Goal: Task Accomplishment & Management: Manage account settings

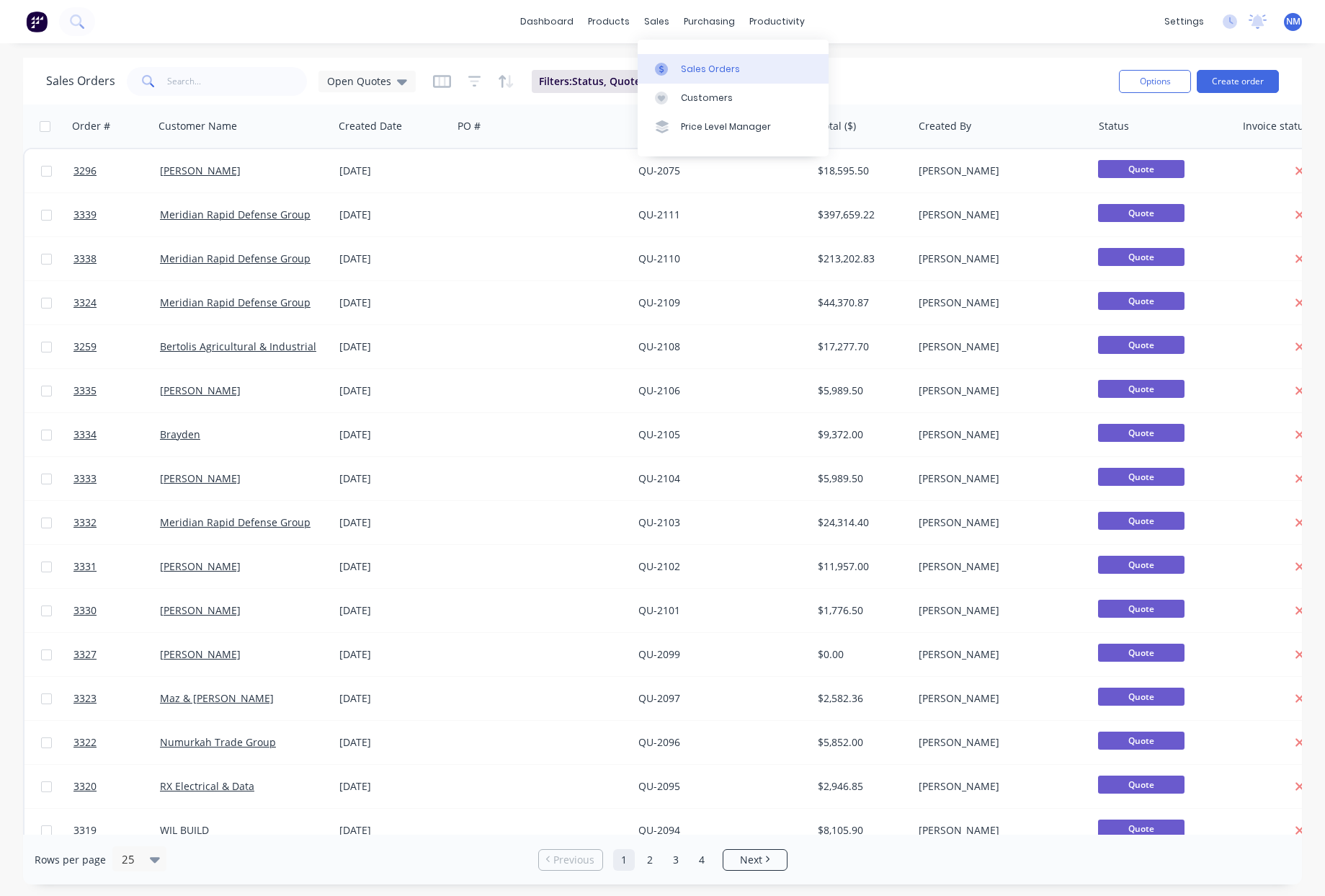
click at [715, 74] on div "Sales Orders" at bounding box center [710, 69] width 59 height 13
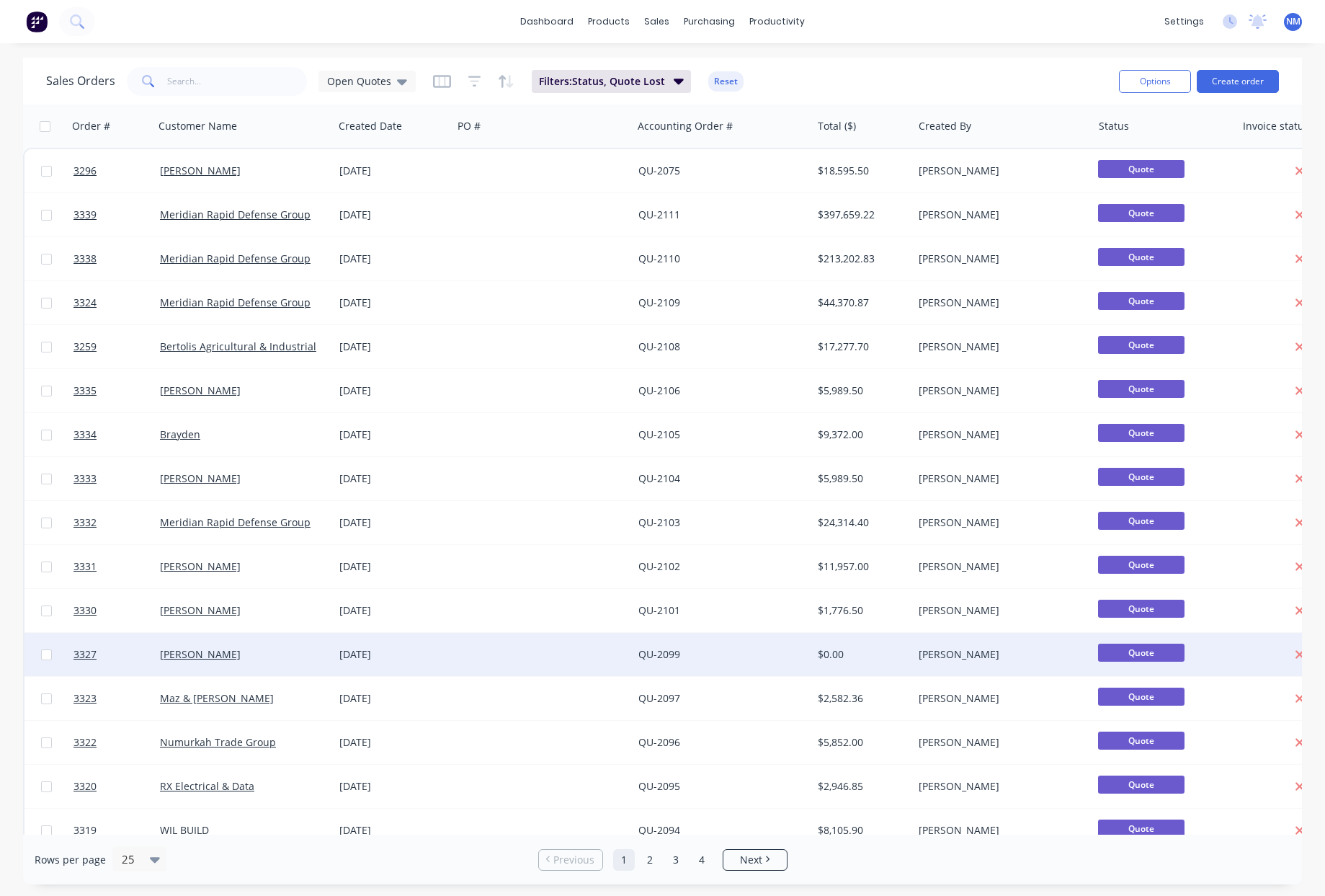
scroll to position [419, 0]
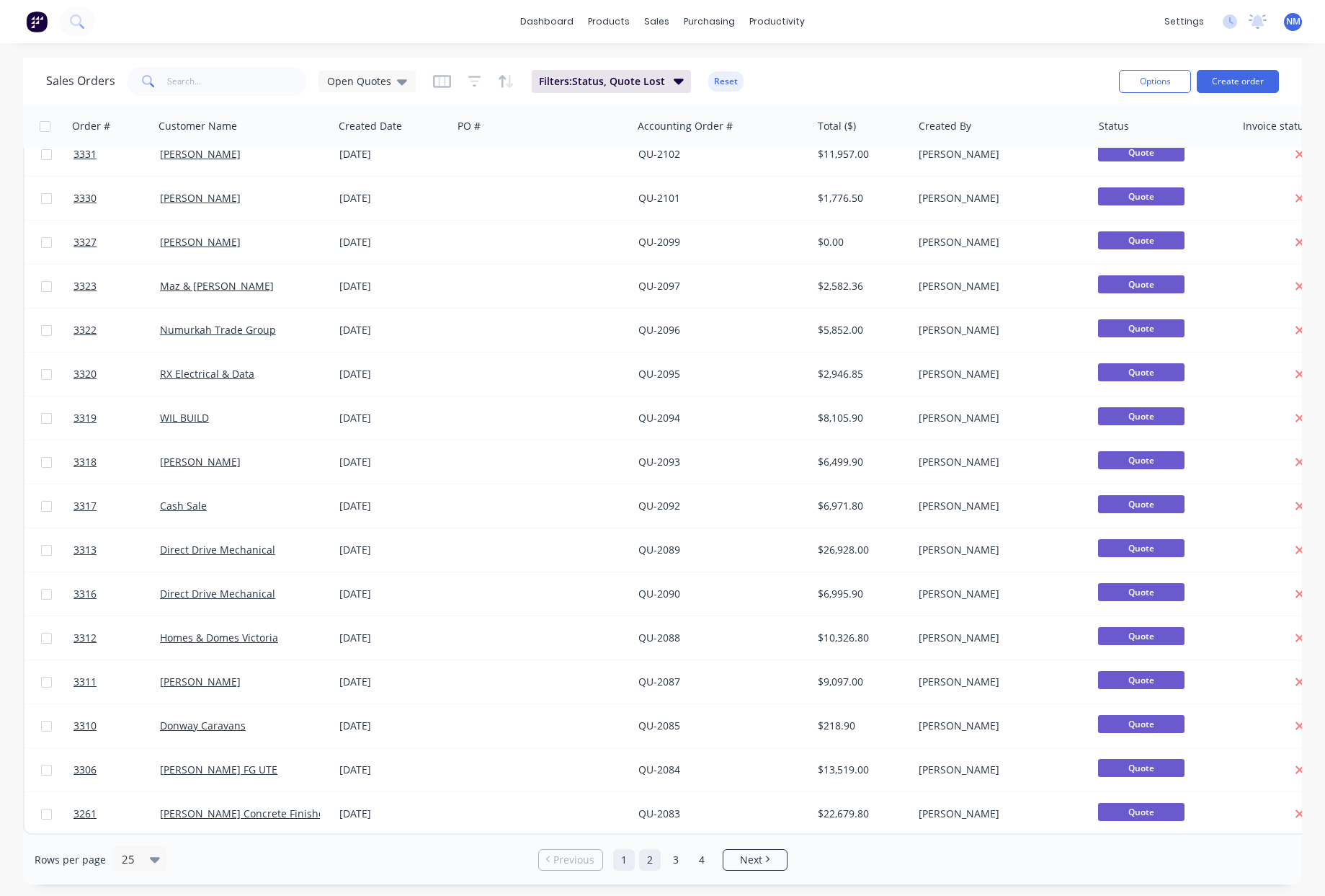
click at [651, 860] on link "2" at bounding box center [649, 860] width 21 height 21
click at [676, 858] on link "3" at bounding box center [676, 860] width 21 height 21
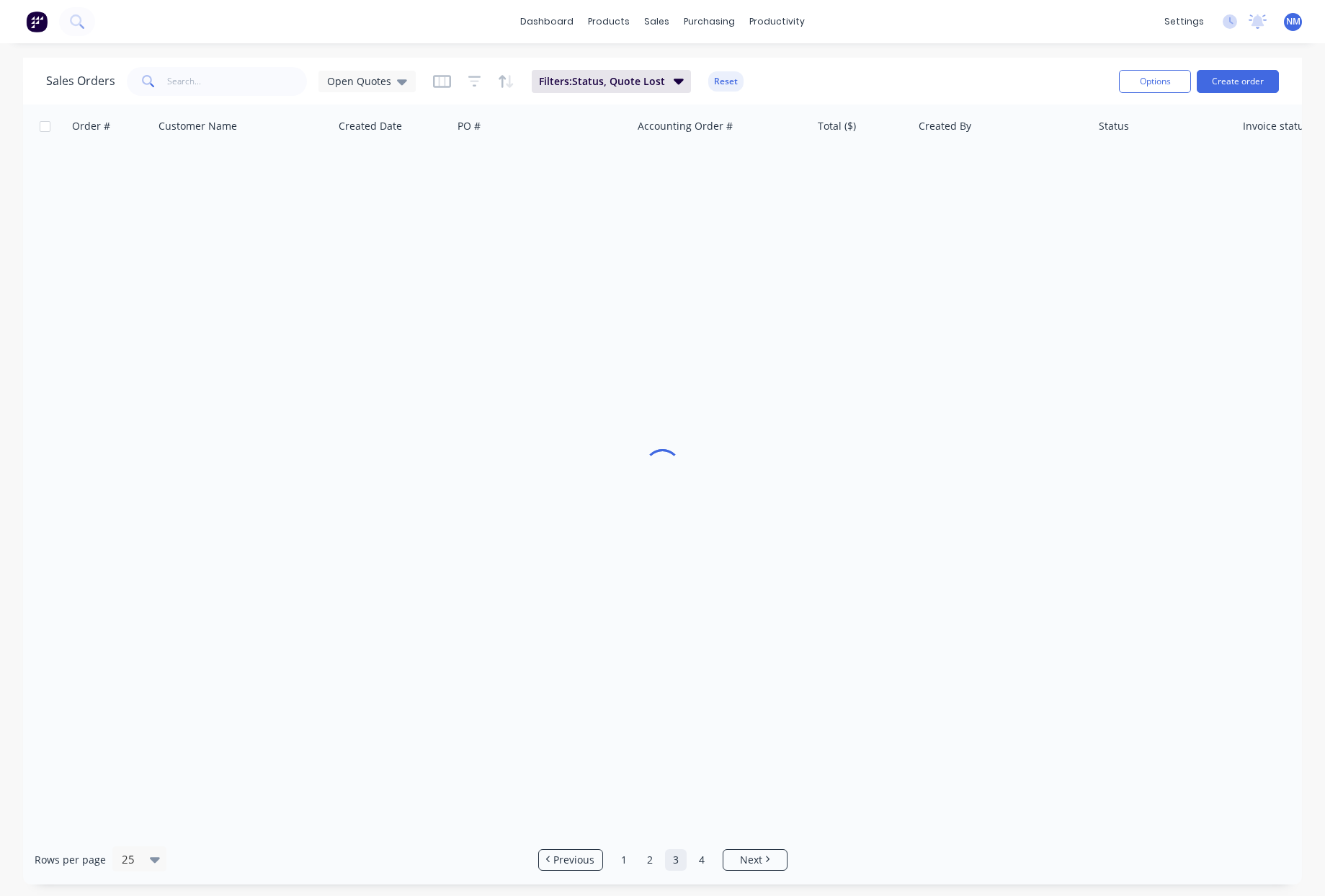
scroll to position [0, 0]
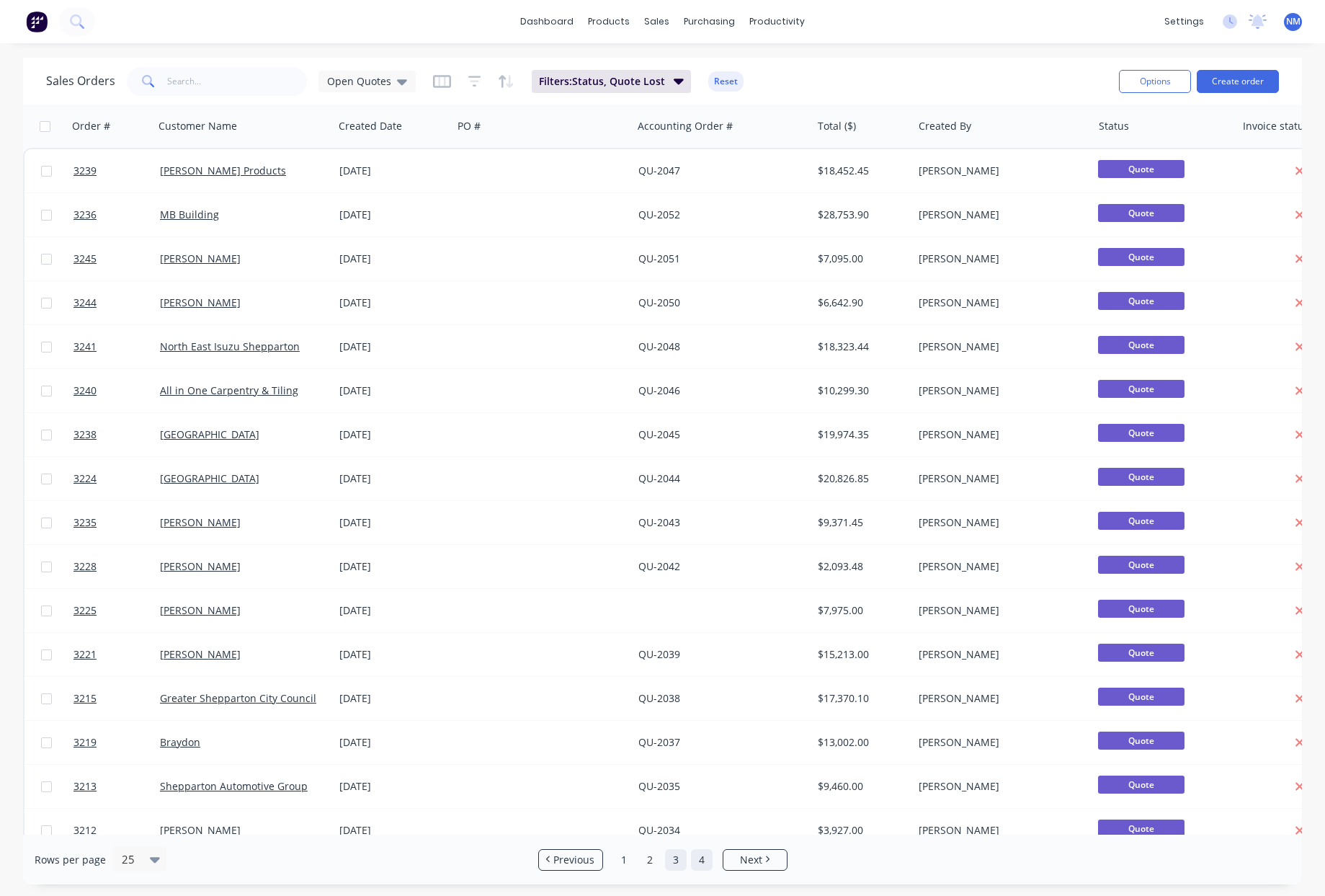
click at [710, 861] on link "4" at bounding box center [702, 860] width 21 height 21
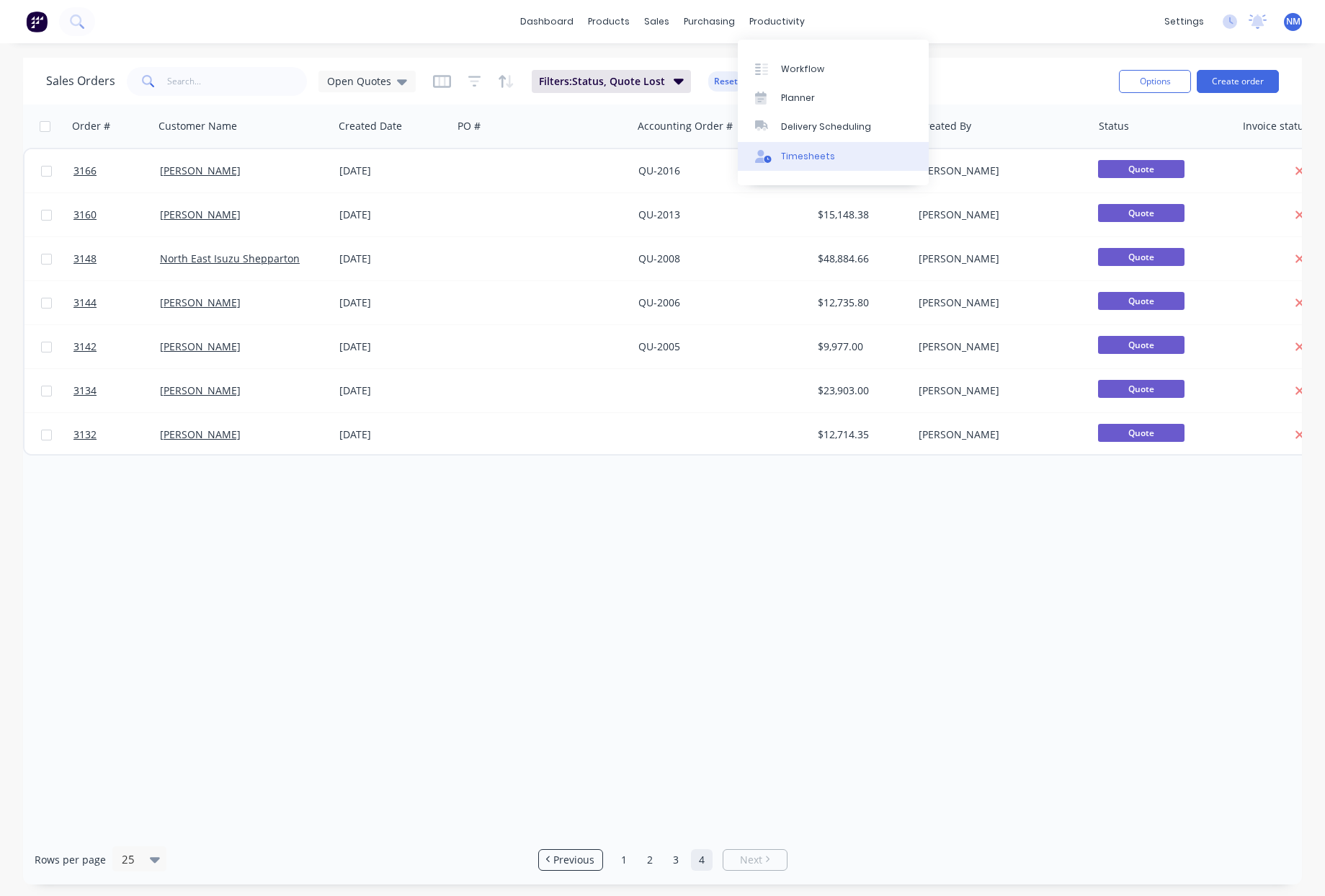
click at [828, 167] on link "Timesheets" at bounding box center [833, 156] width 191 height 29
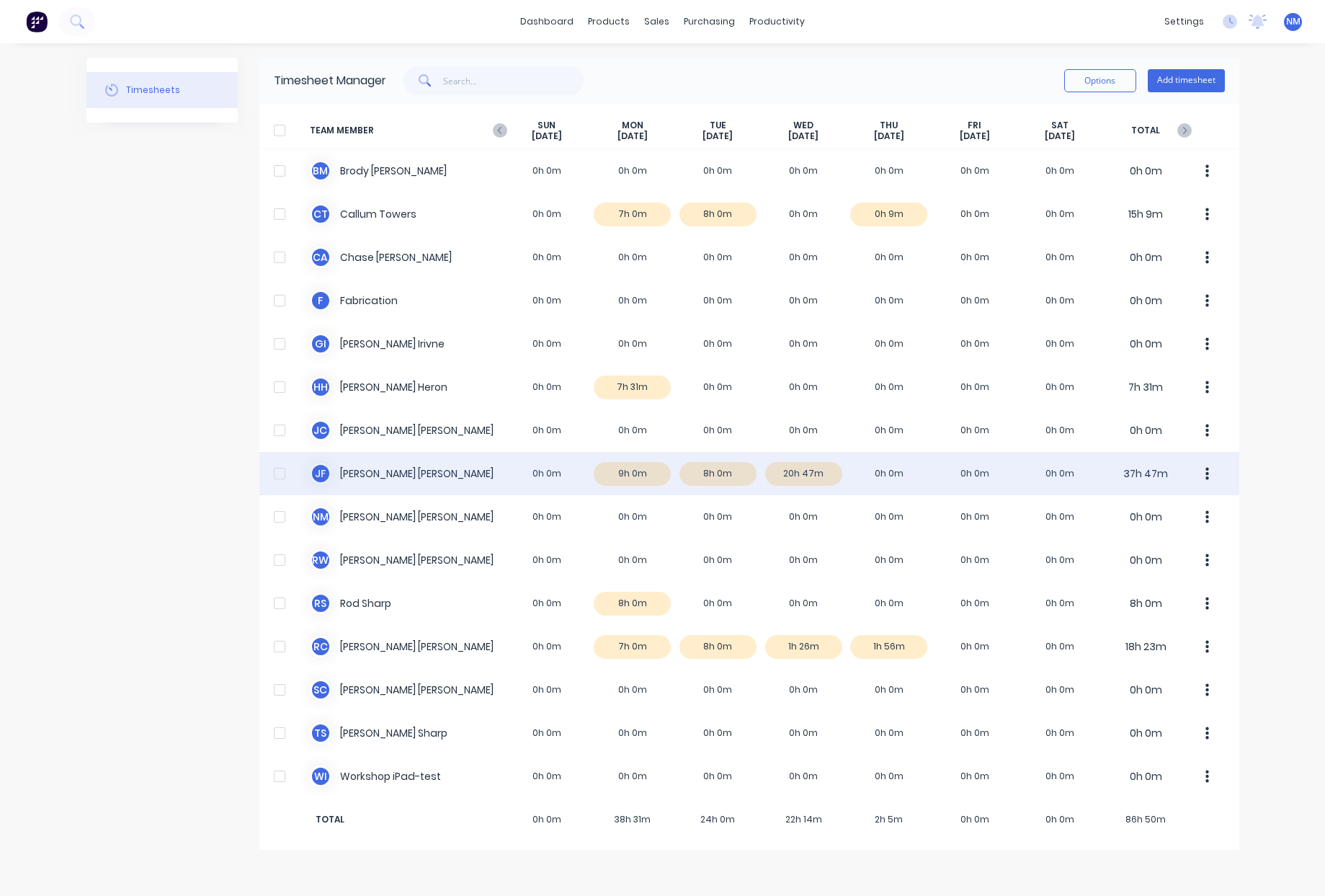
click at [815, 471] on div "J F John Fiore 0h 0m 9h 0m 8h 0m 20h 47m 0h 0m 0h 0m 0h 0m 37h 47m" at bounding box center [749, 473] width 980 height 44
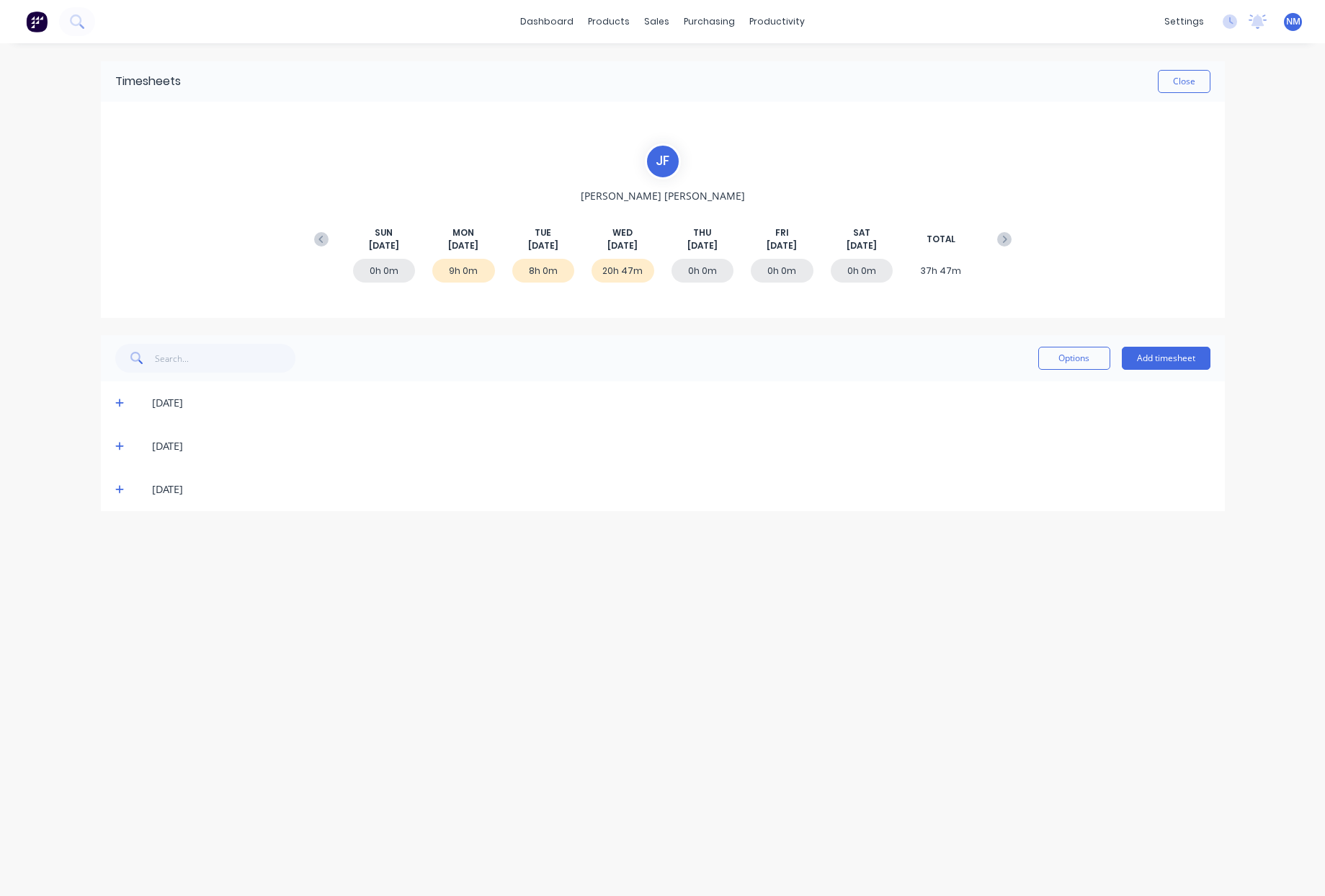
click at [118, 492] on icon at bounding box center [120, 489] width 10 height 10
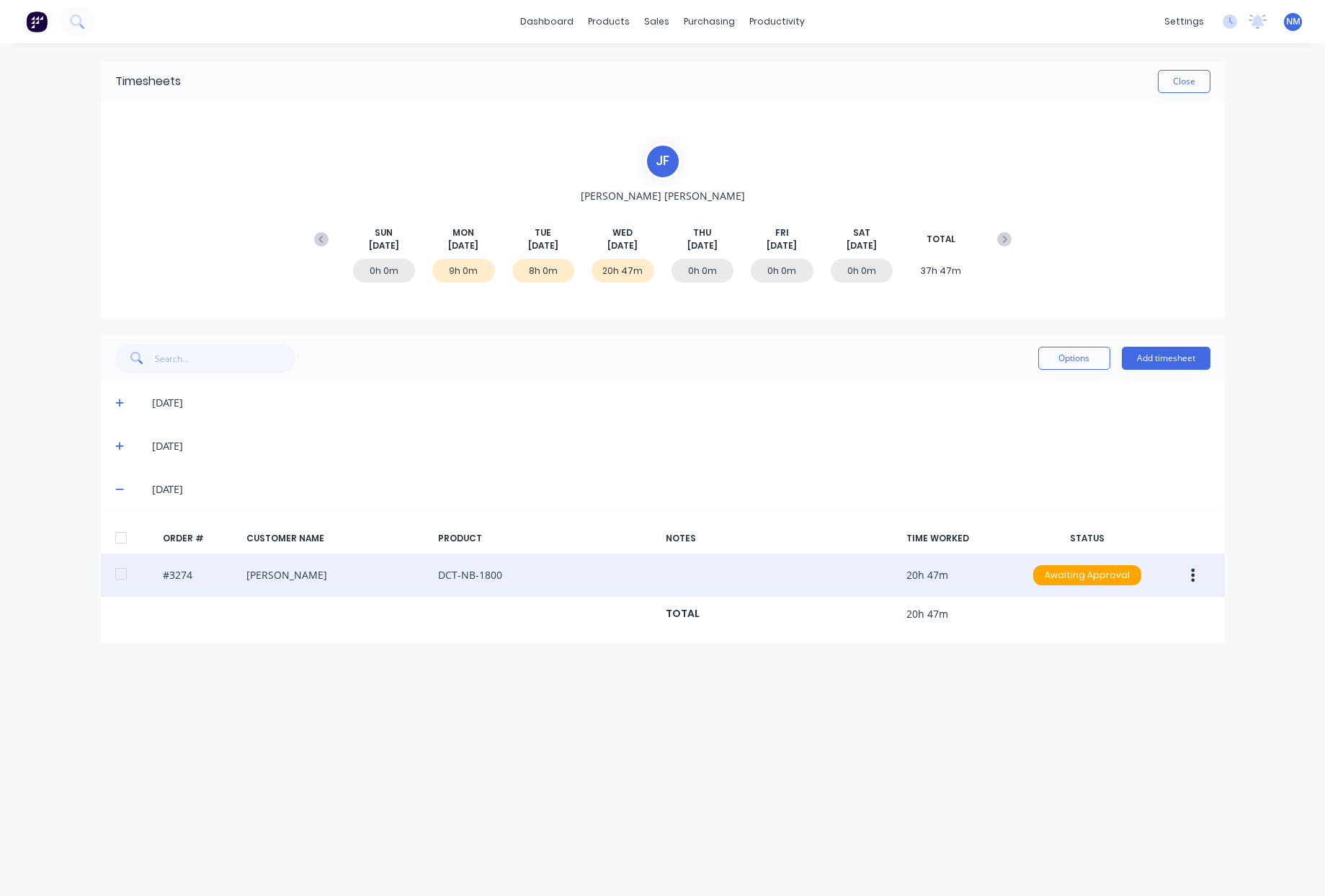
click at [1191, 576] on icon "button" at bounding box center [1193, 575] width 4 height 16
click at [1136, 671] on div "Edit" at bounding box center [1143, 671] width 111 height 21
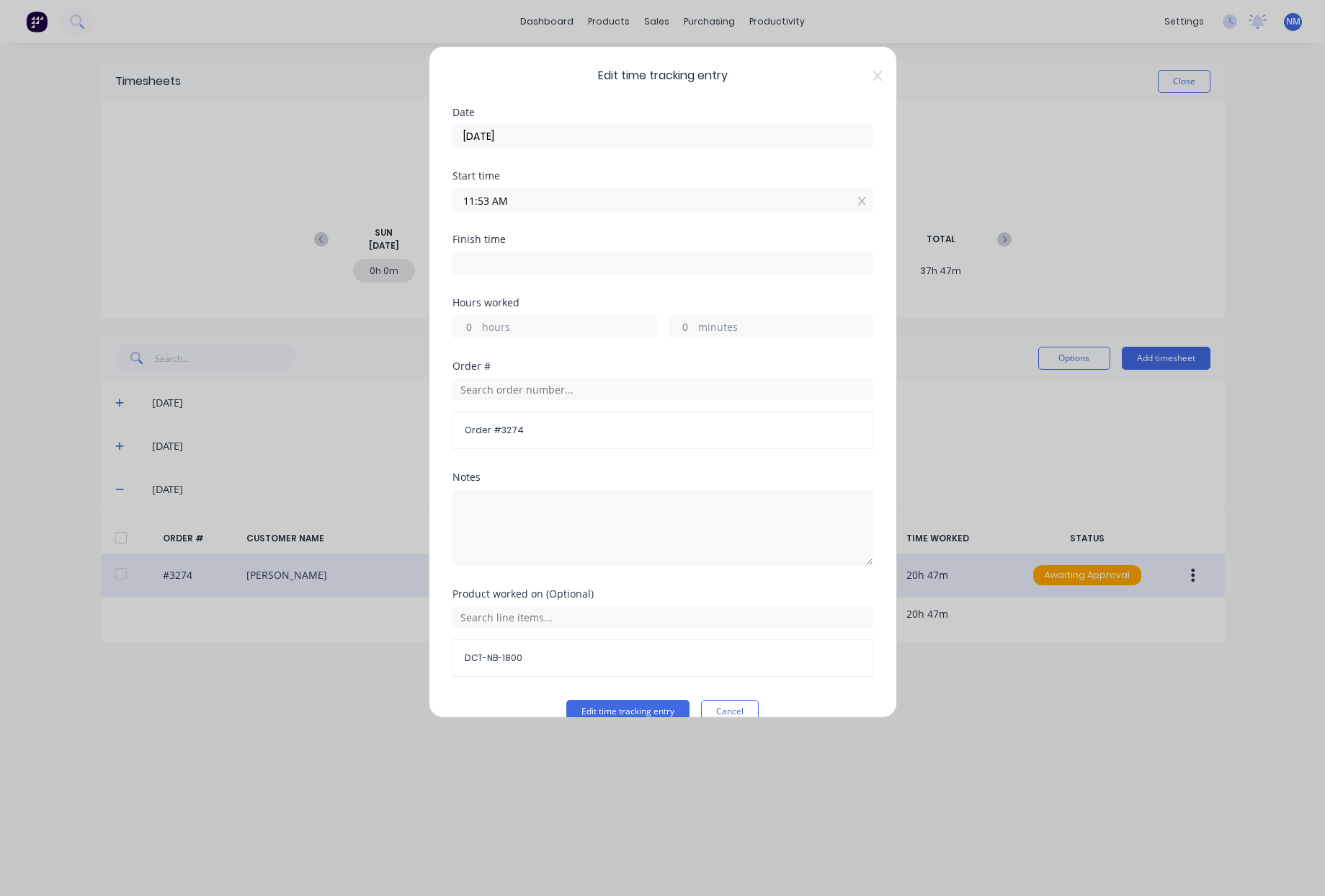
drag, startPoint x: 473, startPoint y: 323, endPoint x: 435, endPoint y: 325, distance: 38.1
click at [454, 324] on input "hours" at bounding box center [466, 326] width 25 height 21
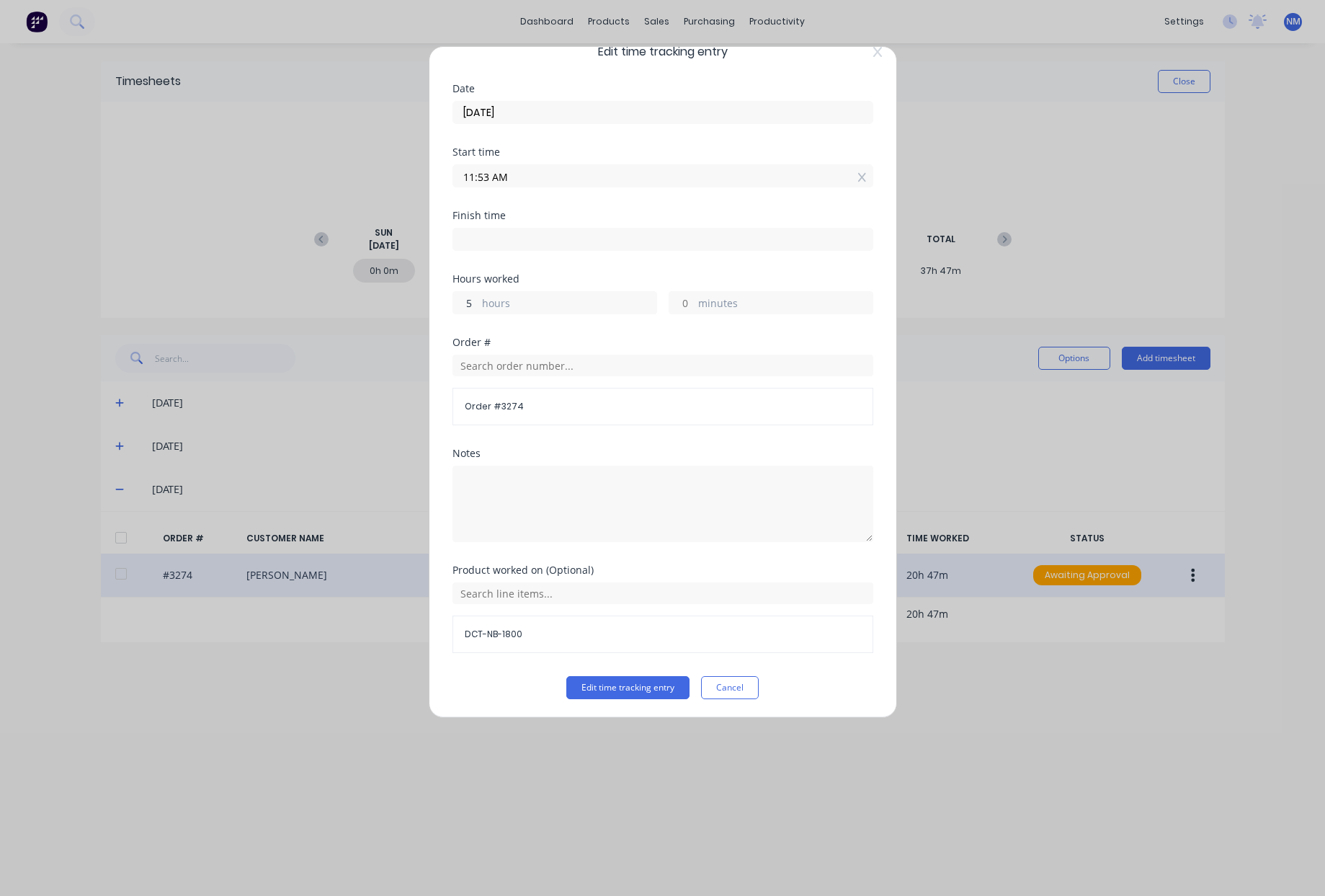
scroll to position [26, 0]
type input "5"
type input "04:53 PM"
click at [621, 684] on button "Edit time tracking entry" at bounding box center [627, 685] width 123 height 23
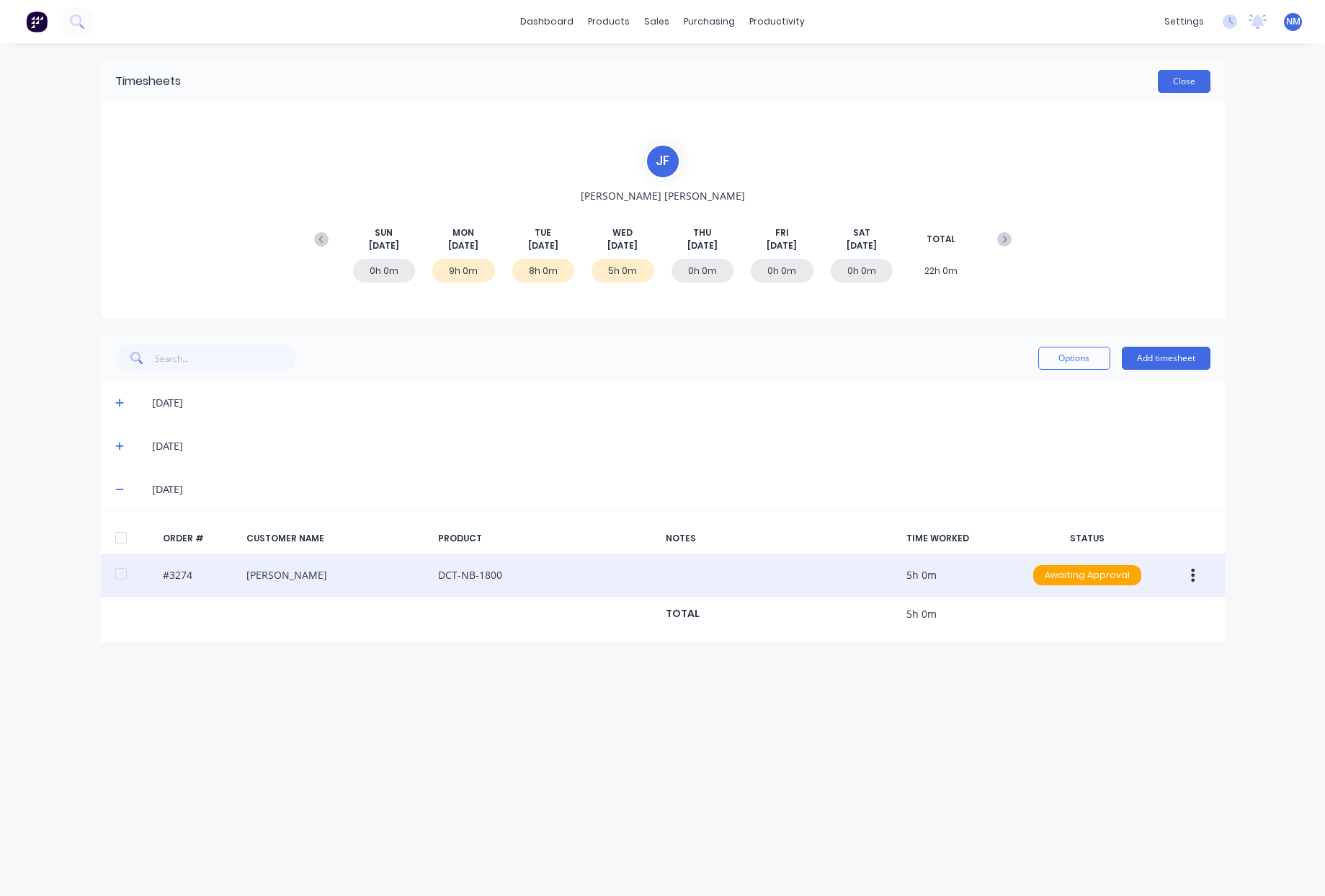
click at [1175, 80] on button "Close" at bounding box center [1185, 81] width 52 height 23
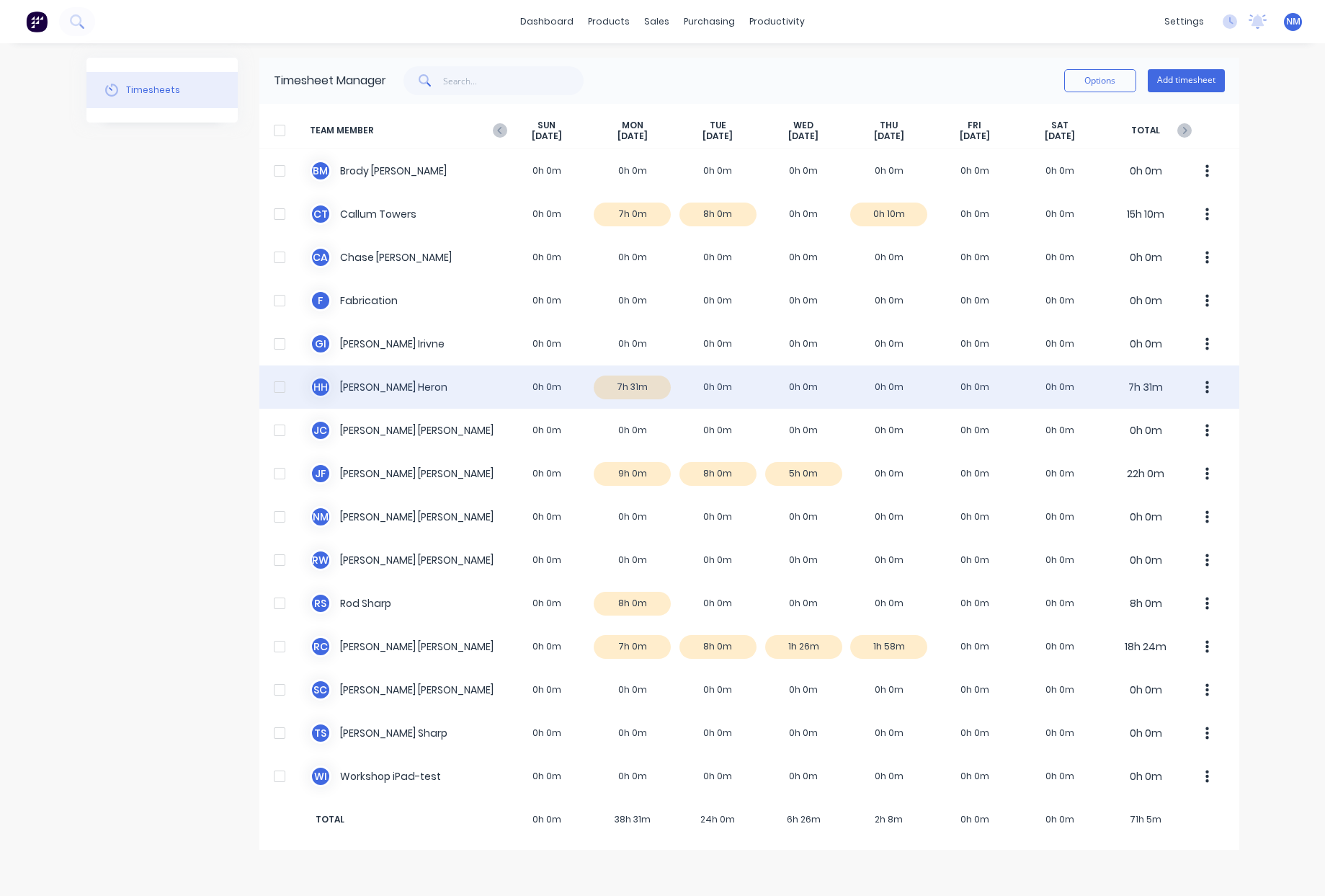
click at [1203, 385] on button "button" at bounding box center [1208, 387] width 30 height 29
click at [661, 388] on div "H H Hayden Heron 0h 0m 7h 31m 0h 0m 0h 0m 0h 0m 0h 0m 0h 0m 7h 31m" at bounding box center [749, 387] width 980 height 44
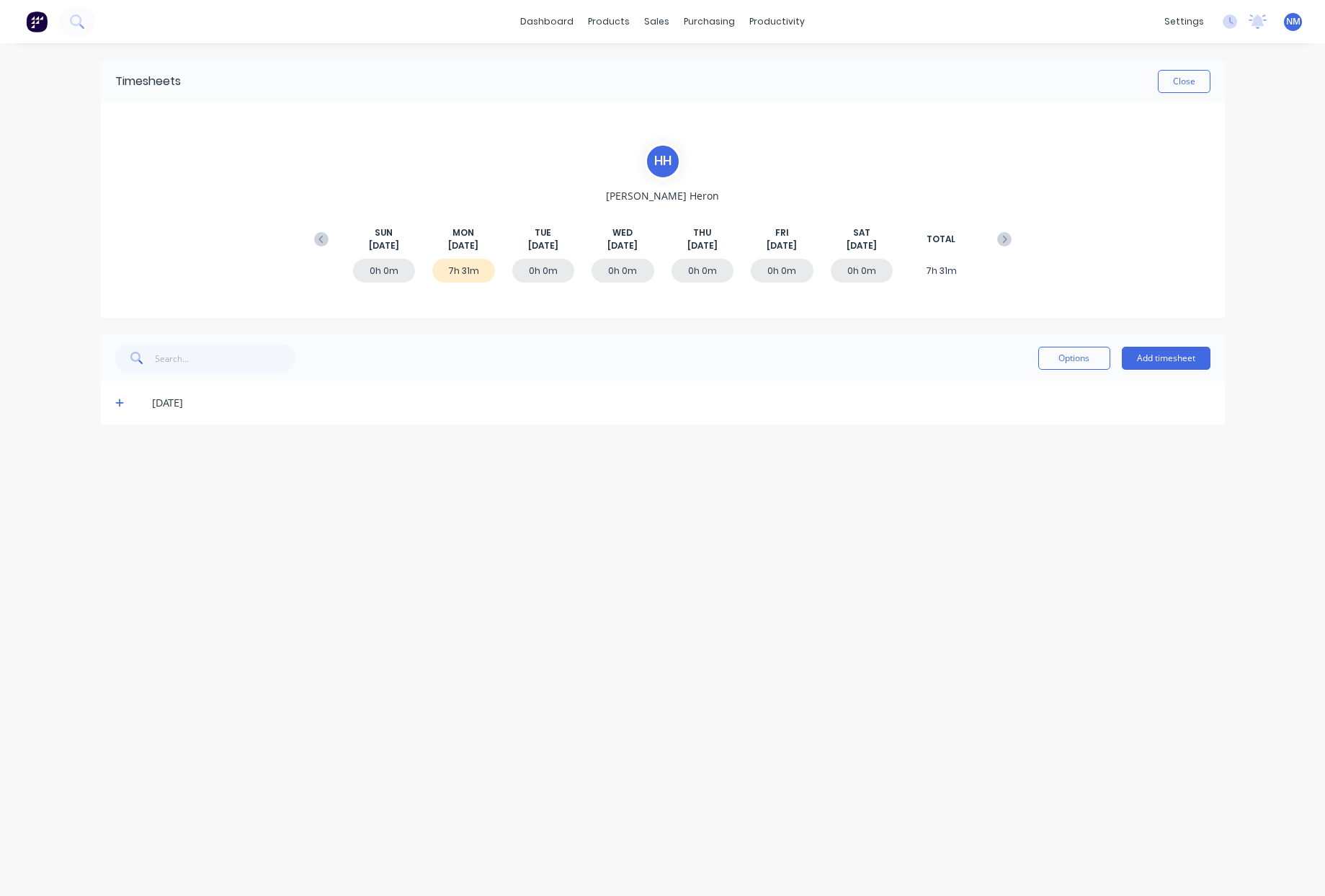
click at [121, 404] on icon at bounding box center [120, 403] width 10 height 10
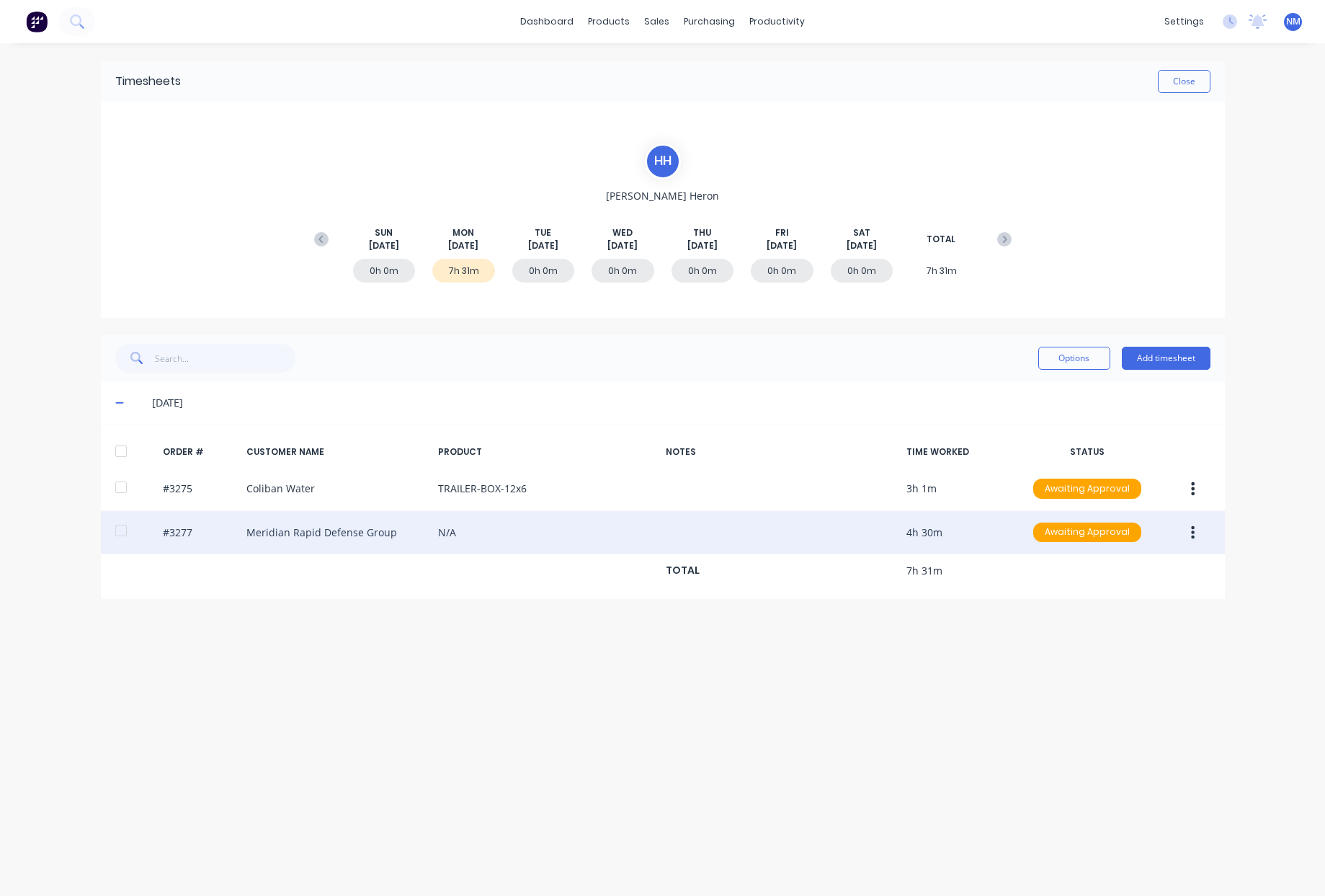
click at [435, 542] on div "#3277 Meridian Rapid Defense Group N/A 4h 30m Awaiting Approval" at bounding box center [663, 532] width 1124 height 44
click at [277, 526] on div "#3277 Meridian Rapid Defense Group N/A 4h 30m Awaiting Approval" at bounding box center [663, 532] width 1124 height 44
click at [1196, 538] on button "button" at bounding box center [1193, 532] width 34 height 26
click at [1135, 654] on div "Duplicate" at bounding box center [1143, 657] width 111 height 21
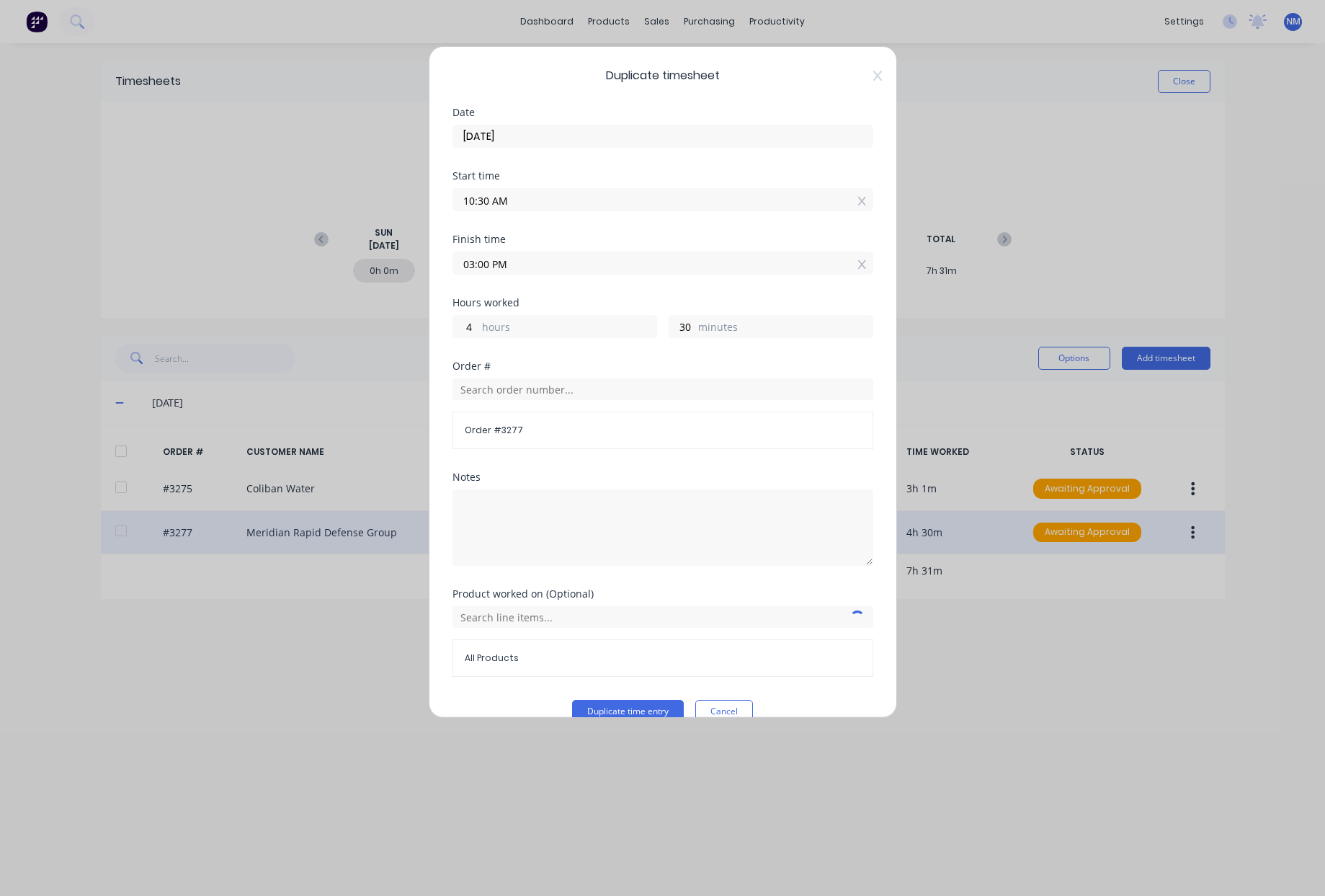
click at [537, 132] on input "01/09/2025" at bounding box center [663, 136] width 419 height 21
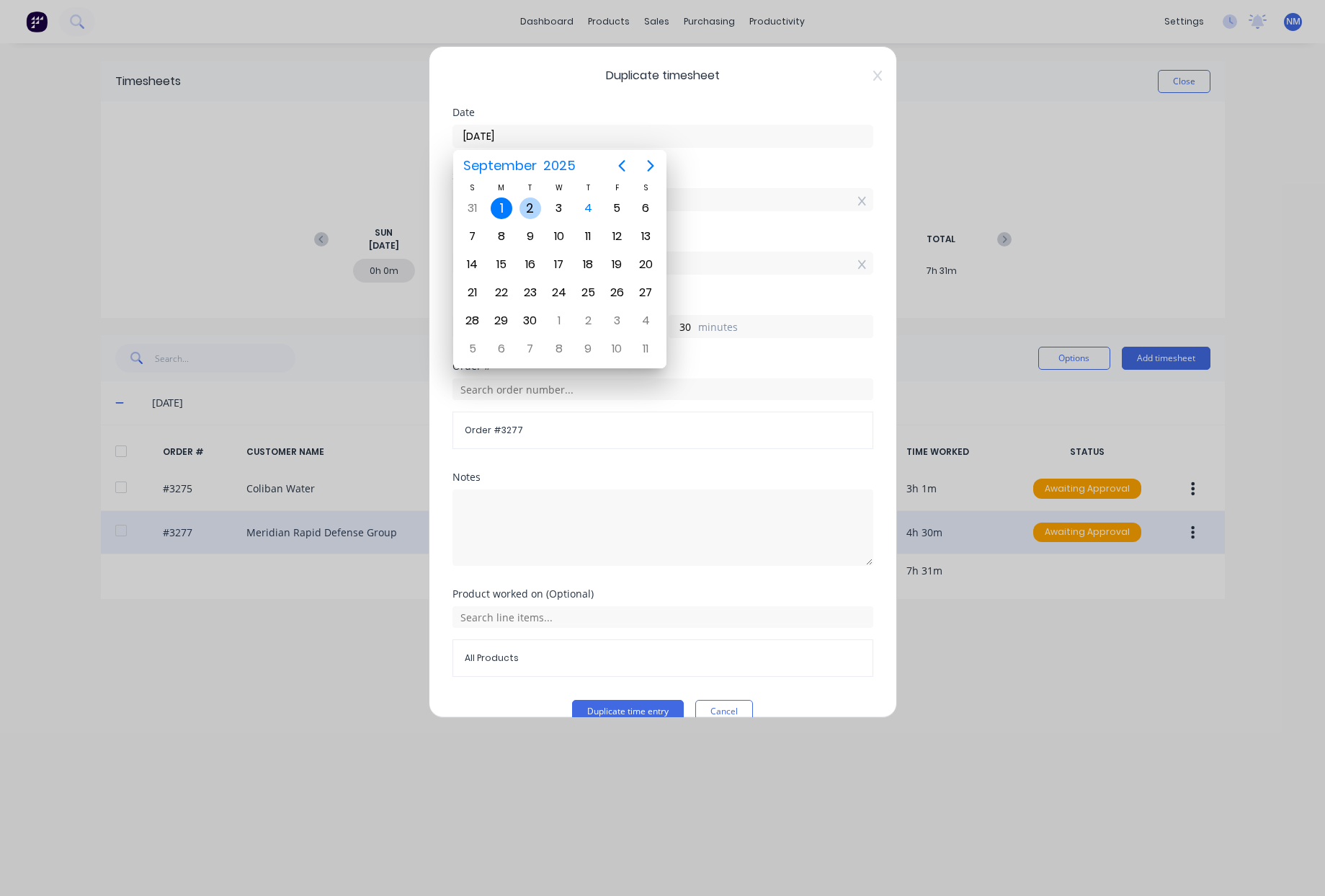
click at [530, 209] on div "2" at bounding box center [530, 208] width 21 height 21
type input "02/09/2025"
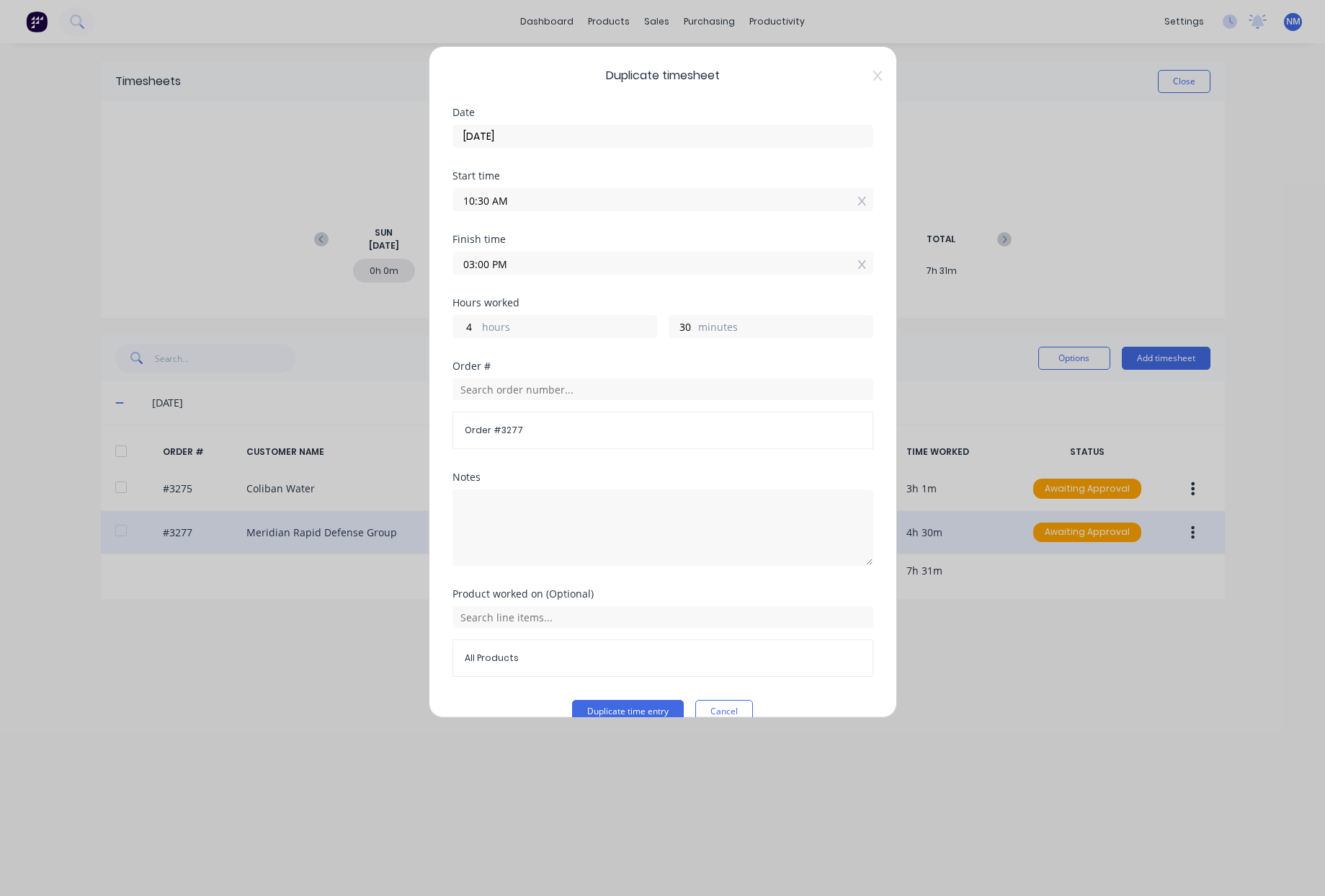
drag, startPoint x: 488, startPoint y: 201, endPoint x: 442, endPoint y: 201, distance: 46.0
click at [443, 201] on div "Duplicate timesheet Date 02/09/2025 Start time 10:30 AM Finish time 03:00 PM Ho…" at bounding box center [663, 381] width 469 height 672
type input "07:00 AM"
type input "8"
type input "0"
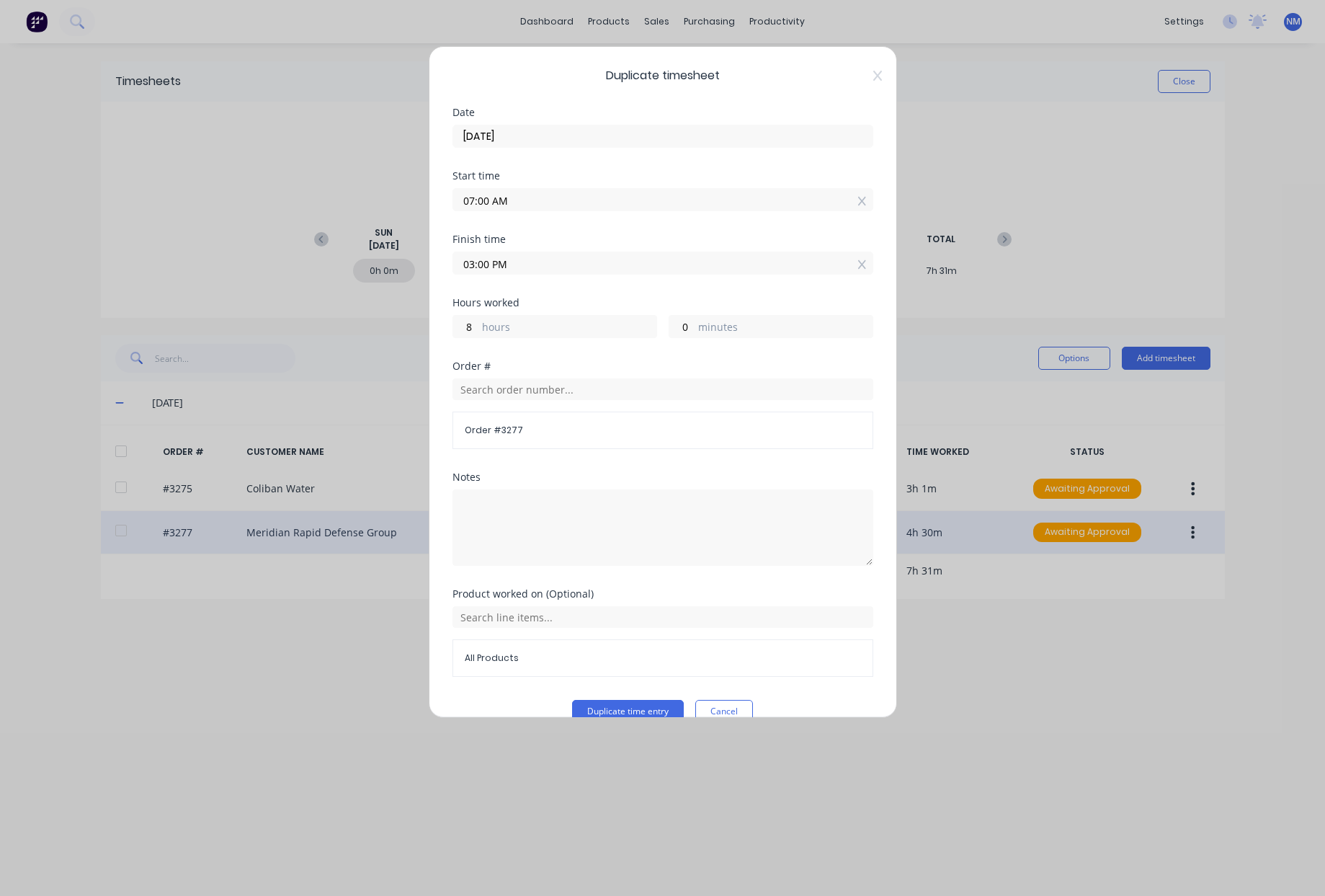
drag, startPoint x: 493, startPoint y: 278, endPoint x: 495, endPoint y: 286, distance: 8.2
click at [493, 278] on div "Finish time 03:00 PM" at bounding box center [663, 266] width 421 height 63
click at [561, 653] on span "All Products" at bounding box center [663, 658] width 396 height 13
click at [557, 607] on input "text" at bounding box center [663, 616] width 421 height 21
click at [557, 699] on div "Meridian.Trailer.3.5T" at bounding box center [663, 688] width 421 height 36
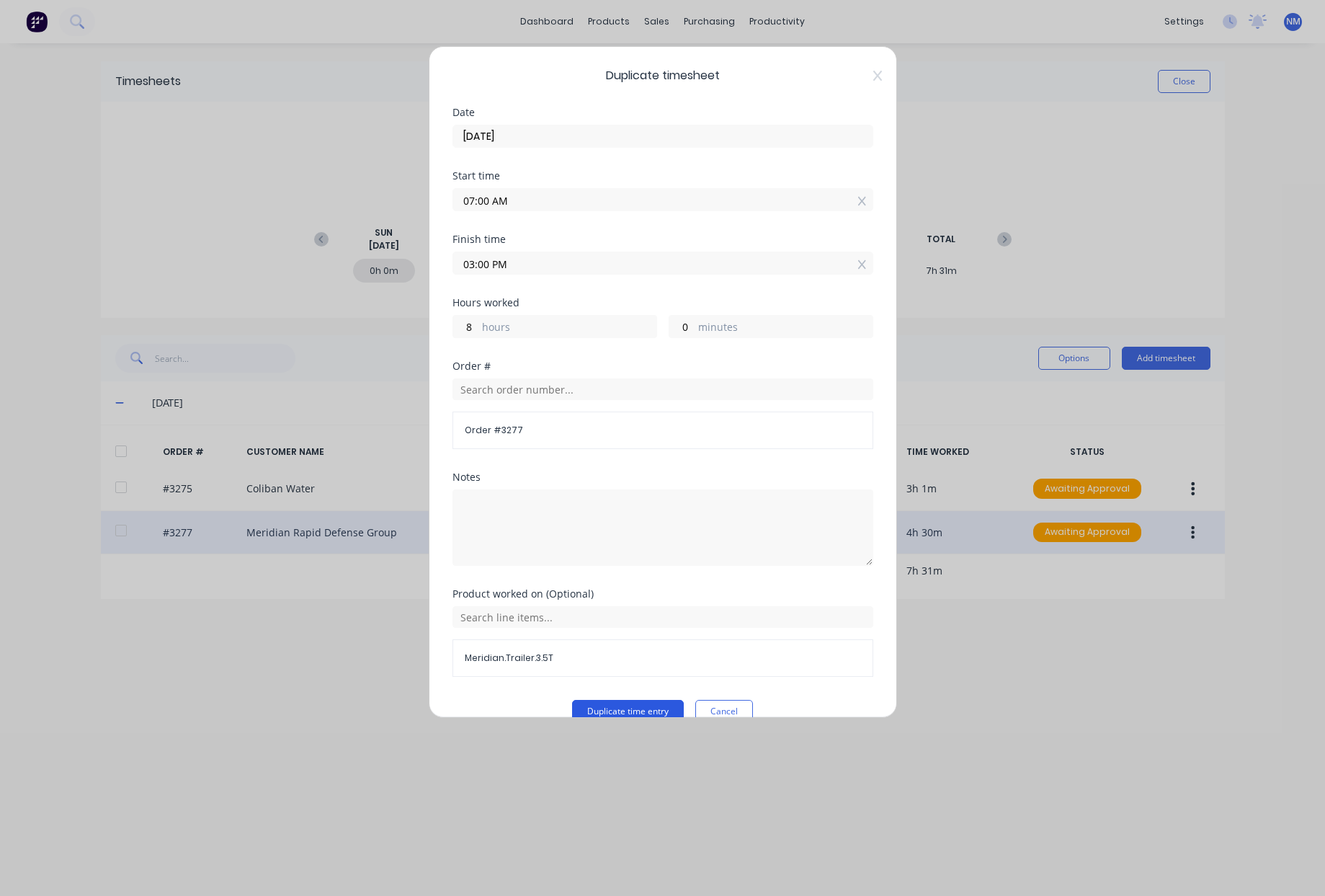
click at [611, 707] on button "Duplicate time entry" at bounding box center [628, 710] width 112 height 23
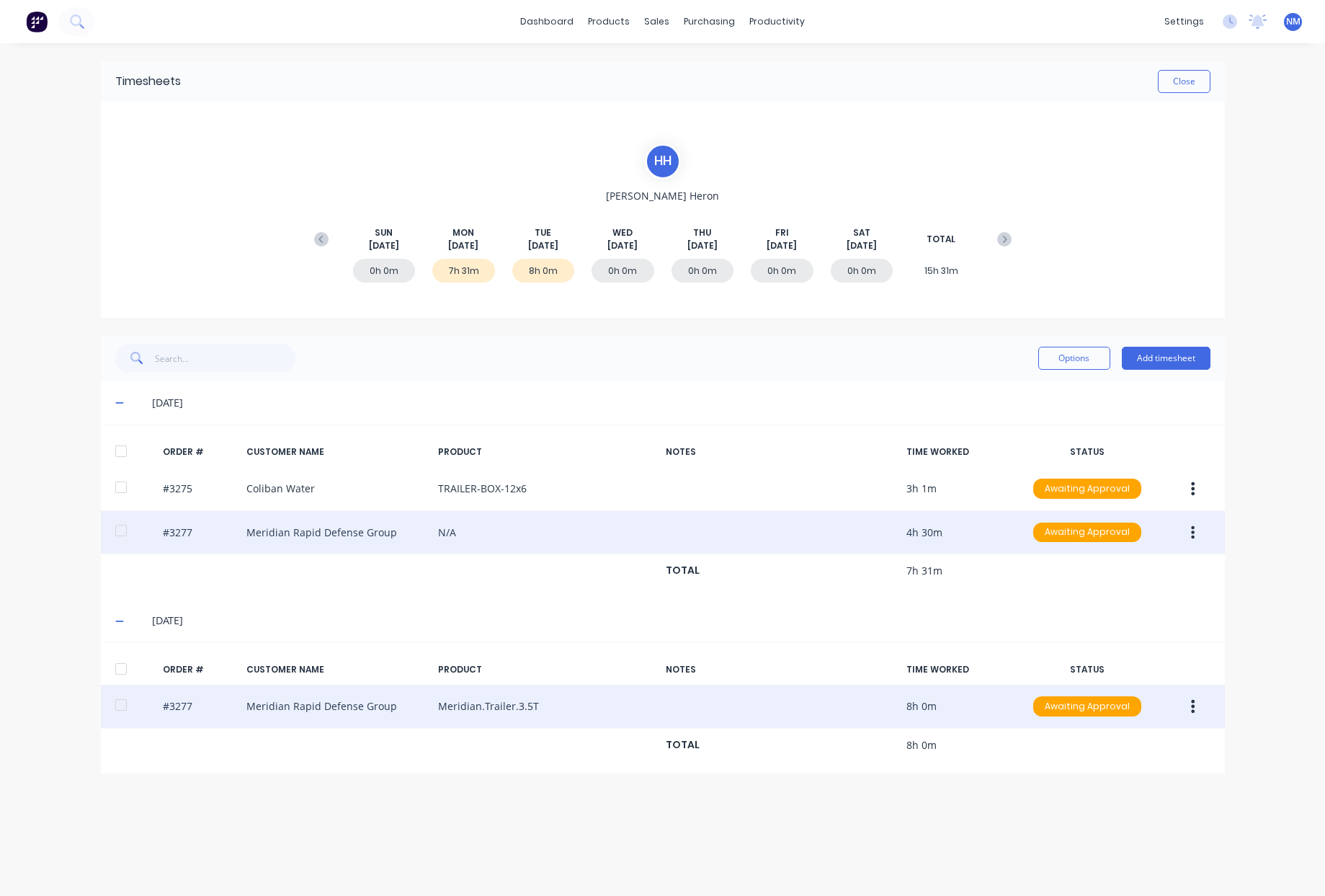
click at [1187, 706] on button "button" at bounding box center [1193, 706] width 34 height 26
click at [1122, 836] on div "Duplicate" at bounding box center [1143, 830] width 111 height 21
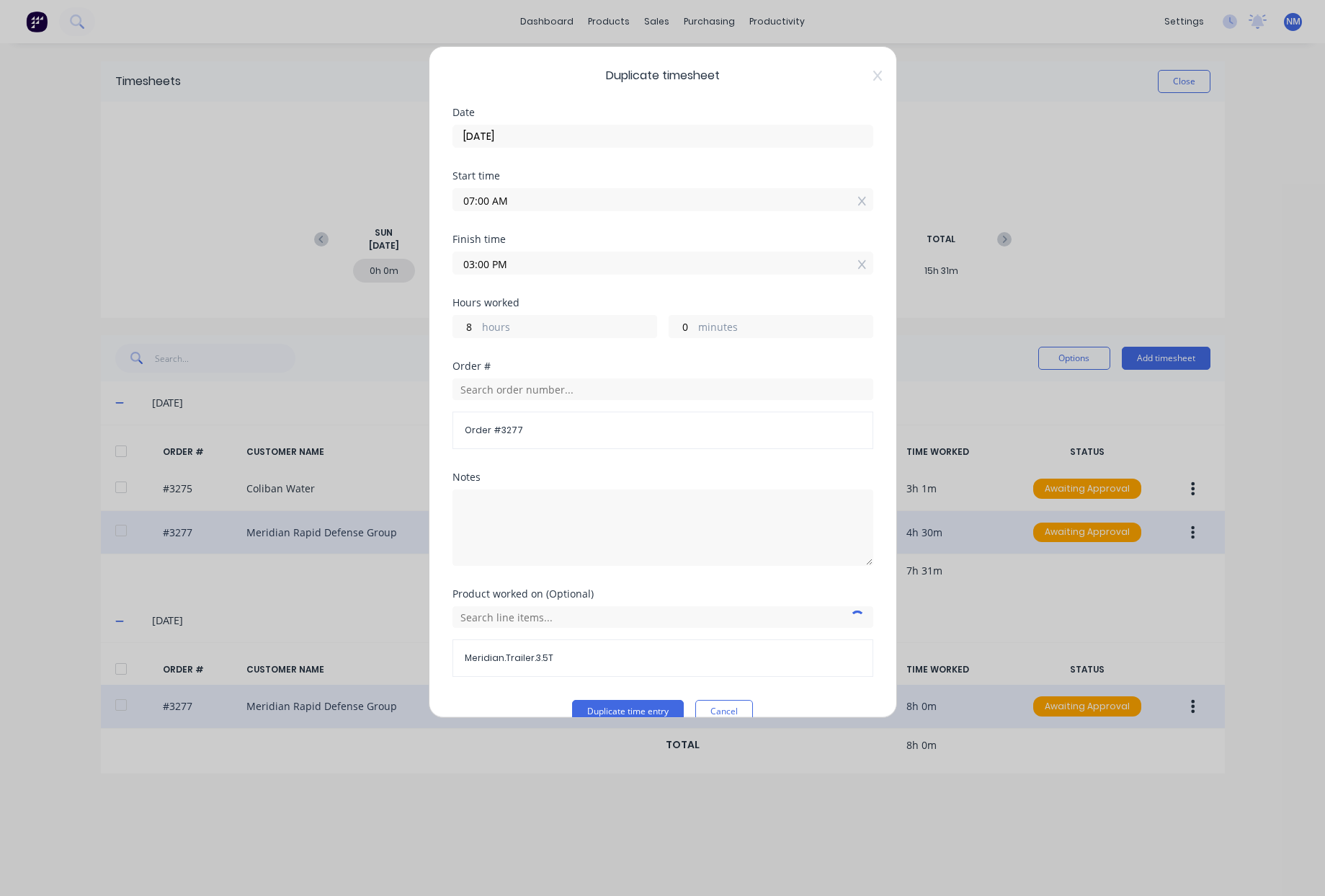
click at [535, 127] on input "02/09/2025" at bounding box center [663, 136] width 419 height 21
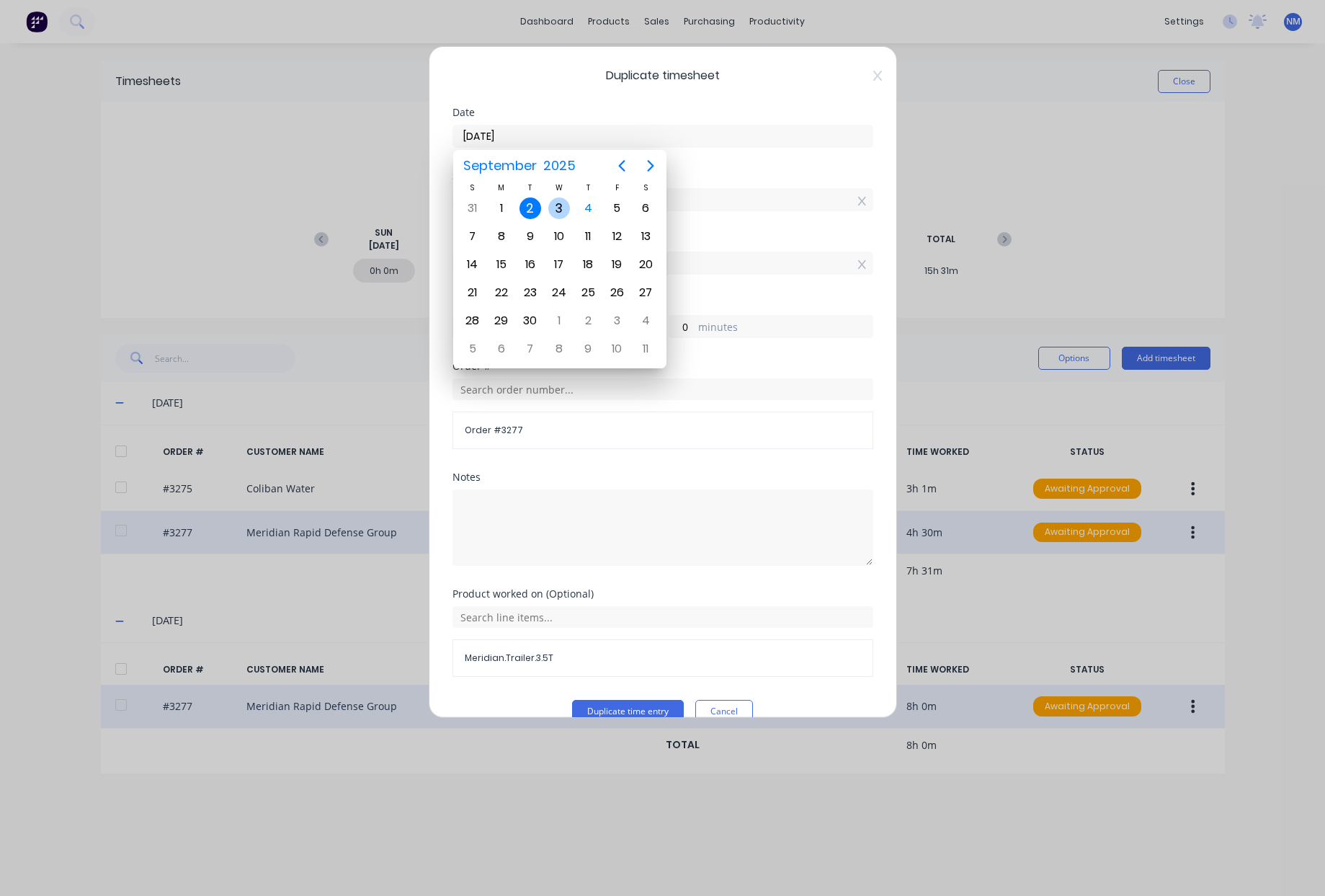
click at [554, 208] on div "3" at bounding box center [559, 208] width 21 height 21
type input "03/09/2025"
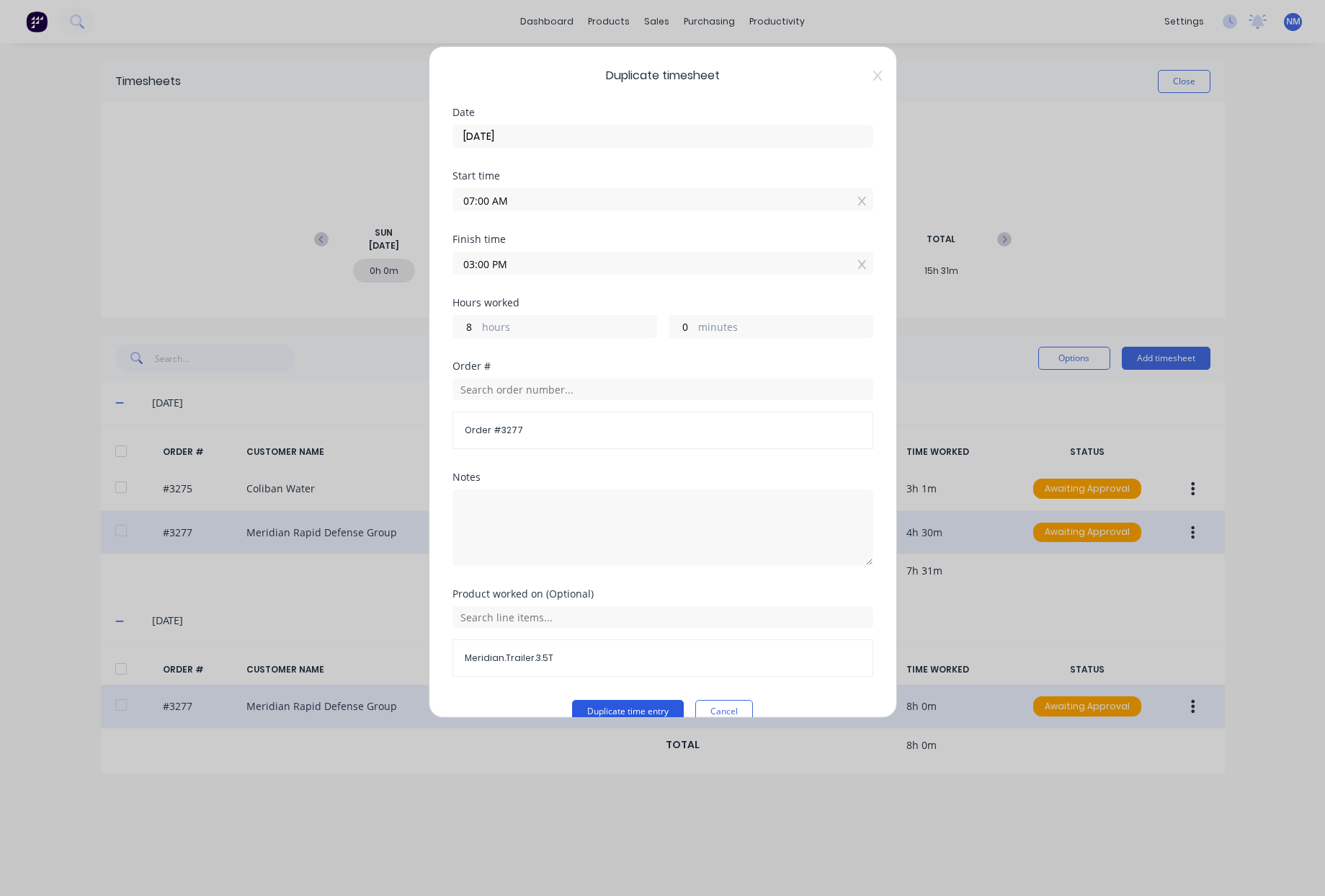
click at [634, 706] on button "Duplicate time entry" at bounding box center [628, 710] width 112 height 23
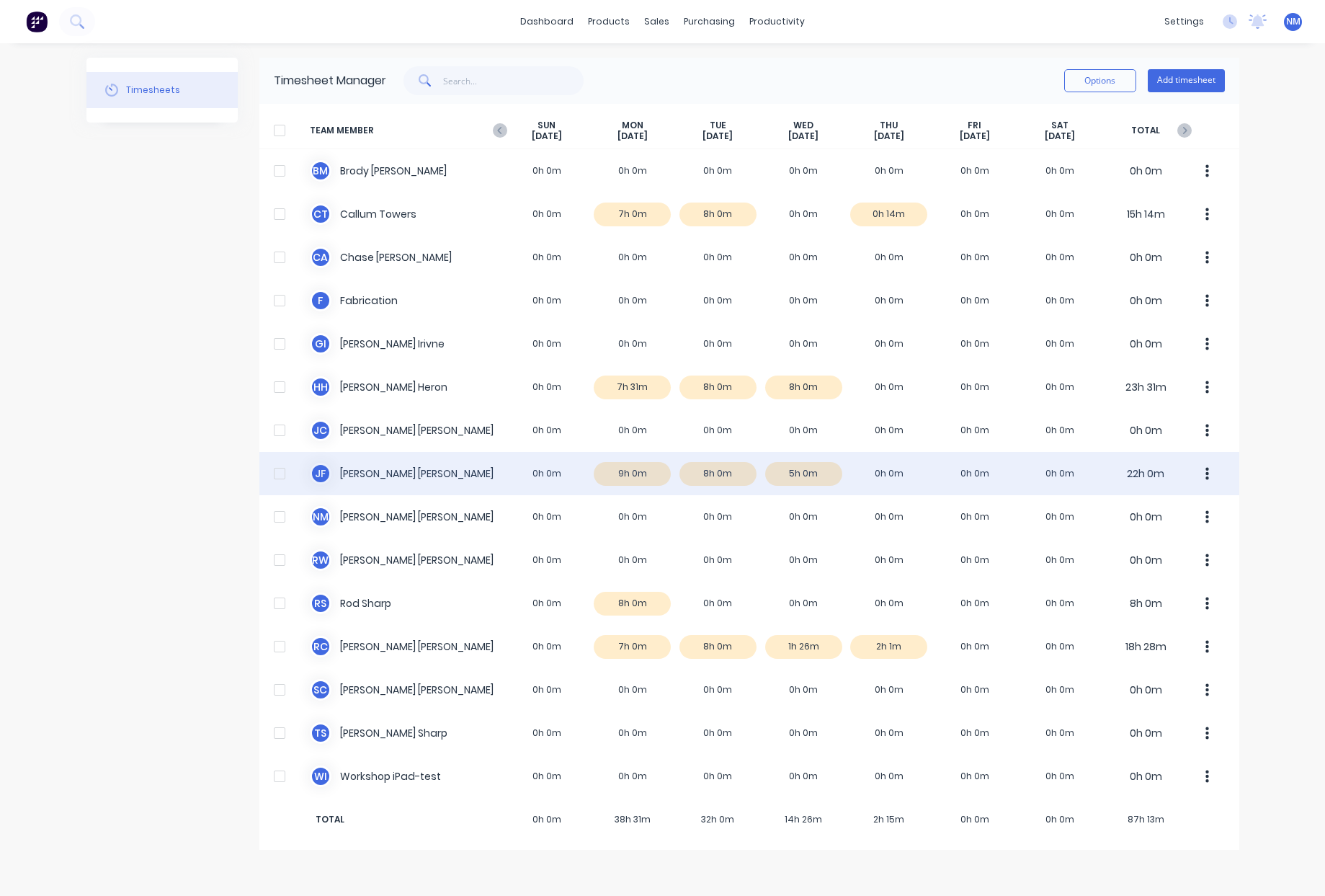
click at [796, 477] on div "J F John Fiore 0h 0m 9h 0m 8h 0m 5h 0m 0h 0m 0h 0m 0h 0m 22h 0m" at bounding box center [749, 473] width 980 height 44
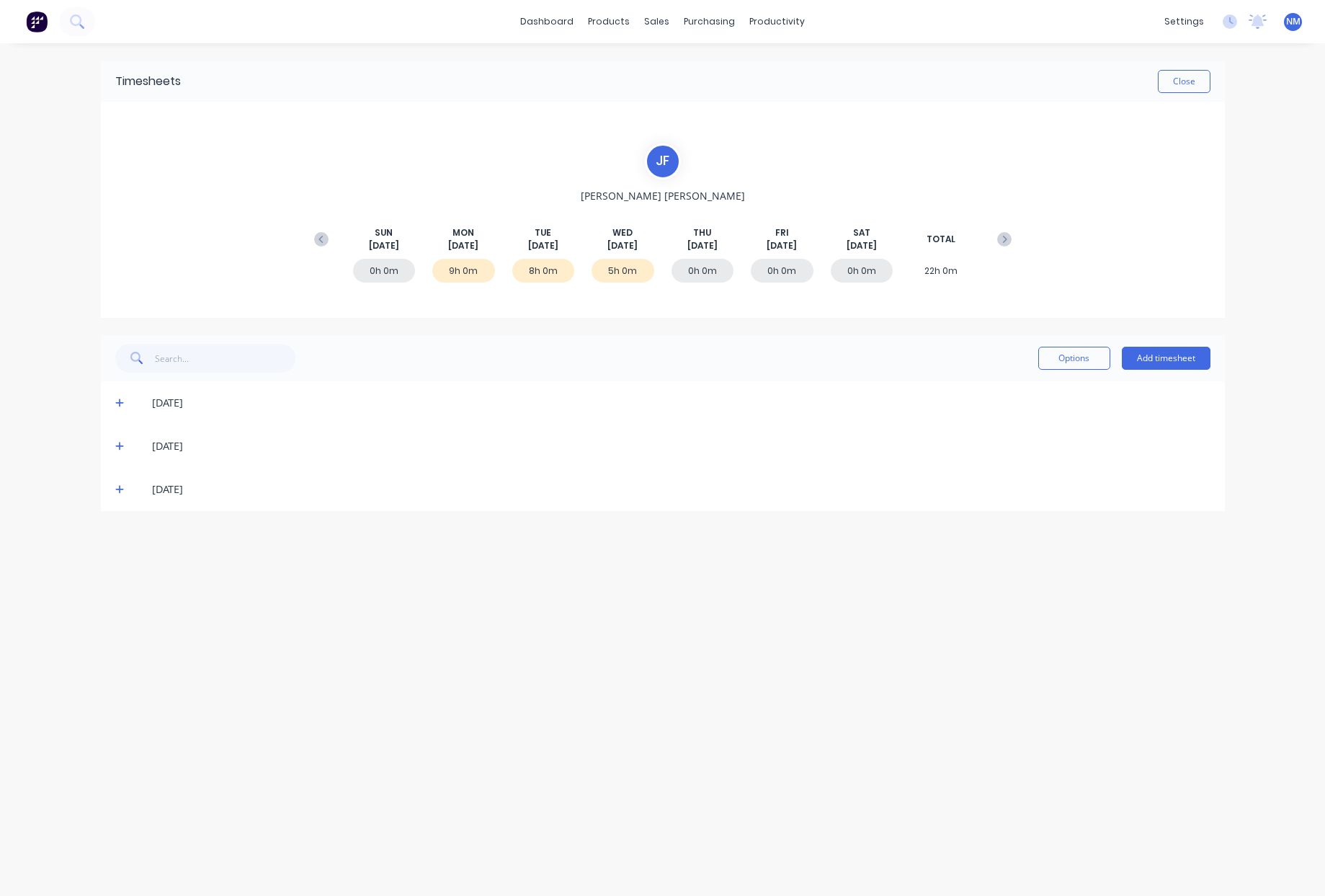
click at [131, 495] on div "[DATE]" at bounding box center [669, 489] width 1081 height 16
click at [124, 494] on span at bounding box center [122, 489] width 14 height 14
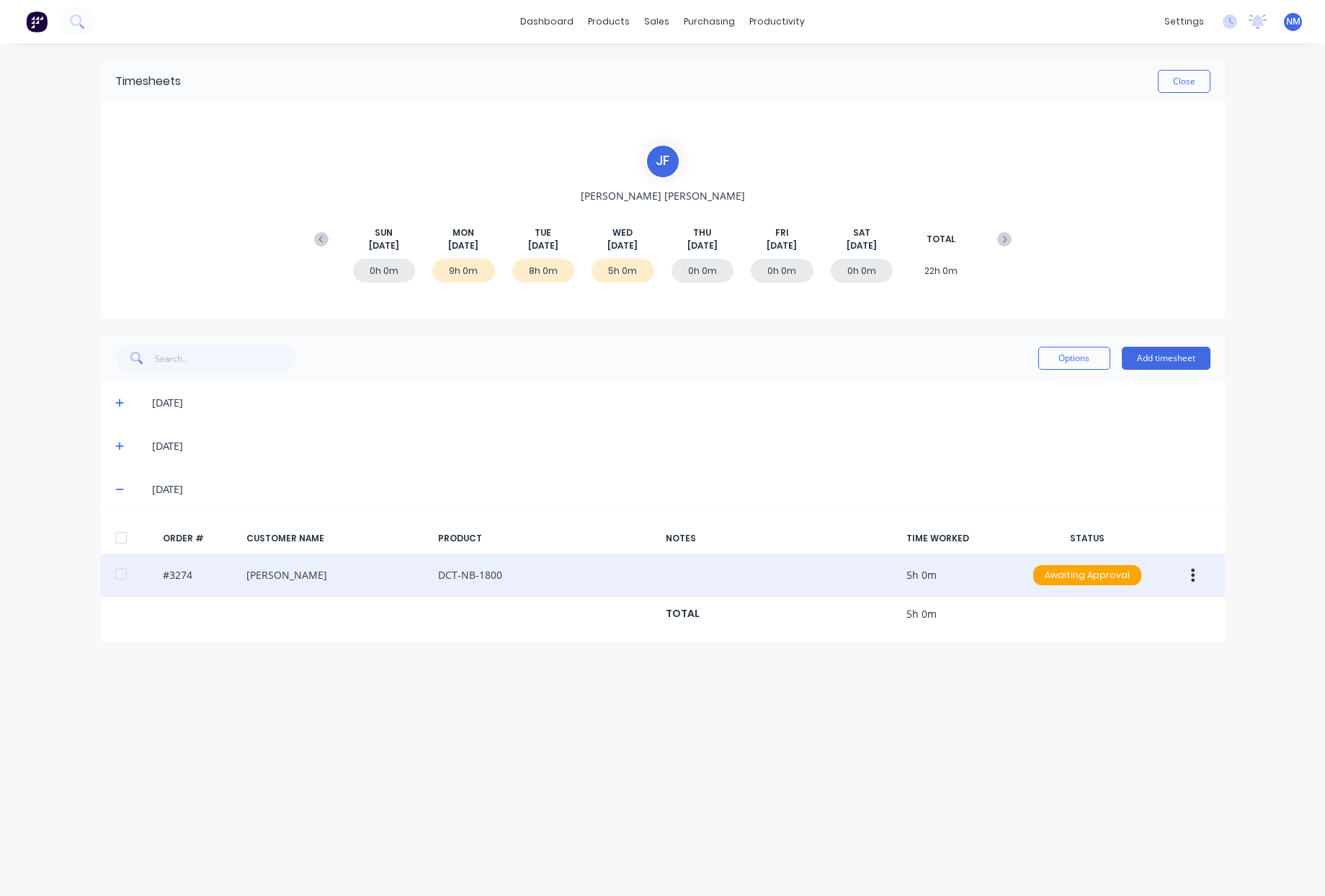
click at [1197, 574] on button "button" at bounding box center [1193, 575] width 34 height 26
click at [1156, 707] on div "Duplicate" at bounding box center [1143, 699] width 111 height 21
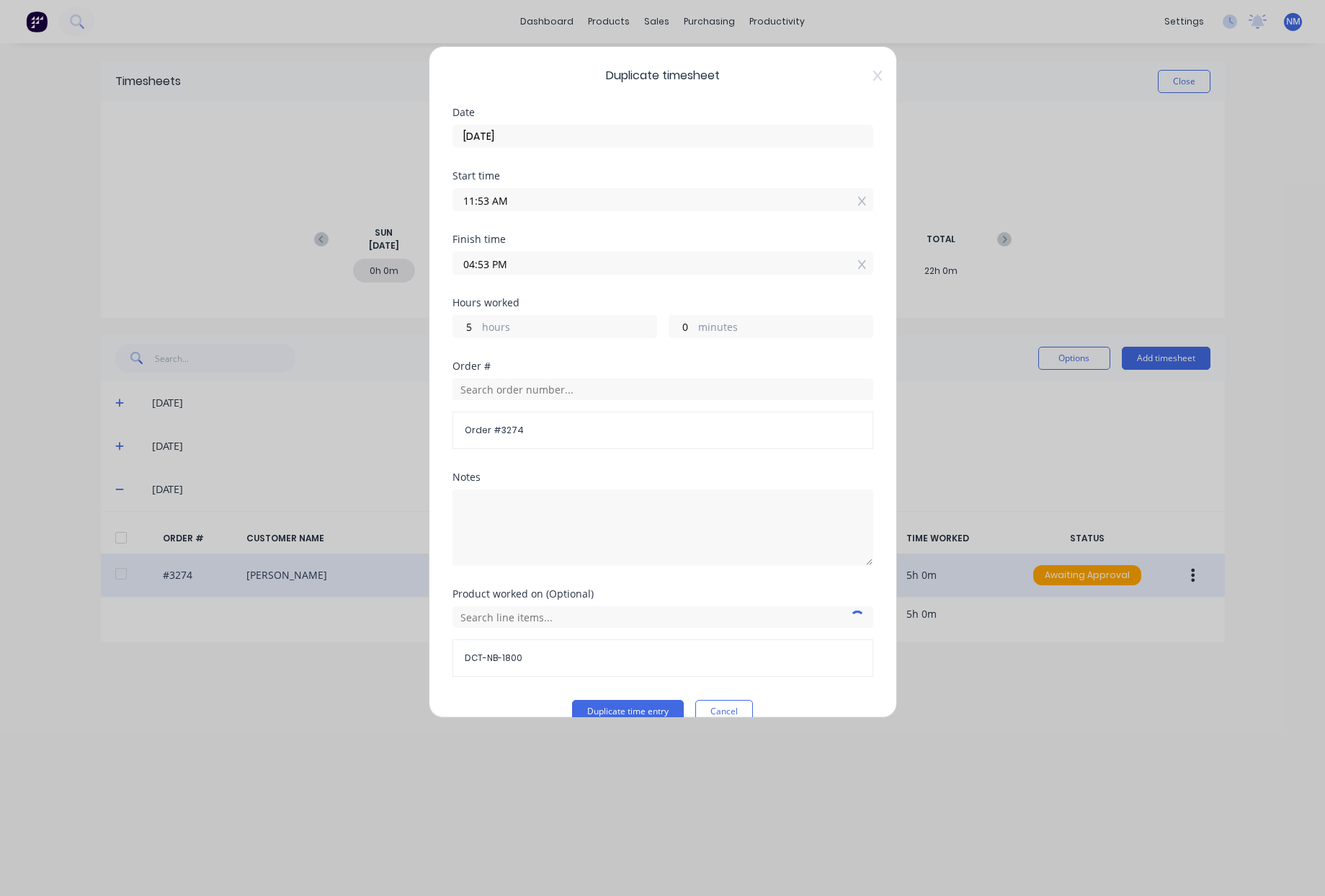
click at [511, 140] on input "03/09/2025" at bounding box center [663, 136] width 419 height 21
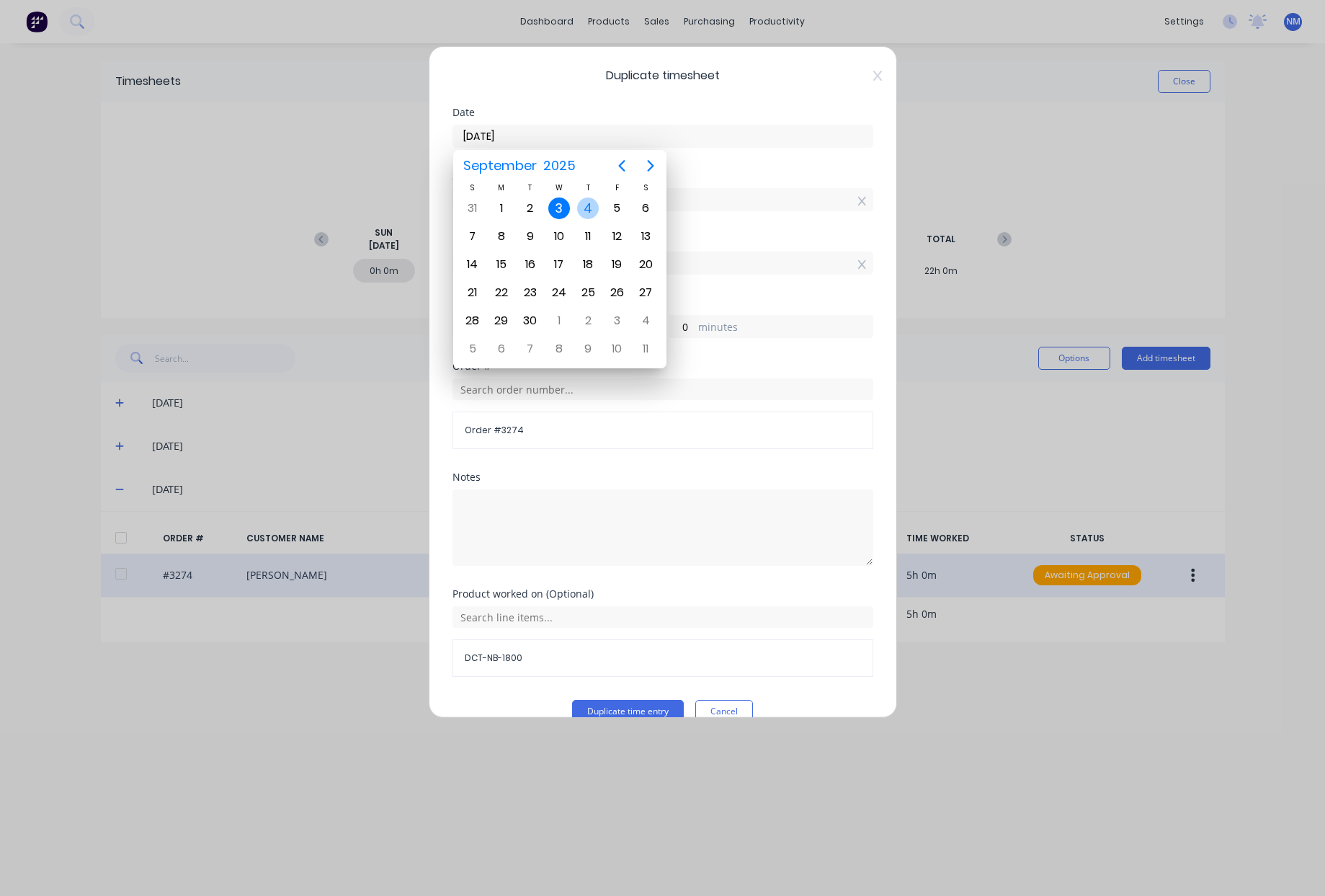
click at [587, 206] on div "4" at bounding box center [588, 208] width 21 height 21
type input "04/09/2025"
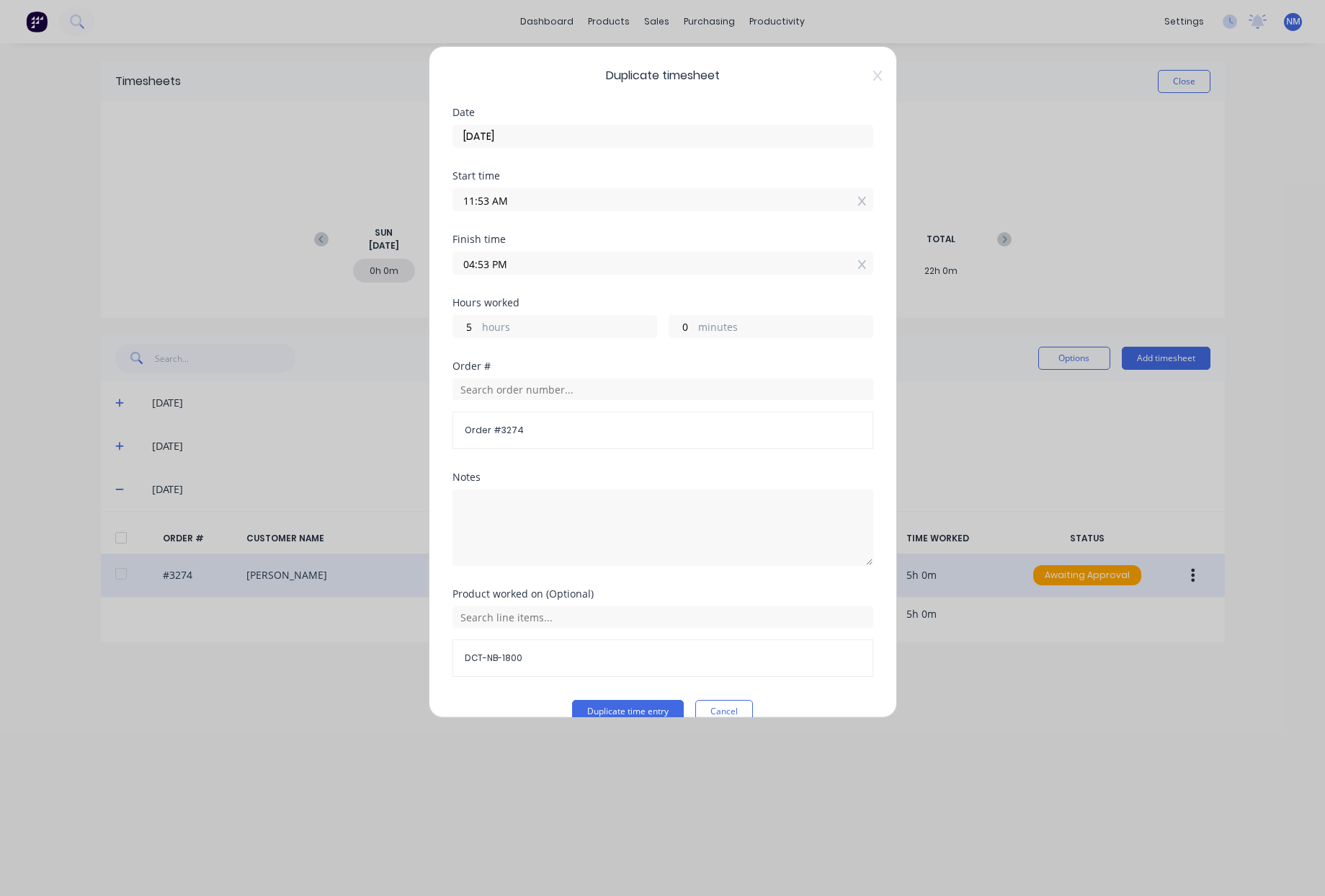
click at [515, 205] on input "11:53 AM" at bounding box center [663, 199] width 419 height 21
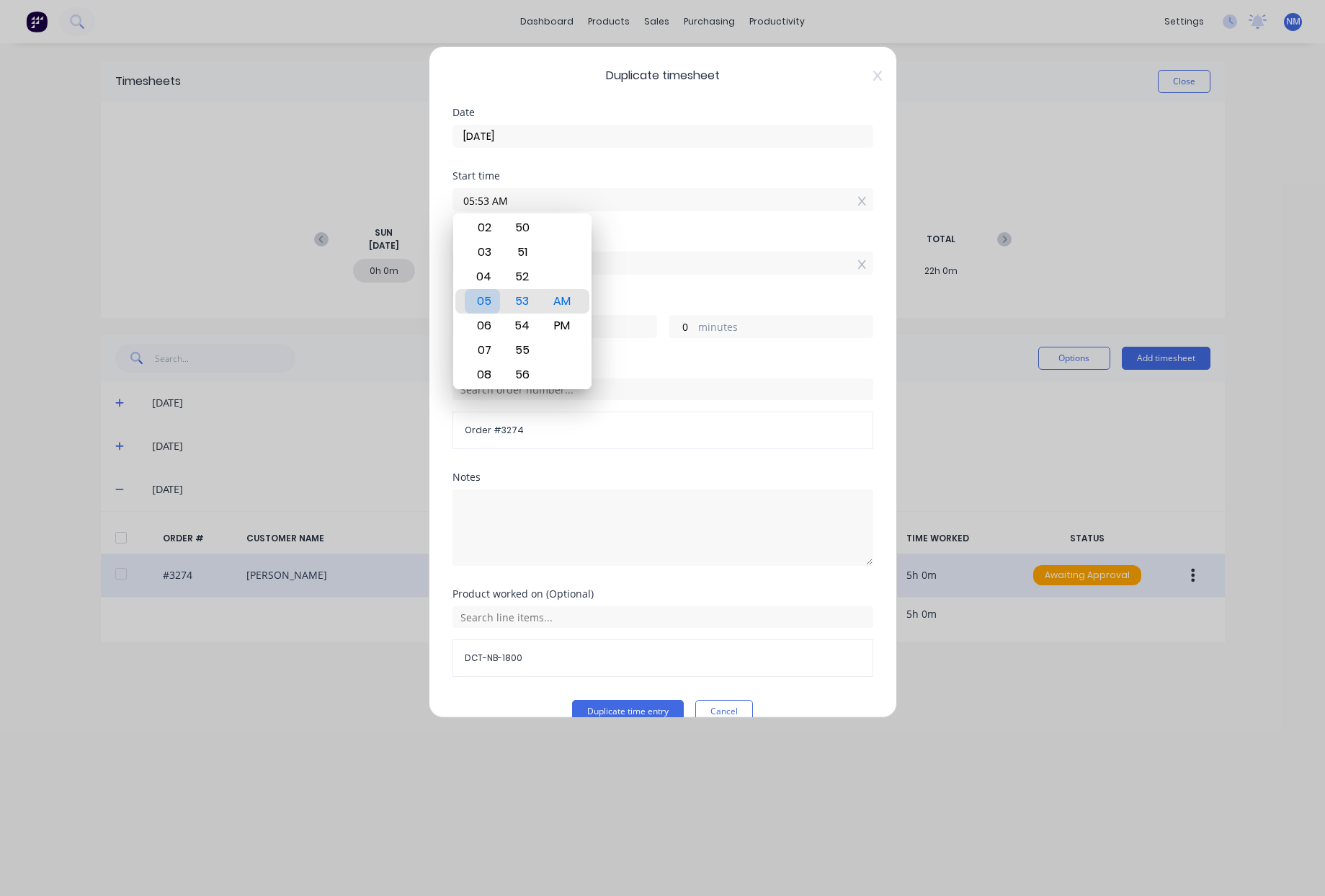
type input "05:53 AM"
type input "11"
type input "03:53 AM"
type input "13"
type input "04:53 AM"
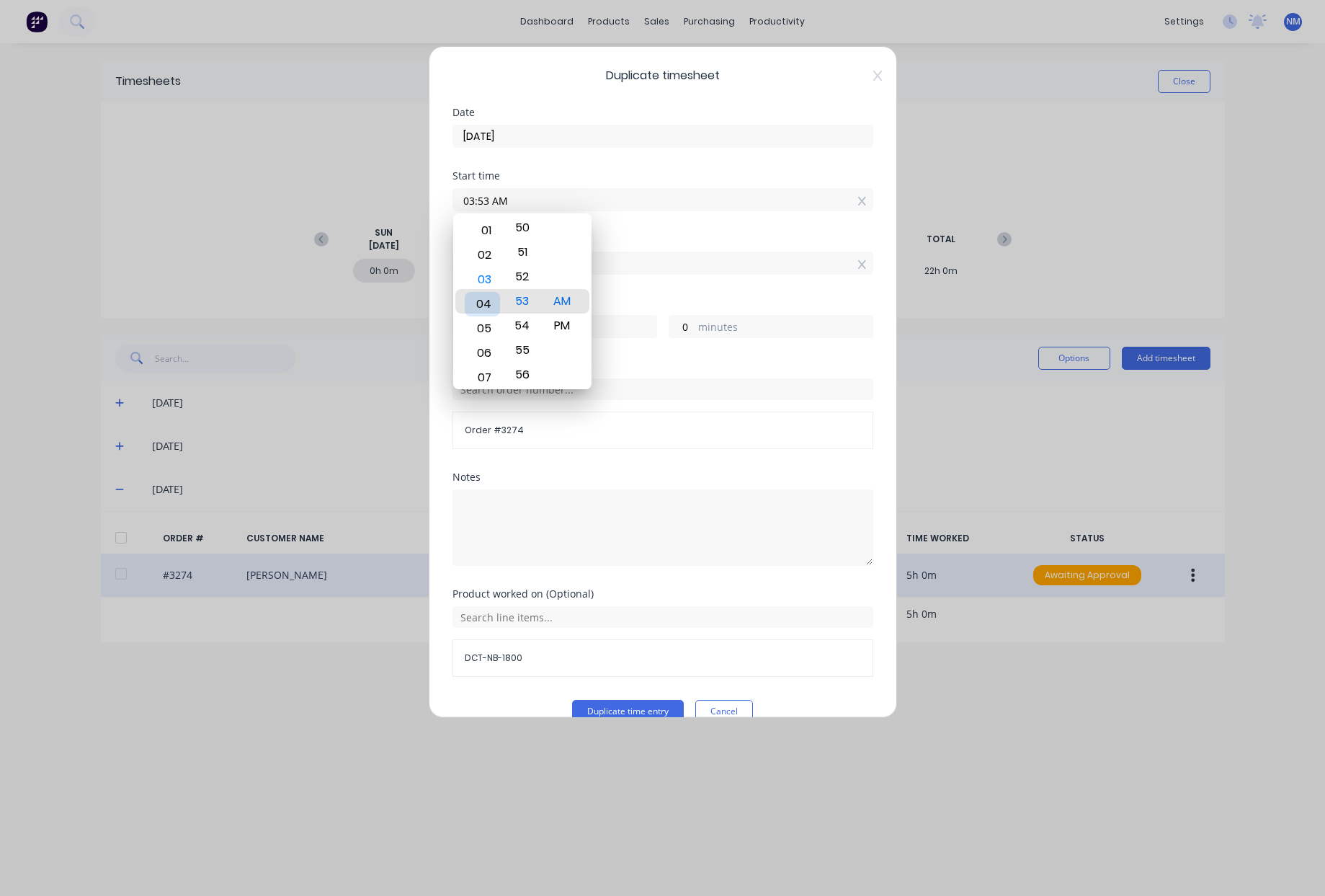
type input "12"
click at [482, 350] on div "06" at bounding box center [482, 350] width 36 height 25
type input "06:53 AM"
type input "10"
type input "06:47 AM"
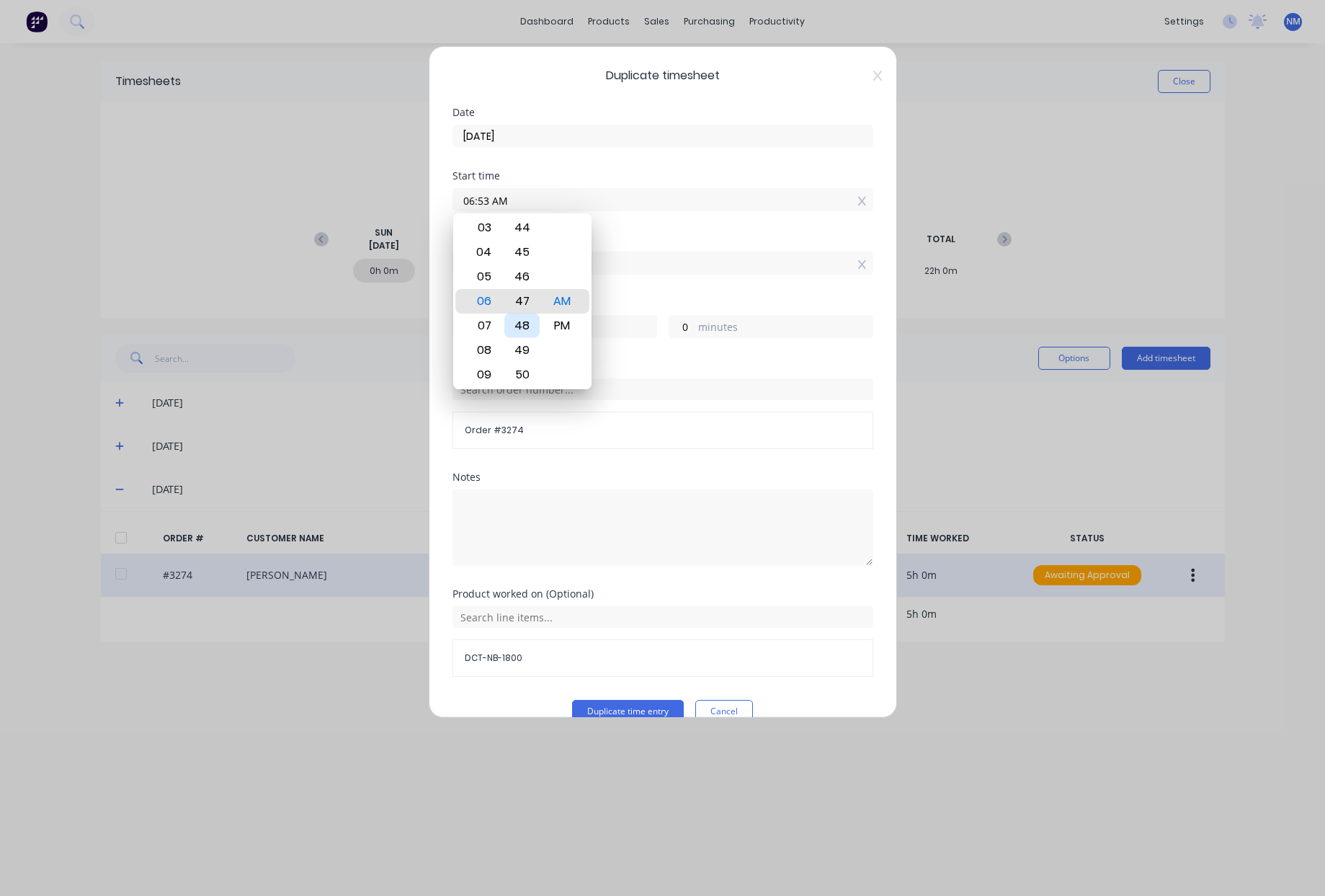
type input "6"
type input "06:40 AM"
type input "13"
type input "06:00 AM"
type input "53"
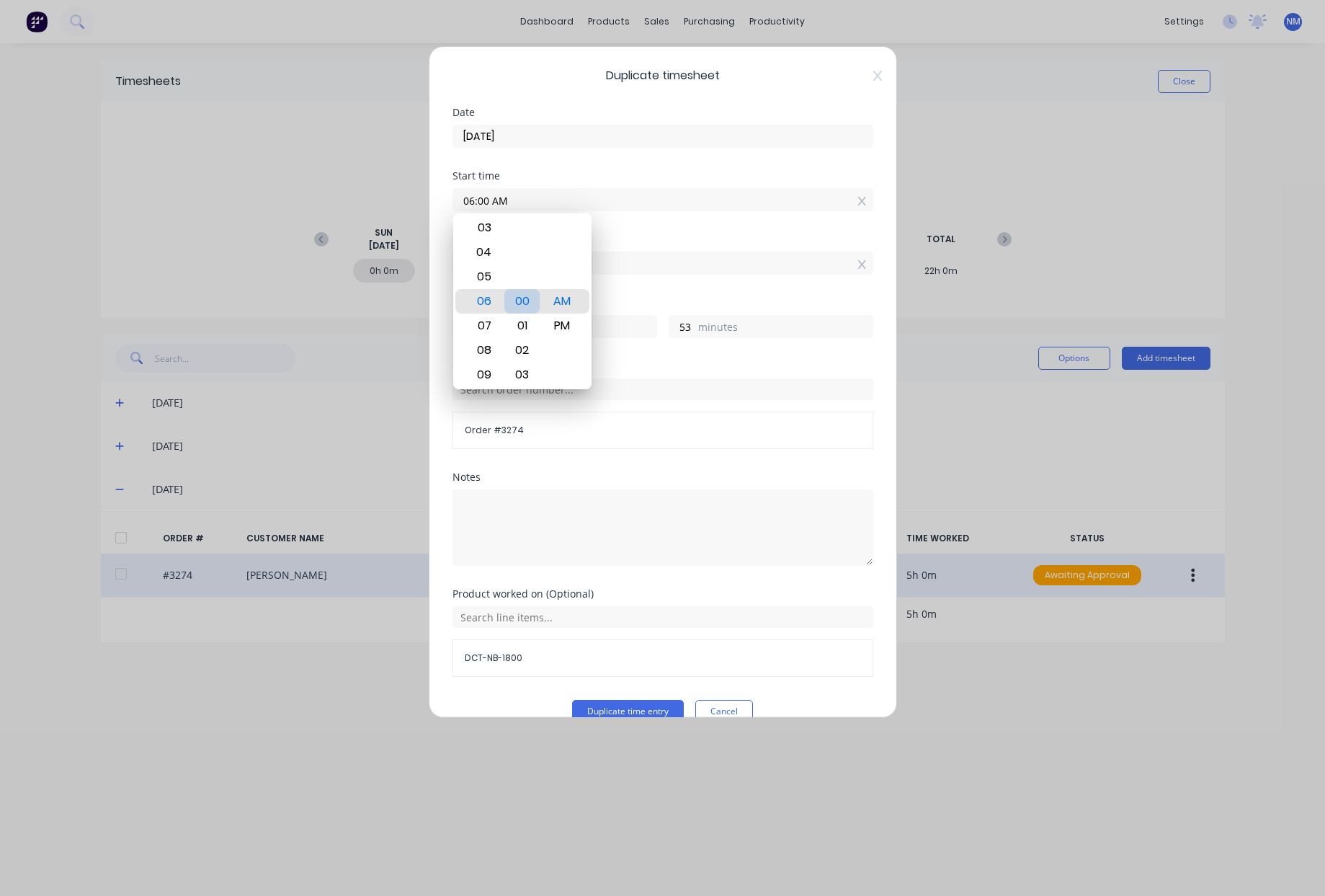
click at [535, 302] on div "00" at bounding box center [522, 301] width 36 height 25
click at [672, 335] on input "53" at bounding box center [682, 326] width 25 height 21
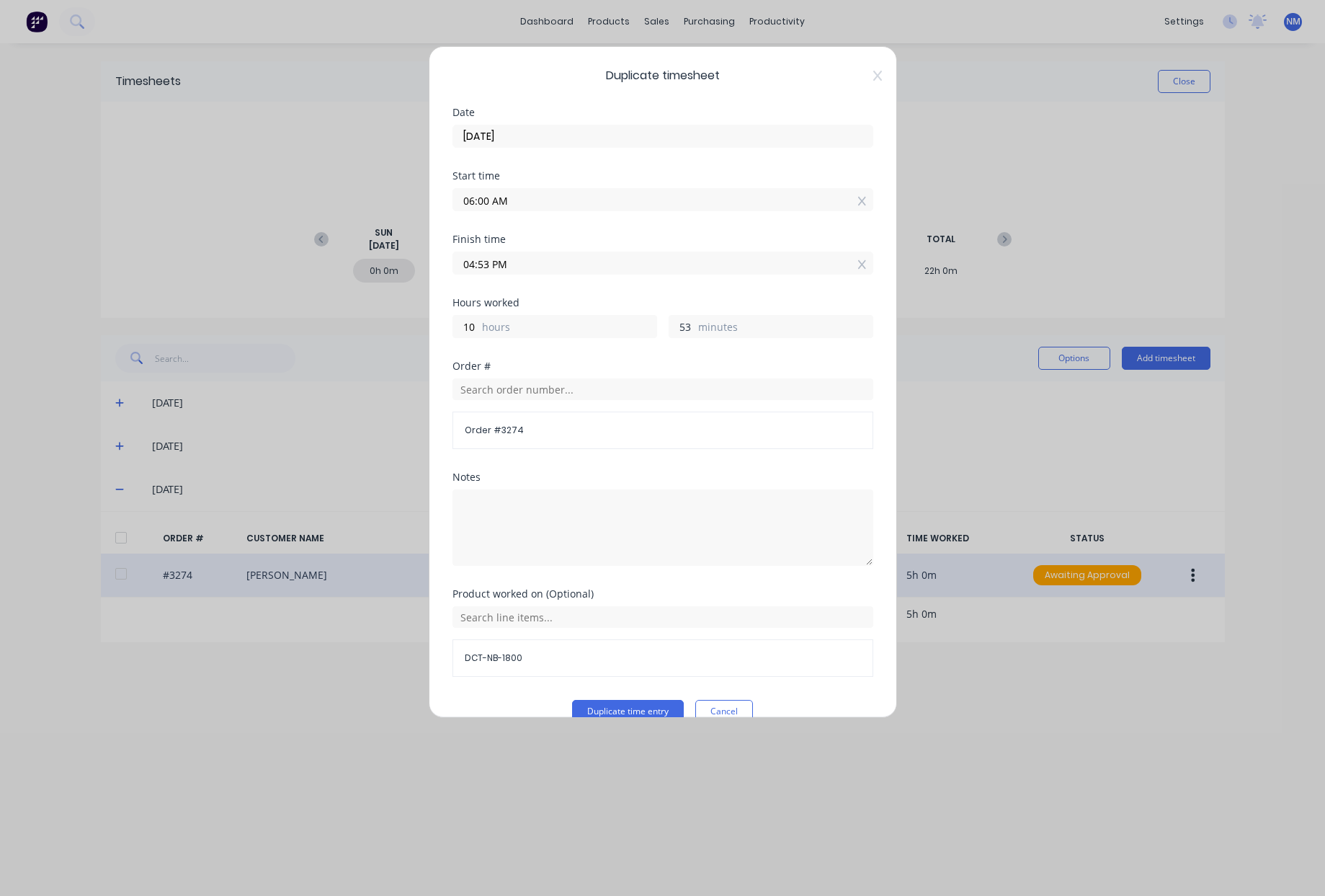
drag, startPoint x: 654, startPoint y: 327, endPoint x: 549, endPoint y: 313, distance: 105.9
click at [560, 320] on div "10 hours 53 minutes" at bounding box center [663, 325] width 421 height 27
type input "04:00 PM"
drag, startPoint x: 477, startPoint y: 335, endPoint x: 462, endPoint y: 308, distance: 30.9
click at [455, 312] on div "10 hours minutes" at bounding box center [663, 325] width 421 height 27
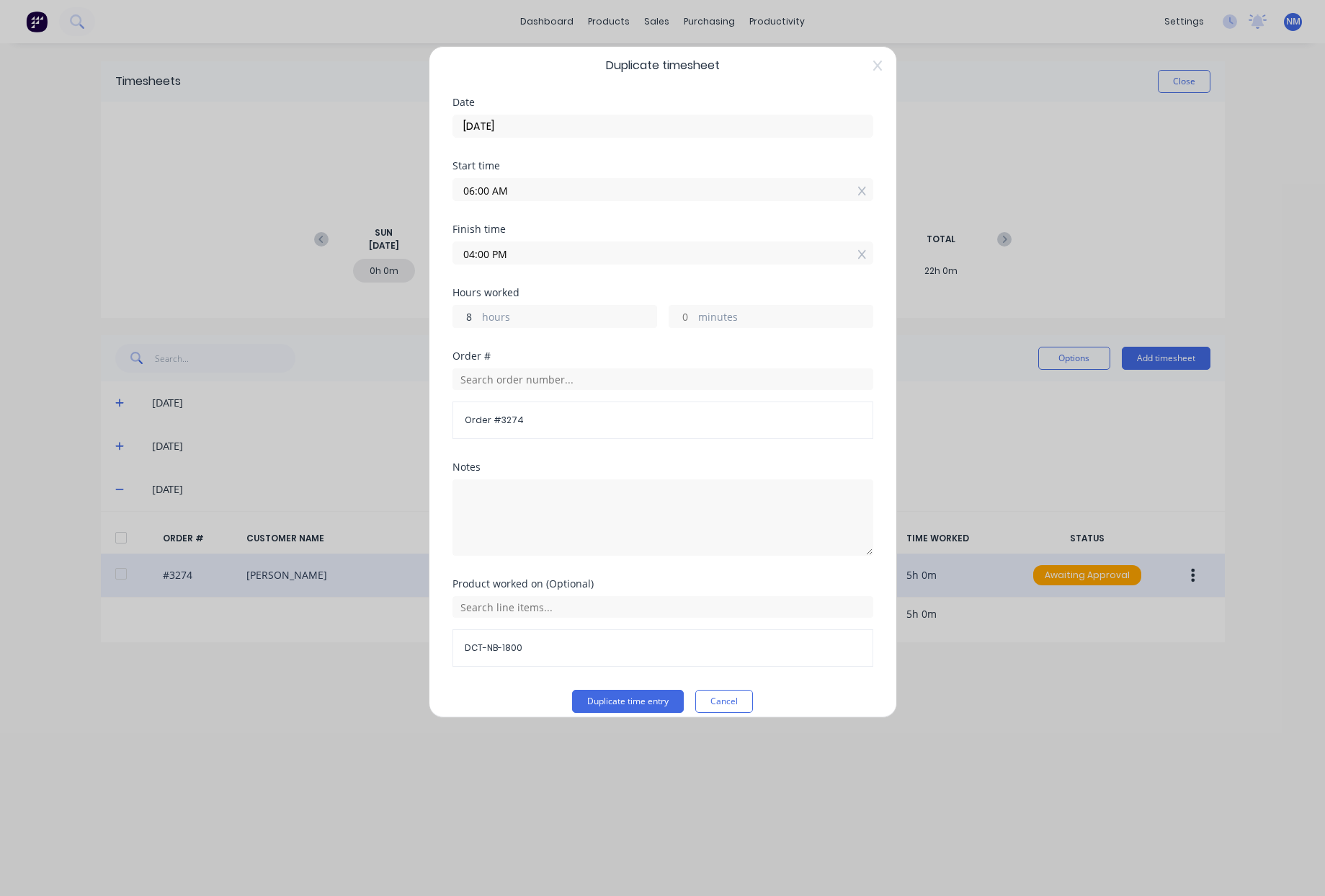
scroll to position [26, 0]
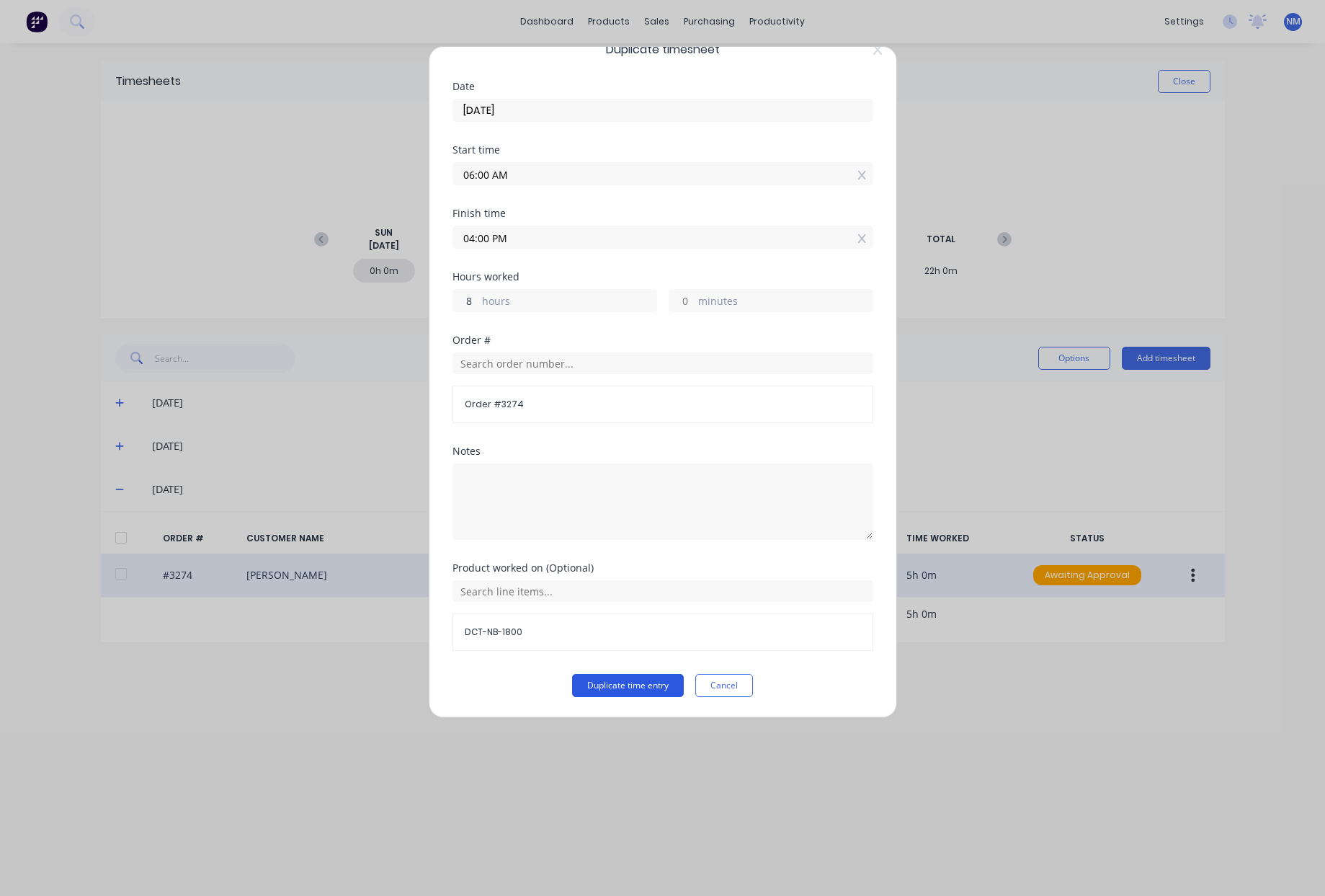
type input "8"
type input "02:00 PM"
click at [593, 687] on button "Duplicate time entry" at bounding box center [628, 685] width 112 height 23
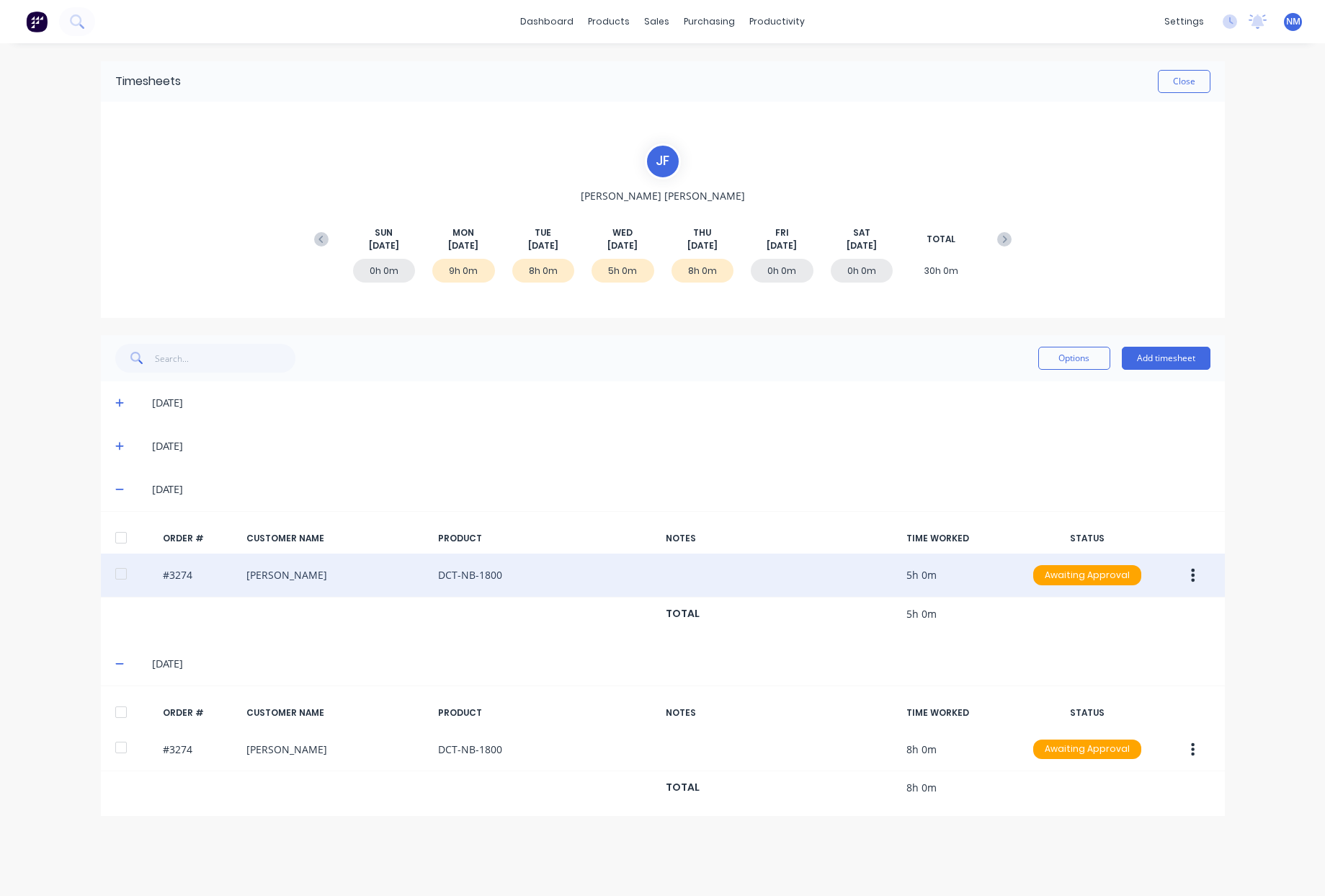
click at [626, 273] on div "5h 0m" at bounding box center [622, 270] width 63 height 24
click at [625, 234] on span "WED" at bounding box center [622, 232] width 20 height 13
click at [1190, 86] on button "Close" at bounding box center [1185, 81] width 52 height 23
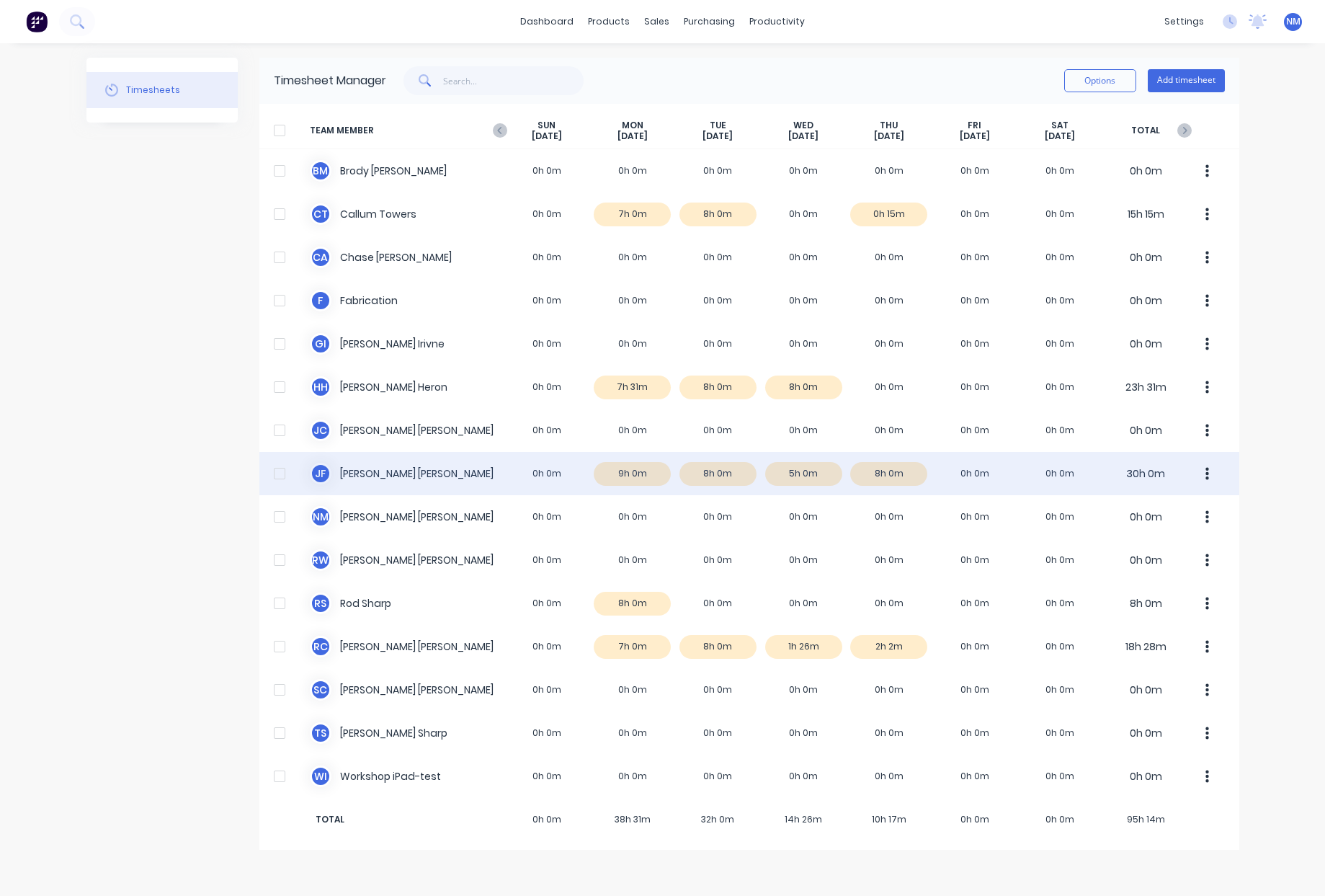
click at [730, 473] on div "J F John Fiore 0h 0m 9h 0m 8h 0m 5h 0m 8h 0m 0h 0m 0h 0m 30h 0m" at bounding box center [749, 473] width 980 height 44
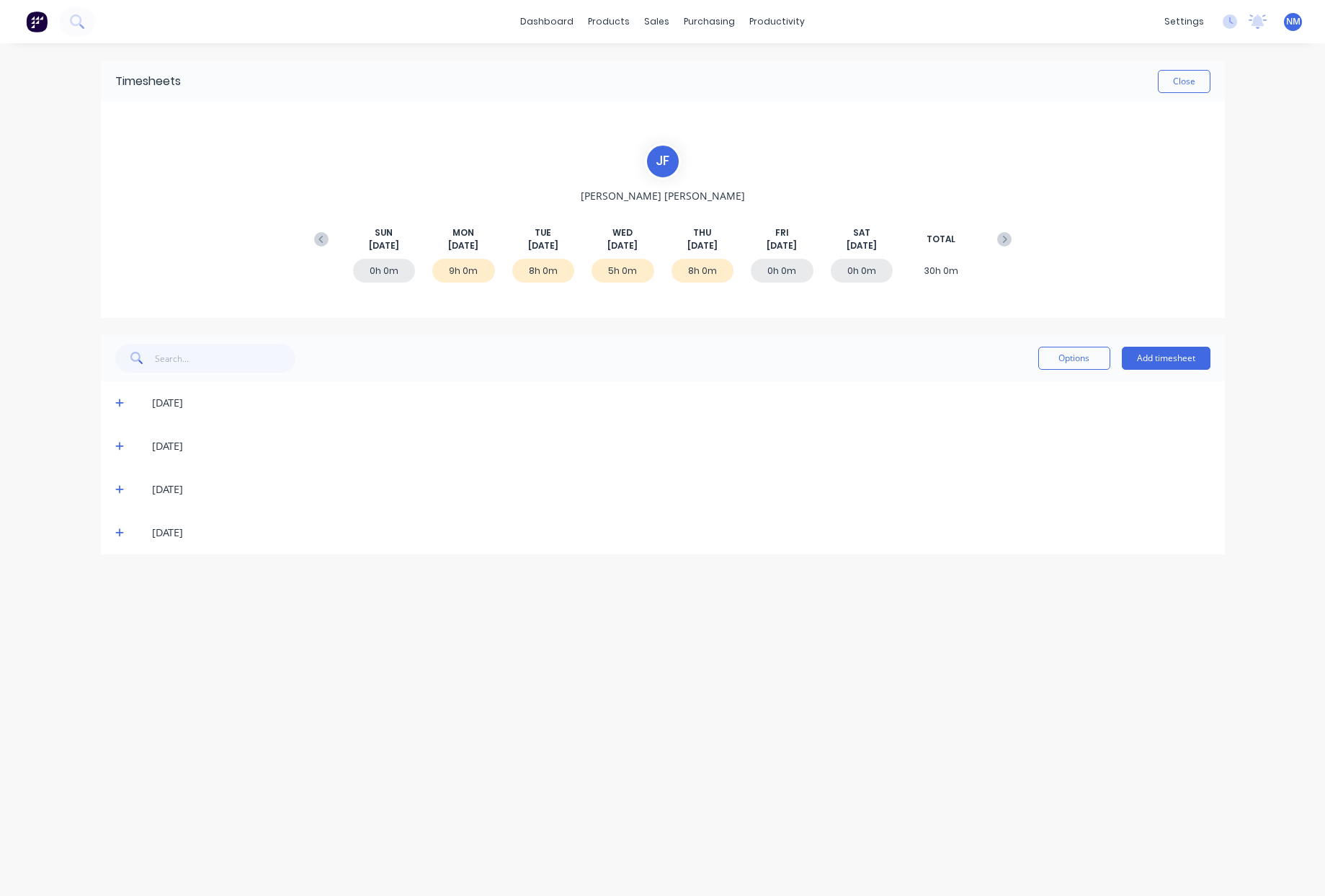
click at [117, 442] on icon at bounding box center [120, 446] width 10 height 10
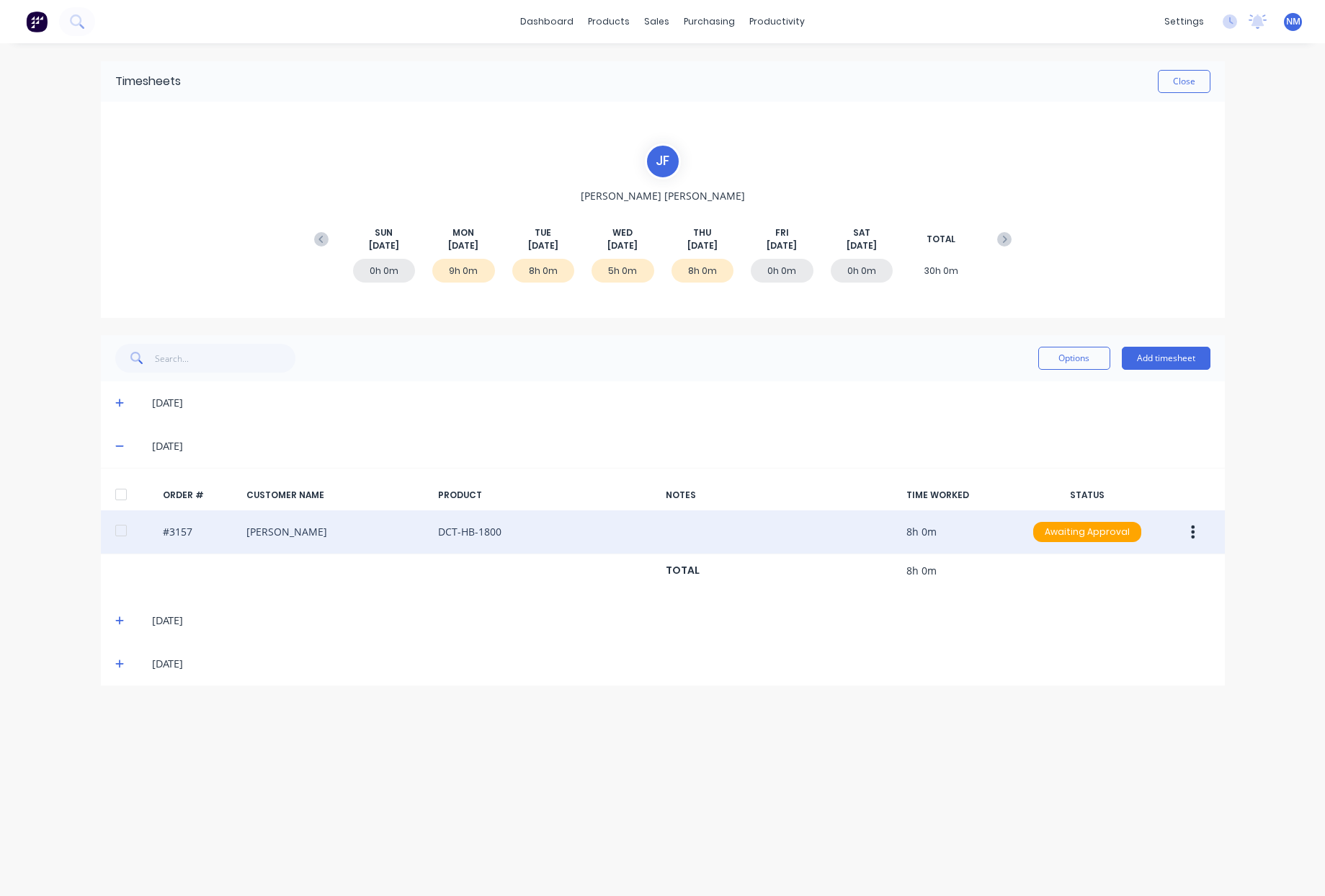
click at [1195, 535] on icon "button" at bounding box center [1193, 532] width 4 height 16
click at [1131, 661] on div "Duplicate" at bounding box center [1143, 656] width 111 height 21
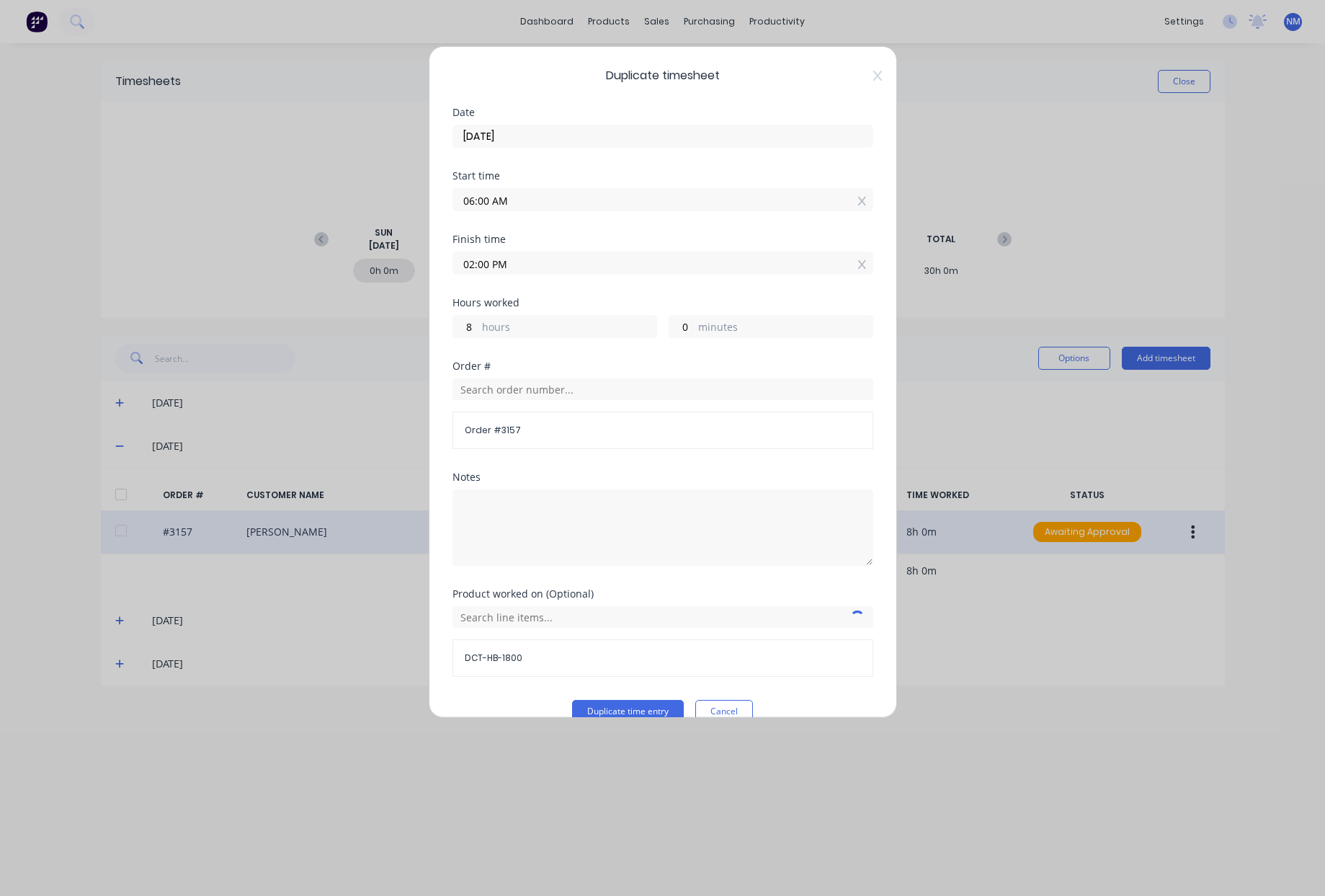
click at [527, 132] on input "02/09/2025" at bounding box center [663, 136] width 419 height 21
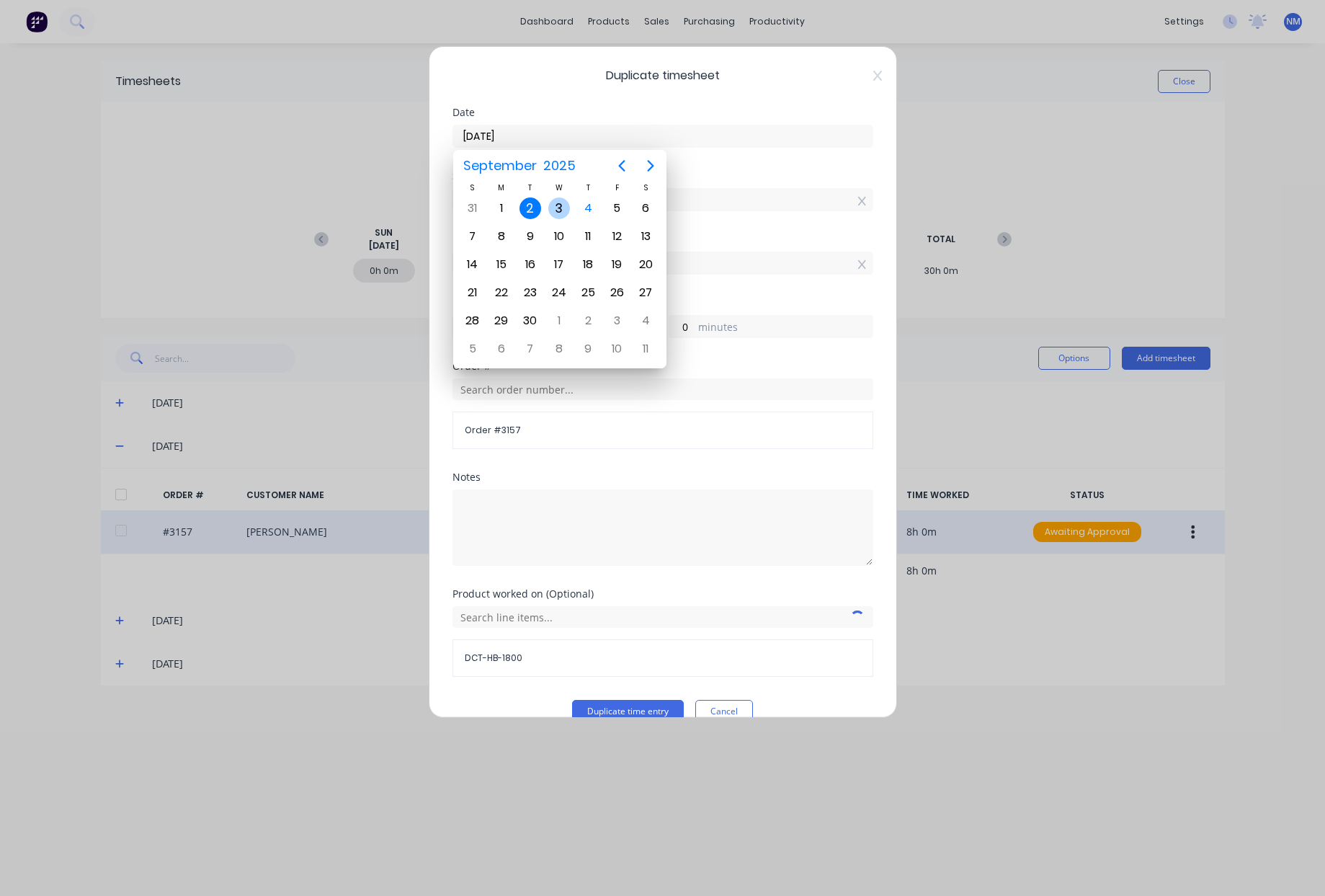
click at [558, 204] on div "3" at bounding box center [559, 208] width 21 height 21
type input "03/09/2025"
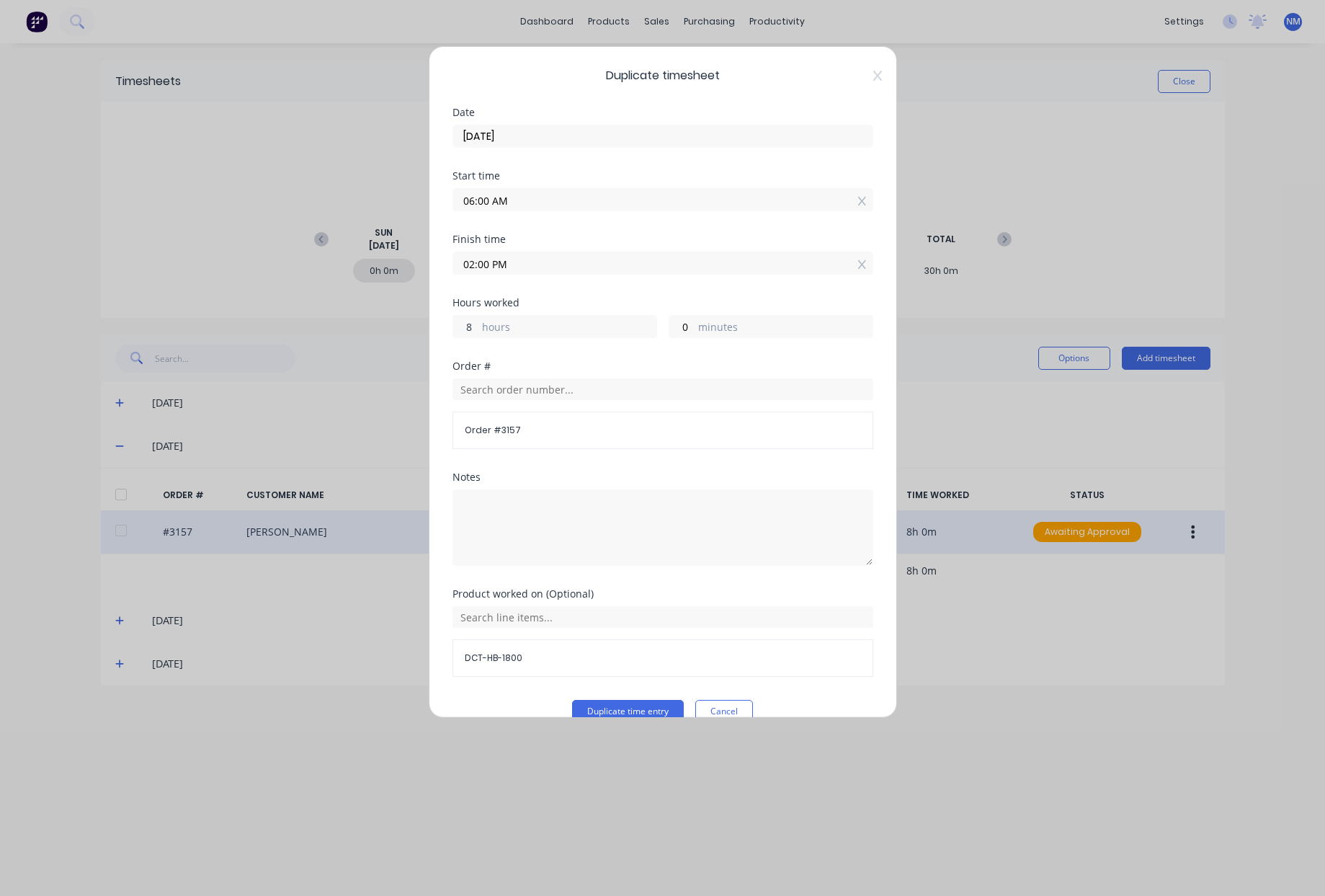
drag, startPoint x: 473, startPoint y: 324, endPoint x: 433, endPoint y: 323, distance: 40.0
click at [438, 323] on div "Duplicate timesheet Date 03/09/2025 Start time 06:00 AM Finish time 02:00 PM Ho…" at bounding box center [663, 381] width 469 height 672
type input "3"
type input "09:00 AM"
click at [519, 266] on input "09:00 AM" at bounding box center [663, 262] width 419 height 21
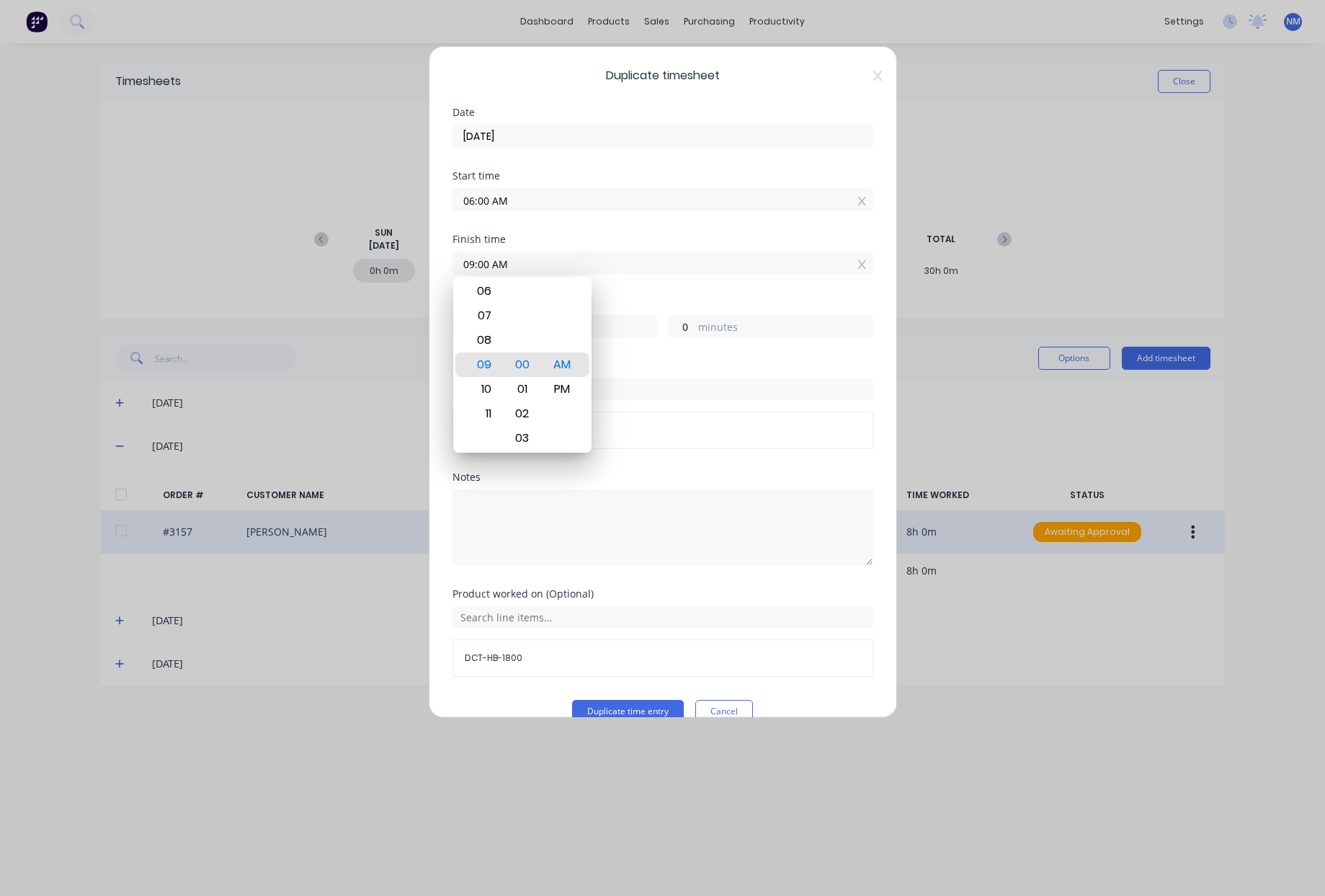
click at [668, 297] on div "Hours worked" at bounding box center [663, 302] width 421 height 10
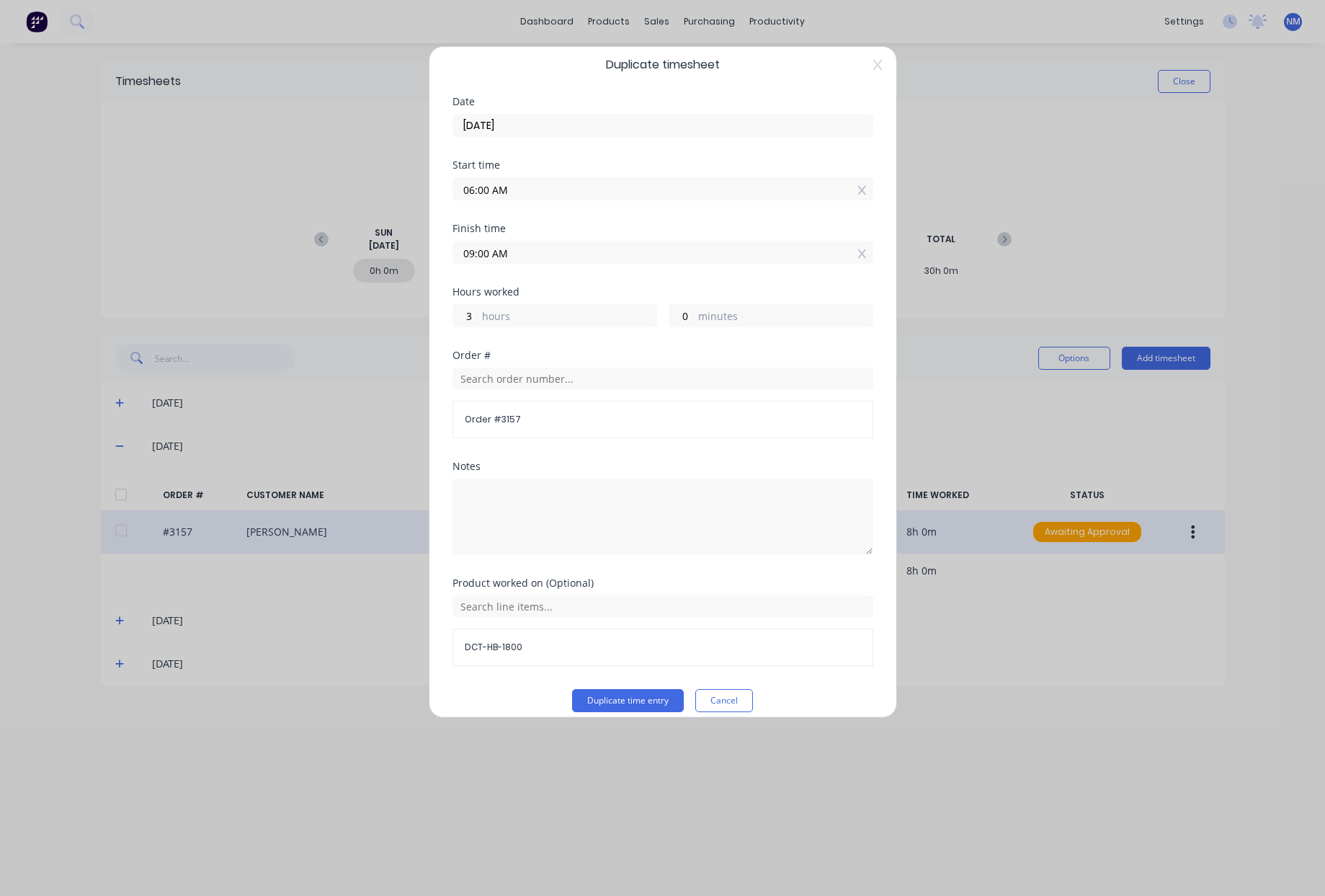
scroll to position [26, 0]
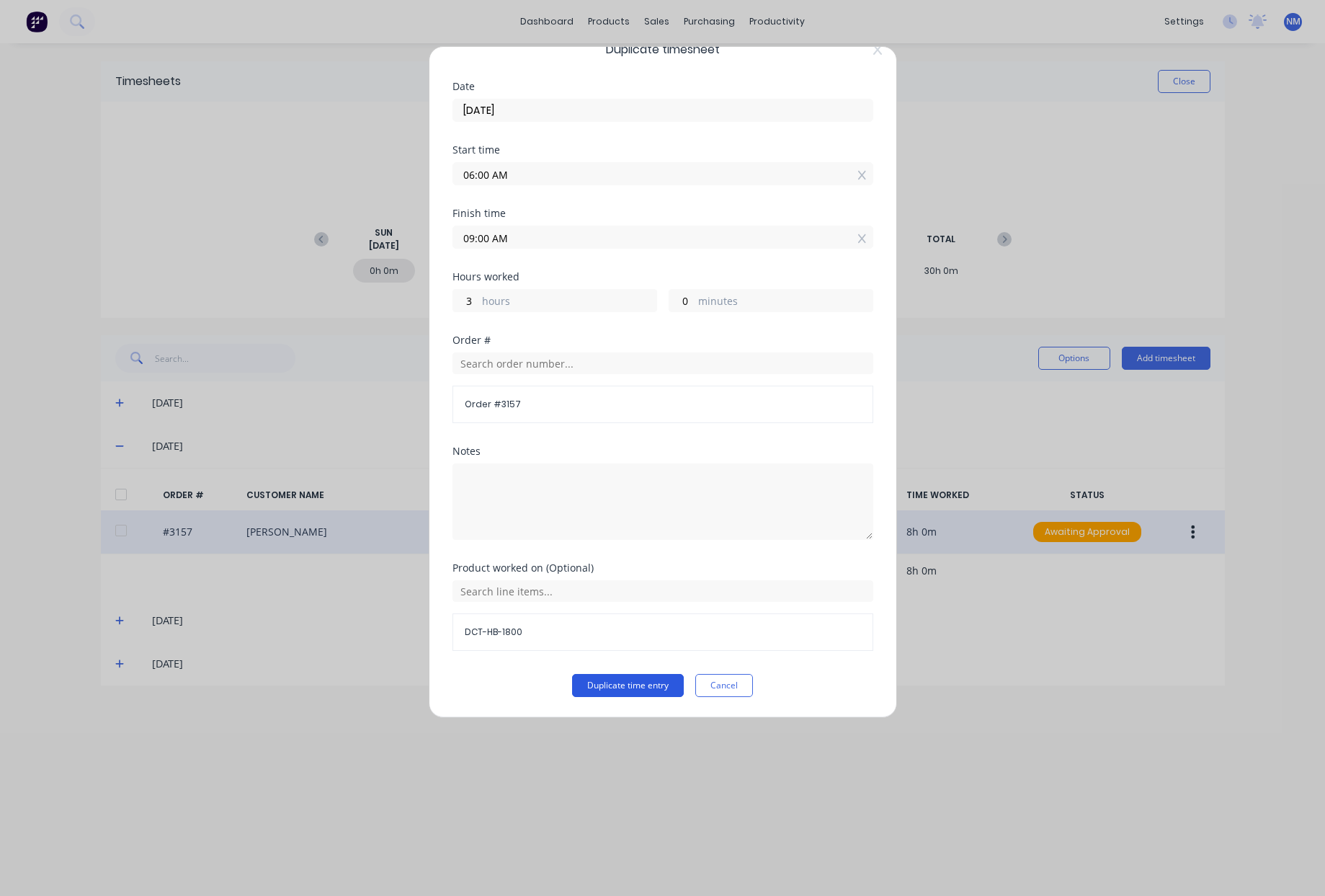
click at [592, 682] on button "Duplicate time entry" at bounding box center [628, 685] width 112 height 23
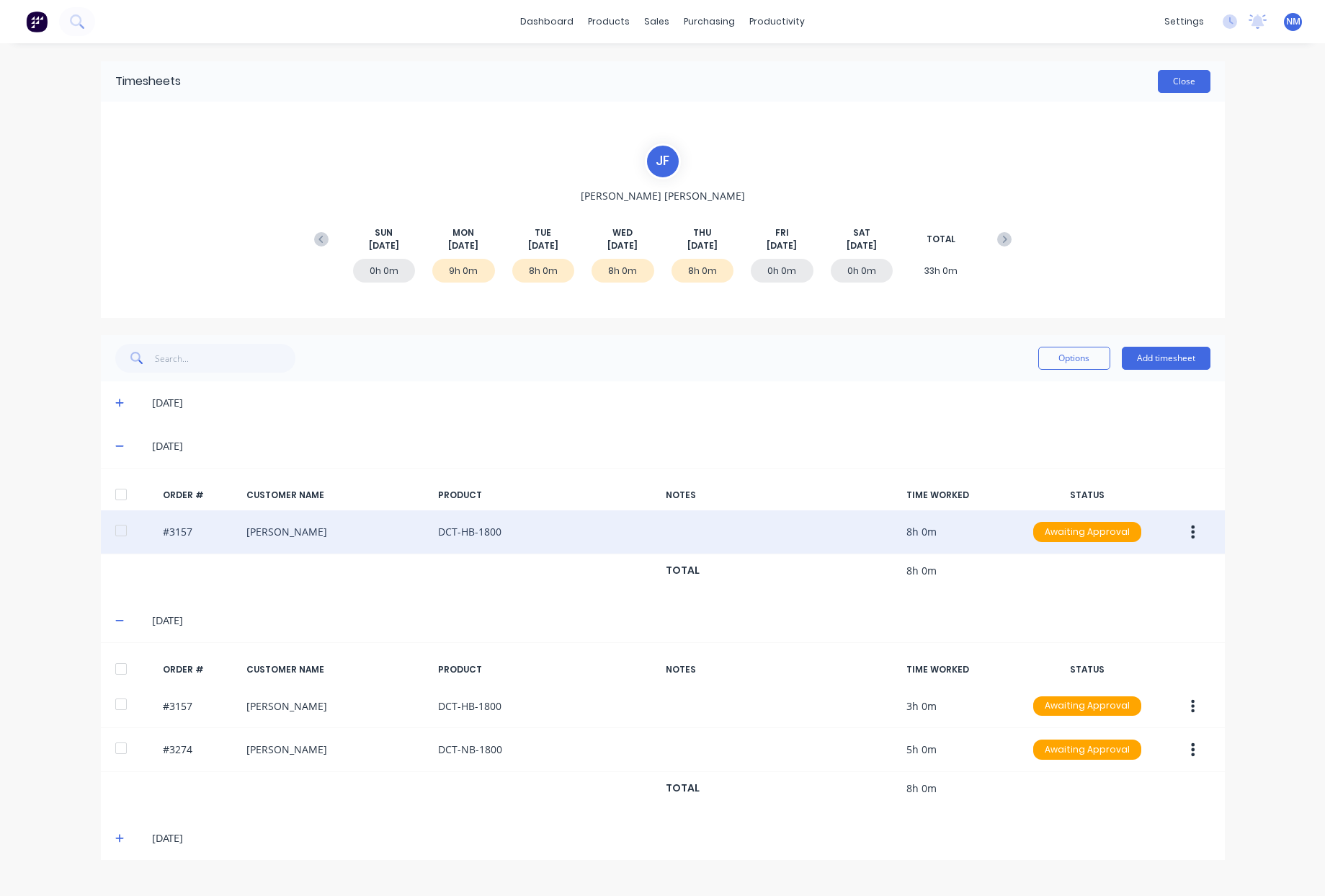
click at [1180, 82] on button "Close" at bounding box center [1185, 81] width 52 height 23
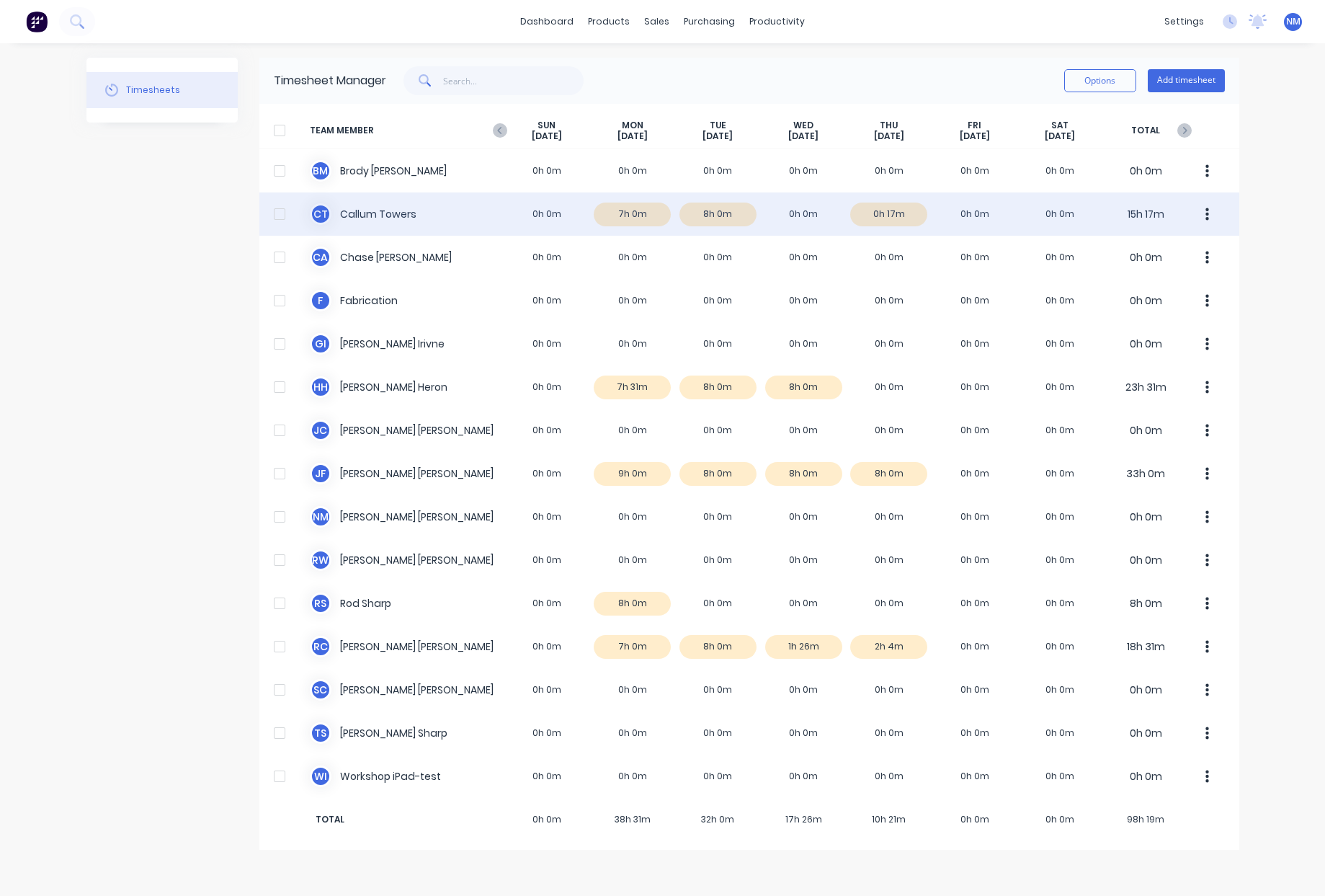
click at [1211, 215] on button "button" at bounding box center [1208, 214] width 30 height 29
click at [894, 209] on div "C T Callum Towers 0h 0m 7h 0m 8h 0m 0h 0m 0h 17m 0h 0m 0h 0m 15h 17m" at bounding box center [749, 214] width 980 height 44
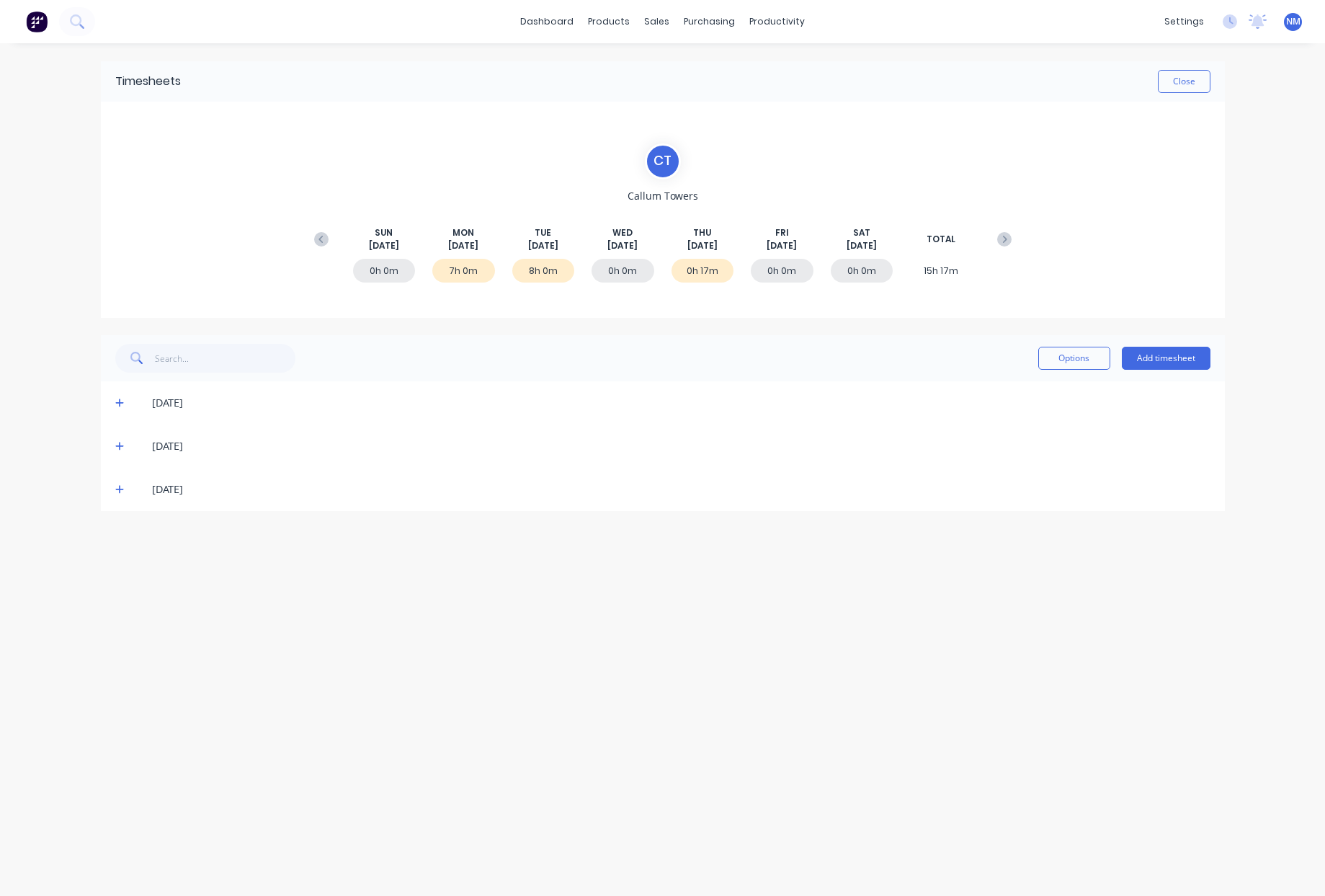
click at [115, 487] on div "[DATE]" at bounding box center [663, 489] width 1124 height 44
click at [119, 486] on icon at bounding box center [119, 490] width 9 height 9
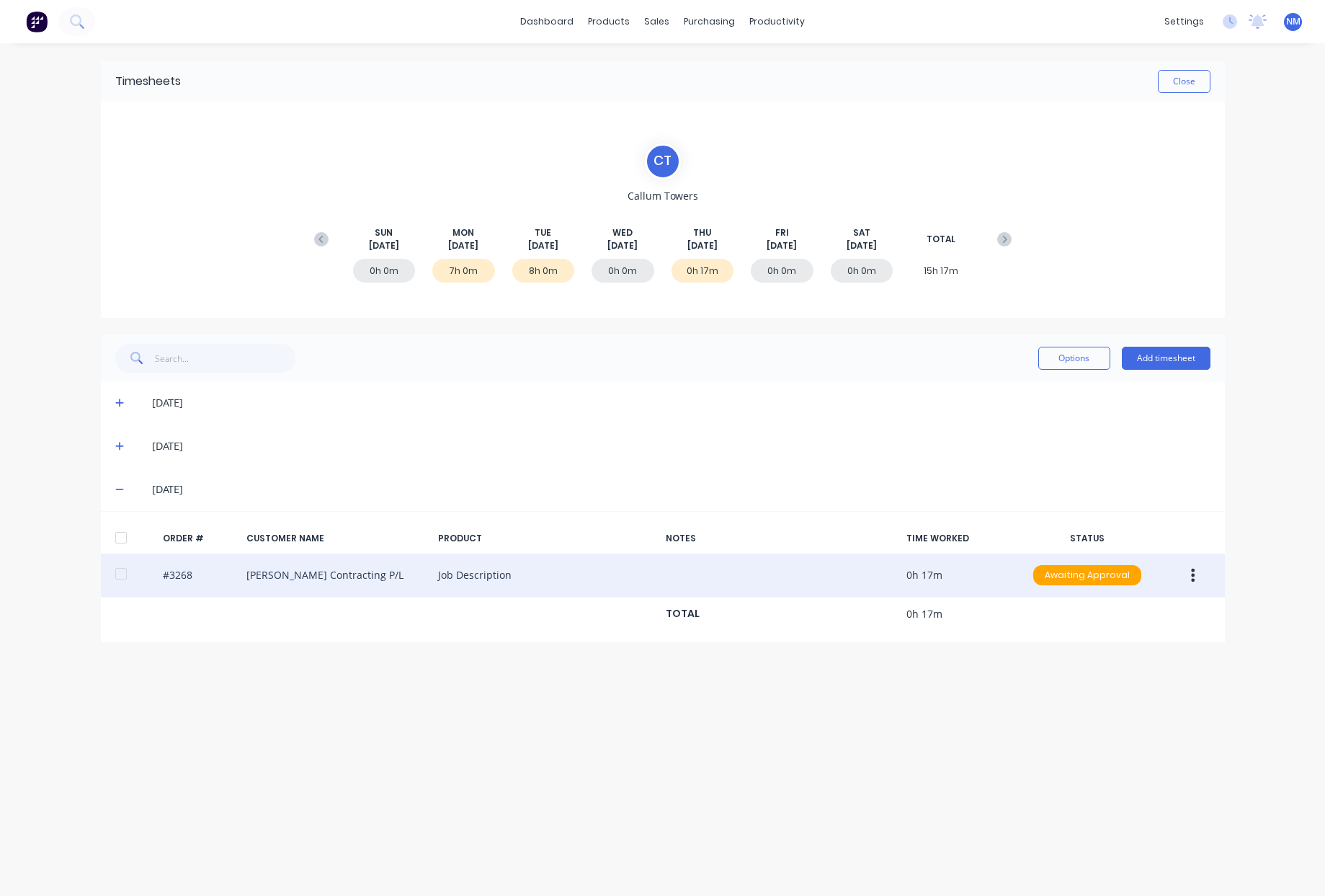
click at [1201, 578] on button "button" at bounding box center [1193, 575] width 34 height 26
click at [1135, 678] on div "Edit" at bounding box center [1143, 671] width 111 height 21
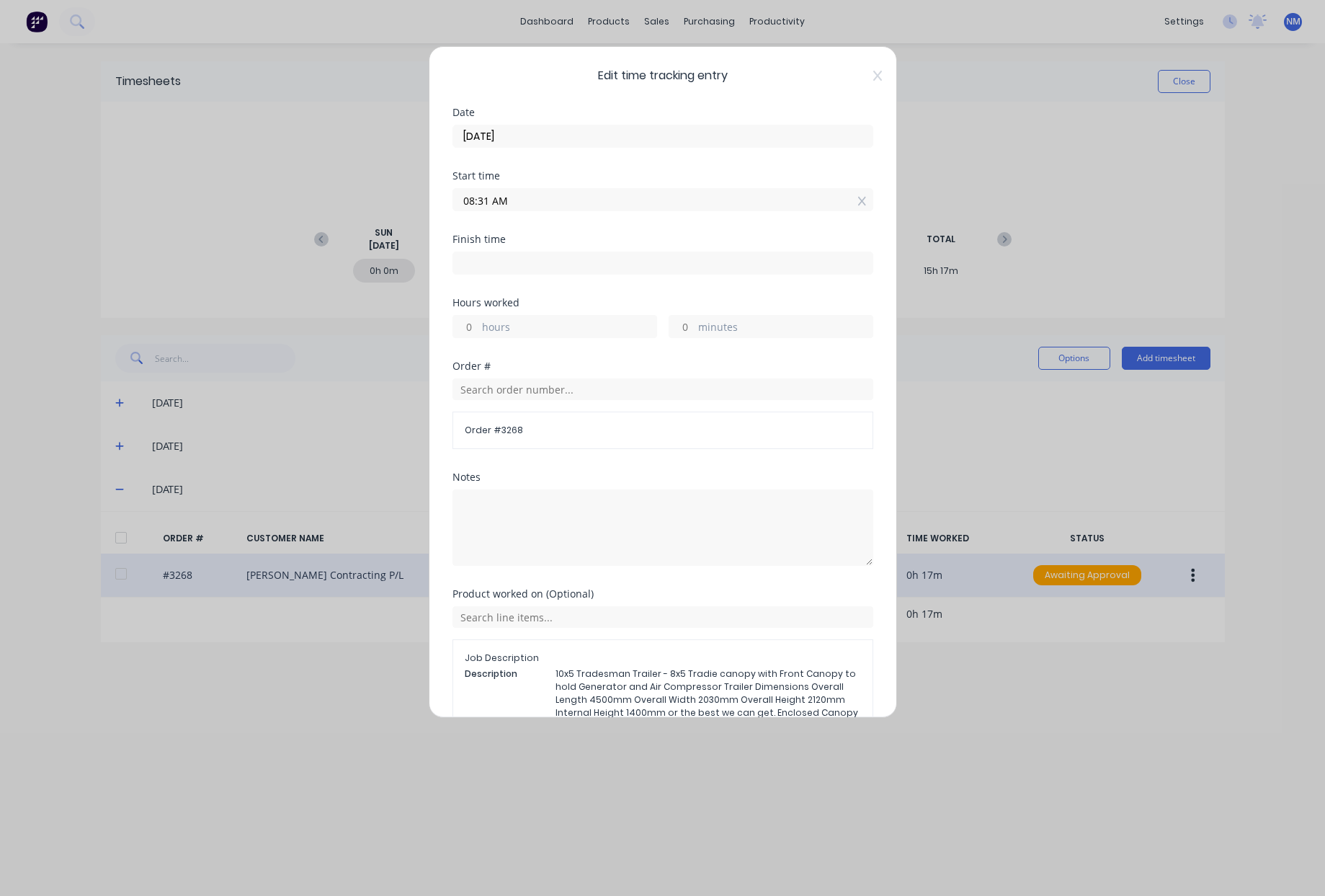
drag, startPoint x: 474, startPoint y: 200, endPoint x: 442, endPoint y: 201, distance: 32.0
click at [443, 201] on div "Edit time tracking entry Date 04/09/2025 Start time 08:31 AM Finish time Hours …" at bounding box center [663, 381] width 469 height 672
drag, startPoint x: 481, startPoint y: 205, endPoint x: 473, endPoint y: 204, distance: 8.1
click at [473, 204] on input "7:31 AM" at bounding box center [663, 199] width 419 height 21
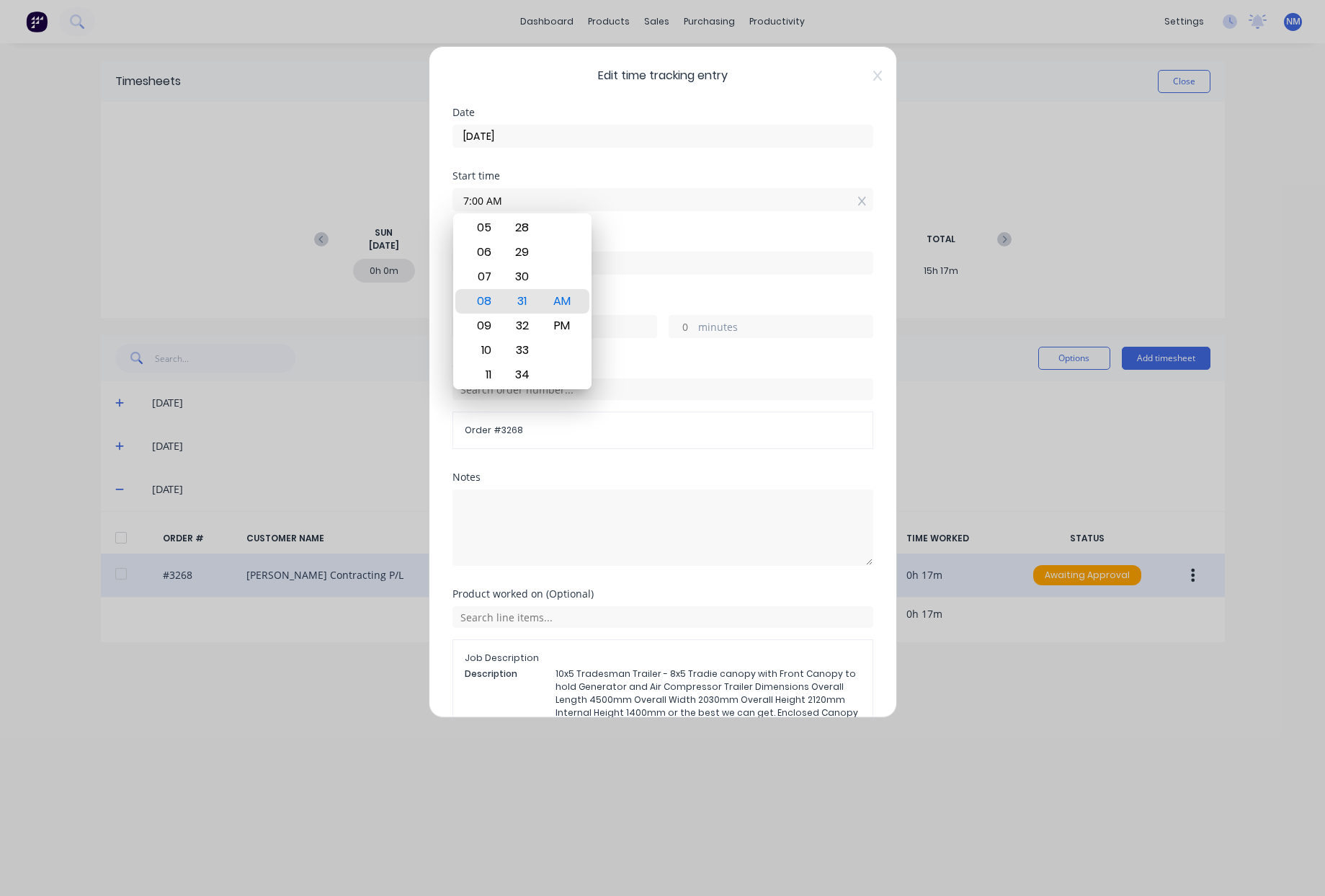
type input "07:00 AM"
click at [660, 169] on div "Date 04/09/2025" at bounding box center [663, 139] width 421 height 63
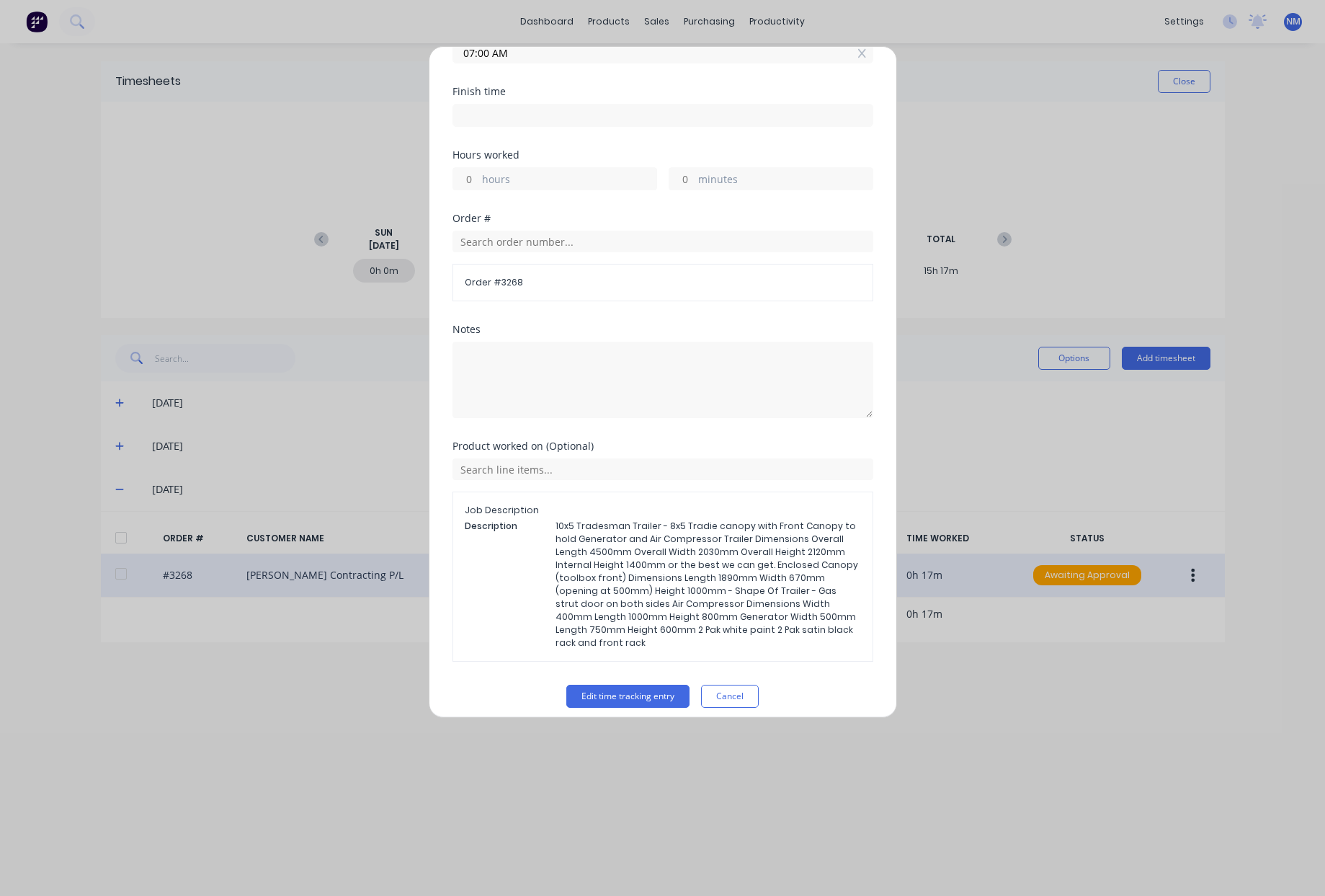
scroll to position [159, 0]
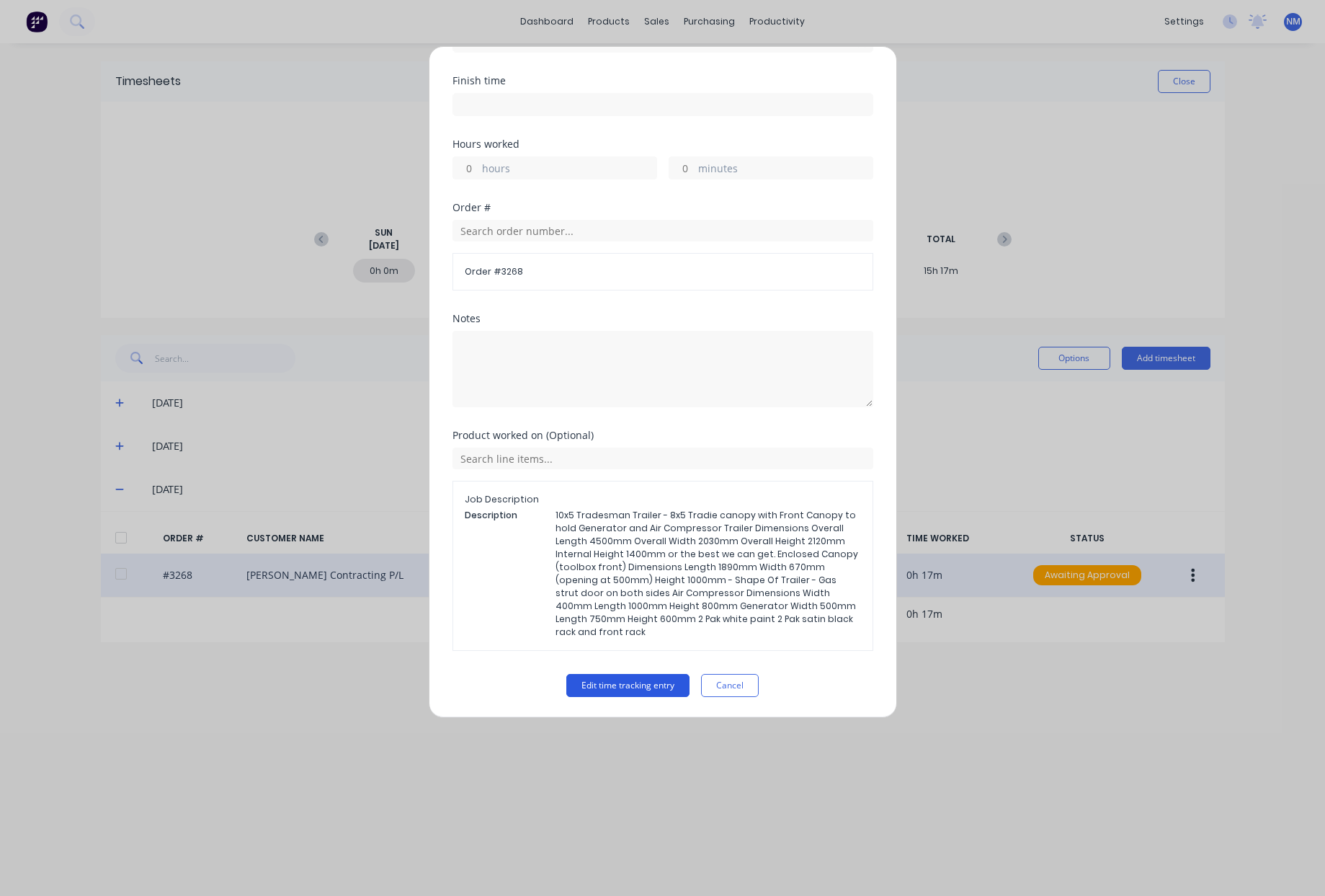
click at [641, 688] on button "Edit time tracking entry" at bounding box center [627, 685] width 123 height 23
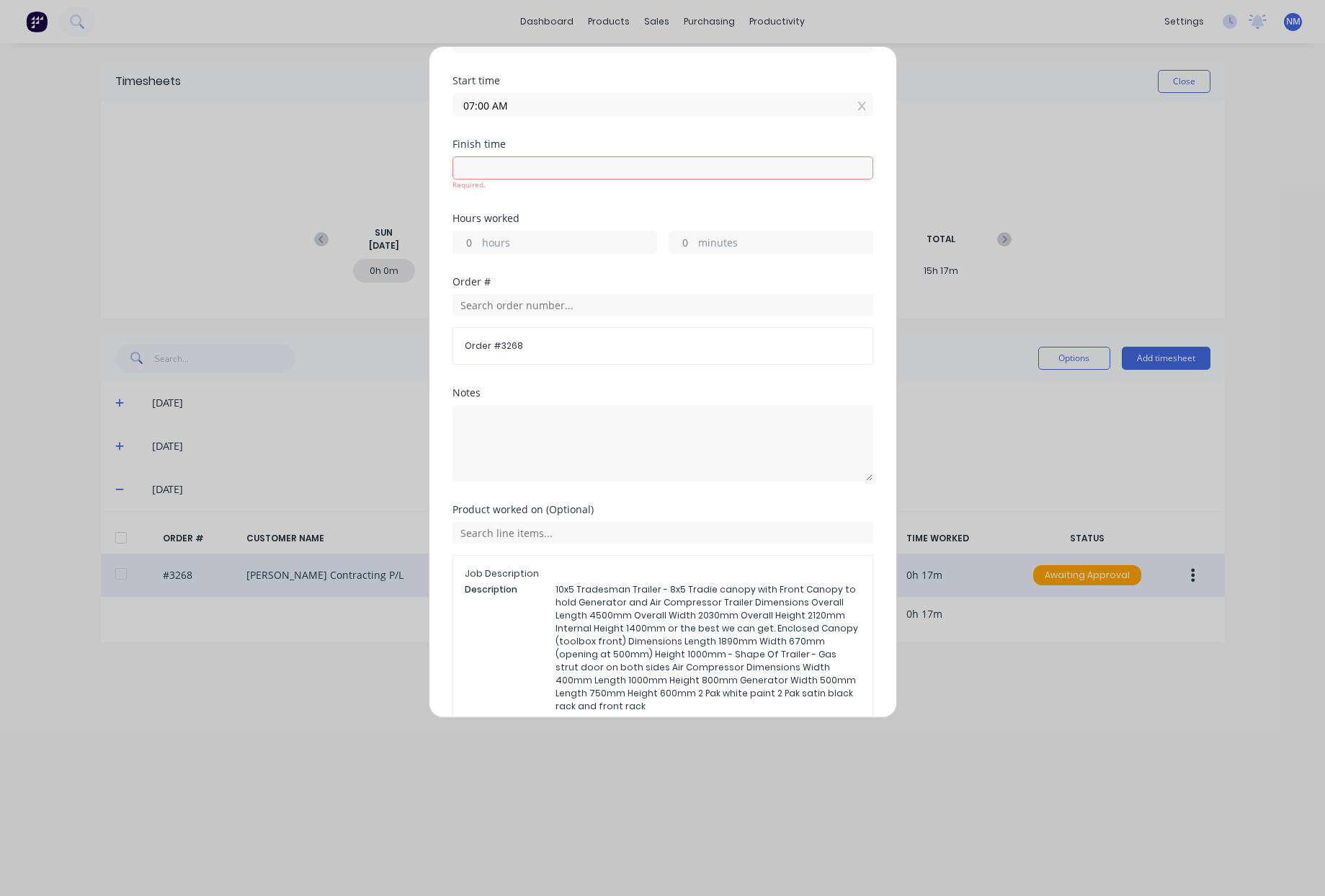
scroll to position [0, 0]
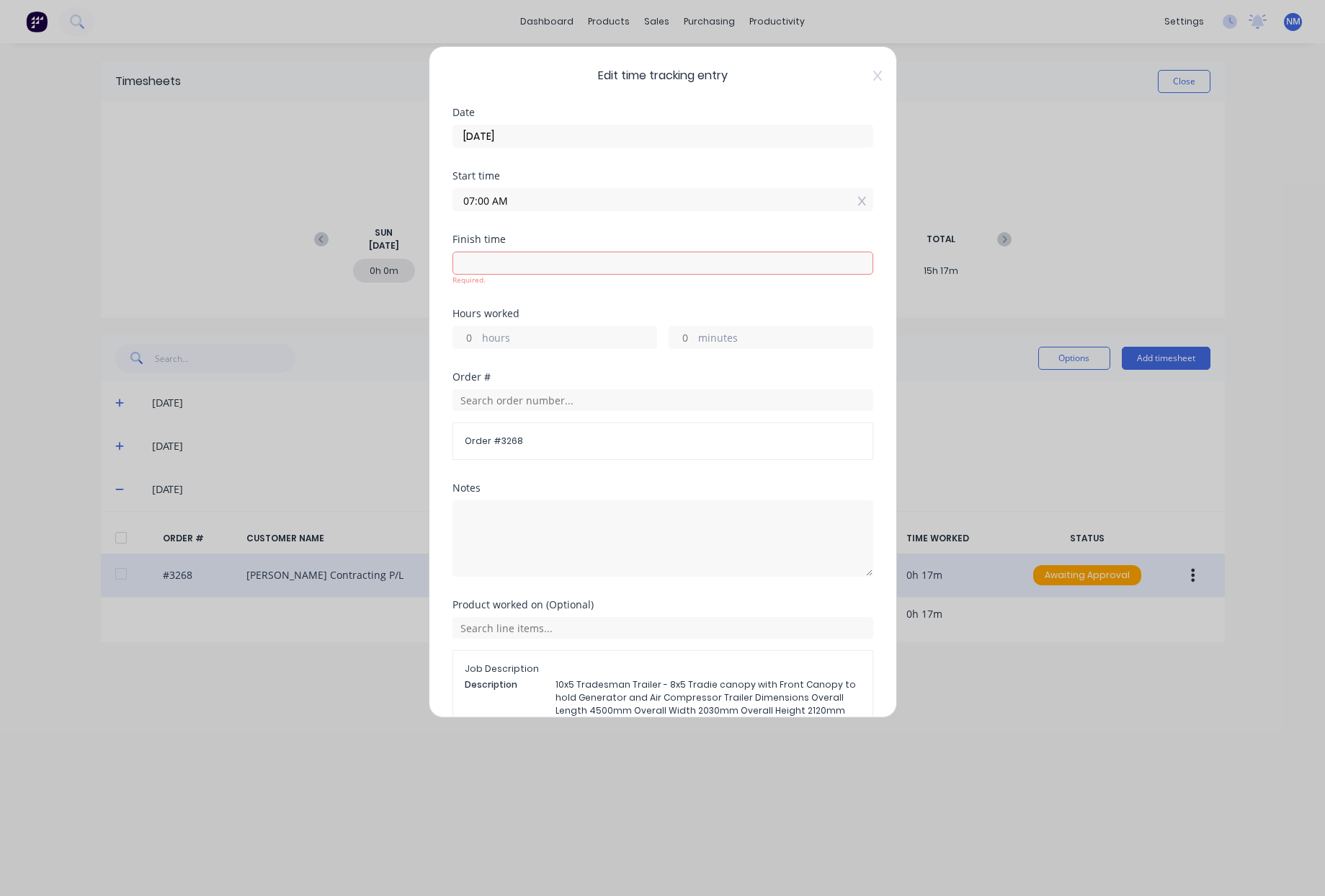
click at [524, 270] on input at bounding box center [663, 262] width 419 height 21
type input "08:49 AM"
type input "1"
type input "49"
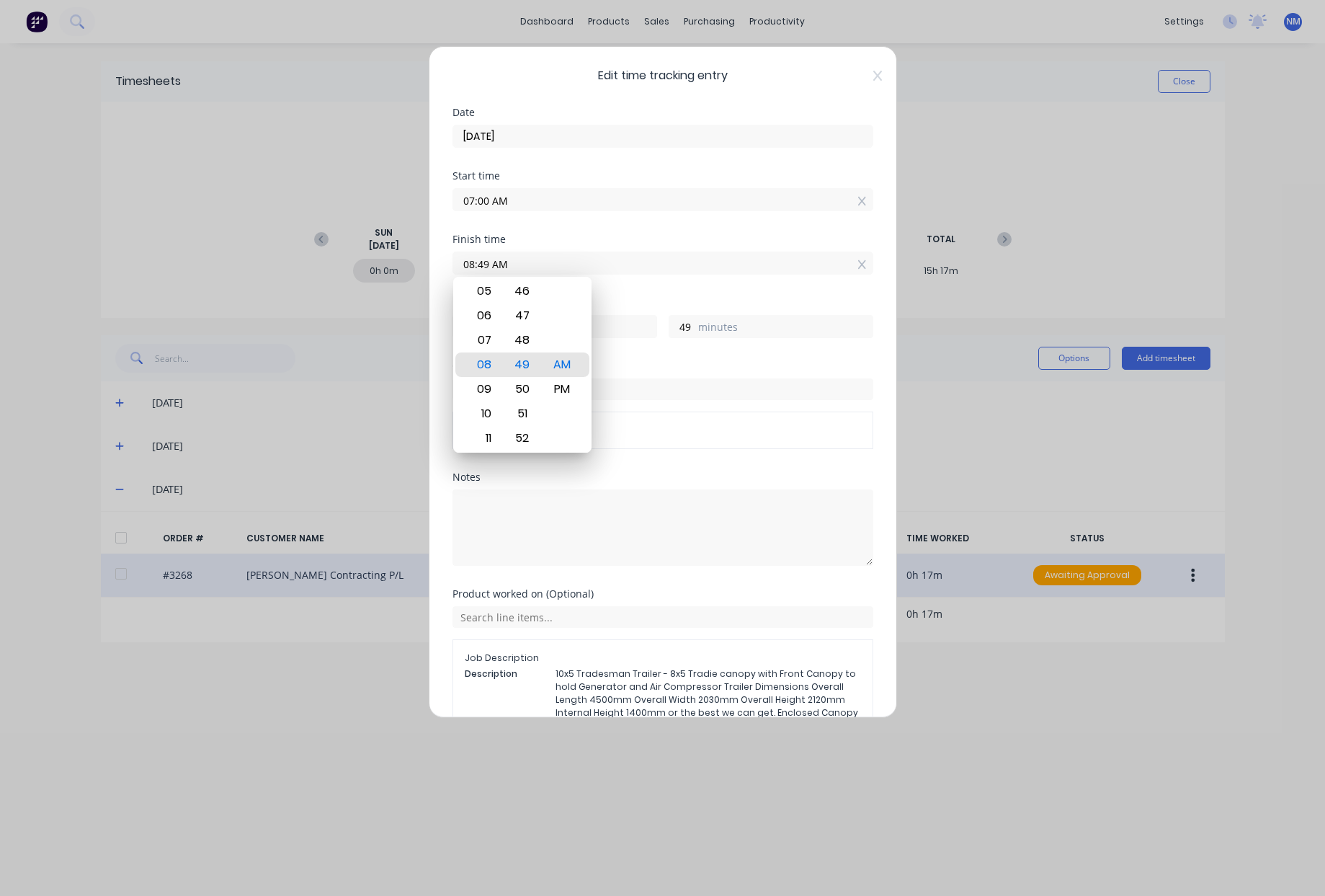
click at [527, 266] on input "08:49 AM" at bounding box center [663, 262] width 419 height 21
click at [477, 411] on div "10" at bounding box center [482, 413] width 36 height 25
type input "10:49 AM"
type input "3"
type input "10:09 AM"
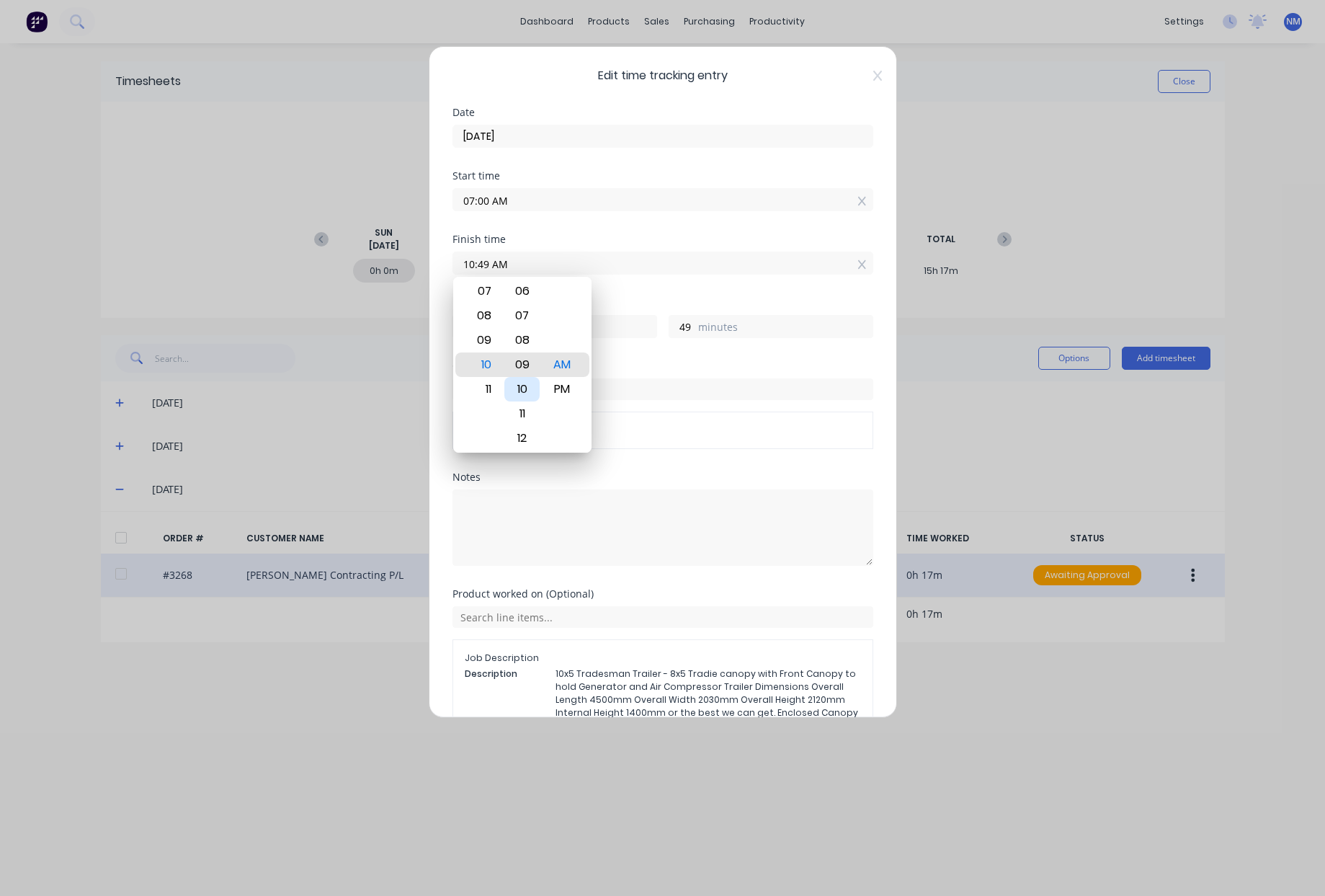
type input "9"
type input "10:00 AM"
type input "0"
click at [519, 273] on label "10:00 AM" at bounding box center [663, 262] width 421 height 23
click at [519, 273] on input "10:00 AM" at bounding box center [663, 262] width 419 height 21
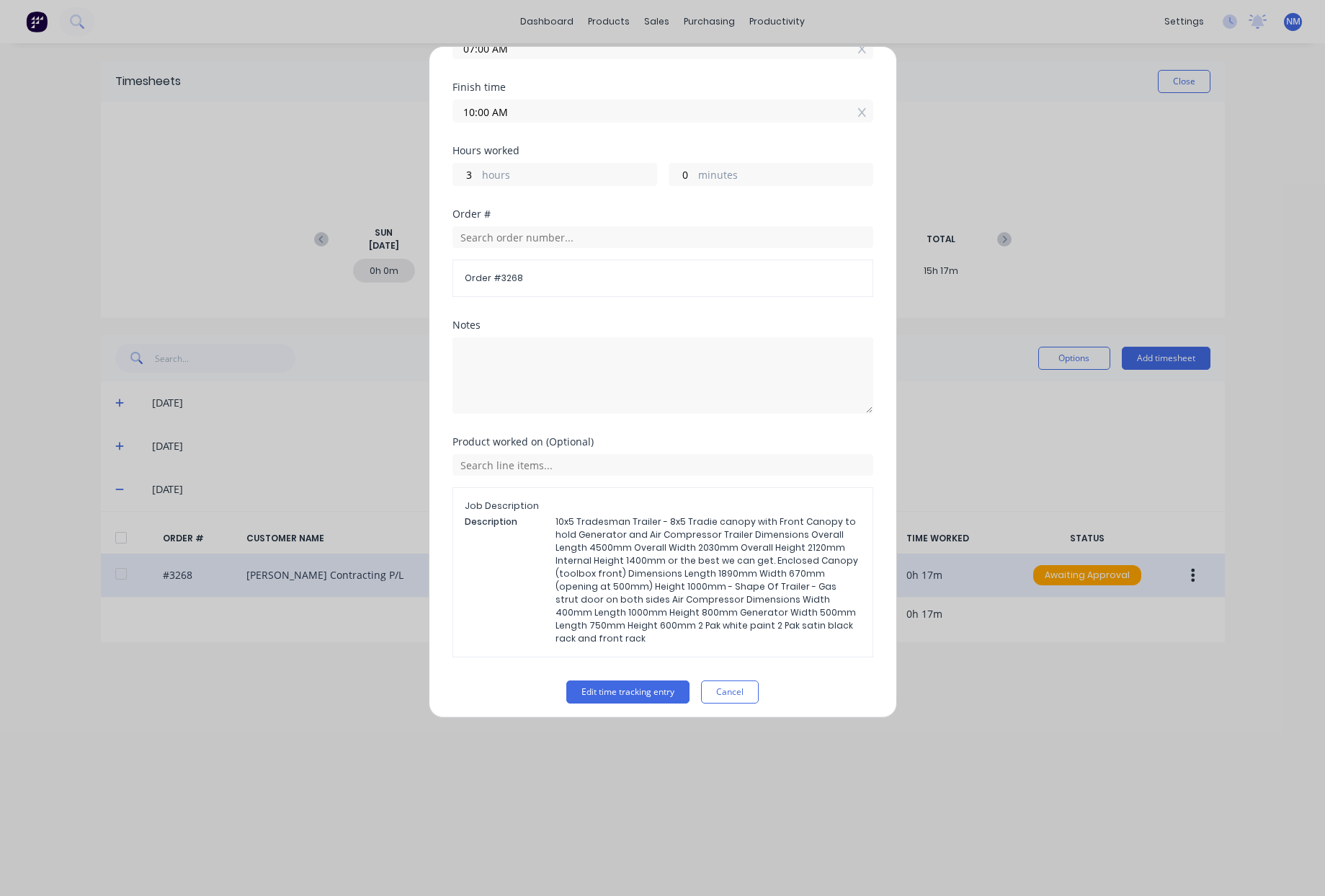
scroll to position [159, 0]
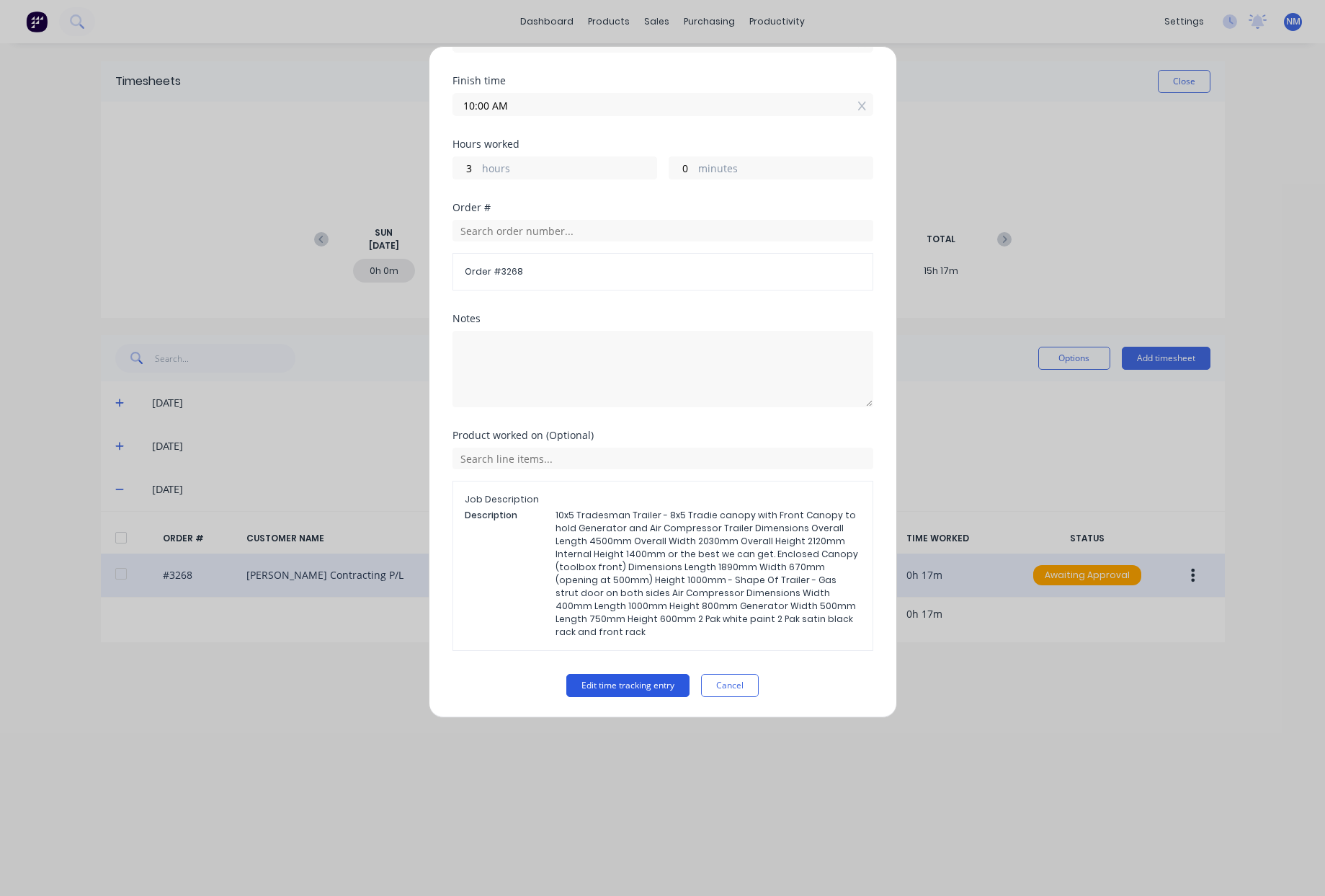
click at [624, 680] on button "Edit time tracking entry" at bounding box center [627, 685] width 123 height 23
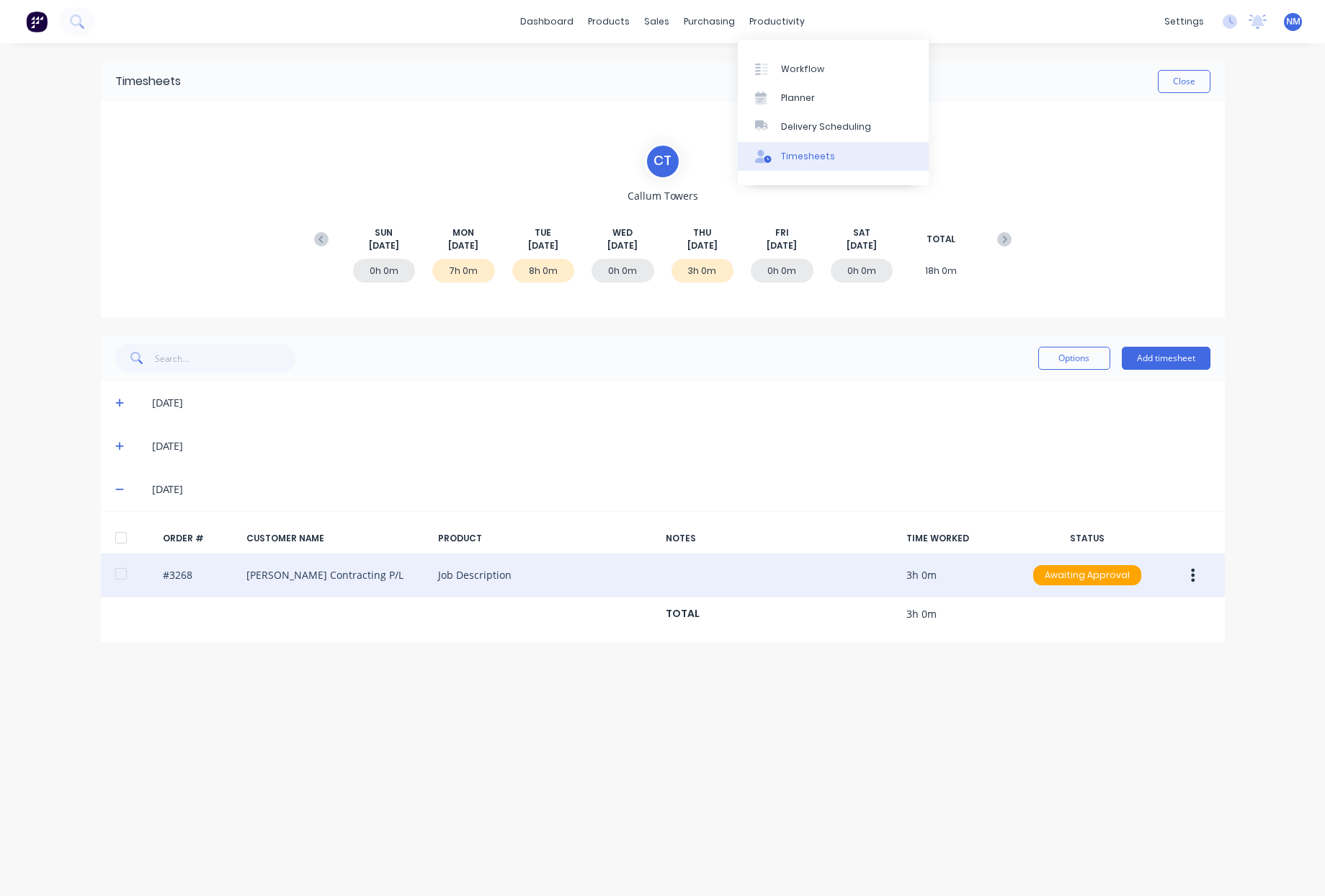
click at [844, 160] on link "Timesheets" at bounding box center [833, 156] width 191 height 29
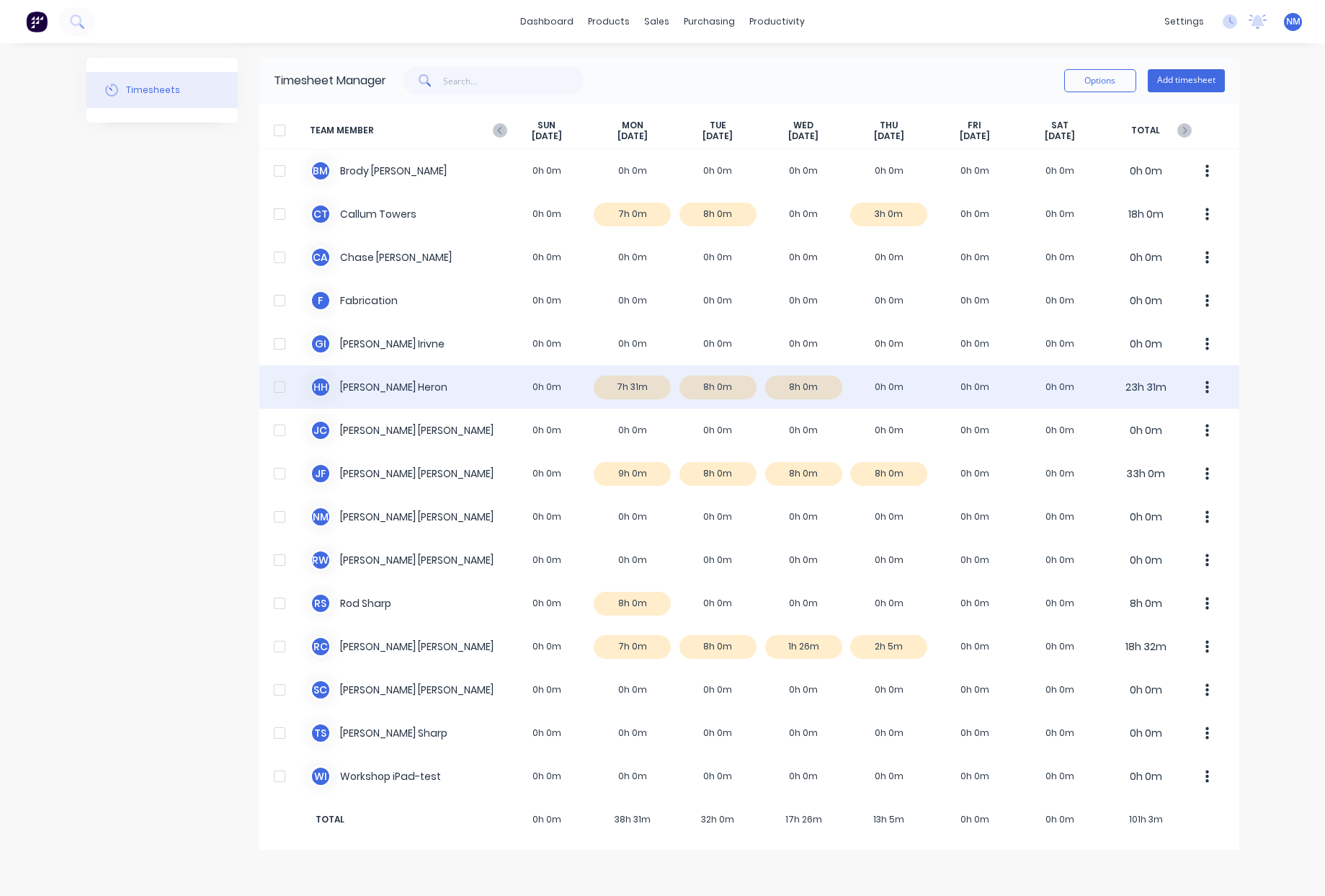
click at [878, 389] on div "H H Hayden Heron 0h 0m 7h 31m 8h 0m 8h 0m 0h 0m 0h 0m 0h 0m 23h 31m" at bounding box center [749, 387] width 980 height 44
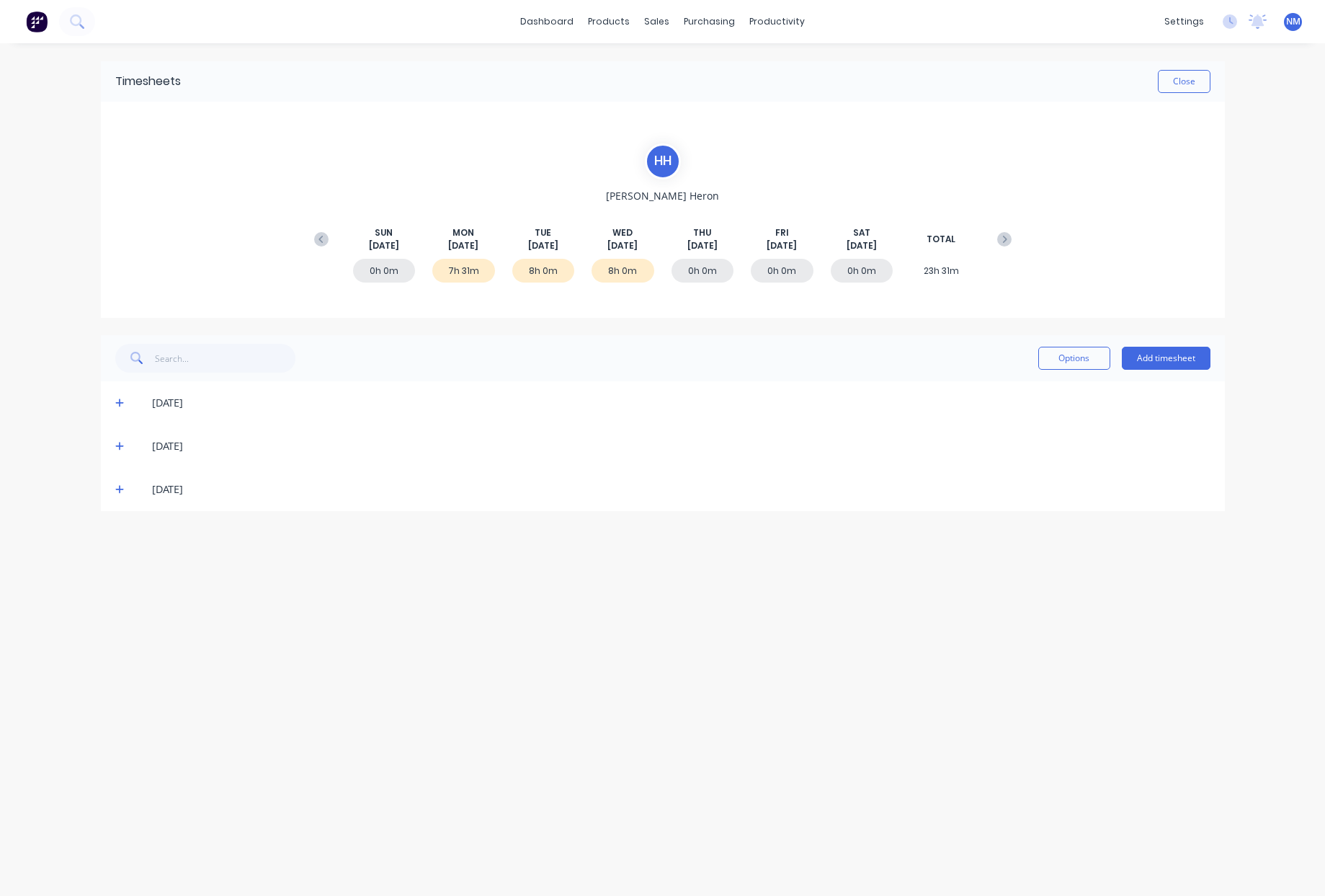
click at [121, 491] on icon at bounding box center [120, 489] width 10 height 10
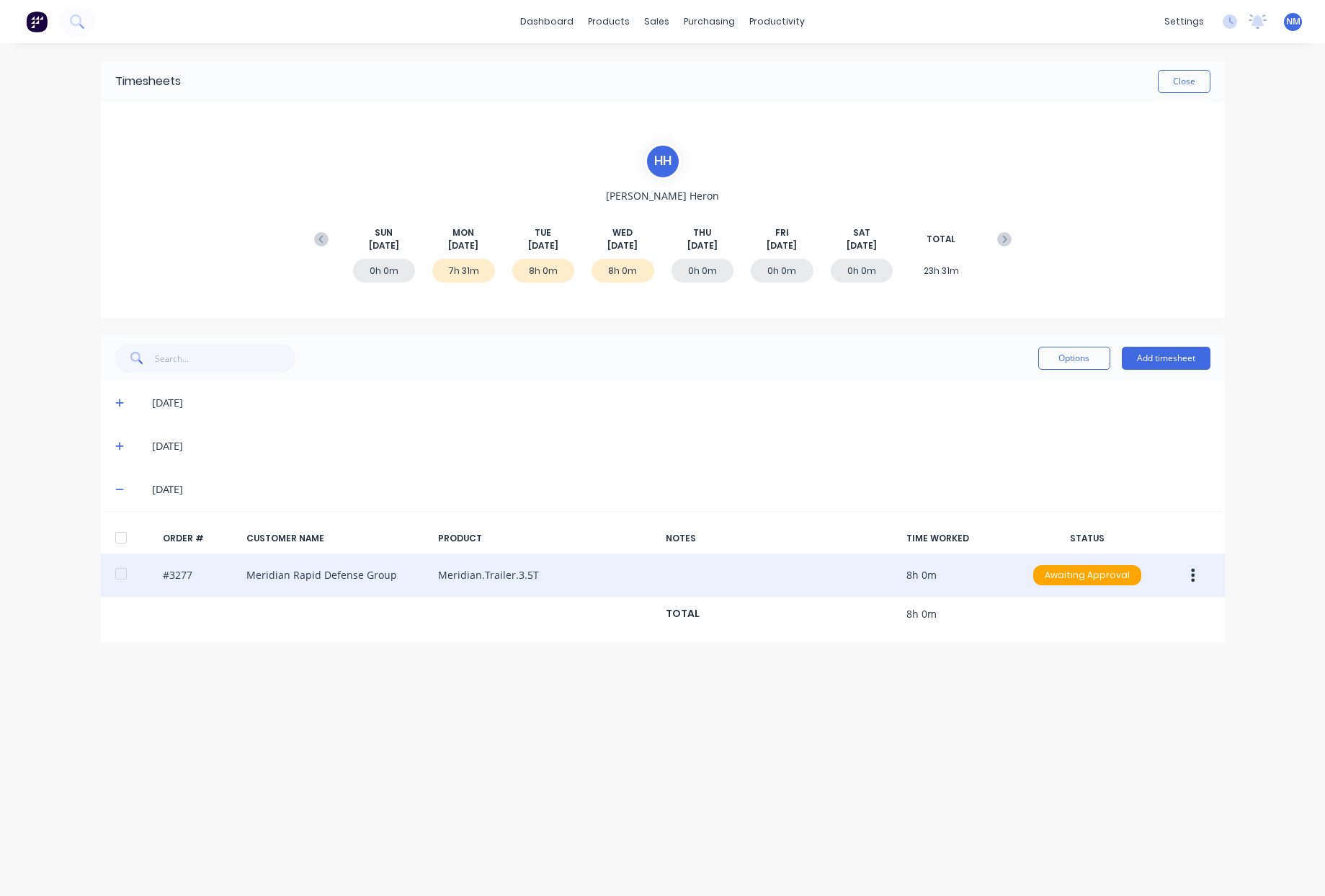
click at [1193, 577] on icon "button" at bounding box center [1193, 575] width 4 height 16
click at [1174, 698] on div "Duplicate" at bounding box center [1143, 699] width 111 height 21
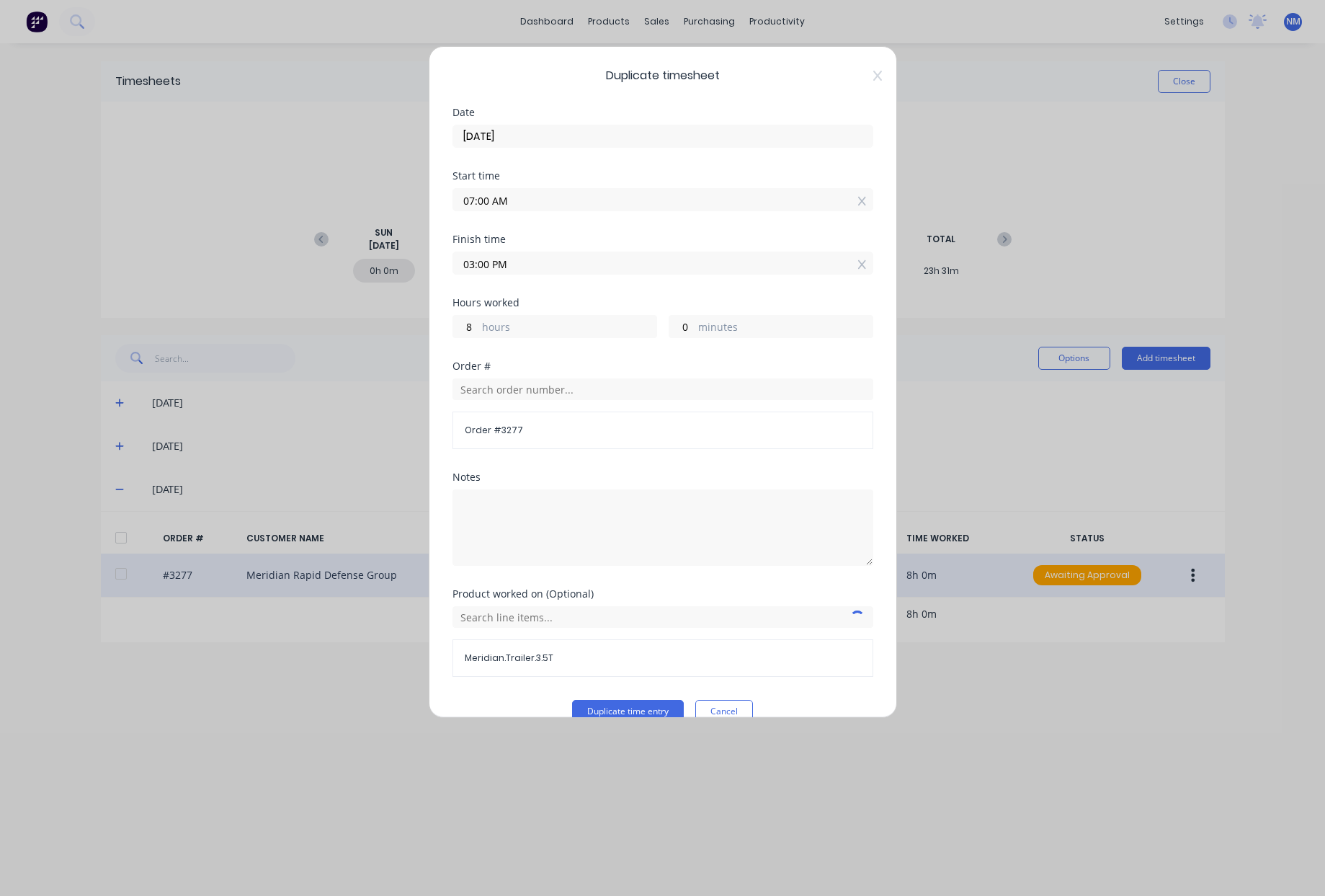
click at [490, 137] on input "03/09/2025" at bounding box center [663, 136] width 419 height 21
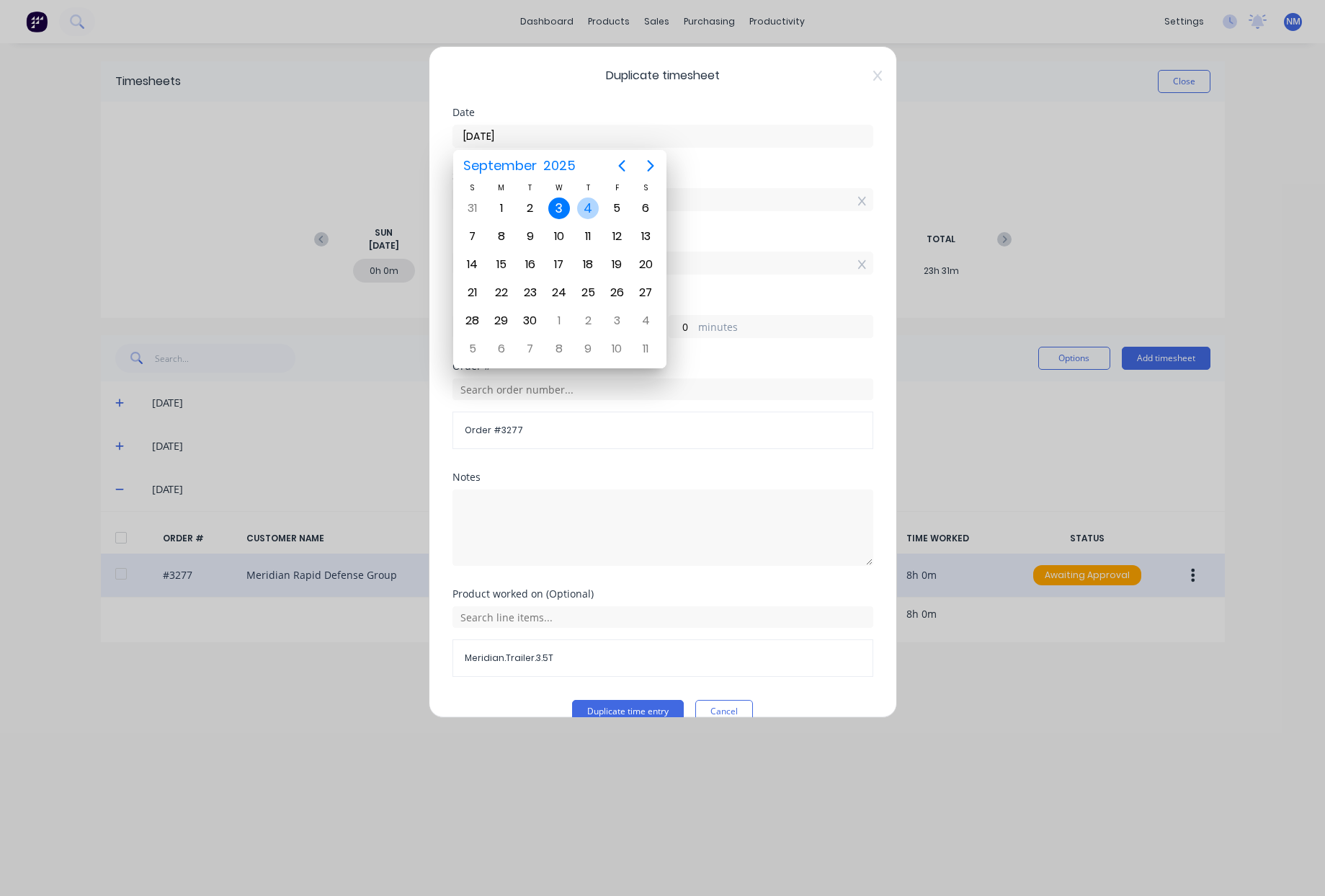
click at [586, 216] on div "4" at bounding box center [588, 208] width 21 height 21
type input "04/09/2025"
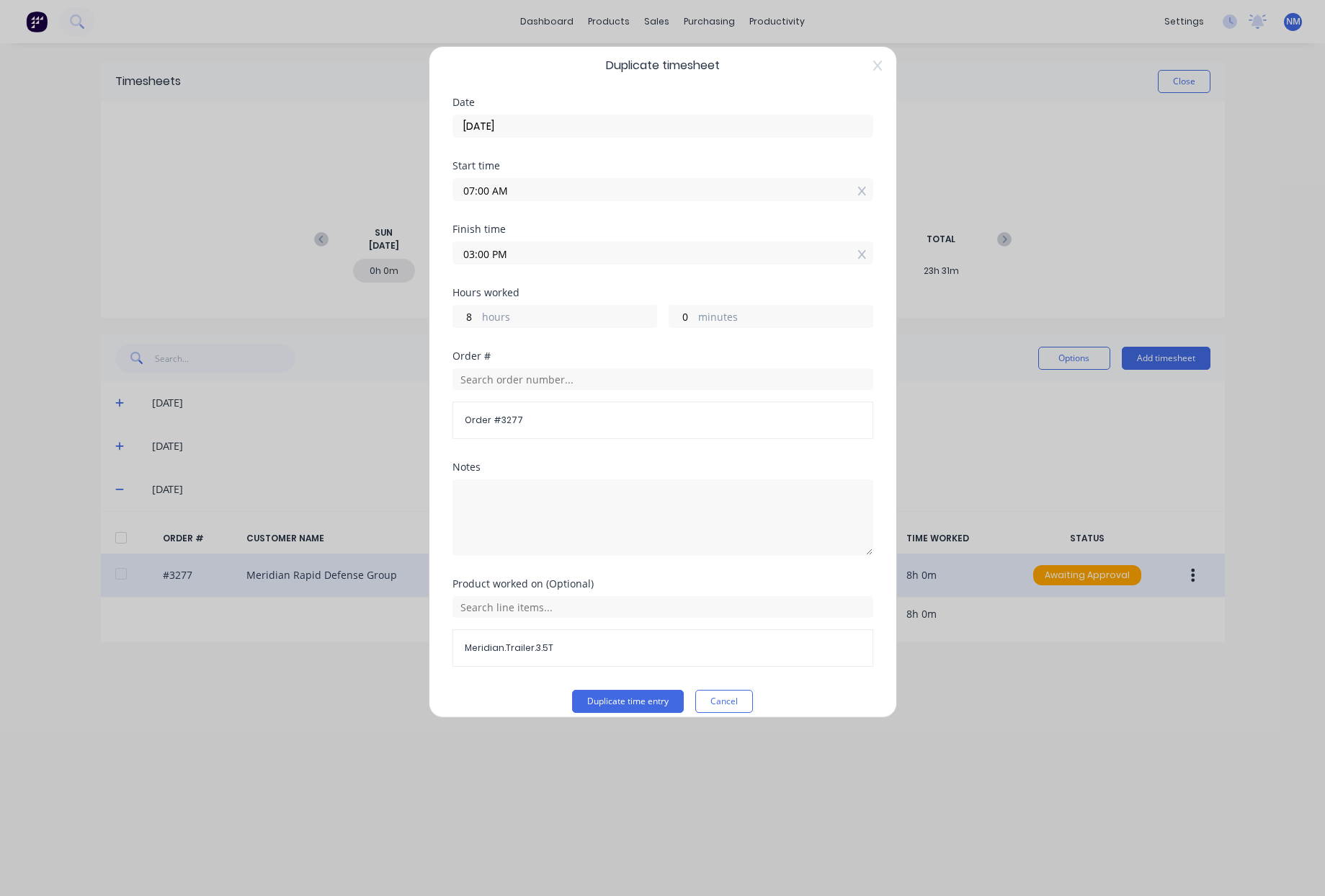
scroll to position [26, 0]
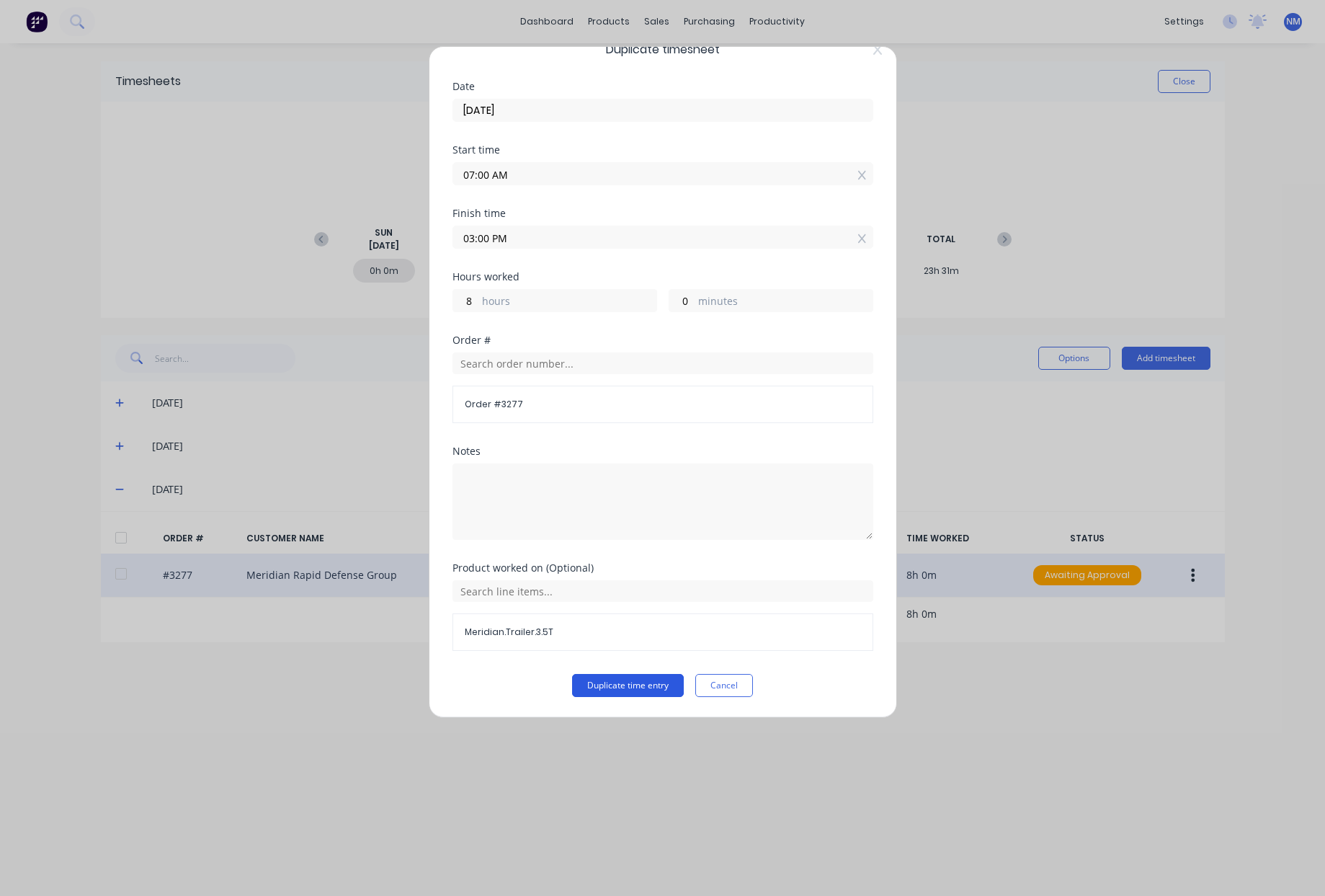
click at [634, 686] on button "Duplicate time entry" at bounding box center [628, 685] width 112 height 23
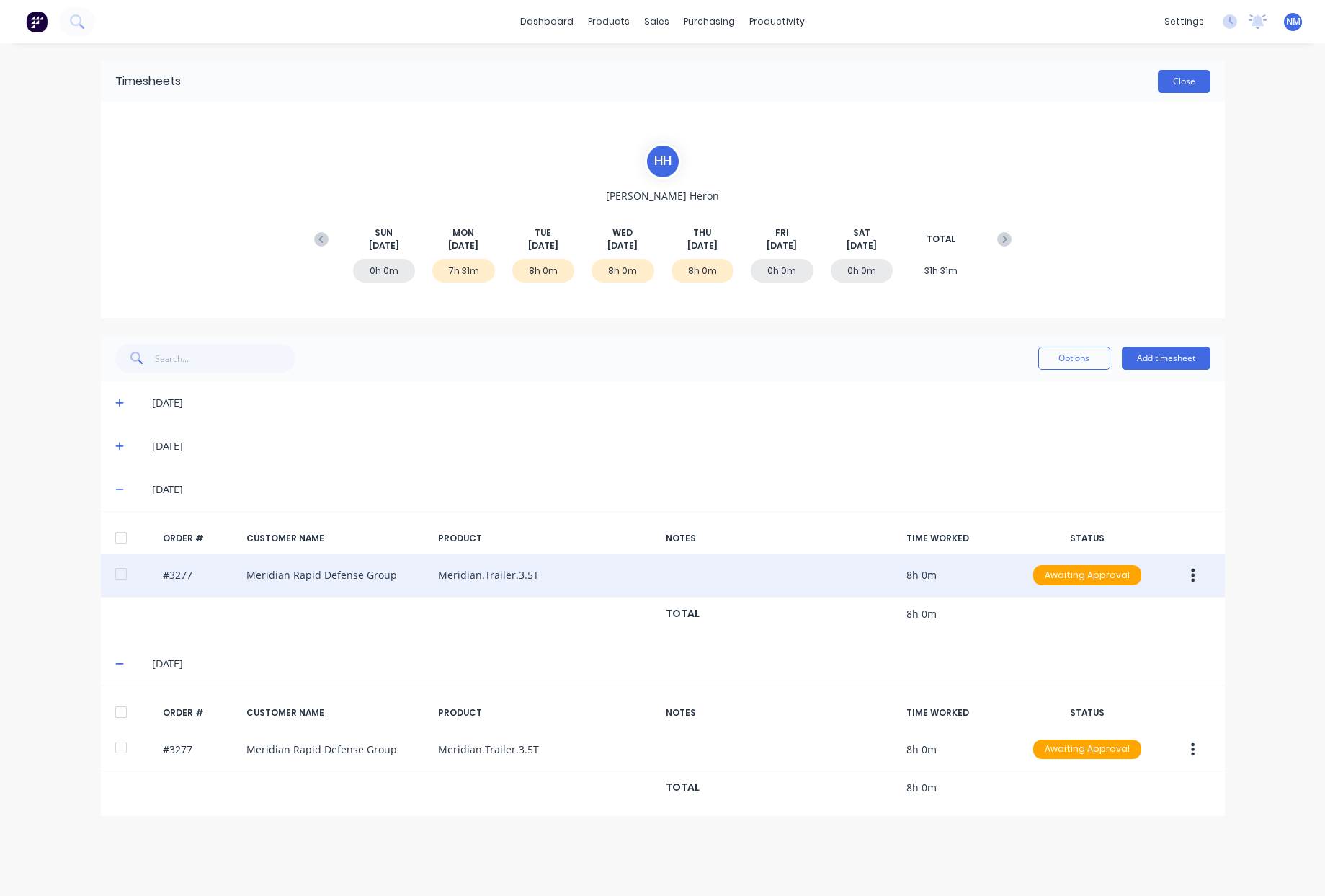
click at [1196, 78] on button "Close" at bounding box center [1185, 81] width 52 height 23
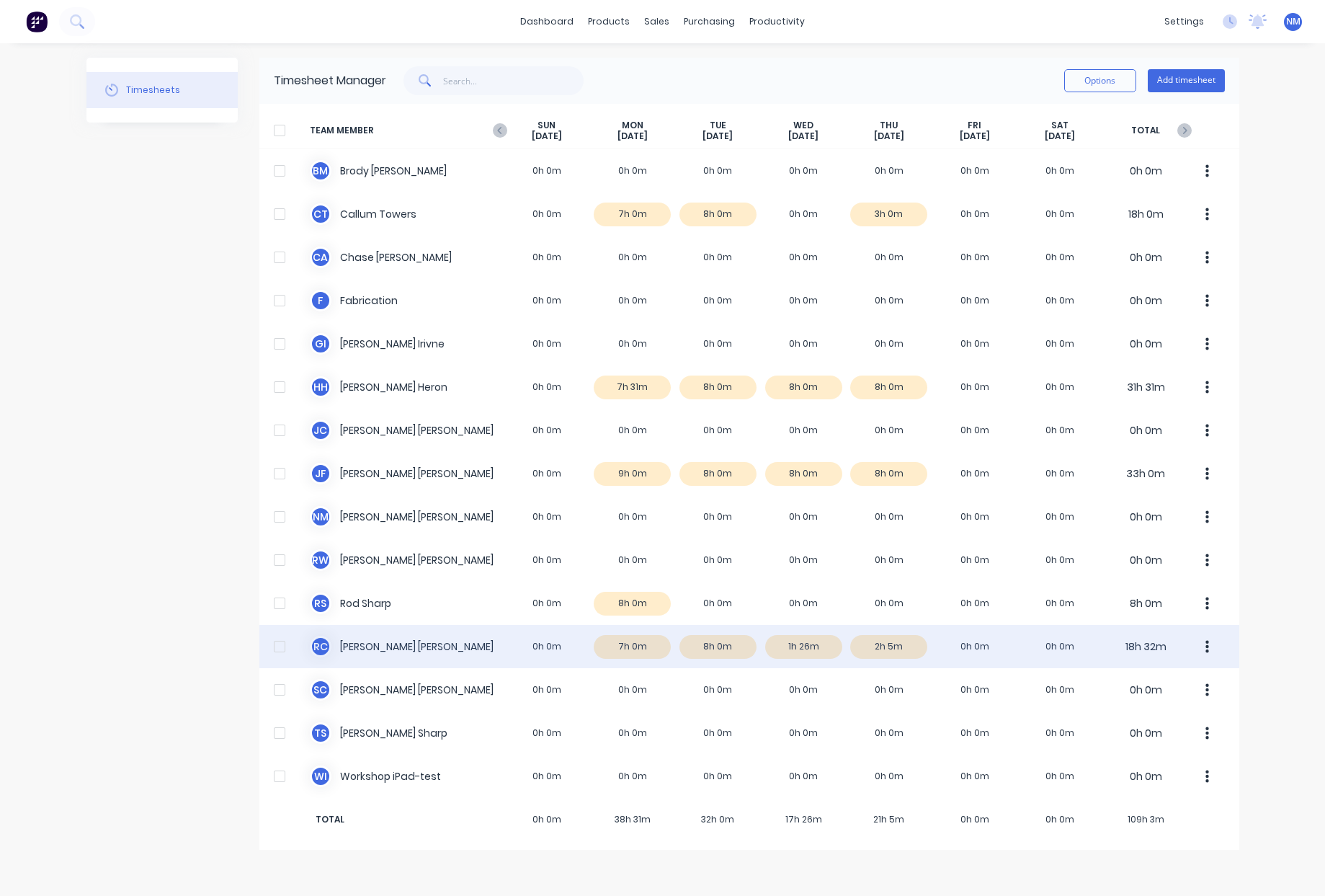
click at [819, 653] on div "R C Ryan Calley 0h 0m 7h 0m 8h 0m 1h 26m 2h 5m 0h 0m 0h 0m 18h 32m" at bounding box center [749, 646] width 980 height 44
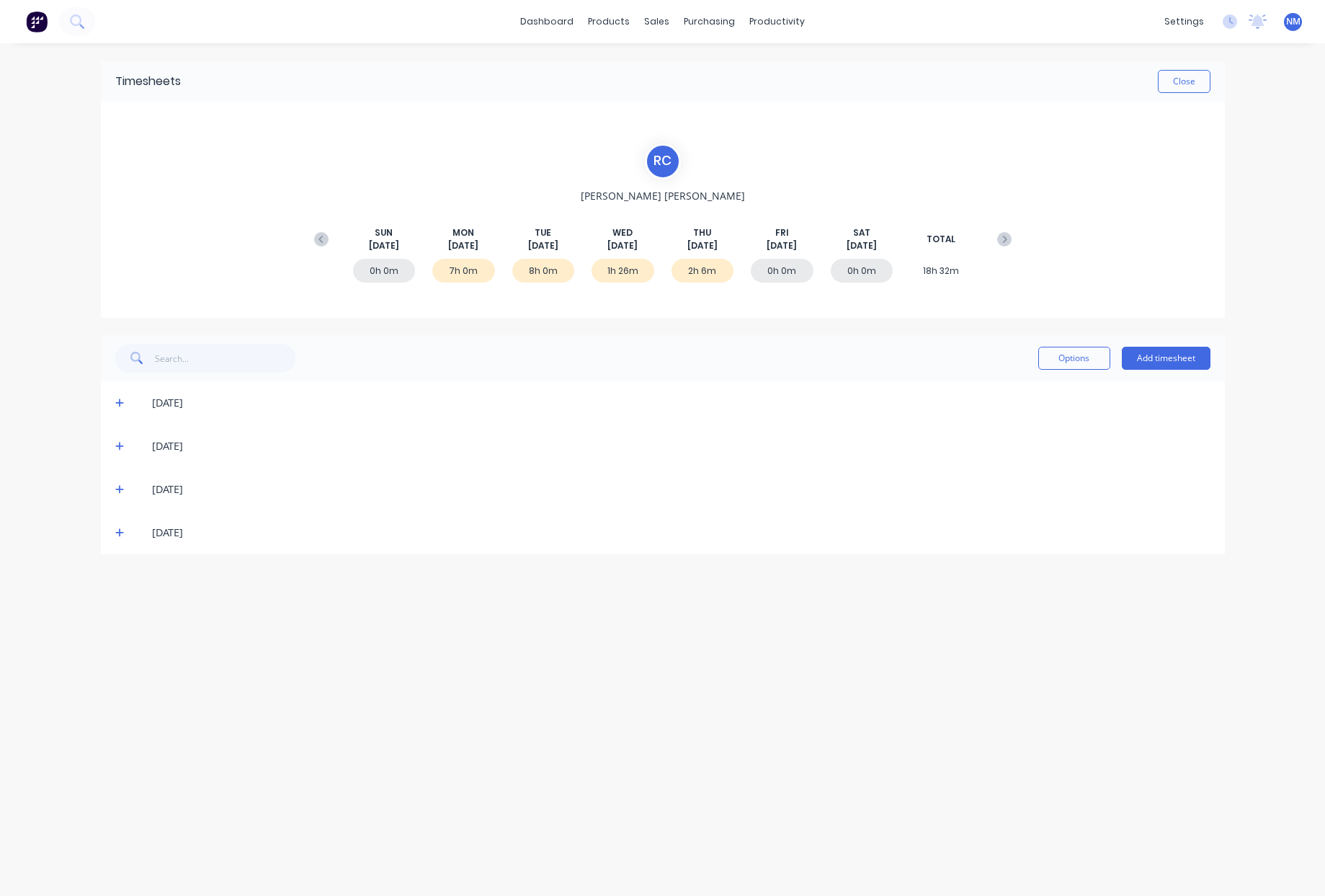
drag, startPoint x: 117, startPoint y: 538, endPoint x: 117, endPoint y: 528, distance: 10.0
click at [116, 537] on span at bounding box center [122, 533] width 14 height 14
click at [117, 534] on icon at bounding box center [119, 534] width 9 height 2
click at [1188, 83] on button "Close" at bounding box center [1185, 81] width 52 height 23
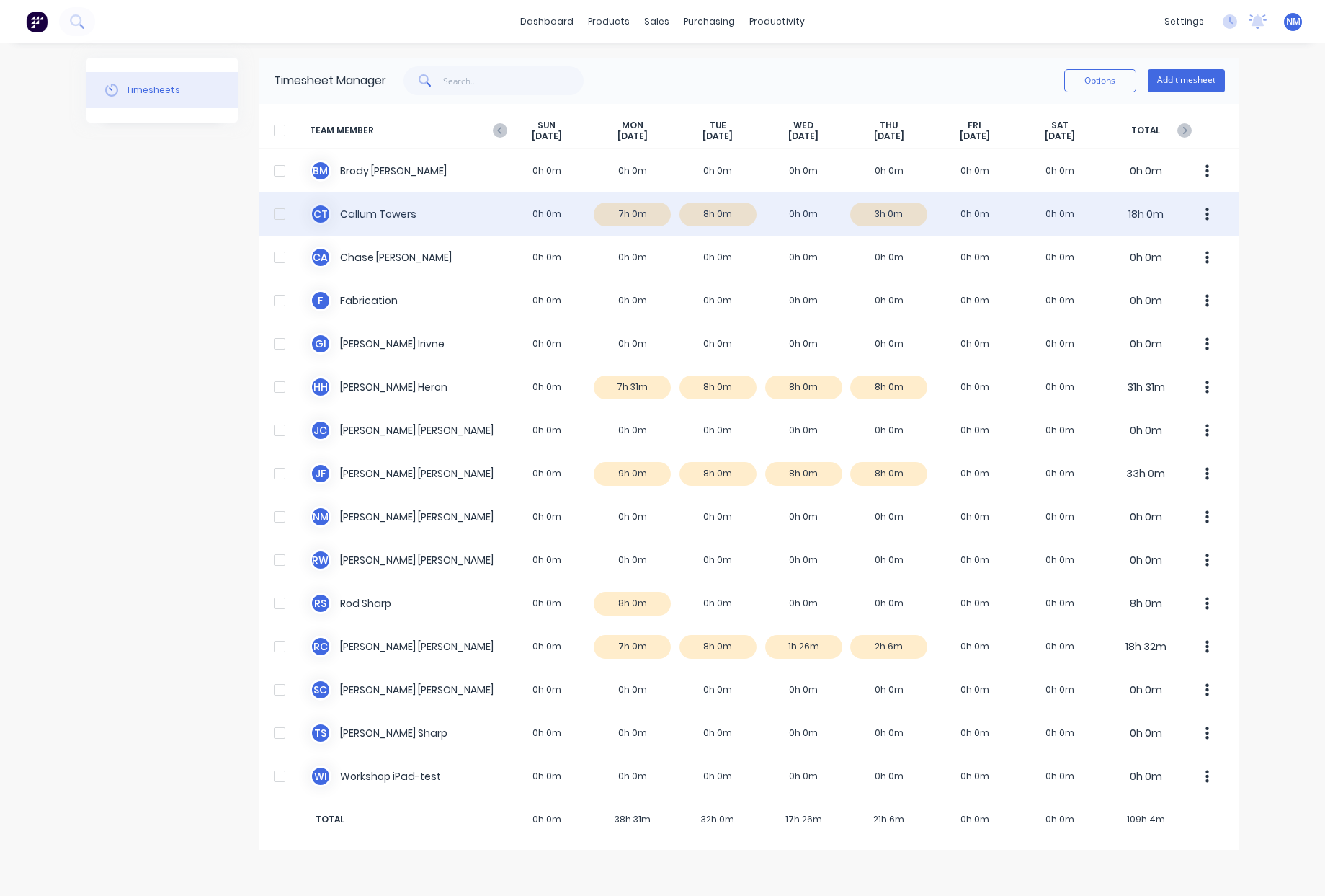
click at [733, 213] on div "C T Callum Towers 0h 0m 7h 0m 8h 0m 0h 0m 3h 0m 0h 0m 0h 0m 18h 0m" at bounding box center [749, 214] width 980 height 44
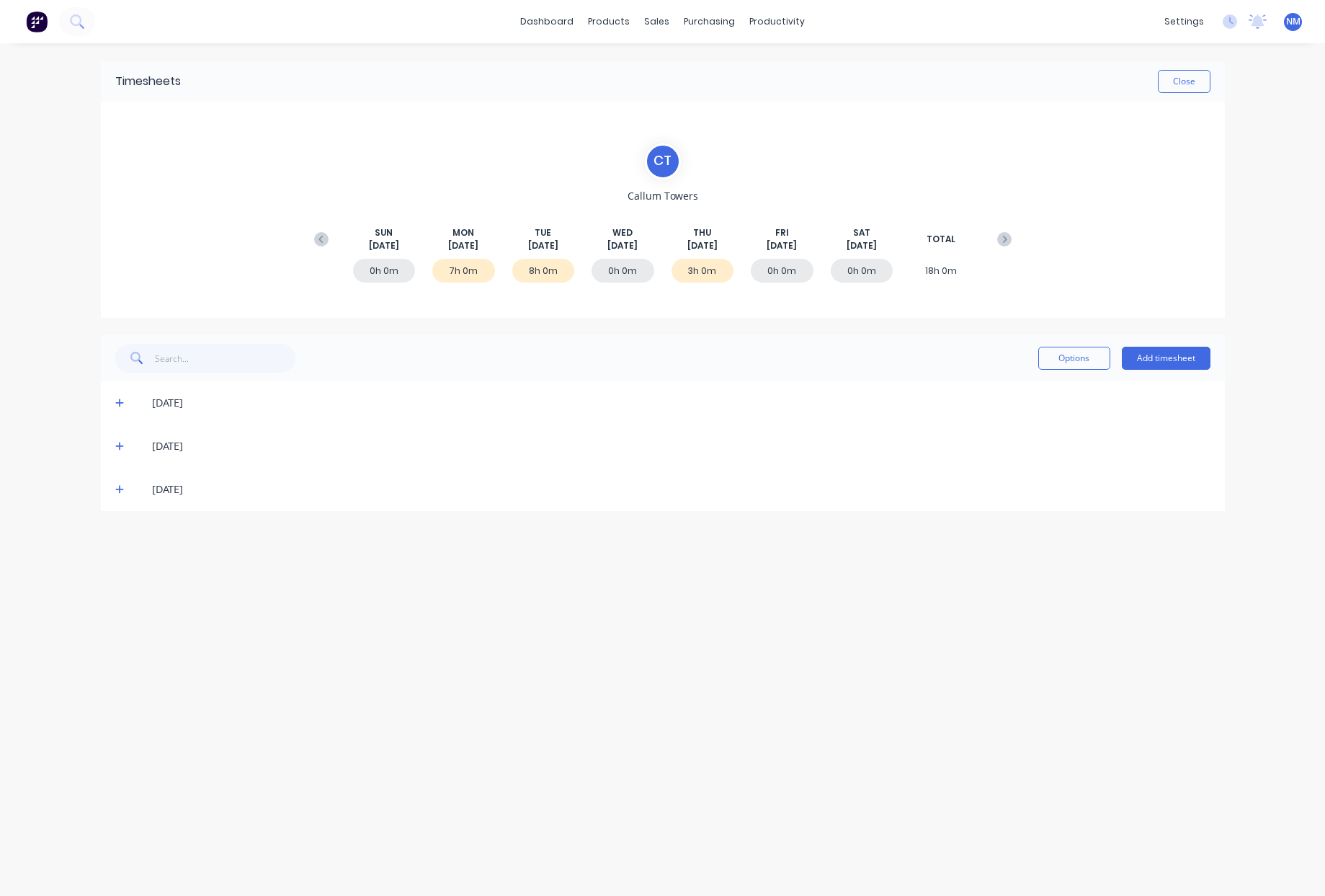
click at [121, 450] on icon at bounding box center [120, 446] width 10 height 10
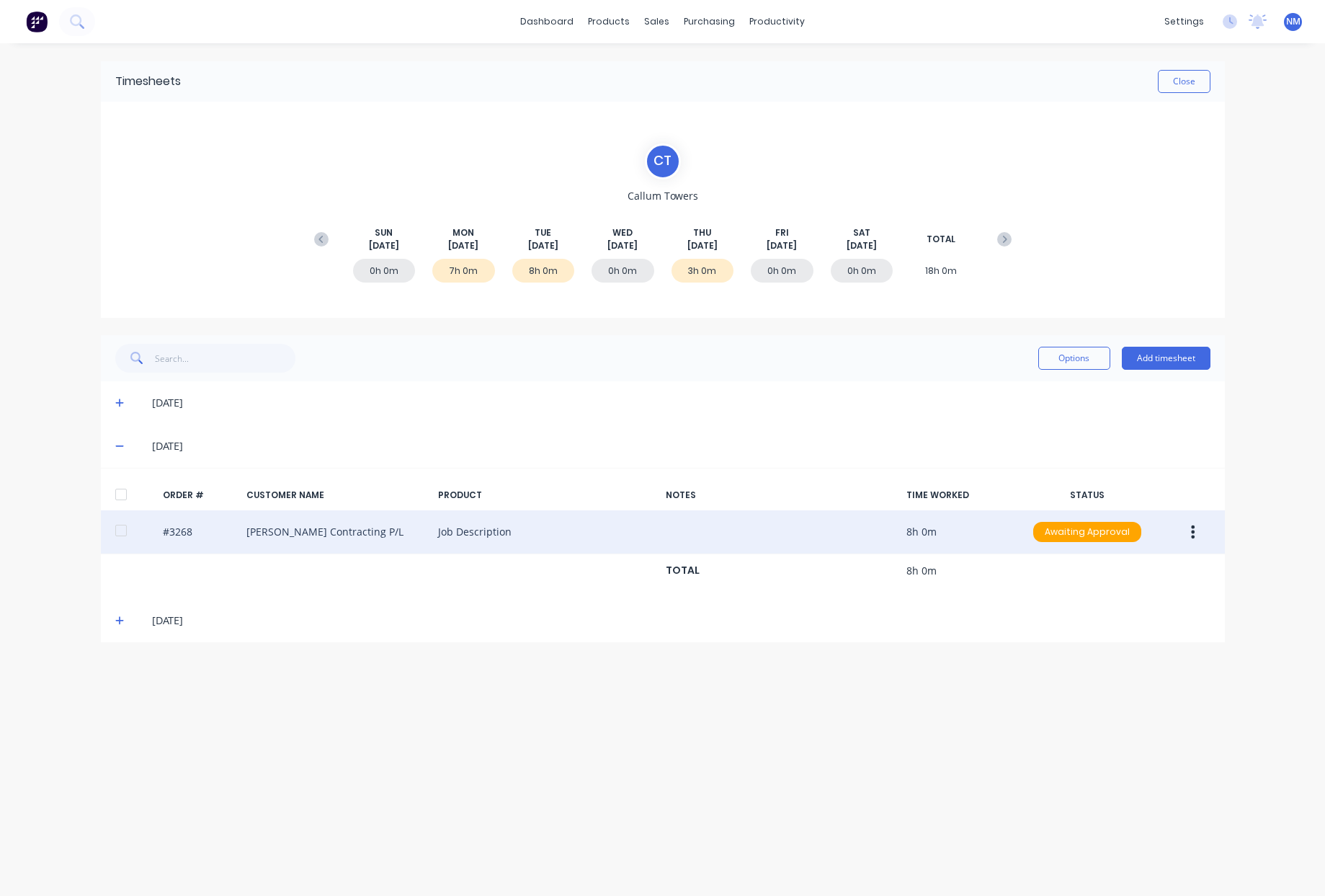
click at [1196, 534] on button "button" at bounding box center [1193, 531] width 34 height 26
click at [1106, 661] on div "Duplicate" at bounding box center [1143, 656] width 111 height 21
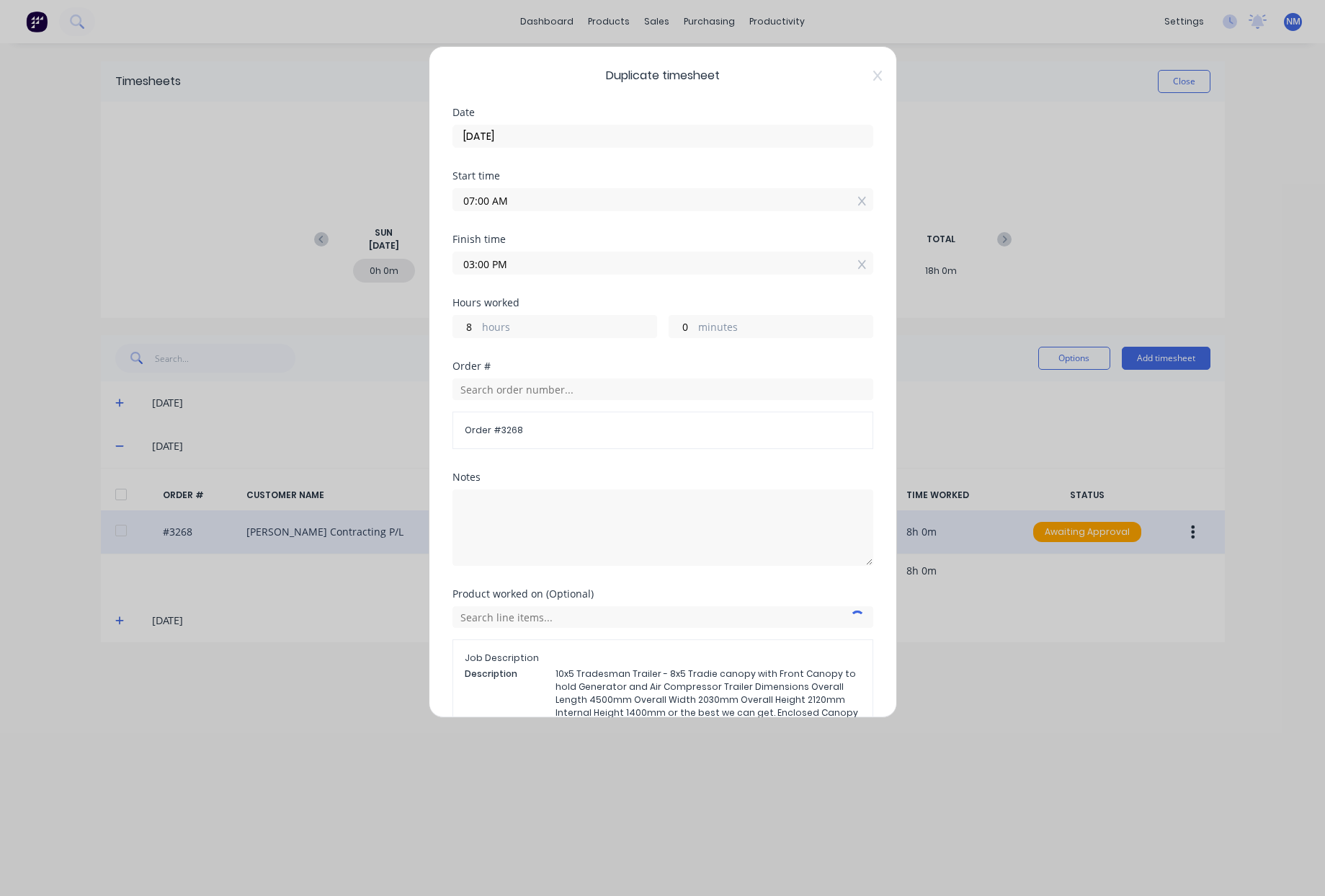
click at [480, 135] on input "02/09/2025" at bounding box center [663, 136] width 419 height 21
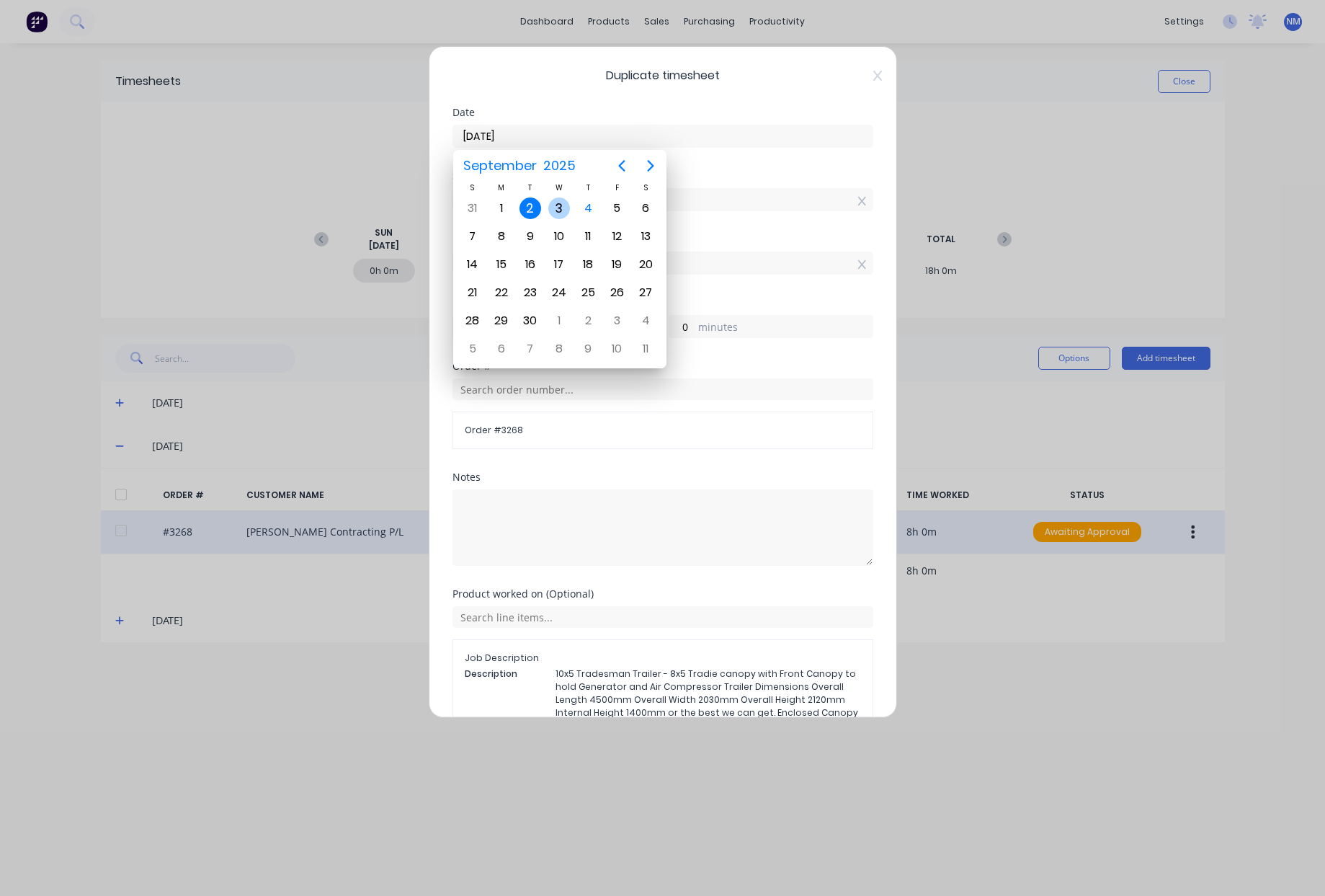
click at [558, 208] on div "3" at bounding box center [559, 208] width 21 height 21
type input "03/09/2025"
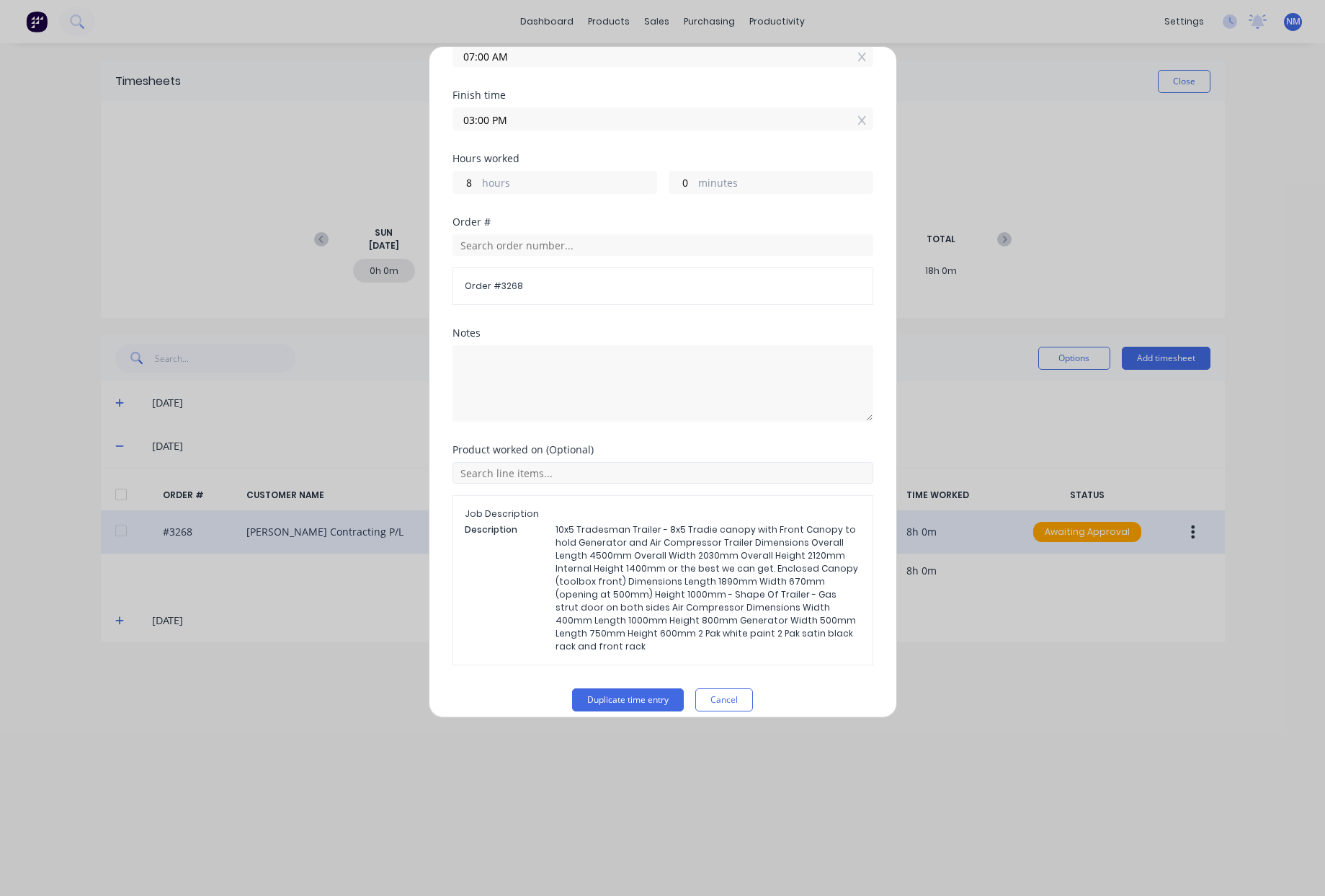
scroll to position [159, 0]
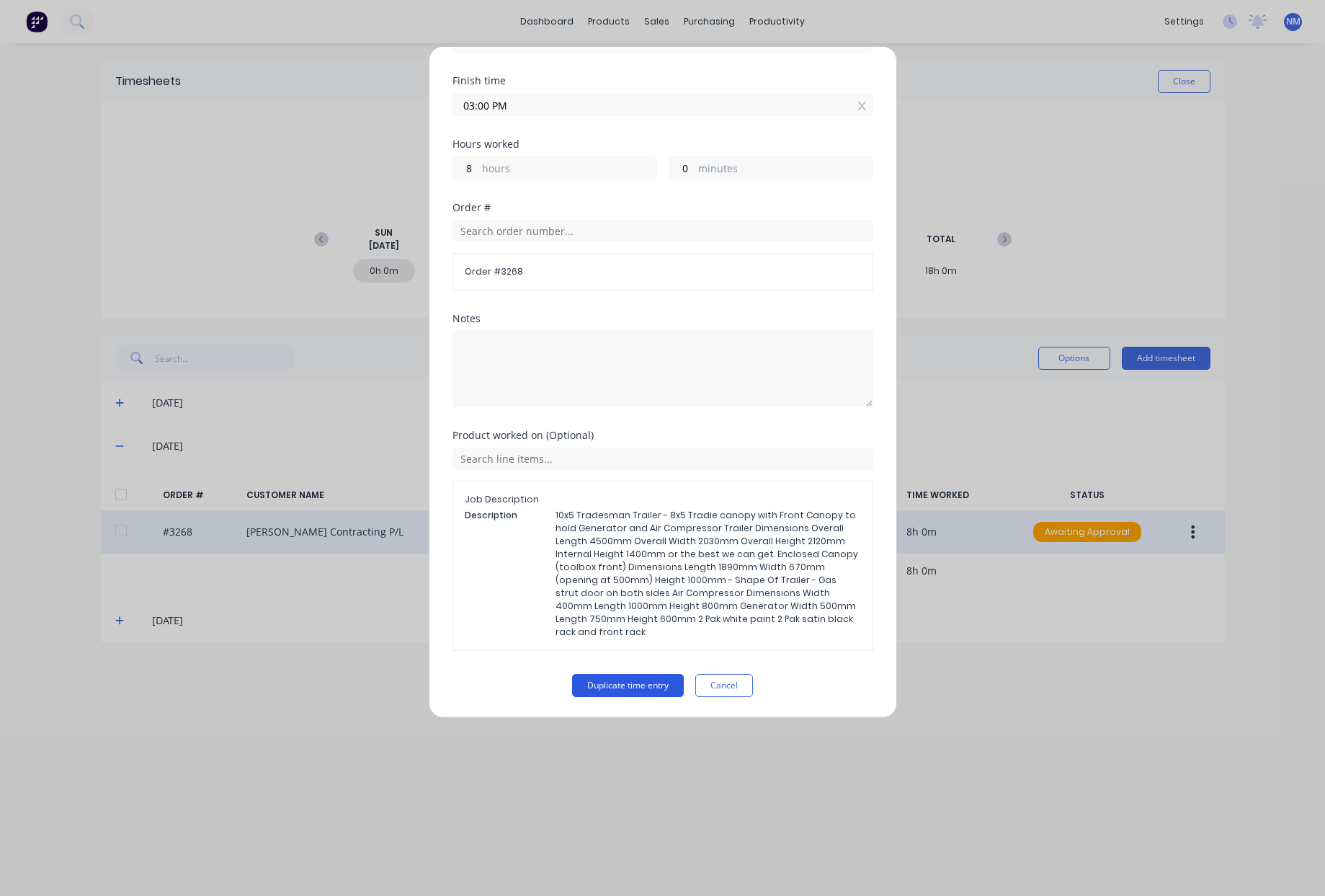
click at [634, 686] on button "Duplicate time entry" at bounding box center [628, 685] width 112 height 23
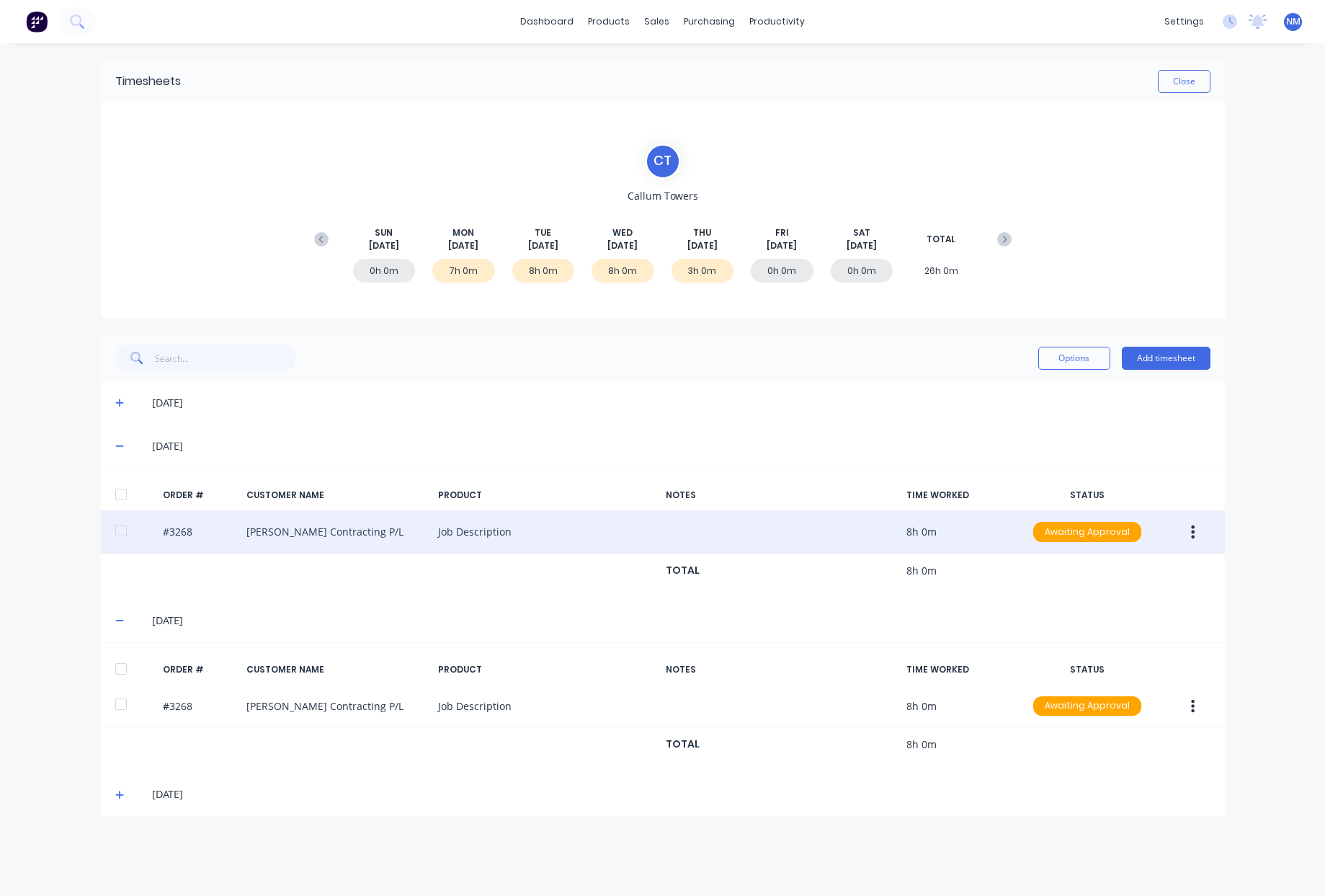
click at [123, 798] on icon at bounding box center [120, 795] width 10 height 10
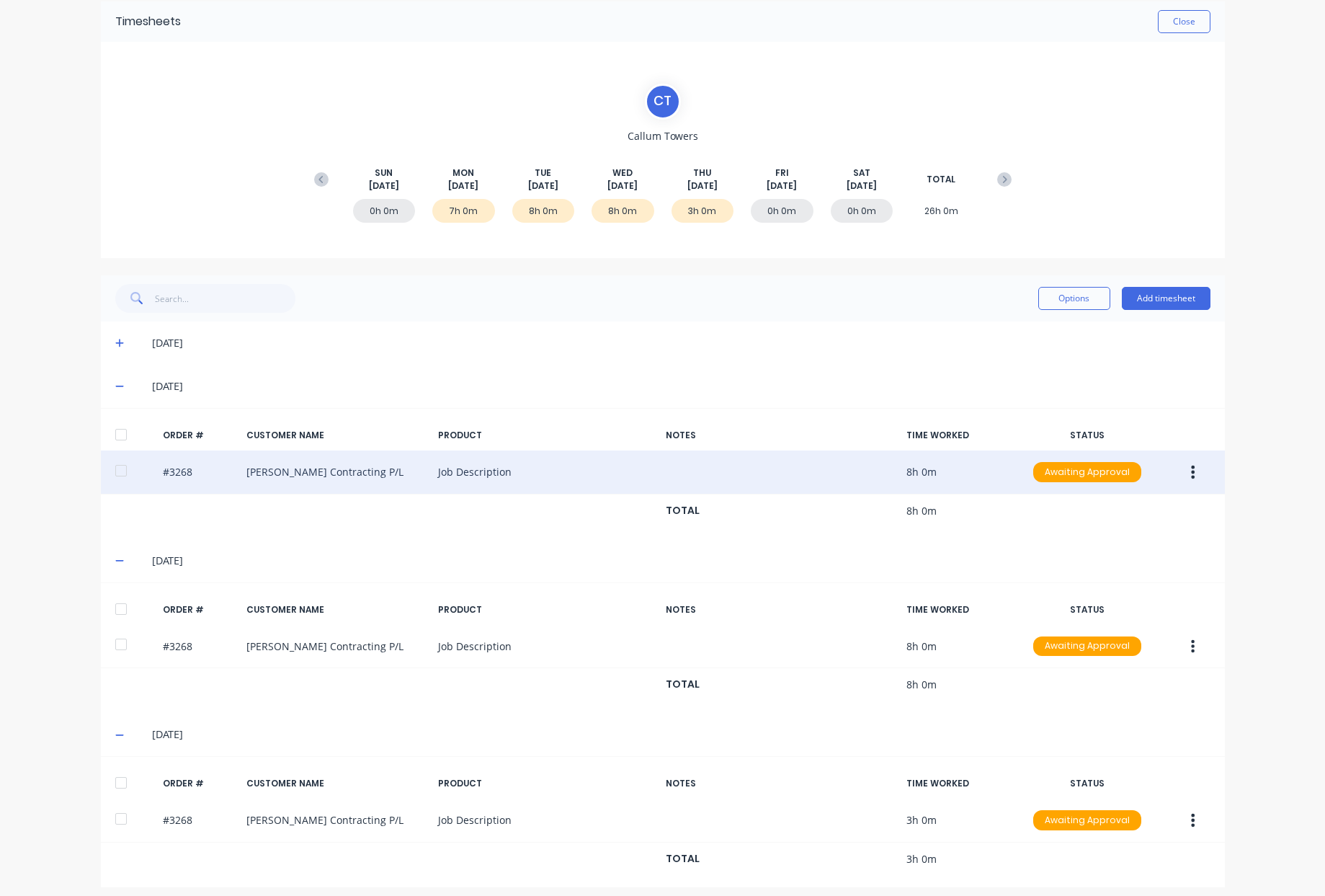
scroll to position [69, 0]
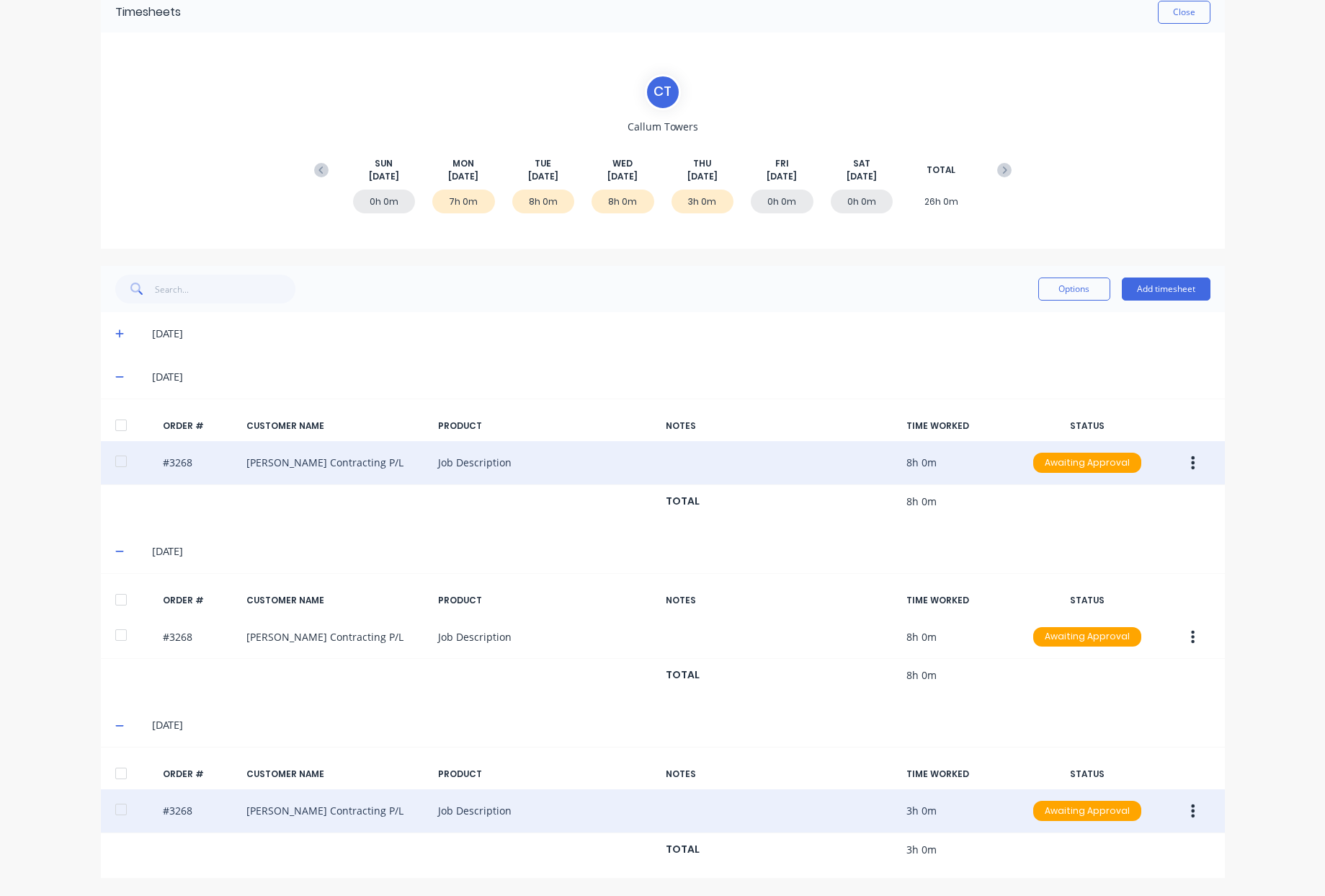
click at [1190, 817] on button "button" at bounding box center [1193, 810] width 34 height 26
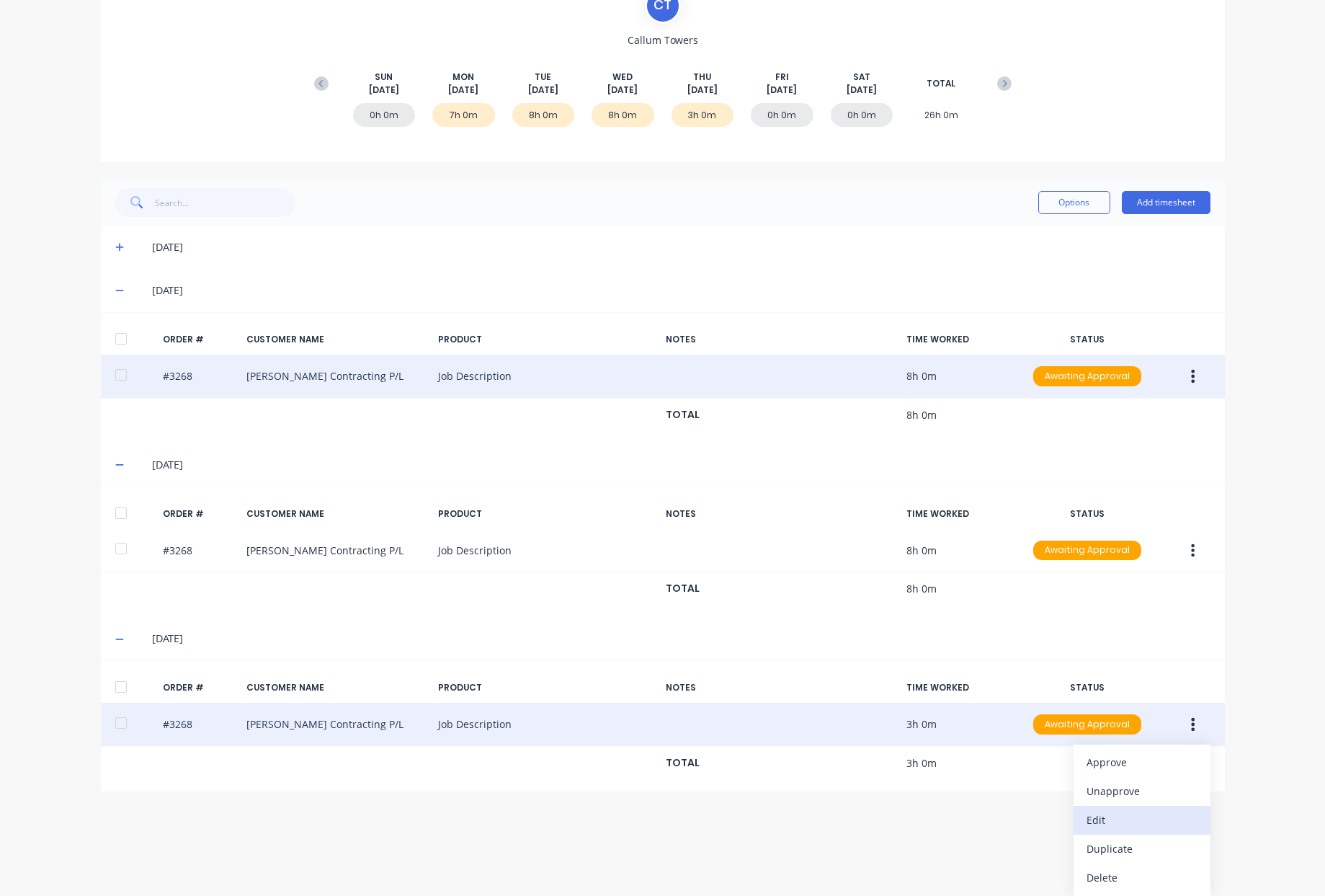
click at [1119, 825] on div "Edit" at bounding box center [1143, 820] width 111 height 21
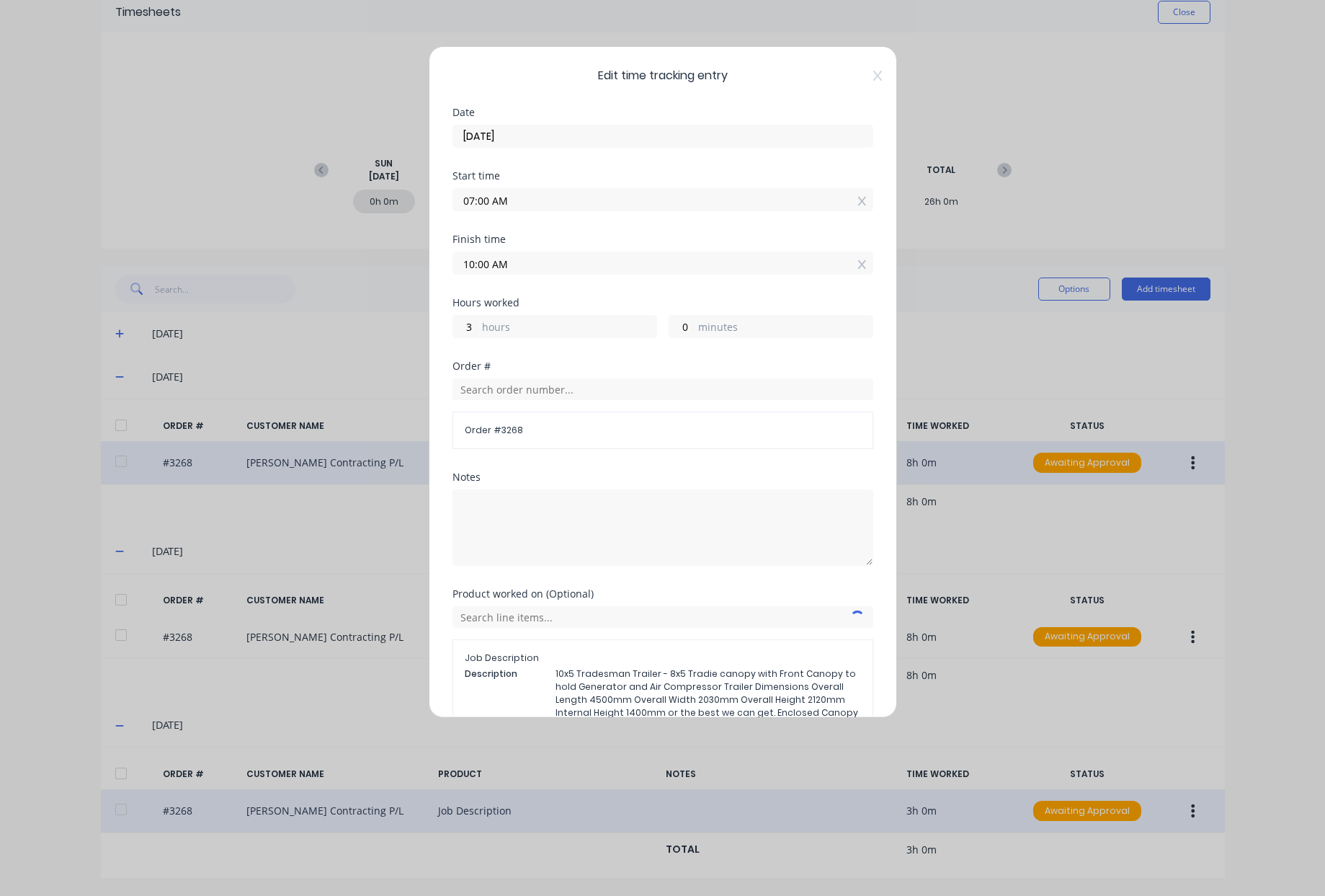
click at [483, 266] on input "10:00 AM" at bounding box center [663, 262] width 419 height 21
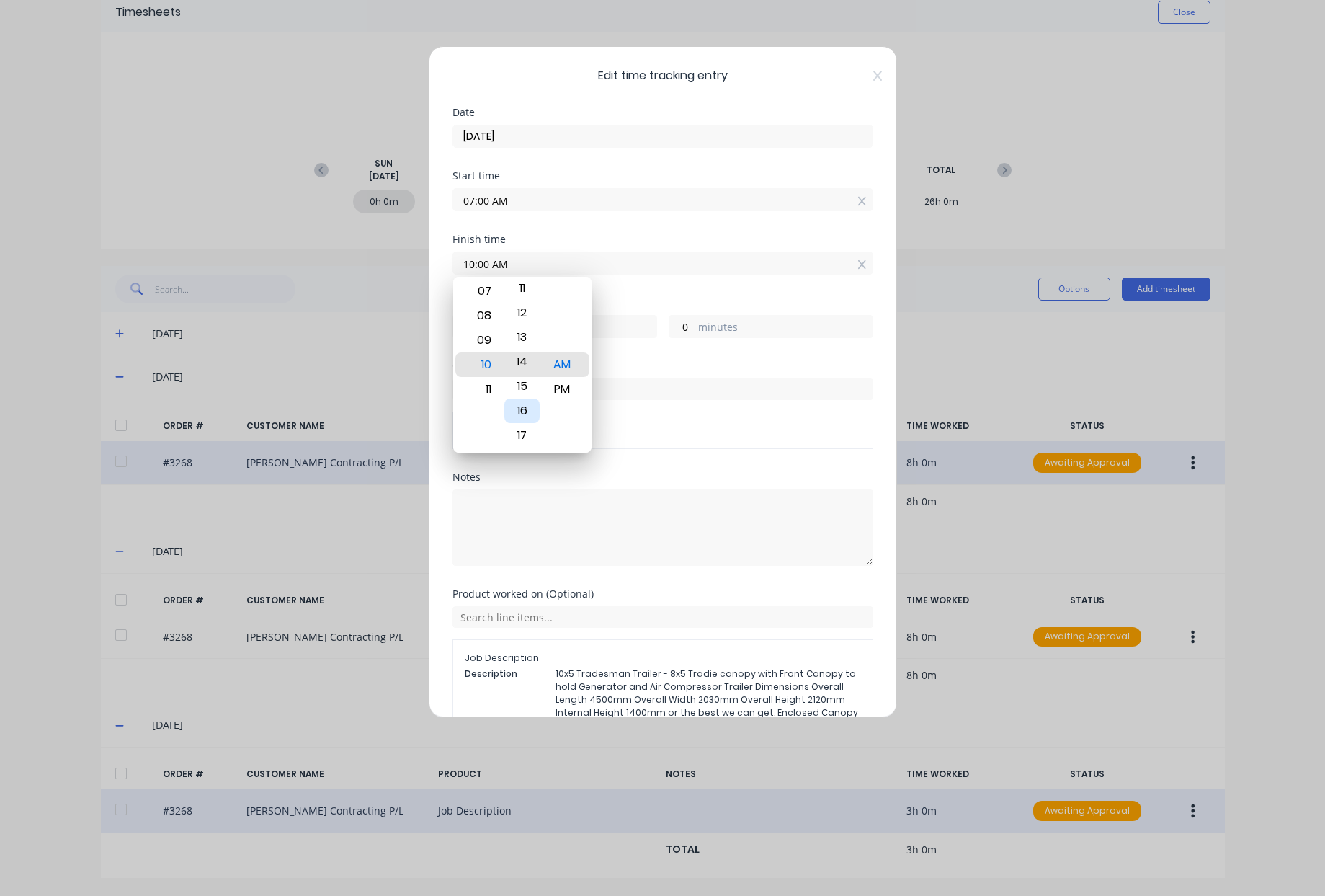
type input "10:14 AM"
type input "14"
type input "10:20 AM"
type input "20"
type input "10:26 AM"
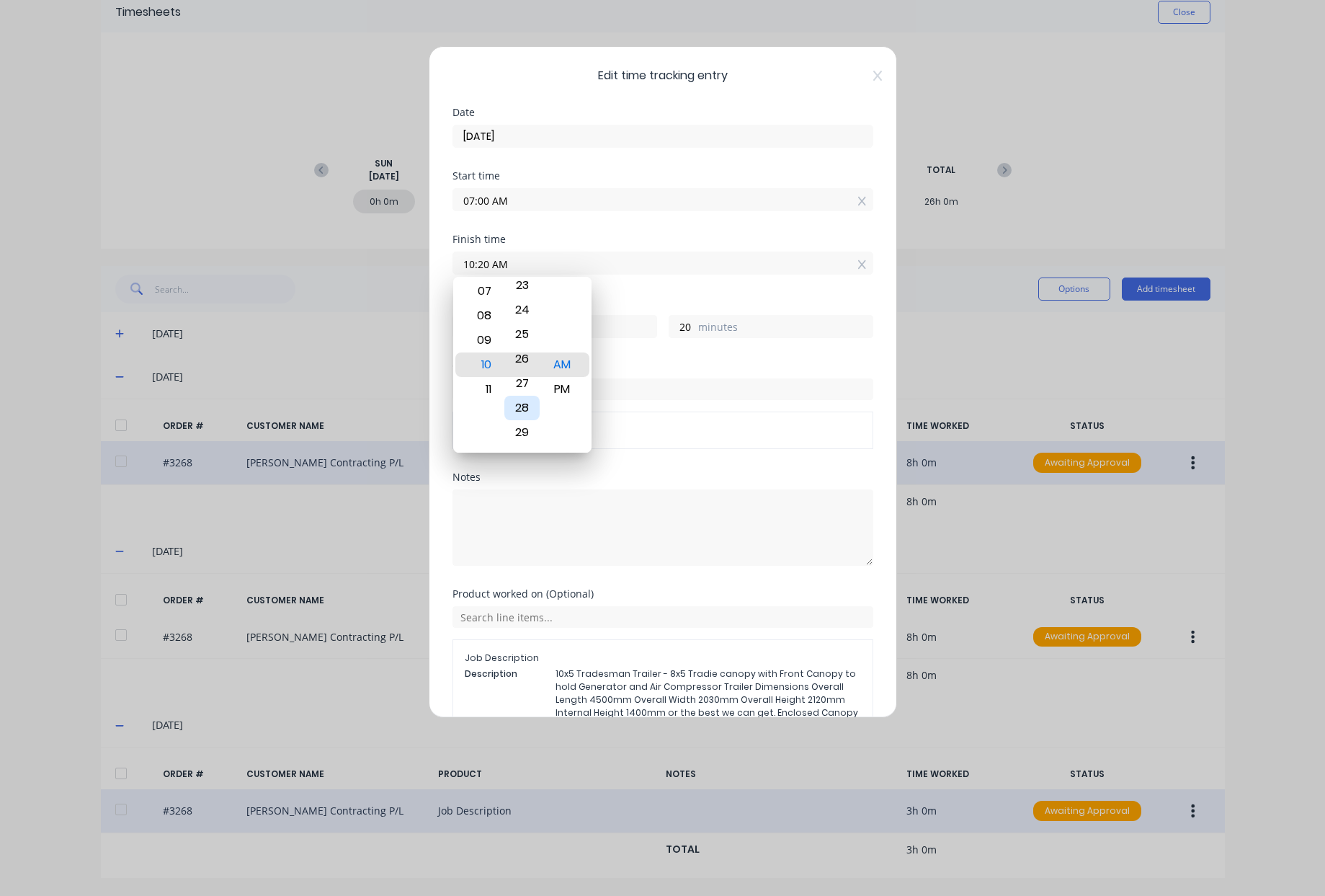
type input "26"
type input "10:30 AM"
type input "30"
click at [526, 366] on div "30" at bounding box center [522, 364] width 36 height 25
click at [718, 306] on div "Hours worked" at bounding box center [663, 302] width 421 height 10
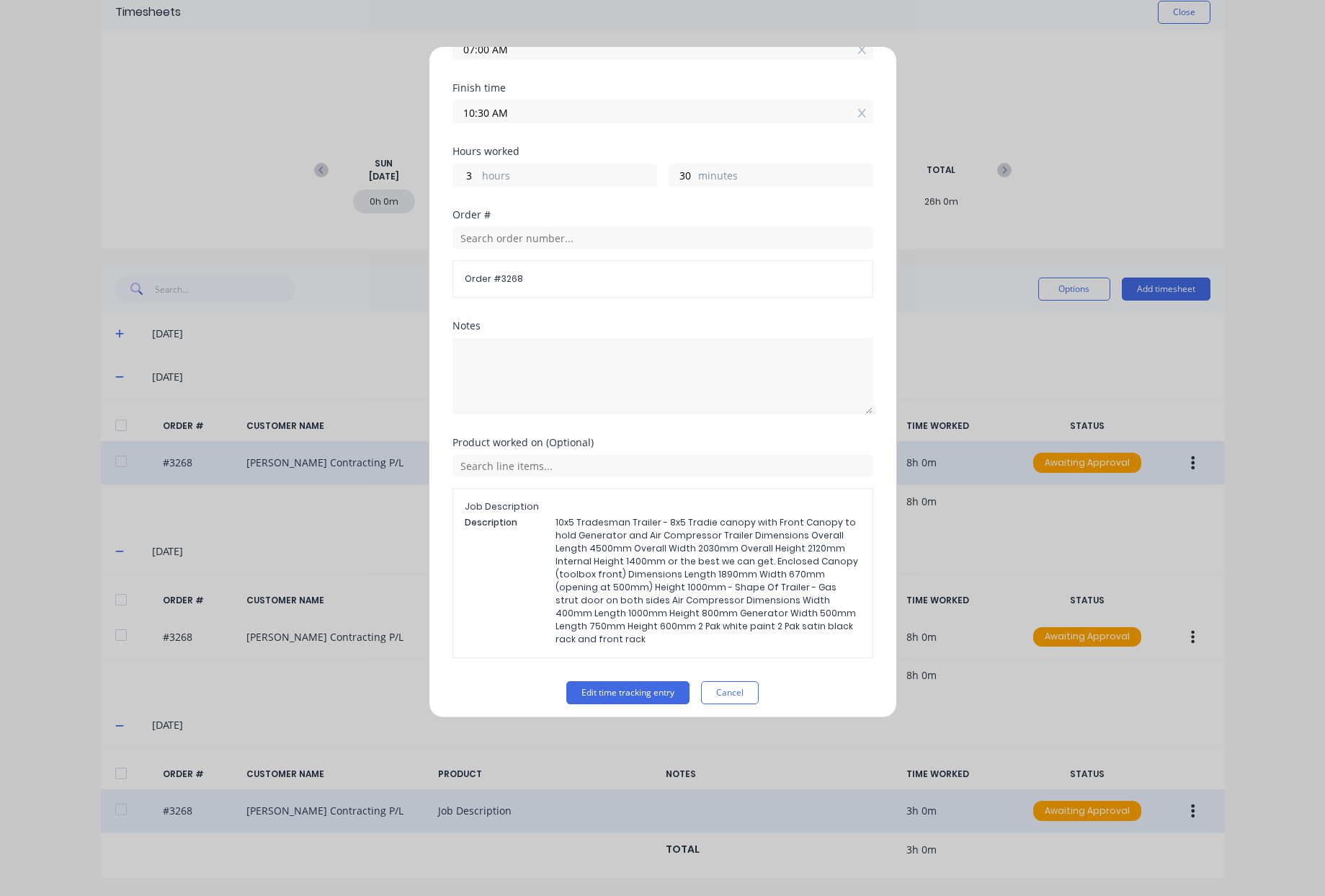
scroll to position [159, 0]
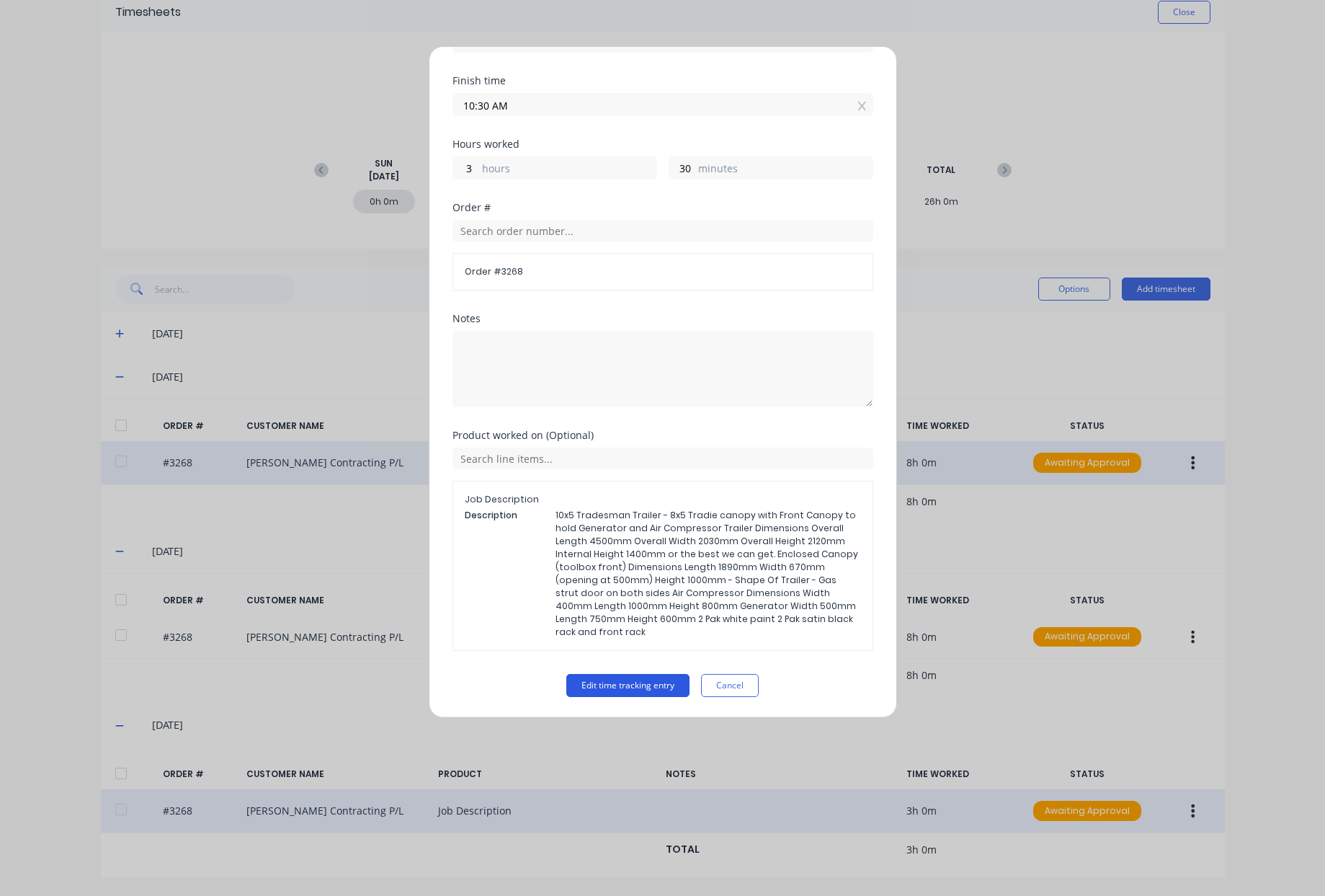
click at [621, 685] on button "Edit time tracking entry" at bounding box center [627, 685] width 123 height 23
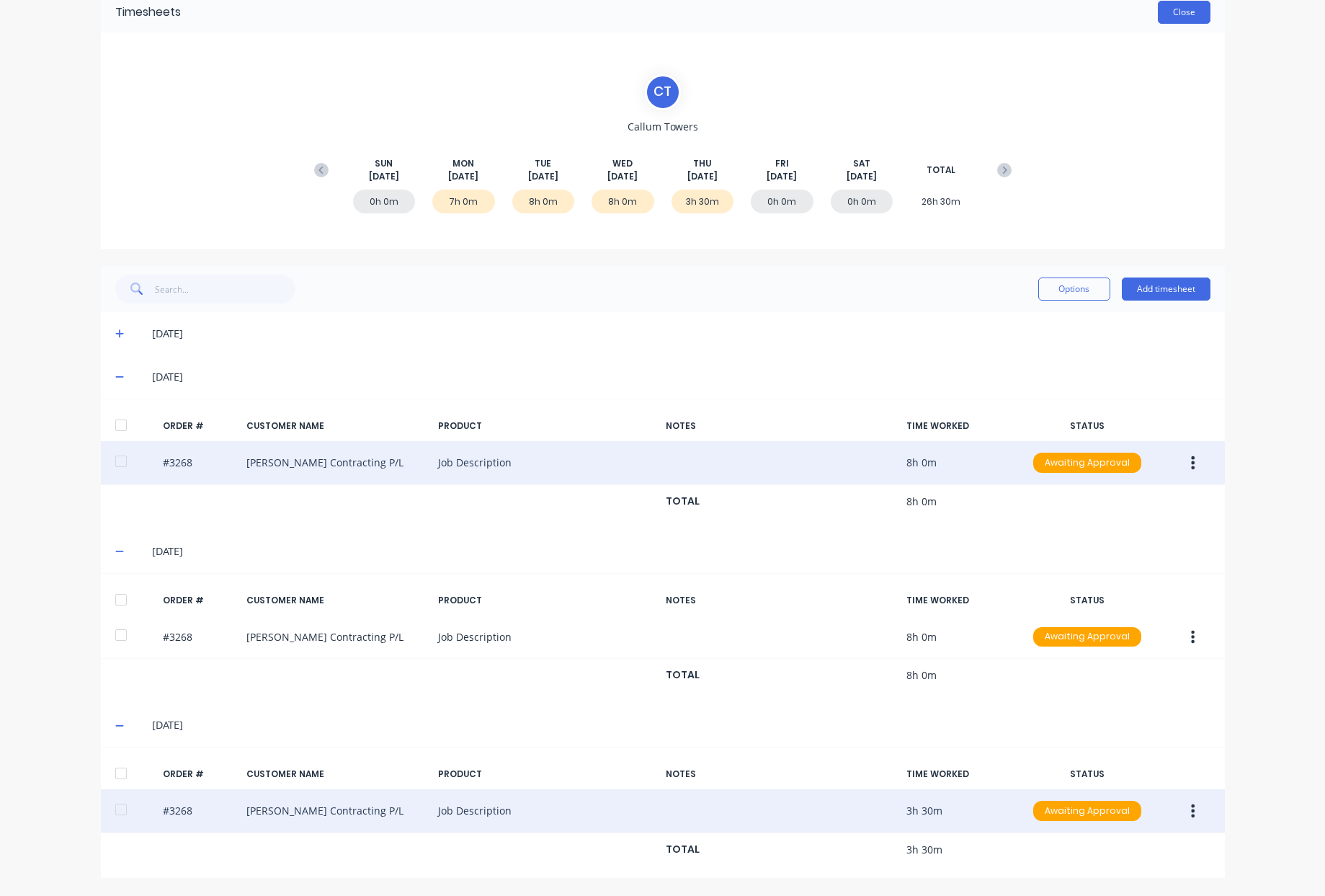
click at [1184, 6] on button "Close" at bounding box center [1185, 12] width 52 height 23
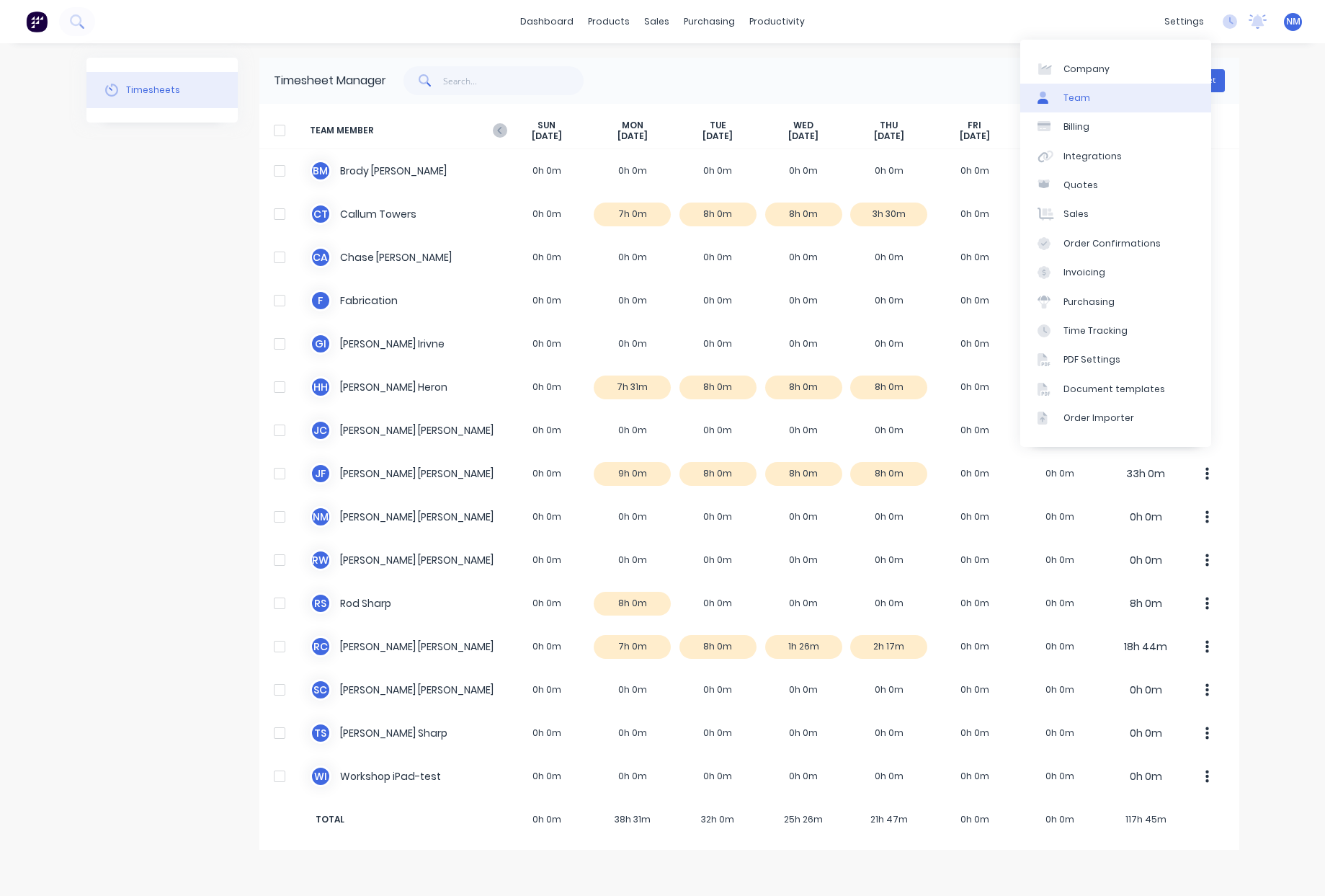
click at [1137, 93] on link "Team" at bounding box center [1116, 98] width 191 height 29
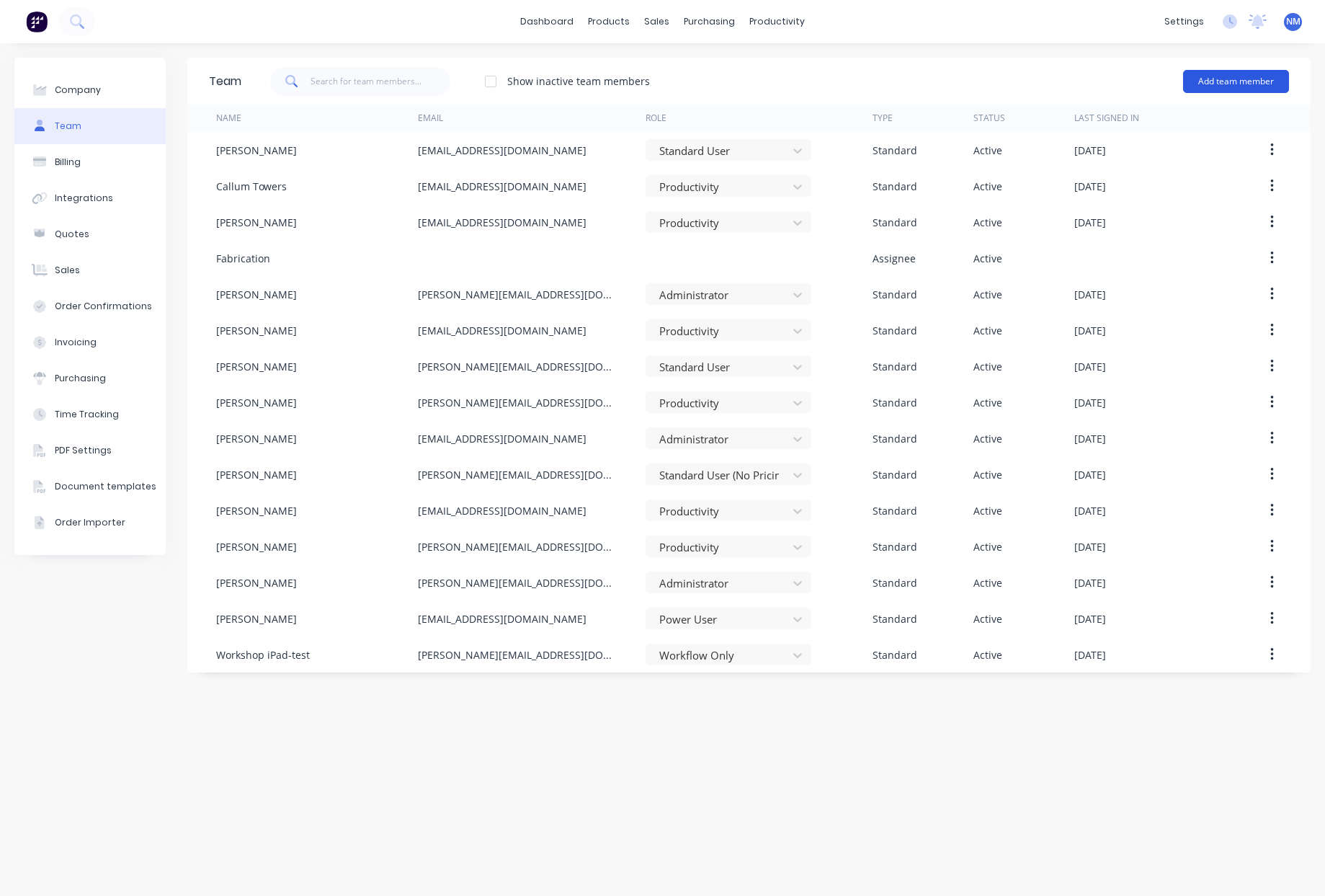
click at [1247, 81] on button "Add team member" at bounding box center [1236, 81] width 106 height 23
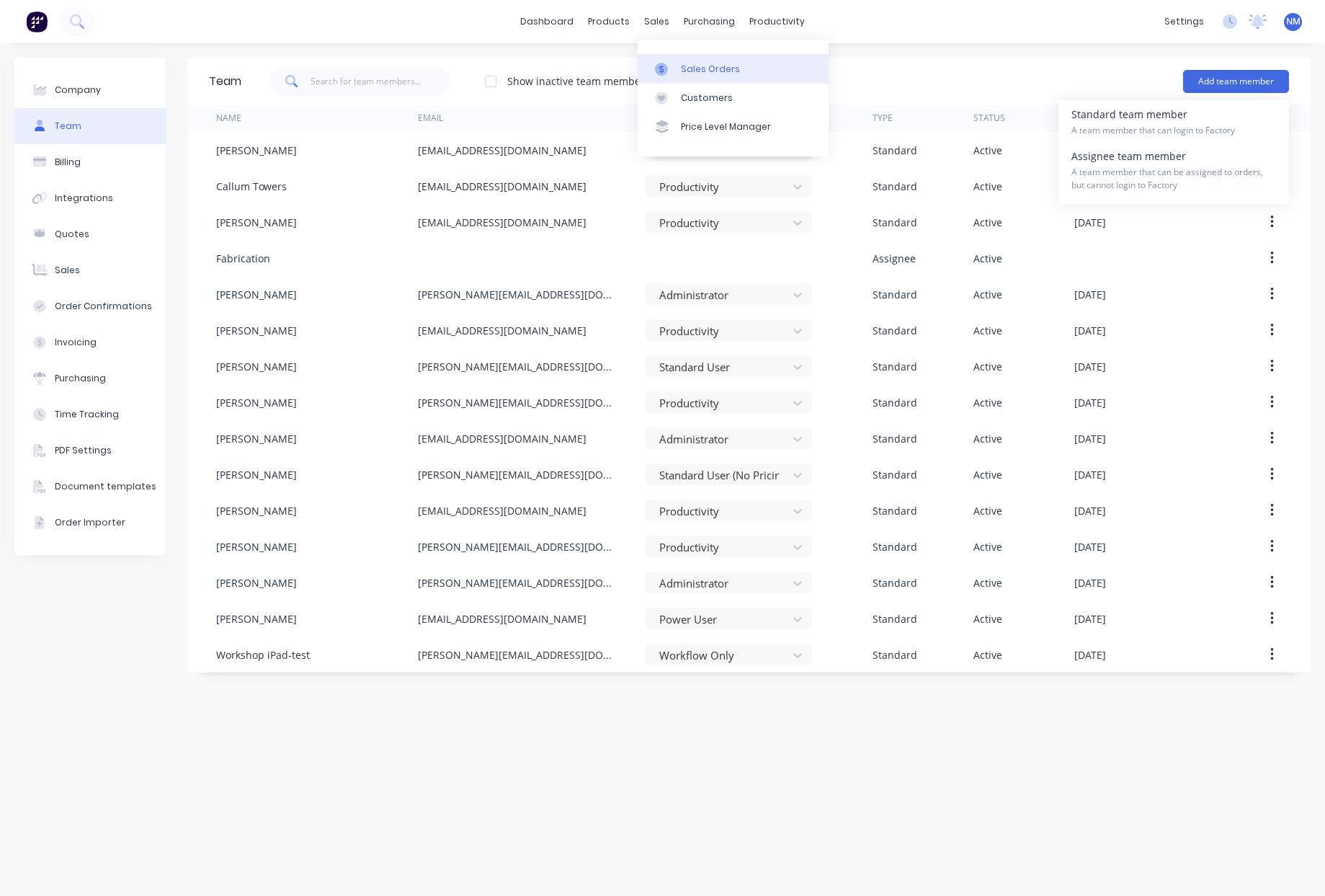
click at [733, 69] on div "Sales Orders" at bounding box center [710, 69] width 59 height 13
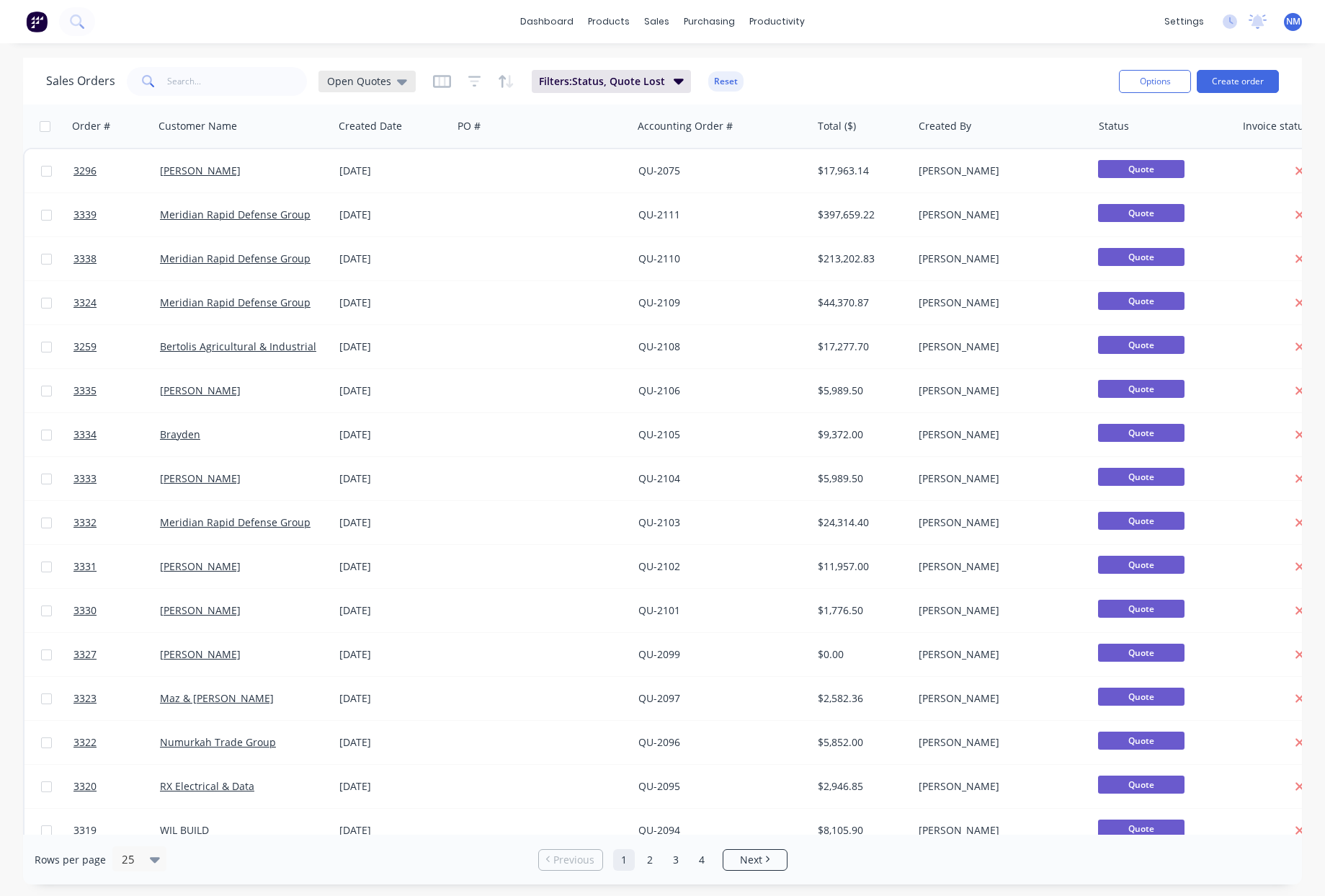
click at [338, 89] on div "Open Quotes" at bounding box center [367, 81] width 98 height 21
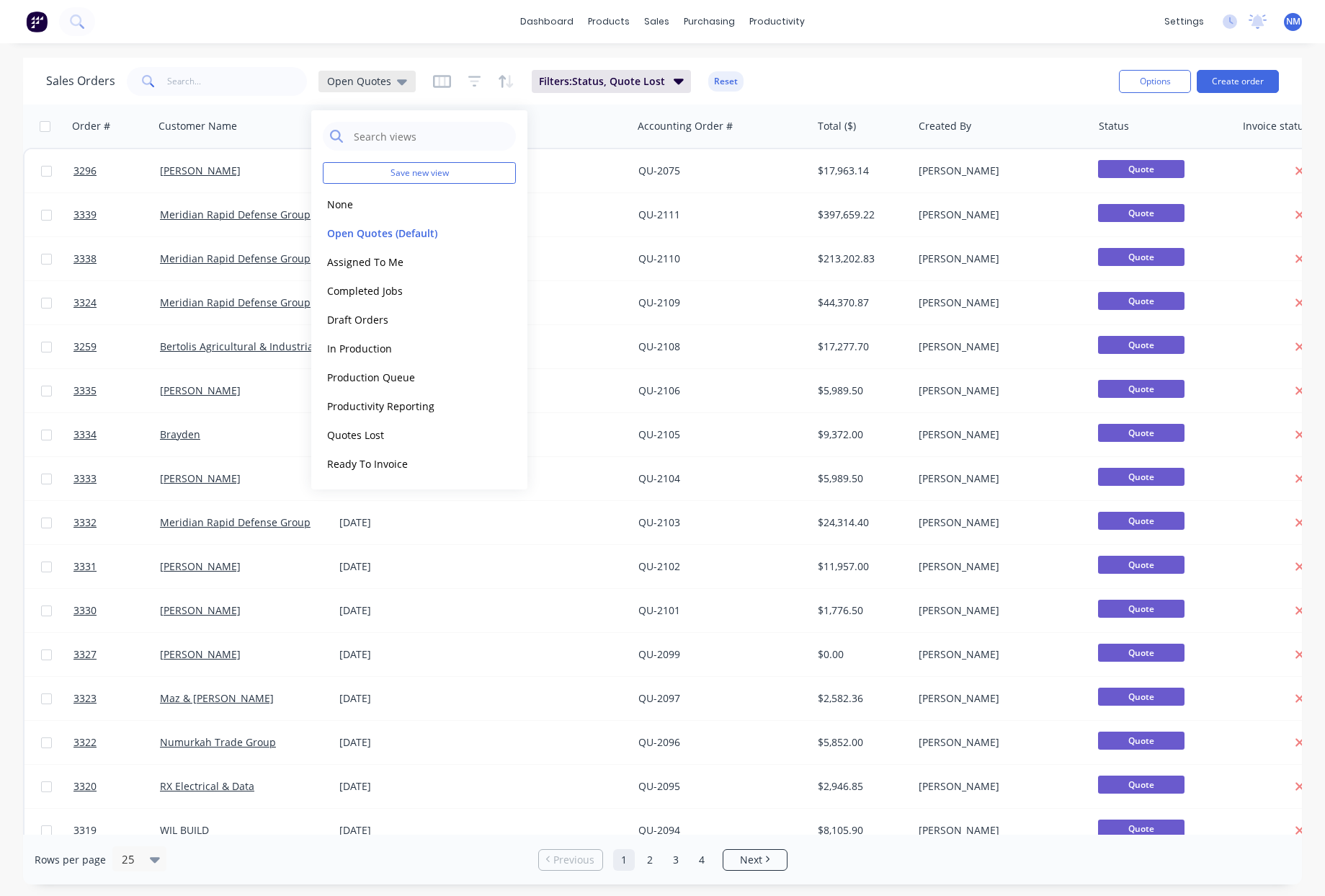
click at [352, 79] on span "Open Quotes" at bounding box center [359, 81] width 64 height 15
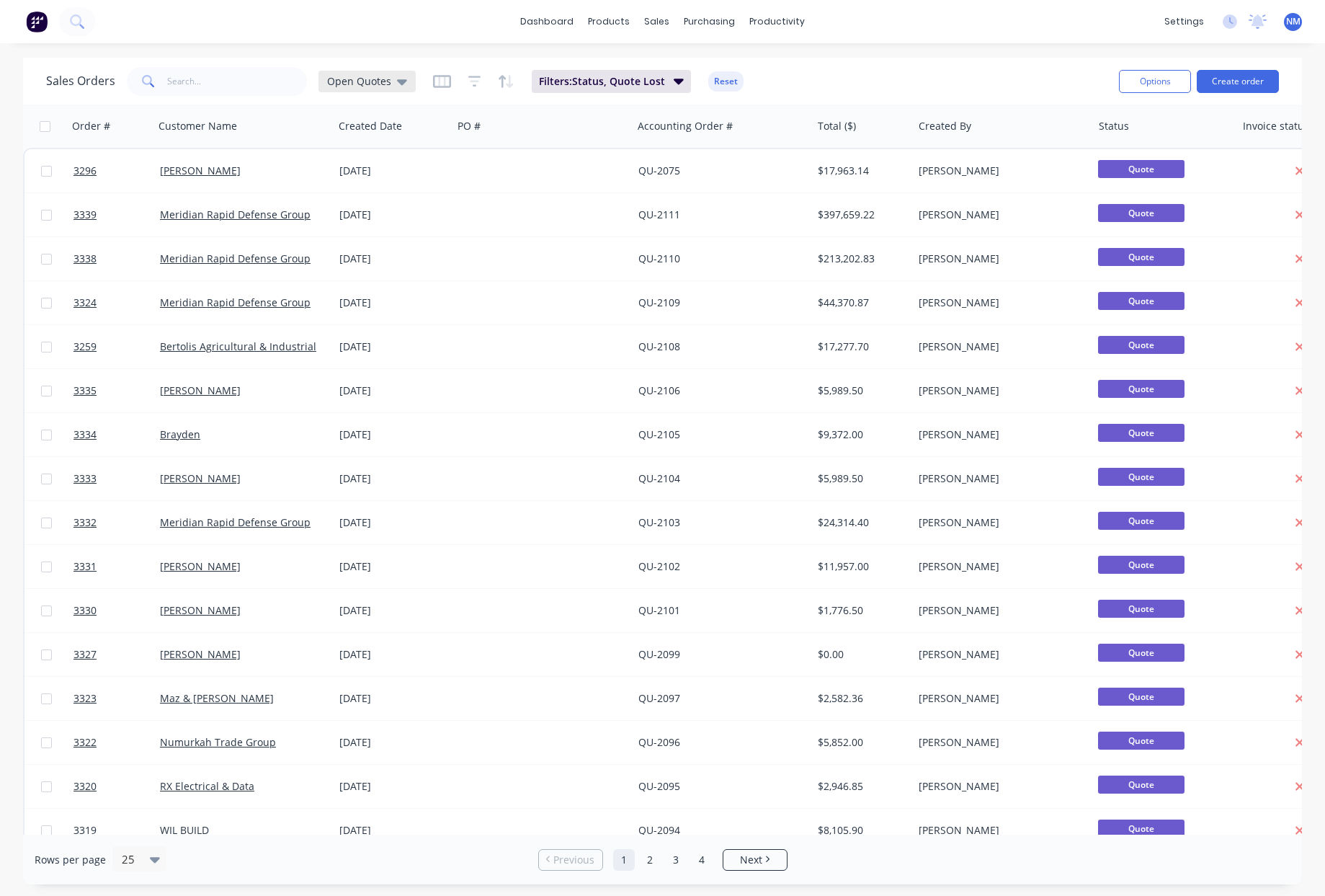
click at [358, 80] on span "Open Quotes" at bounding box center [359, 81] width 64 height 15
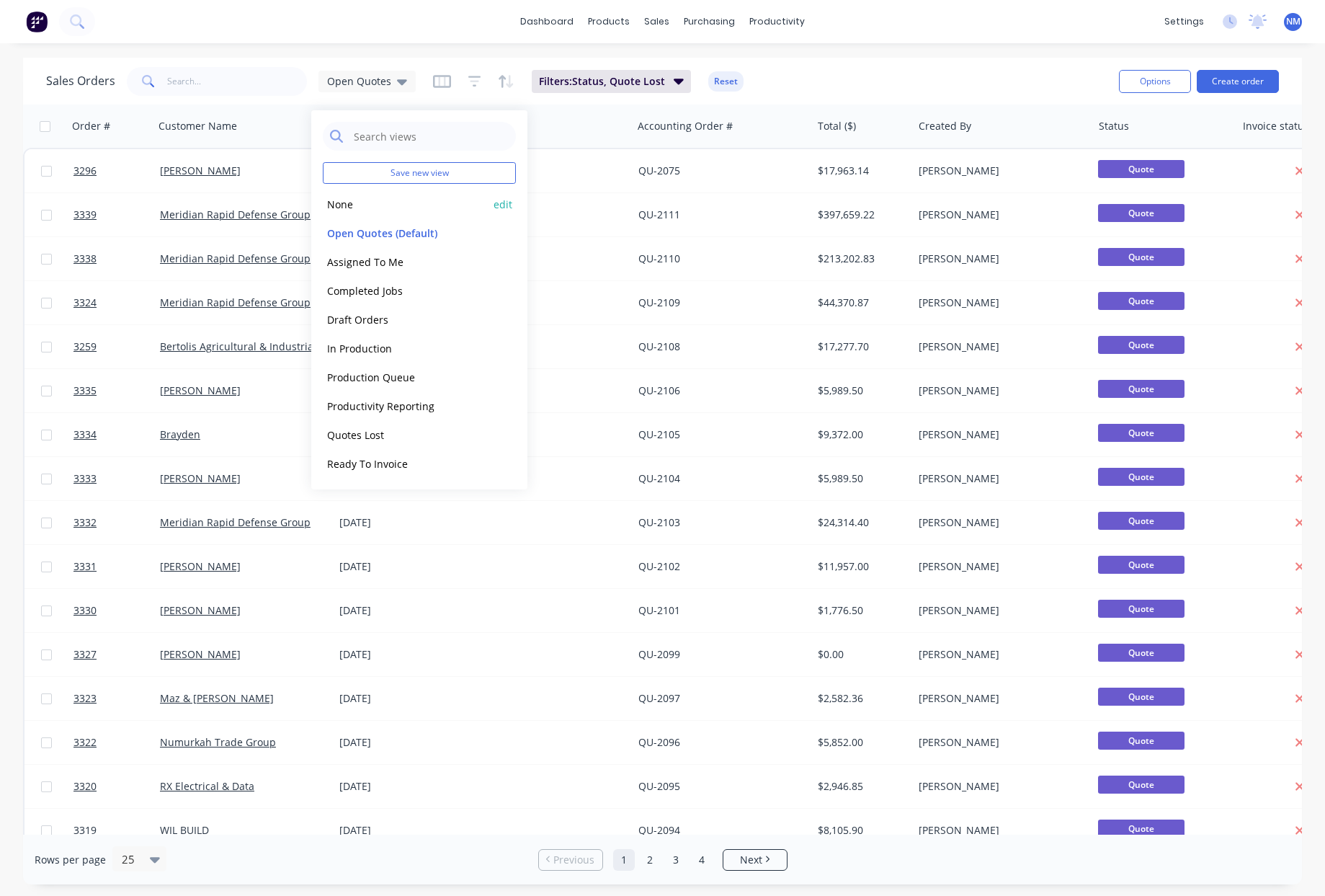
click at [352, 208] on button "None" at bounding box center [404, 204] width 164 height 17
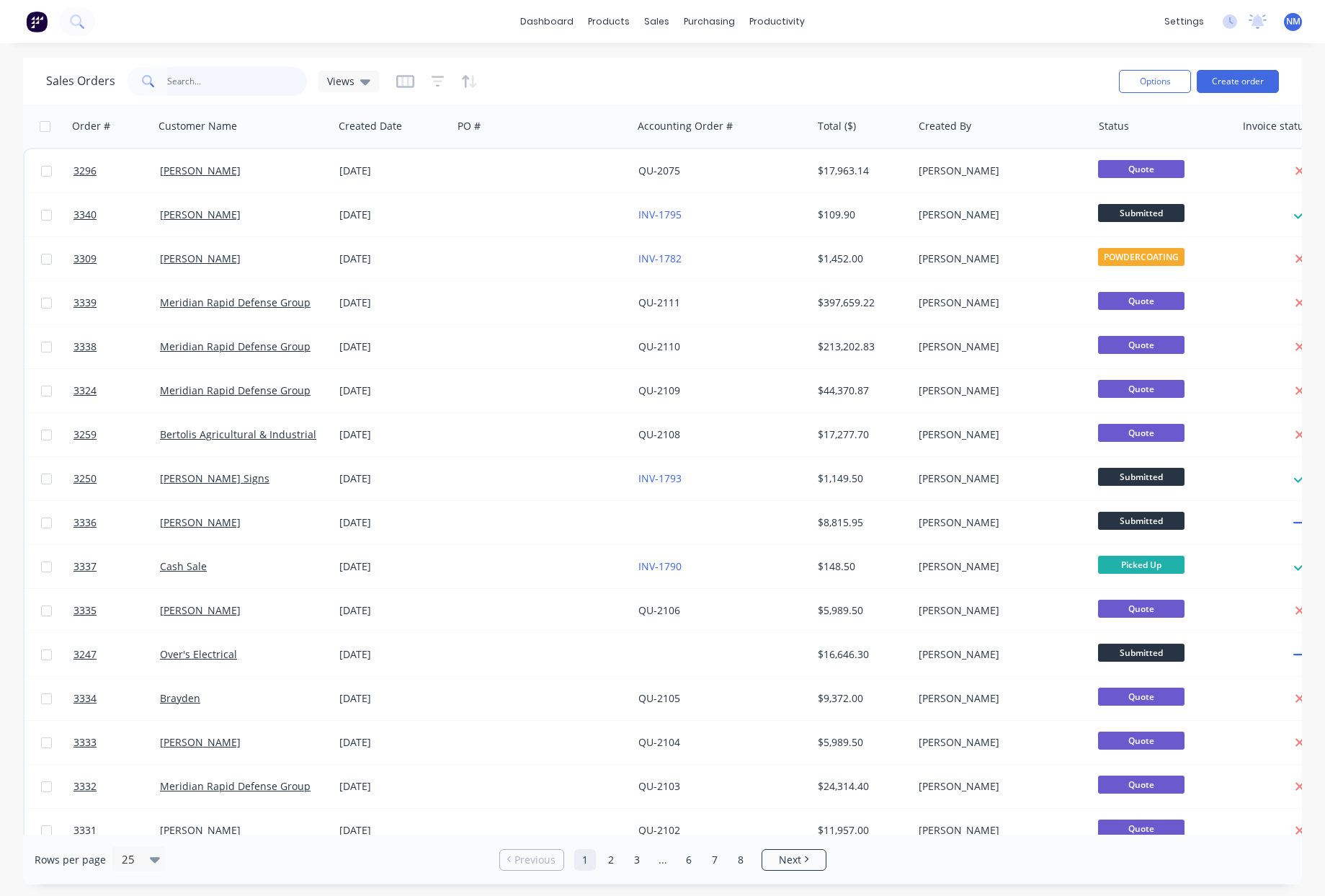
click at [203, 82] on input "text" at bounding box center [237, 82] width 140 height 29
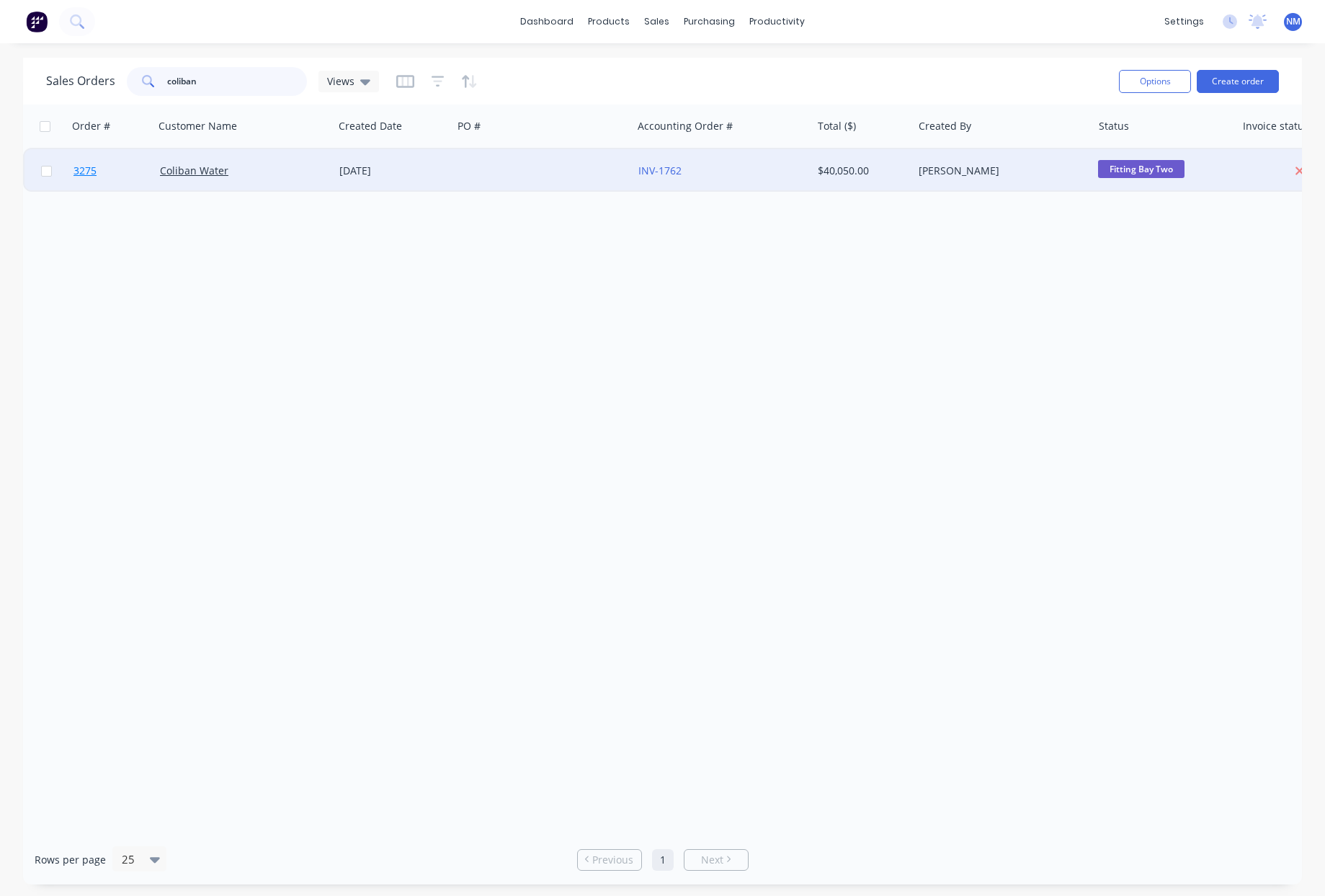
type input "coliban"
click at [88, 170] on span "3275" at bounding box center [85, 170] width 23 height 14
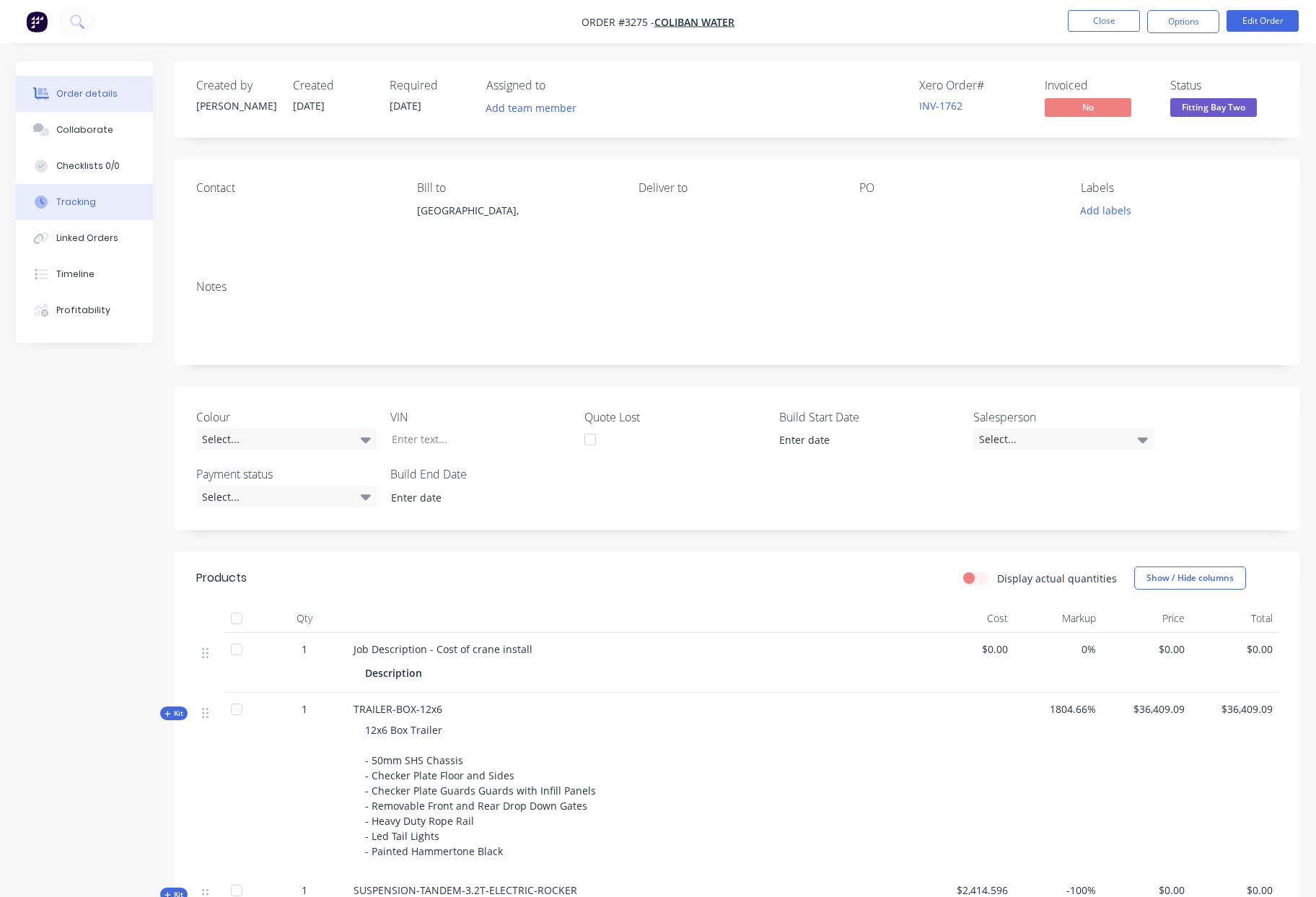
click at [106, 194] on button "Tracking" at bounding box center [84, 202] width 137 height 36
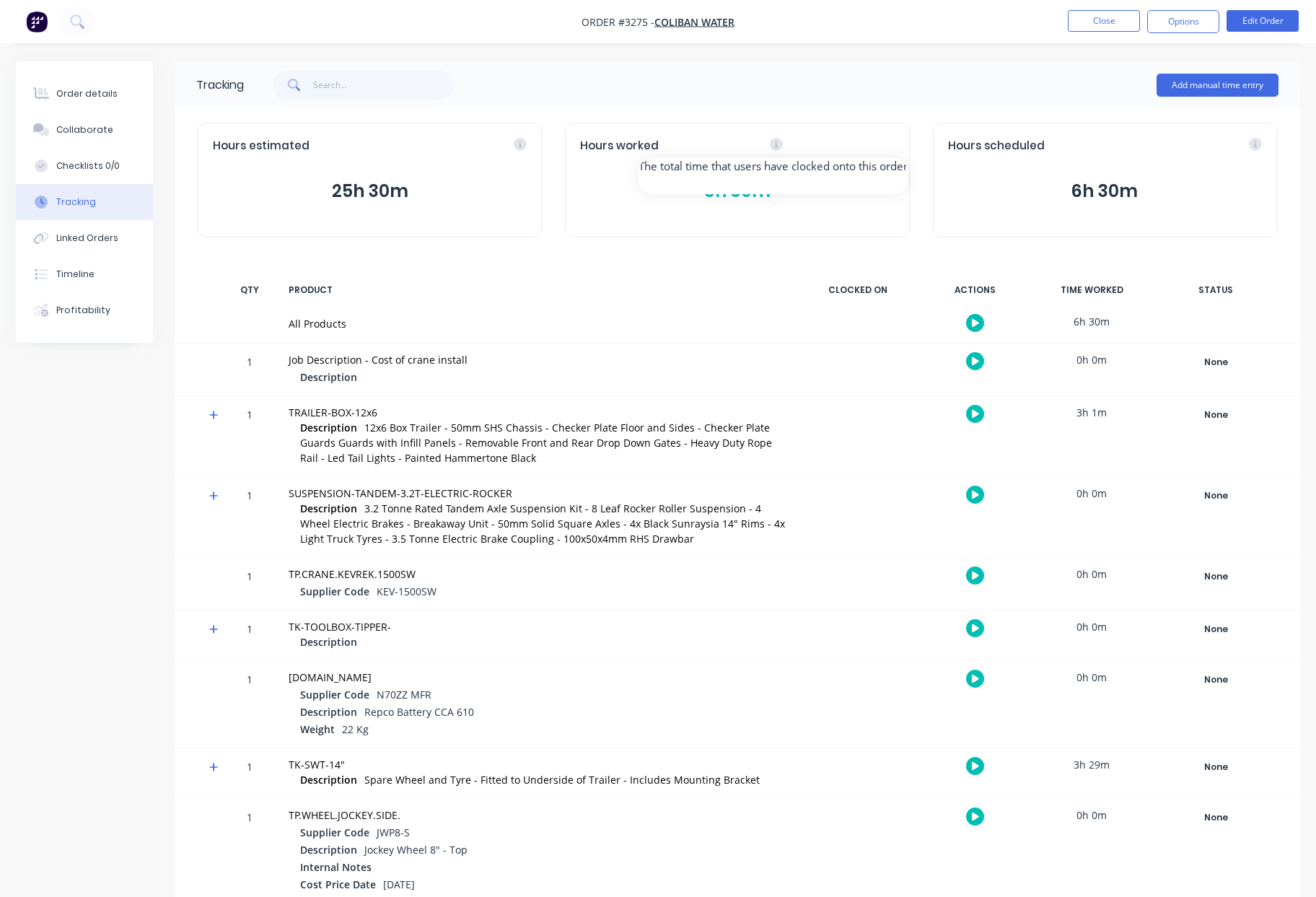
click at [887, 147] on div "Hours worked" at bounding box center [737, 146] width 314 height 17
click at [760, 198] on button "6h 30m" at bounding box center [737, 191] width 314 height 28
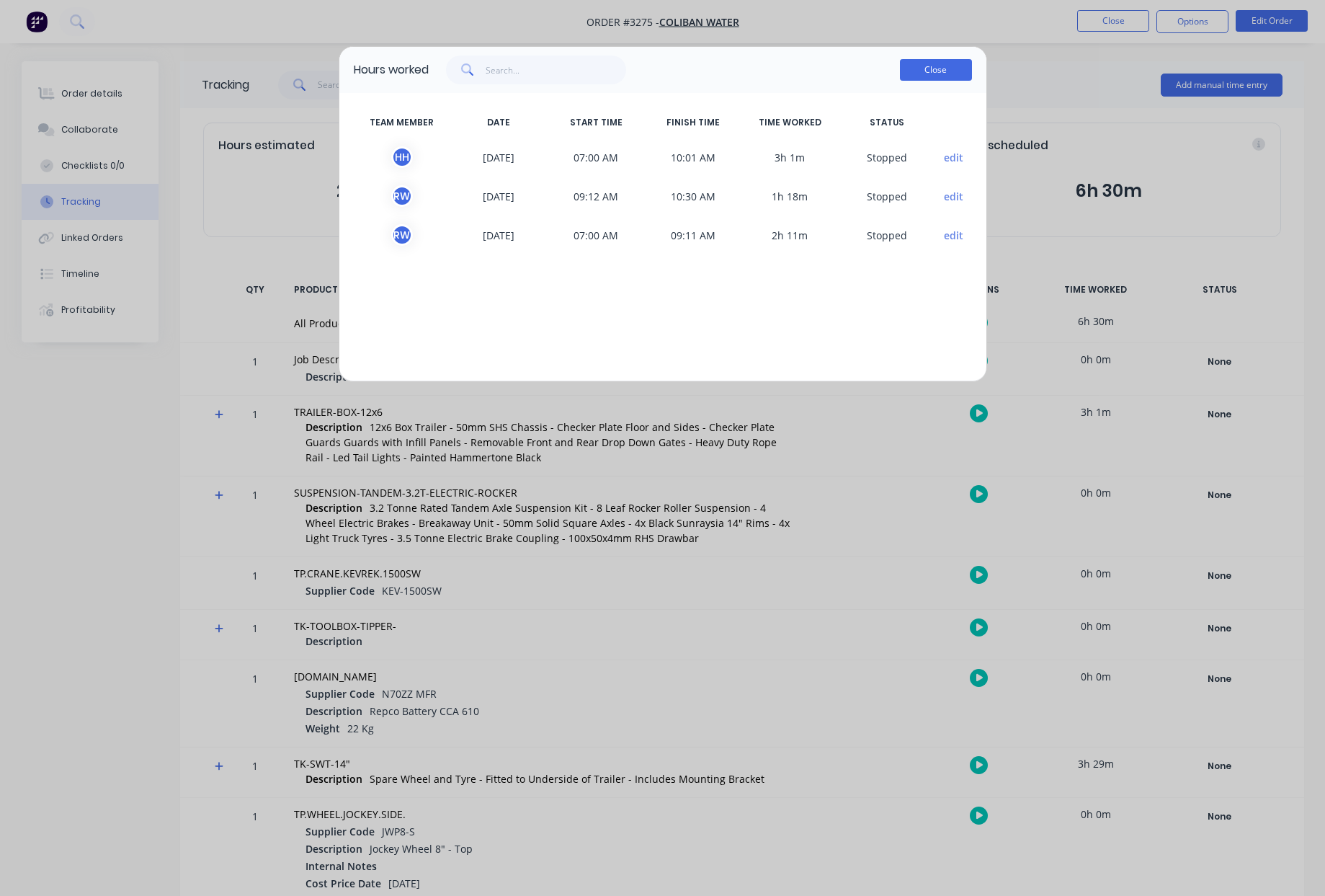
click at [943, 67] on button "Close" at bounding box center [936, 70] width 72 height 21
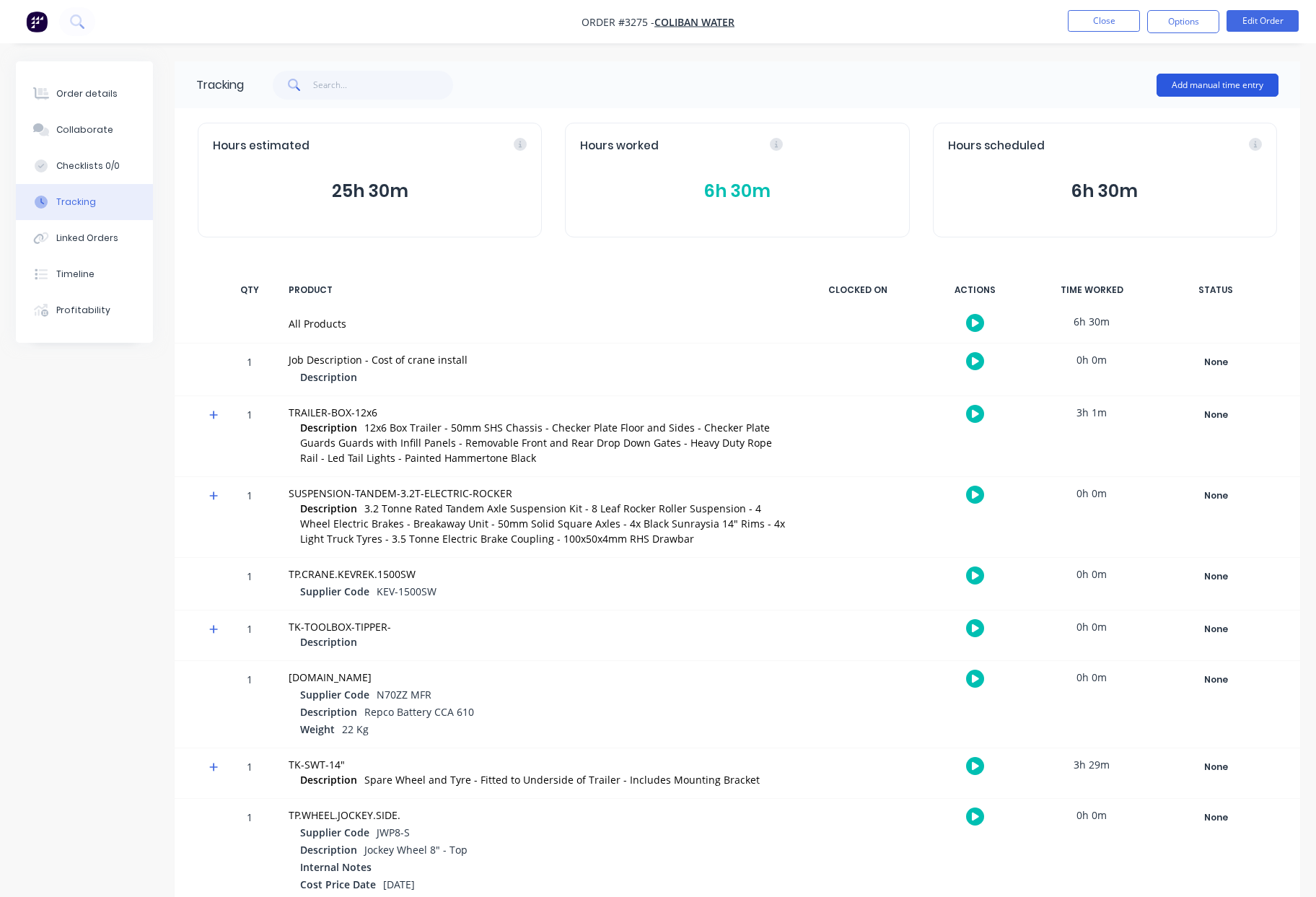
click at [1210, 85] on button "Add manual time entry" at bounding box center [1218, 85] width 122 height 23
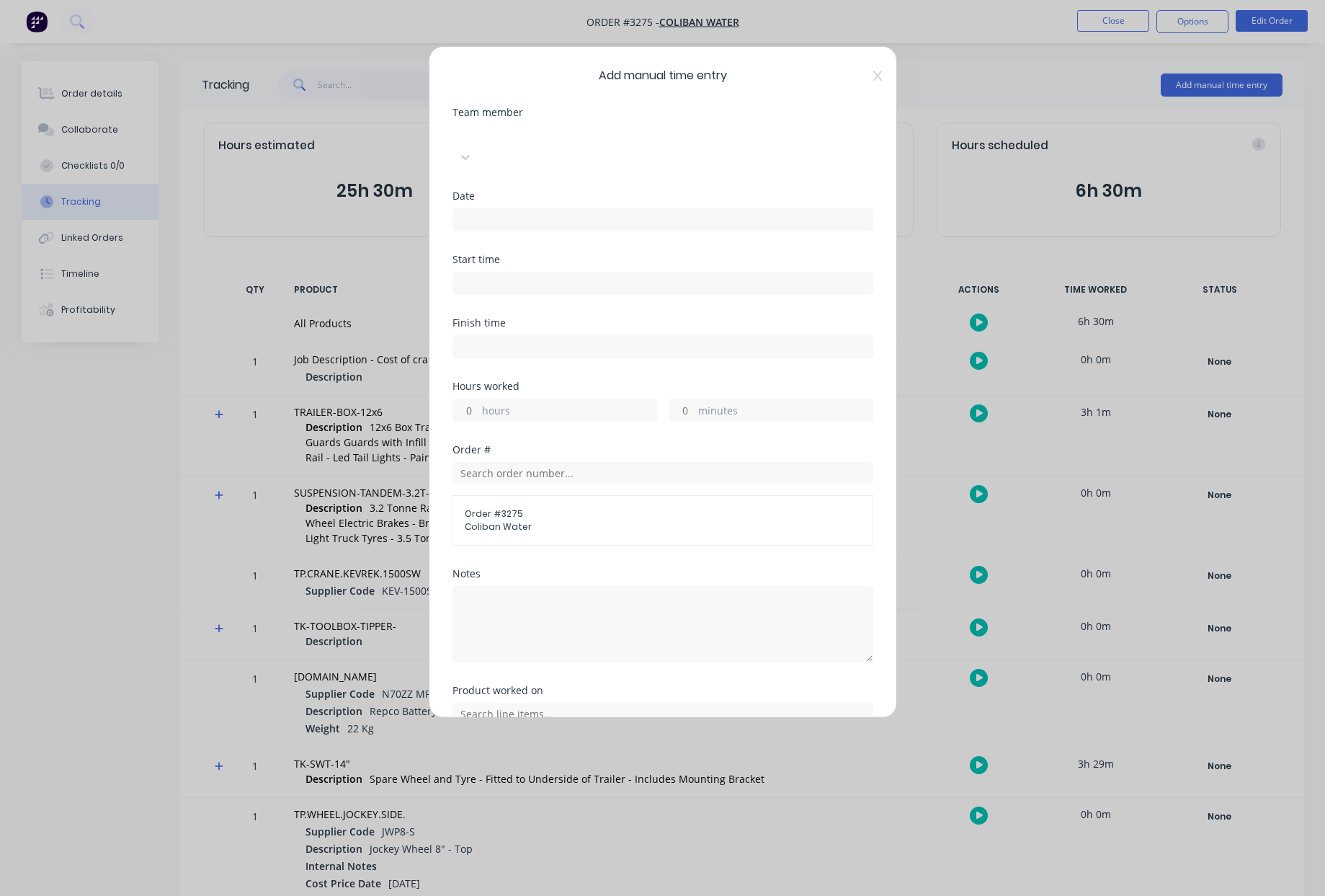
click at [527, 132] on div at bounding box center [561, 133] width 208 height 18
click at [497, 209] on input at bounding box center [663, 220] width 419 height 21
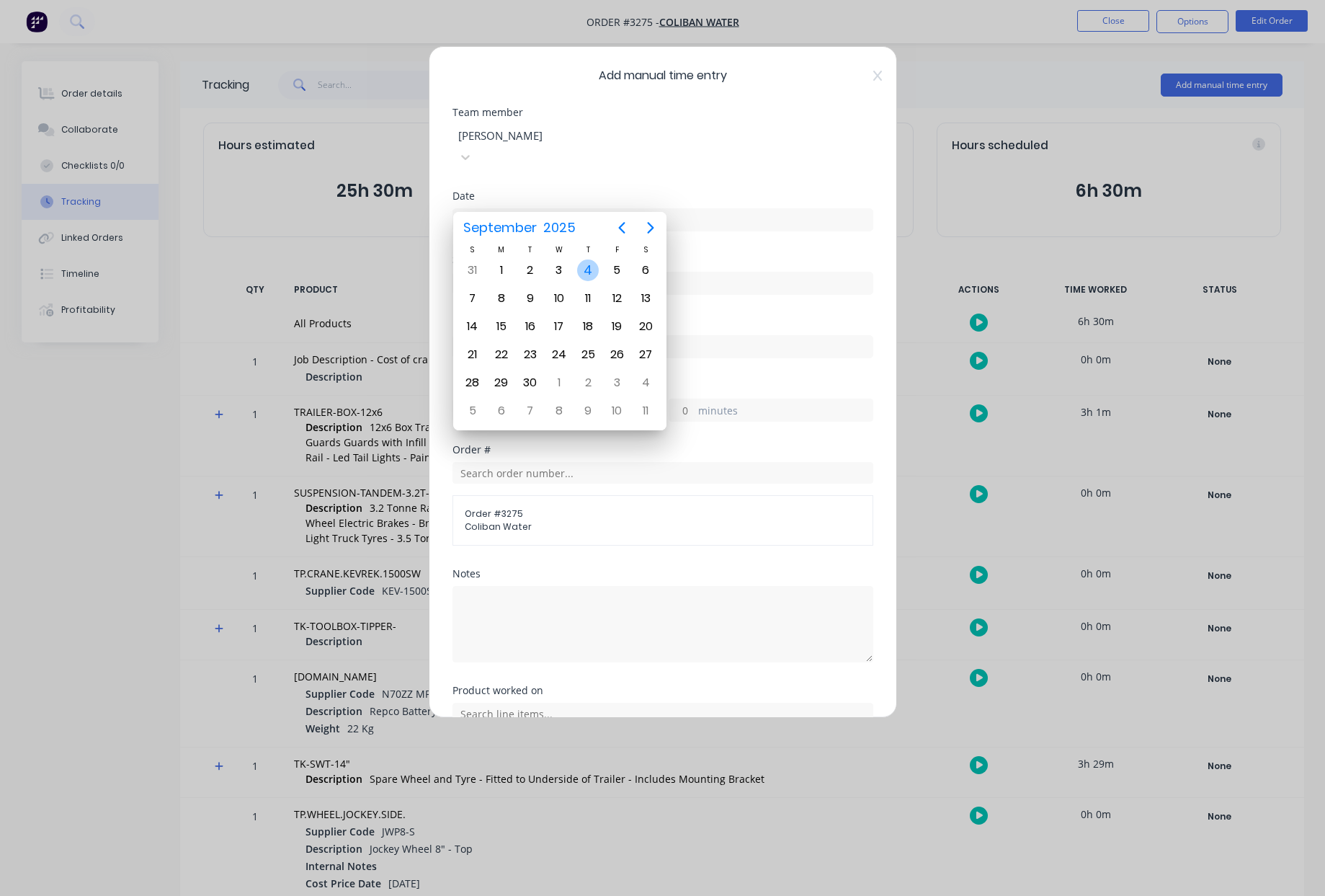
click at [587, 263] on div "4" at bounding box center [588, 270] width 21 height 21
type input "04/09/2025"
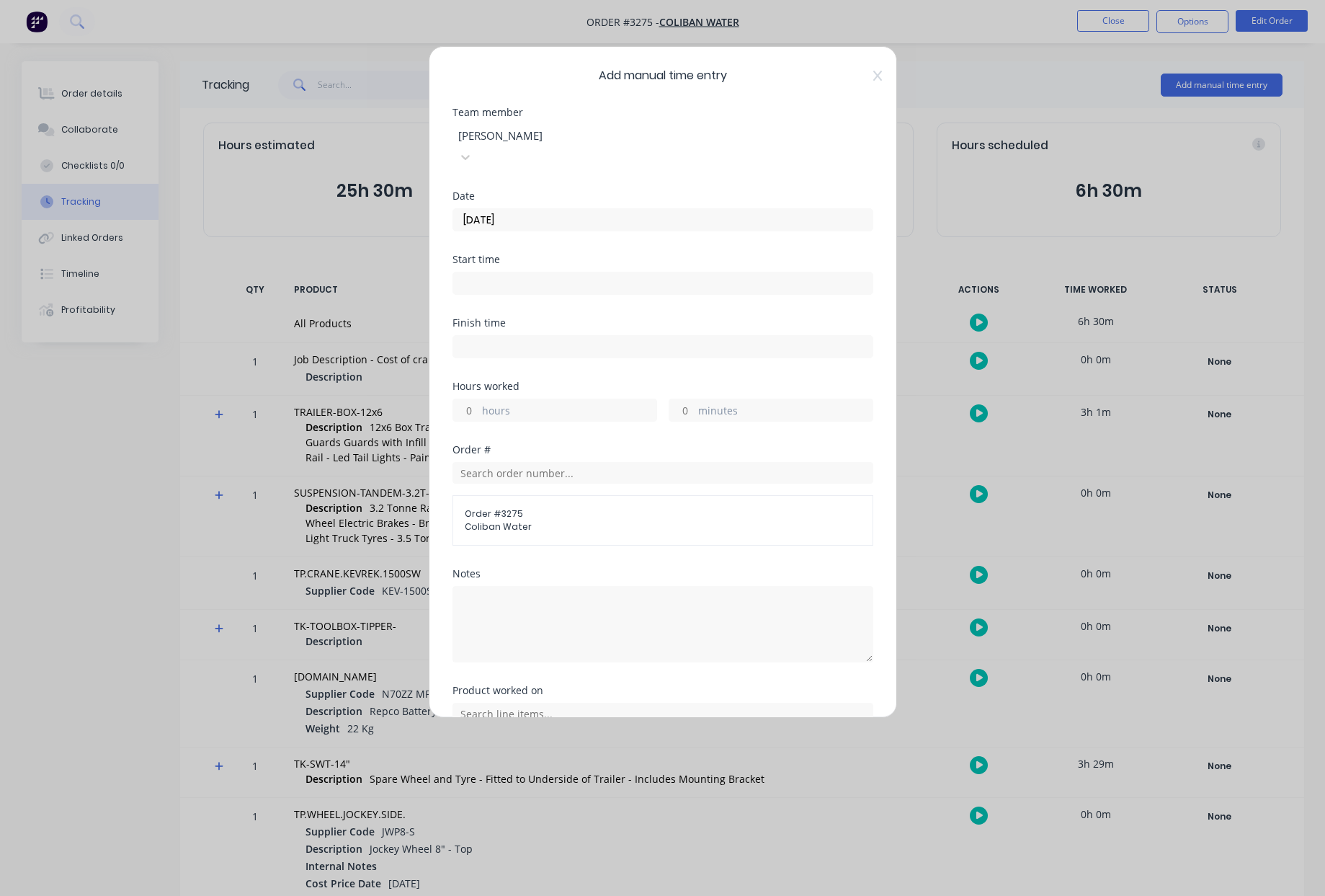
click at [521, 273] on input at bounding box center [663, 283] width 419 height 21
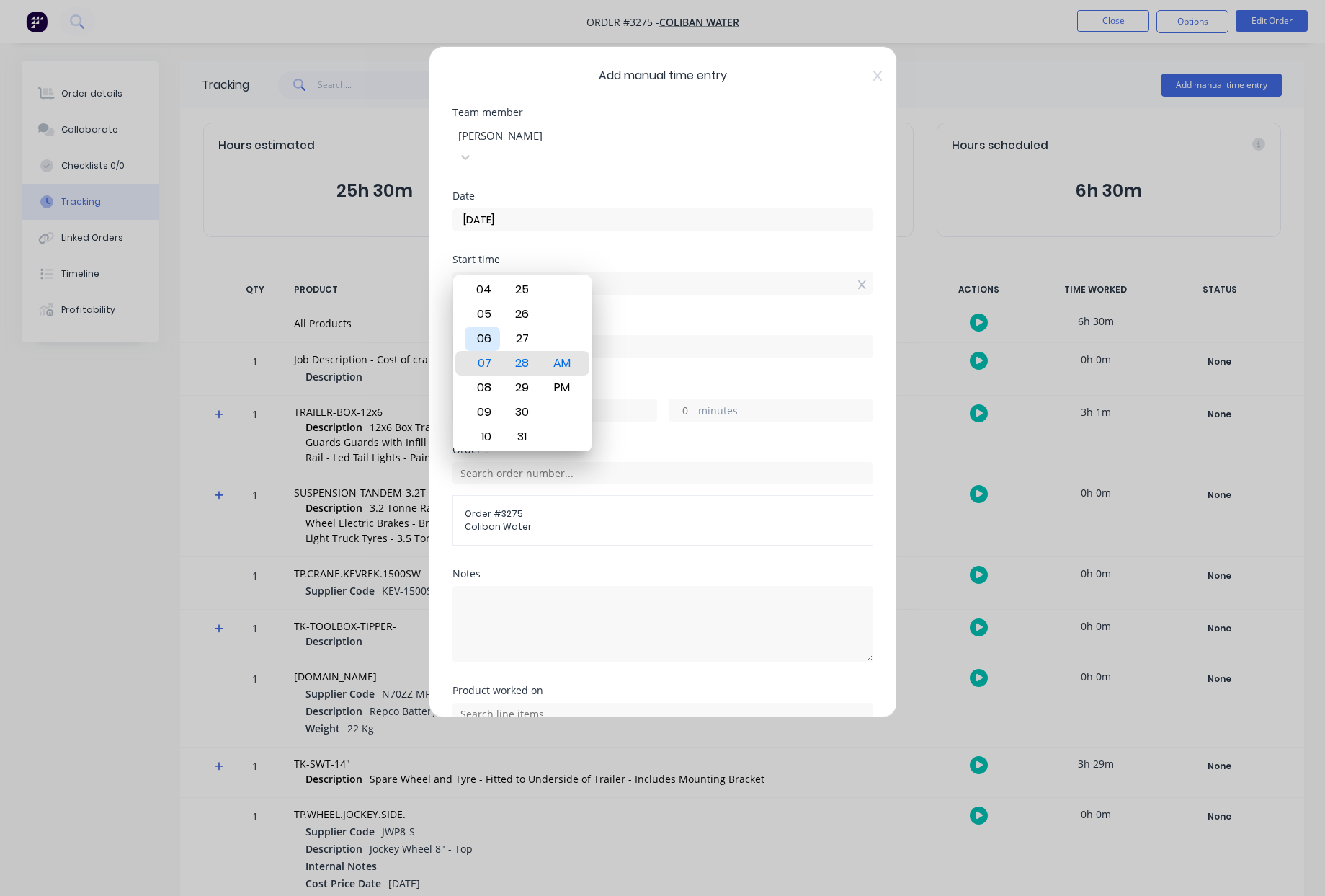
click at [475, 339] on div "06" at bounding box center [482, 339] width 36 height 25
type input "06:00 AM"
click at [563, 368] on div "AM" at bounding box center [561, 363] width 36 height 25
click at [638, 403] on label "hours" at bounding box center [569, 412] width 174 height 18
click at [478, 400] on input "hours" at bounding box center [466, 410] width 25 height 21
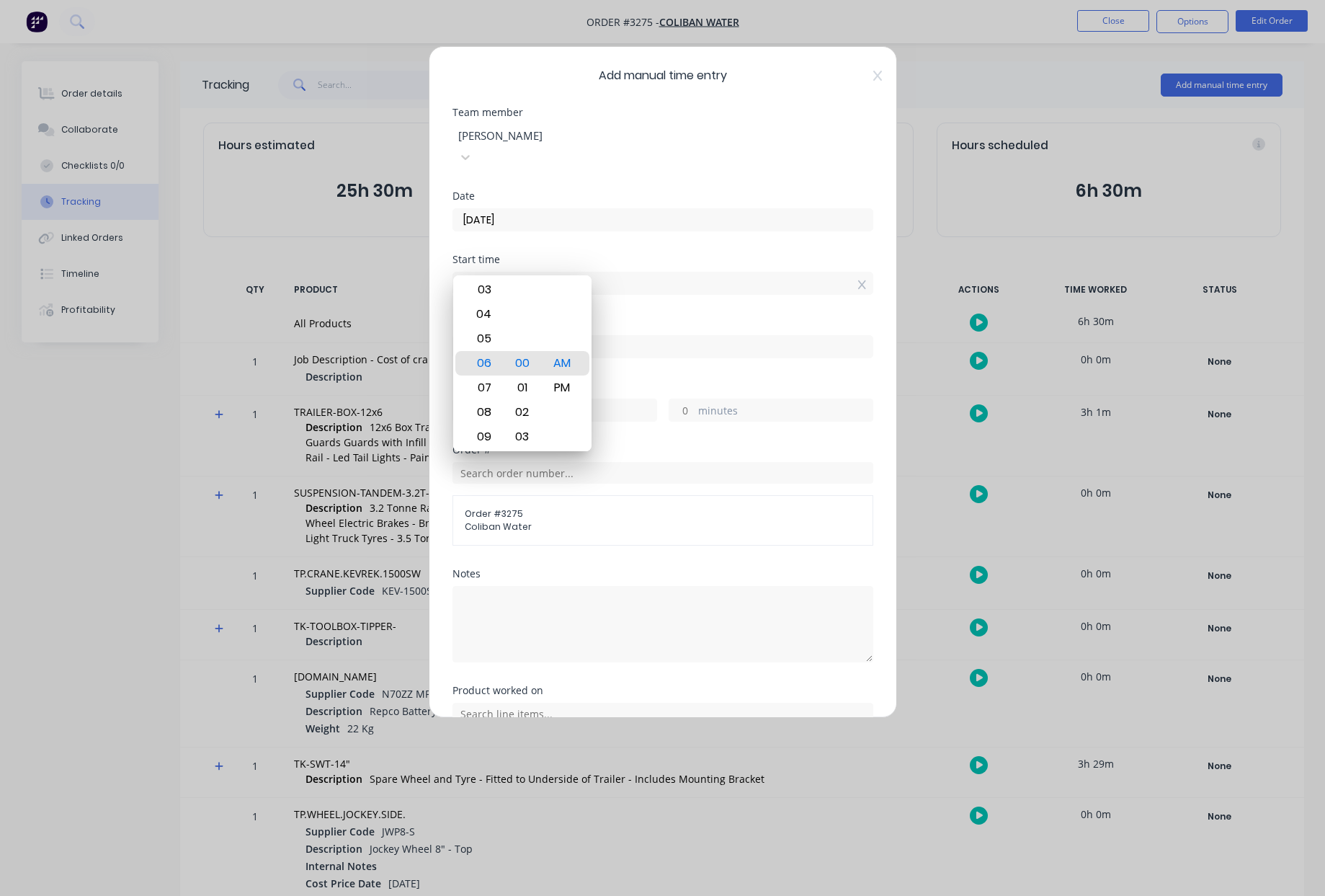
type input "06:00 AM"
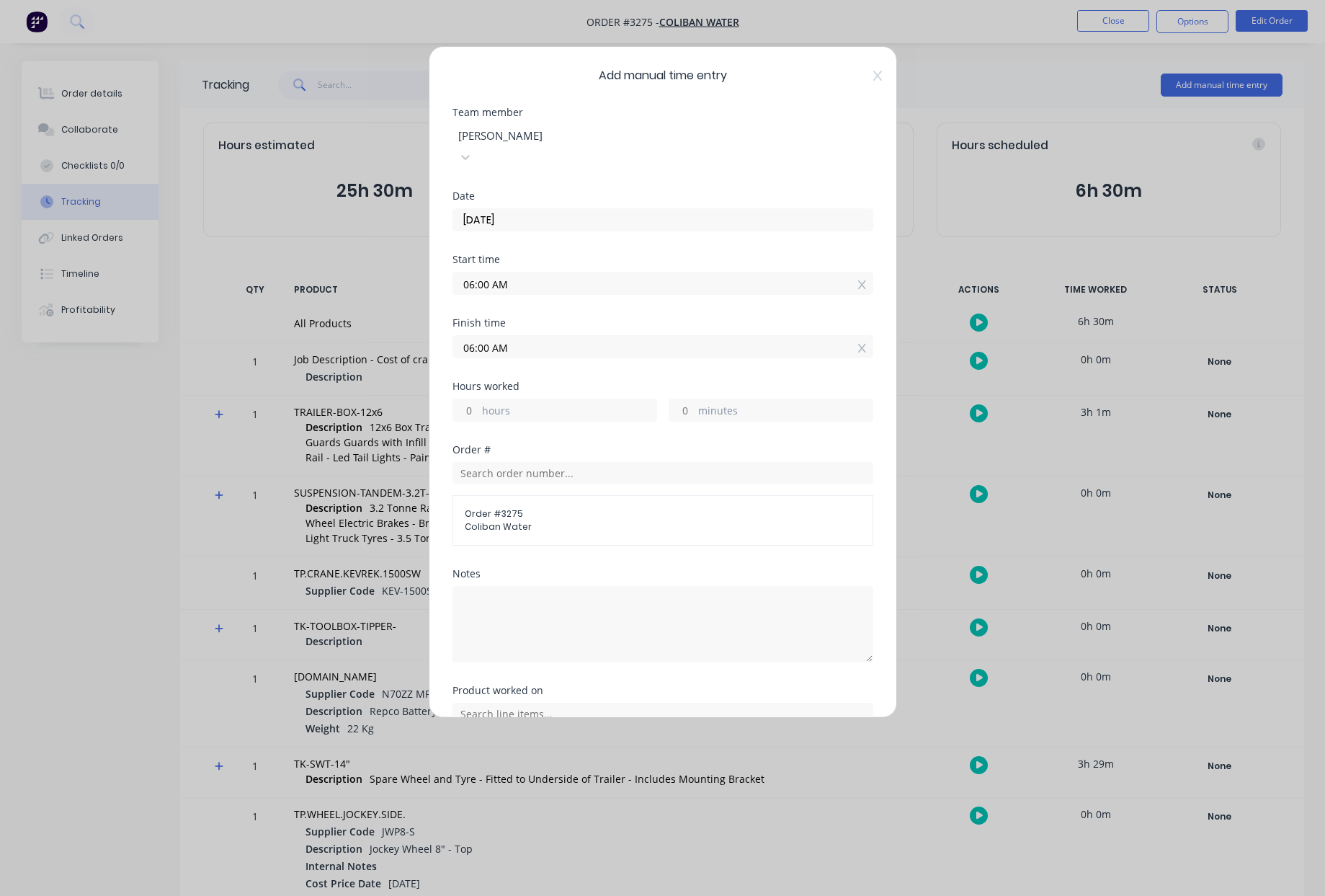
click at [470, 400] on input "hours" at bounding box center [466, 410] width 25 height 21
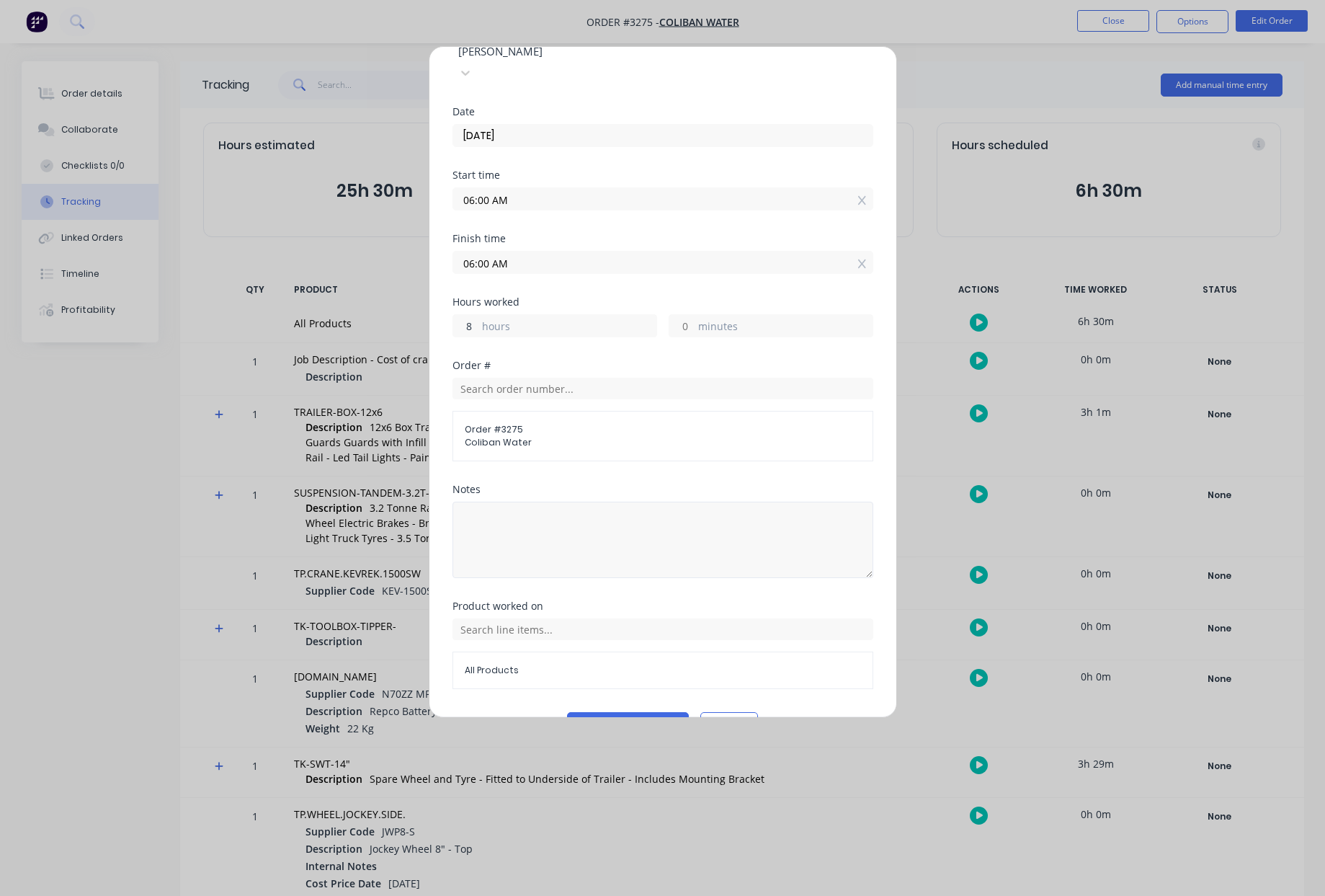
scroll to position [101, 0]
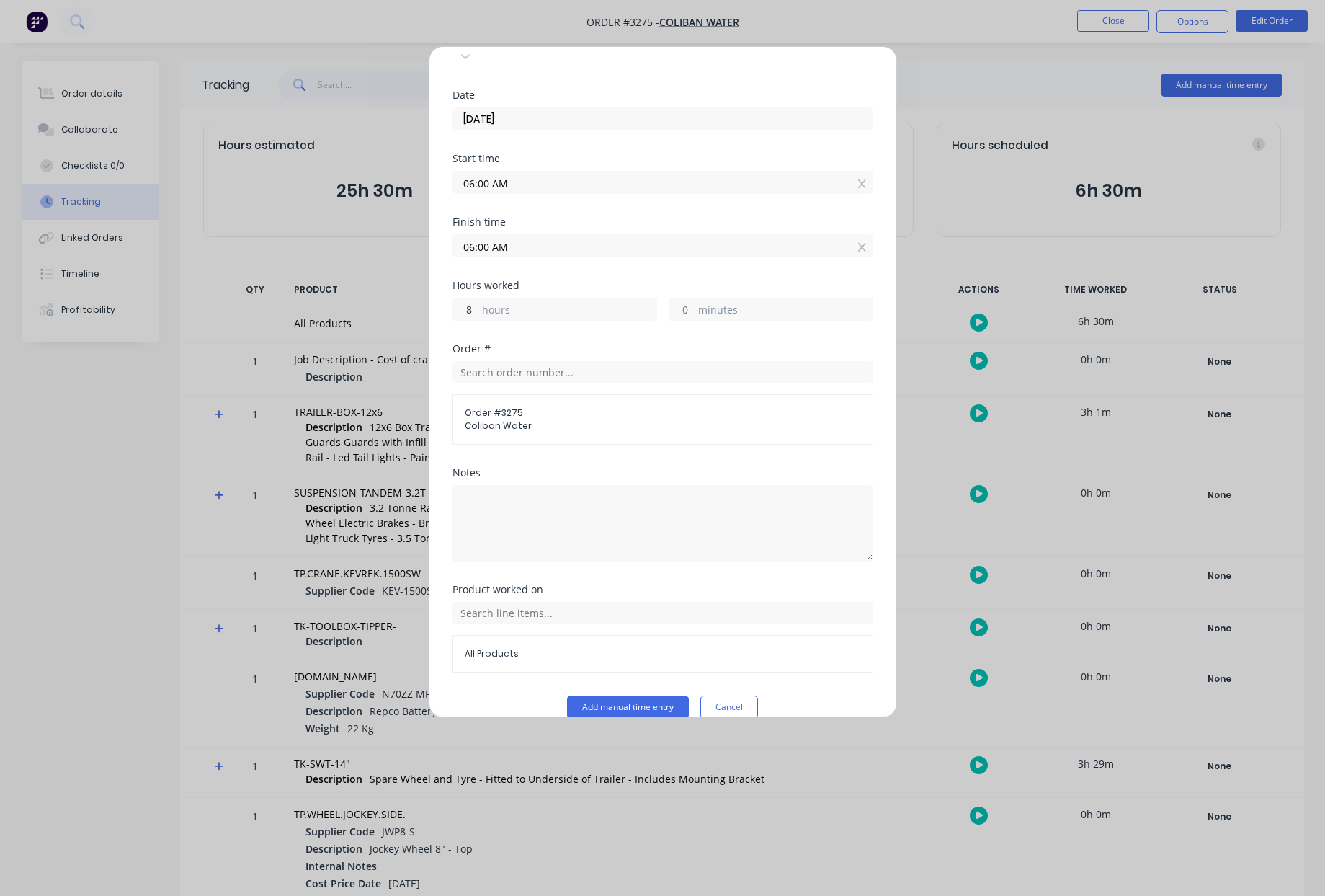
type input "8"
type input "02:00 PM"
drag, startPoint x: 594, startPoint y: 627, endPoint x: 598, endPoint y: 619, distance: 8.9
click at [597, 635] on div "All Products" at bounding box center [663, 653] width 421 height 37
click at [530, 602] on input "text" at bounding box center [663, 612] width 421 height 21
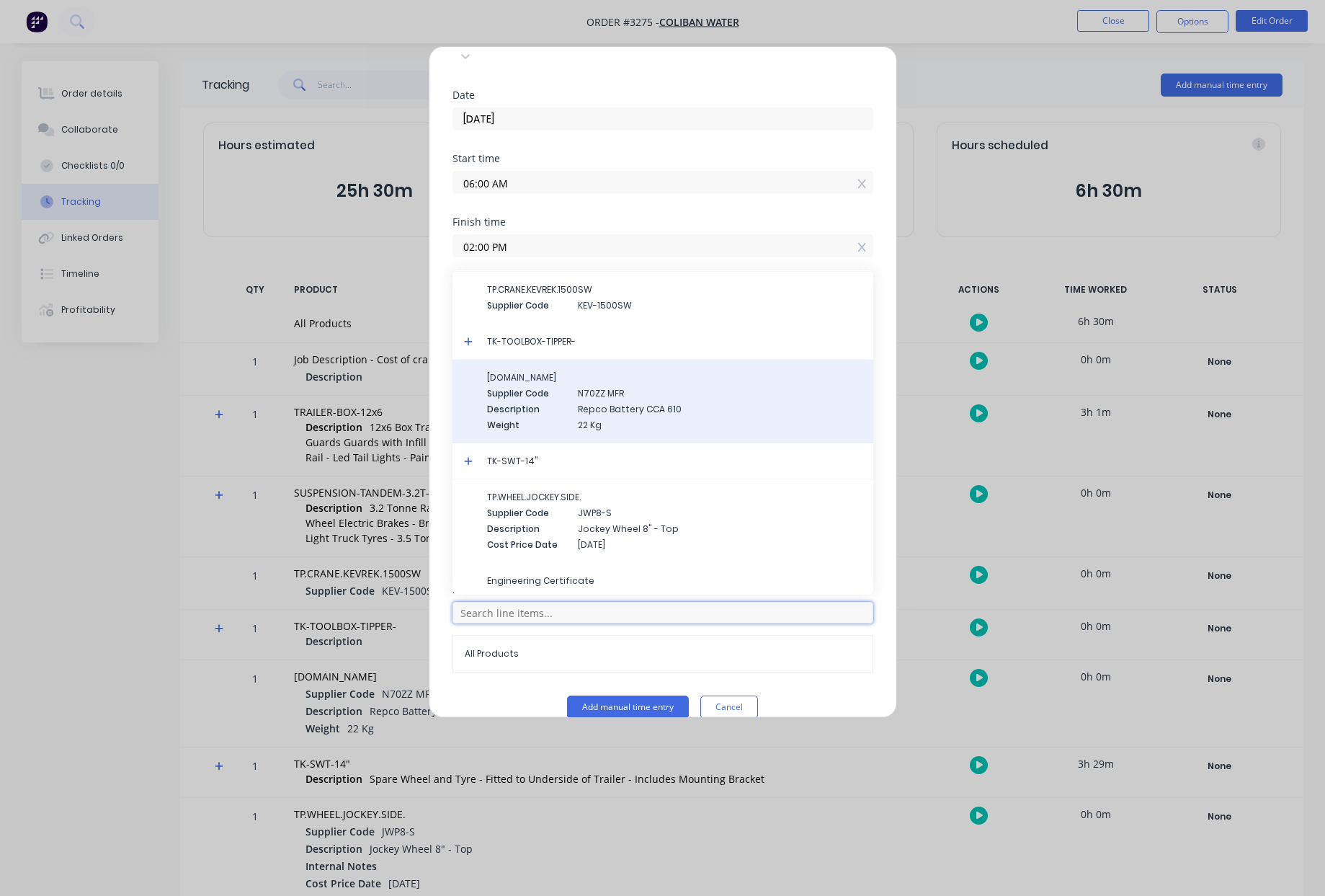
scroll to position [183, 0]
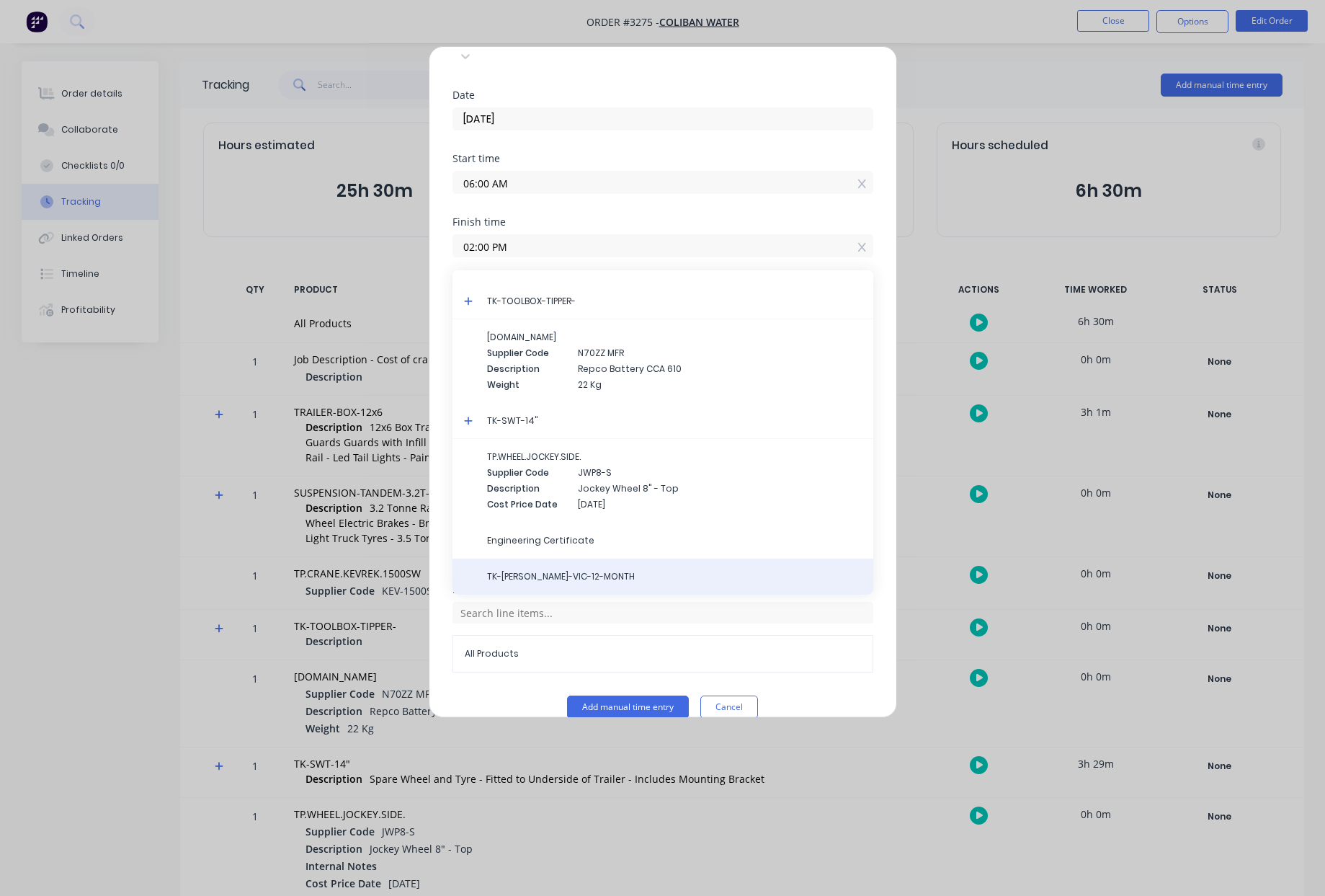
click at [573, 570] on span "TK-REGO-VIC-12-MONTH" at bounding box center [674, 576] width 375 height 13
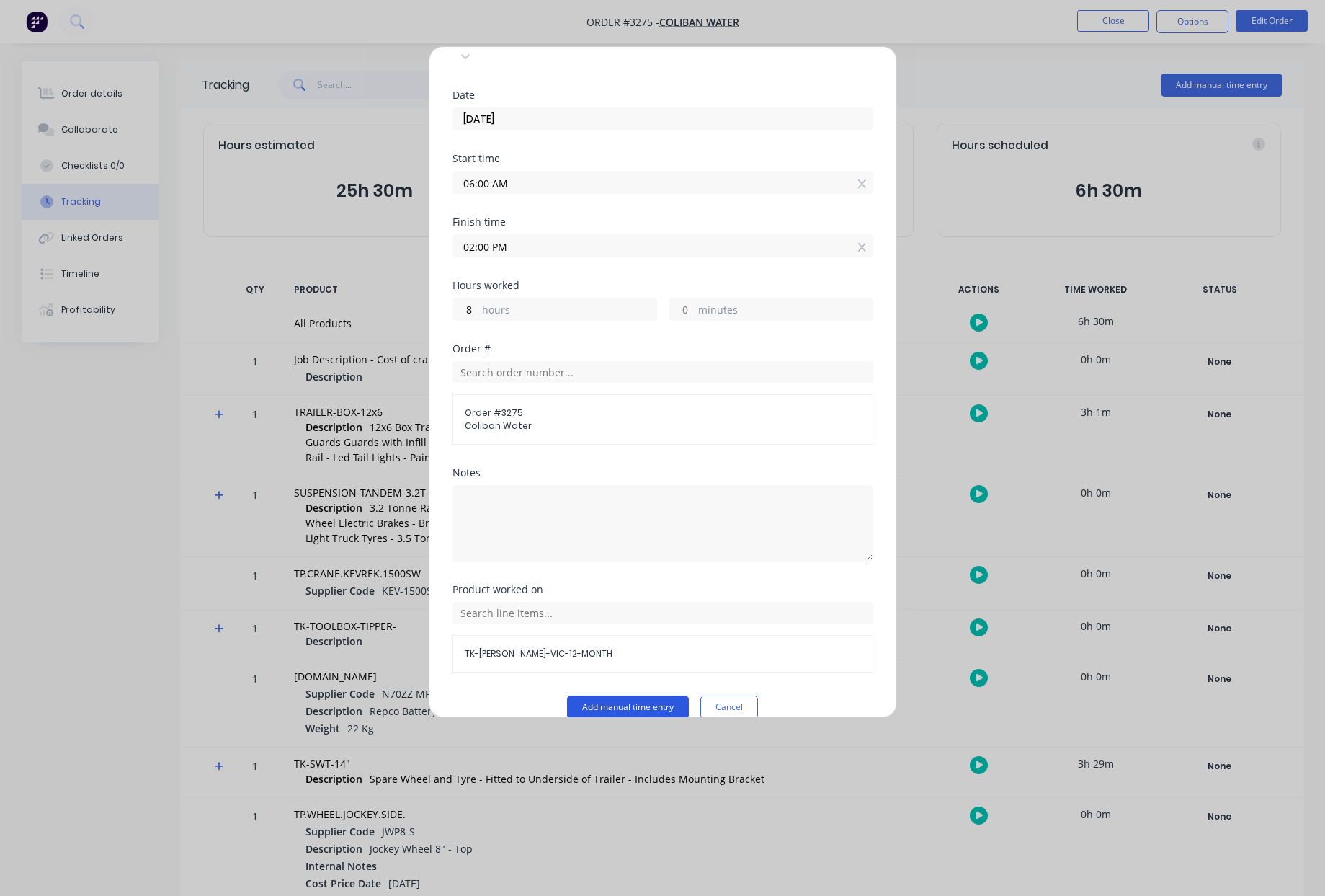
click at [640, 695] on button "Add manual time entry" at bounding box center [628, 706] width 122 height 23
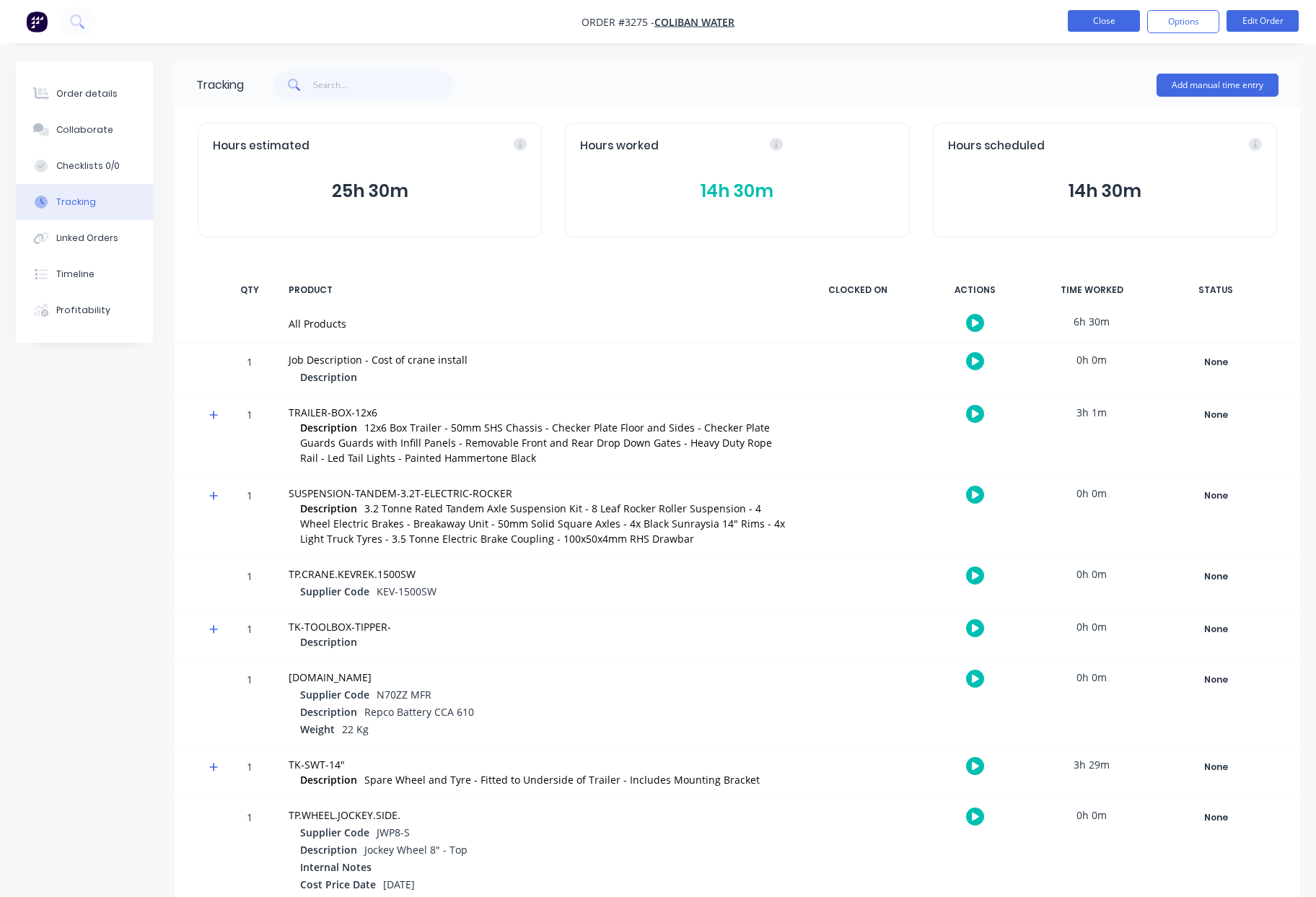
click at [1099, 15] on button "Close" at bounding box center [1103, 21] width 72 height 21
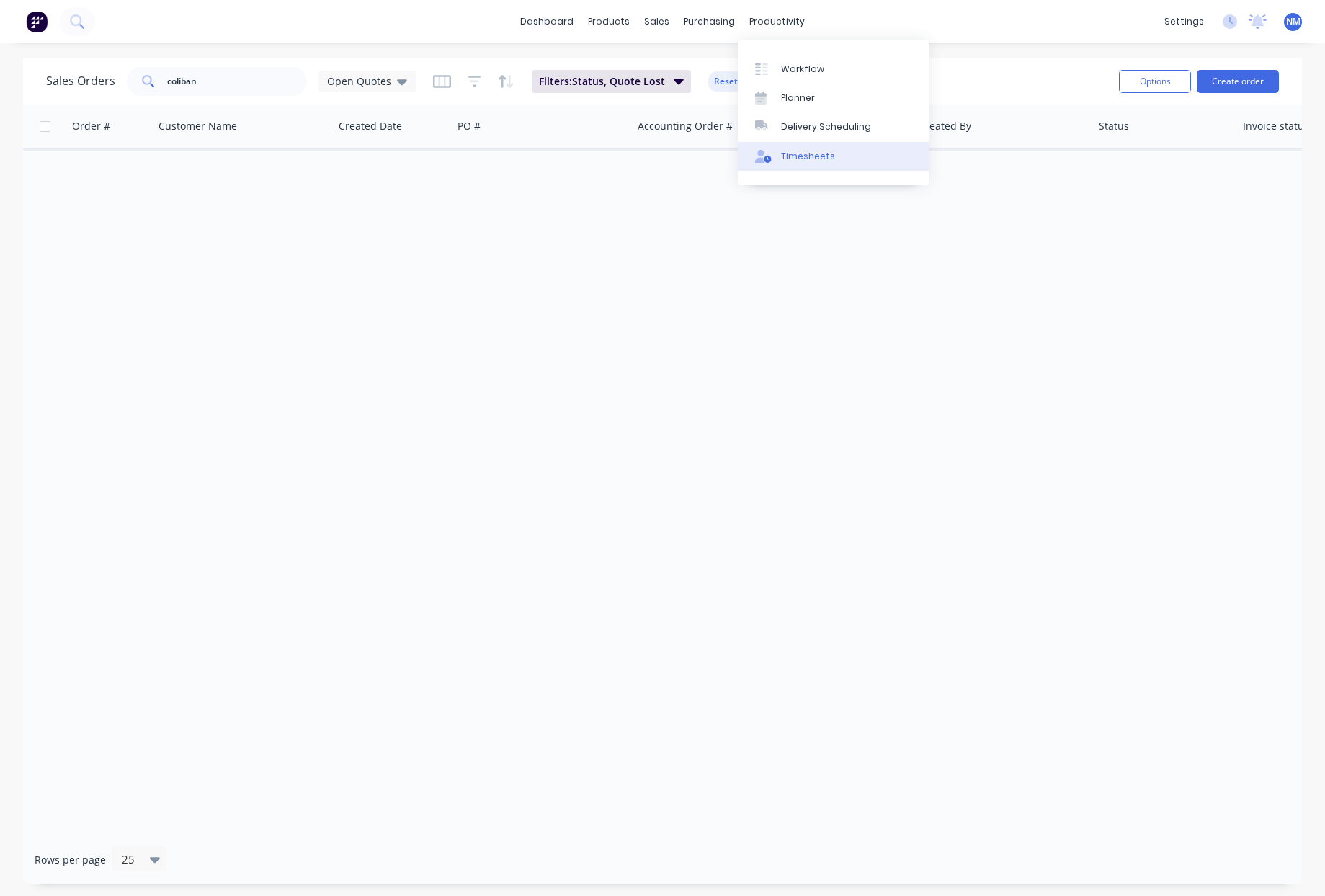
click at [841, 161] on link "Timesheets" at bounding box center [833, 156] width 191 height 29
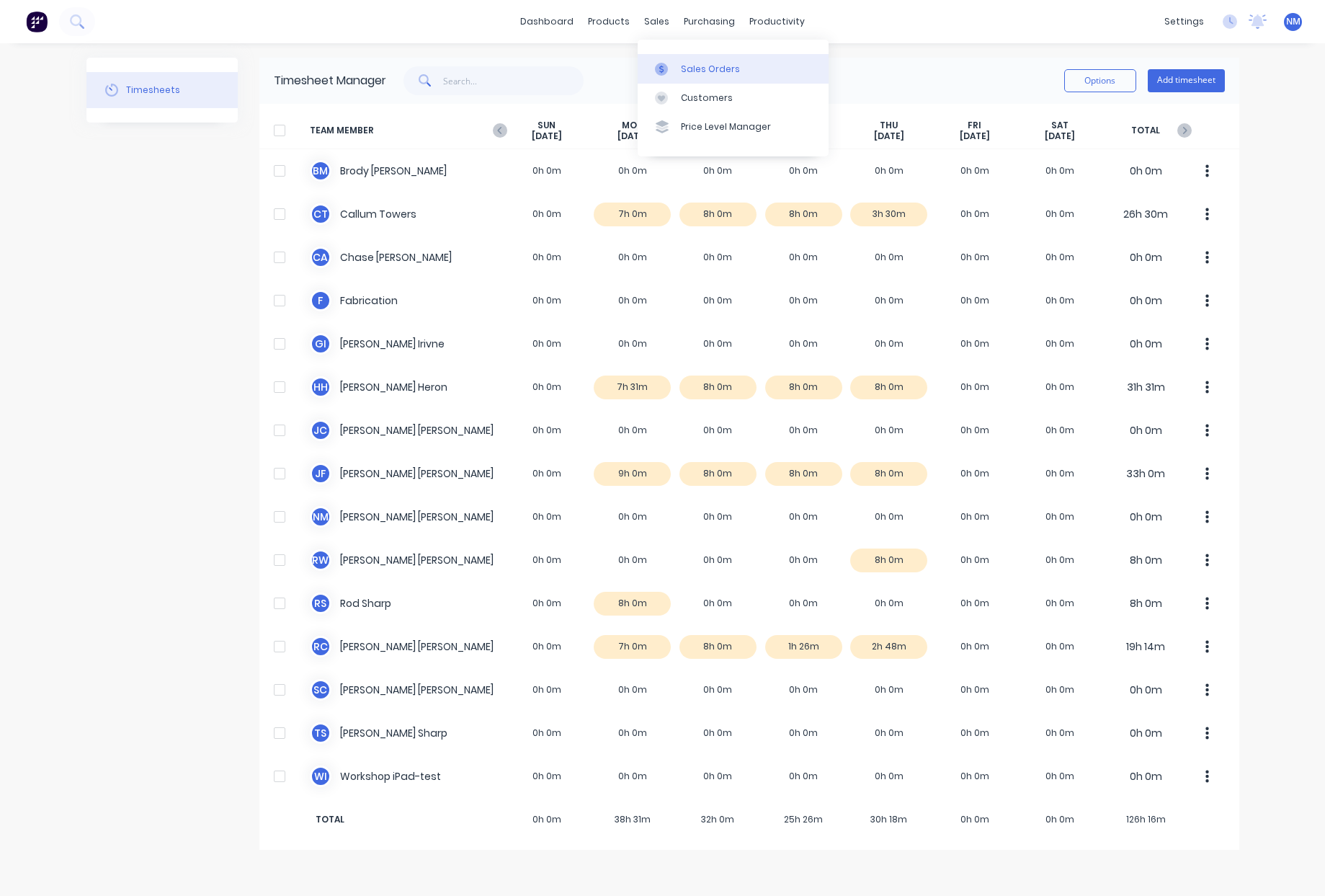
click at [677, 61] on link "Sales Orders" at bounding box center [733, 68] width 191 height 29
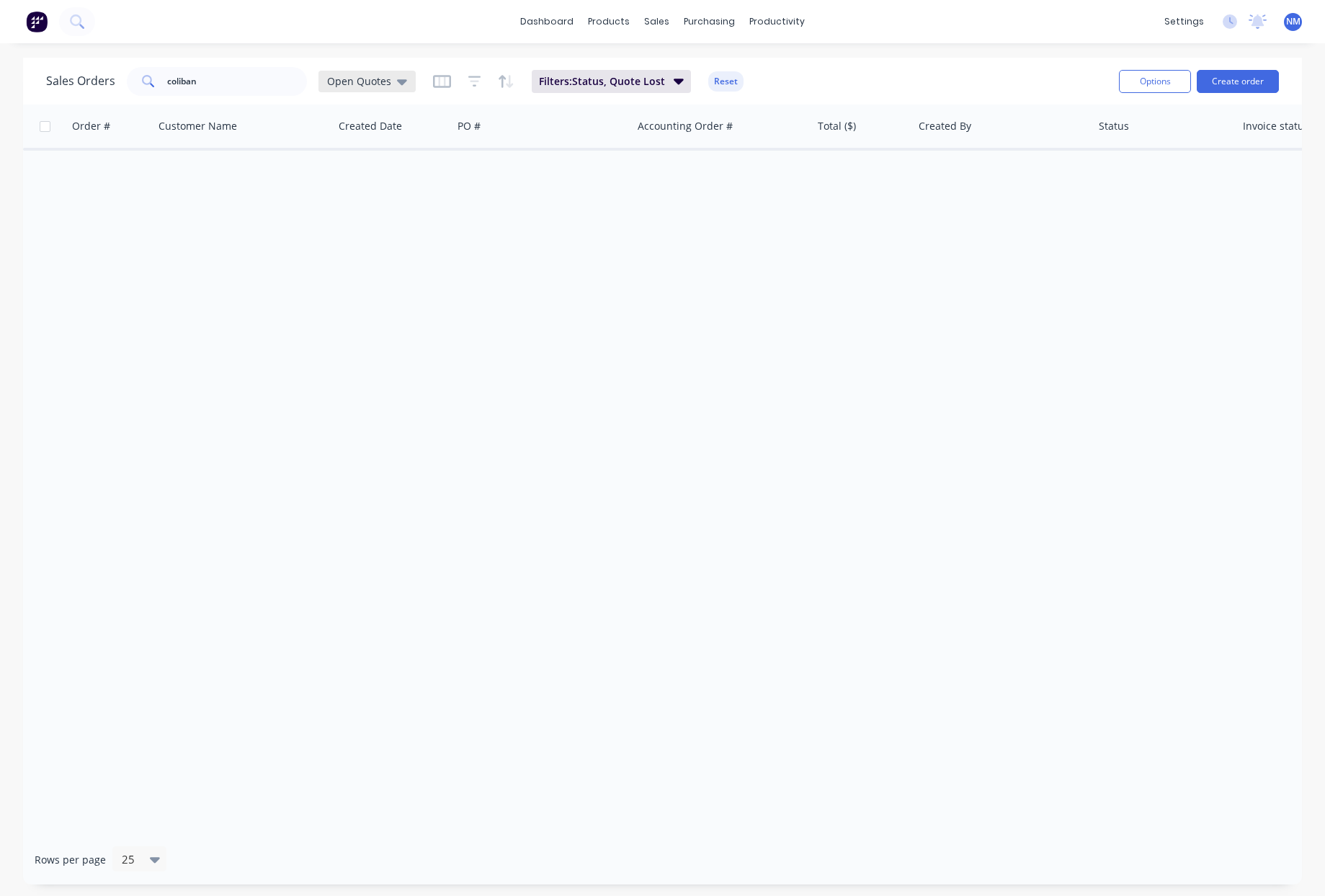
click at [383, 74] on div "Open Quotes" at bounding box center [367, 81] width 98 height 21
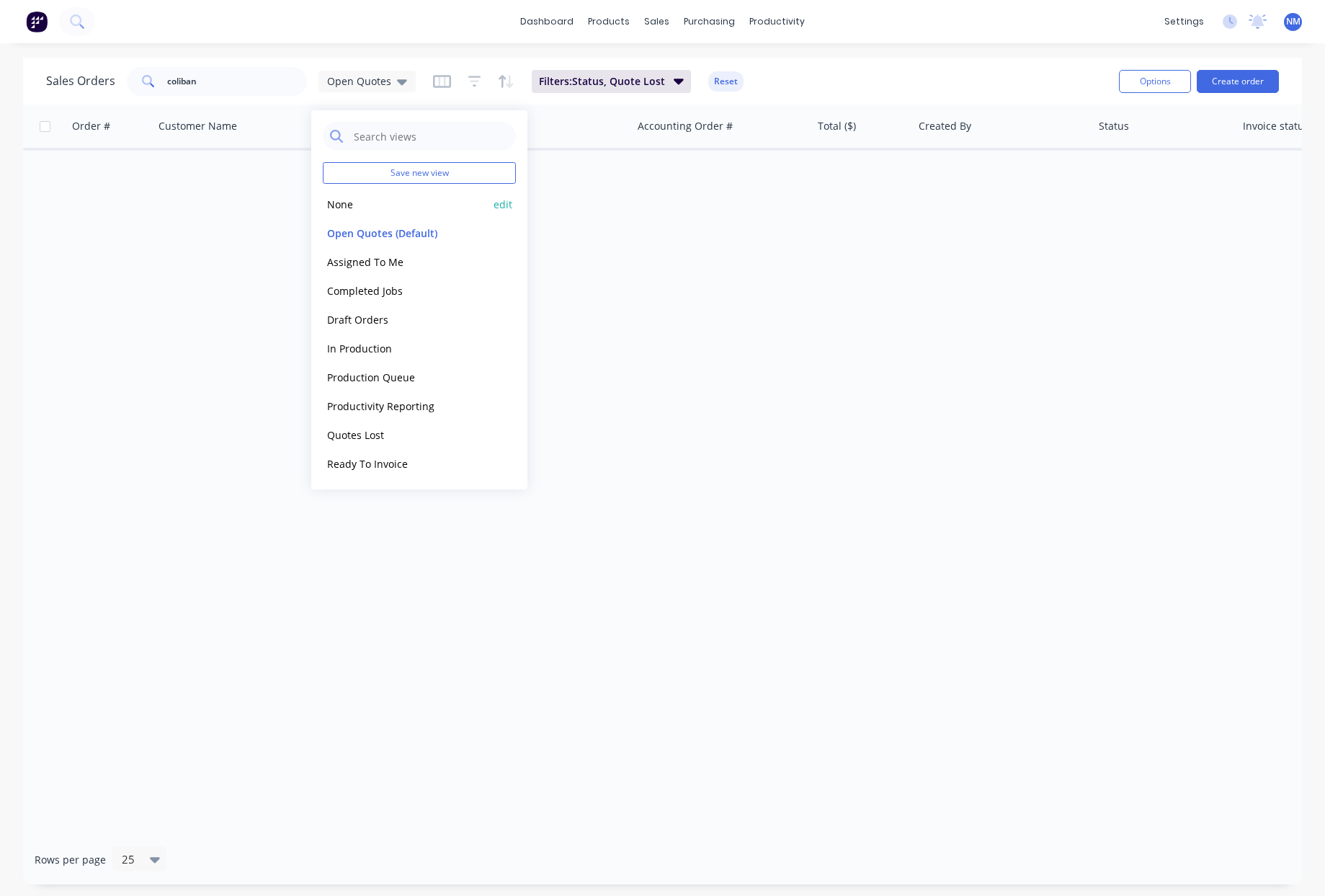
click at [347, 206] on button "None" at bounding box center [404, 204] width 164 height 17
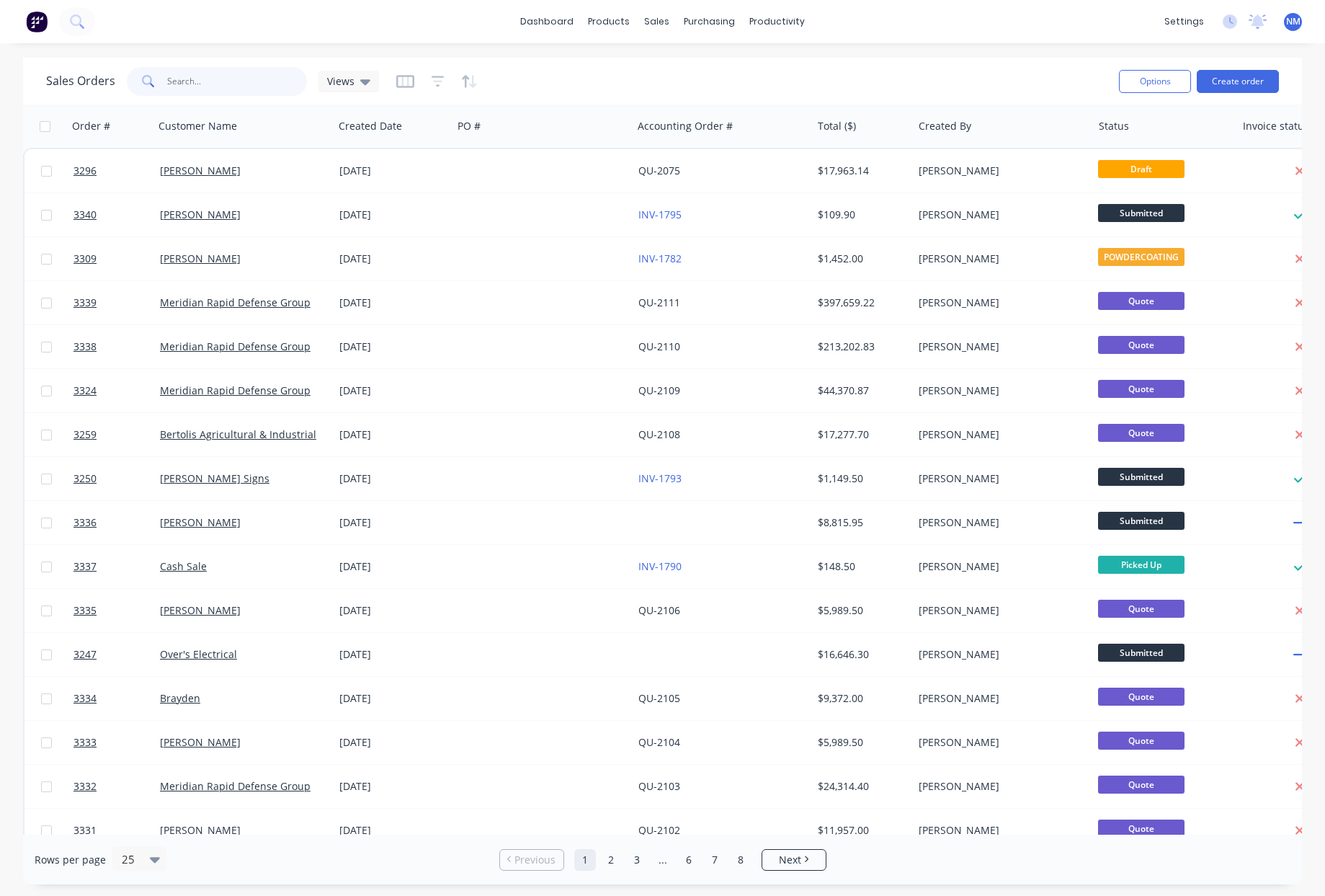
drag, startPoint x: 228, startPoint y: 85, endPoint x: 140, endPoint y: 59, distance: 91.8
click at [140, 59] on div "Sales Orders coliban Views Options Create order" at bounding box center [662, 81] width 1279 height 47
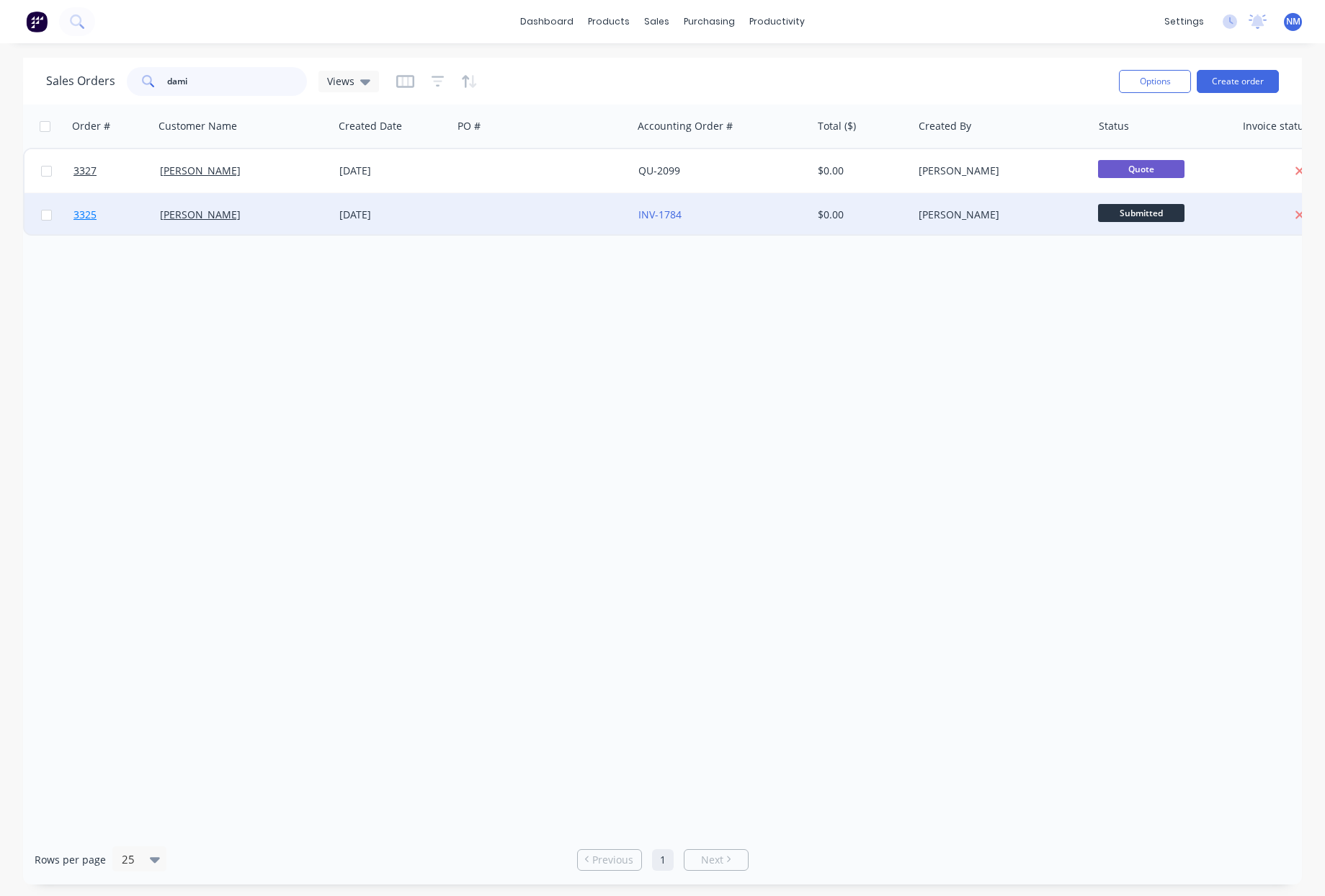
type input "dami"
click at [89, 218] on span "3325" at bounding box center [85, 215] width 23 height 14
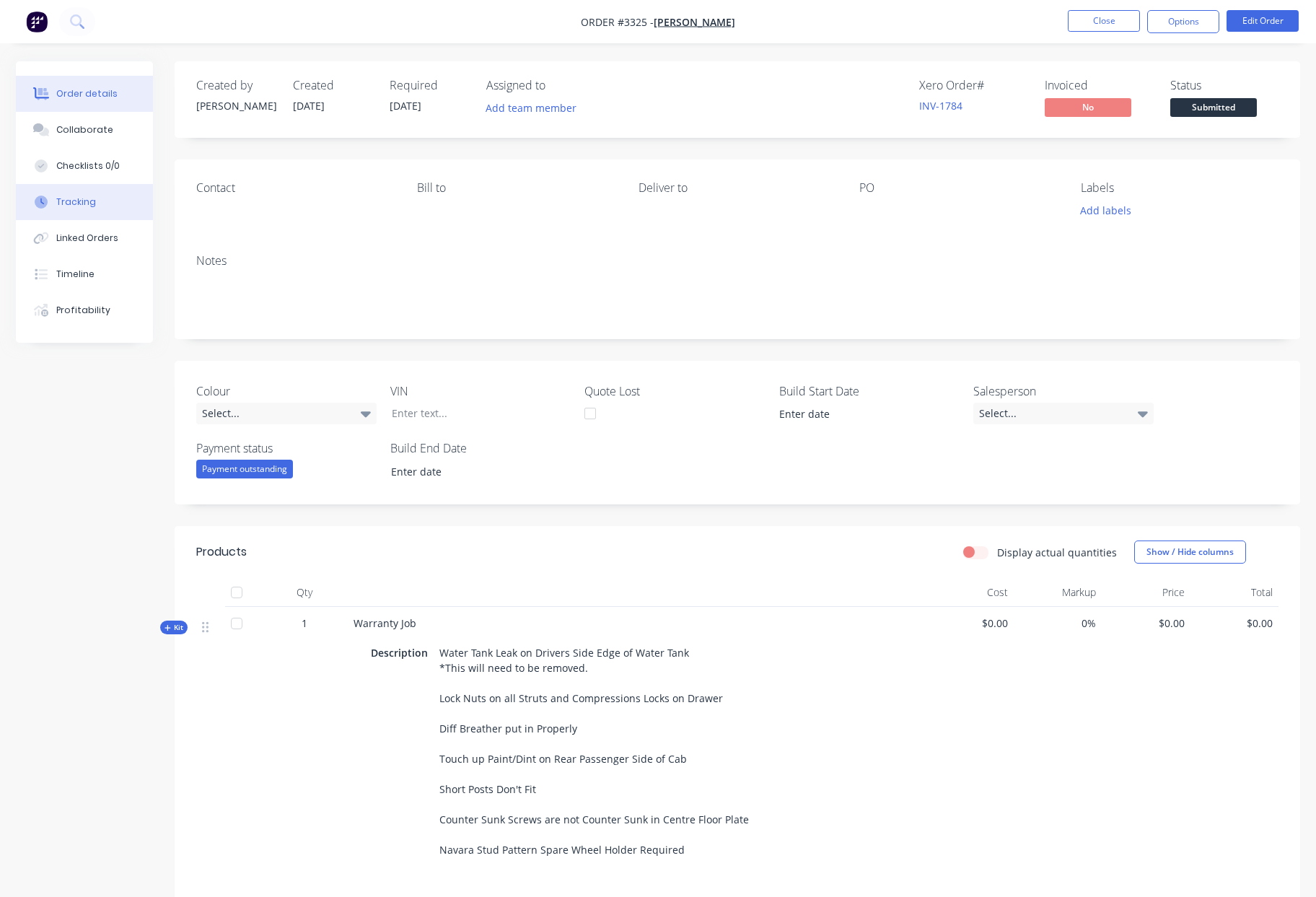
click at [76, 209] on button "Tracking" at bounding box center [84, 202] width 137 height 36
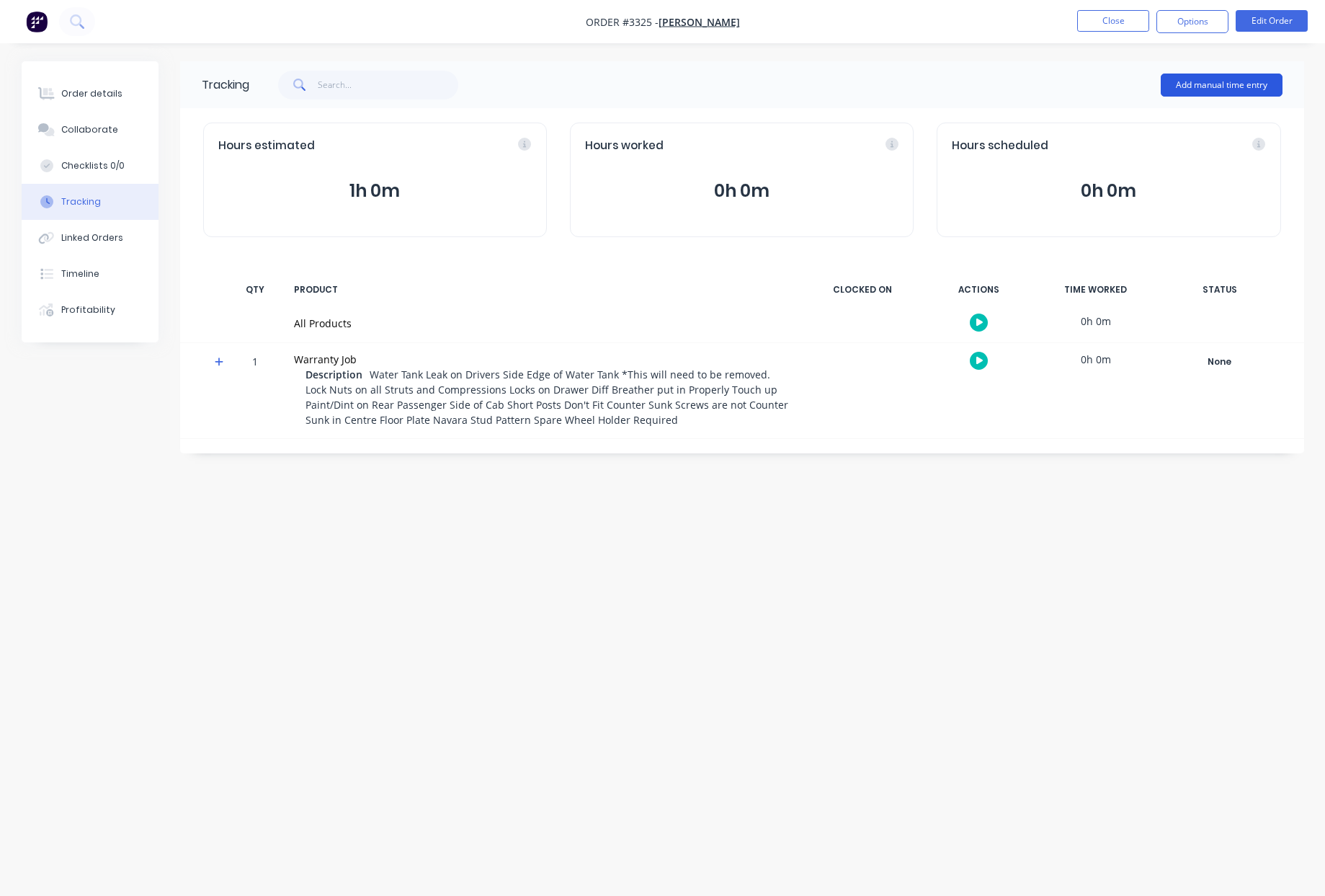
click at [1214, 85] on button "Add manual time entry" at bounding box center [1222, 85] width 122 height 23
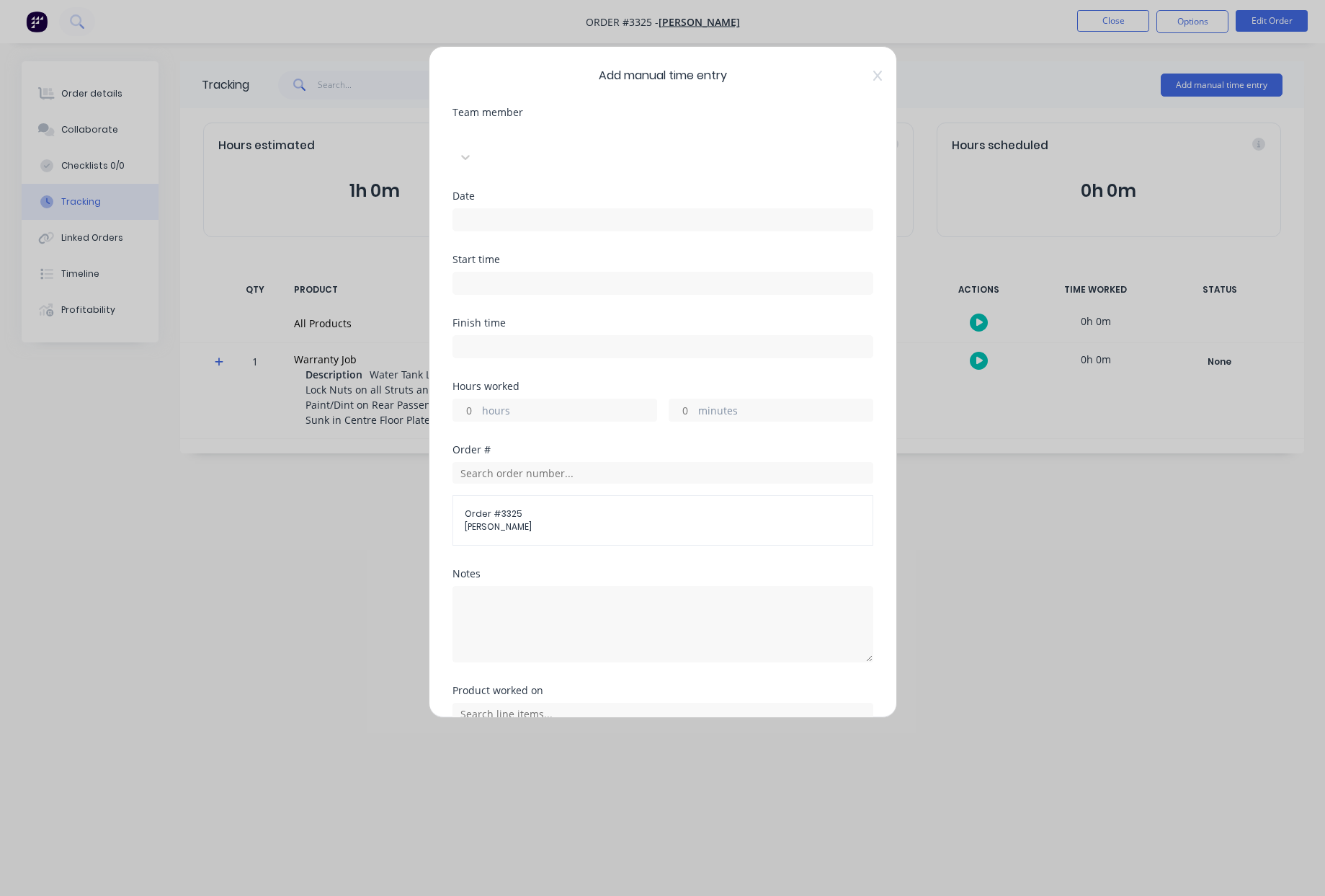
click at [543, 136] on div at bounding box center [561, 133] width 208 height 18
click at [492, 209] on input at bounding box center [663, 220] width 419 height 21
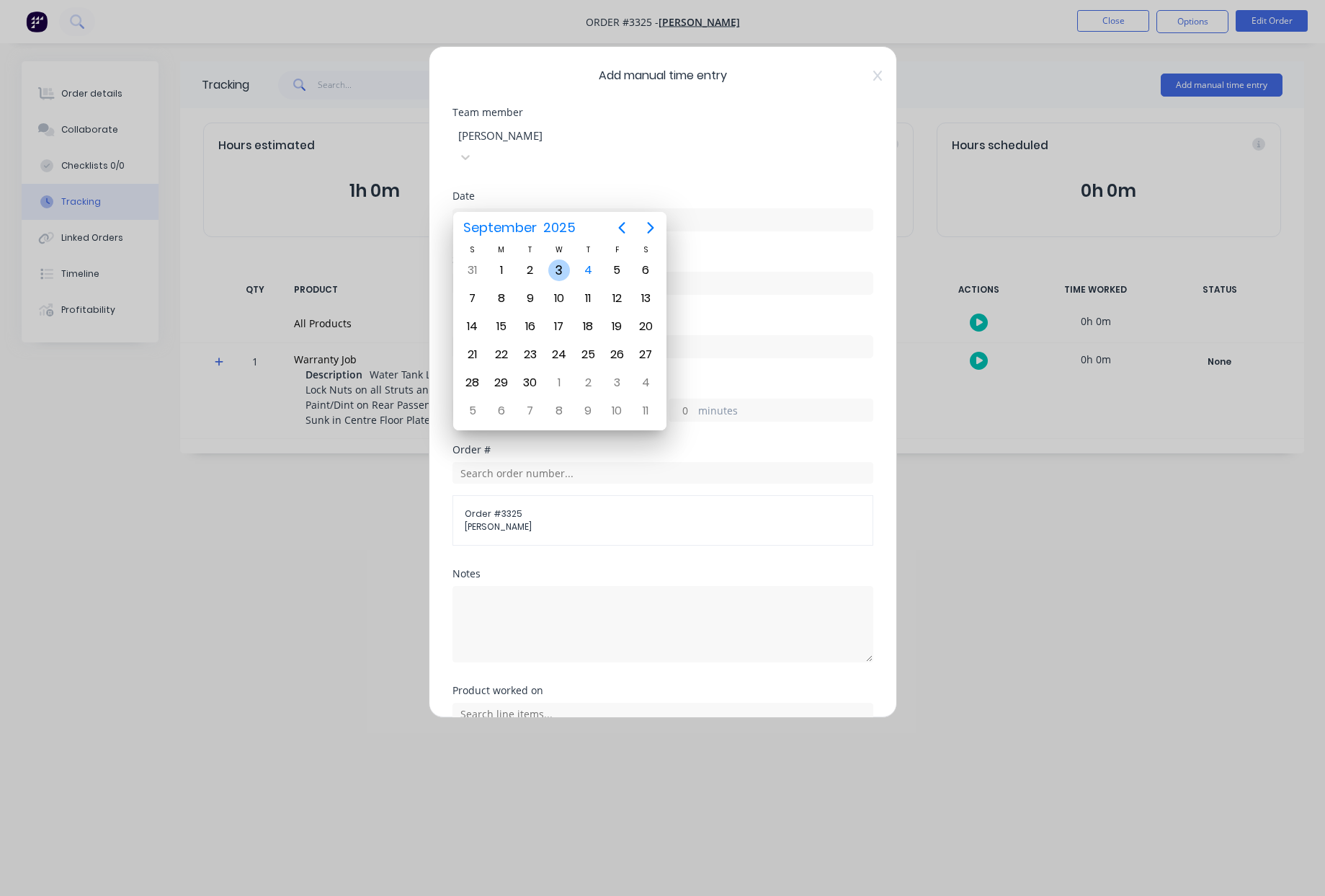
click at [562, 270] on div "3" at bounding box center [559, 270] width 21 height 21
type input "03/09/2025"
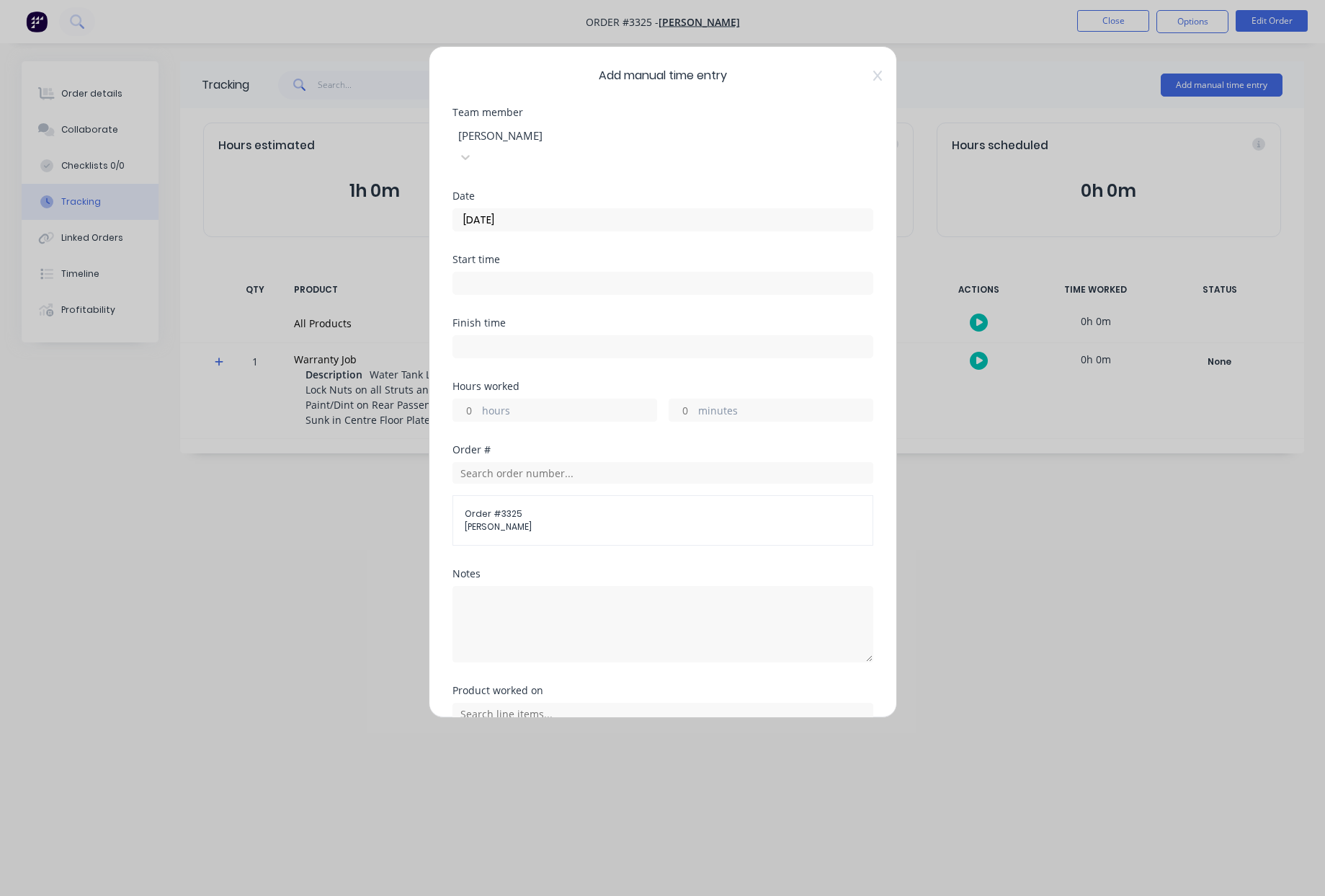
click at [495, 273] on input at bounding box center [663, 283] width 419 height 21
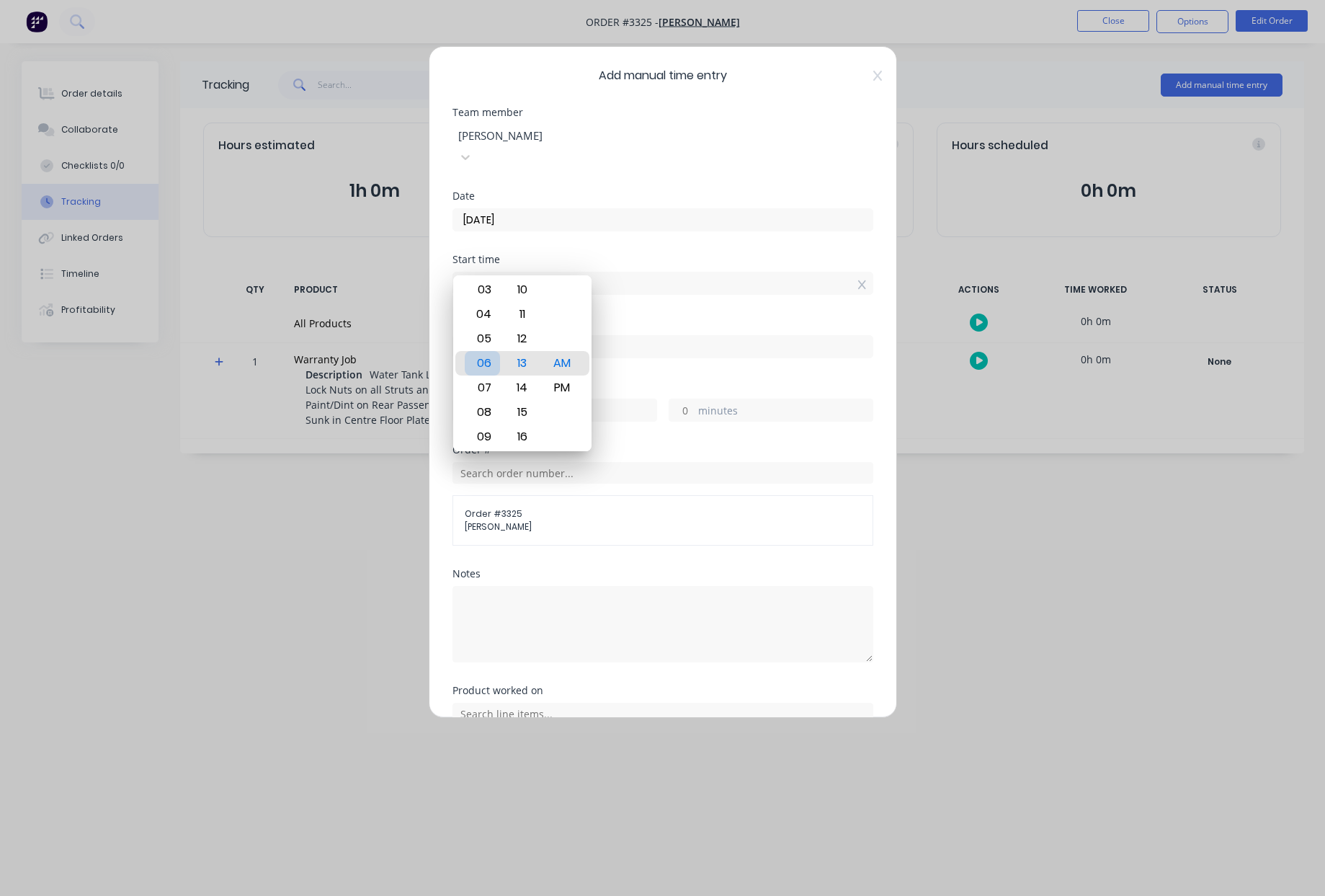
click at [482, 367] on div "06" at bounding box center [482, 363] width 36 height 25
click at [488, 386] on div "06" at bounding box center [482, 388] width 36 height 25
type input "06:00 AM"
click at [563, 364] on div "AM" at bounding box center [561, 363] width 36 height 25
click at [618, 403] on label "hours" at bounding box center [569, 412] width 174 height 18
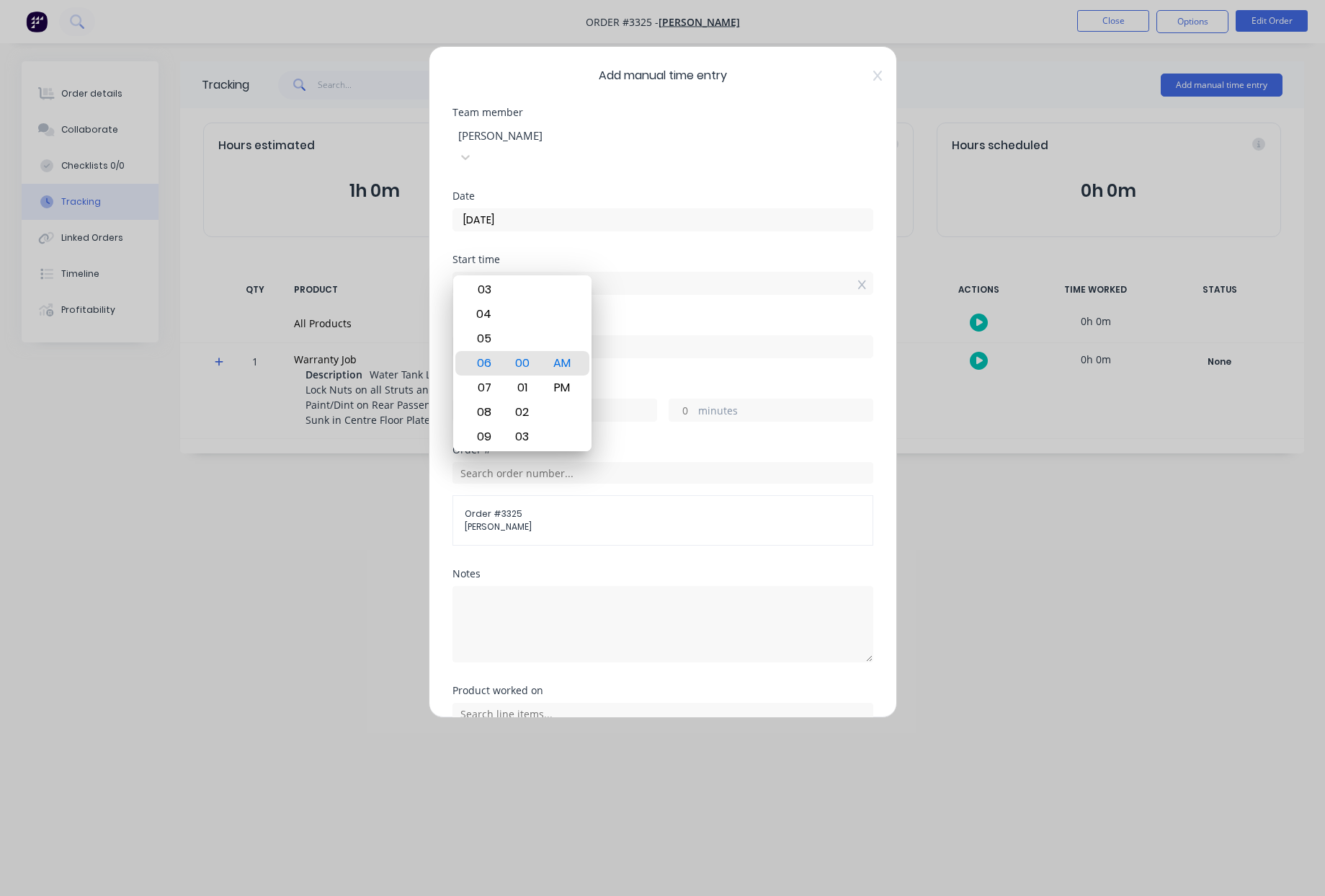
click at [478, 400] on input "hours" at bounding box center [466, 410] width 25 height 21
type input "06:00 AM"
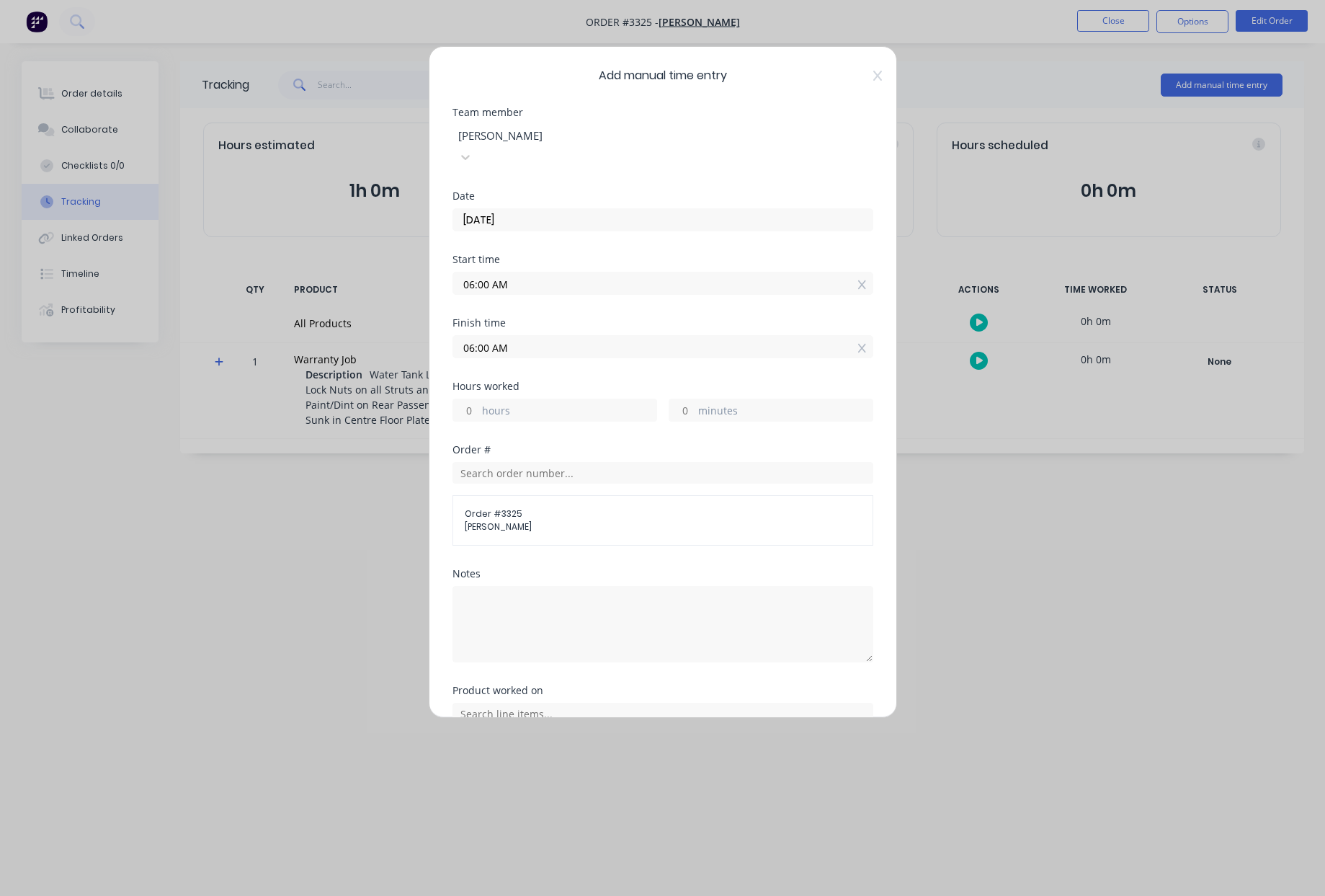
click at [463, 400] on input "hours" at bounding box center [466, 410] width 25 height 21
type input "3"
type input "09:00 AM"
click at [553, 354] on div "Finish time 09:00 AM" at bounding box center [663, 350] width 421 height 63
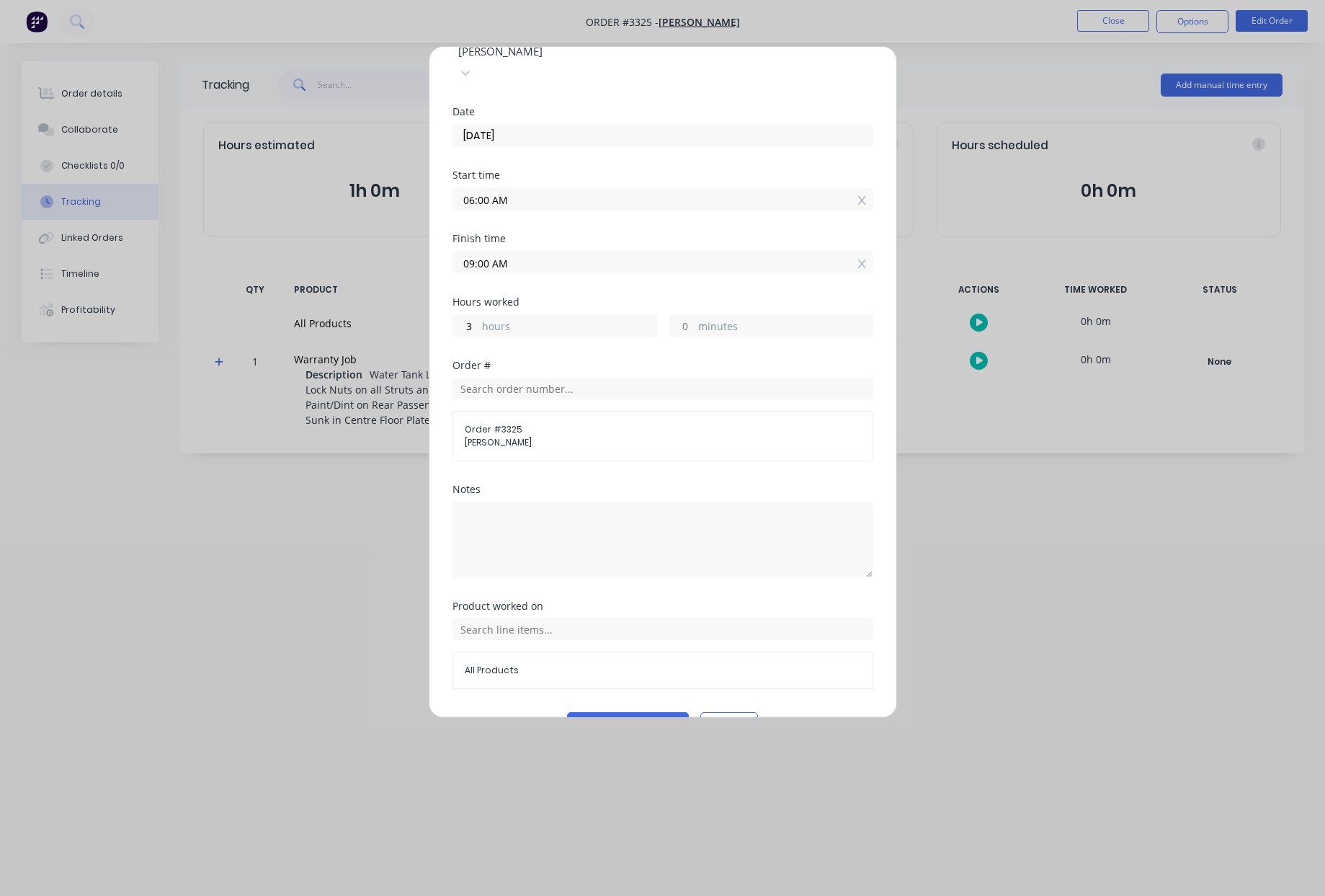
scroll to position [101, 0]
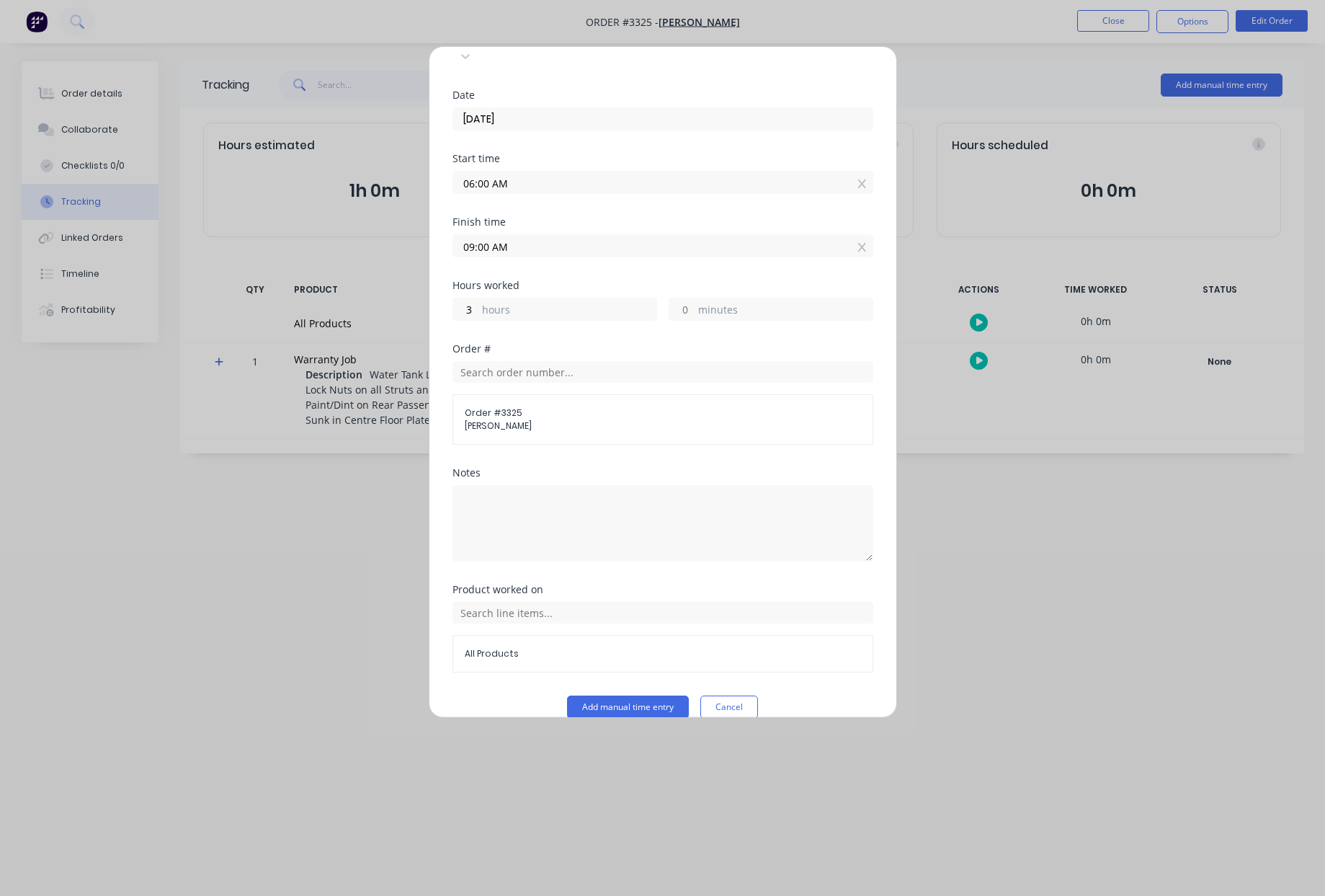
click at [547, 647] on span "All Products" at bounding box center [663, 653] width 396 height 13
click at [549, 602] on input "text" at bounding box center [663, 612] width 421 height 21
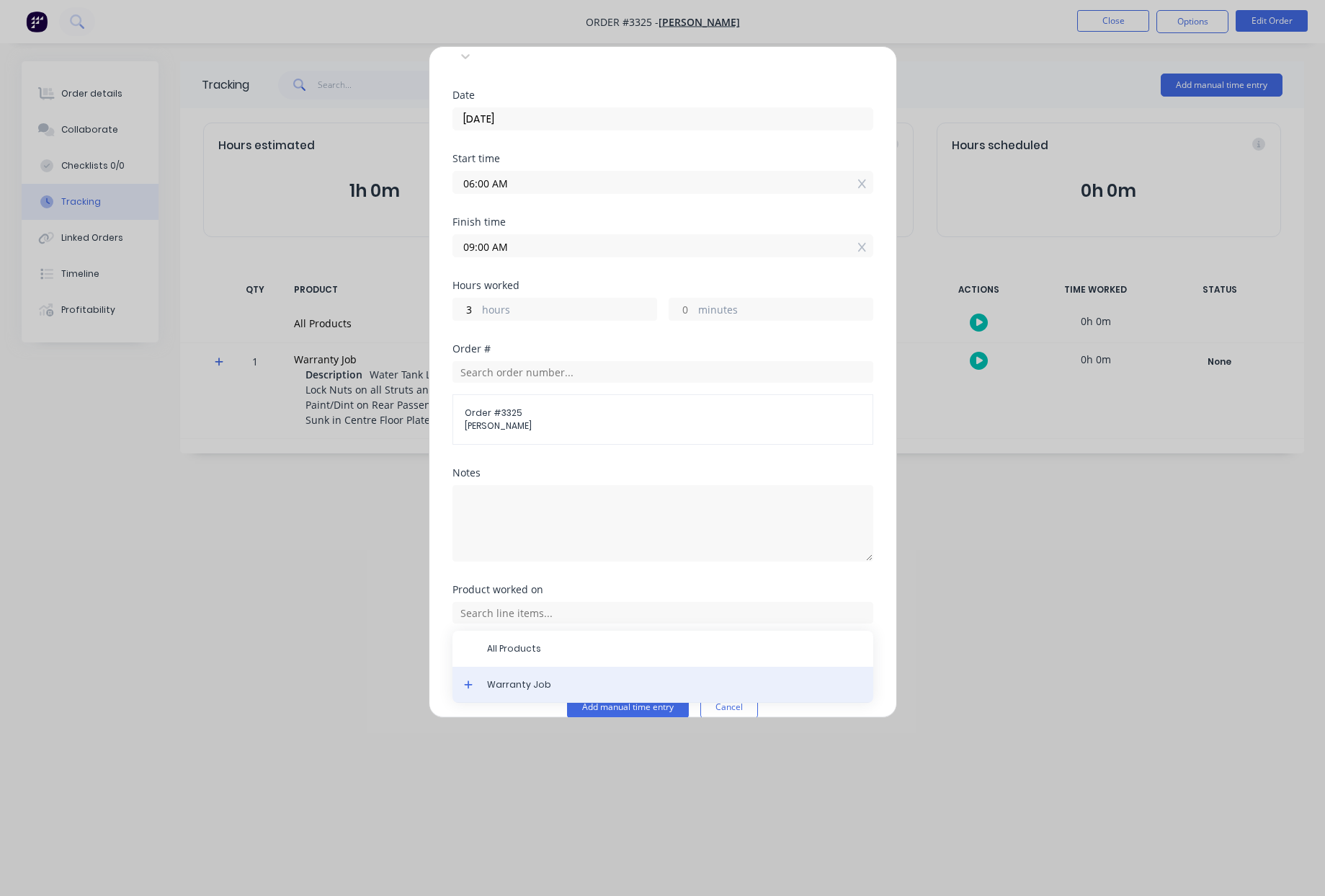
click at [549, 678] on span "Warranty Job" at bounding box center [674, 684] width 375 height 13
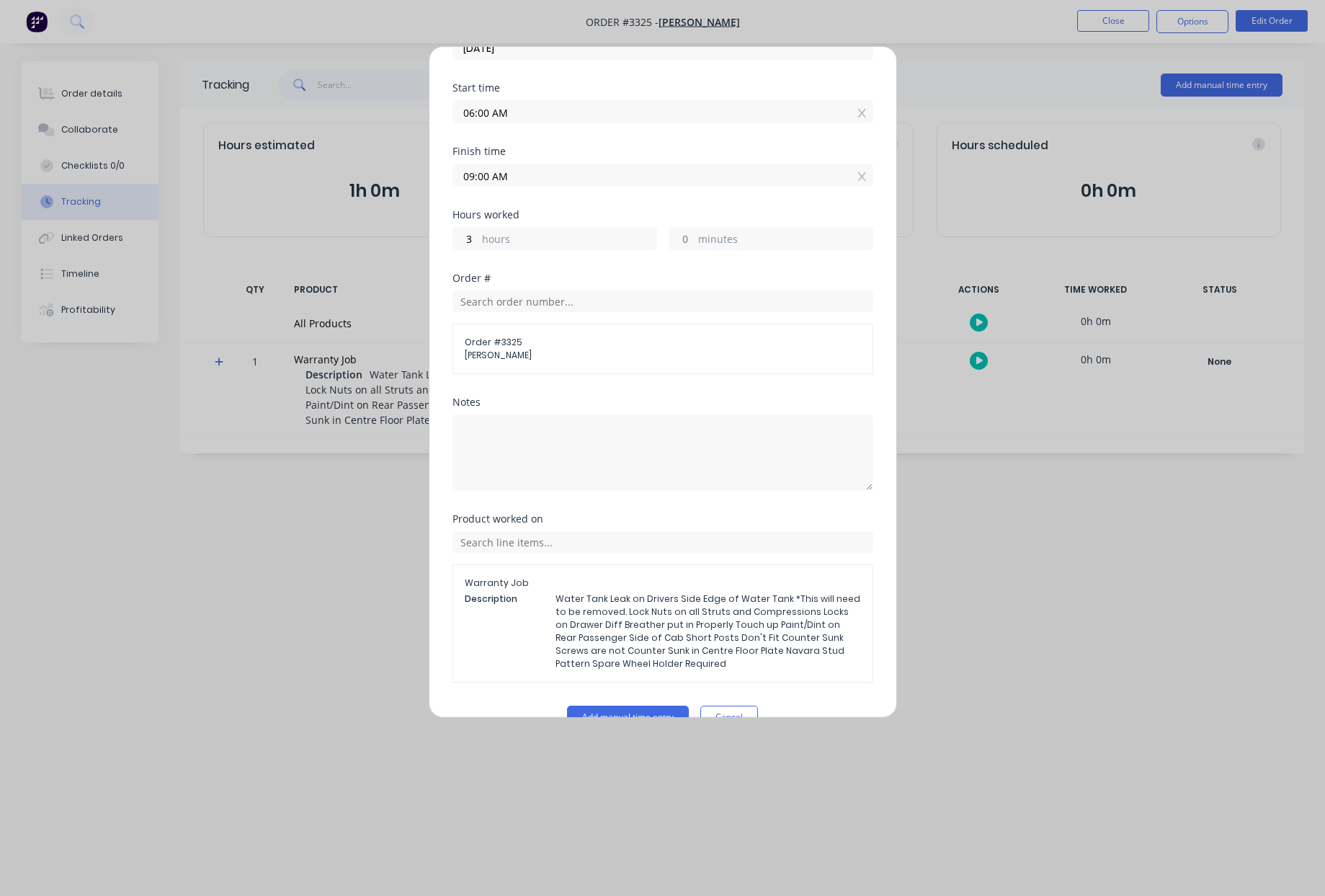
scroll to position [182, 0]
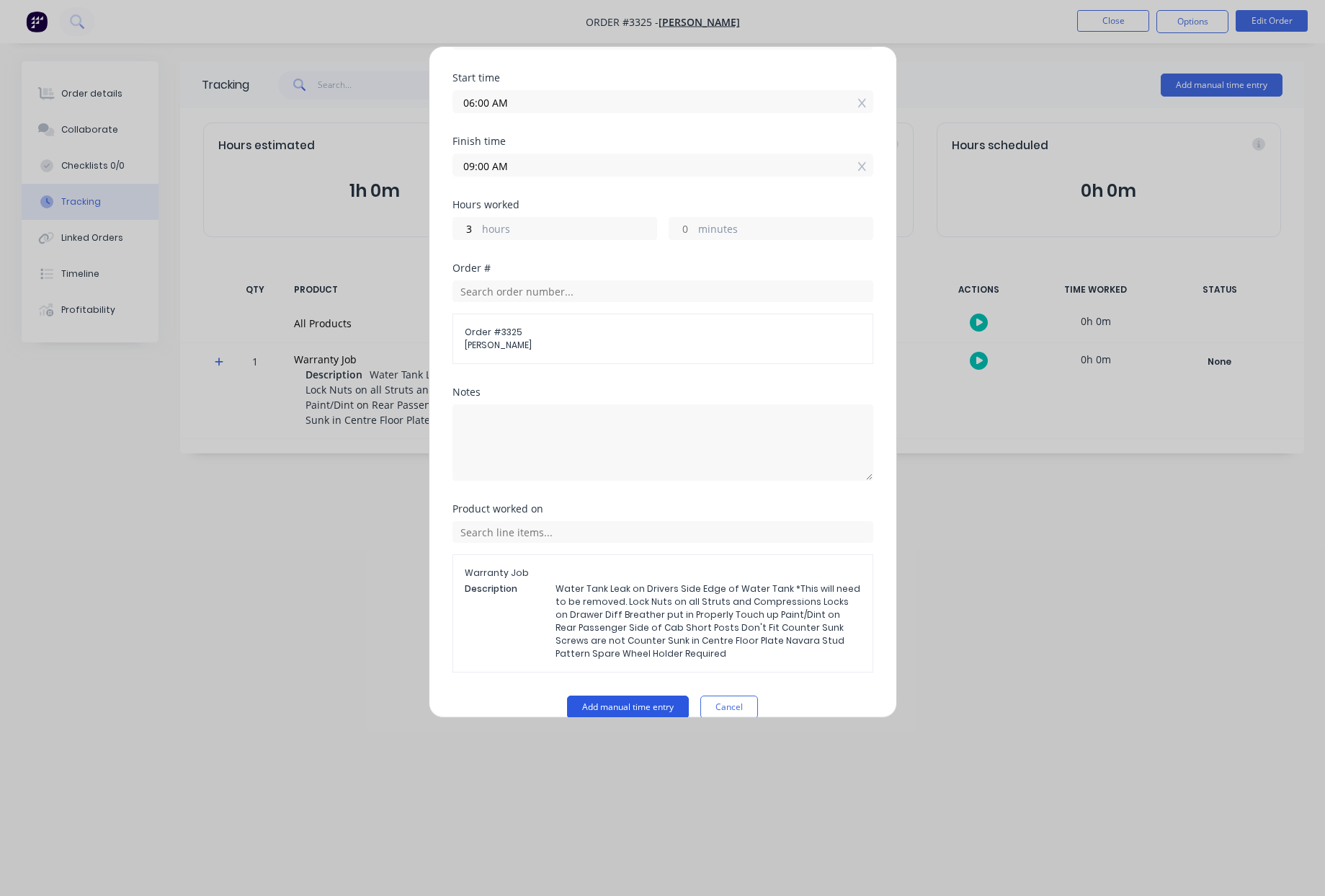
click at [642, 695] on button "Add manual time entry" at bounding box center [628, 706] width 122 height 23
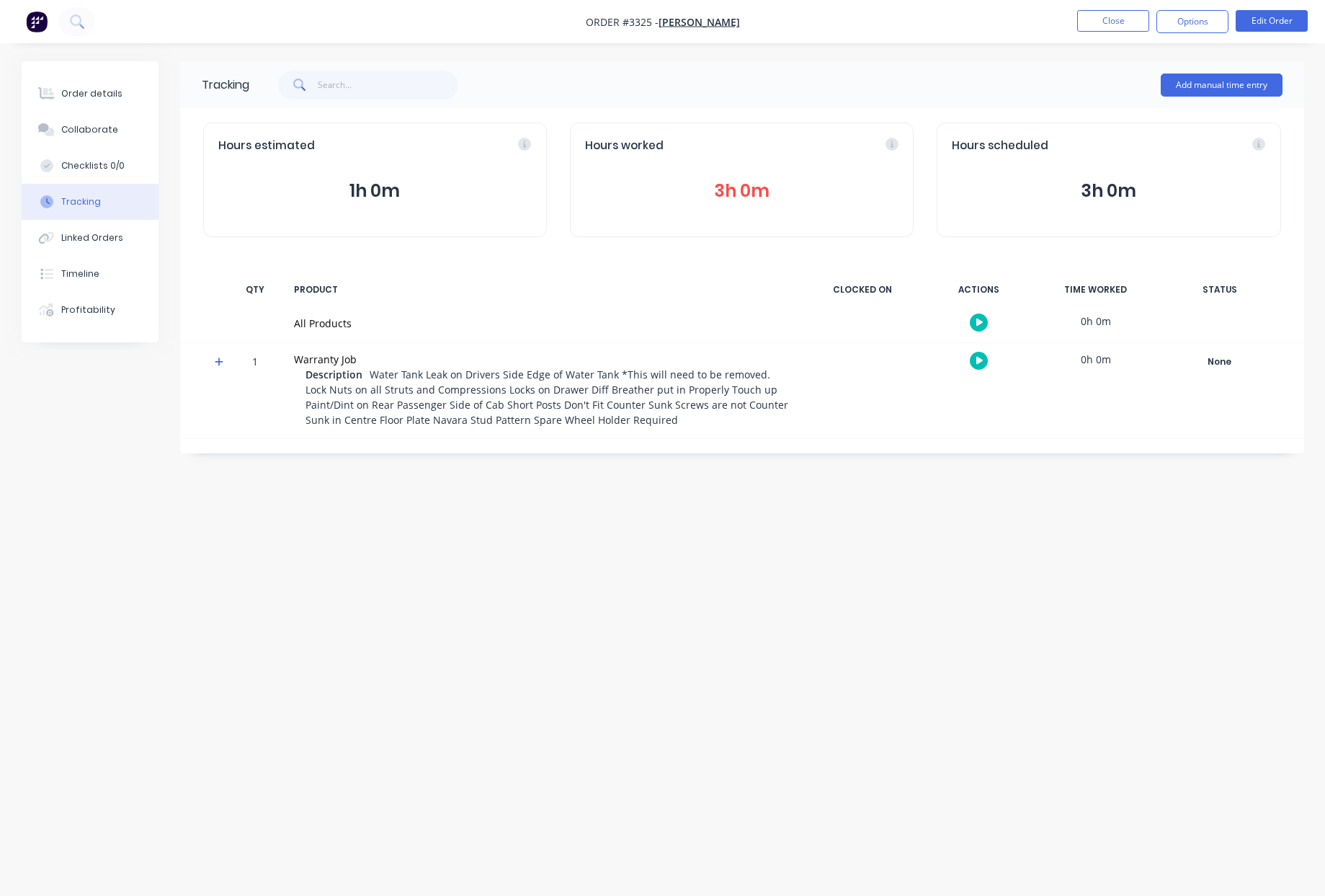
click at [1221, 96] on div "Add manual time entry" at bounding box center [1222, 85] width 122 height 44
click at [1229, 91] on button "Add manual time entry" at bounding box center [1222, 85] width 122 height 23
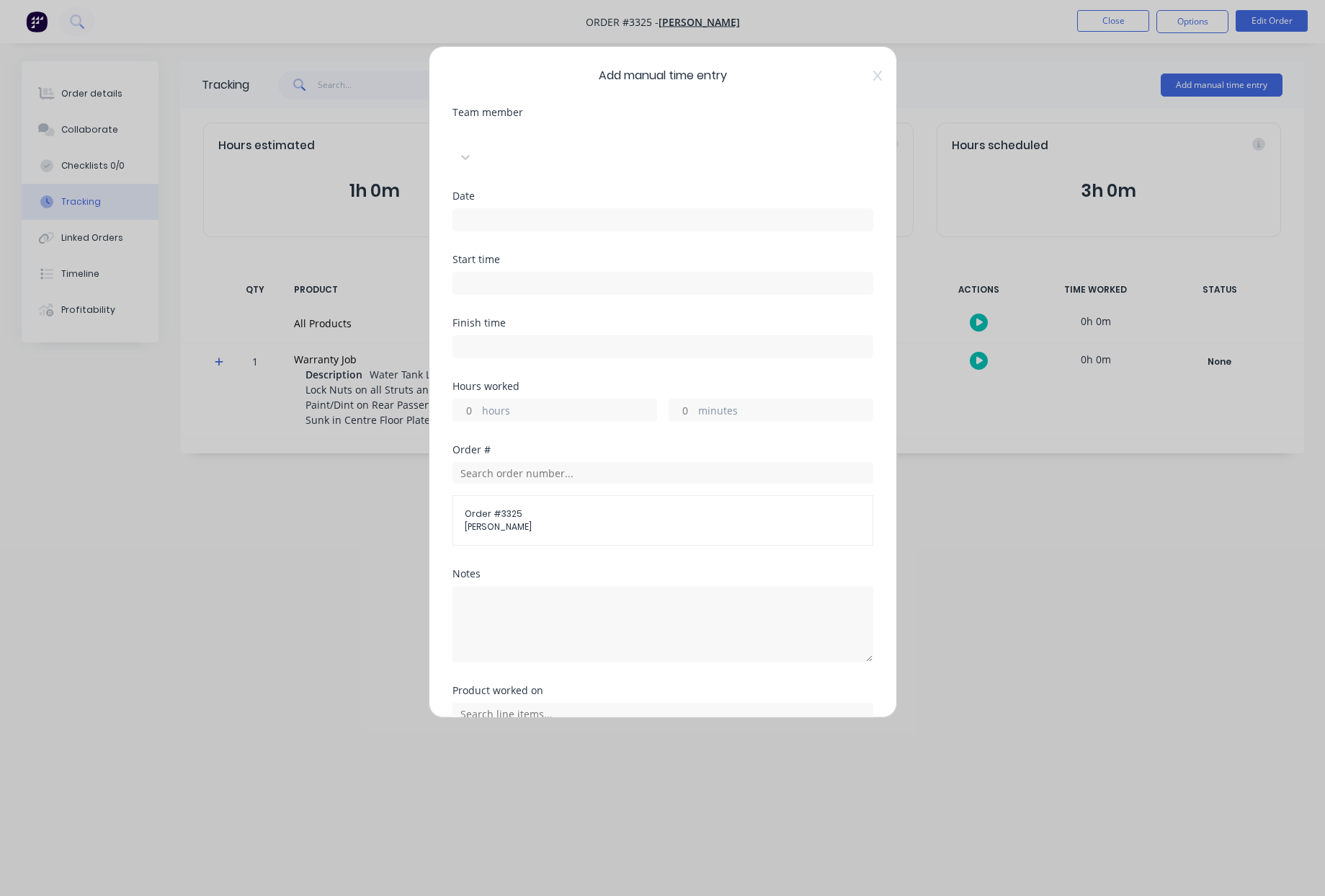
click at [595, 143] on div at bounding box center [561, 133] width 208 height 18
click at [527, 209] on input at bounding box center [663, 220] width 419 height 21
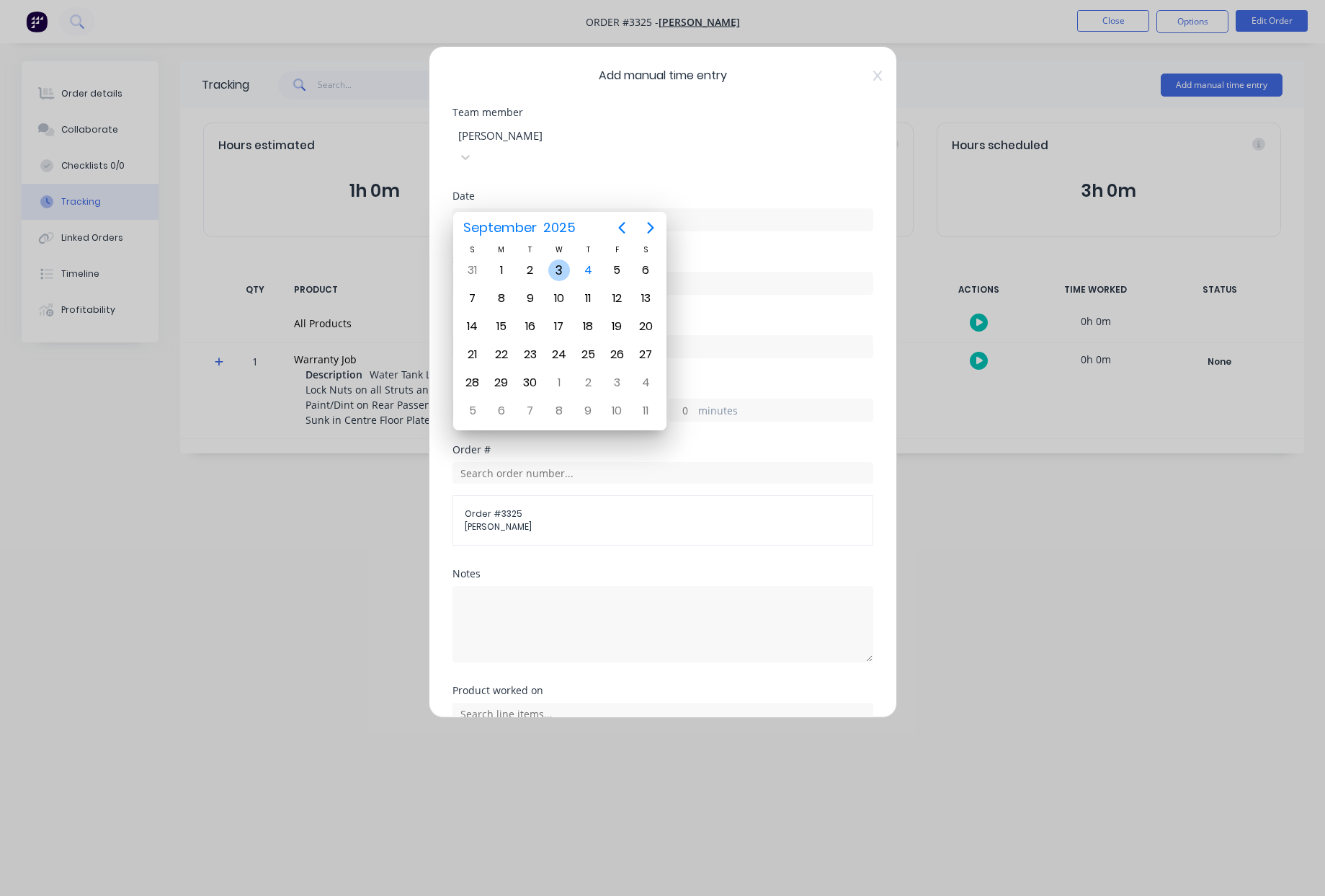
click at [569, 273] on div "3" at bounding box center [559, 270] width 21 height 21
type input "03/09/2025"
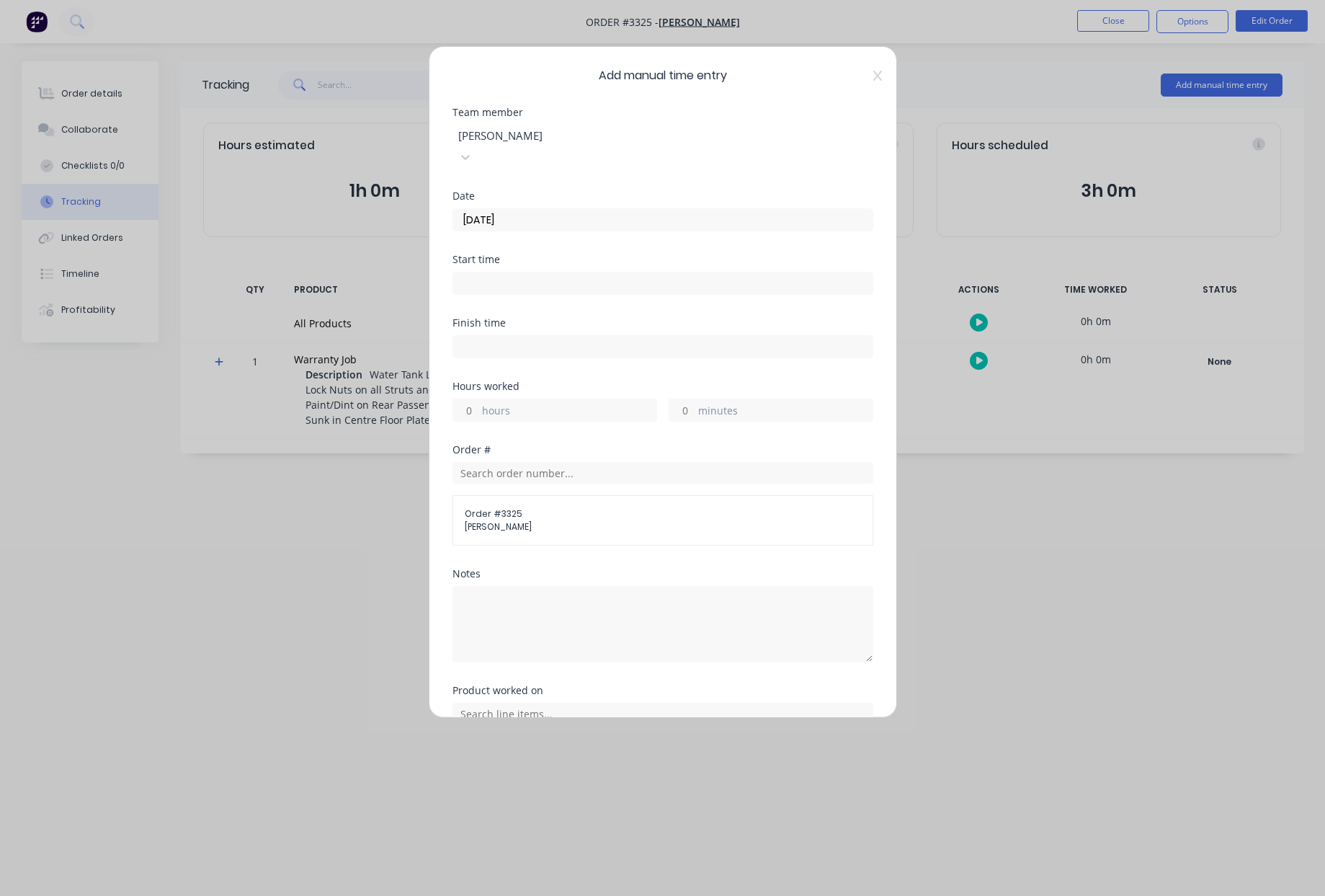
click at [517, 273] on input at bounding box center [663, 283] width 419 height 21
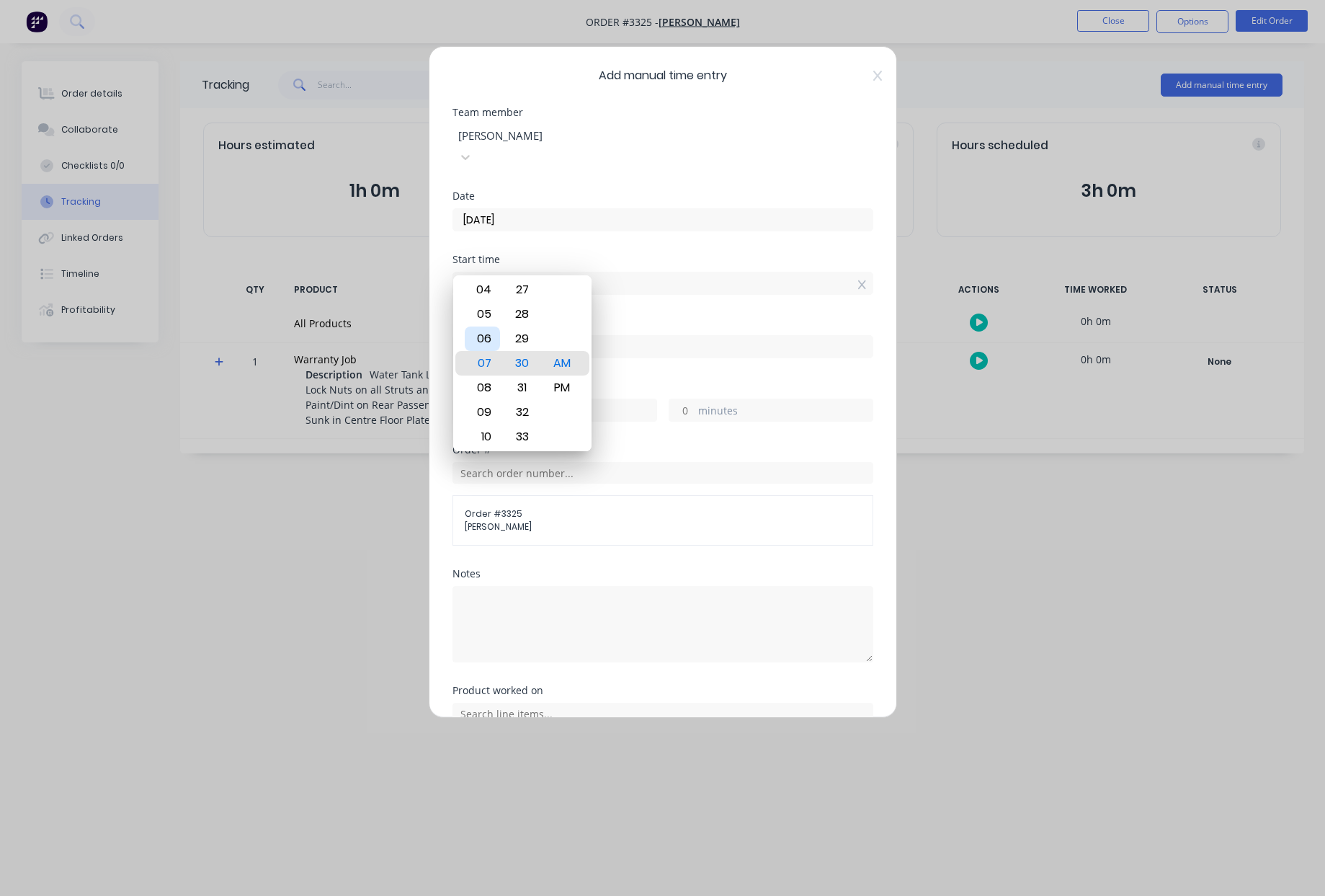
click at [475, 343] on div "06" at bounding box center [482, 339] width 36 height 25
type input "06:00 AM"
drag, startPoint x: 570, startPoint y: 361, endPoint x: 735, endPoint y: 322, distance: 169.5
click at [570, 361] on div "AM" at bounding box center [561, 363] width 36 height 25
click at [796, 318] on div "Finish time" at bounding box center [663, 338] width 421 height 40
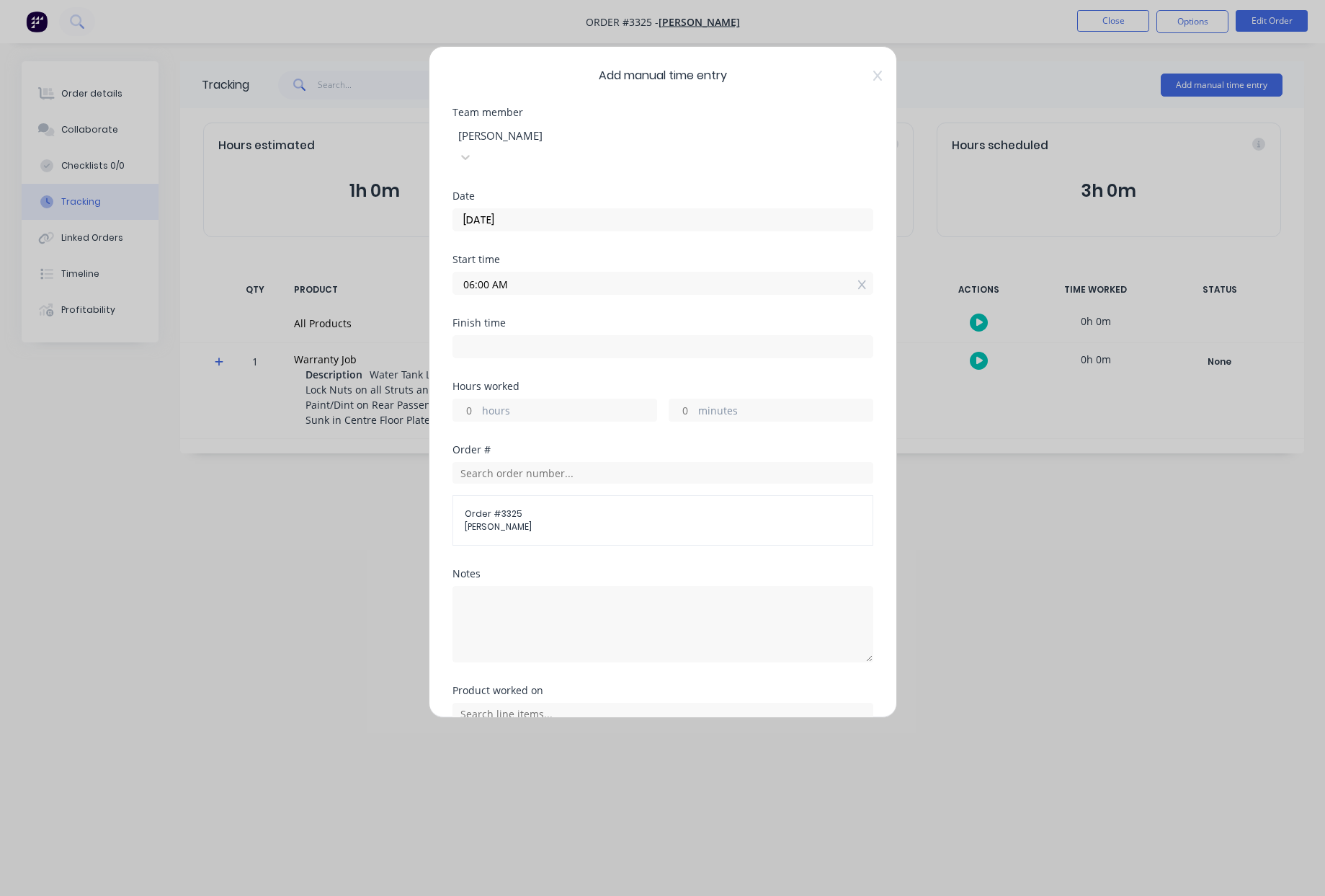
click at [470, 400] on input "hours" at bounding box center [466, 410] width 25 height 21
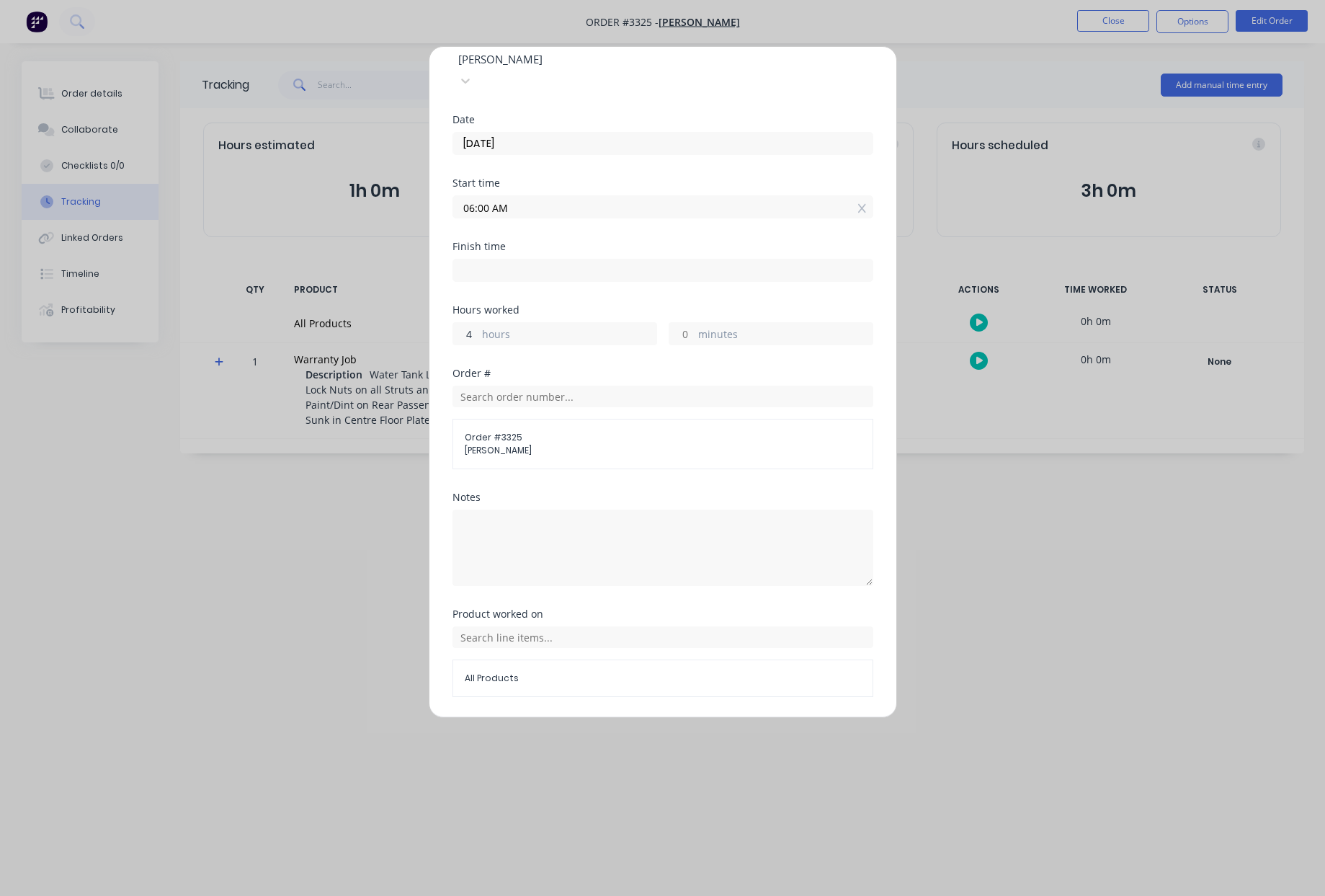
scroll to position [101, 0]
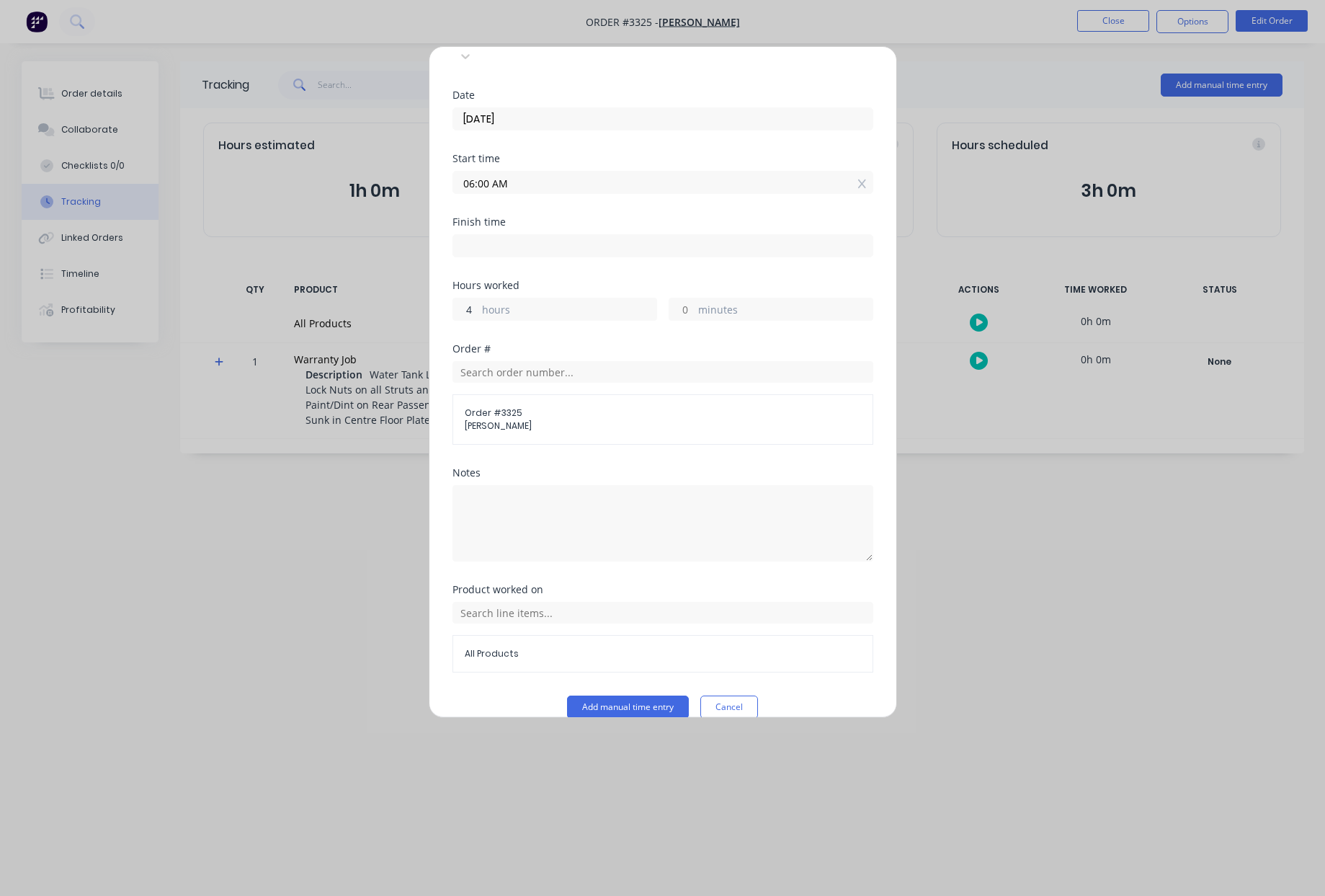
type input "4"
type input "10:00 AM"
click at [572, 647] on span "All Products" at bounding box center [663, 653] width 396 height 13
click at [597, 602] on input "text" at bounding box center [663, 612] width 421 height 21
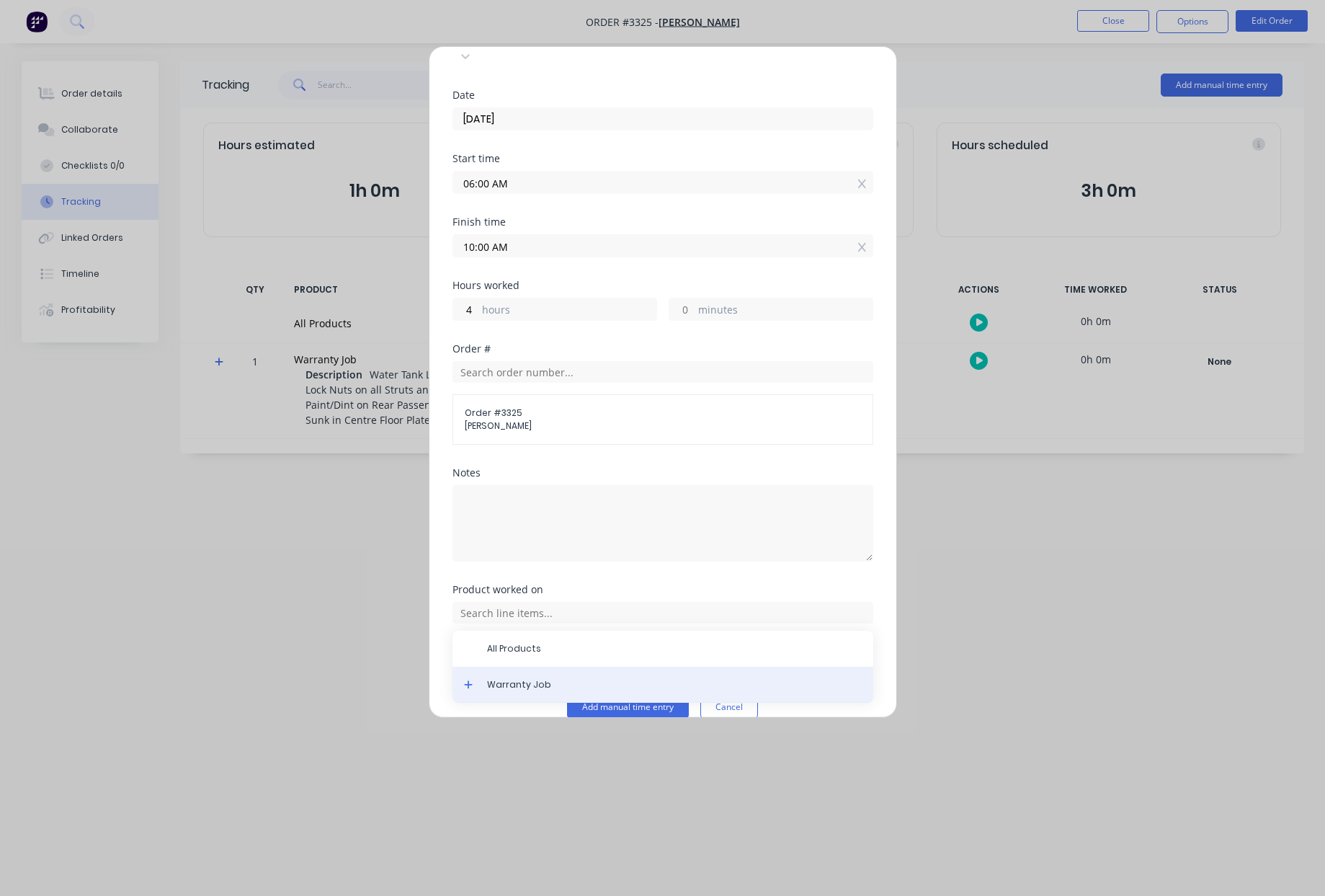
click at [556, 678] on span "Warranty Job" at bounding box center [674, 684] width 375 height 13
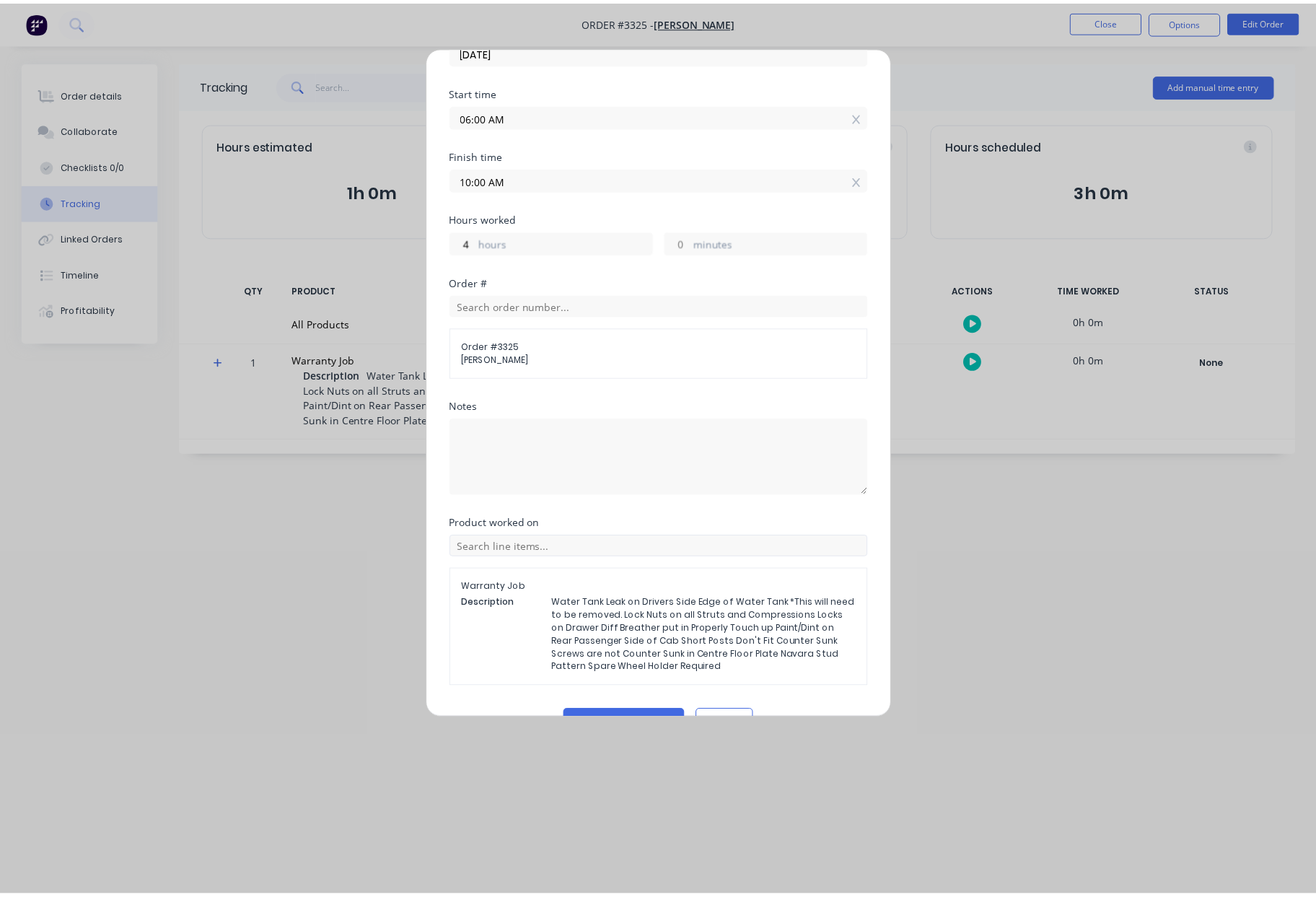
scroll to position [182, 0]
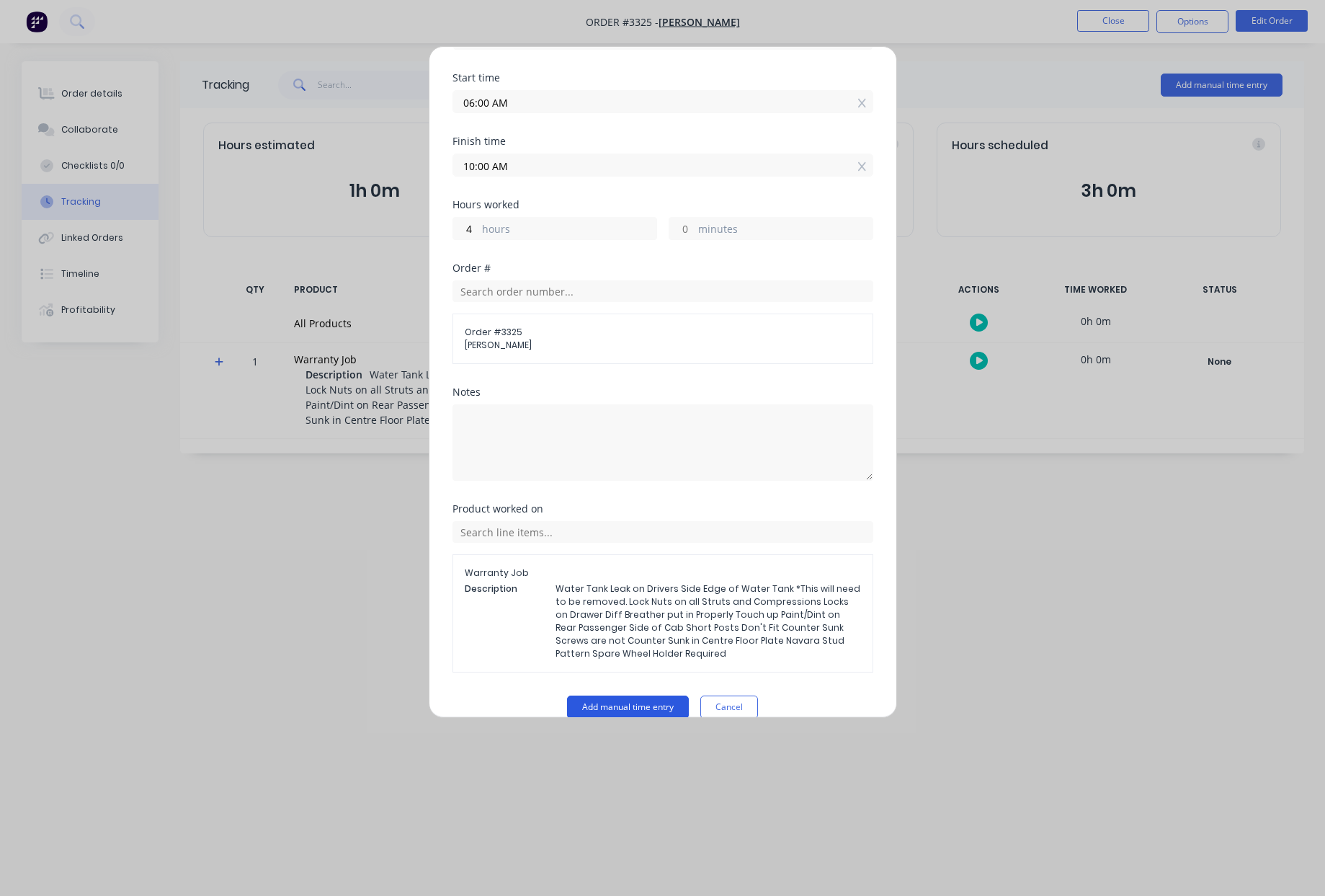
click at [643, 695] on button "Add manual time entry" at bounding box center [628, 706] width 122 height 23
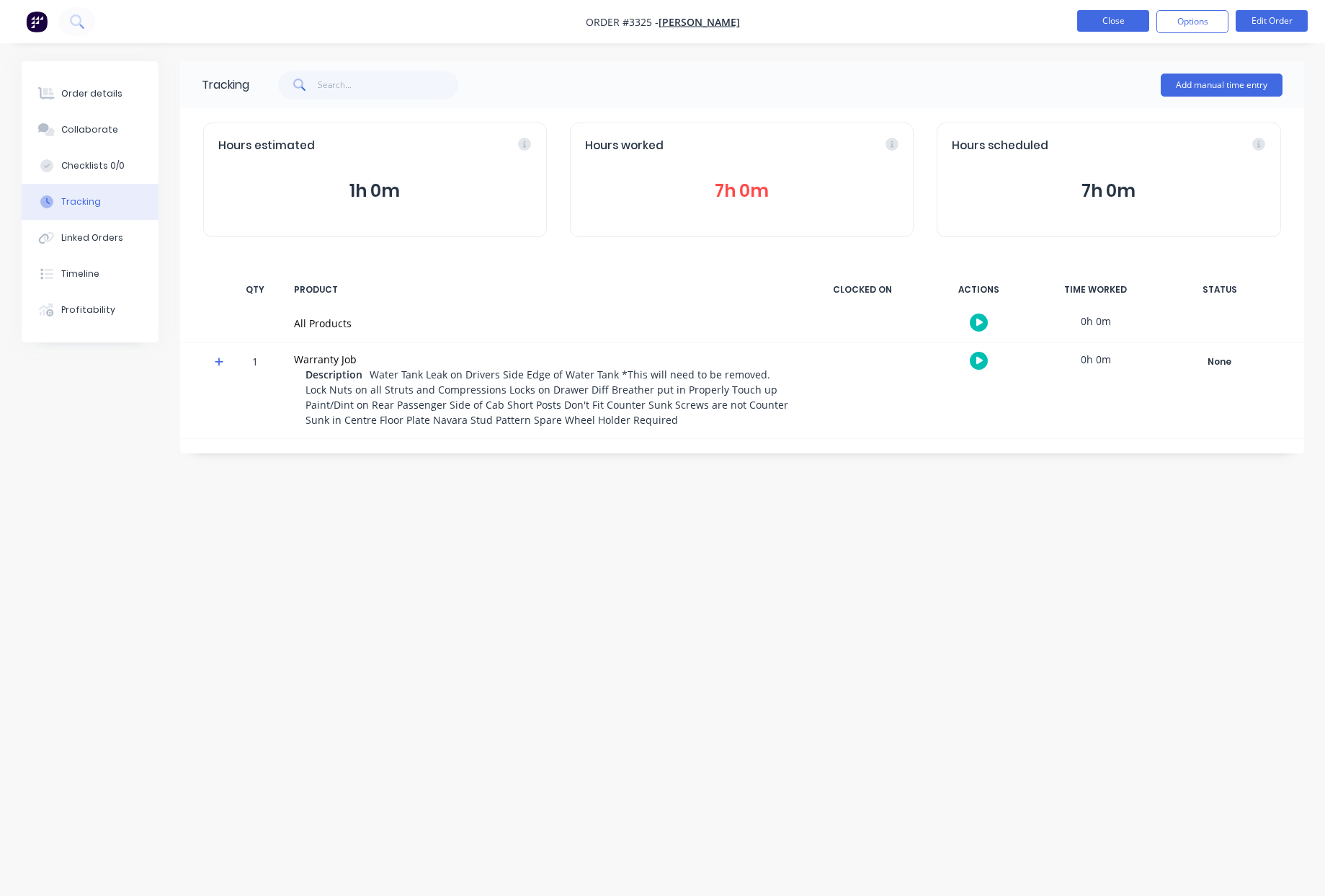
click at [1109, 21] on button "Close" at bounding box center [1113, 21] width 72 height 21
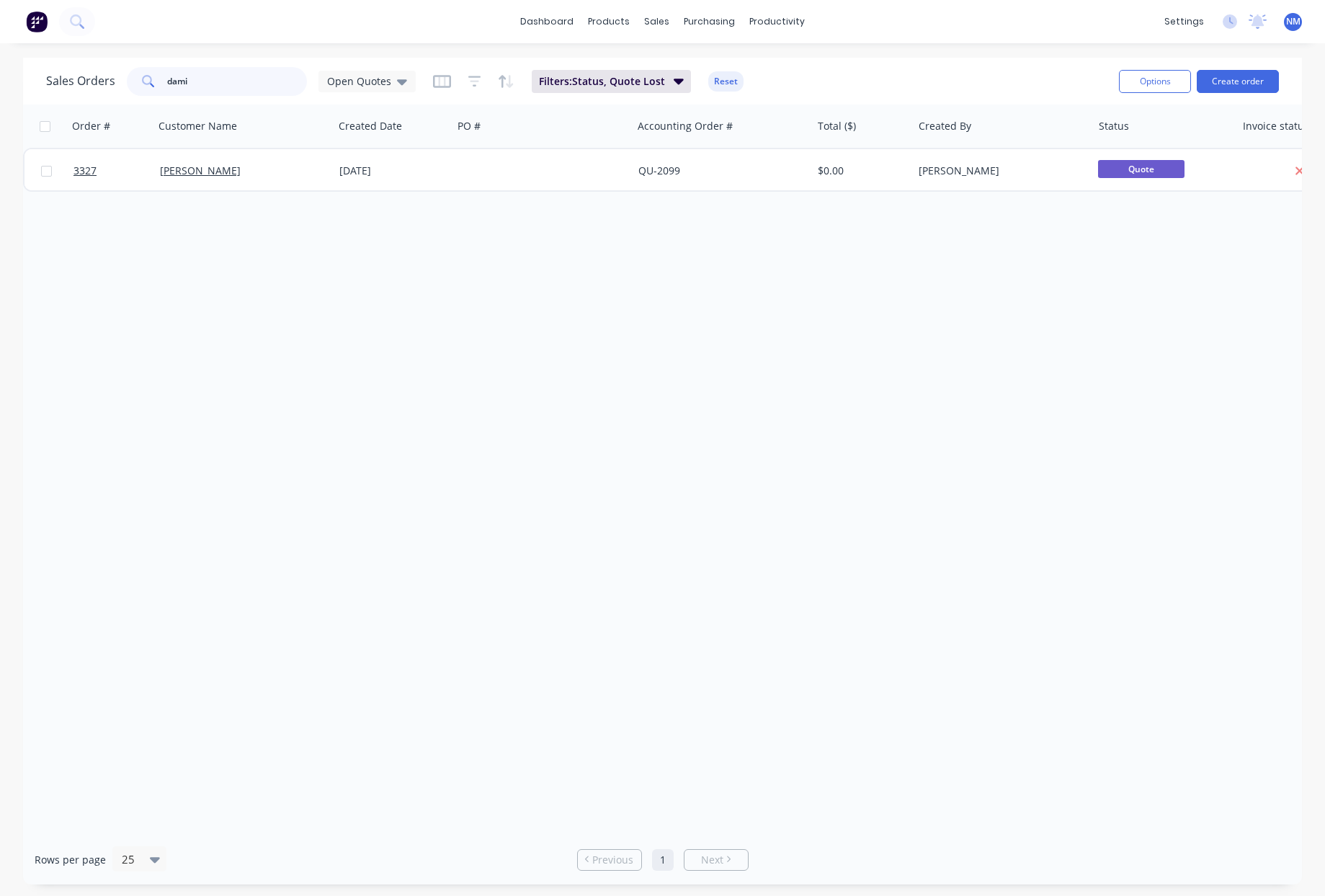
drag, startPoint x: 228, startPoint y: 82, endPoint x: -2, endPoint y: 56, distance: 231.5
click at [0, 56] on html "dashboard products sales purchasing productivity dashboard products Product Cat…" at bounding box center [662, 448] width 1325 height 896
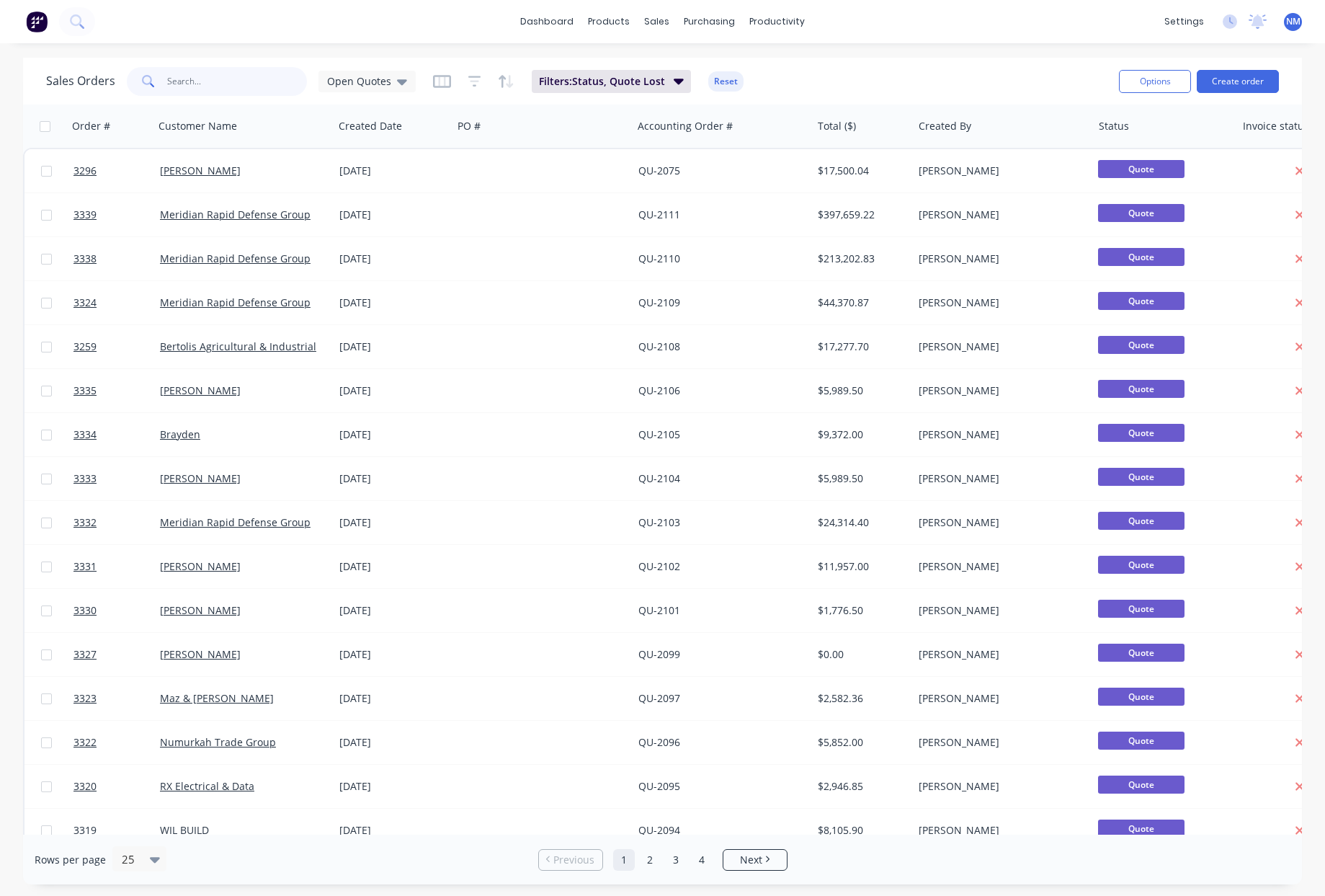
click at [201, 83] on input "text" at bounding box center [237, 82] width 140 height 29
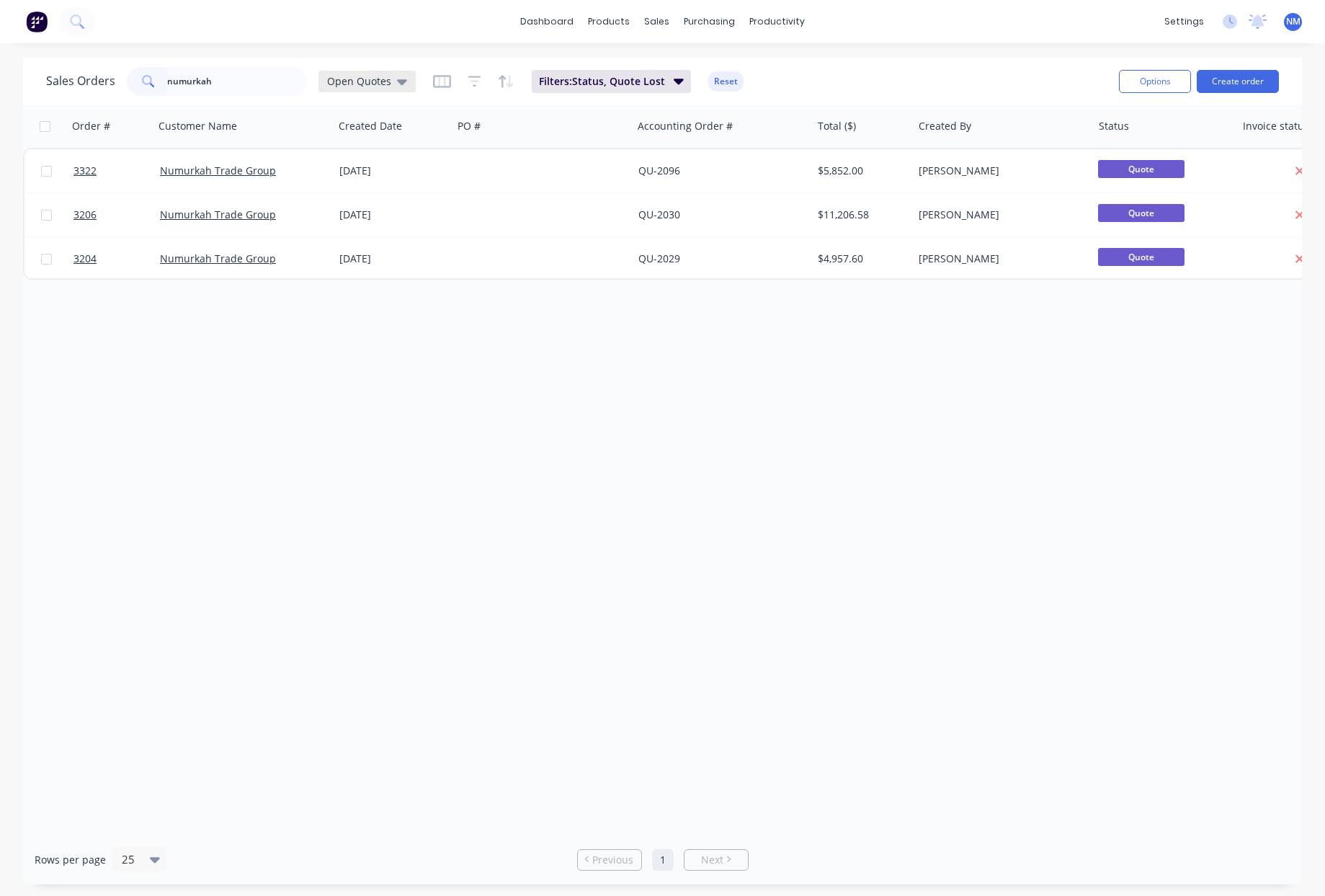
click at [358, 84] on span "Open Quotes" at bounding box center [359, 81] width 64 height 15
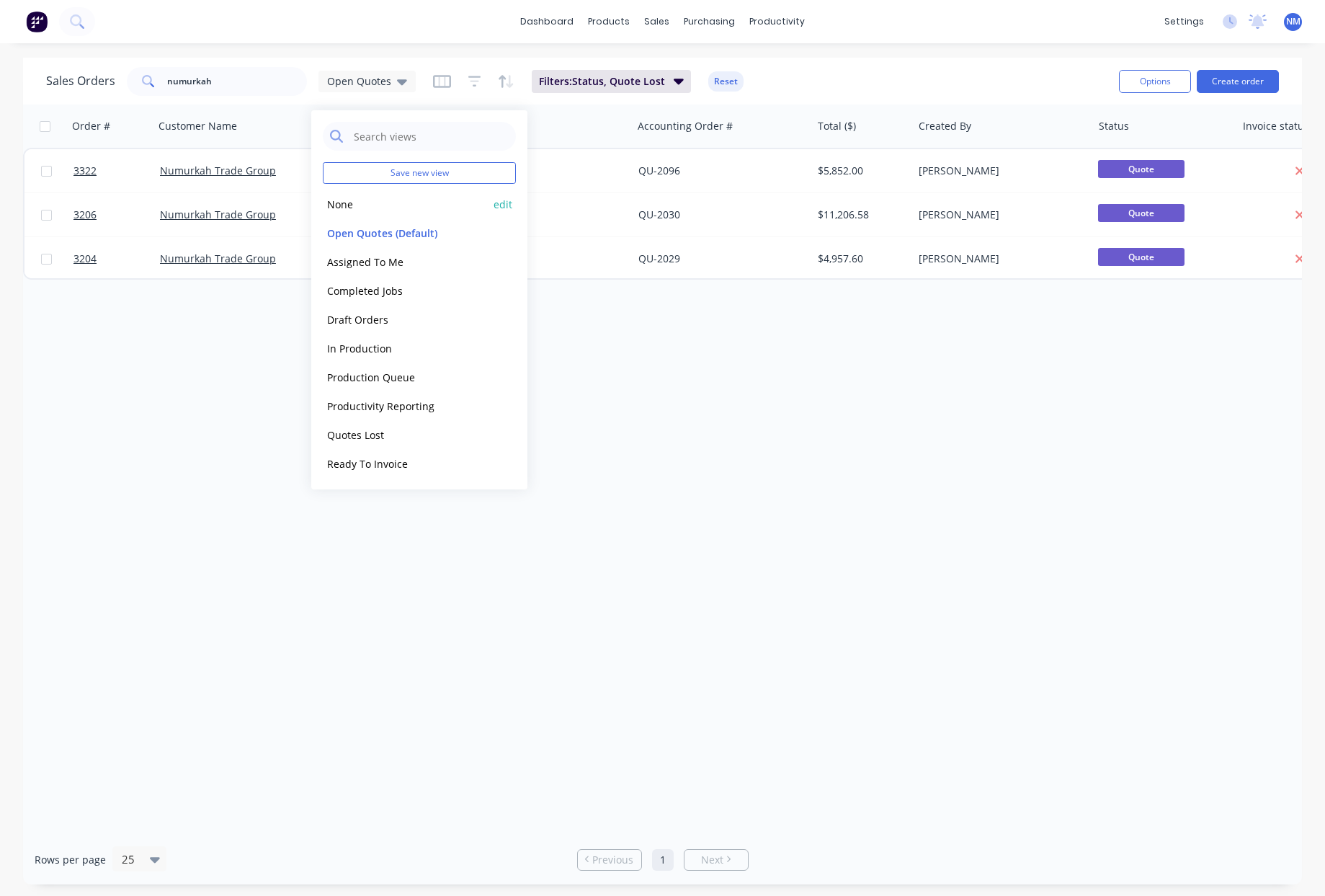
click at [360, 205] on button "None" at bounding box center [404, 204] width 164 height 17
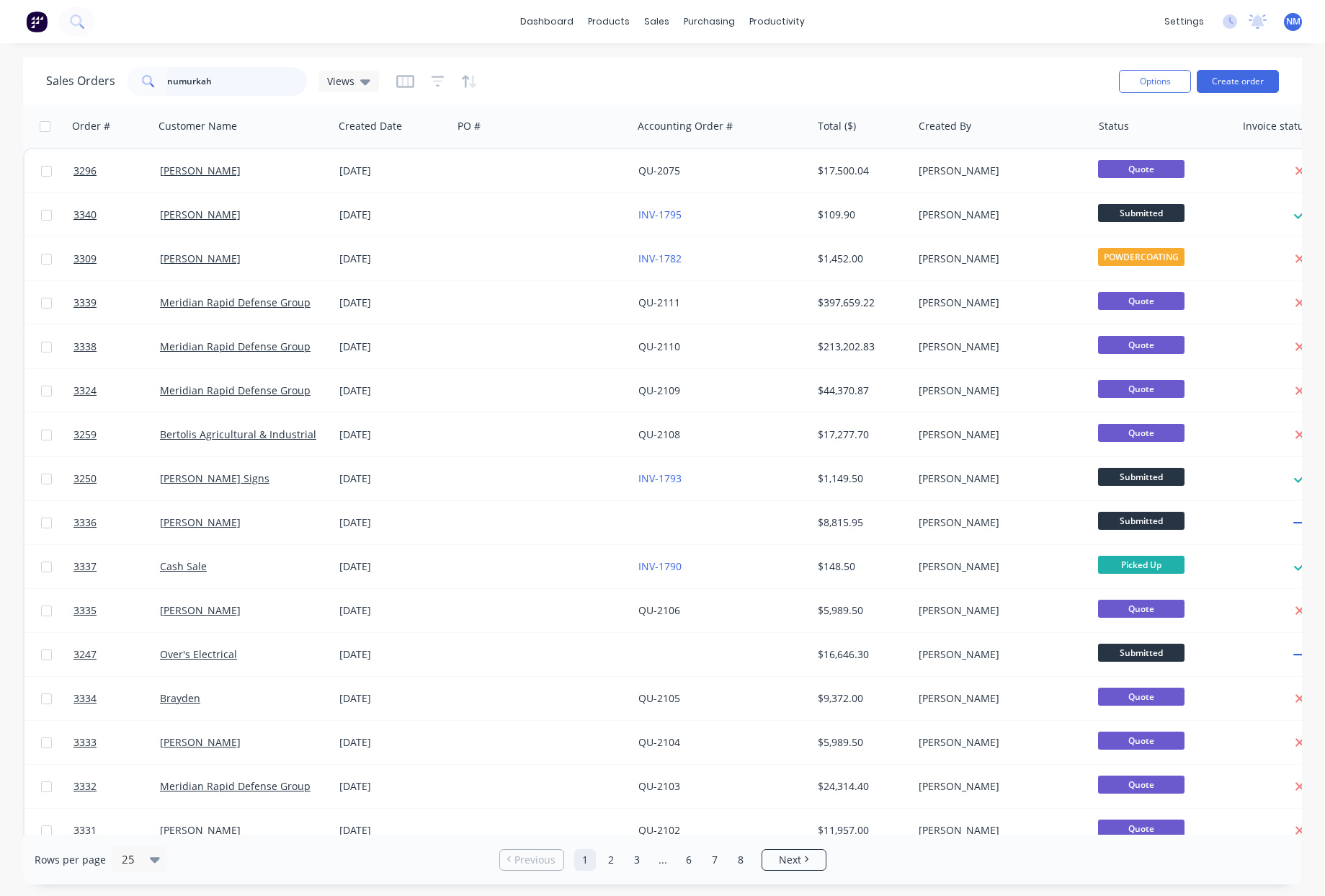
click at [227, 77] on input "numurkah" at bounding box center [237, 82] width 140 height 29
type input "numurkah"
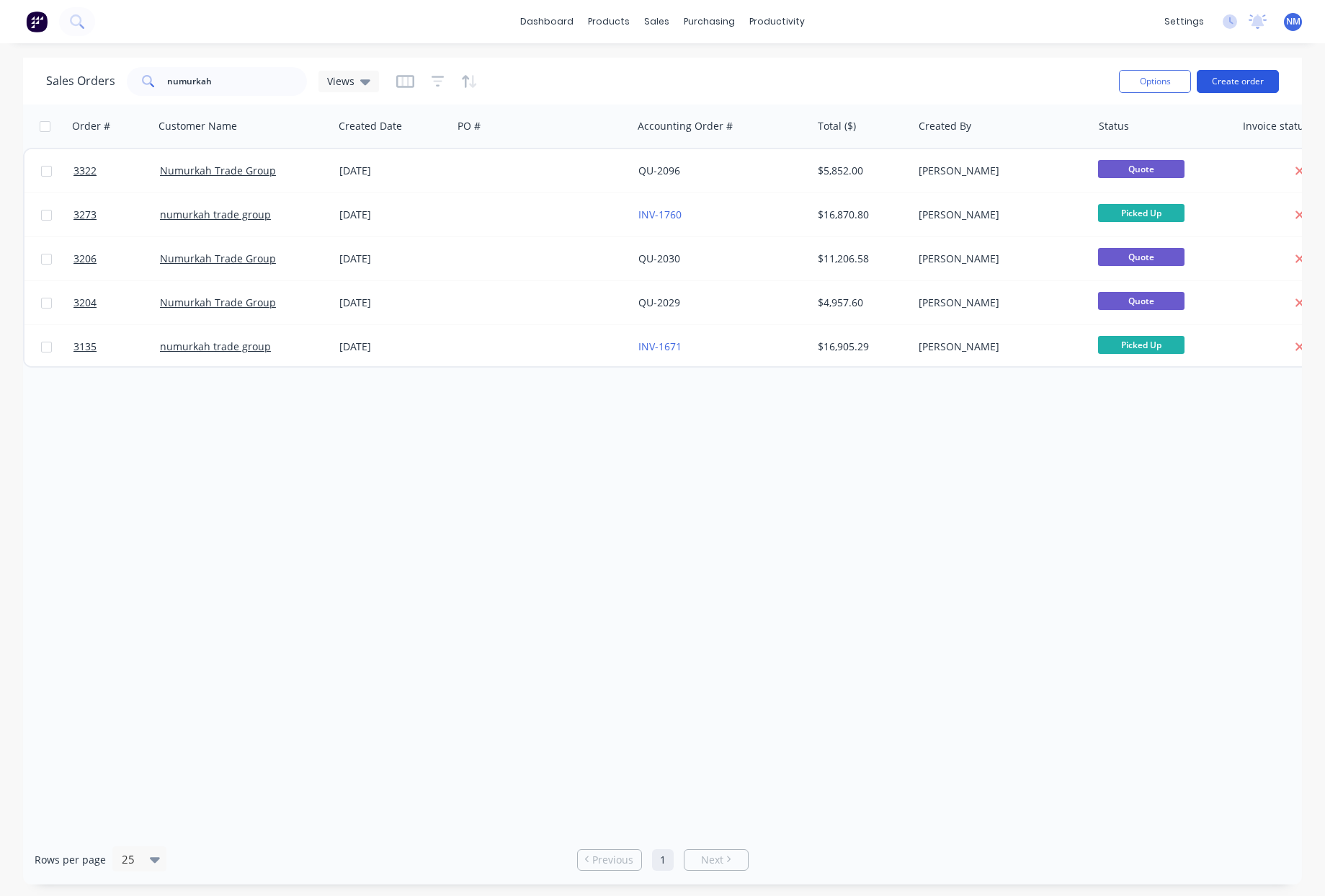
click at [1227, 78] on button "Create order" at bounding box center [1239, 81] width 82 height 23
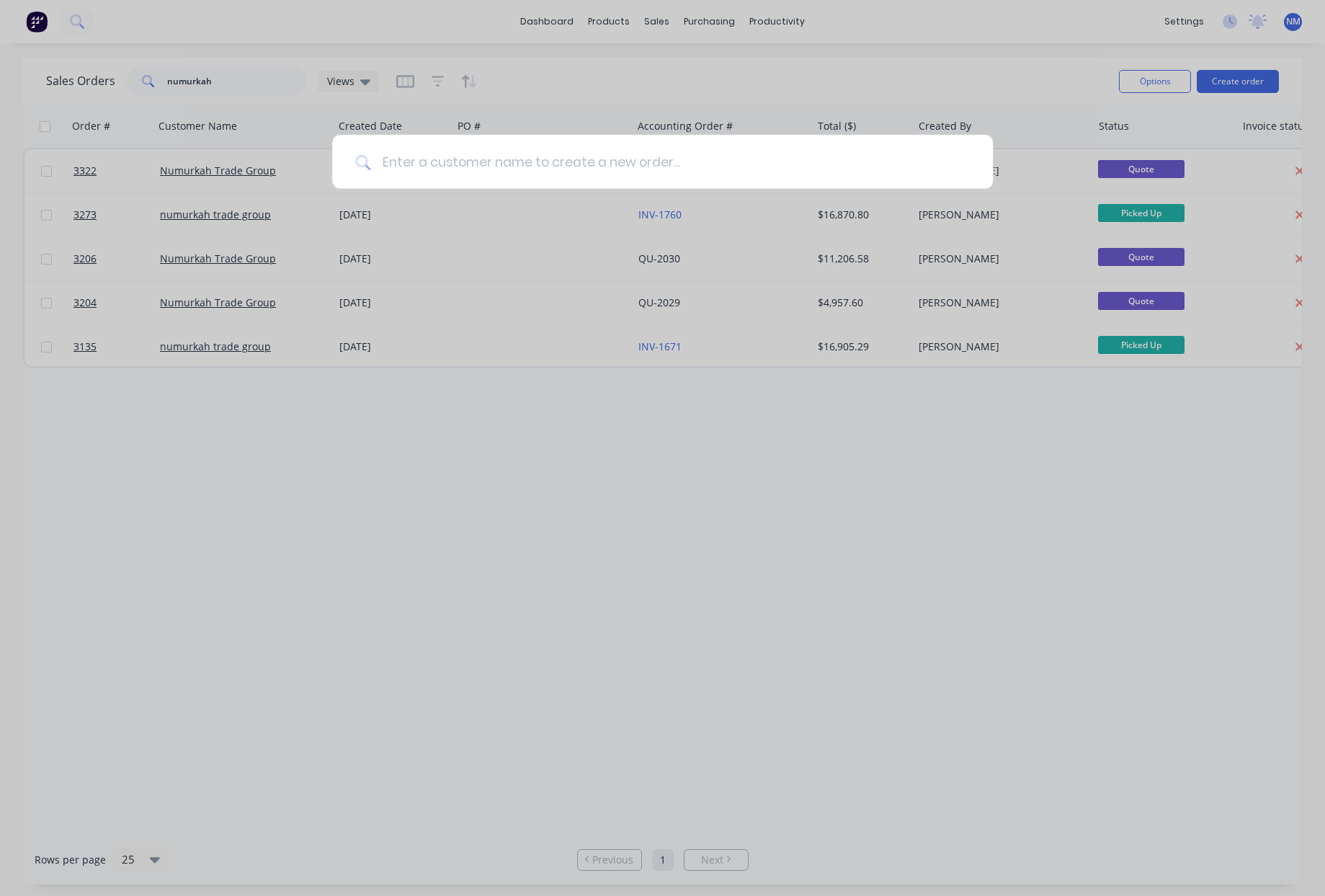
click at [600, 163] on input at bounding box center [670, 162] width 599 height 54
type input "Numurkah Trade Group"
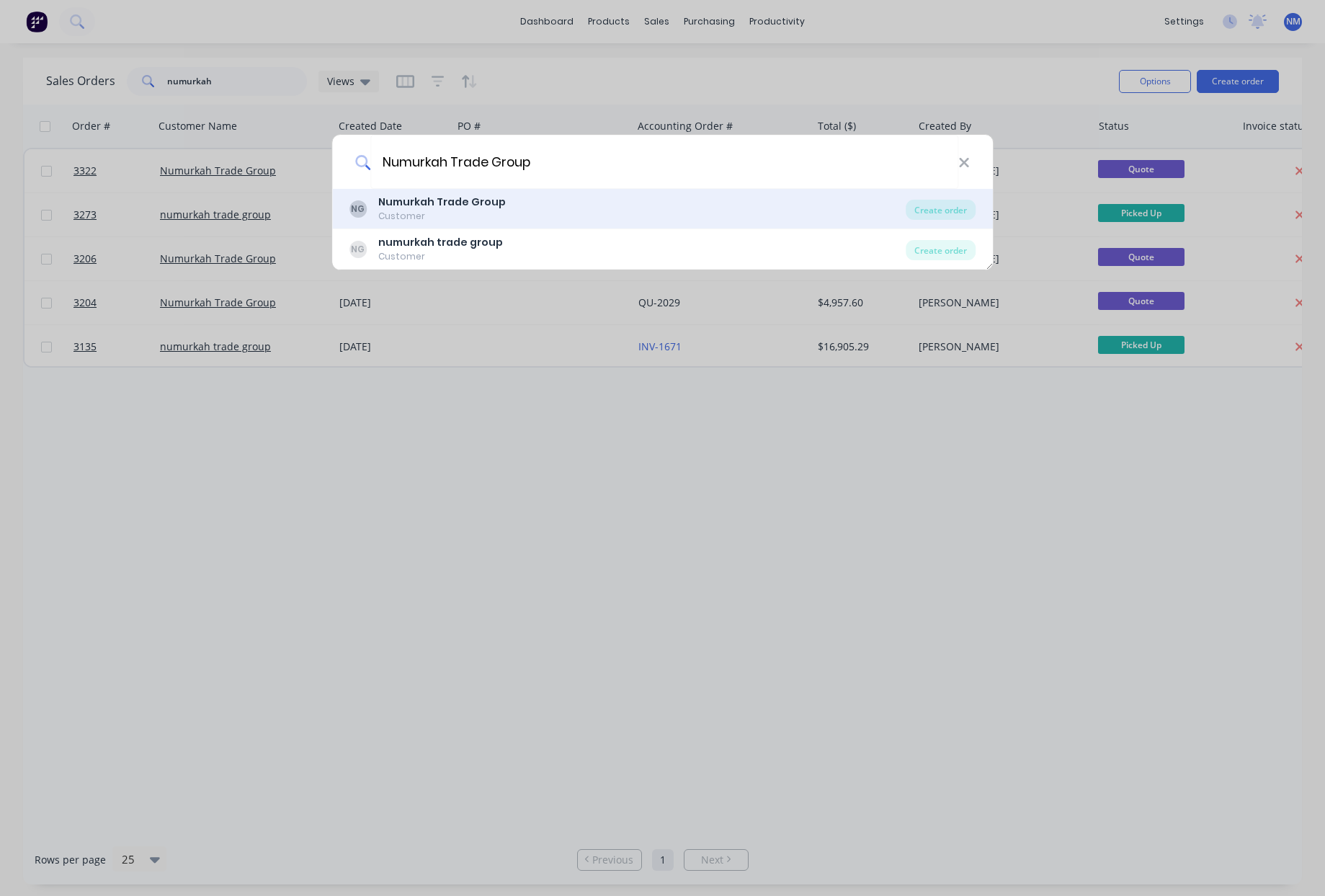
click at [512, 214] on div "NG Numurkah Trade Group Customer" at bounding box center [628, 208] width 557 height 28
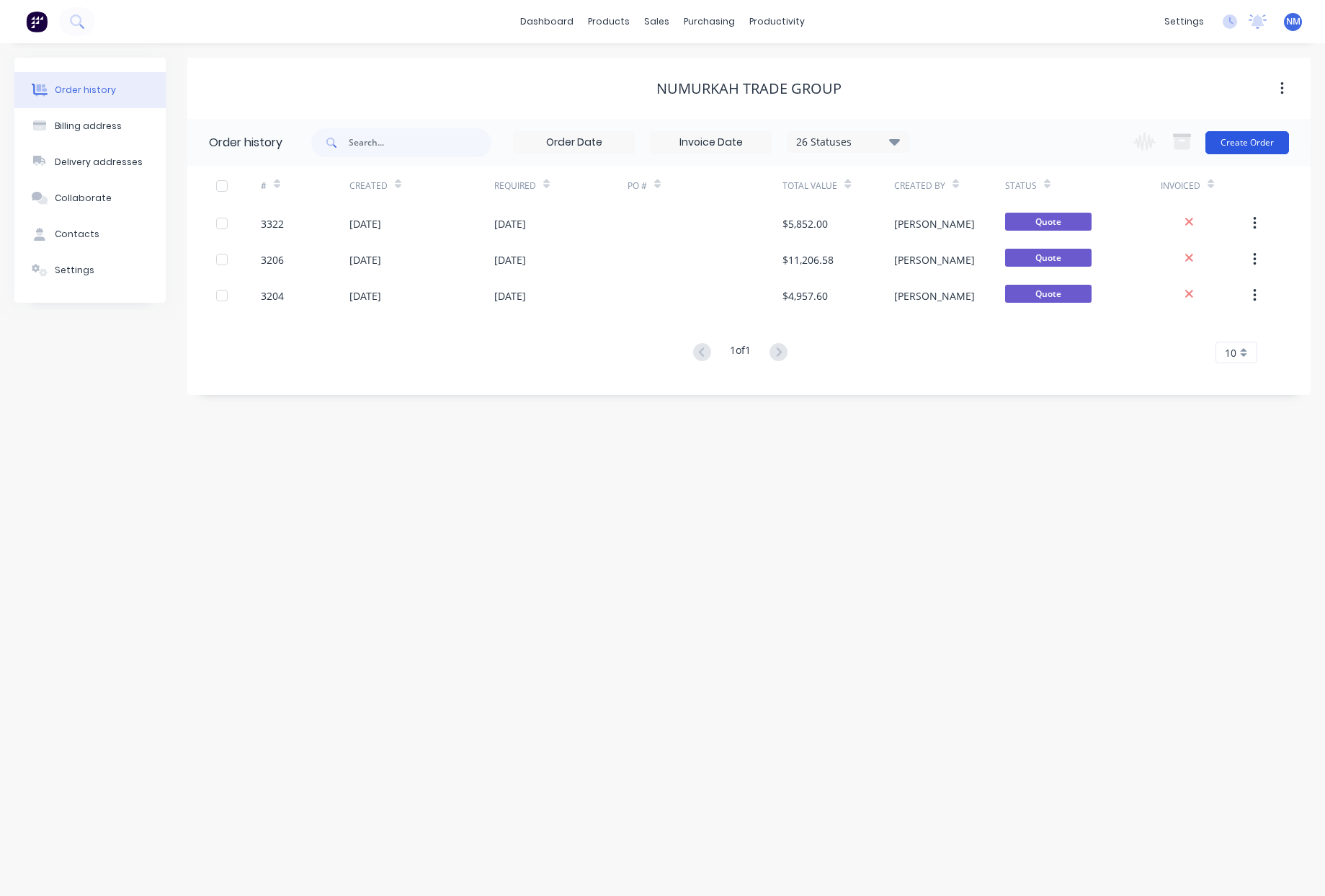
click at [1263, 141] on button "Create Order" at bounding box center [1247, 142] width 83 height 23
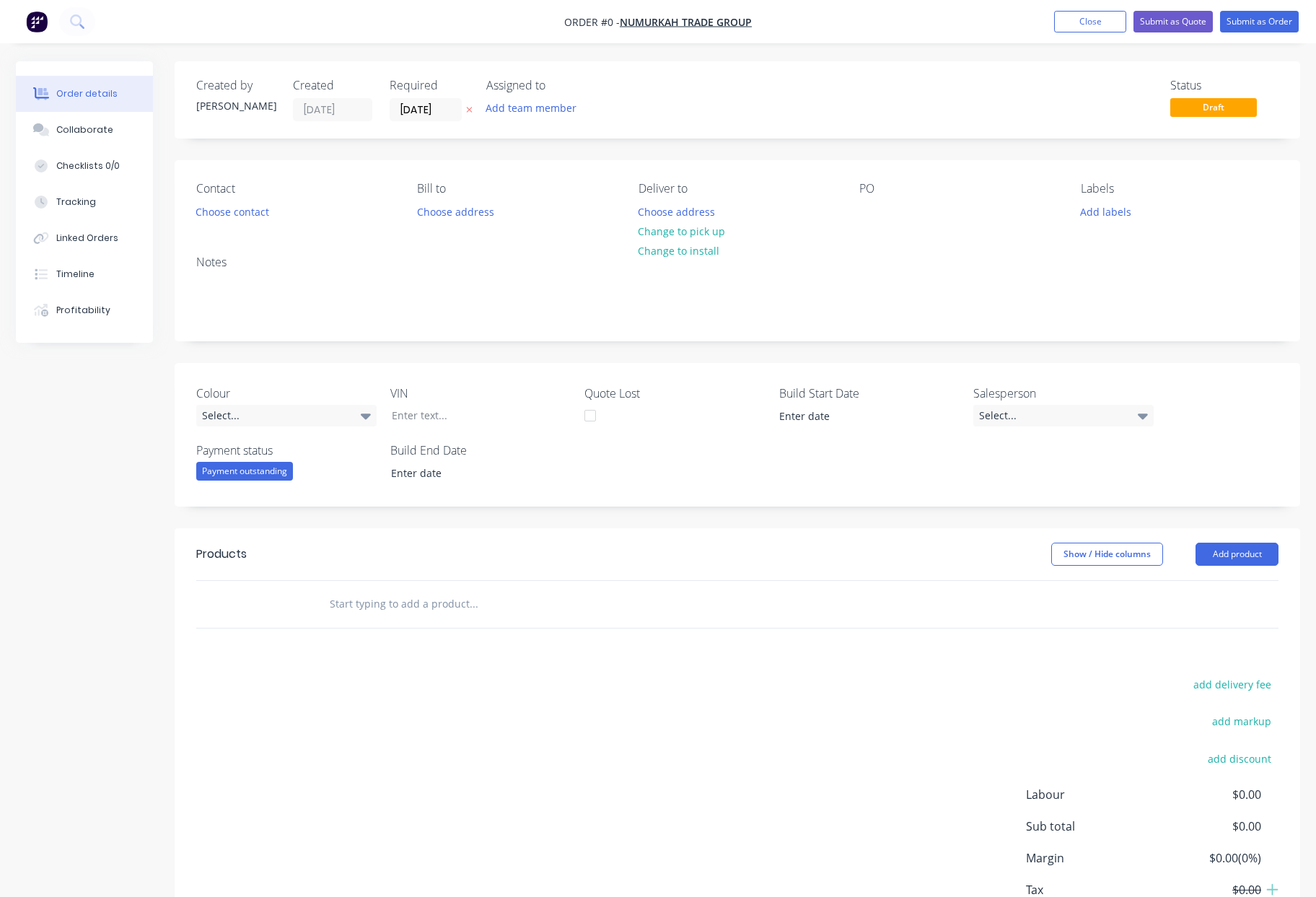
click at [408, 601] on input "text" at bounding box center [473, 604] width 289 height 29
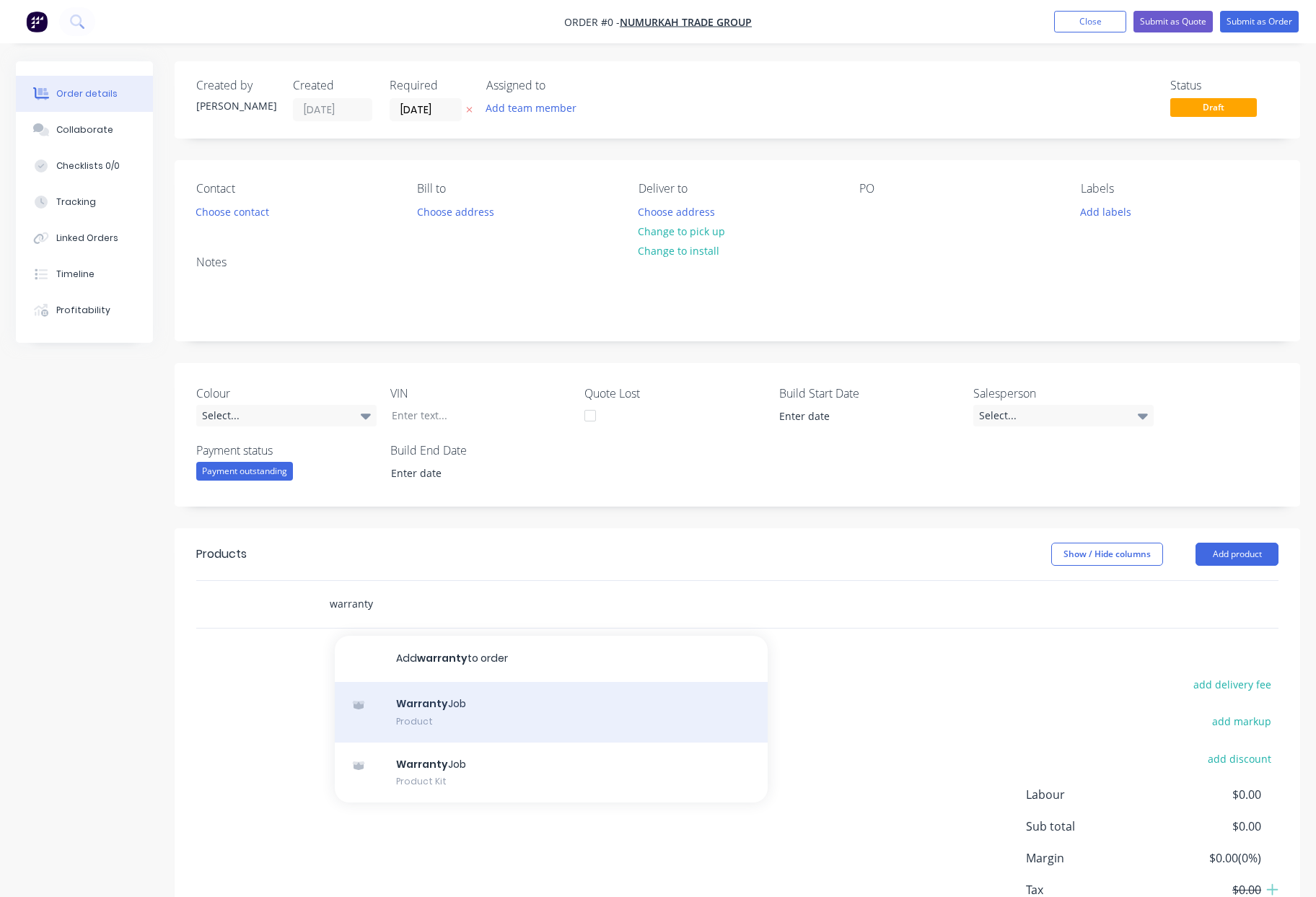
type input "warranty"
click at [475, 713] on div "Warranty Job Product" at bounding box center [551, 712] width 433 height 60
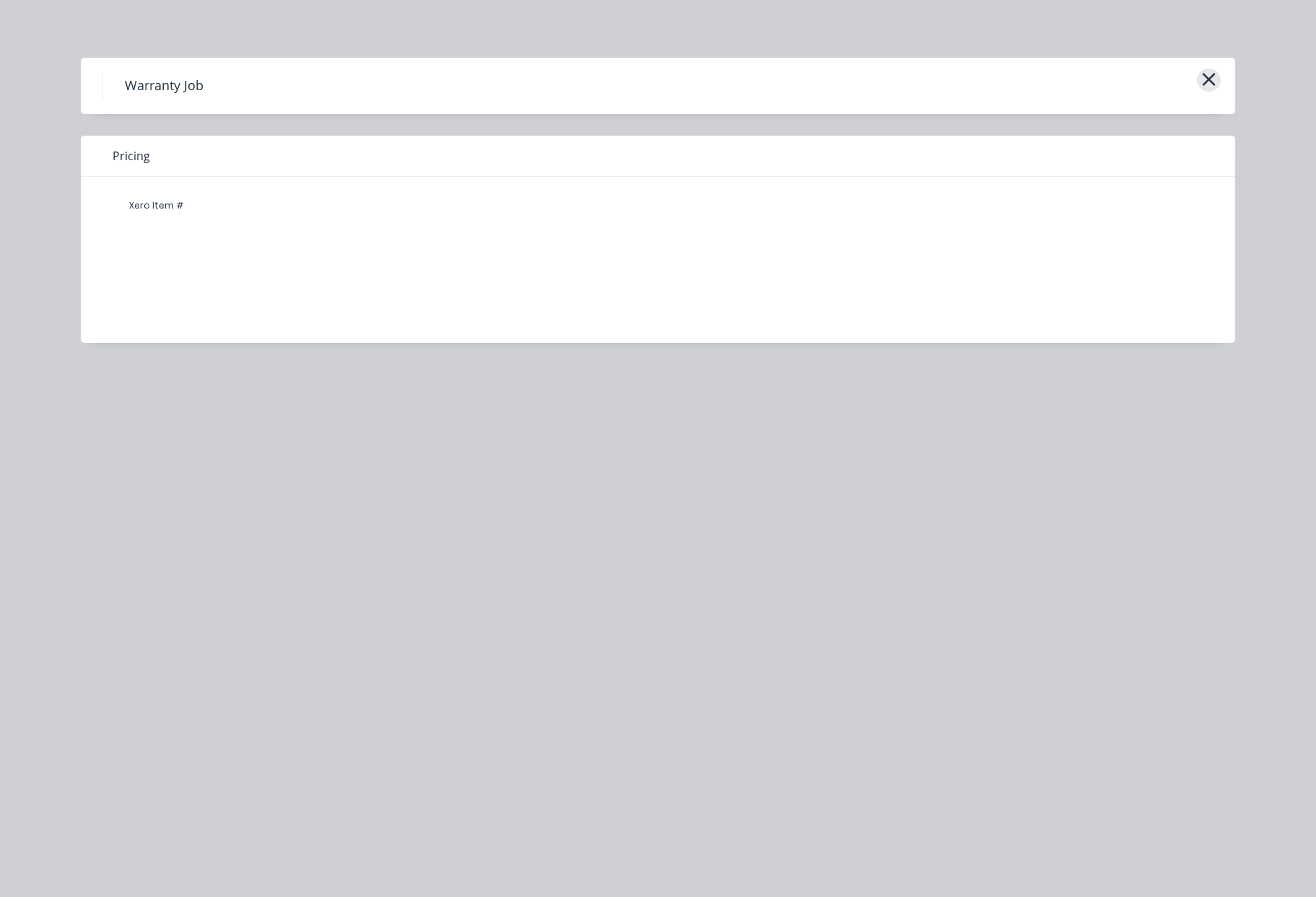
click at [1215, 80] on icon "button" at bounding box center [1208, 79] width 15 height 20
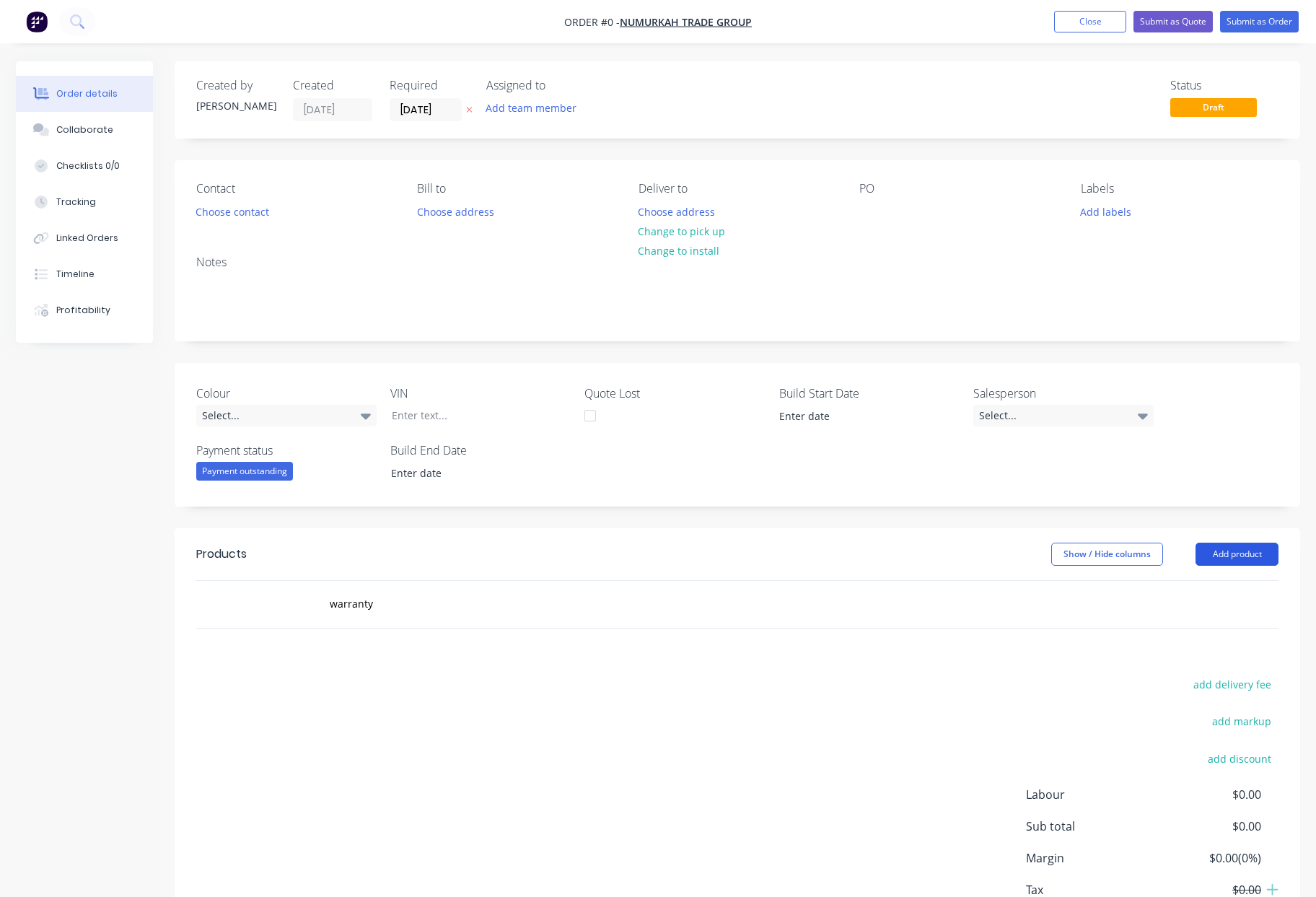
click at [1241, 552] on button "Add product" at bounding box center [1237, 553] width 83 height 23
click at [379, 604] on input "warranty" at bounding box center [473, 604] width 289 height 29
drag, startPoint x: 379, startPoint y: 604, endPoint x: 91, endPoint y: 606, distance: 288.0
click at [190, 610] on div "warranty Add warranty to order Warranty Job Product Warranty Job Product Kit" at bounding box center [737, 604] width 1126 height 48
drag, startPoint x: 1227, startPoint y: 544, endPoint x: 1228, endPoint y: 561, distance: 17.0
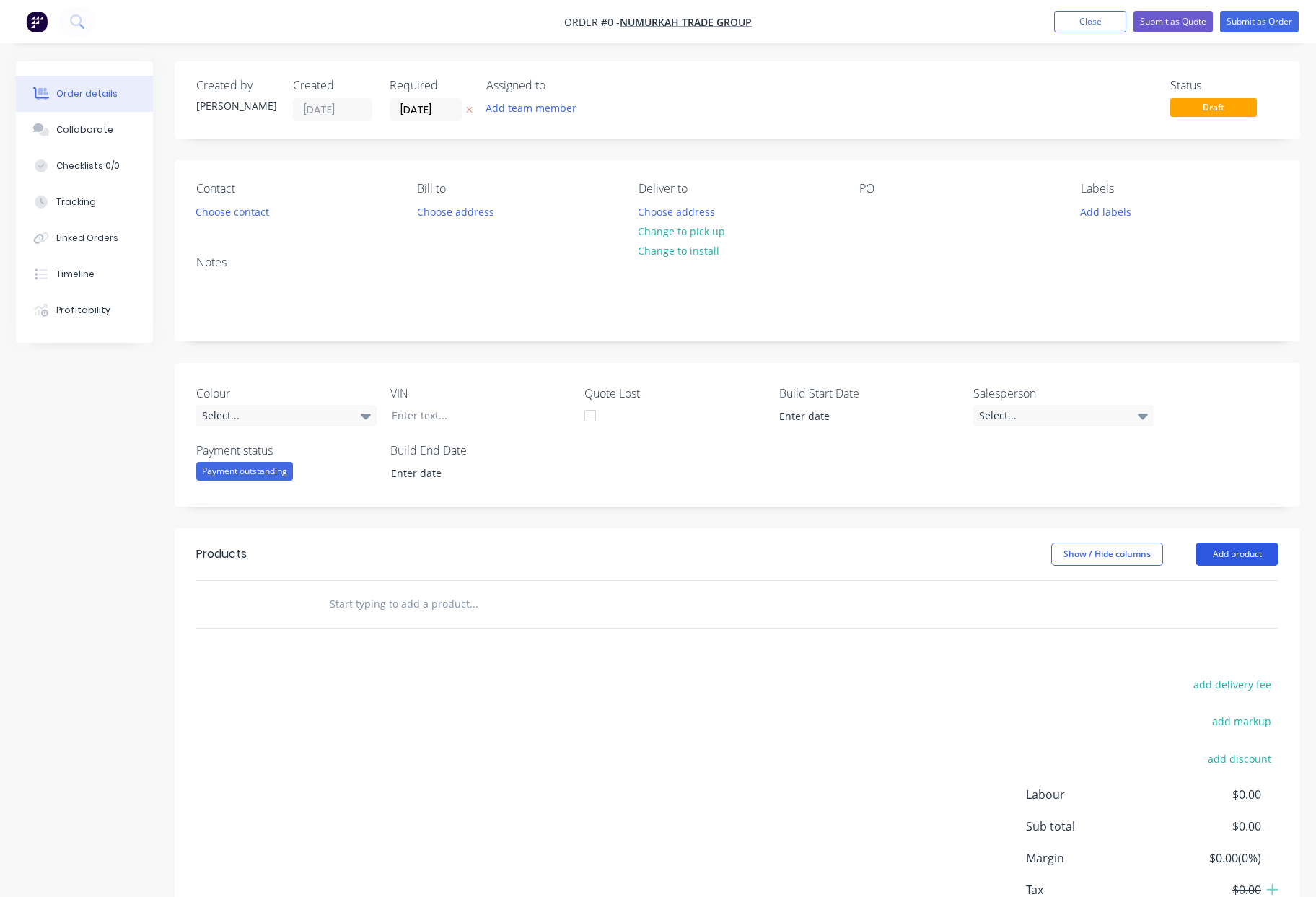
click at [1227, 544] on button "Add product" at bounding box center [1237, 553] width 83 height 23
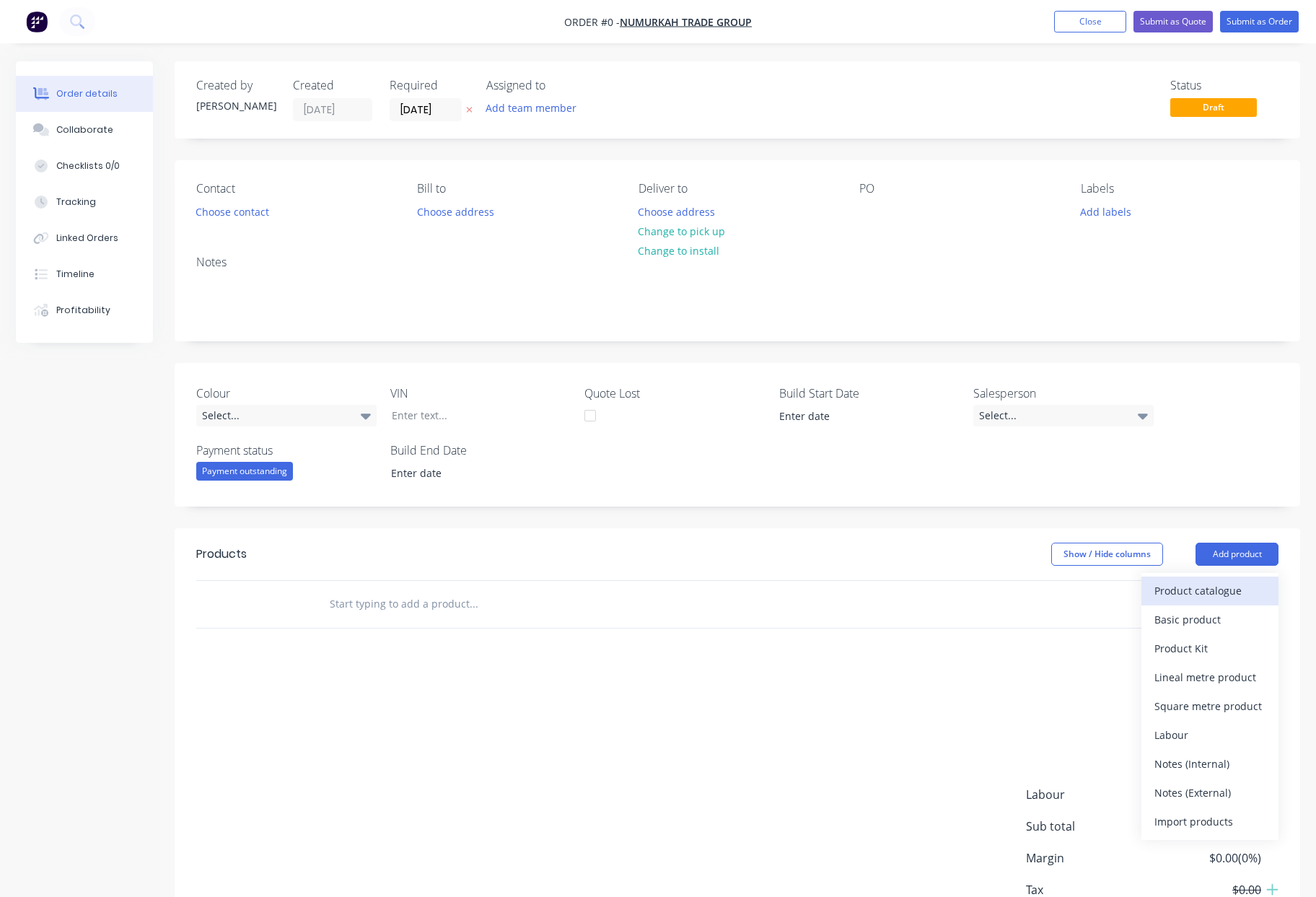
click at [1224, 591] on div "Product catalogue" at bounding box center [1210, 591] width 111 height 21
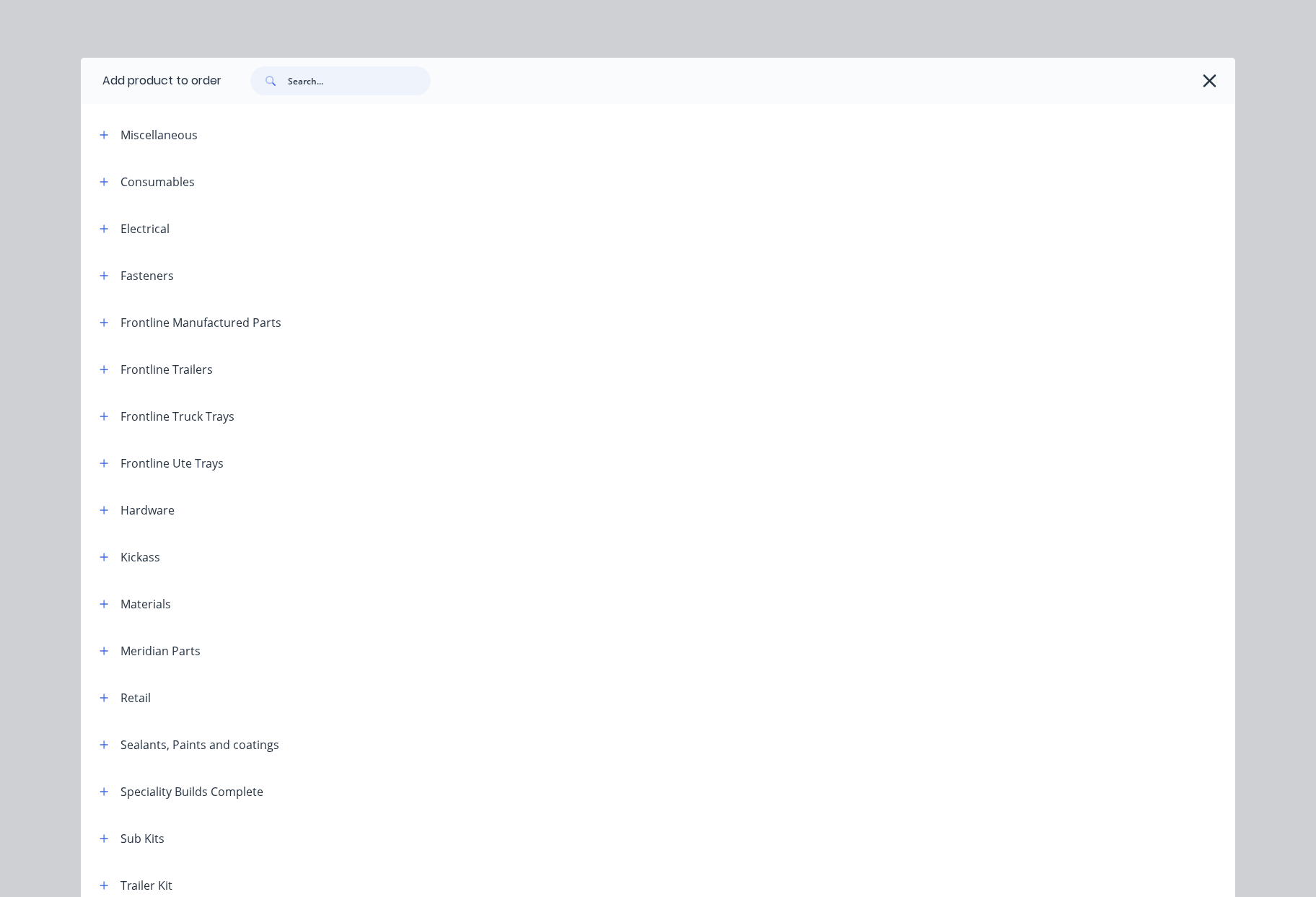
click at [324, 77] on input "text" at bounding box center [360, 81] width 143 height 29
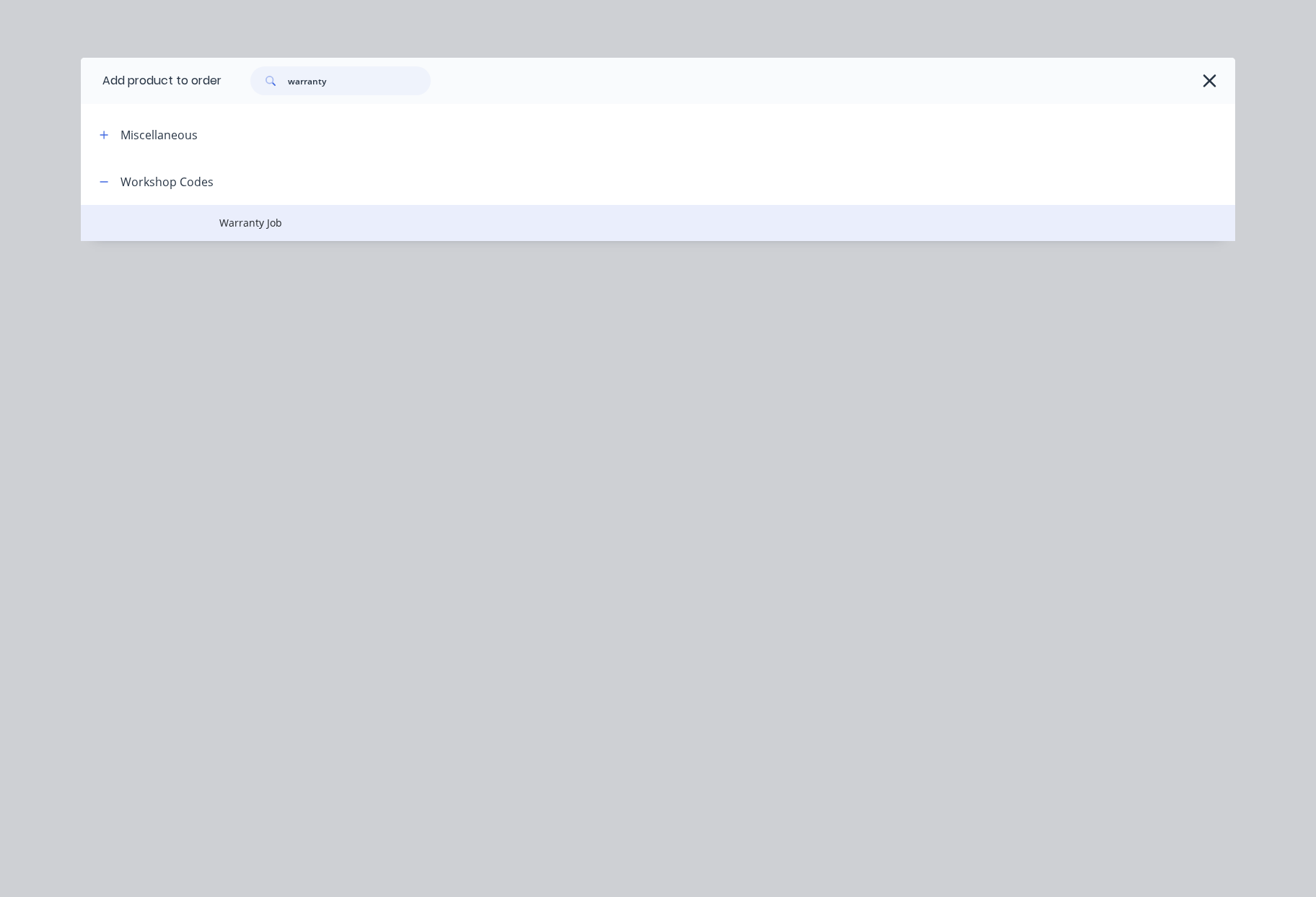
type input "warranty"
click at [298, 224] on span "Warranty Job" at bounding box center [625, 222] width 812 height 15
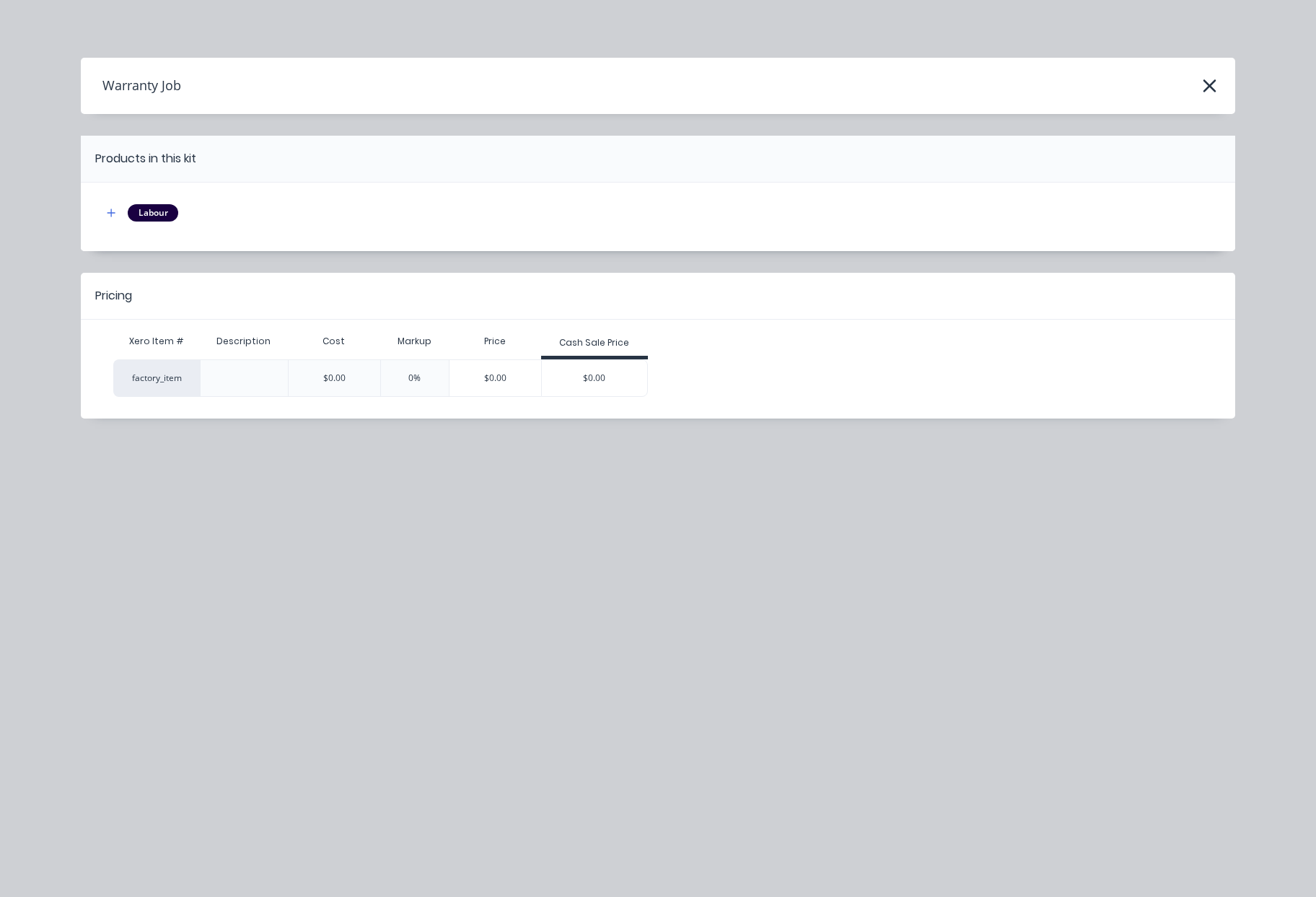
click at [610, 376] on div "$0.00" at bounding box center [595, 378] width 106 height 36
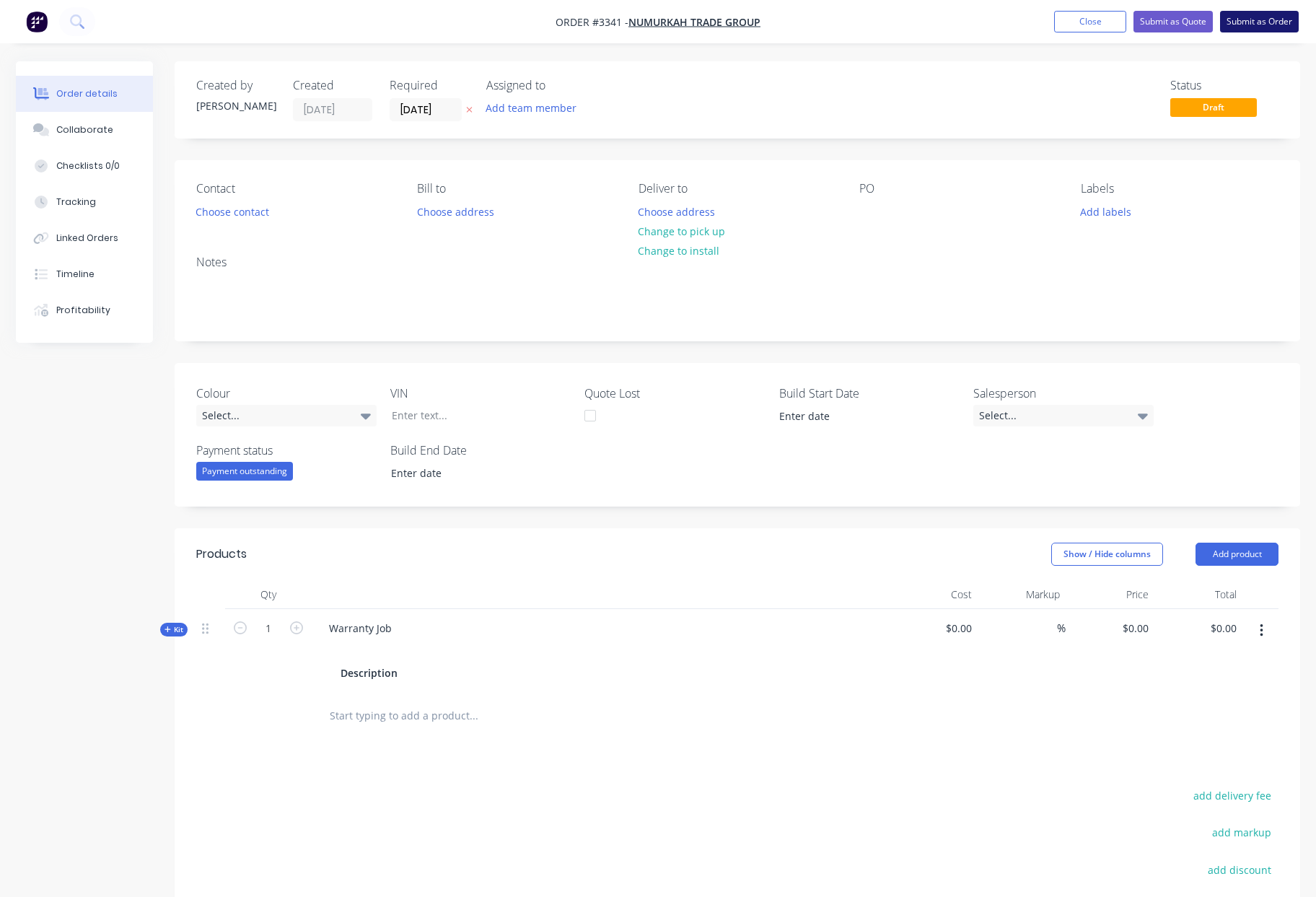
click at [1246, 21] on button "Submit as Order" at bounding box center [1259, 21] width 79 height 21
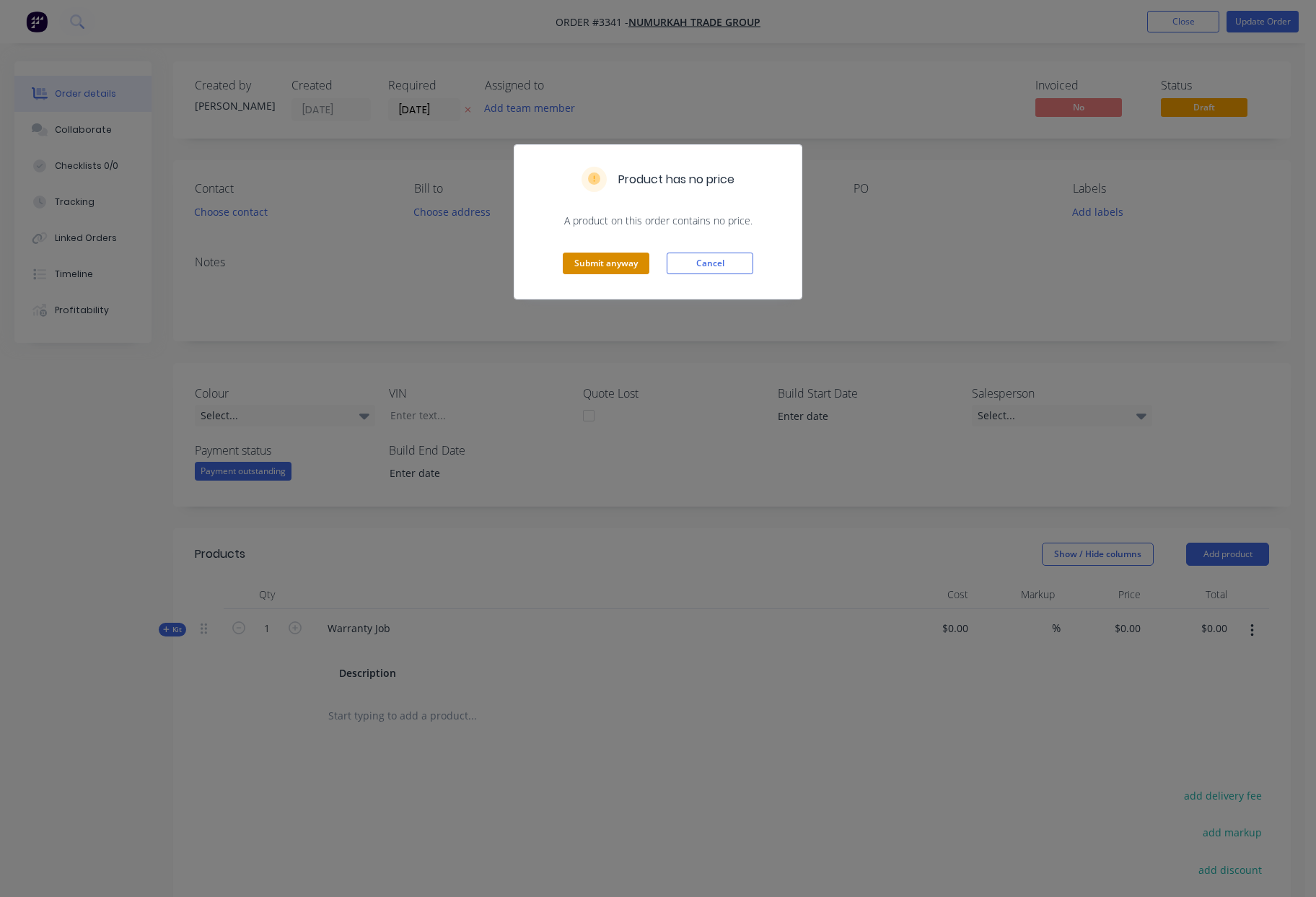
click at [614, 265] on button "Submit anyway" at bounding box center [606, 263] width 87 height 21
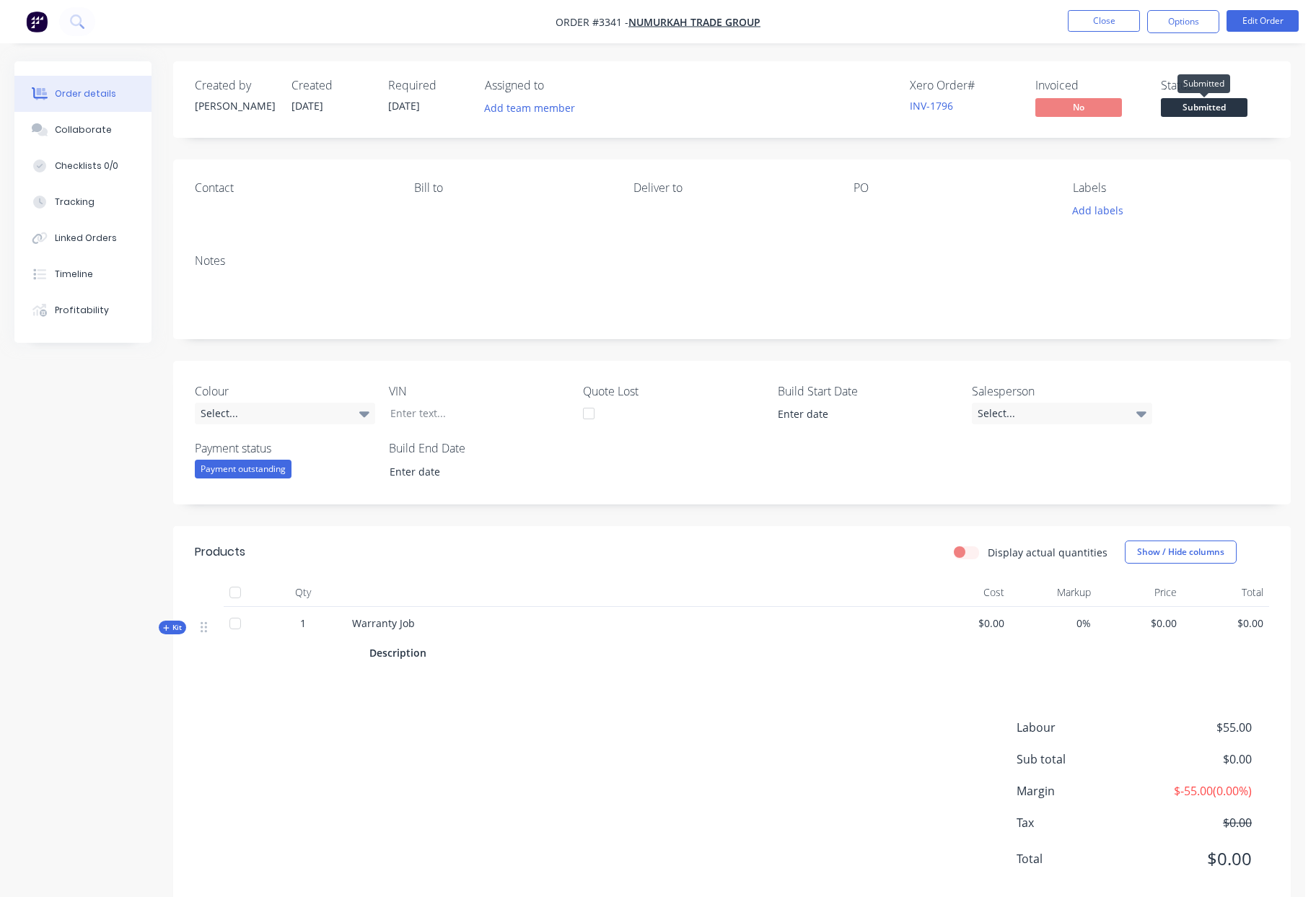
drag, startPoint x: 1187, startPoint y: 98, endPoint x: 1186, endPoint y: 106, distance: 8.1
click at [1186, 99] on span "Submitted" at bounding box center [1203, 107] width 87 height 18
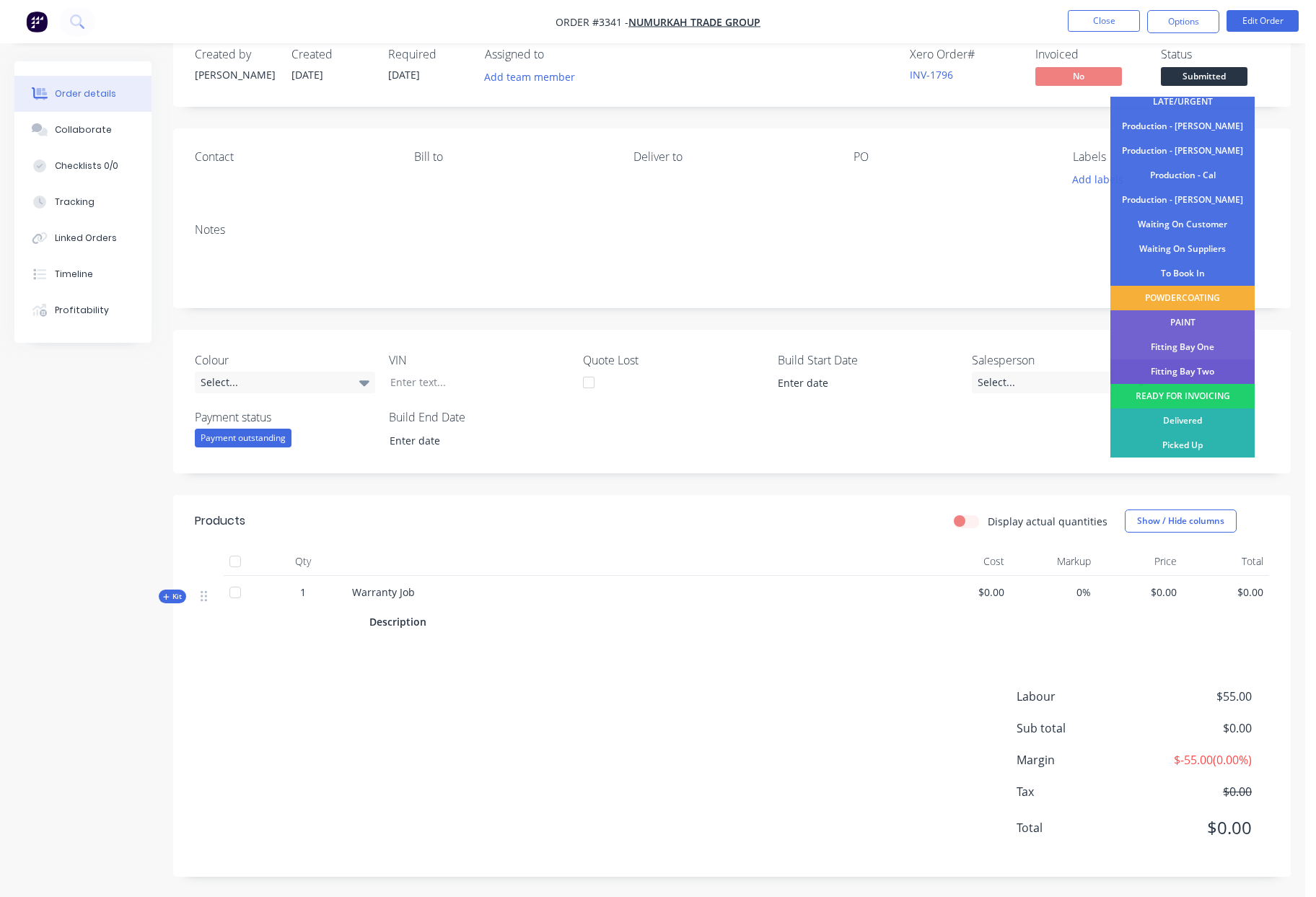
scroll to position [33, 0]
click at [1194, 346] on div "Fitting Bay One" at bounding box center [1183, 345] width 144 height 25
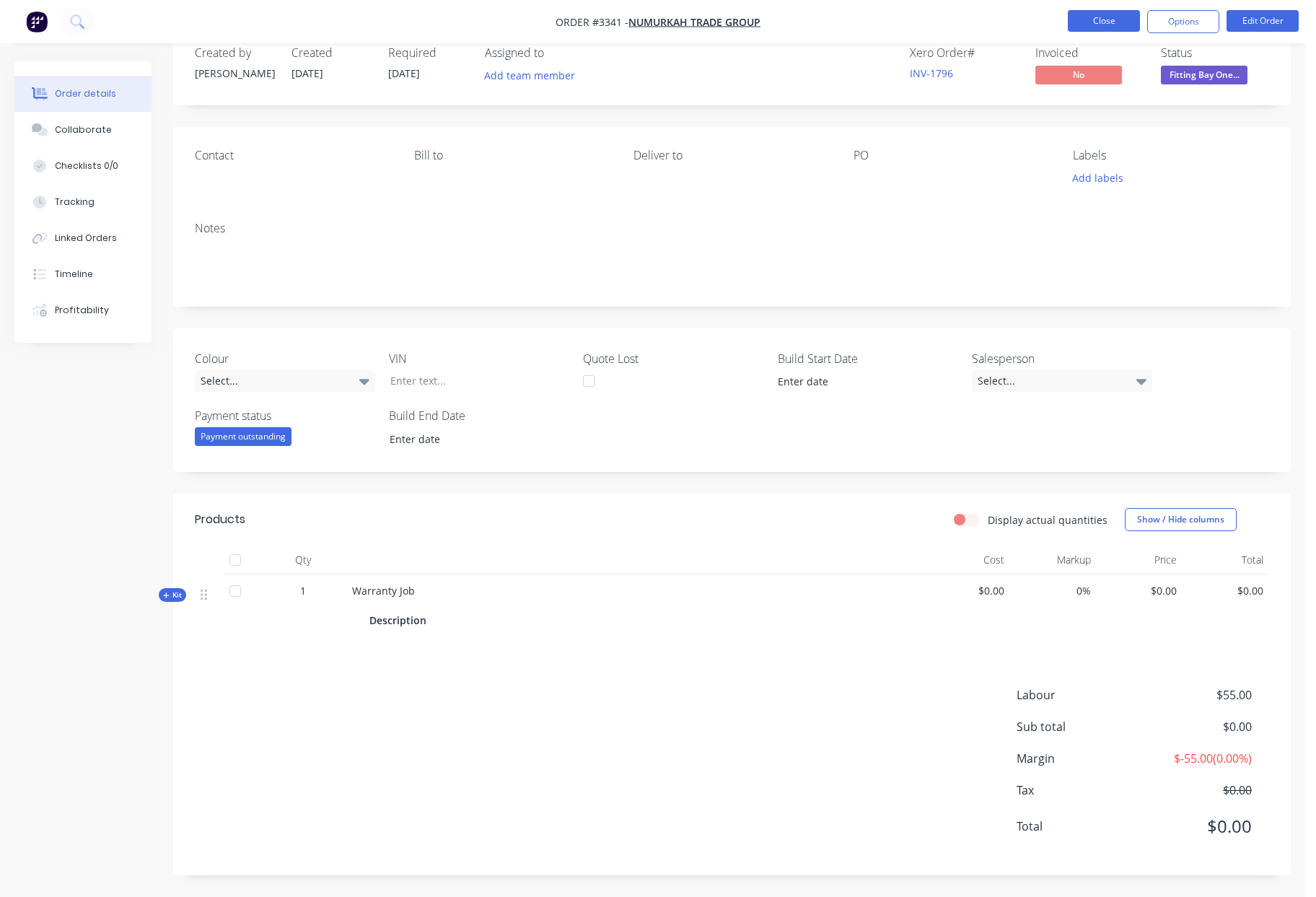
click at [1094, 17] on button "Close" at bounding box center [1103, 21] width 72 height 21
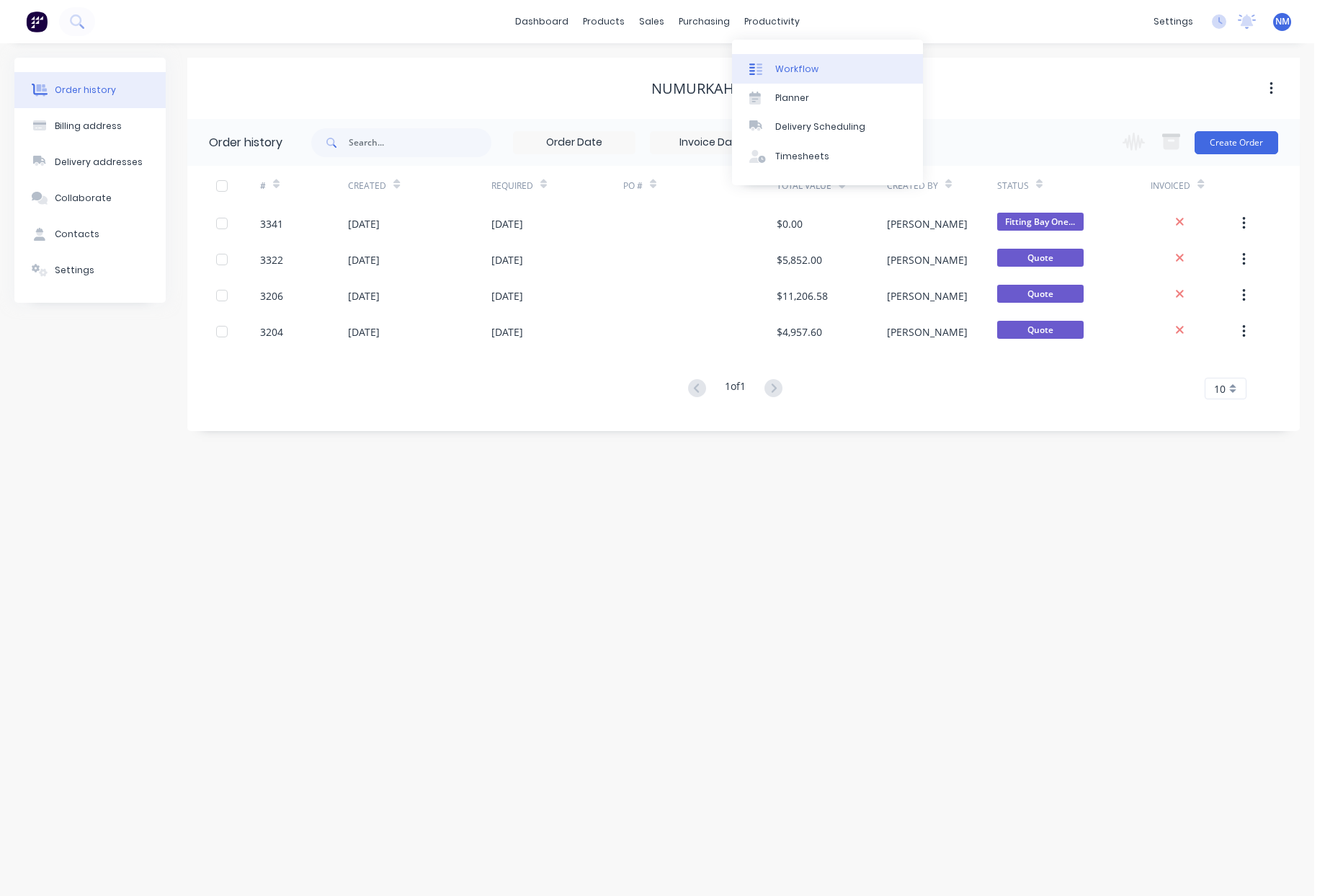
click at [792, 67] on div "Workflow" at bounding box center [797, 69] width 44 height 13
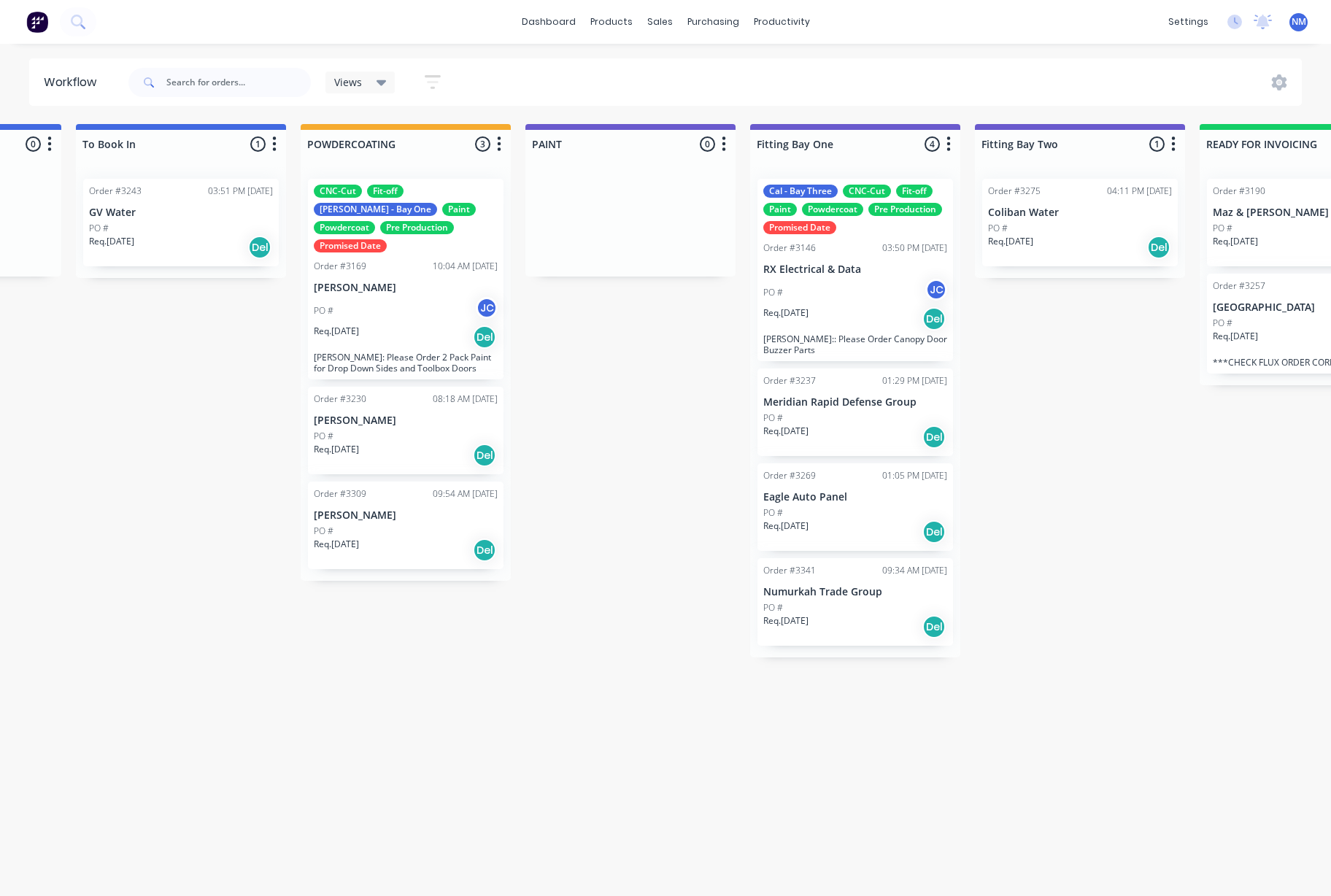
scroll to position [0, 2872]
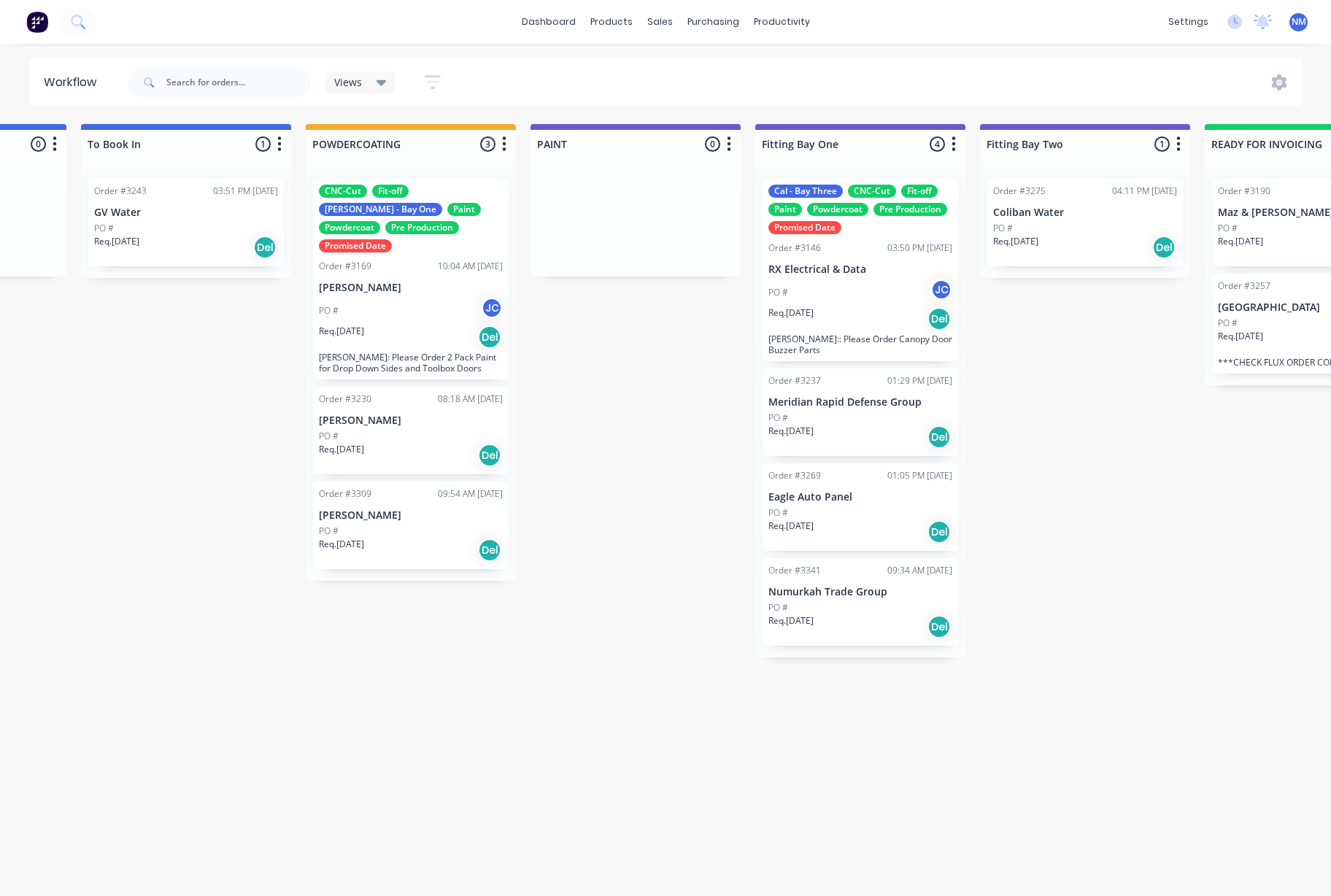
click at [849, 623] on div "Req. 04/09/25 Del" at bounding box center [860, 626] width 184 height 25
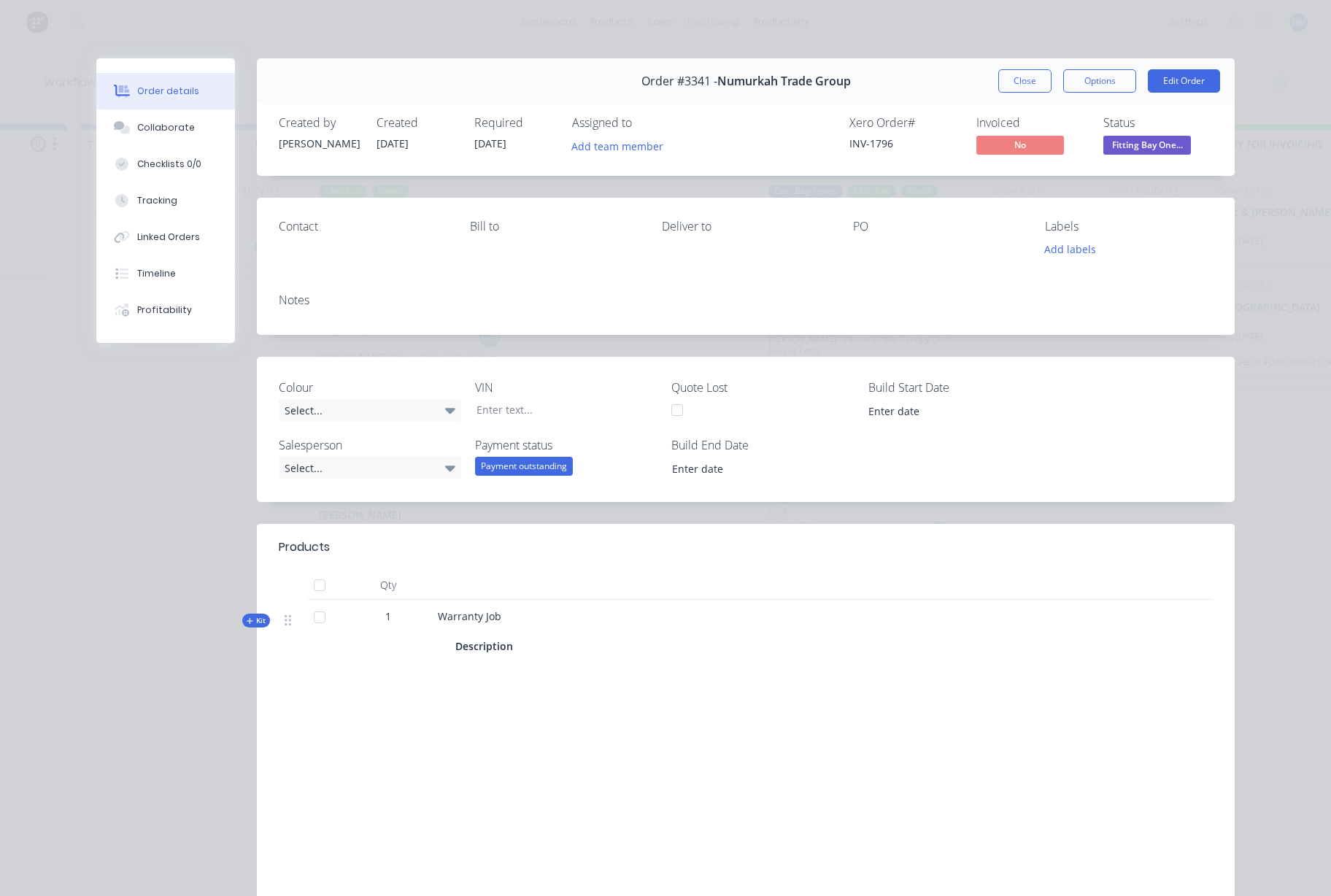
click at [374, 303] on div "Notes" at bounding box center [745, 299] width 934 height 14
click at [290, 312] on div "Notes" at bounding box center [746, 308] width 978 height 53
drag, startPoint x: 301, startPoint y: 299, endPoint x: 291, endPoint y: 305, distance: 11.7
click at [300, 299] on div "Notes" at bounding box center [745, 299] width 934 height 14
click at [1158, 83] on button "Edit Order" at bounding box center [1184, 80] width 72 height 23
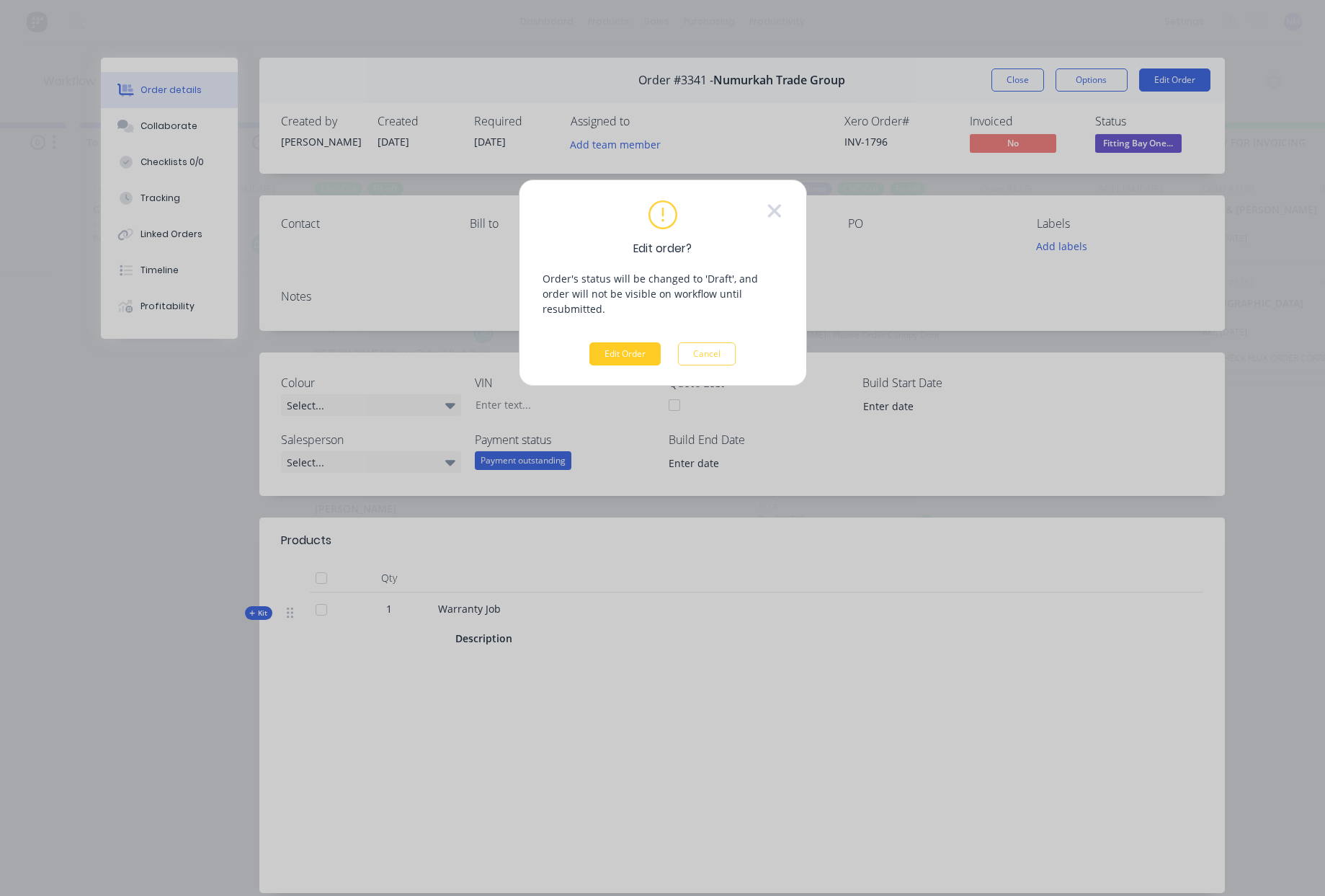
click at [603, 343] on button "Edit Order" at bounding box center [625, 354] width 71 height 23
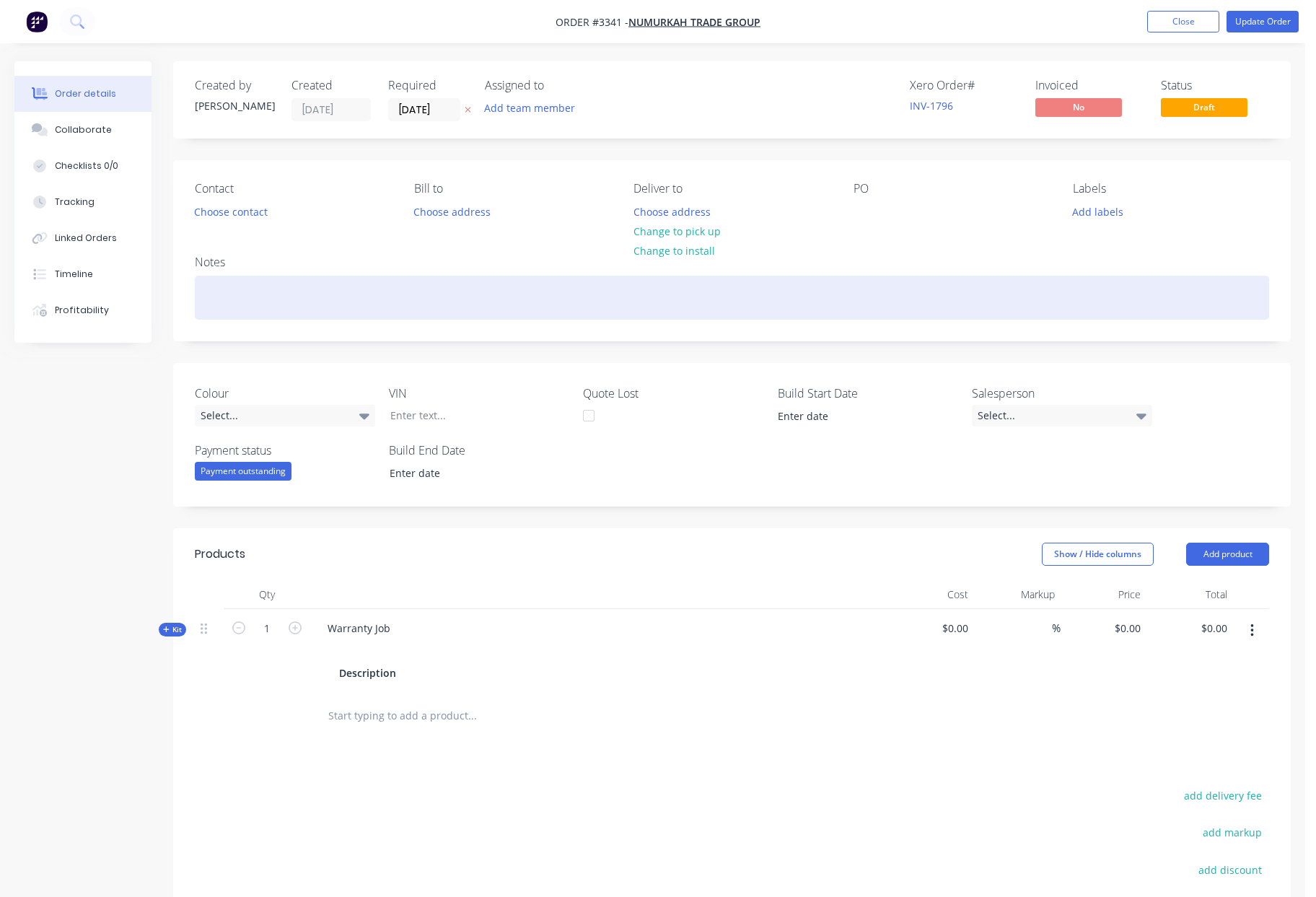
click at [252, 304] on div at bounding box center [731, 297] width 1074 height 44
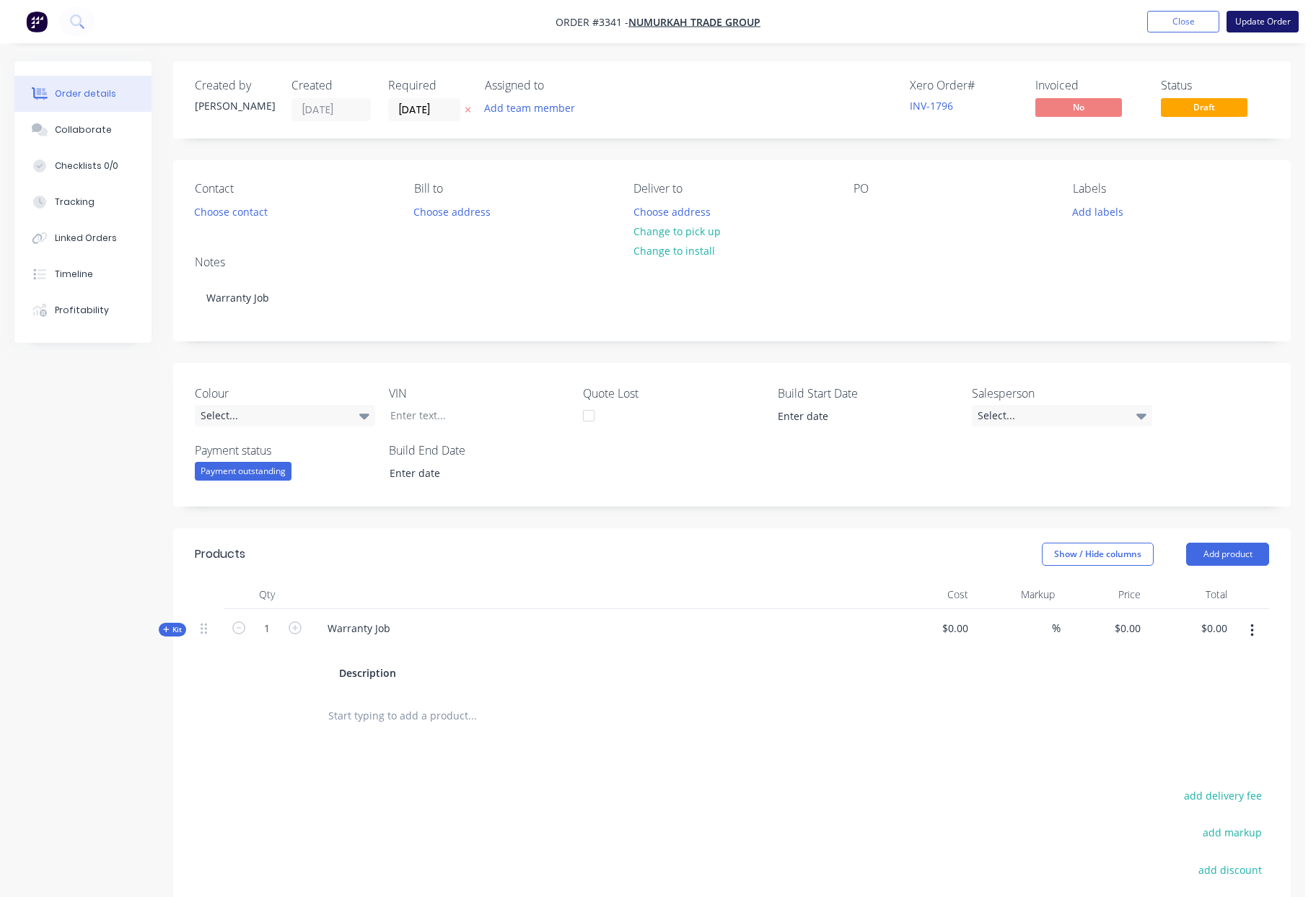
click at [1271, 23] on button "Update Order" at bounding box center [1262, 21] width 72 height 21
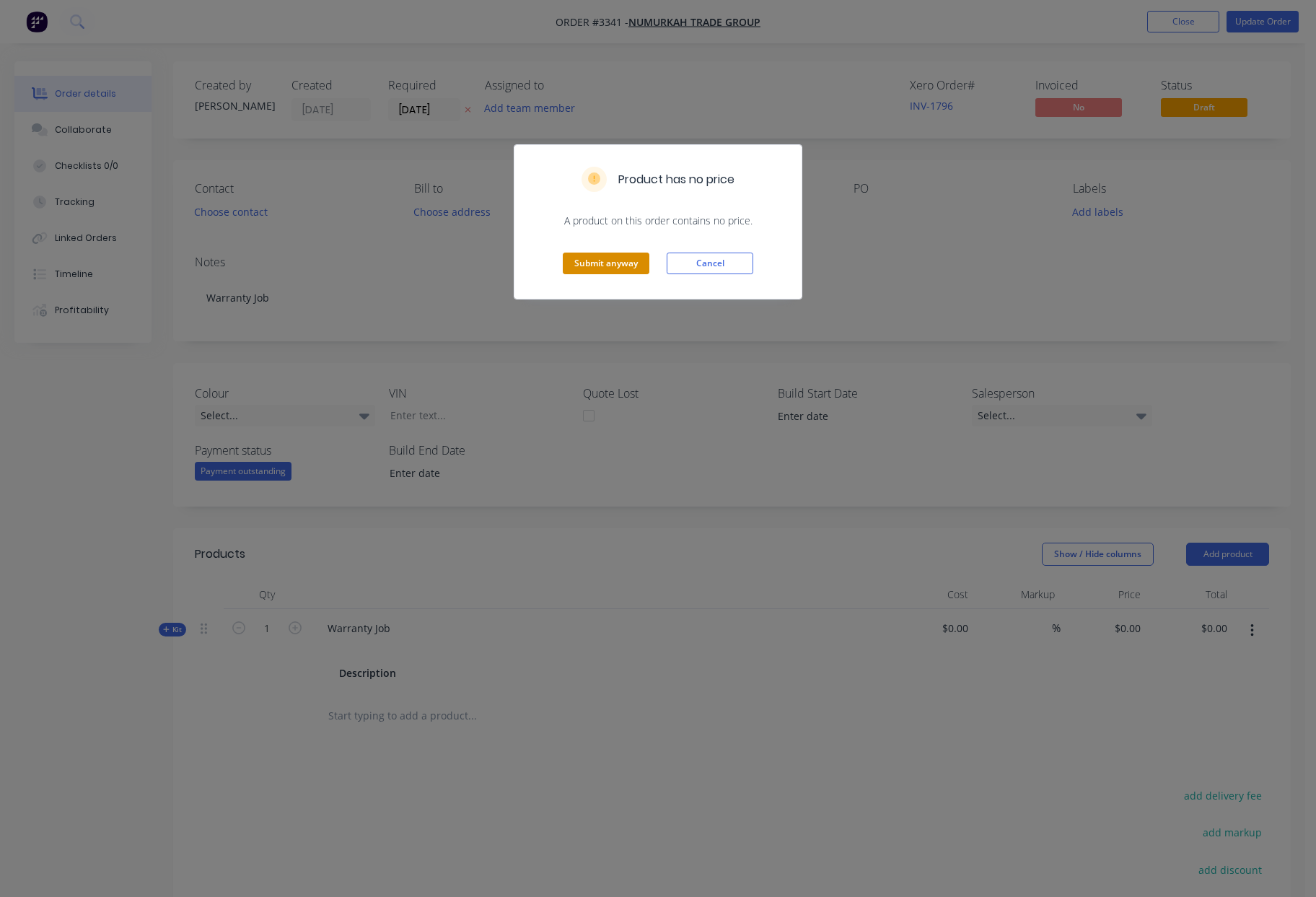
click at [611, 261] on button "Submit anyway" at bounding box center [606, 263] width 87 height 21
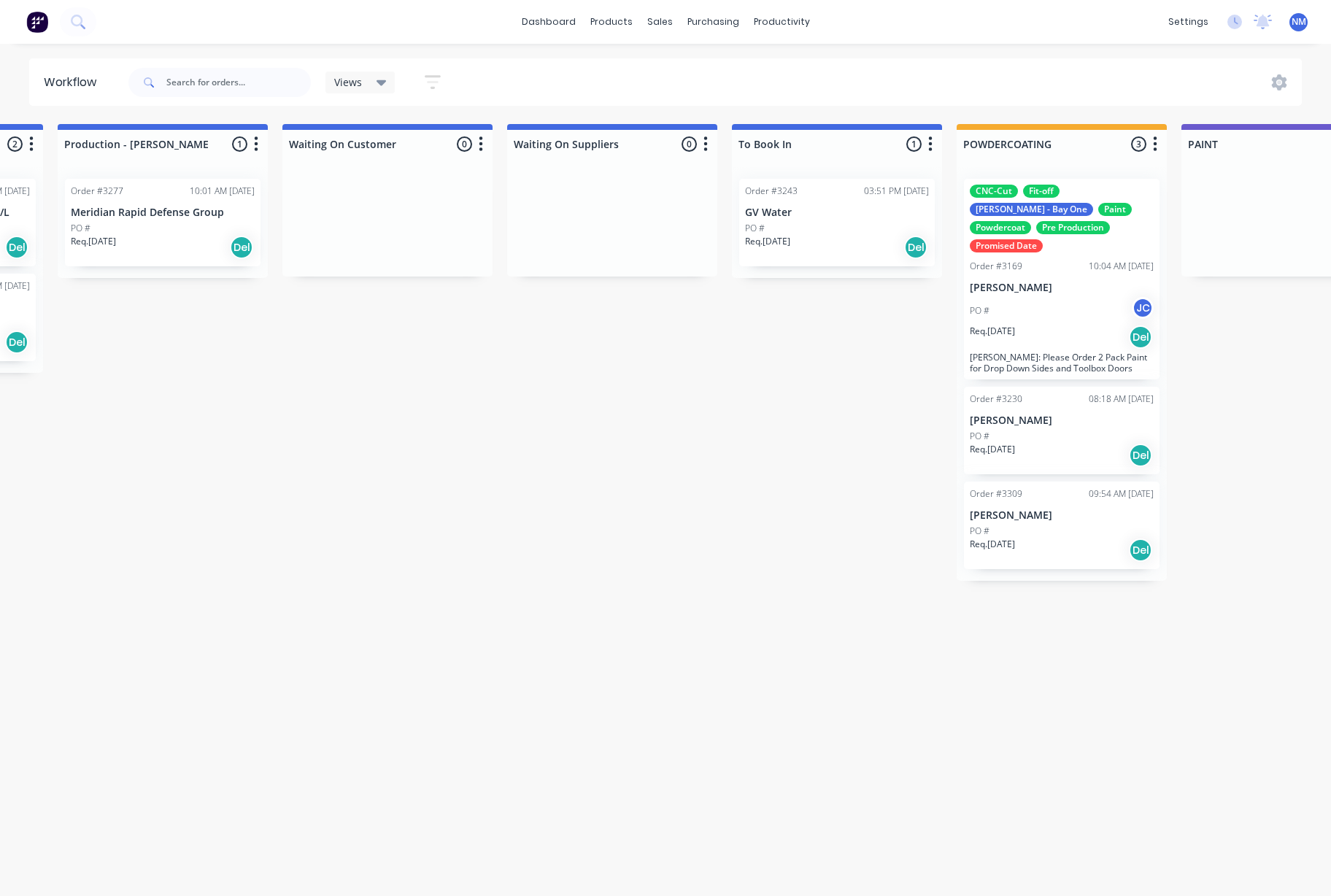
scroll to position [0, 2987]
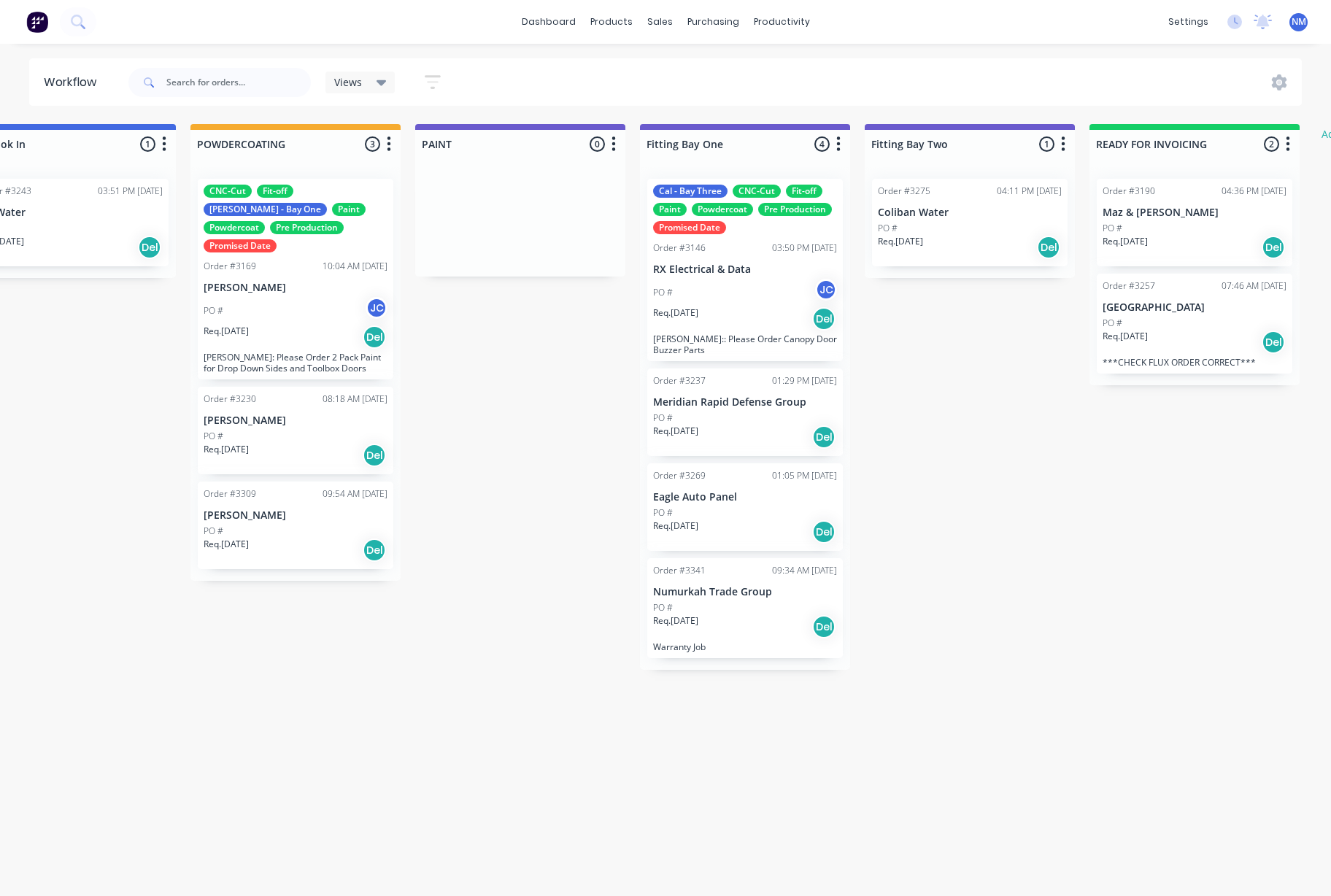
click at [748, 606] on div "PO #" at bounding box center [744, 608] width 184 height 13
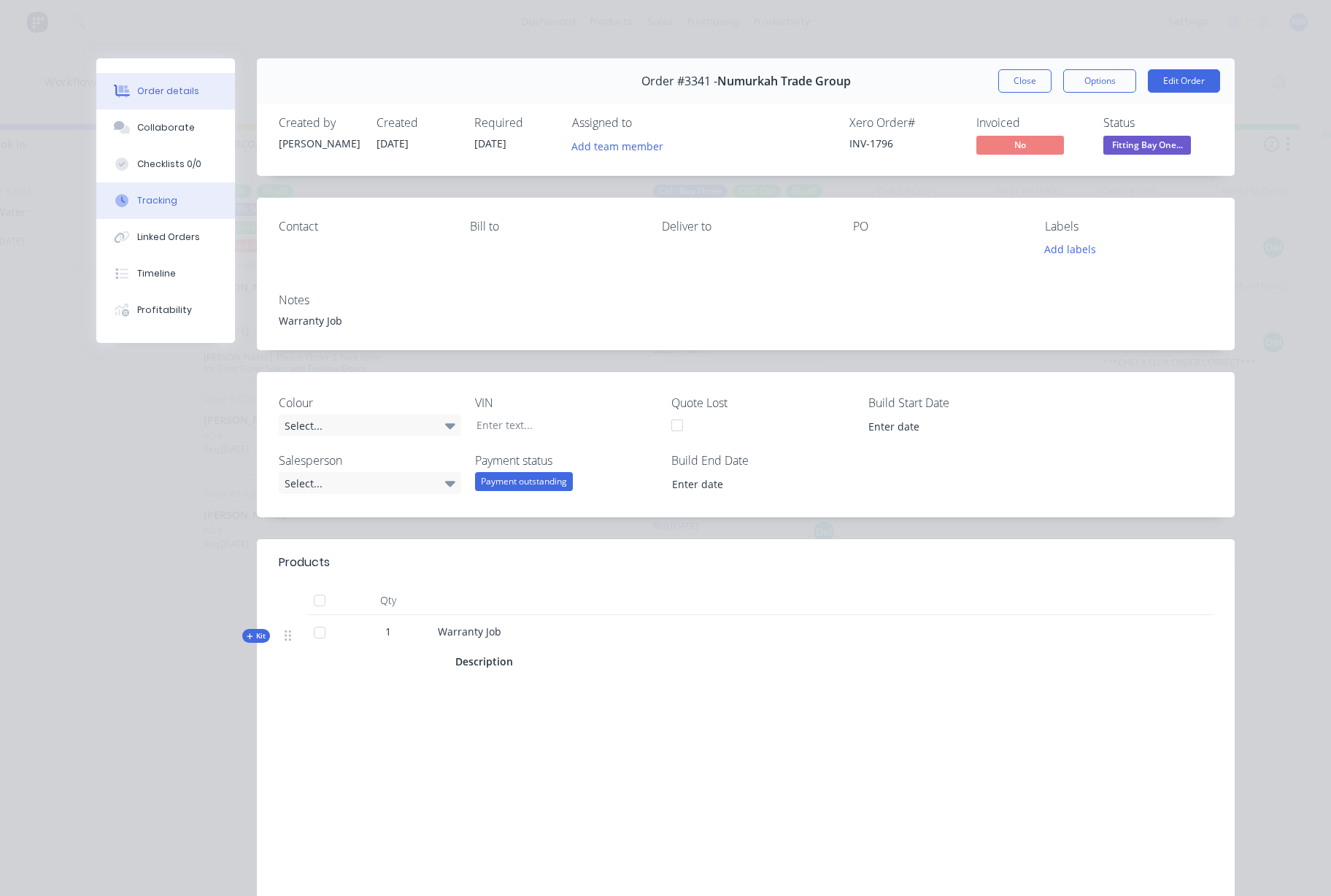
click at [151, 198] on div "Tracking" at bounding box center [157, 201] width 40 height 13
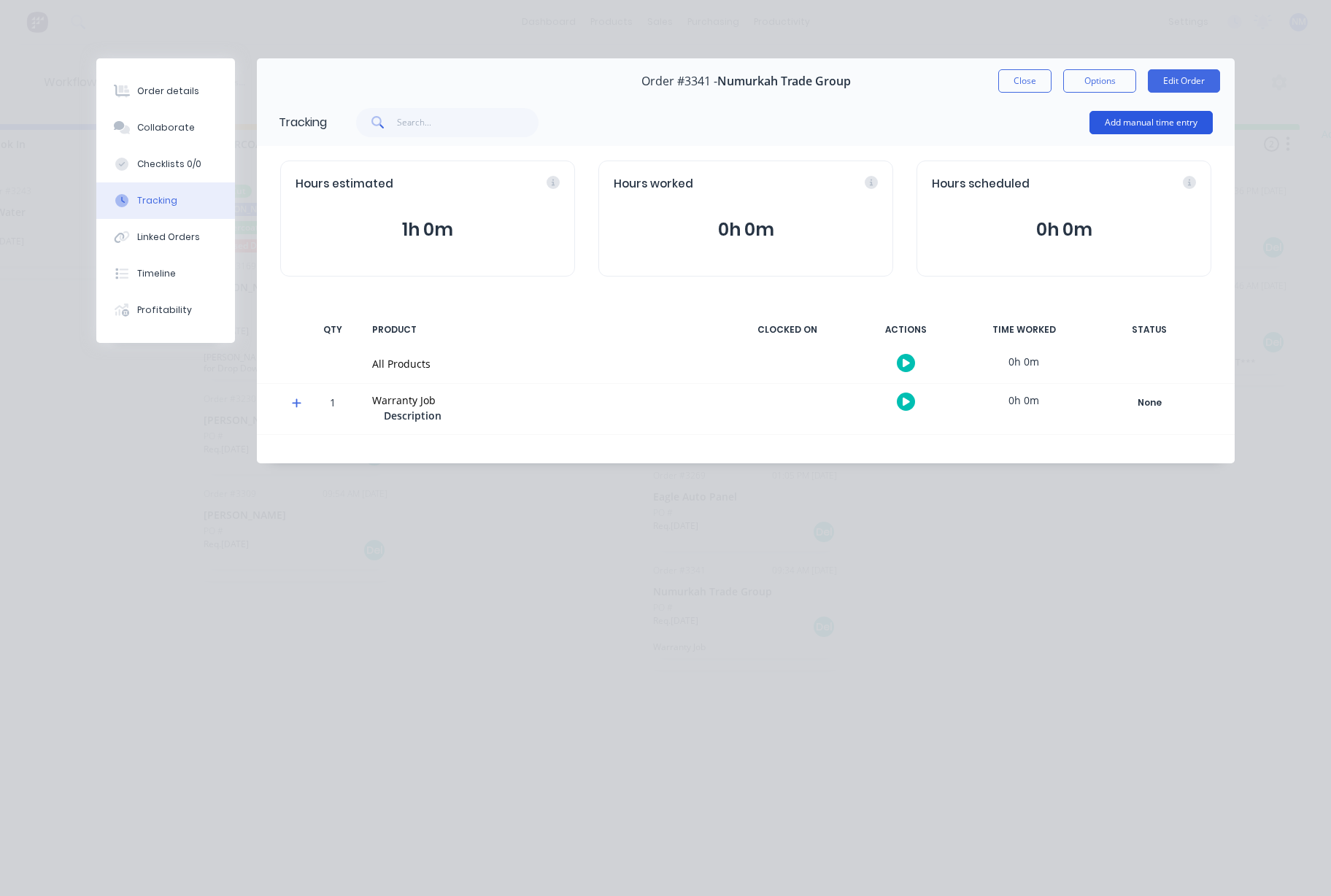
click at [1144, 120] on button "Add manual time entry" at bounding box center [1151, 122] width 124 height 23
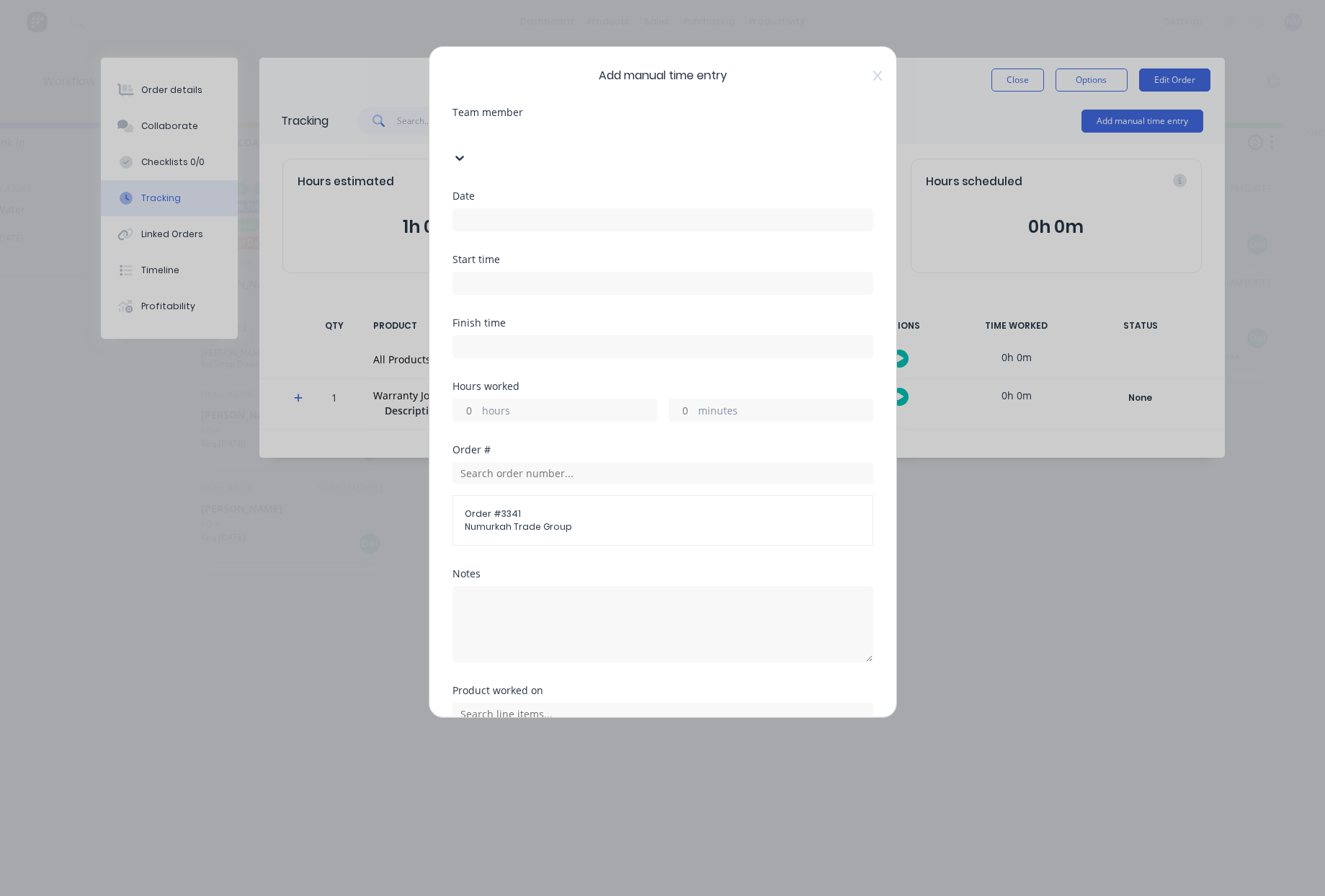
drag, startPoint x: 582, startPoint y: 135, endPoint x: 561, endPoint y: 165, distance: 36.6
click at [582, 135] on div at bounding box center [561, 133] width 208 height 18
drag, startPoint x: 836, startPoint y: 144, endPoint x: 856, endPoint y: 121, distance: 30.5
click at [467, 149] on div at bounding box center [460, 157] width 14 height 16
click at [874, 75] on icon at bounding box center [878, 75] width 9 height 12
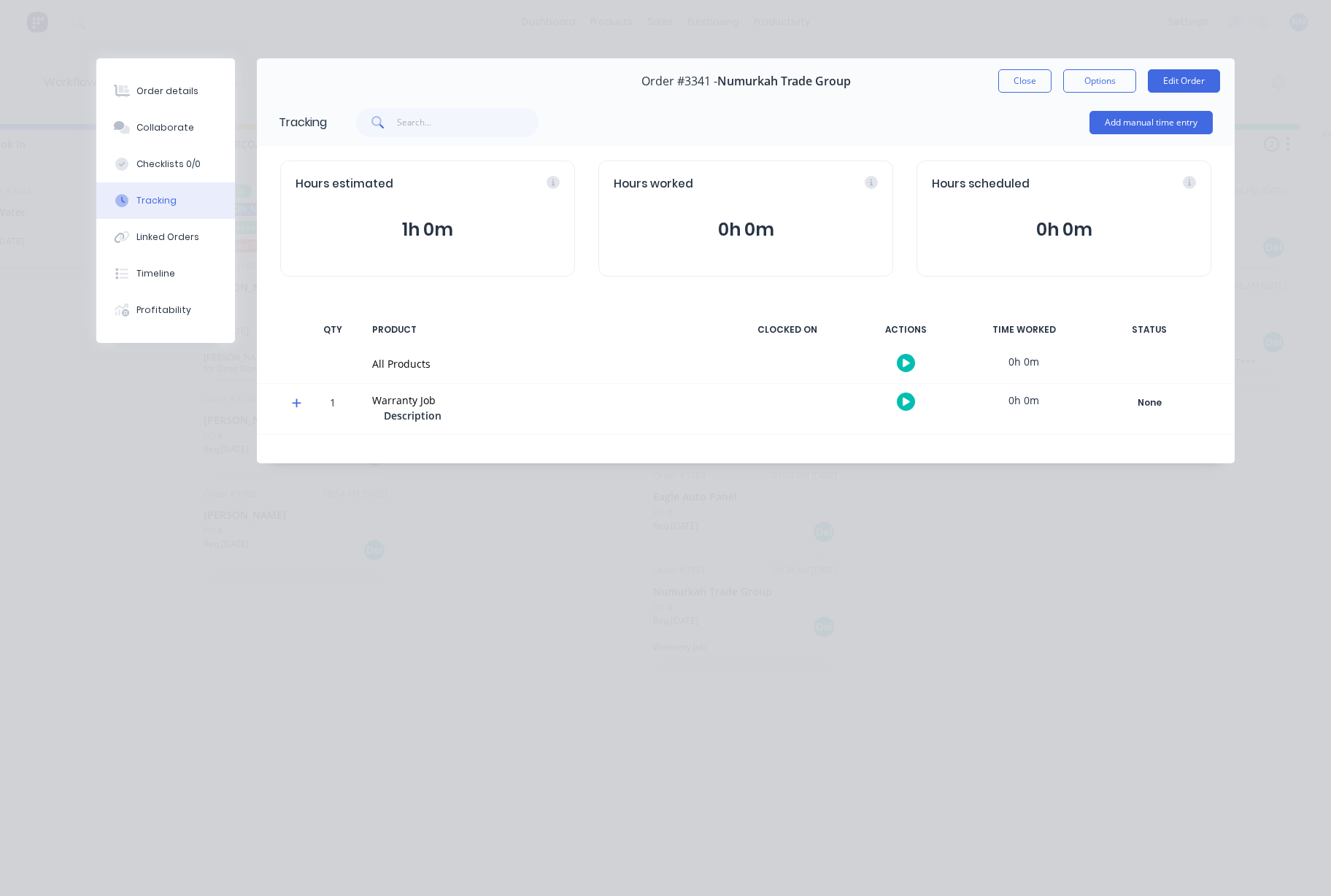
drag, startPoint x: 1035, startPoint y: 86, endPoint x: 1034, endPoint y: 79, distance: 7.1
click at [1035, 86] on button "Close" at bounding box center [1024, 80] width 53 height 23
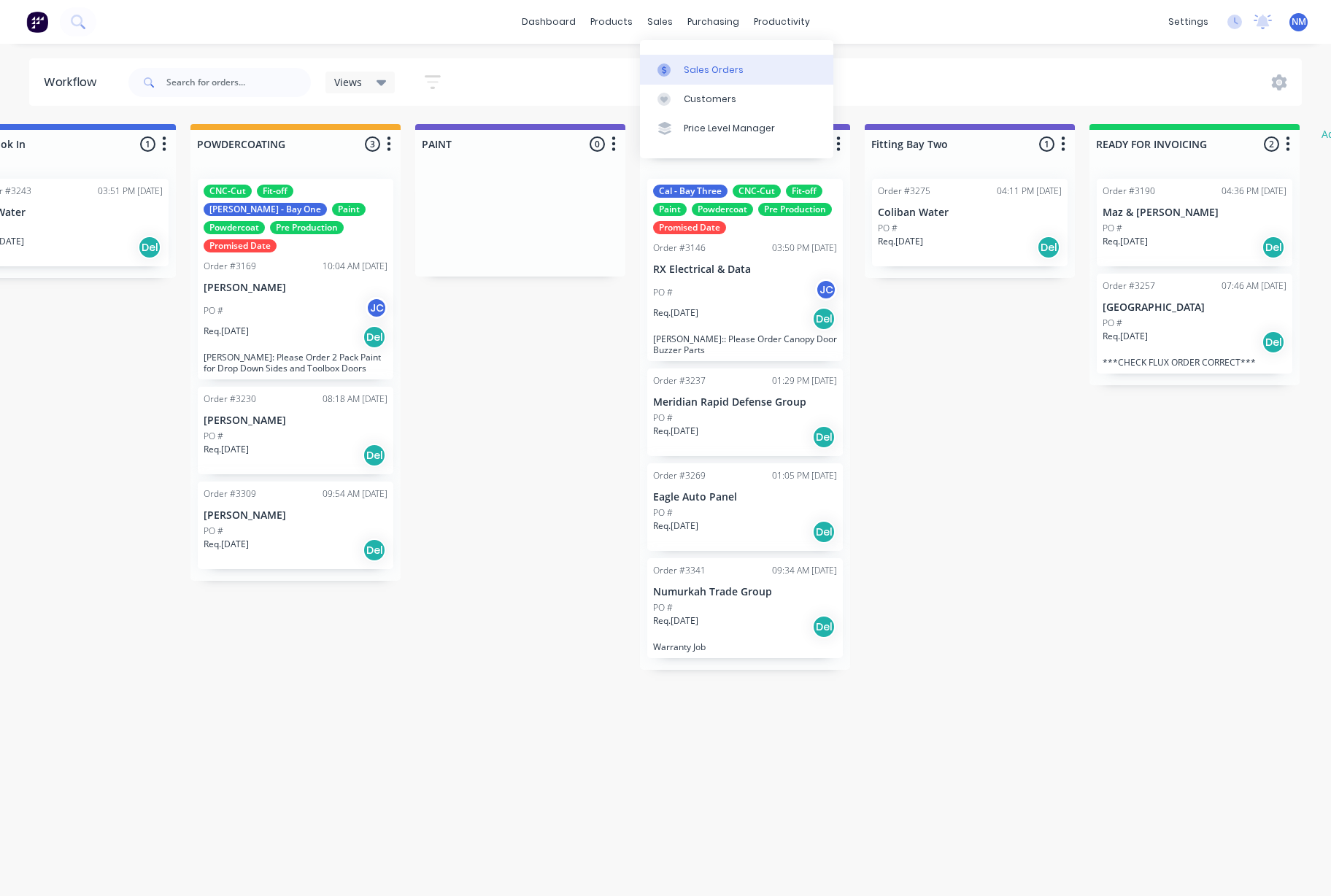
click at [695, 77] on link "Sales Orders" at bounding box center [736, 69] width 193 height 29
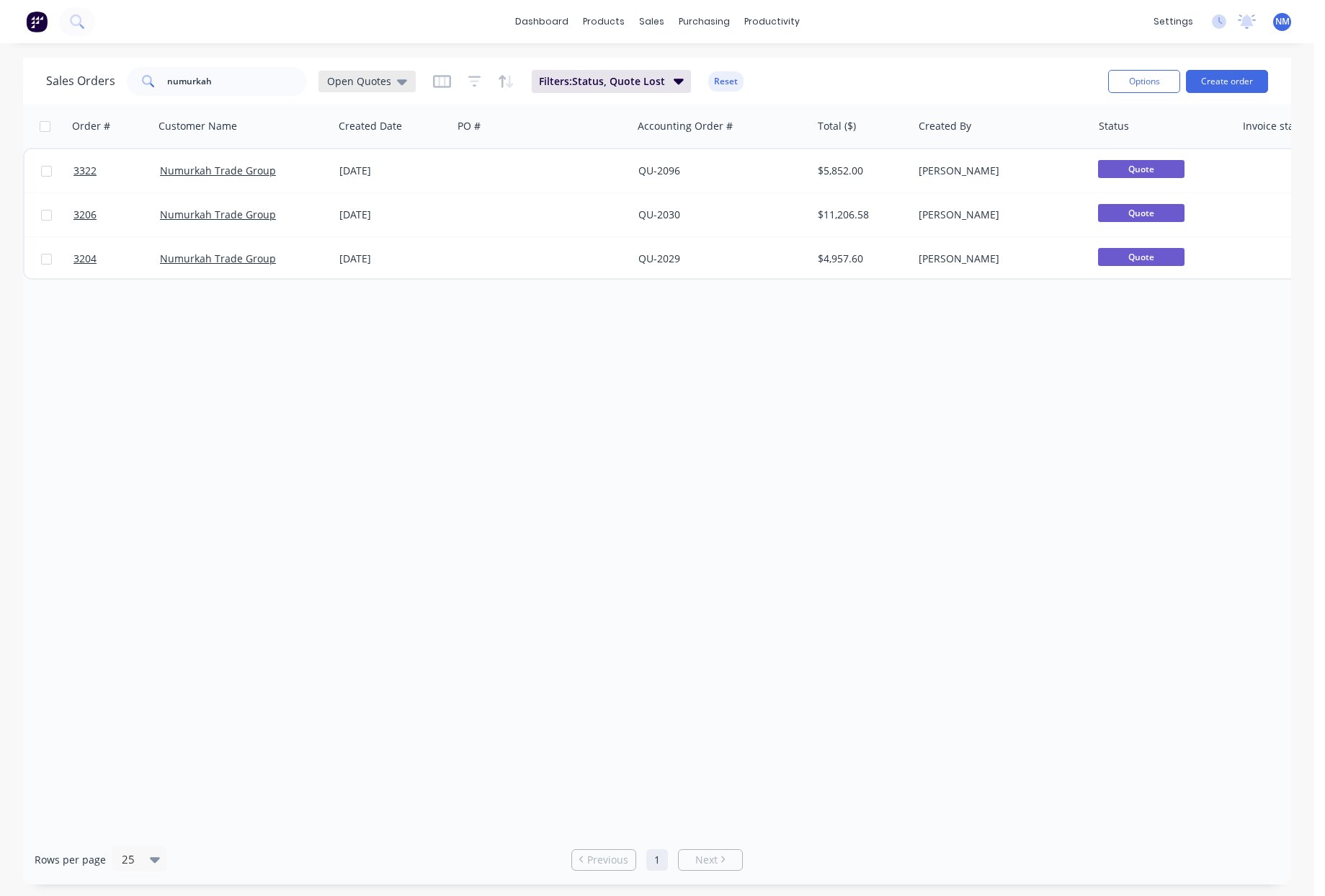
click at [391, 83] on div "Open Quotes" at bounding box center [367, 82] width 80 height 13
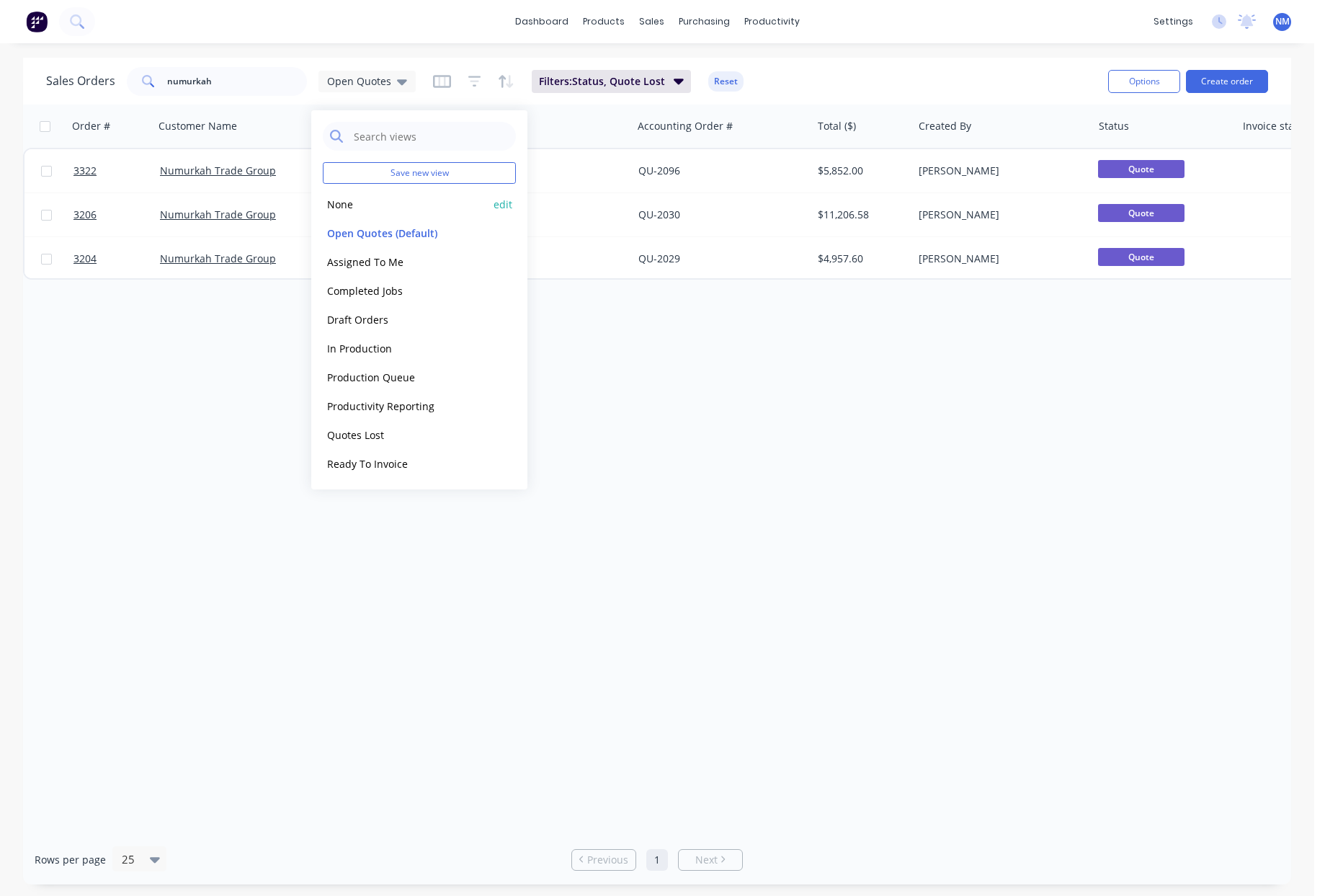
click at [357, 211] on button "None" at bounding box center [404, 204] width 164 height 17
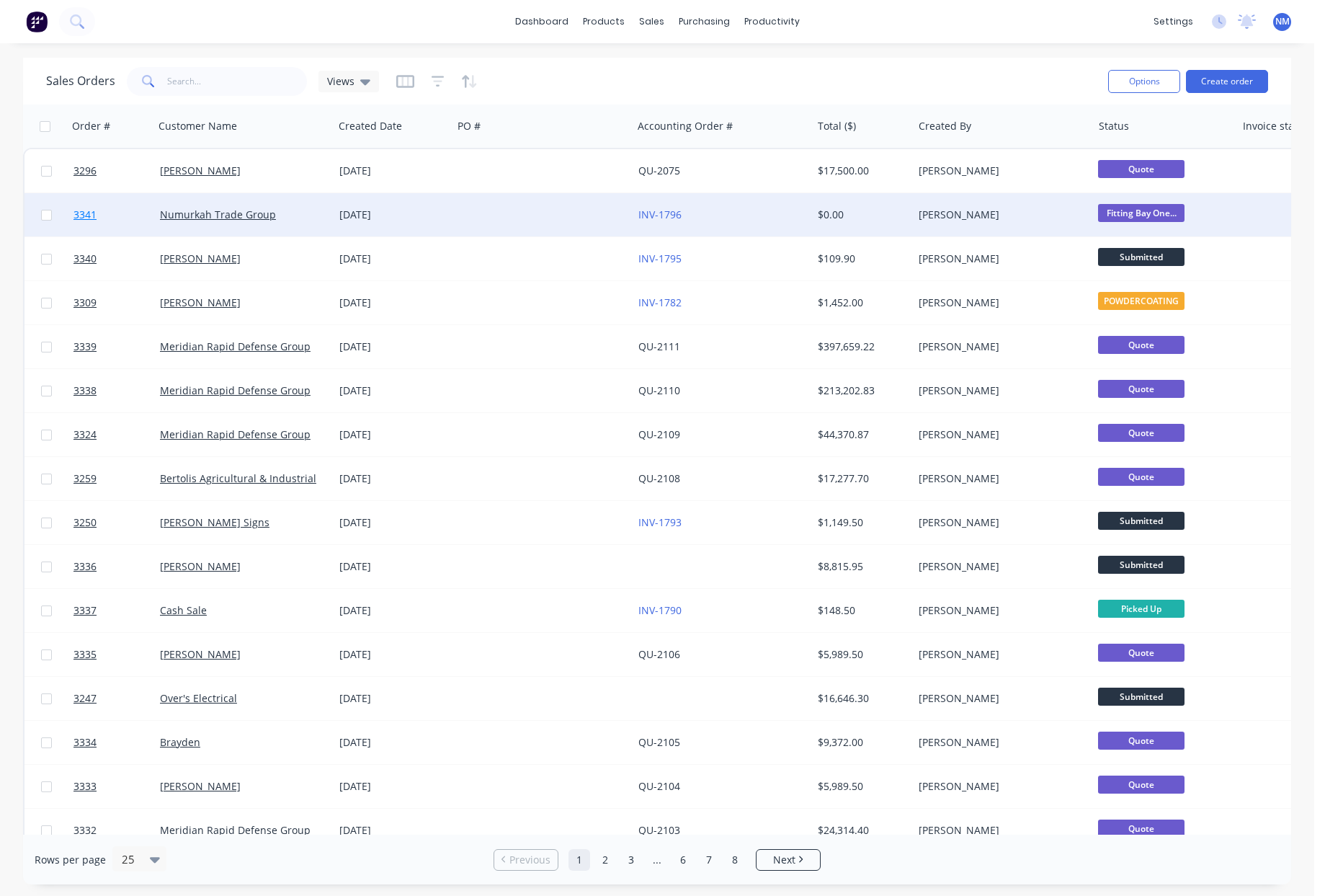
click at [88, 215] on span "3341" at bounding box center [85, 215] width 23 height 14
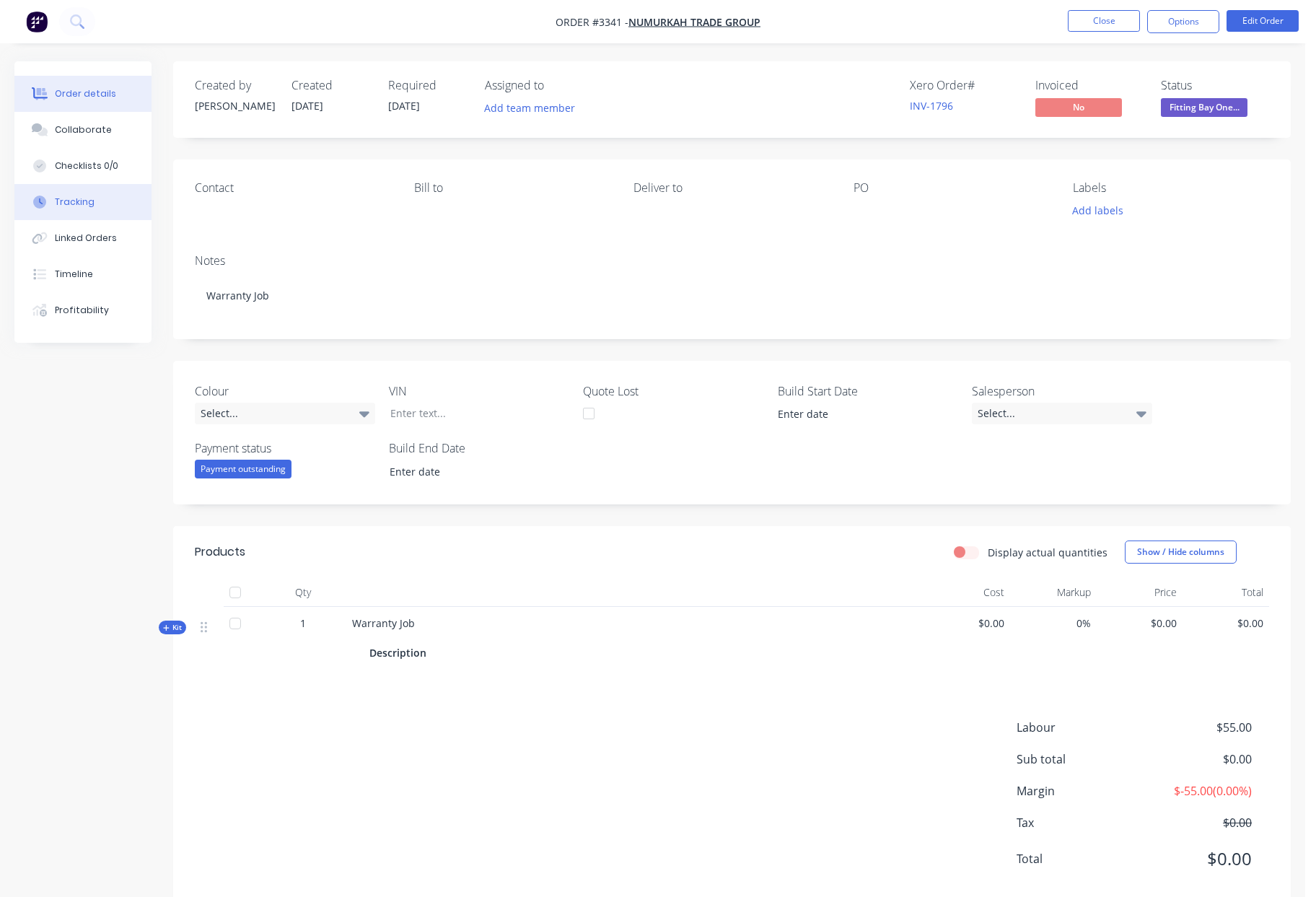
click at [106, 203] on button "Tracking" at bounding box center [83, 202] width 137 height 36
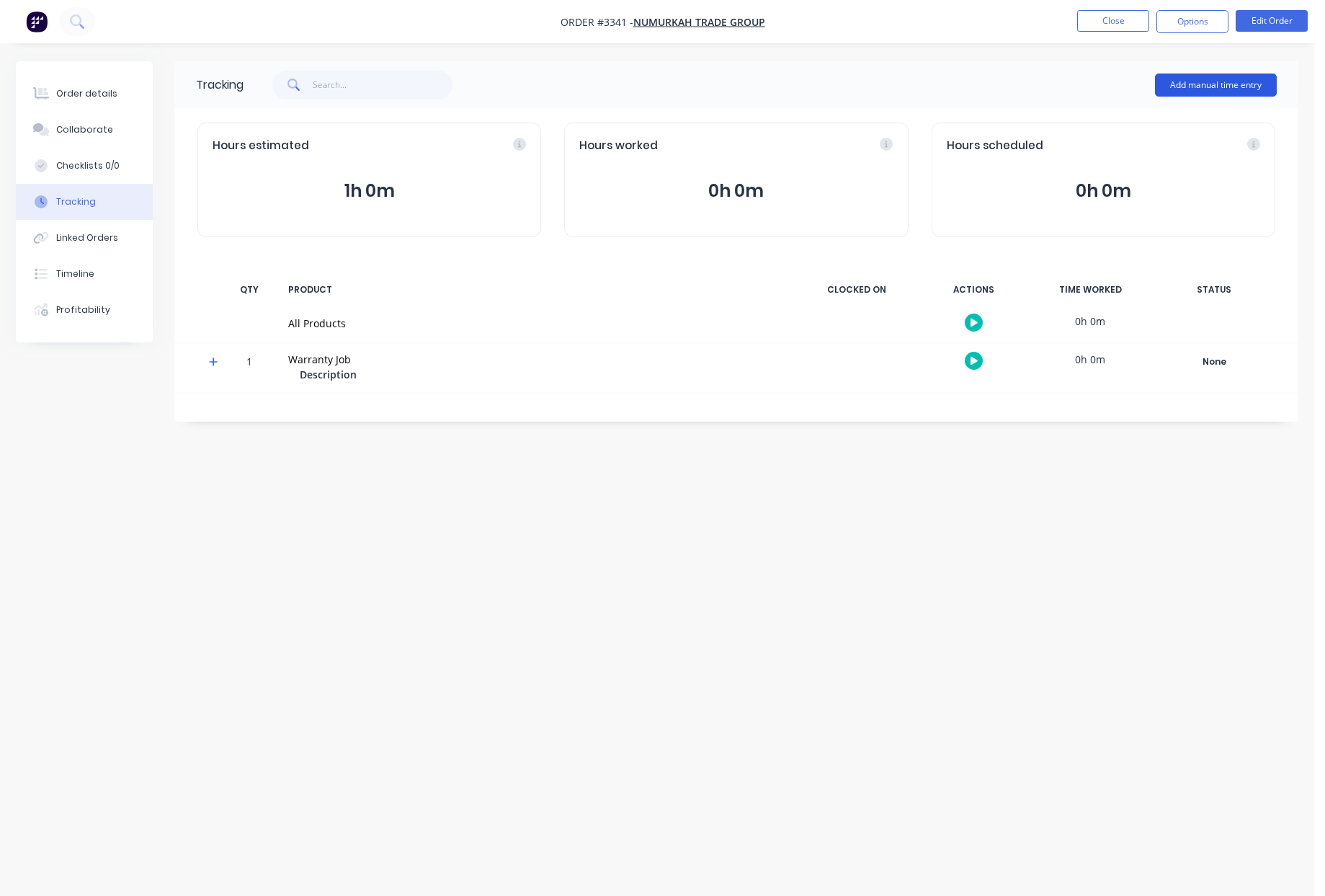
click at [1235, 87] on button "Add manual time entry" at bounding box center [1216, 85] width 122 height 23
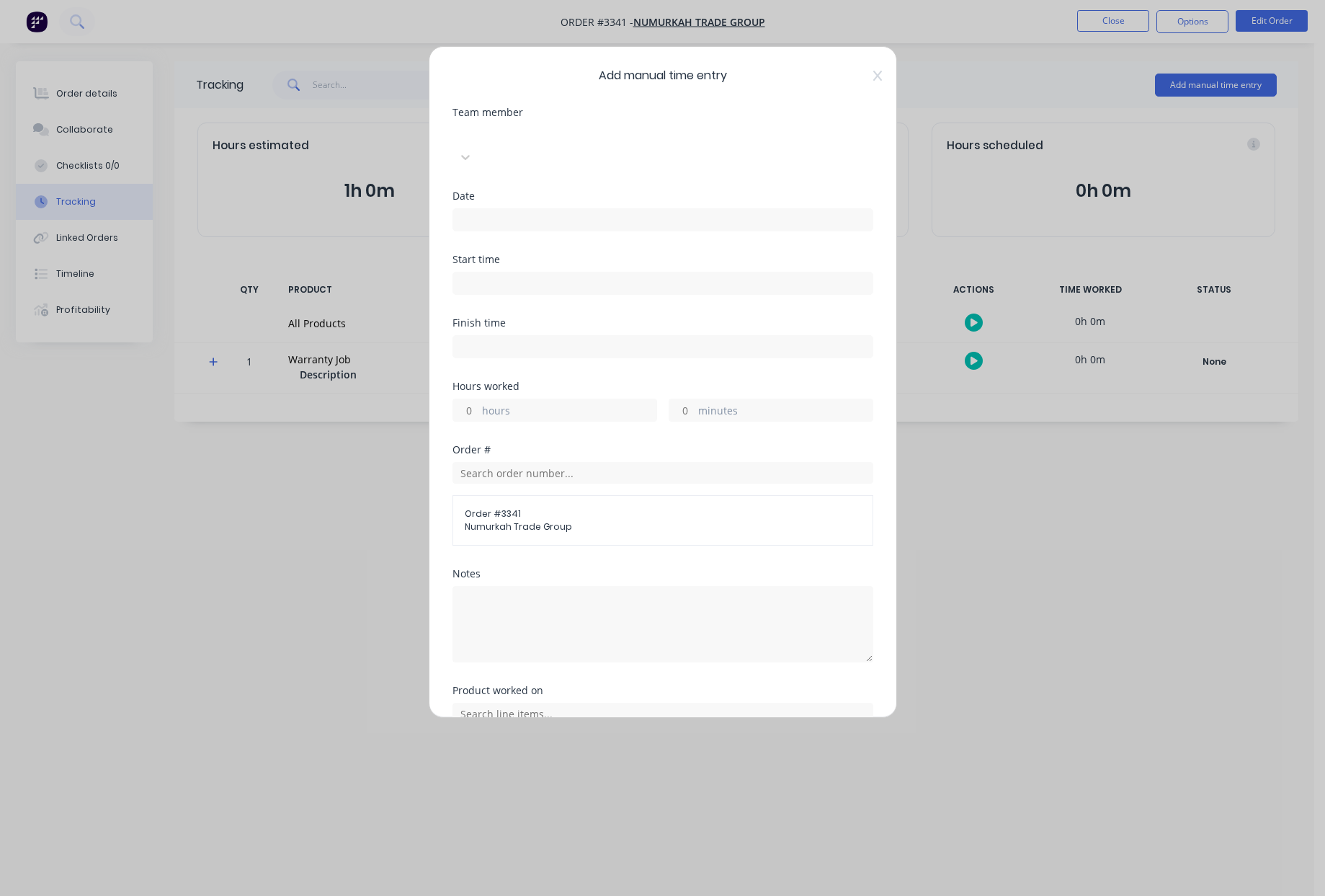
click at [664, 133] on div at bounding box center [561, 133] width 208 height 18
click at [510, 209] on input at bounding box center [663, 220] width 419 height 21
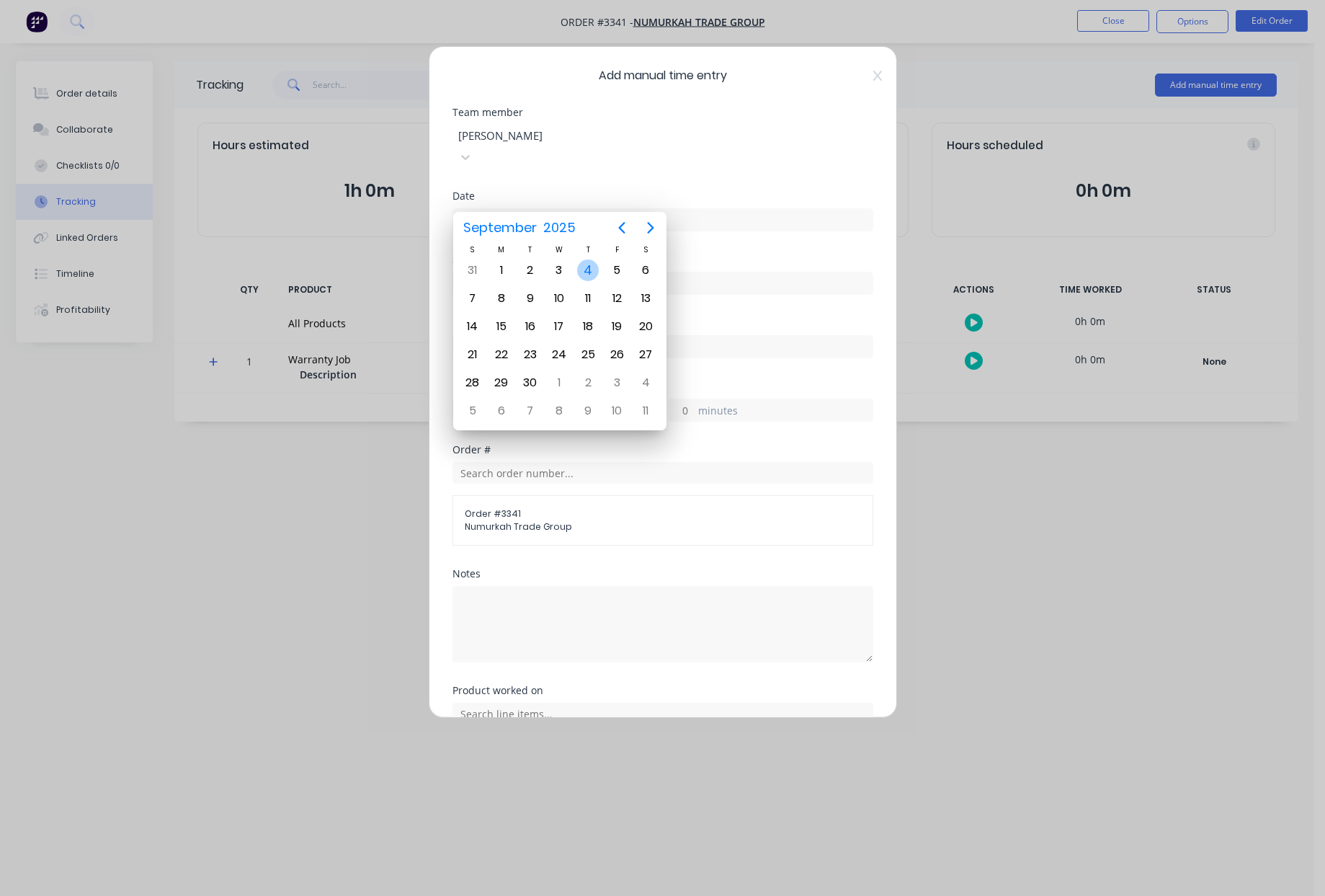
click at [587, 270] on div "4" at bounding box center [588, 270] width 21 height 21
type input "04/09/2025"
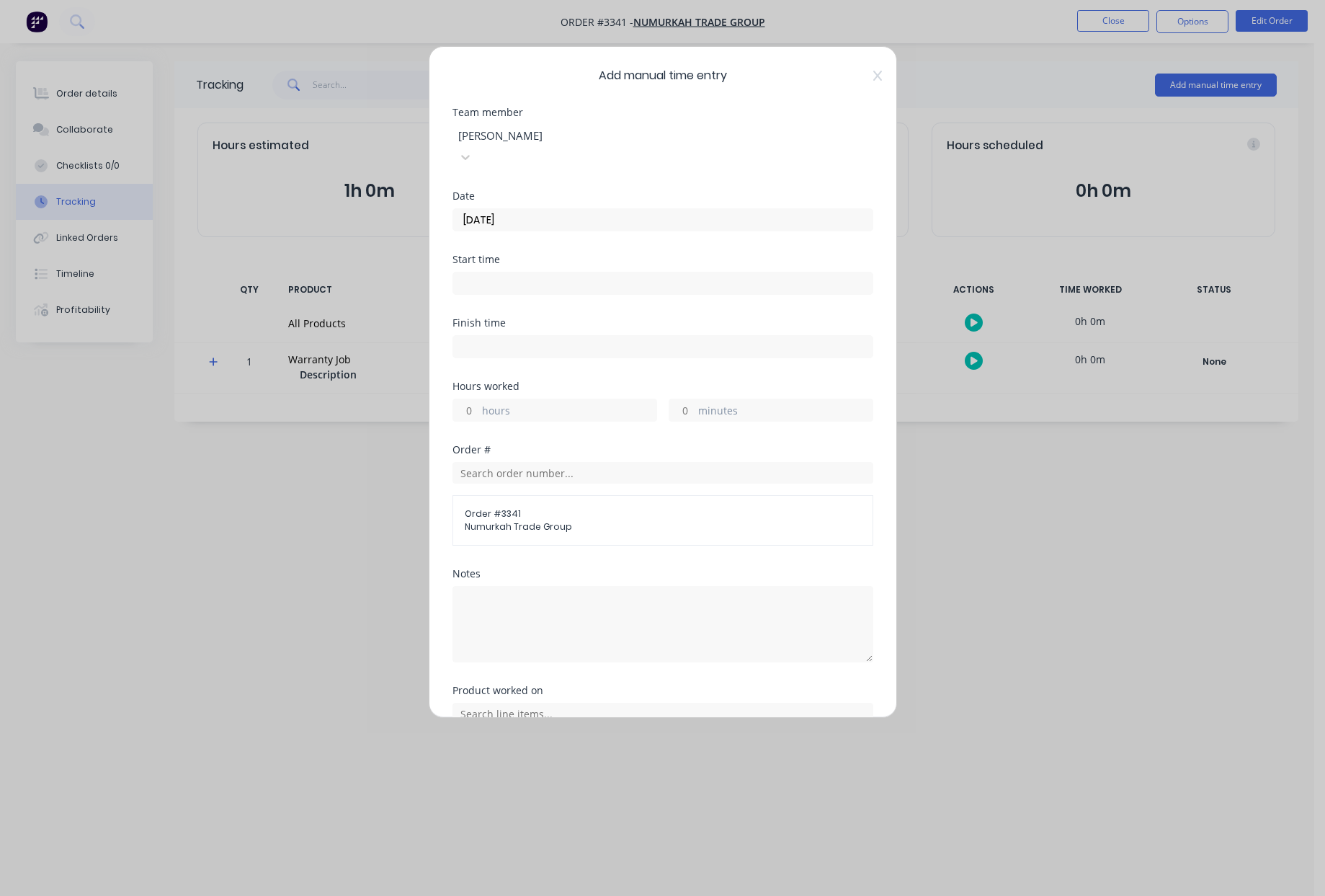
click at [521, 273] on input at bounding box center [663, 283] width 419 height 21
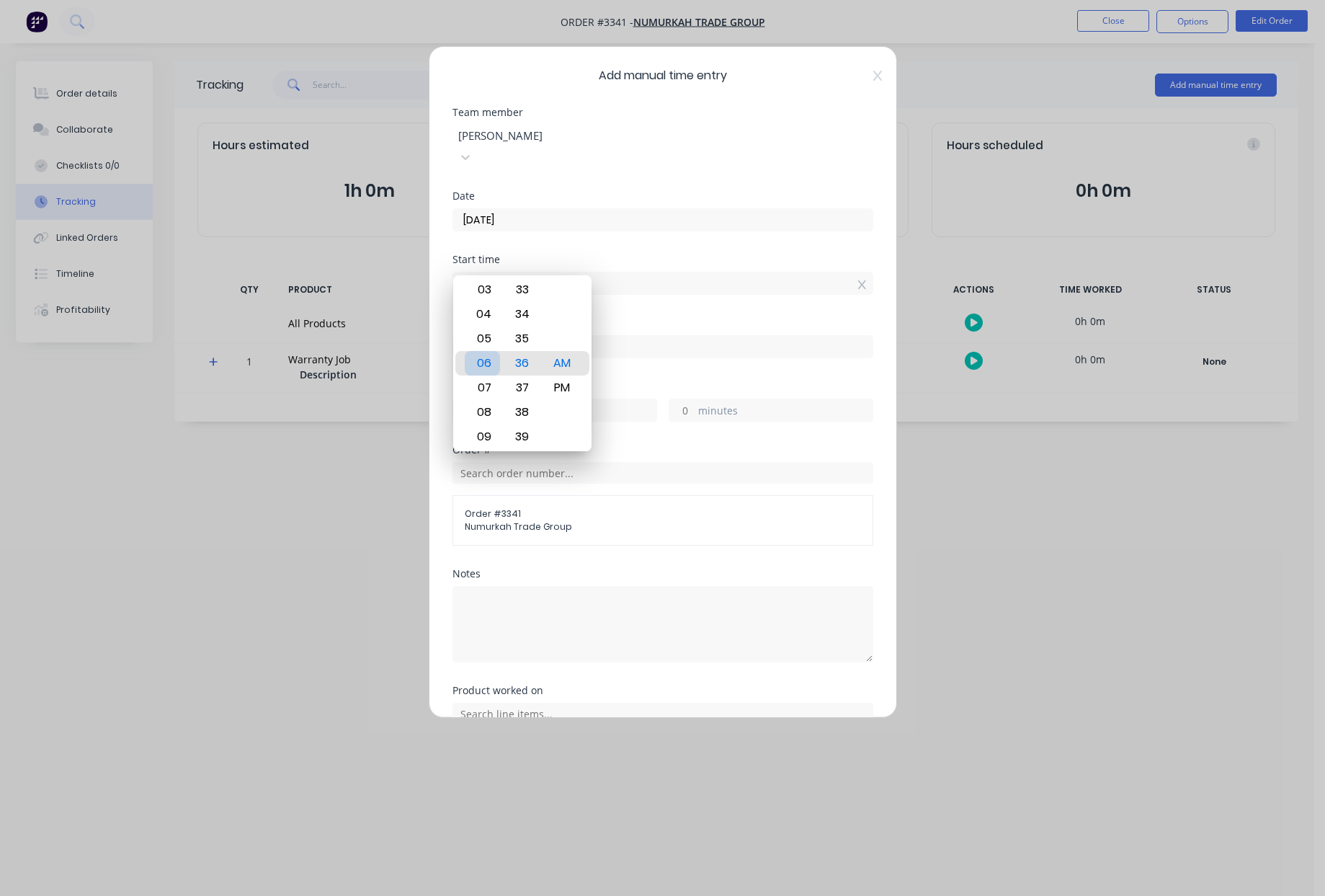
click at [488, 363] on div "06" at bounding box center [482, 363] width 36 height 25
type input "06:00 AM"
click at [550, 373] on div "AM" at bounding box center [561, 363] width 36 height 25
click at [761, 318] on div "Finish time" at bounding box center [663, 323] width 421 height 10
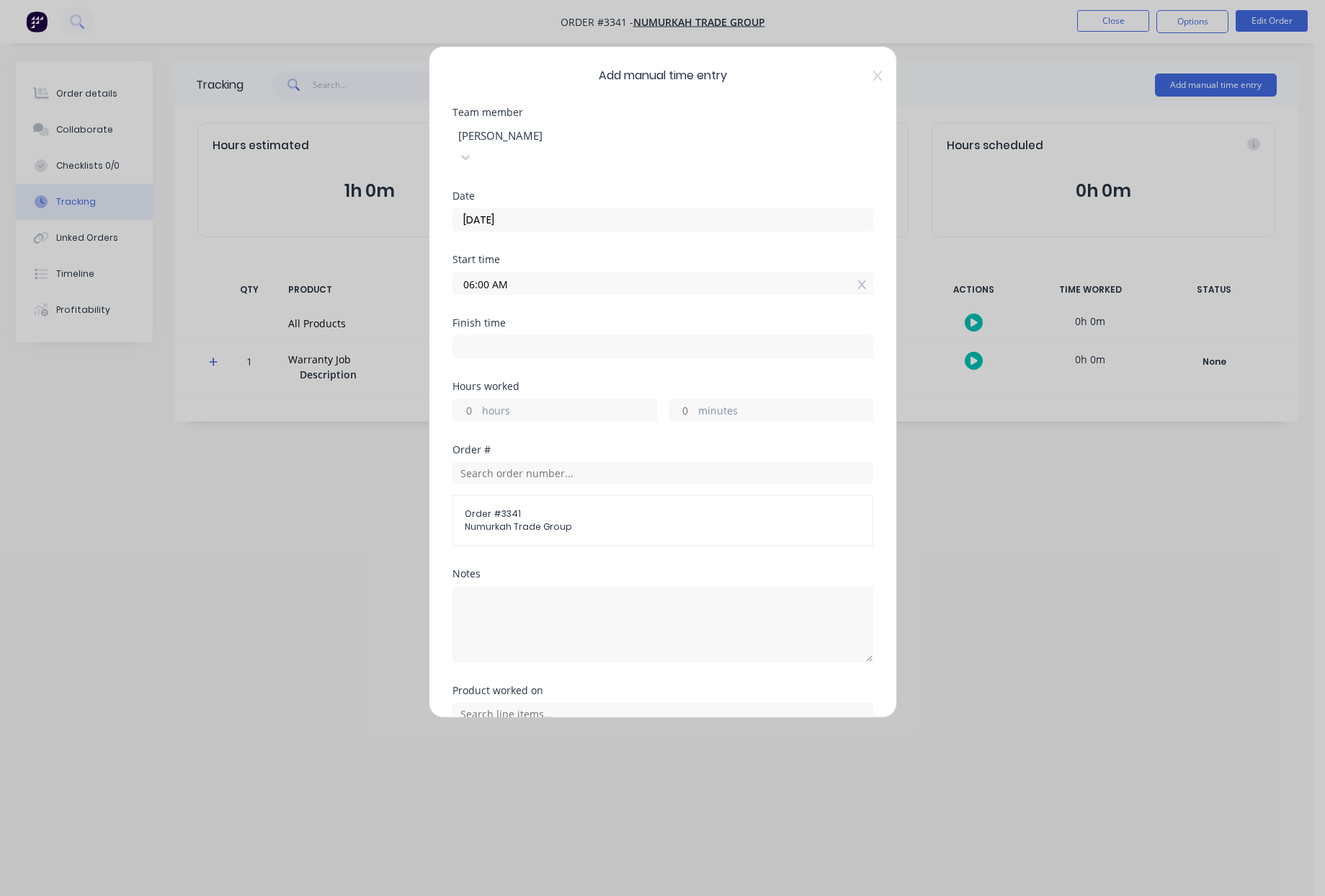
click at [472, 400] on input "hours" at bounding box center [466, 410] width 25 height 21
type input "2"
type input "08:00 AM"
click at [755, 344] on div "Finish time 08:00 AM" at bounding box center [663, 350] width 421 height 63
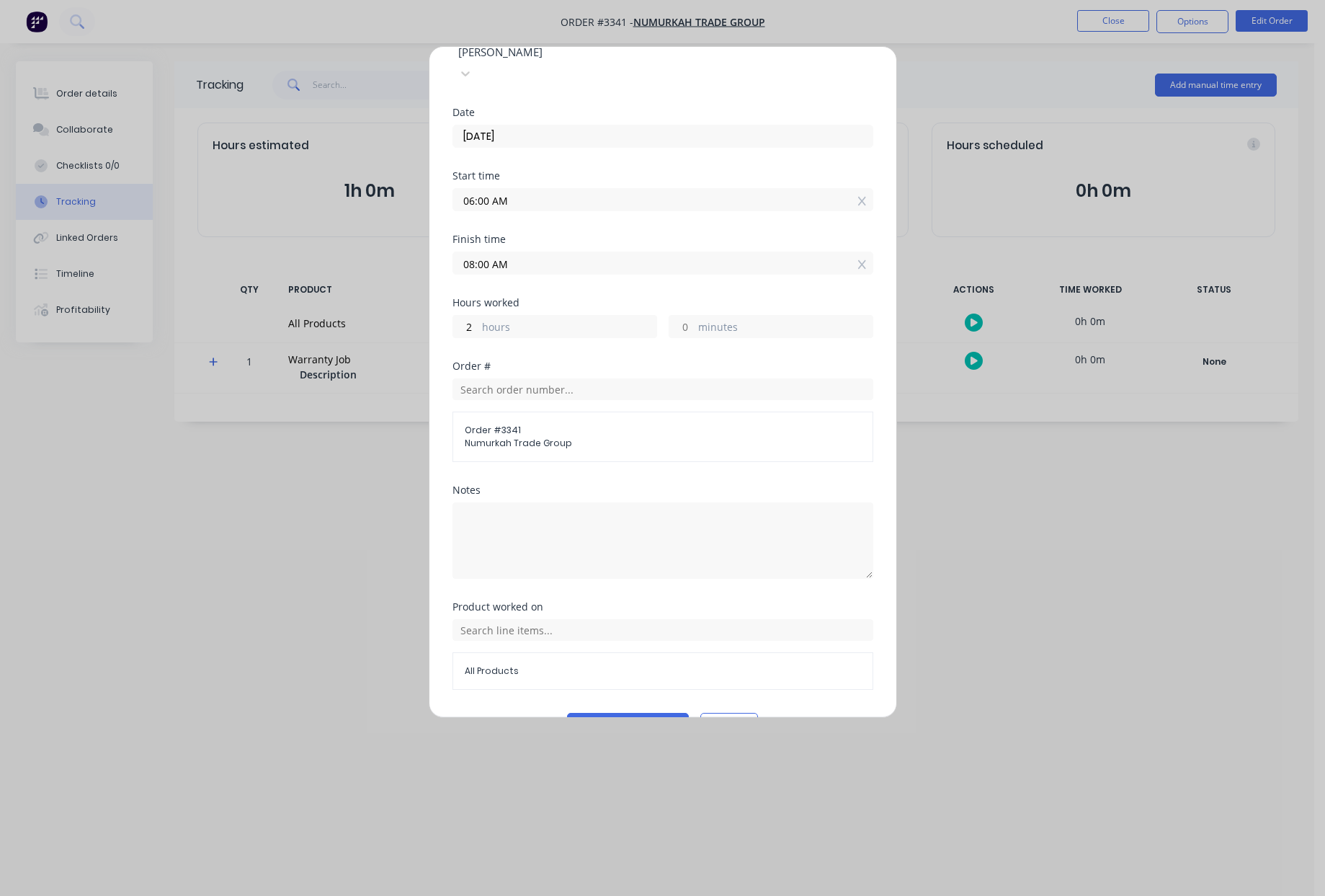
scroll to position [101, 0]
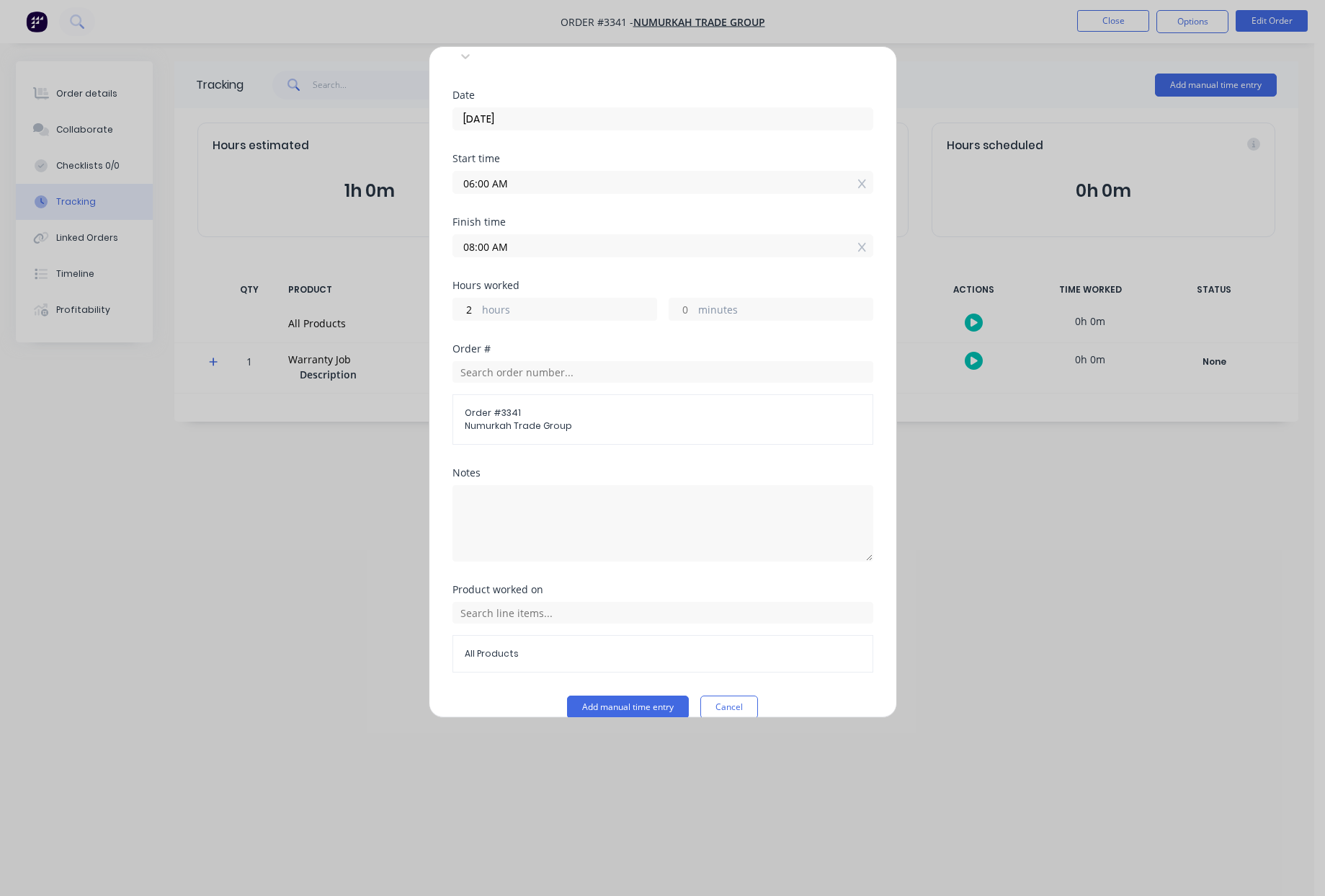
click at [535, 647] on span "All Products" at bounding box center [663, 653] width 396 height 13
click at [536, 602] on input "text" at bounding box center [663, 612] width 421 height 21
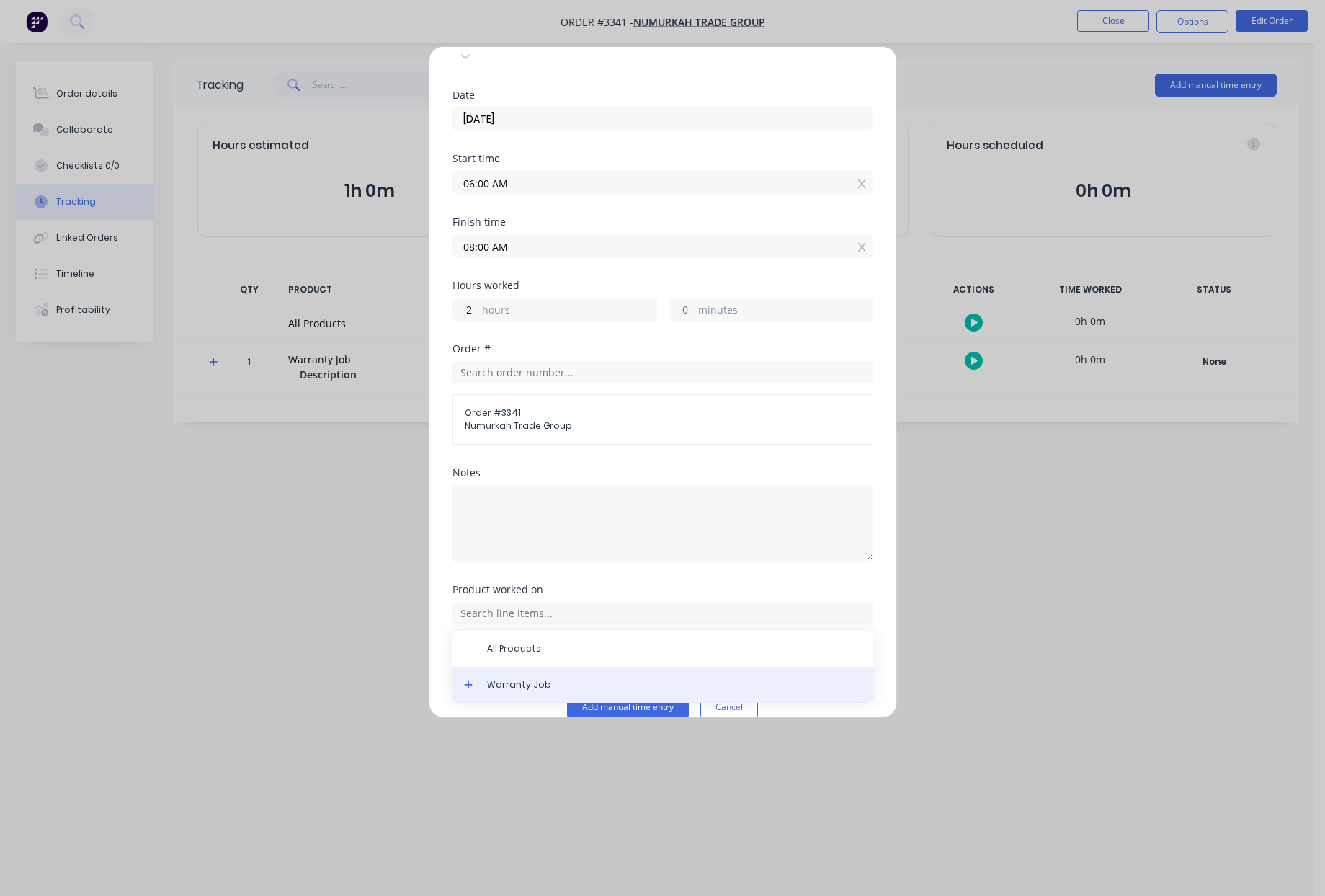
click at [535, 667] on div "Warranty Job" at bounding box center [663, 684] width 421 height 36
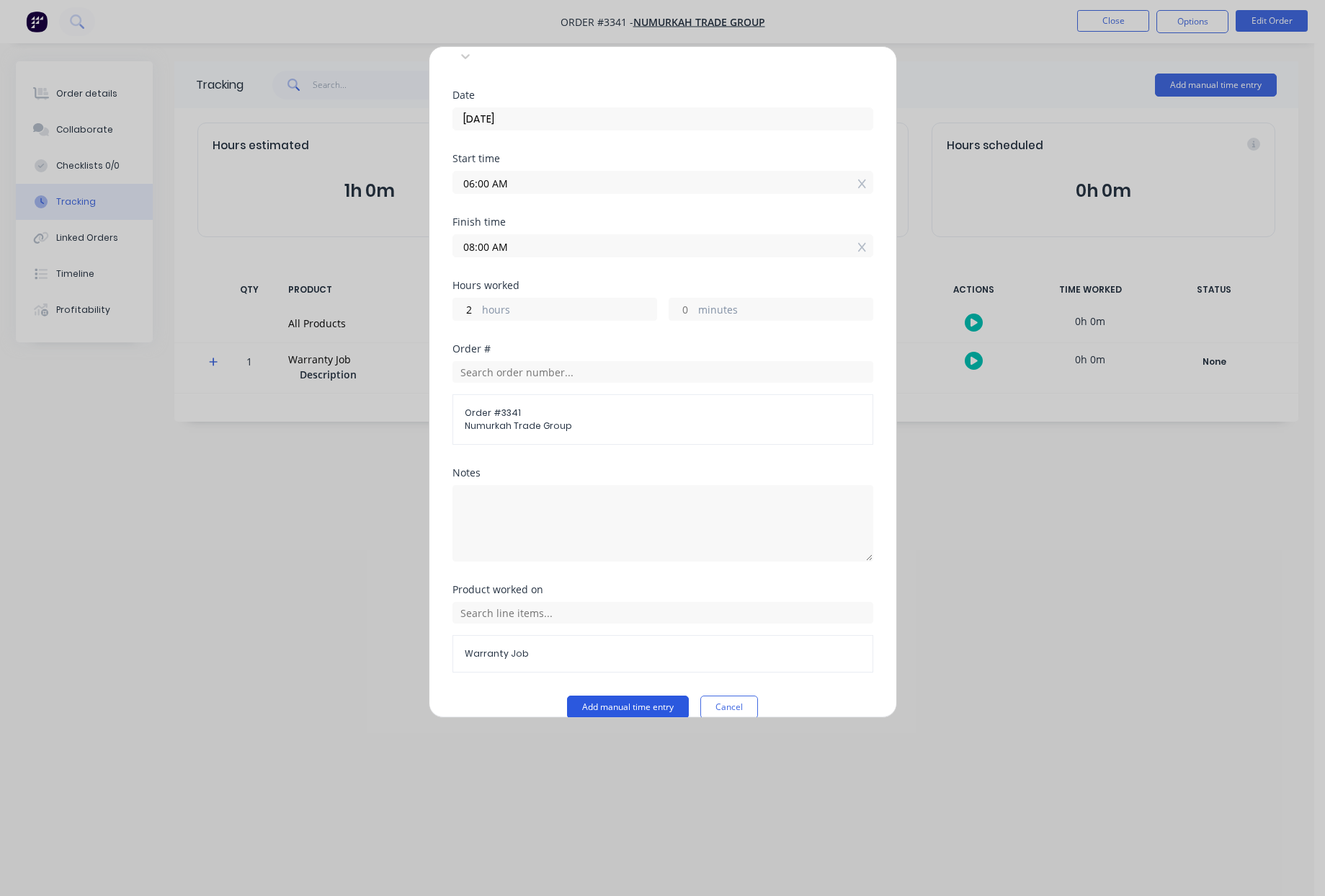
click at [644, 695] on button "Add manual time entry" at bounding box center [628, 706] width 122 height 23
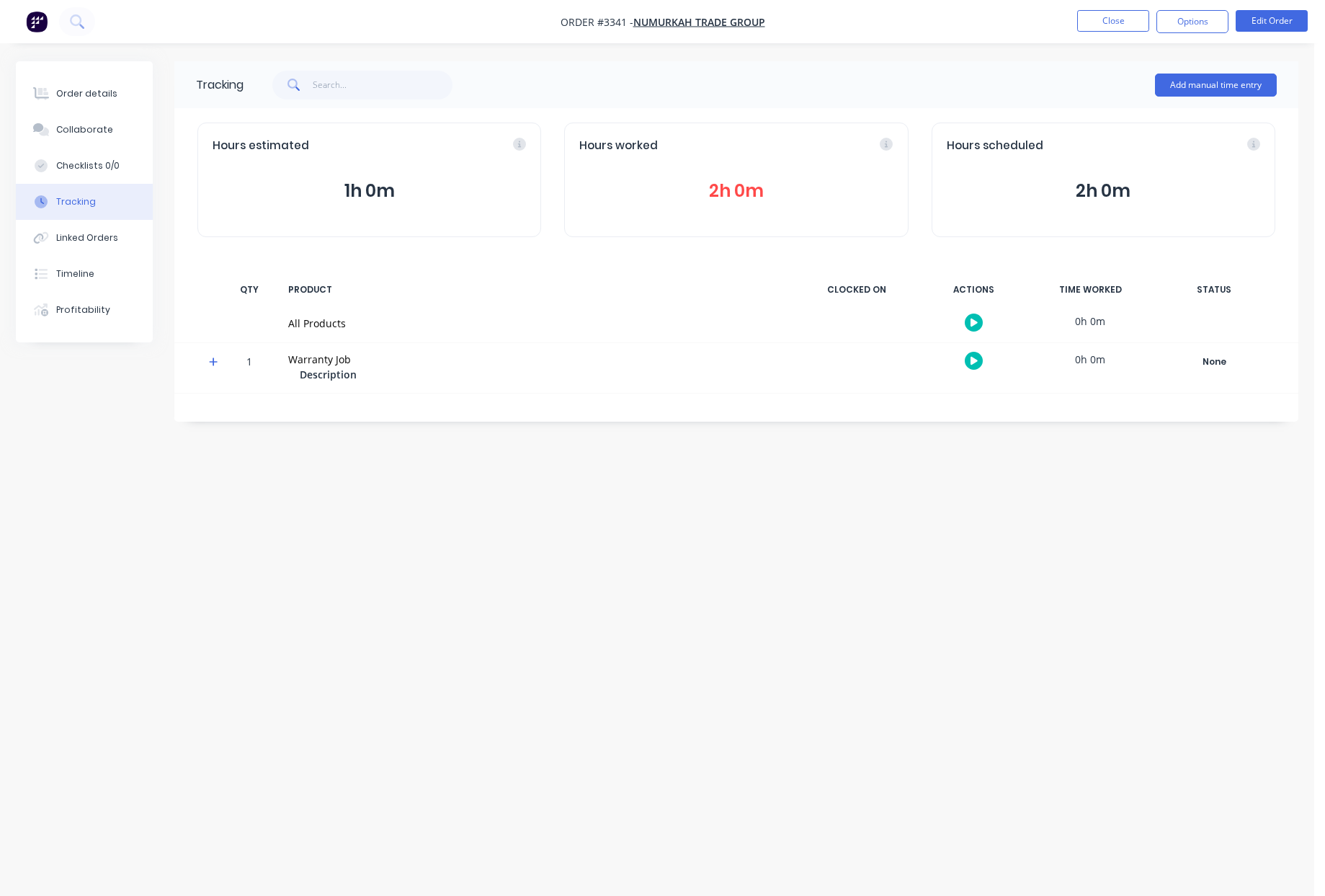
click at [965, 320] on button "button" at bounding box center [974, 322] width 18 height 18
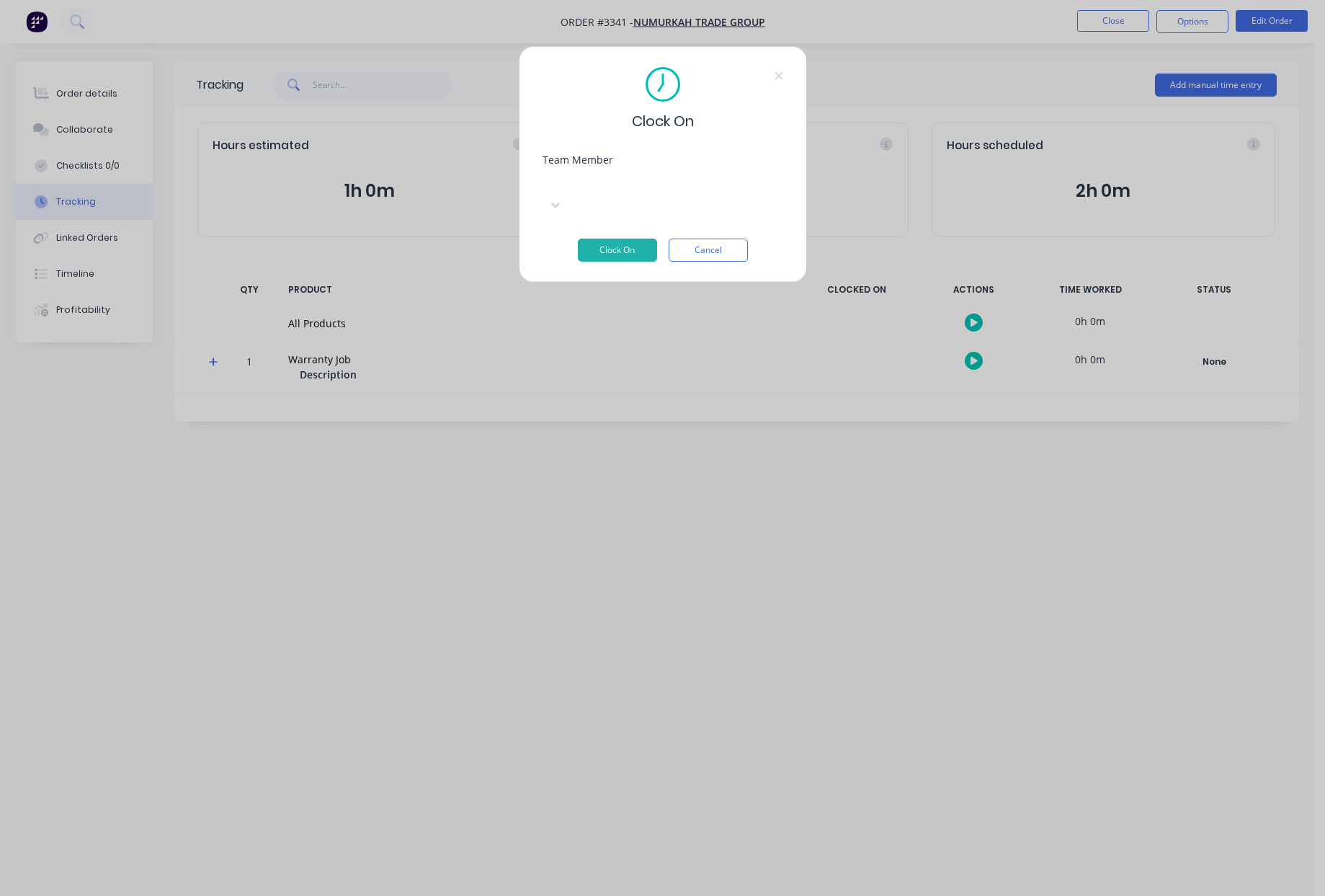
click at [641, 180] on div at bounding box center [651, 181] width 208 height 18
click at [626, 239] on button "Clock On" at bounding box center [618, 250] width 79 height 23
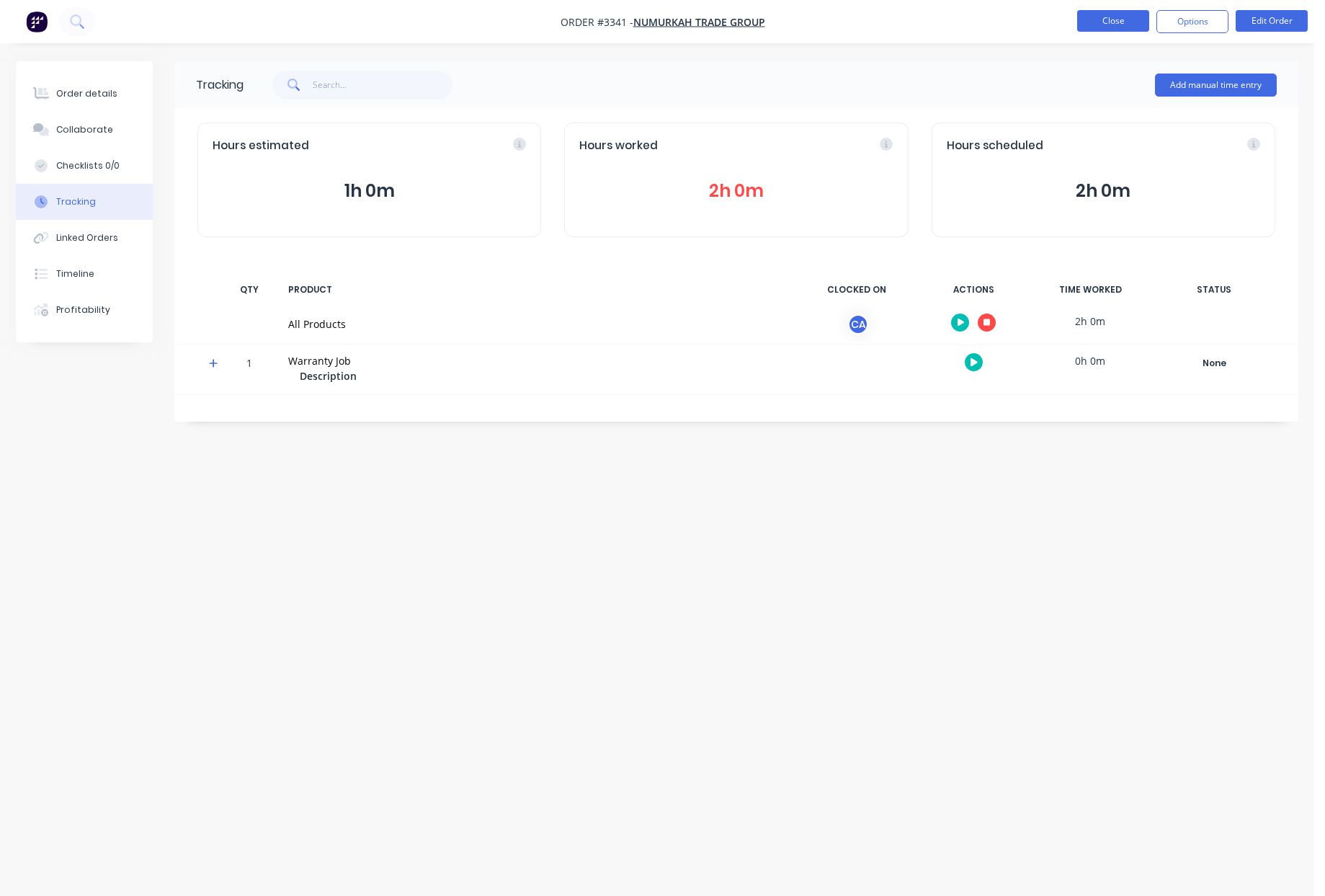
click at [1120, 27] on button "Close" at bounding box center [1113, 21] width 72 height 21
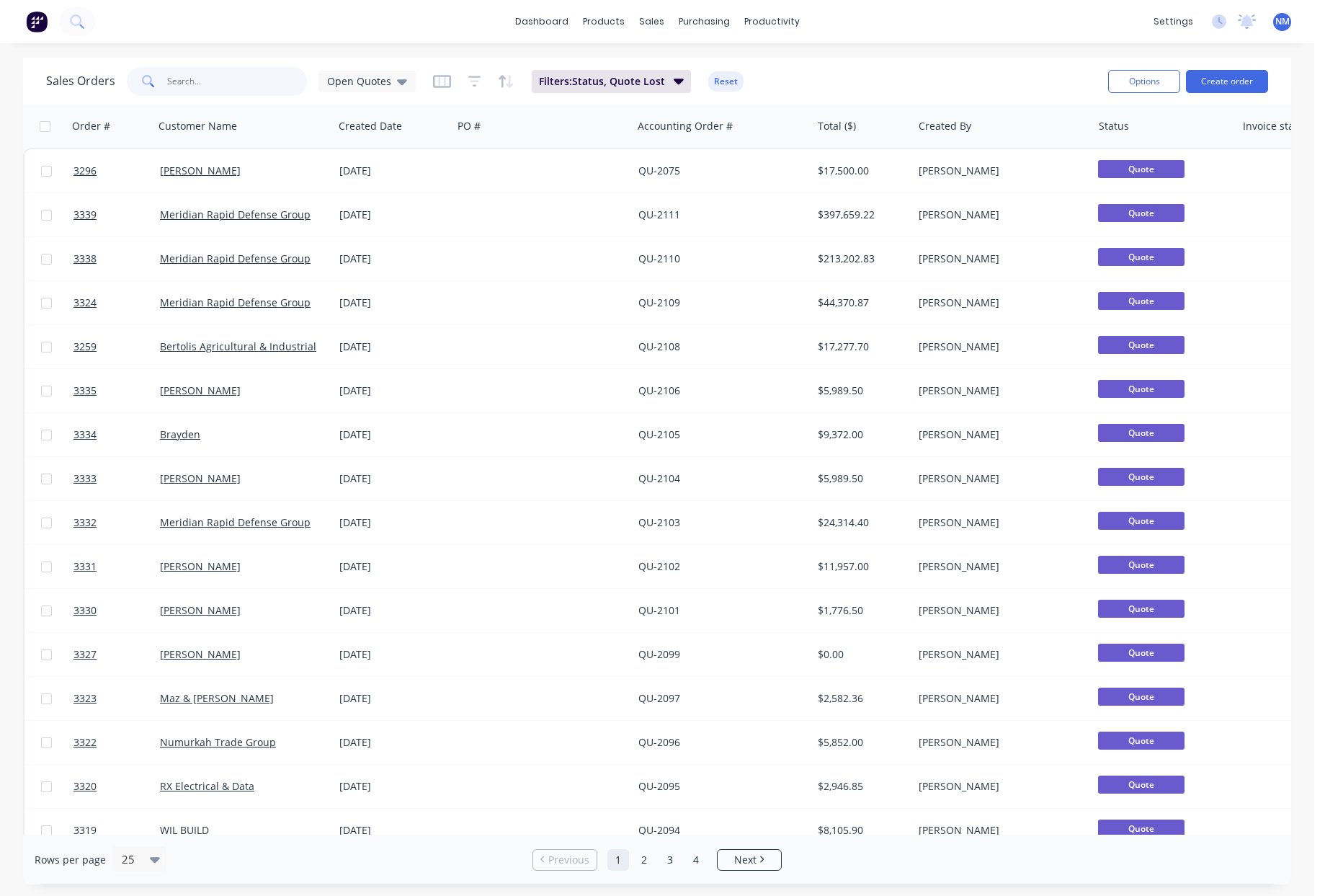
click at [199, 89] on input "text" at bounding box center [237, 82] width 140 height 29
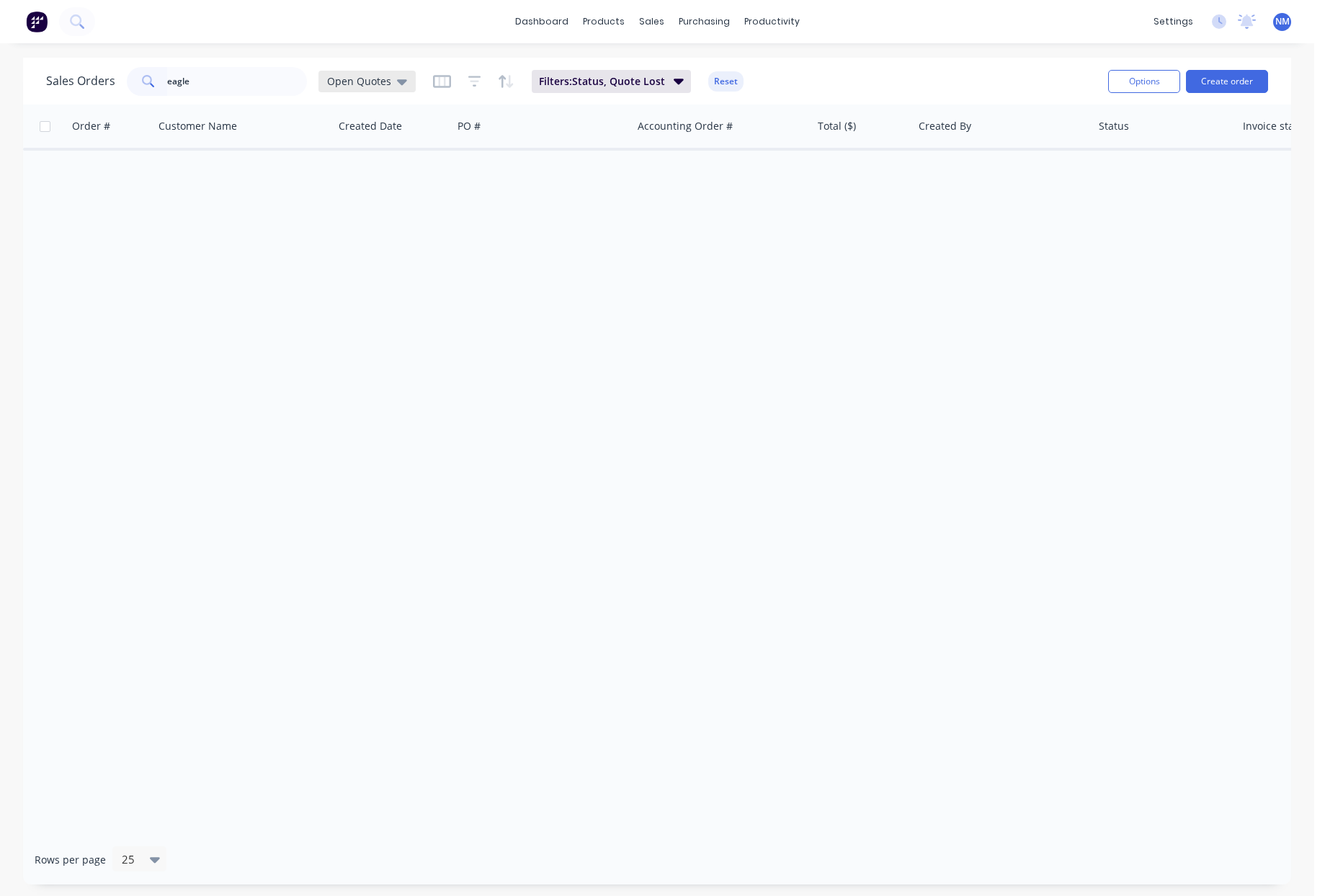
click at [381, 80] on span "Open Quotes" at bounding box center [359, 81] width 64 height 15
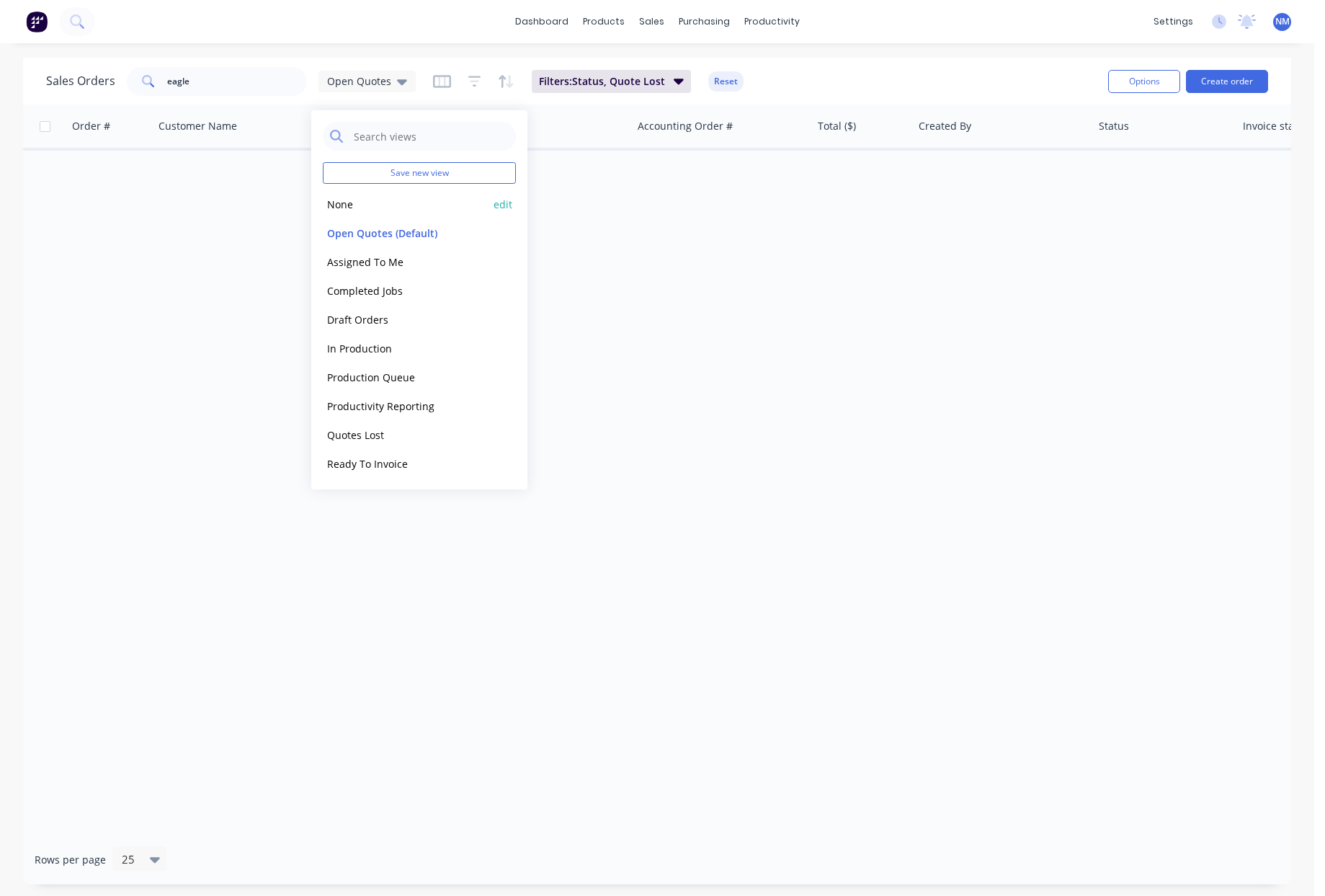
click at [373, 209] on button "None" at bounding box center [404, 204] width 164 height 17
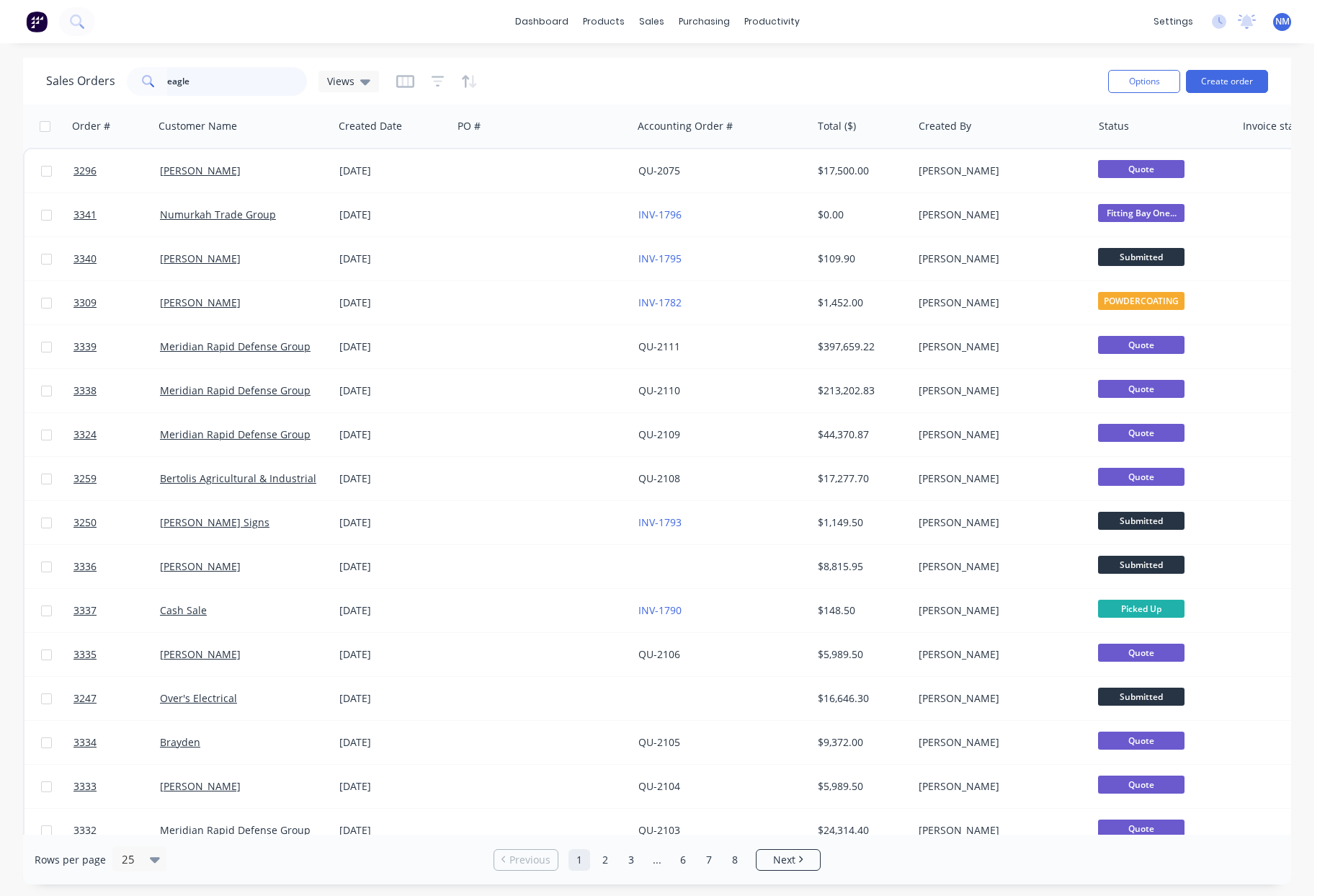
click at [220, 82] on input "eagle" at bounding box center [237, 82] width 140 height 29
type input "eagle"
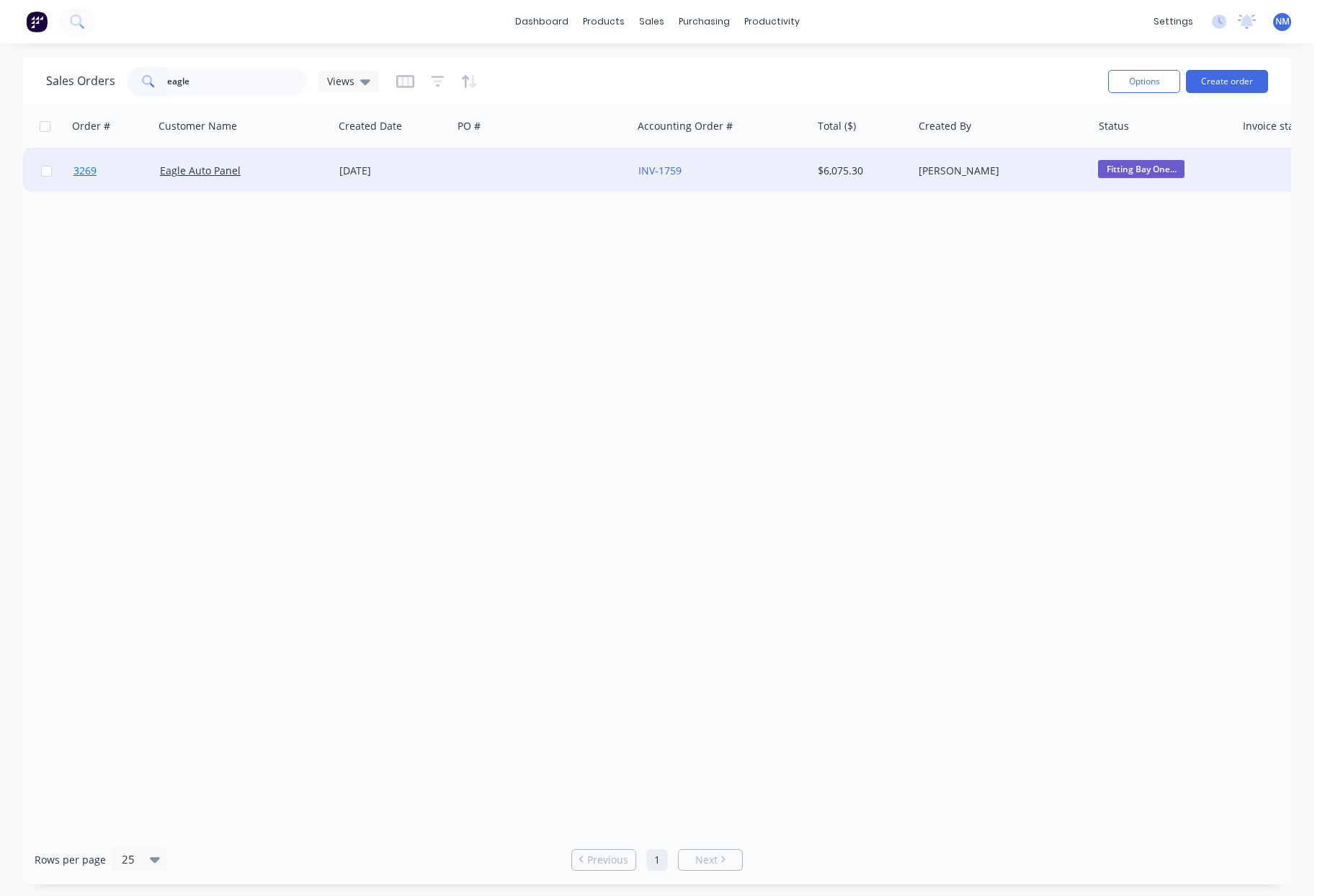
click at [88, 168] on span "3269" at bounding box center [85, 170] width 23 height 14
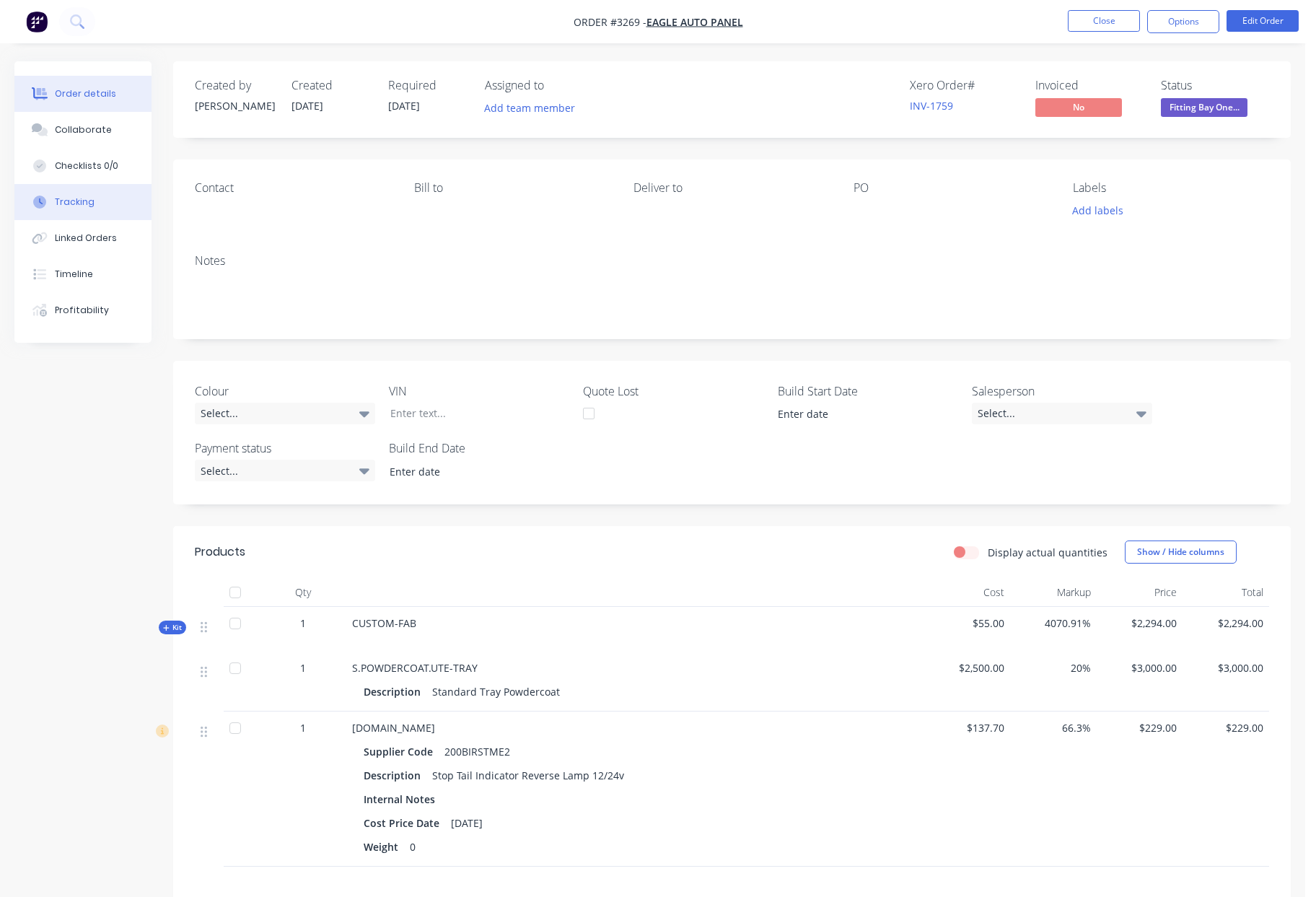
click at [85, 202] on div "Tracking" at bounding box center [75, 202] width 40 height 13
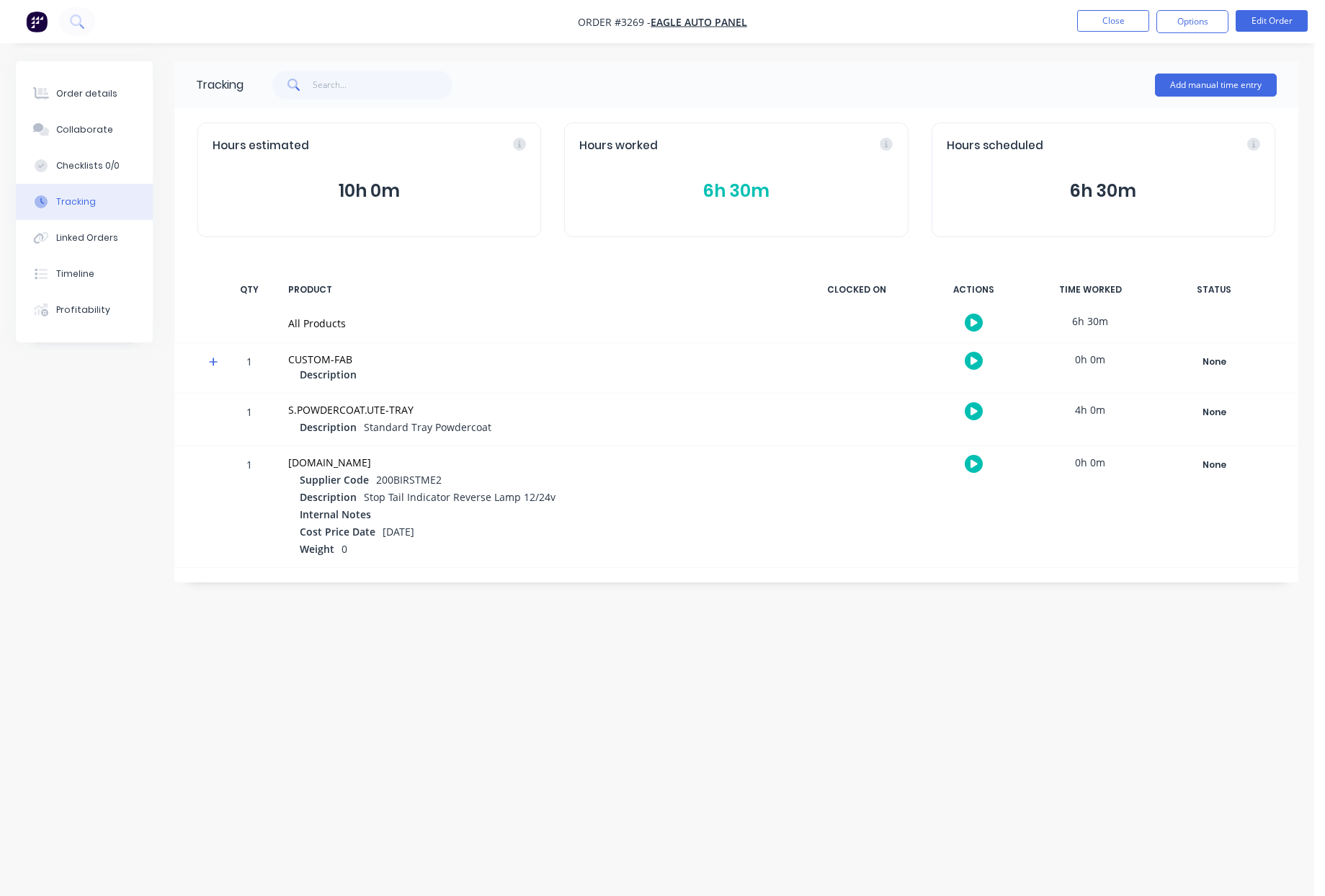
click at [892, 140] on icon at bounding box center [887, 144] width 13 height 13
click at [774, 146] on icon at bounding box center [775, 144] width 4 height 6
click at [753, 193] on button "6h 30m" at bounding box center [736, 191] width 313 height 28
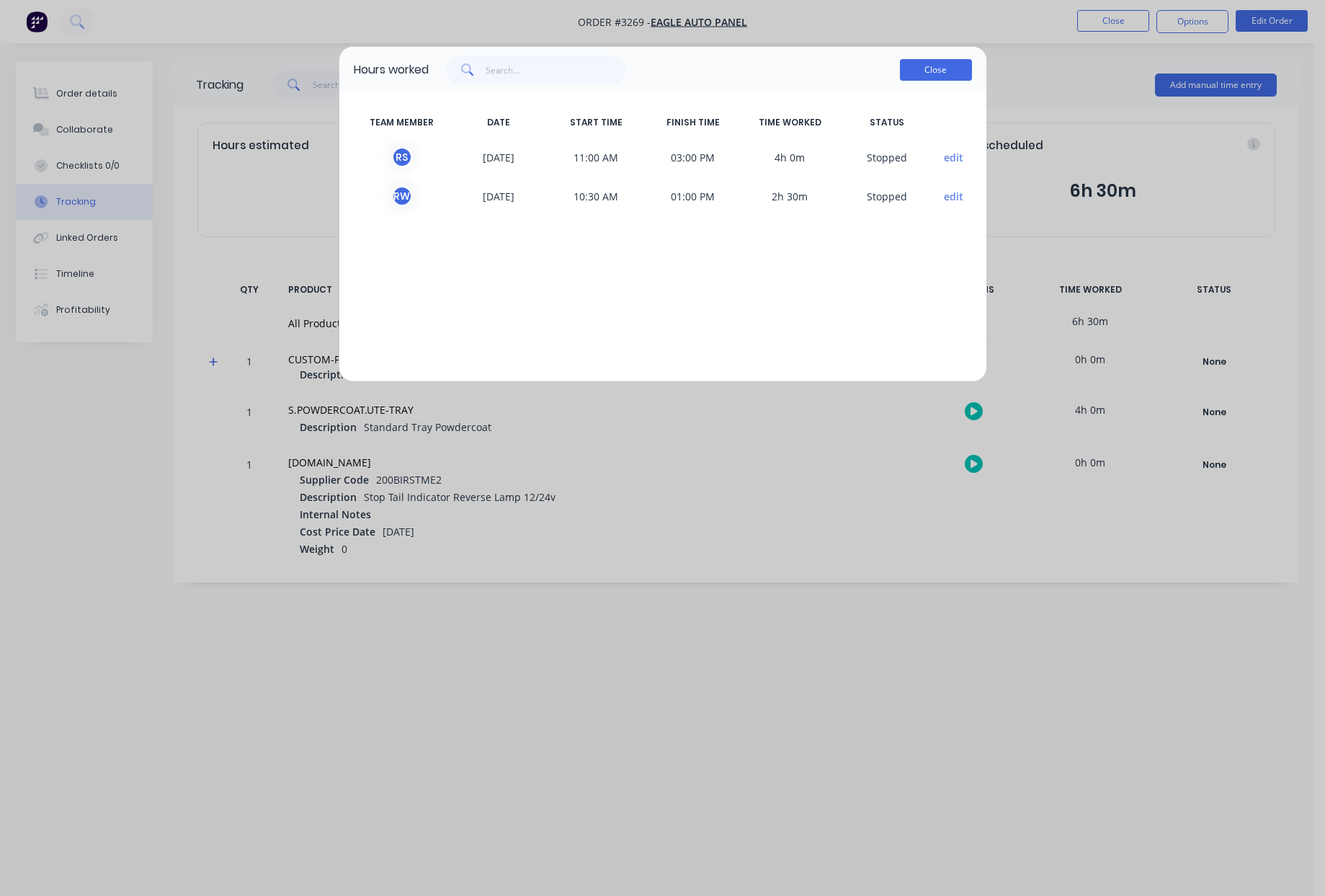
click at [929, 70] on button "Close" at bounding box center [936, 70] width 72 height 21
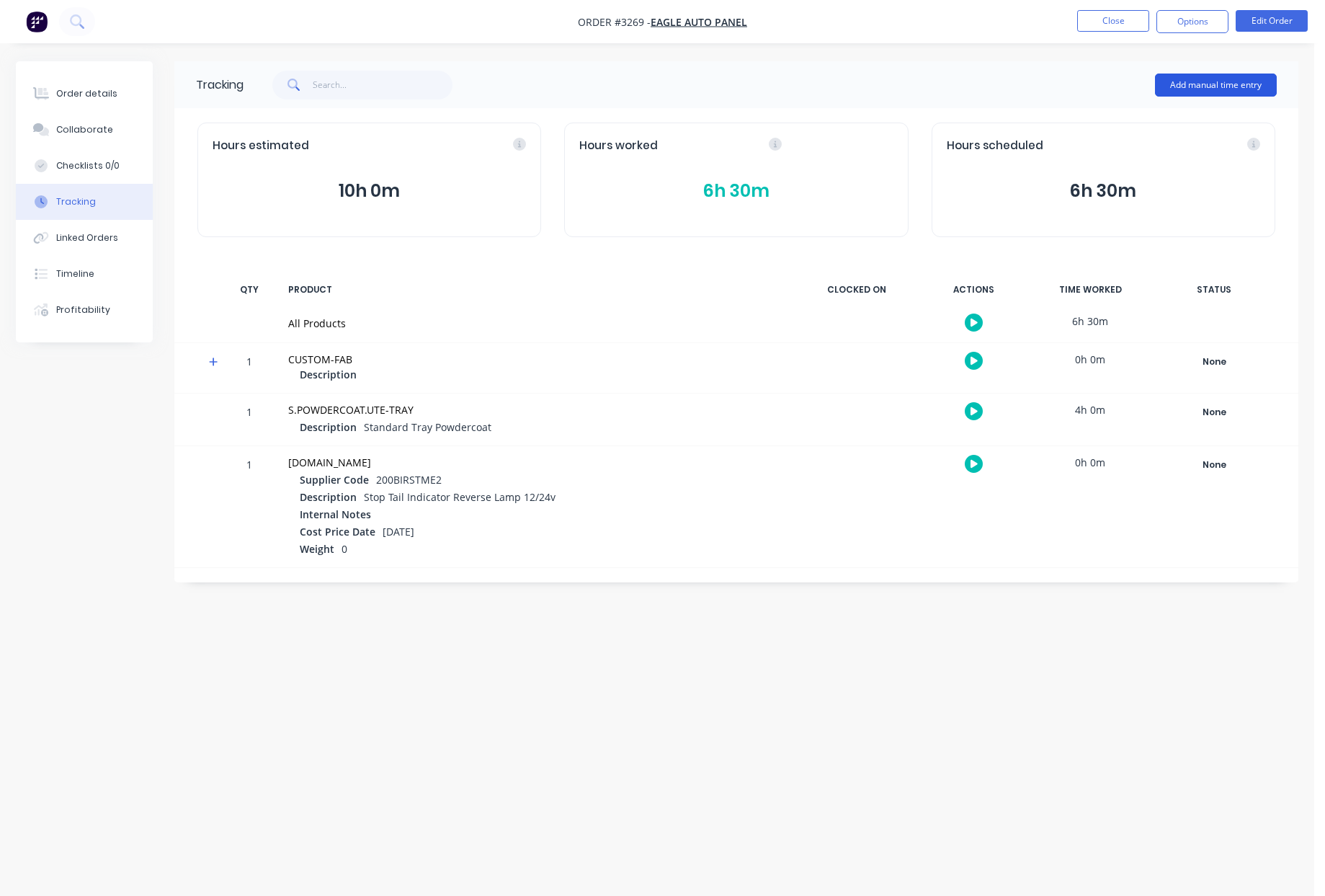
click at [1202, 91] on button "Add manual time entry" at bounding box center [1216, 85] width 122 height 23
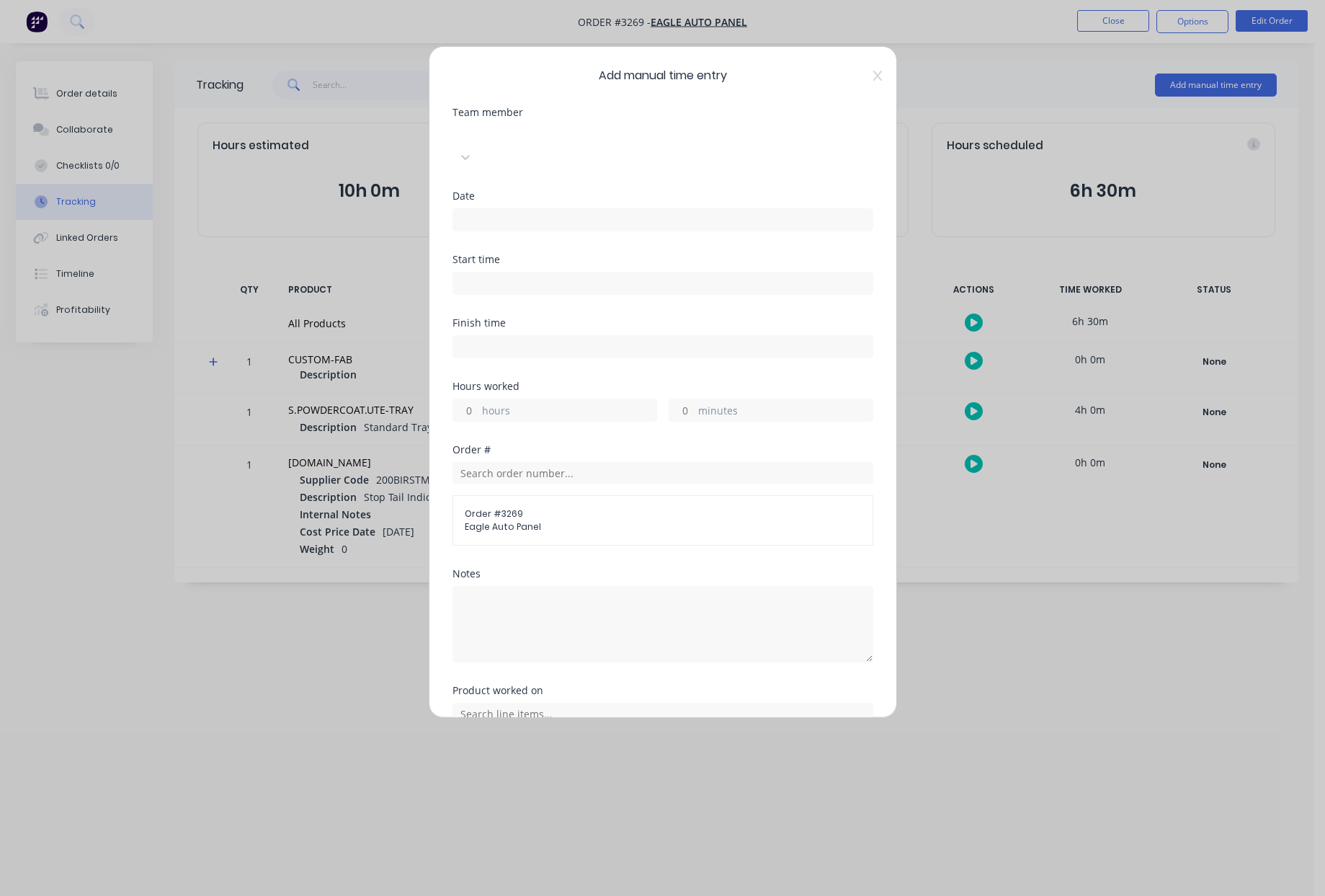
click at [609, 136] on div at bounding box center [561, 133] width 208 height 18
click at [549, 209] on input at bounding box center [663, 220] width 419 height 21
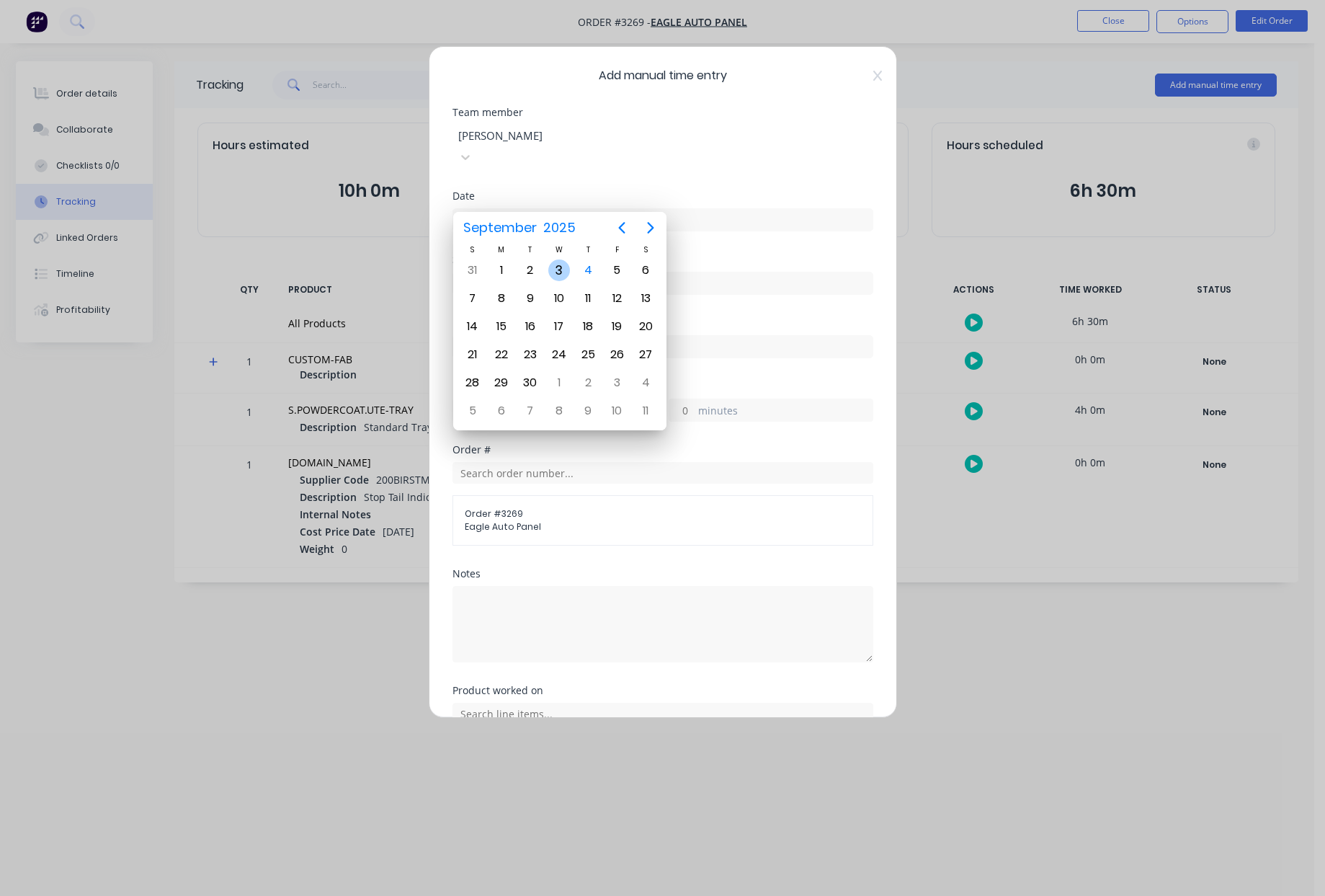
click at [558, 272] on div "3" at bounding box center [559, 270] width 21 height 21
type input "03/09/2025"
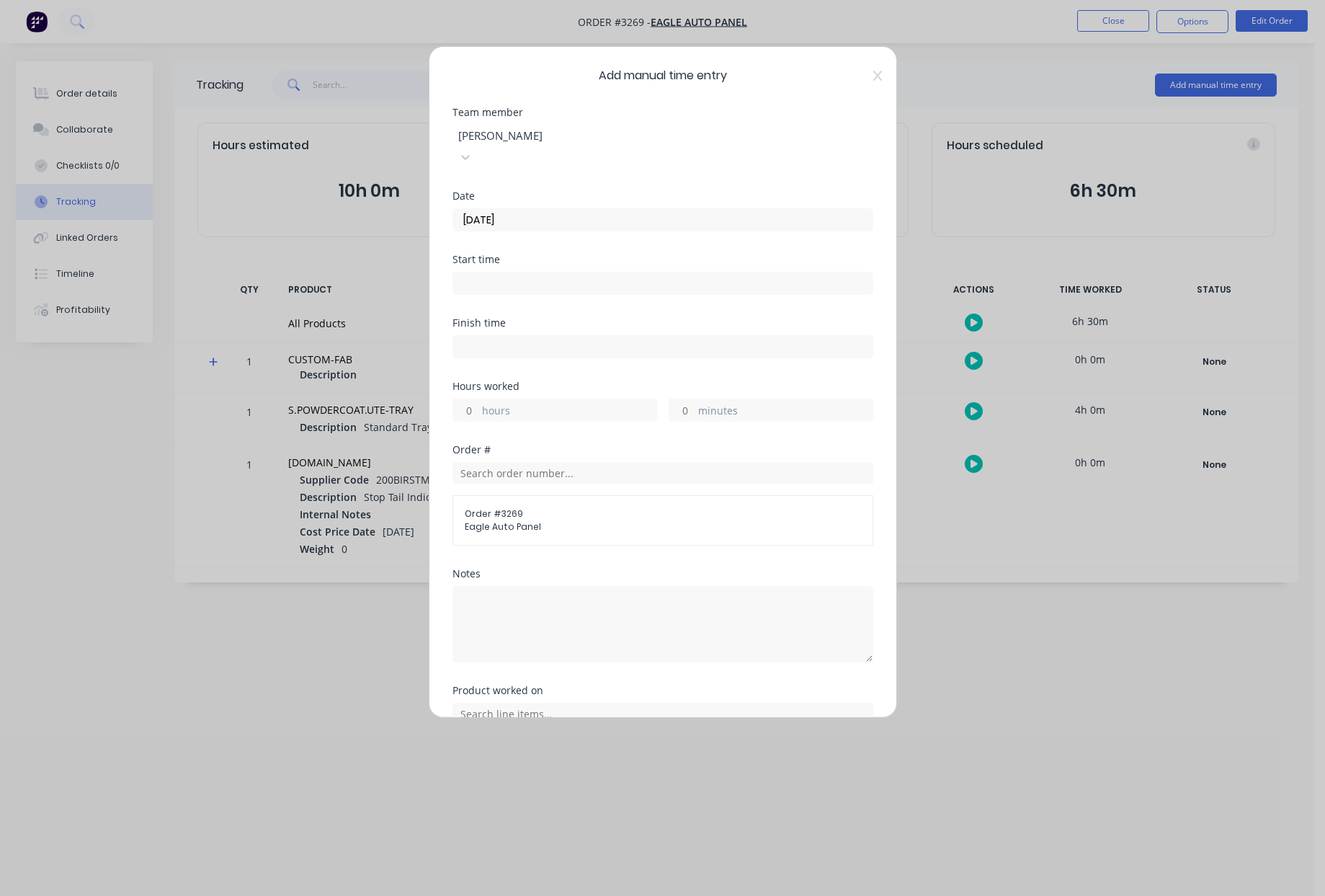
click at [521, 273] on input at bounding box center [663, 283] width 419 height 21
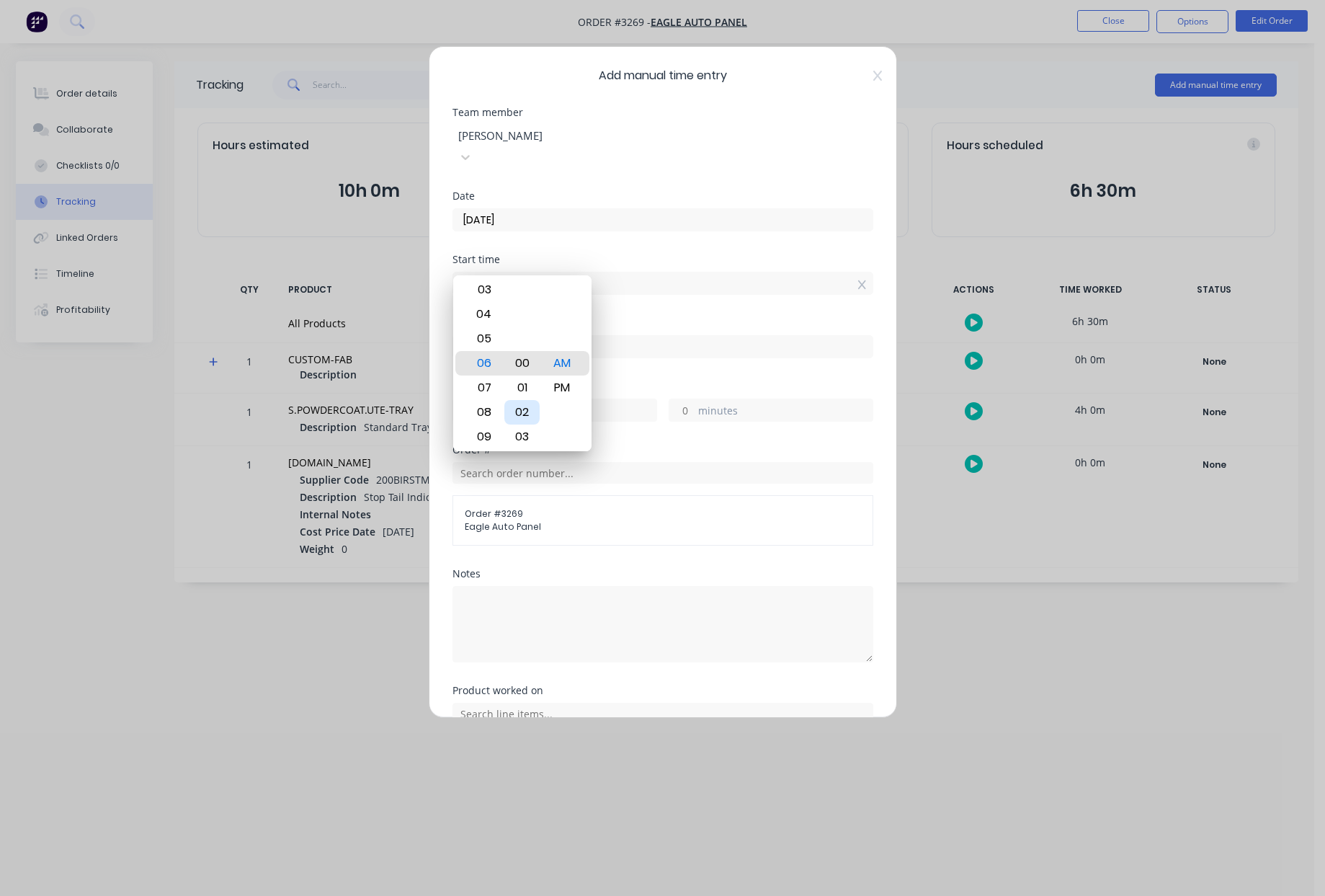
type input "06:00 AM"
click at [572, 365] on div "AM" at bounding box center [561, 363] width 36 height 25
click at [684, 336] on input at bounding box center [663, 347] width 419 height 21
type input "09:37 AM"
type input "3"
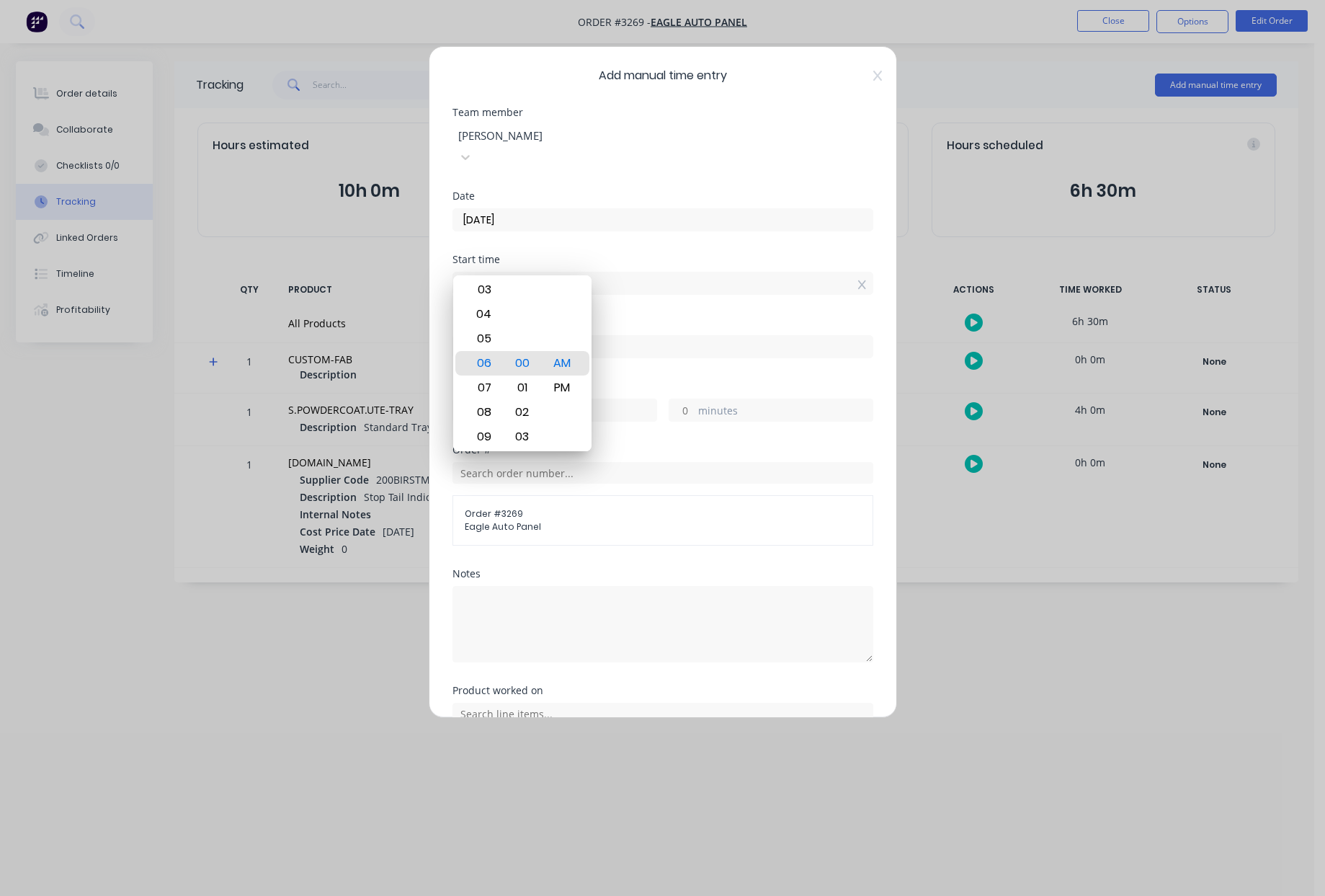
type input "37"
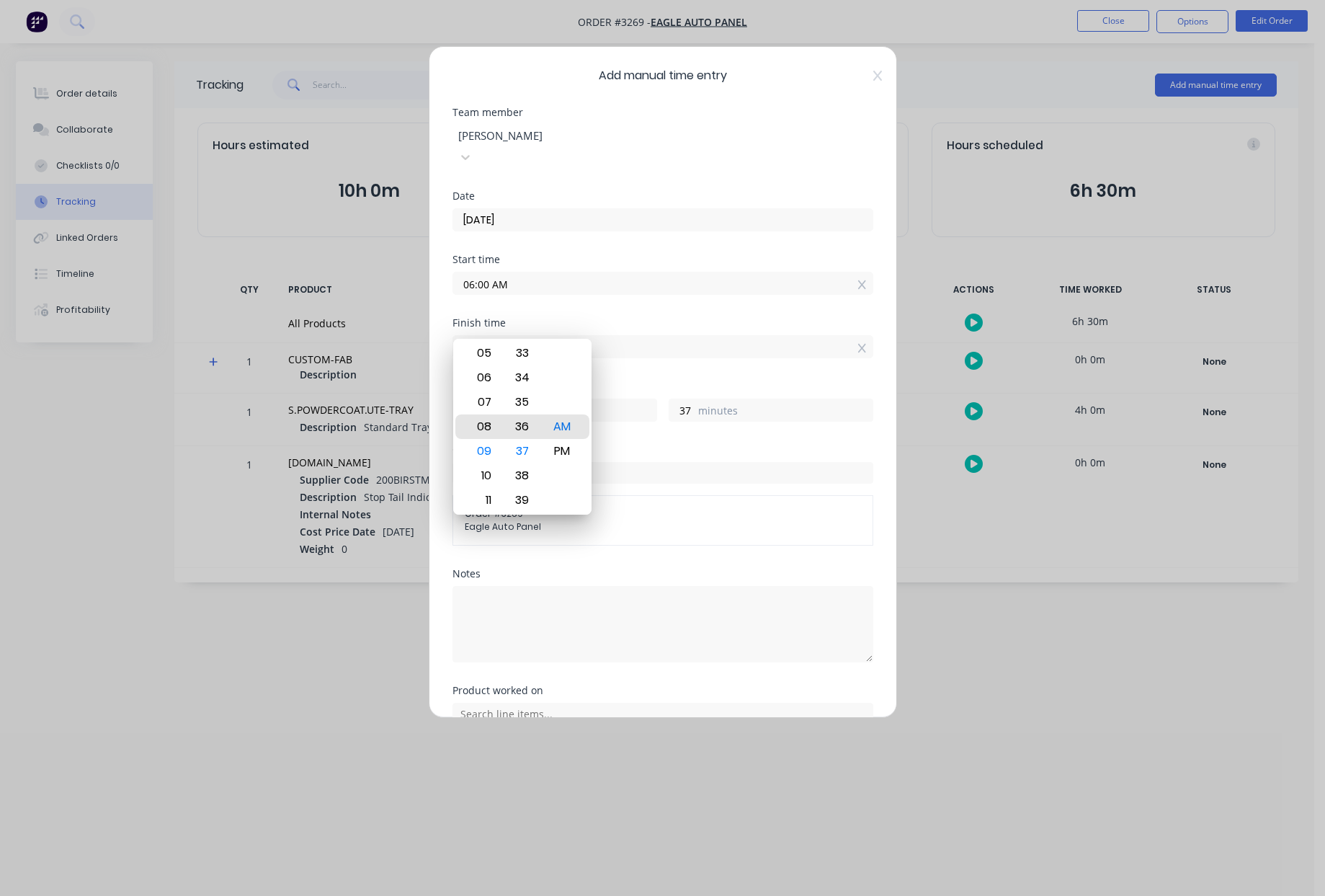
type input "09:36 AM"
type input "36"
type input "08:36 AM"
type input "2"
type input "07:36 AM"
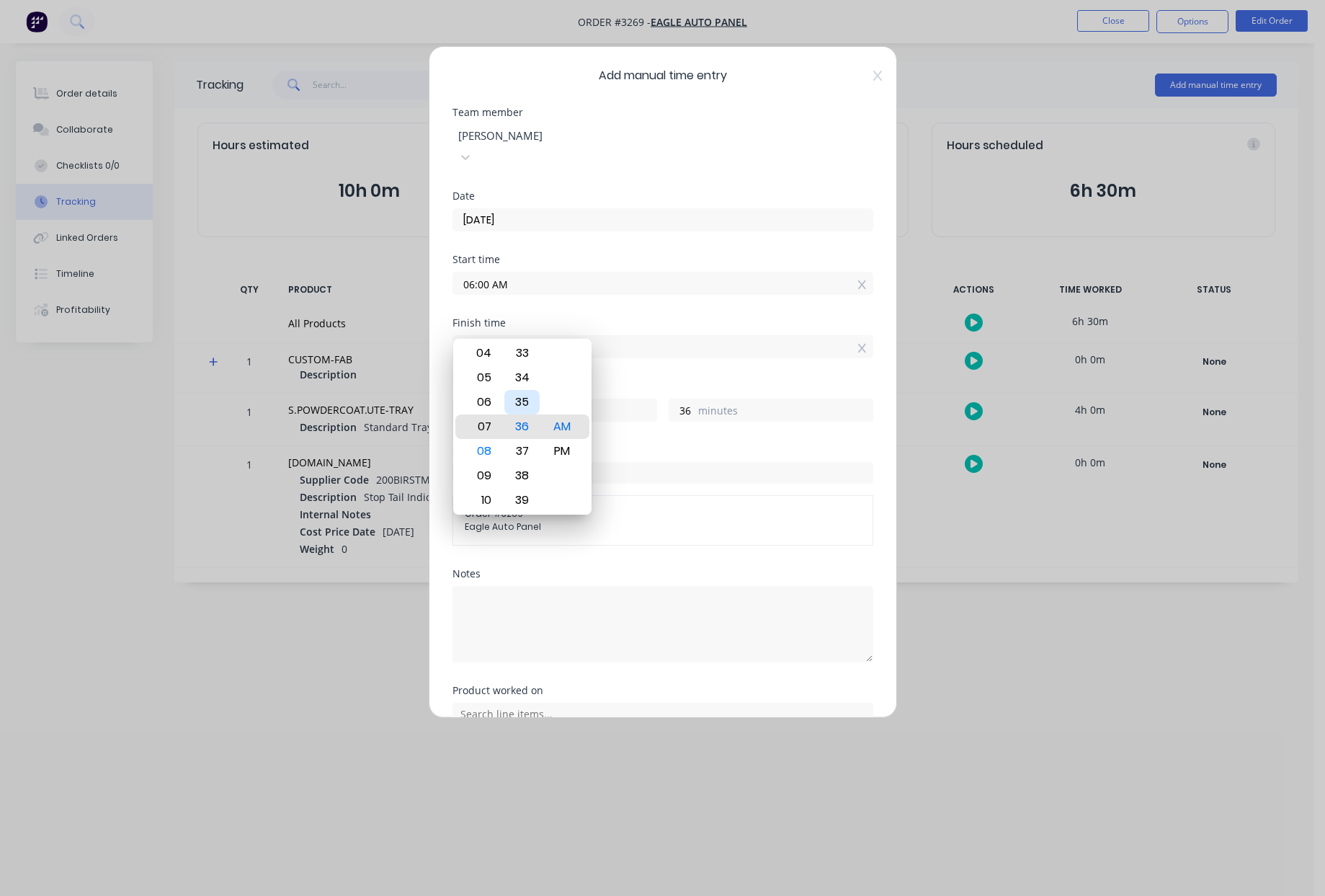
type input "1"
type input "07:35 AM"
type input "35"
click at [622, 403] on label "hours" at bounding box center [569, 412] width 174 height 18
click at [478, 400] on input "1" at bounding box center [466, 410] width 25 height 21
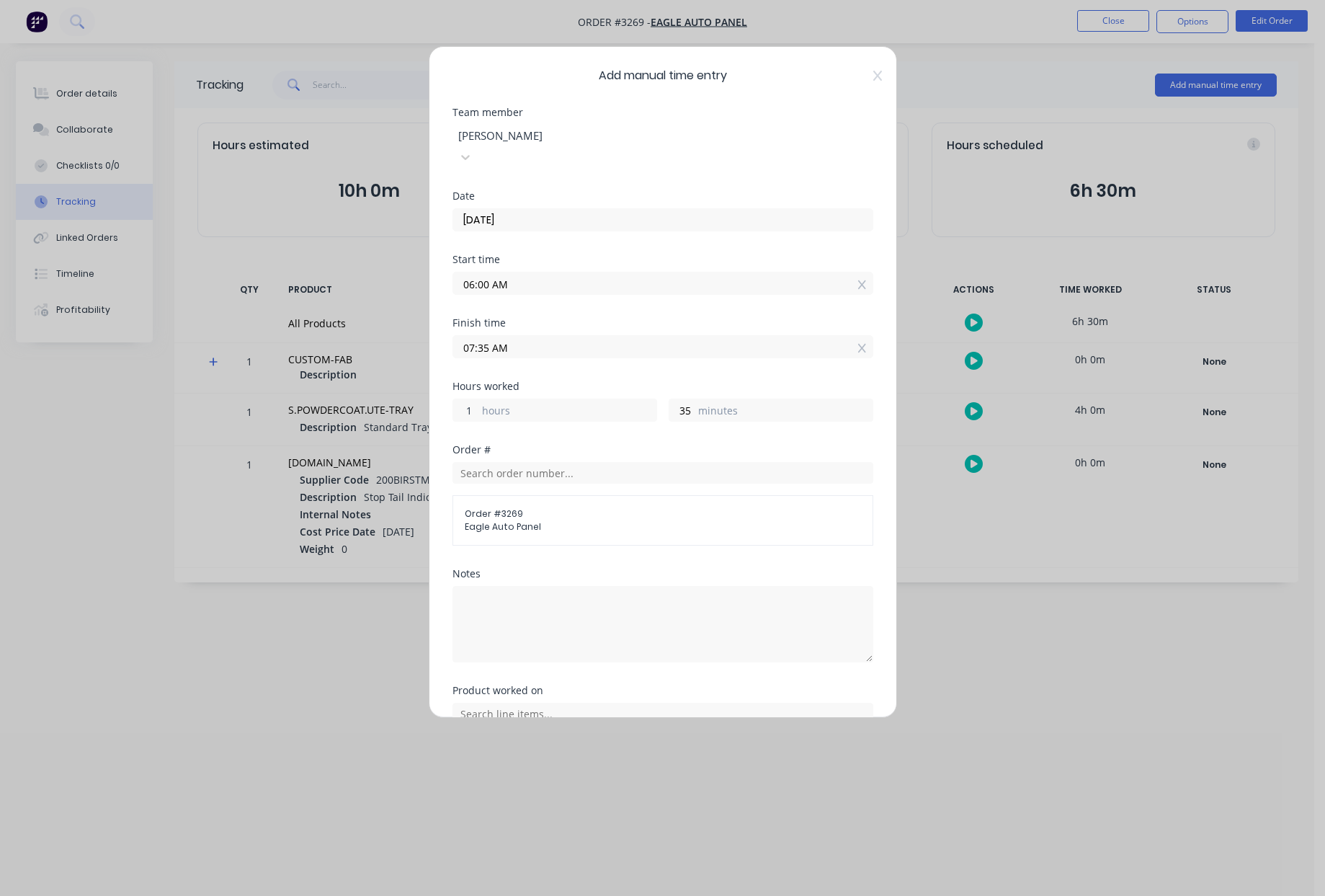
drag, startPoint x: 473, startPoint y: 388, endPoint x: 354, endPoint y: 372, distance: 120.1
click at [352, 373] on div "Add manual time entry Team member Rod Sharp Date 03/09/2025 Start time 06:00 AM…" at bounding box center [662, 448] width 1325 height 896
type input "4"
type input "10:35 AM"
drag, startPoint x: 676, startPoint y: 387, endPoint x: 423, endPoint y: 400, distance: 253.3
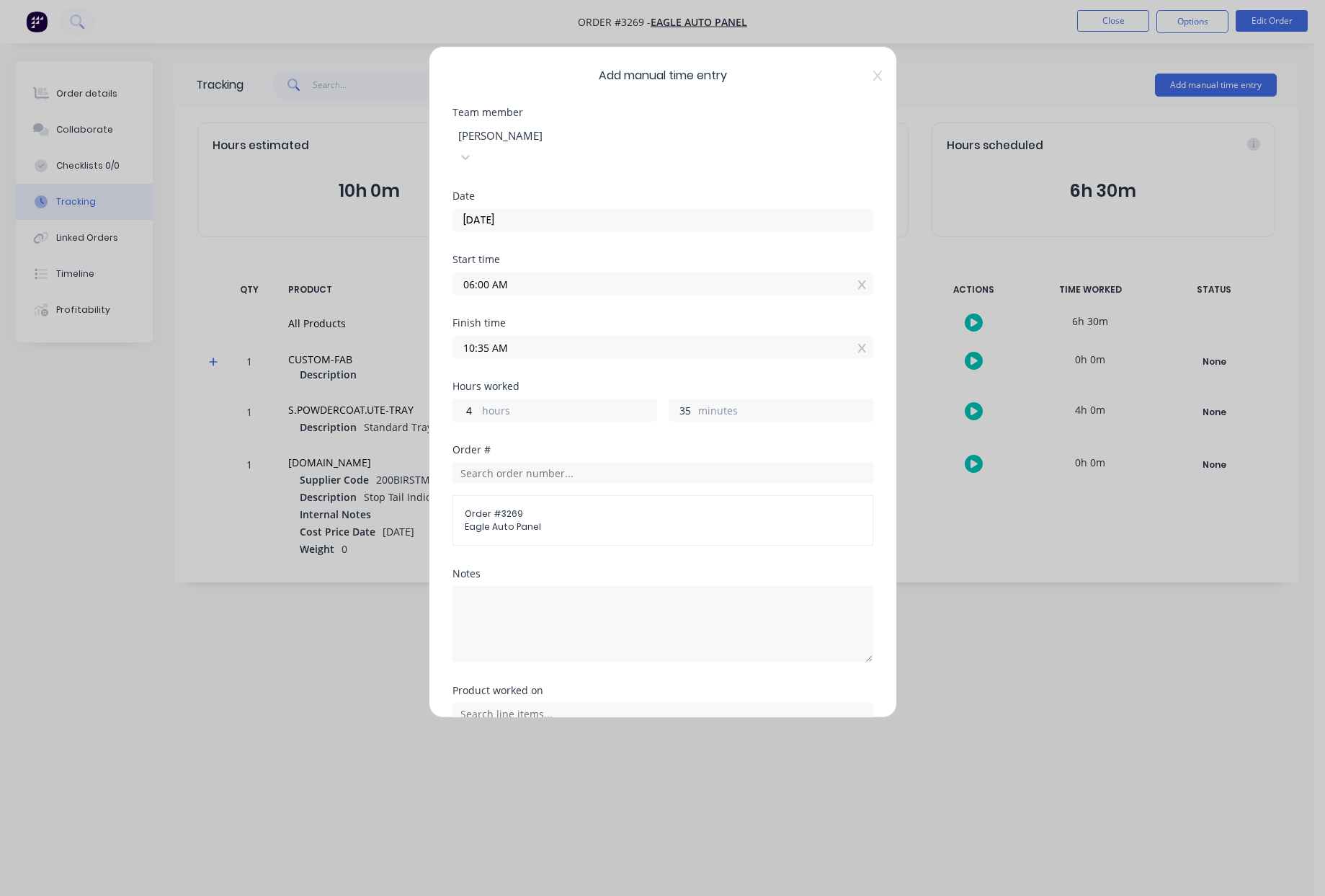
click at [558, 398] on div "4 hours 35 minutes" at bounding box center [663, 408] width 421 height 27
type input "3"
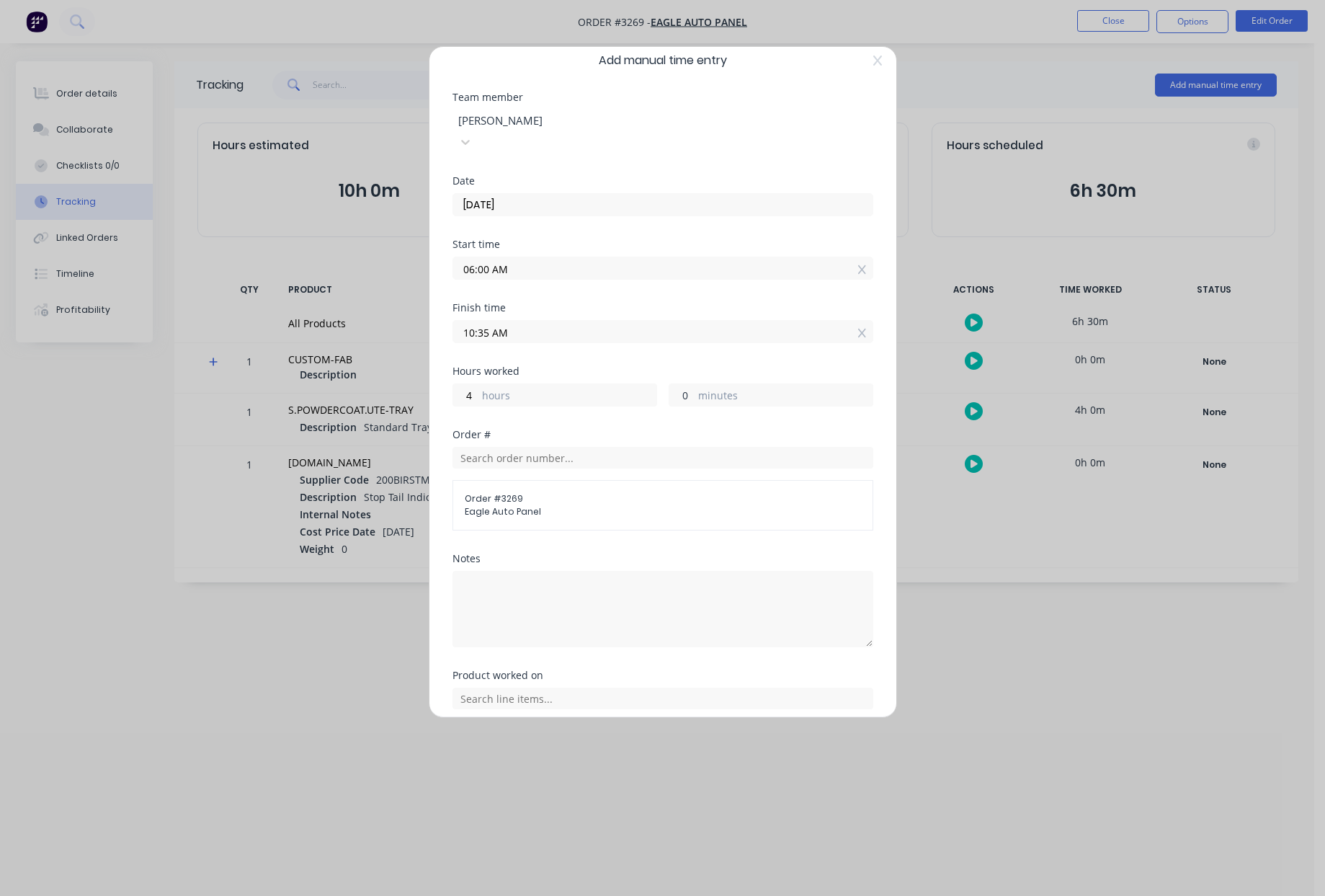
scroll to position [101, 0]
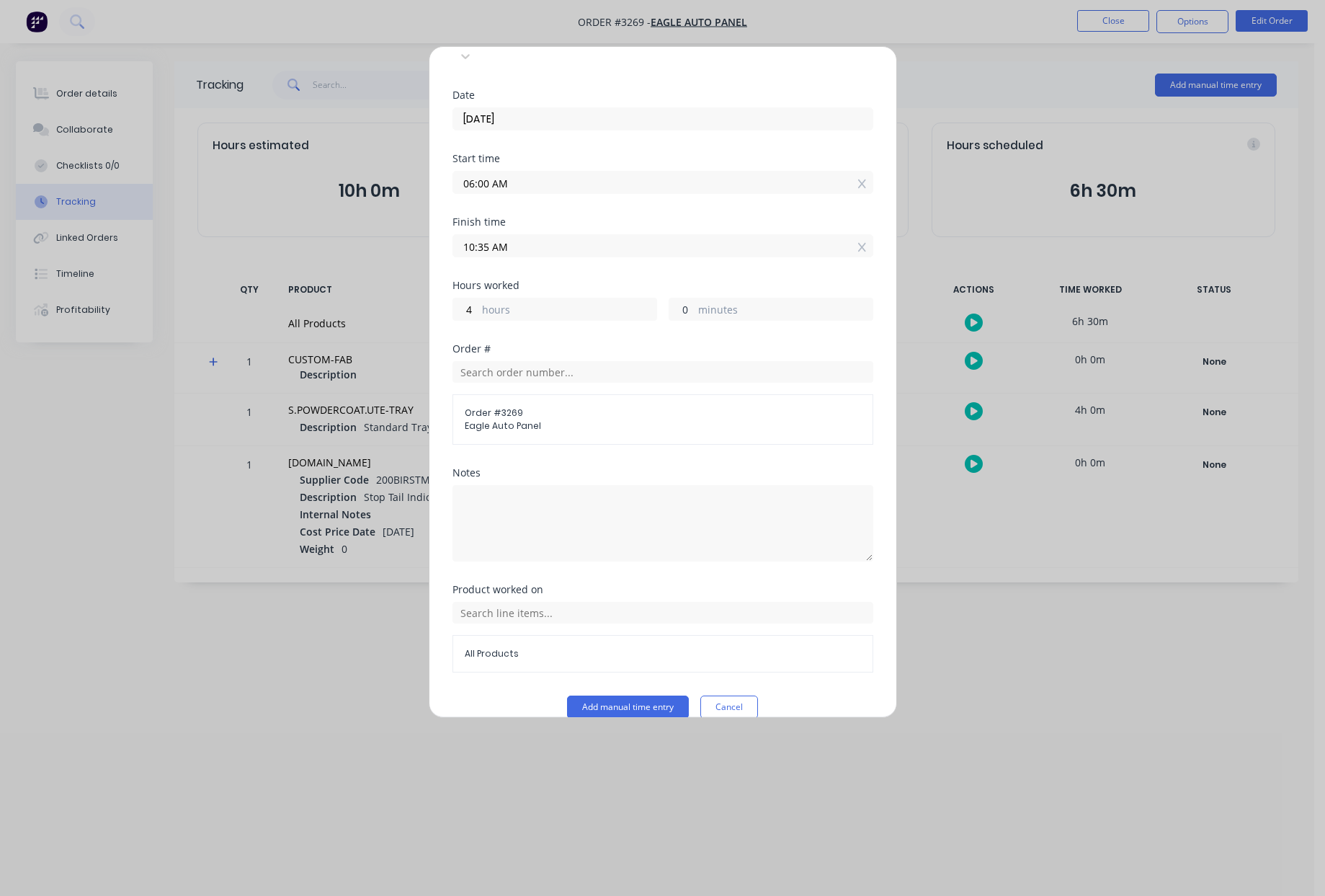
type input "0"
type input "10:00 AM"
click at [640, 647] on span "All Products" at bounding box center [663, 653] width 396 height 13
click at [600, 602] on input "text" at bounding box center [663, 612] width 421 height 21
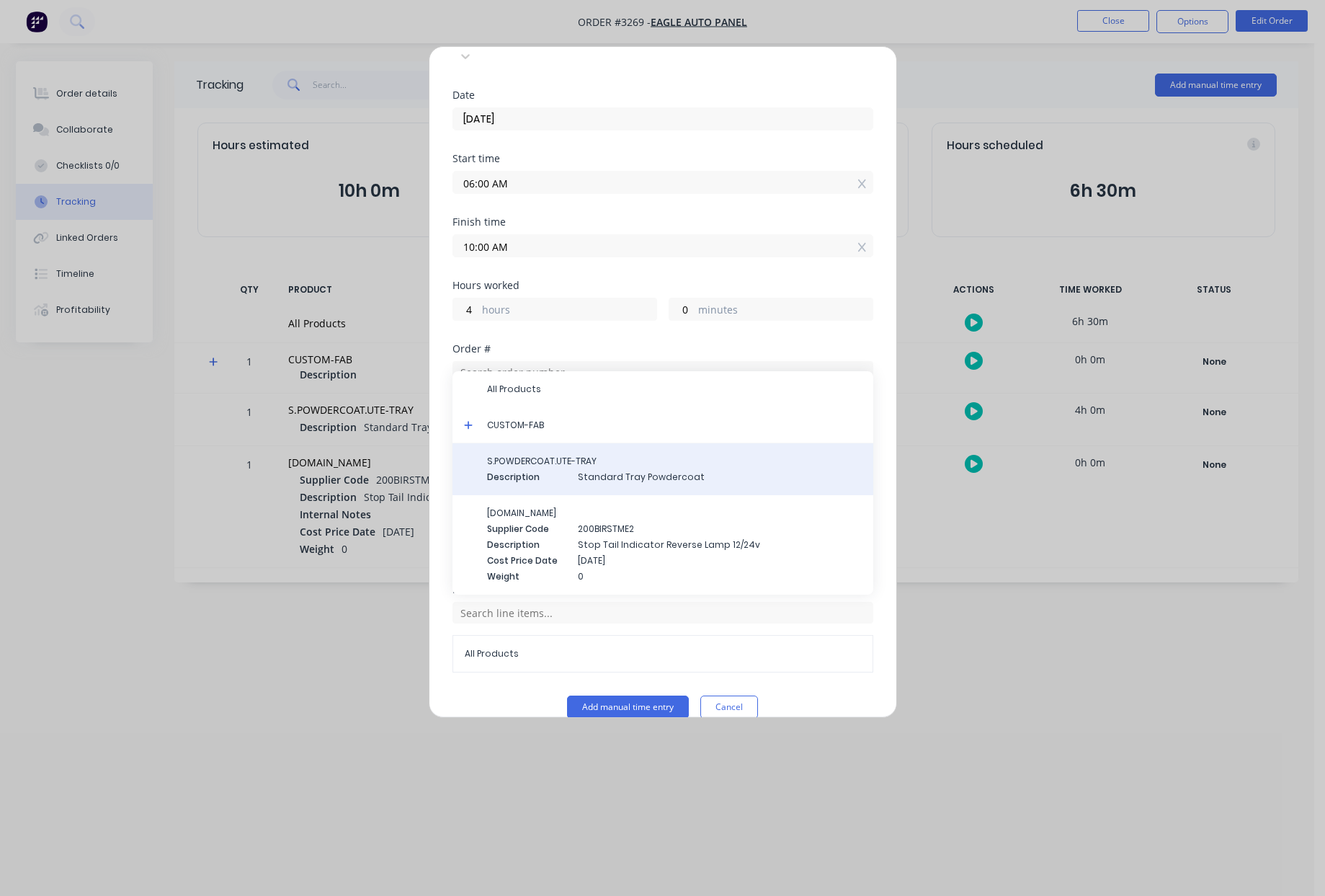
click at [593, 470] on span "Standard Tray Powdercoat" at bounding box center [720, 477] width 284 height 13
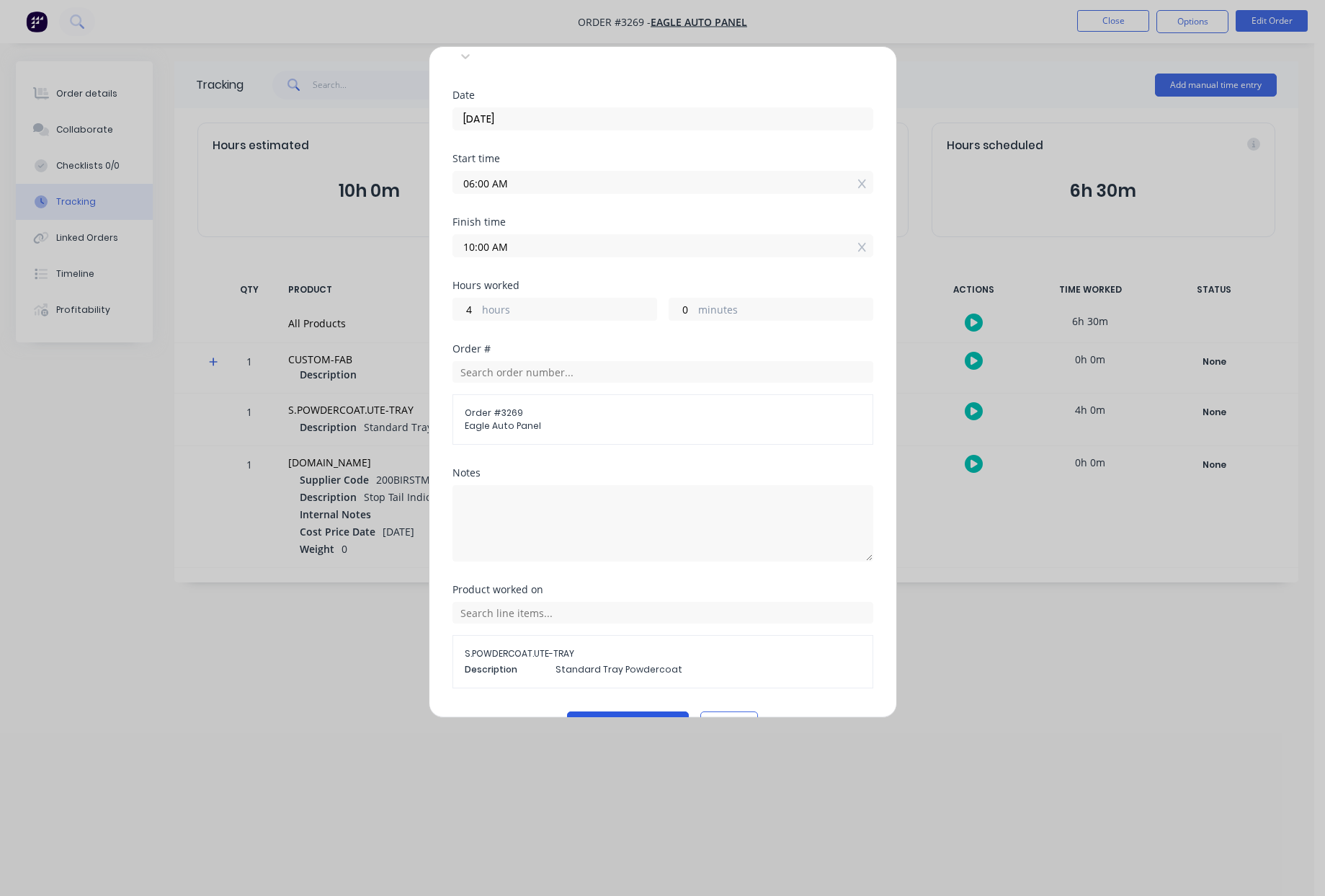
click at [645, 711] on button "Add manual time entry" at bounding box center [628, 722] width 122 height 23
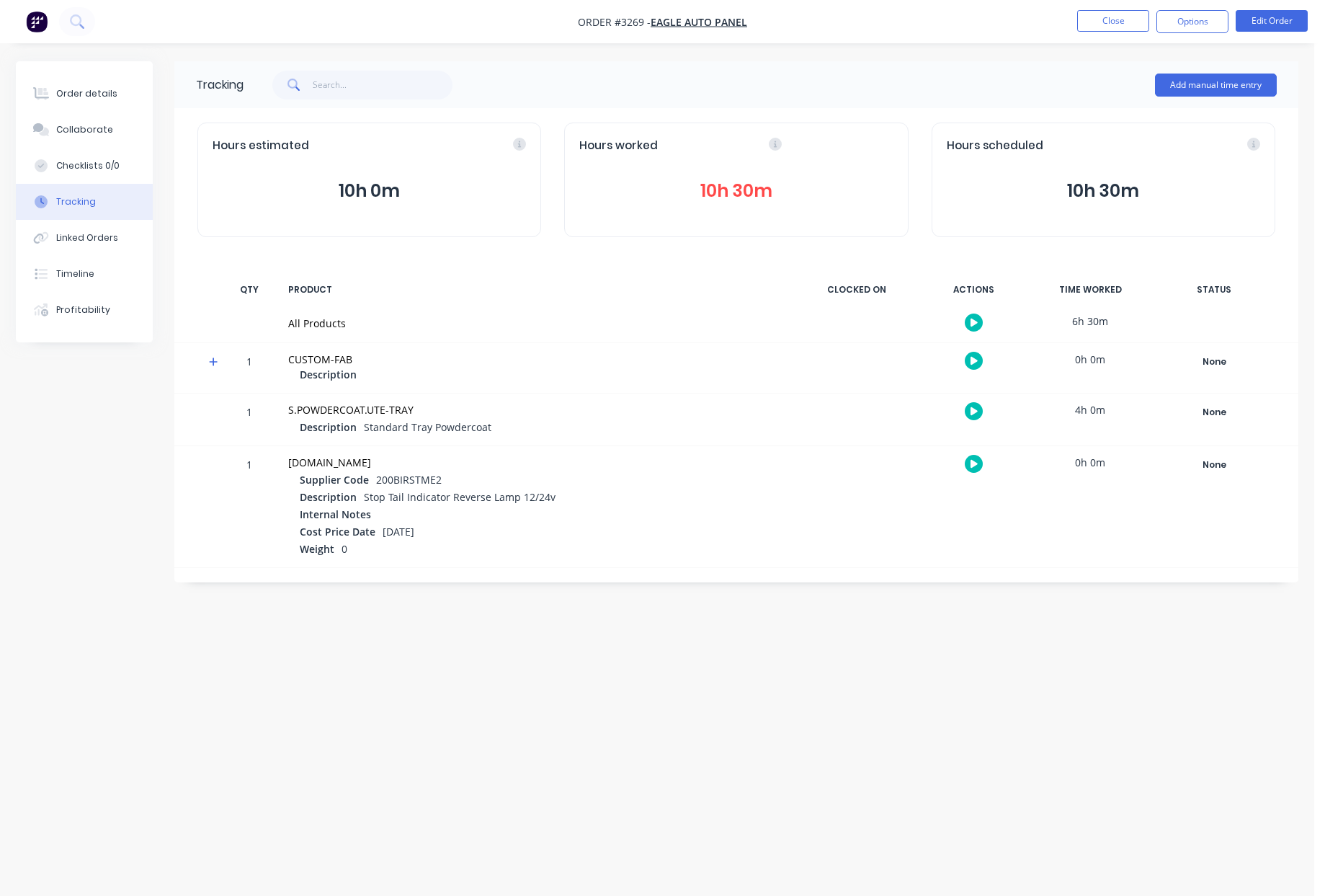
click at [771, 140] on icon at bounding box center [775, 144] width 13 height 13
click at [774, 151] on icon at bounding box center [775, 144] width 13 height 13
click at [759, 193] on button "10h 30m" at bounding box center [736, 191] width 313 height 28
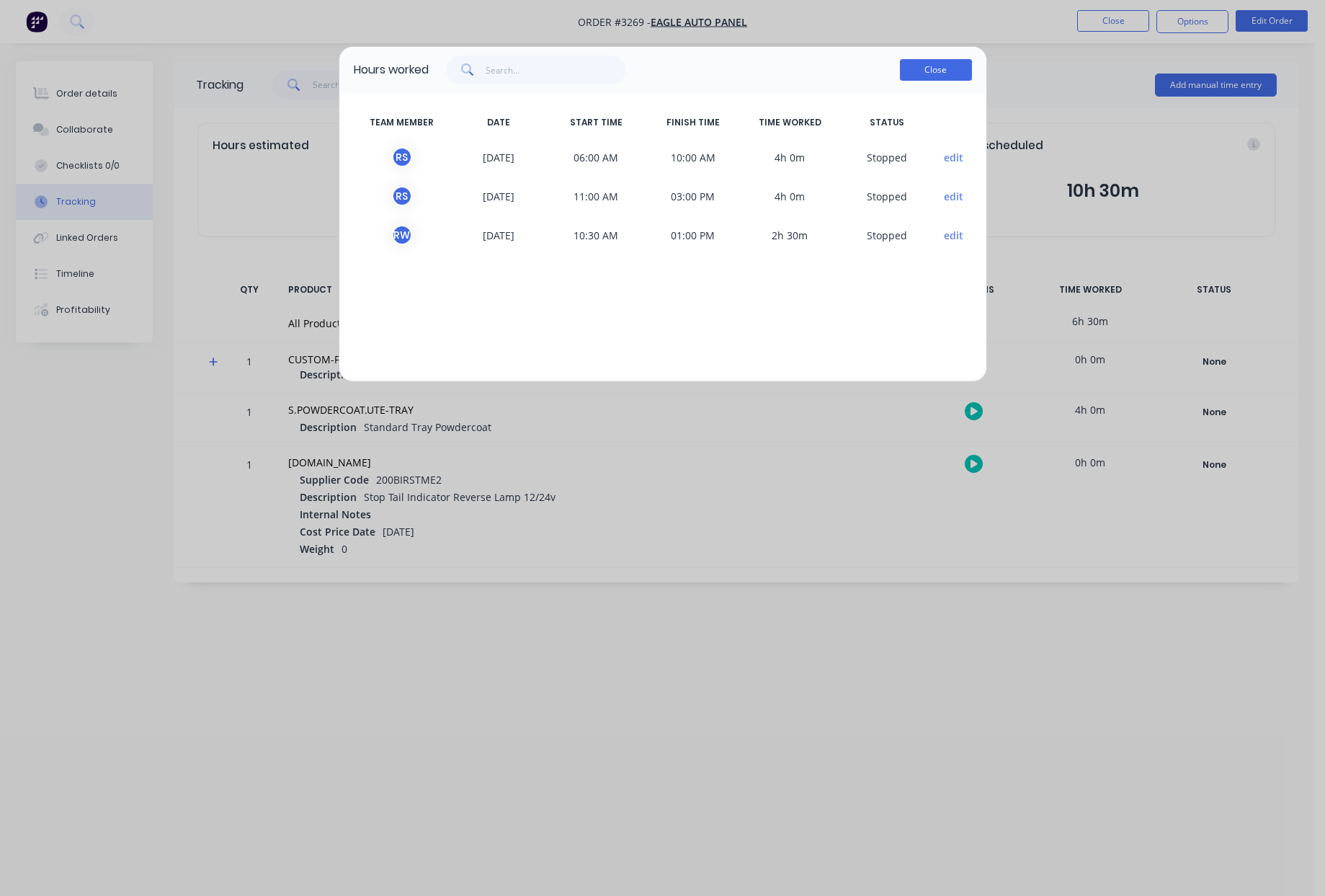
click at [923, 62] on button "Close" at bounding box center [936, 70] width 72 height 21
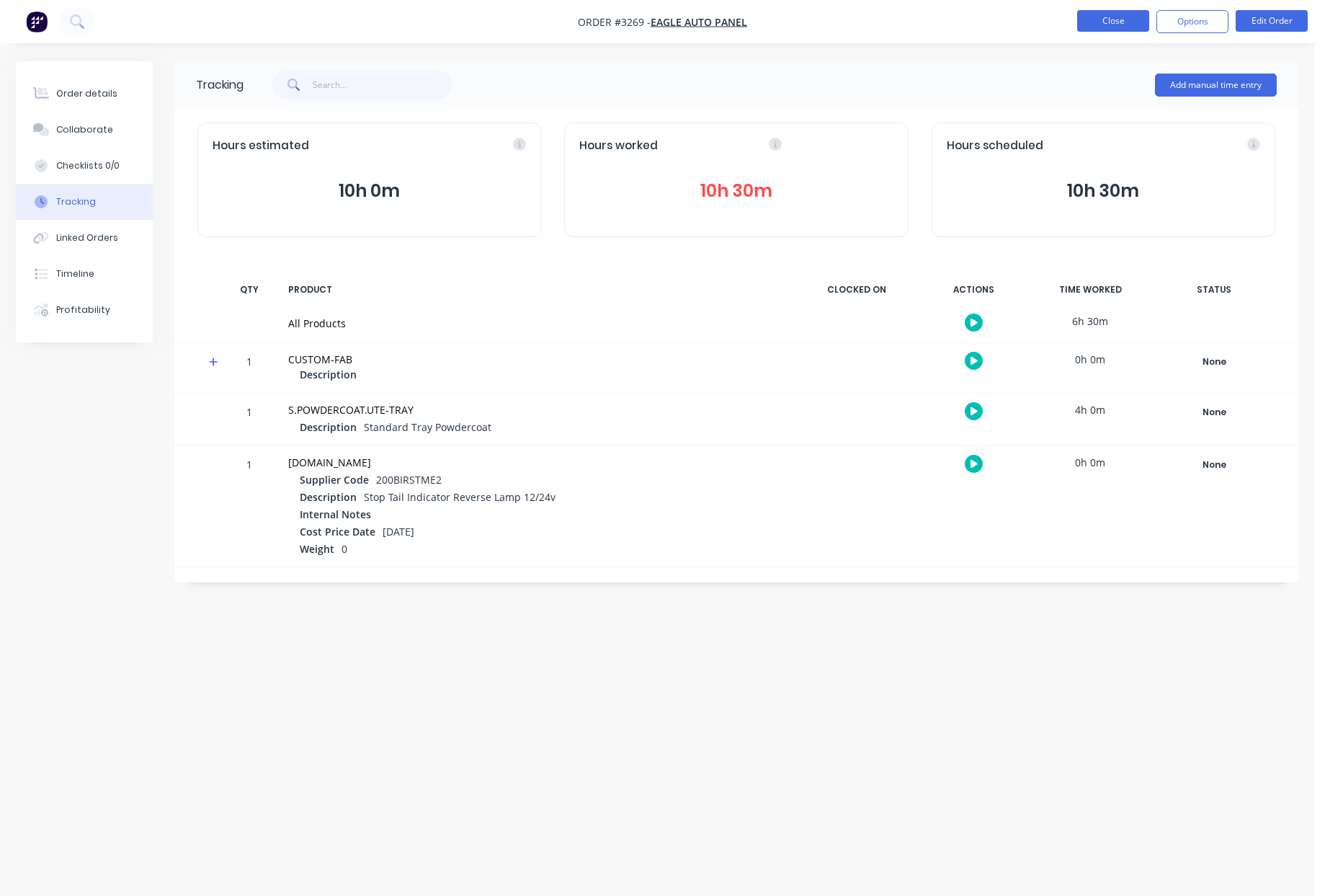
click at [1139, 24] on button "Close" at bounding box center [1113, 21] width 72 height 21
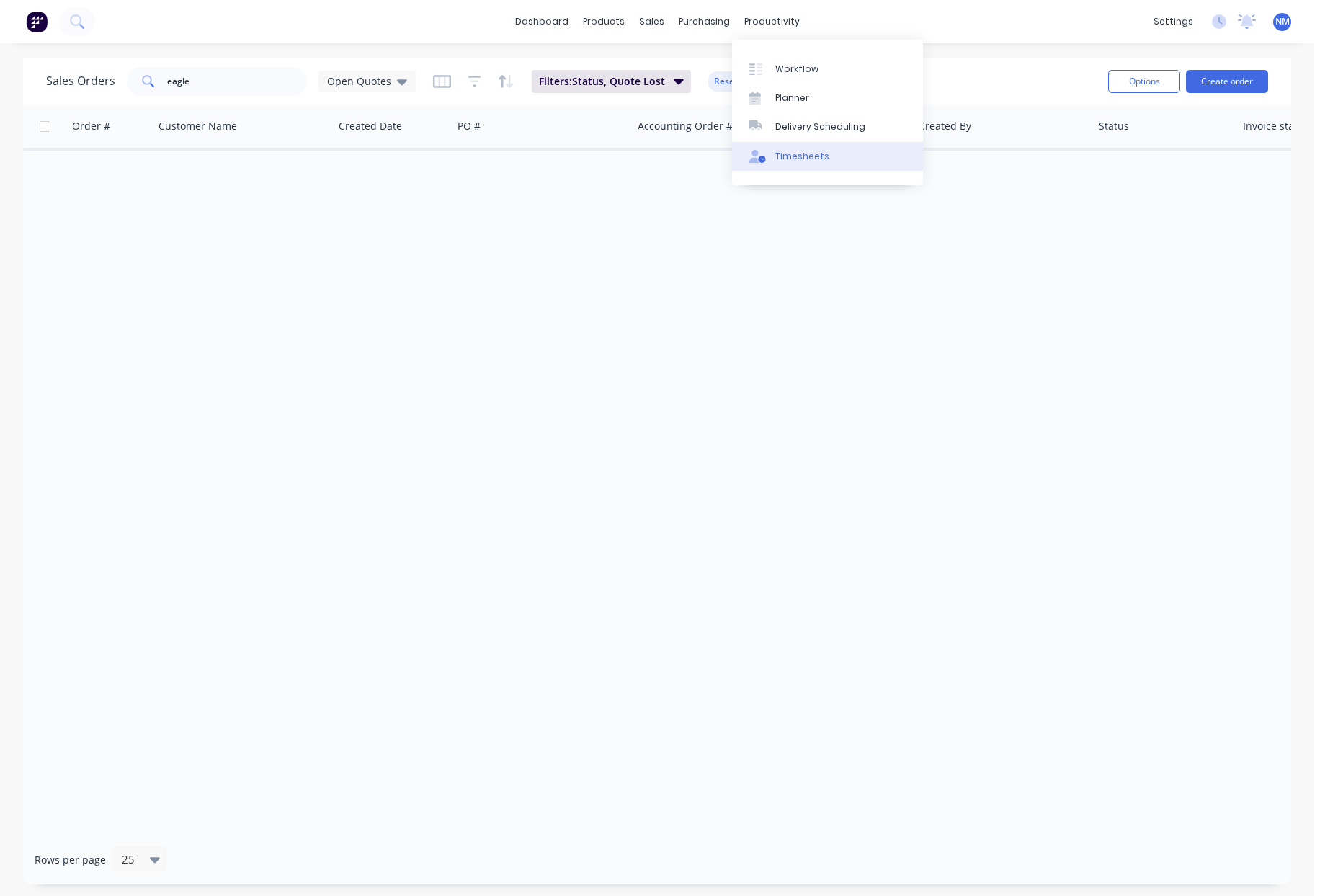
click at [809, 160] on div "Timesheets" at bounding box center [802, 156] width 54 height 13
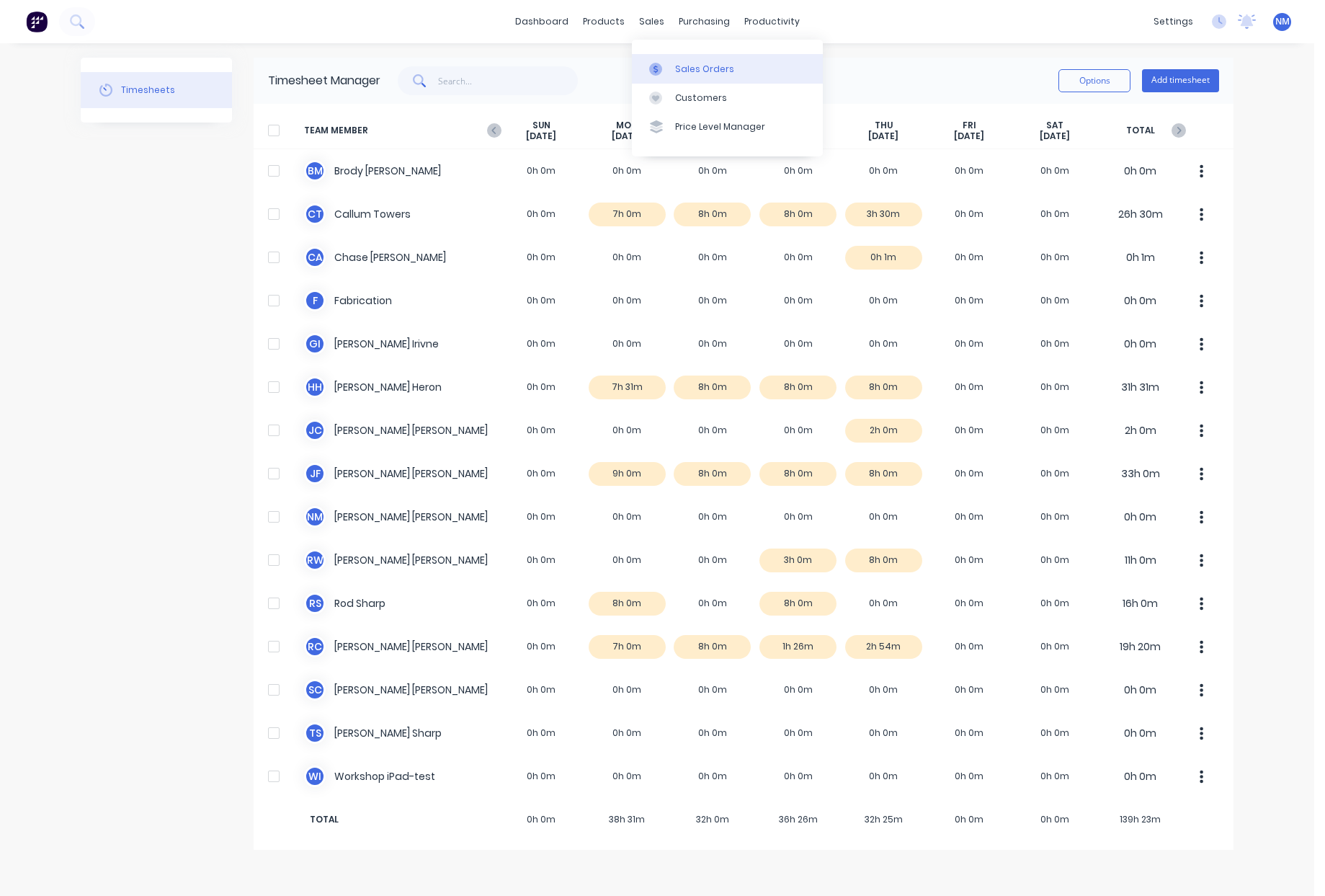
click at [690, 75] on link "Sales Orders" at bounding box center [727, 68] width 191 height 29
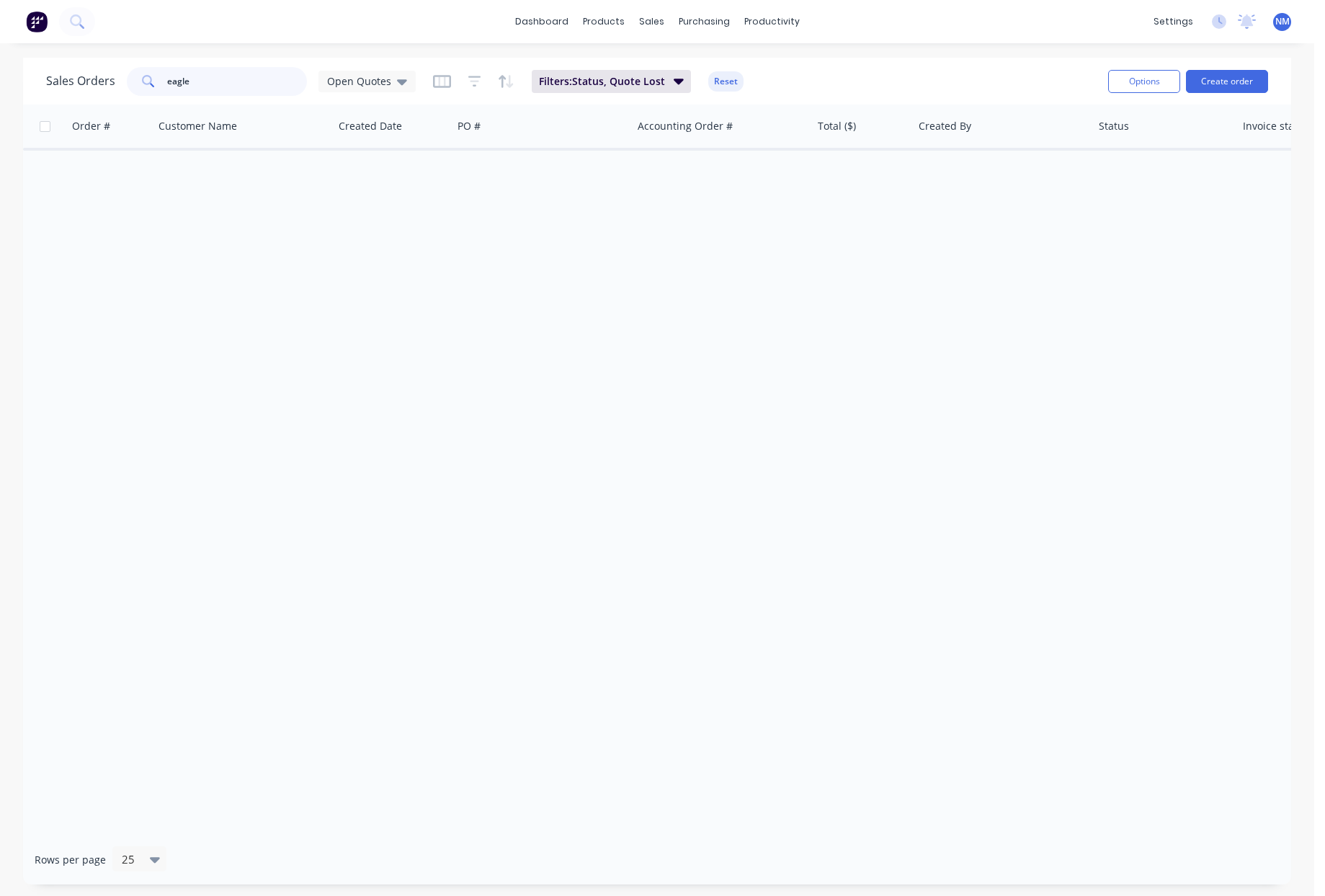
drag, startPoint x: 215, startPoint y: 86, endPoint x: -2, endPoint y: 80, distance: 217.1
click at [0, 80] on html "dashboard products sales purchasing productivity dashboard products Product Cat…" at bounding box center [662, 448] width 1325 height 896
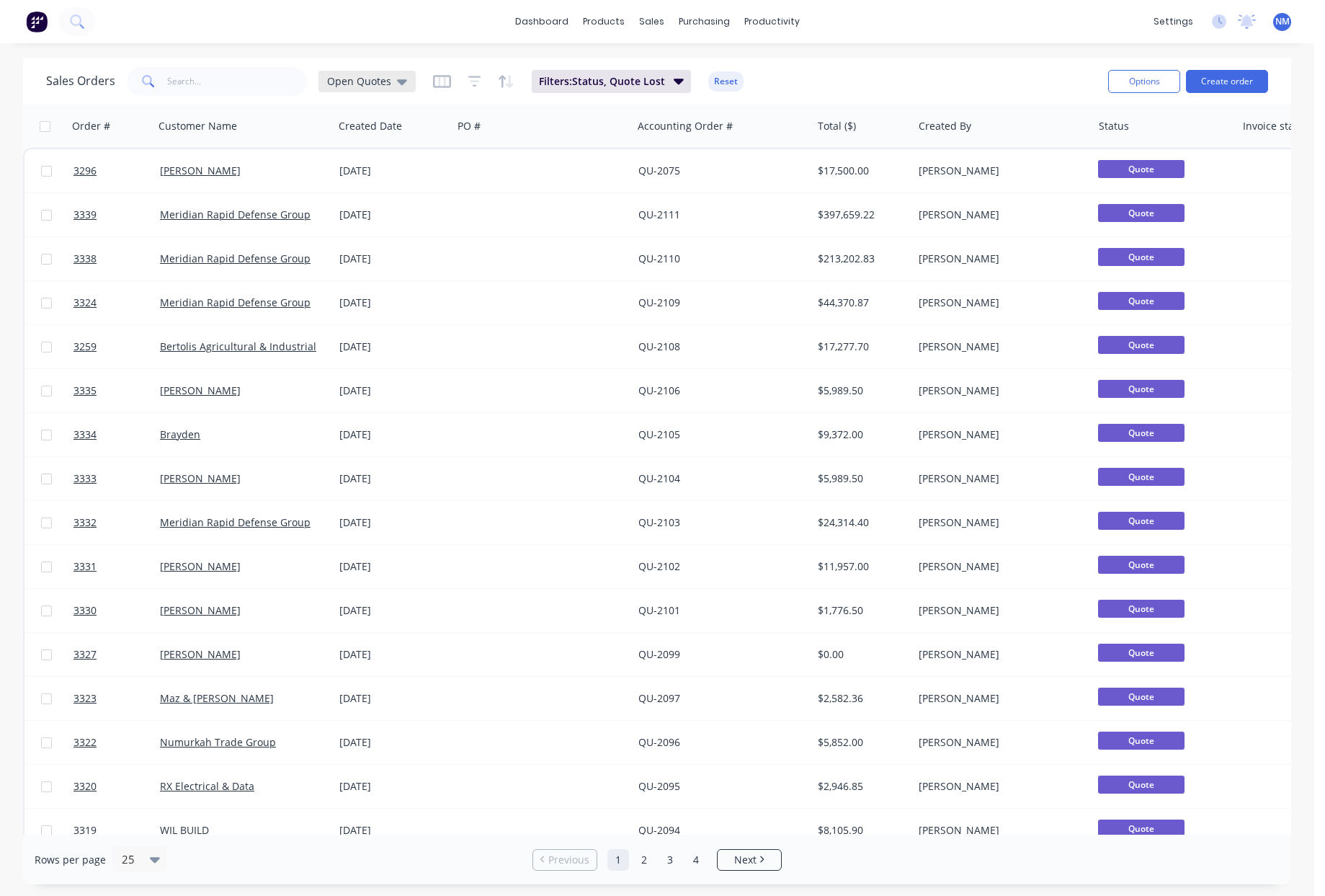
click at [397, 80] on icon at bounding box center [402, 82] width 10 height 6
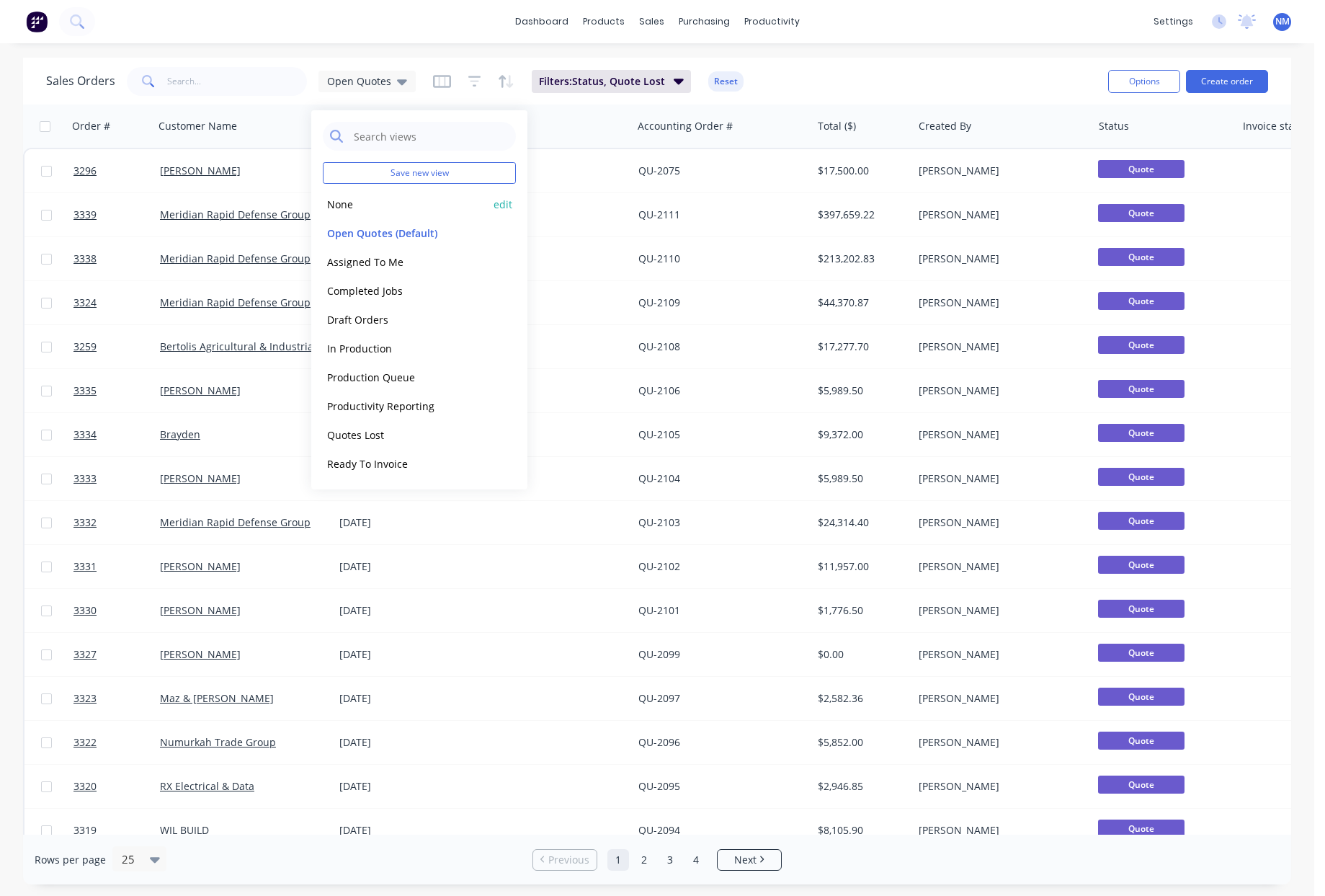
click at [376, 208] on button "None" at bounding box center [404, 204] width 164 height 17
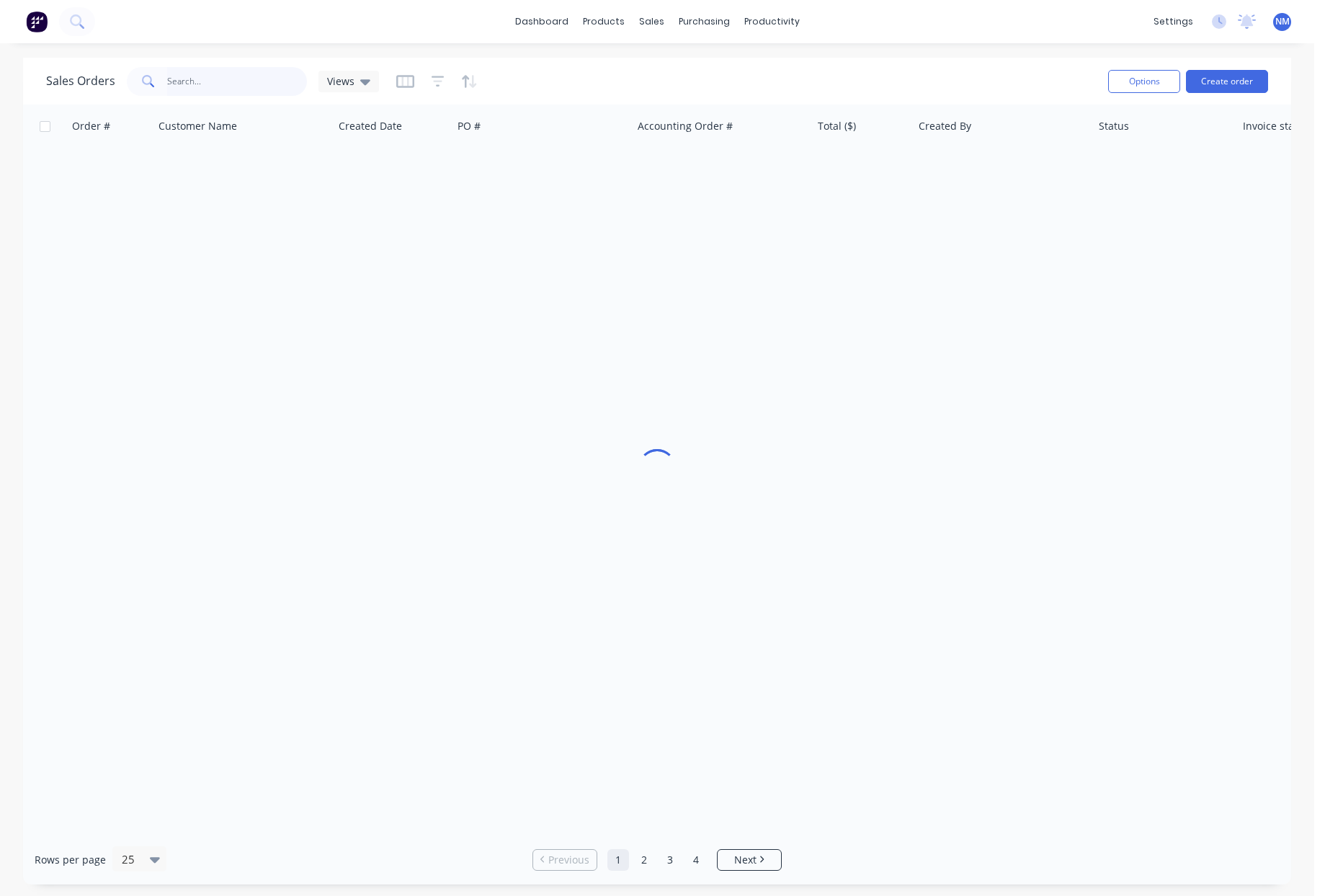
click at [233, 81] on input "text" at bounding box center [237, 82] width 140 height 29
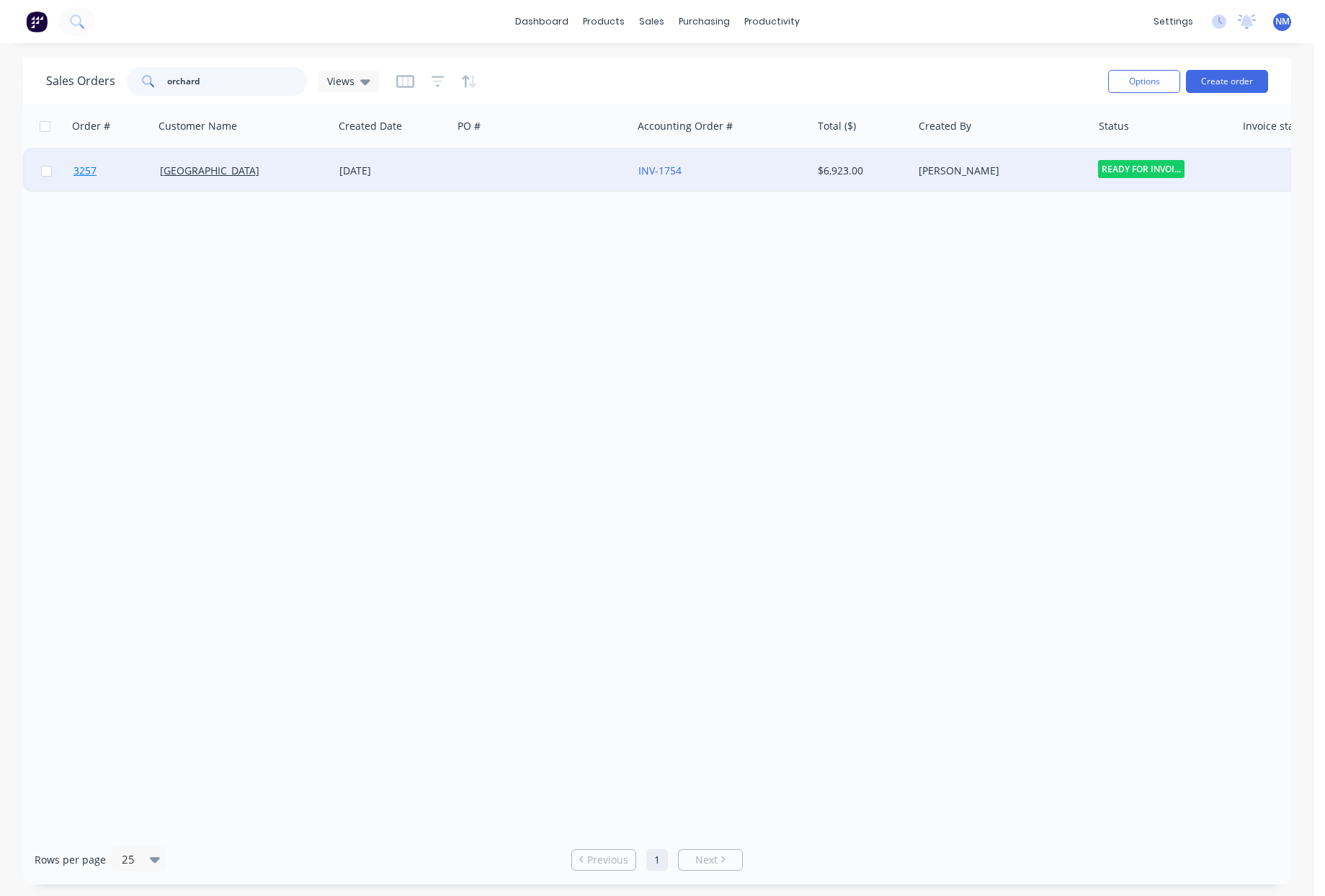
type input "orchard"
click at [86, 171] on span "3257" at bounding box center [85, 170] width 23 height 14
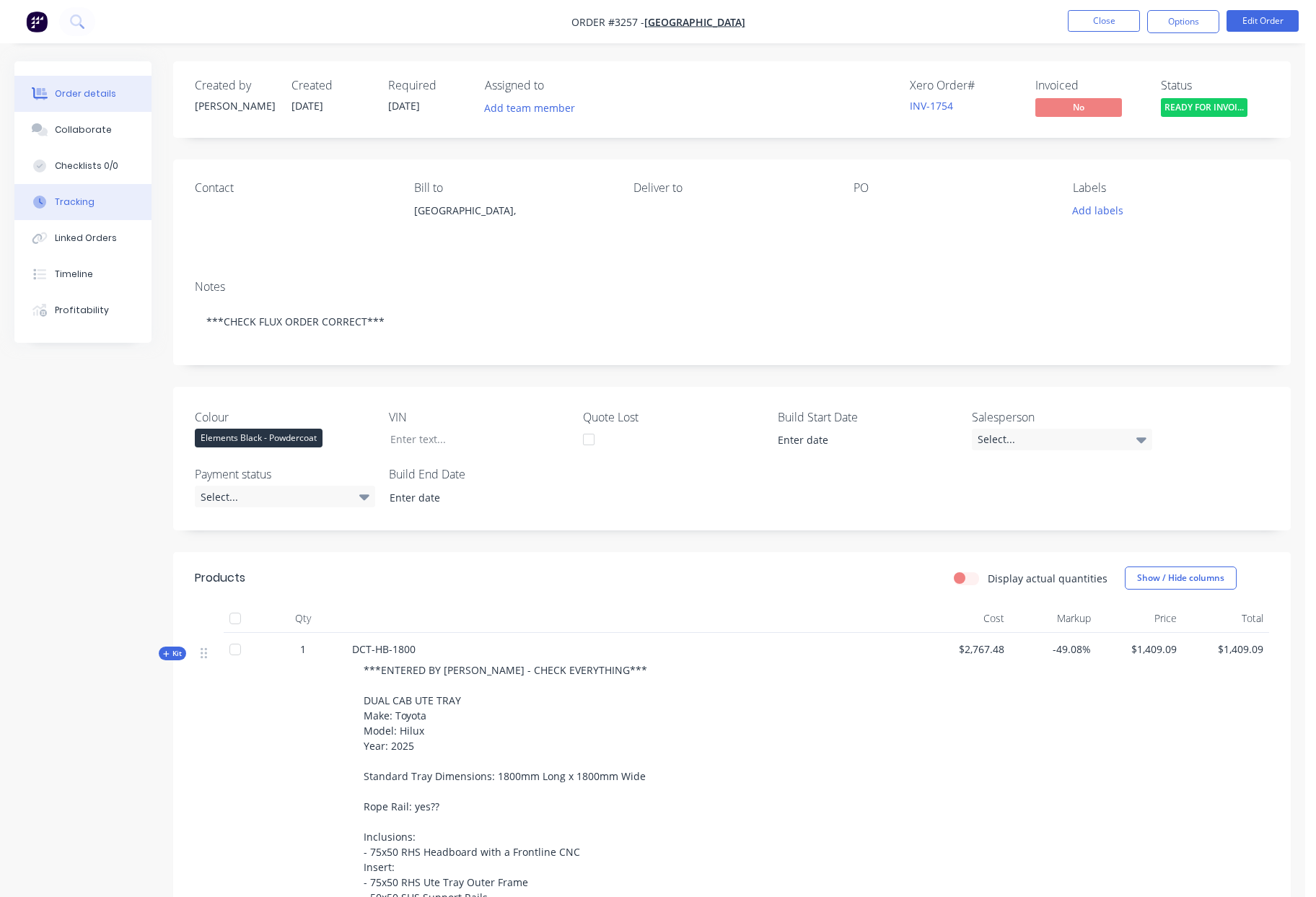
drag, startPoint x: 100, startPoint y: 186, endPoint x: 95, endPoint y: 194, distance: 9.4
click at [99, 187] on button "Tracking" at bounding box center [83, 202] width 137 height 36
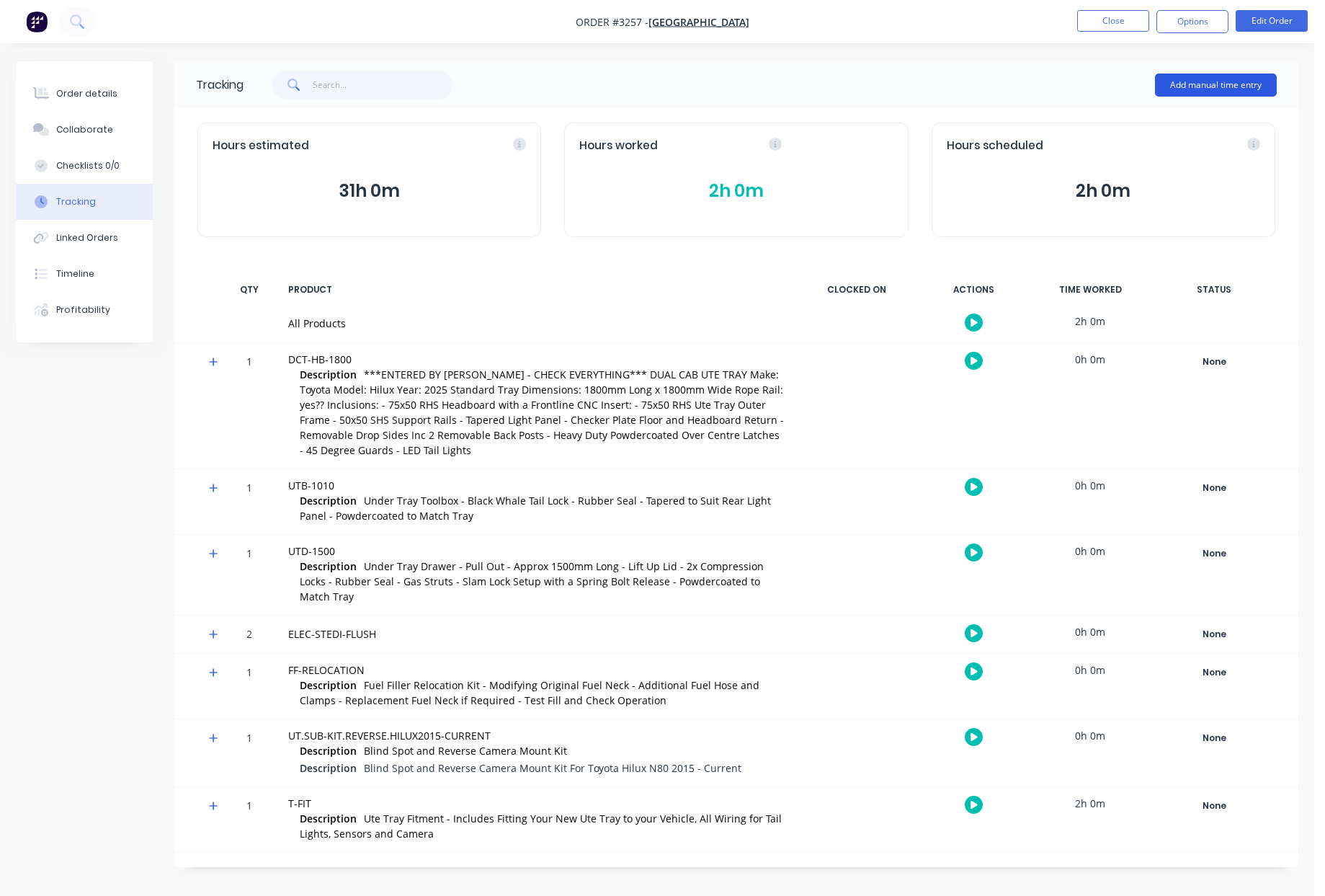
click at [1252, 82] on button "Add manual time entry" at bounding box center [1216, 85] width 122 height 23
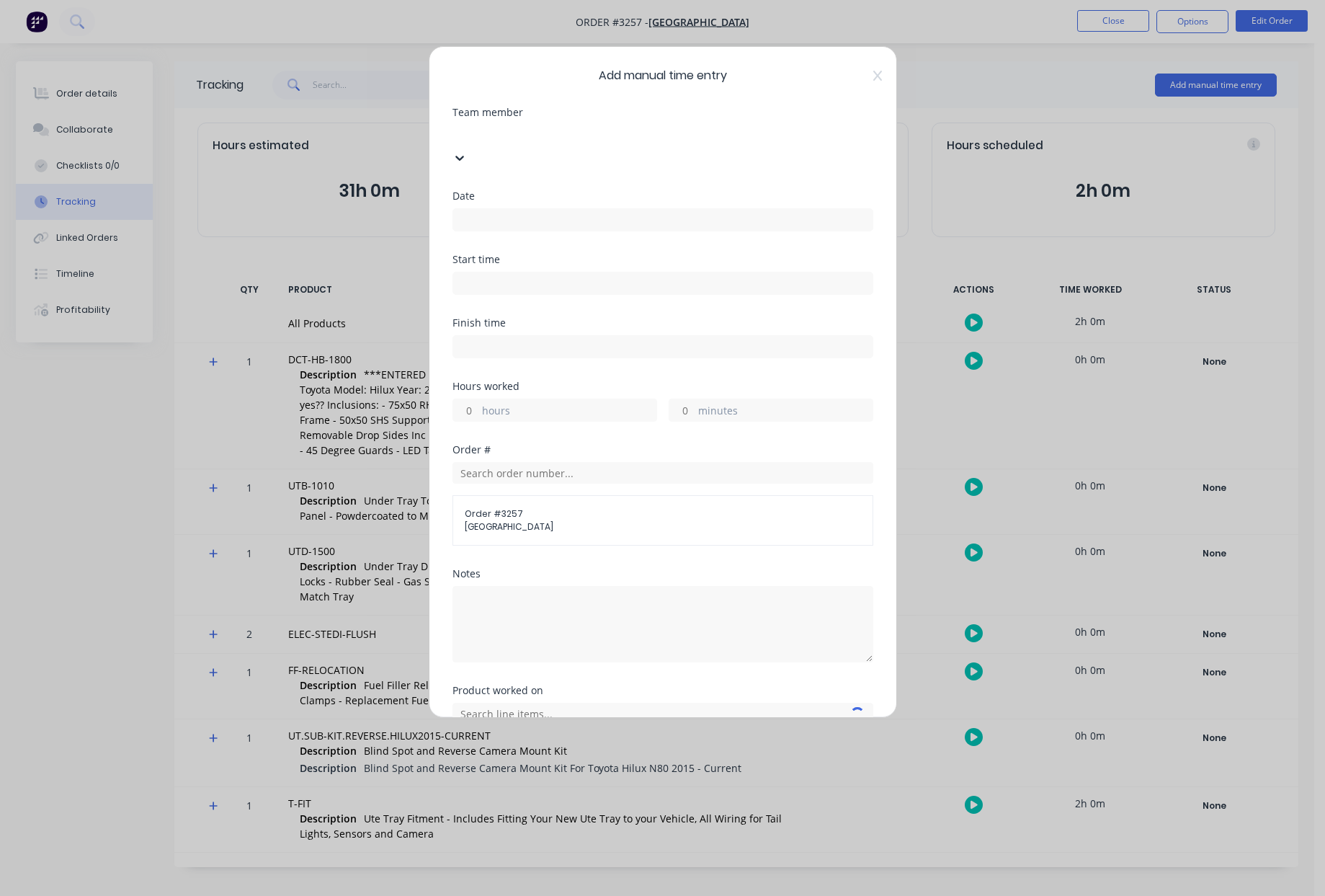
click at [664, 139] on div at bounding box center [561, 133] width 208 height 18
click at [522, 209] on input at bounding box center [663, 220] width 419 height 21
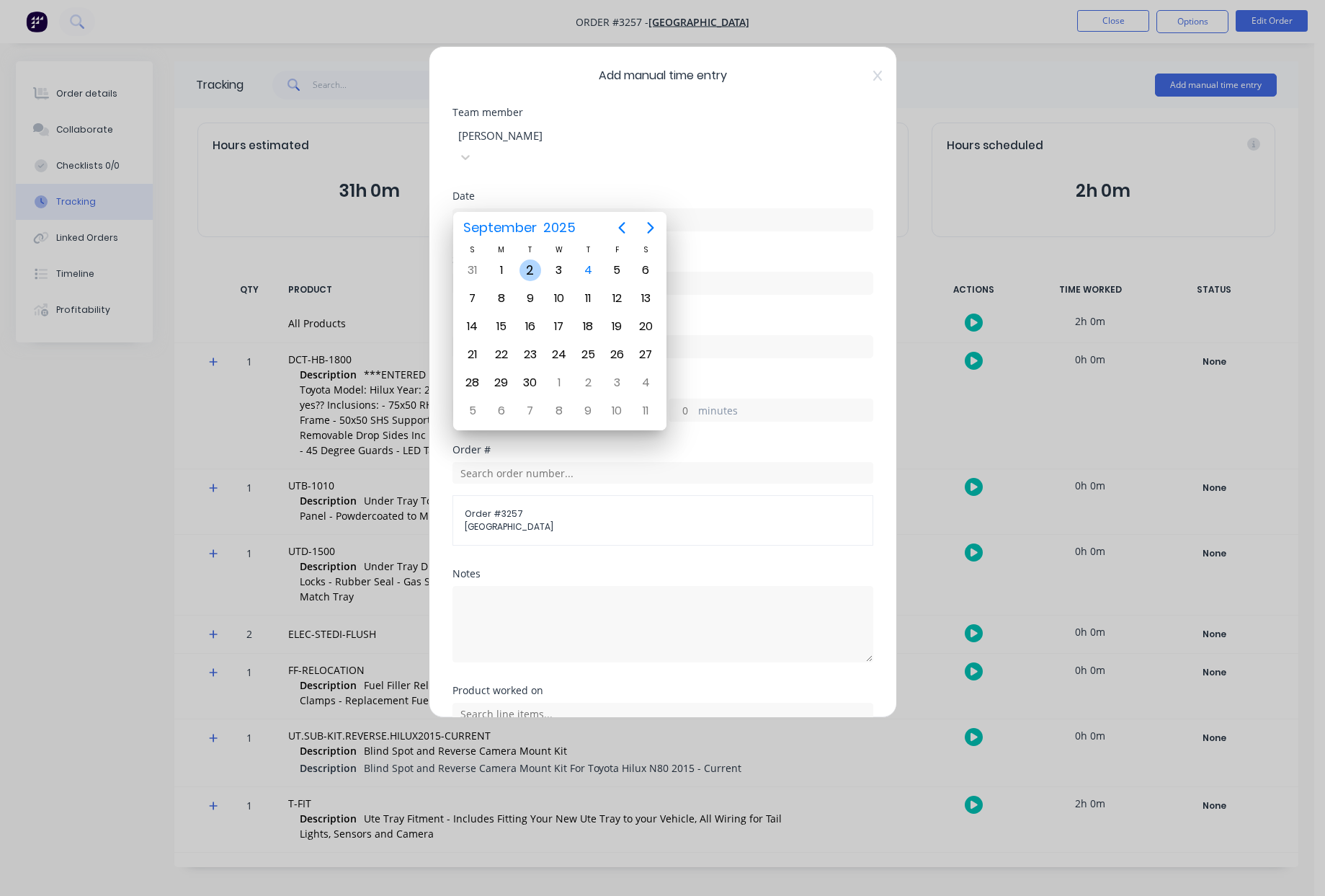
click at [539, 268] on div "2" at bounding box center [530, 270] width 21 height 21
type input "02/09/2025"
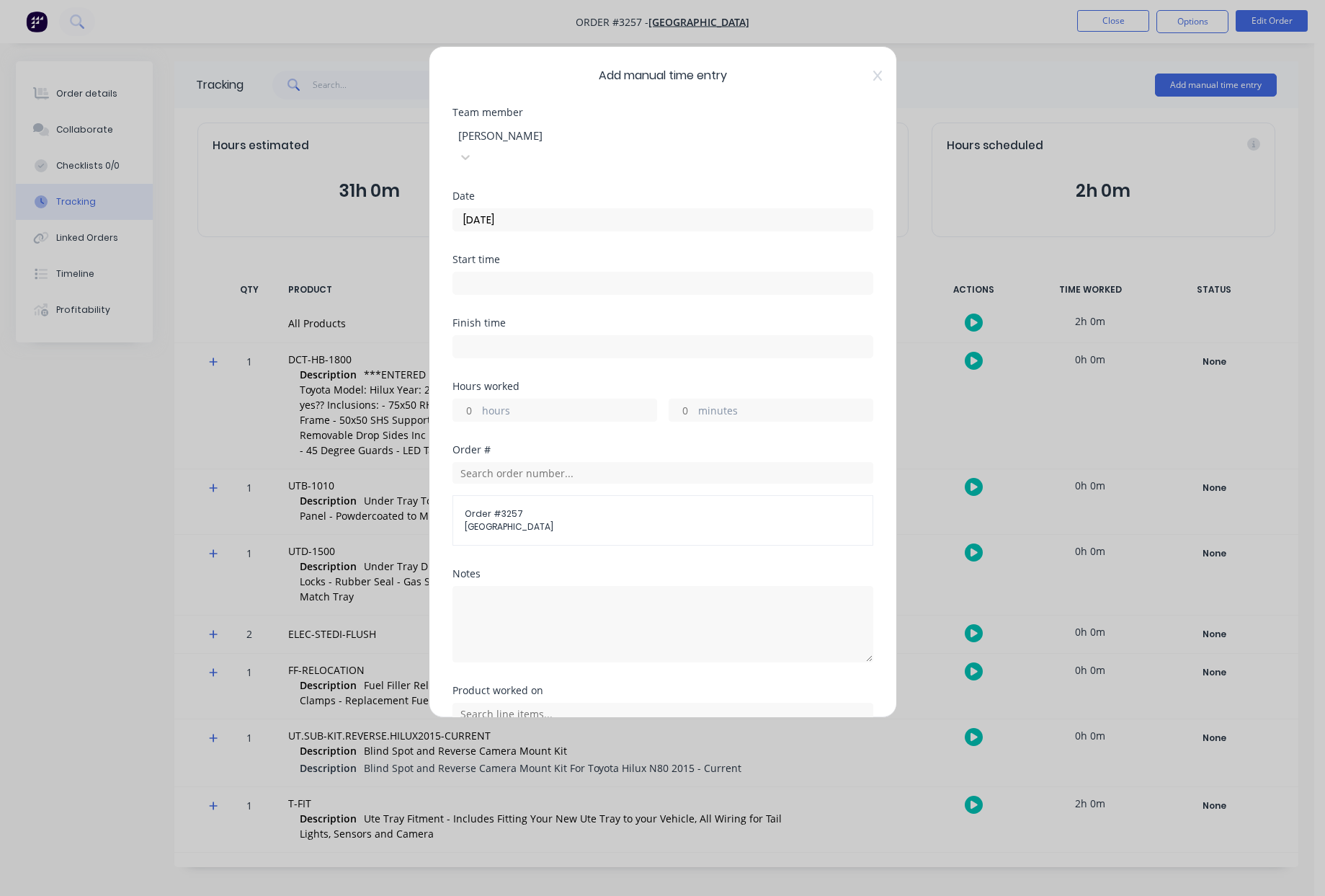
click at [540, 273] on input at bounding box center [663, 283] width 419 height 21
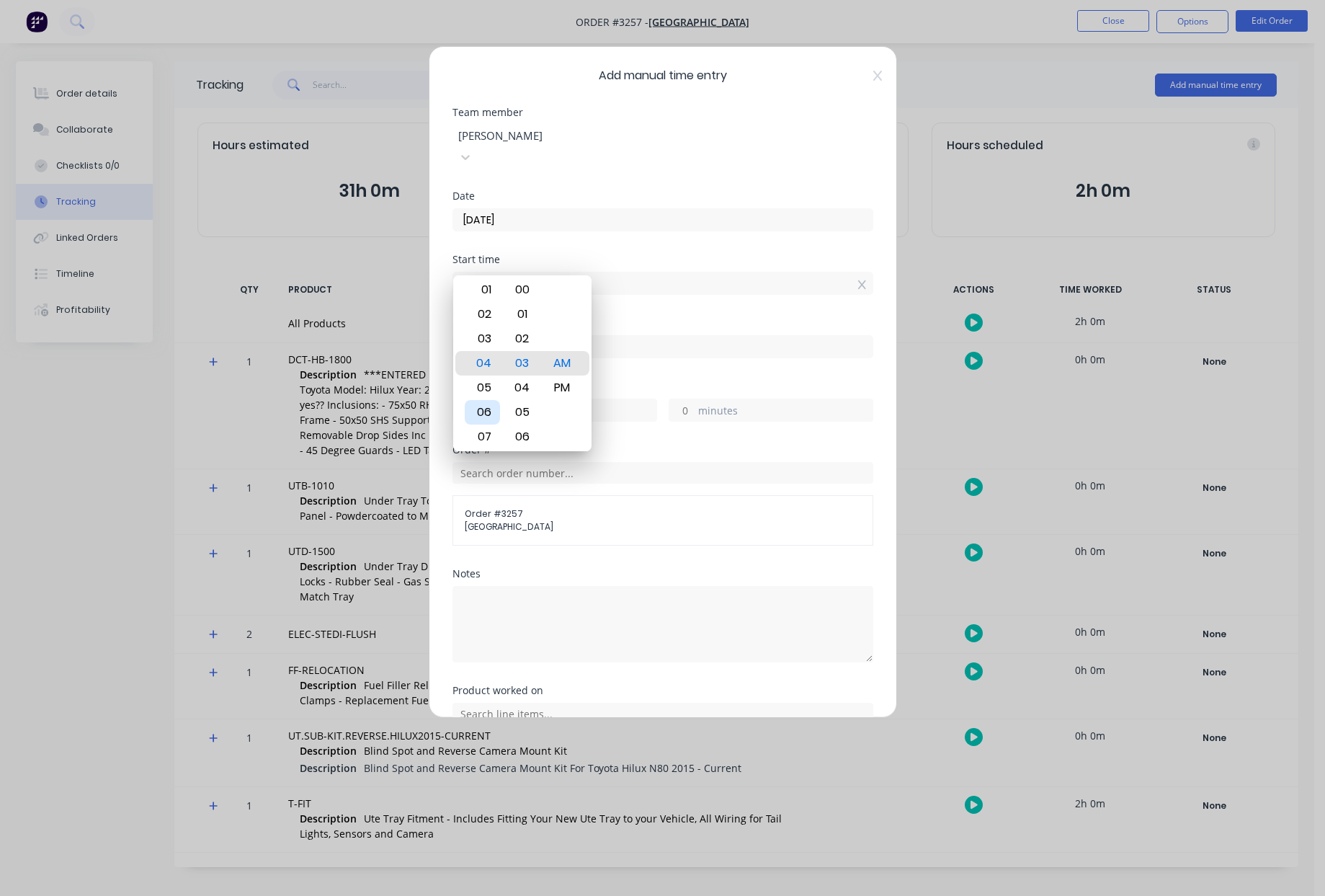
click at [487, 407] on div "06" at bounding box center [482, 412] width 36 height 25
type input "06:00 AM"
click at [558, 370] on div "AM" at bounding box center [561, 363] width 36 height 25
click at [674, 318] on div "Finish time" at bounding box center [663, 323] width 421 height 10
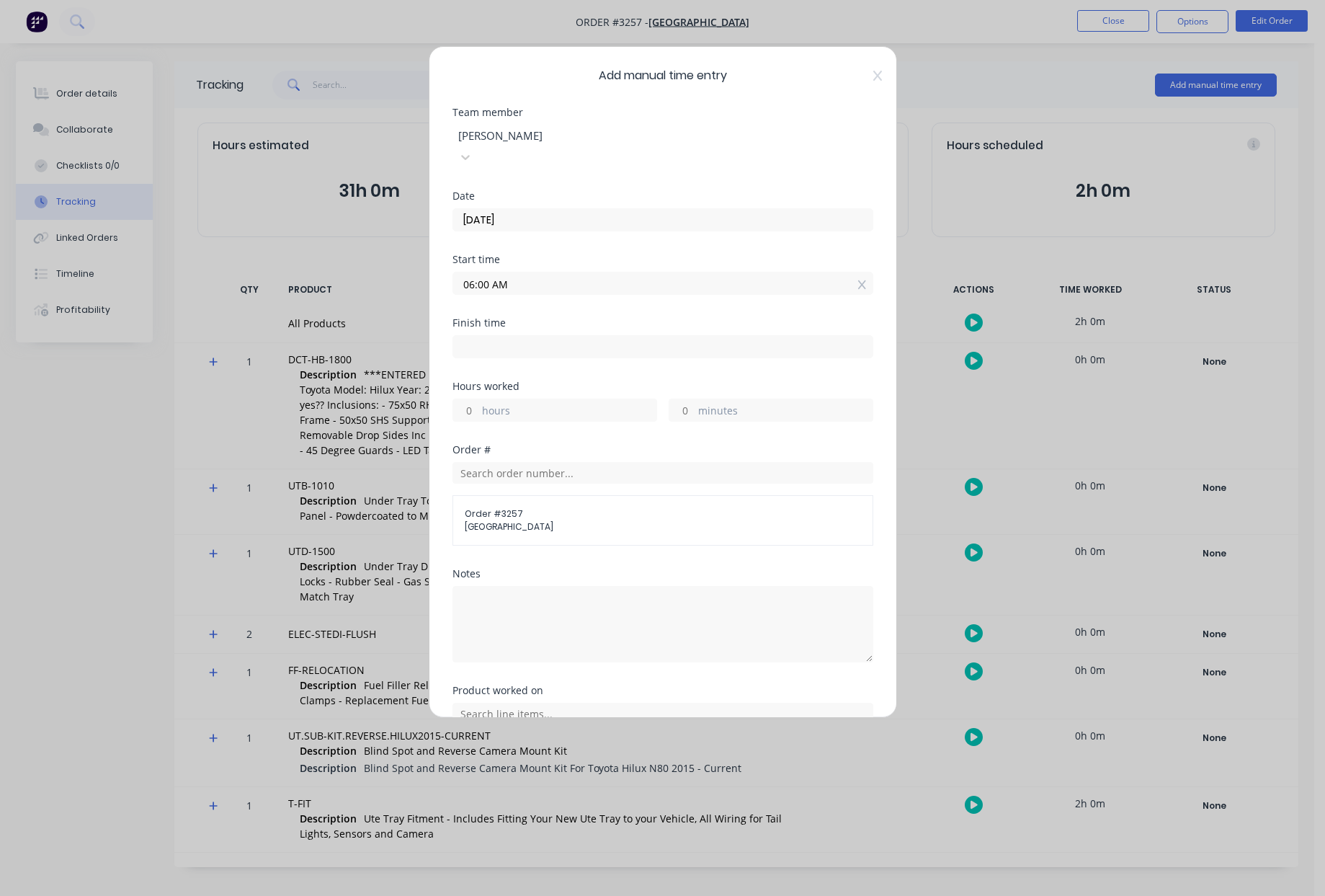
click at [543, 336] on input at bounding box center [663, 347] width 419 height 21
type input "09:39 AM"
type input "3"
type input "39"
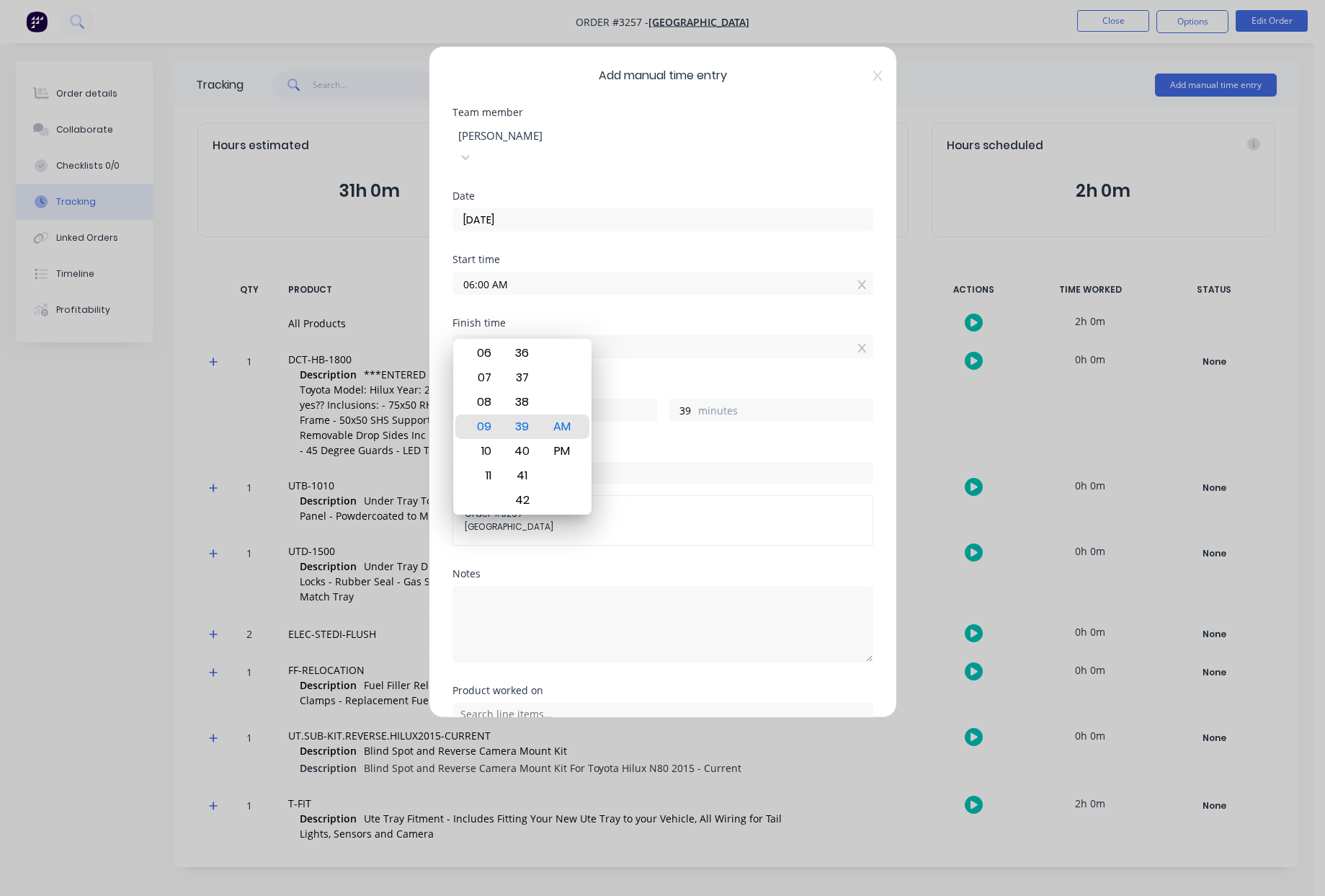
click at [695, 318] on div "Finish time" at bounding box center [663, 323] width 421 height 10
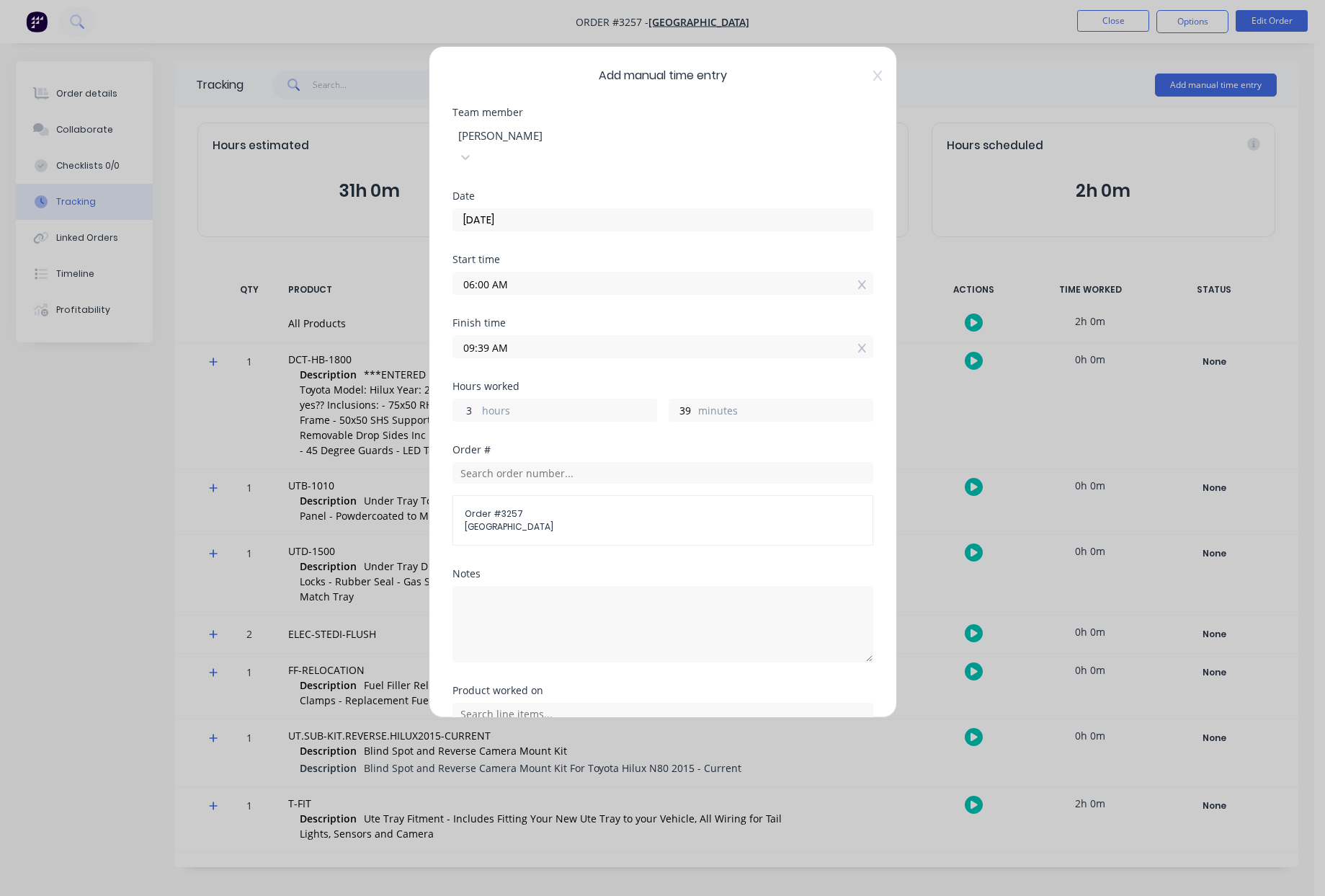
click at [474, 400] on input "3" at bounding box center [466, 410] width 25 height 21
drag, startPoint x: 474, startPoint y: 391, endPoint x: 431, endPoint y: 386, distance: 43.3
click at [431, 387] on div "Add manual time entry Team member Rod Sharp Date 02/09/2025 Start time 06:00 AM…" at bounding box center [663, 381] width 469 height 672
type input "8"
type input "02:39 PM"
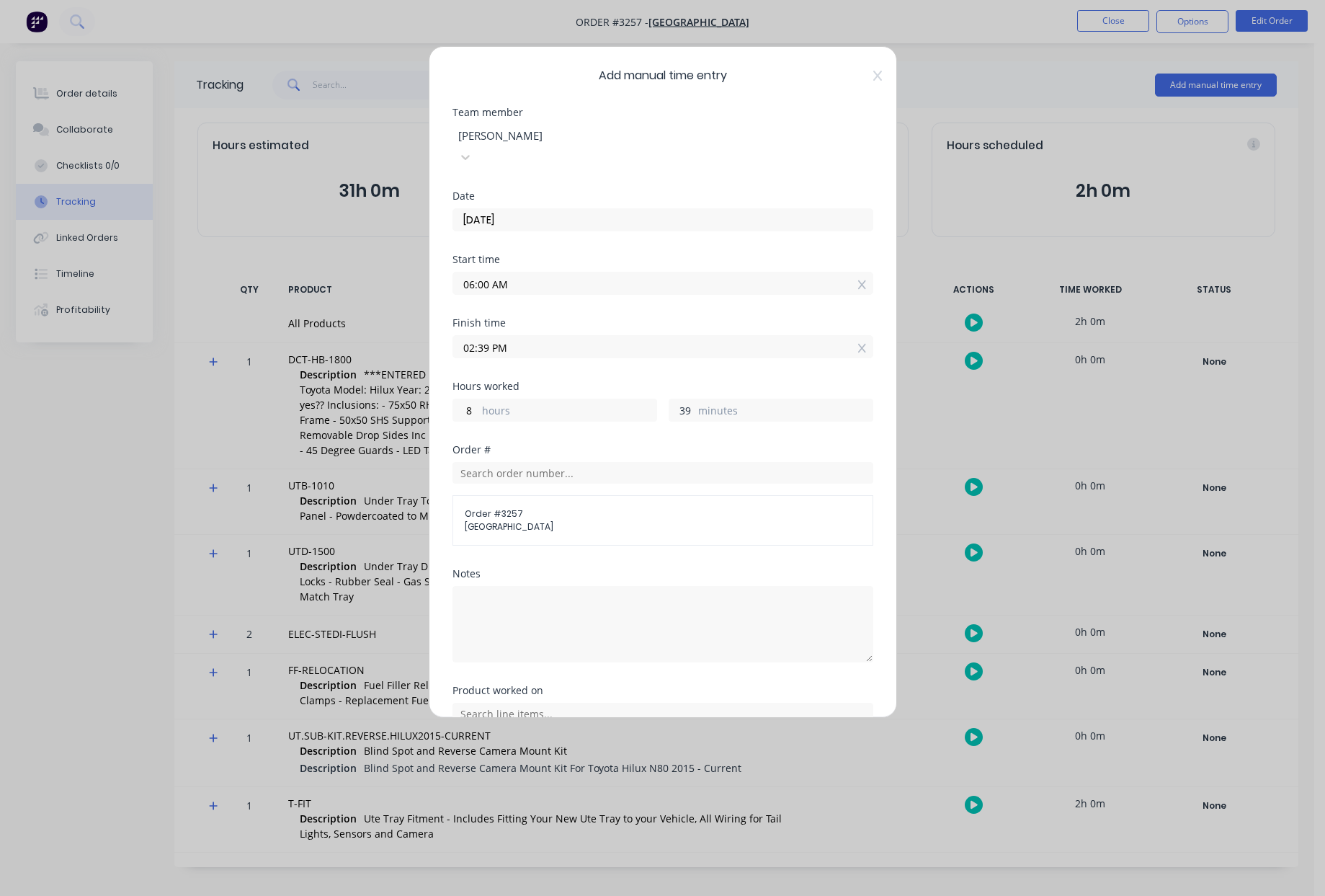
drag, startPoint x: 686, startPoint y: 391, endPoint x: 526, endPoint y: 390, distance: 160.0
click at [602, 395] on div "8 hours 39 minutes" at bounding box center [663, 408] width 421 height 27
type input "0"
type input "02:00 PM"
click at [623, 344] on div "Finish time 02:00 PM" at bounding box center [663, 350] width 421 height 63
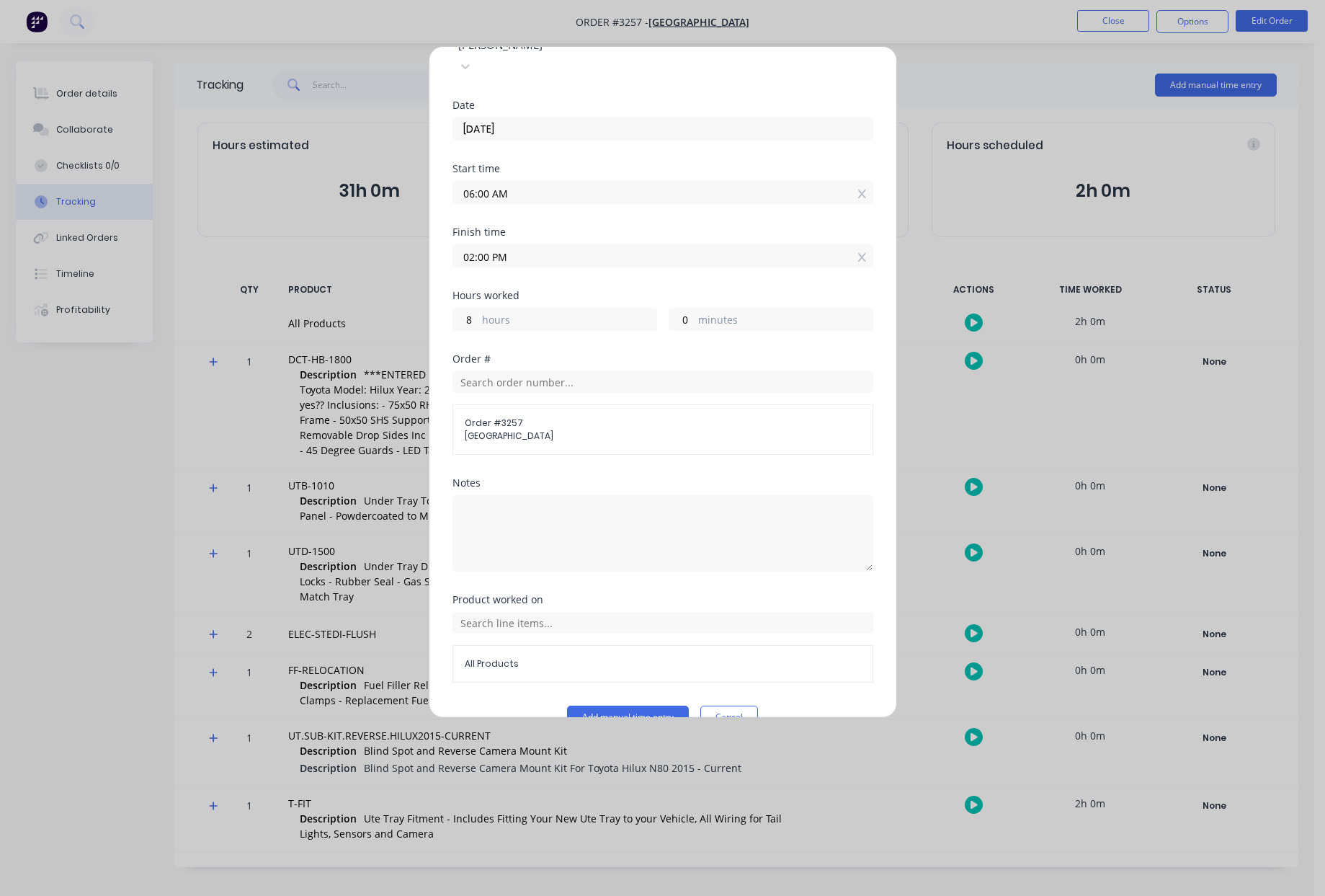
scroll to position [101, 0]
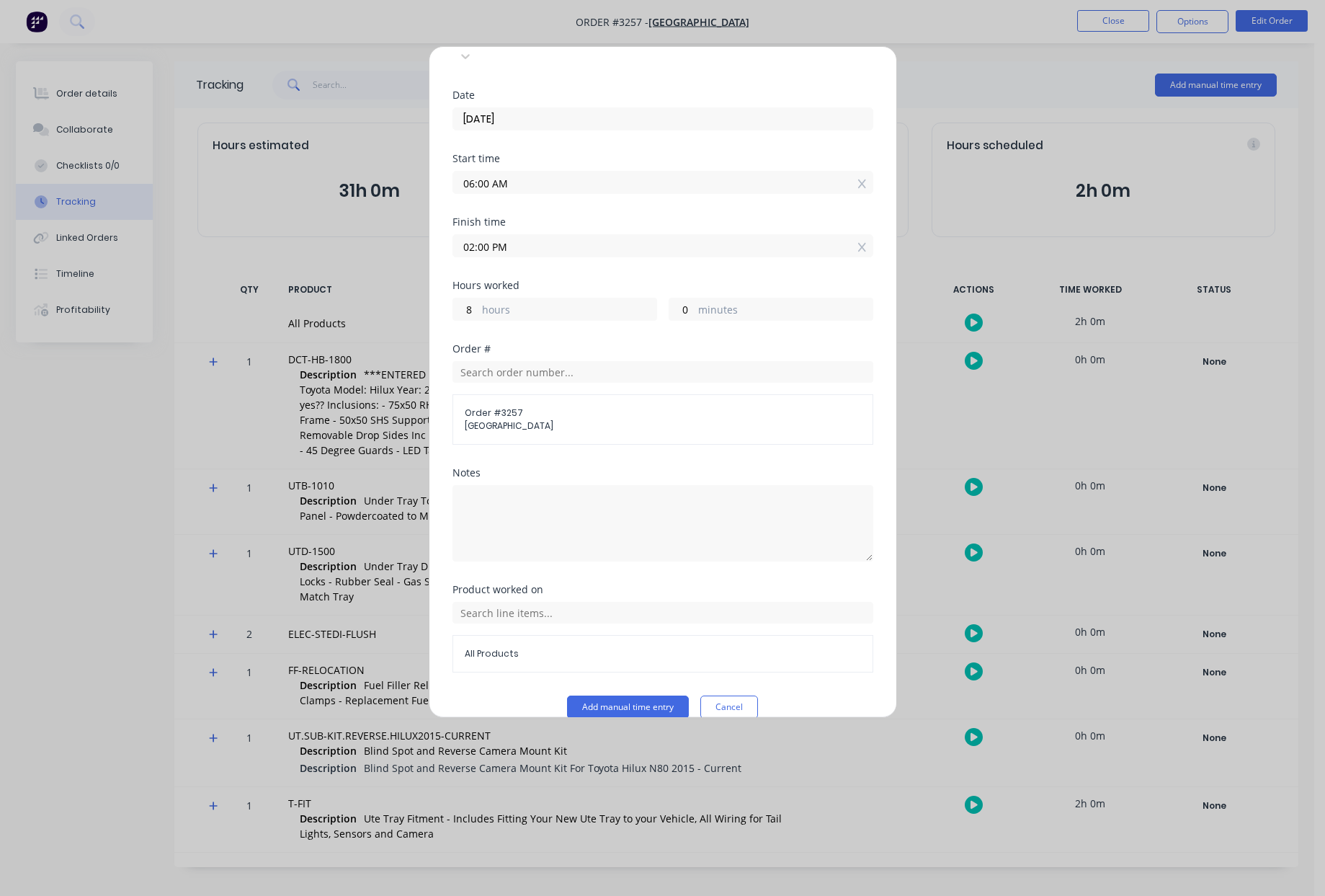
click at [556, 647] on span "All Products" at bounding box center [663, 653] width 396 height 13
click at [571, 602] on input "text" at bounding box center [663, 612] width 421 height 21
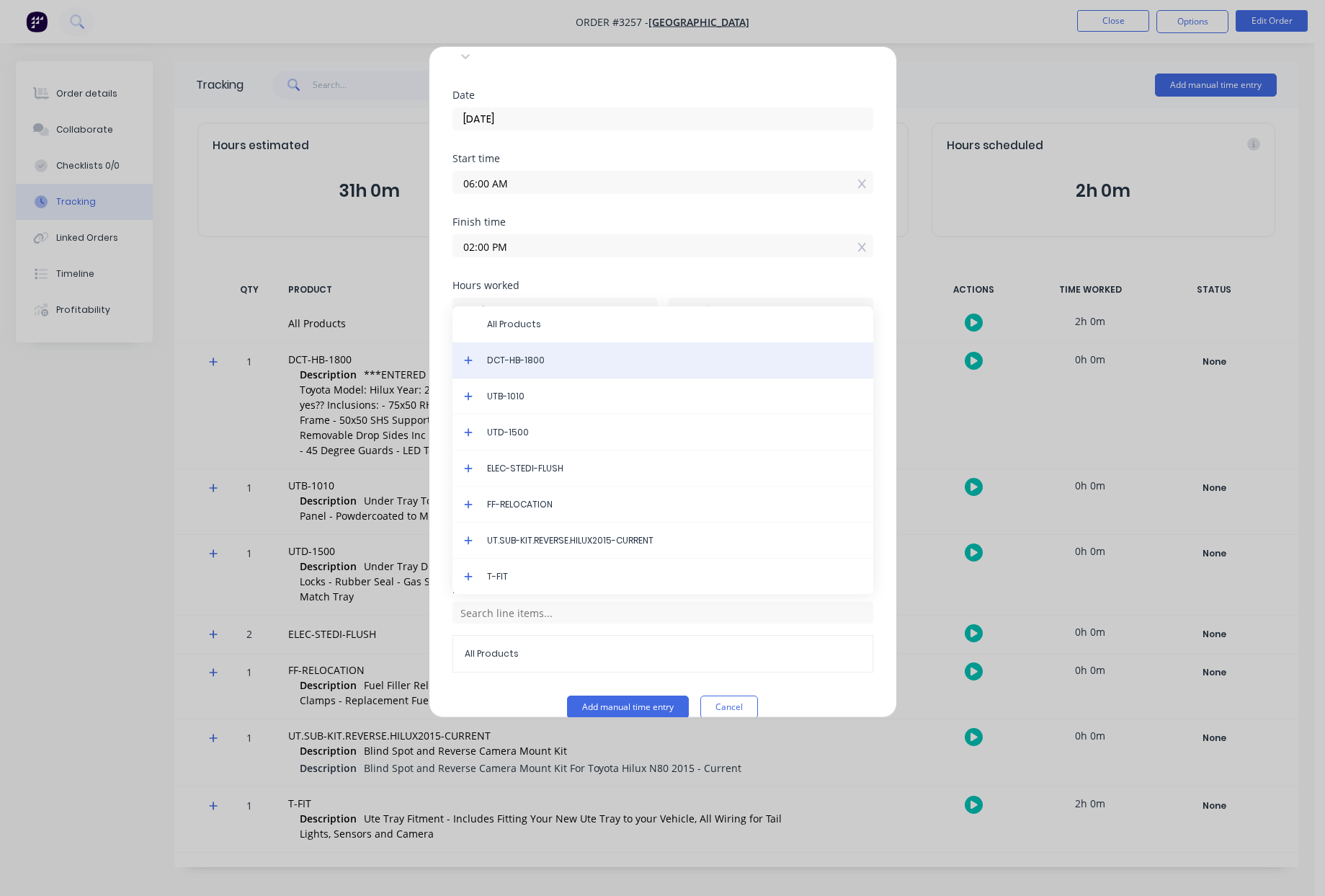
click at [523, 354] on span "DCT-HB-1800" at bounding box center [674, 360] width 375 height 13
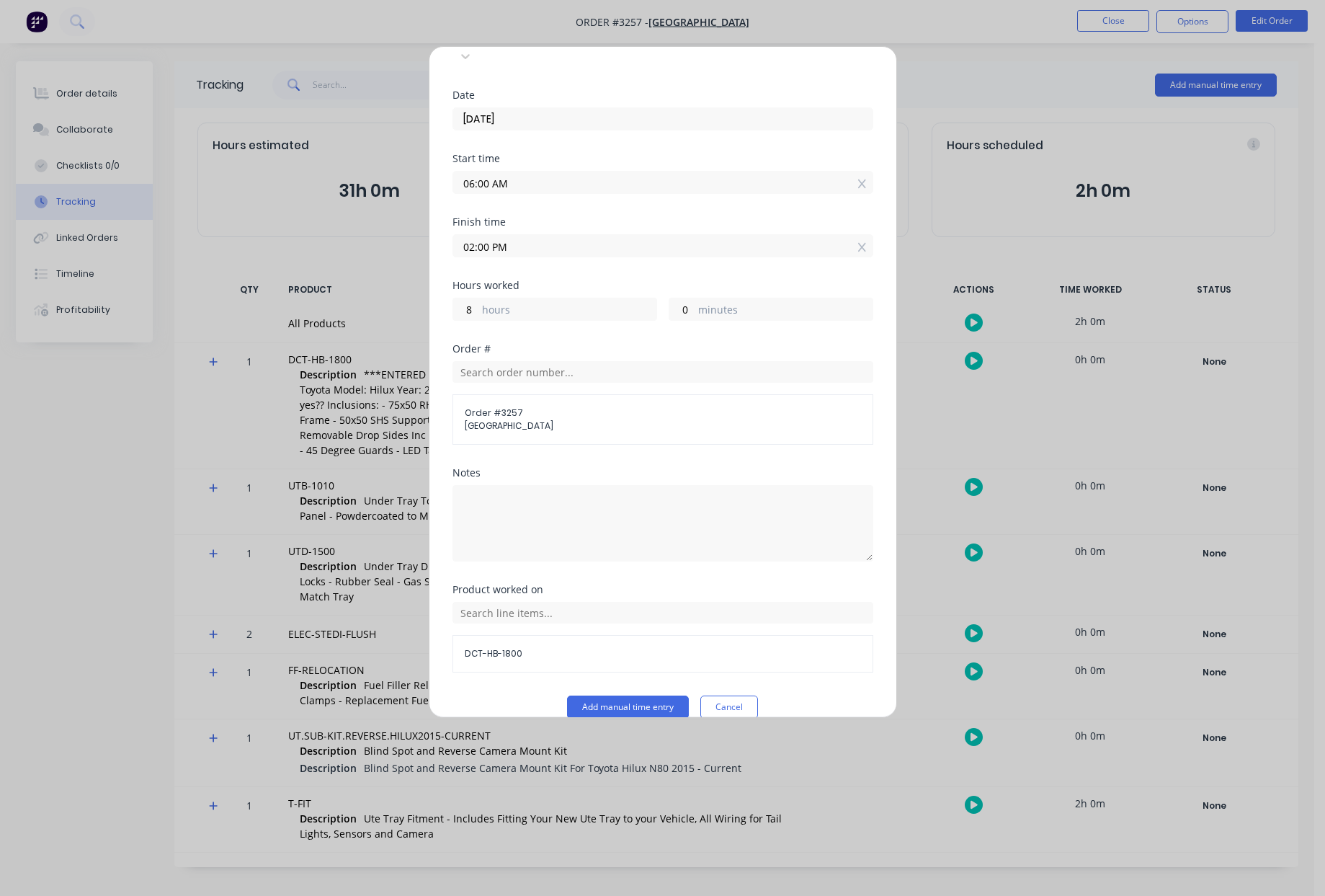
click at [550, 638] on div "DCT-HB-1800" at bounding box center [663, 653] width 421 height 37
click at [560, 602] on input "text" at bounding box center [663, 612] width 421 height 21
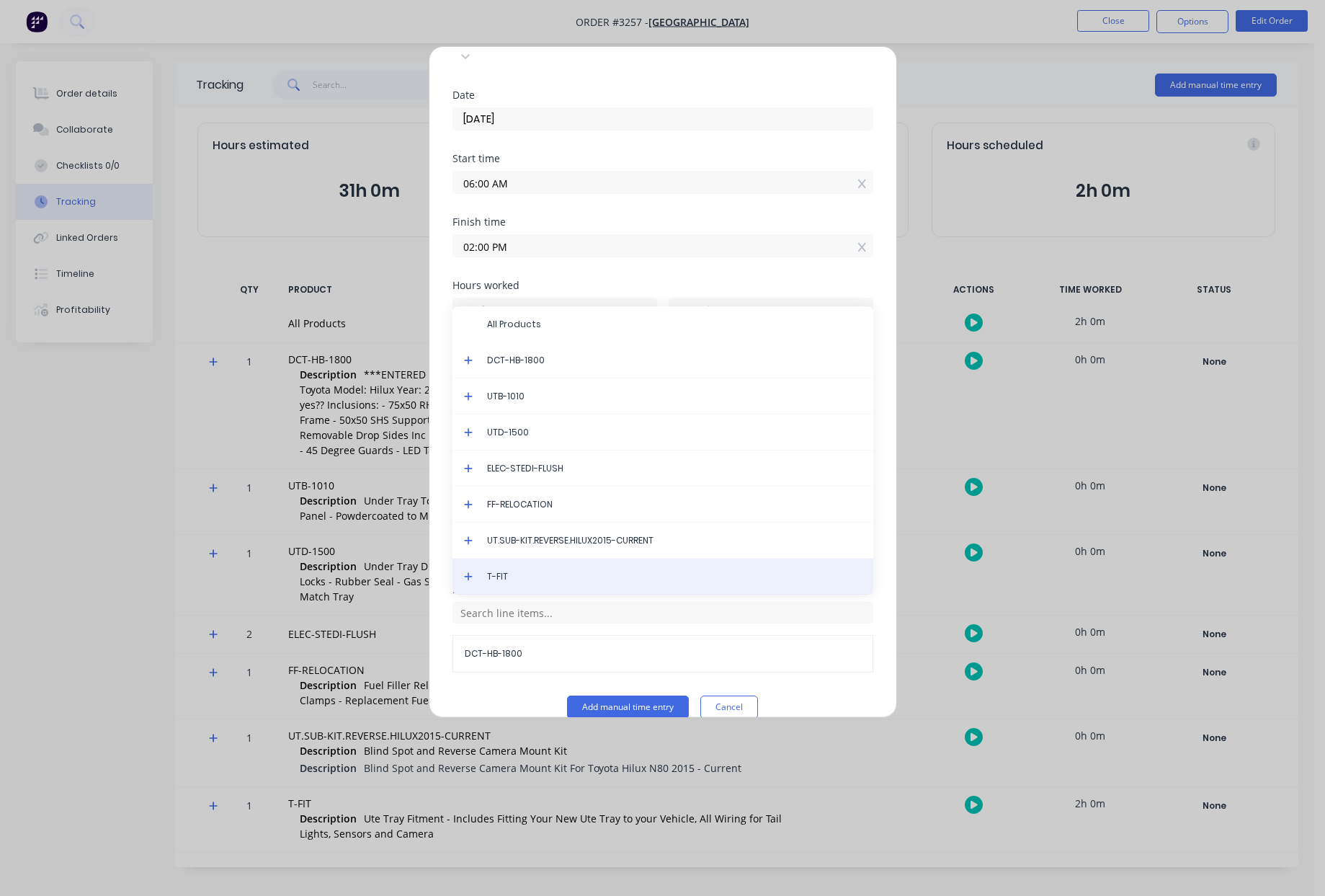
click at [549, 558] on div "T-FIT" at bounding box center [663, 576] width 421 height 36
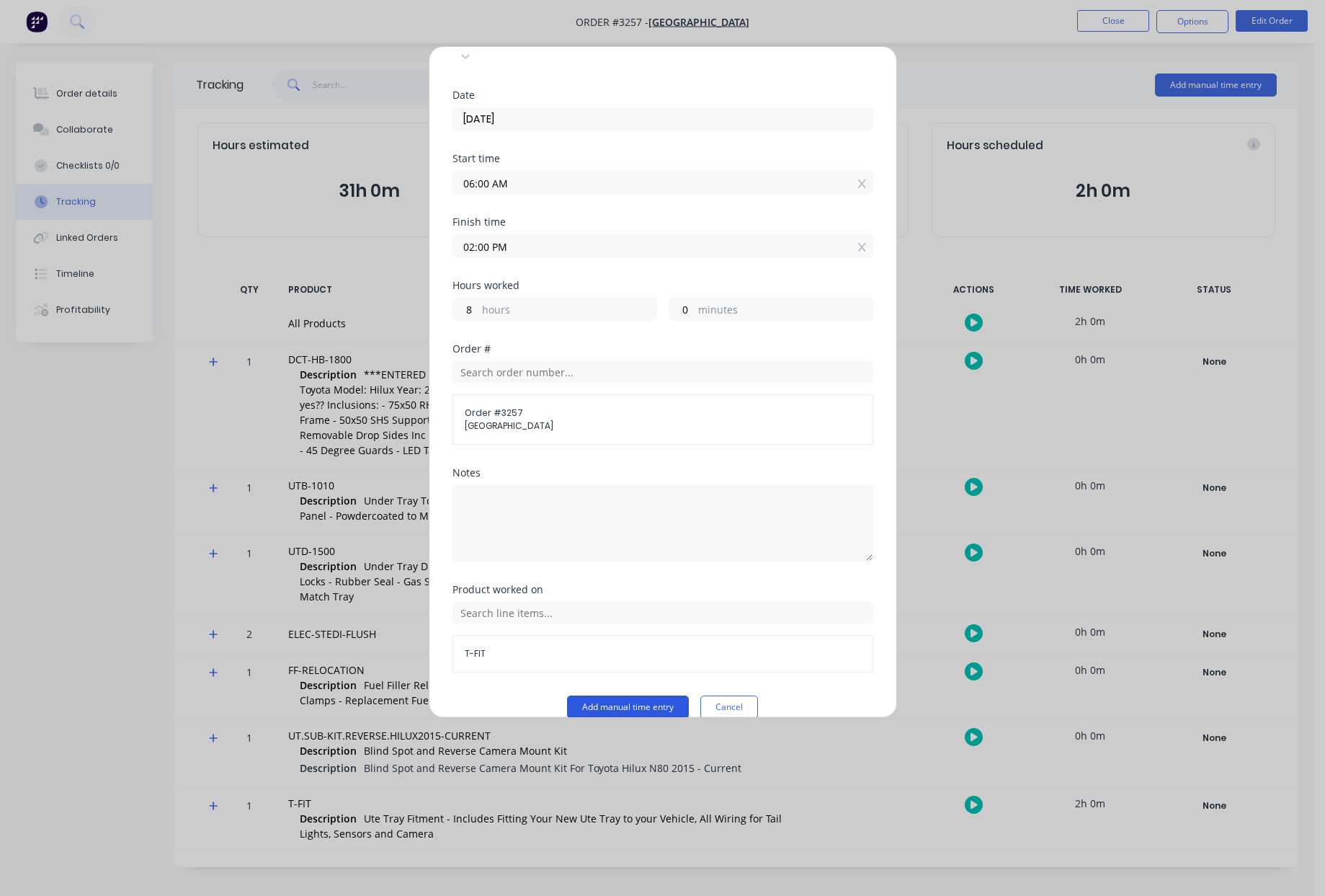
click at [613, 695] on button "Add manual time entry" at bounding box center [628, 706] width 122 height 23
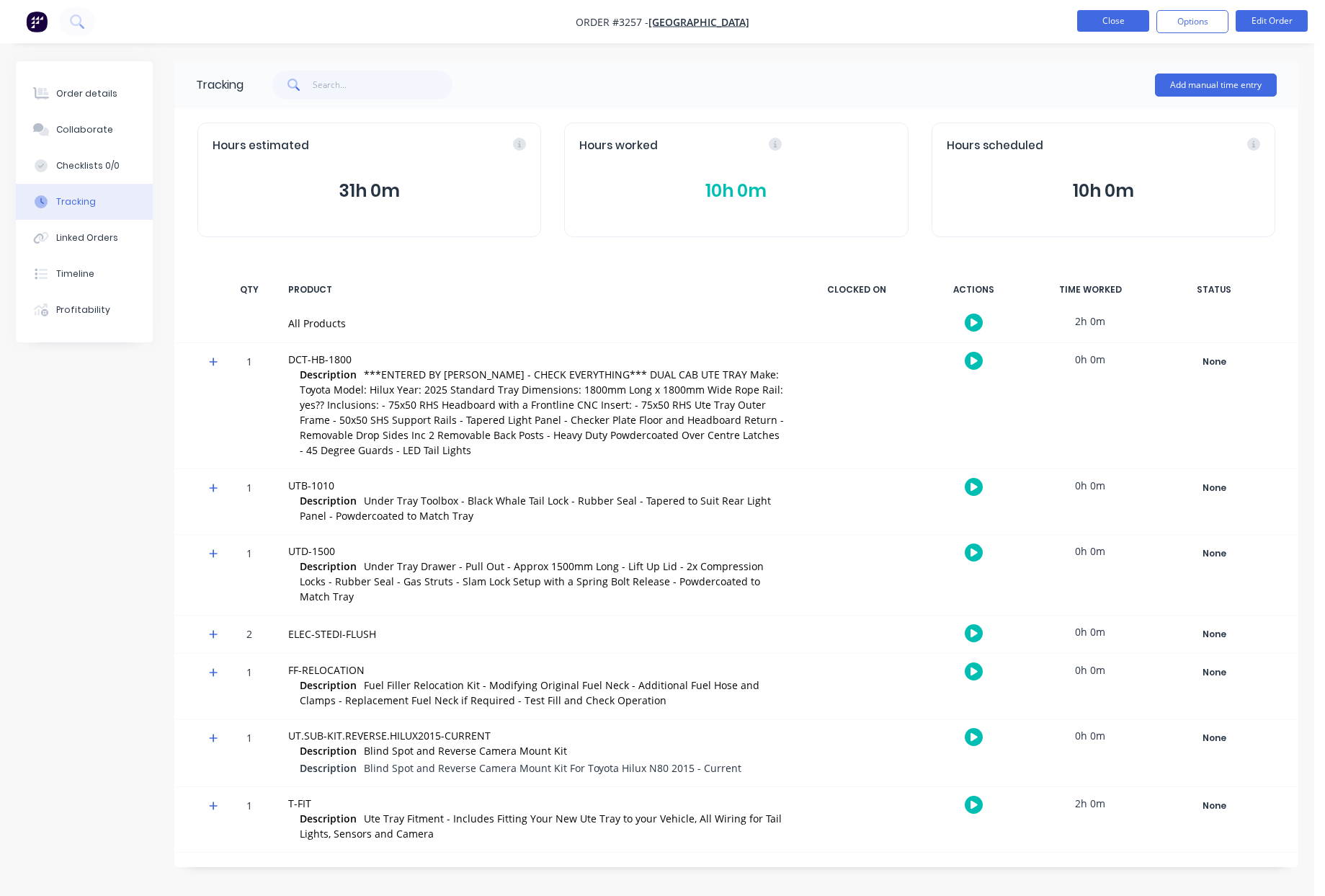
click at [1093, 21] on button "Close" at bounding box center [1113, 21] width 72 height 21
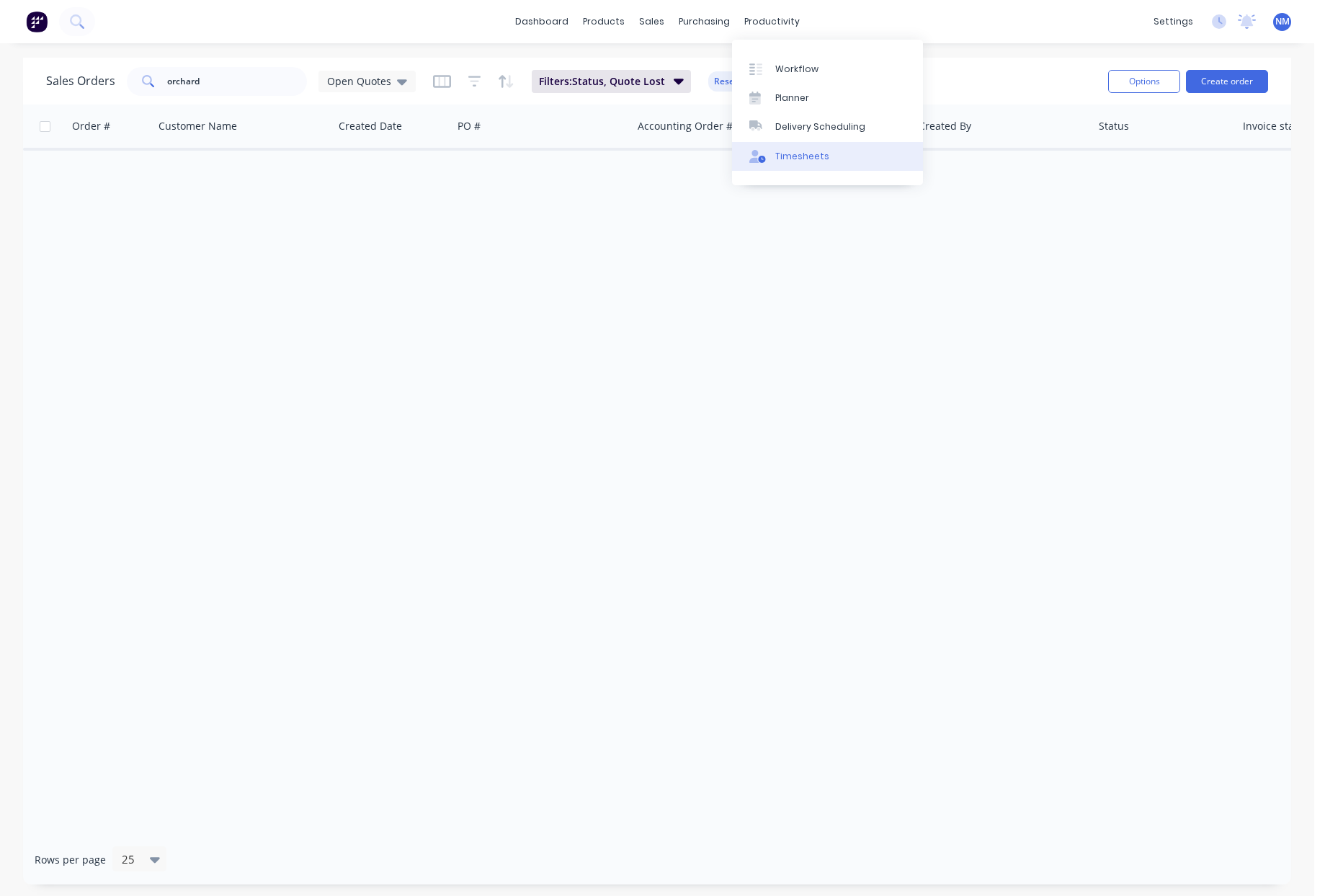
click at [808, 155] on div "Timesheets" at bounding box center [802, 156] width 54 height 13
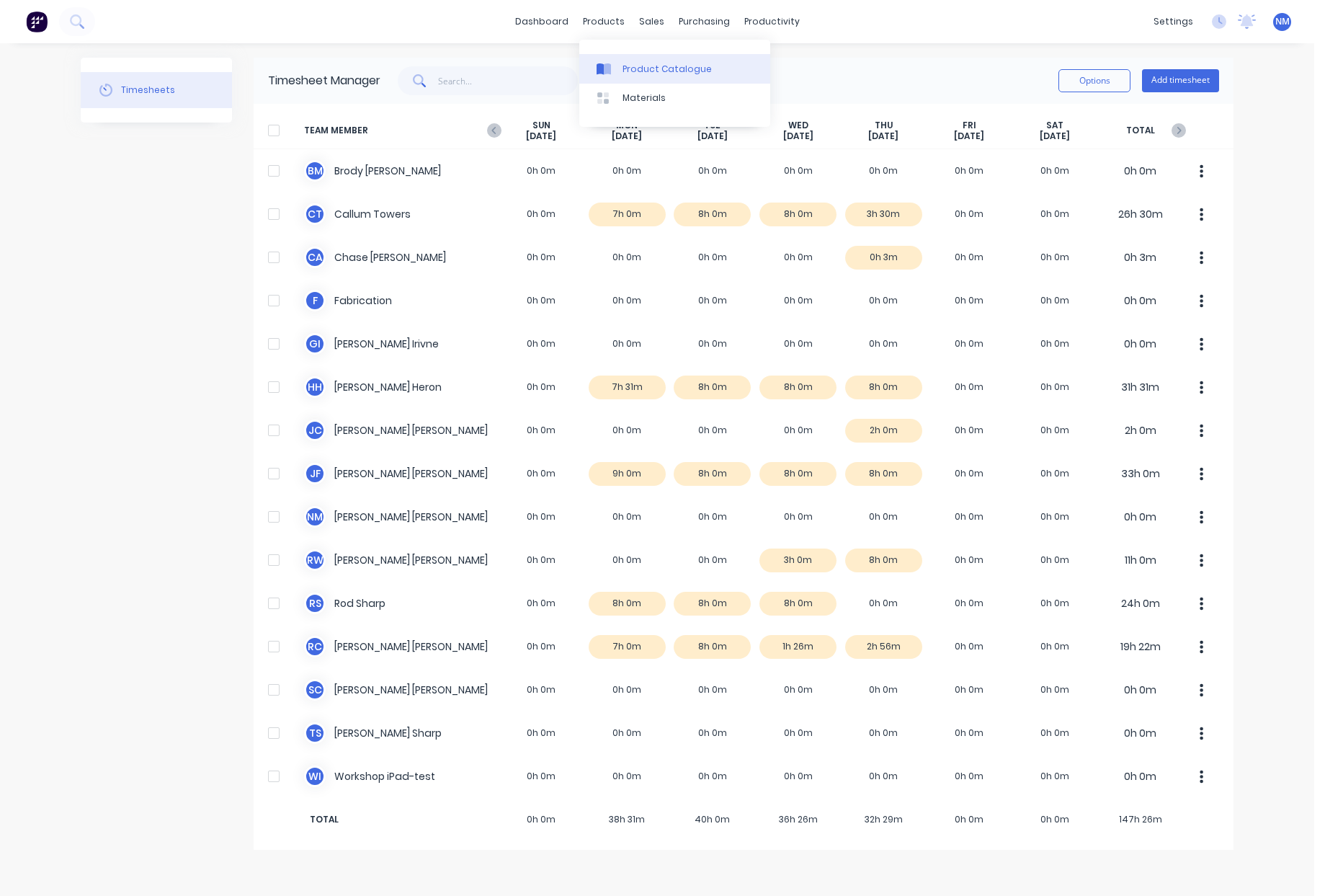
click at [644, 70] on div "Product Catalogue" at bounding box center [667, 69] width 90 height 13
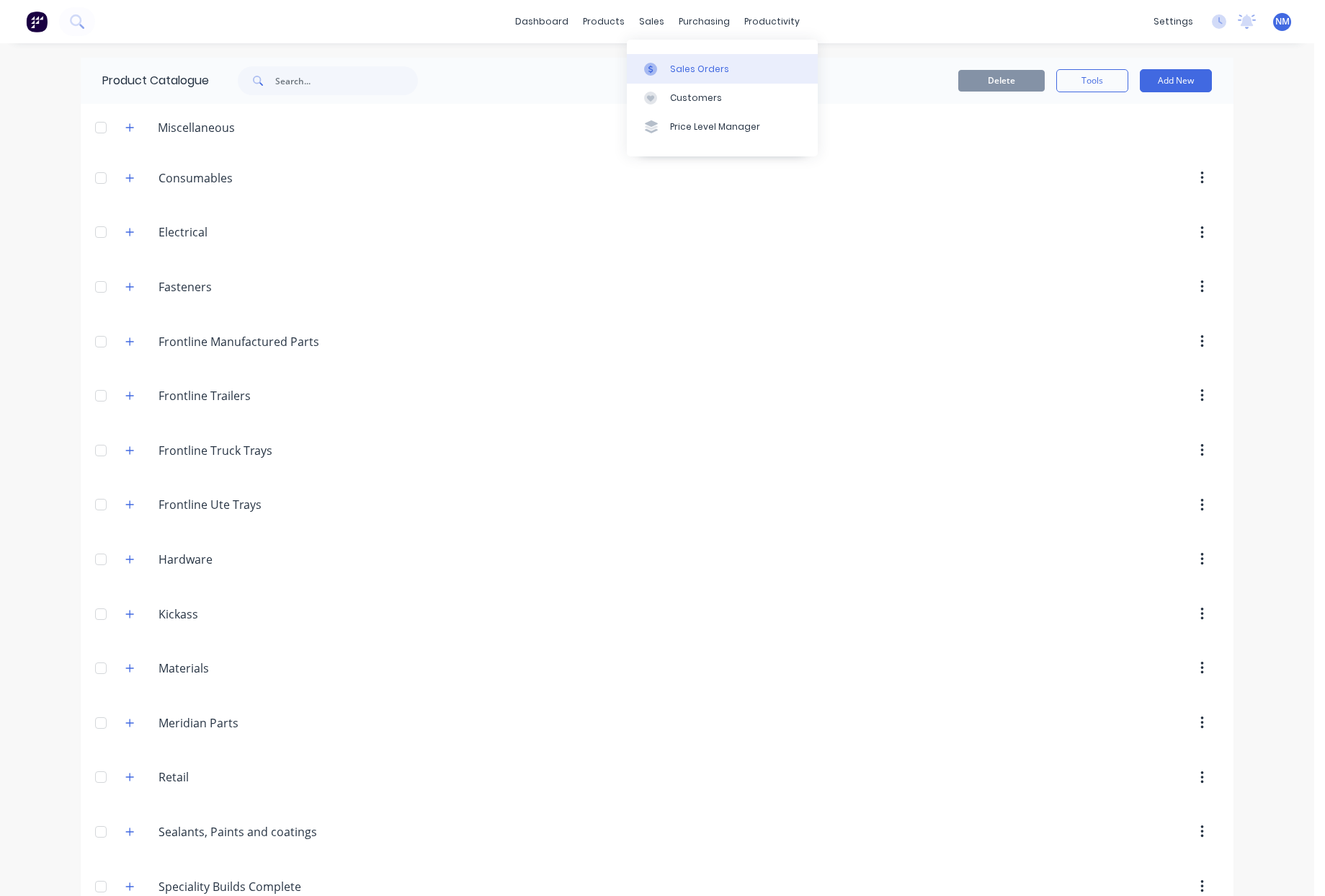
click at [684, 78] on link "Sales Orders" at bounding box center [722, 68] width 191 height 29
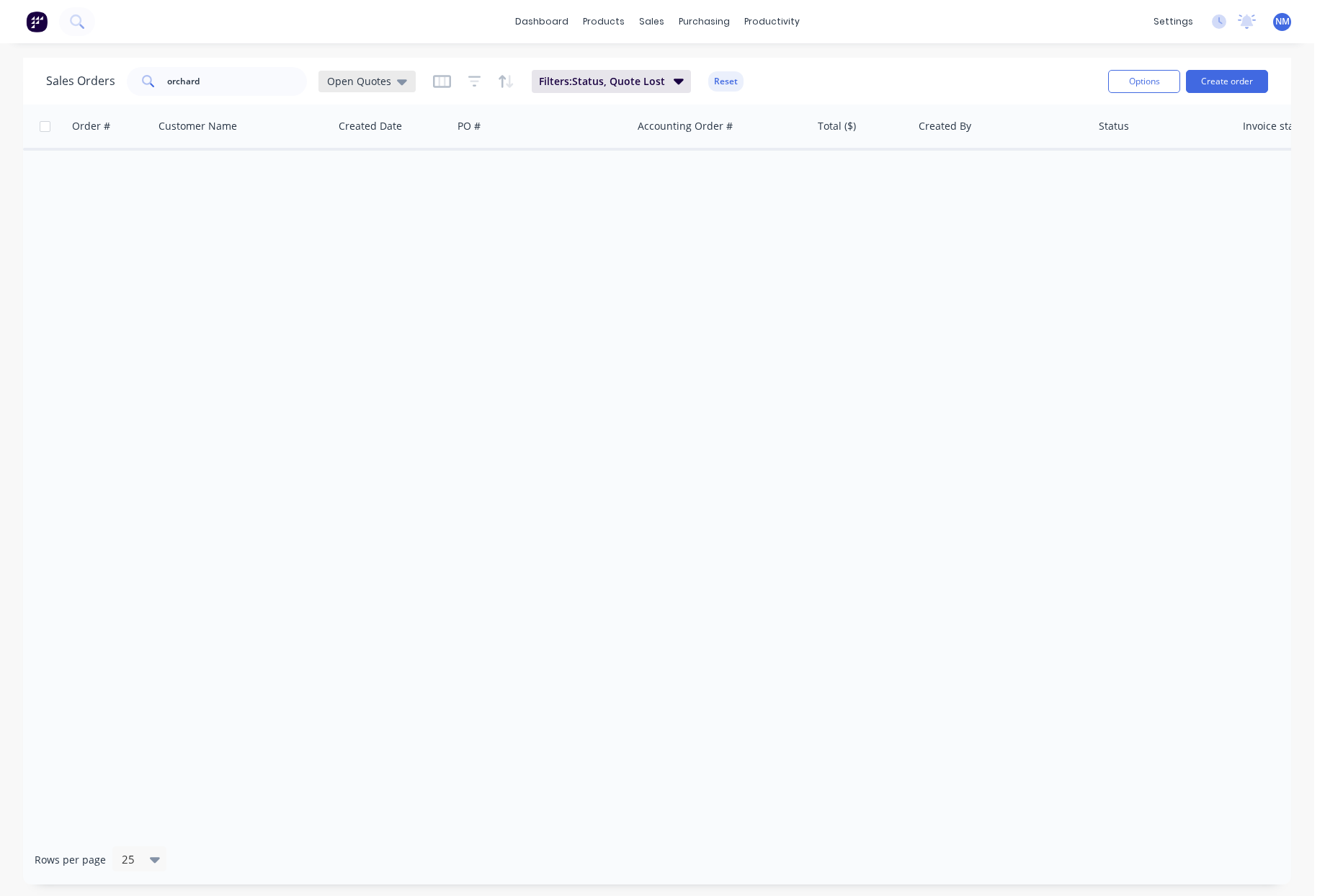
click at [397, 81] on icon at bounding box center [402, 82] width 10 height 16
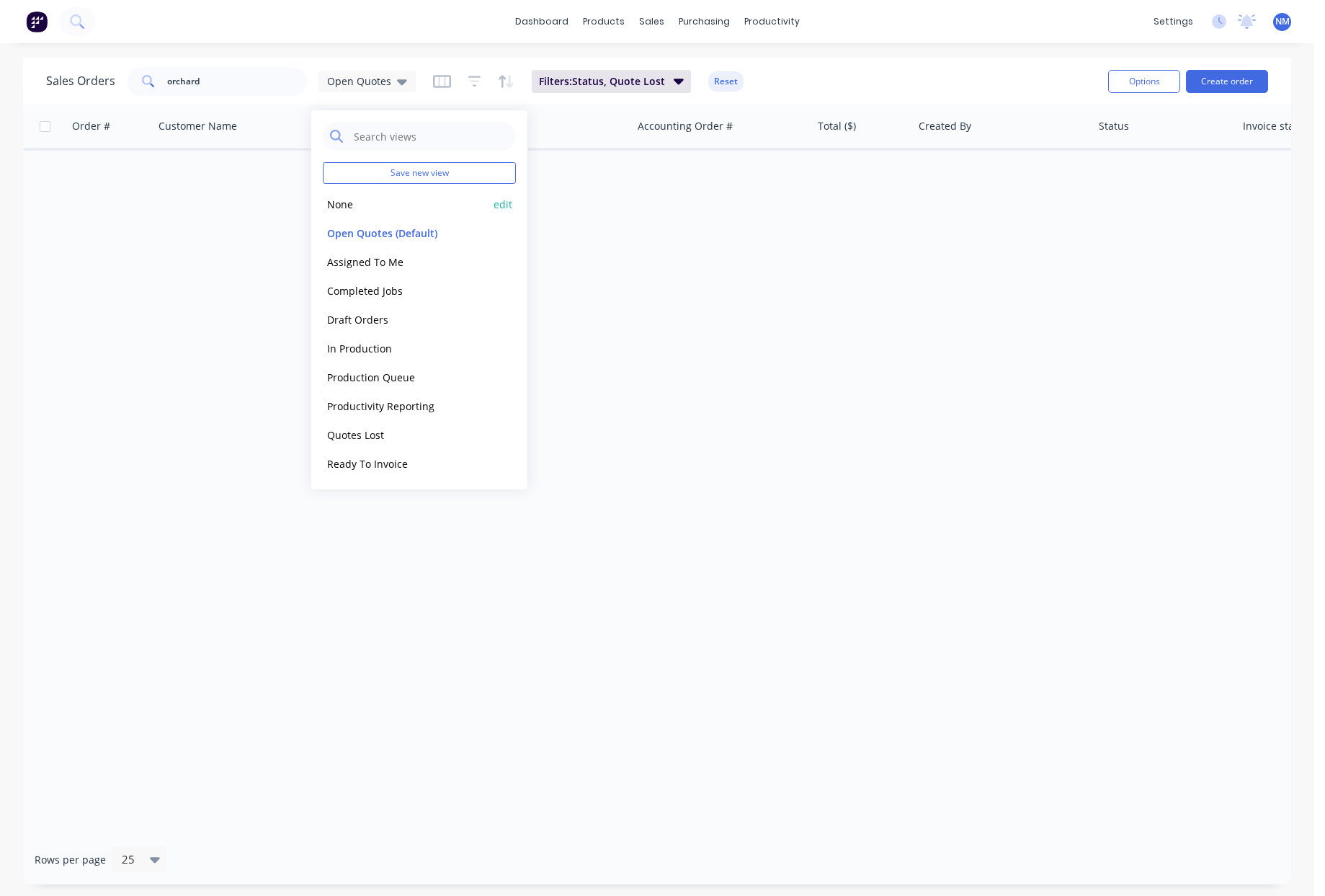
click at [366, 202] on button "None" at bounding box center [404, 204] width 164 height 17
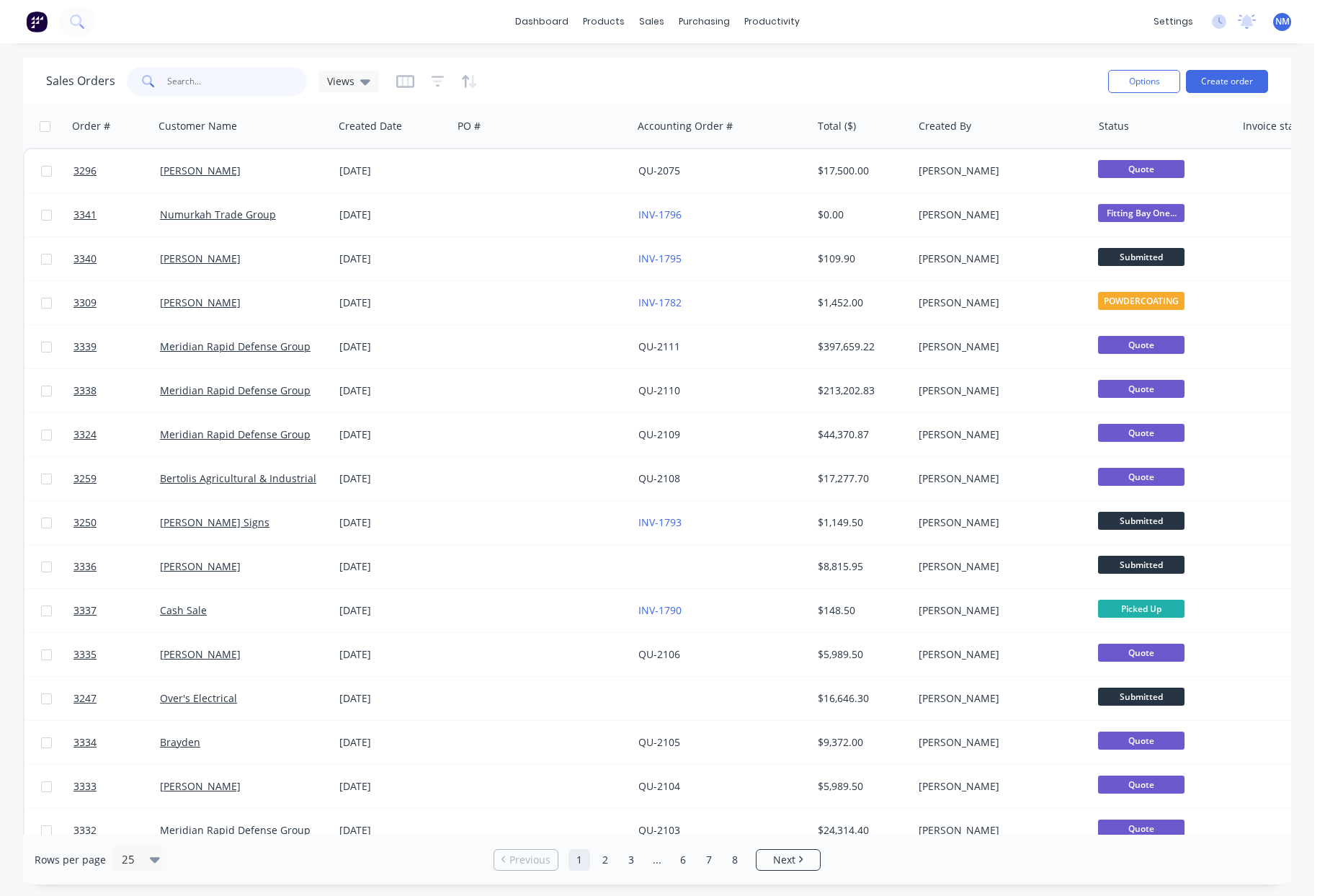
drag, startPoint x: 216, startPoint y: 85, endPoint x: 112, endPoint y: 42, distance: 112.5
click at [0, 44] on html "dashboard products sales purchasing productivity dashboard products Product Cat…" at bounding box center [662, 448] width 1325 height 896
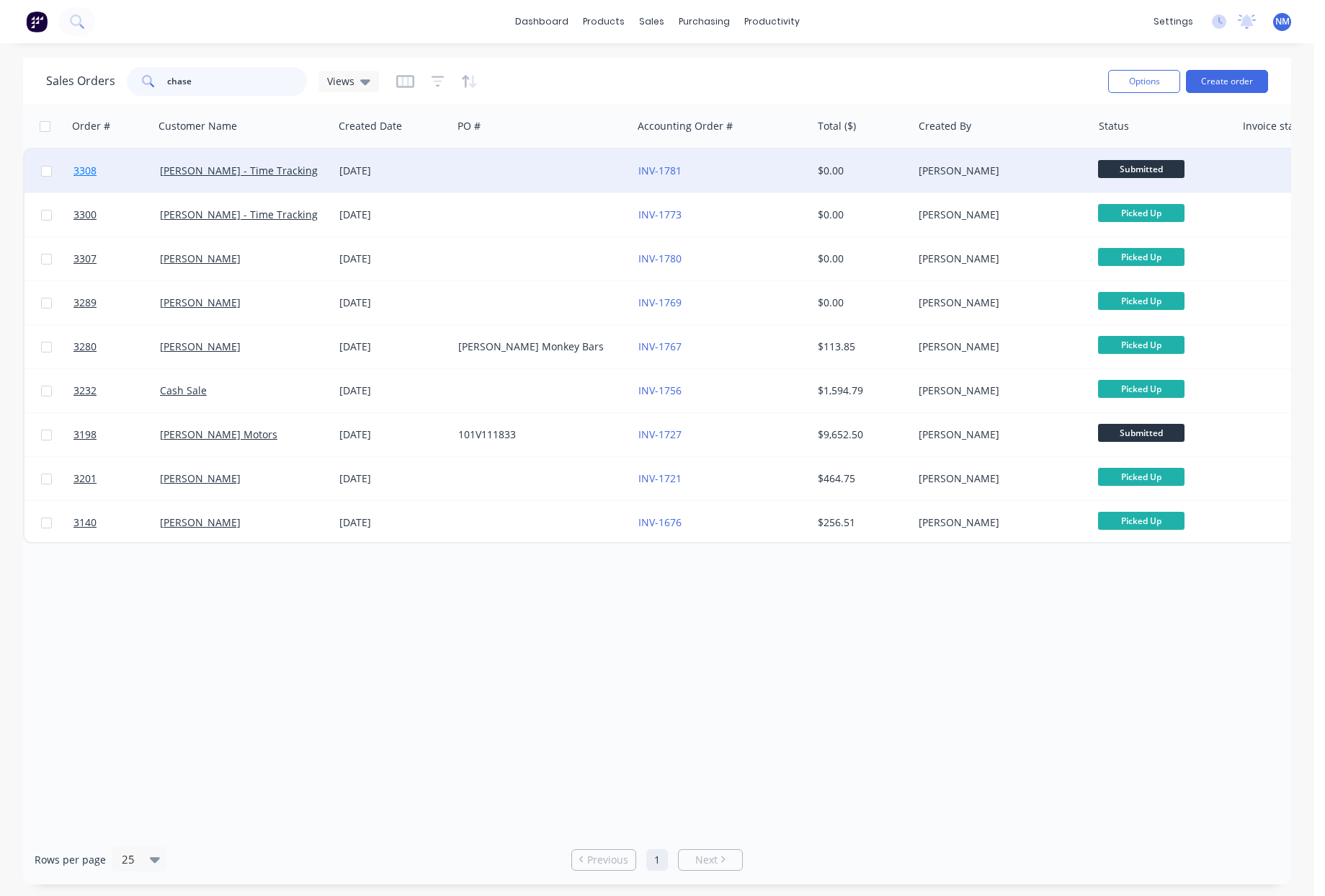
type input "chase"
click at [84, 170] on span "3308" at bounding box center [85, 170] width 23 height 14
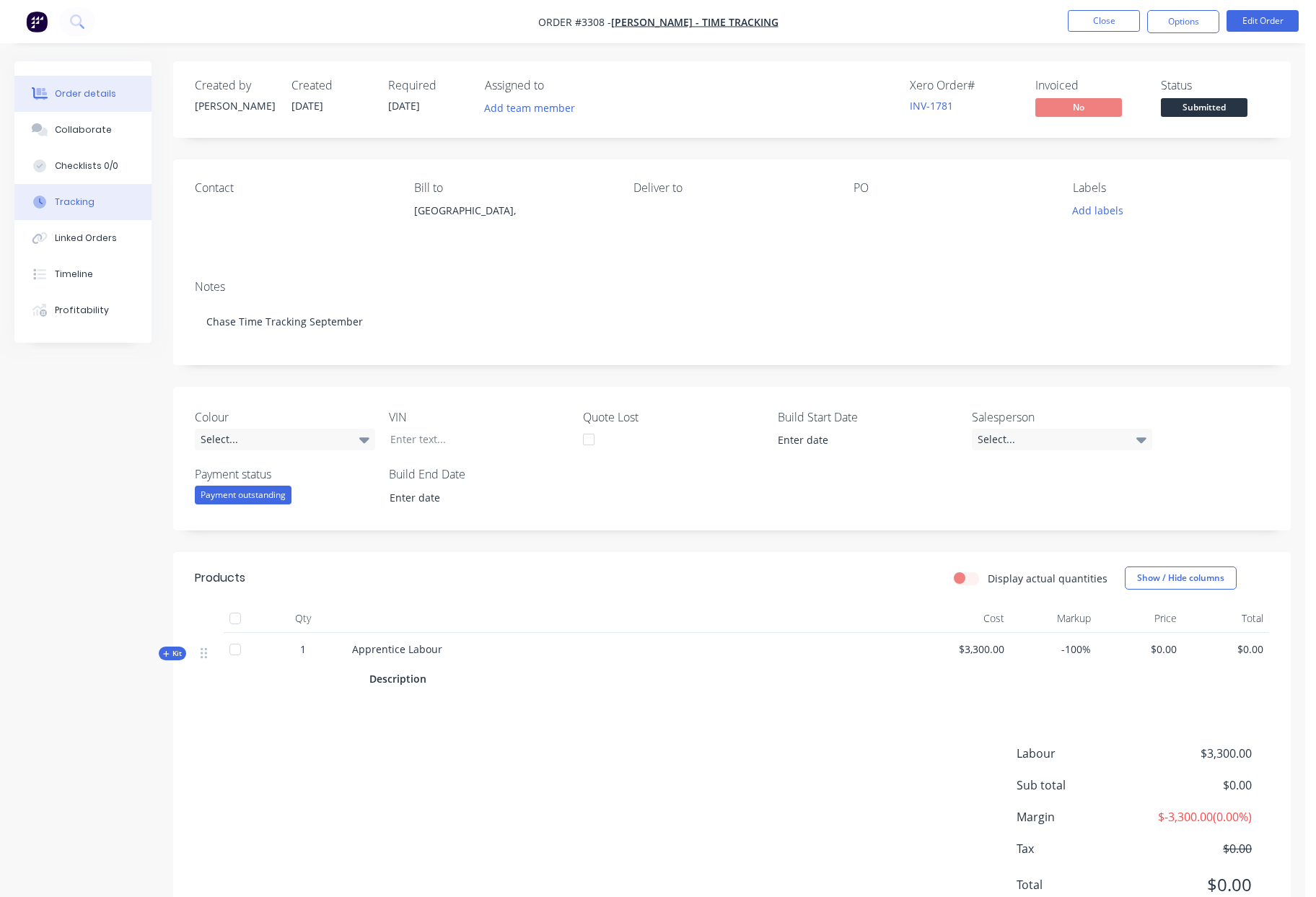
click at [91, 202] on div "Tracking" at bounding box center [75, 202] width 40 height 13
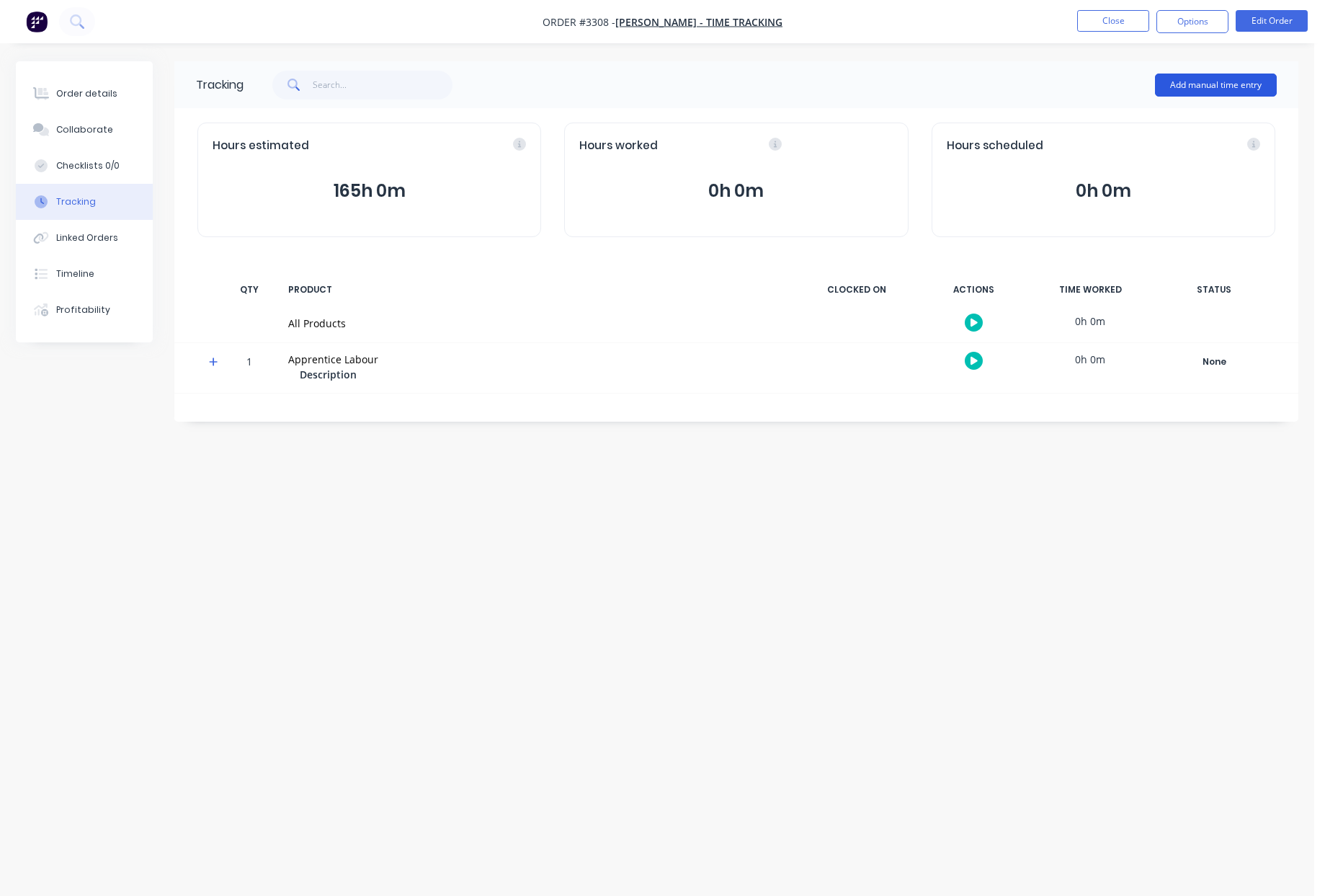
click at [1198, 84] on button "Add manual time entry" at bounding box center [1216, 85] width 122 height 23
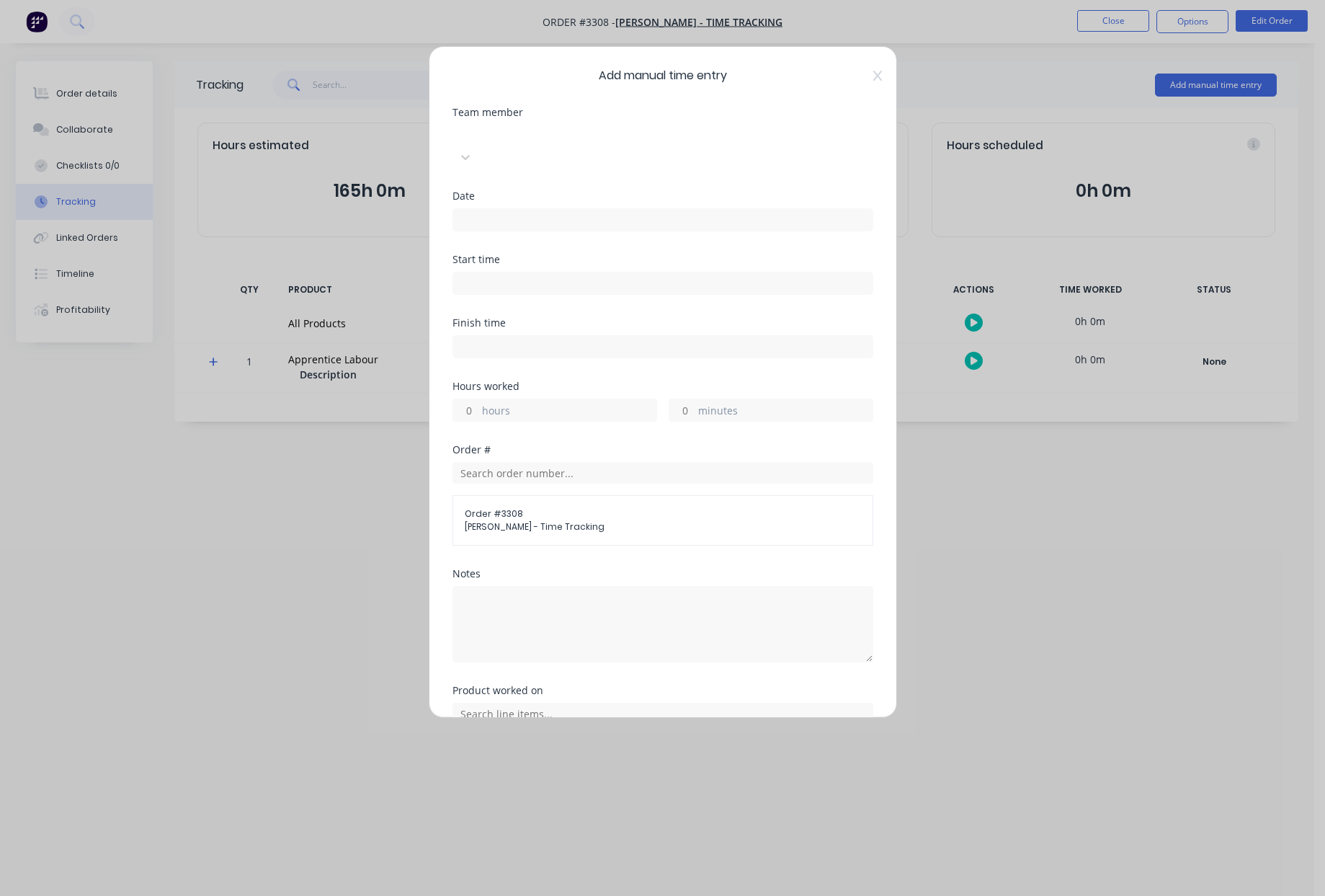
click at [654, 133] on div at bounding box center [561, 133] width 208 height 18
click at [537, 209] on input at bounding box center [663, 220] width 419 height 21
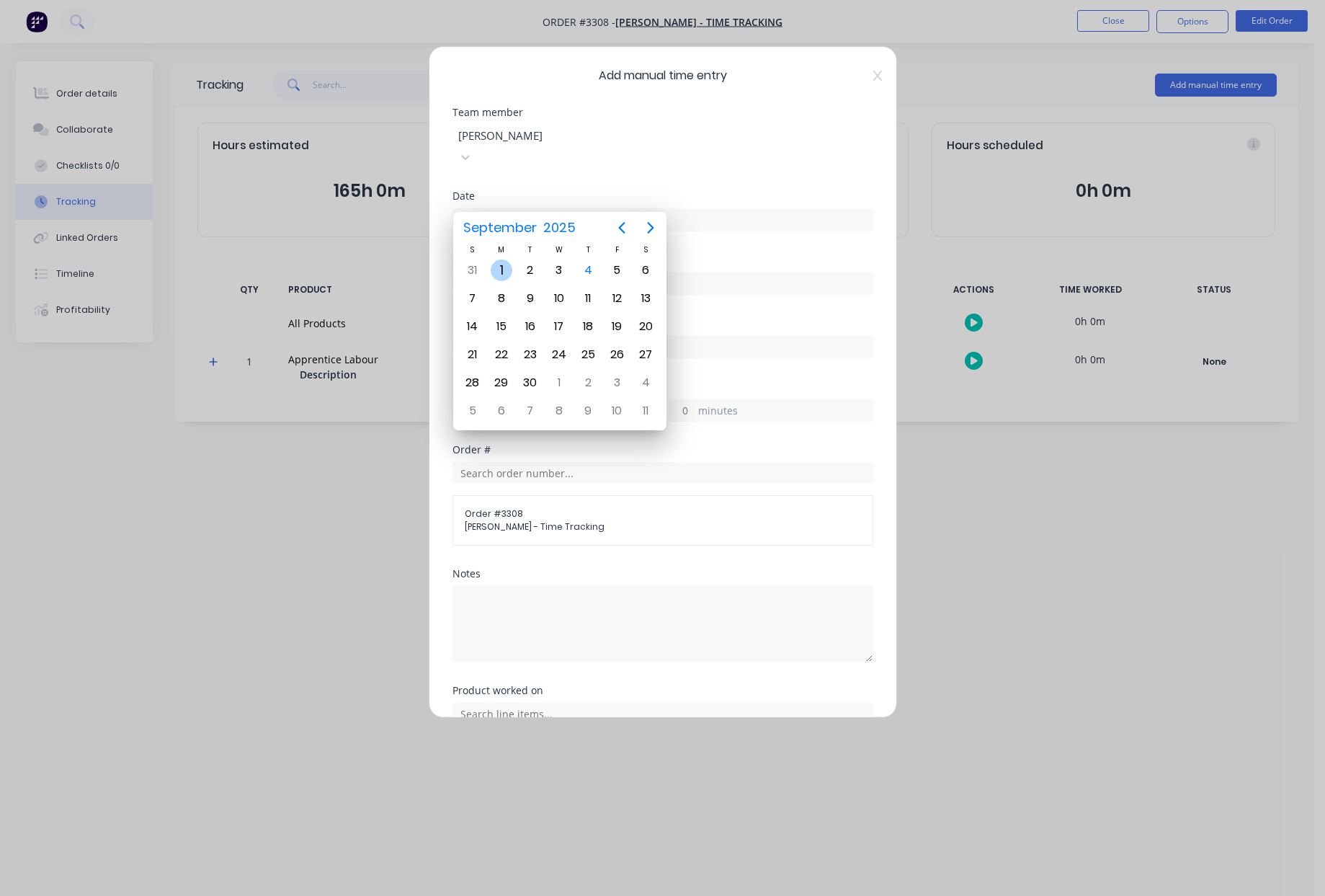
click at [504, 273] on div "1" at bounding box center [501, 270] width 21 height 21
type input "01/09/2025"
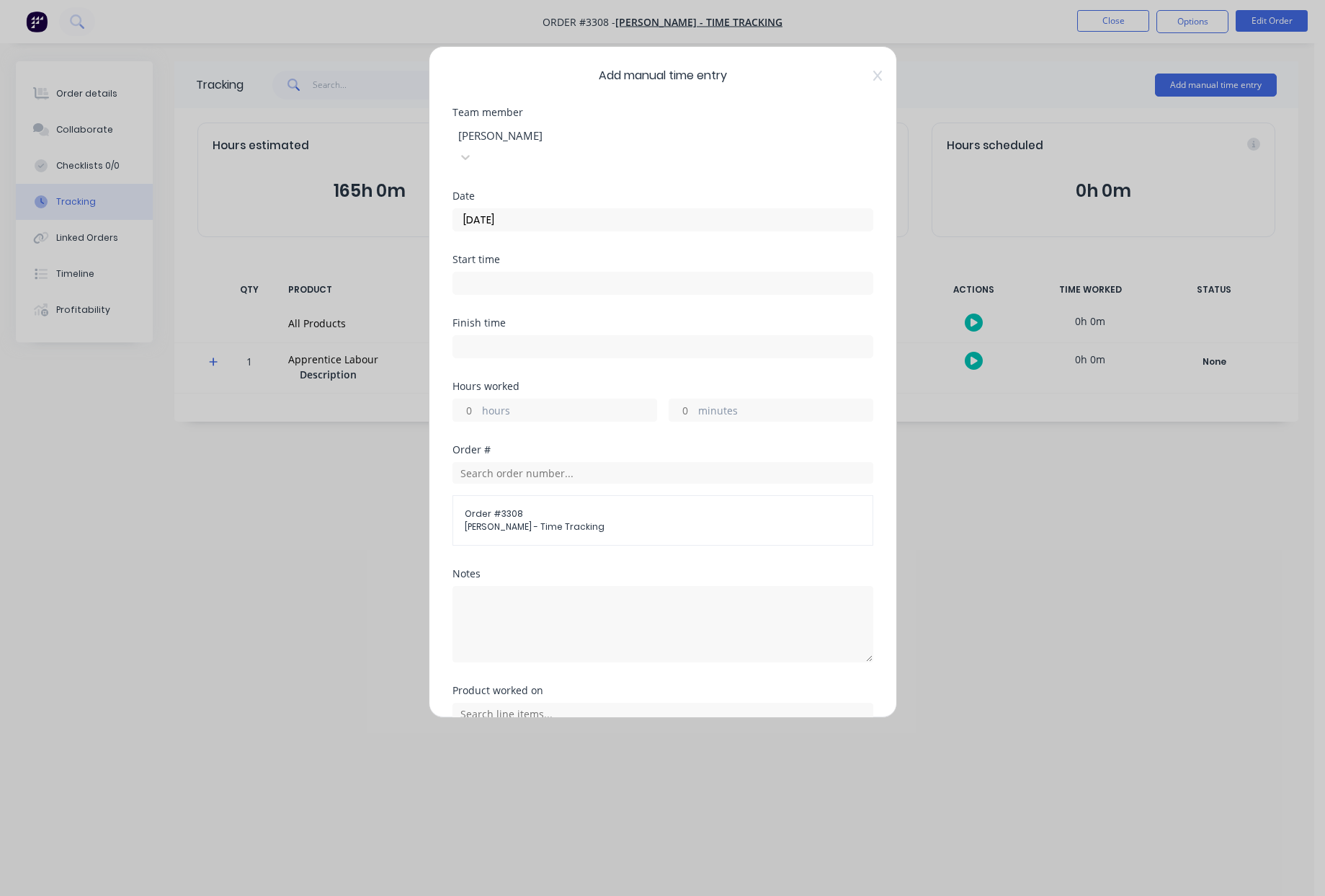
click at [507, 273] on input at bounding box center [663, 283] width 419 height 21
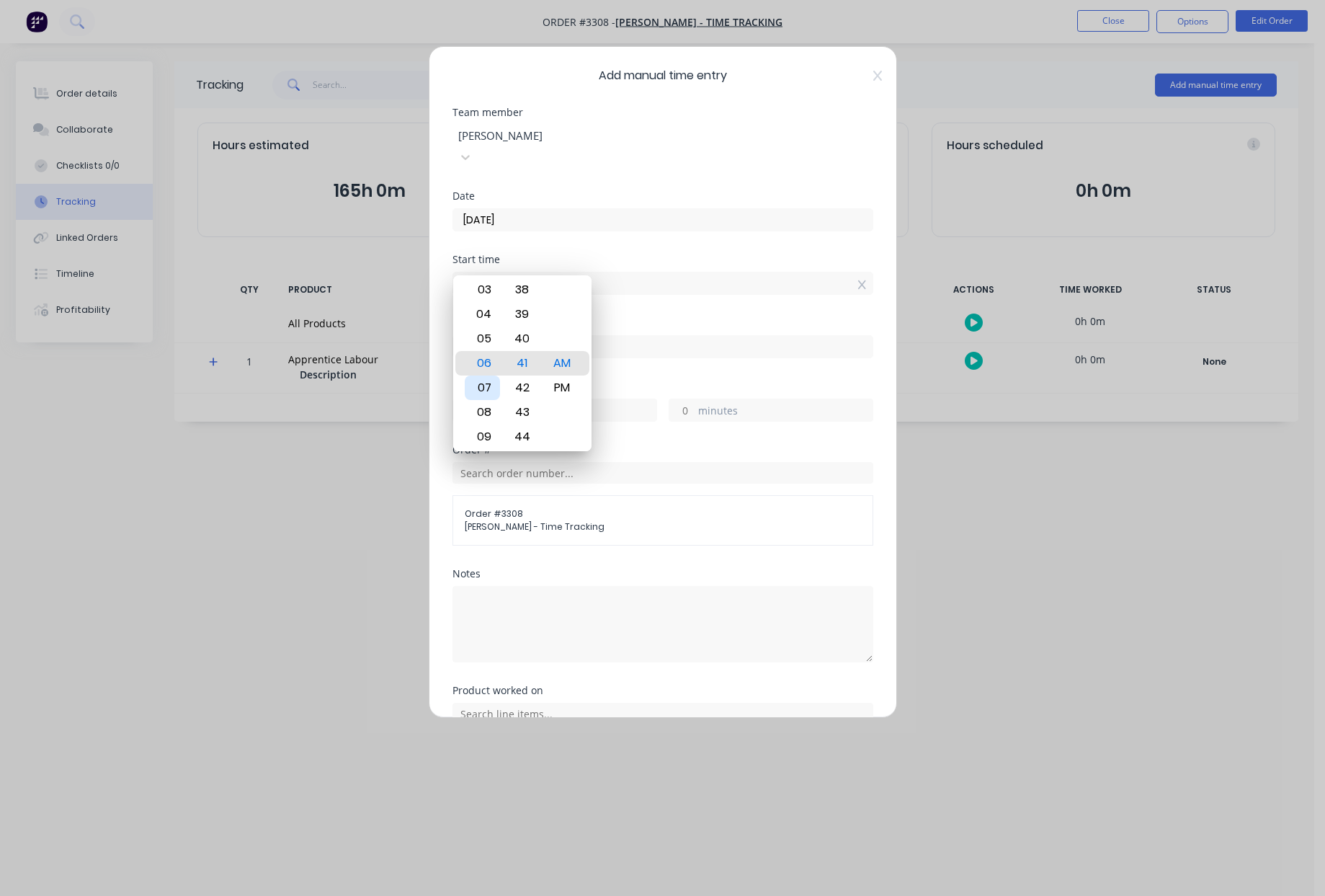
click at [481, 384] on div "07" at bounding box center [482, 388] width 36 height 25
type input "07:00 AM"
click at [558, 368] on div "AM" at bounding box center [561, 363] width 36 height 25
click at [672, 335] on label at bounding box center [663, 347] width 421 height 23
click at [672, 336] on input at bounding box center [663, 347] width 419 height 21
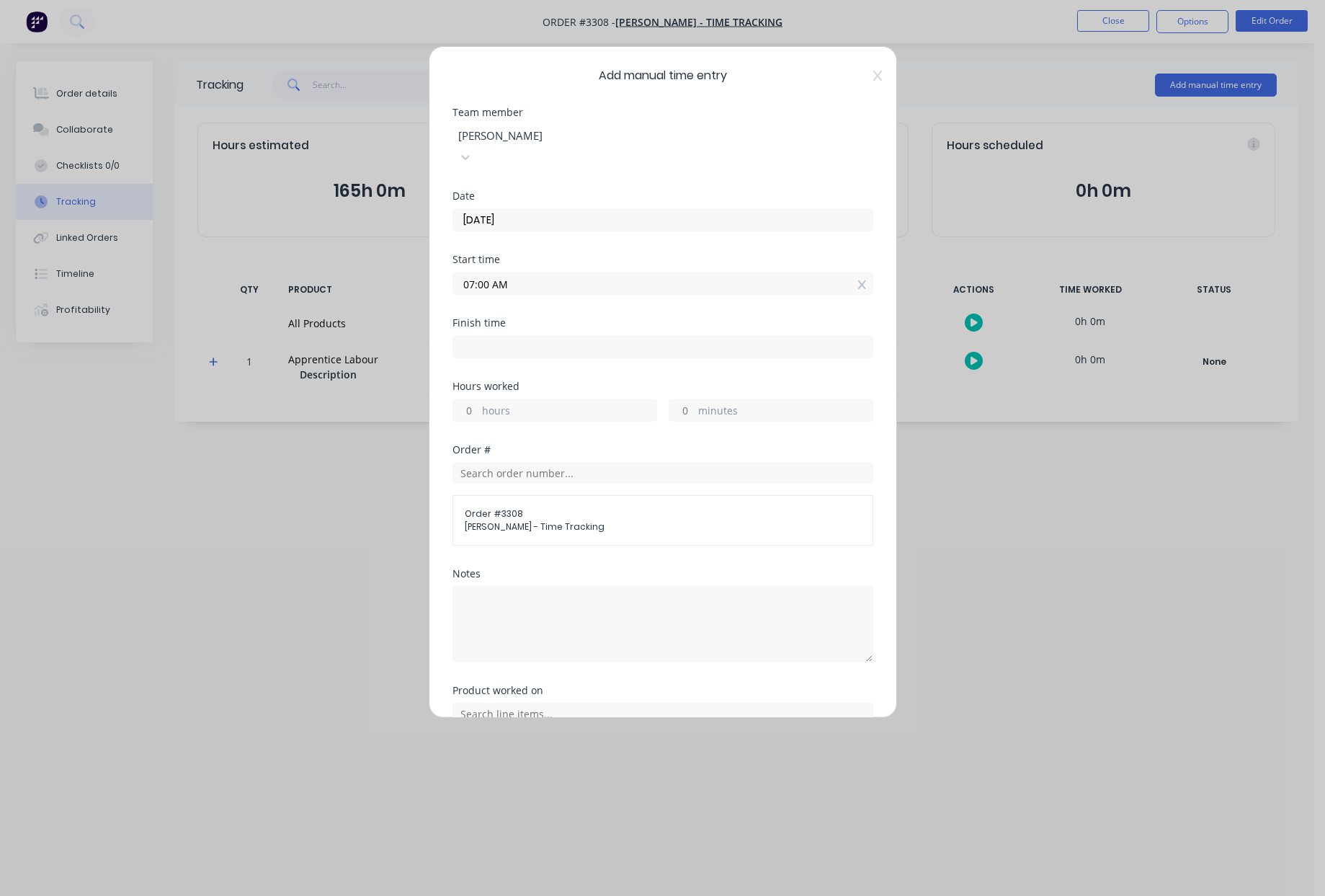
type input "09:41 AM"
type input "2"
type input "41"
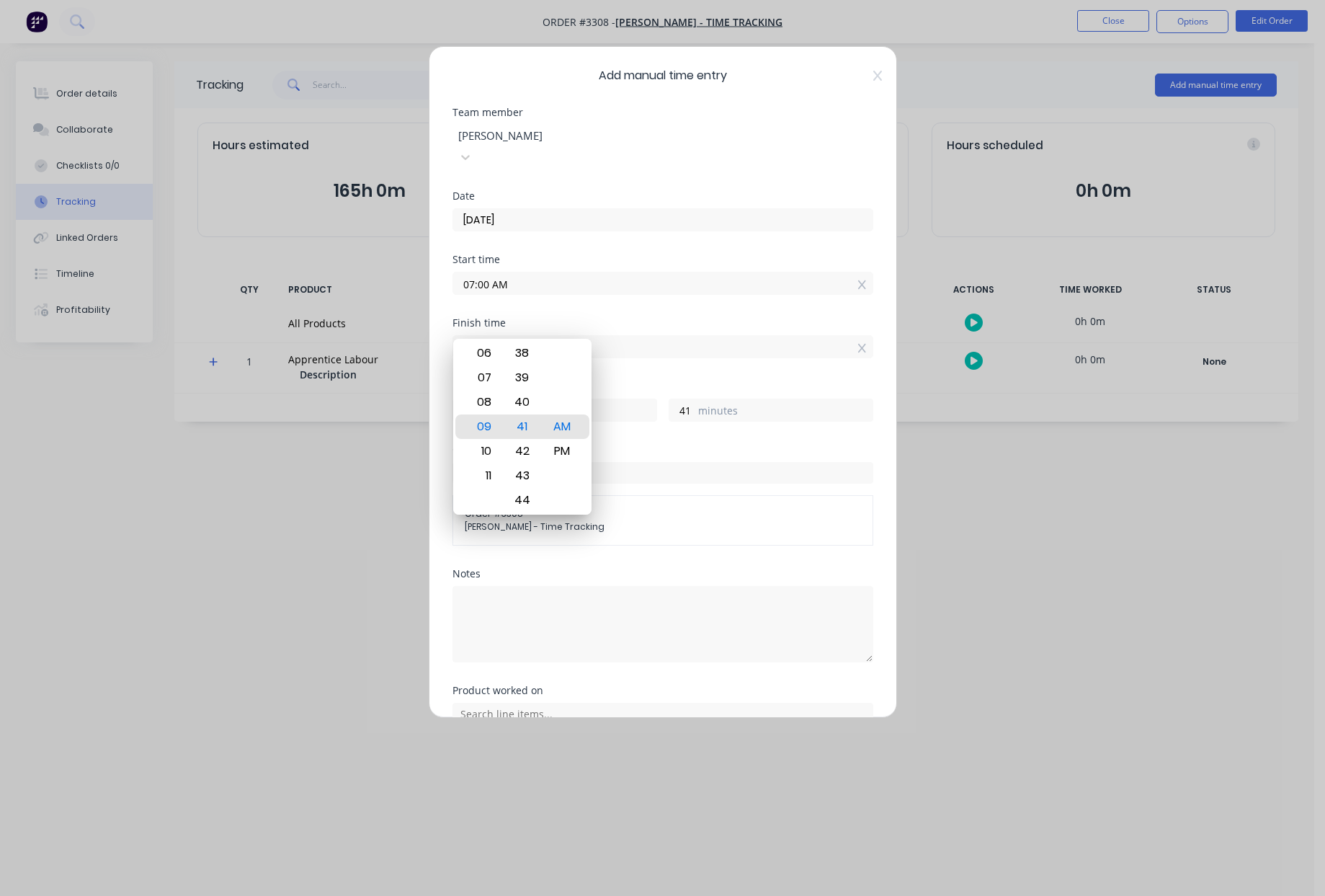
click at [592, 318] on div "Finish time" at bounding box center [663, 323] width 421 height 10
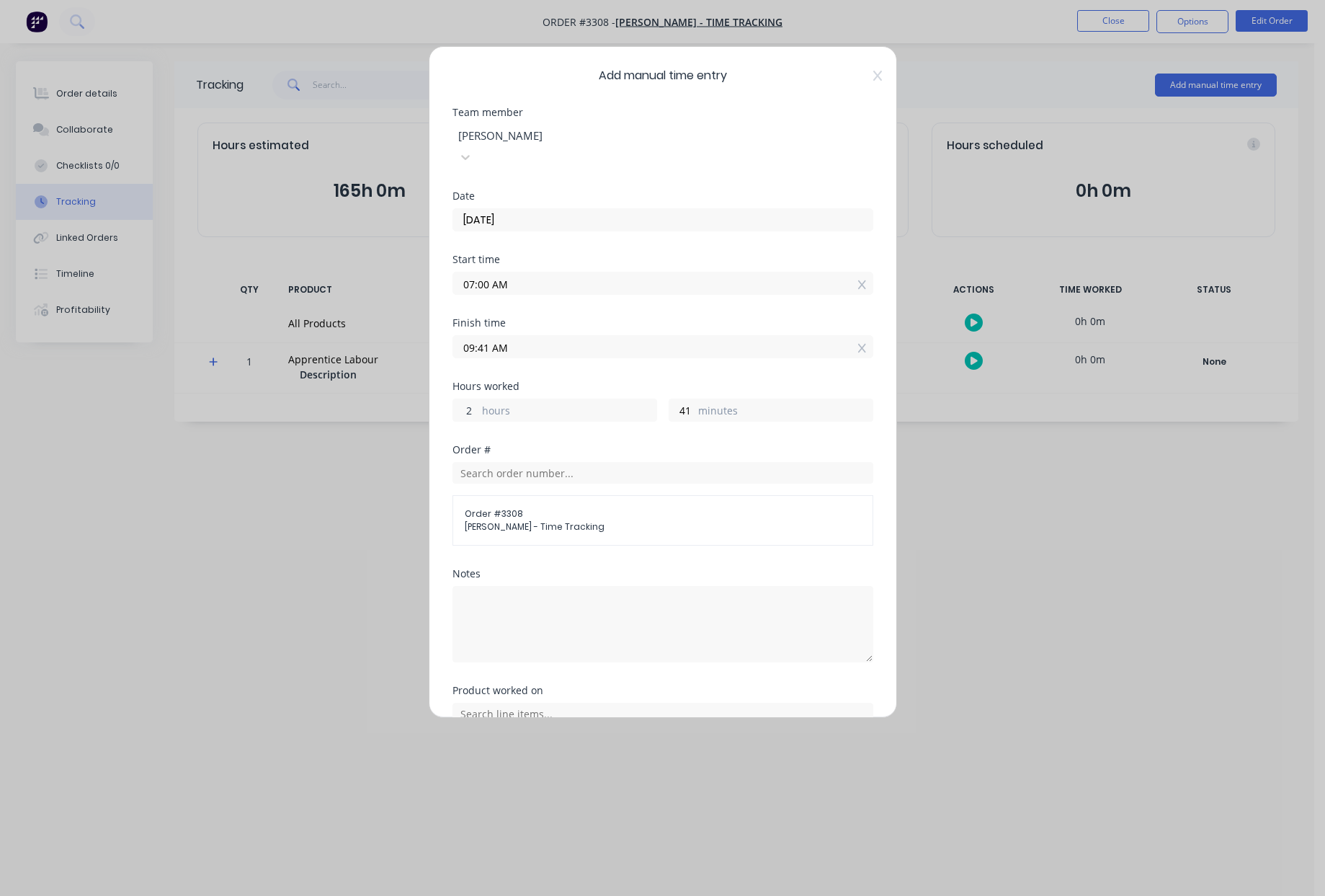
drag, startPoint x: 476, startPoint y: 395, endPoint x: 354, endPoint y: 392, distance: 122.0
click at [354, 392] on div "Add manual time entry Team member Chase Adams Date 01/09/2025 Start time 07:00 …" at bounding box center [662, 448] width 1325 height 896
type input "8"
type input "03:41 PM"
drag, startPoint x: 684, startPoint y: 390, endPoint x: 440, endPoint y: 398, distance: 244.1
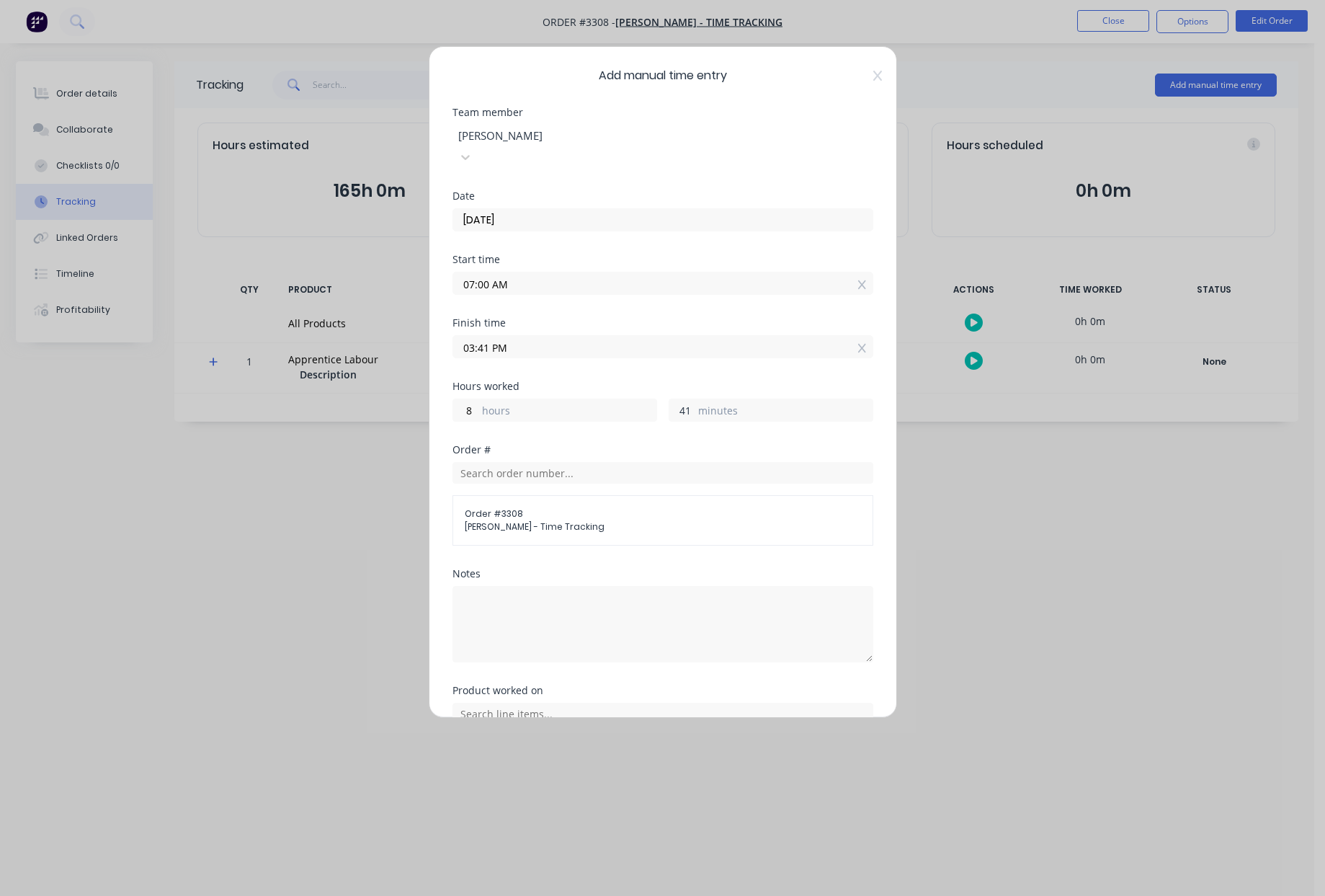
click at [565, 395] on div "8 hours 41 minutes" at bounding box center [663, 408] width 421 height 27
type input "0"
type input "03:00 PM"
click at [718, 421] on div "Hours worked 8 hours 0 minutes" at bounding box center [663, 413] width 421 height 63
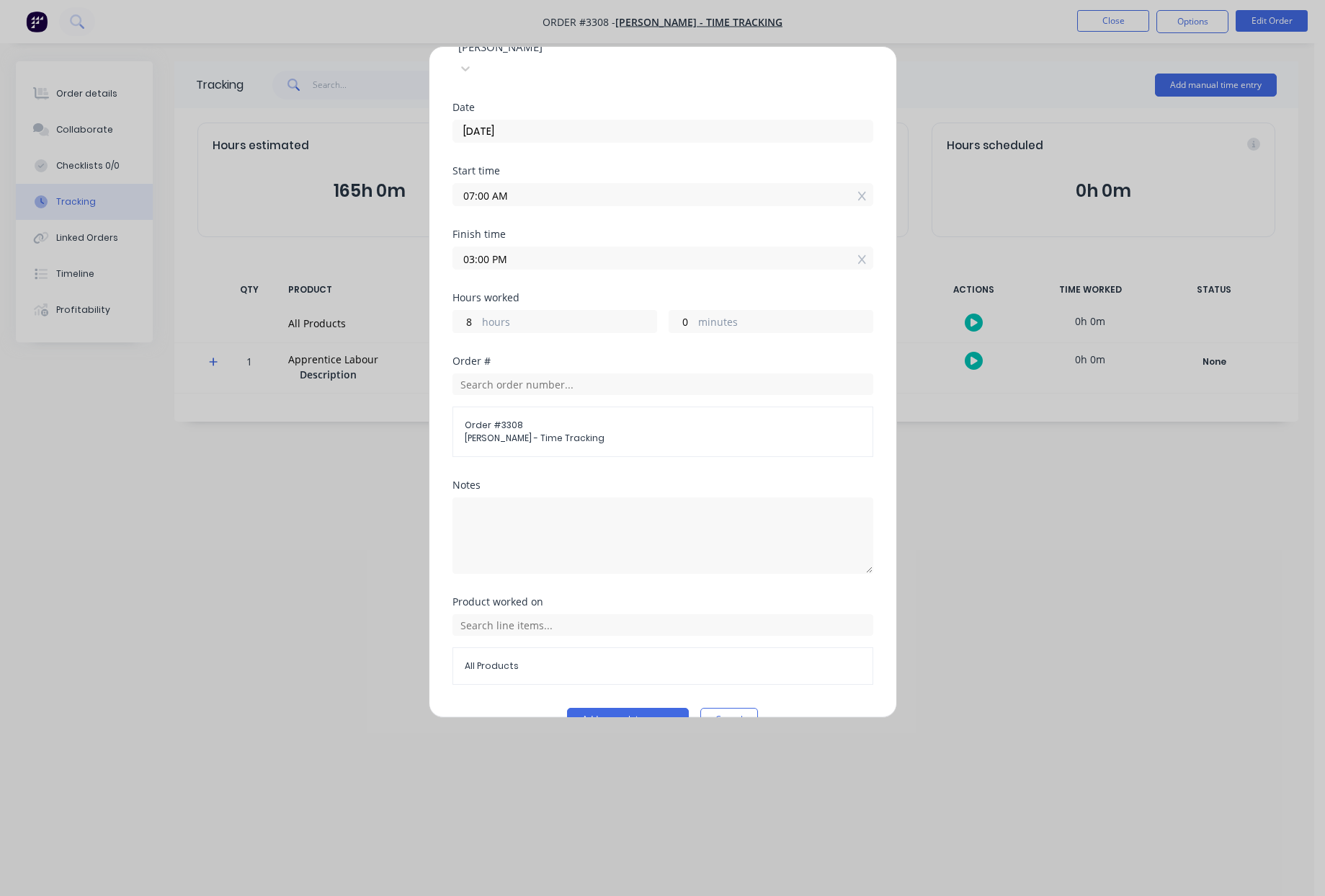
scroll to position [101, 0]
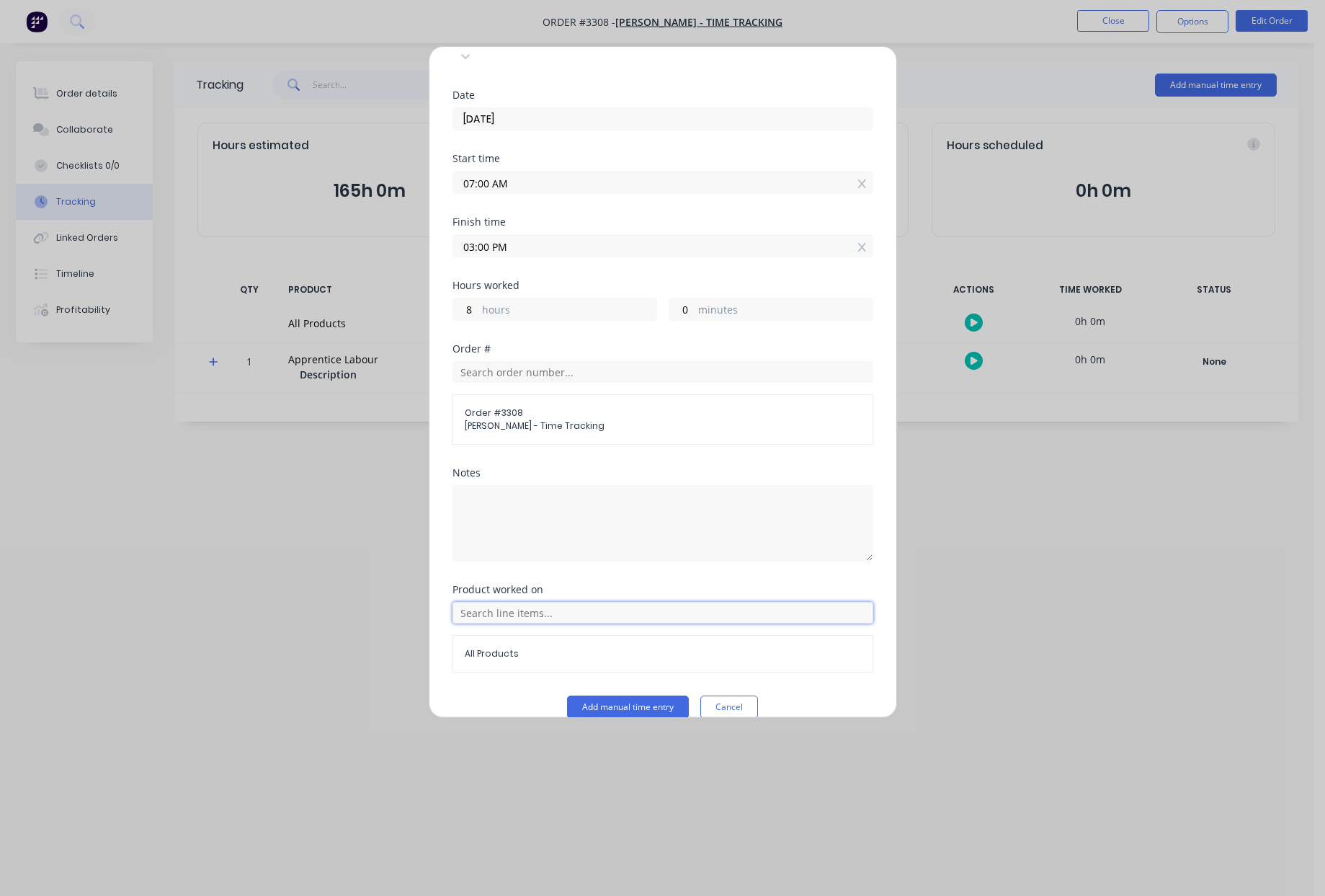
click at [599, 602] on input "text" at bounding box center [663, 612] width 421 height 21
drag, startPoint x: 561, startPoint y: 664, endPoint x: 623, endPoint y: 689, distance: 66.9
click at [561, 678] on span "Apprentice Labour" at bounding box center [674, 684] width 375 height 13
click at [624, 695] on button "Add manual time entry" at bounding box center [628, 706] width 122 height 23
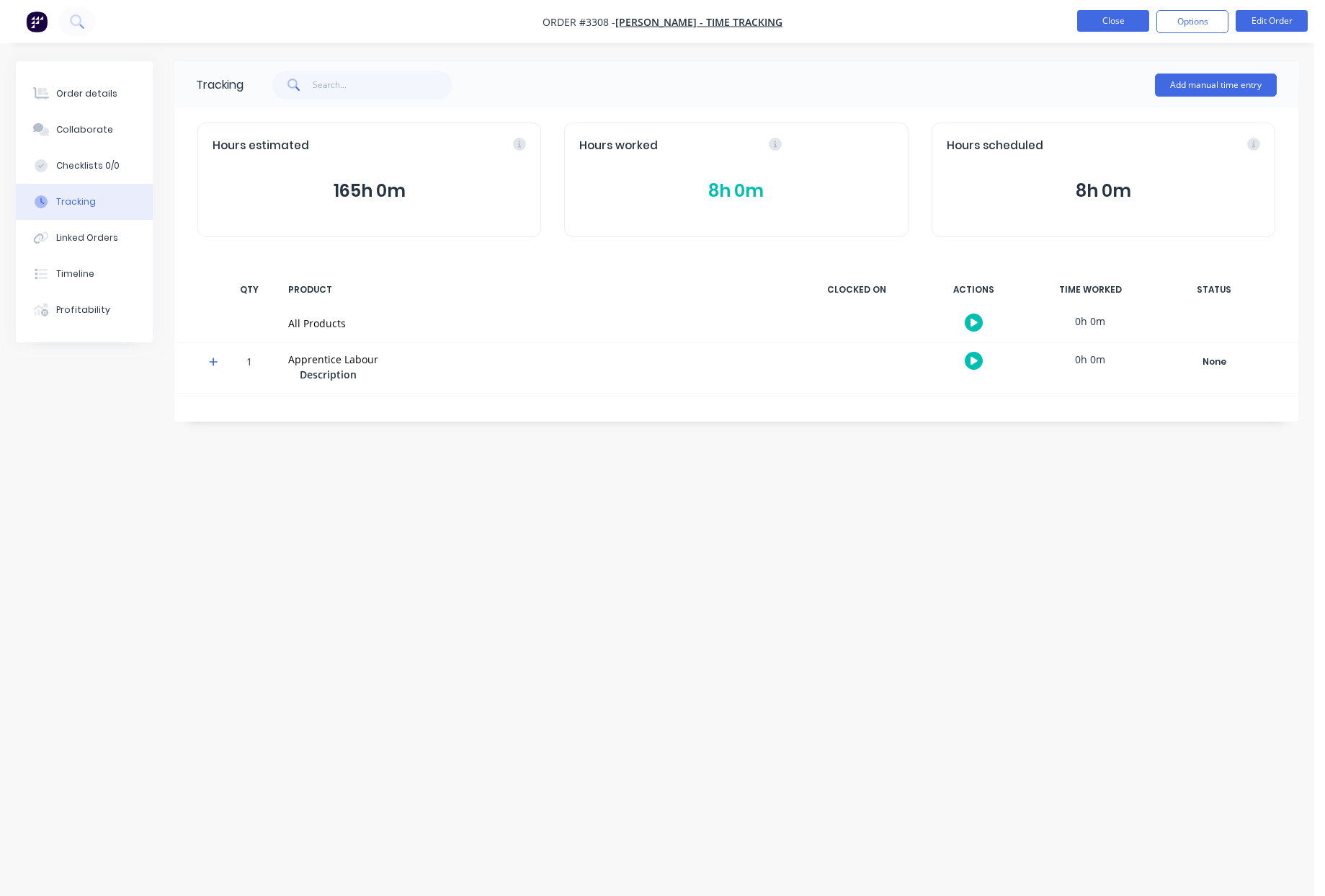
click at [1114, 25] on button "Close" at bounding box center [1113, 21] width 72 height 21
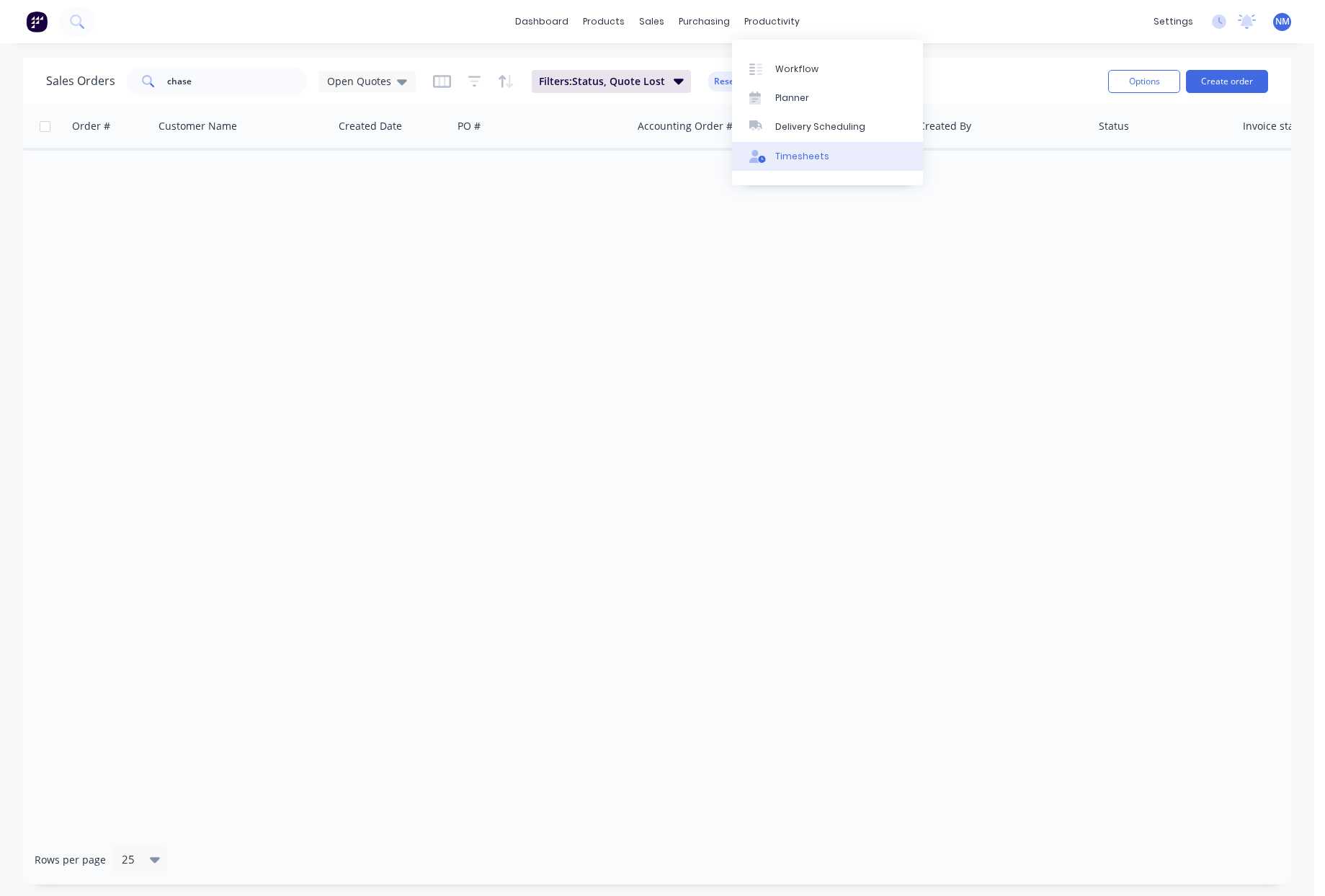
click at [806, 156] on div "Timesheets" at bounding box center [802, 156] width 54 height 13
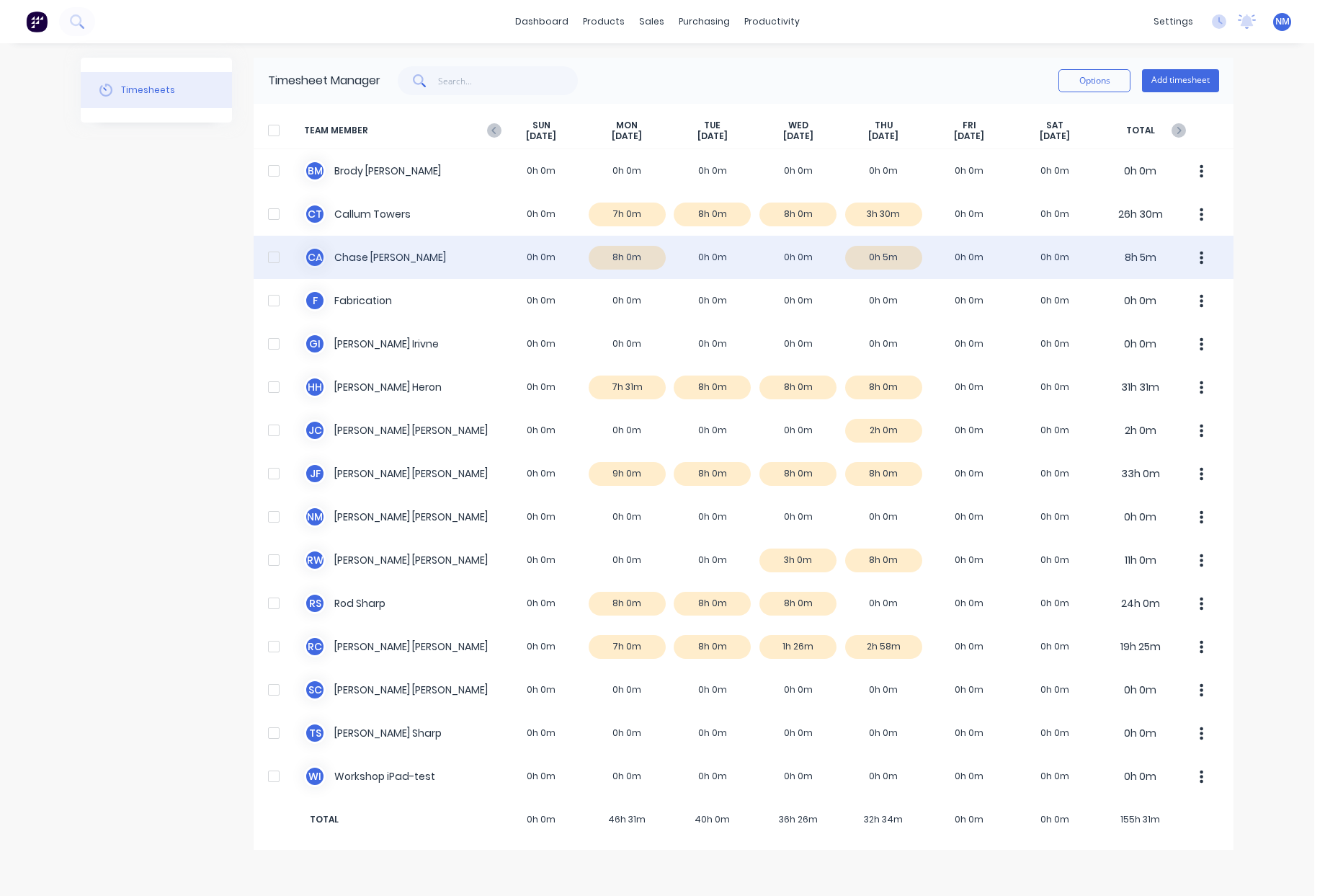
click at [1206, 260] on button "button" at bounding box center [1202, 257] width 30 height 29
click at [628, 265] on div "C A Chase Adams 0h 0m 8h 0m 0h 0m 0h 0m 0h 5m 0h 0m 0h 0m 8h 5m Approve Unappro…" at bounding box center [744, 257] width 980 height 44
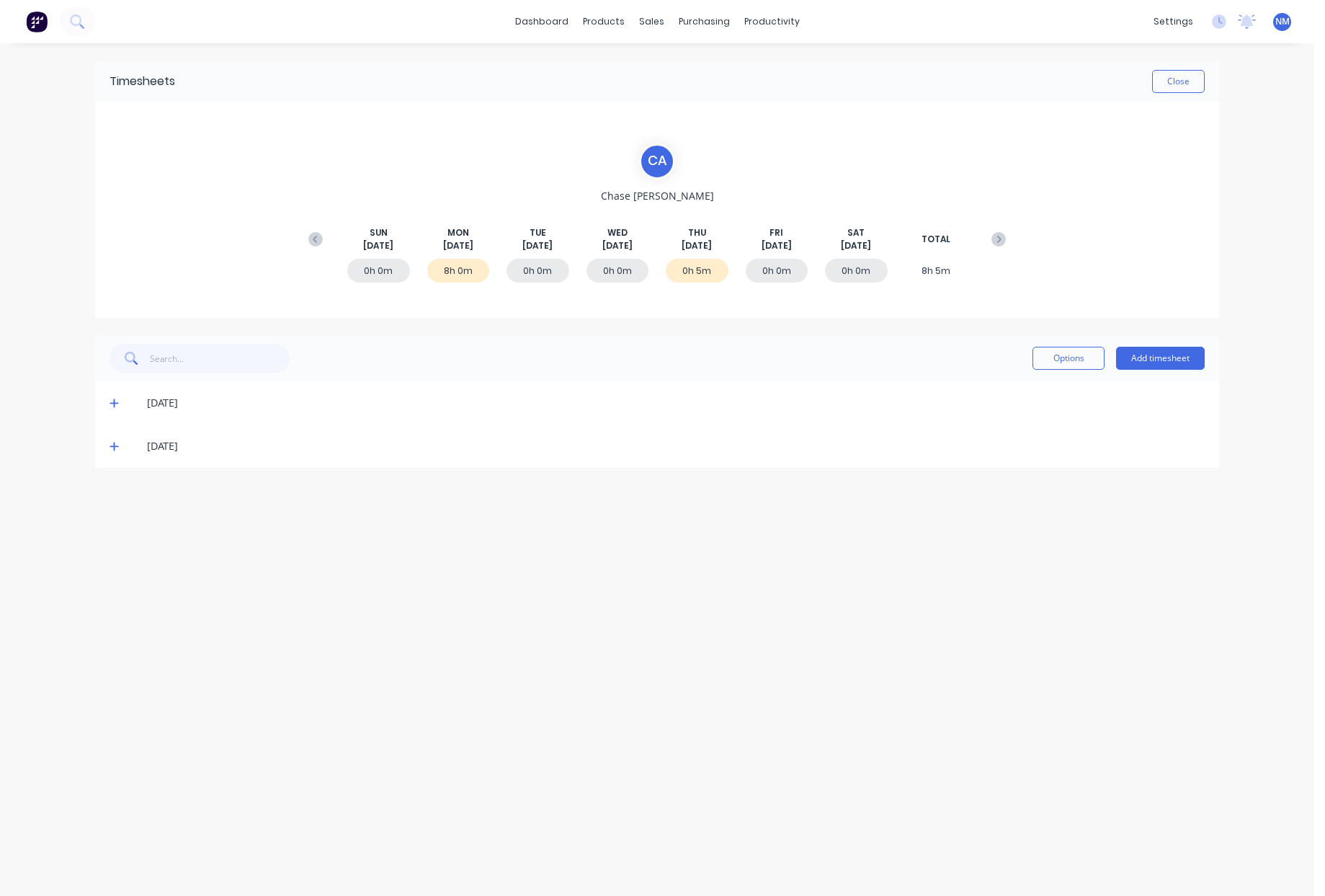
click at [109, 400] on icon at bounding box center [114, 403] width 10 height 10
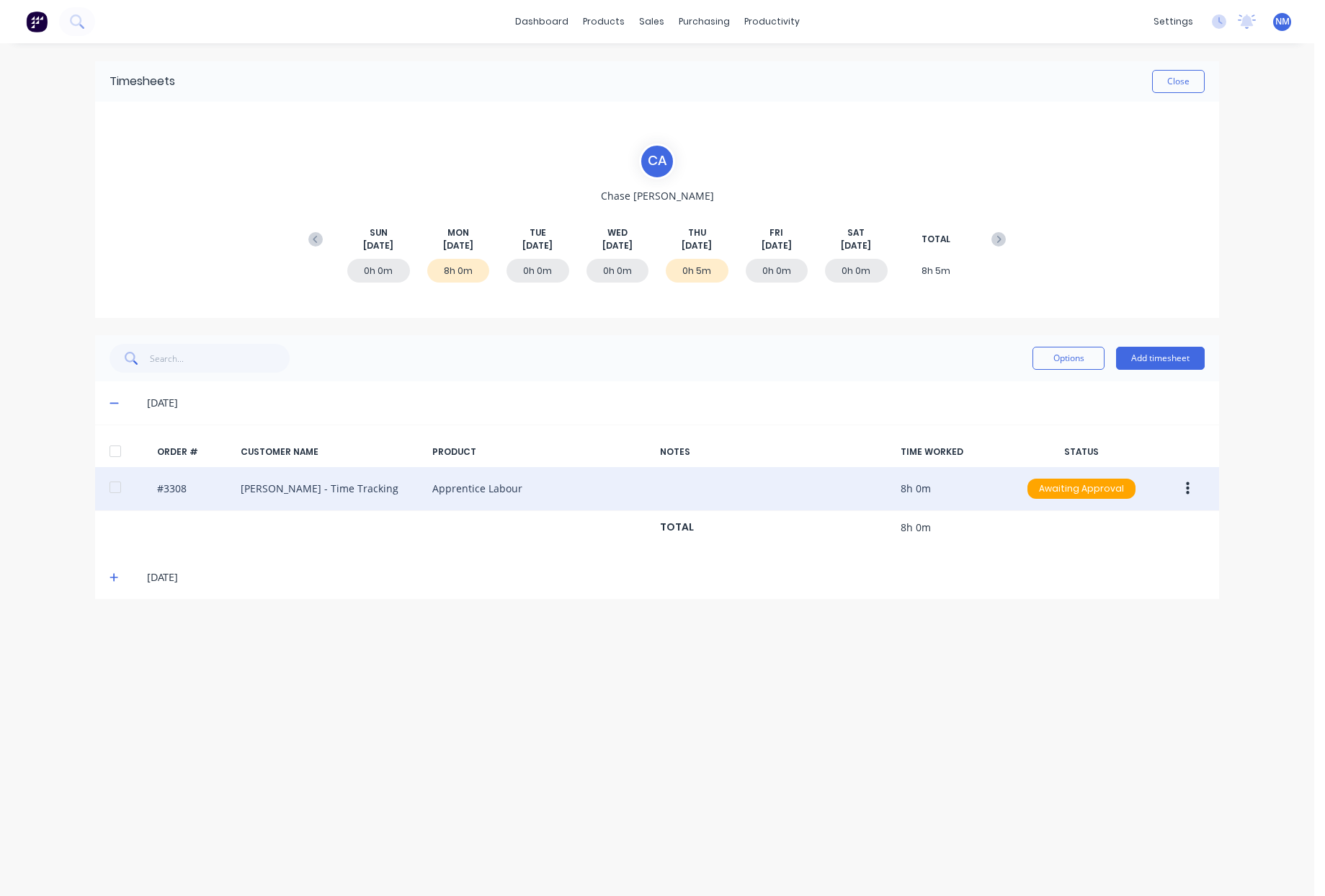
click at [1190, 496] on button "button" at bounding box center [1188, 488] width 34 height 26
click at [1146, 621] on div "Duplicate" at bounding box center [1136, 613] width 111 height 21
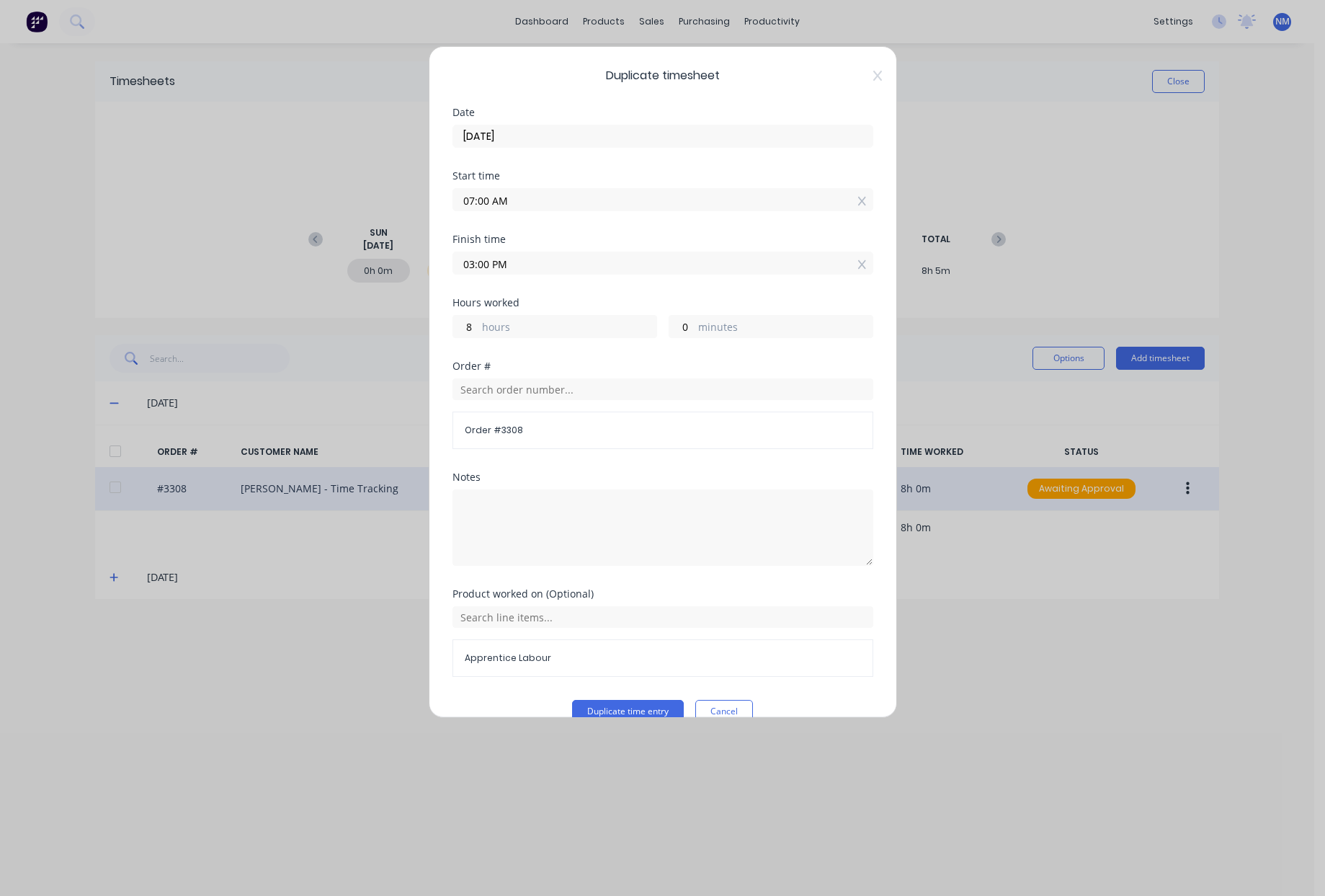
click at [508, 140] on input "01/09/2025" at bounding box center [663, 136] width 419 height 21
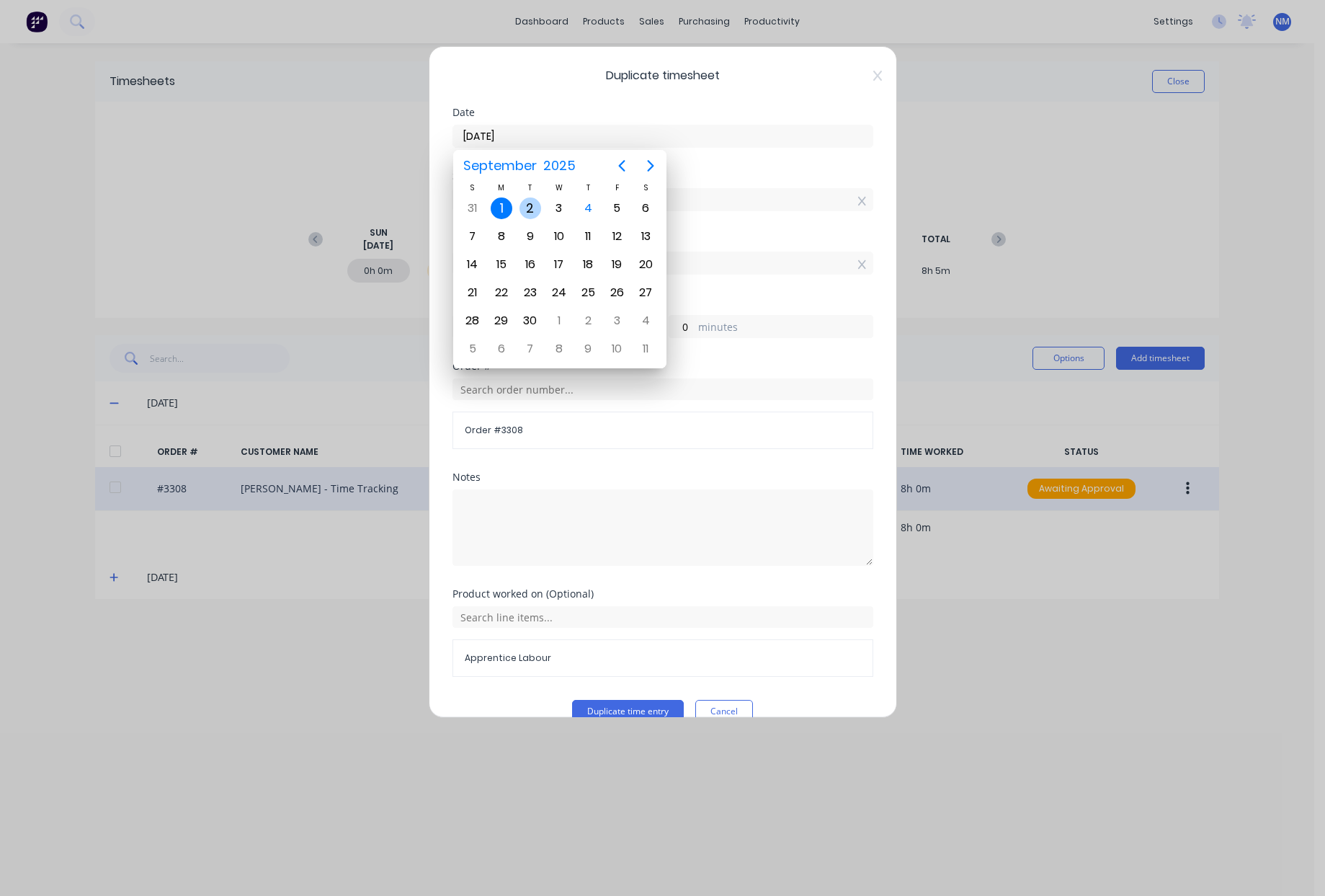
click at [530, 209] on div "2" at bounding box center [530, 208] width 21 height 21
type input "02/09/2025"
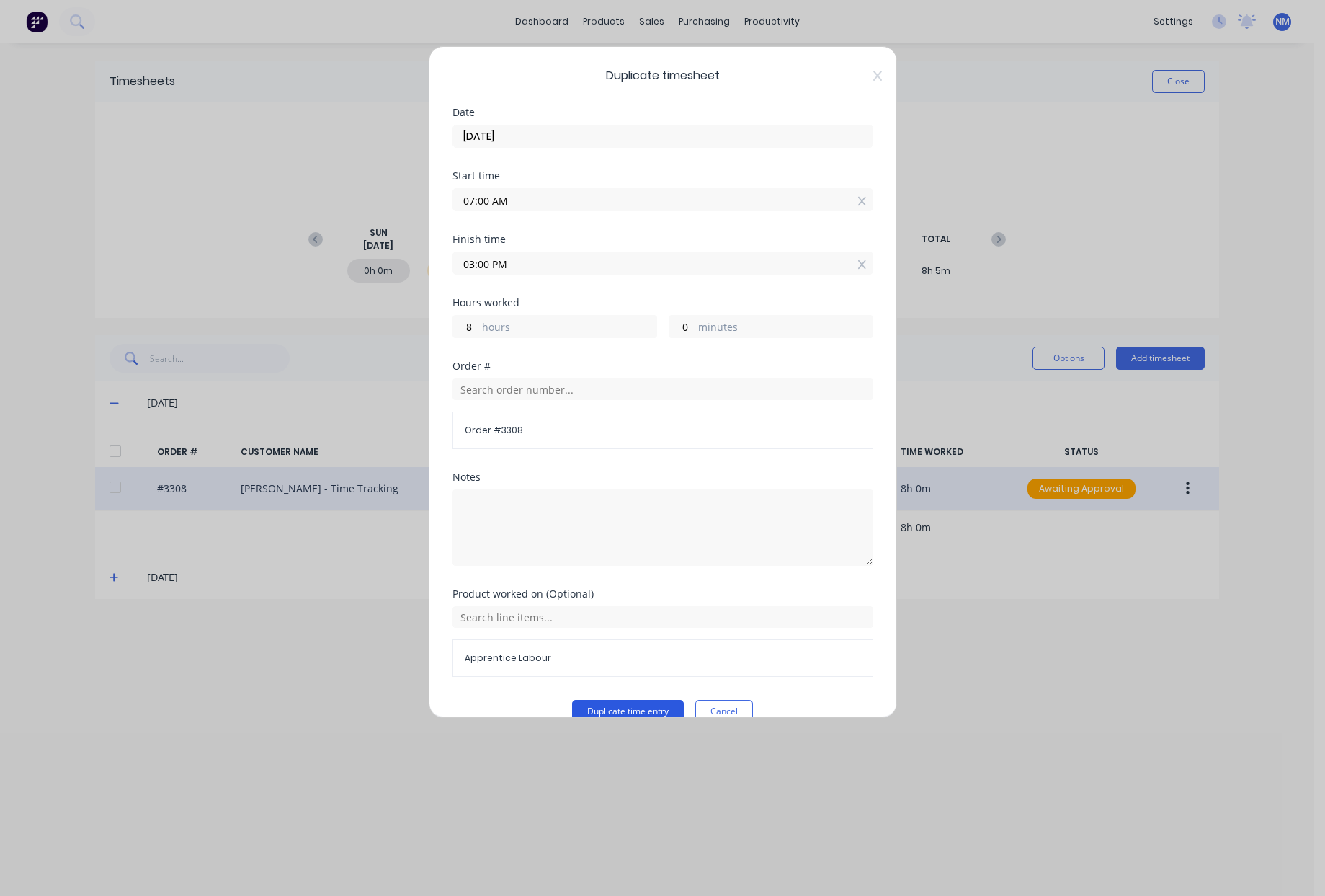
click at [629, 711] on button "Duplicate time entry" at bounding box center [628, 710] width 112 height 23
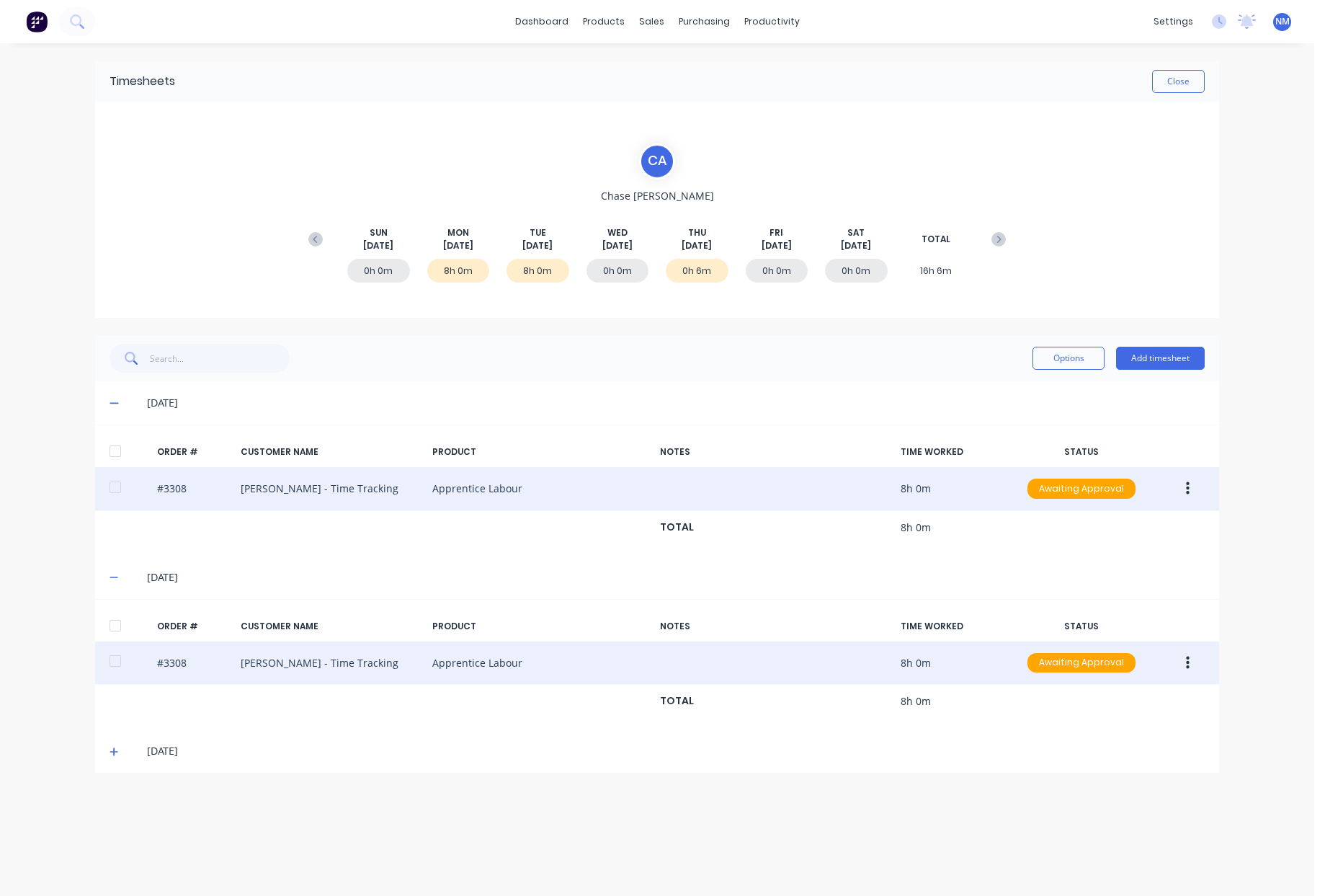
click at [1184, 669] on button "button" at bounding box center [1188, 663] width 34 height 26
click at [1119, 787] on div "Duplicate" at bounding box center [1136, 787] width 111 height 21
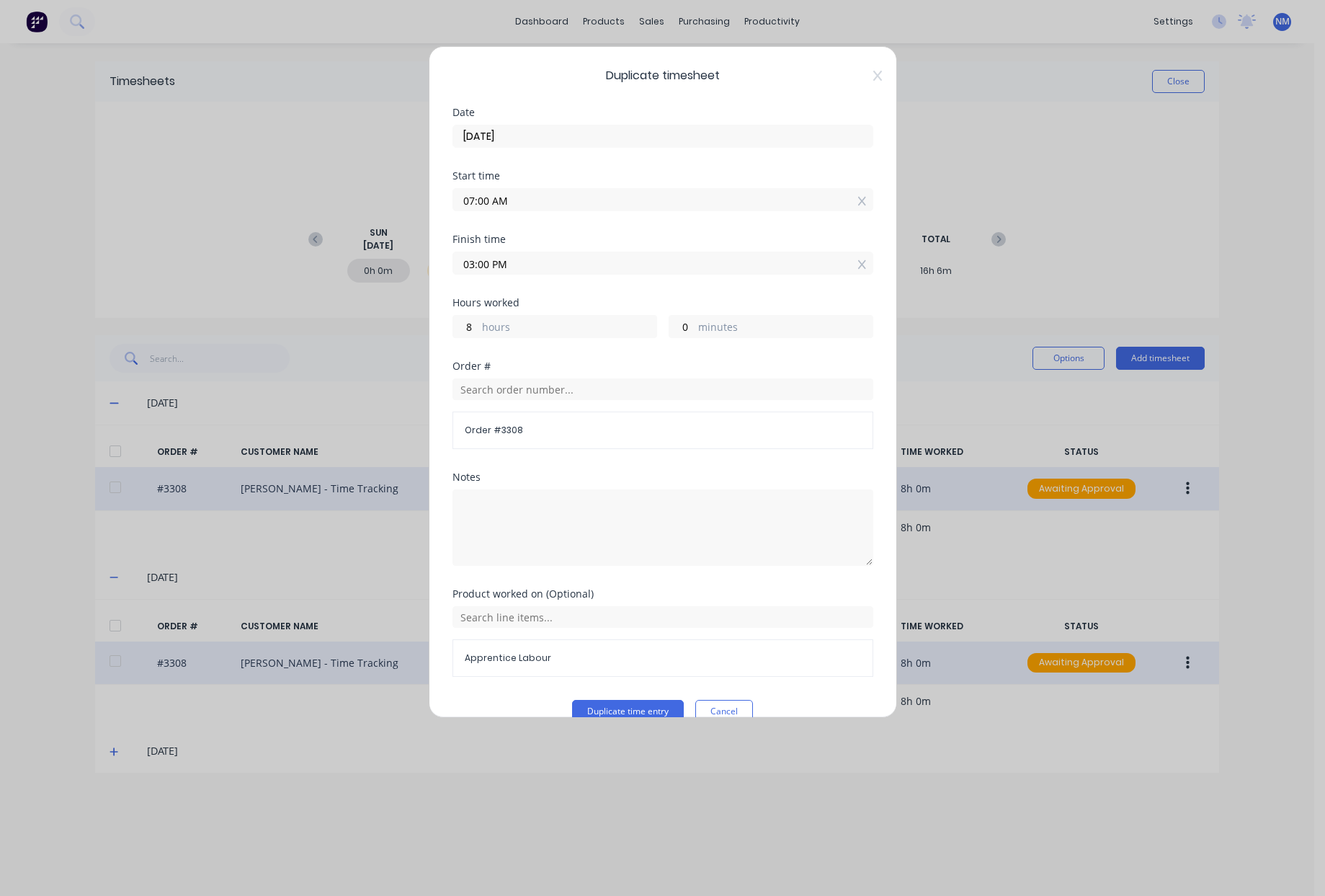
click at [496, 136] on input "02/09/2025" at bounding box center [663, 136] width 419 height 21
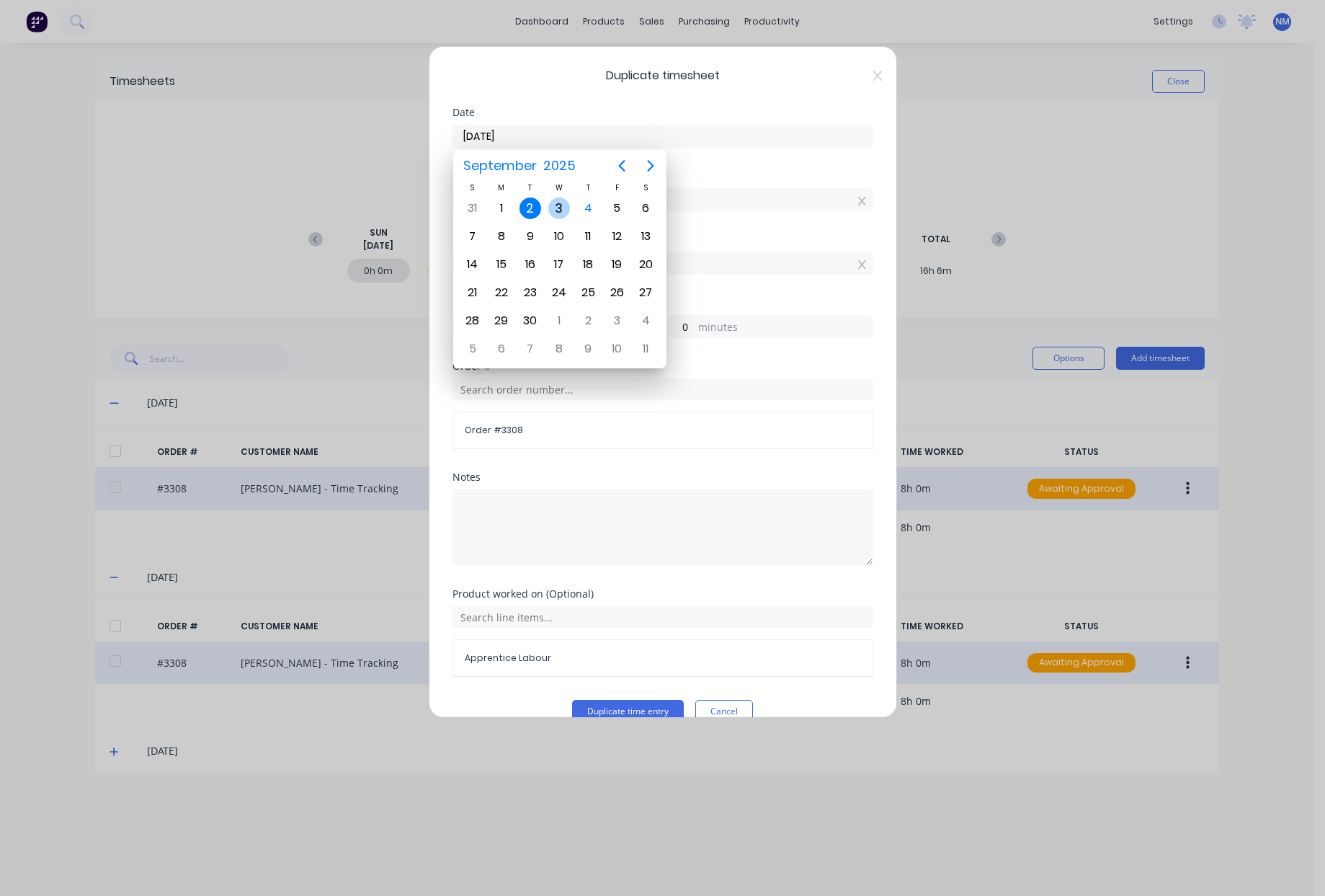
click at [553, 213] on div "3" at bounding box center [559, 208] width 21 height 21
type input "03/09/2025"
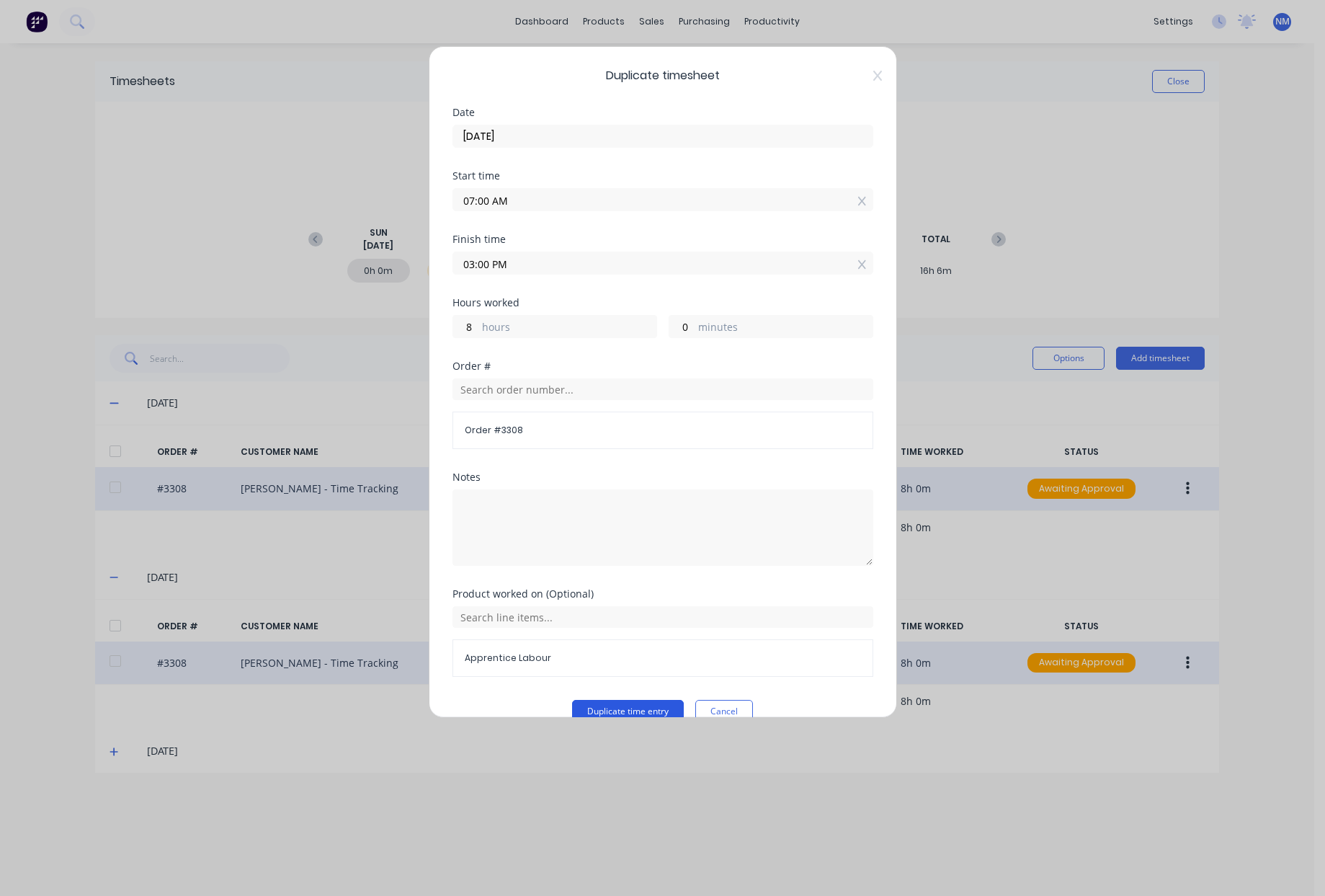
click at [611, 715] on button "Duplicate time entry" at bounding box center [628, 710] width 112 height 23
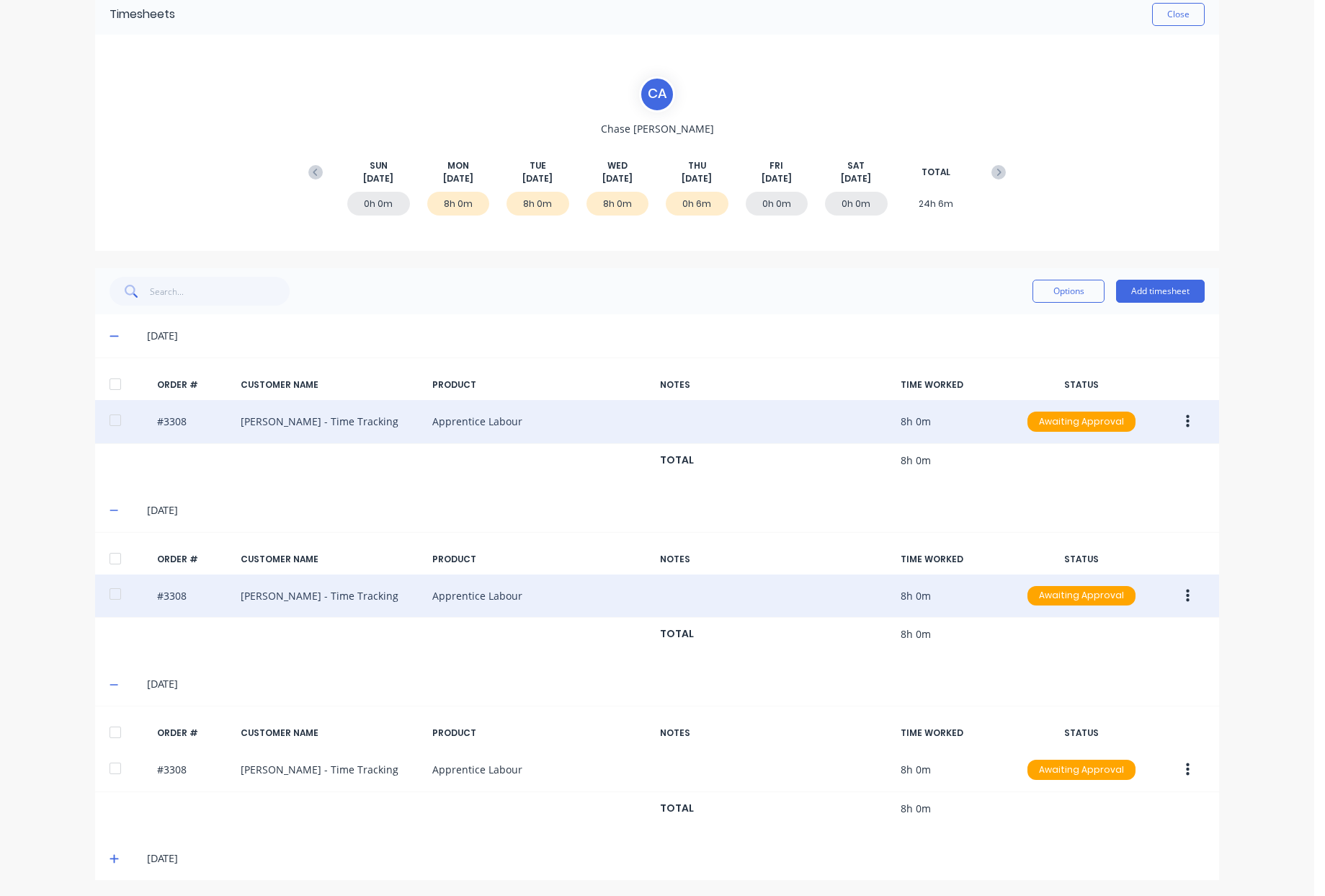
scroll to position [67, 0]
click at [110, 865] on span at bounding box center [117, 859] width 14 height 14
click at [109, 858] on icon at bounding box center [113, 859] width 9 height 2
click at [109, 860] on icon at bounding box center [114, 859] width 10 height 10
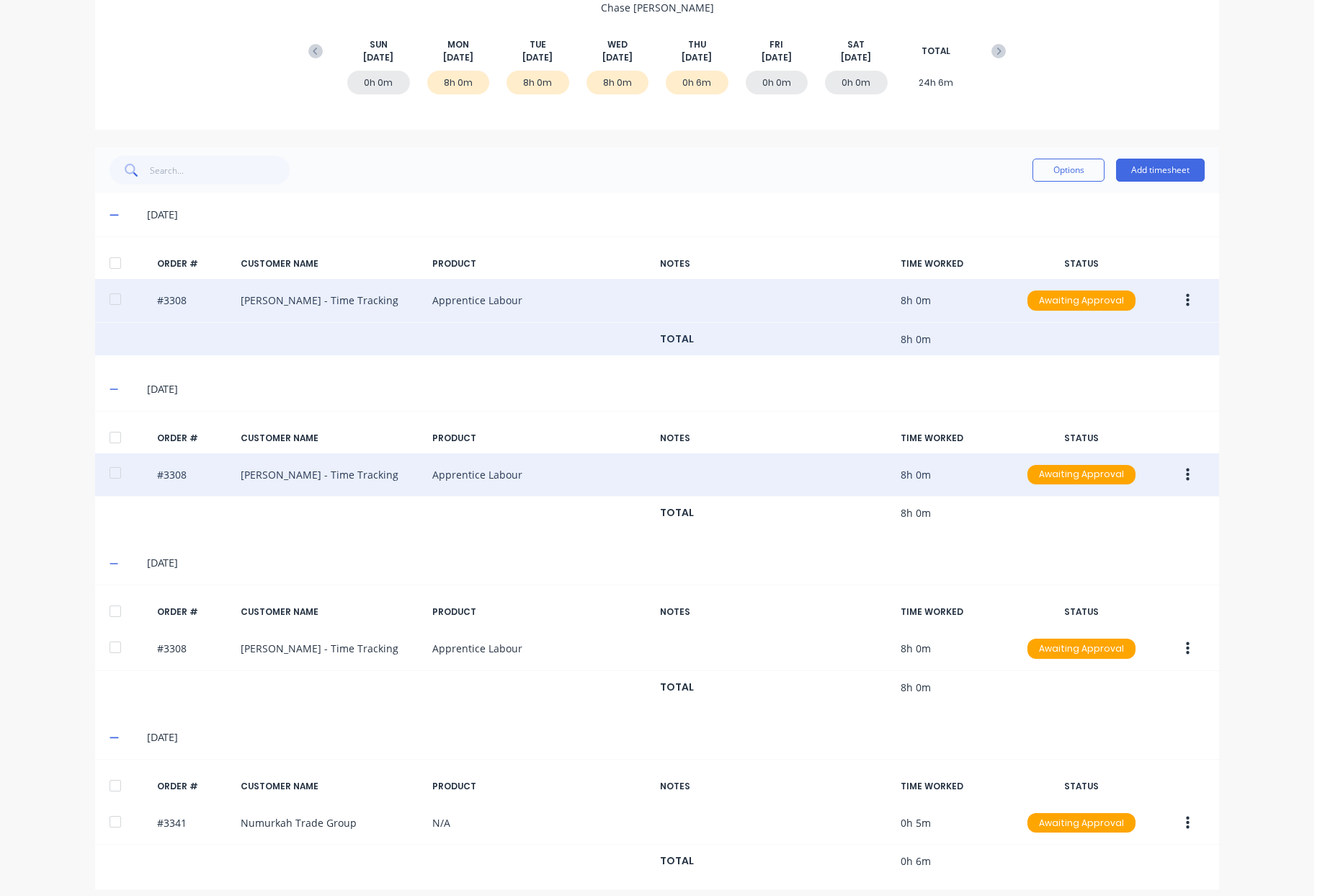
scroll to position [200, 0]
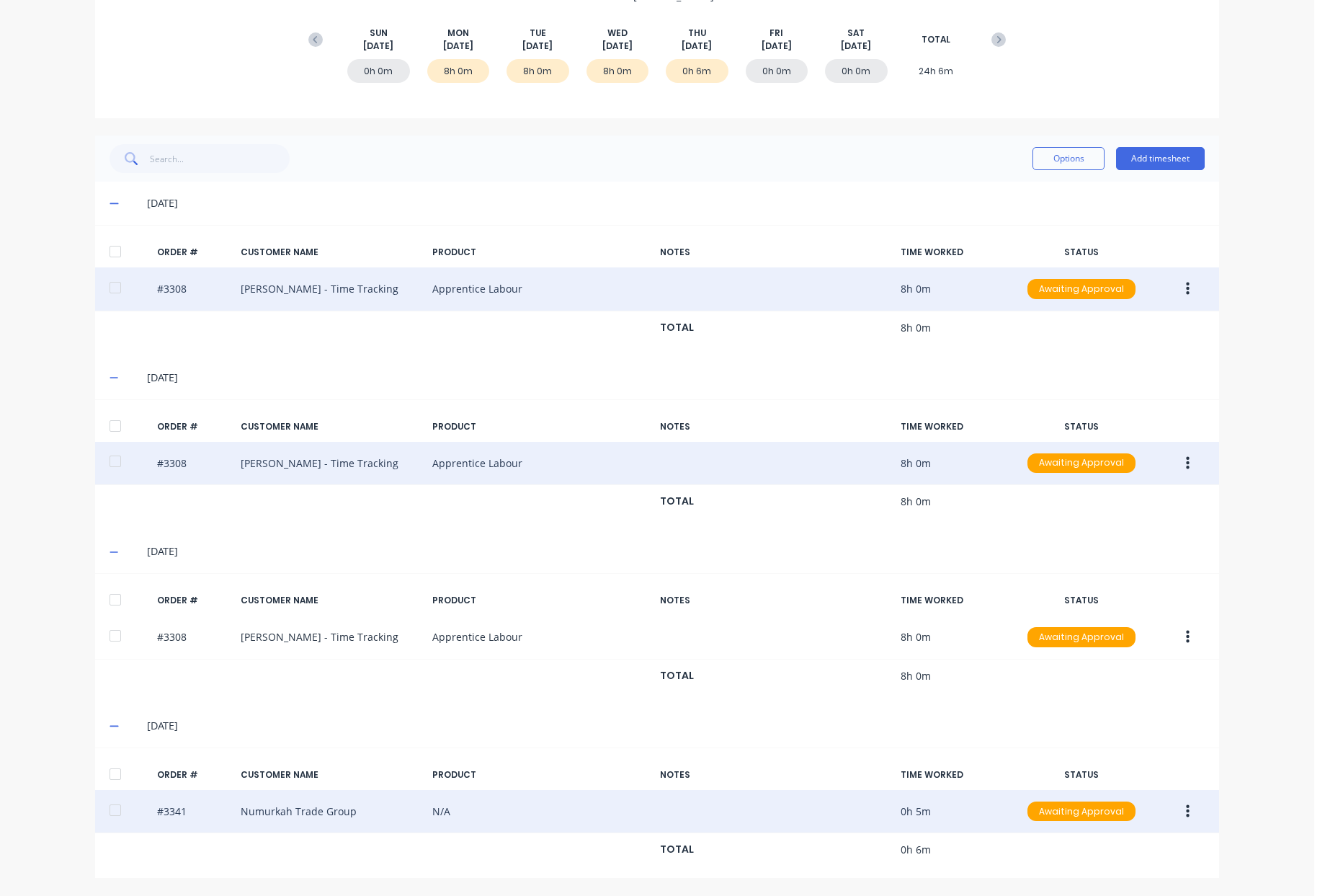
click at [1186, 818] on icon "button" at bounding box center [1188, 810] width 4 height 13
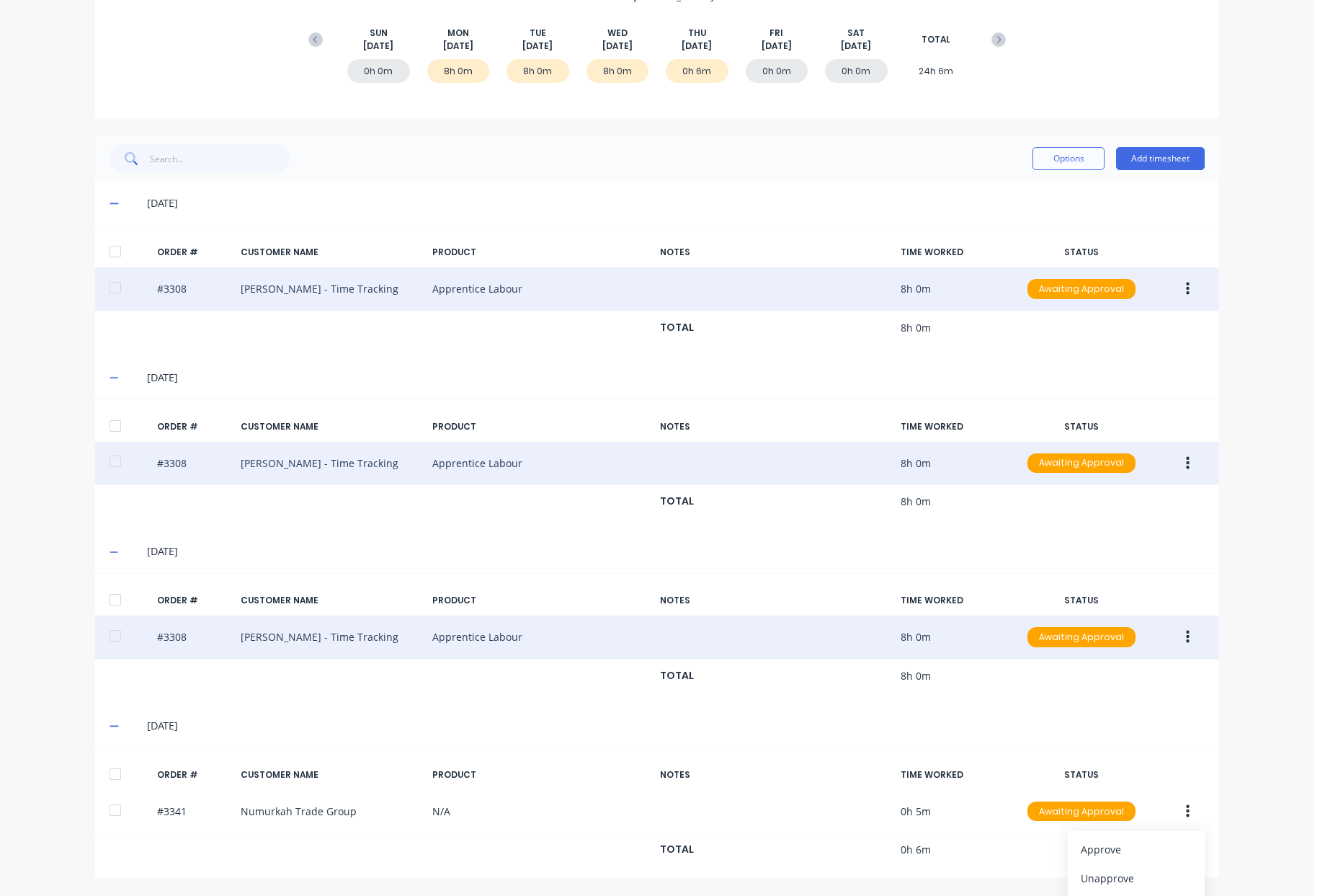
click at [1180, 552] on div "03/09/25 ORDER # CUSTOMER NAME PRODUCT NOTES TIME WORKED STATUS #3308 Chase Ada…" at bounding box center [657, 617] width 1124 height 174
click at [1186, 635] on icon "button" at bounding box center [1188, 637] width 4 height 16
click at [1127, 772] on button "Duplicate" at bounding box center [1136, 761] width 137 height 29
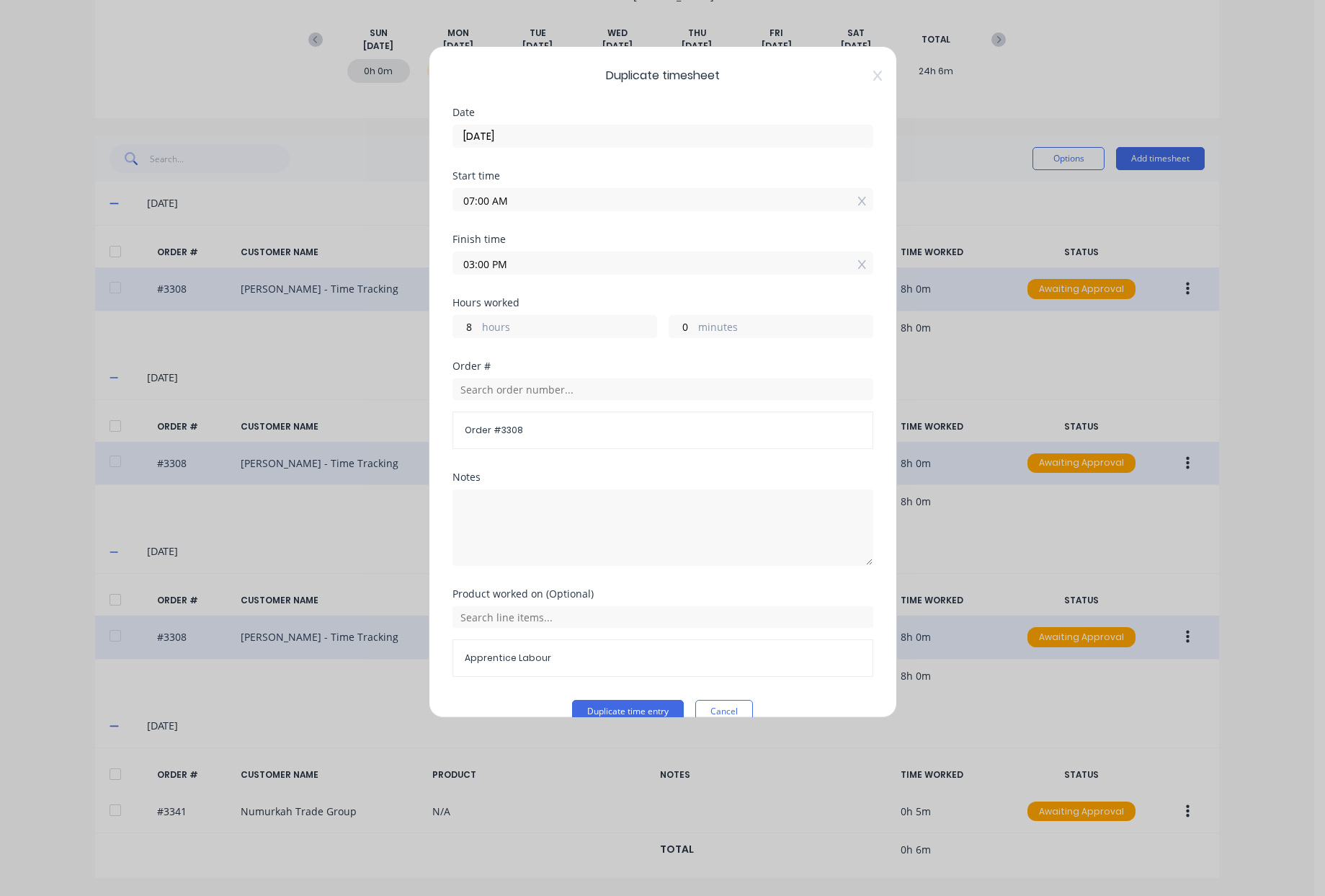
click at [495, 131] on input "03/09/2025" at bounding box center [663, 136] width 419 height 21
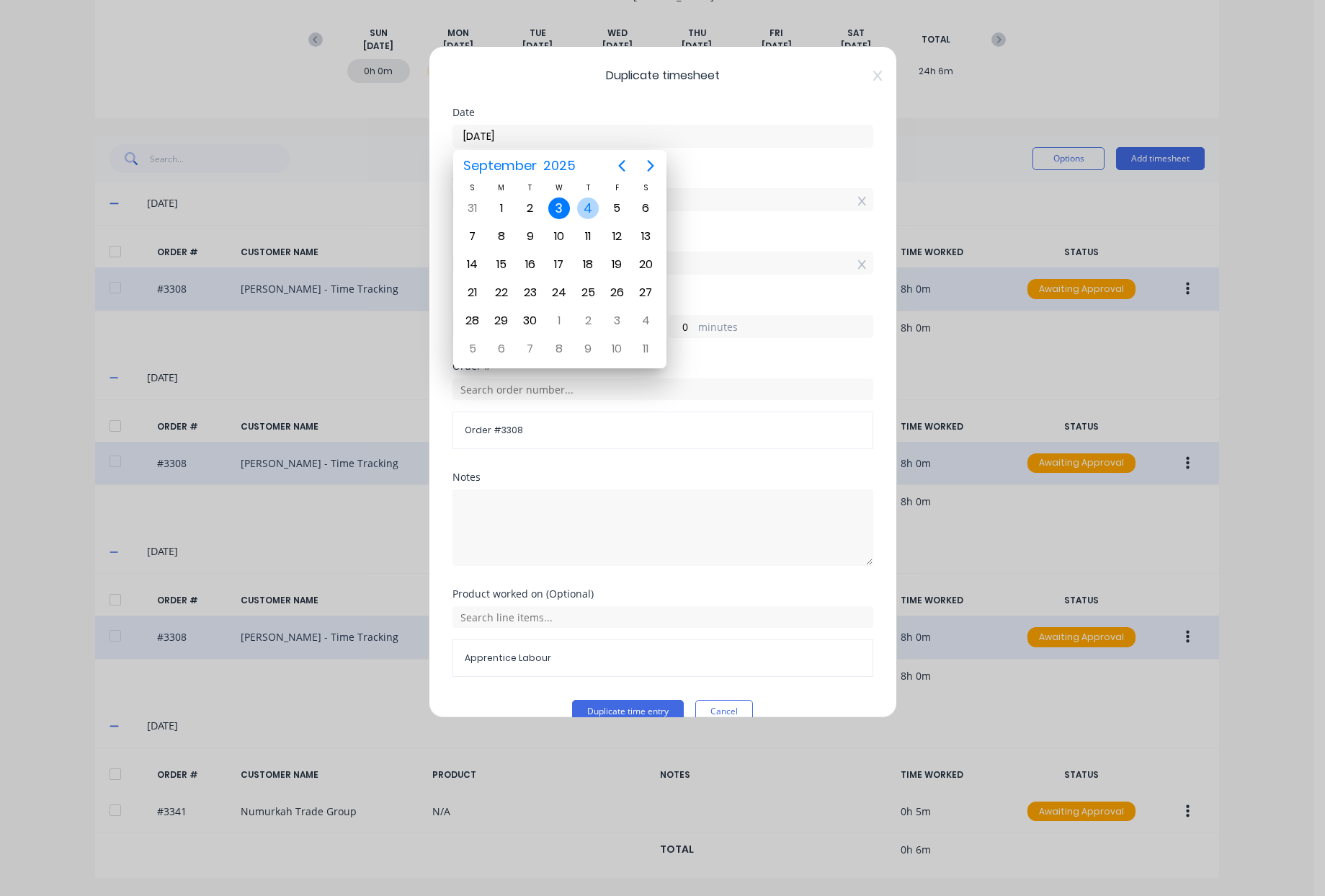
click at [588, 211] on div "4" at bounding box center [588, 208] width 21 height 21
type input "04/09/2025"
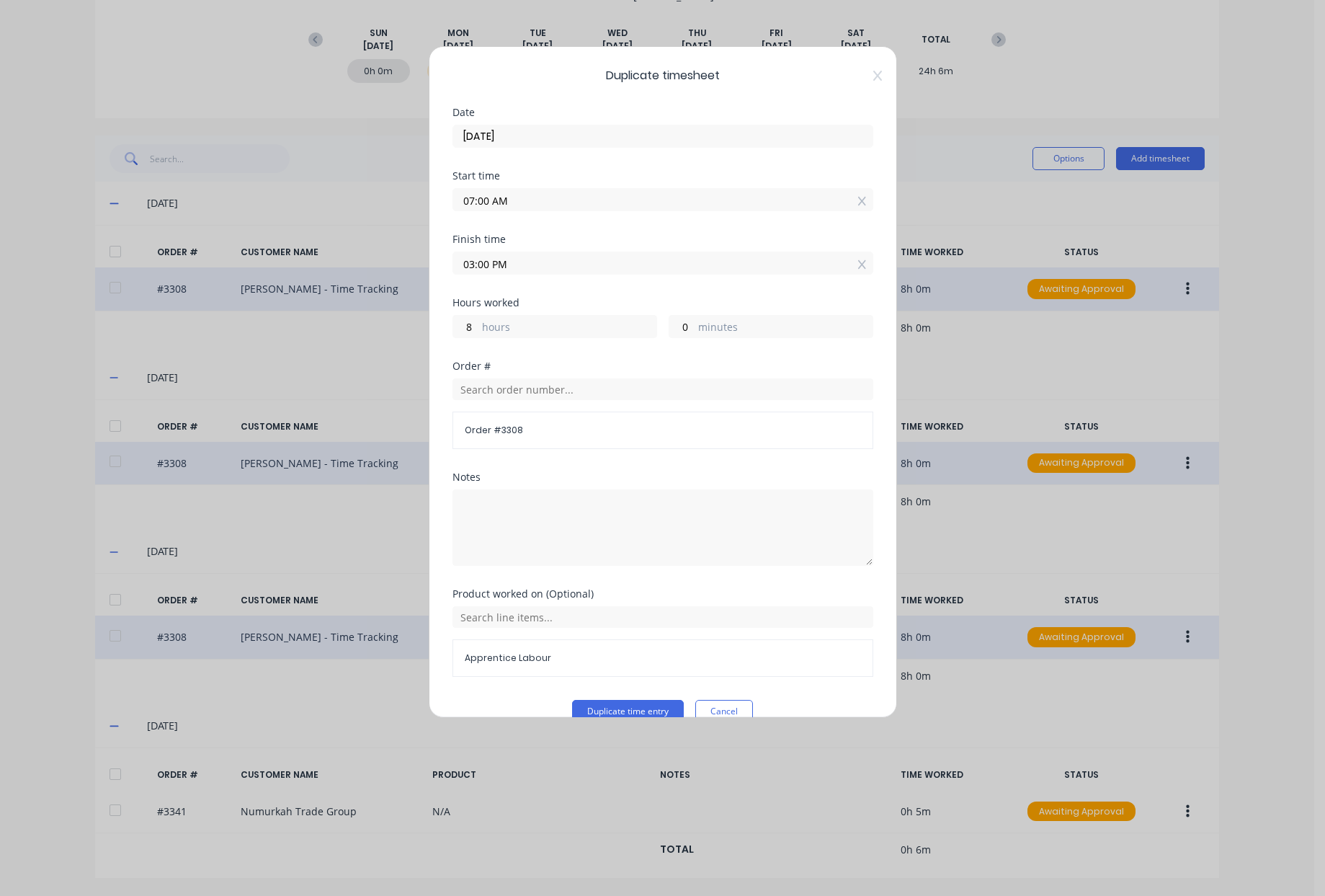
click at [497, 264] on input "03:00 PM" at bounding box center [663, 262] width 419 height 21
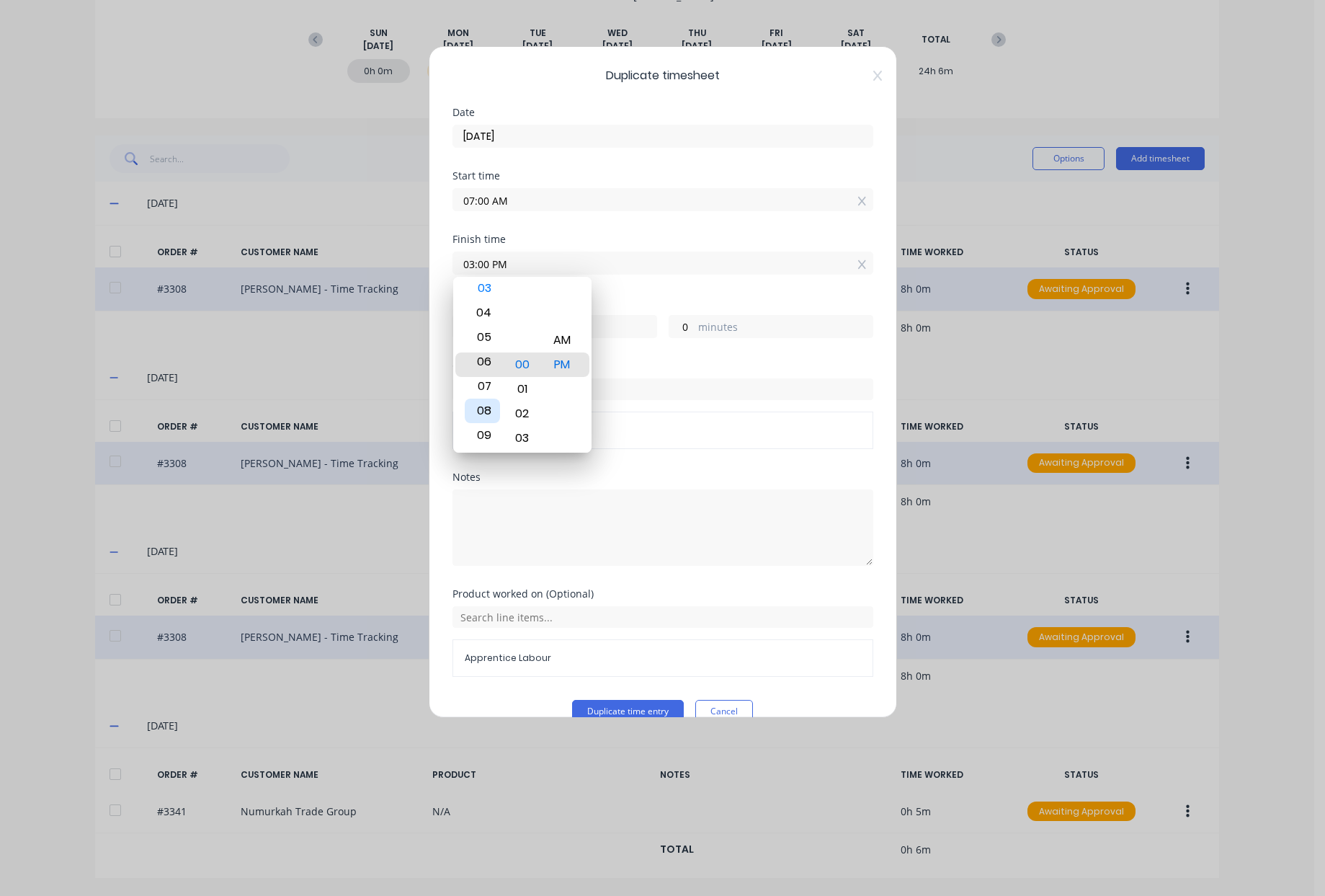
type input "06:00 PM"
type input "11"
type input "07:00 PM"
type input "12"
click at [484, 407] on div "09" at bounding box center [482, 413] width 36 height 25
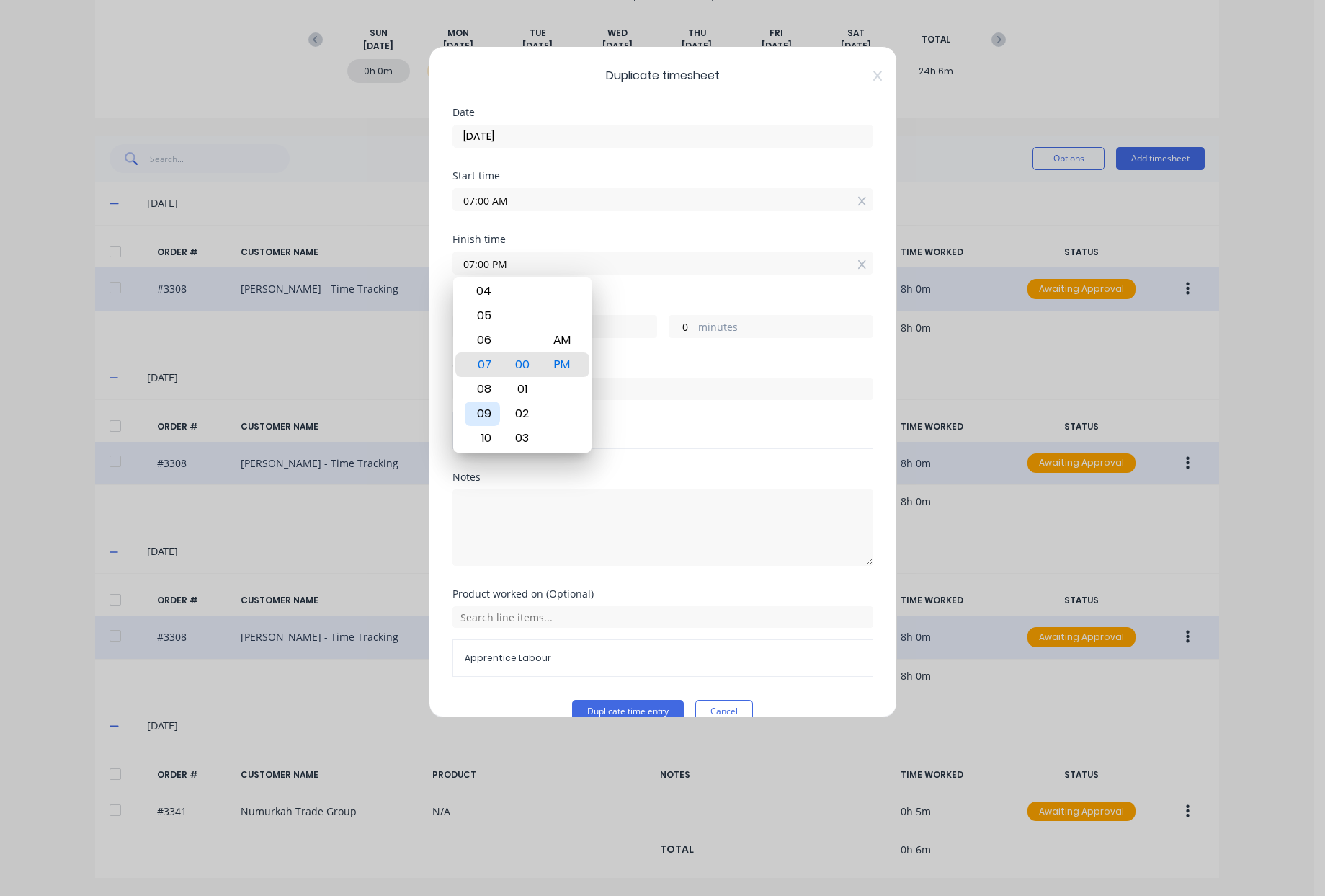
type input "09:00 PM"
type input "14"
type input "09:40 PM"
type input "40"
type input "09:38 PM"
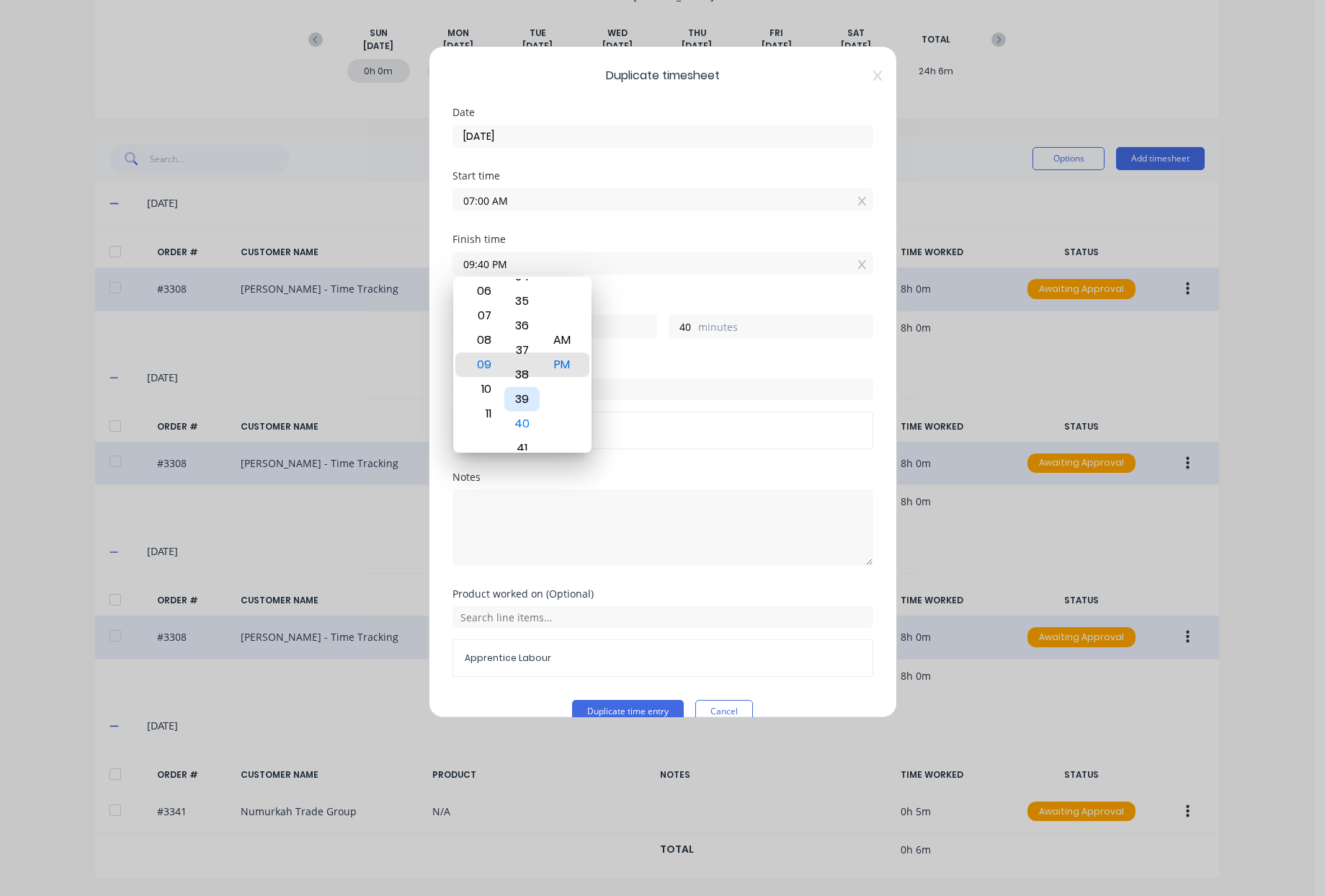
type input "38"
type input "09:36 PM"
type input "36"
type input "09:32 PM"
type input "32"
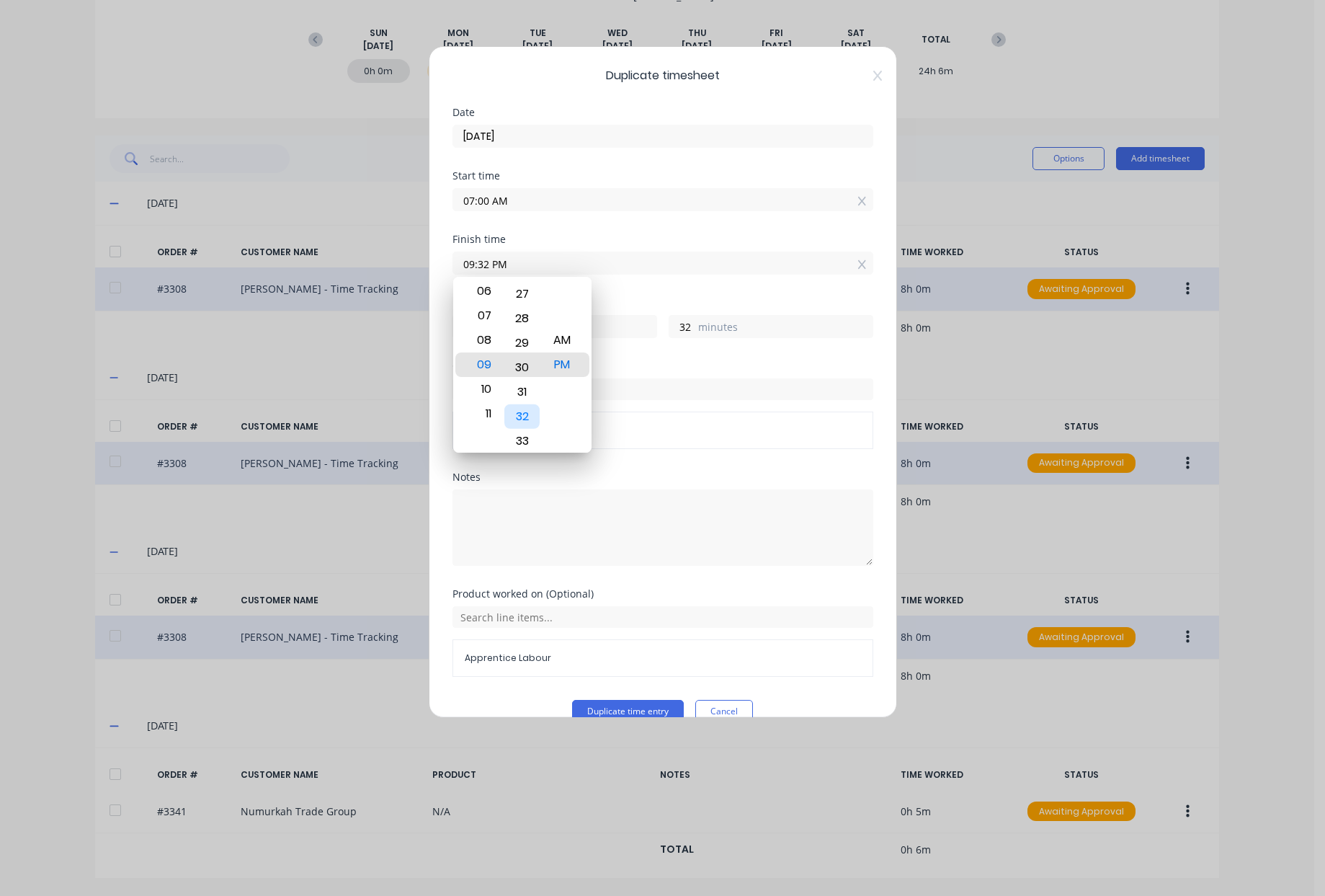
type input "09:30 PM"
type input "30"
click at [565, 342] on div "AM" at bounding box center [561, 340] width 36 height 25
type input "09:30 AM"
type input "2"
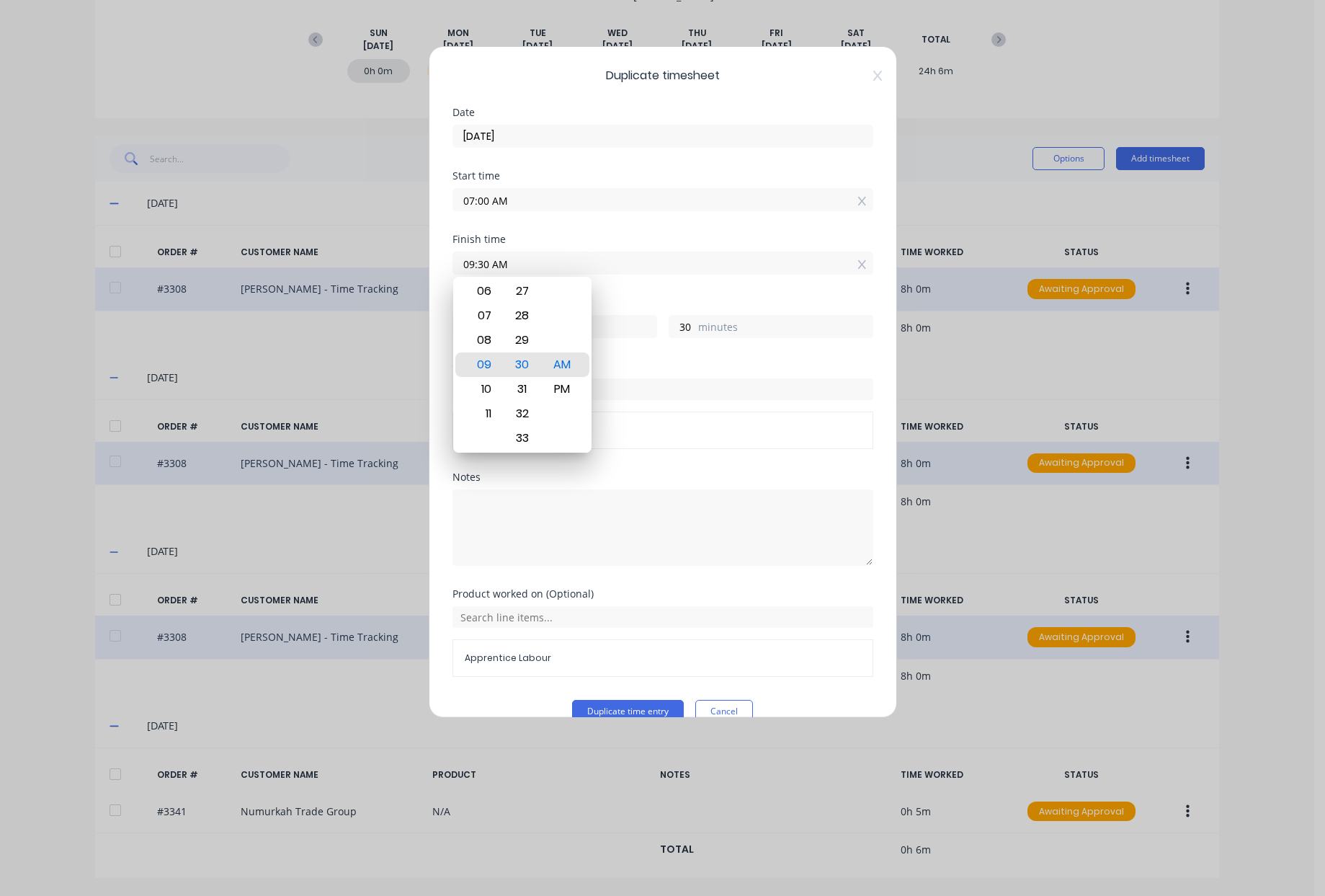
click at [635, 423] on div "Order # 3308" at bounding box center [663, 430] width 421 height 37
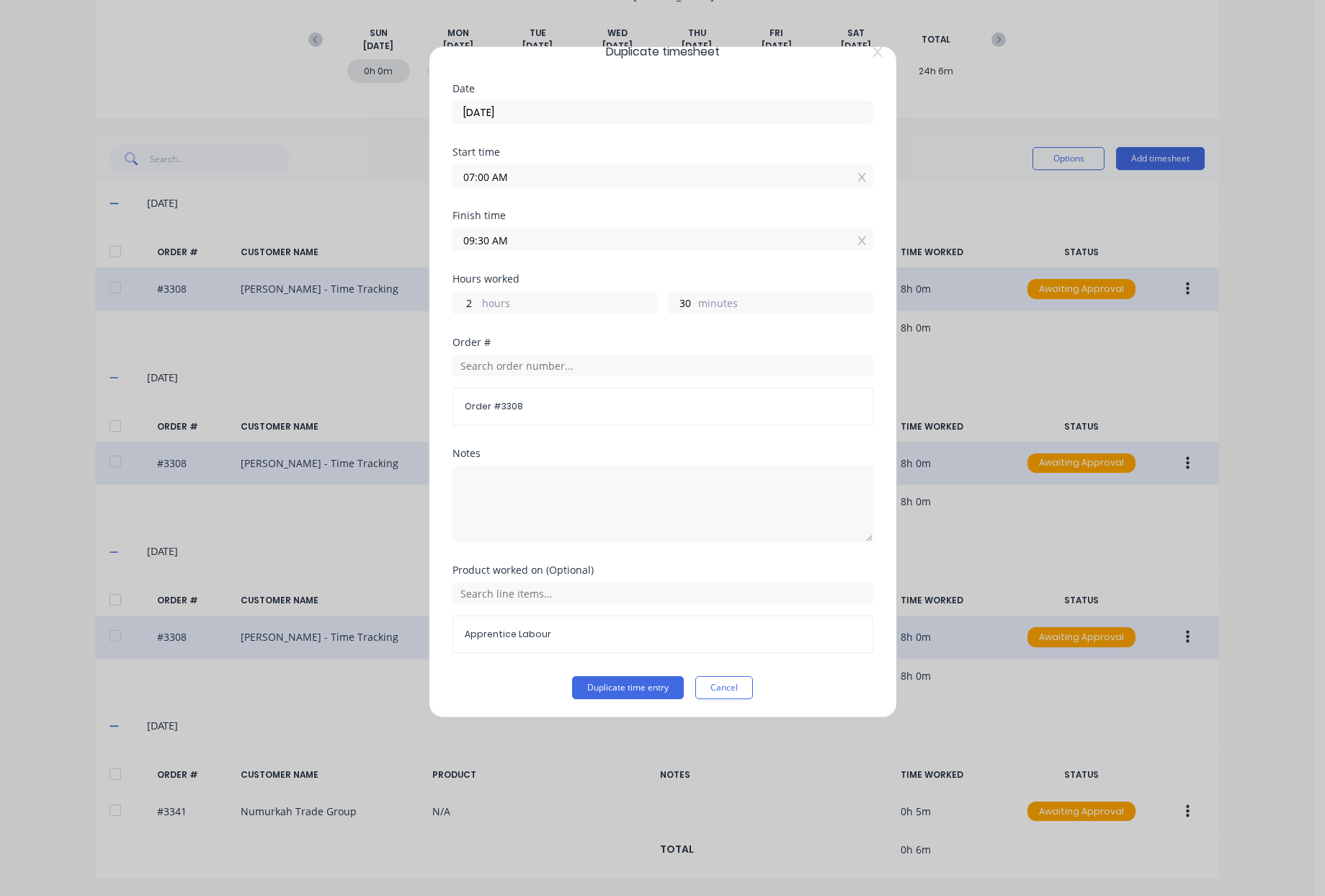
scroll to position [26, 0]
click at [634, 685] on button "Duplicate time entry" at bounding box center [628, 685] width 112 height 23
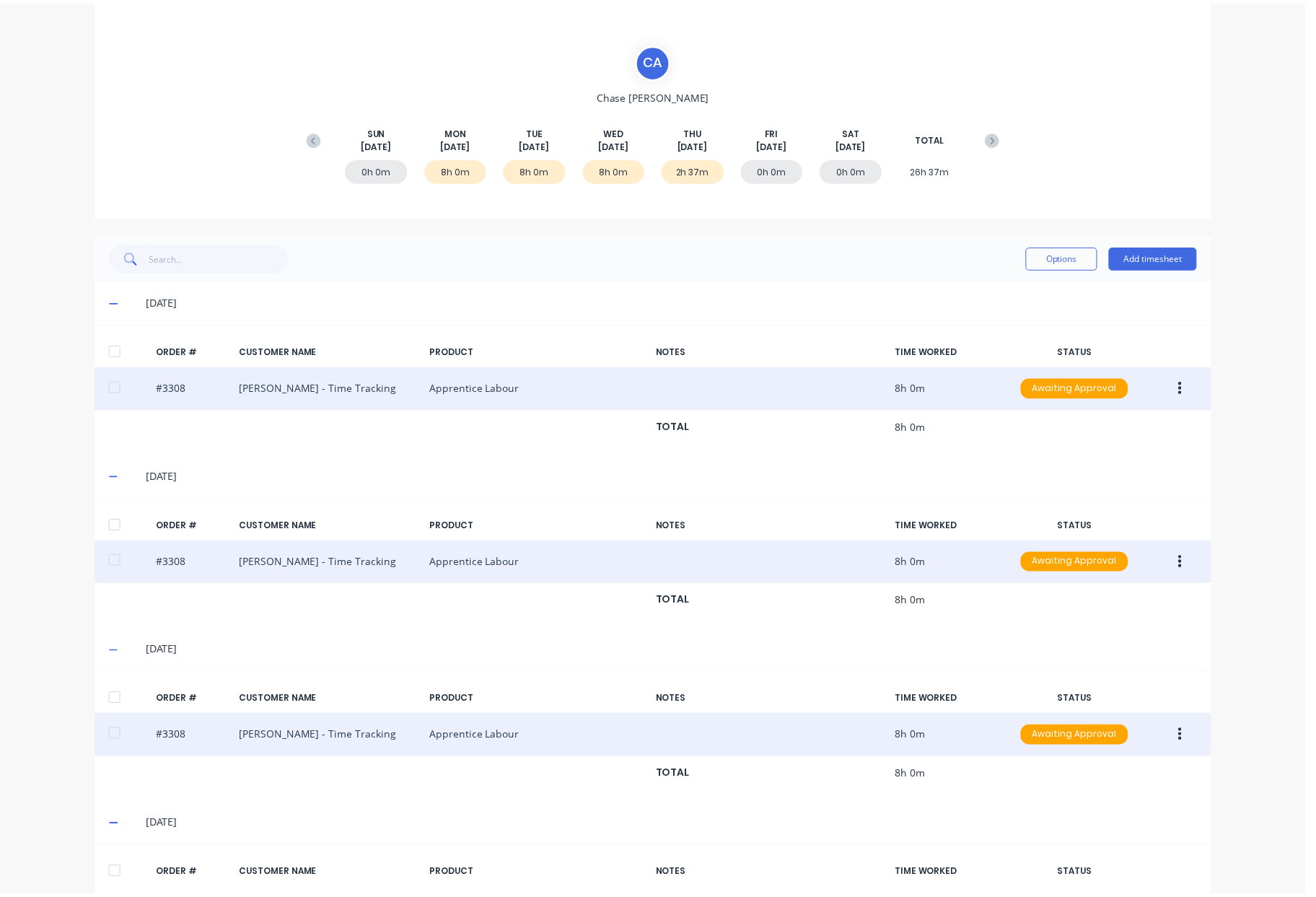
scroll to position [0, 0]
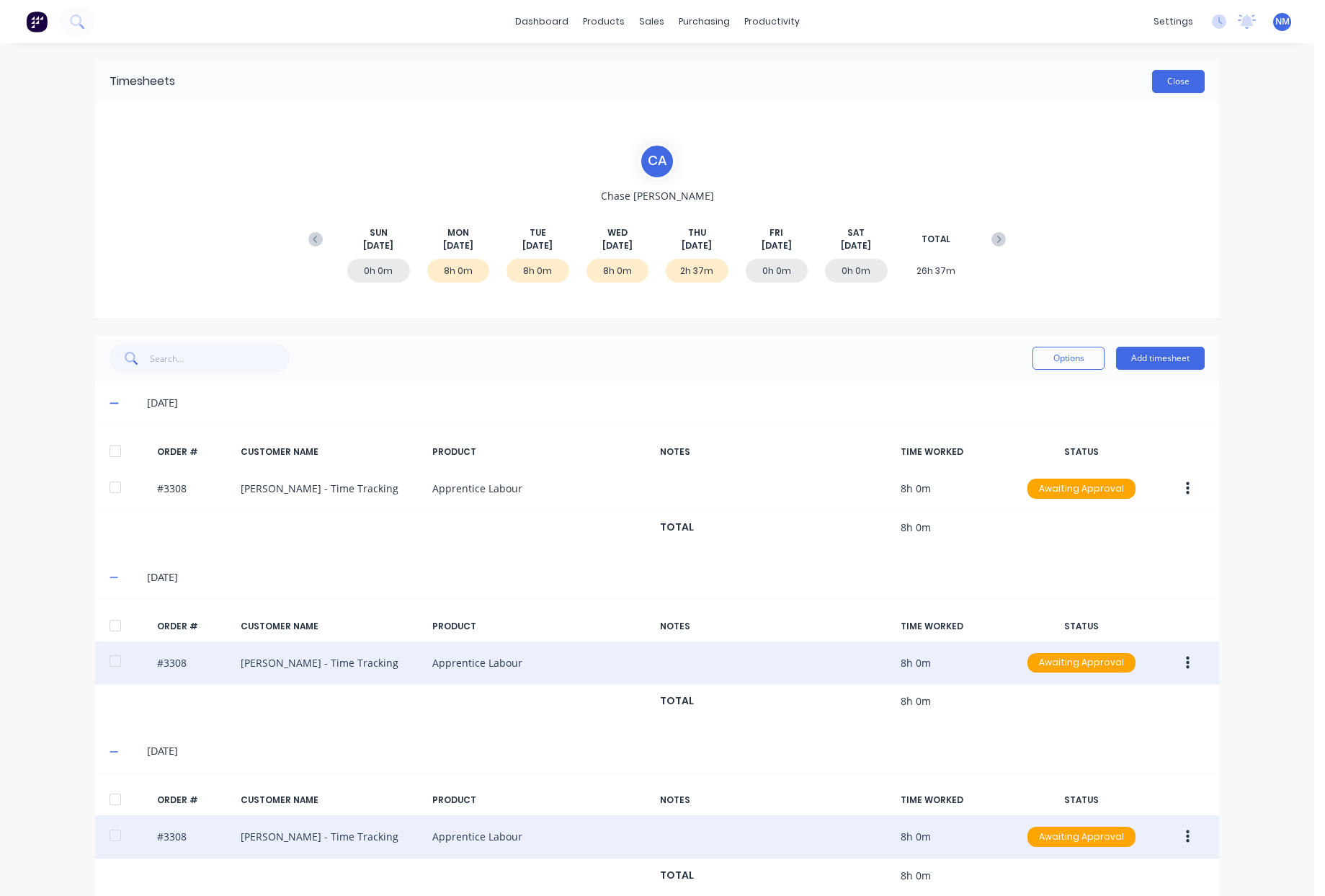
click at [1184, 87] on button "Close" at bounding box center [1178, 81] width 52 height 23
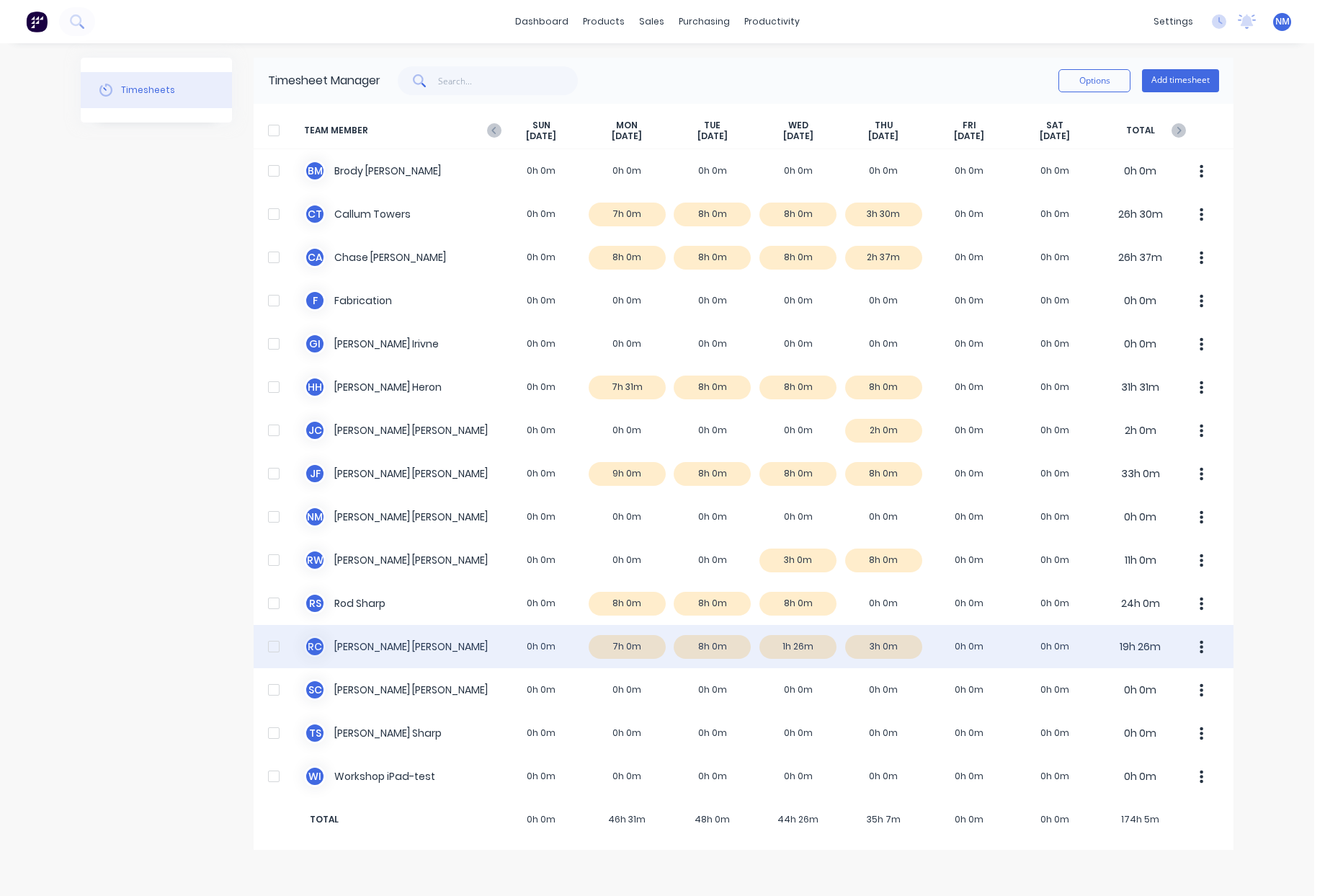
click at [791, 641] on div "R C Ryan Calley 0h 0m 7h 0m 8h 0m 1h 26m 3h 0m 0h 0m 0h 0m 19h 26m" at bounding box center [744, 646] width 980 height 44
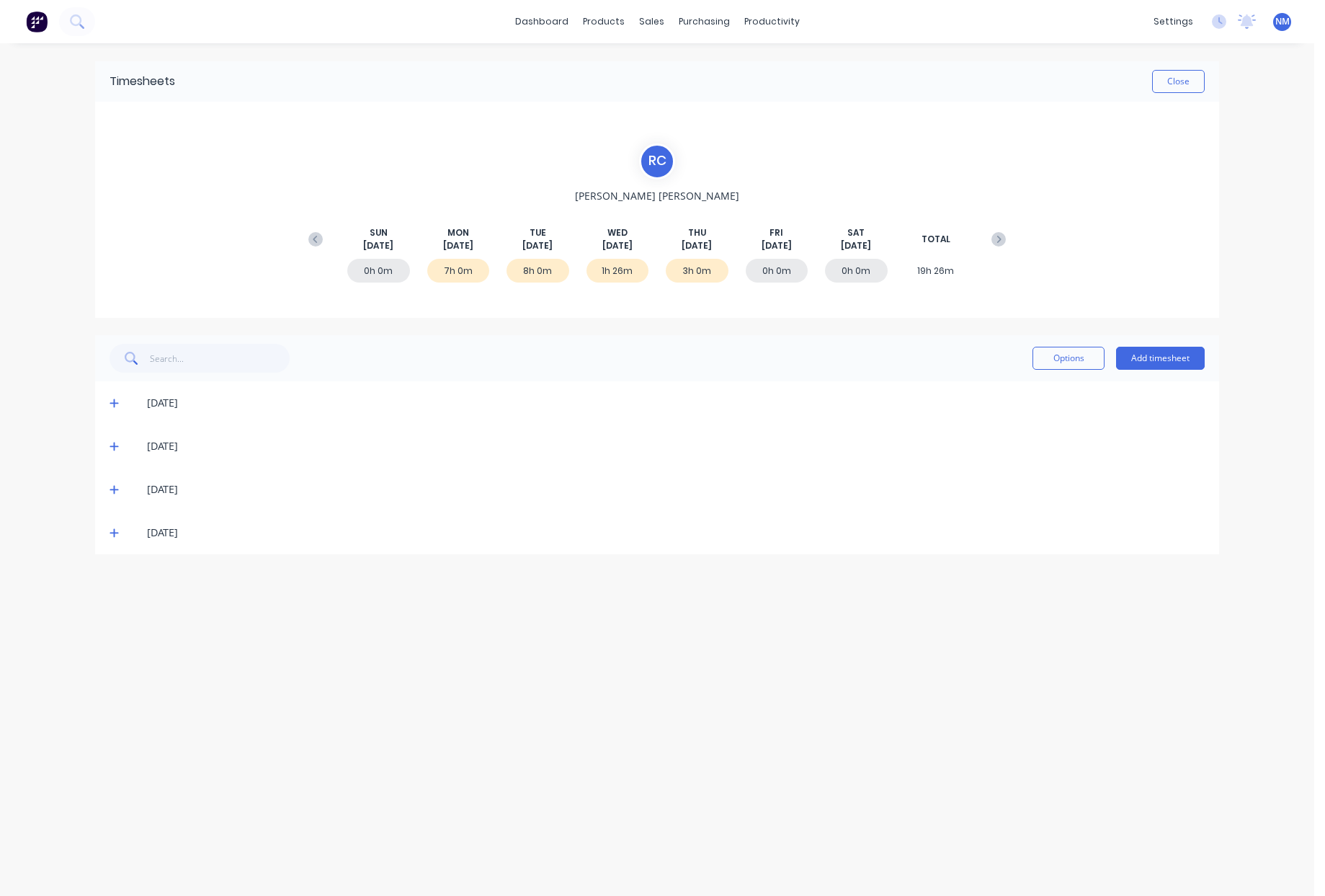
click at [112, 486] on icon at bounding box center [114, 489] width 10 height 10
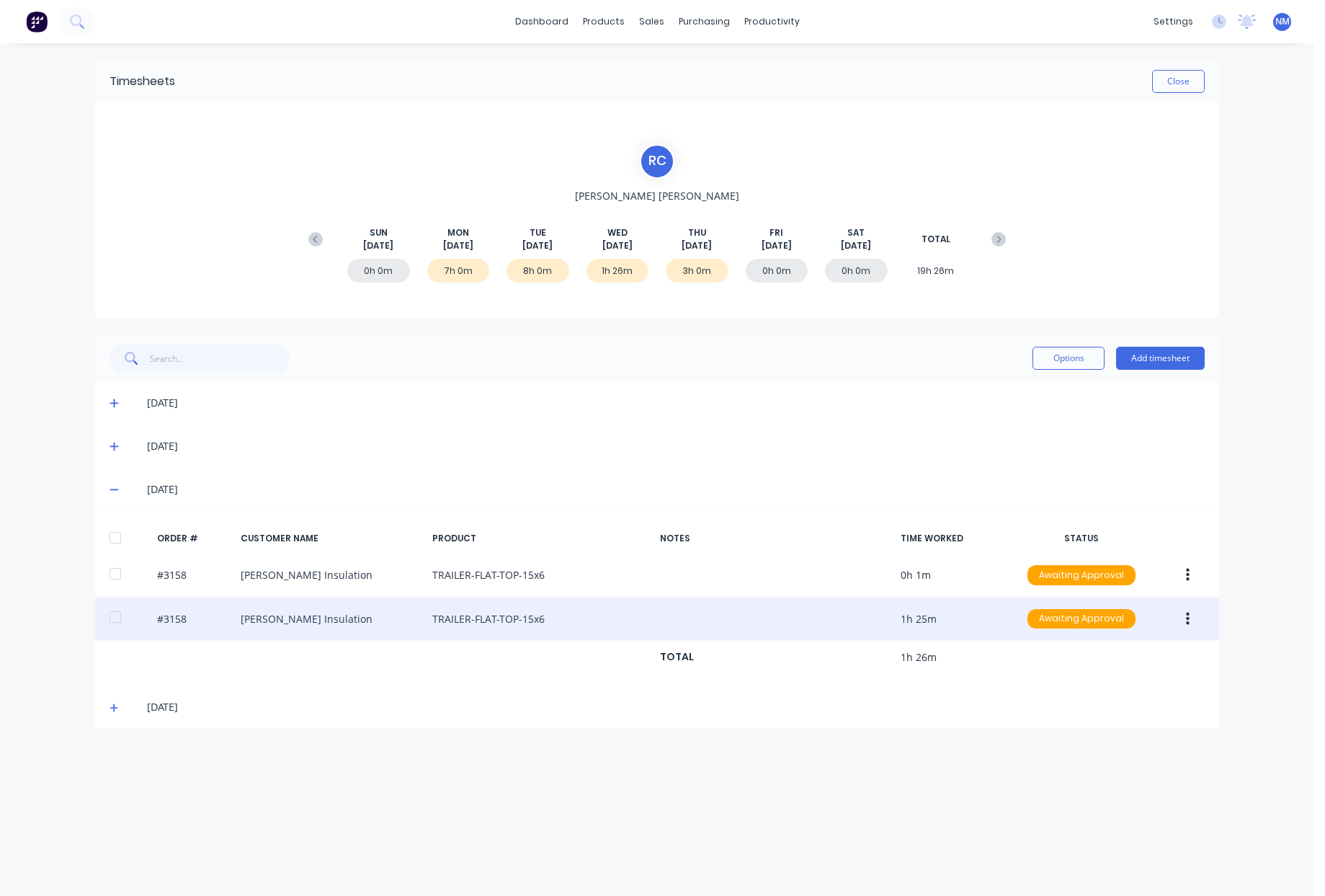
click at [1191, 621] on button "button" at bounding box center [1188, 618] width 34 height 26
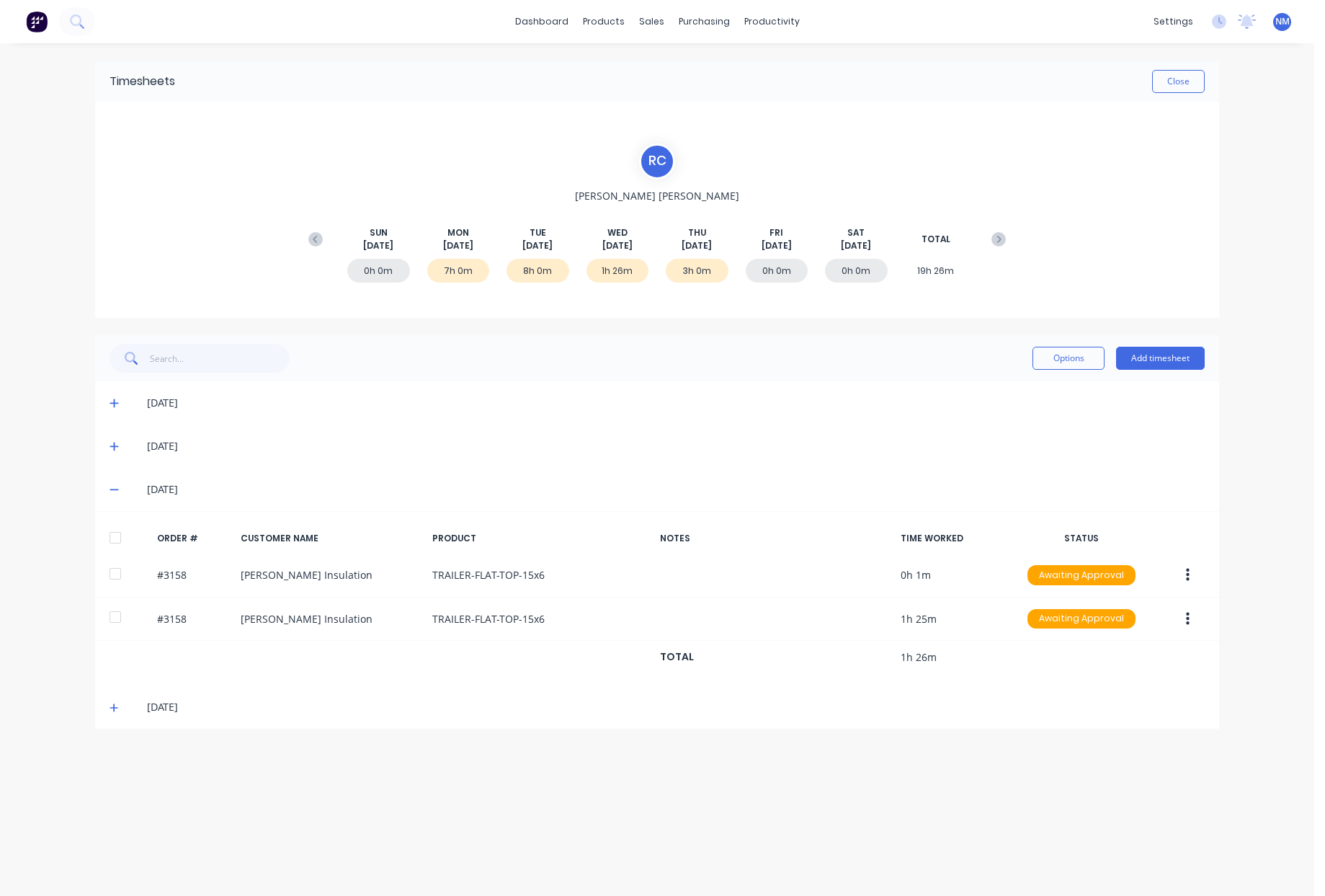
click at [110, 488] on icon at bounding box center [114, 489] width 10 height 10
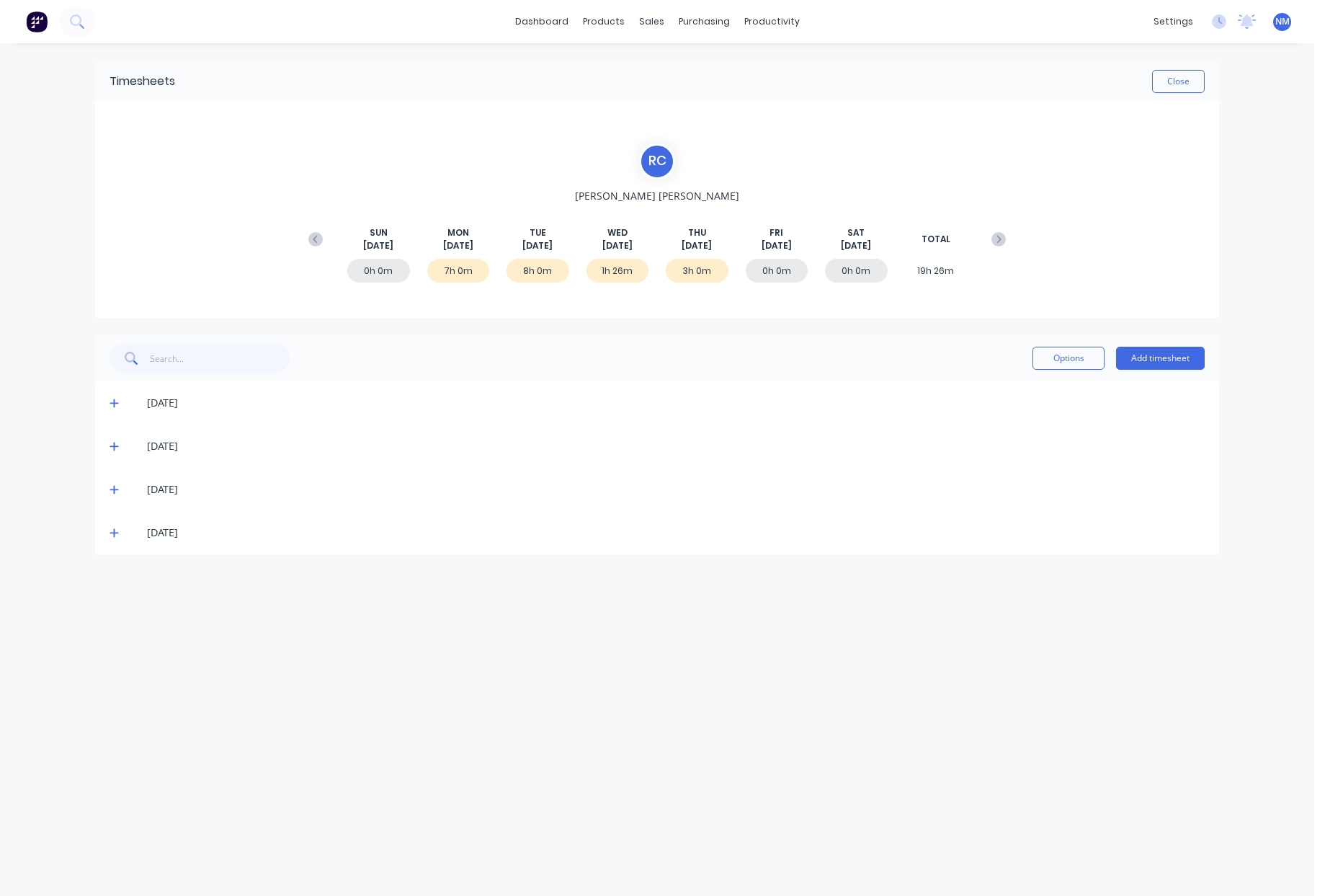
click at [110, 532] on icon at bounding box center [114, 532] width 10 height 10
click at [110, 496] on div "[DATE]" at bounding box center [657, 489] width 1124 height 44
click at [116, 486] on icon at bounding box center [114, 489] width 10 height 10
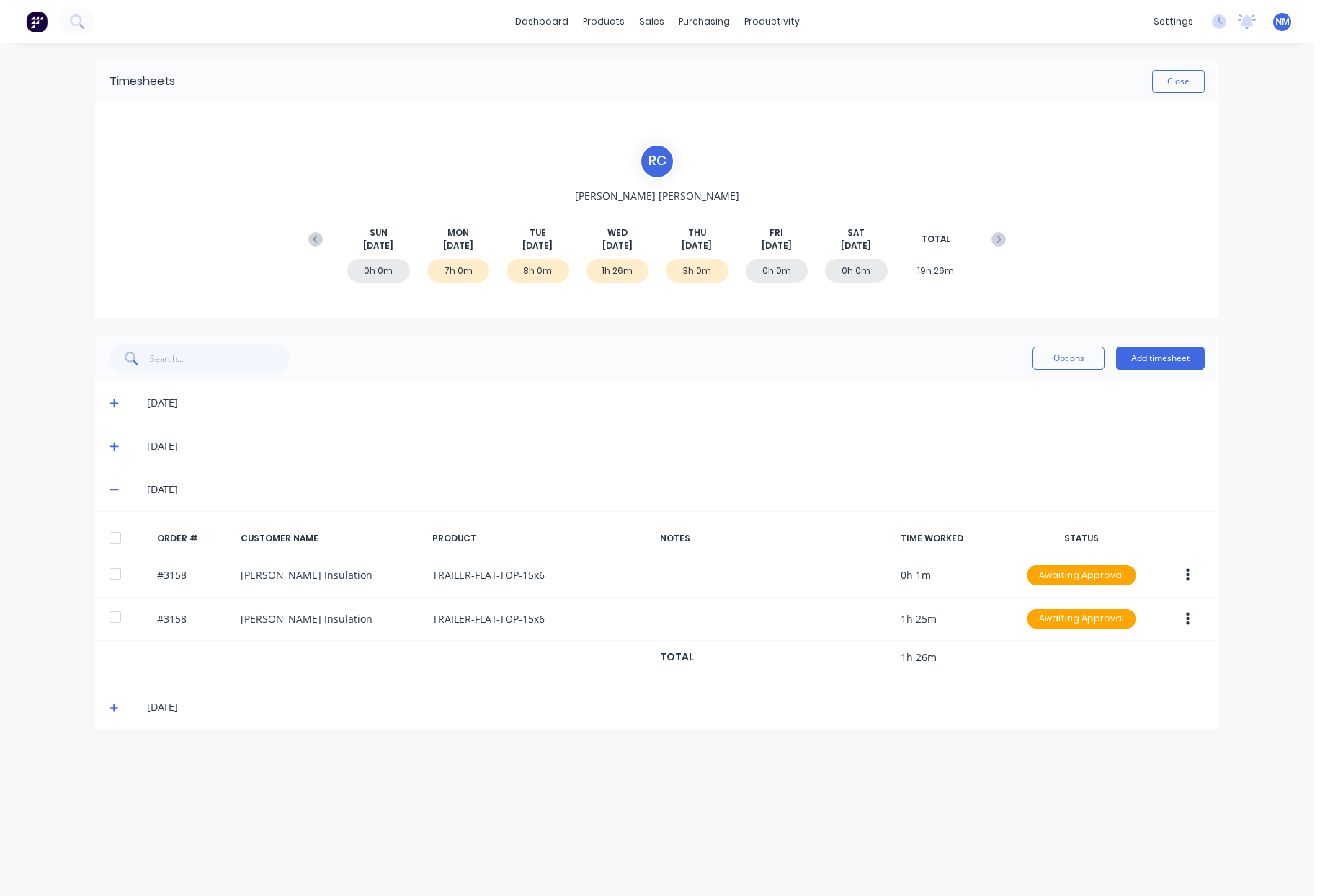
click at [116, 486] on icon at bounding box center [114, 489] width 10 height 10
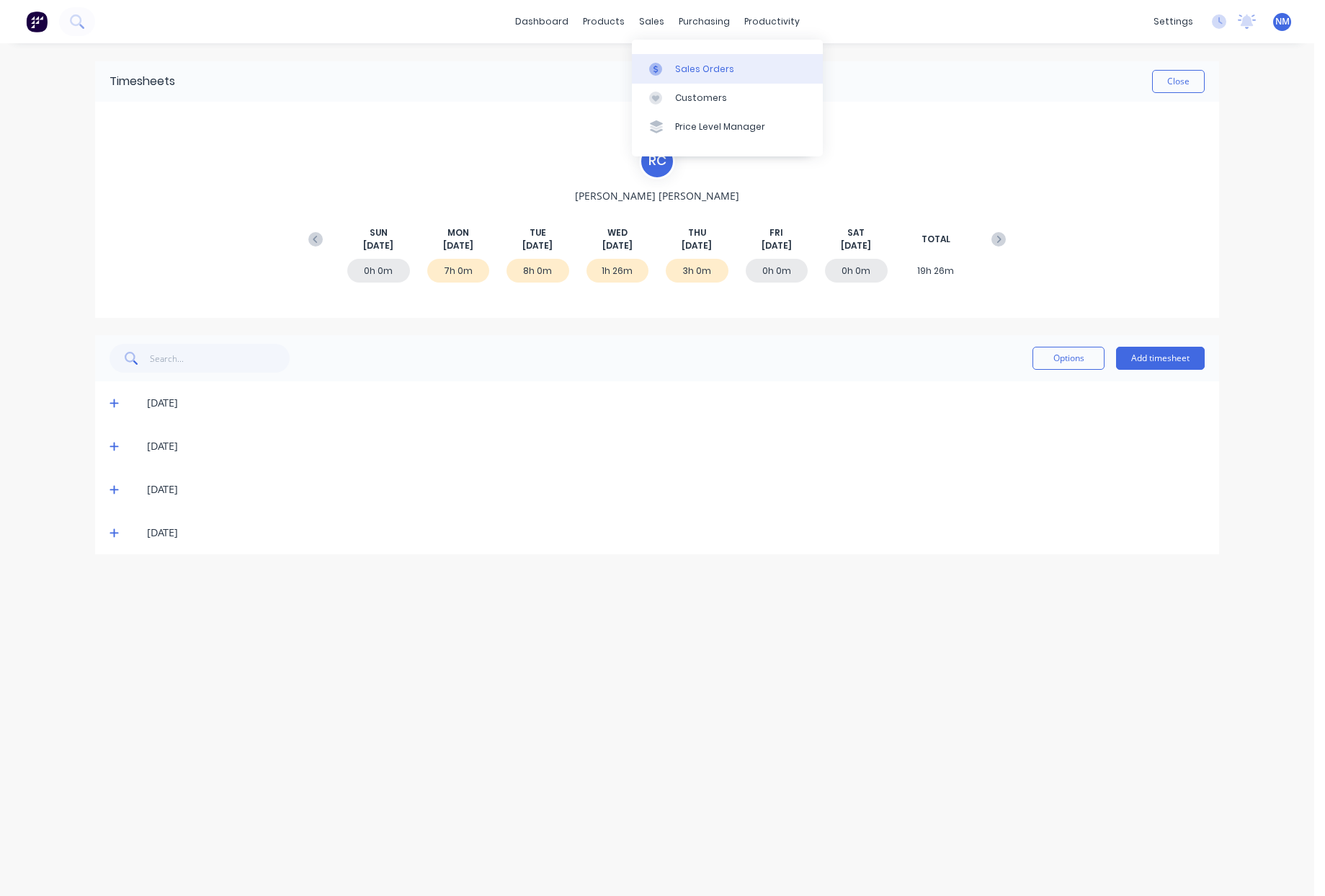
click at [684, 63] on div "Sales Orders" at bounding box center [705, 69] width 59 height 13
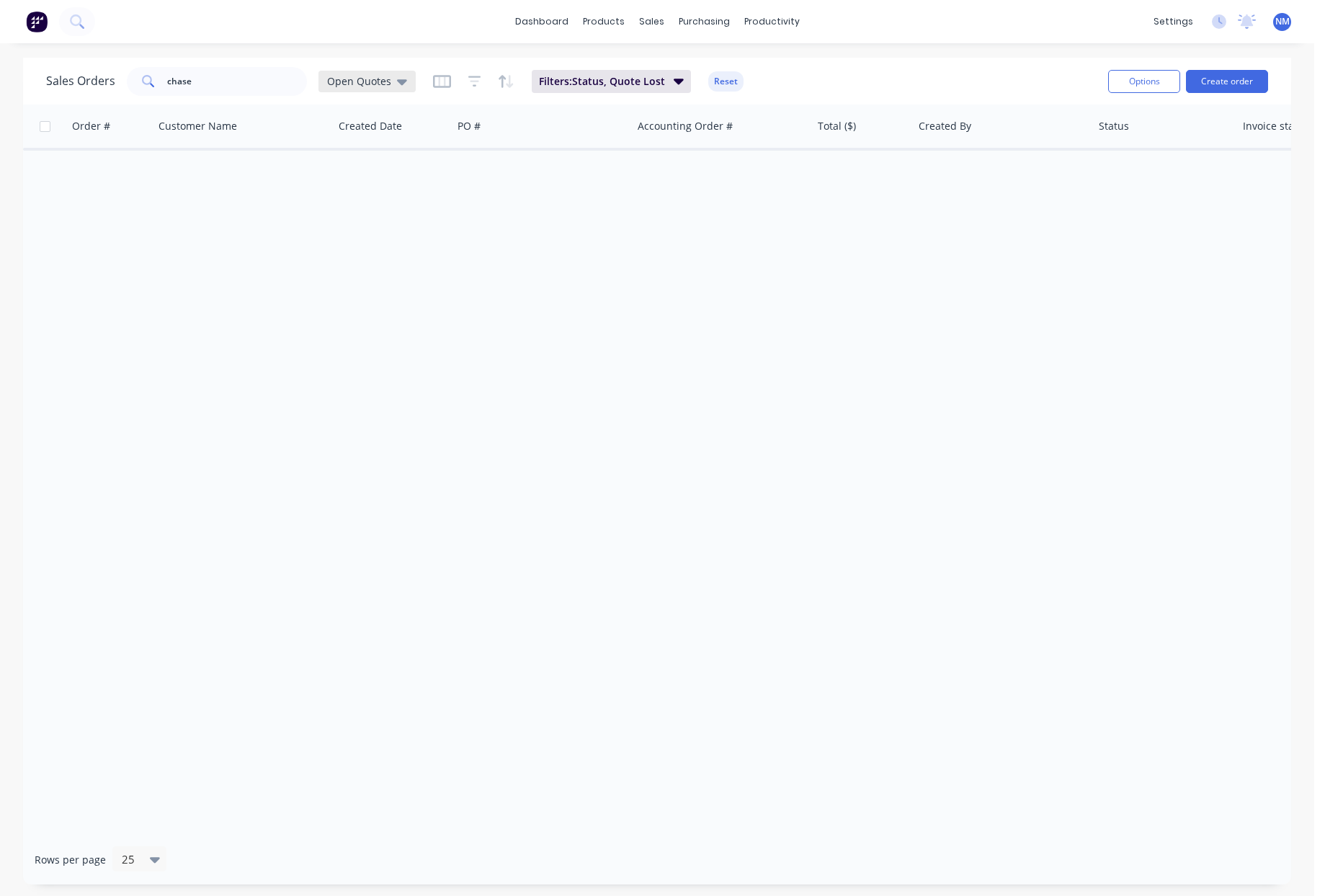
click at [368, 90] on div "Open Quotes" at bounding box center [367, 81] width 98 height 21
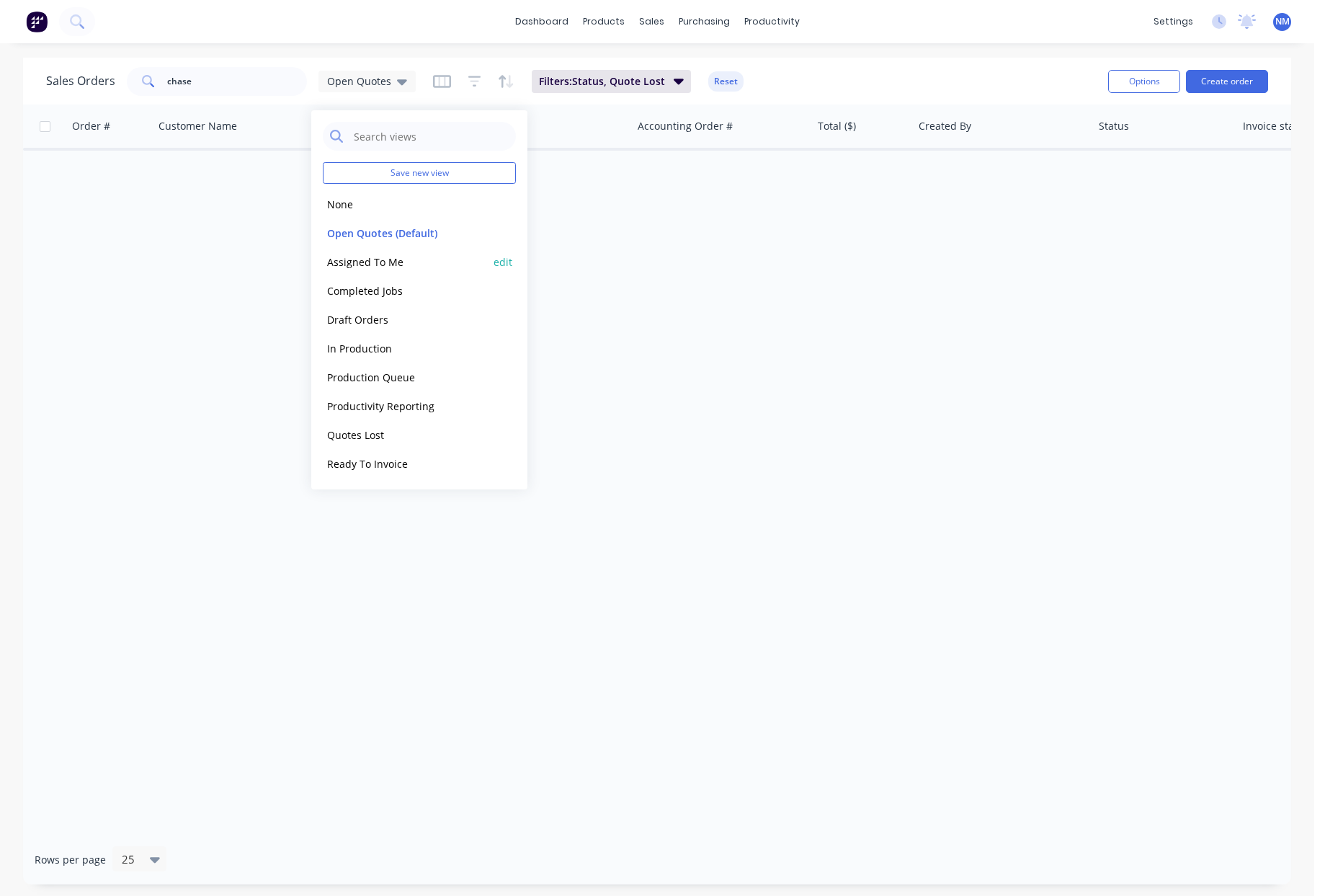
click at [376, 266] on button "Assigned To Me" at bounding box center [404, 262] width 164 height 17
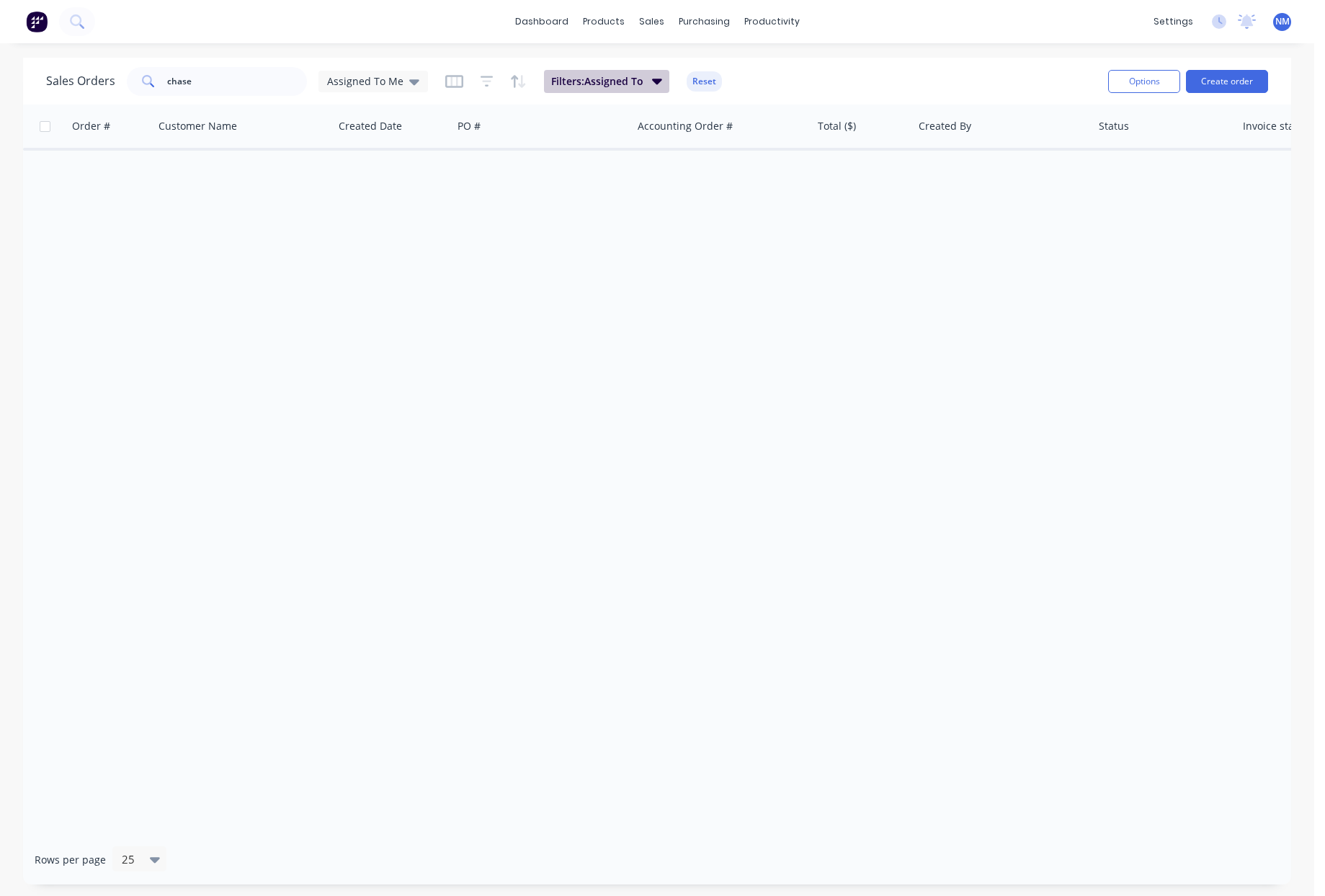
click at [573, 82] on span "Filters: Assigned To" at bounding box center [597, 82] width 92 height 14
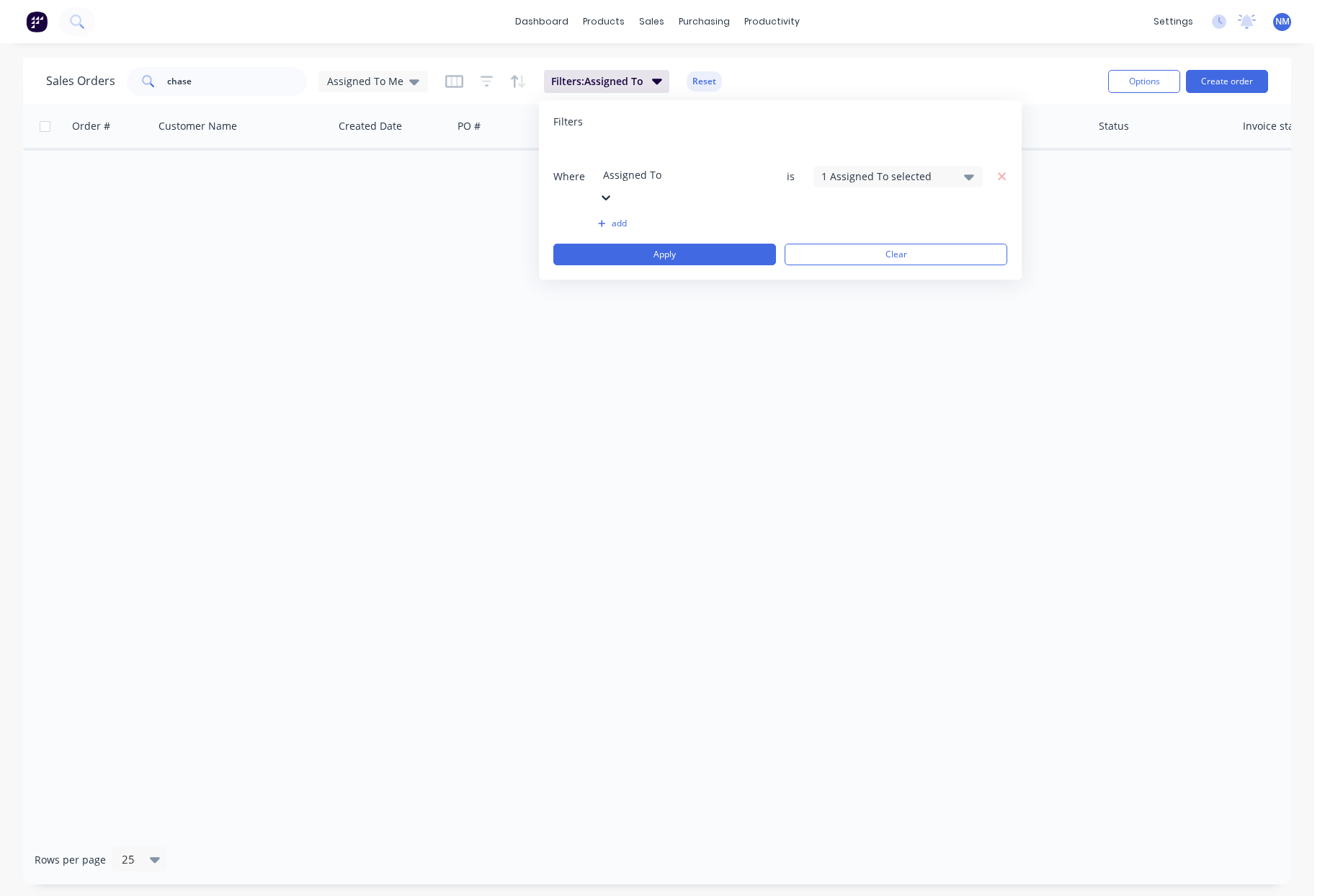
click at [932, 169] on div "1 Assigned To selected" at bounding box center [887, 176] width 131 height 15
click at [837, 274] on div at bounding box center [837, 265] width 29 height 29
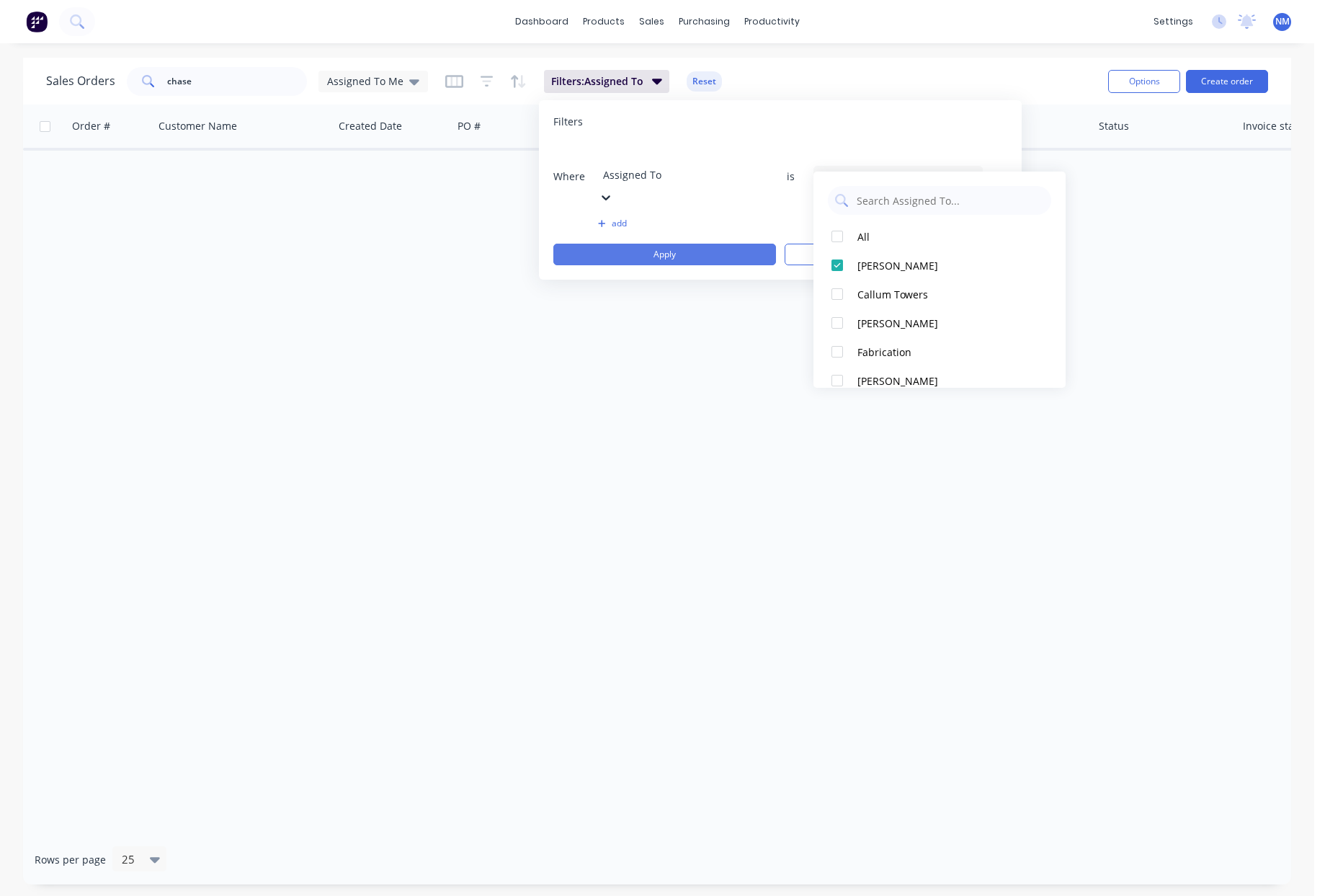
click at [649, 243] on button "Apply" at bounding box center [664, 254] width 223 height 21
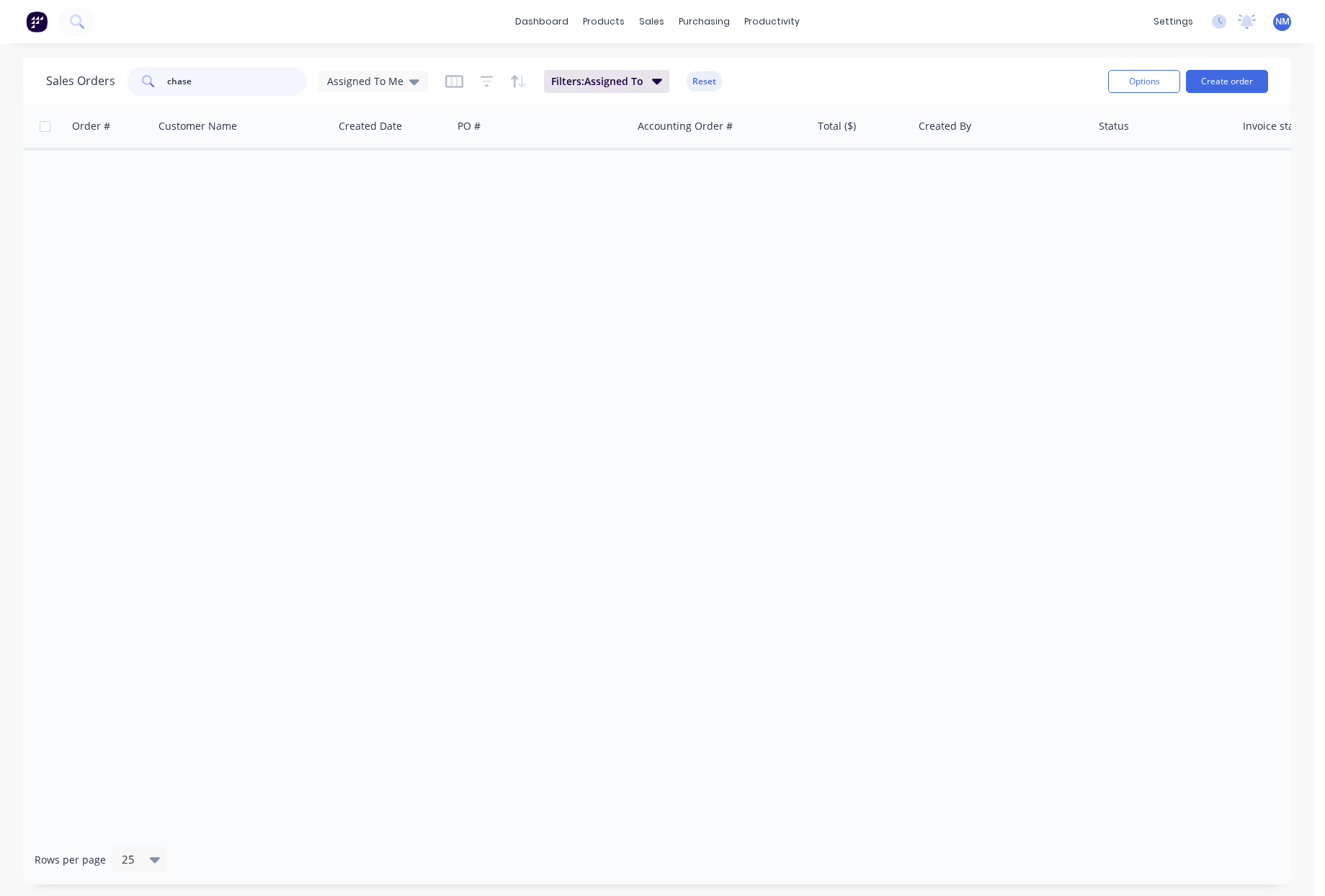
drag, startPoint x: 143, startPoint y: 70, endPoint x: 47, endPoint y: 41, distance: 100.3
click at [47, 41] on div "dashboard products sales purchasing productivity dashboard products Product Cat…" at bounding box center [657, 448] width 1315 height 896
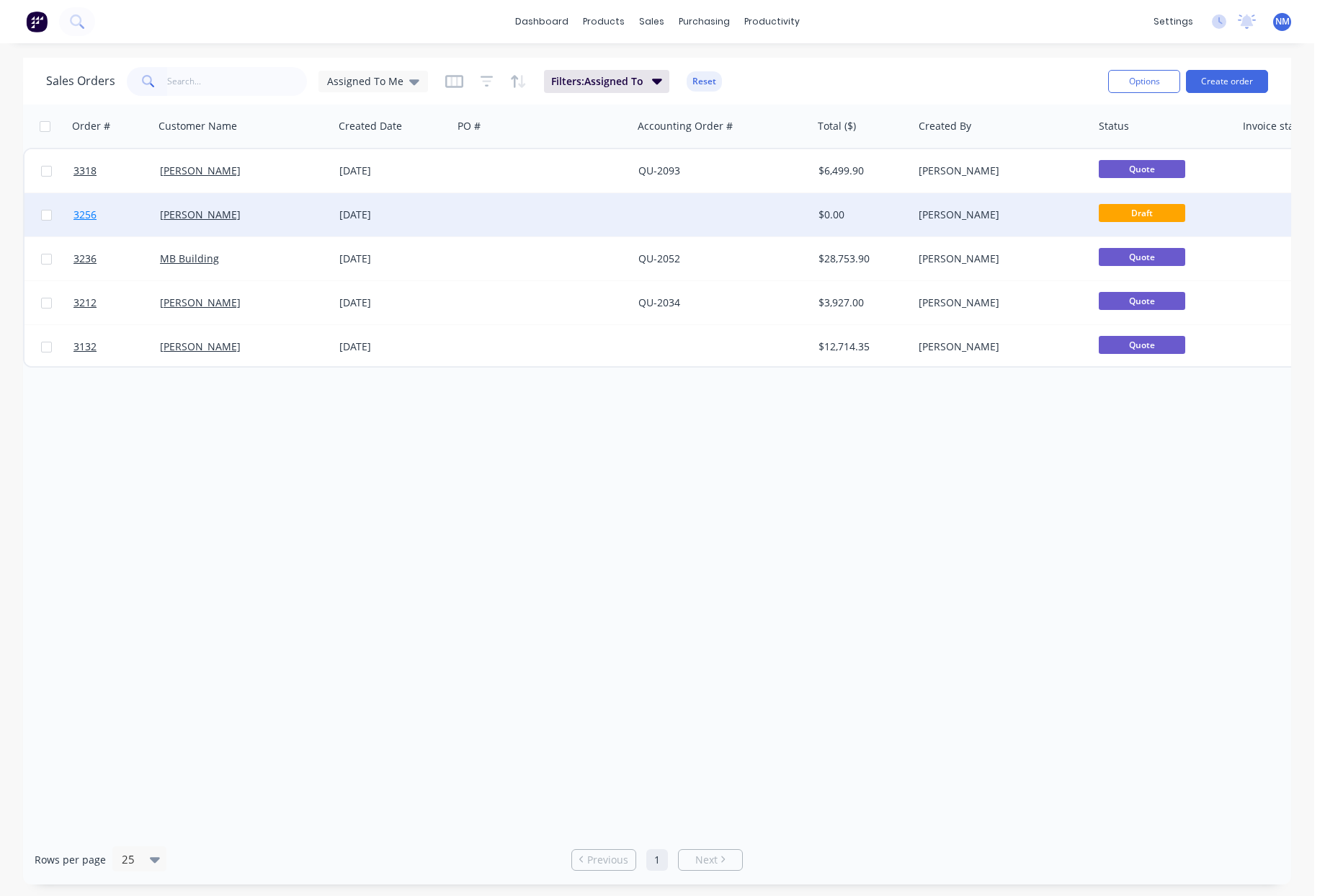
click at [90, 215] on span "3256" at bounding box center [85, 215] width 23 height 14
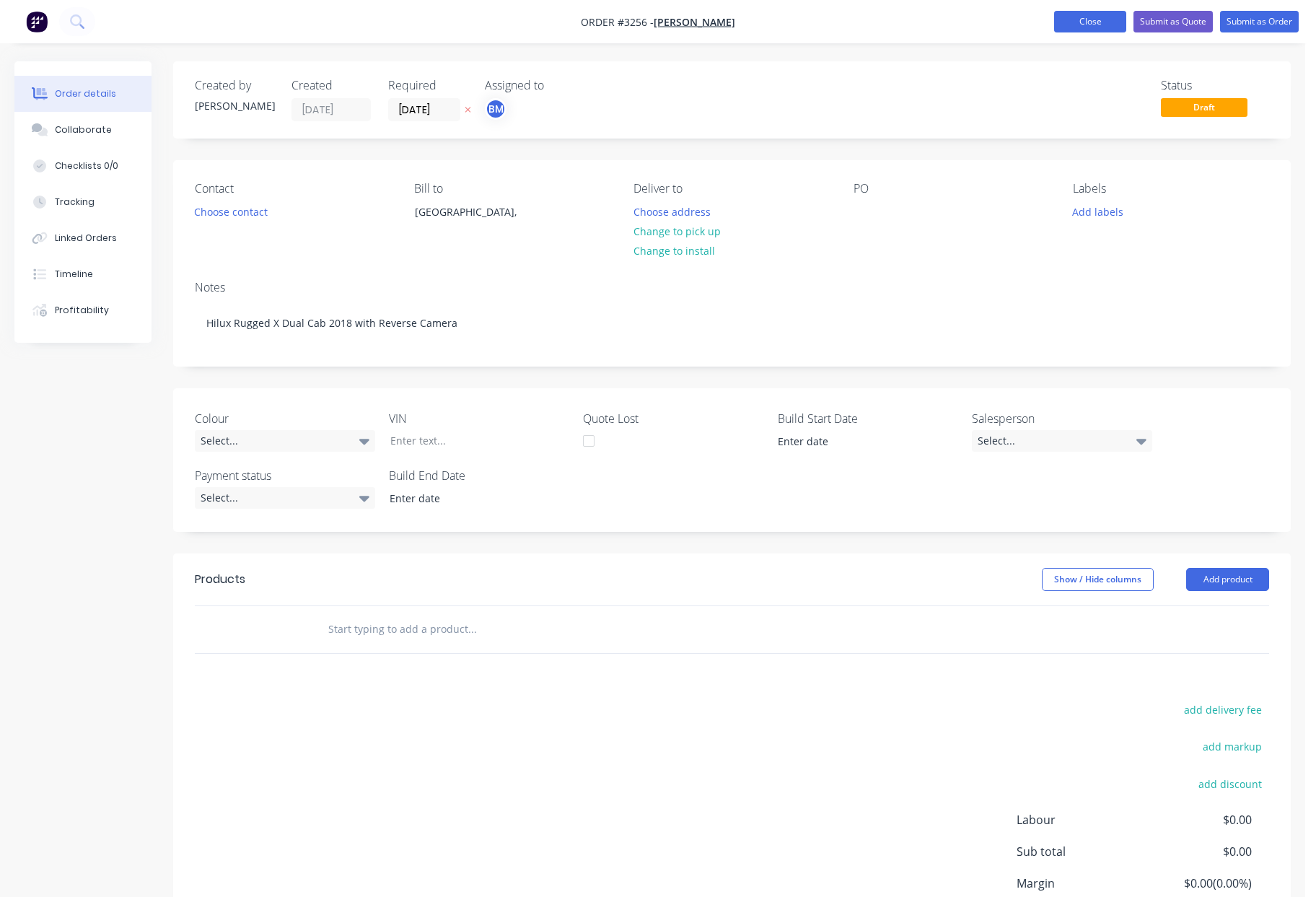
click at [1103, 17] on button "Close" at bounding box center [1090, 21] width 72 height 21
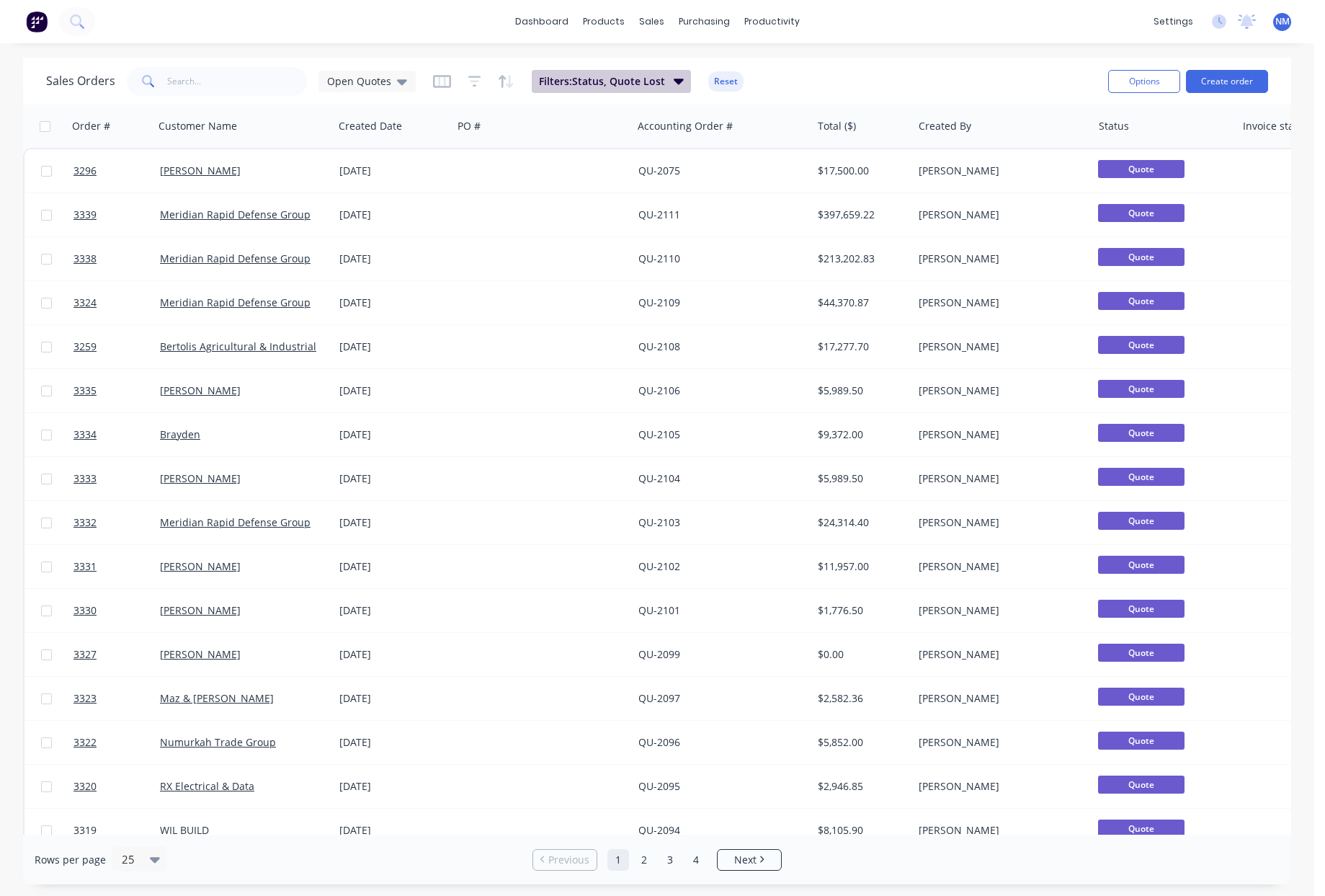
click at [651, 80] on span "Filters: Status, Quote Lost" at bounding box center [602, 82] width 126 height 14
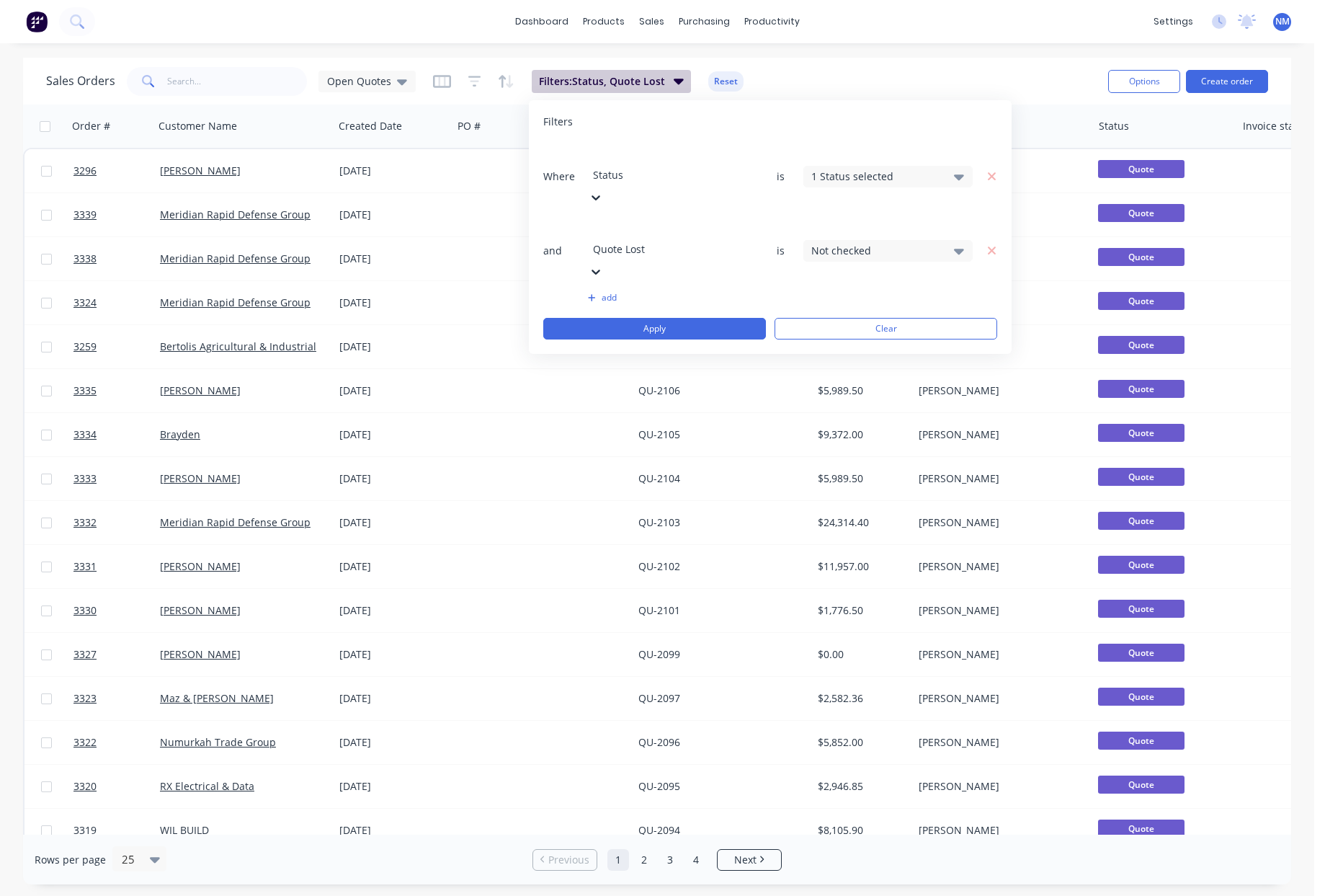
click at [627, 77] on span "Filters: Status, Quote Lost" at bounding box center [602, 82] width 126 height 14
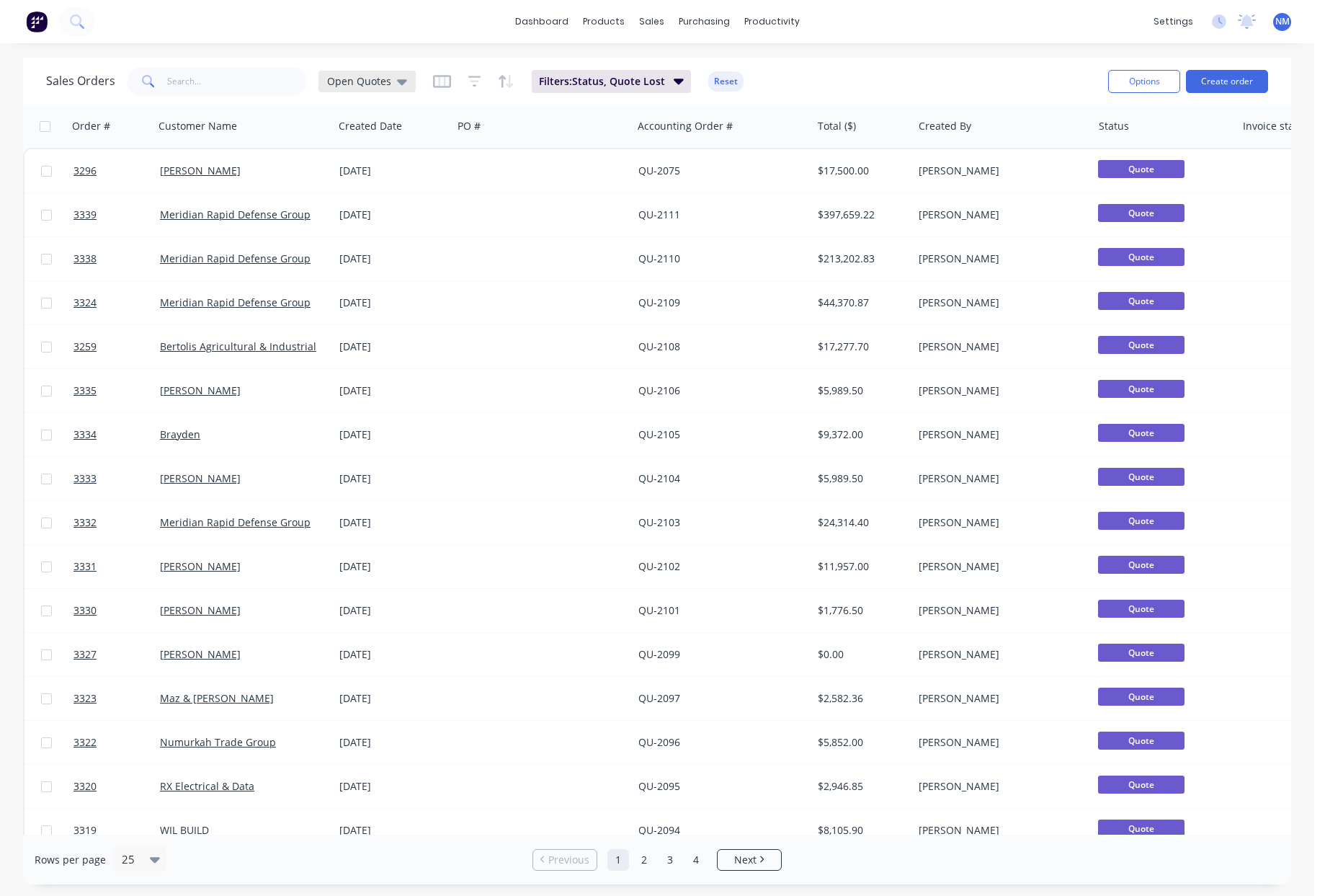
click at [366, 90] on div "Open Quotes" at bounding box center [367, 81] width 98 height 21
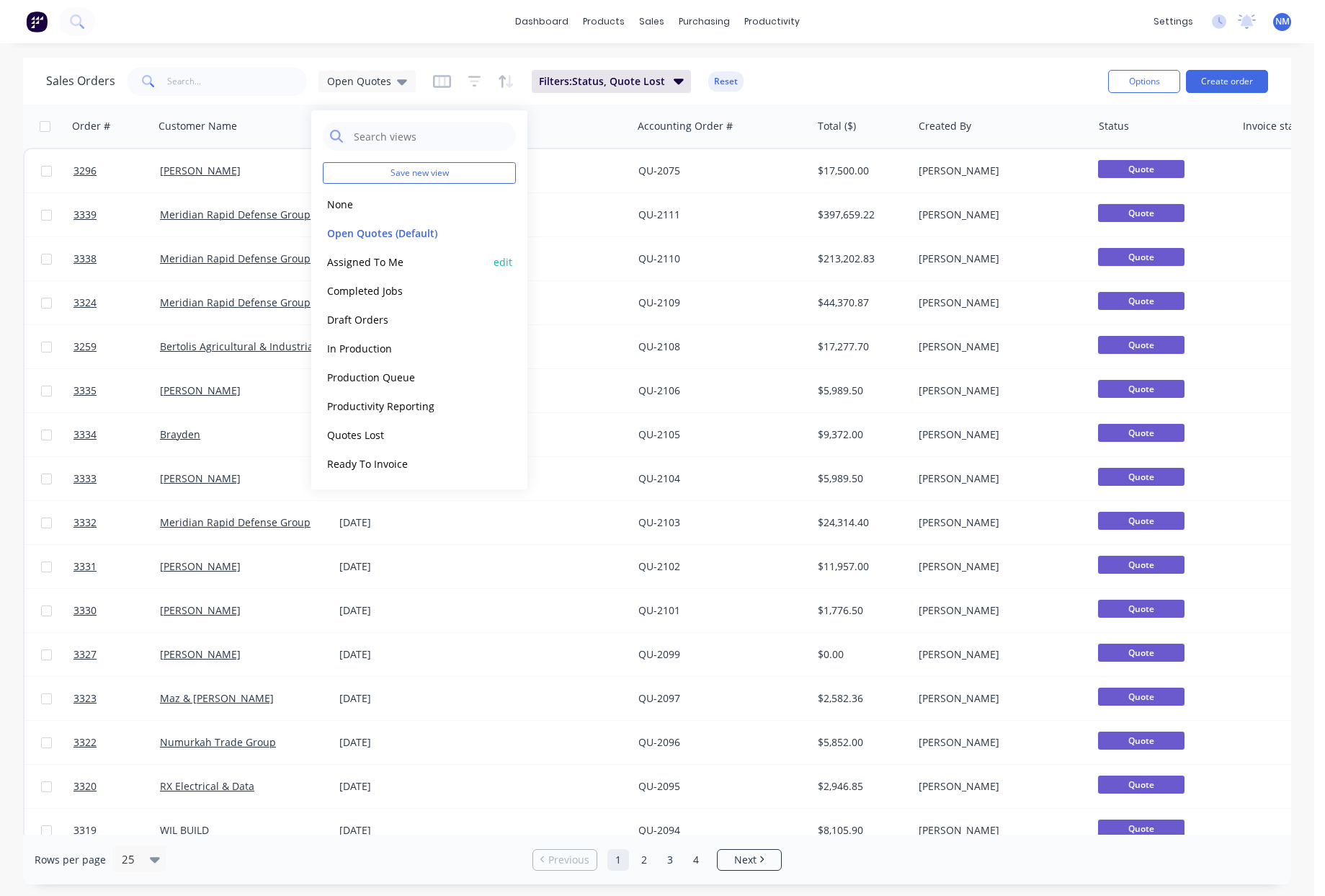
click at [390, 266] on button "Assigned To Me" at bounding box center [404, 262] width 164 height 17
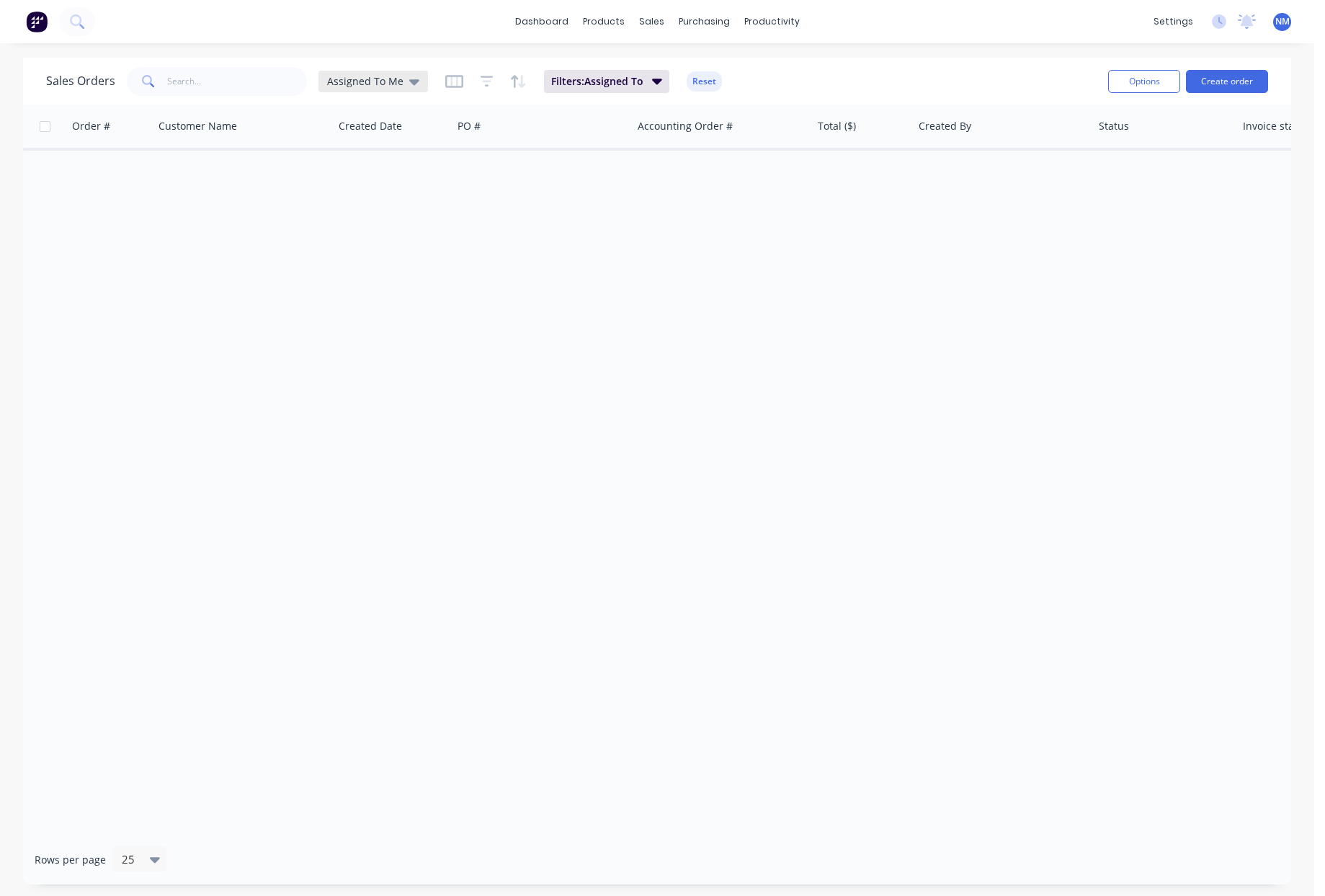
click at [388, 82] on span "Assigned To Me" at bounding box center [366, 81] width 76 height 15
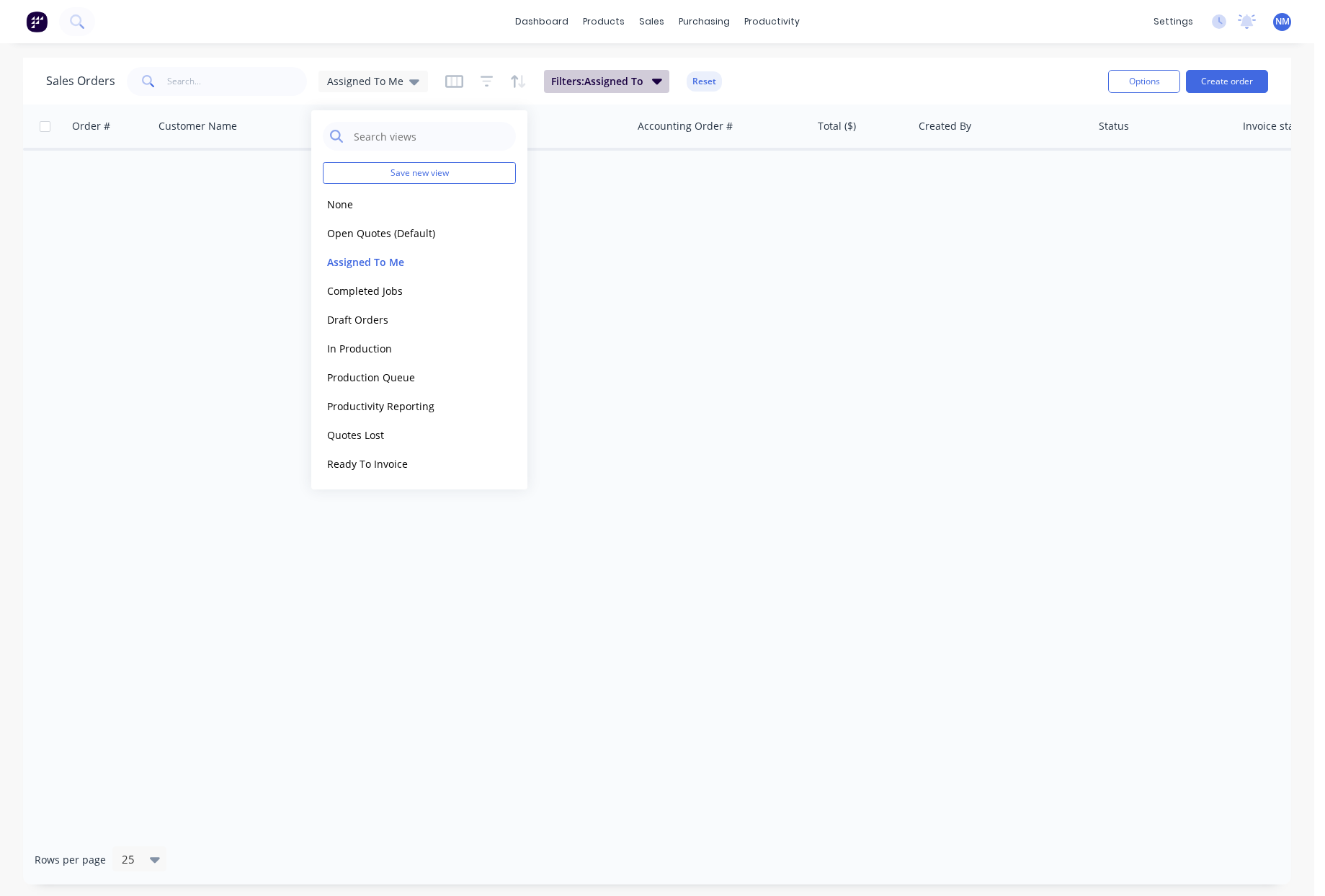
click at [620, 87] on span "Filters: Assigned To" at bounding box center [597, 82] width 92 height 14
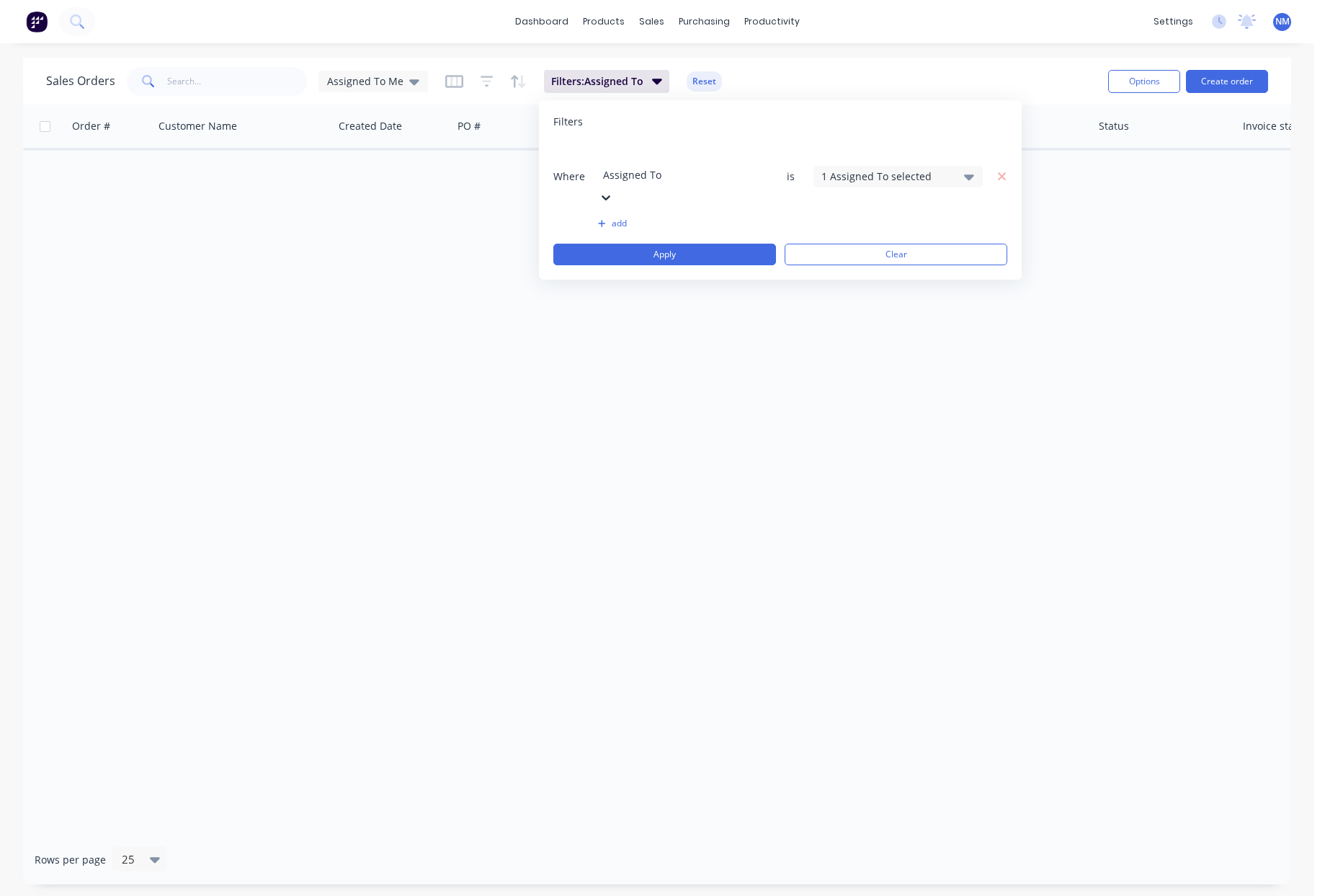
click at [890, 169] on div "1 Assigned To selected" at bounding box center [887, 176] width 131 height 15
click at [856, 264] on button "[PERSON_NAME]" at bounding box center [940, 265] width 252 height 29
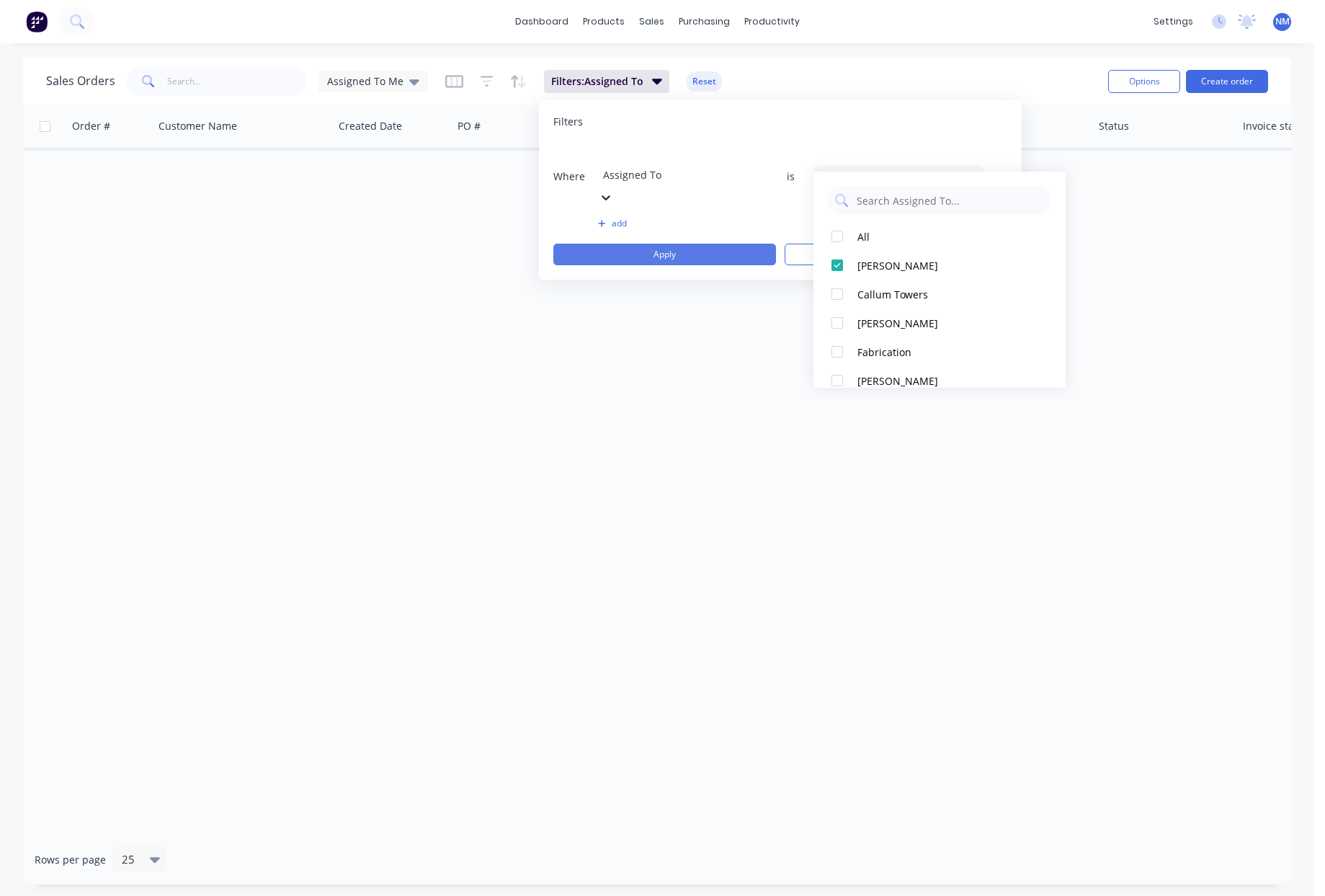
click at [670, 243] on button "Apply" at bounding box center [664, 254] width 223 height 21
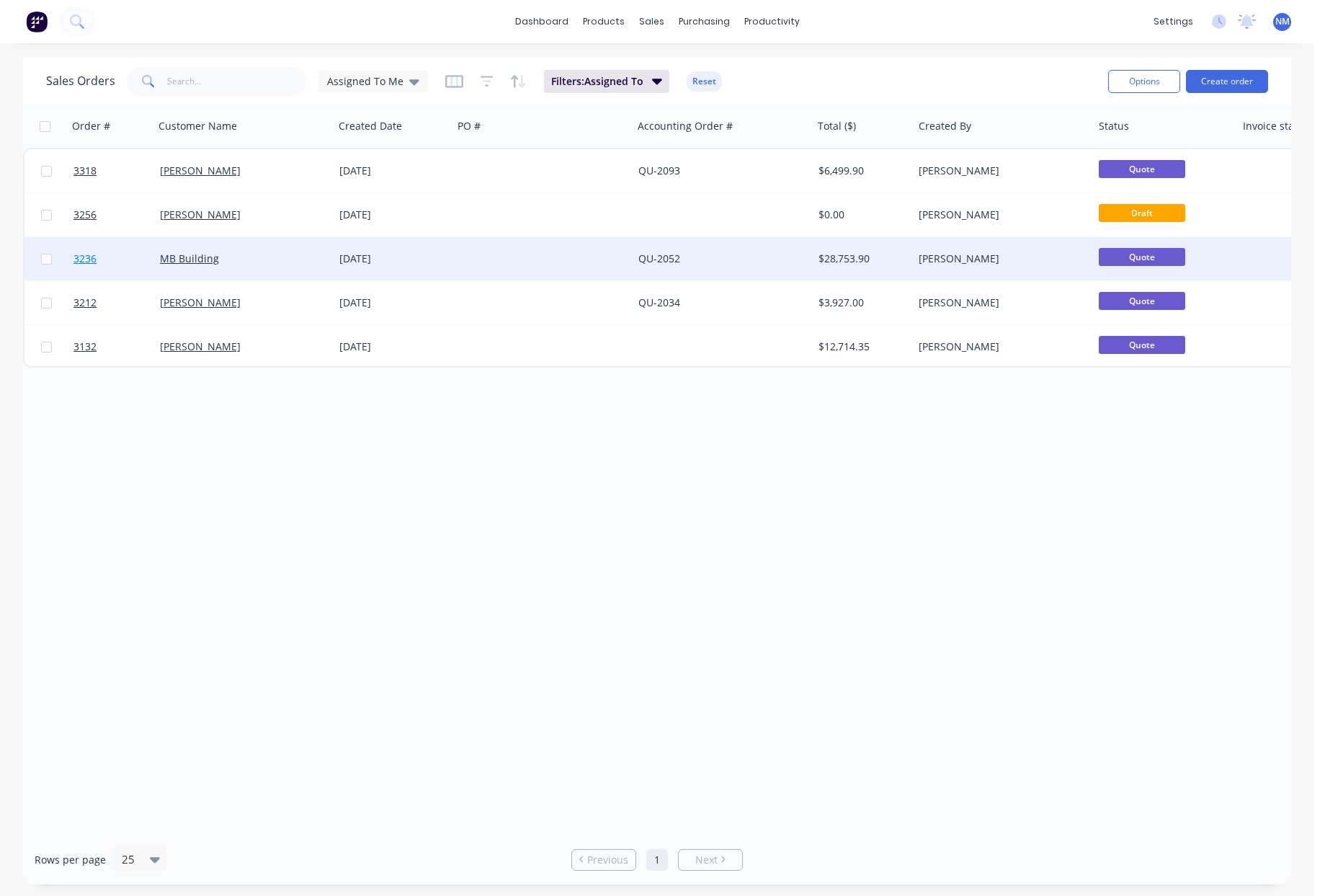
click at [87, 260] on span "3236" at bounding box center [85, 258] width 23 height 14
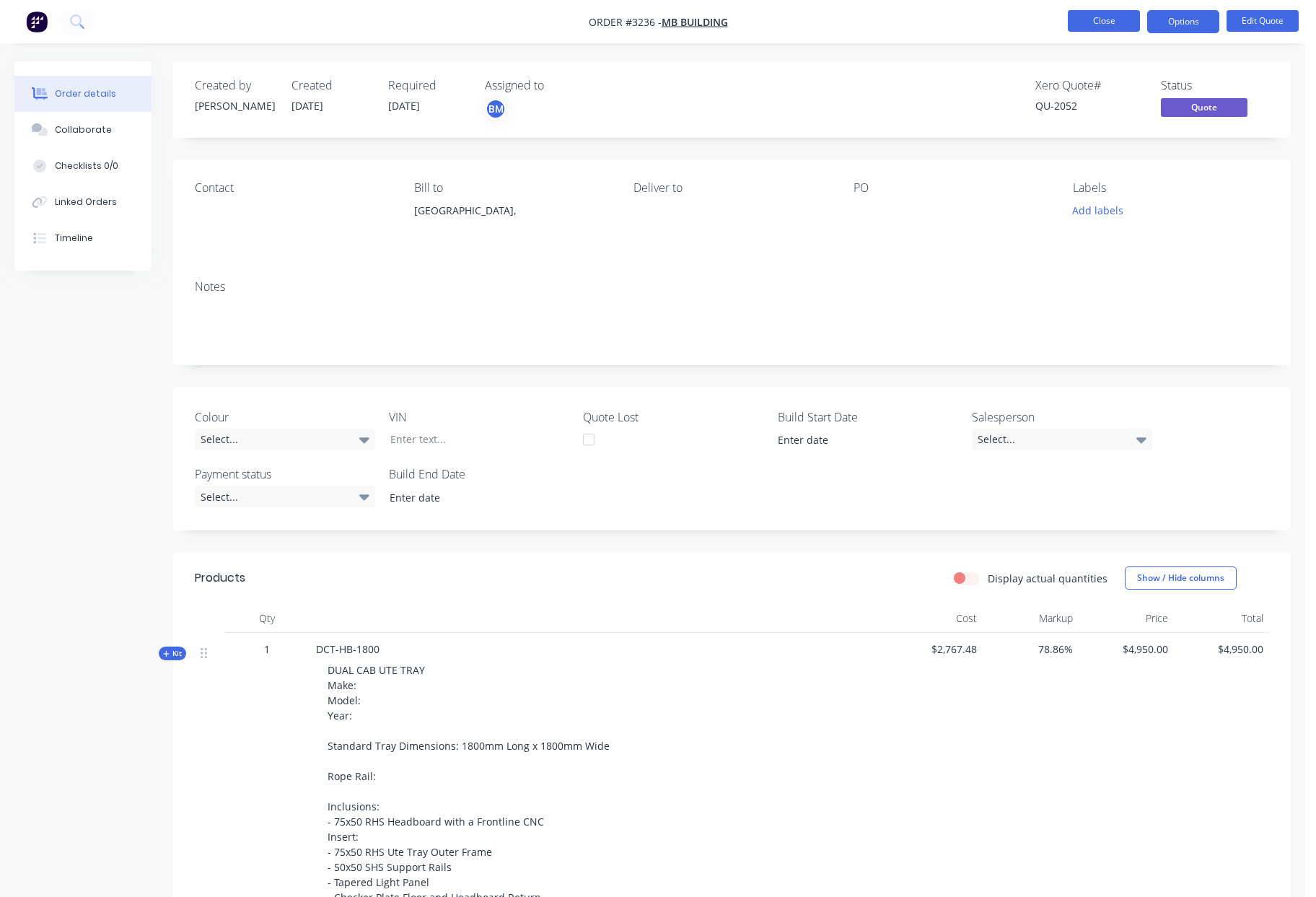
click at [1087, 25] on button "Close" at bounding box center [1103, 21] width 72 height 21
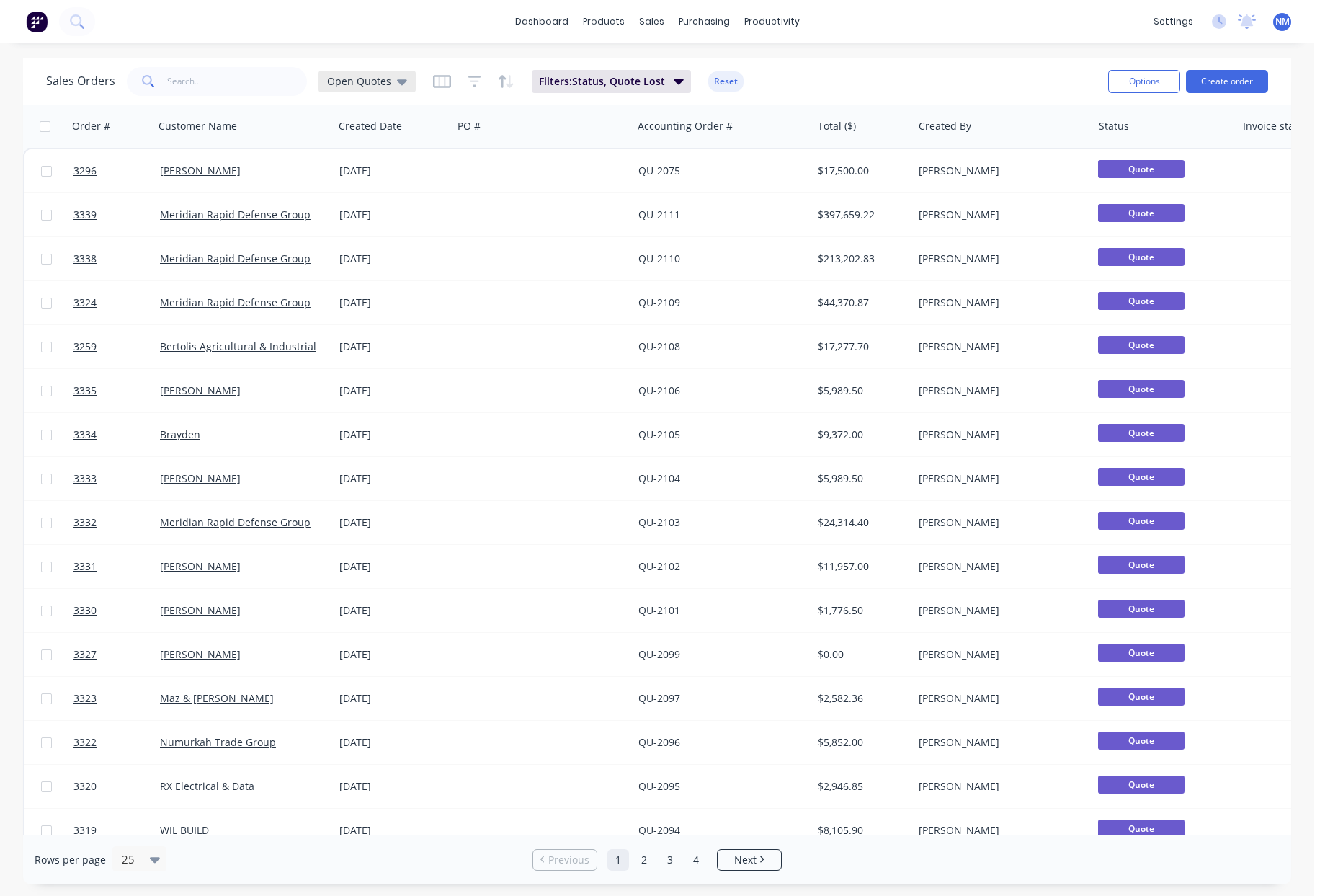
click at [364, 83] on span "Open Quotes" at bounding box center [359, 81] width 64 height 15
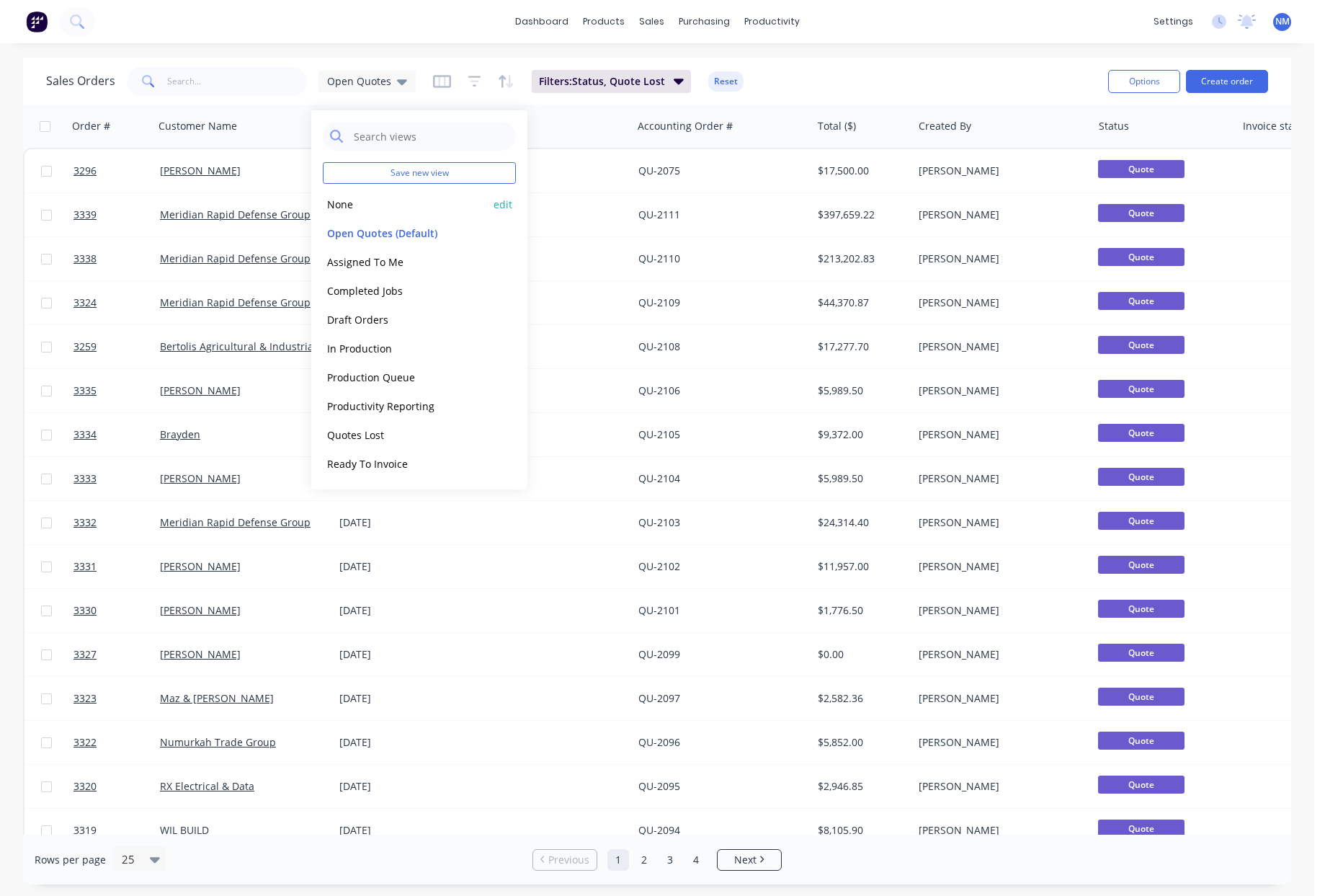
click at [368, 206] on button "None" at bounding box center [404, 204] width 164 height 17
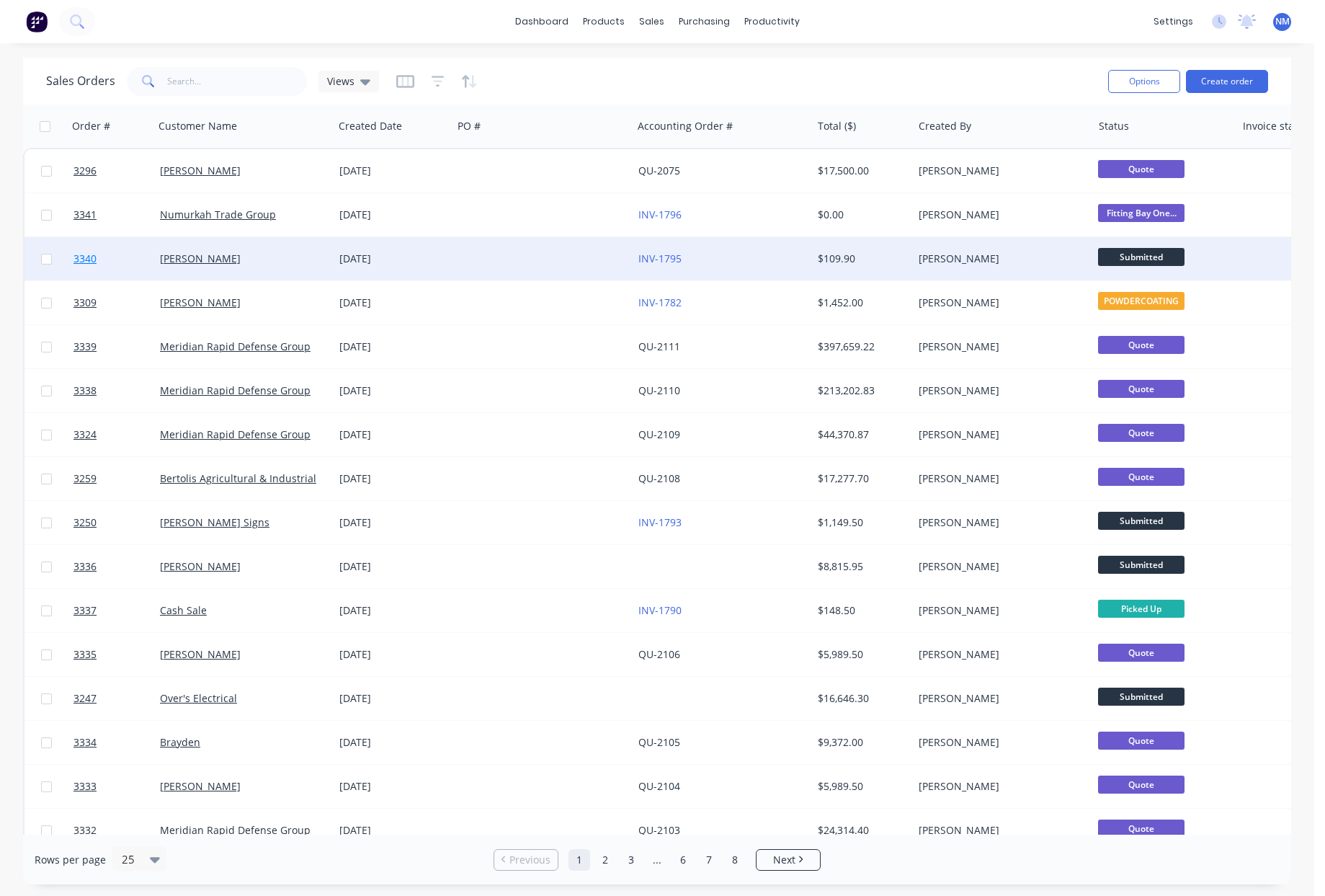
click at [82, 255] on span "3340" at bounding box center [85, 258] width 23 height 14
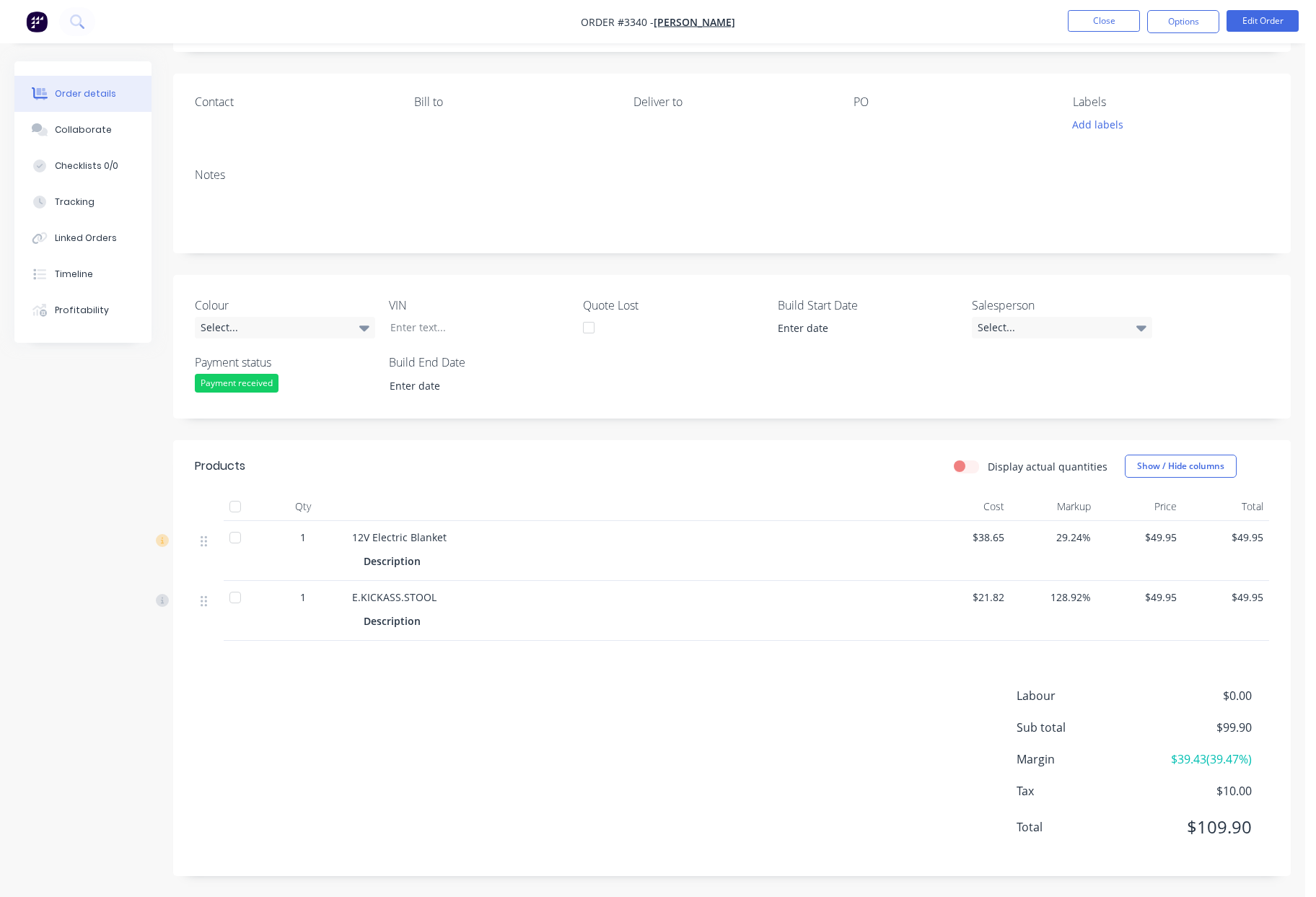
scroll to position [87, 0]
click at [1275, 27] on button "Edit Order" at bounding box center [1262, 21] width 72 height 21
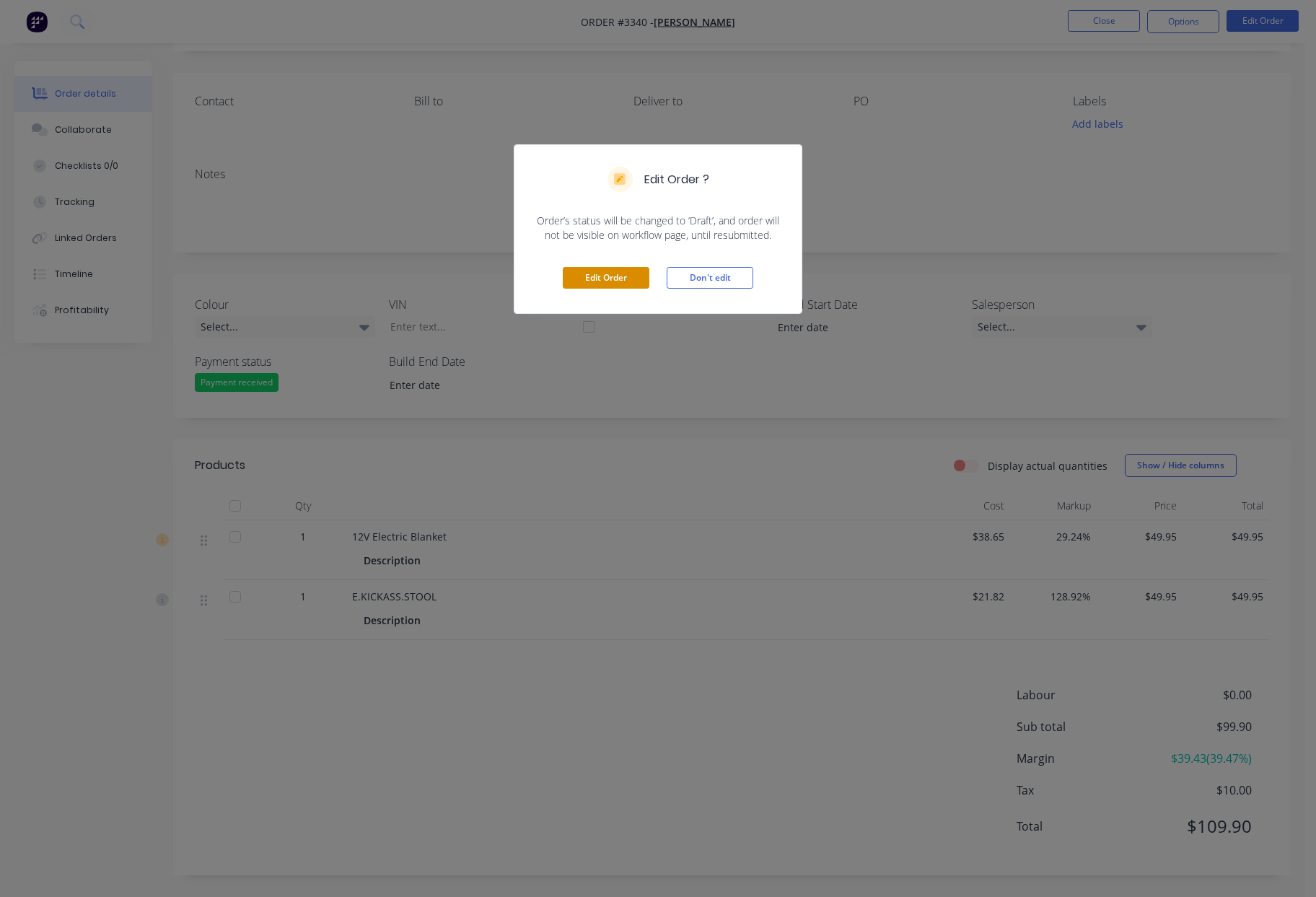
click at [618, 281] on button "Edit Order" at bounding box center [606, 277] width 87 height 21
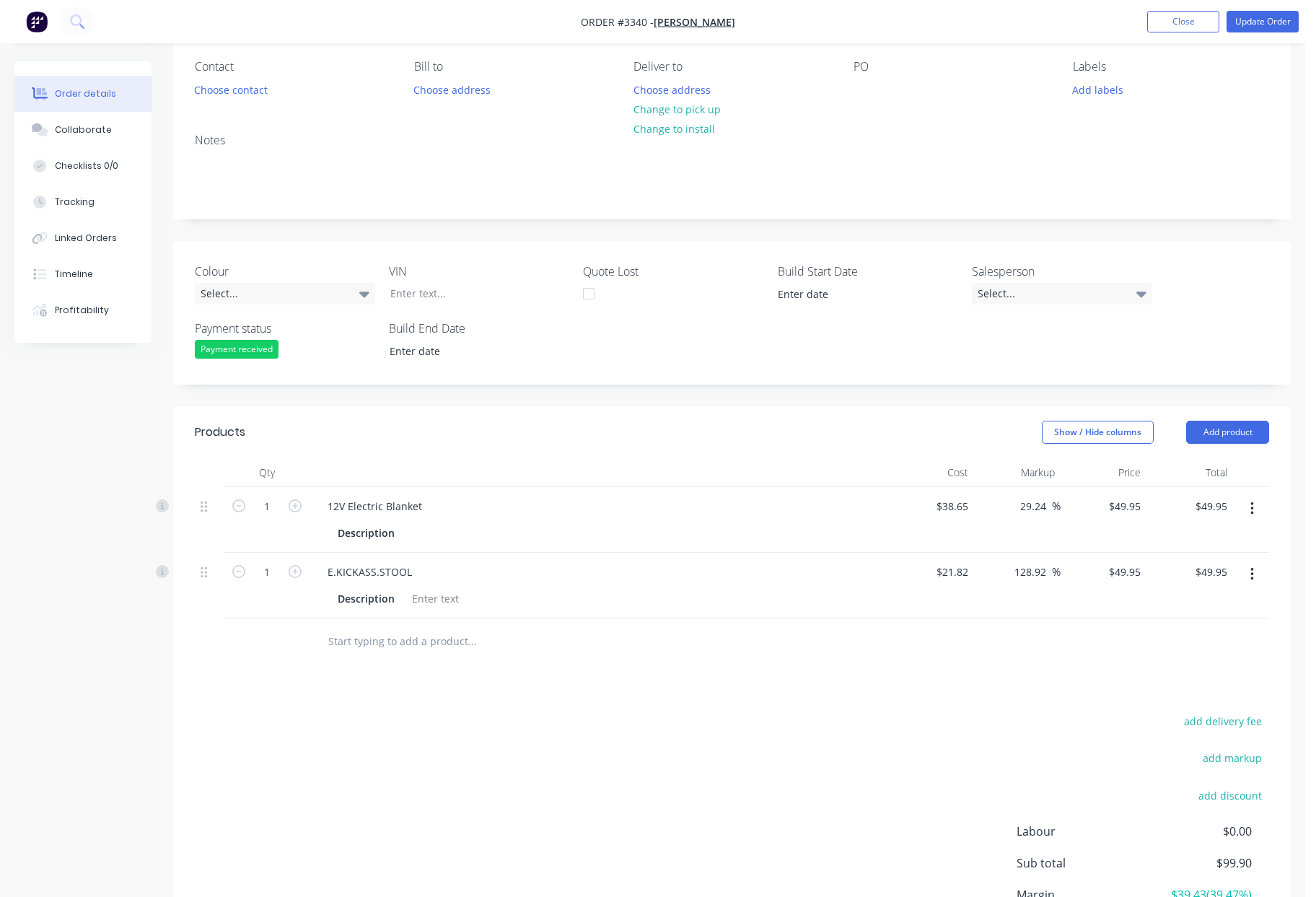
scroll to position [119, 0]
click at [1253, 579] on button "button" at bounding box center [1252, 577] width 34 height 26
click at [1191, 698] on div "Delete" at bounding box center [1200, 702] width 111 height 21
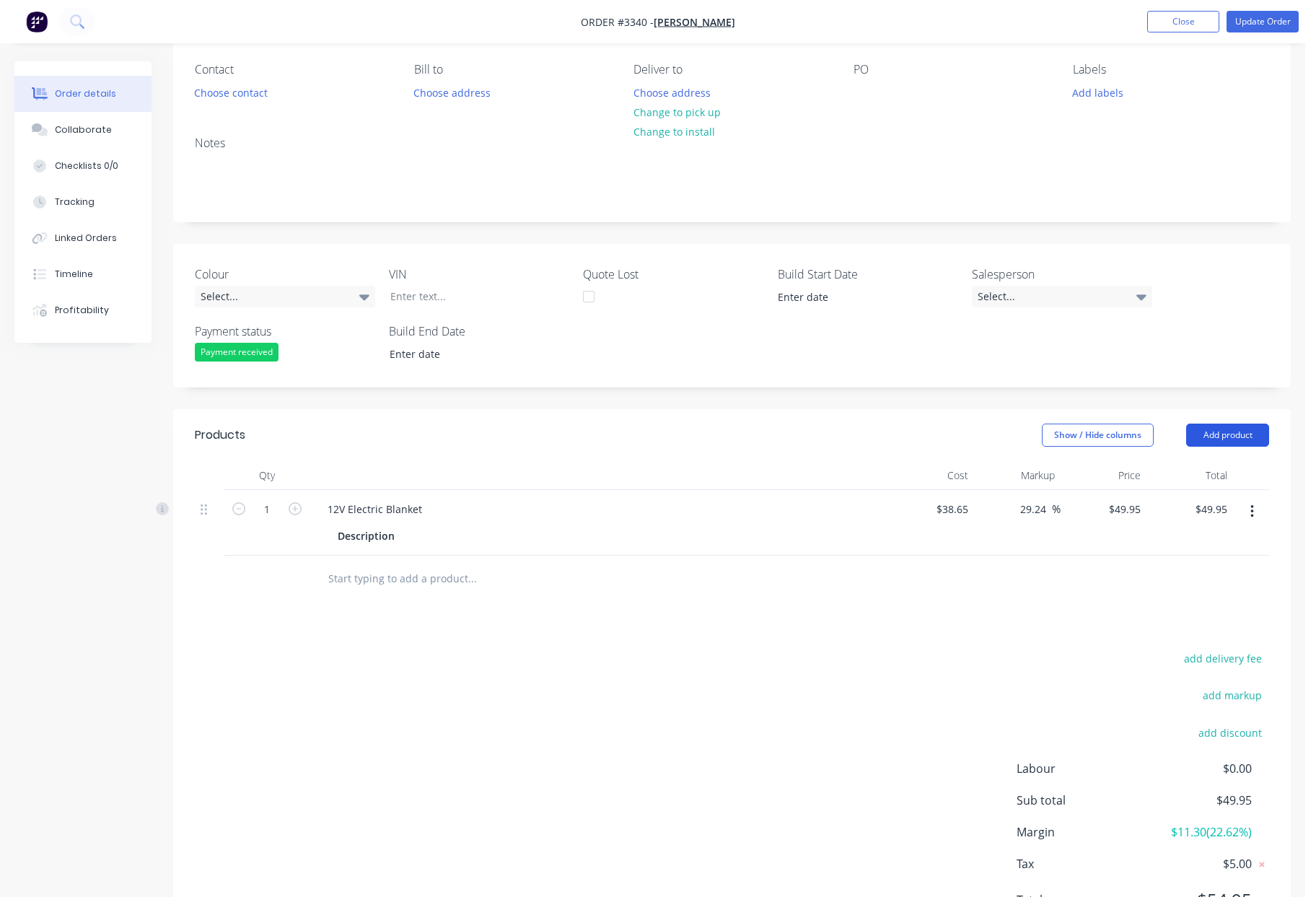
click at [1242, 441] on button "Add product" at bounding box center [1227, 434] width 83 height 23
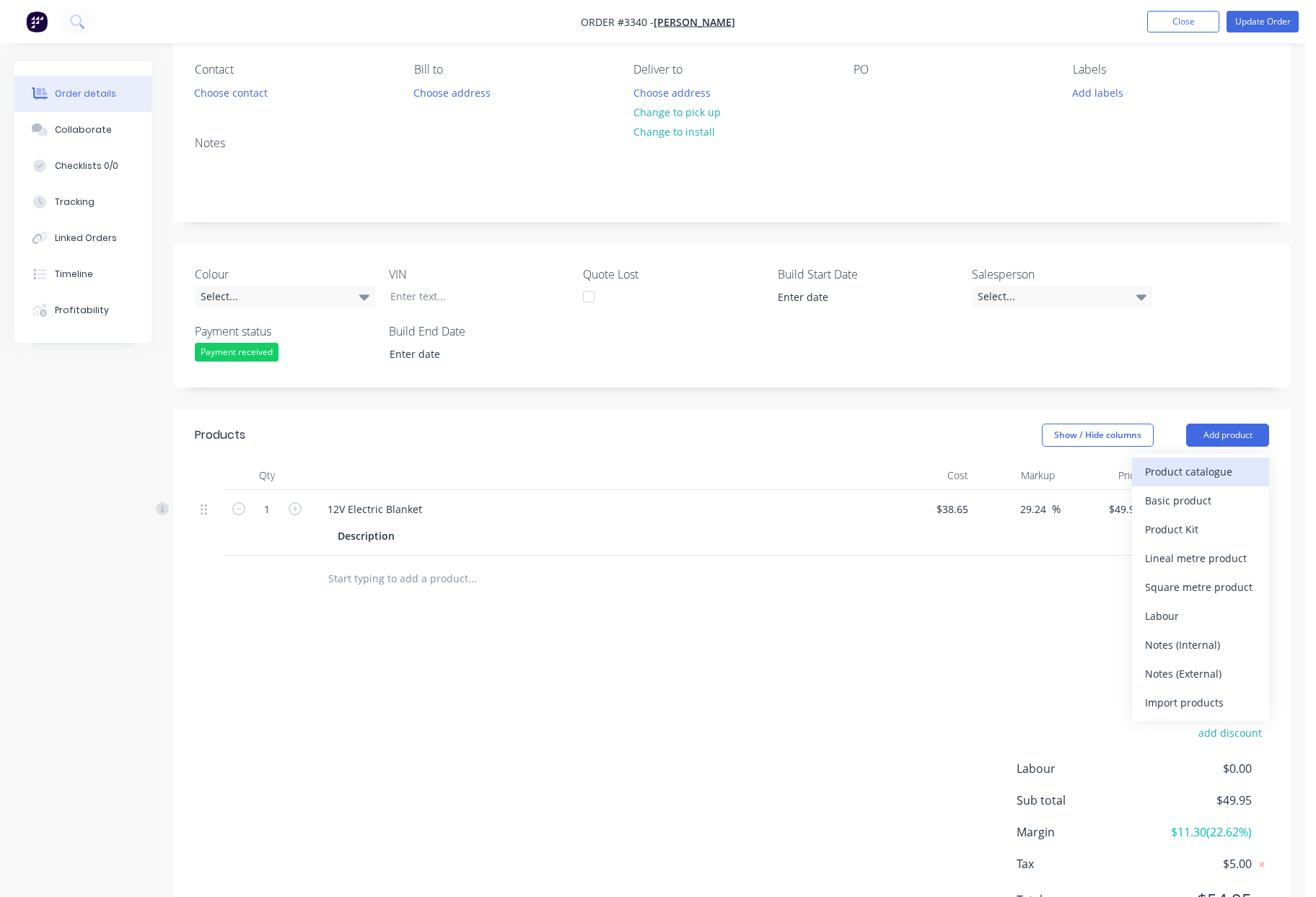
click at [1208, 477] on div "Product catalogue" at bounding box center [1200, 472] width 111 height 21
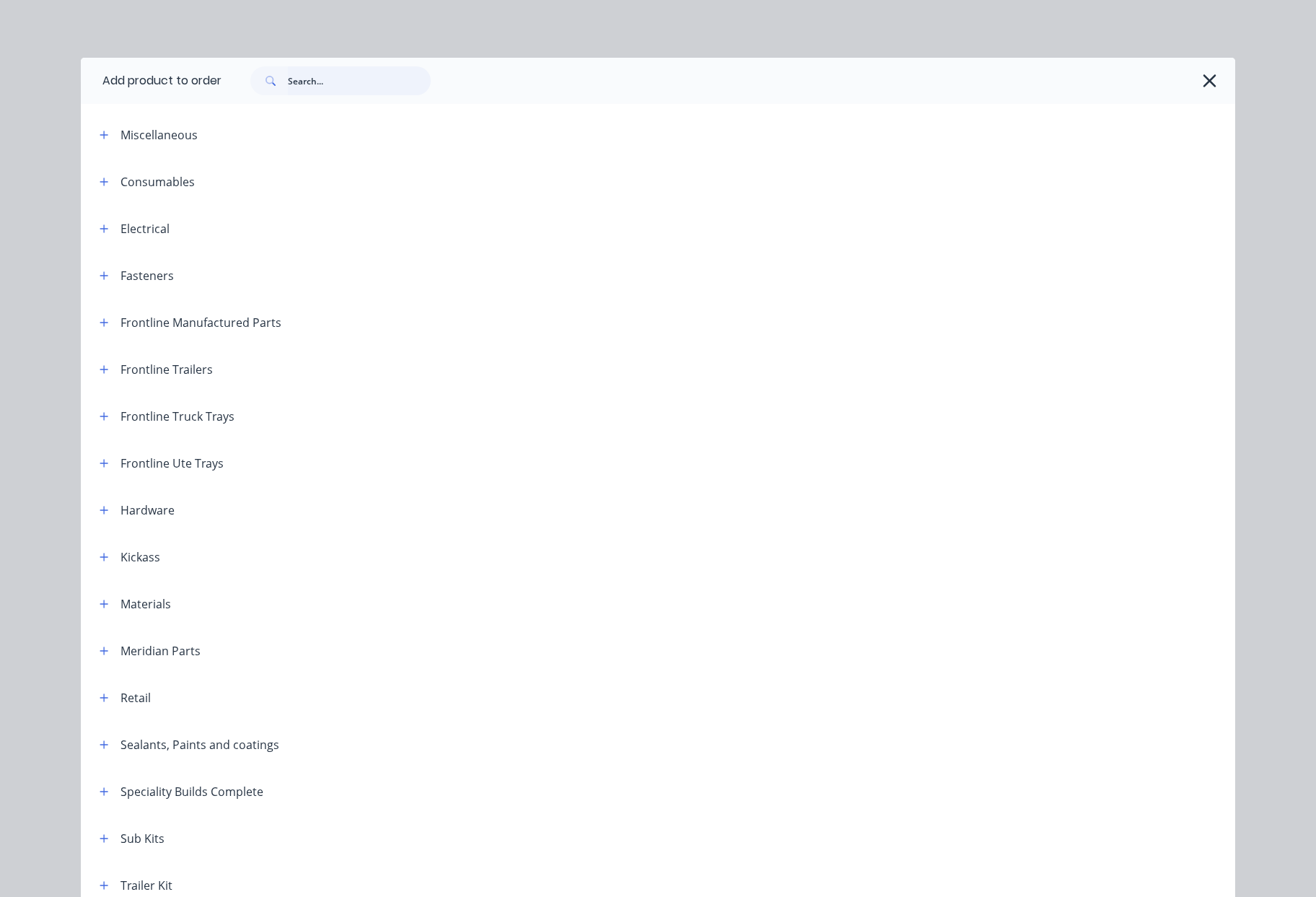
click at [319, 81] on input "text" at bounding box center [360, 81] width 143 height 29
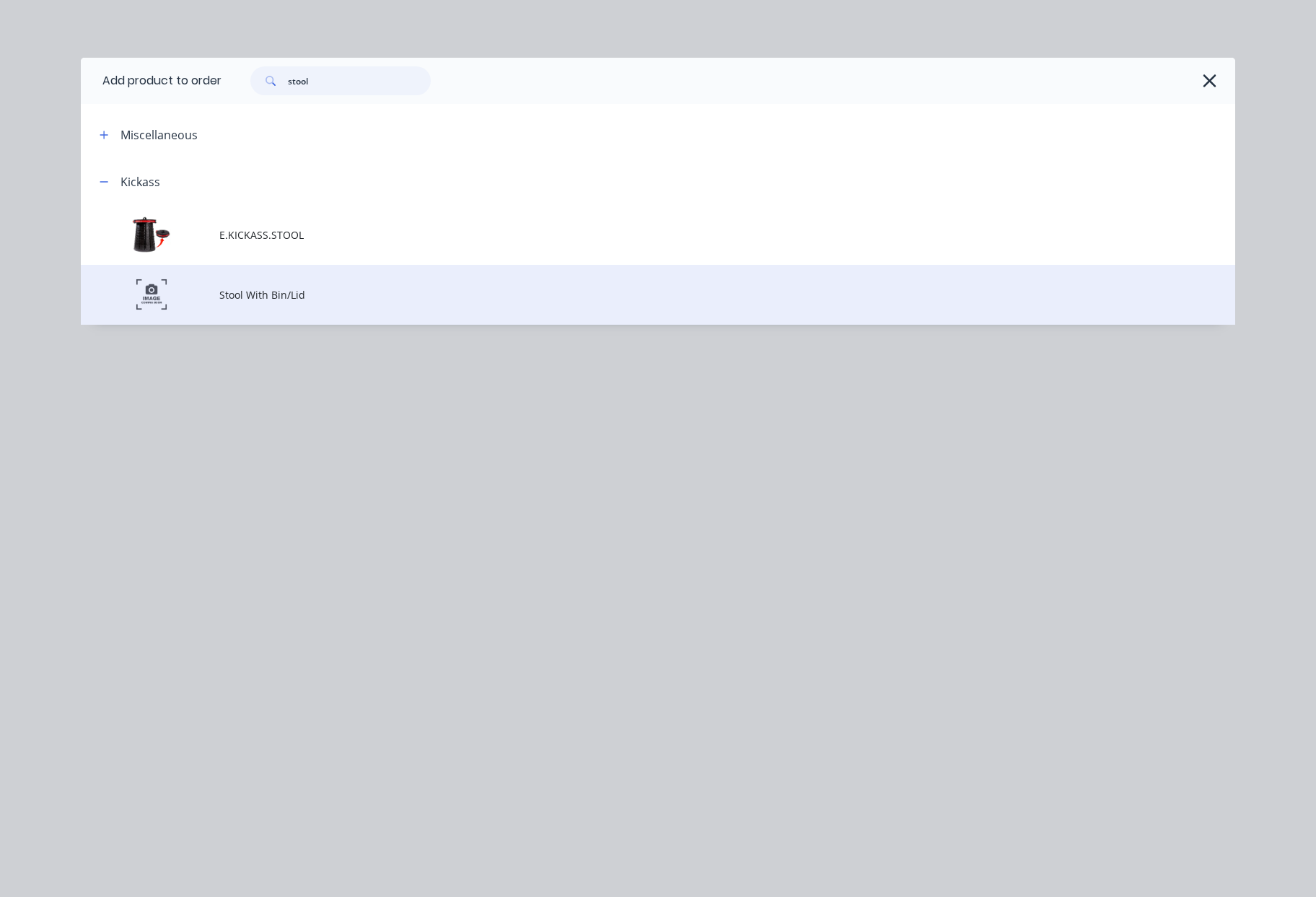
type input "stool"
click at [325, 296] on span "Stool With Bin/Lid" at bounding box center [625, 295] width 812 height 15
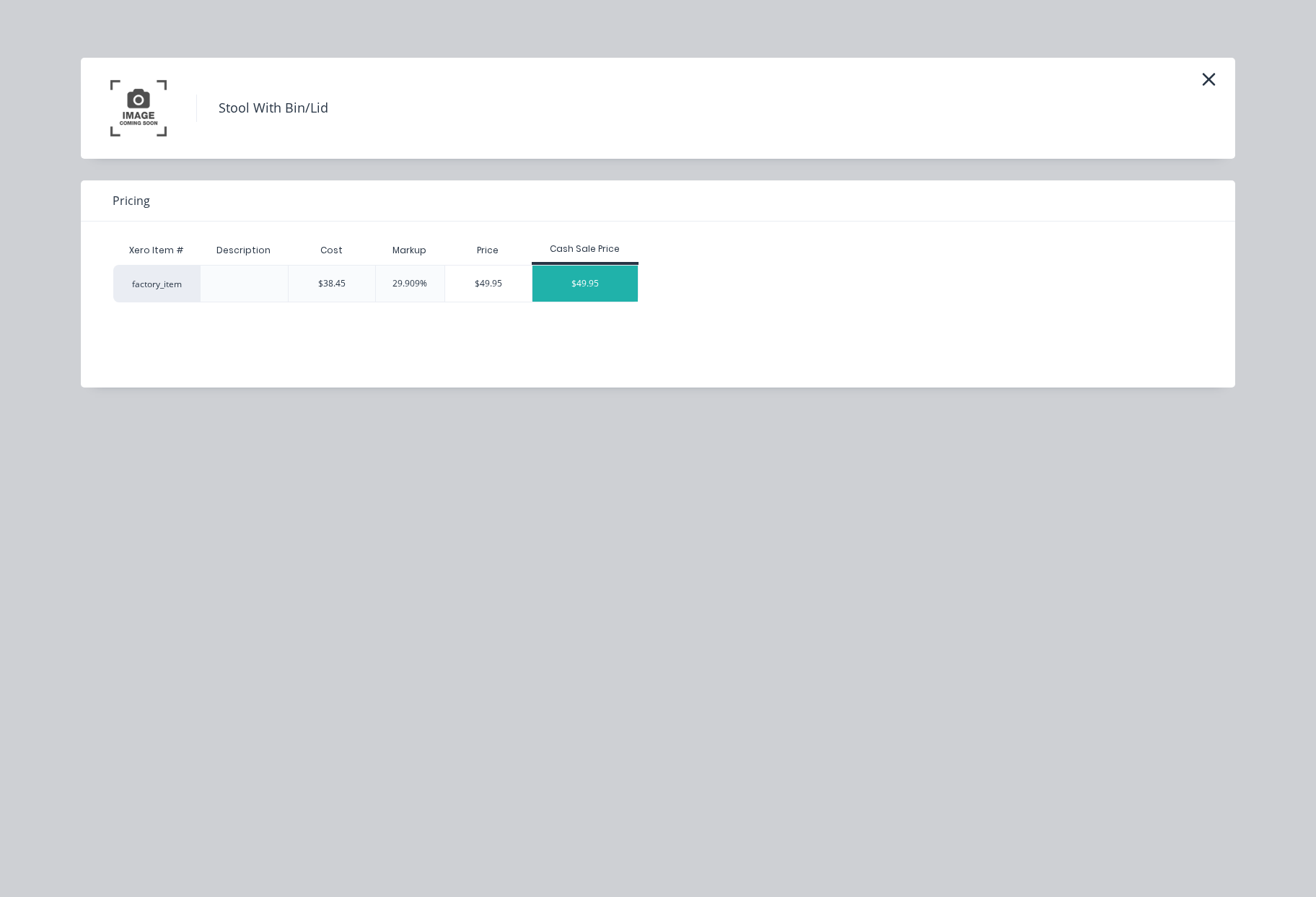
click at [592, 290] on div "$49.95" at bounding box center [585, 283] width 106 height 36
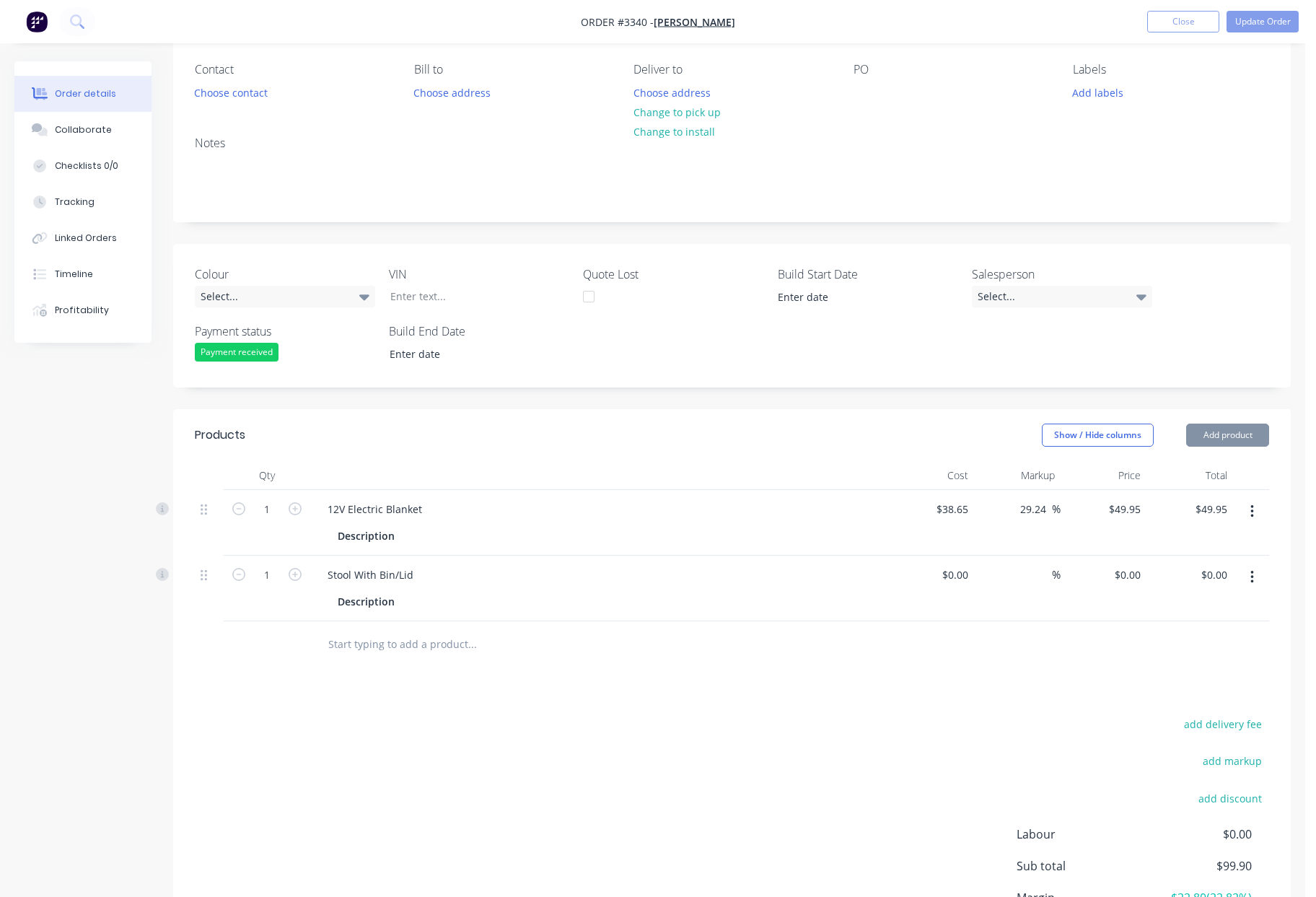
type input "$38.45"
type input "29.91"
type input "$49.95"
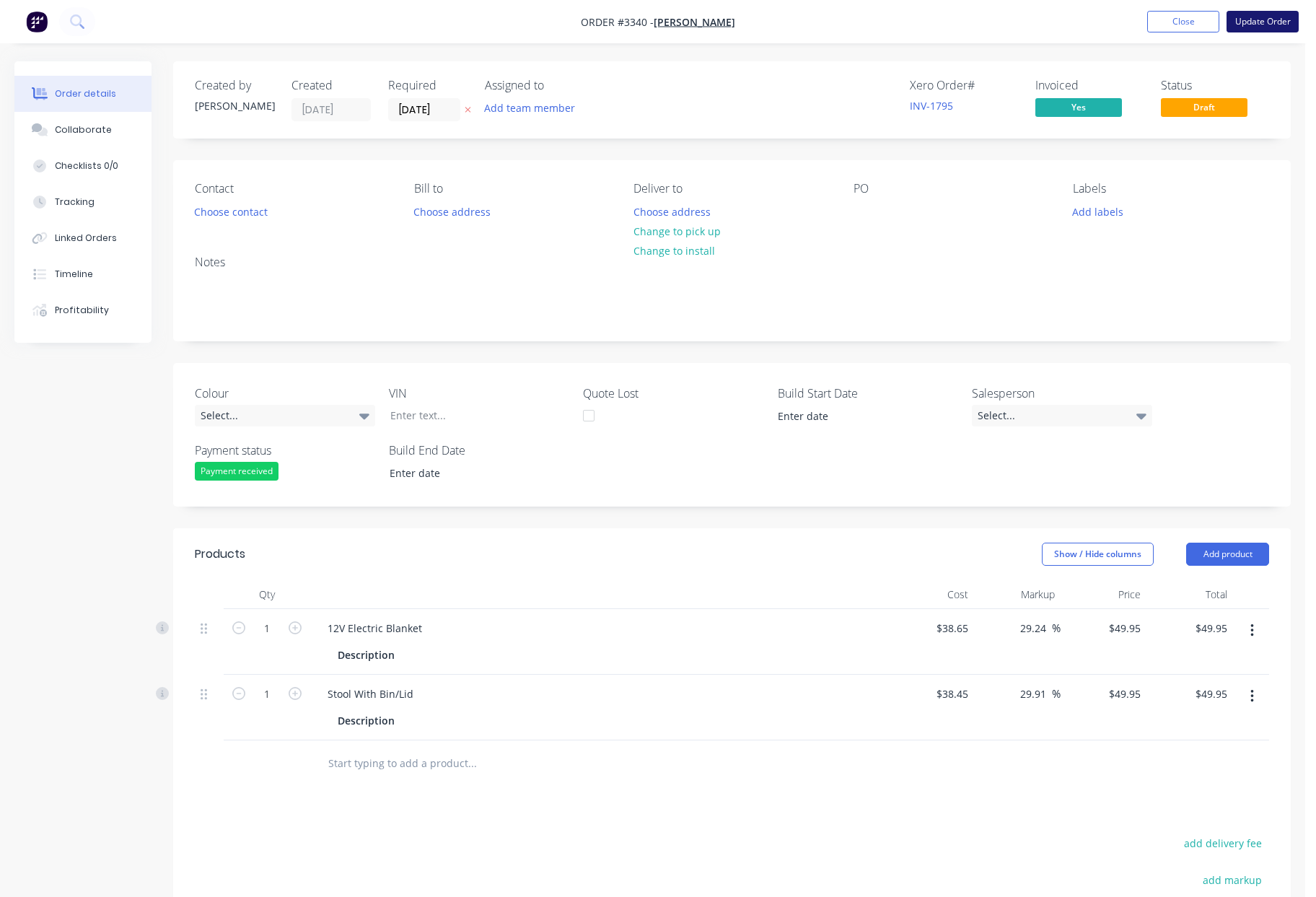
click at [1268, 21] on button "Update Order" at bounding box center [1262, 21] width 72 height 21
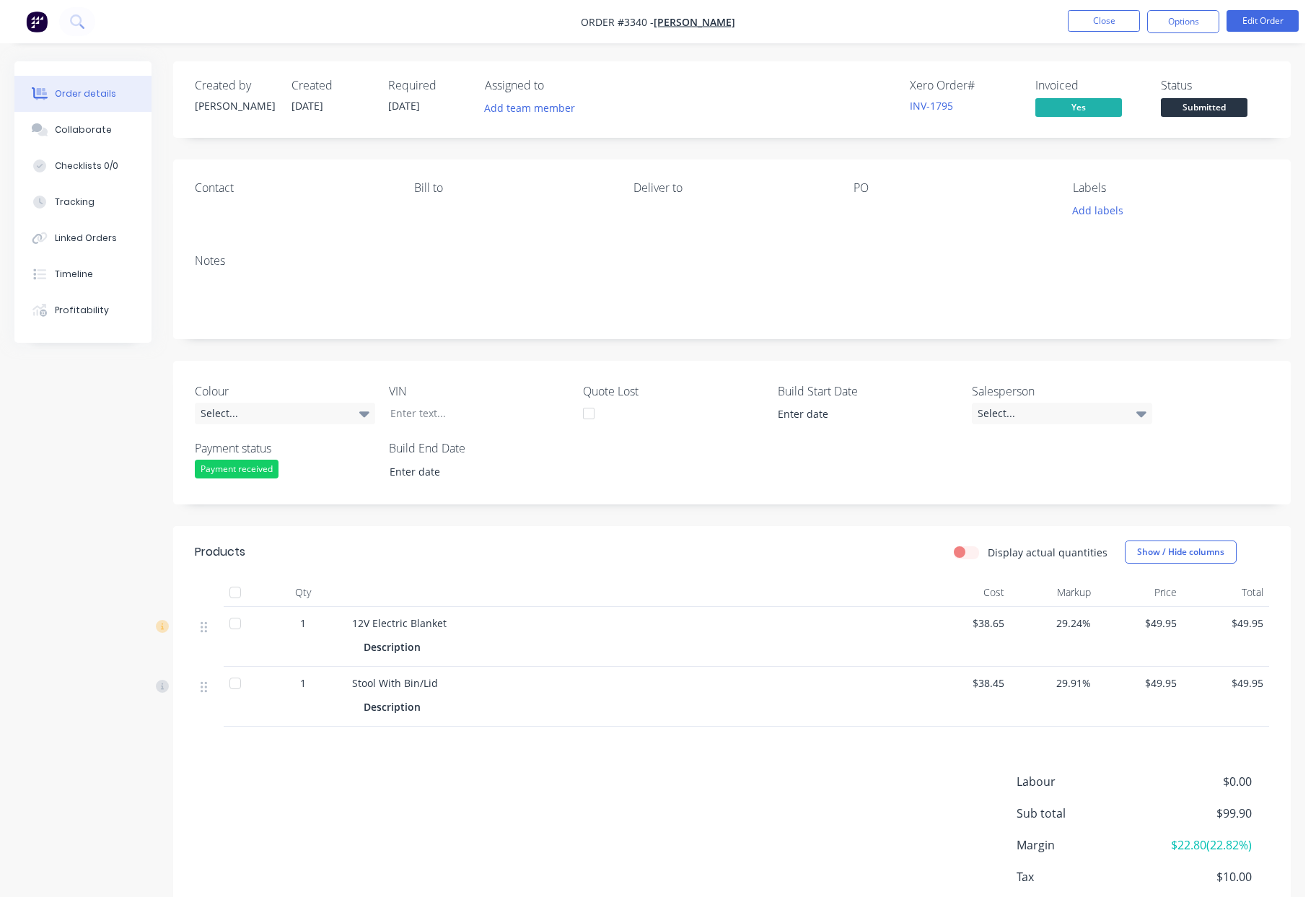
click at [1206, 112] on span "Submitted" at bounding box center [1203, 107] width 87 height 18
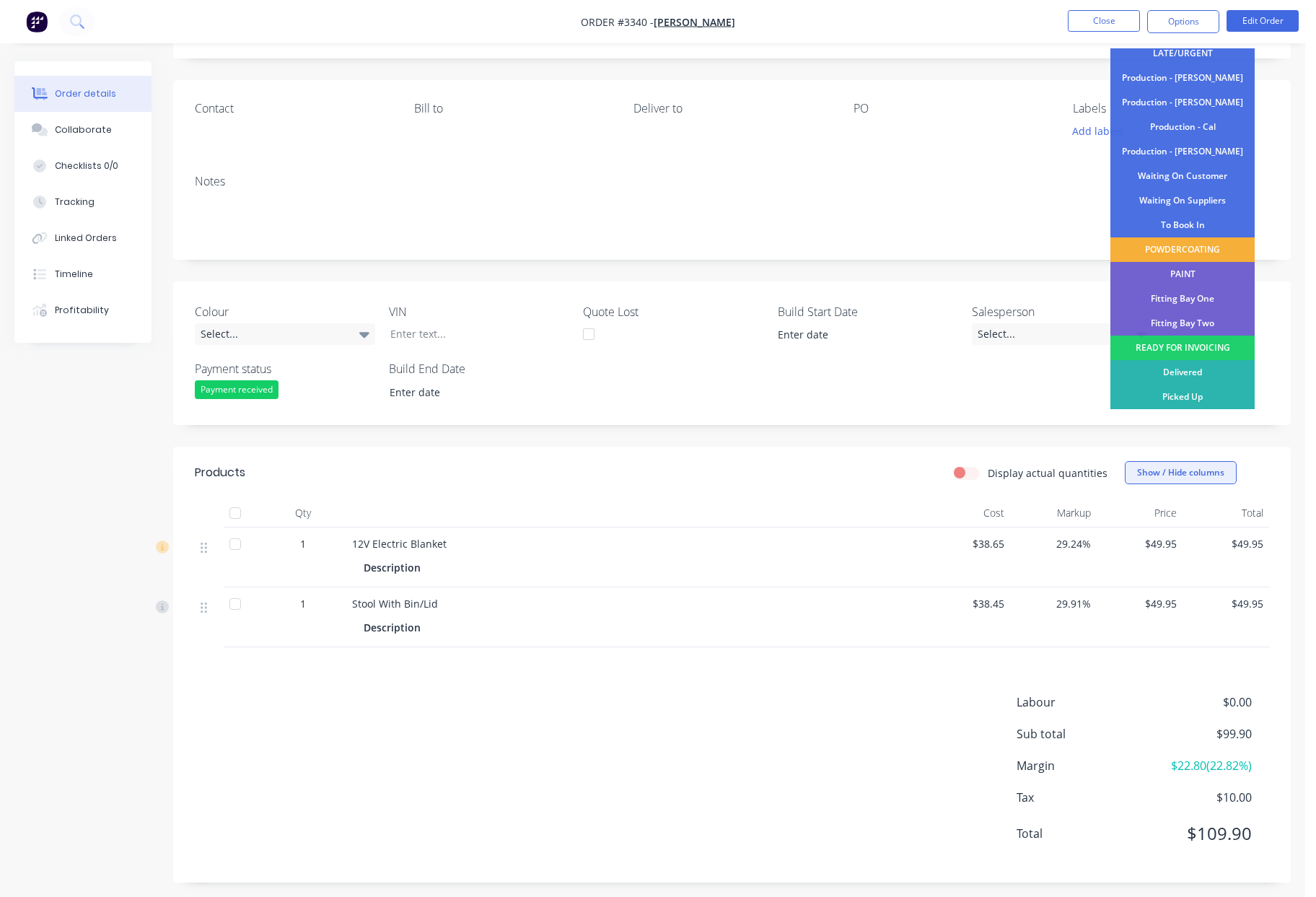
scroll to position [87, 0]
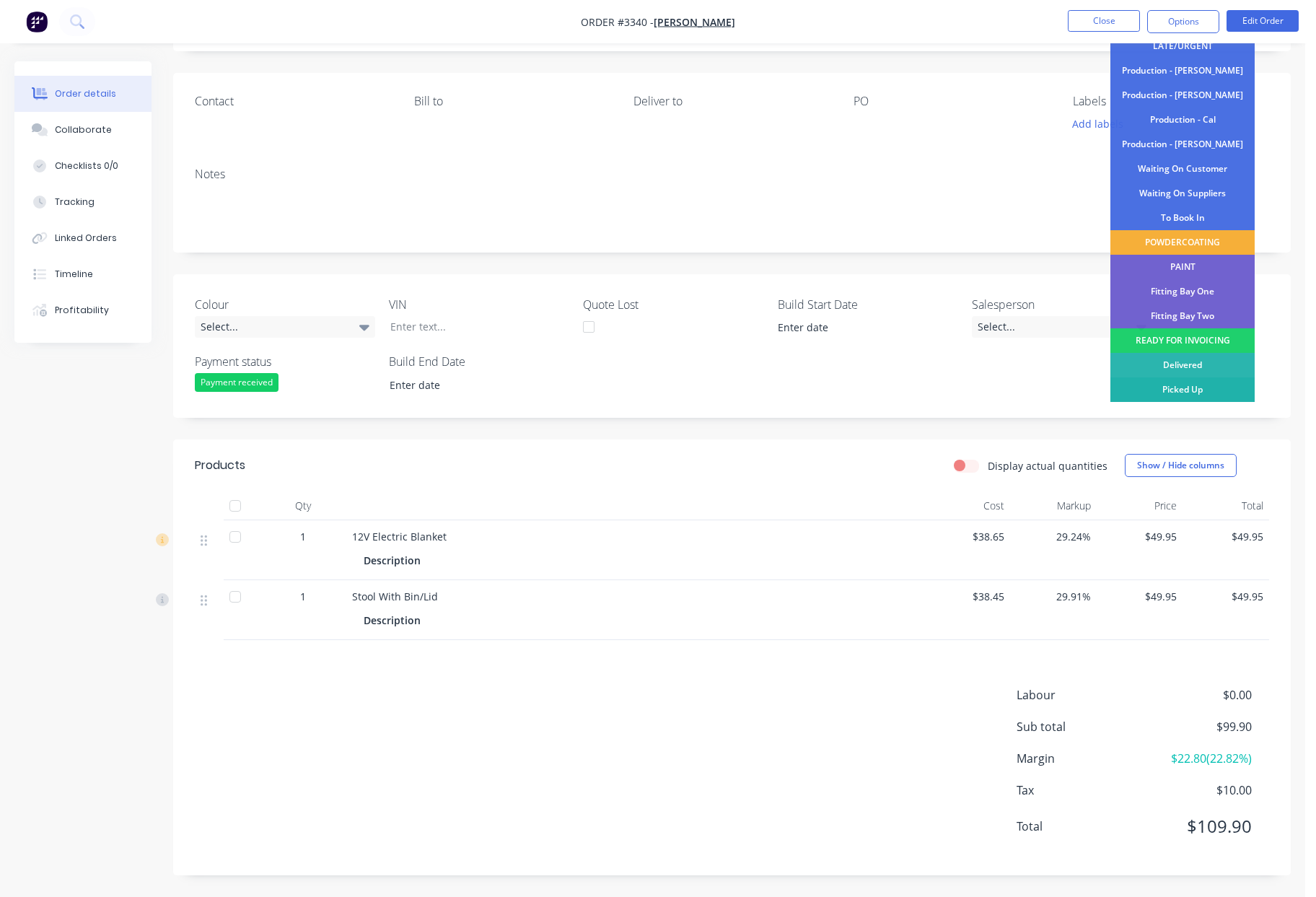
click at [1172, 389] on div "Picked Up" at bounding box center [1183, 389] width 144 height 25
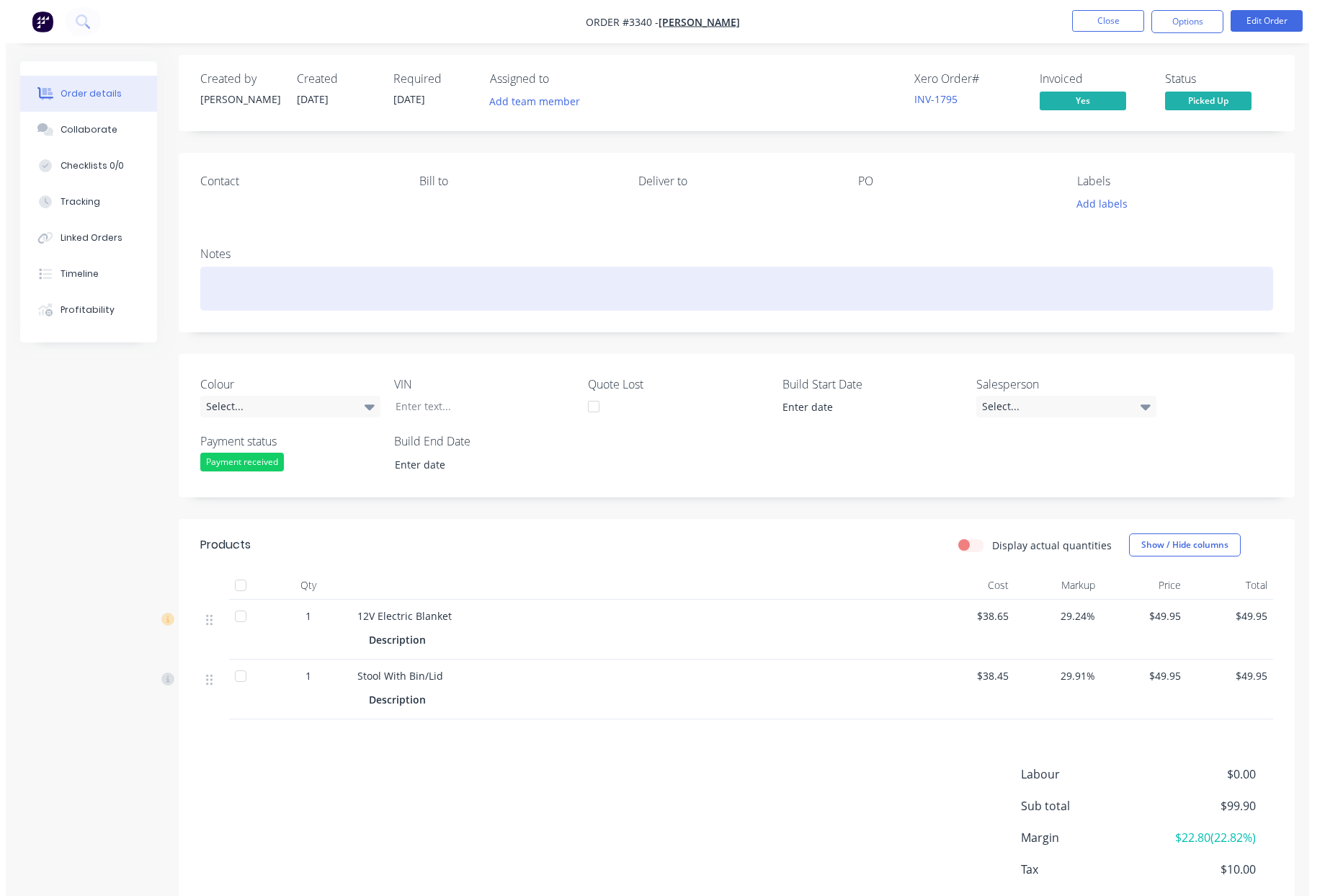
scroll to position [0, 0]
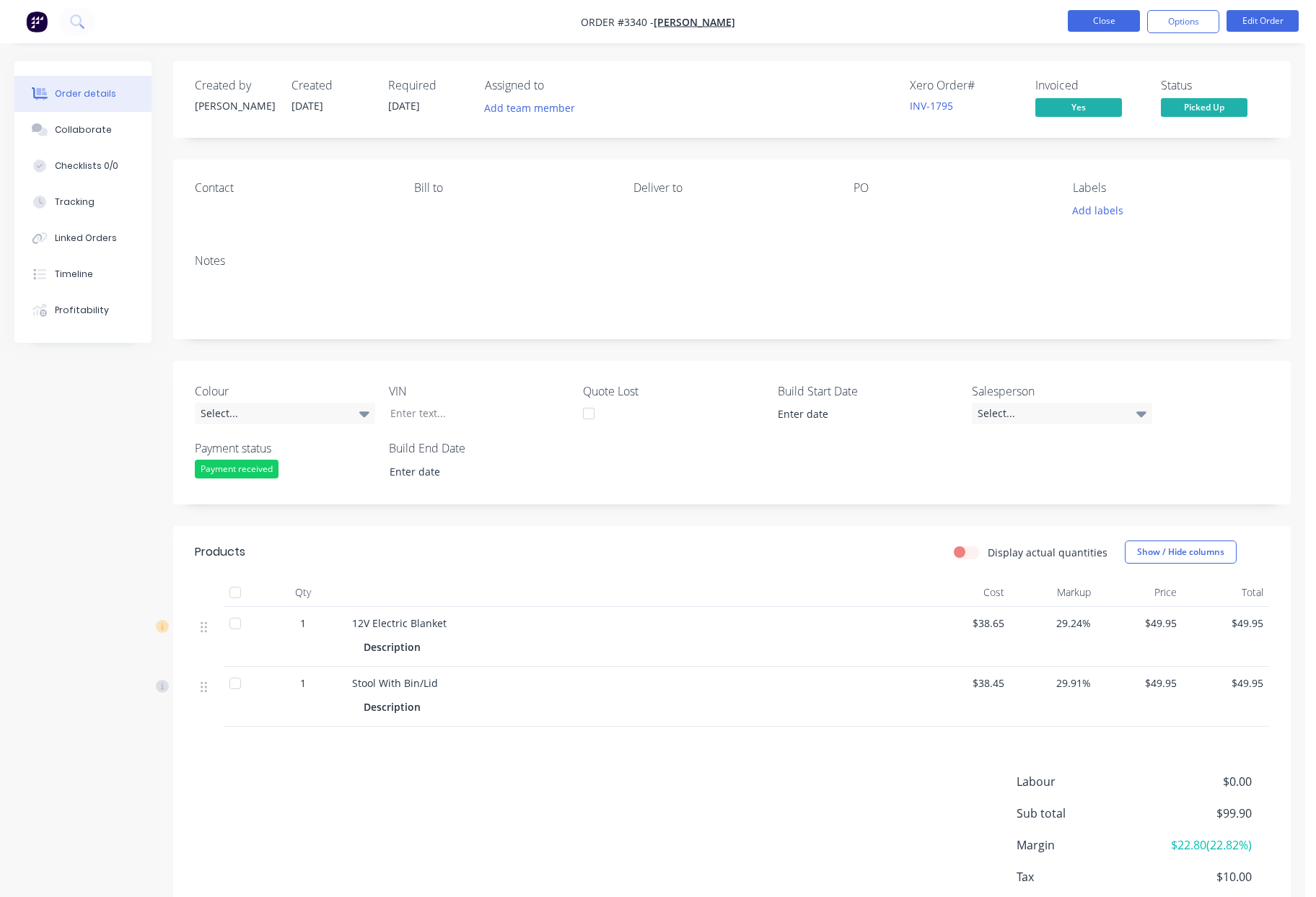
click at [1110, 22] on button "Close" at bounding box center [1103, 21] width 72 height 21
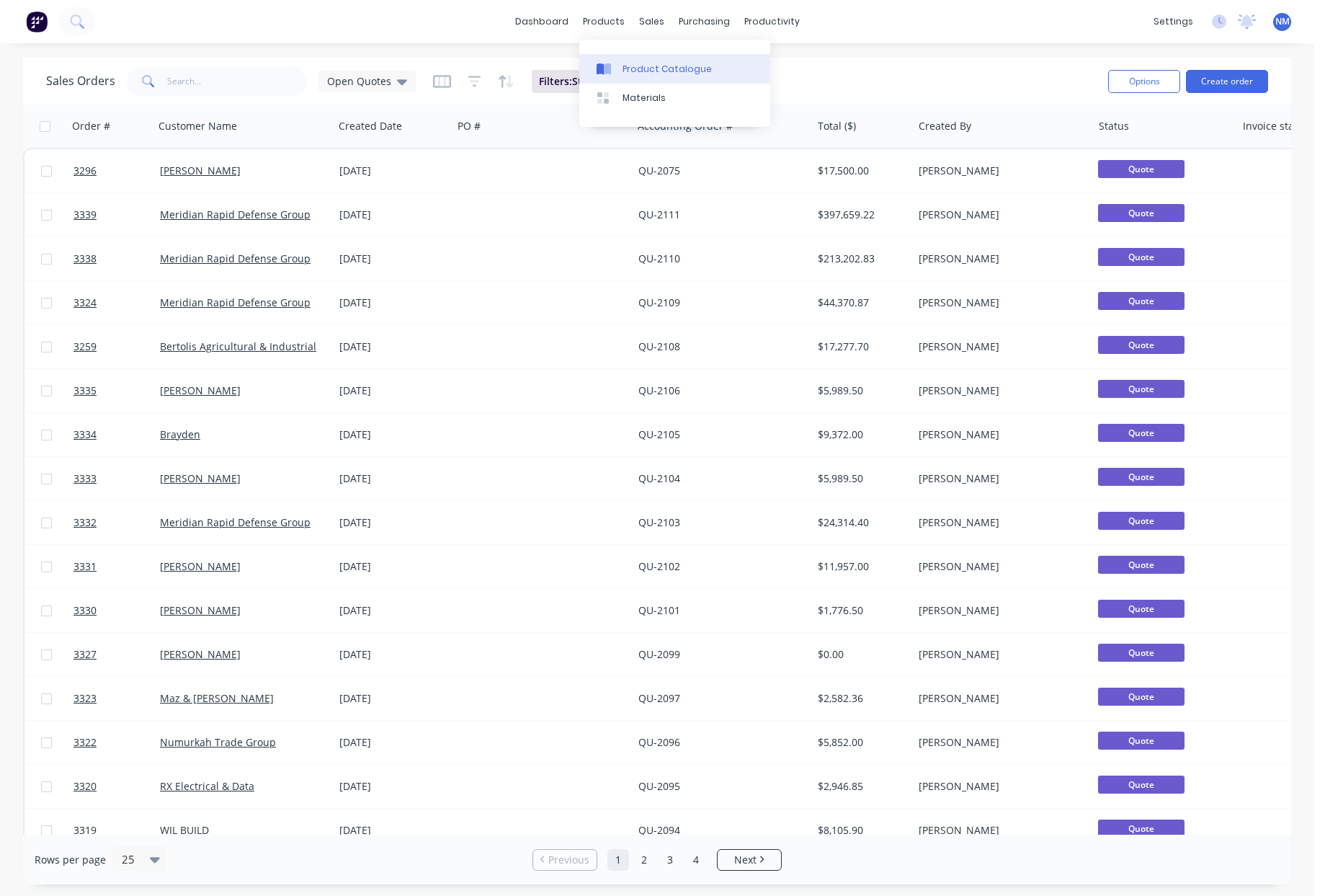
click at [664, 71] on div "Product Catalogue" at bounding box center [667, 69] width 90 height 13
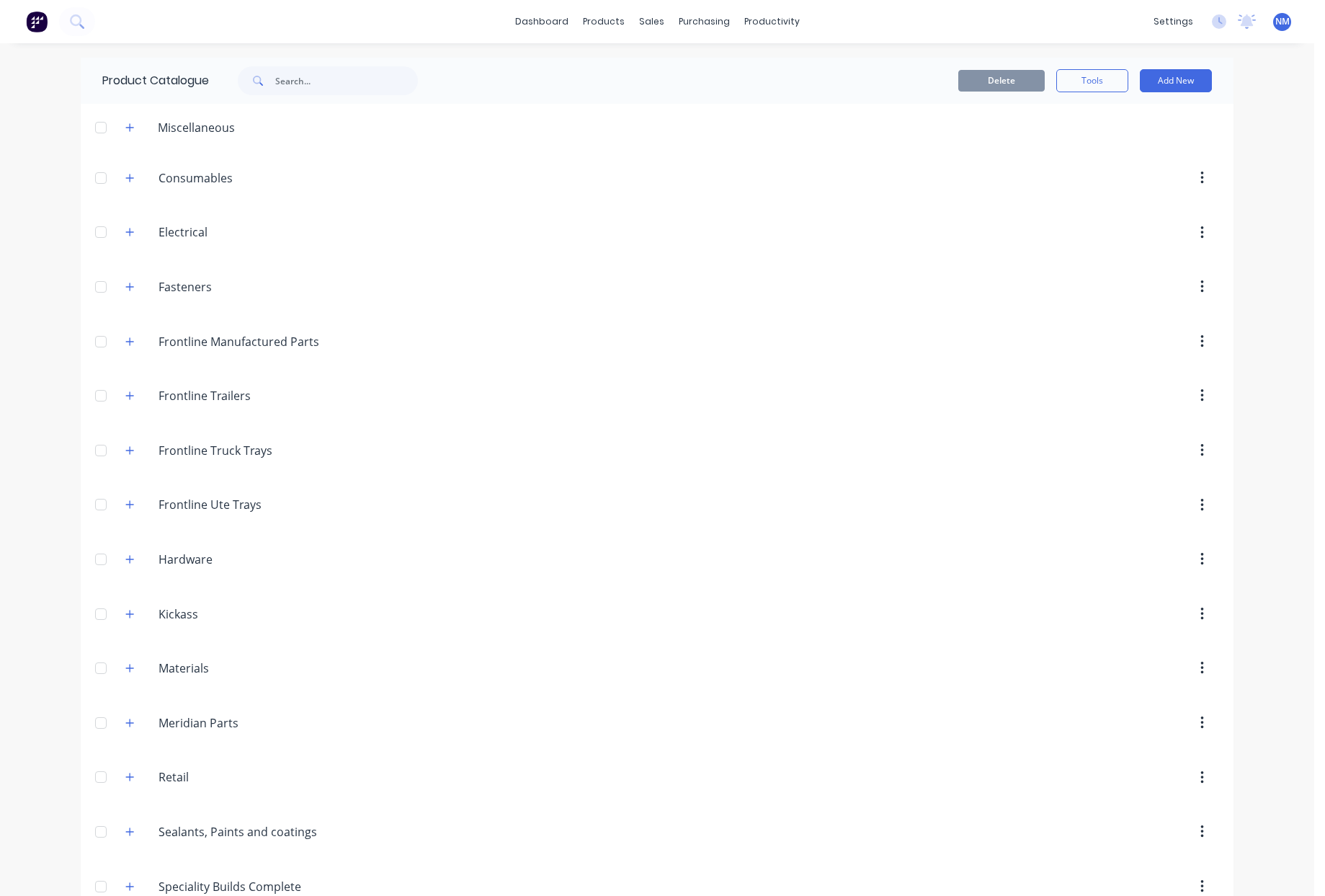
scroll to position [359, 0]
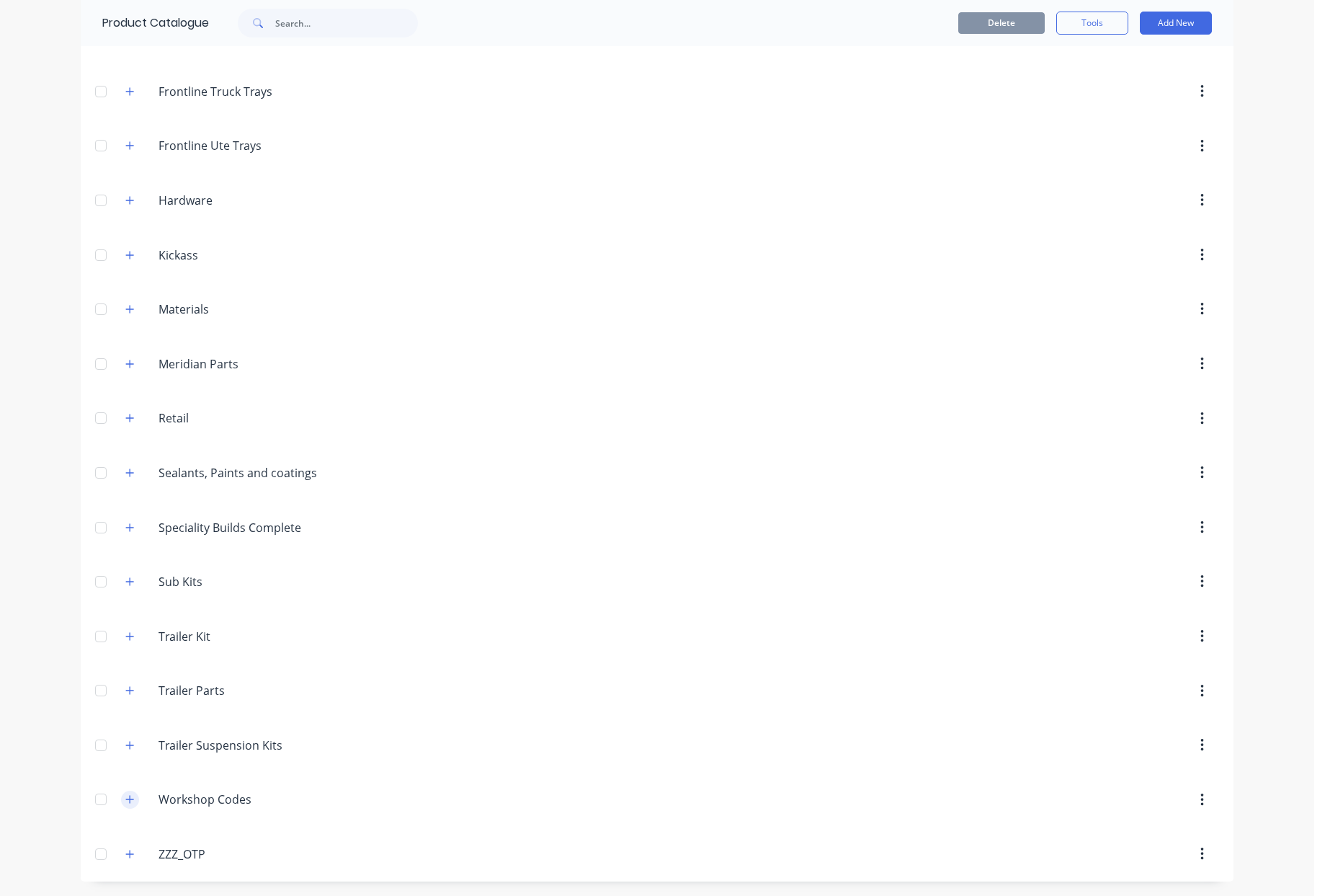
click at [125, 802] on icon "button" at bounding box center [129, 799] width 9 height 10
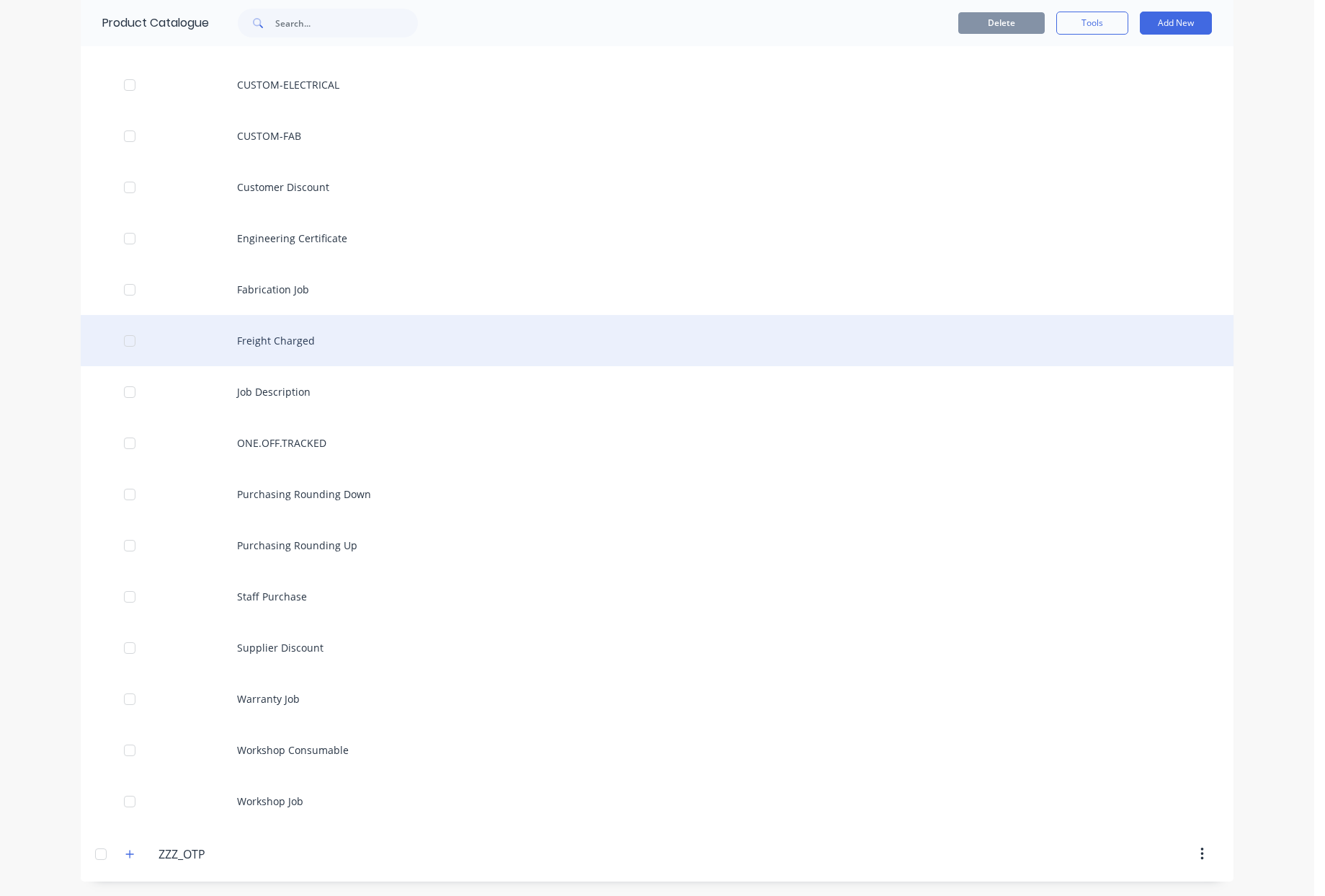
scroll to position [0, 0]
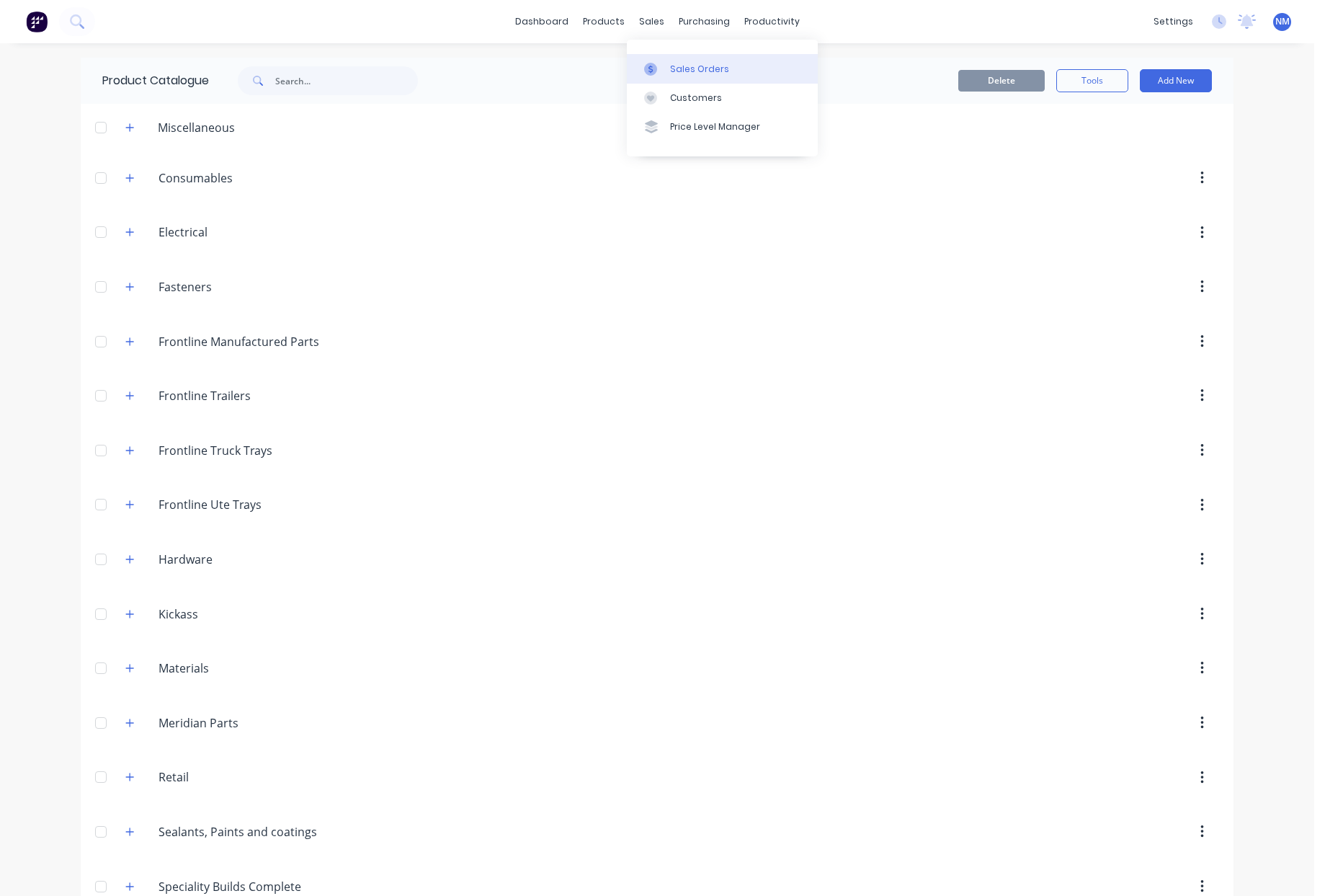
click at [675, 70] on div "Sales Orders" at bounding box center [699, 69] width 59 height 13
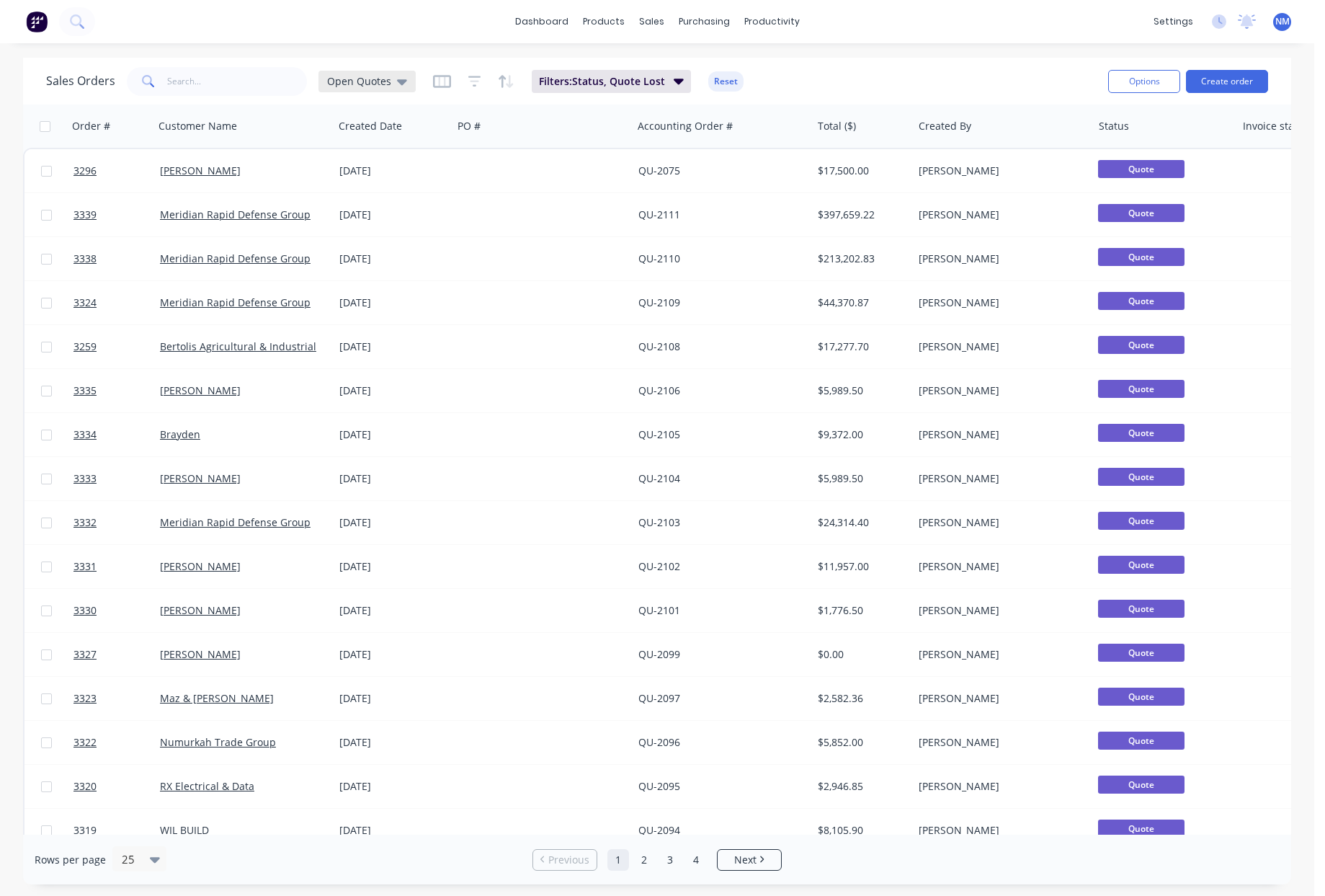
click at [397, 86] on icon at bounding box center [402, 82] width 10 height 16
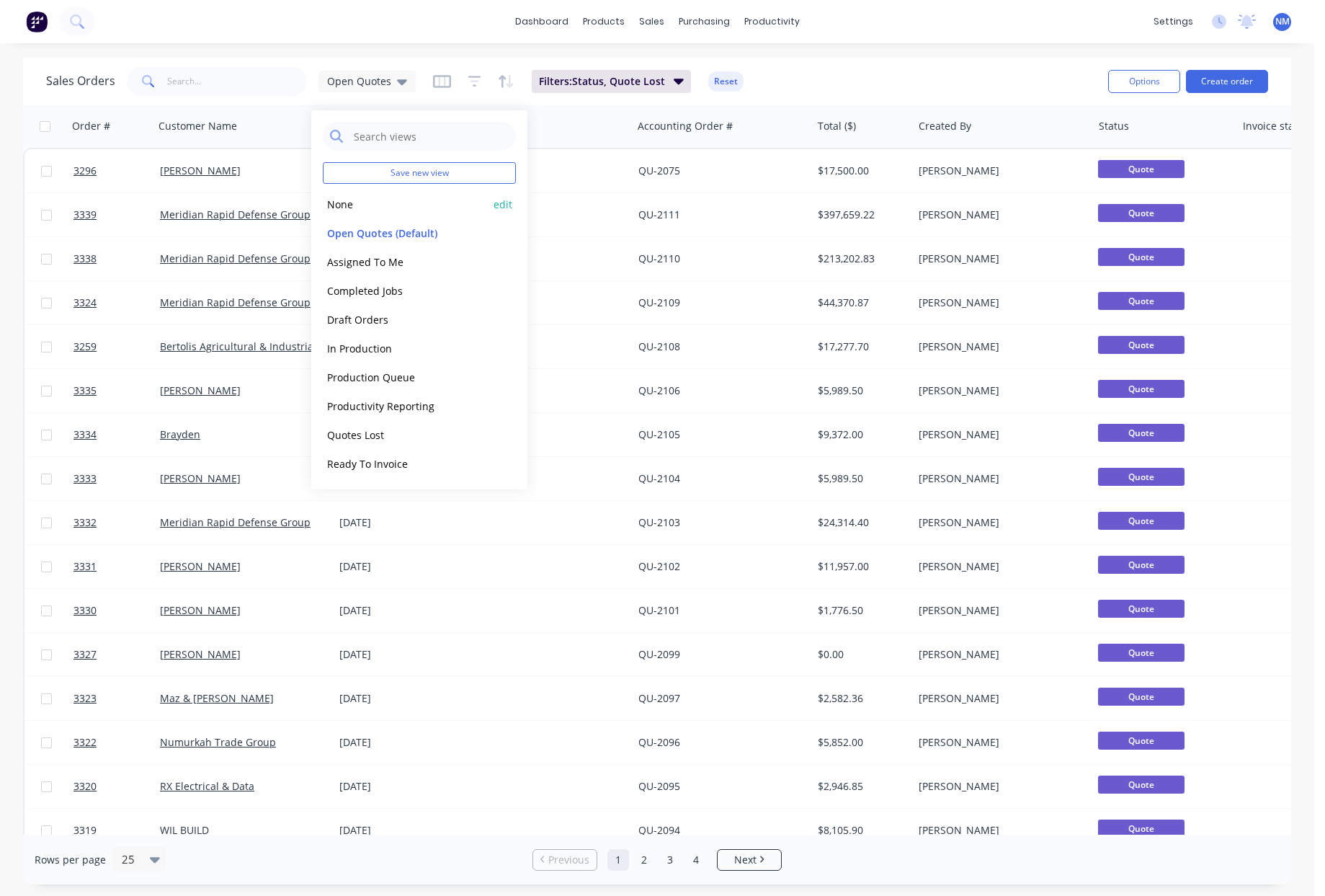
click at [350, 201] on button "None" at bounding box center [404, 204] width 164 height 17
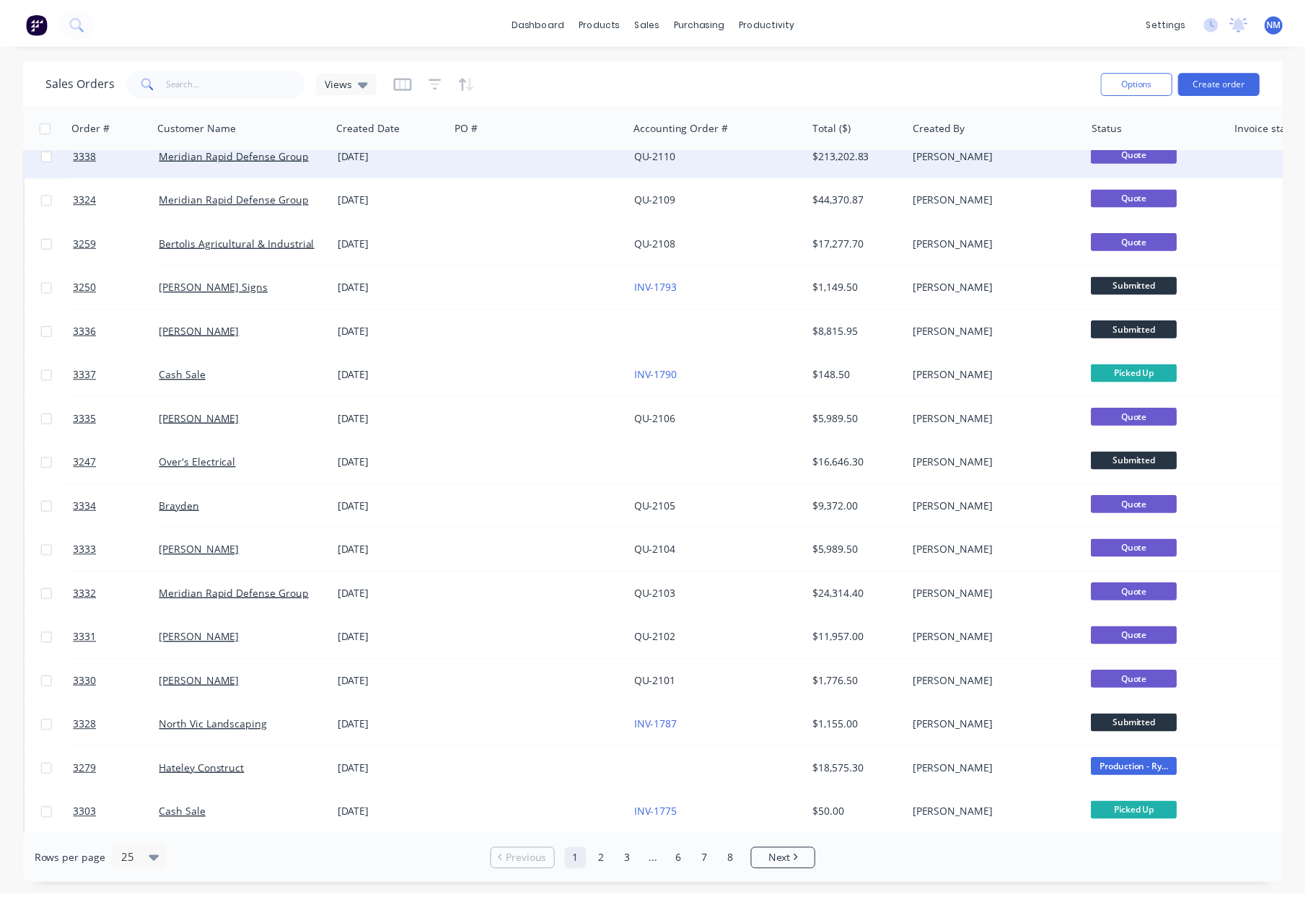
scroll to position [238, 0]
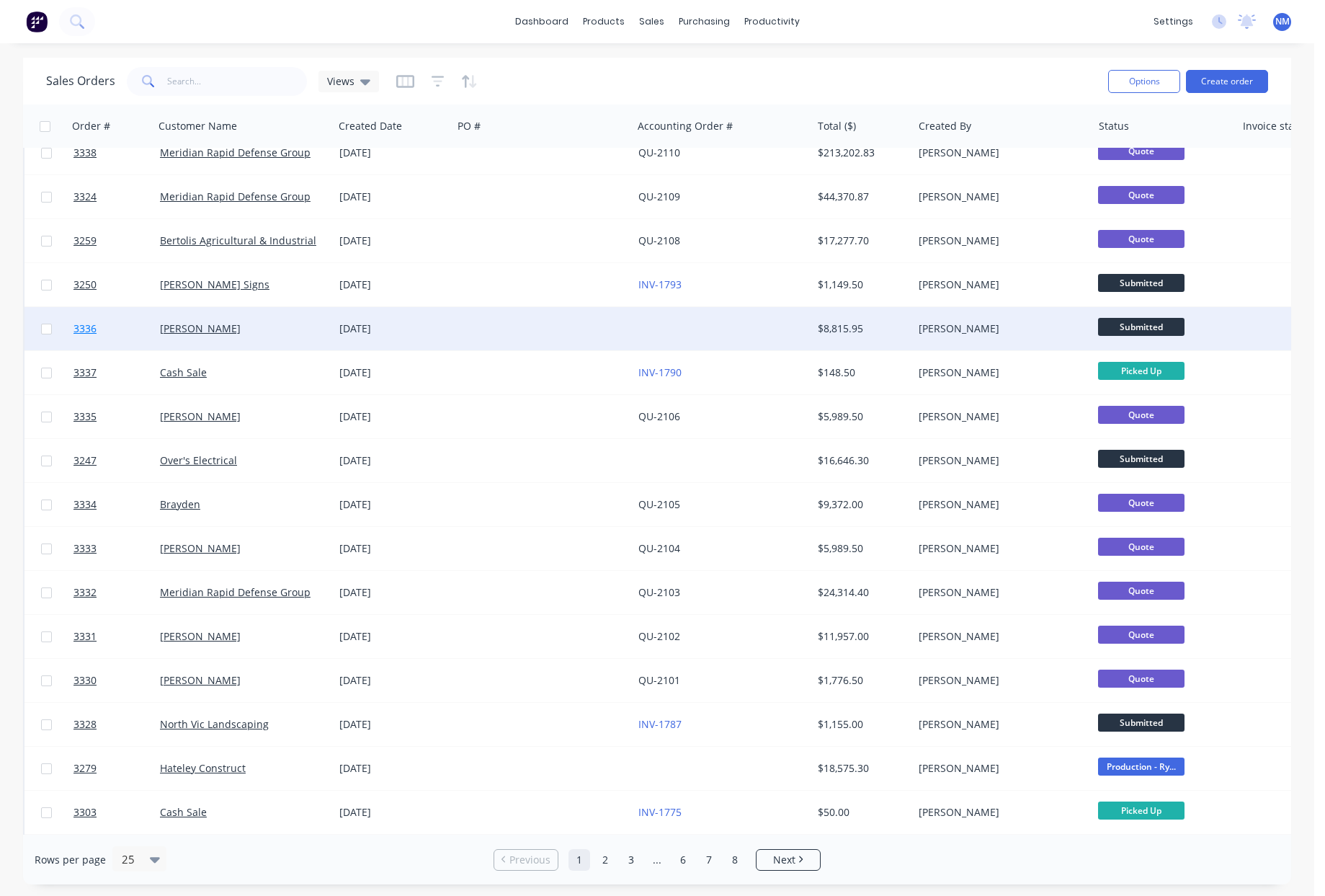
click at [87, 328] on span "3336" at bounding box center [85, 328] width 23 height 14
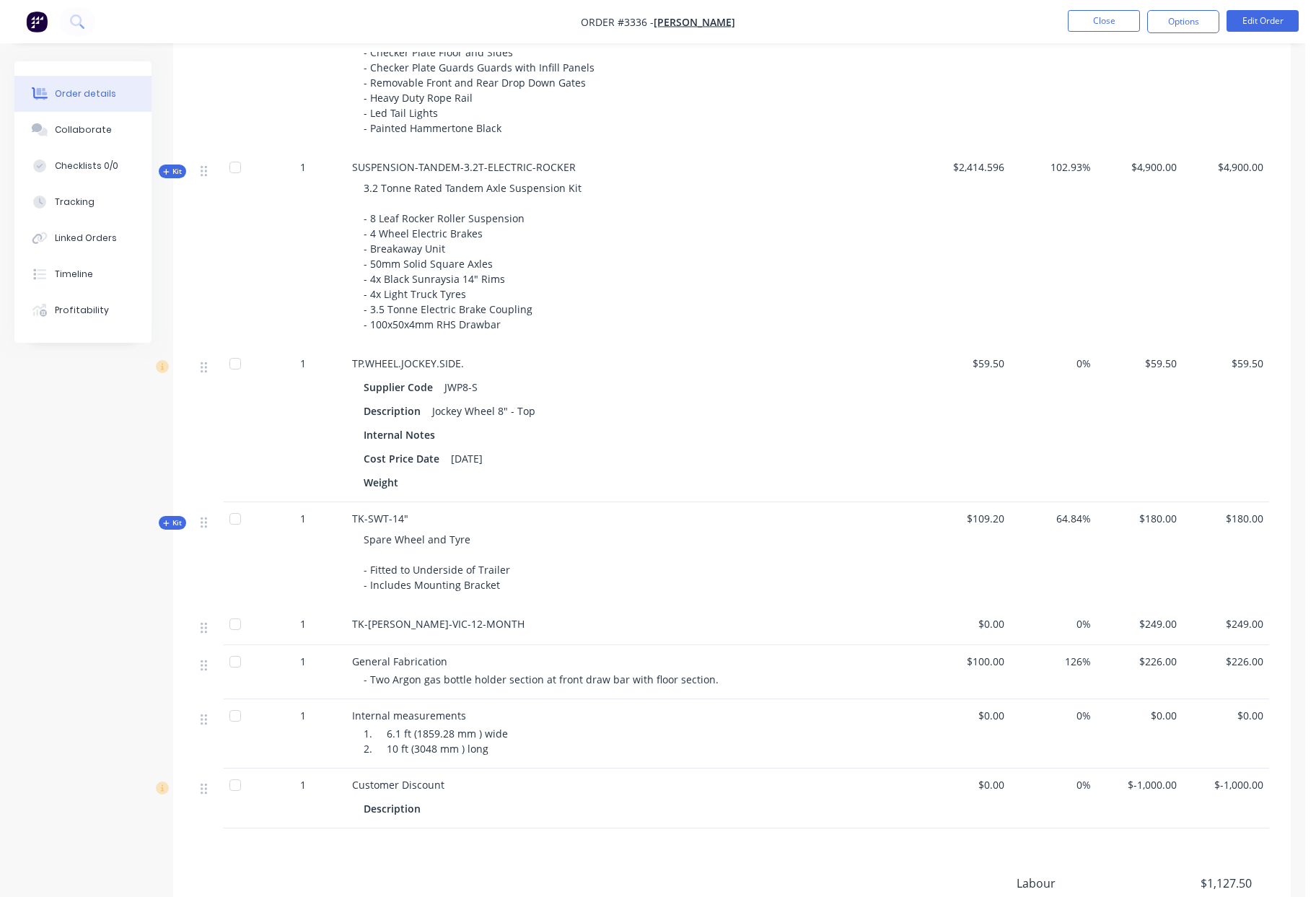
scroll to position [851, 0]
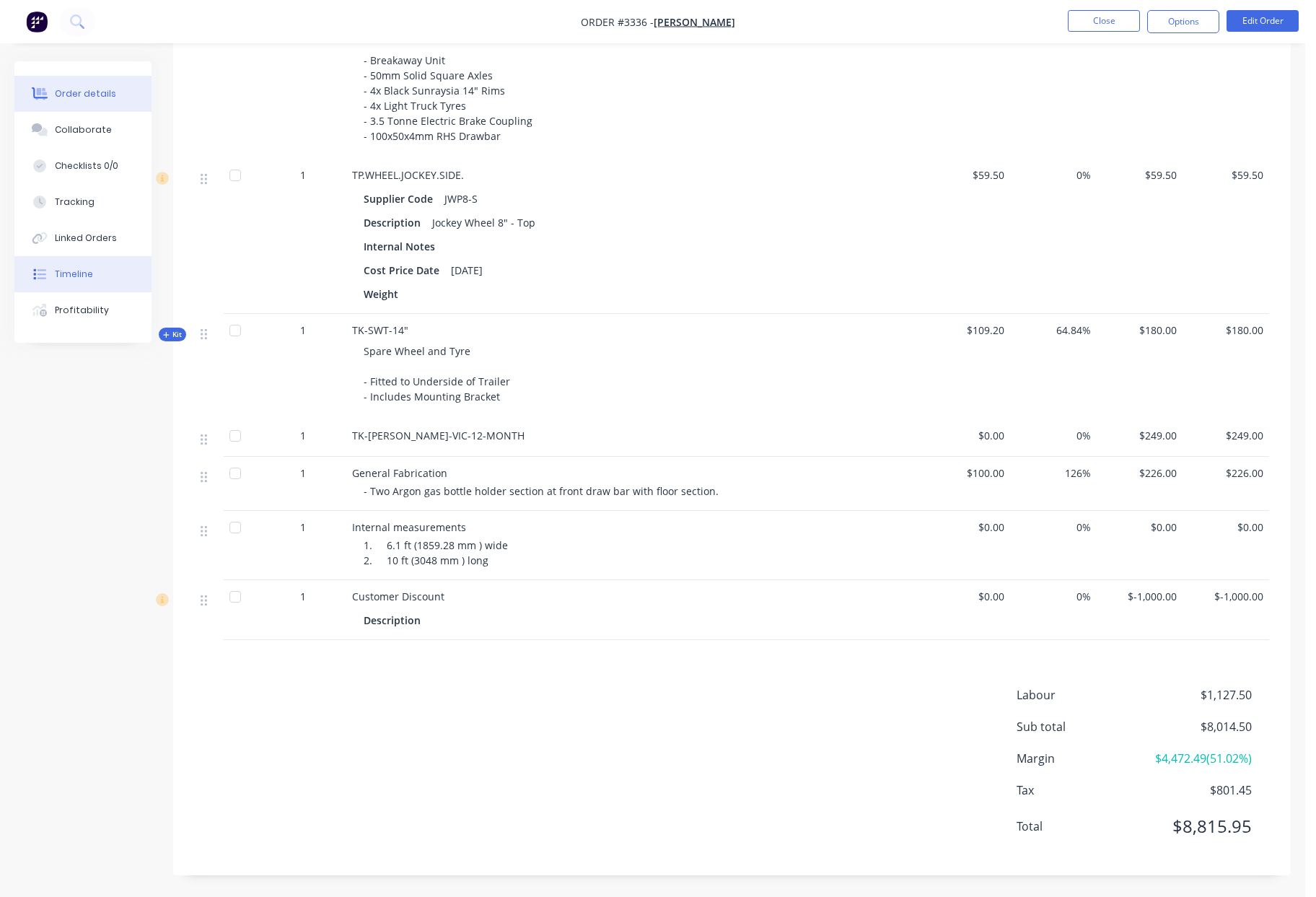
click at [67, 276] on div "Timeline" at bounding box center [74, 274] width 38 height 13
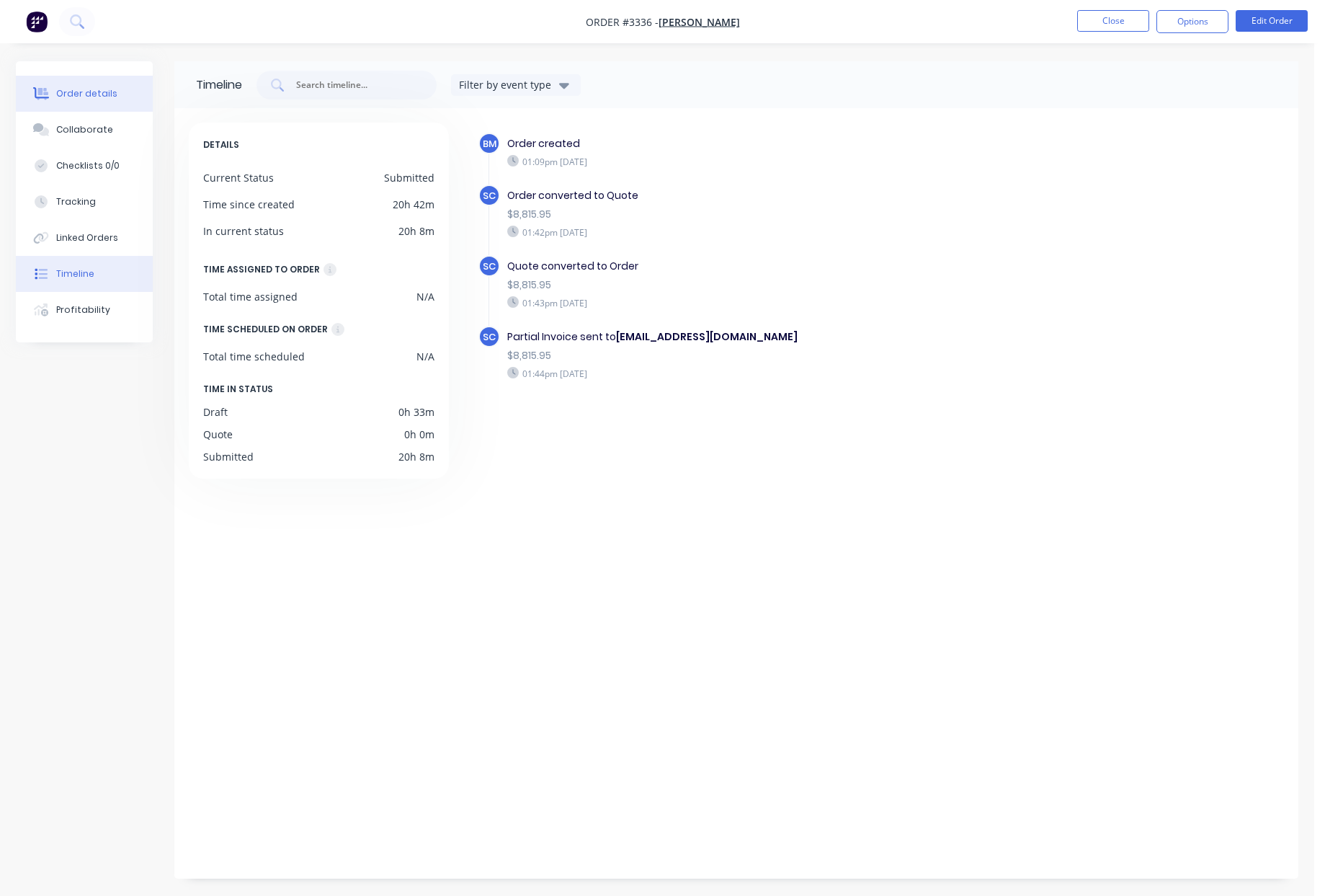
click at [100, 92] on div "Order details" at bounding box center [86, 94] width 61 height 13
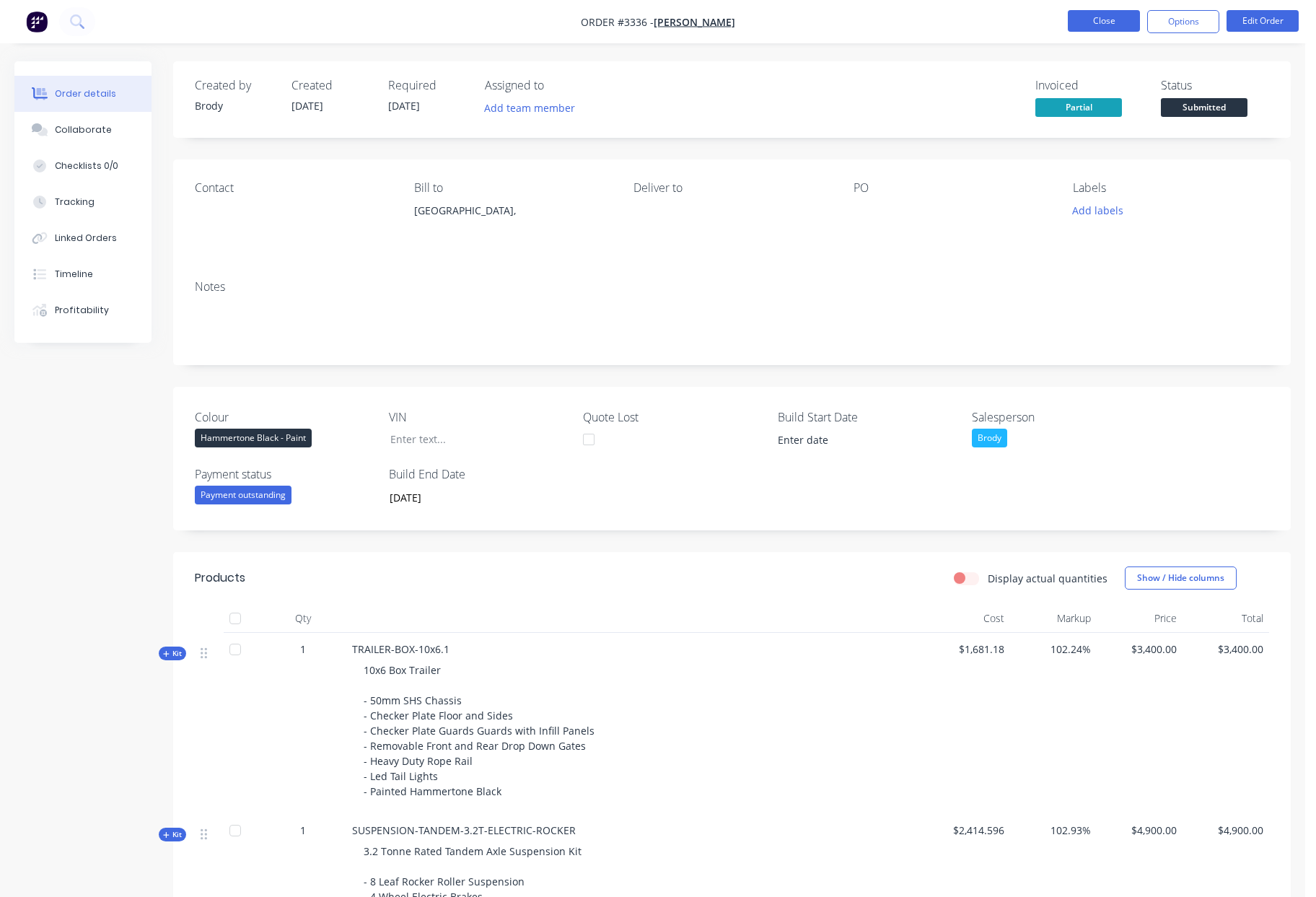
click at [1097, 21] on button "Close" at bounding box center [1103, 21] width 72 height 21
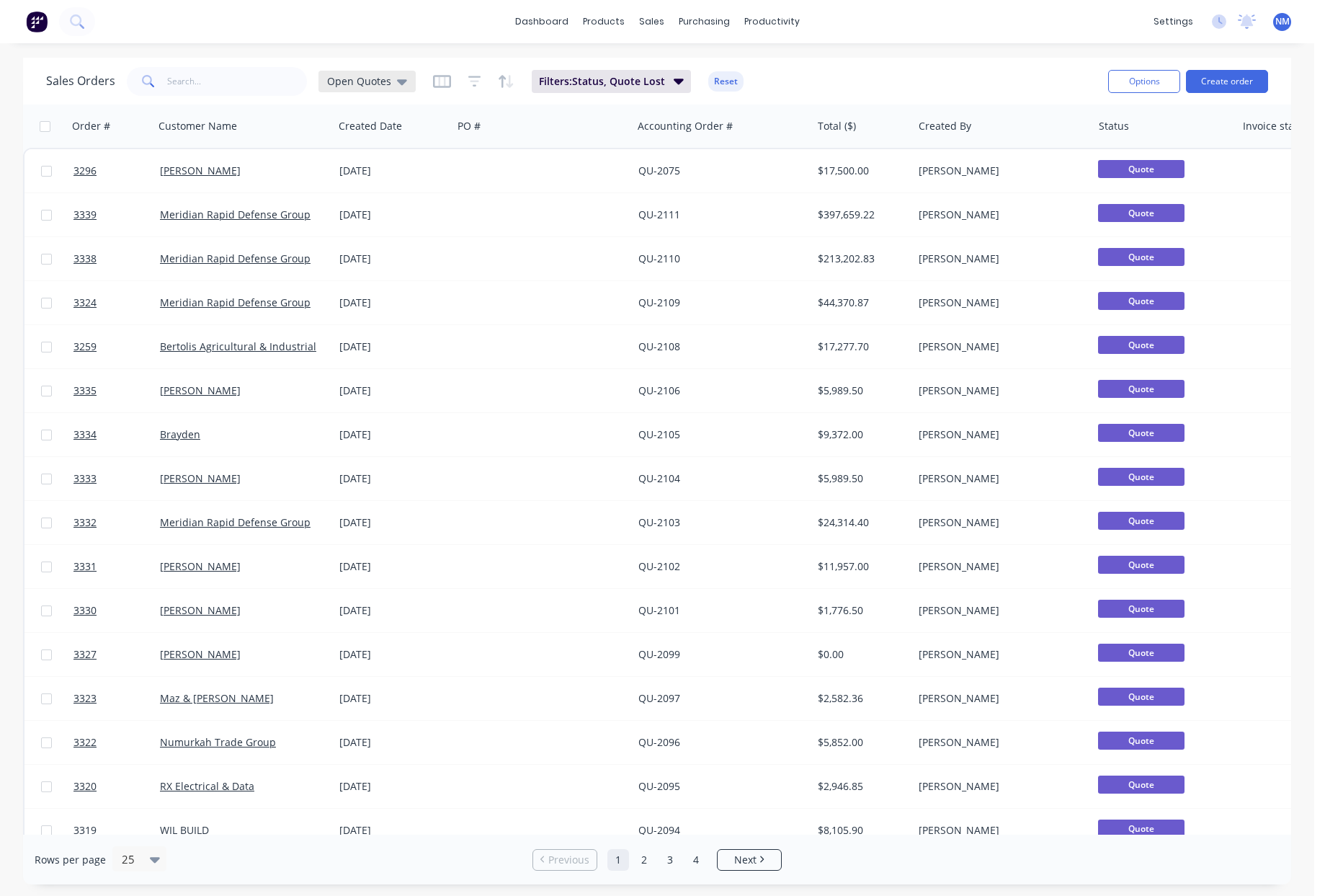
click at [397, 82] on icon at bounding box center [402, 82] width 10 height 6
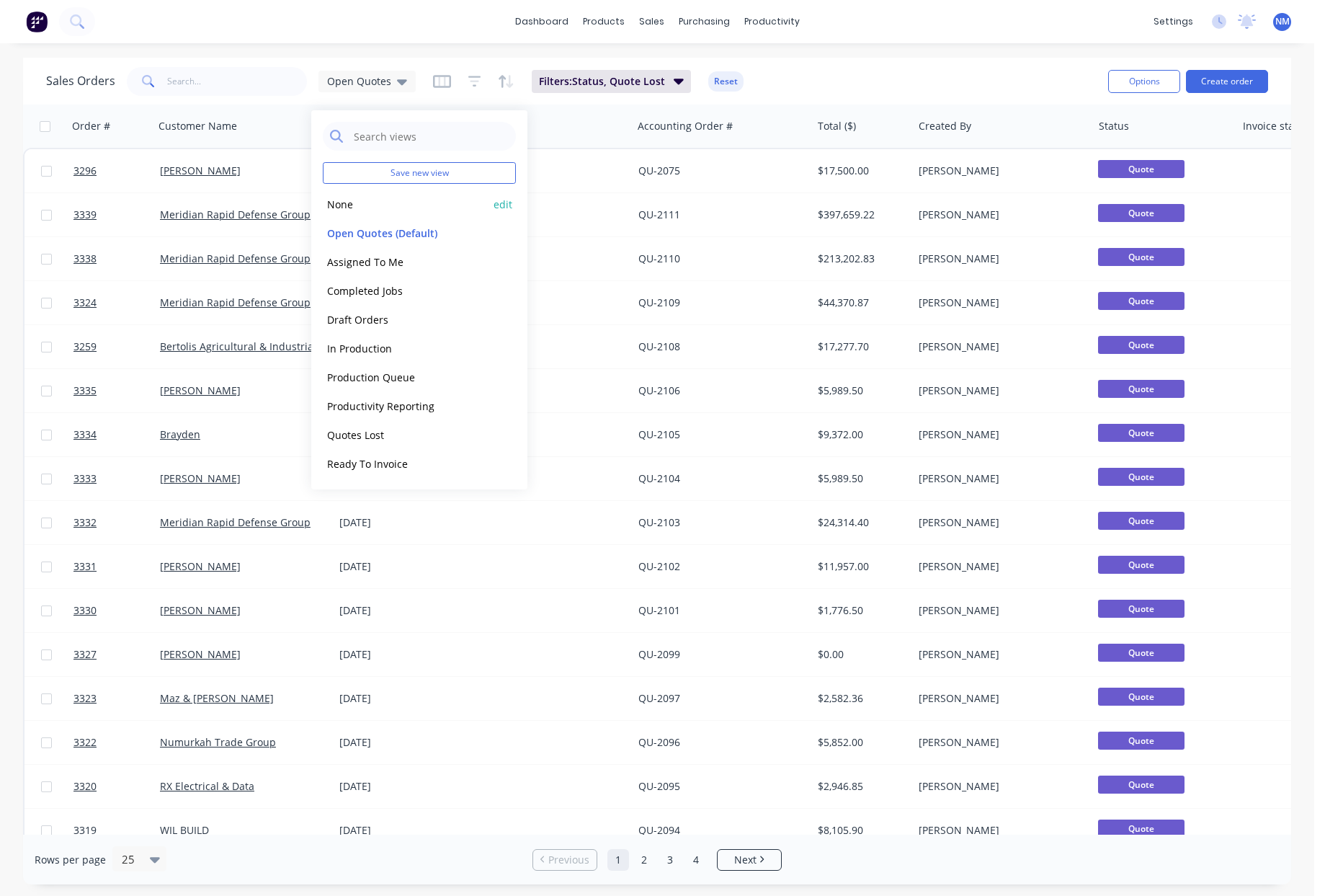
click at [364, 201] on button "None" at bounding box center [404, 204] width 164 height 17
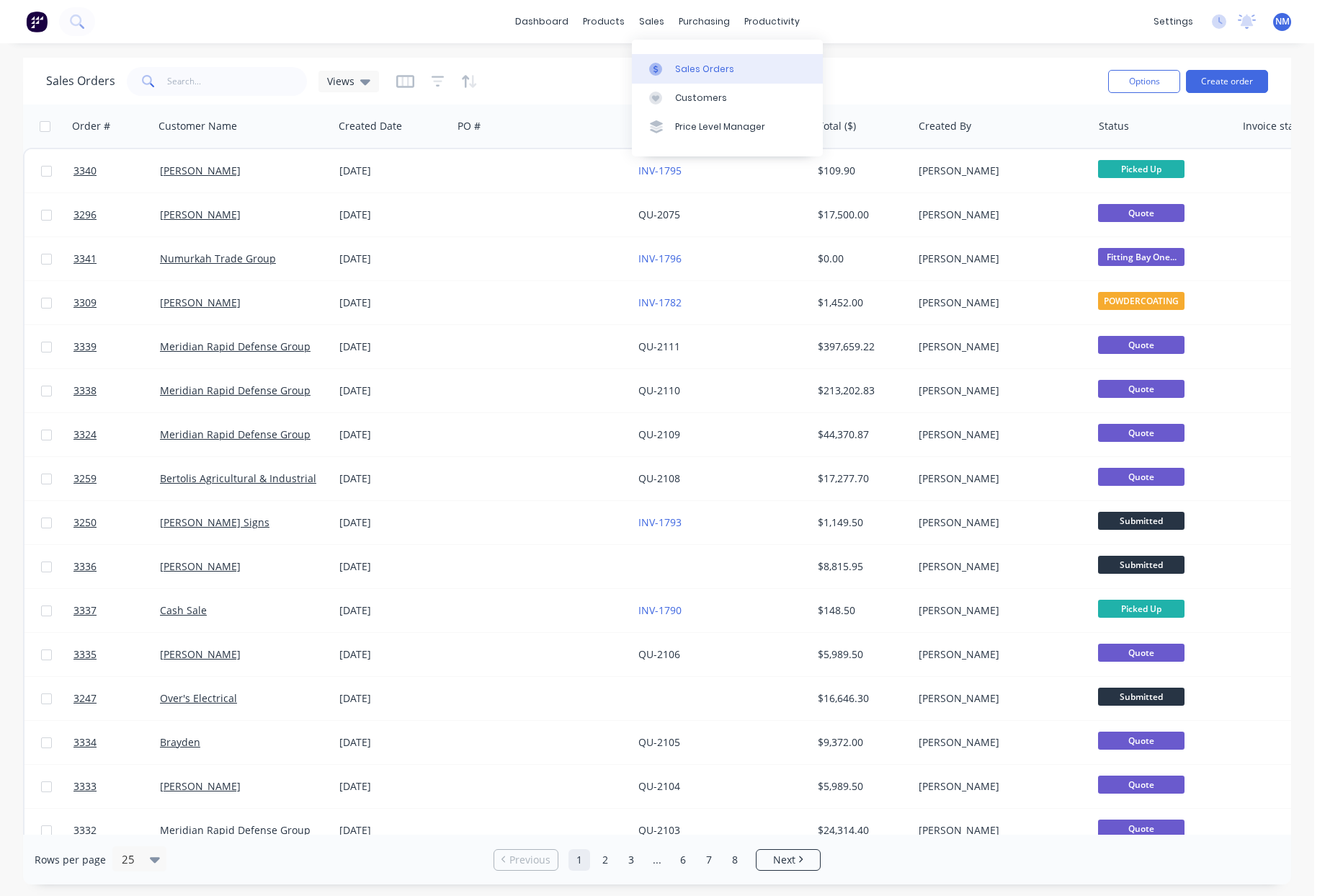
click at [715, 78] on link "Sales Orders" at bounding box center [727, 68] width 191 height 29
click at [627, 63] on div "Product Catalogue" at bounding box center [667, 69] width 90 height 13
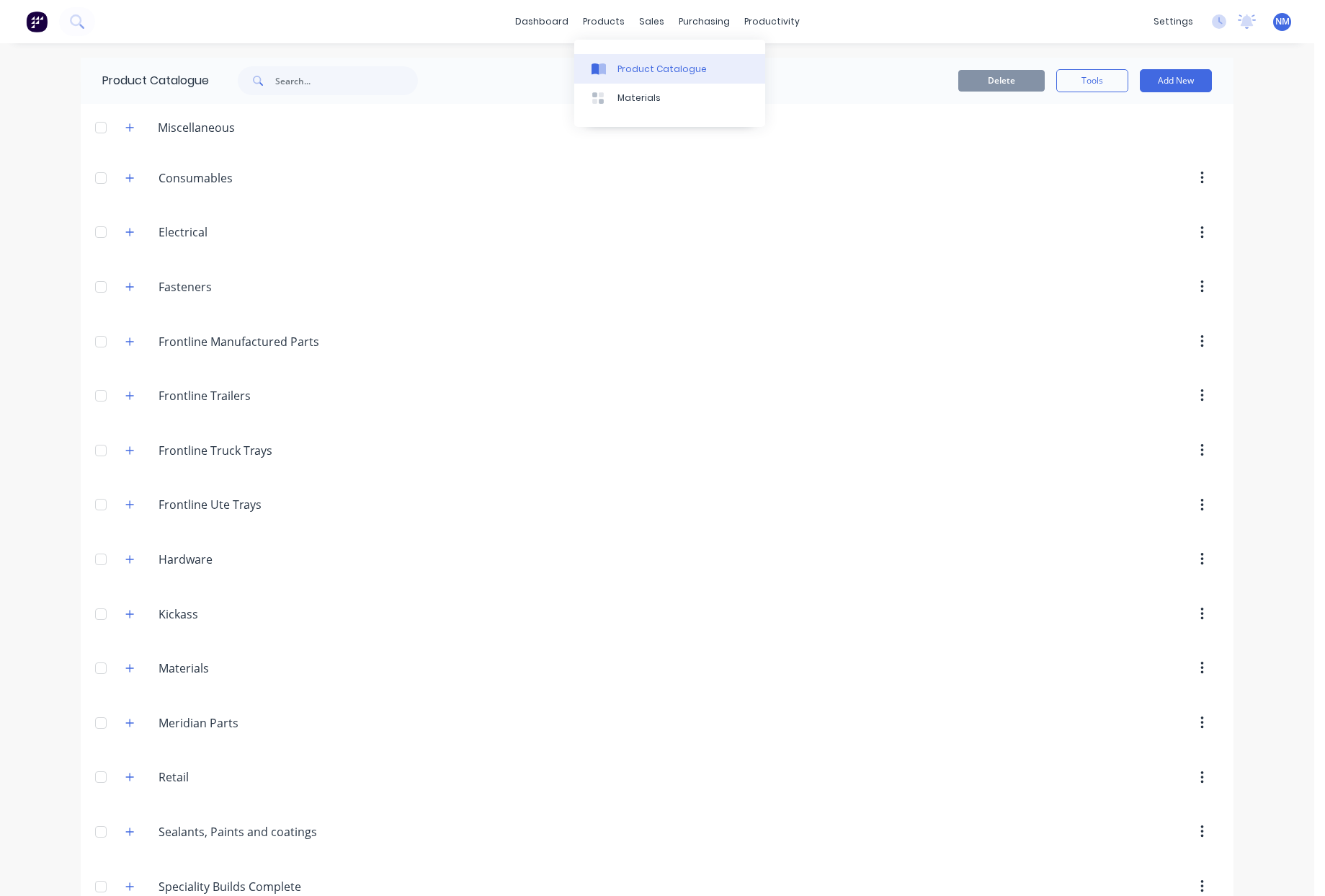
click at [646, 73] on div "Product Catalogue" at bounding box center [662, 69] width 90 height 13
click at [707, 67] on div "Sales Orders" at bounding box center [699, 69] width 59 height 13
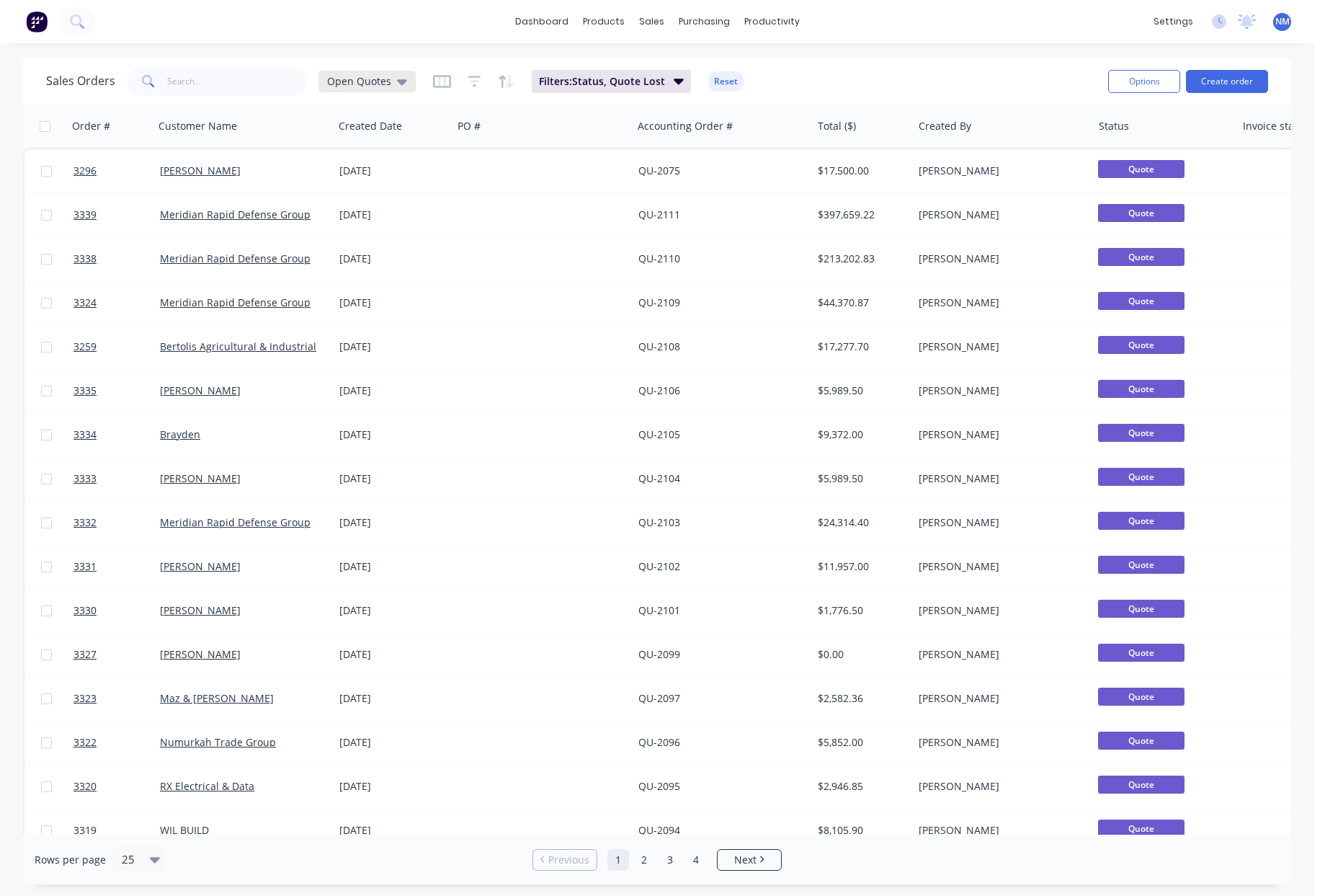
click at [385, 89] on div "Open Quotes" at bounding box center [367, 81] width 98 height 21
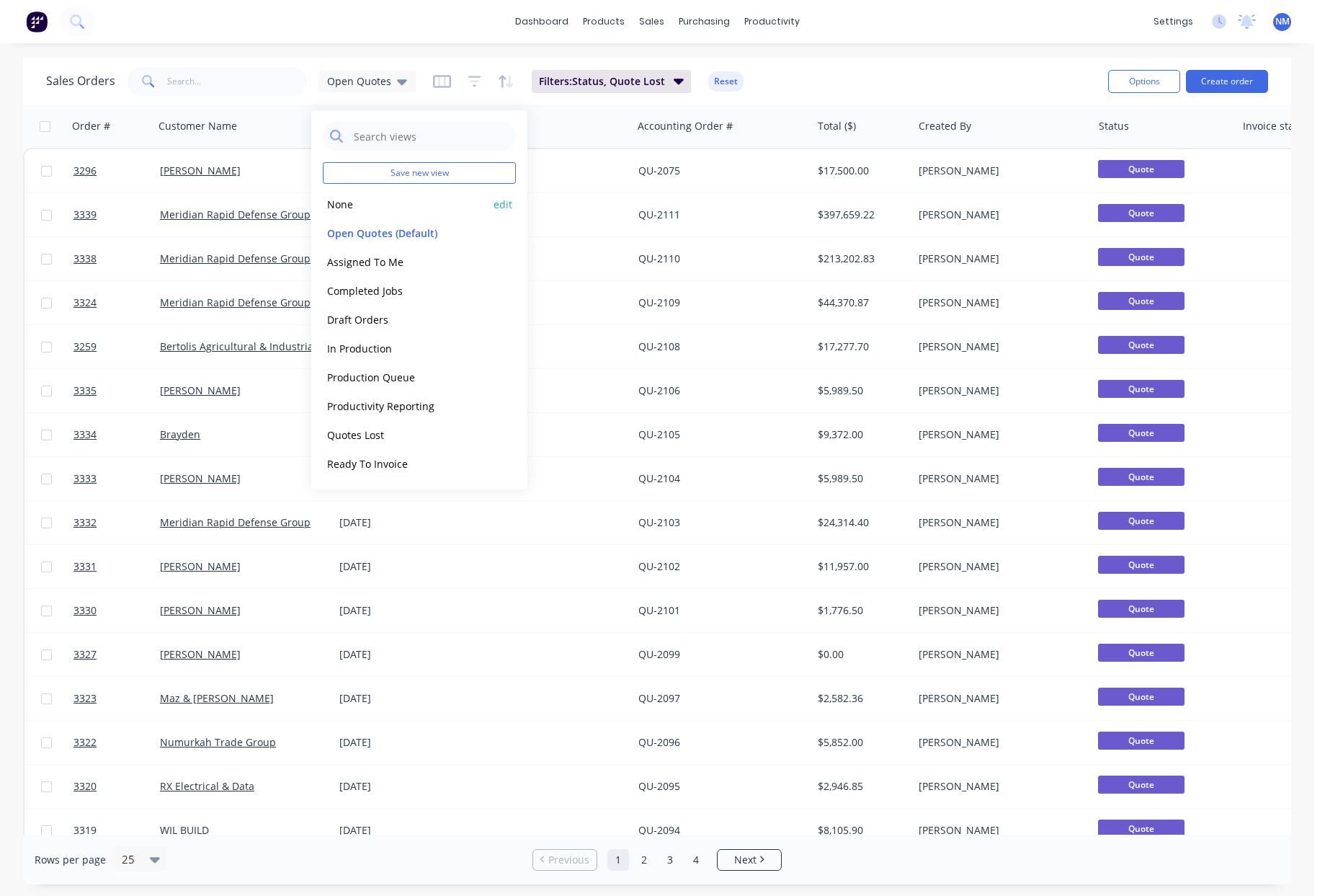
click at [342, 209] on button "None" at bounding box center [404, 204] width 164 height 17
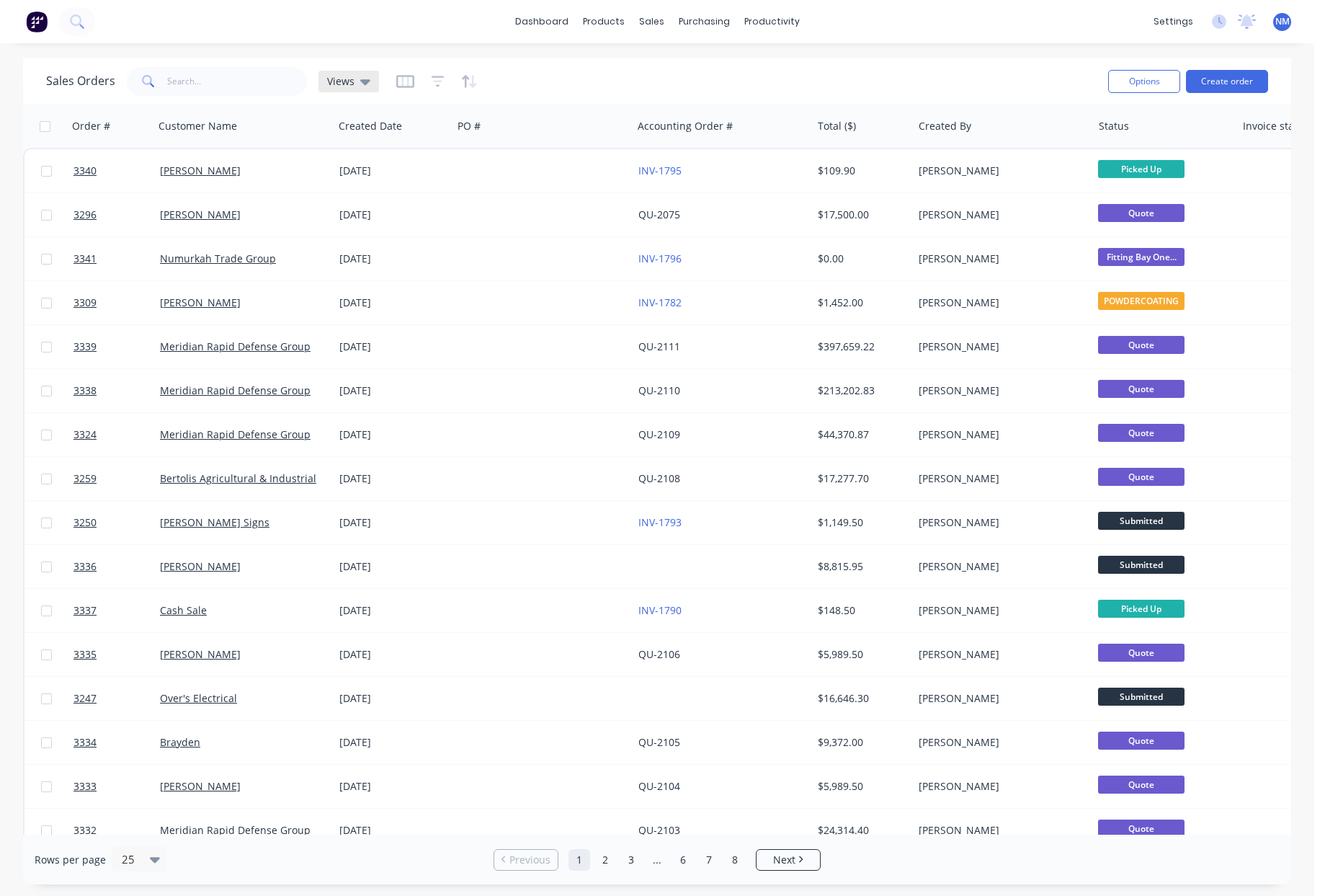
click at [347, 83] on span "Views" at bounding box center [341, 81] width 28 height 15
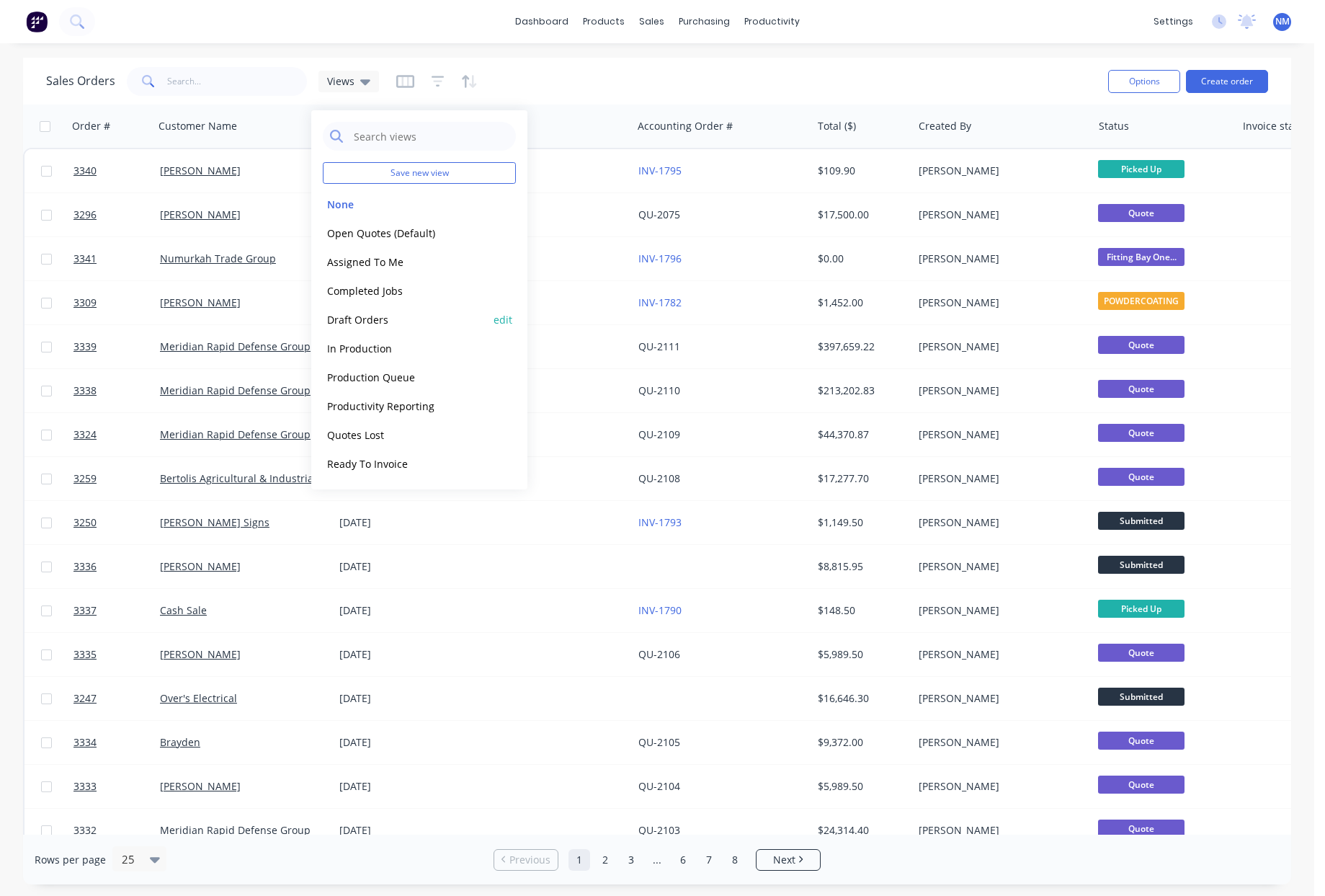
click at [384, 318] on button "Draft Orders" at bounding box center [404, 320] width 164 height 17
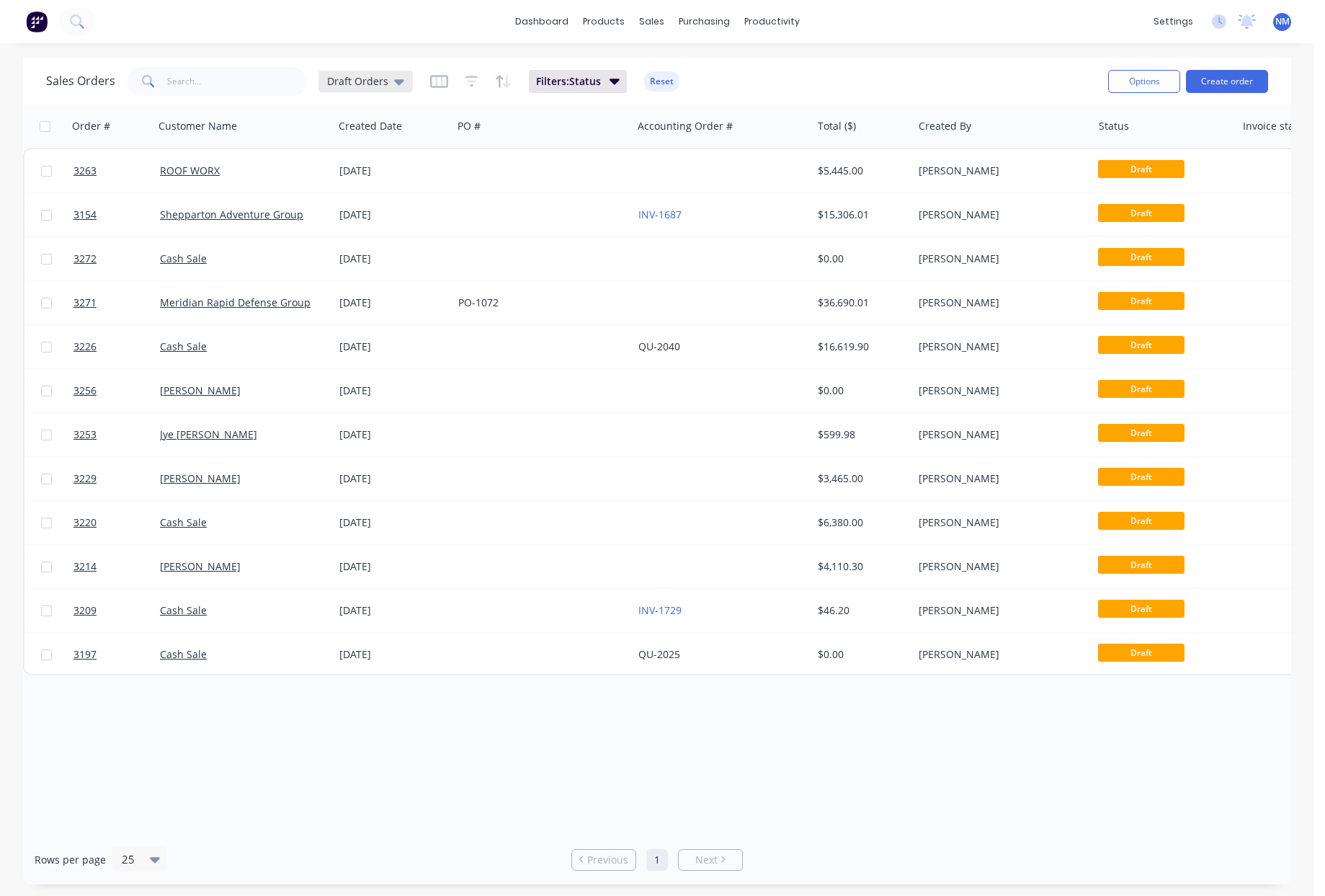
click at [387, 87] on div "Draft Orders" at bounding box center [366, 82] width 77 height 13
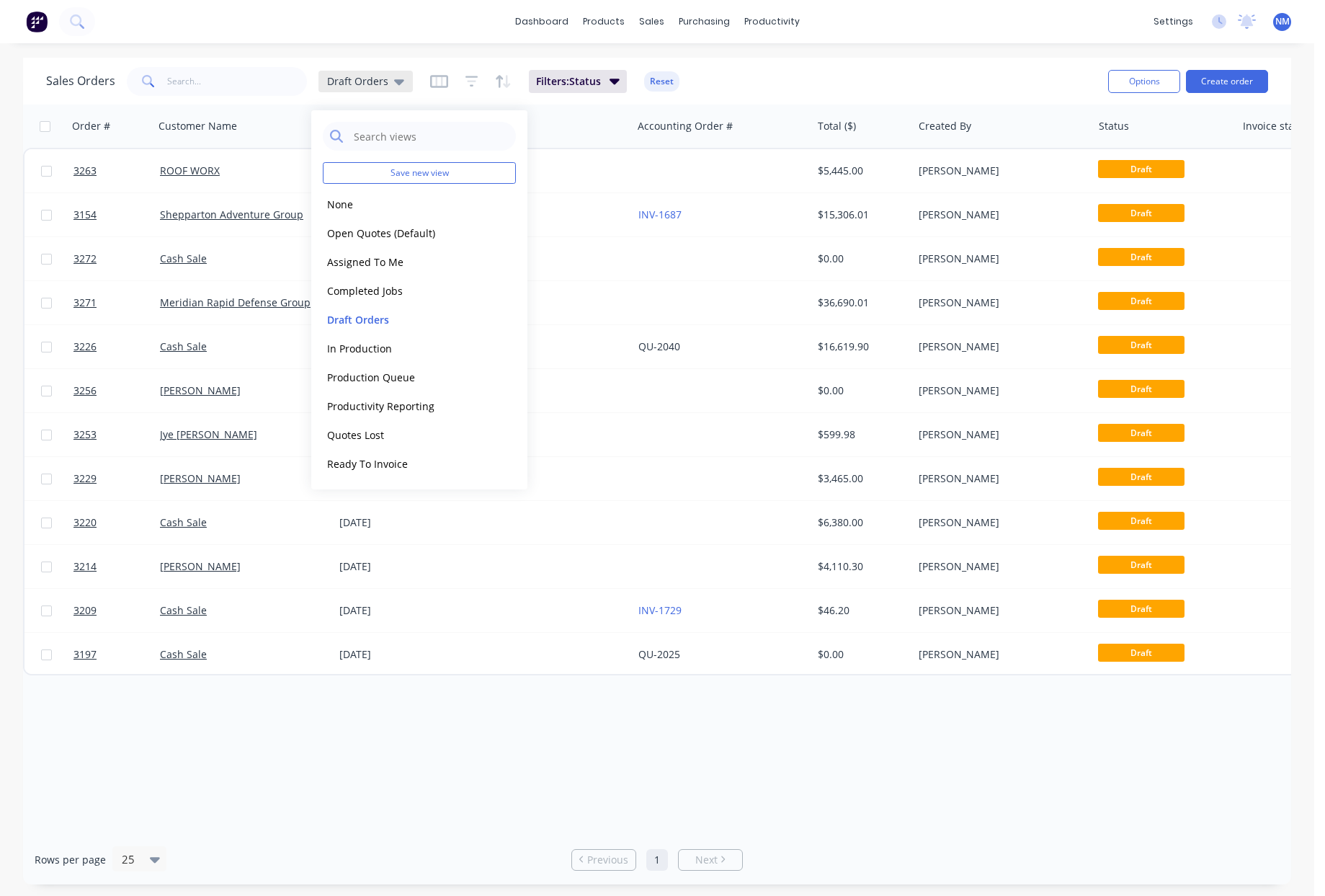
click at [387, 87] on div "Draft Orders" at bounding box center [366, 81] width 94 height 21
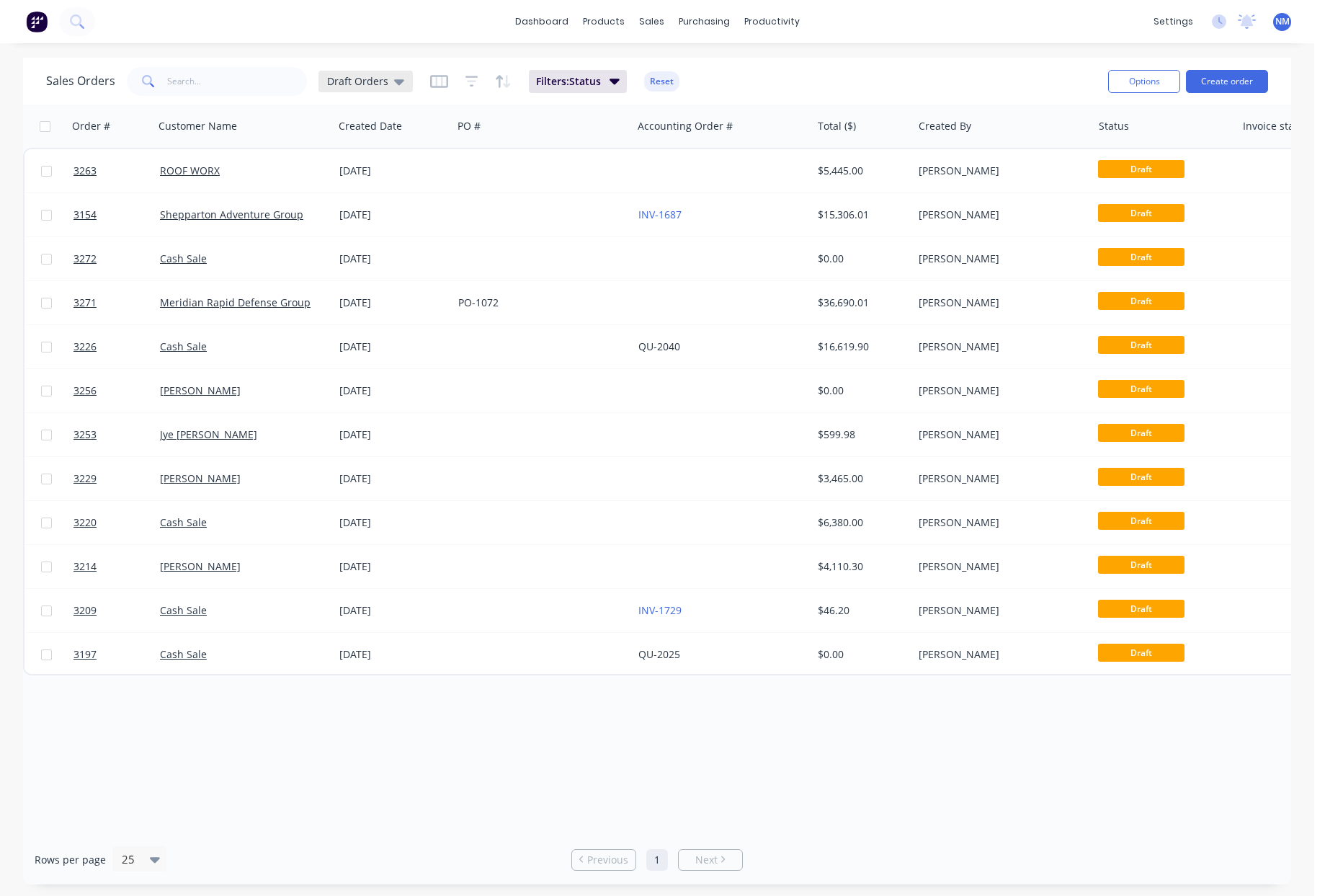
click at [394, 86] on icon at bounding box center [399, 82] width 10 height 16
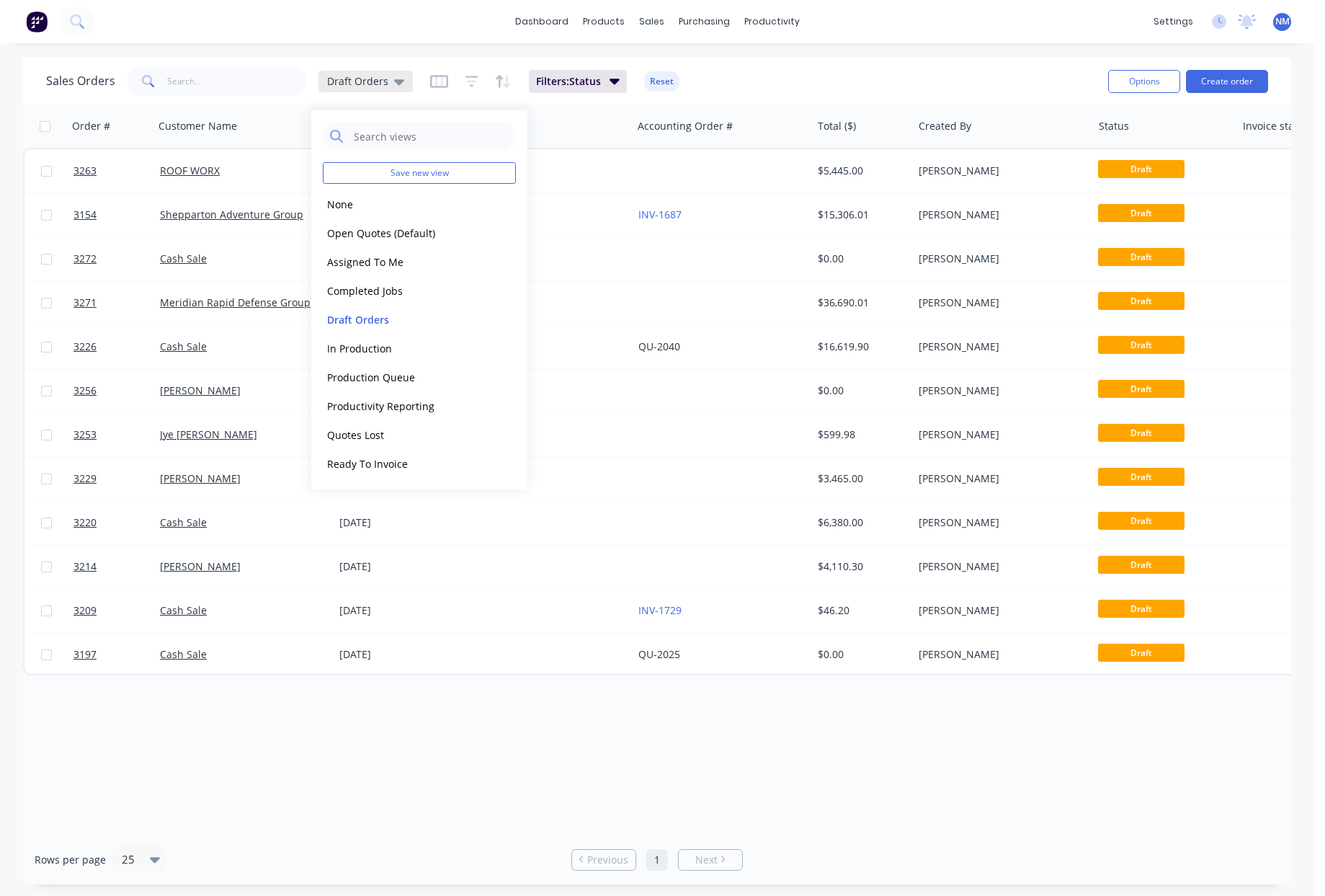
click at [394, 78] on icon at bounding box center [399, 82] width 10 height 16
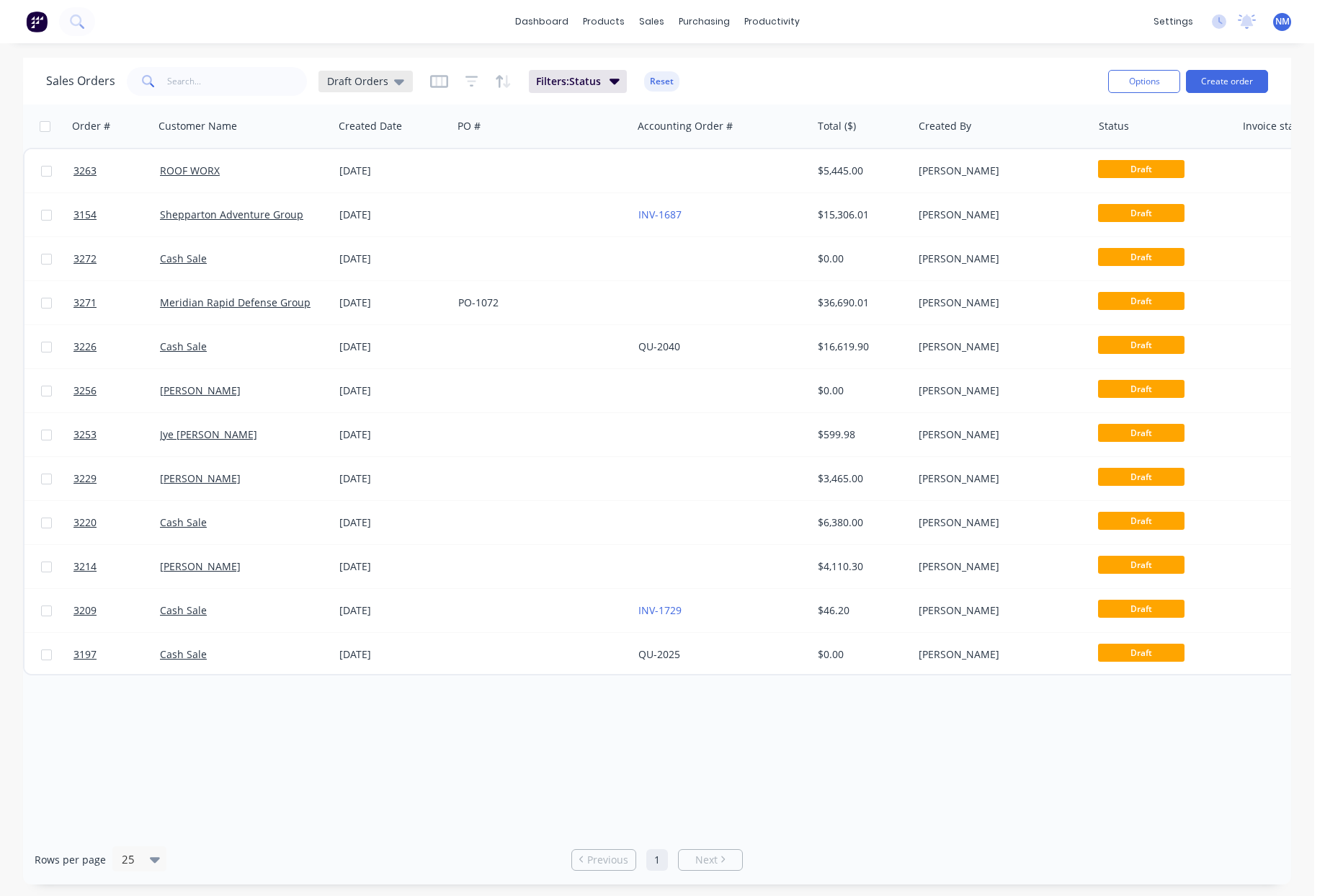
click at [394, 78] on icon at bounding box center [399, 82] width 10 height 16
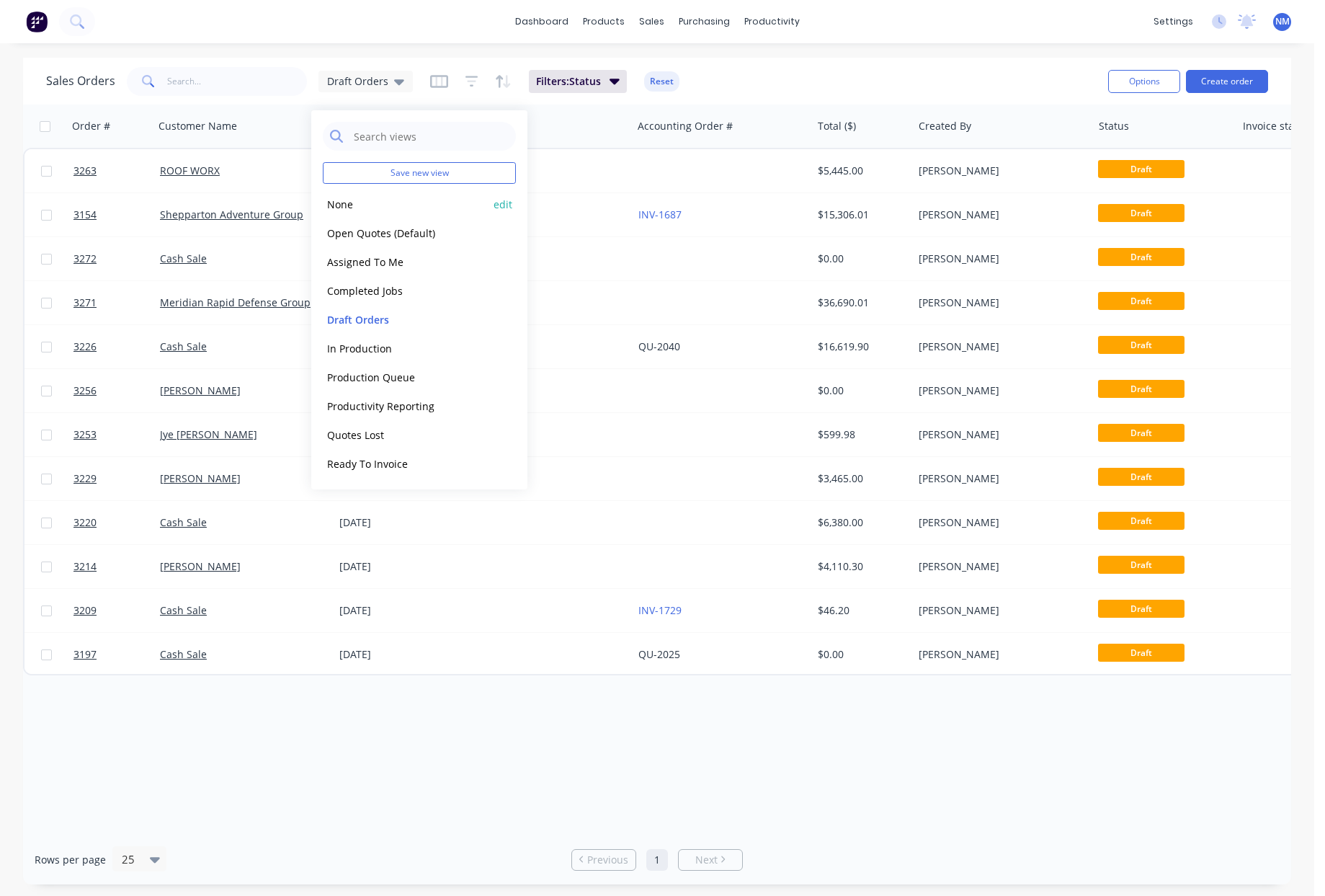
click at [347, 209] on button "None" at bounding box center [404, 204] width 164 height 17
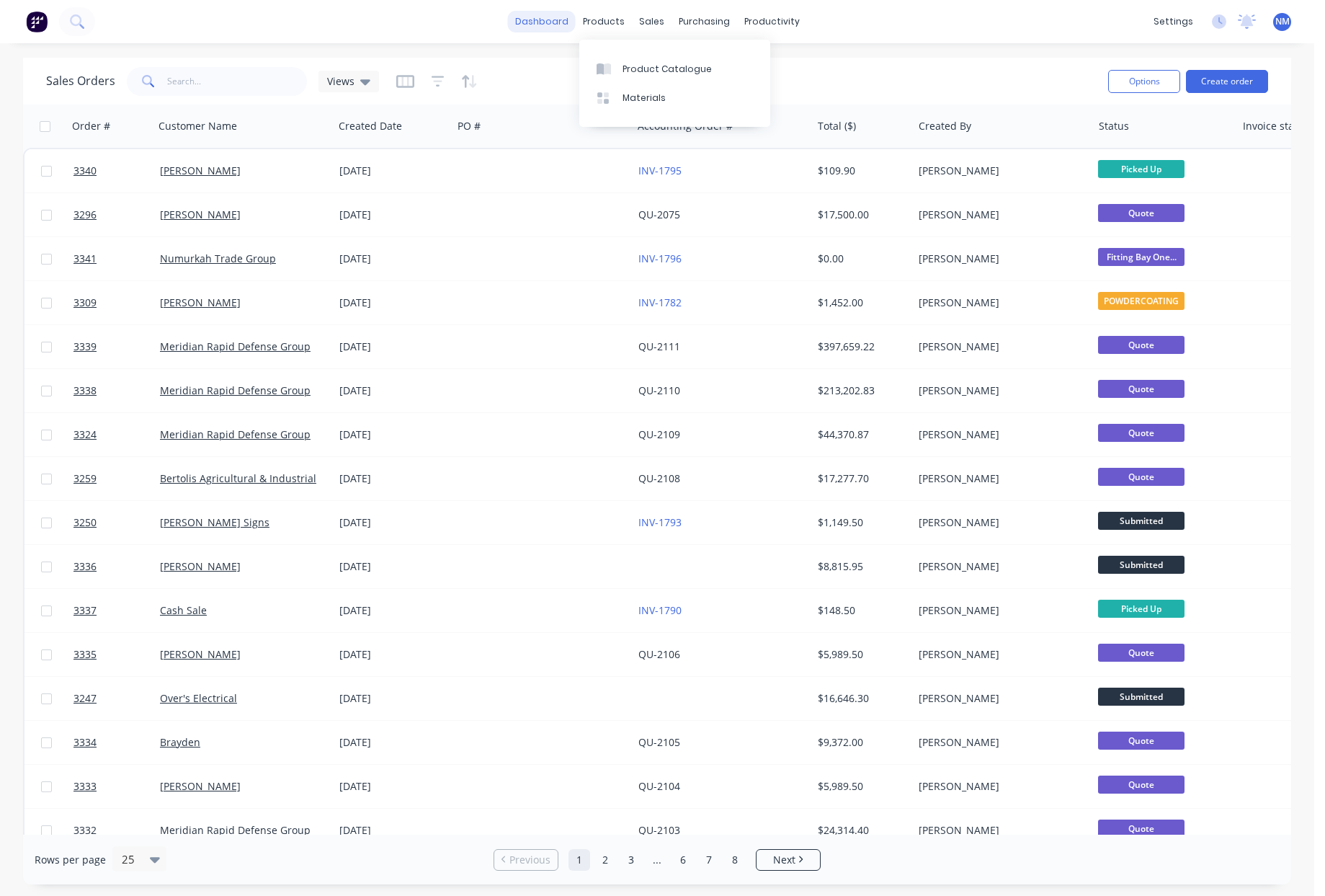
click at [531, 21] on link "dashboard" at bounding box center [542, 21] width 67 height 21
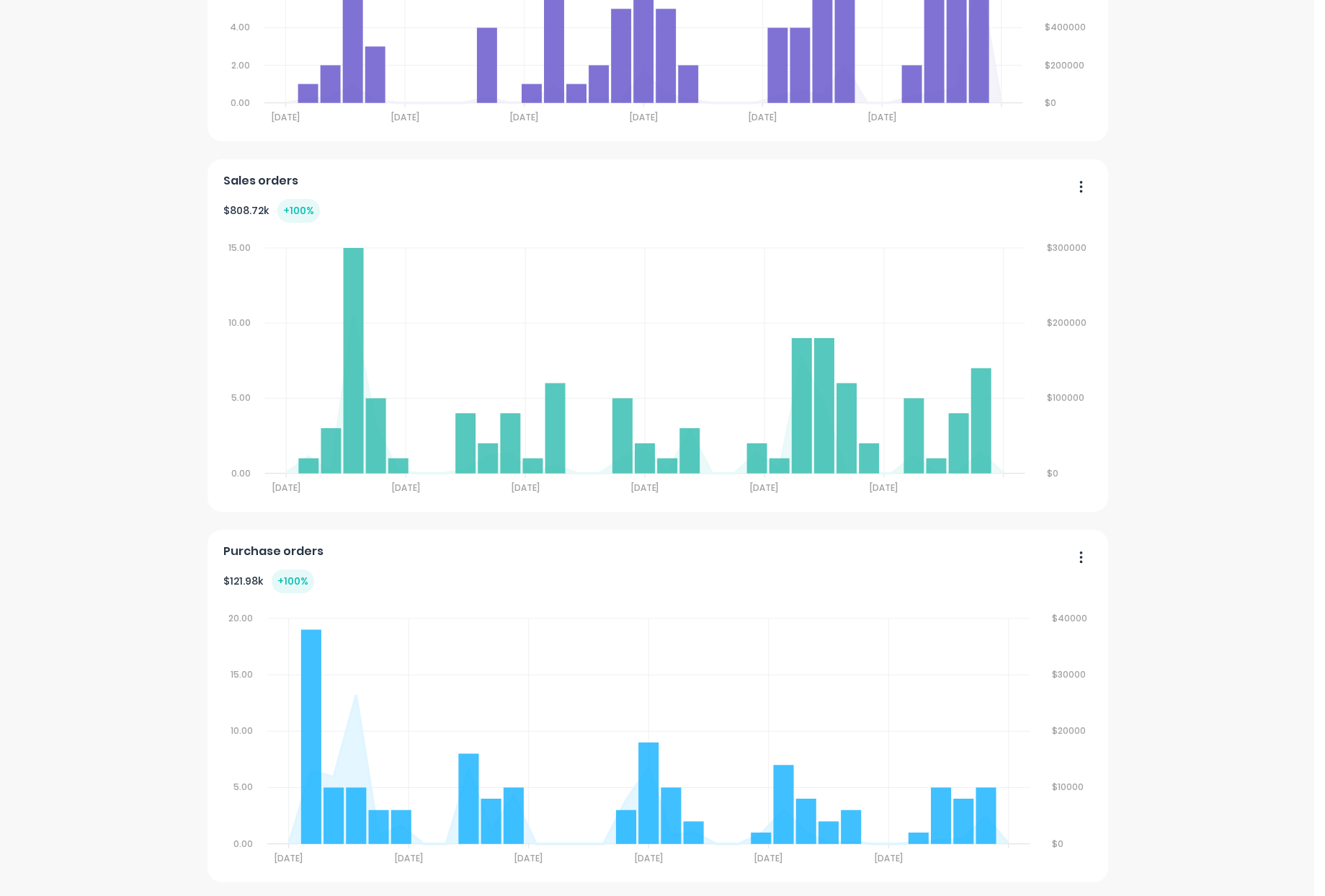
scroll to position [855, 0]
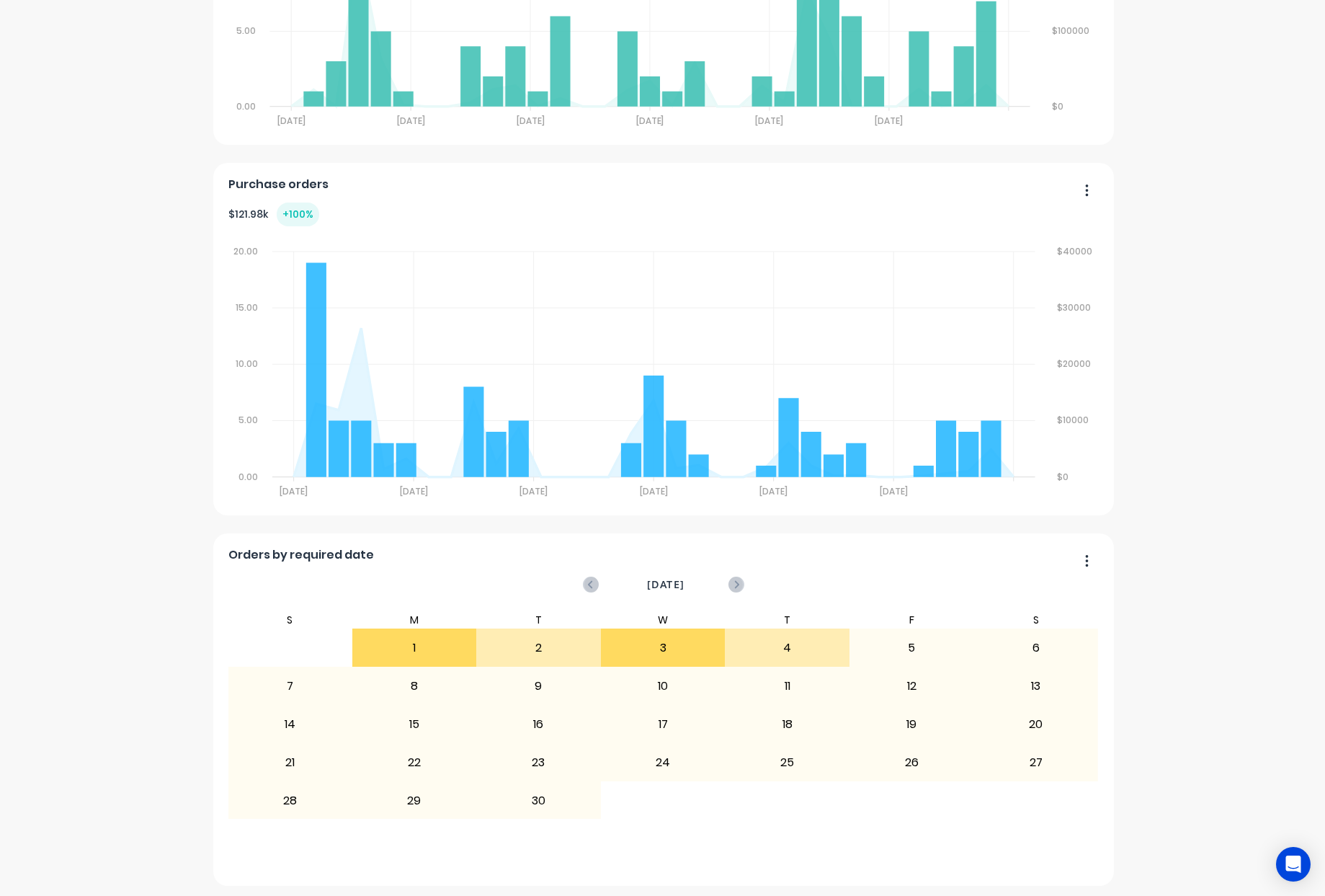
scroll to position [855, 0]
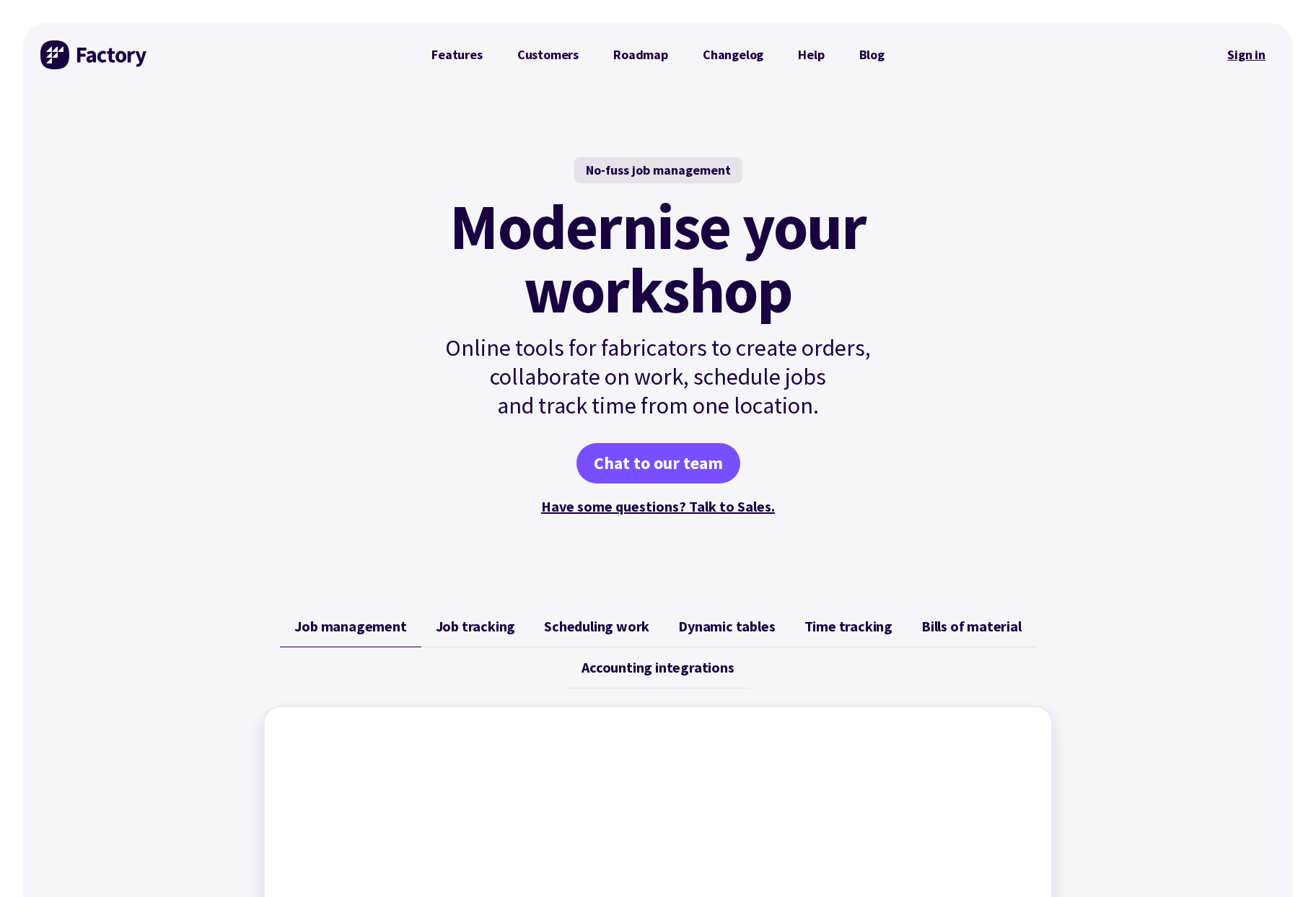
click at [1049, 52] on link "Sign in" at bounding box center [1246, 55] width 59 height 33
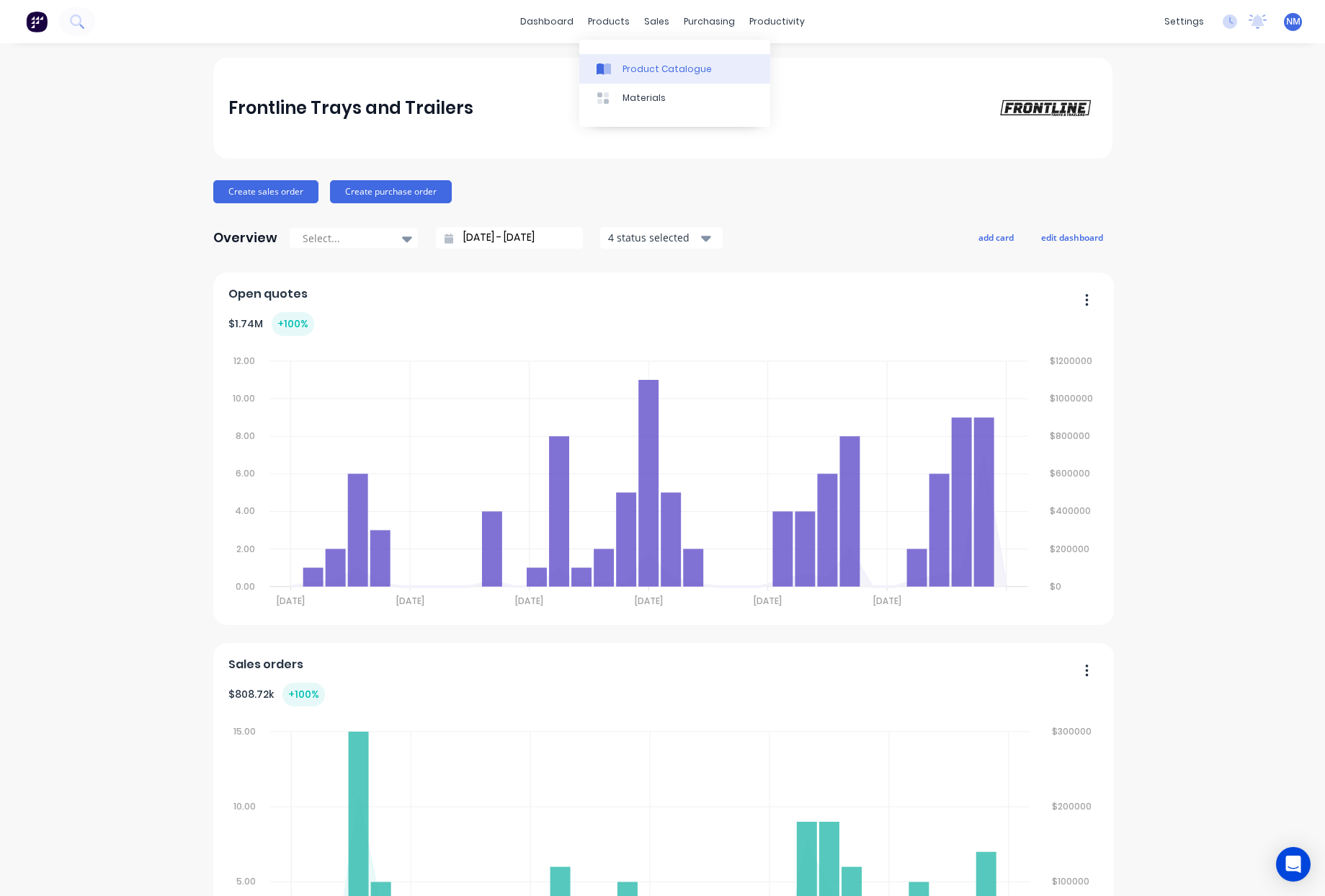
click at [643, 67] on div "Product Catalogue" at bounding box center [667, 69] width 90 height 13
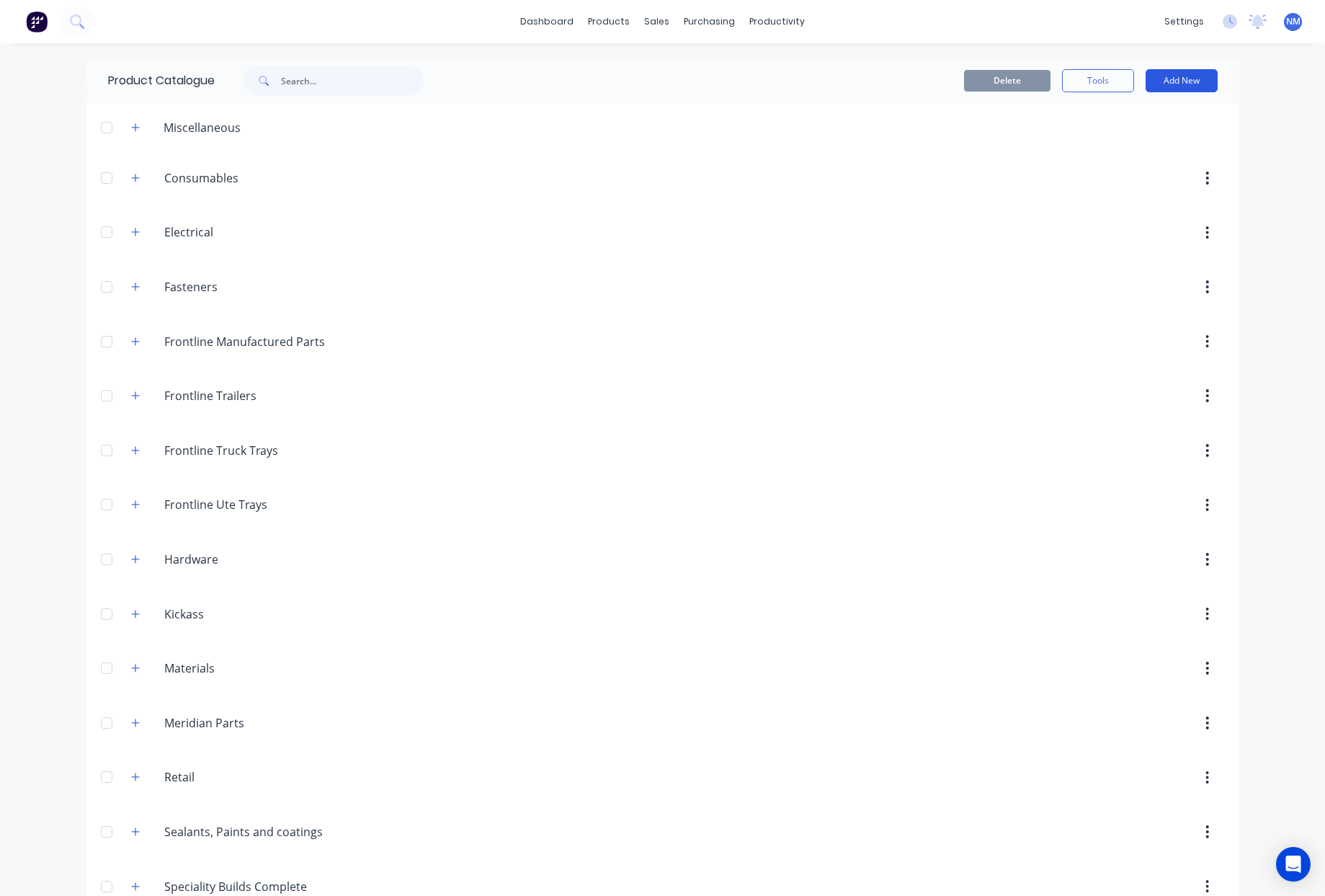
click at [1181, 82] on button "Add New" at bounding box center [1181, 80] width 72 height 23
click at [1159, 181] on div "Product Kit" at bounding box center [1150, 175] width 111 height 21
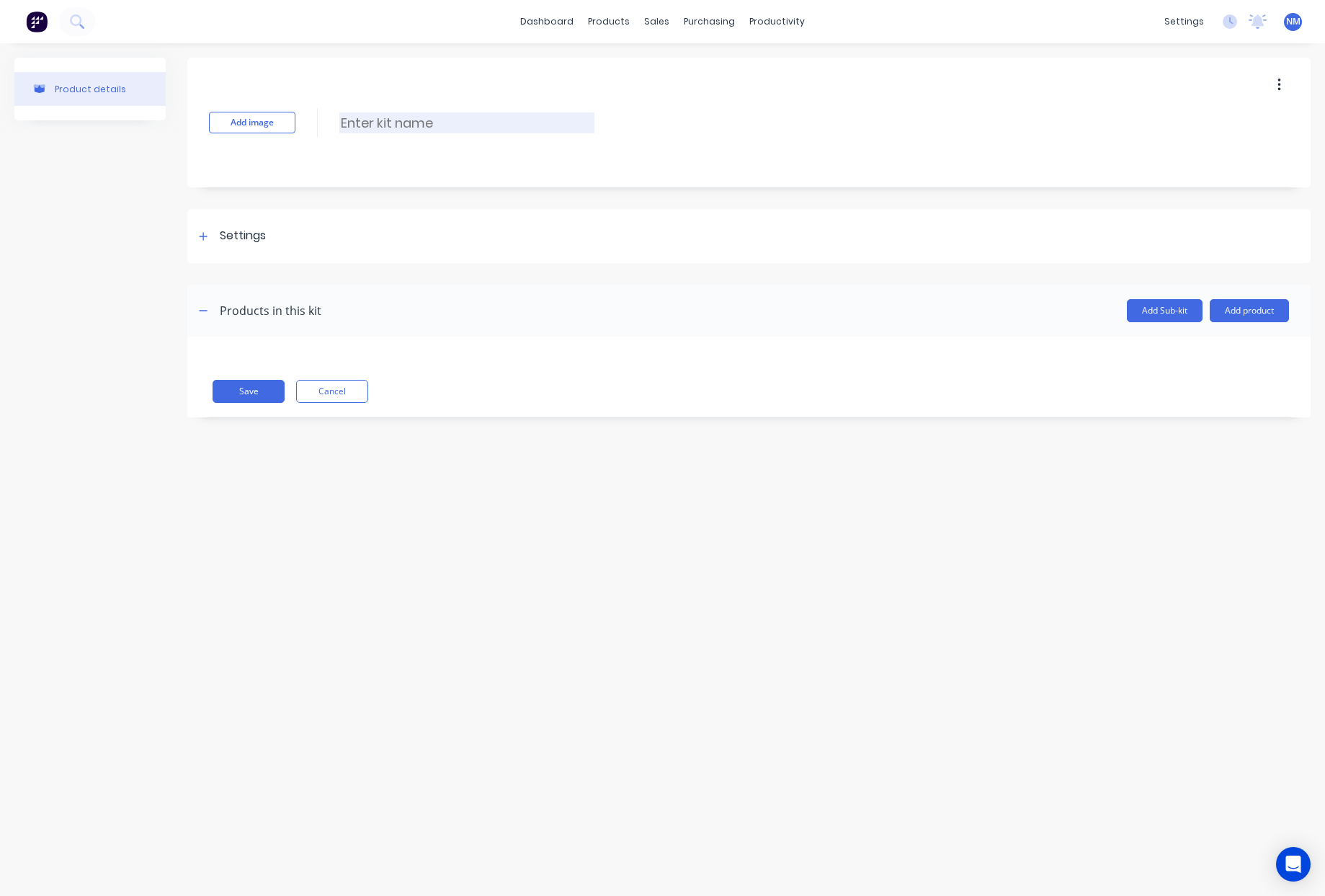
click at [385, 123] on input at bounding box center [467, 123] width 255 height 21
type input "20FT Cottage Trailer"
click at [201, 236] on icon at bounding box center [203, 236] width 9 height 10
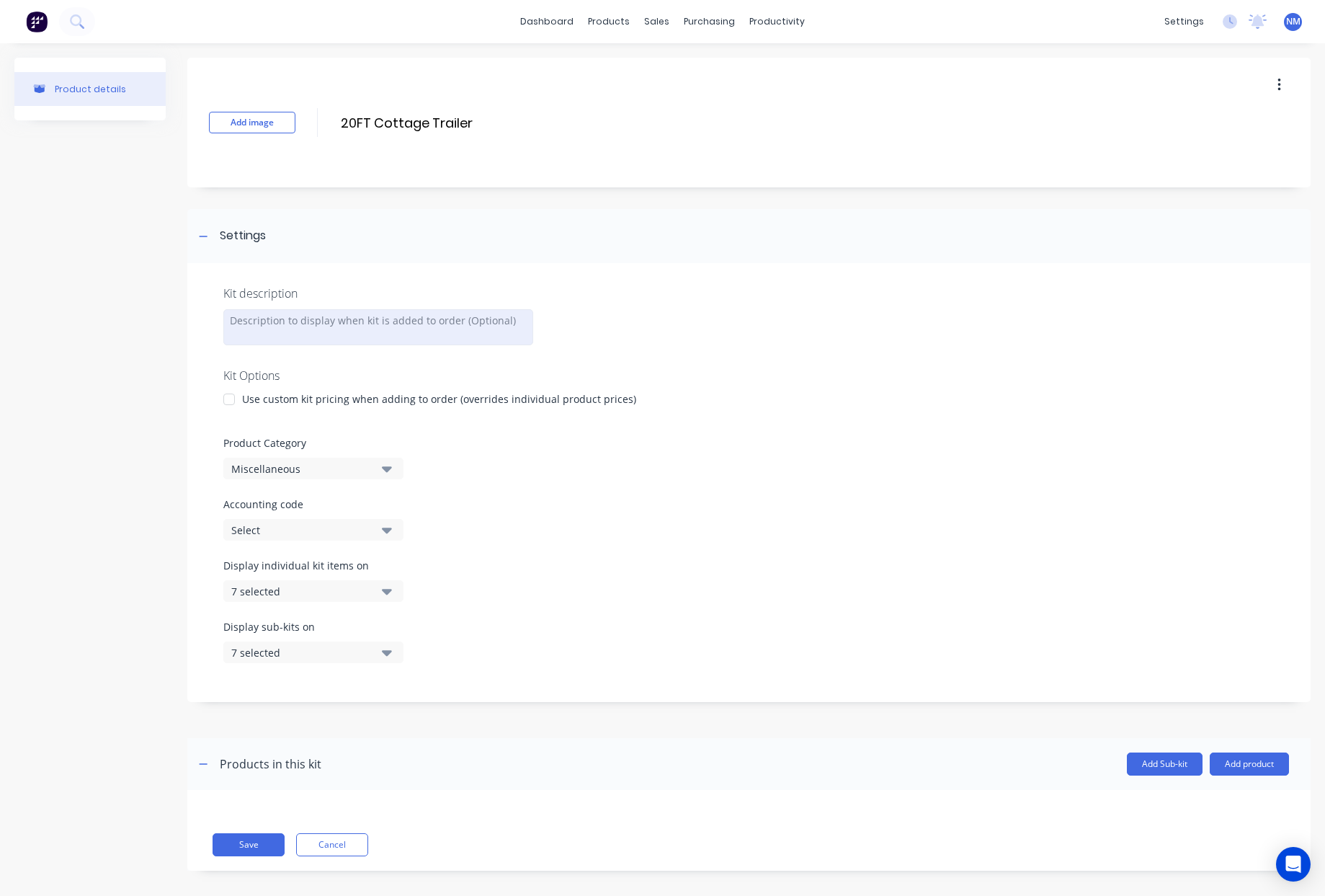
click at [343, 320] on div at bounding box center [378, 327] width 310 height 36
click at [228, 398] on div at bounding box center [229, 399] width 29 height 29
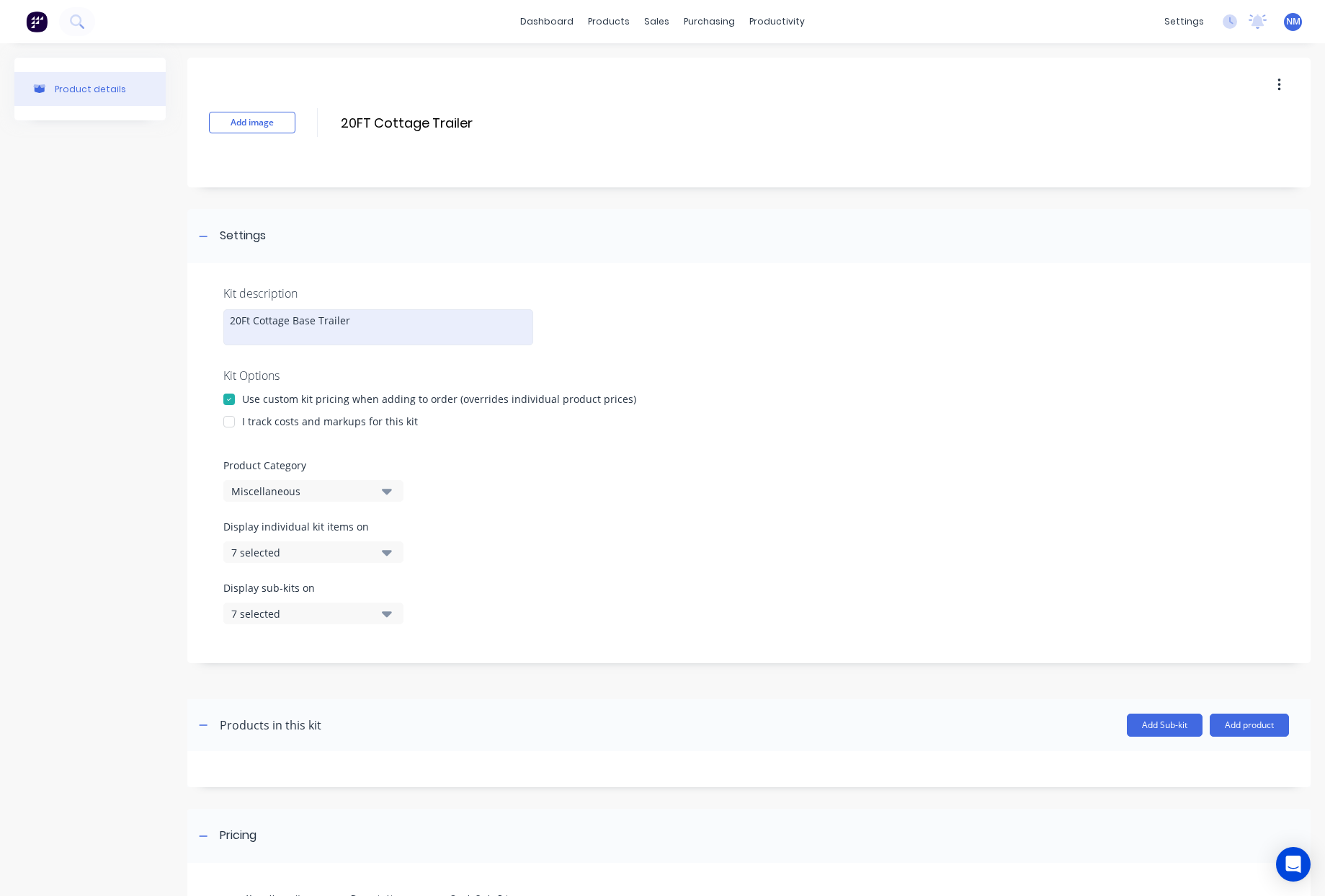
click at [230, 428] on div at bounding box center [229, 421] width 29 height 29
click at [341, 485] on div "Miscellaneous" at bounding box center [301, 491] width 140 height 15
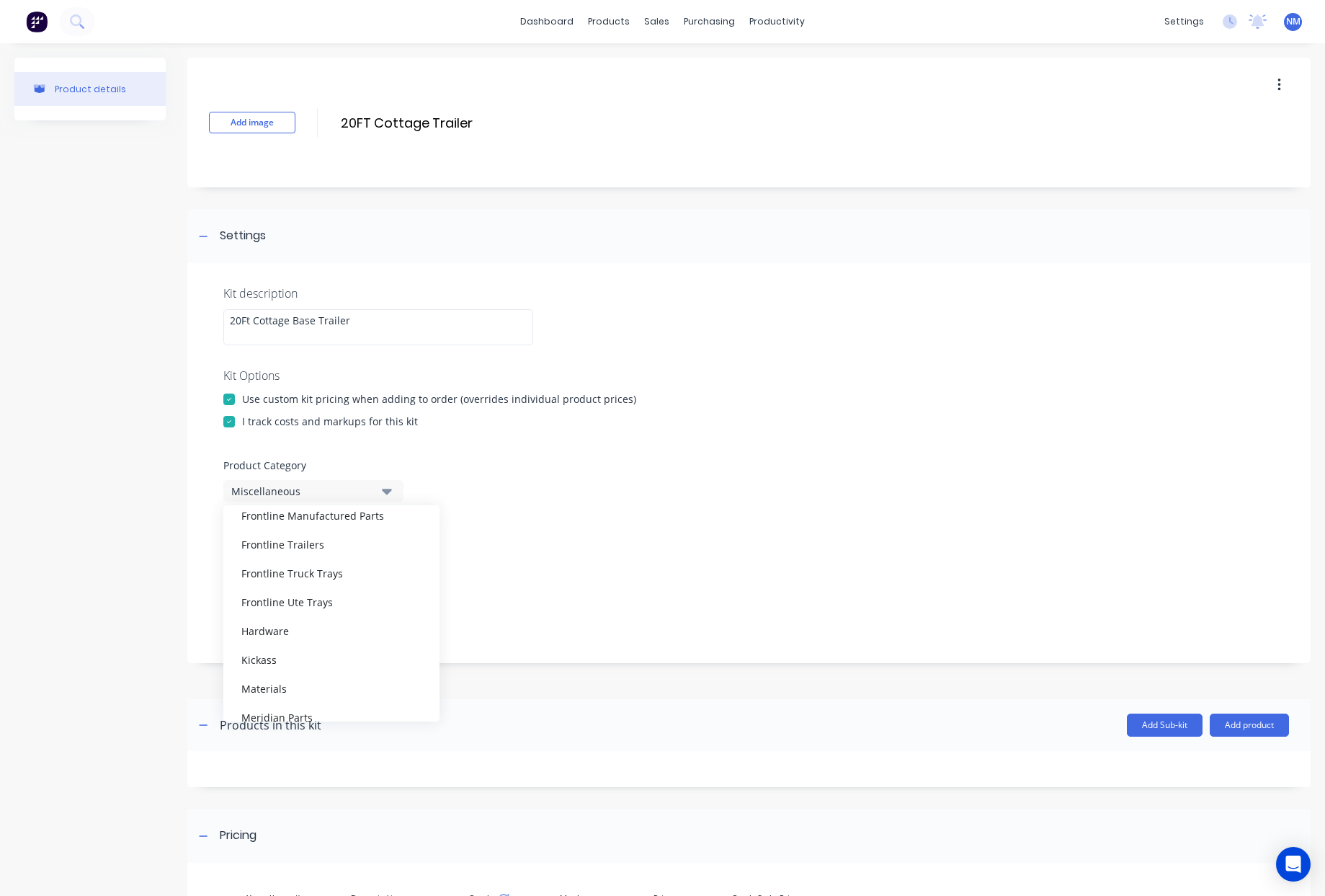
scroll to position [358, 0]
click at [351, 618] on div "Speciality Builds Complete" at bounding box center [331, 616] width 216 height 29
click at [627, 504] on div "Kit description 20Ft Cottage Base Trailer Kit Options Use custom kit pricing wh…" at bounding box center [749, 463] width 1124 height 400
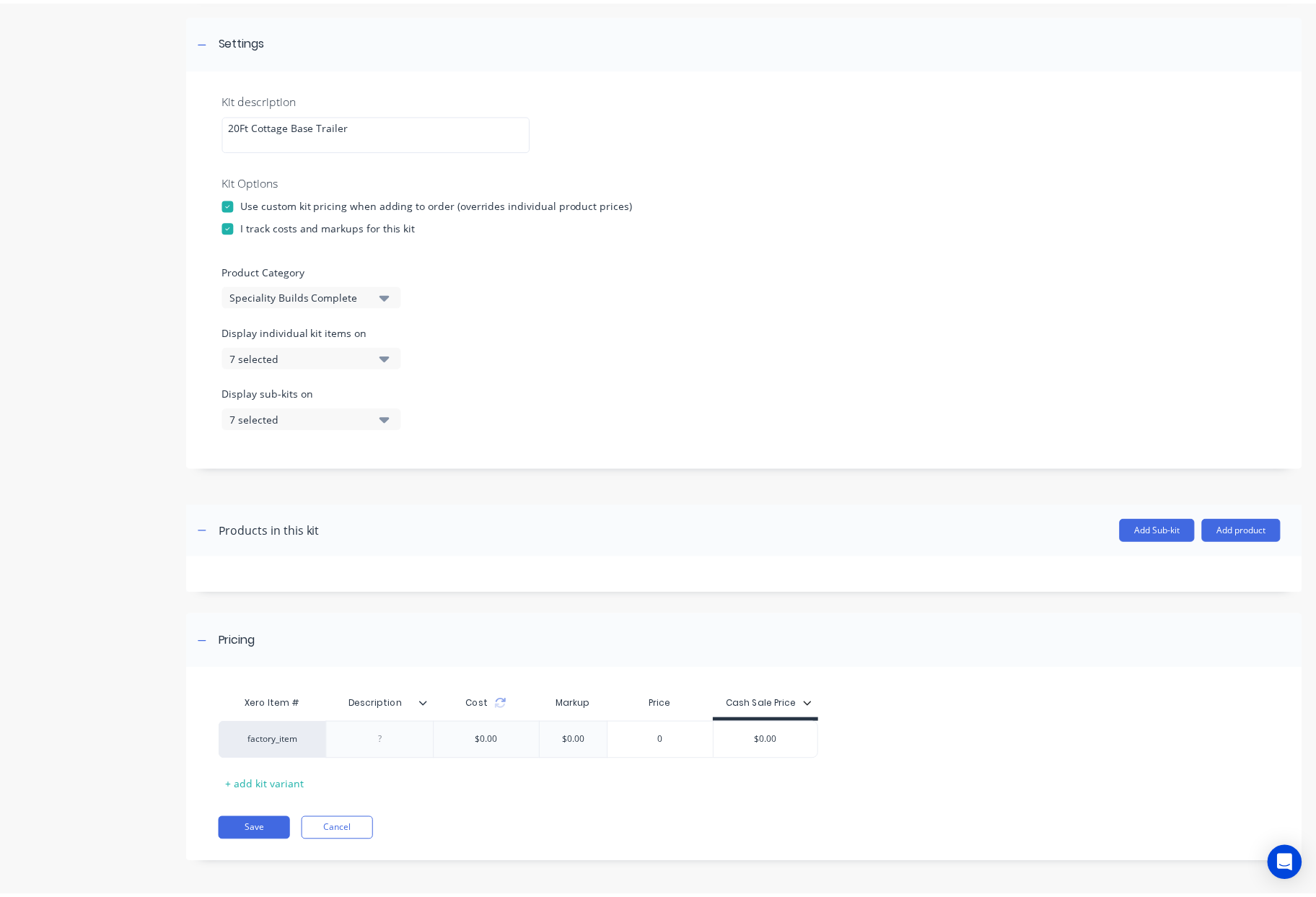
scroll to position [198, 0]
click at [361, 353] on div "7 selected" at bounding box center [302, 355] width 140 height 15
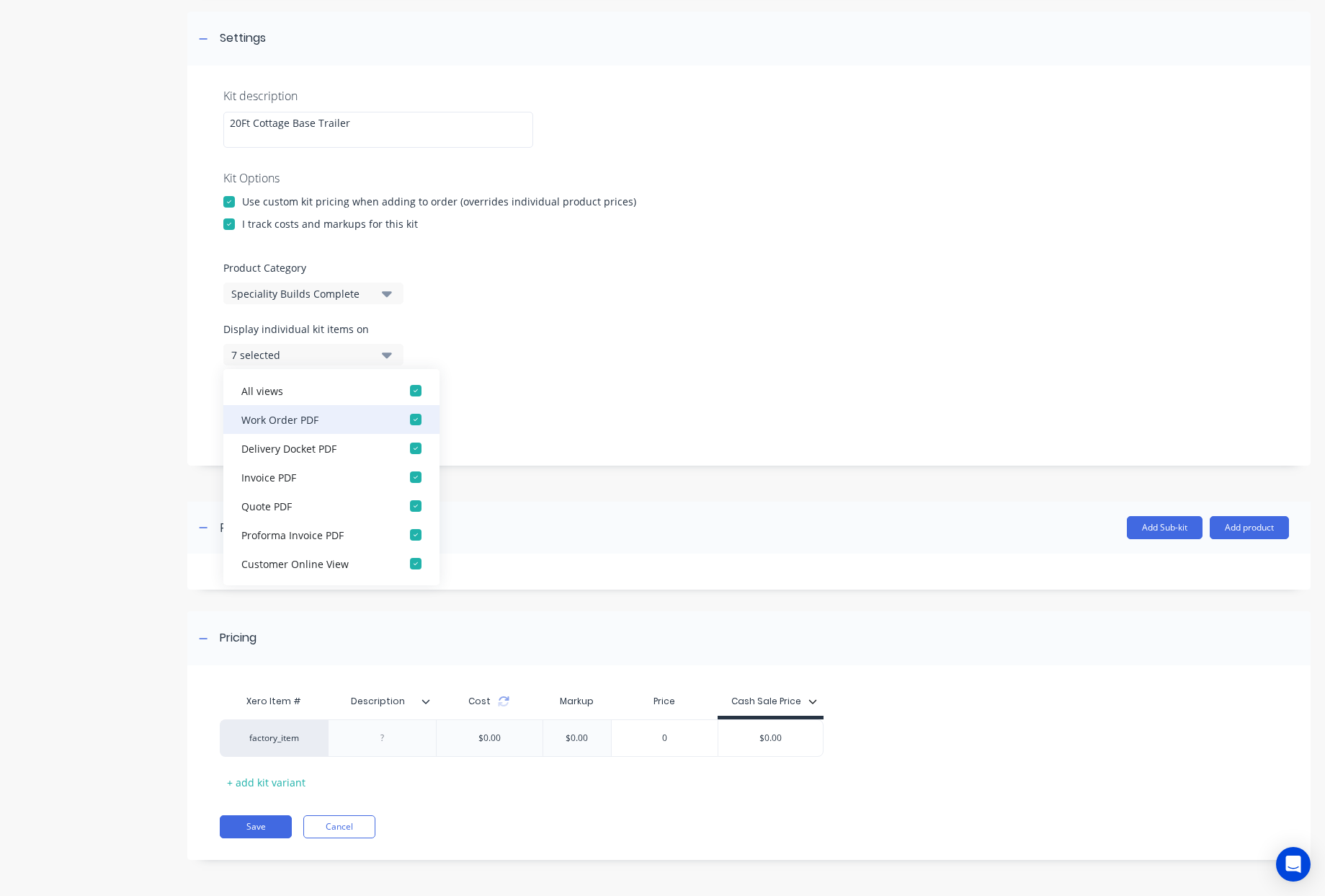
click at [408, 385] on div "button" at bounding box center [415, 390] width 29 height 29
drag, startPoint x: 408, startPoint y: 417, endPoint x: 546, endPoint y: 408, distance: 138.3
click at [407, 417] on div "button" at bounding box center [415, 419] width 29 height 29
click at [585, 397] on div "Display sub-kits on 7 selected" at bounding box center [749, 413] width 1051 height 61
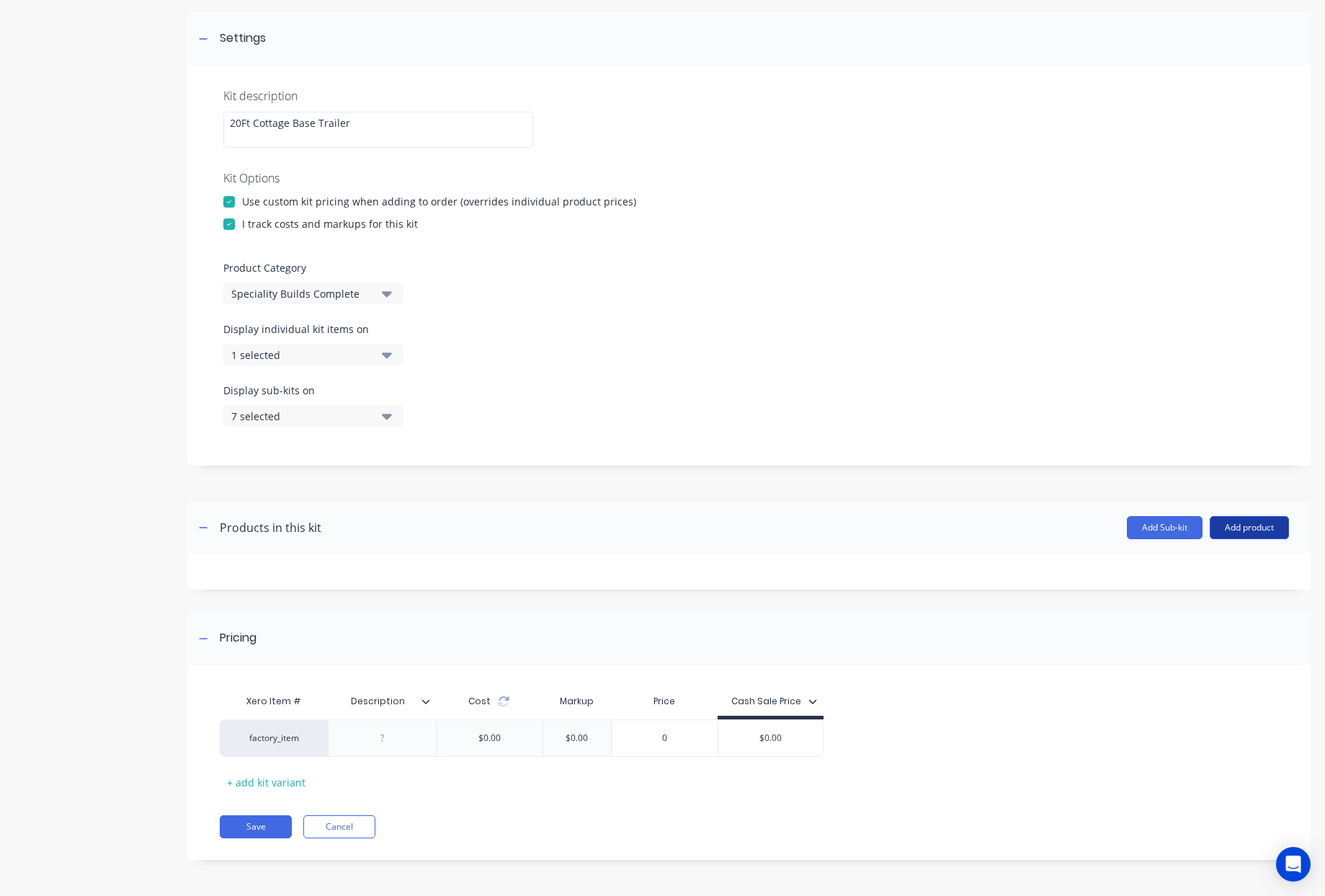
click at [1240, 530] on button "Add product" at bounding box center [1250, 527] width 79 height 23
click at [1224, 569] on div "Product catalogue" at bounding box center [1221, 565] width 111 height 21
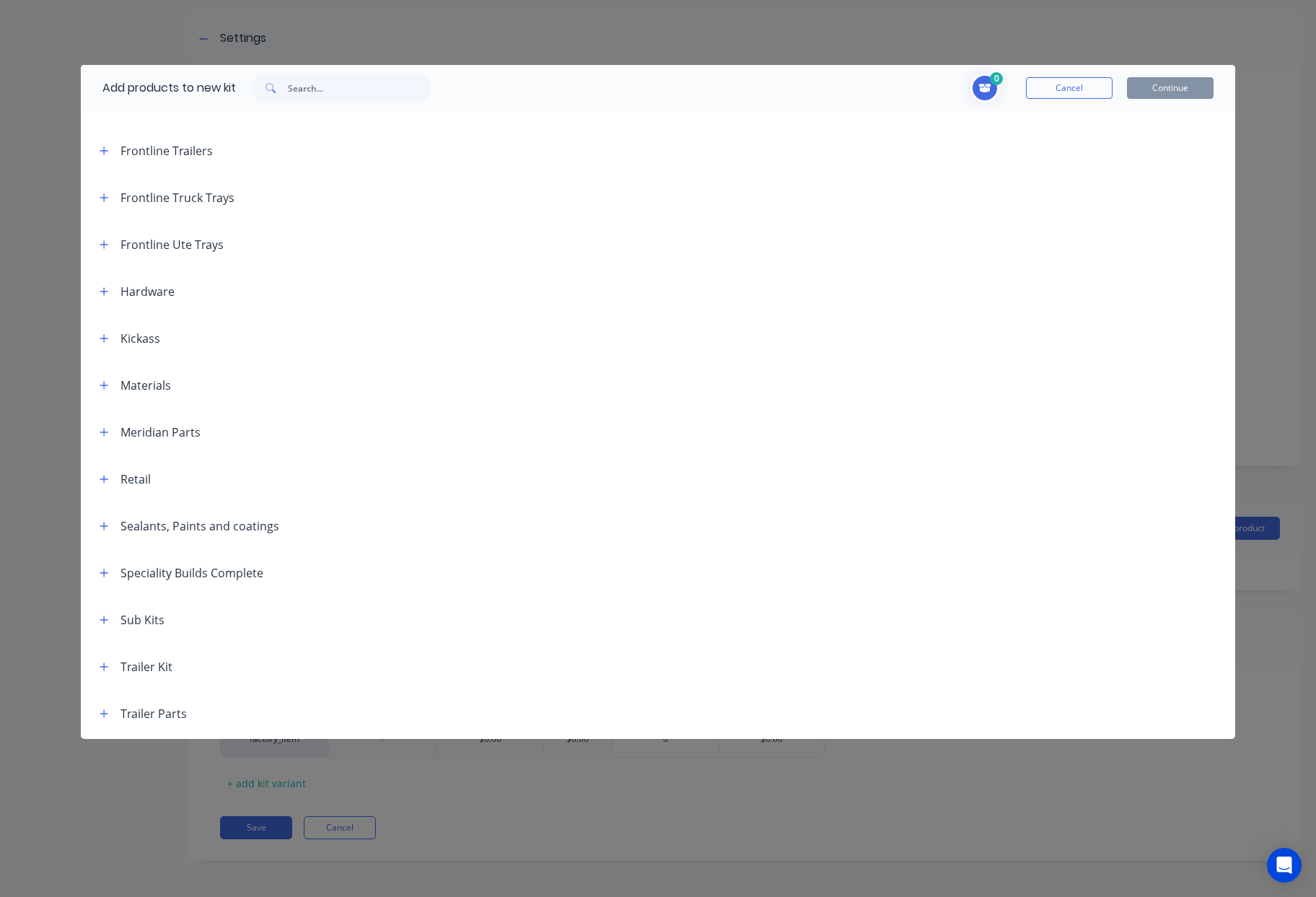
scroll to position [253, 0]
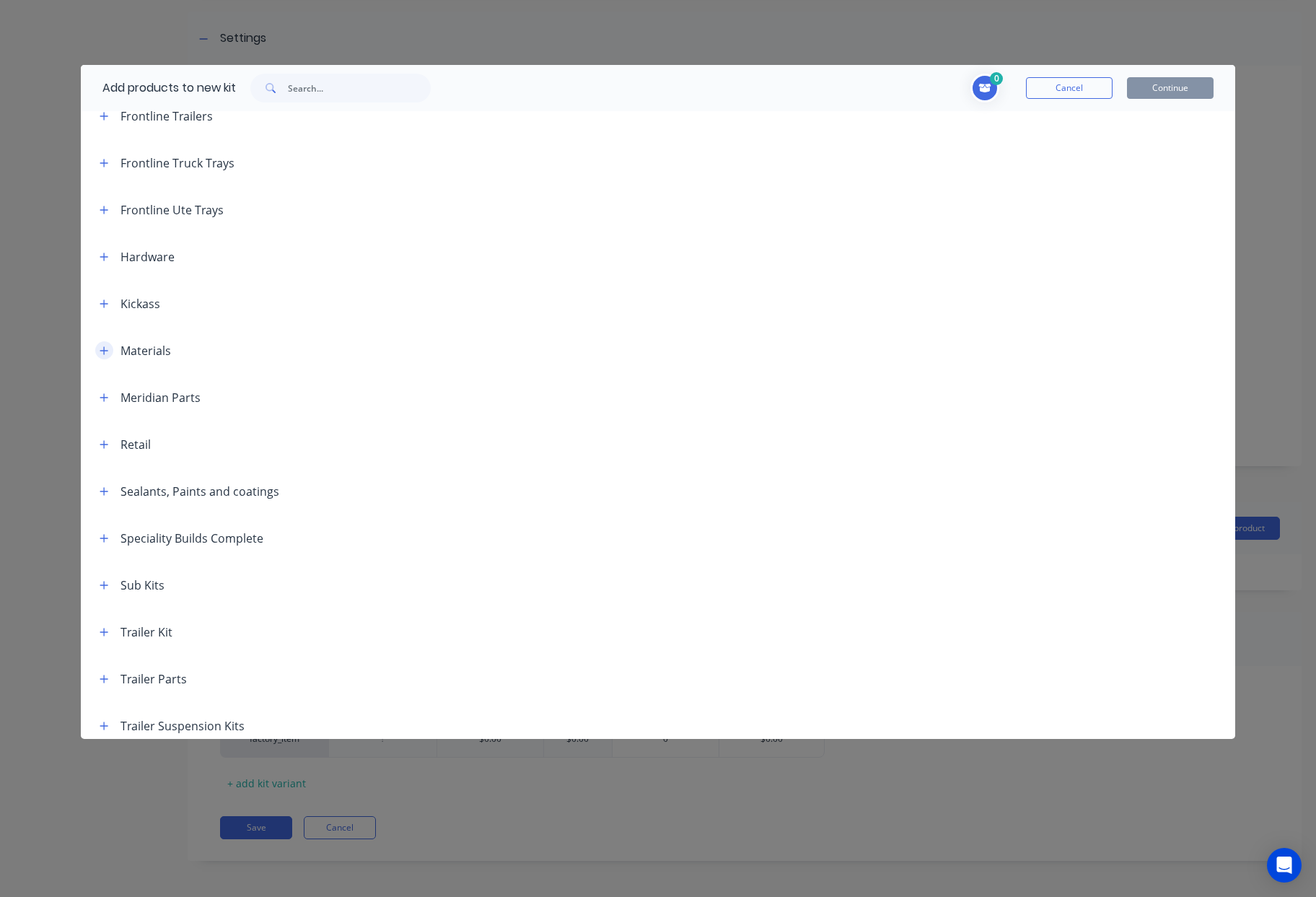
click at [106, 351] on icon "button" at bounding box center [103, 350] width 9 height 10
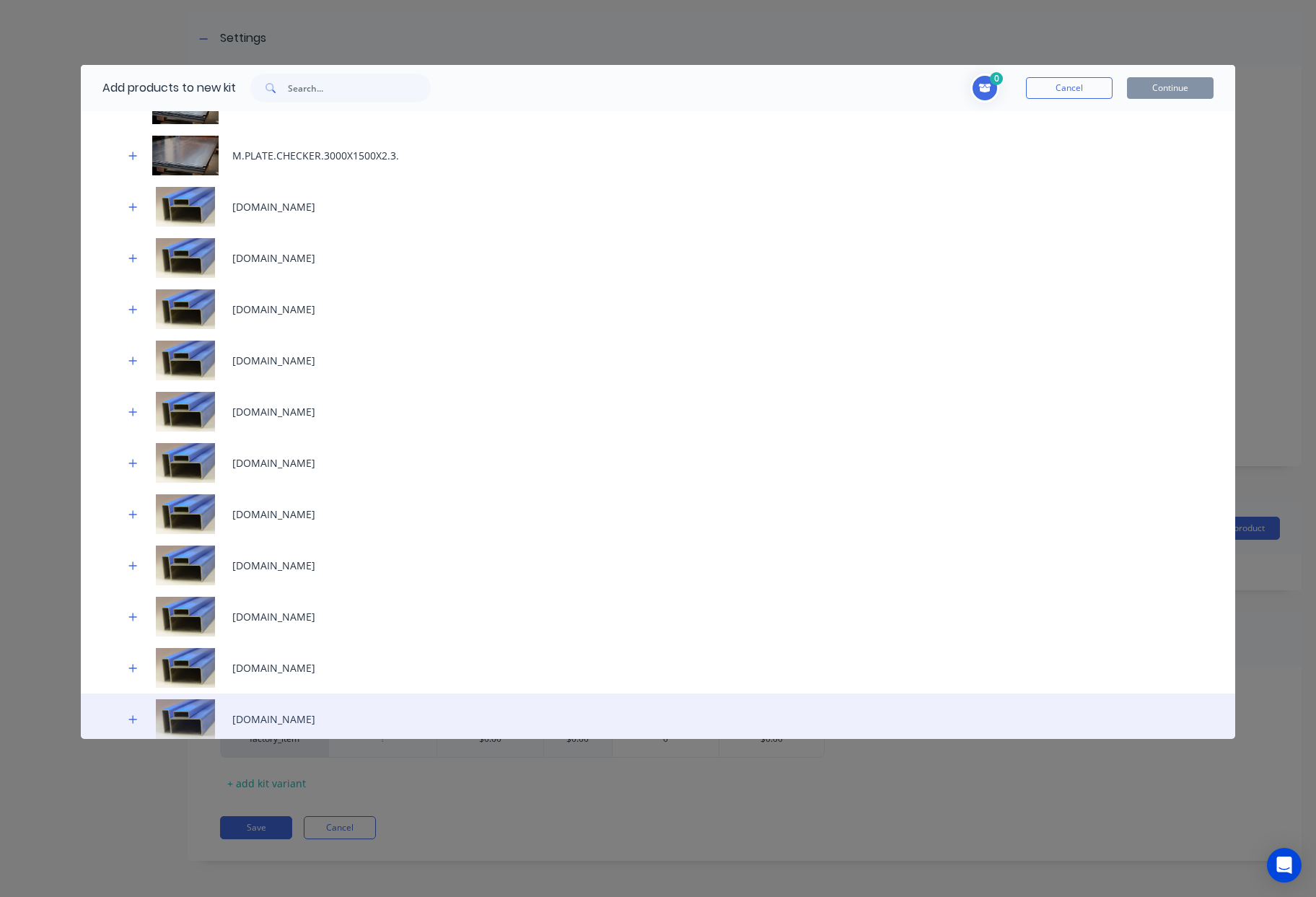
scroll to position [2017, 0]
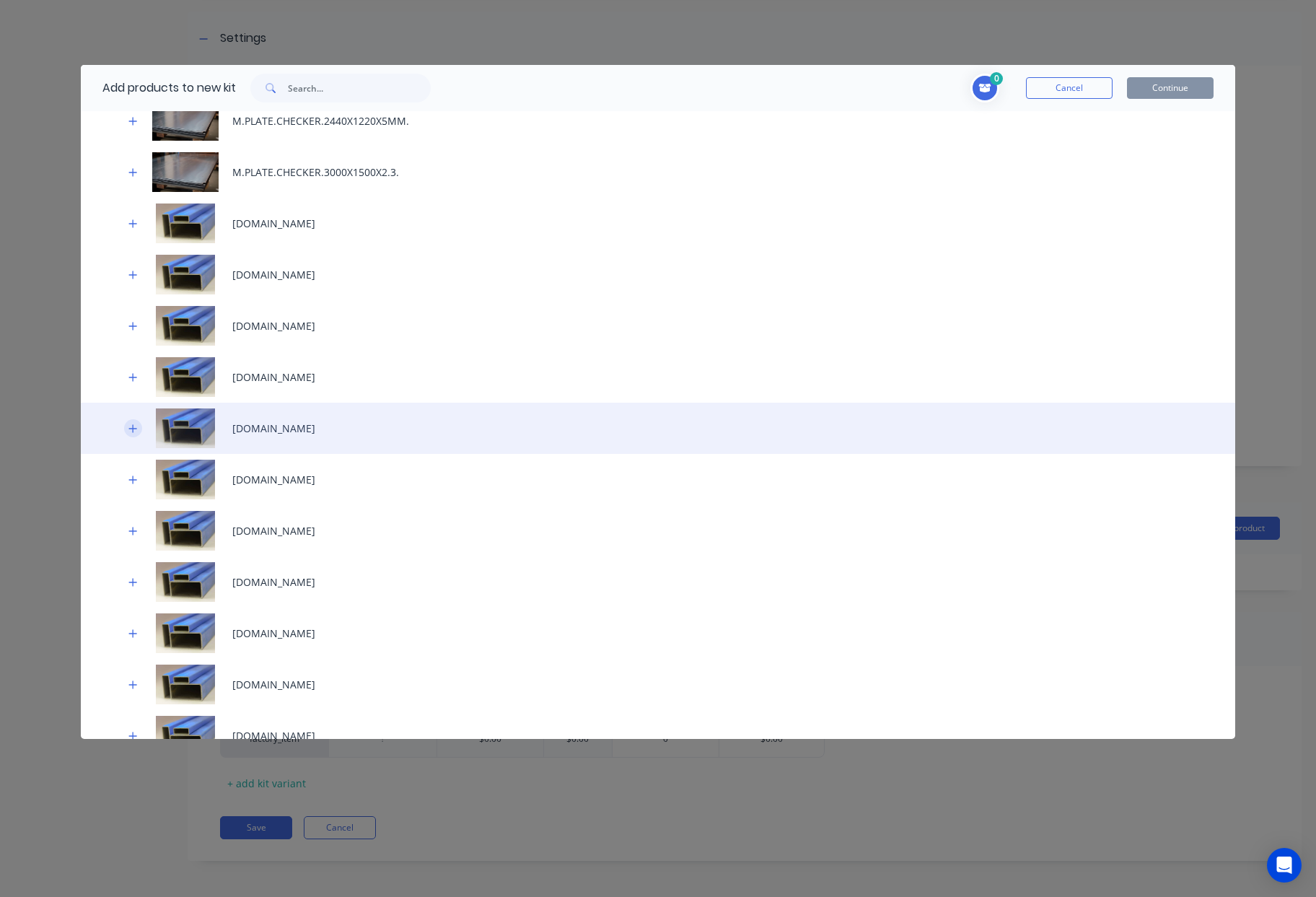
click at [132, 430] on icon "button" at bounding box center [133, 428] width 9 height 10
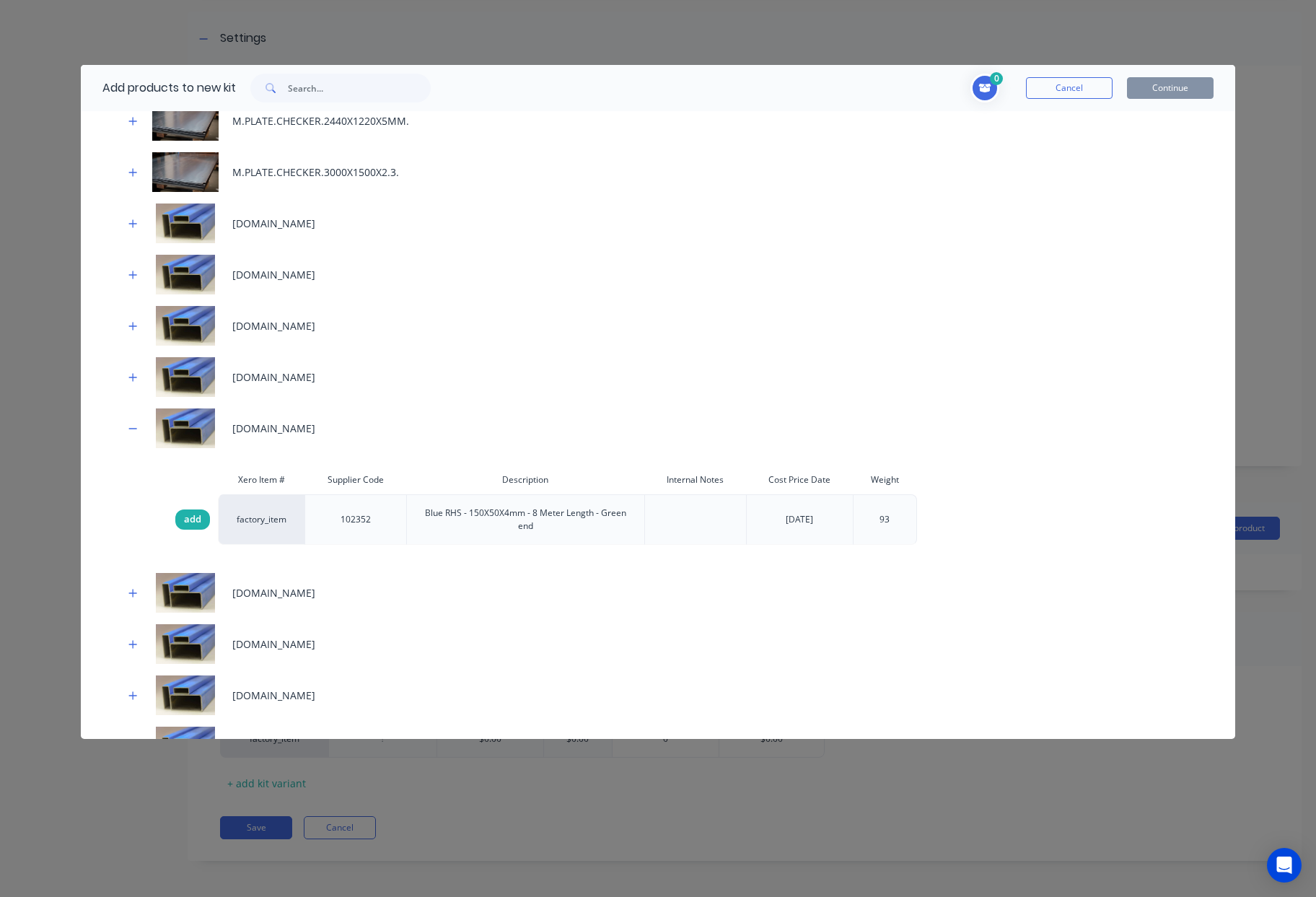
click at [188, 521] on span "add" at bounding box center [193, 519] width 17 height 14
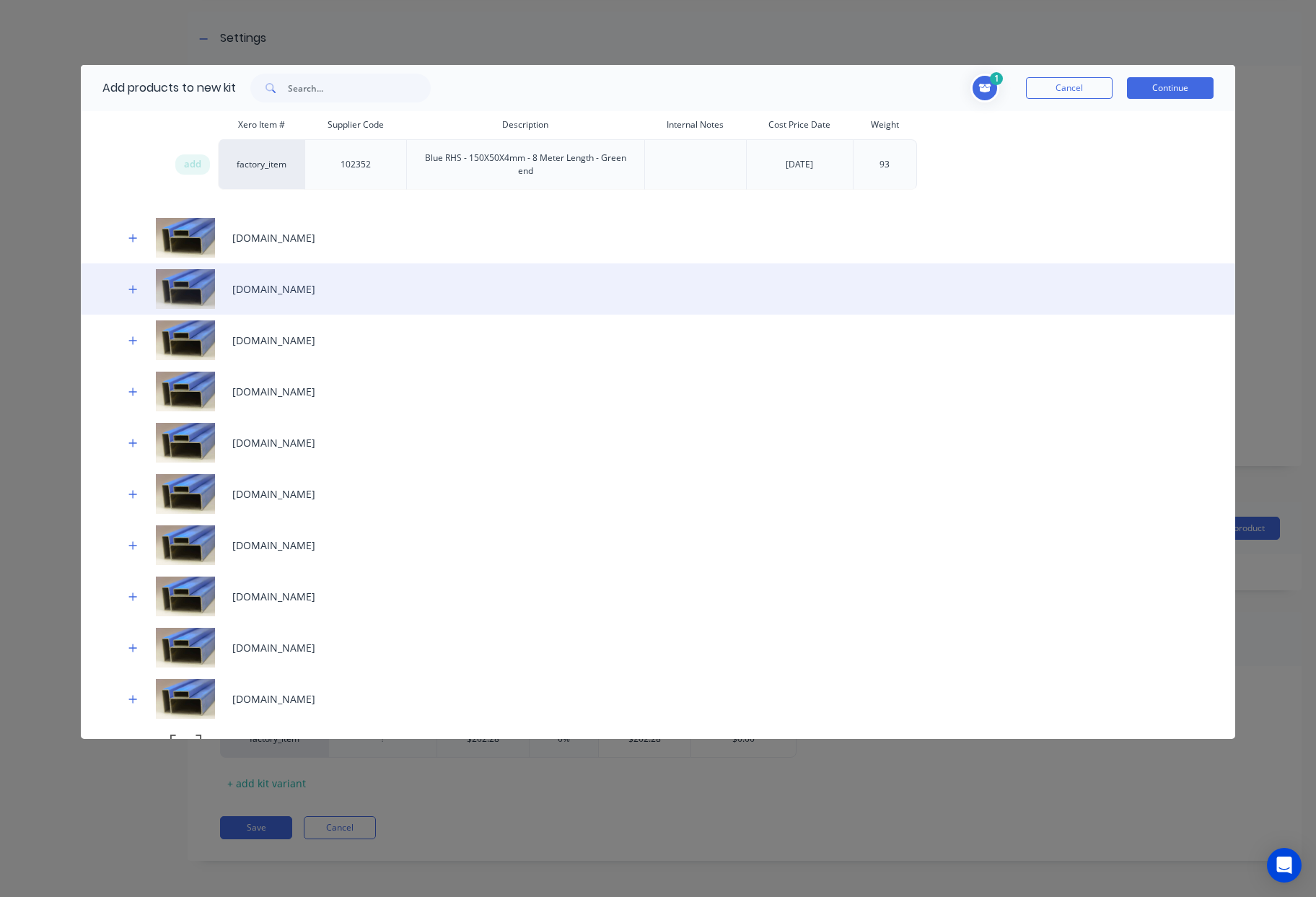
scroll to position [2429, 0]
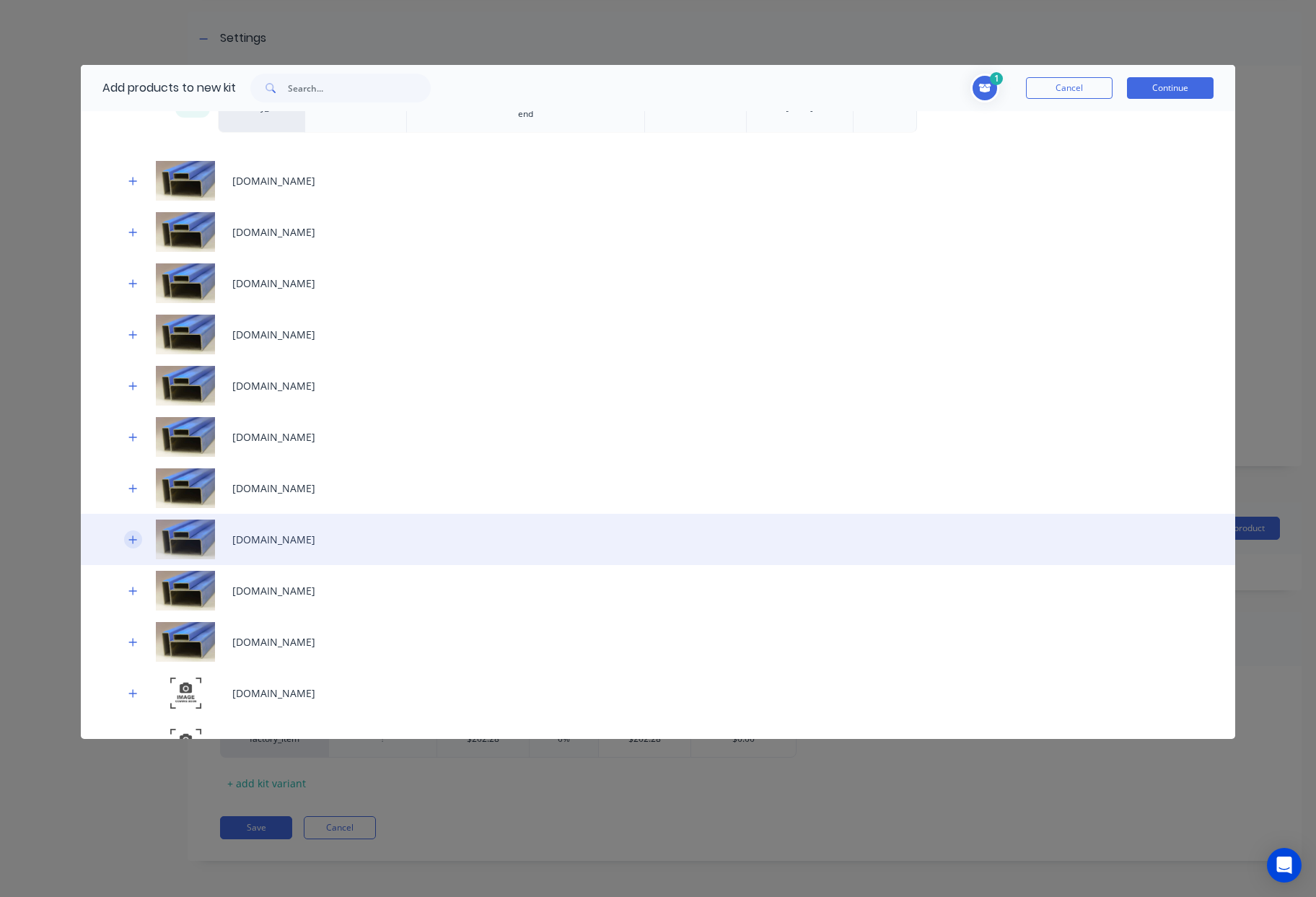
click at [133, 543] on icon "button" at bounding box center [133, 539] width 9 height 10
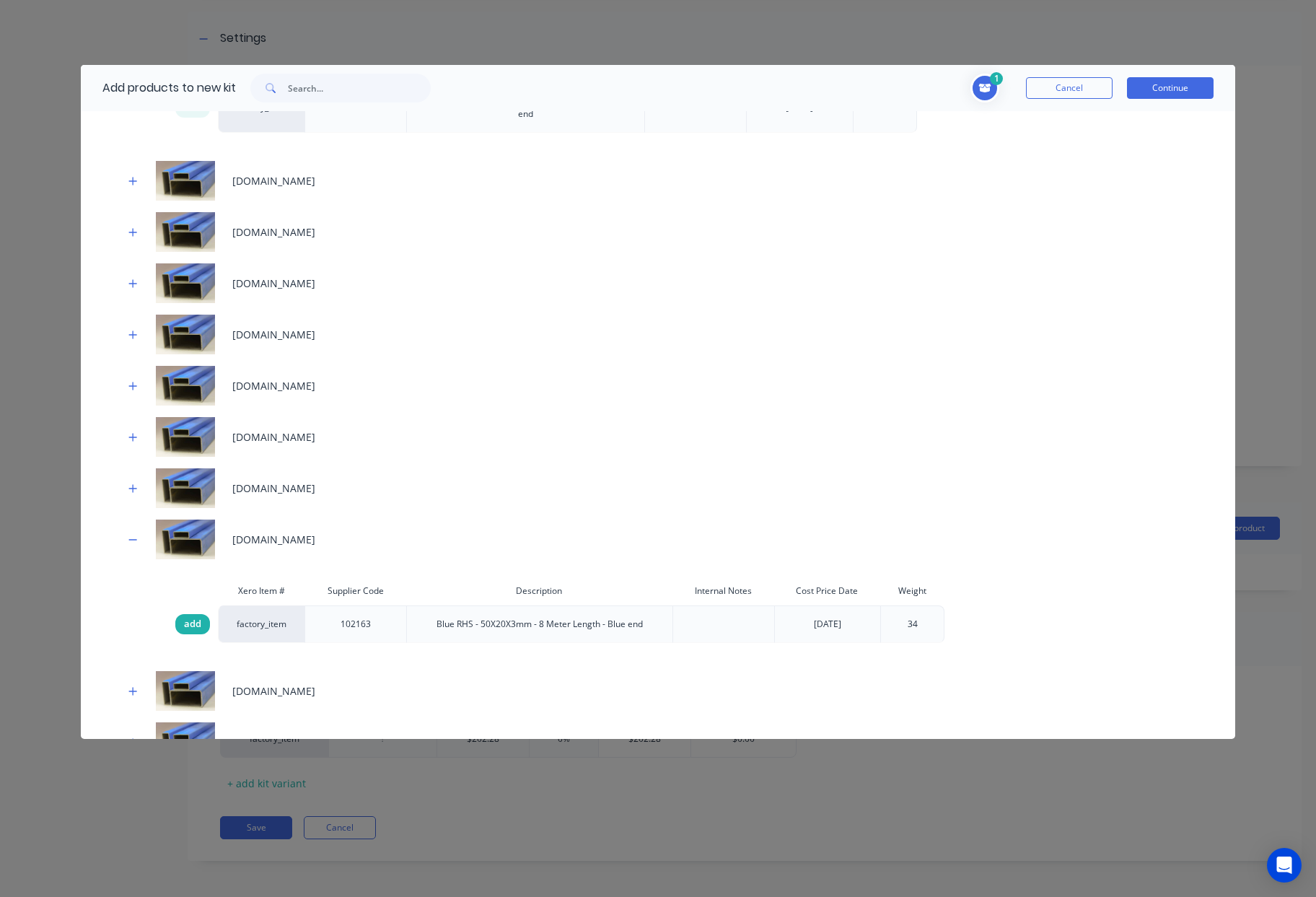
click at [182, 621] on div "add" at bounding box center [193, 623] width 35 height 20
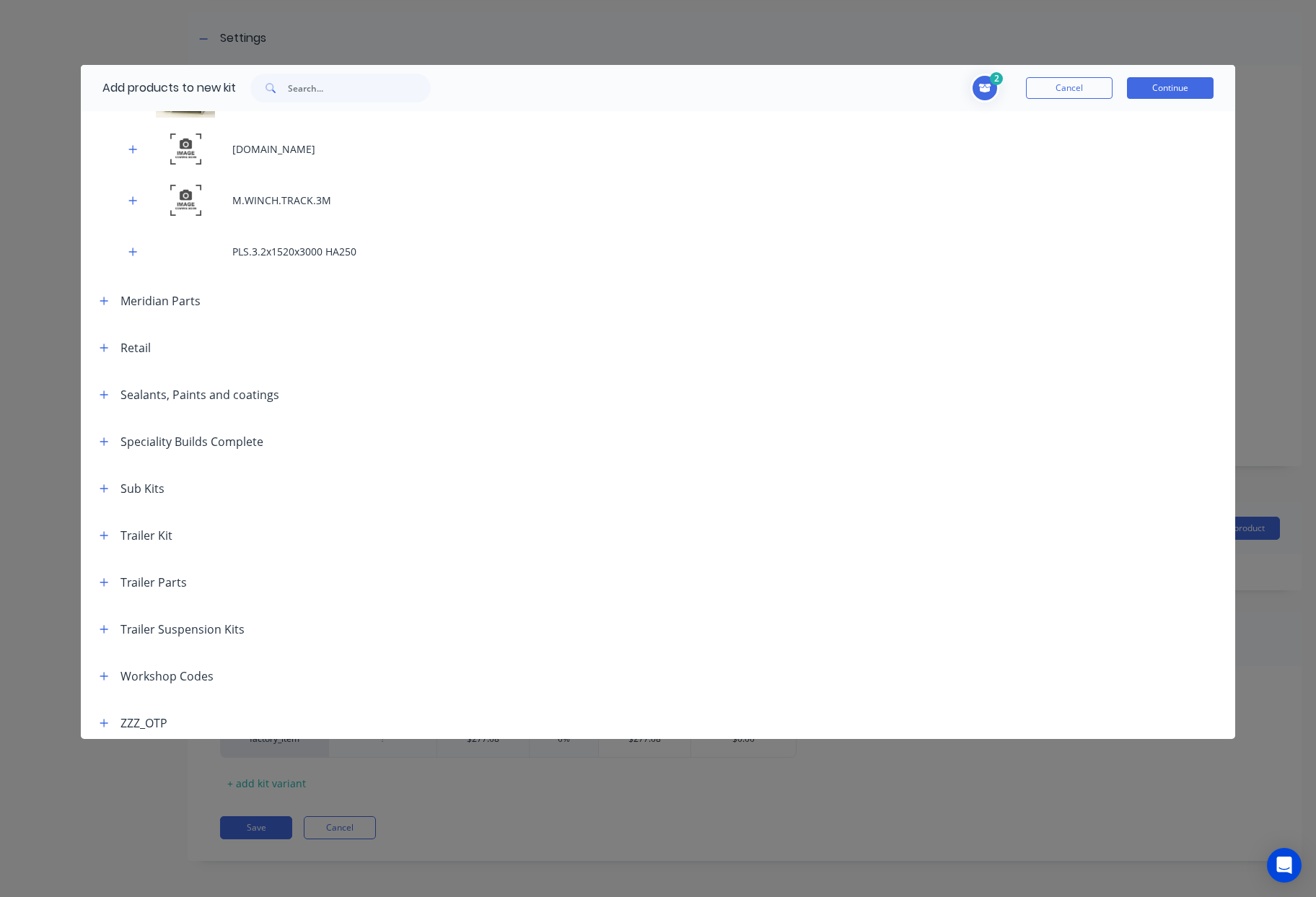
scroll to position [3081, 0]
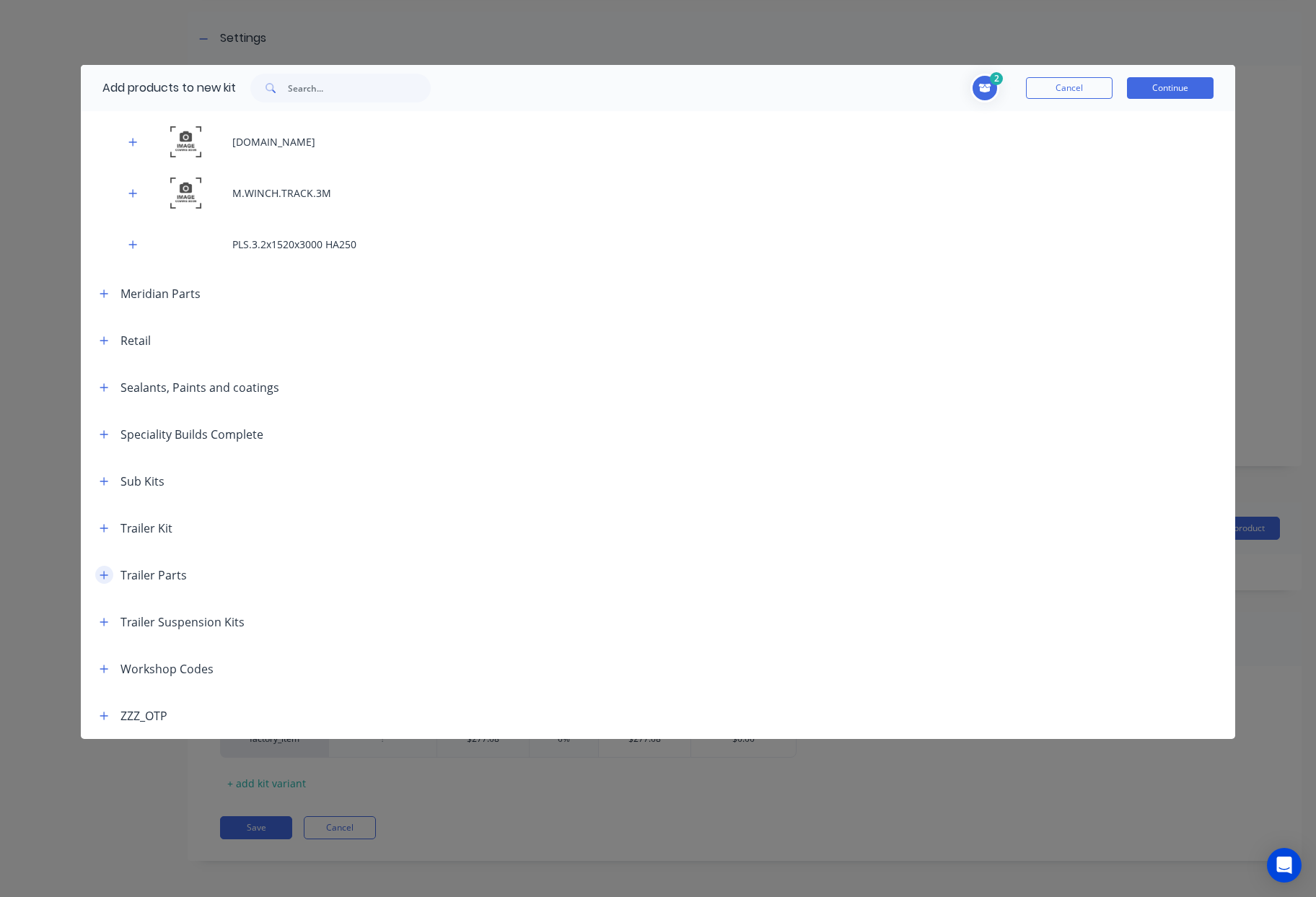
click at [106, 579] on button "button" at bounding box center [104, 575] width 18 height 18
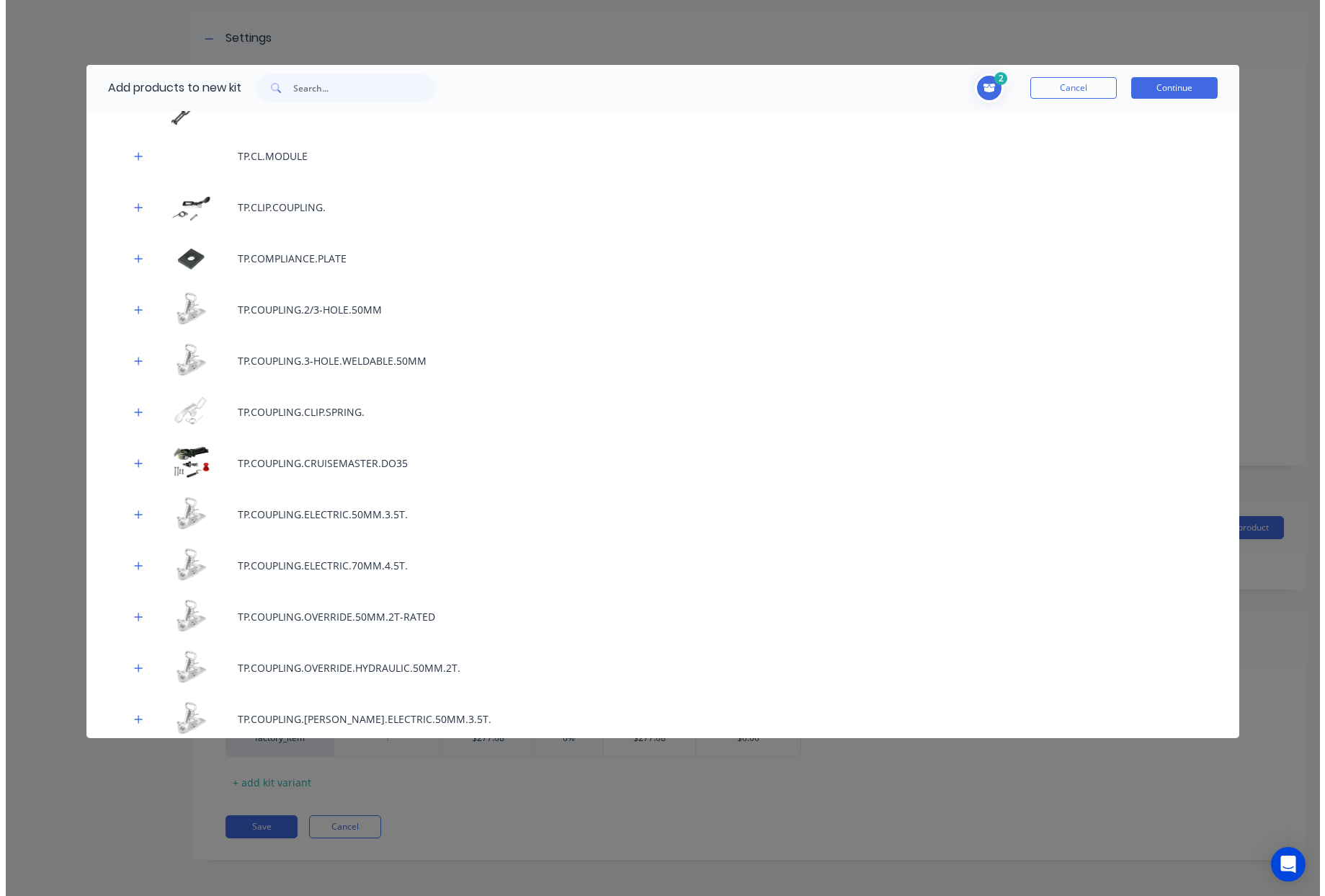
scroll to position [6921, 0]
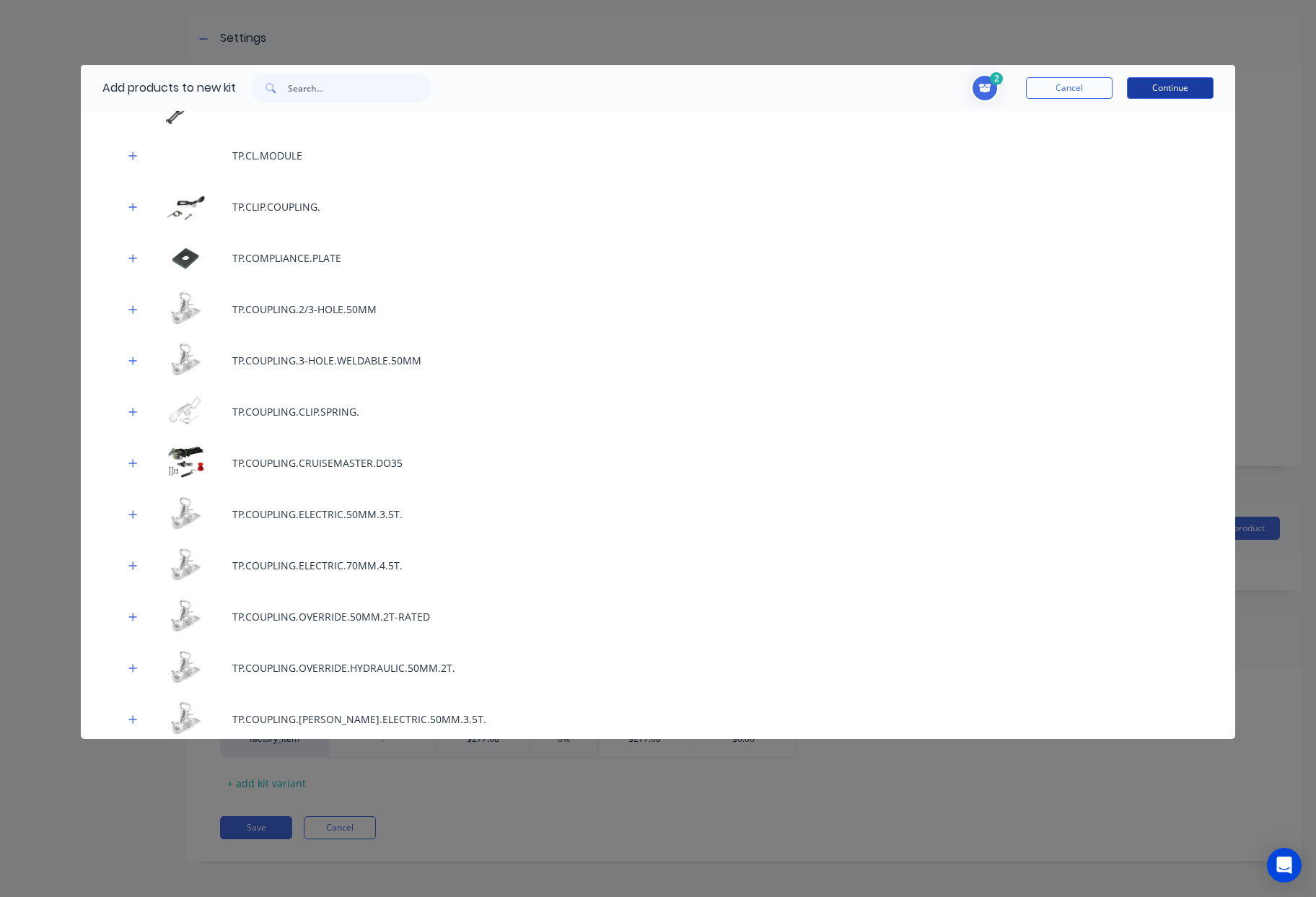
click at [1192, 91] on button "Continue" at bounding box center [1170, 87] width 87 height 21
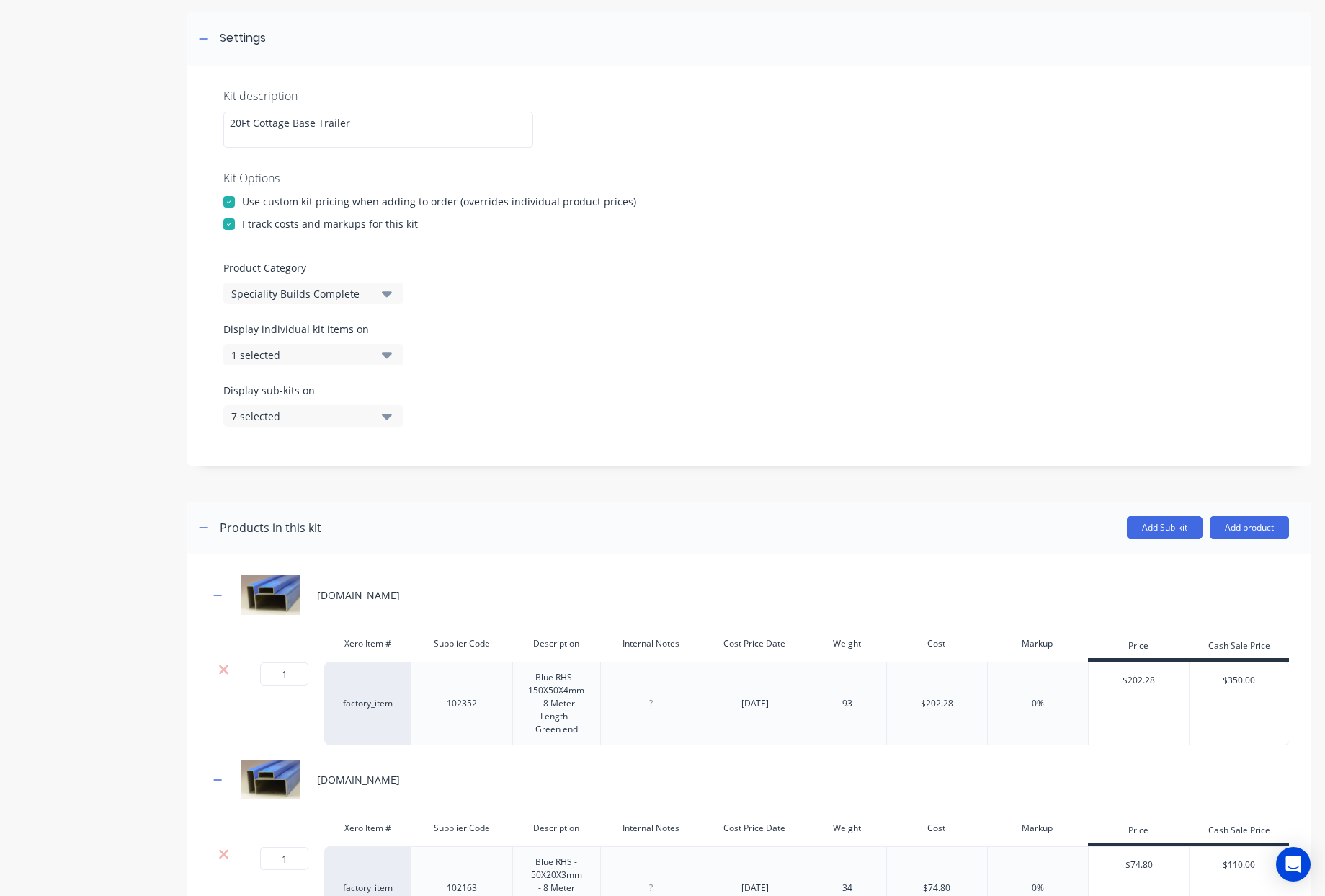
scroll to position [588, 0]
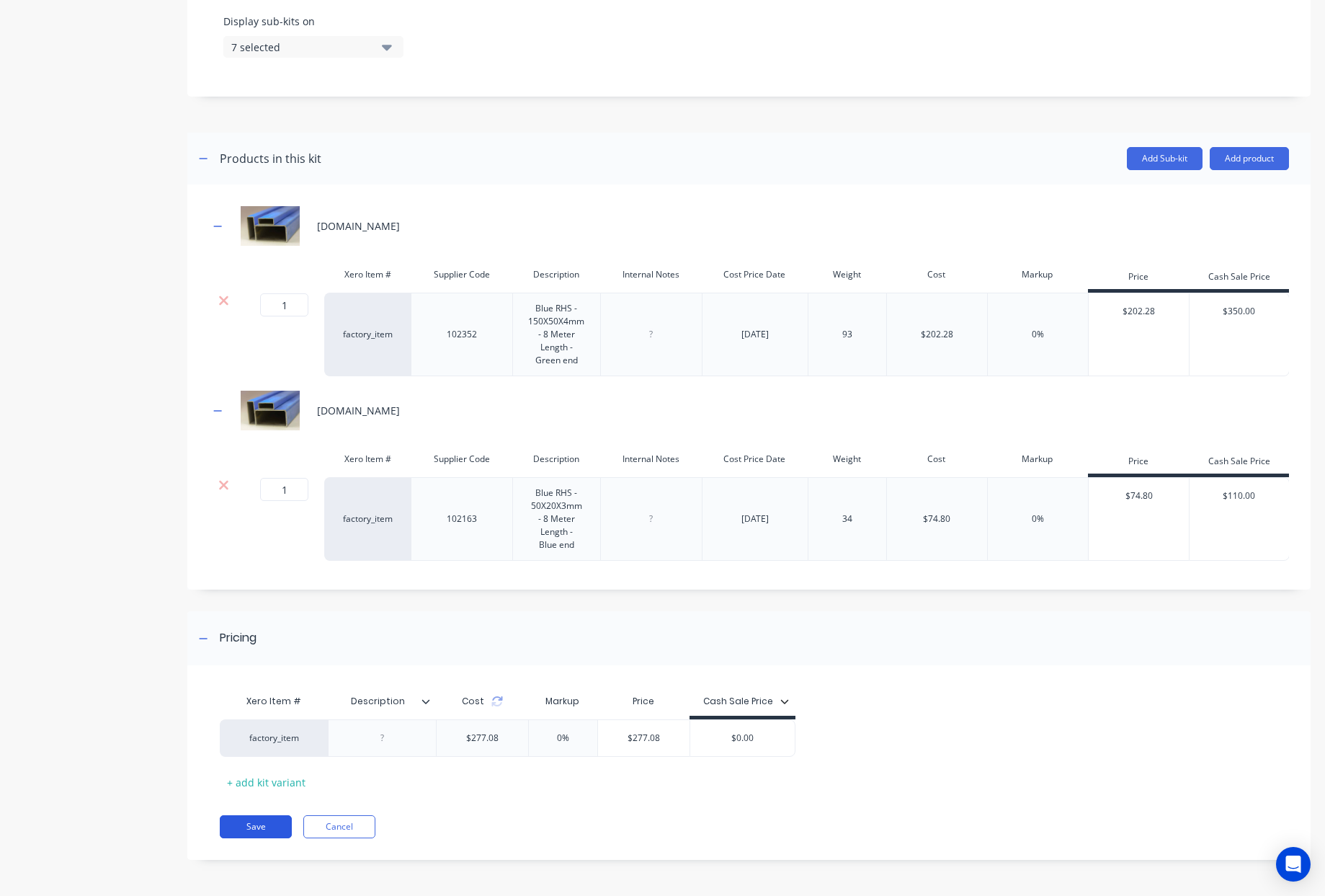
click at [257, 827] on button "Save" at bounding box center [255, 826] width 72 height 23
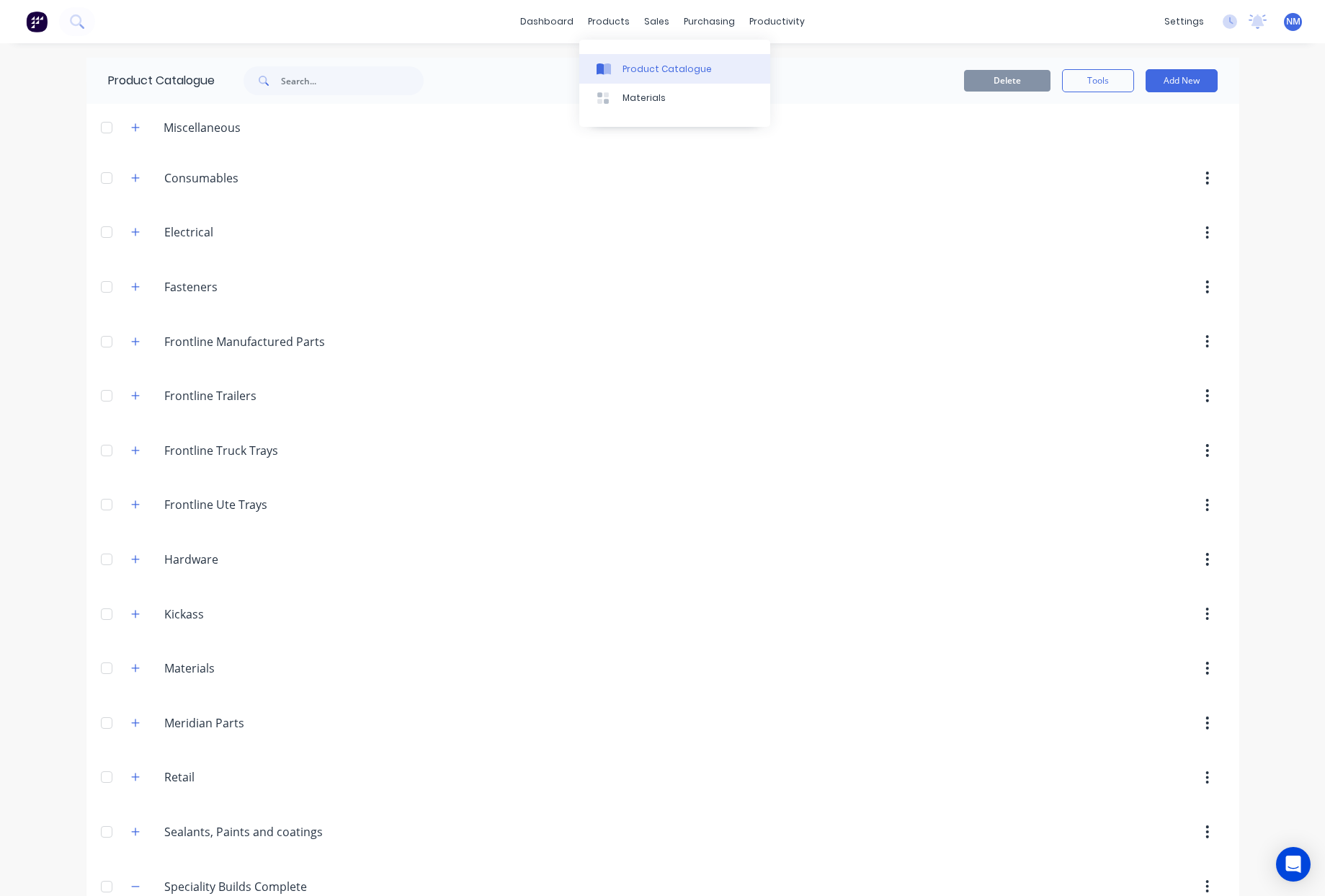
click at [636, 71] on div "Product Catalogue" at bounding box center [667, 69] width 90 height 13
click at [1176, 78] on button "Add New" at bounding box center [1181, 80] width 72 height 23
click at [1135, 142] on div "Product" at bounding box center [1150, 147] width 111 height 21
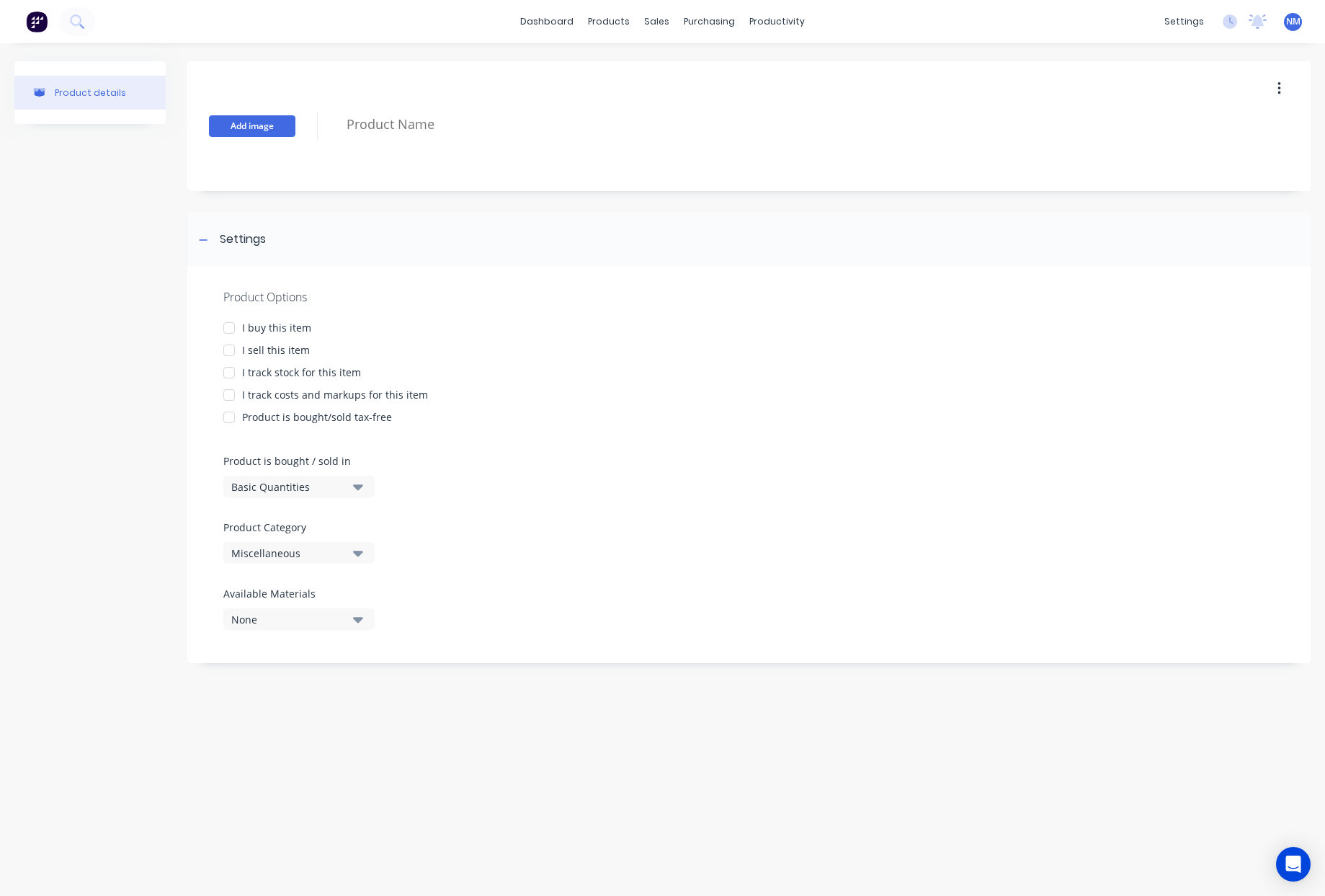
click at [283, 130] on button "Add image" at bounding box center [252, 125] width 86 height 21
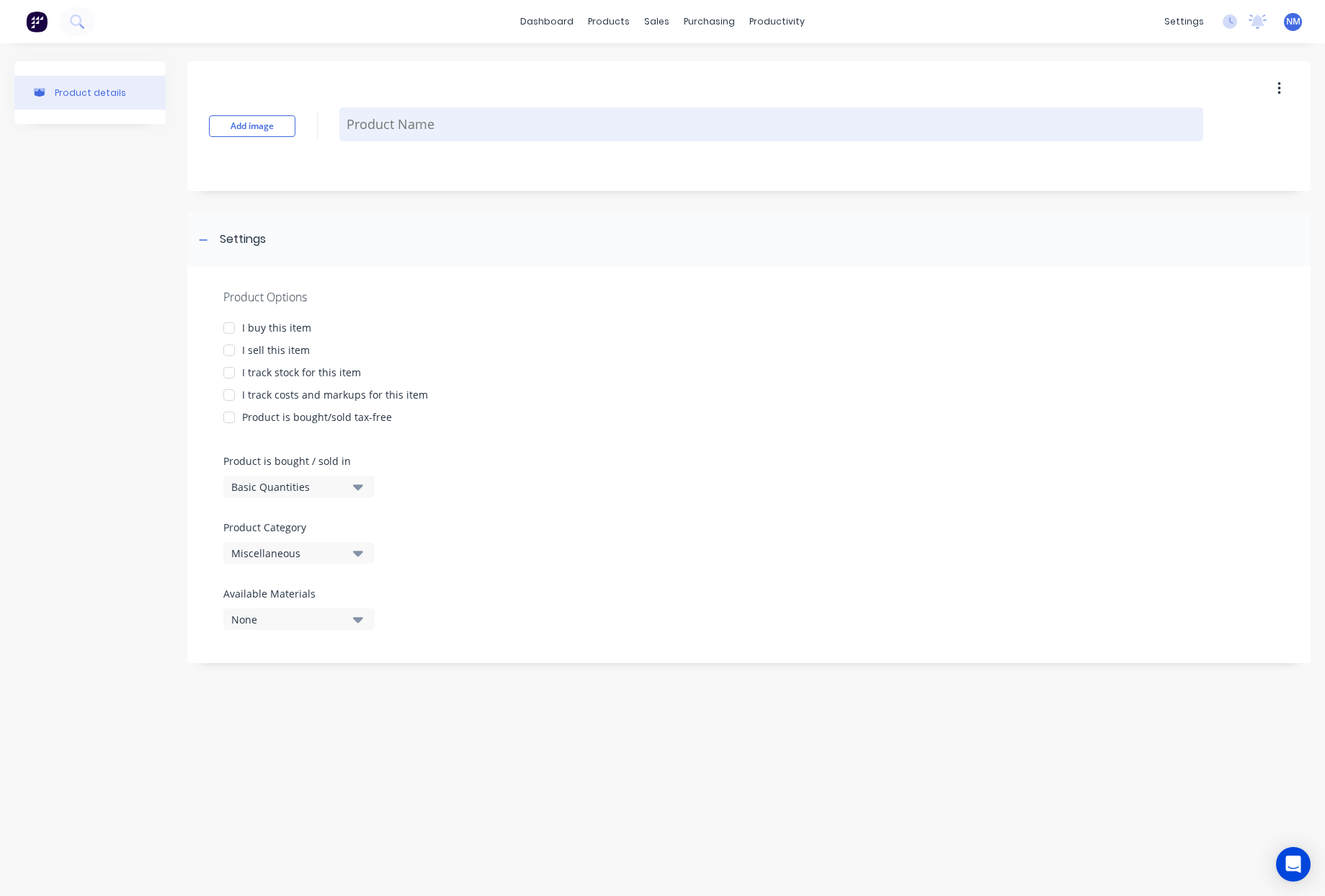
click at [417, 126] on textarea at bounding box center [772, 124] width 864 height 34
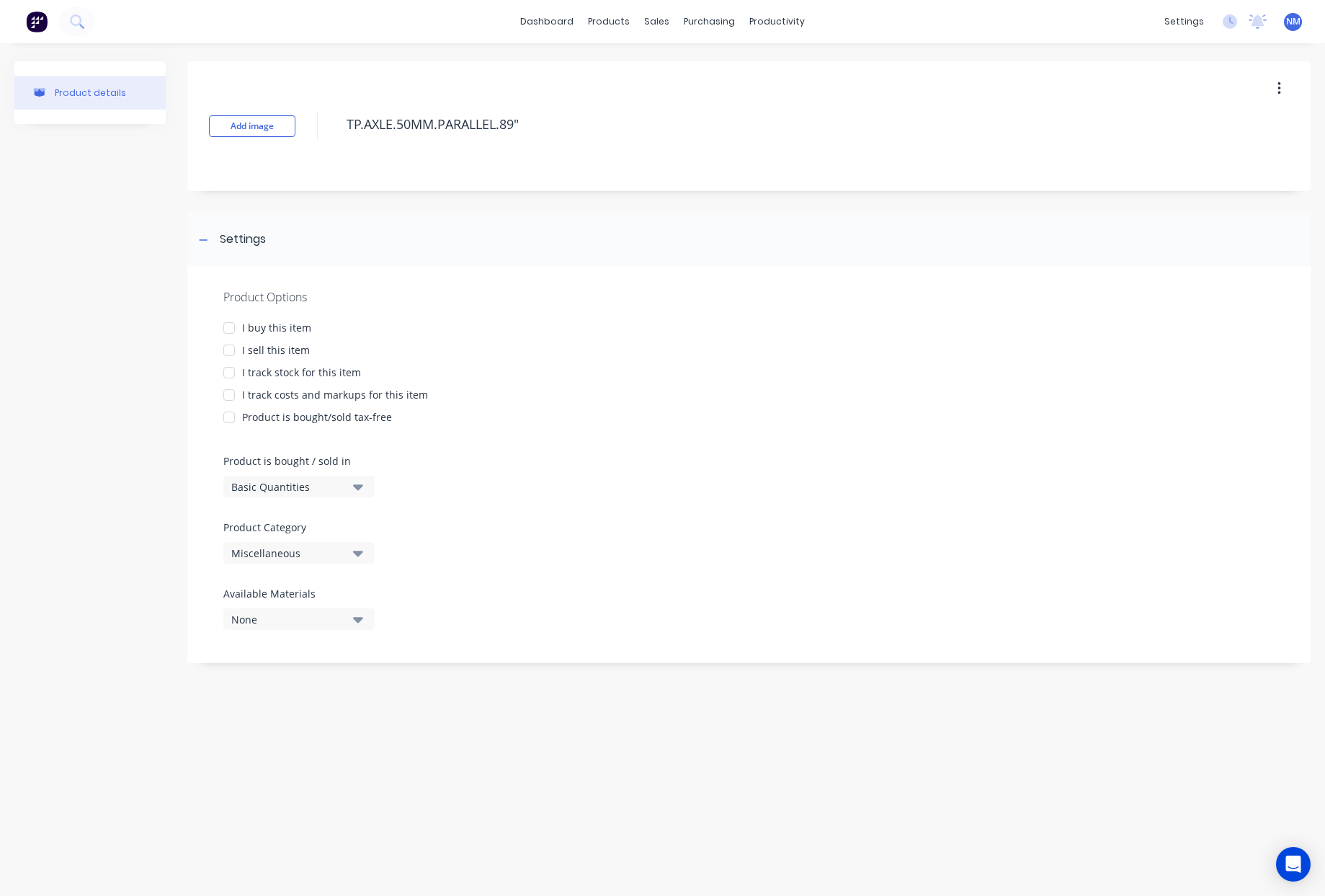
drag, startPoint x: 229, startPoint y: 326, endPoint x: 241, endPoint y: 354, distance: 30.5
click at [229, 326] on div at bounding box center [229, 327] width 29 height 29
click at [228, 355] on div at bounding box center [229, 350] width 29 height 29
click at [233, 376] on div at bounding box center [229, 373] width 29 height 29
click at [228, 396] on div at bounding box center [229, 395] width 29 height 29
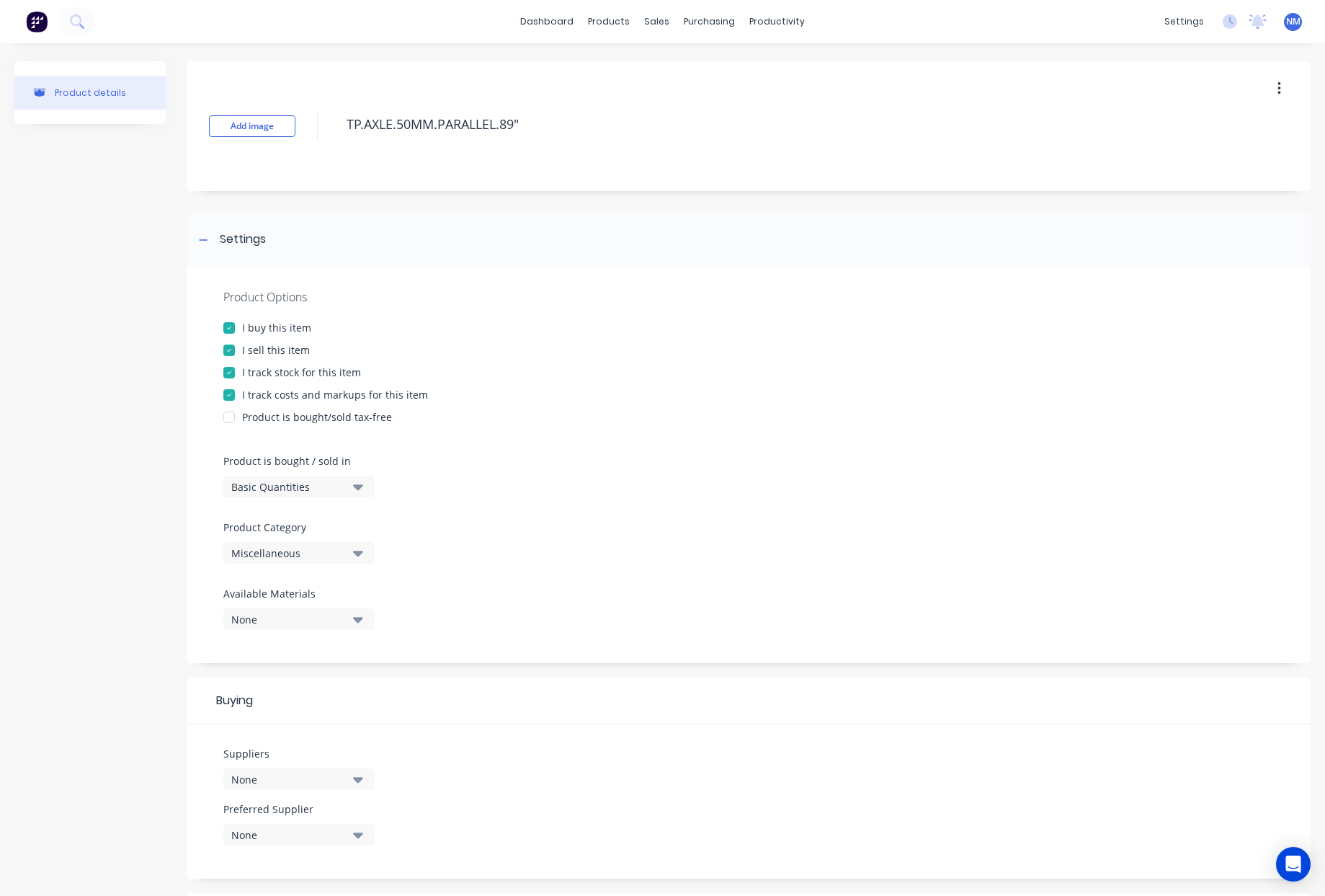
type textarea "TP.AXLE.50MM.PARALLEL.89""
click at [315, 486] on div "Basic Quantities" at bounding box center [289, 486] width 115 height 15
click at [315, 488] on div "Basic Quantities" at bounding box center [289, 486] width 115 height 15
click at [304, 551] on div "Miscellaneous" at bounding box center [289, 553] width 115 height 15
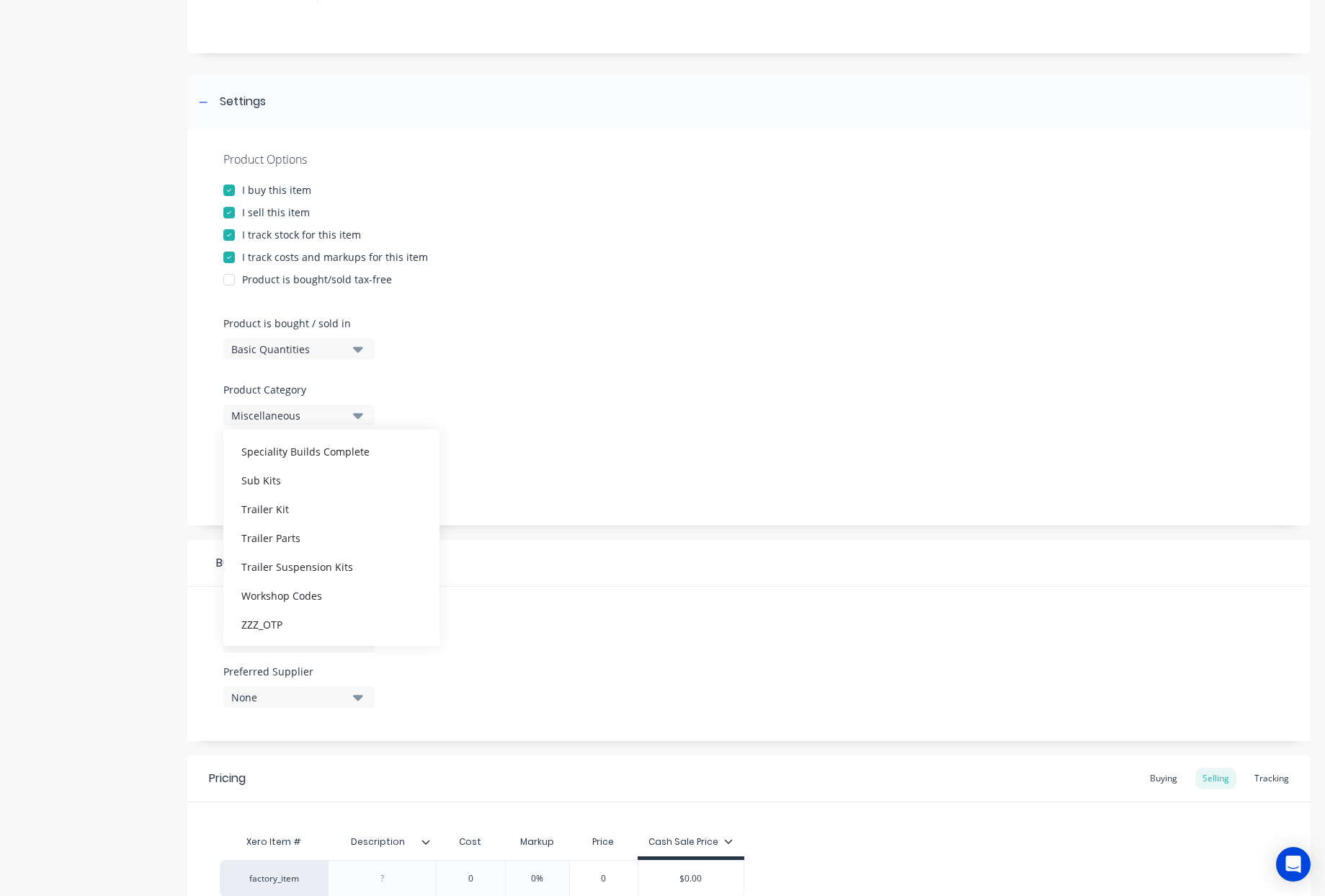
click at [304, 682] on div "Add image TP.AXLE.50MM.PARALLEL.89" Settings Product Options I buy this item I …" at bounding box center [749, 473] width 1124 height 1098
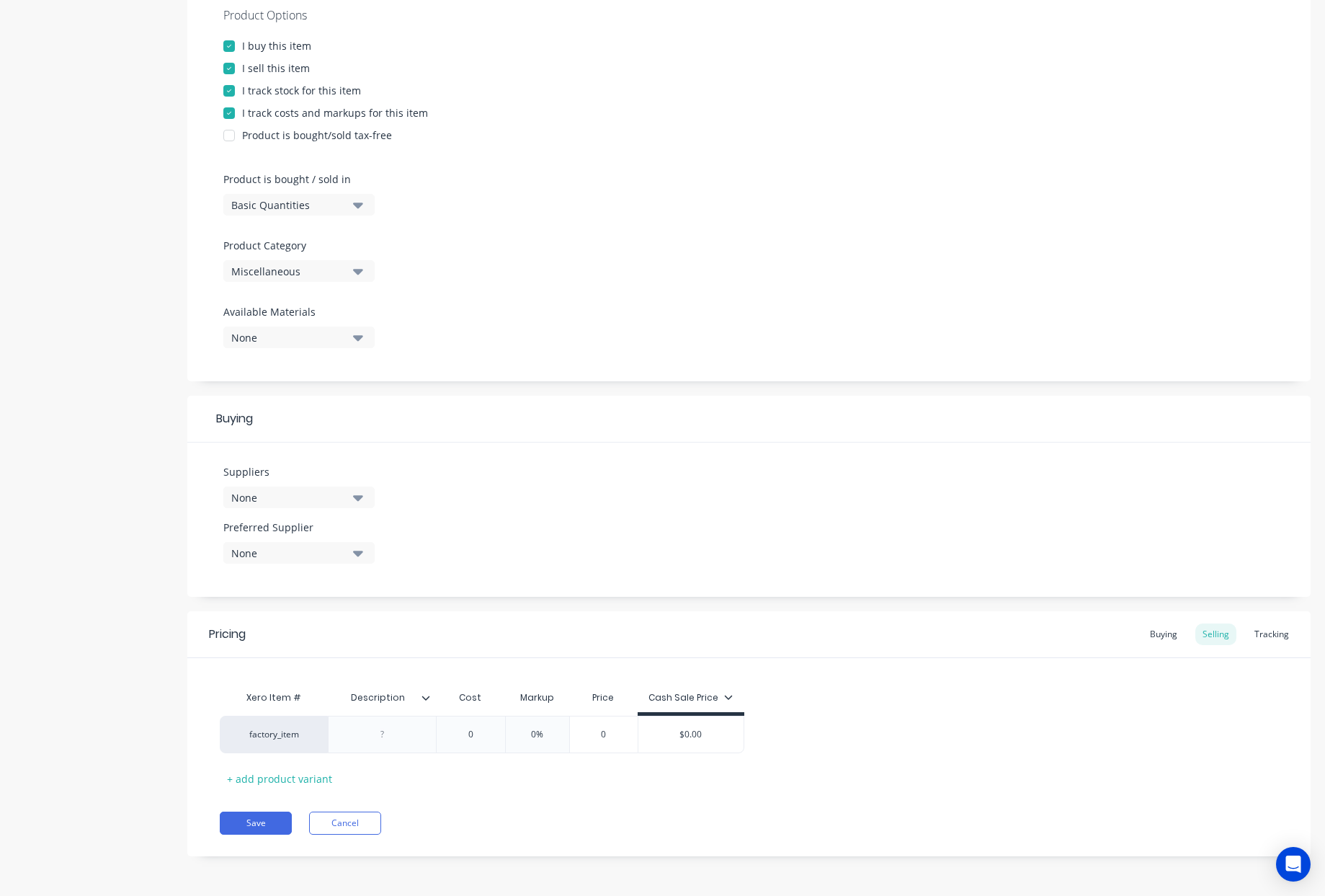
click at [317, 280] on button "Miscellaneous" at bounding box center [299, 270] width 151 height 21
click at [301, 396] on div "Trailer Parts" at bounding box center [331, 393] width 216 height 29
click at [488, 290] on div "Product Options I buy this item I sell this item I track stock for this item I …" at bounding box center [749, 183] width 1124 height 396
click at [330, 500] on div "None" at bounding box center [289, 497] width 115 height 15
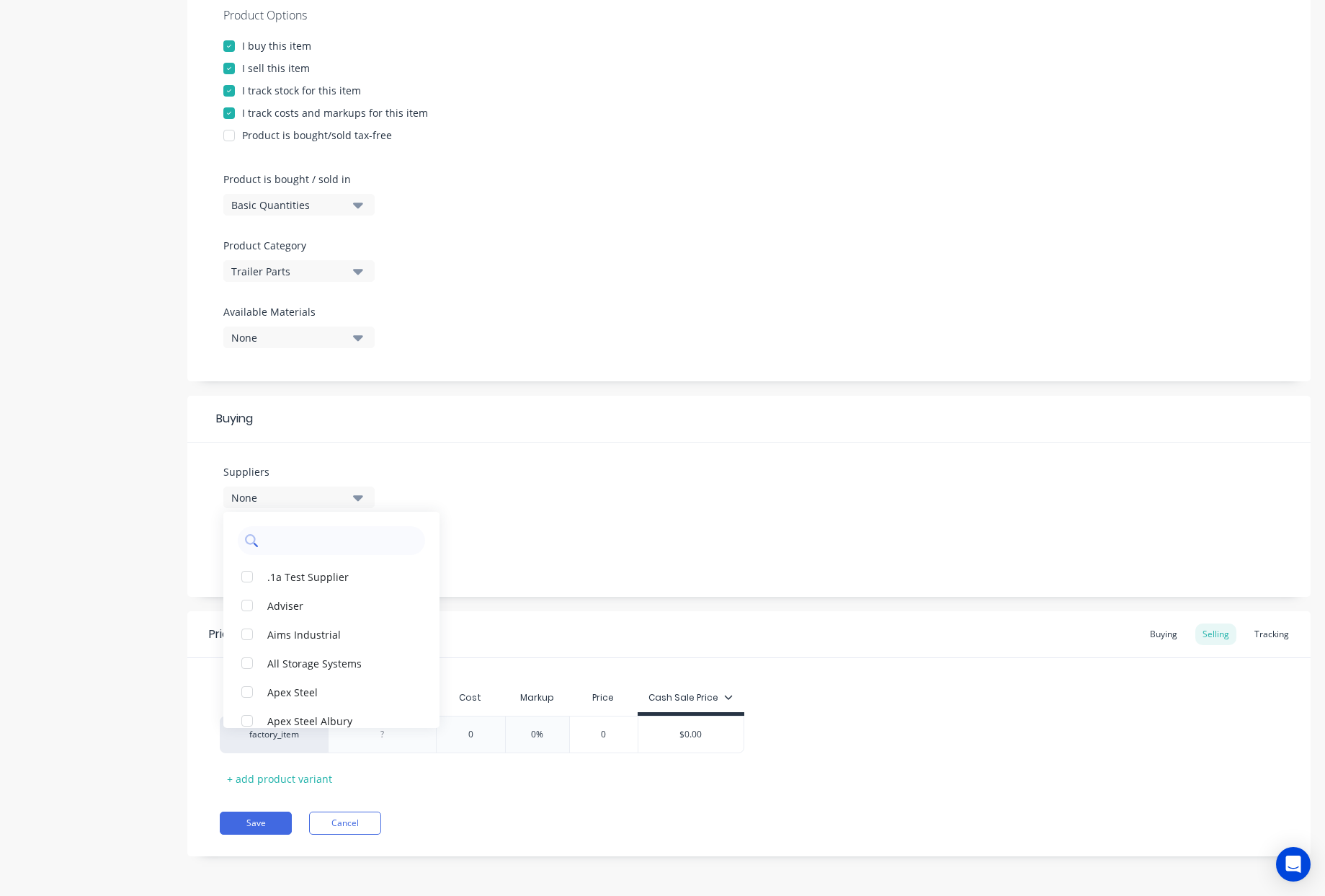
click at [316, 546] on input "text" at bounding box center [341, 540] width 153 height 29
type input "sunrise"
click at [317, 582] on div "Sunrise Trailer Parts" at bounding box center [339, 576] width 144 height 15
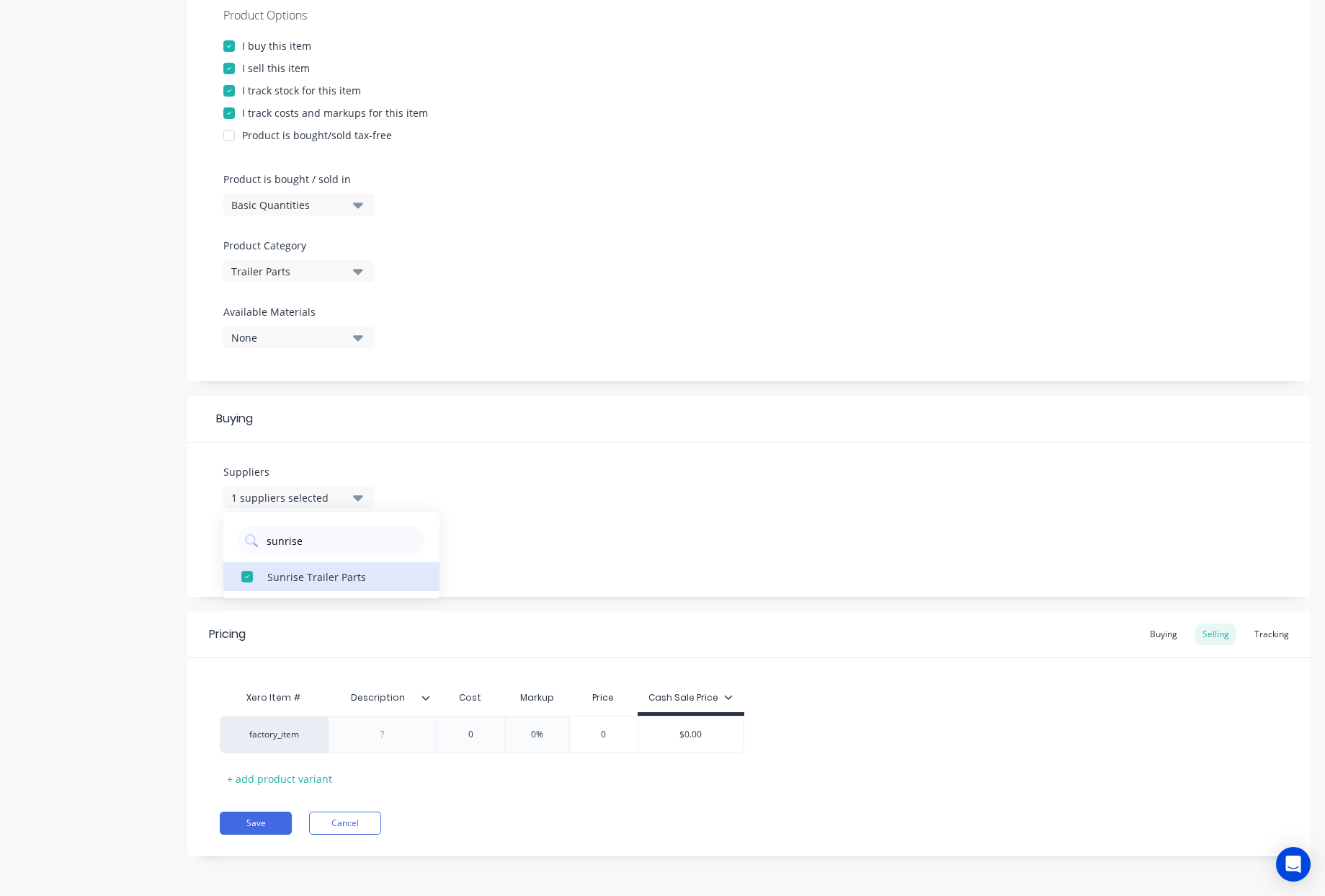
click at [423, 699] on icon at bounding box center [426, 697] width 9 height 9
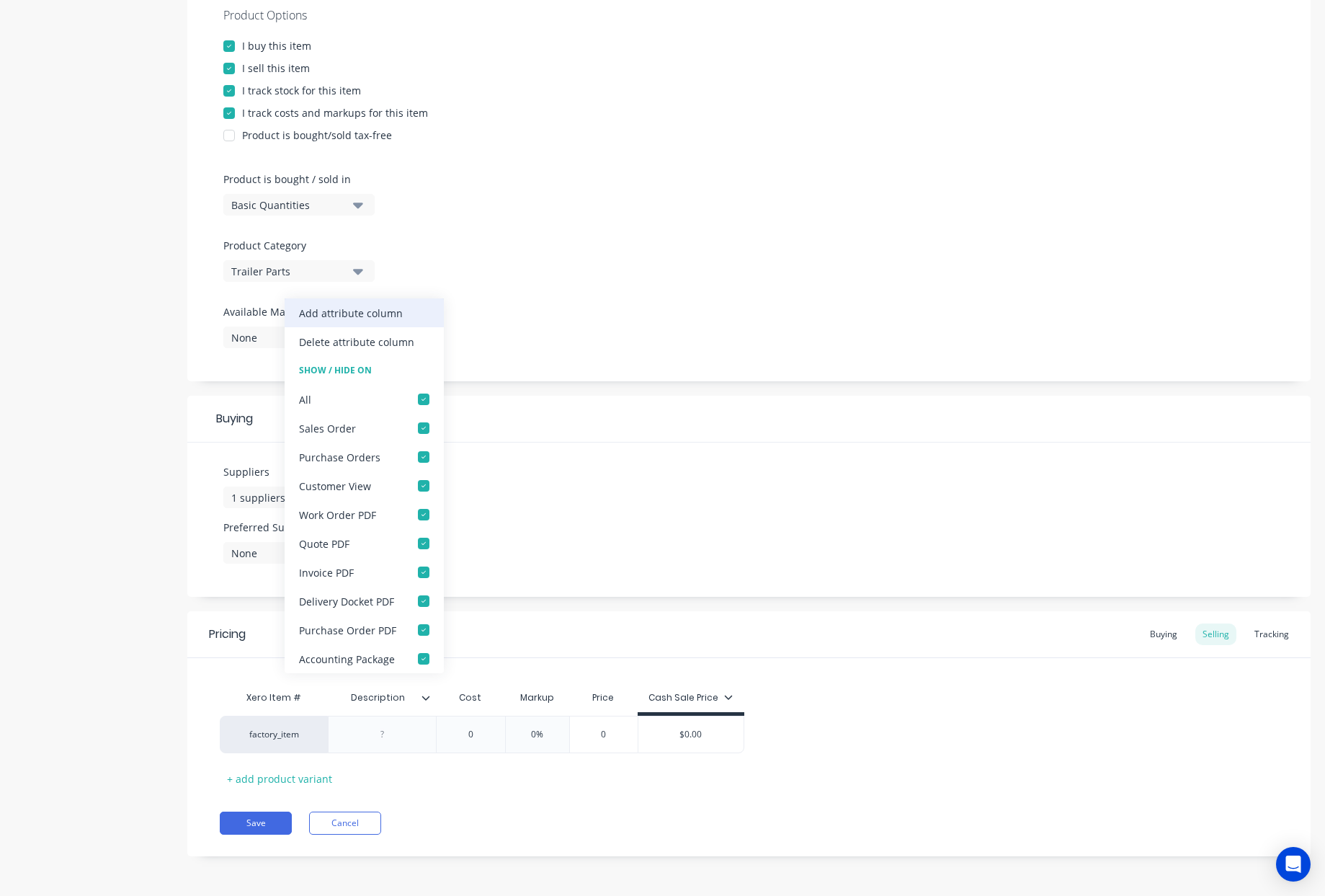
click at [386, 317] on div "Add attribute column" at bounding box center [350, 312] width 104 height 15
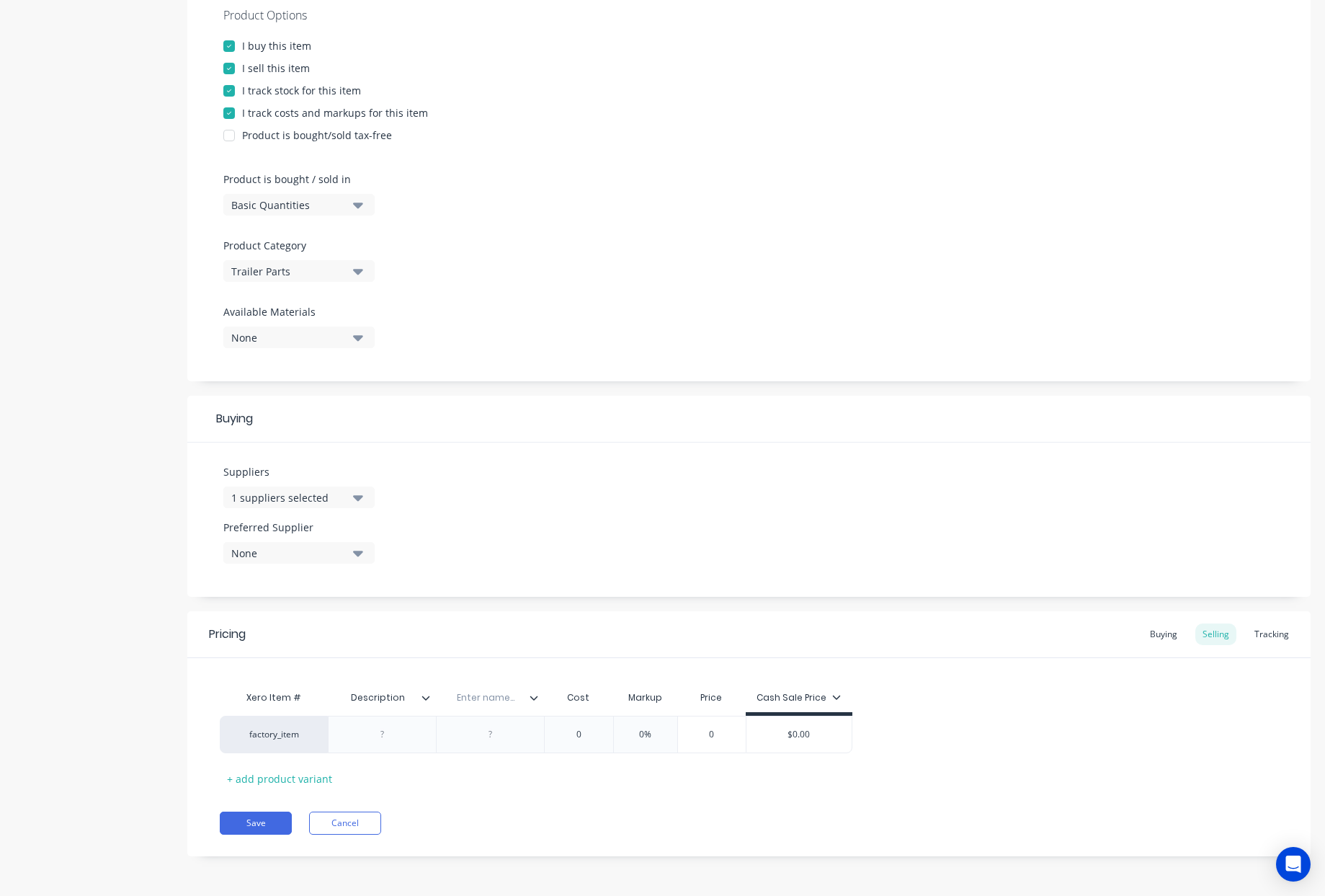
drag, startPoint x: 401, startPoint y: 698, endPoint x: 312, endPoint y: 701, distance: 89.1
click at [312, 701] on div "Xero Item # Description Description Enter name... Cost Markup Price Cash Sale P…" at bounding box center [536, 699] width 633 height 33
type input "Supplier Code"
click at [489, 702] on input "text" at bounding box center [485, 698] width 99 height 13
type input "Description"
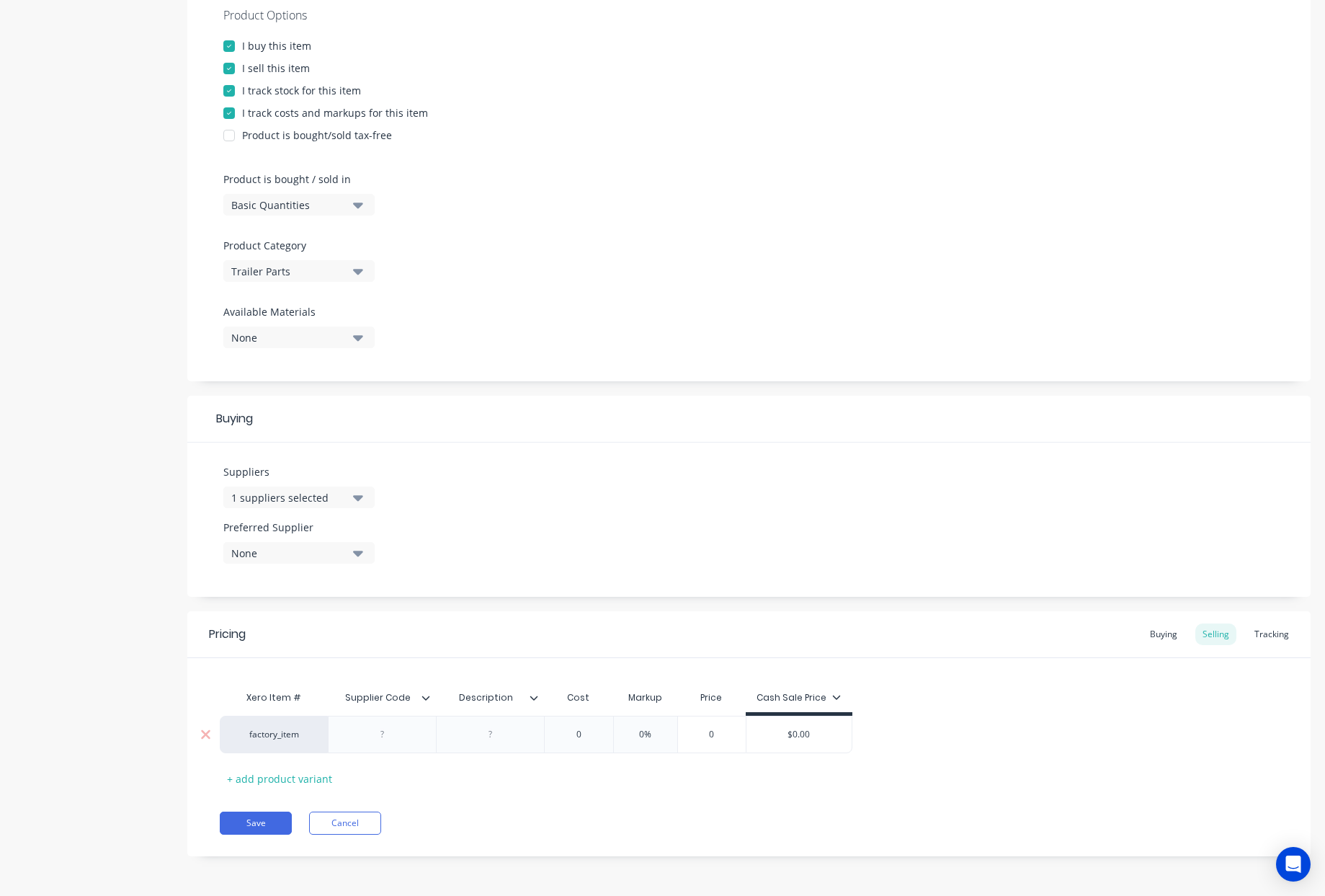
click at [382, 733] on div at bounding box center [382, 734] width 72 height 19
drag, startPoint x: 492, startPoint y: 737, endPoint x: 653, endPoint y: 760, distance: 162.6
click at [492, 736] on div at bounding box center [490, 734] width 72 height 19
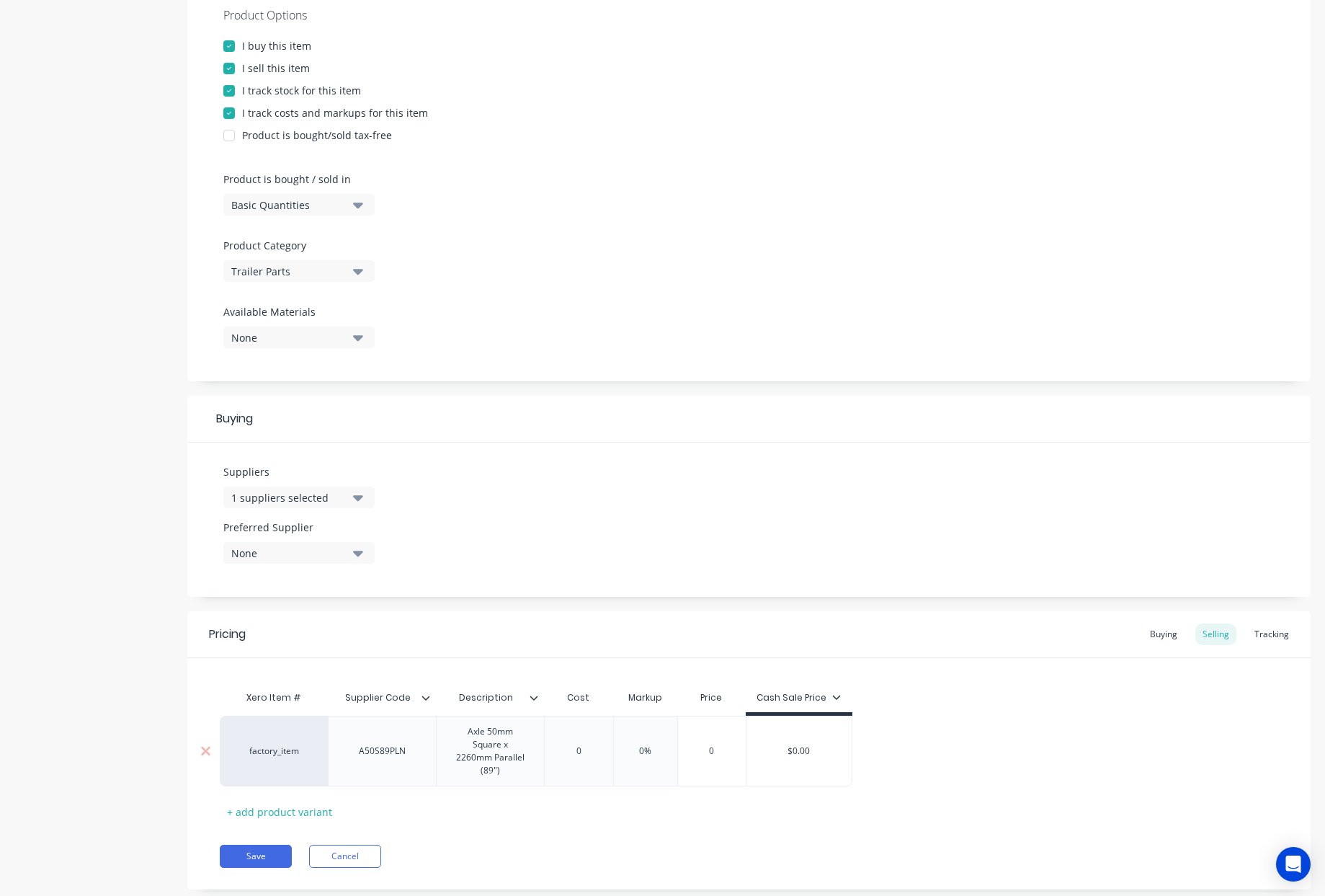
click at [581, 747] on div "factory_item A50S89PLN Axle 50mm Square x 2260mm Parallel (89") 0 0 0% 0 $0.00" at bounding box center [536, 750] width 633 height 71
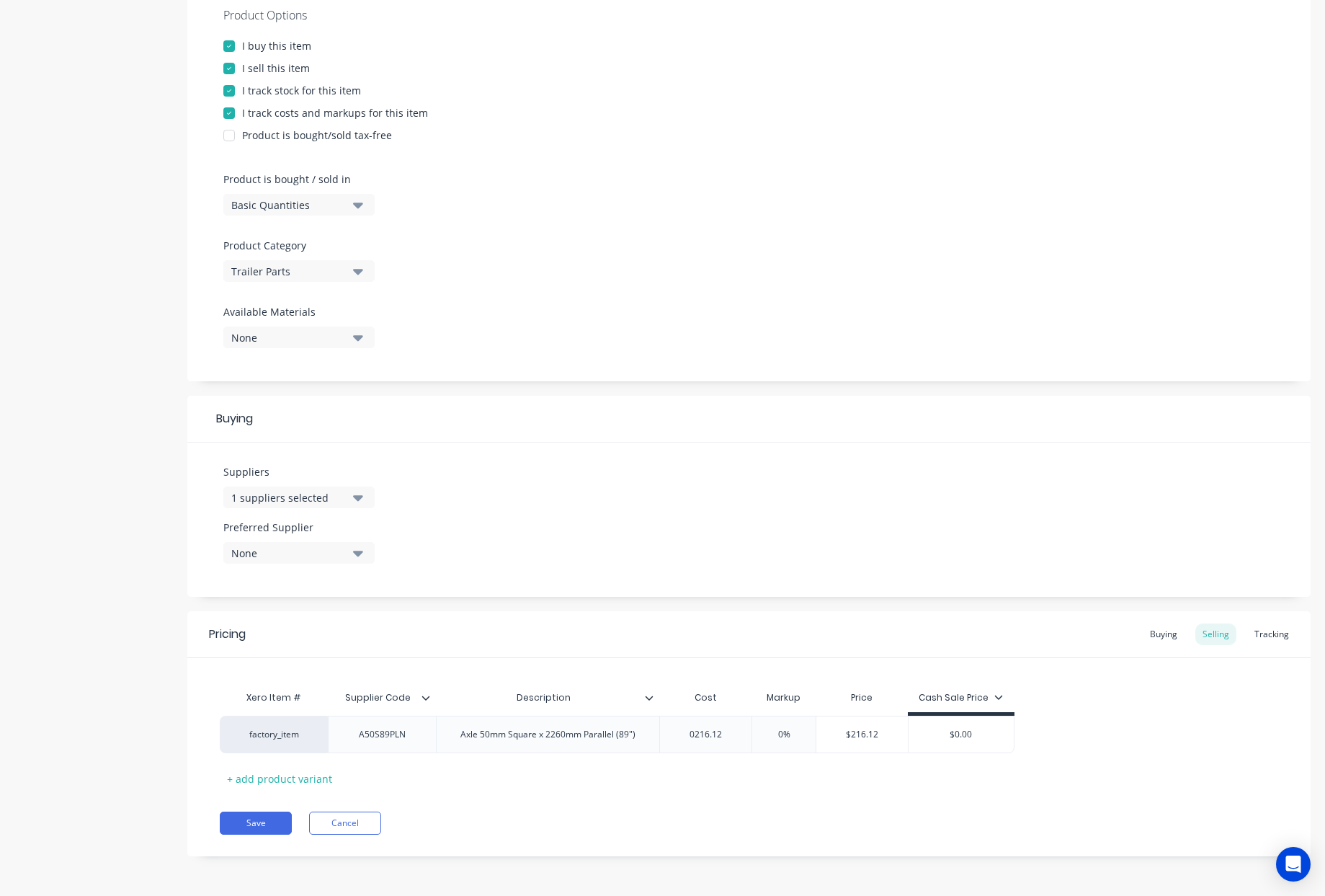
type input "0216.12"
click at [852, 672] on div "Xero Item # Supplier Code Description Cost Markup Price Cash Sale Price factory…" at bounding box center [749, 724] width 1124 height 132
click at [1155, 630] on div "Buying" at bounding box center [1163, 634] width 42 height 21
click at [618, 723] on div "factory_item A50S89PLN Axle 50mm Square x 2260mm Parallel (89") $0.00 $0.00" at bounding box center [507, 733] width 574 height 37
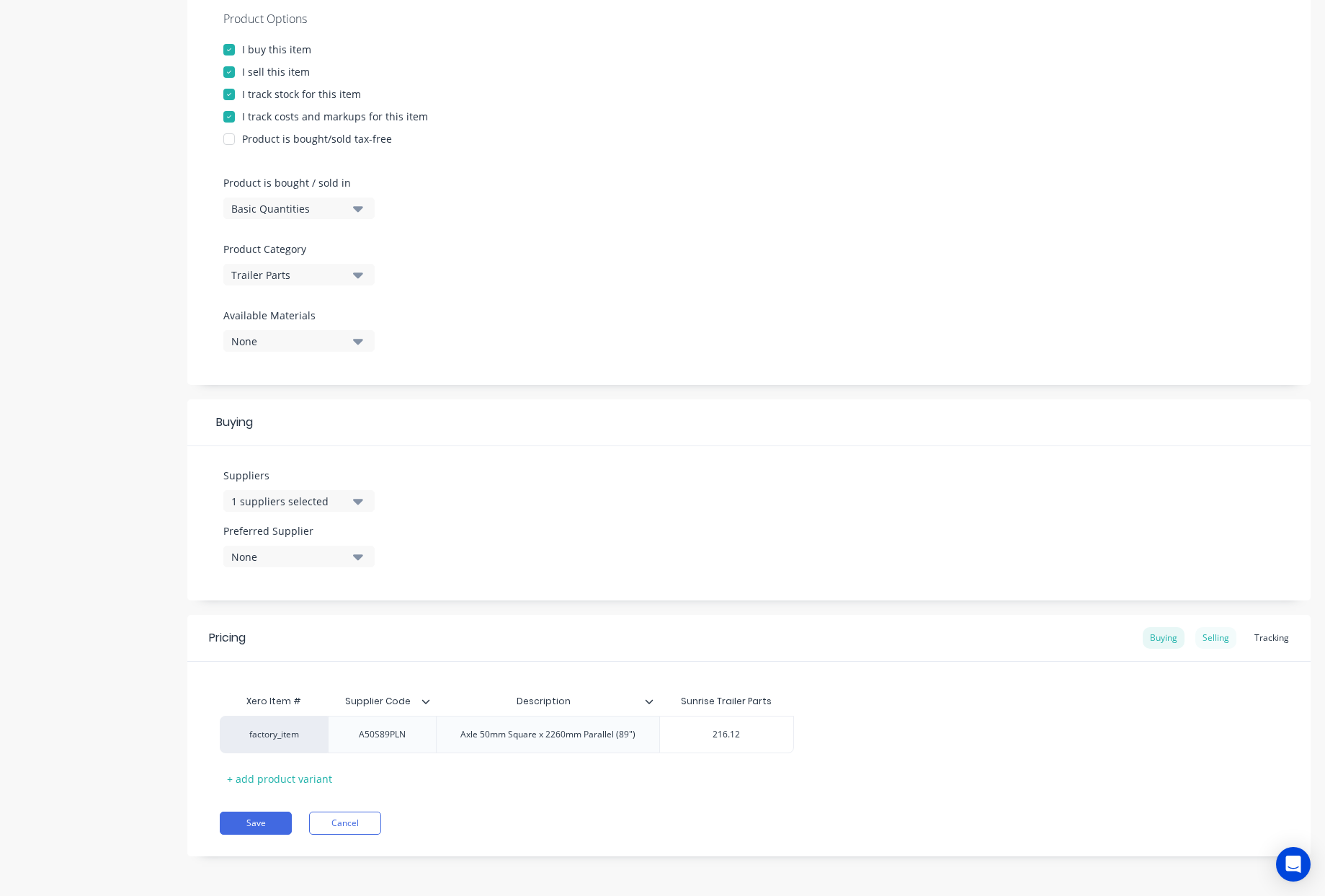
type input "216.12"
click at [1208, 641] on div "Selling" at bounding box center [1216, 638] width 41 height 21
drag, startPoint x: 987, startPoint y: 733, endPoint x: 210, endPoint y: 672, distance: 779.4
click at [639, 705] on div "Xero Item # Supplier Code Description Cost Markup Price Cash Sale Price factory…" at bounding box center [749, 740] width 1059 height 107
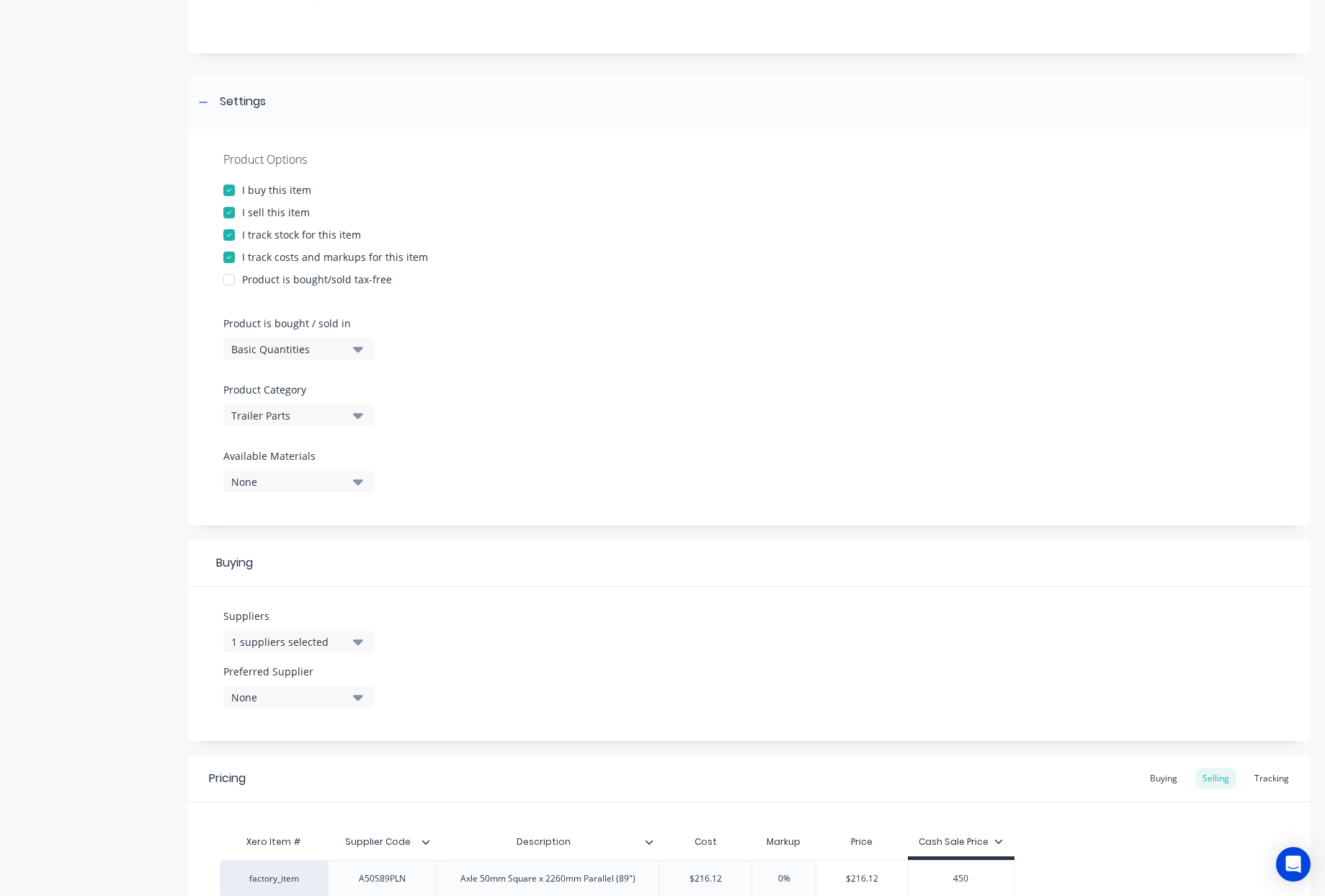
scroll to position [133, 0]
type input "450.00"
click at [1093, 826] on div "Xero Item # Supplier Code Description Cost Markup Price Cash Sale Price factory…" at bounding box center [749, 872] width 1124 height 132
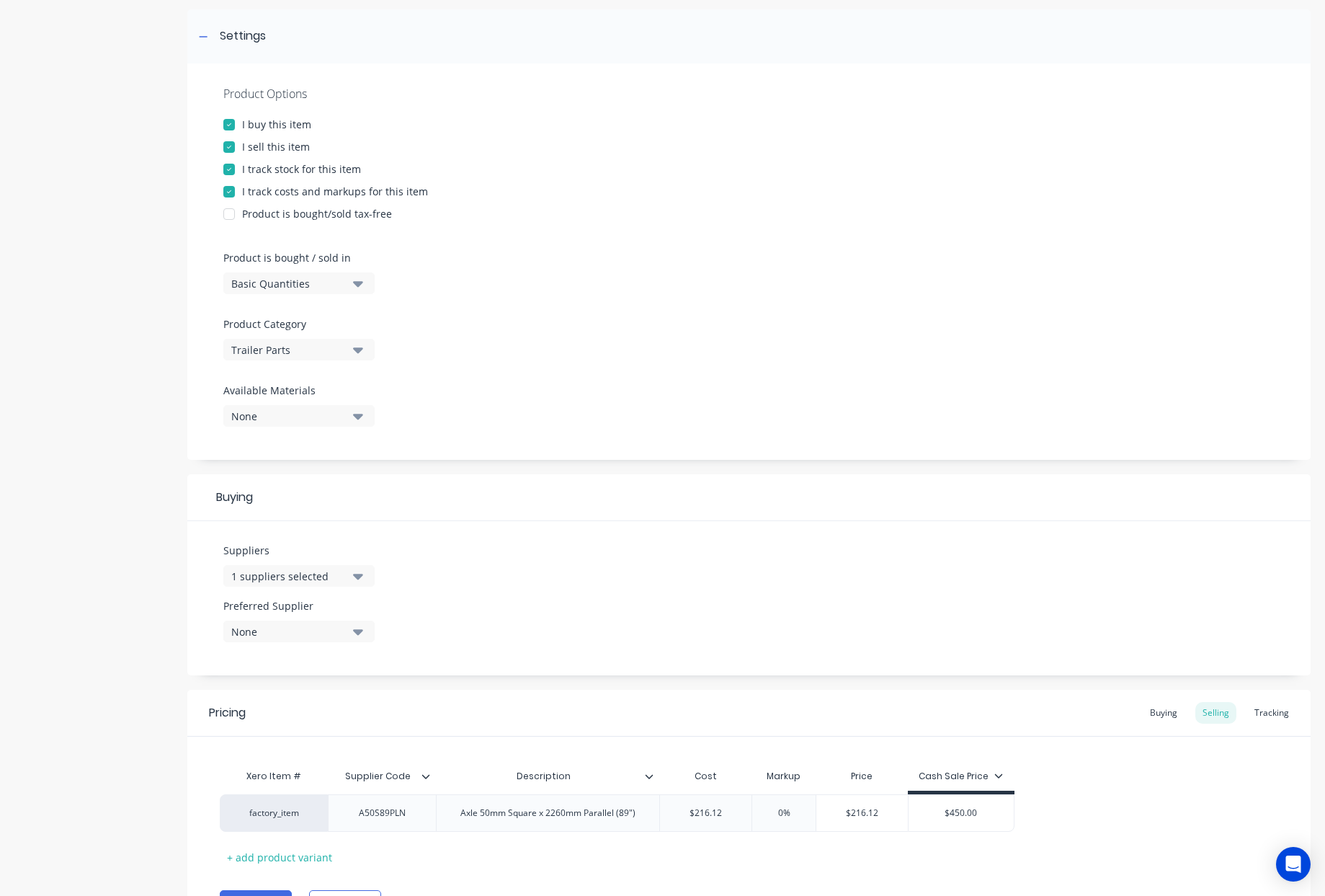
scroll to position [281, 0]
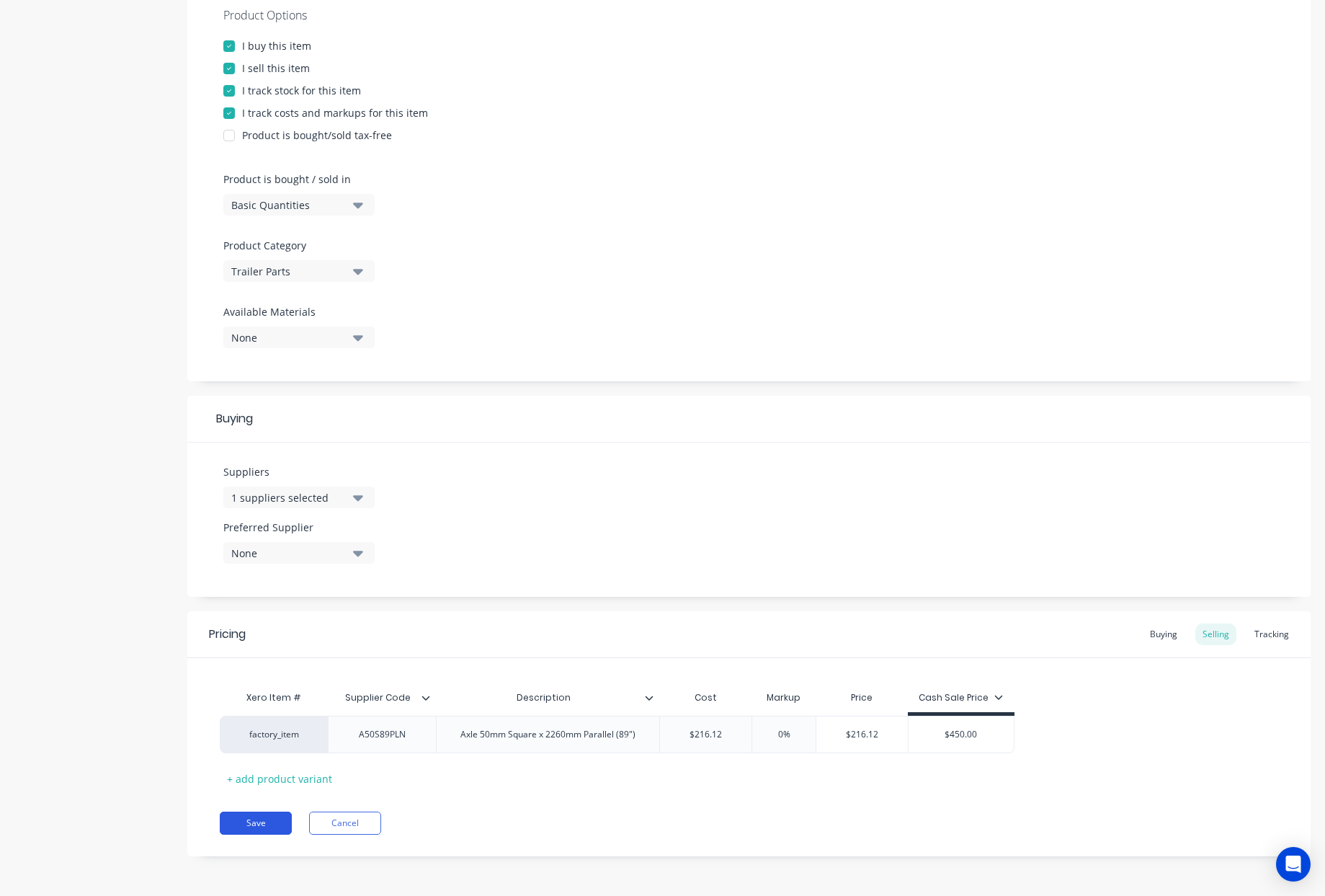
click at [259, 826] on button "Save" at bounding box center [255, 822] width 72 height 23
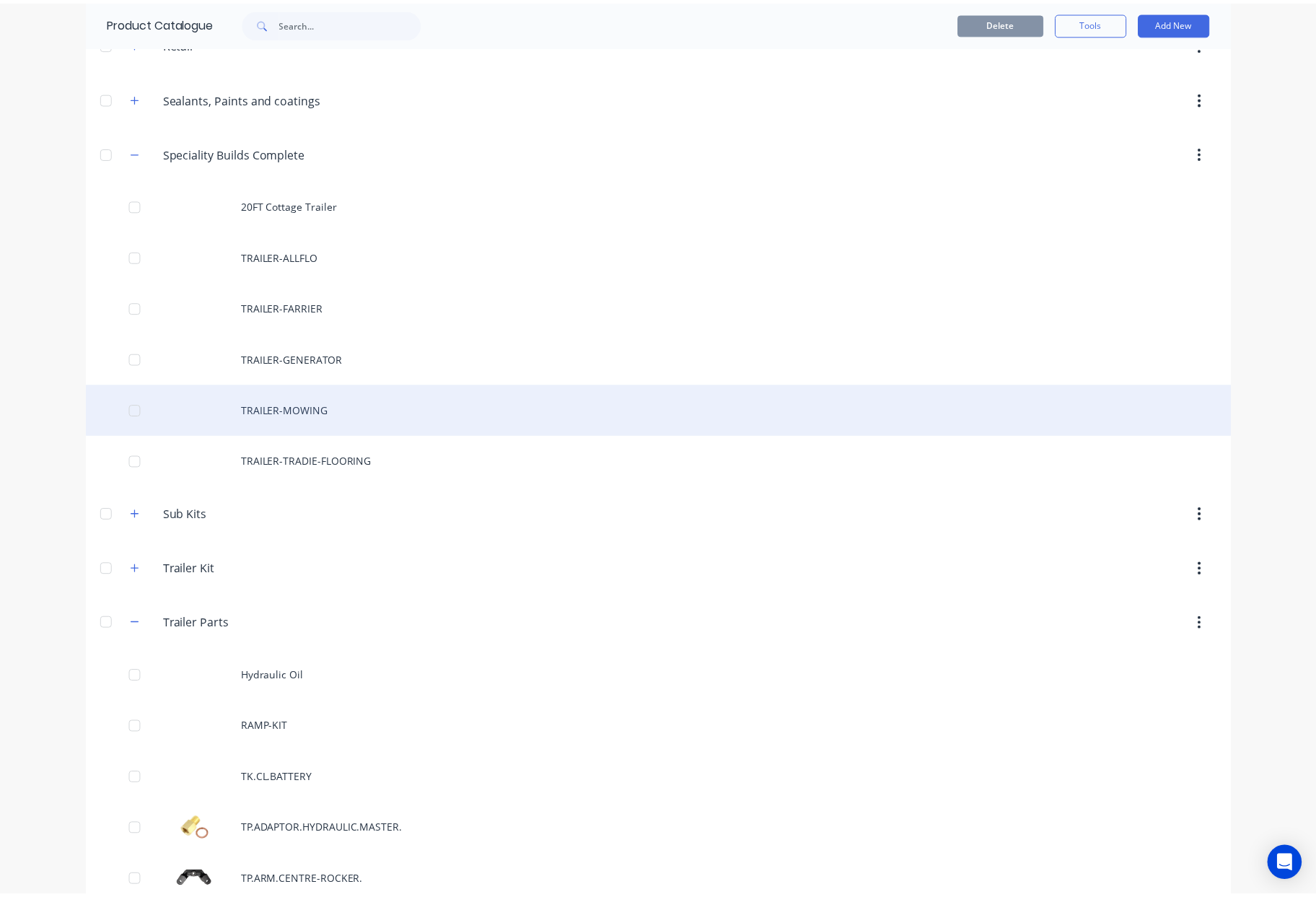
scroll to position [726, 0]
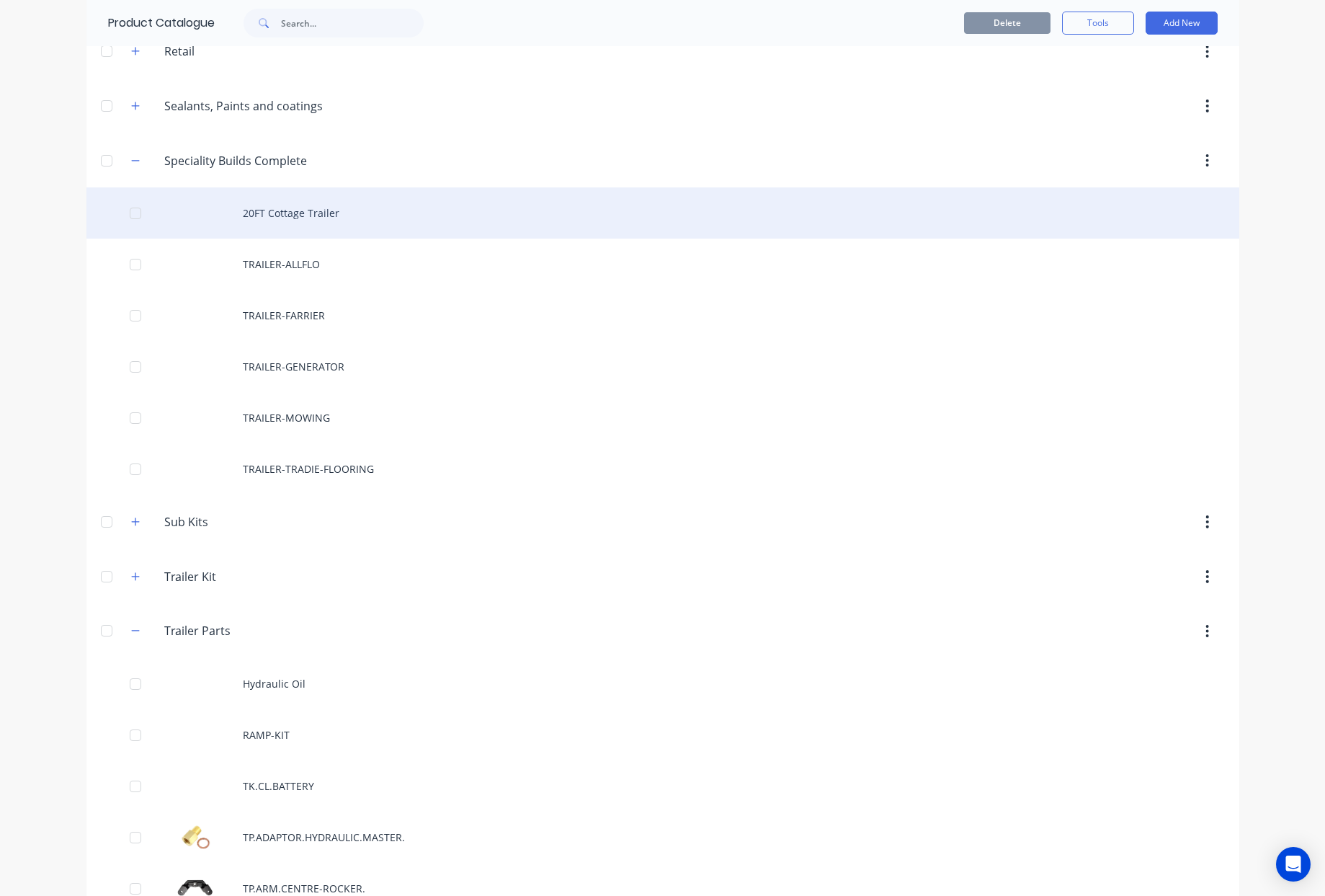
click at [327, 212] on div "20FT Cottage Trailer" at bounding box center [663, 213] width 1153 height 52
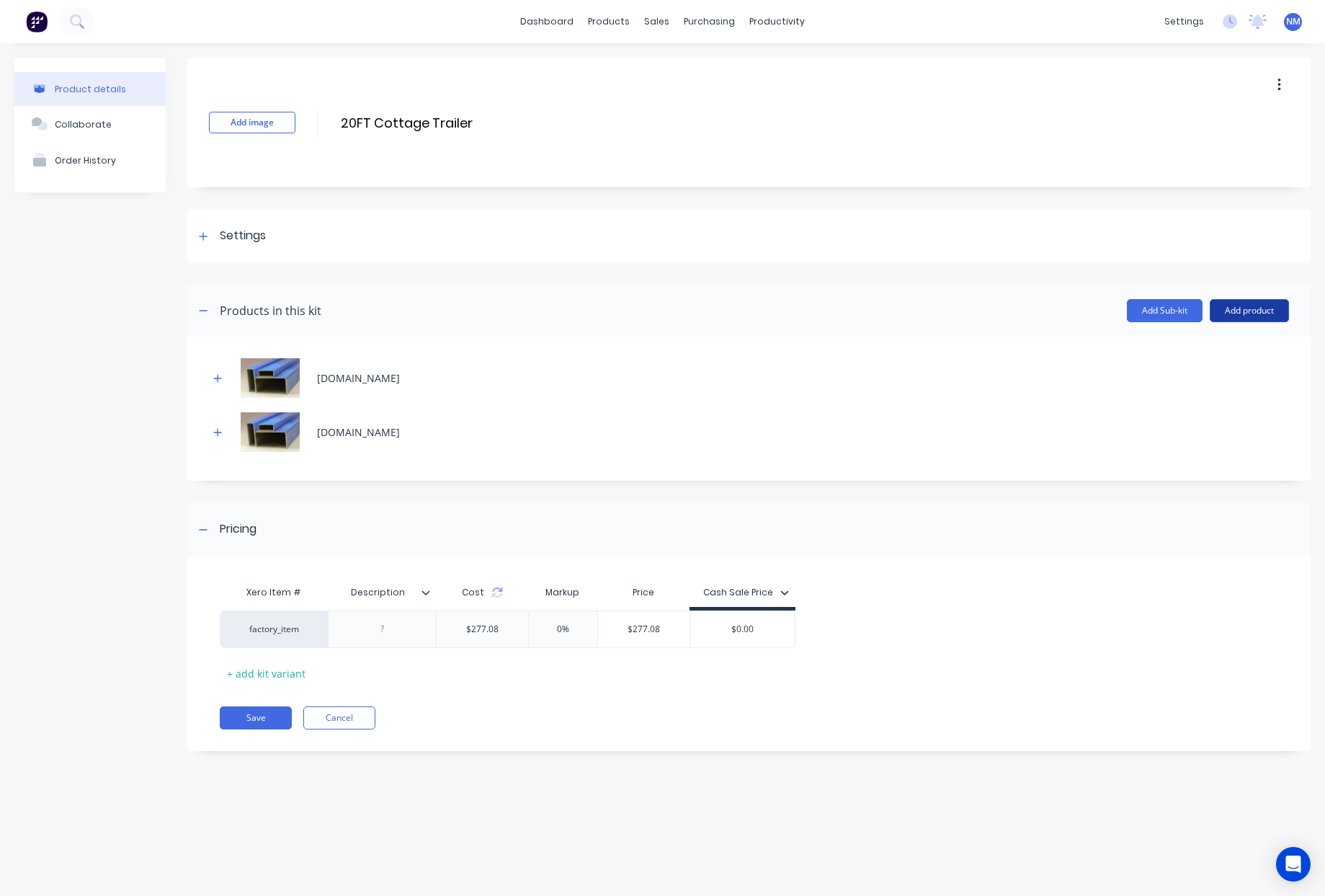
click at [1272, 310] on button "Add product" at bounding box center [1250, 310] width 79 height 23
click at [1237, 350] on div "Product catalogue" at bounding box center [1221, 347] width 111 height 21
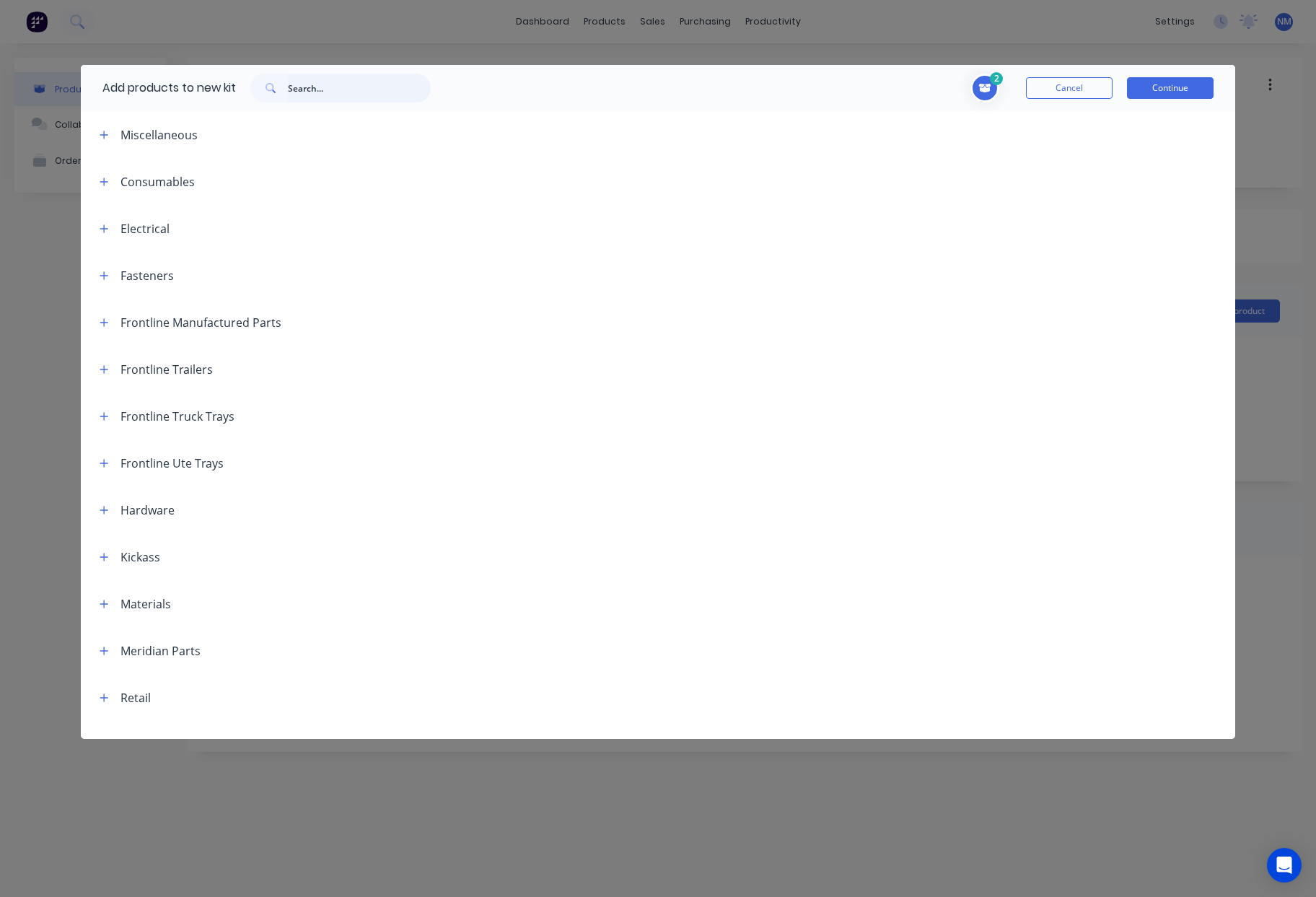
click at [313, 90] on input "text" at bounding box center [360, 88] width 143 height 29
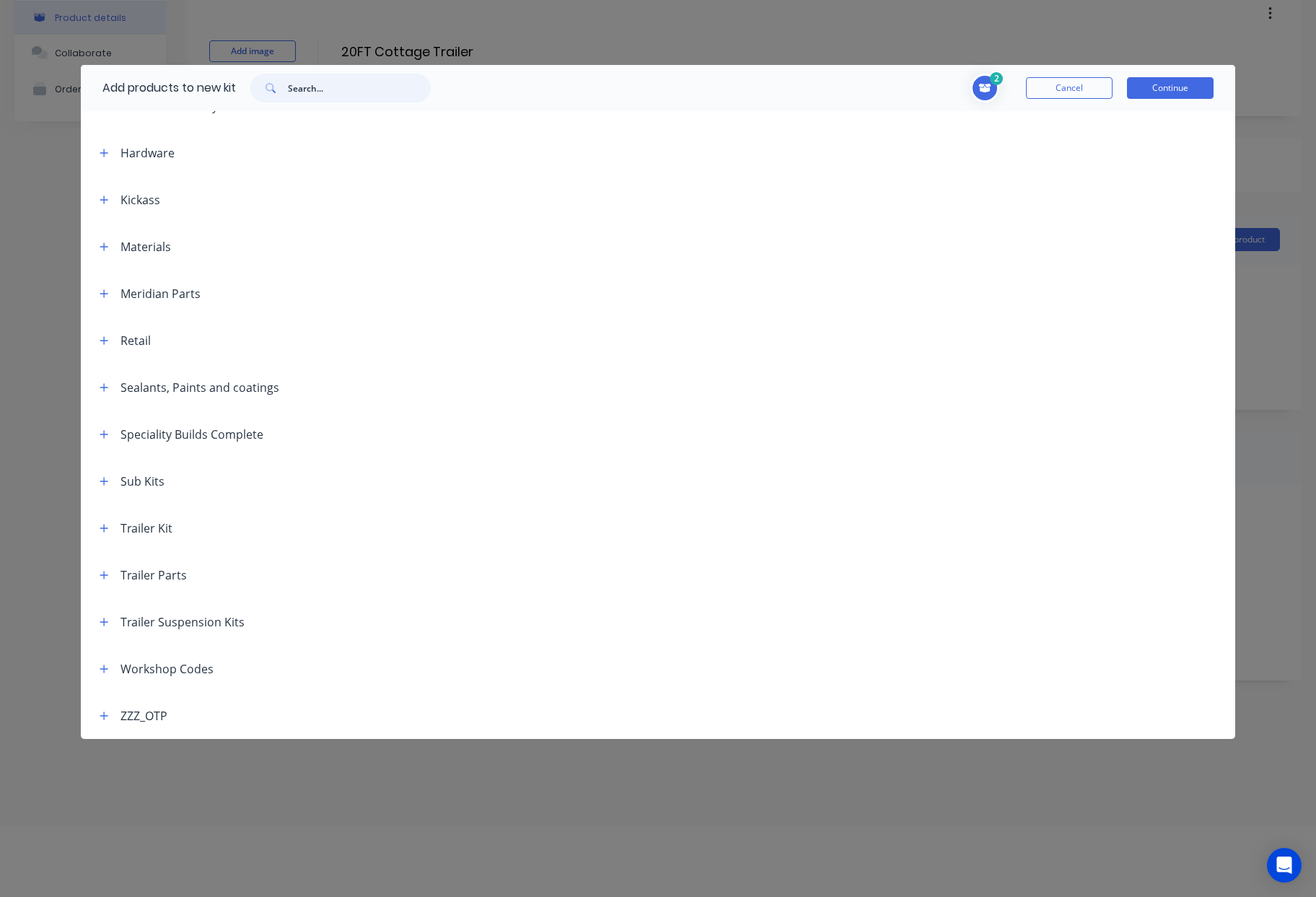
scroll to position [72, 0]
click at [105, 570] on icon "button" at bounding box center [103, 575] width 9 height 10
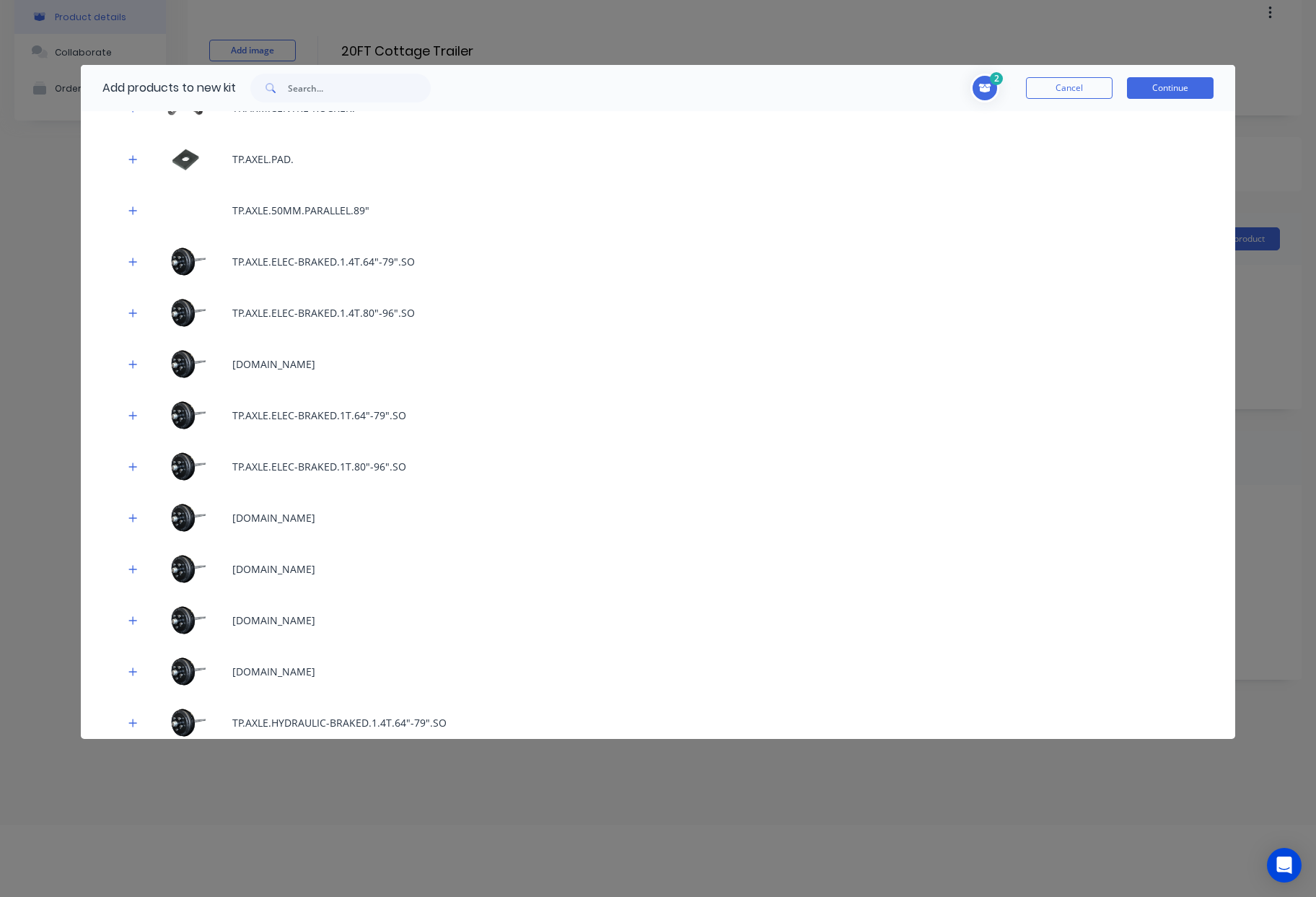
scroll to position [1080, 0]
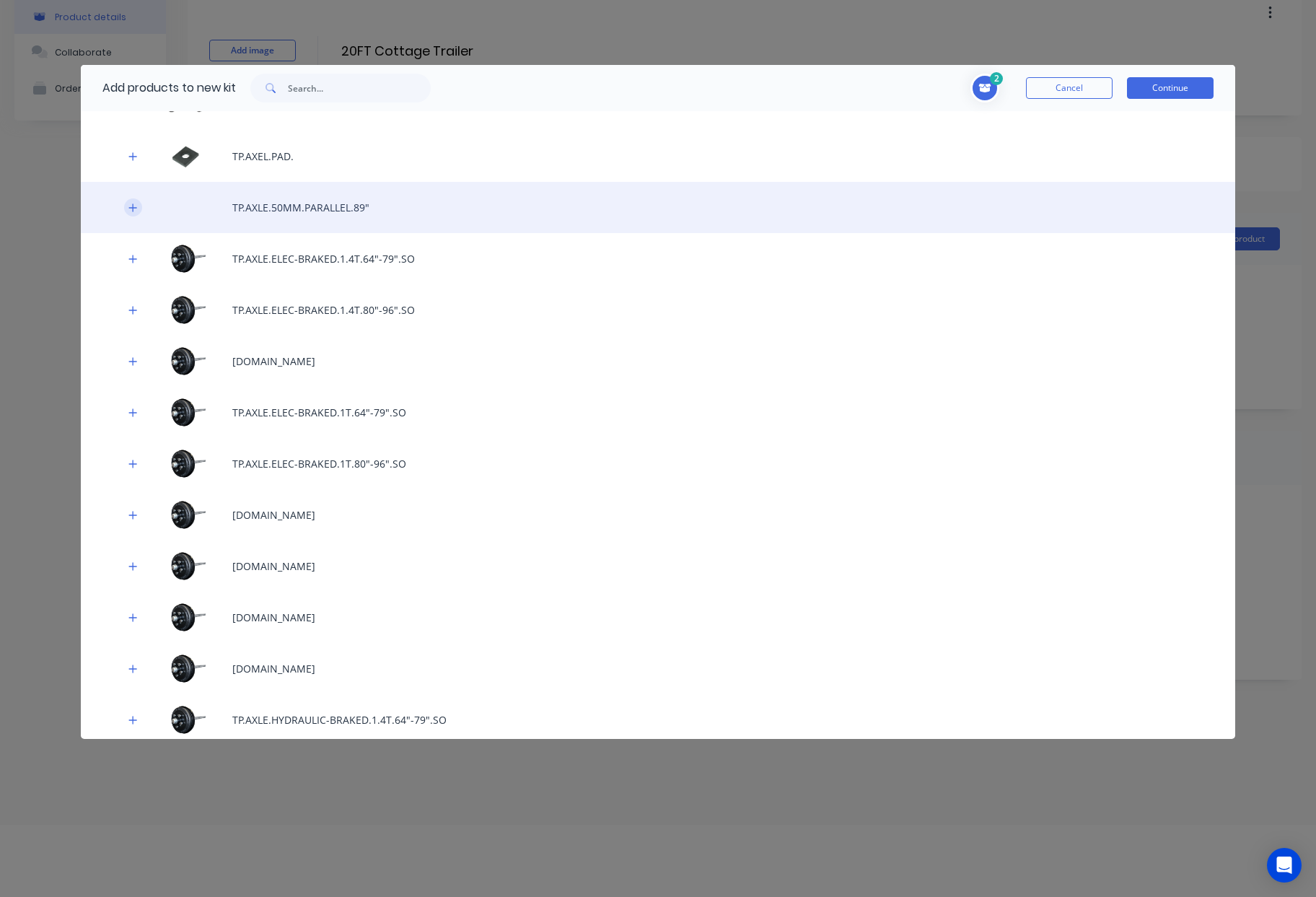
click at [127, 203] on button "button" at bounding box center [133, 207] width 18 height 18
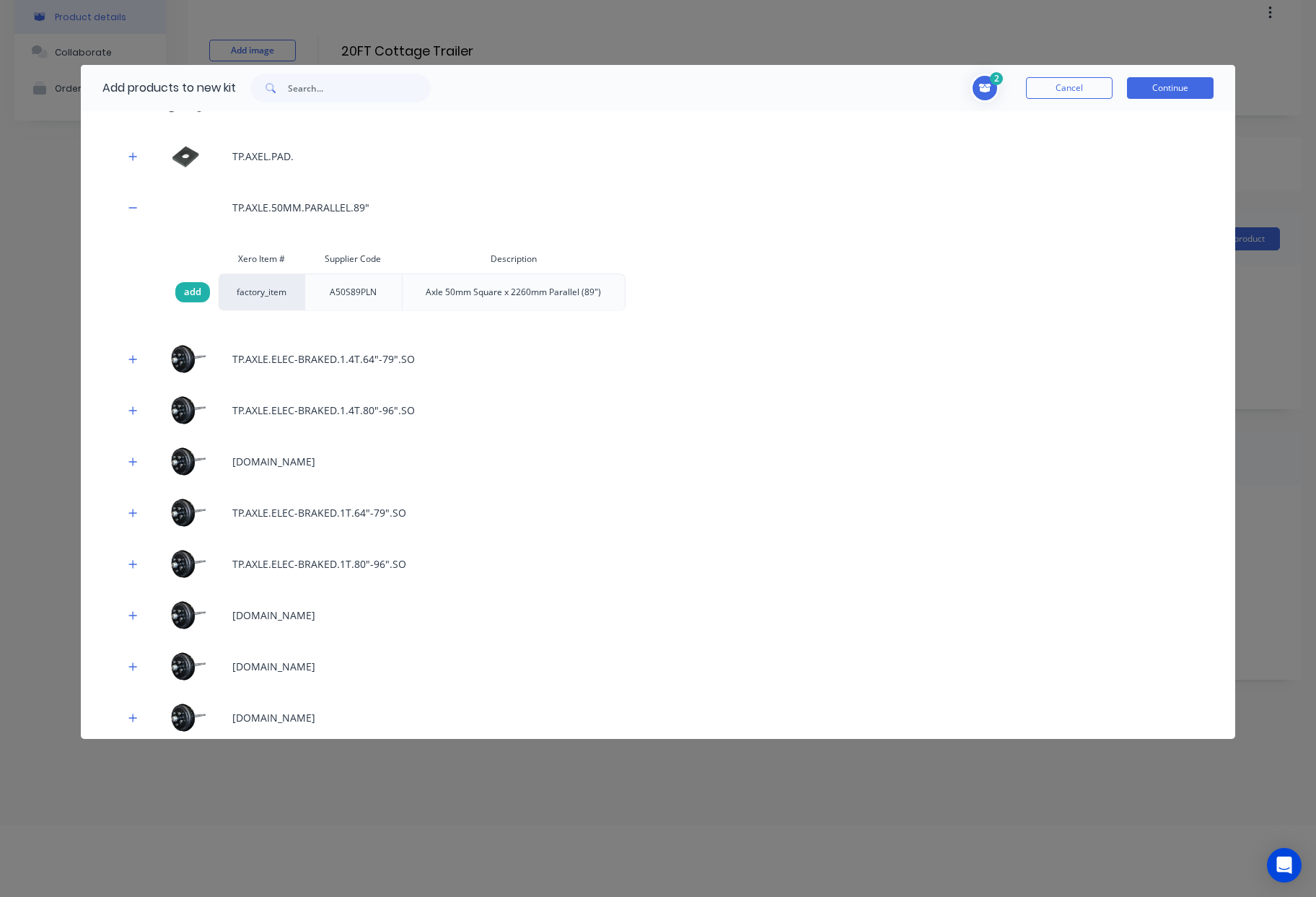
click at [198, 289] on span "add" at bounding box center [193, 292] width 17 height 14
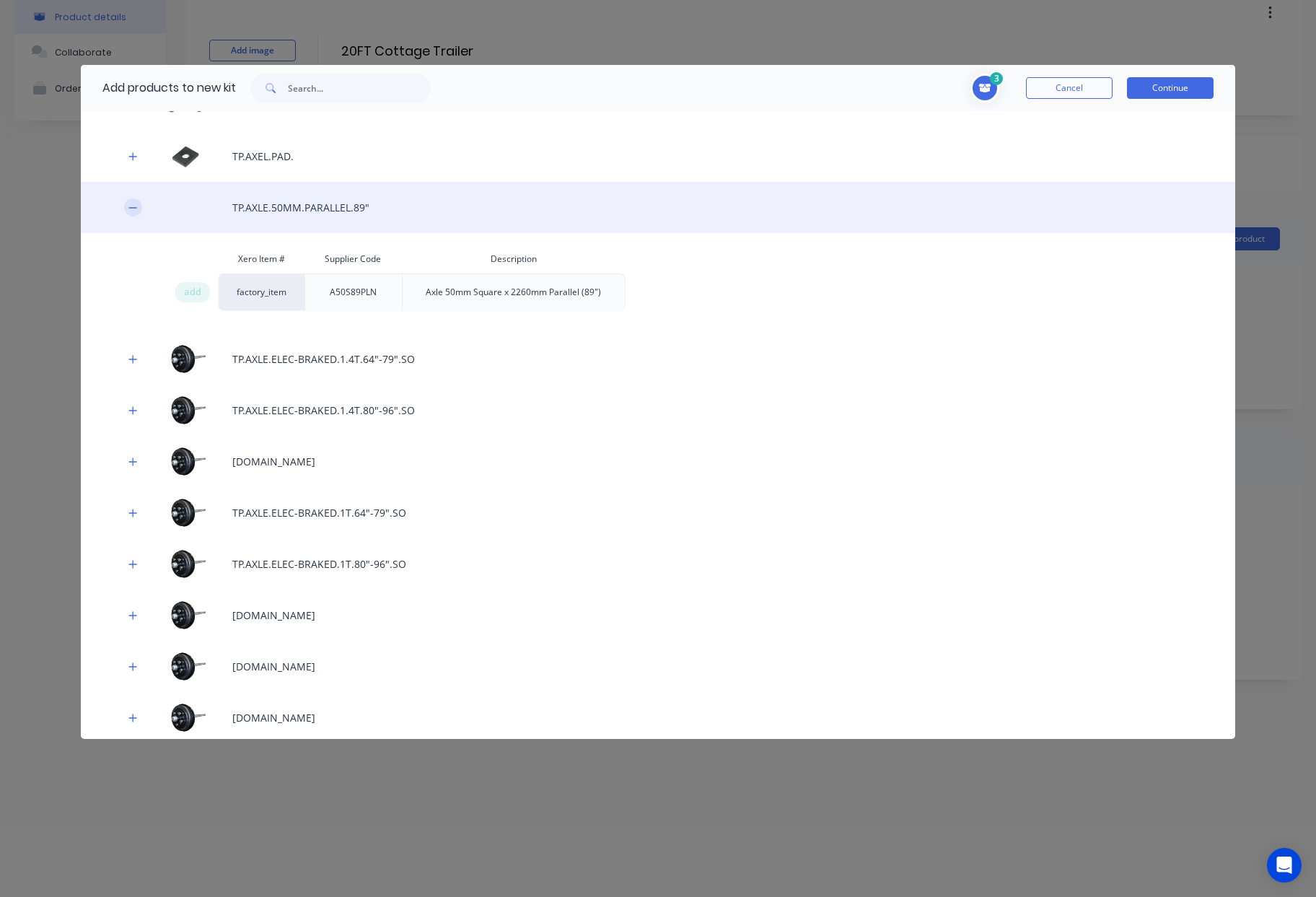
click at [134, 209] on icon "button" at bounding box center [133, 207] width 9 height 10
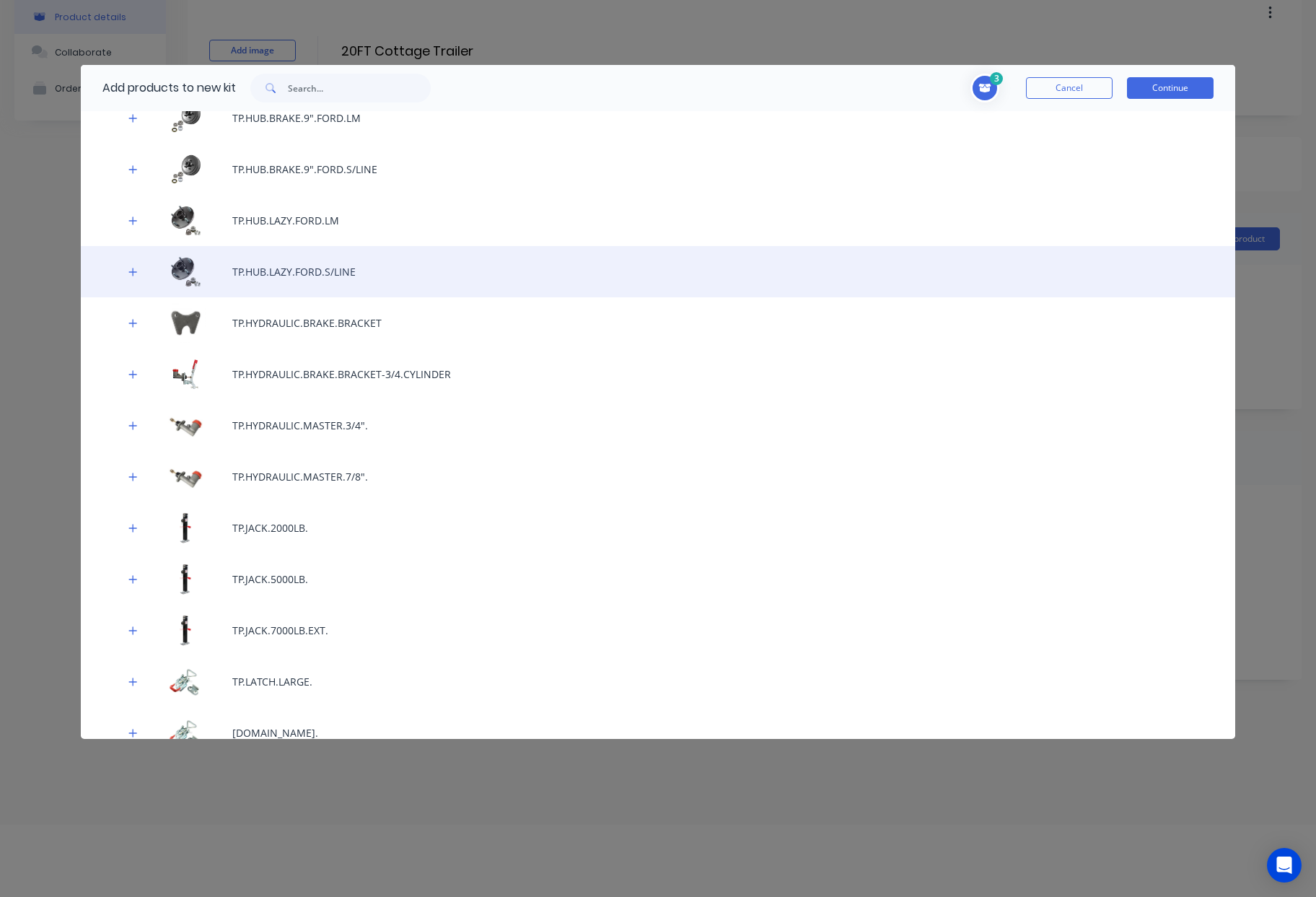
scroll to position [6113, 0]
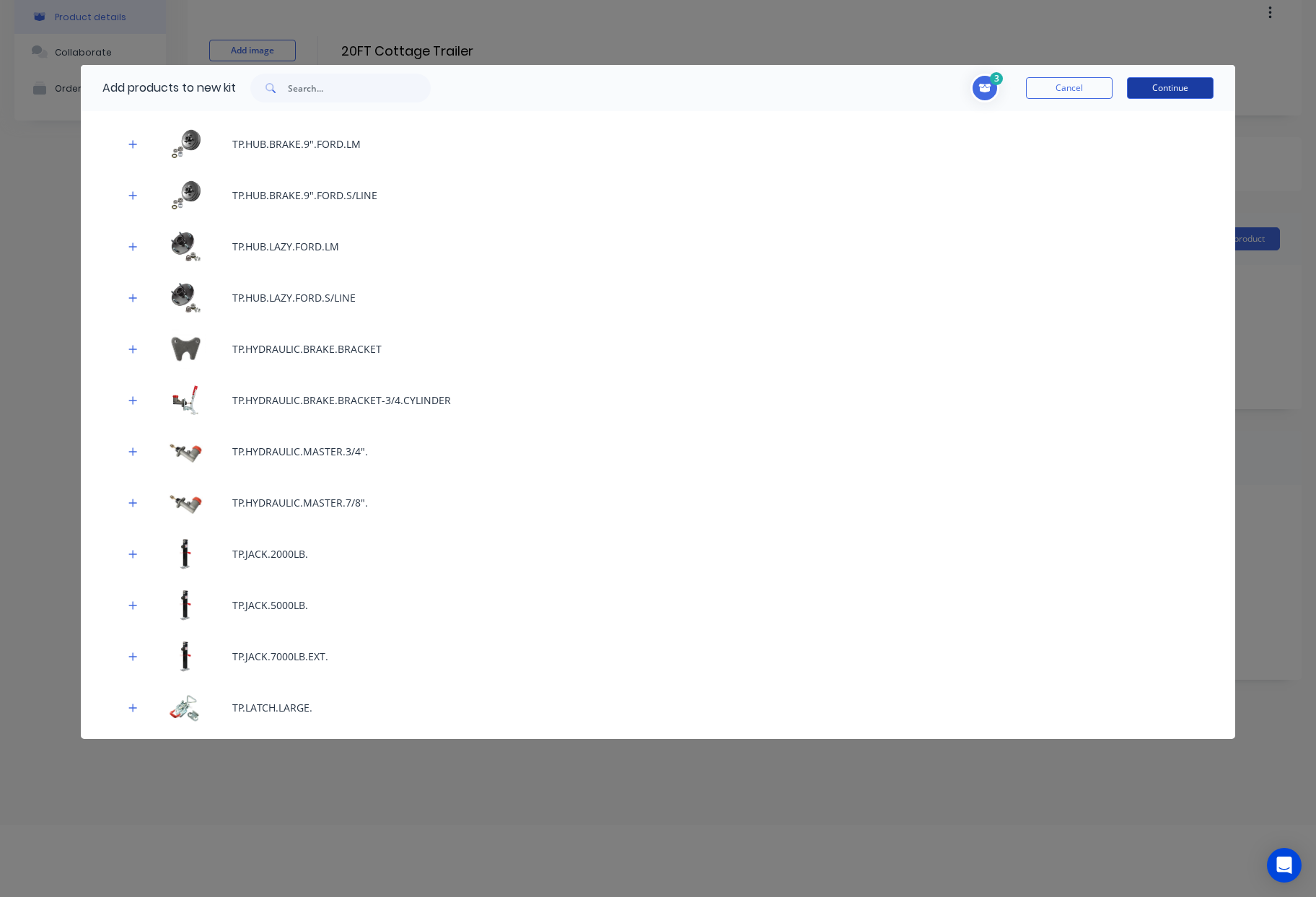
click at [1162, 87] on button "Continue" at bounding box center [1170, 87] width 87 height 21
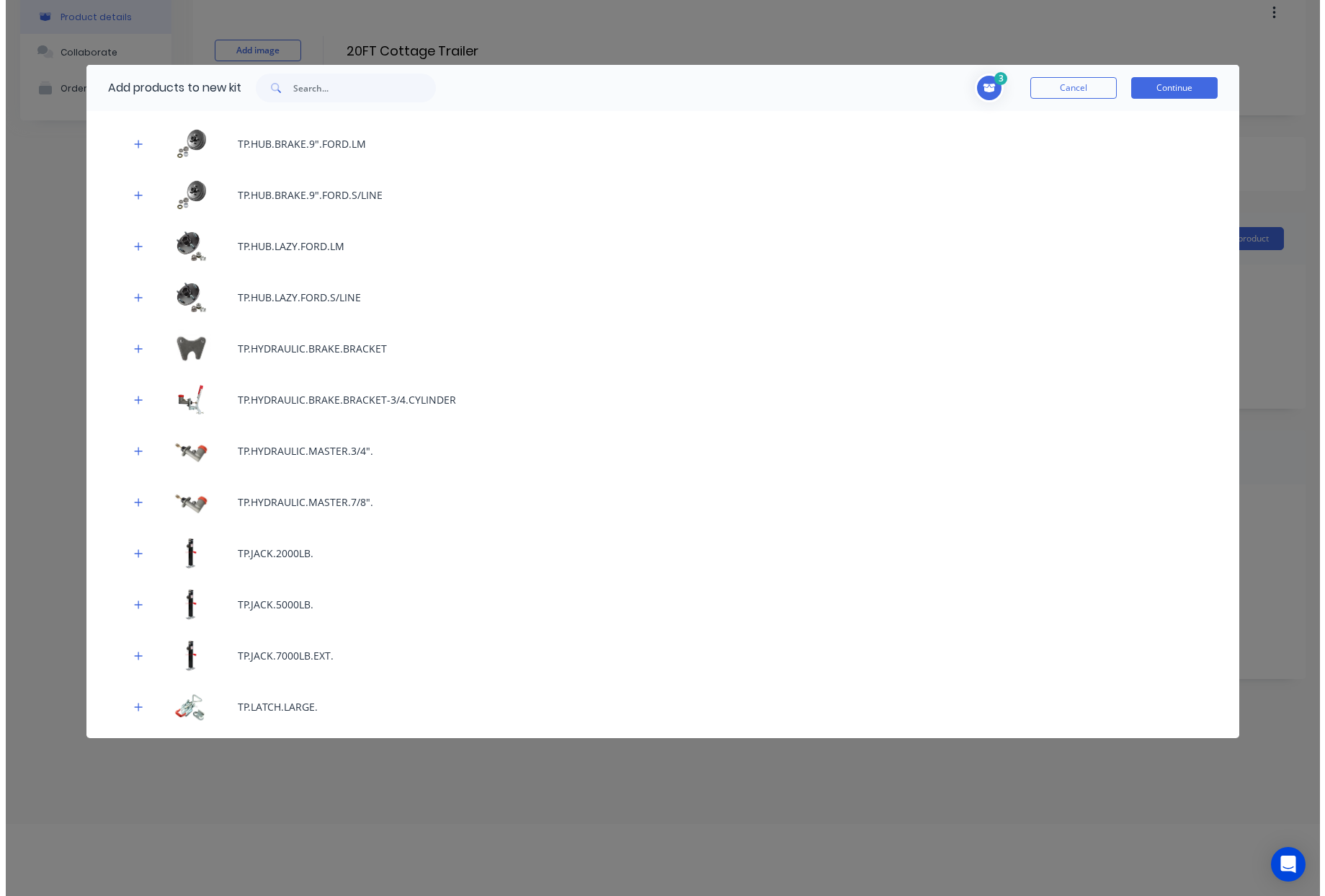
scroll to position [0, 0]
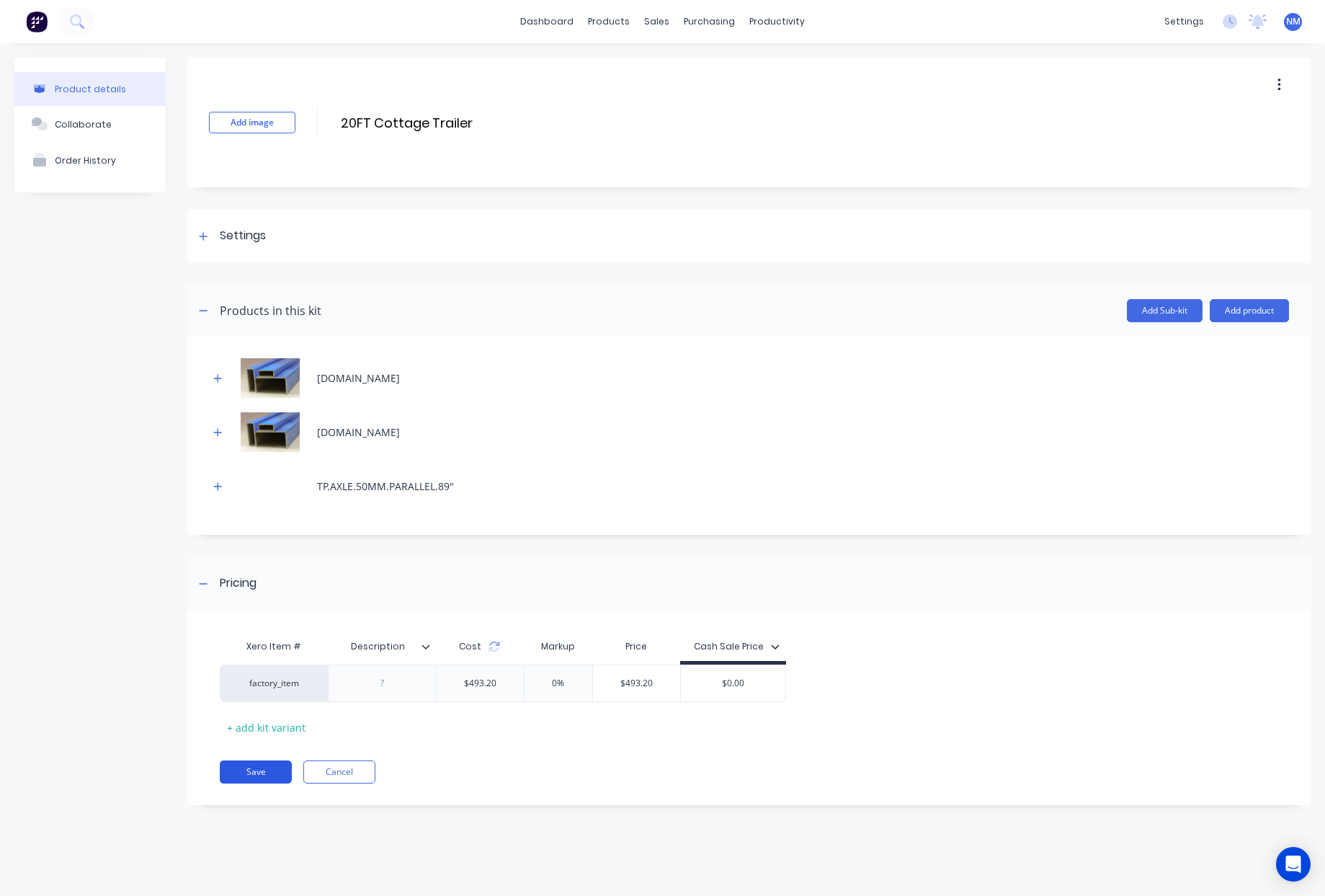
click at [260, 773] on button "Save" at bounding box center [255, 772] width 72 height 23
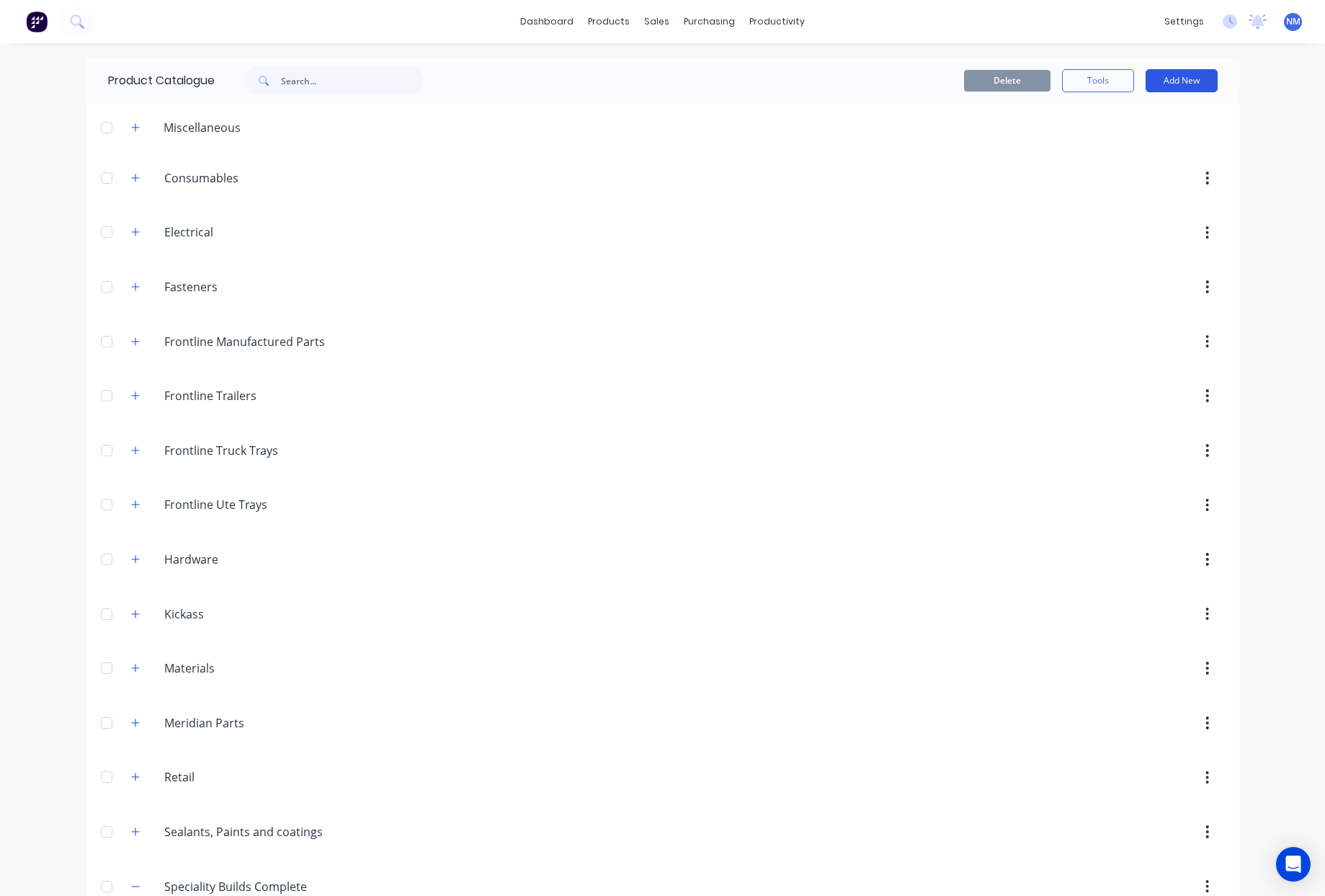
click at [1190, 77] on button "Add New" at bounding box center [1181, 80] width 72 height 23
click at [1128, 147] on div "Product" at bounding box center [1150, 147] width 111 height 21
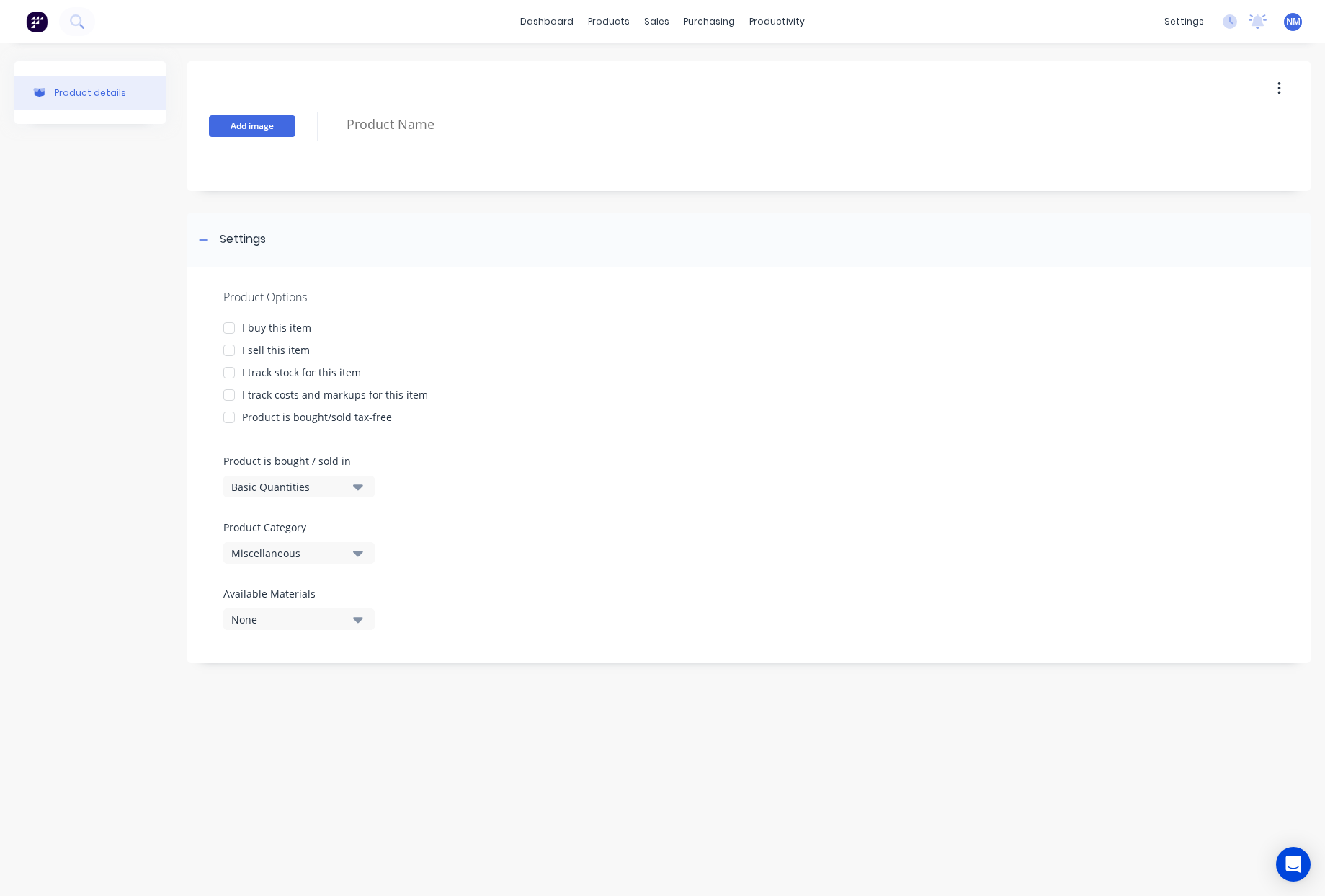
click at [233, 123] on button "Add image" at bounding box center [252, 125] width 86 height 21
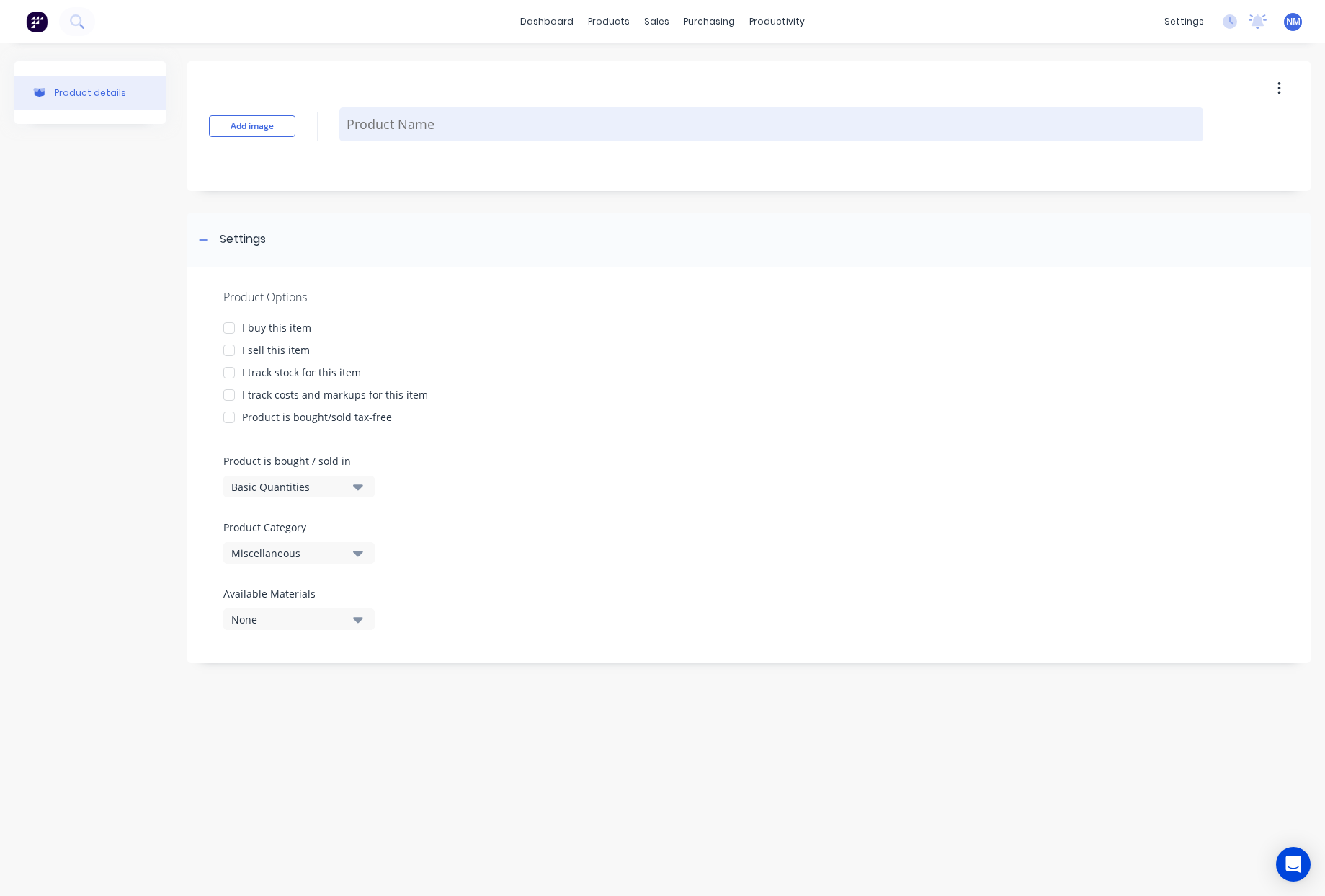
click at [401, 124] on textarea at bounding box center [772, 124] width 864 height 34
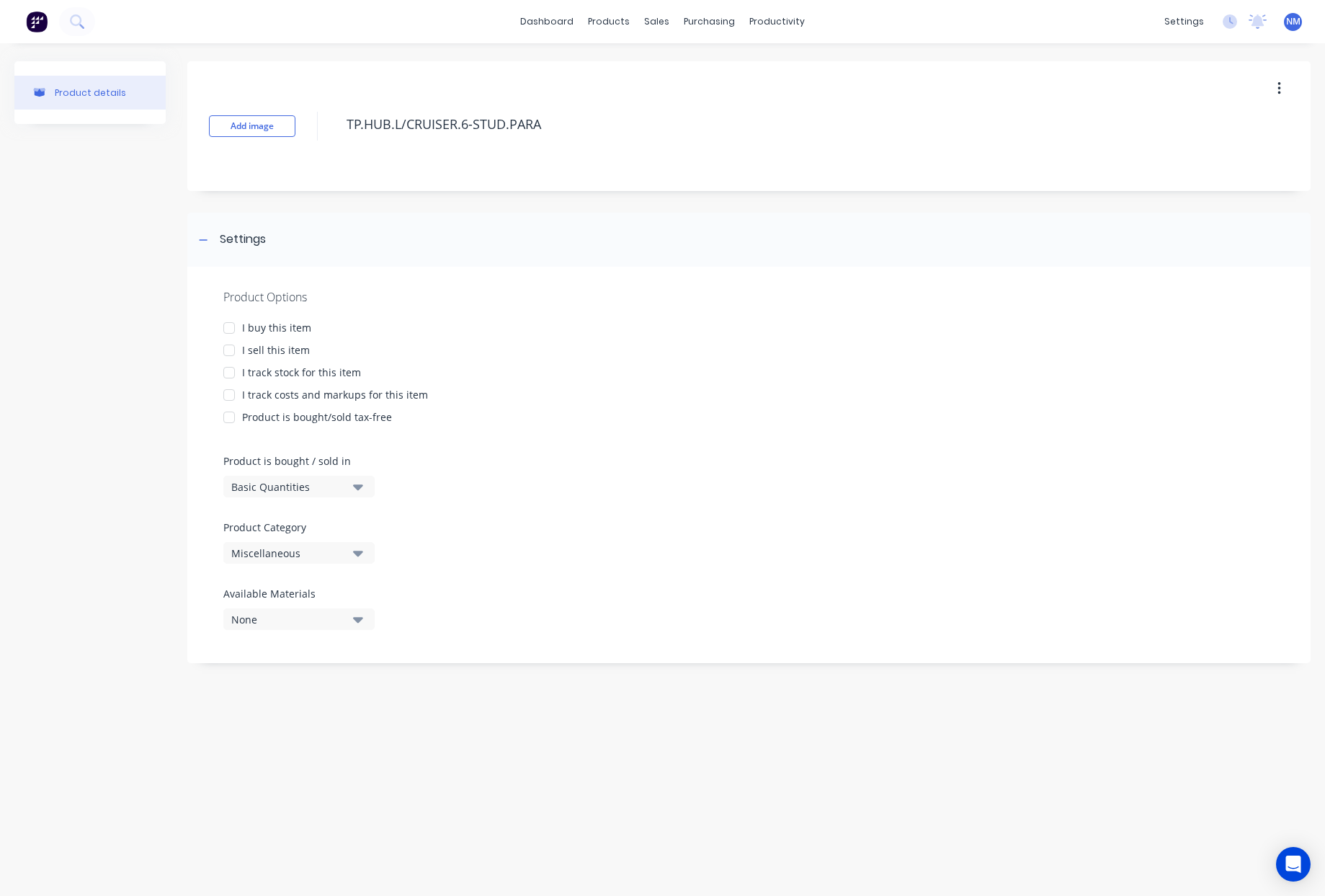
click at [228, 328] on div at bounding box center [229, 327] width 29 height 29
click at [226, 348] on div at bounding box center [229, 350] width 29 height 29
click at [227, 377] on div at bounding box center [229, 373] width 29 height 29
drag, startPoint x: 229, startPoint y: 389, endPoint x: 472, endPoint y: 526, distance: 279.0
click at [229, 389] on div at bounding box center [229, 395] width 29 height 29
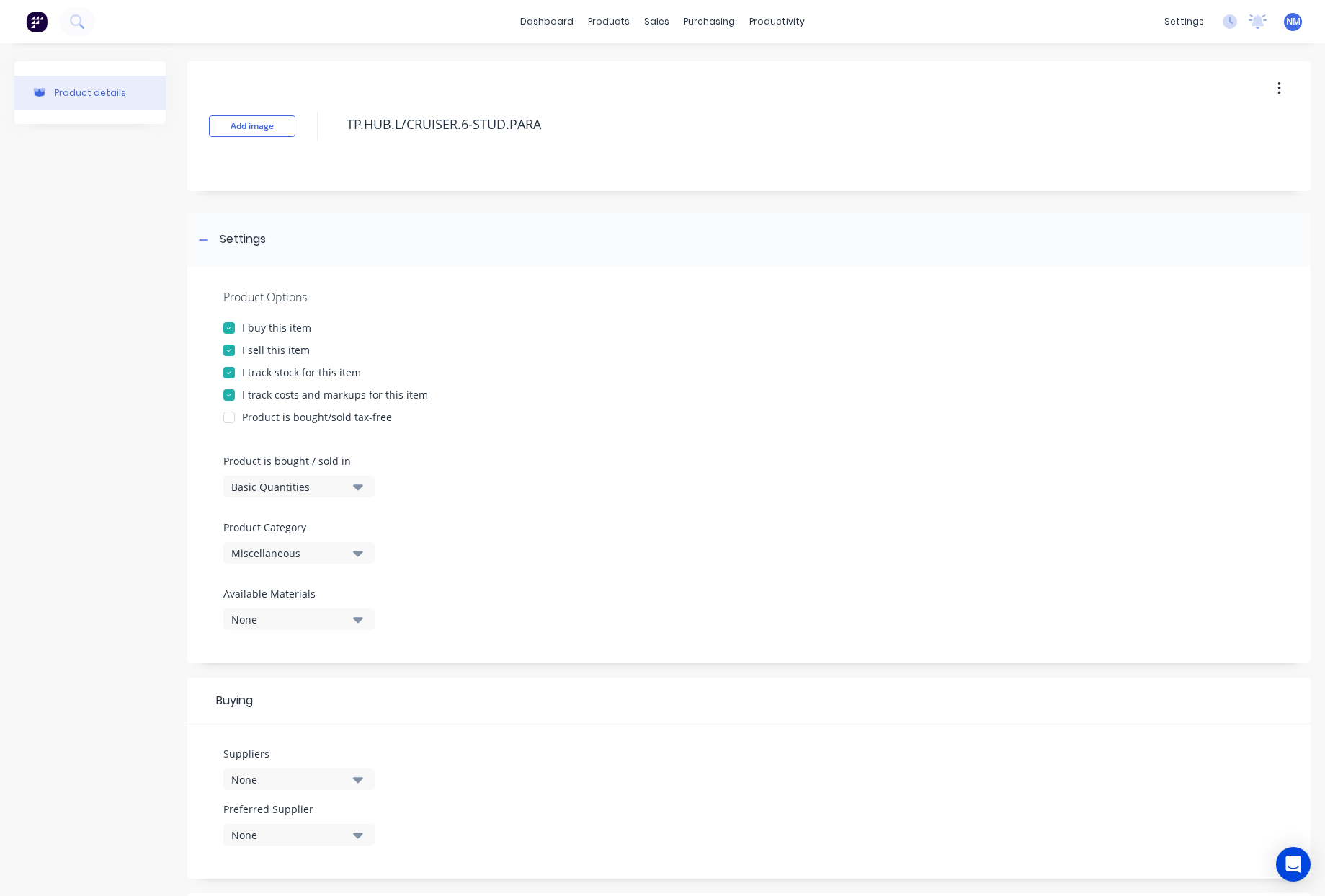
scroll to position [3, 0]
type textarea "TP.HUB.L/CRUISER.6-STUD.PARA"
click at [330, 553] on div "Miscellaneous" at bounding box center [289, 549] width 115 height 15
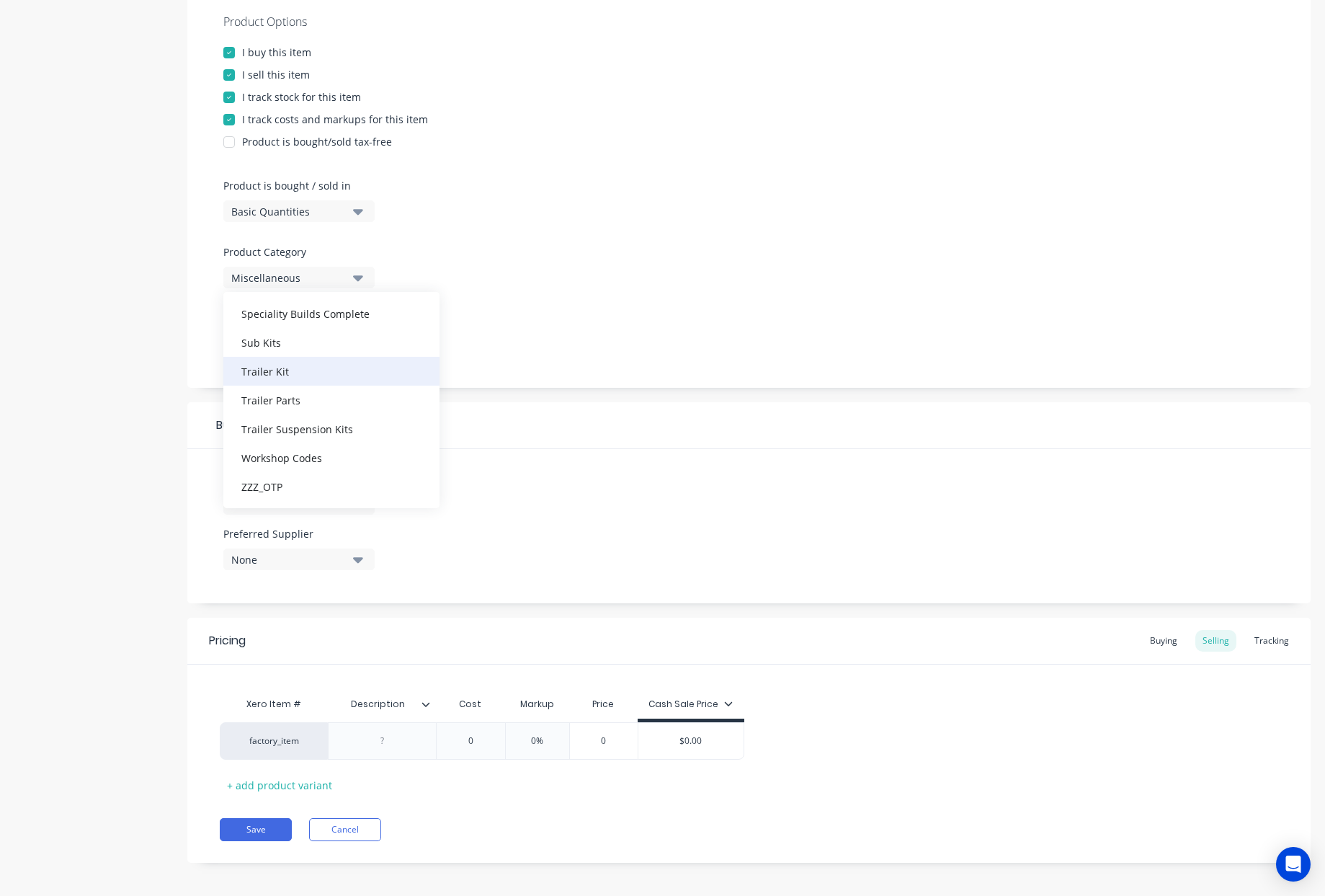
scroll to position [281, 0]
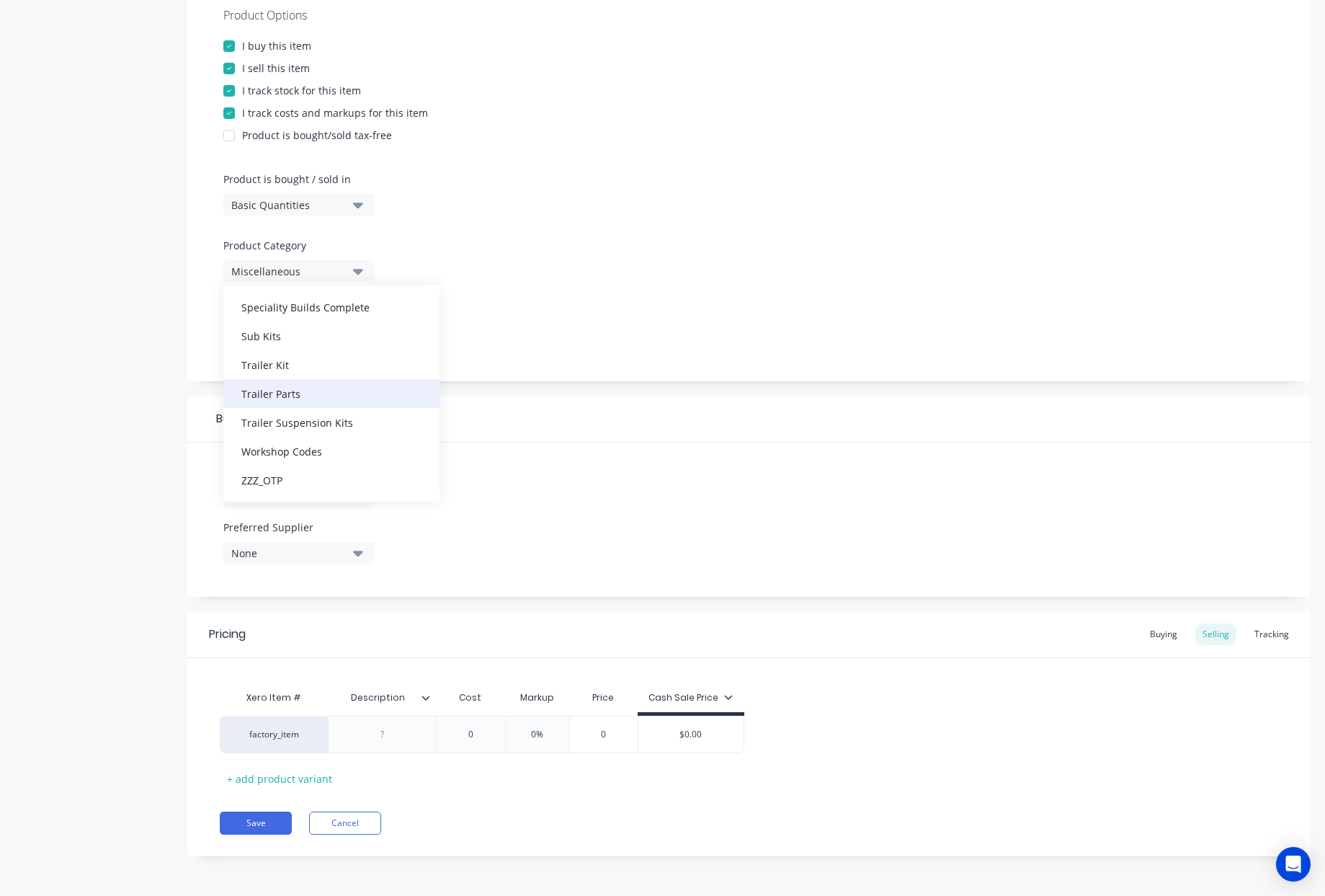
click at [312, 392] on div "Trailer Parts" at bounding box center [331, 393] width 216 height 29
click at [615, 289] on div "Product Options I buy this item I sell this item I track stock for this item I …" at bounding box center [749, 183] width 1124 height 396
click at [353, 498] on icon "button" at bounding box center [358, 497] width 10 height 16
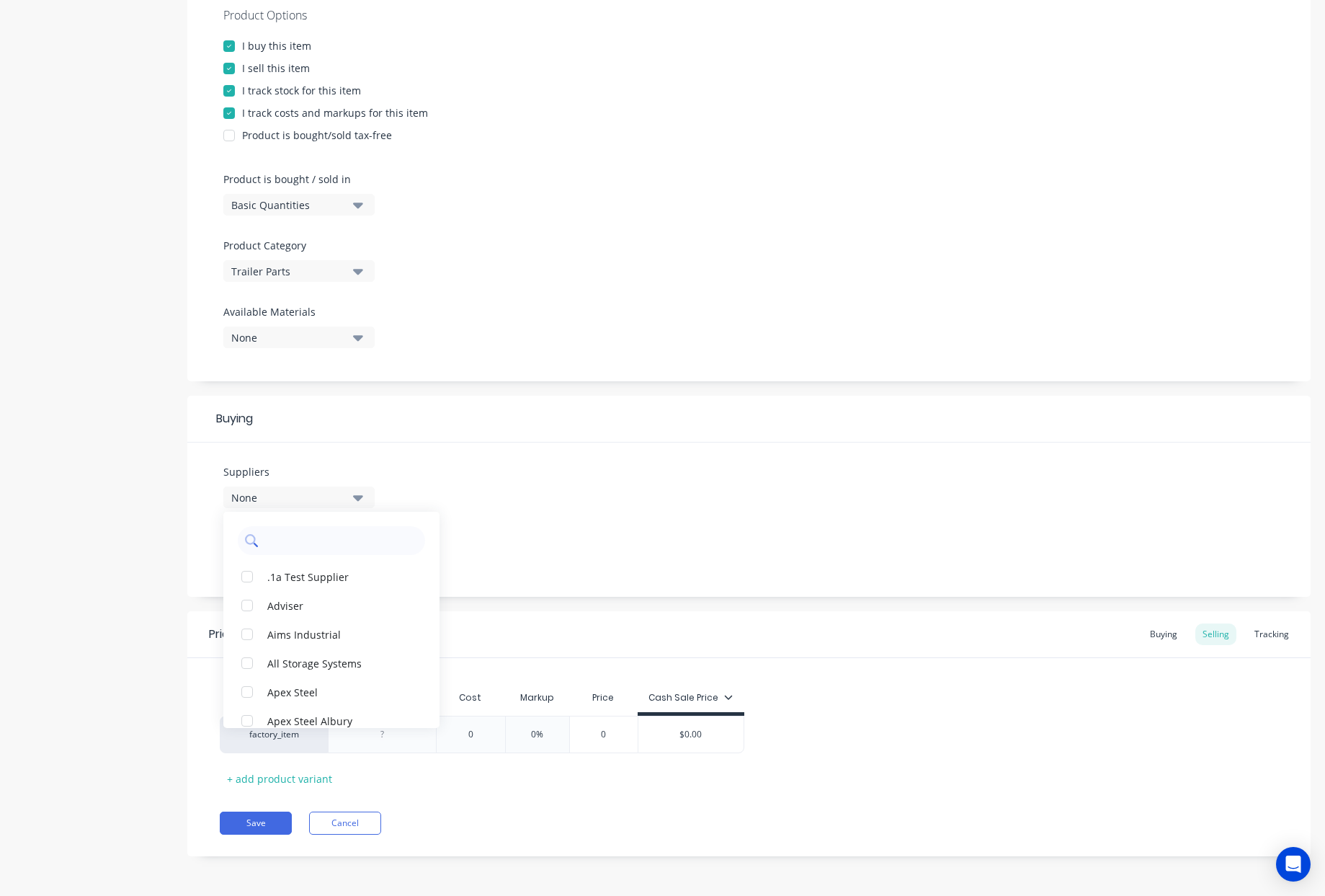
click at [339, 539] on input "text" at bounding box center [341, 540] width 153 height 29
type input "sunr"
click at [281, 579] on div "Sunrise Trailer Parts" at bounding box center [339, 576] width 144 height 15
click at [574, 477] on div "Suppliers 1 suppliers selected sunr Sunrise Trailer Parts Preferred Supplier No…" at bounding box center [749, 519] width 1124 height 154
click at [429, 695] on icon at bounding box center [427, 697] width 8 height 4
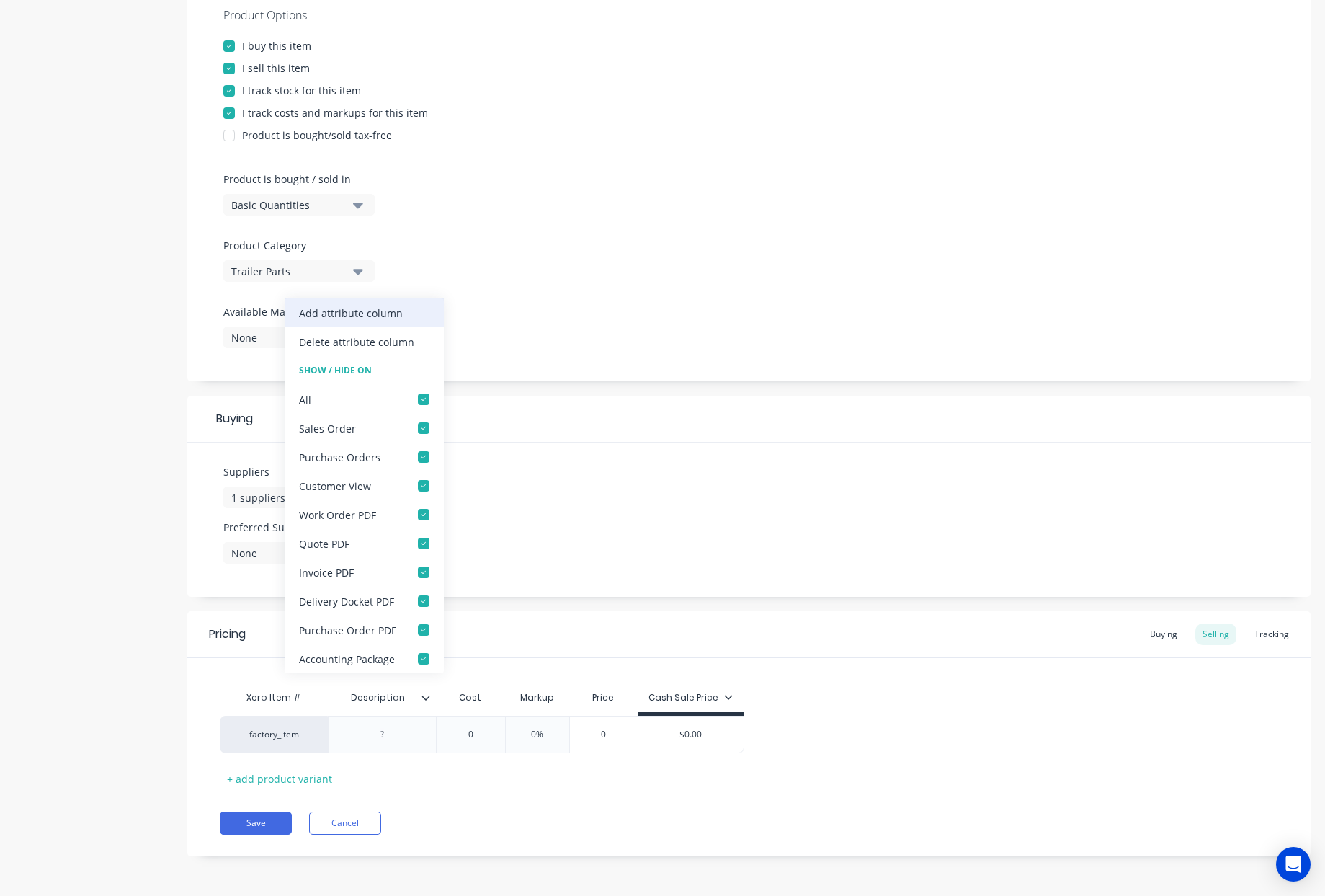
click at [385, 319] on div "Add attribute column" at bounding box center [350, 312] width 104 height 15
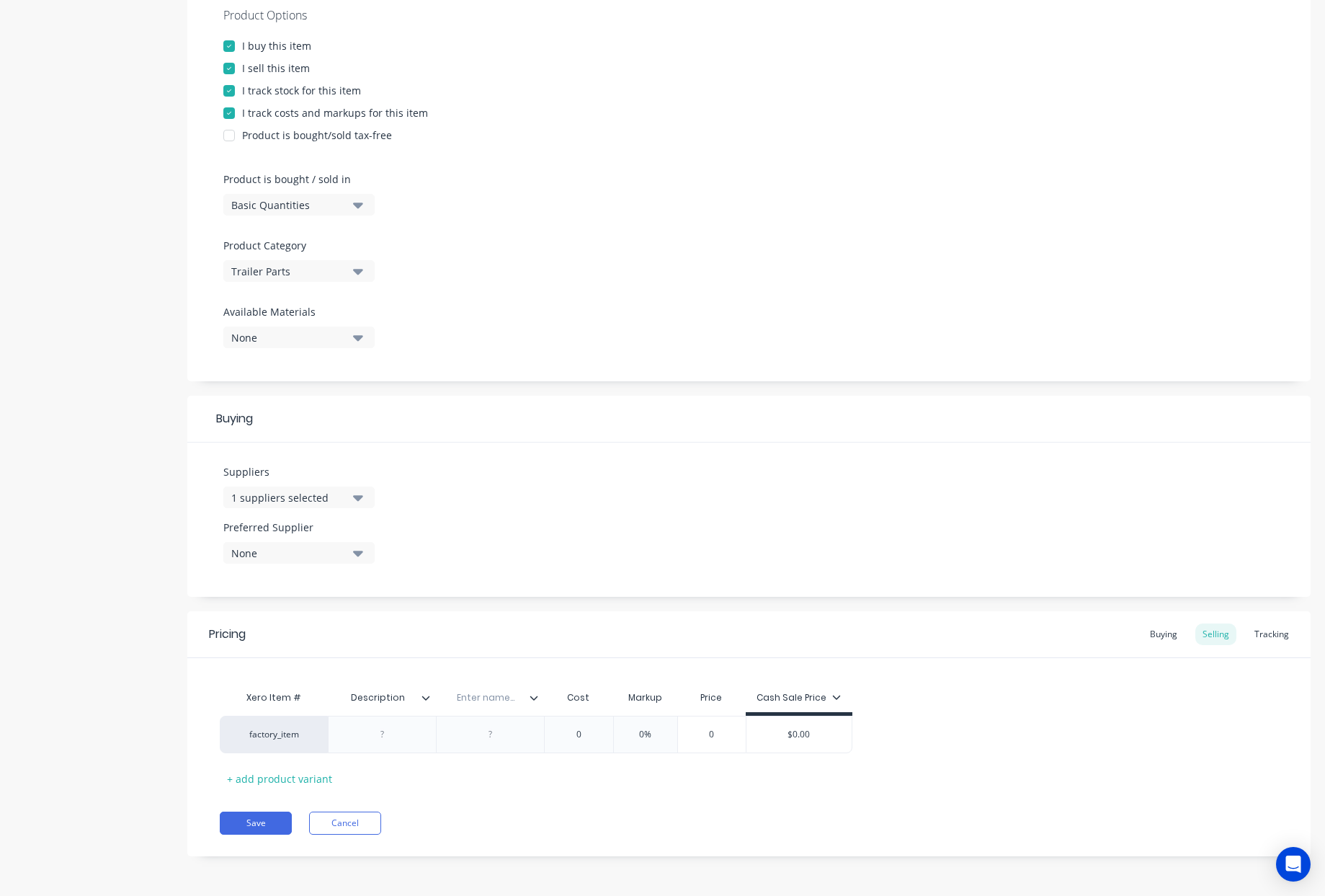
drag, startPoint x: 411, startPoint y: 699, endPoint x: 320, endPoint y: 686, distance: 91.9
click at [320, 686] on div "Xero Item # Description Description Enter name... Cost Markup Price Cash Sale P…" at bounding box center [536, 699] width 633 height 33
type input "Supplier Code"
click at [384, 738] on div at bounding box center [382, 734] width 72 height 19
click at [491, 699] on input "text" at bounding box center [485, 698] width 99 height 13
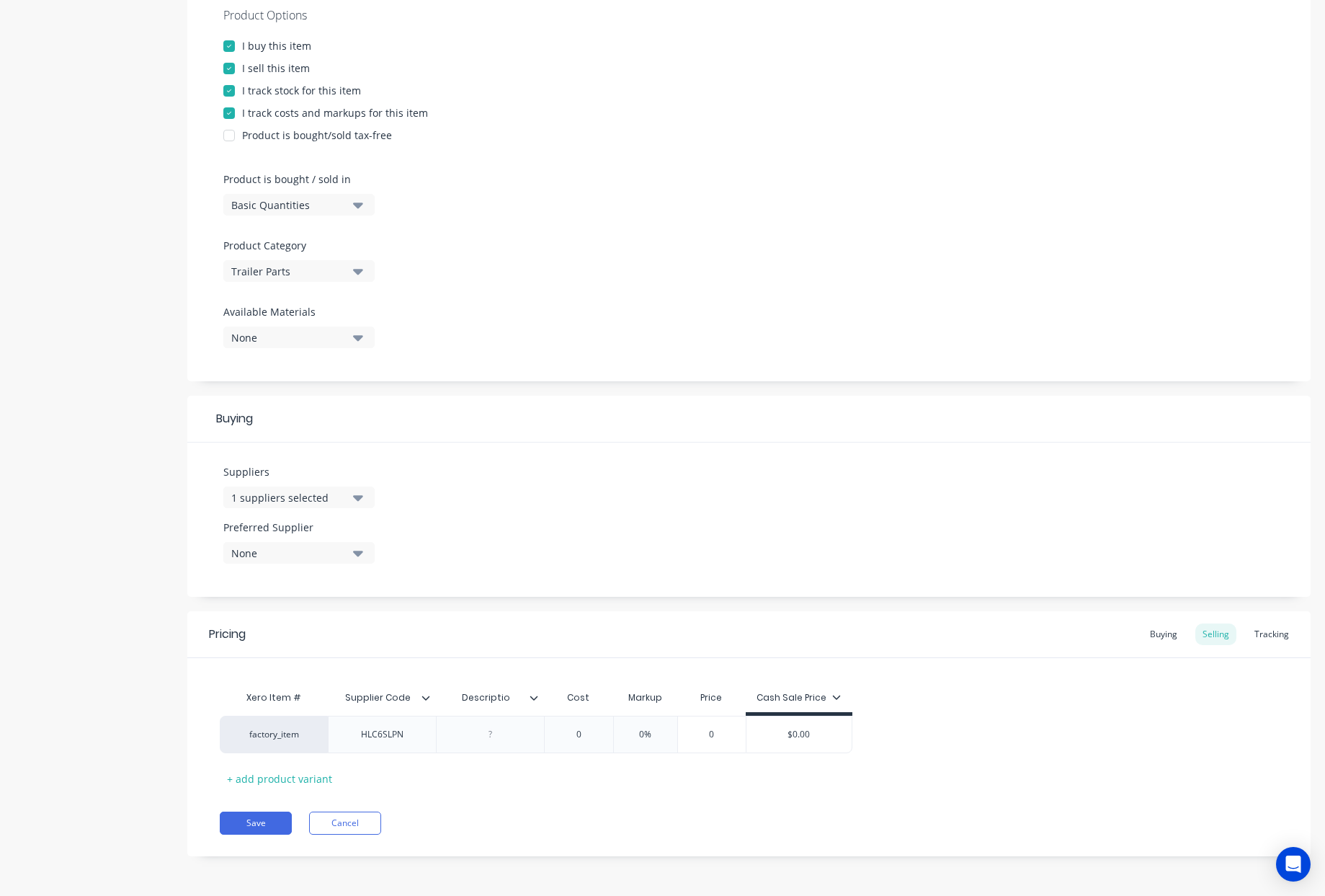
type input "Description"
click at [496, 739] on div at bounding box center [490, 734] width 72 height 19
click at [582, 747] on div "factory_item HLC6SLPN Landcruiser 6 Stub Hub - Parallel 0 0 0% 0 $0.00" at bounding box center [577, 733] width 715 height 37
type input "055.09"
click at [1160, 634] on div "Buying" at bounding box center [1163, 634] width 42 height 21
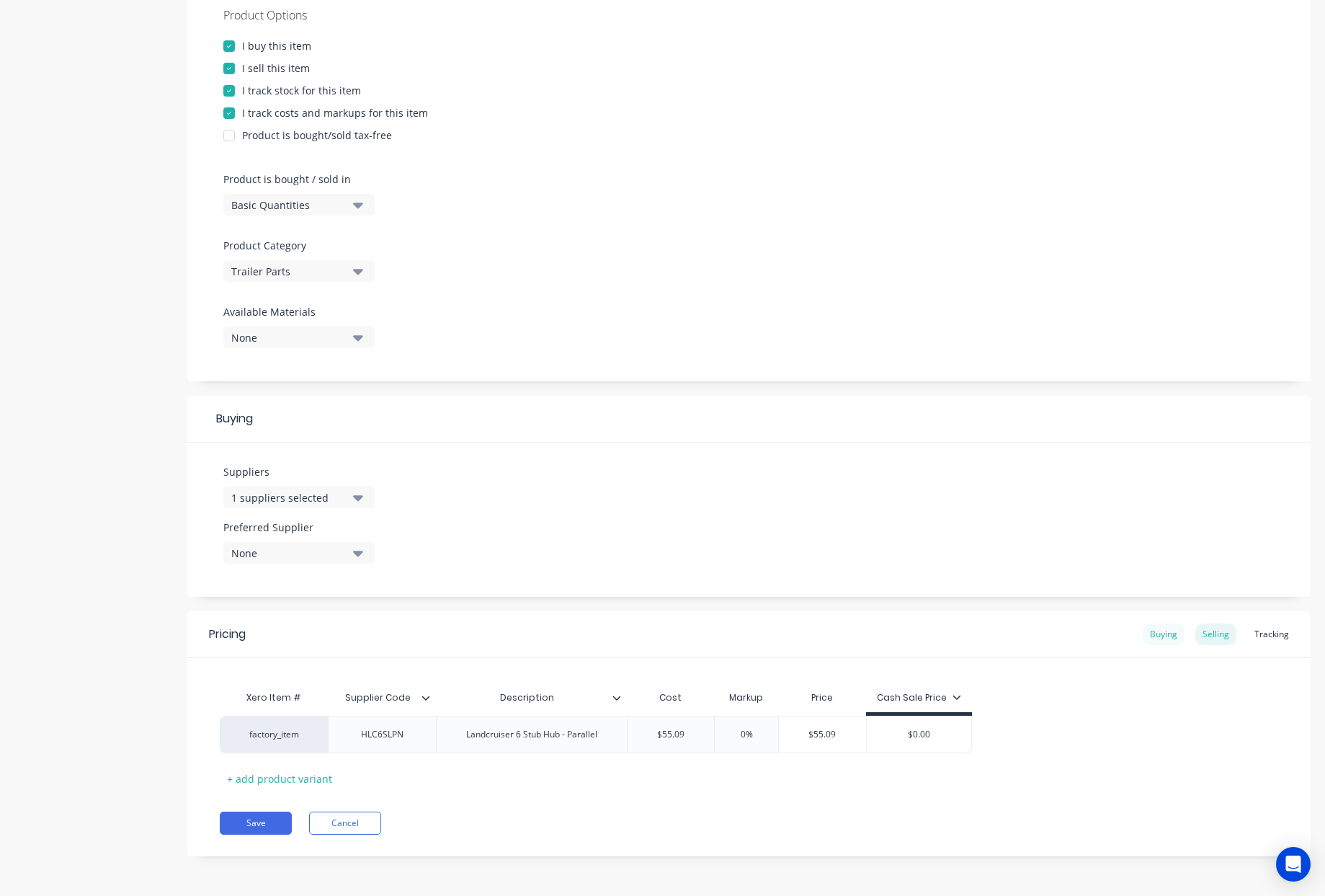
scroll to position [278, 0]
drag, startPoint x: 717, startPoint y: 737, endPoint x: 313, endPoint y: 722, distance: 404.3
click at [523, 726] on div "factory_item HLC6SLPN Landcruiser 6 Stub Hub - Parallel $0.00 $0.00" at bounding box center [490, 733] width 542 height 37
type input "55.09"
click at [1199, 632] on div "Selling" at bounding box center [1216, 638] width 41 height 21
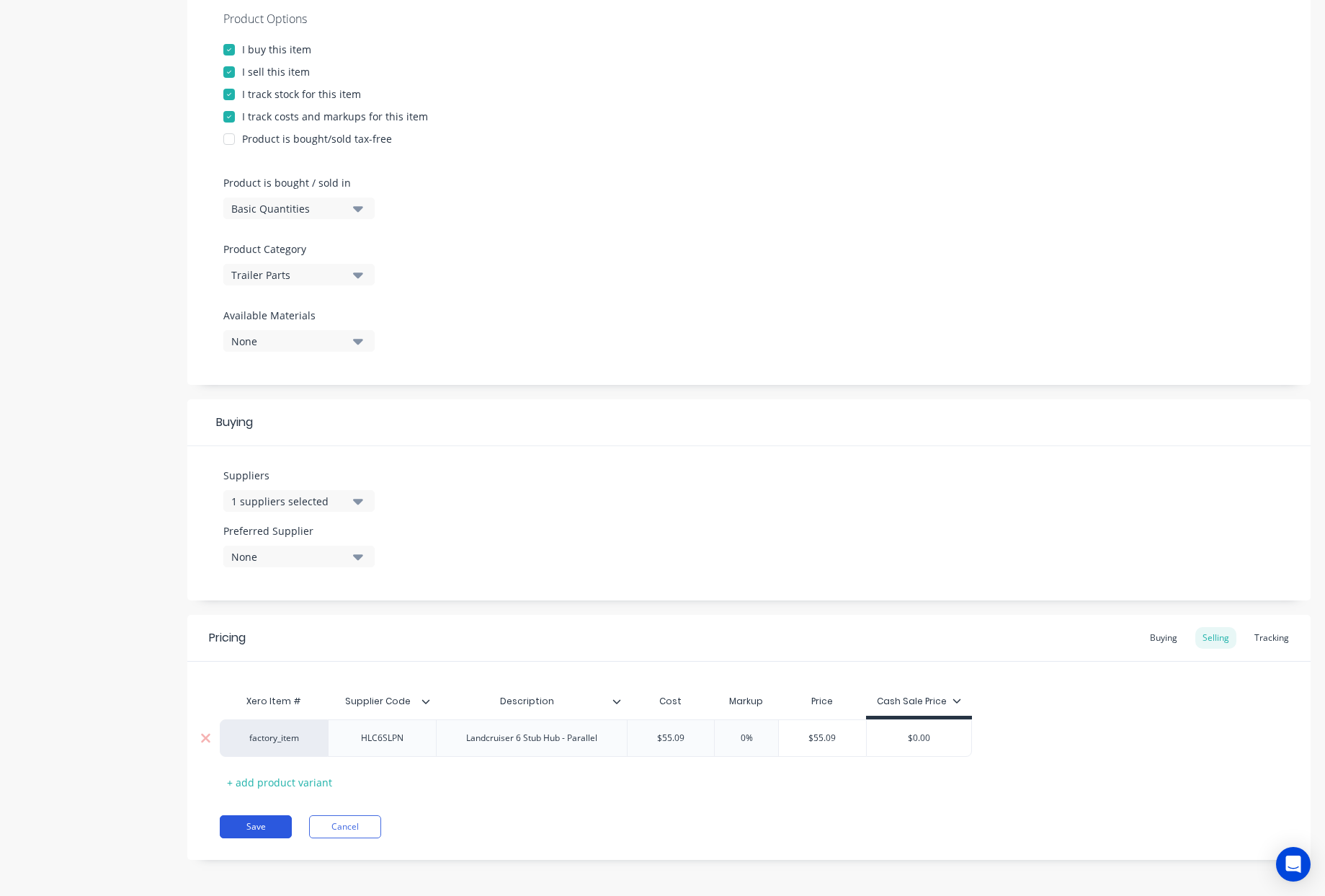
click at [263, 826] on button "Save" at bounding box center [255, 826] width 72 height 23
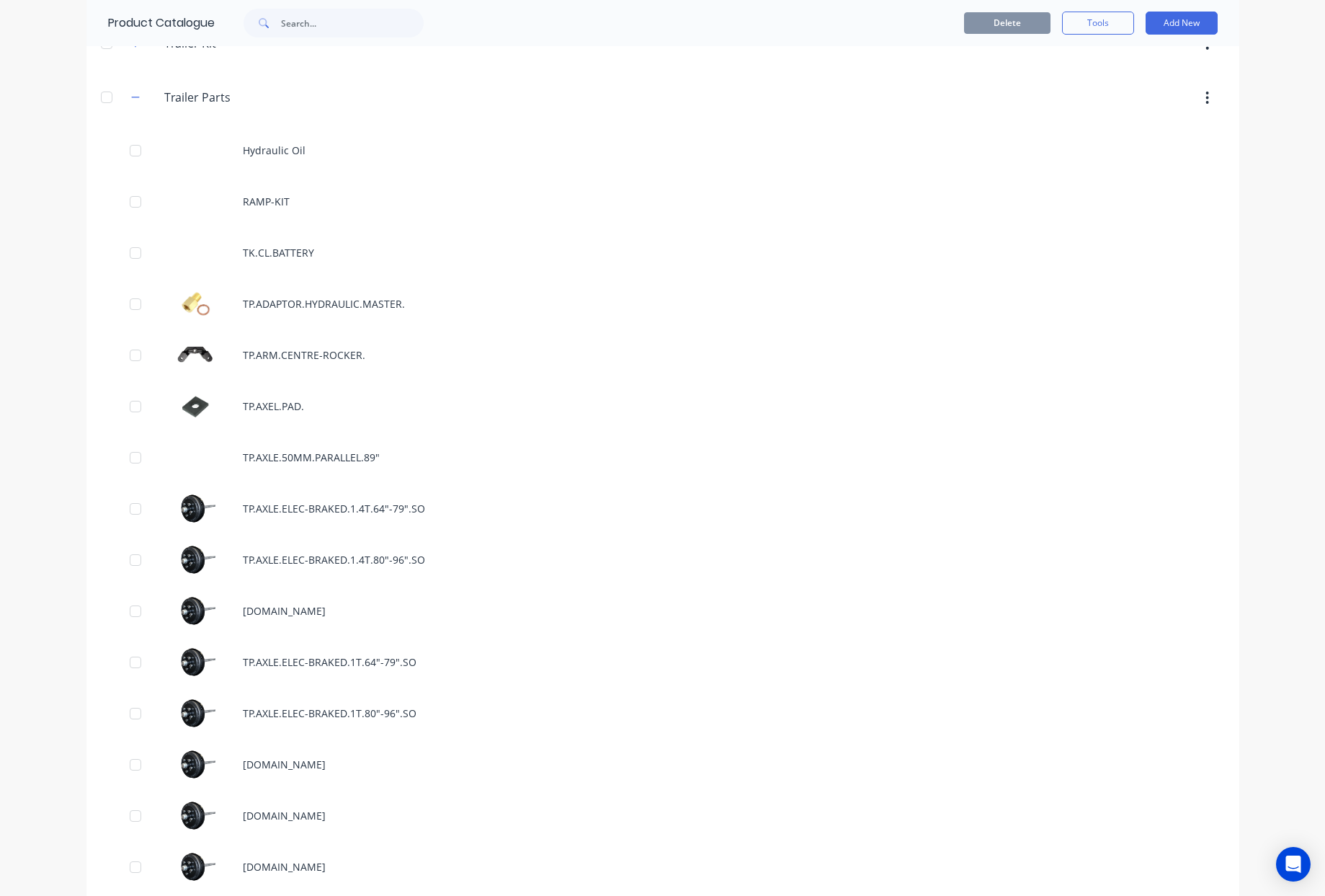
scroll to position [898, 0]
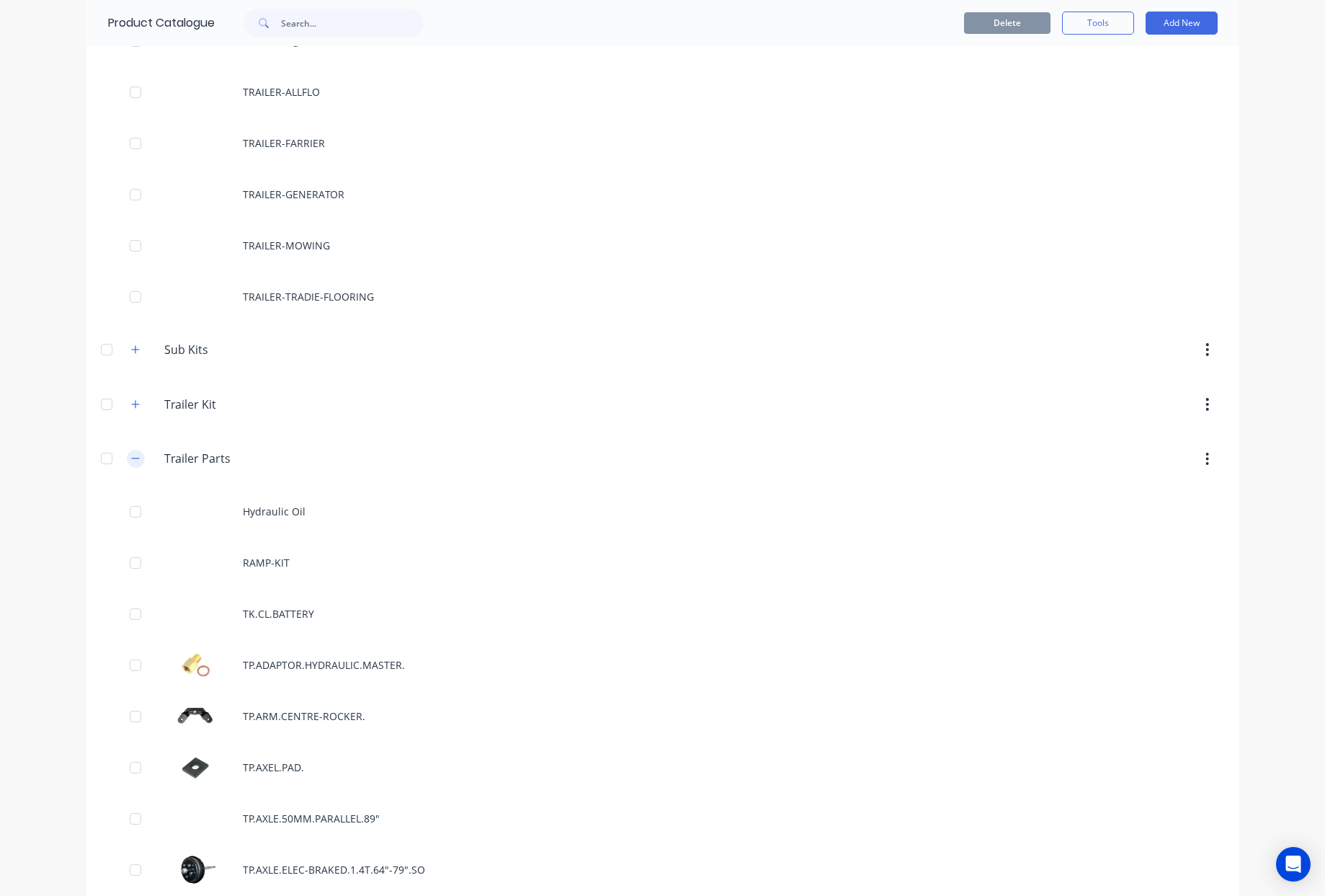
click at [131, 462] on icon "button" at bounding box center [135, 458] width 9 height 10
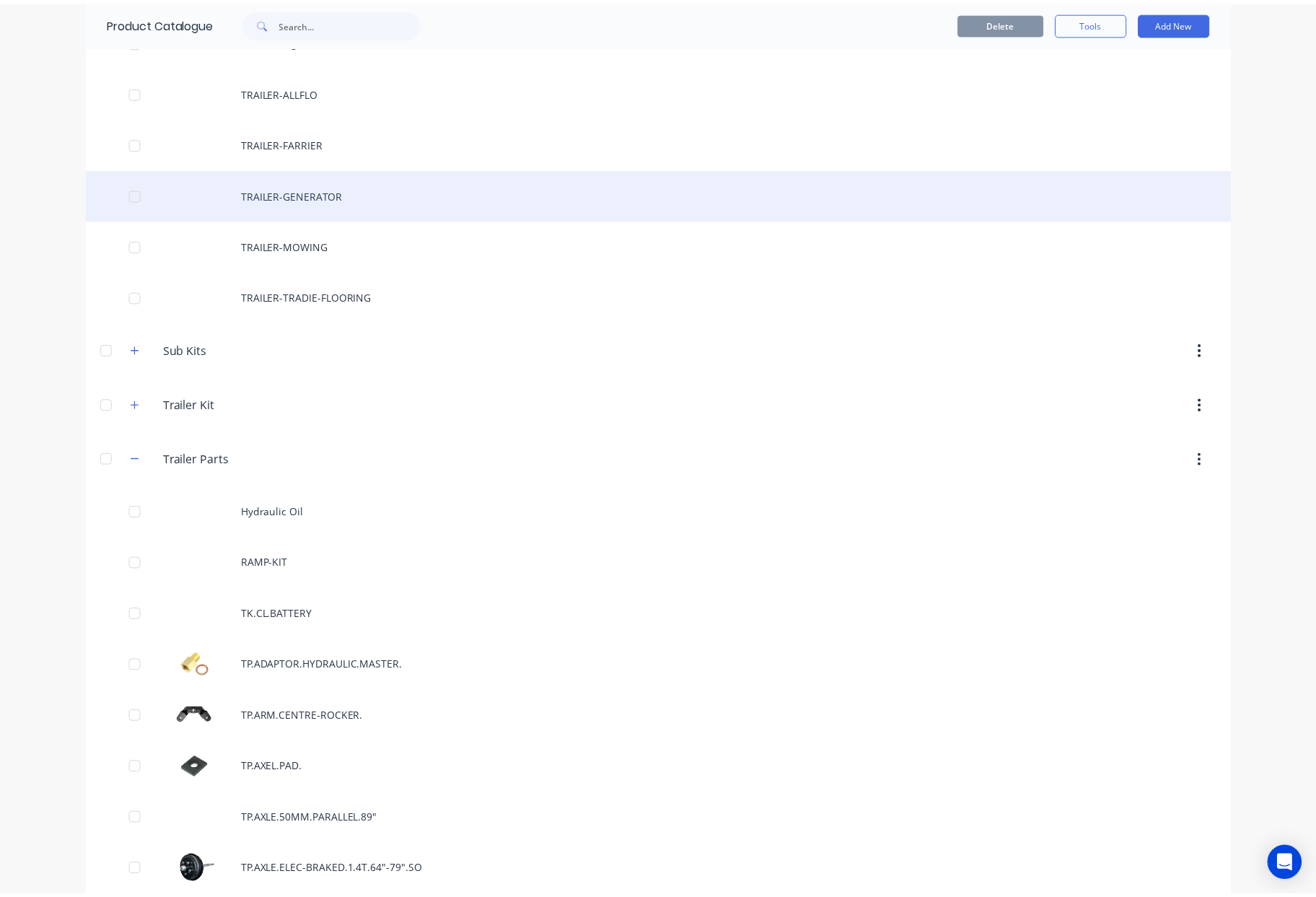
scroll to position [667, 0]
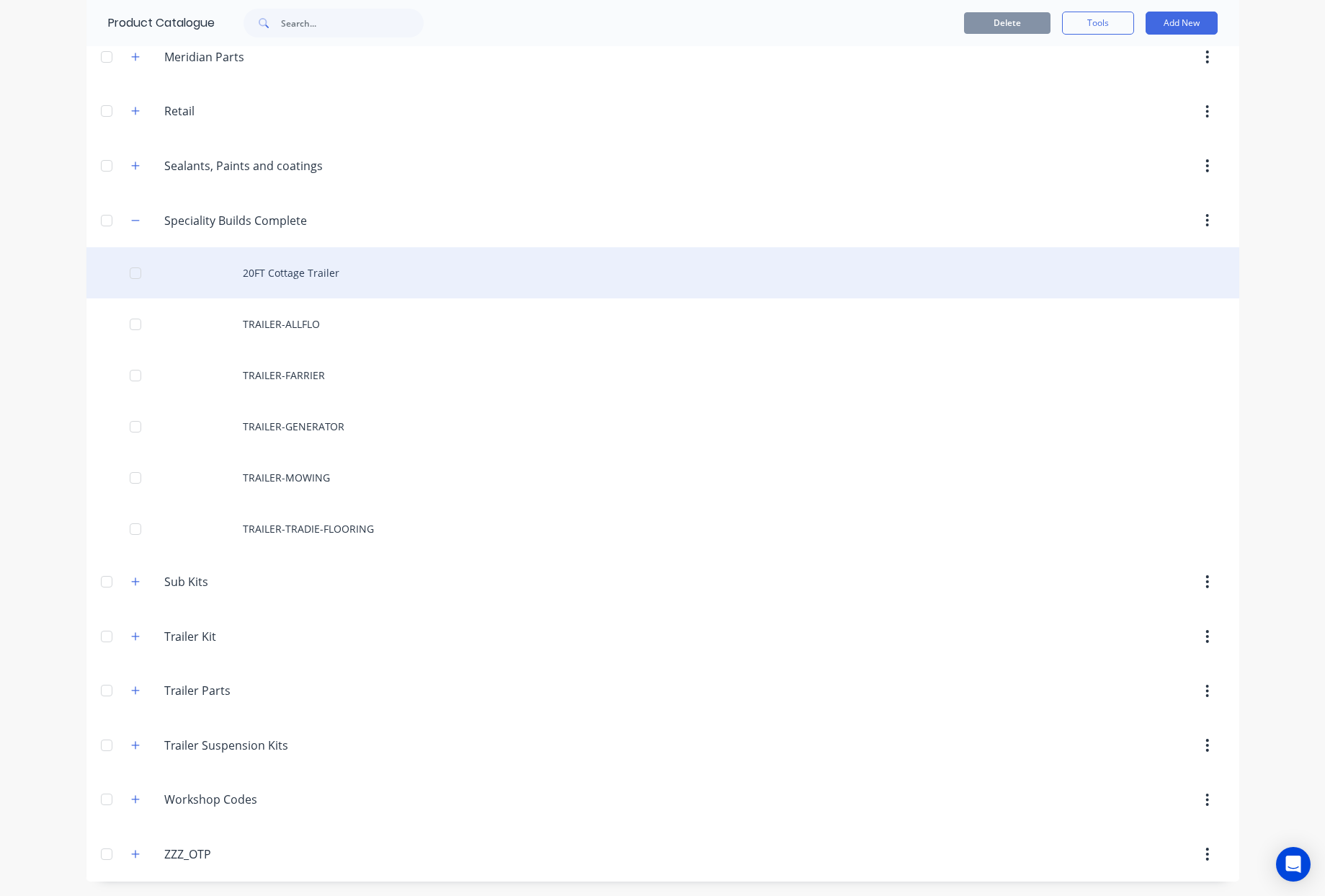
click at [339, 271] on div "20FT Cottage Trailer" at bounding box center [663, 273] width 1153 height 52
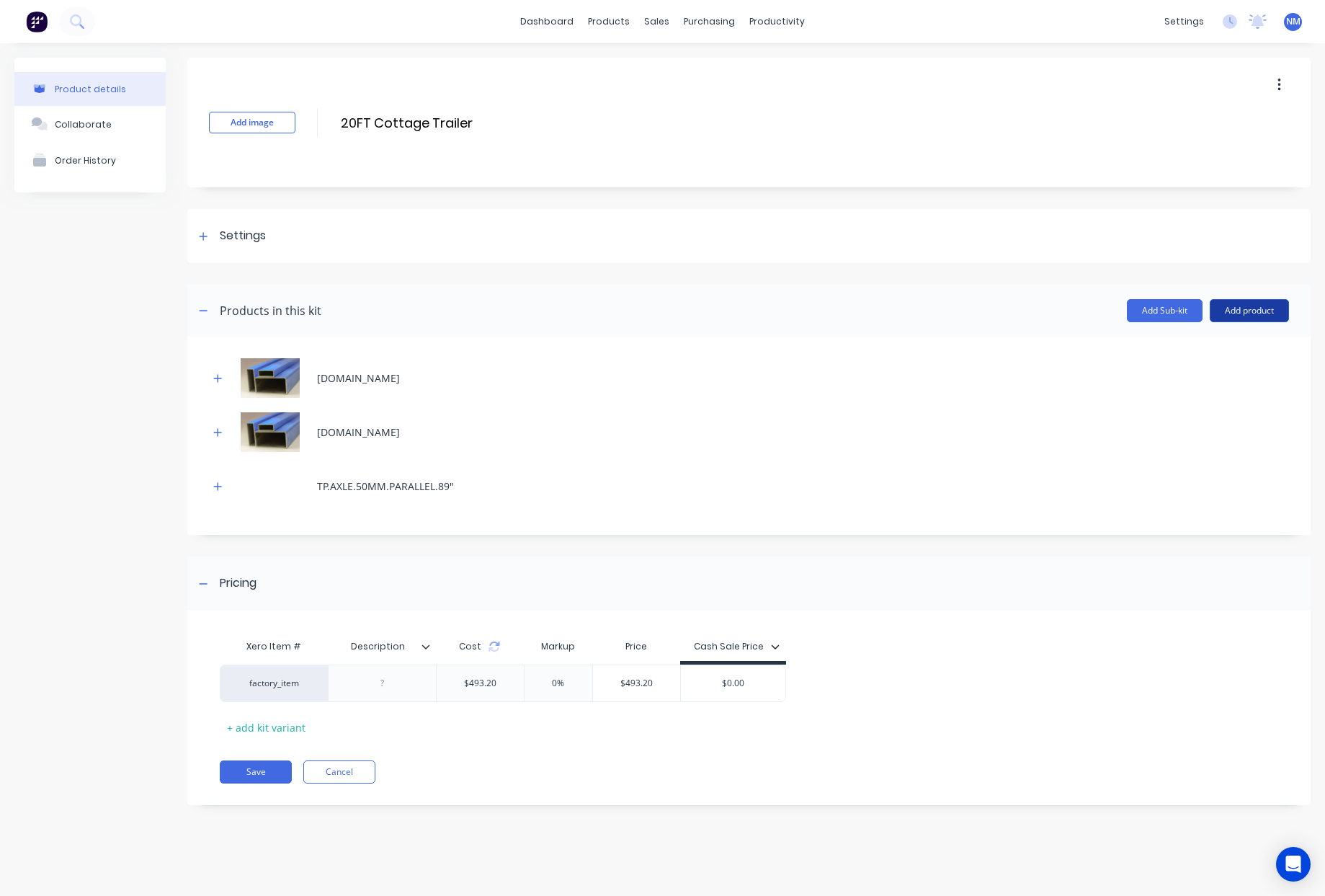
click at [1262, 305] on button "Add product" at bounding box center [1250, 310] width 79 height 23
click at [1239, 350] on div "Product catalogue" at bounding box center [1221, 347] width 111 height 21
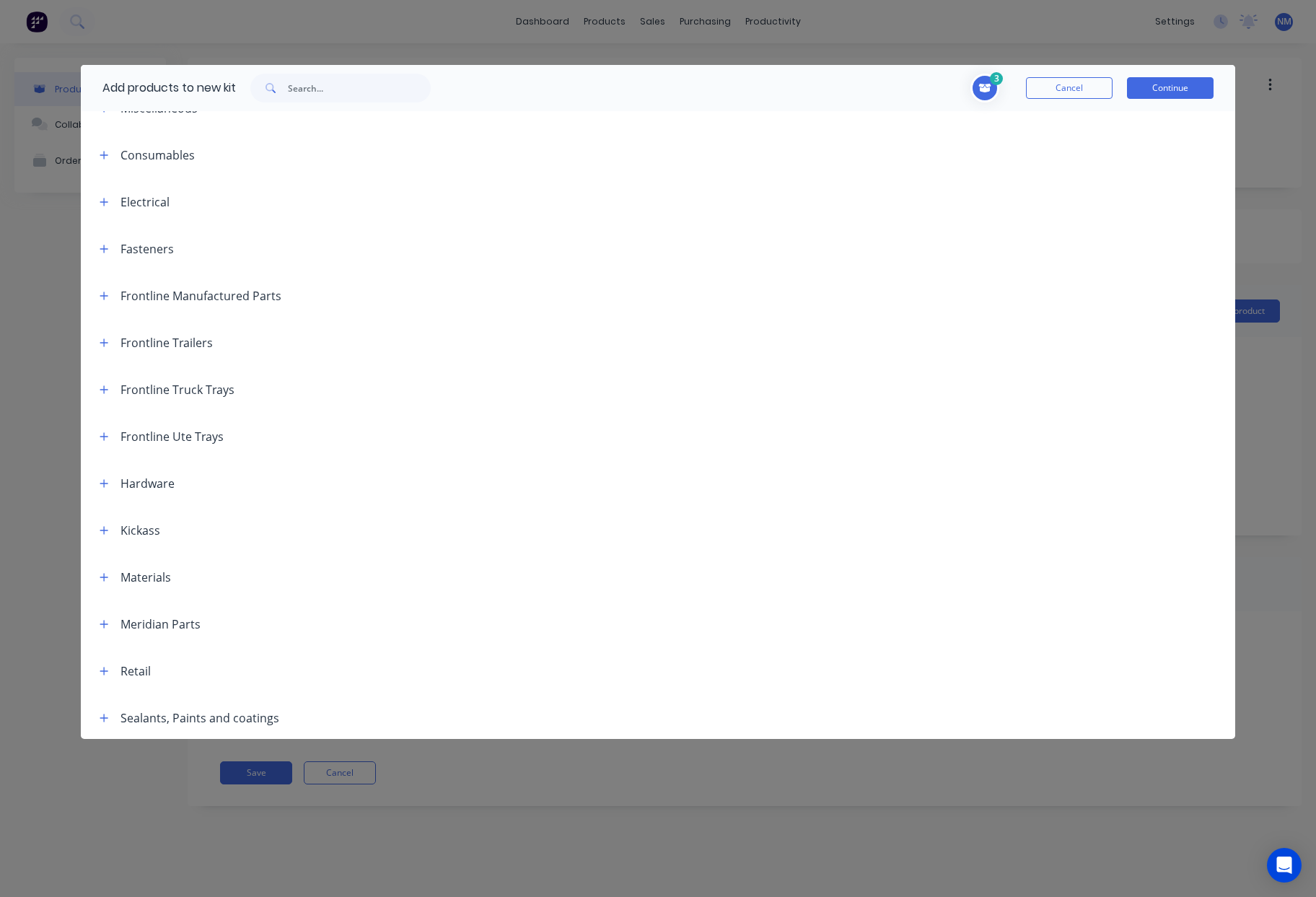
scroll to position [357, 0]
click at [101, 575] on icon "button" at bounding box center [103, 575] width 9 height 10
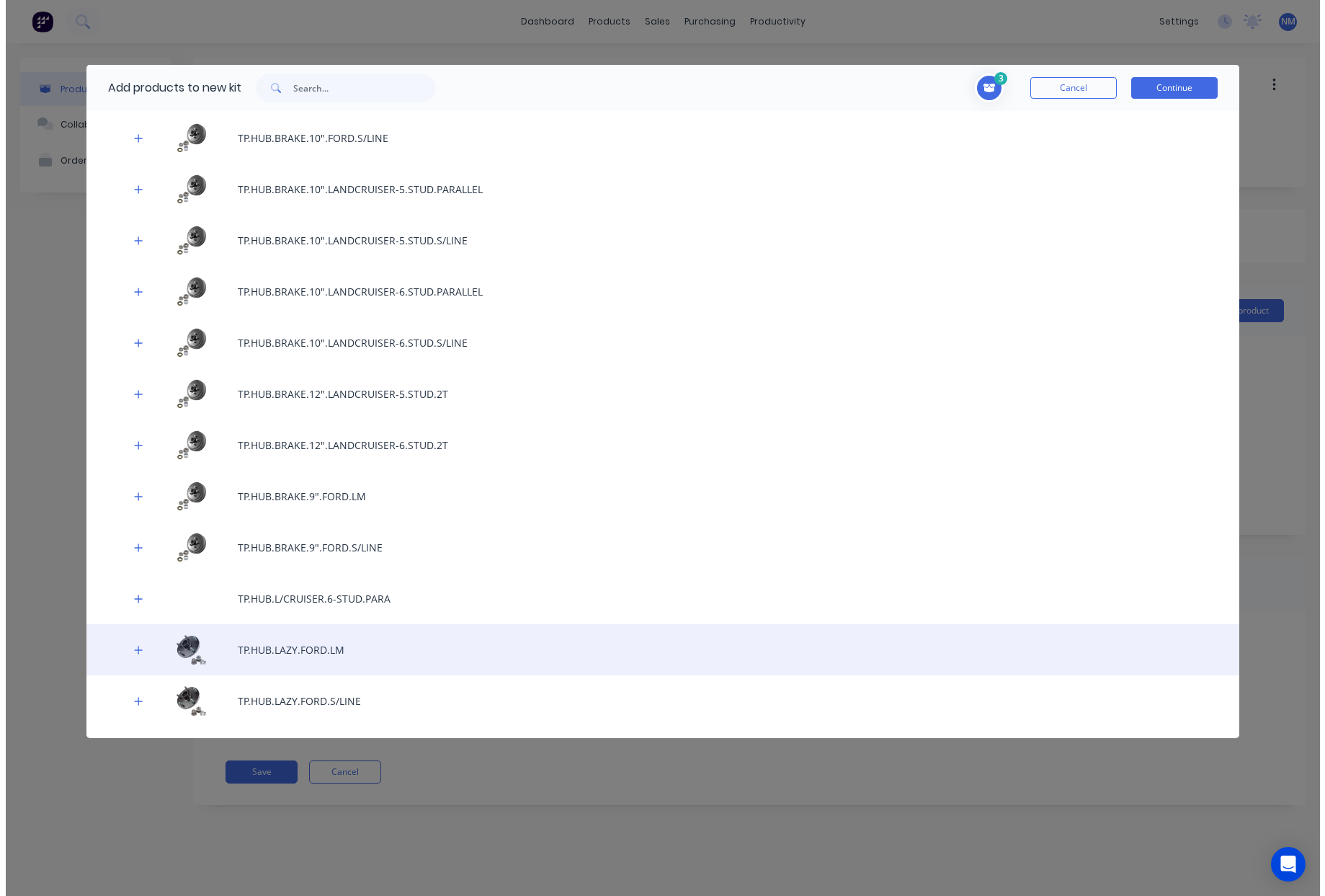
scroll to position [5754, 0]
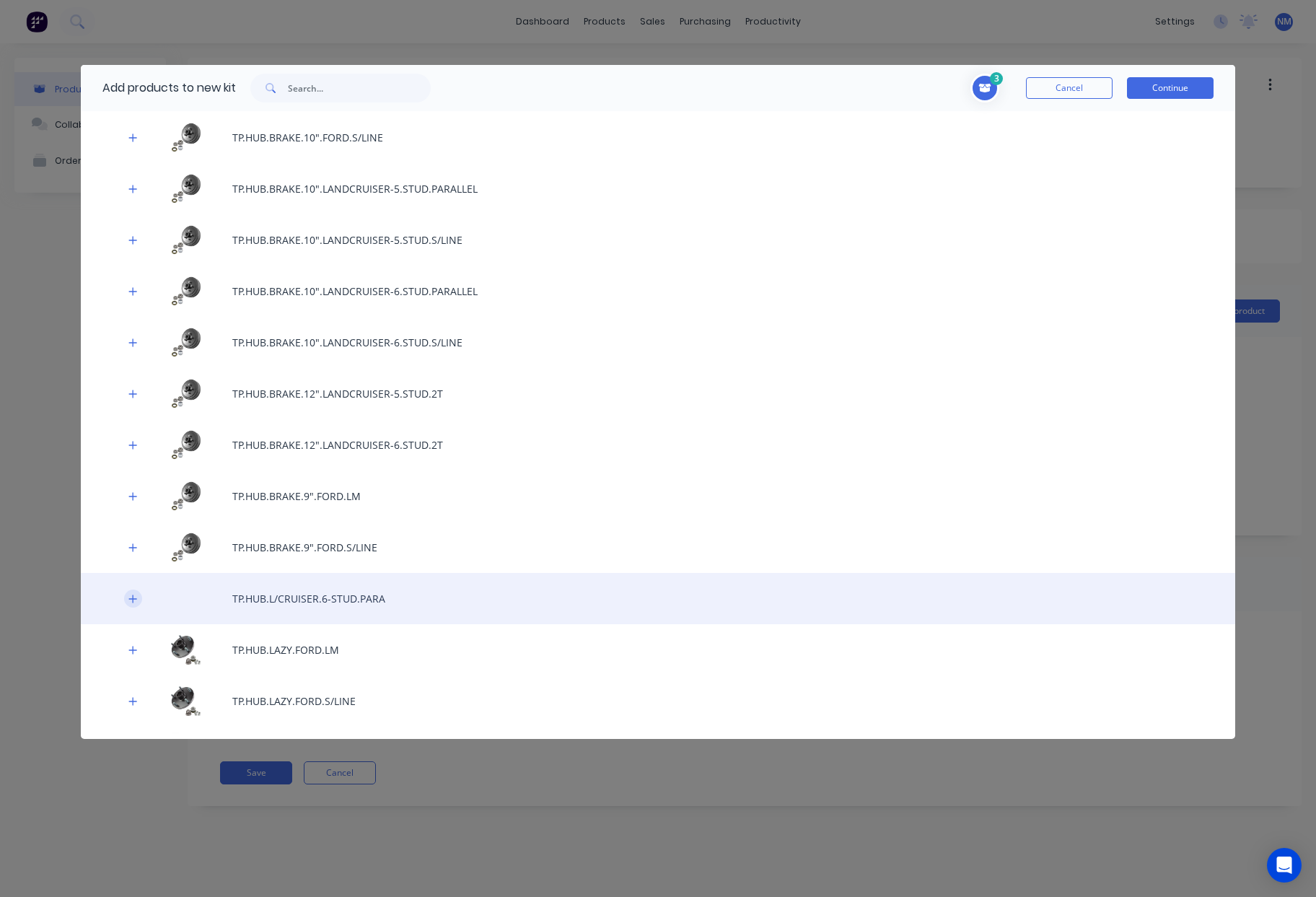
click at [136, 598] on icon "button" at bounding box center [133, 599] width 8 height 8
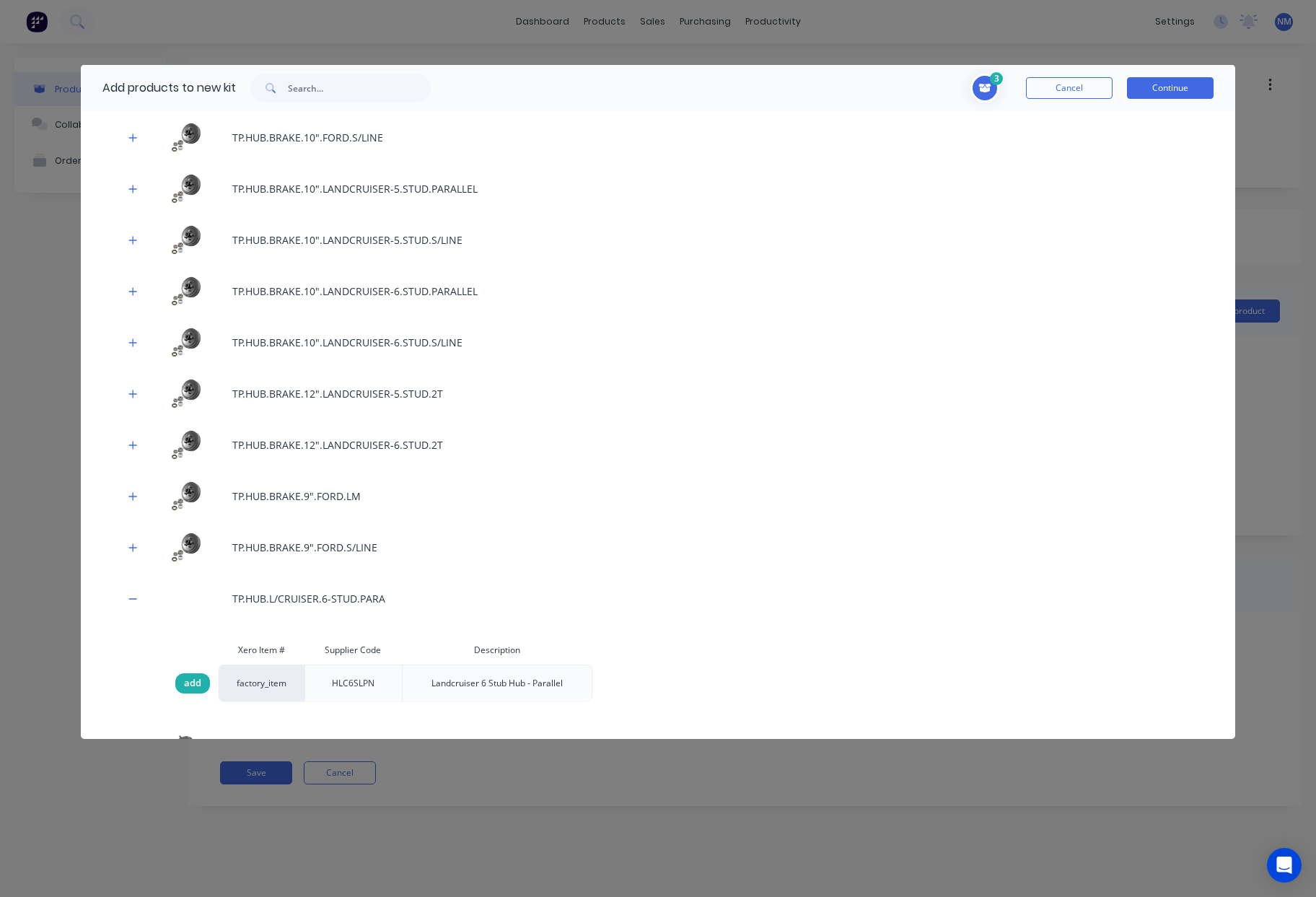
click at [201, 679] on span "add" at bounding box center [193, 683] width 17 height 14
click at [1171, 98] on button "Continue" at bounding box center [1170, 87] width 87 height 21
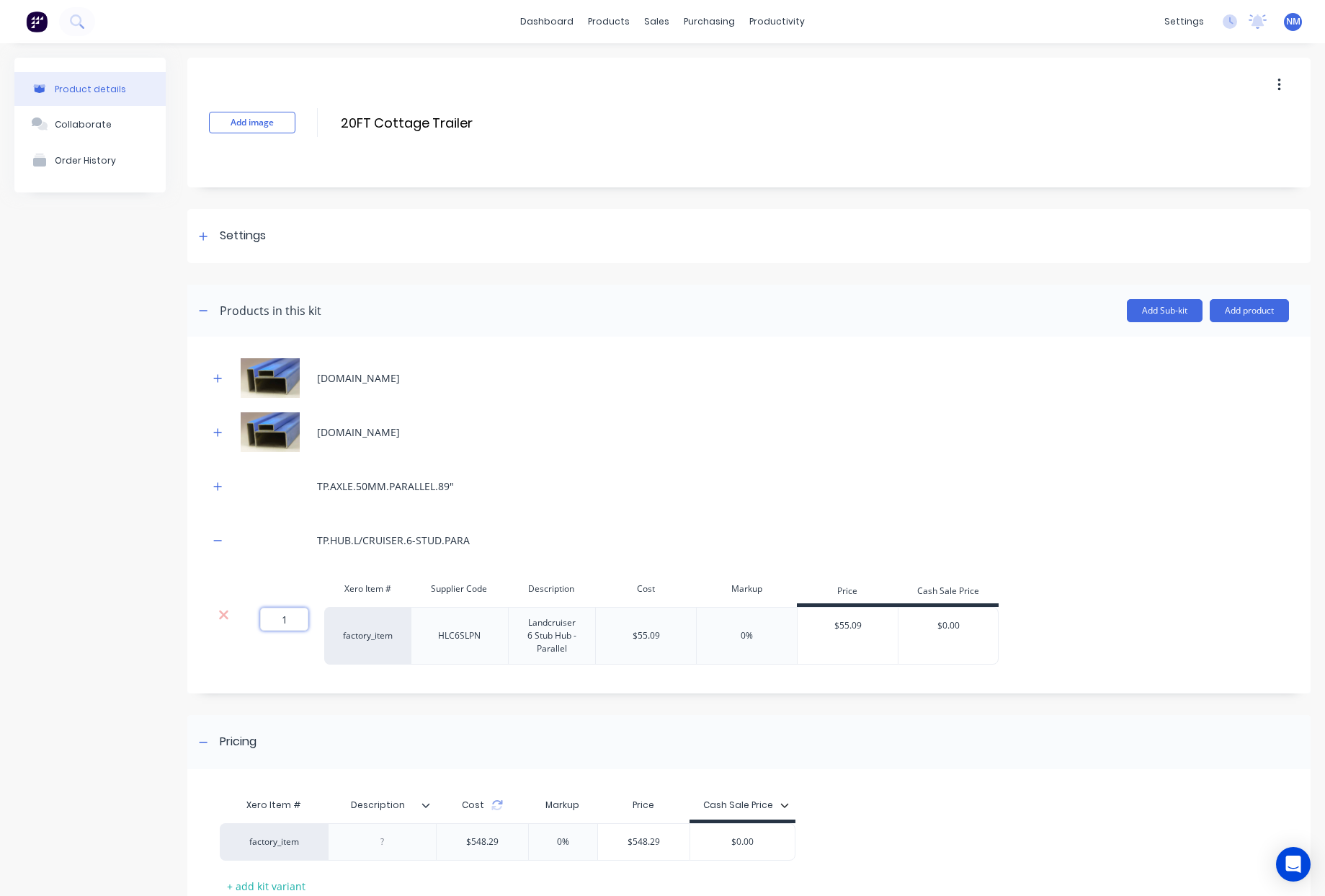
drag, startPoint x: 292, startPoint y: 618, endPoint x: 202, endPoint y: 621, distance: 90.0
click at [205, 622] on div "[DOMAIN_NAME] [DOMAIN_NAME] TP.AXLE.50MM.PARALLEL.89" TP.HUB.L/CRUISER.6-STUD.P…" at bounding box center [749, 515] width 1124 height 357
type input "4"
click at [834, 478] on div "TP.AXLE.50MM.PARALLEL.89"" at bounding box center [749, 486] width 1080 height 40
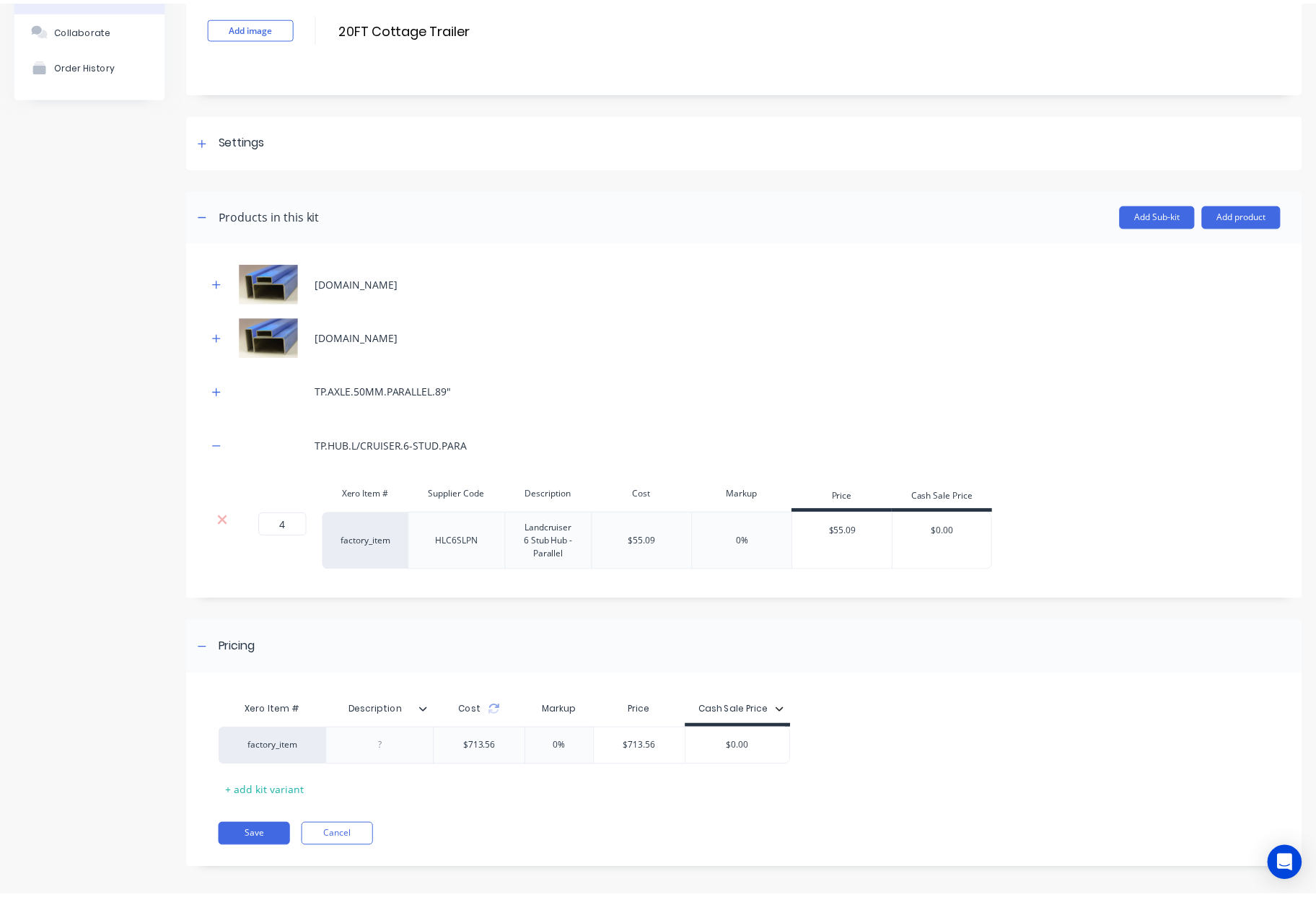
scroll to position [104, 0]
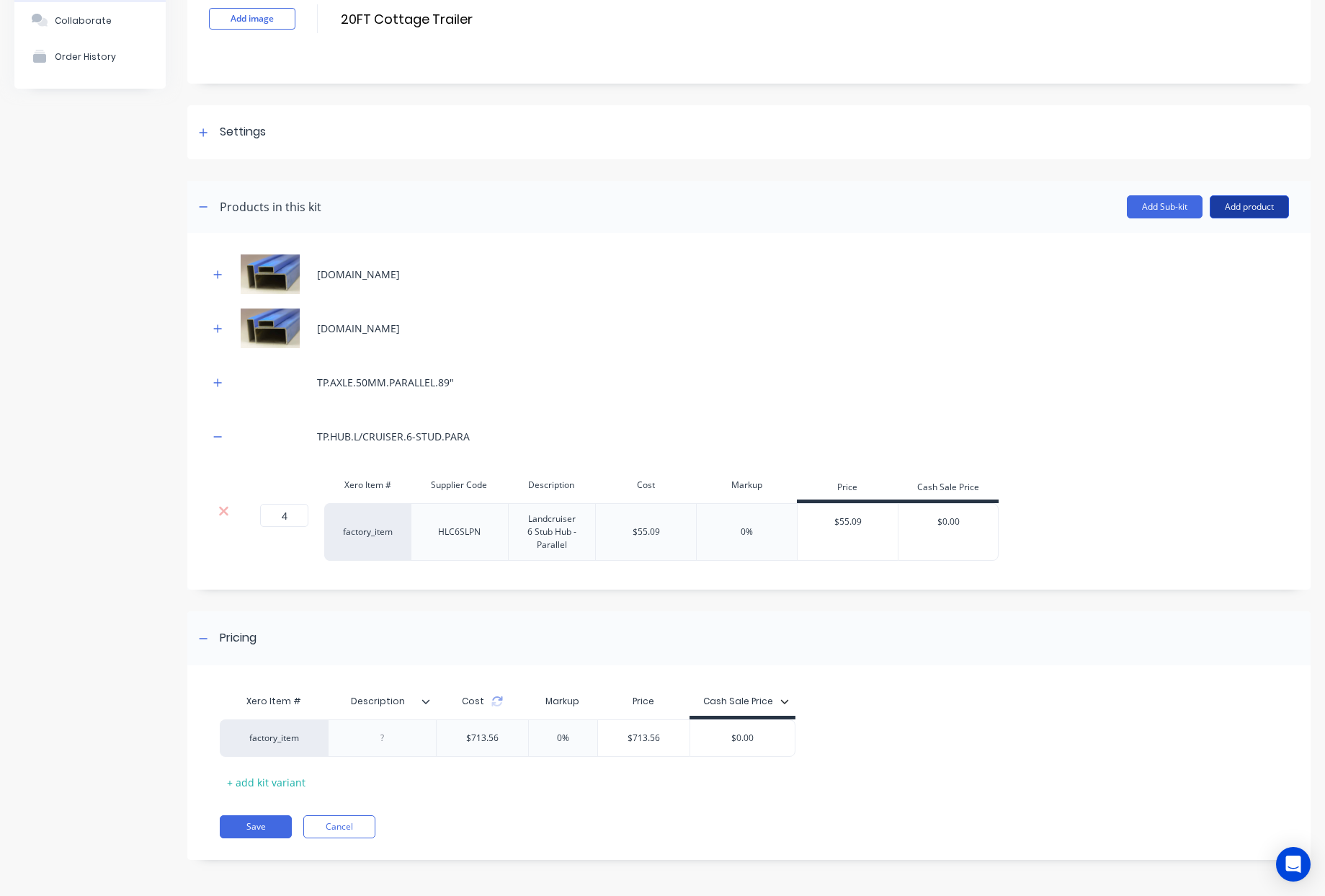
click at [1256, 211] on button "Add product" at bounding box center [1250, 206] width 79 height 23
click at [1173, 243] on div "Product catalogue" at bounding box center [1221, 243] width 111 height 21
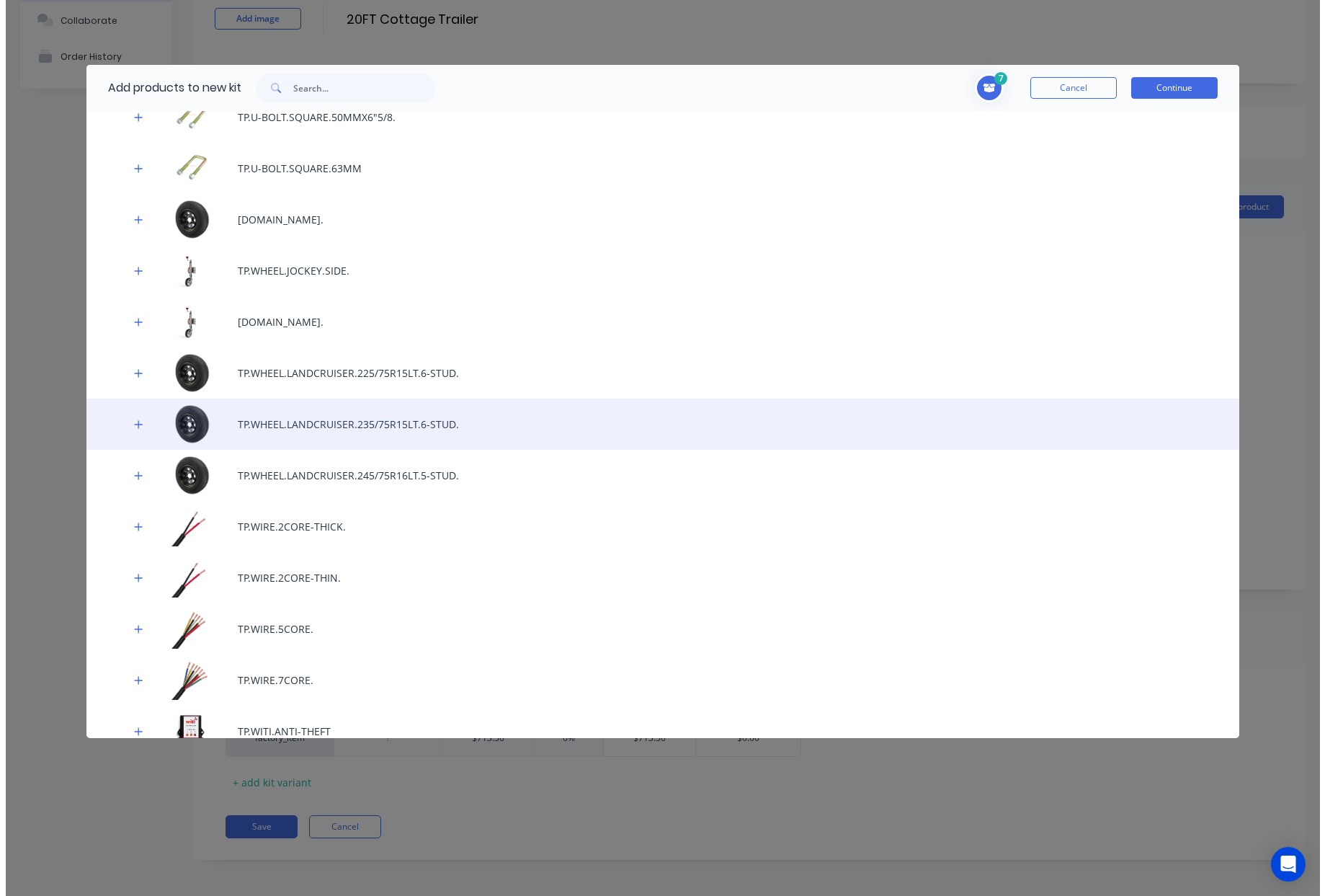
scroll to position [9916, 0]
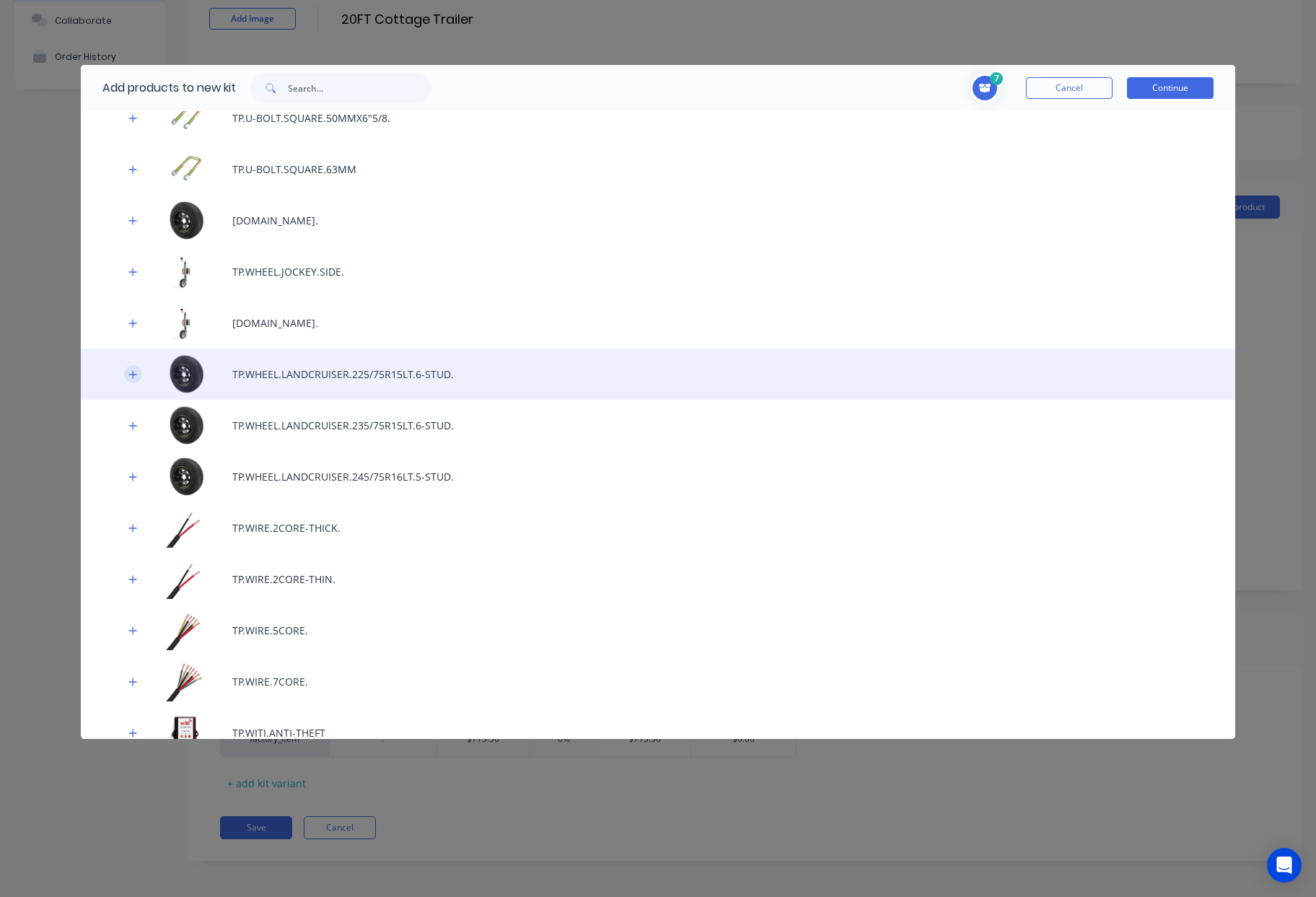
click at [140, 373] on button "button" at bounding box center [133, 374] width 18 height 18
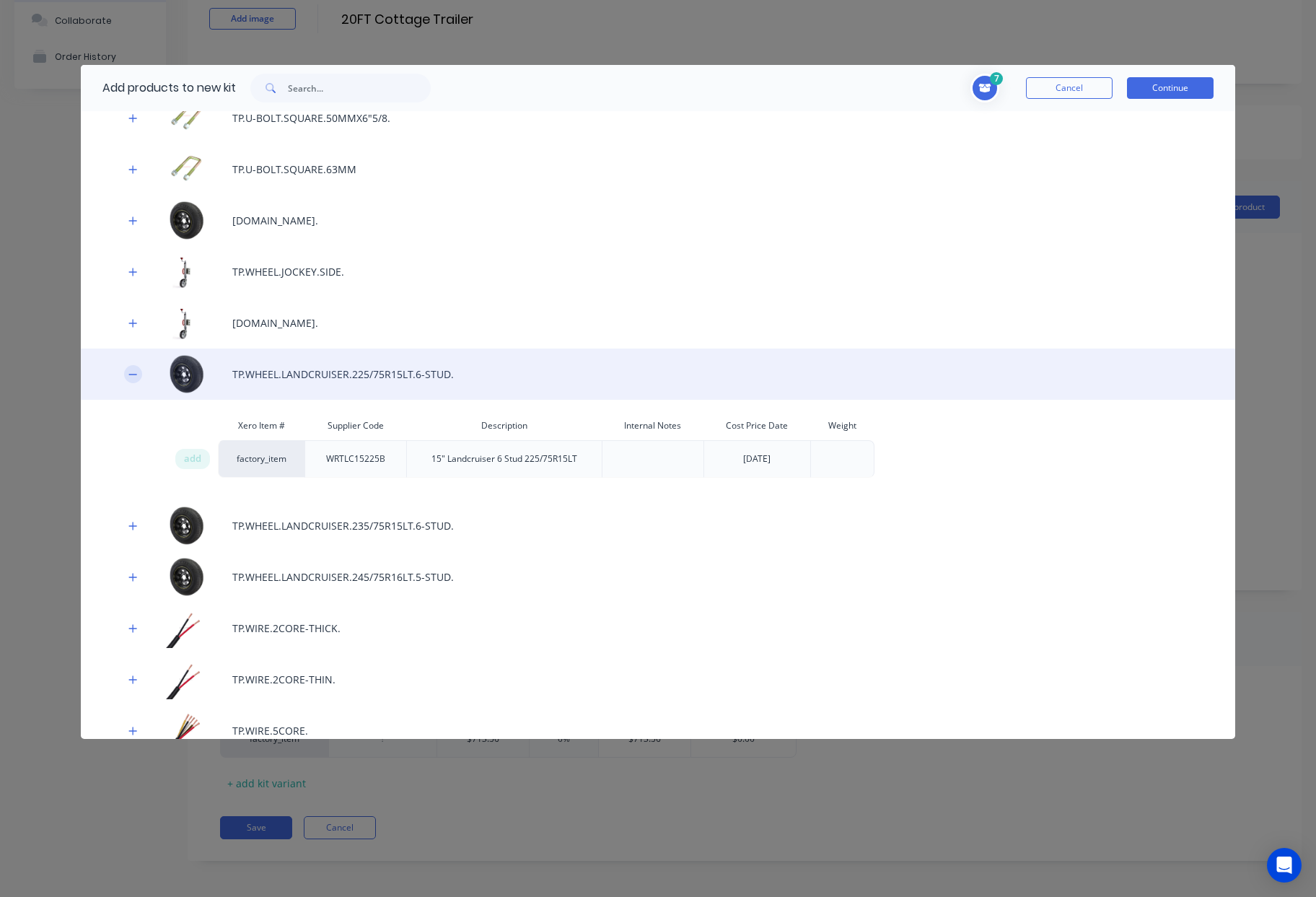
click at [140, 373] on button "button" at bounding box center [133, 374] width 18 height 18
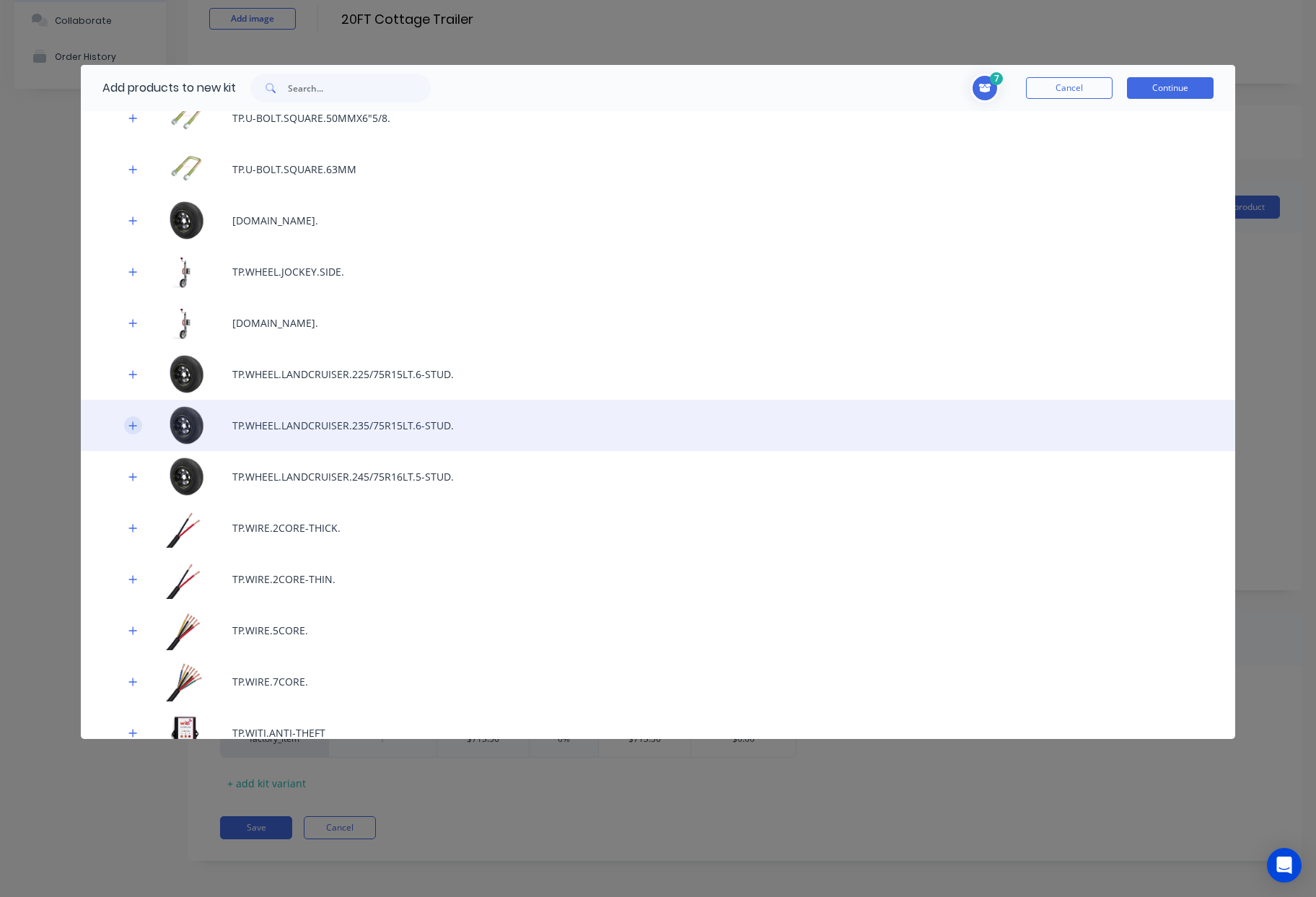
click at [130, 419] on button "button" at bounding box center [133, 425] width 18 height 18
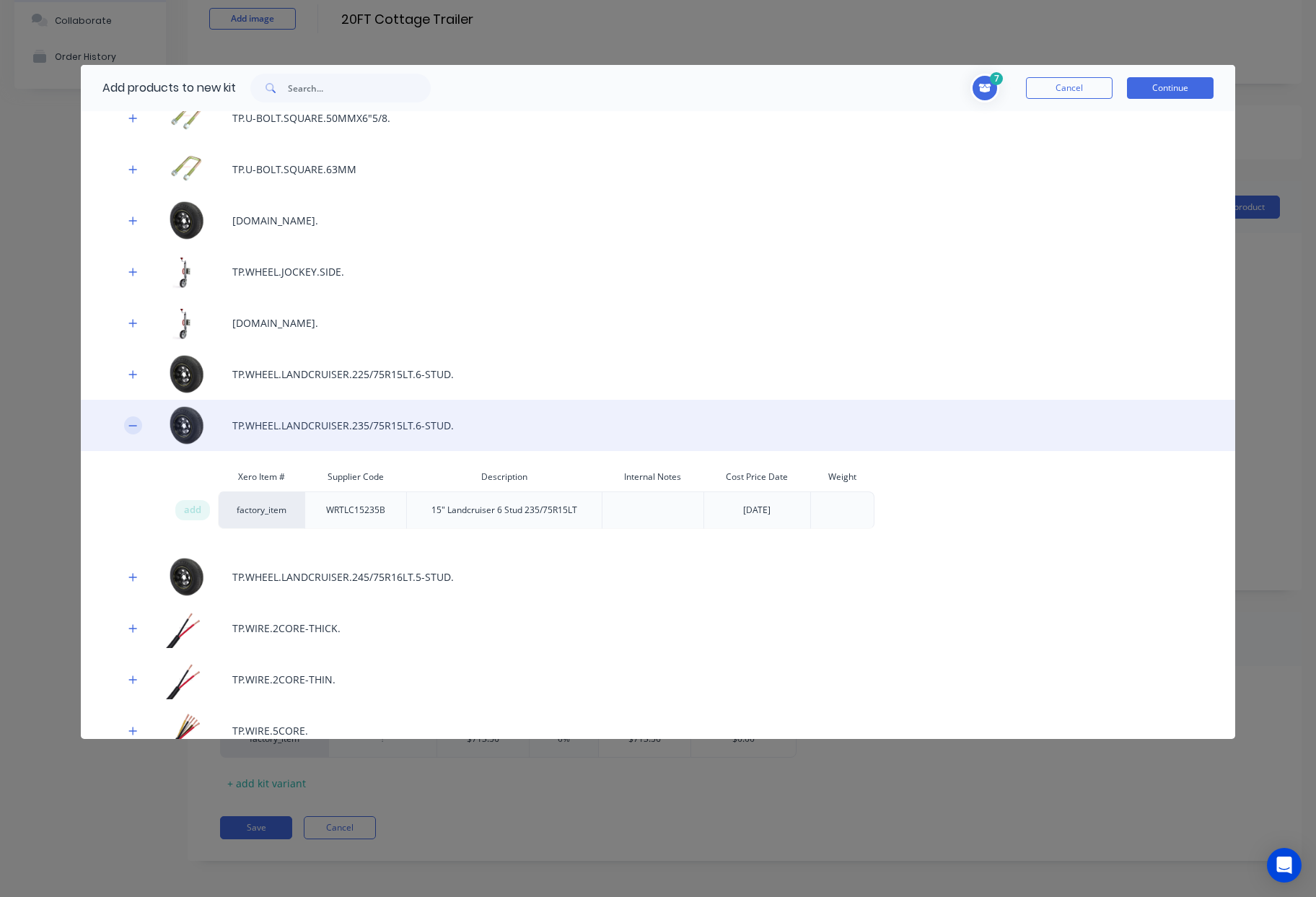
click at [130, 419] on button "button" at bounding box center [133, 425] width 18 height 18
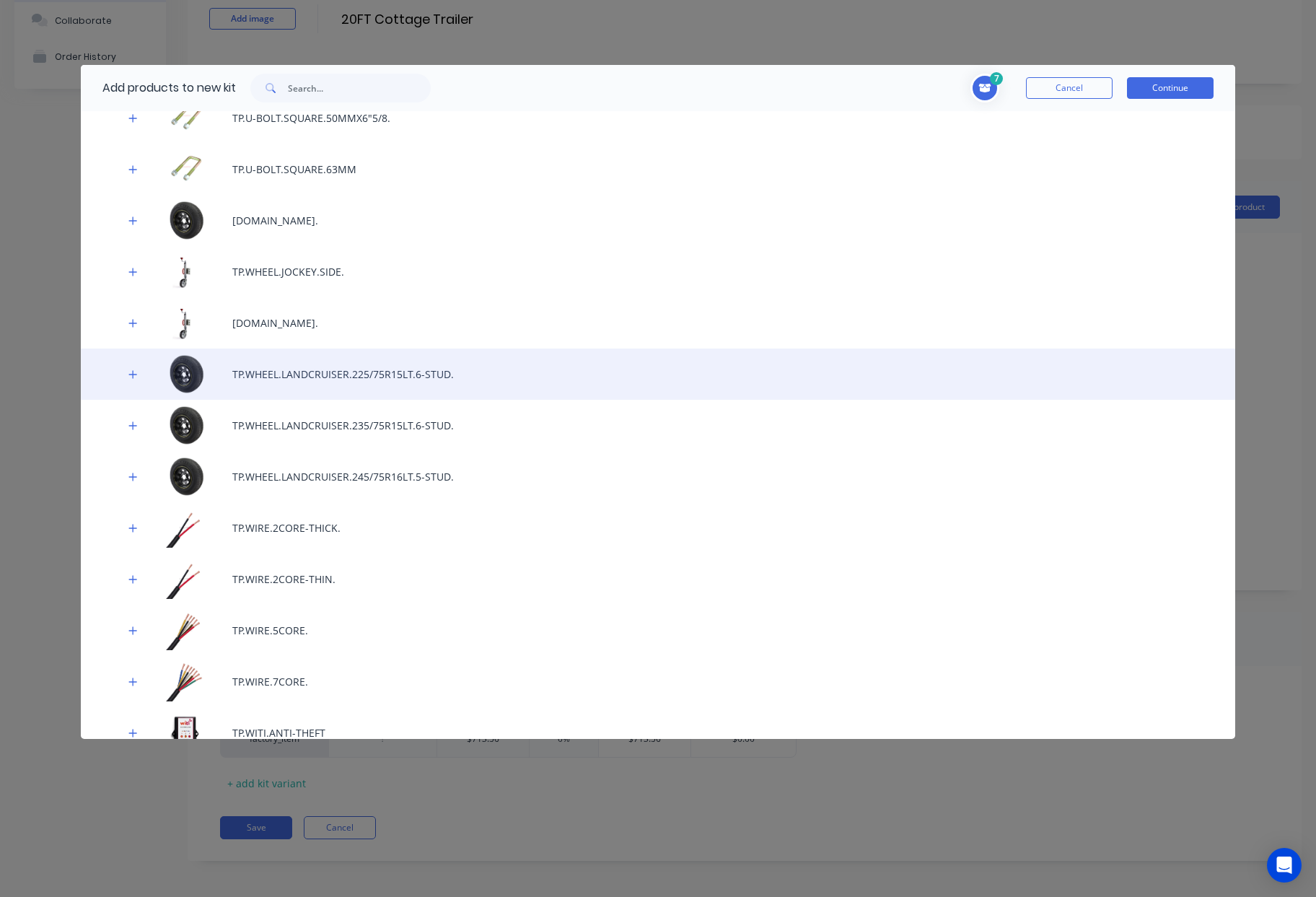
click at [259, 376] on div "TP.WHEEL.LANDCRUISER.225/75R15LT.6-STUD." at bounding box center [658, 374] width 1154 height 52
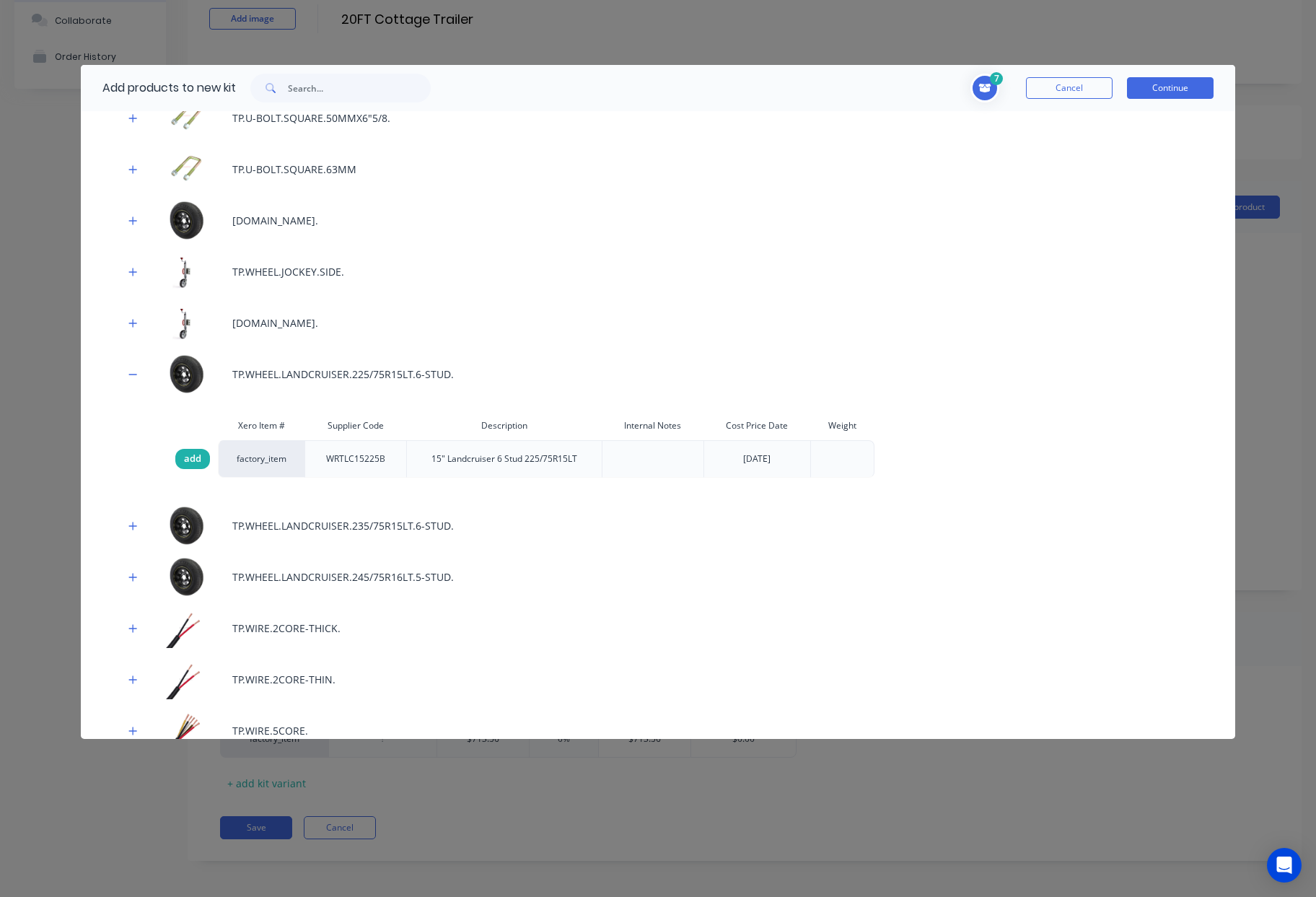
click at [198, 464] on span "add" at bounding box center [193, 459] width 17 height 14
click at [1184, 83] on button "Continue" at bounding box center [1170, 87] width 87 height 21
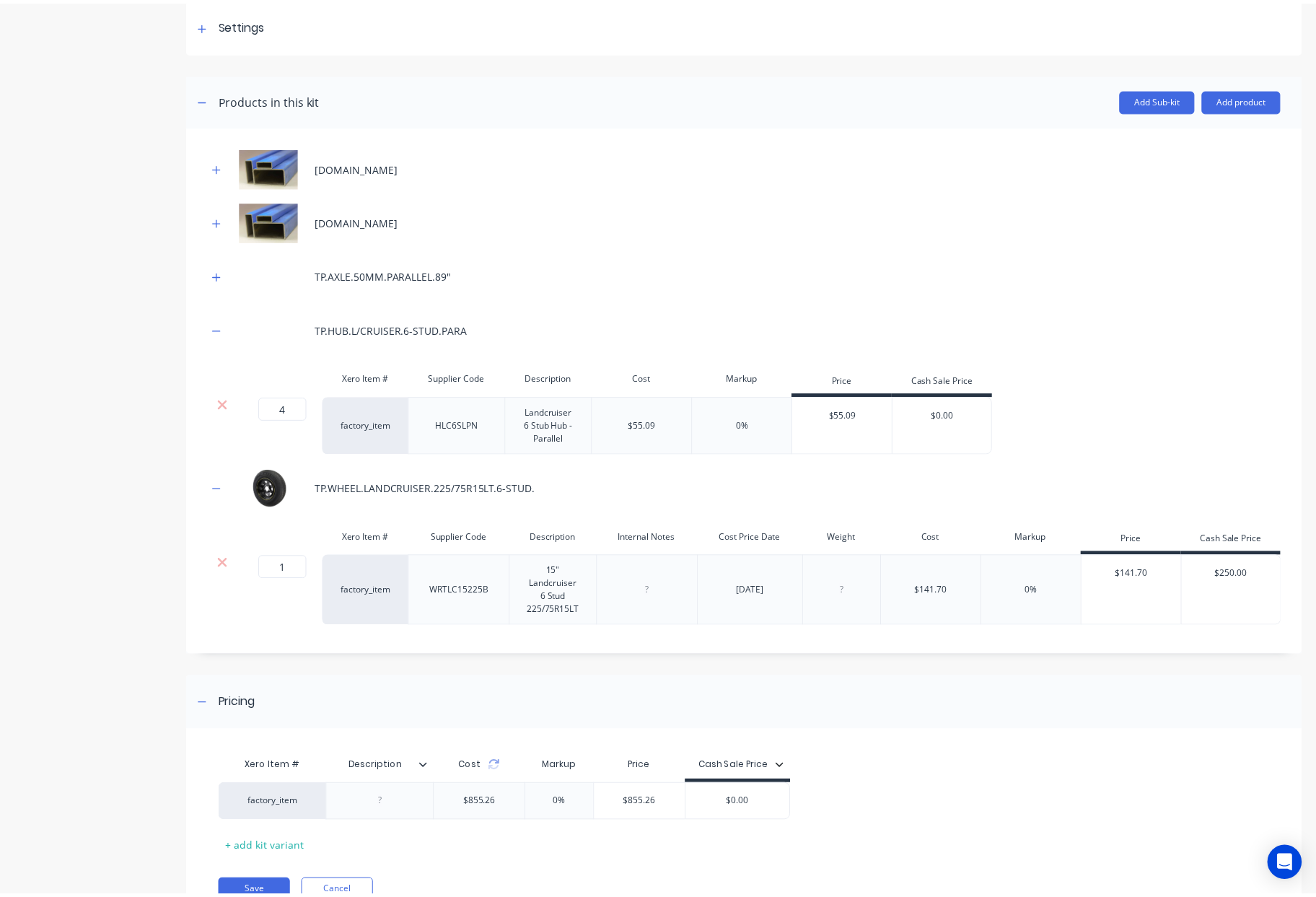
scroll to position [214, 0]
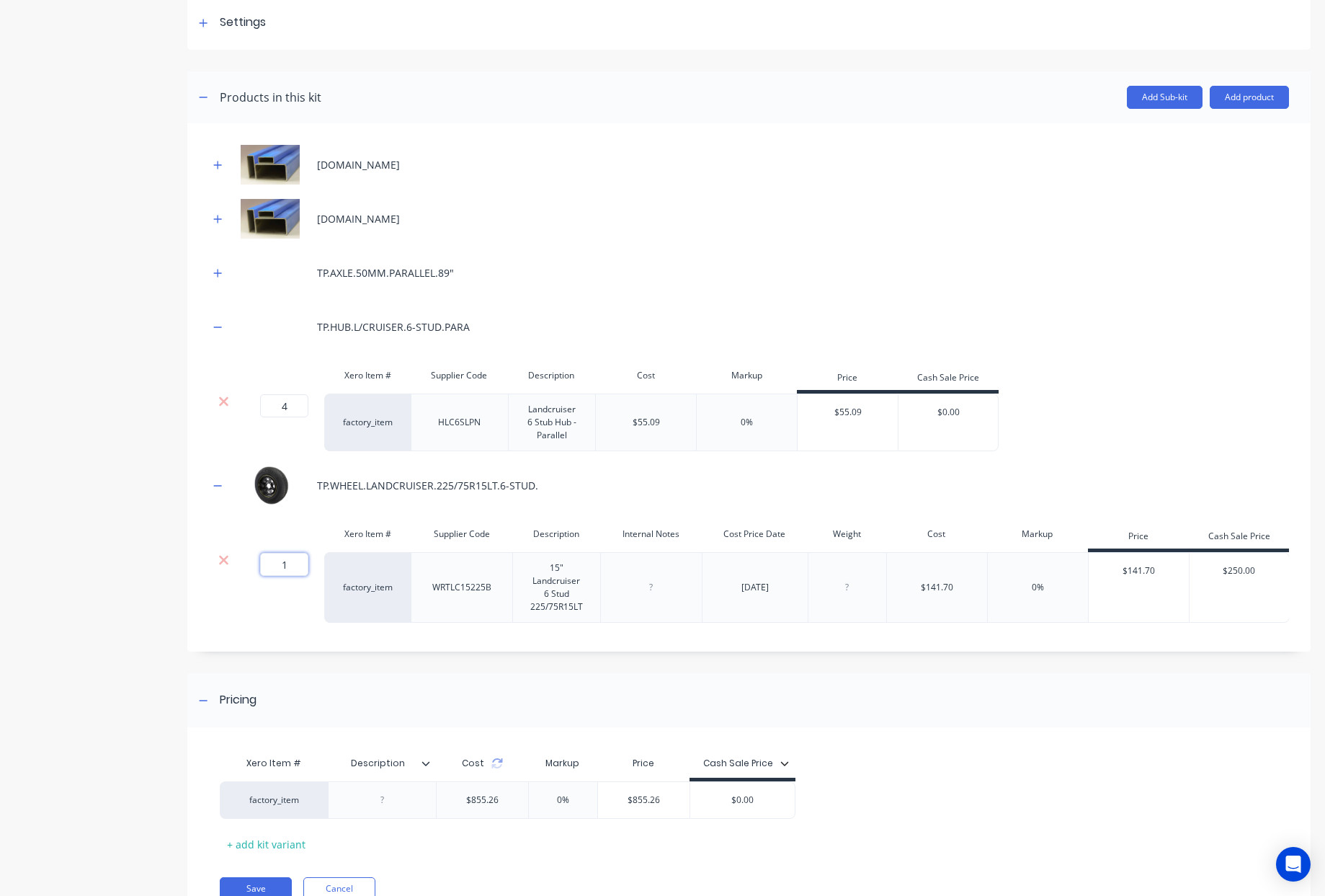
drag, startPoint x: 289, startPoint y: 561, endPoint x: 185, endPoint y: 569, distance: 104.3
click at [238, 565] on div "1 1 ?" at bounding box center [281, 587] width 86 height 71
type input "4"
click at [1231, 97] on button "Add product" at bounding box center [1250, 97] width 79 height 23
click at [1201, 140] on div "Product catalogue" at bounding box center [1221, 134] width 111 height 21
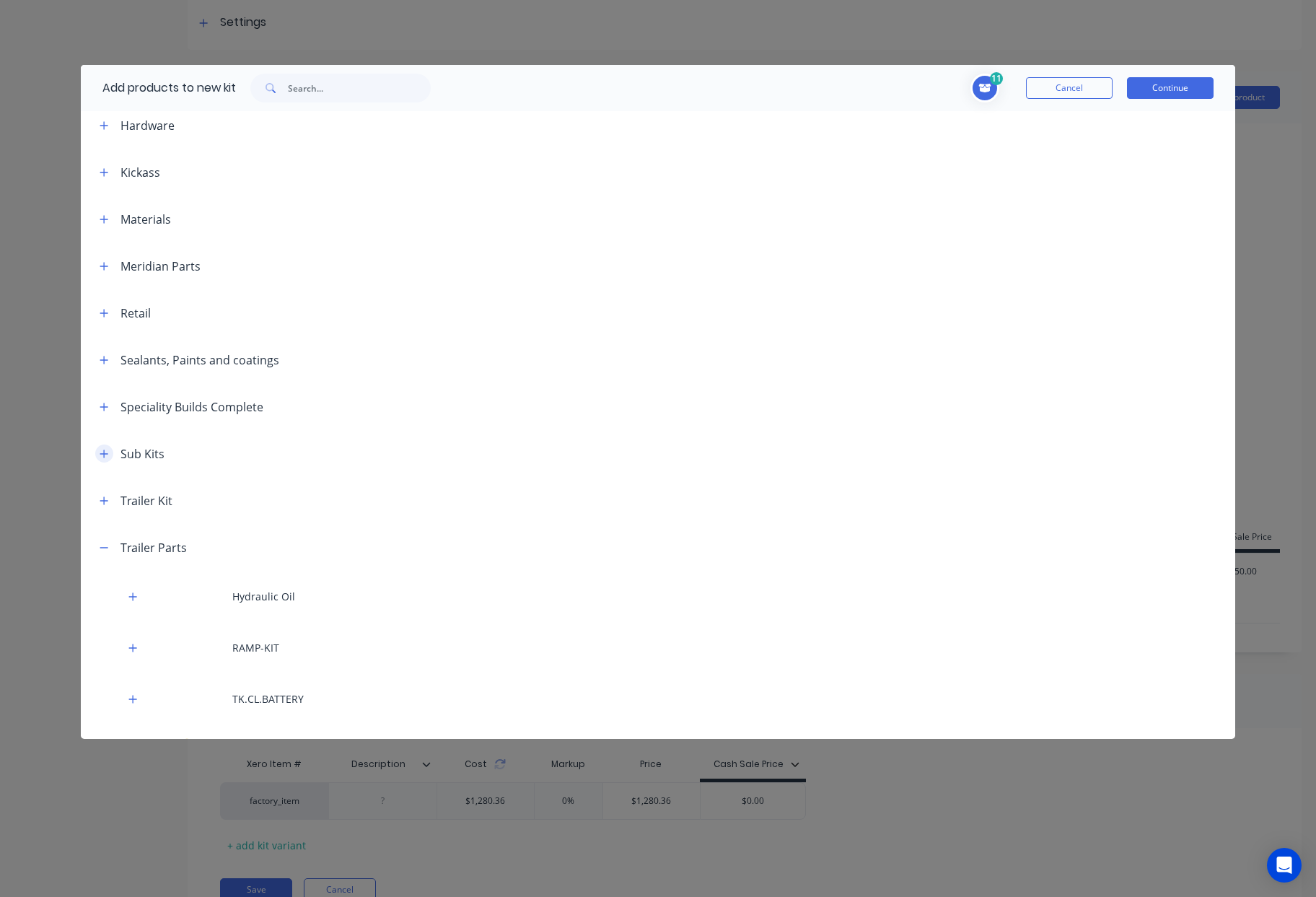
scroll to position [396, 0]
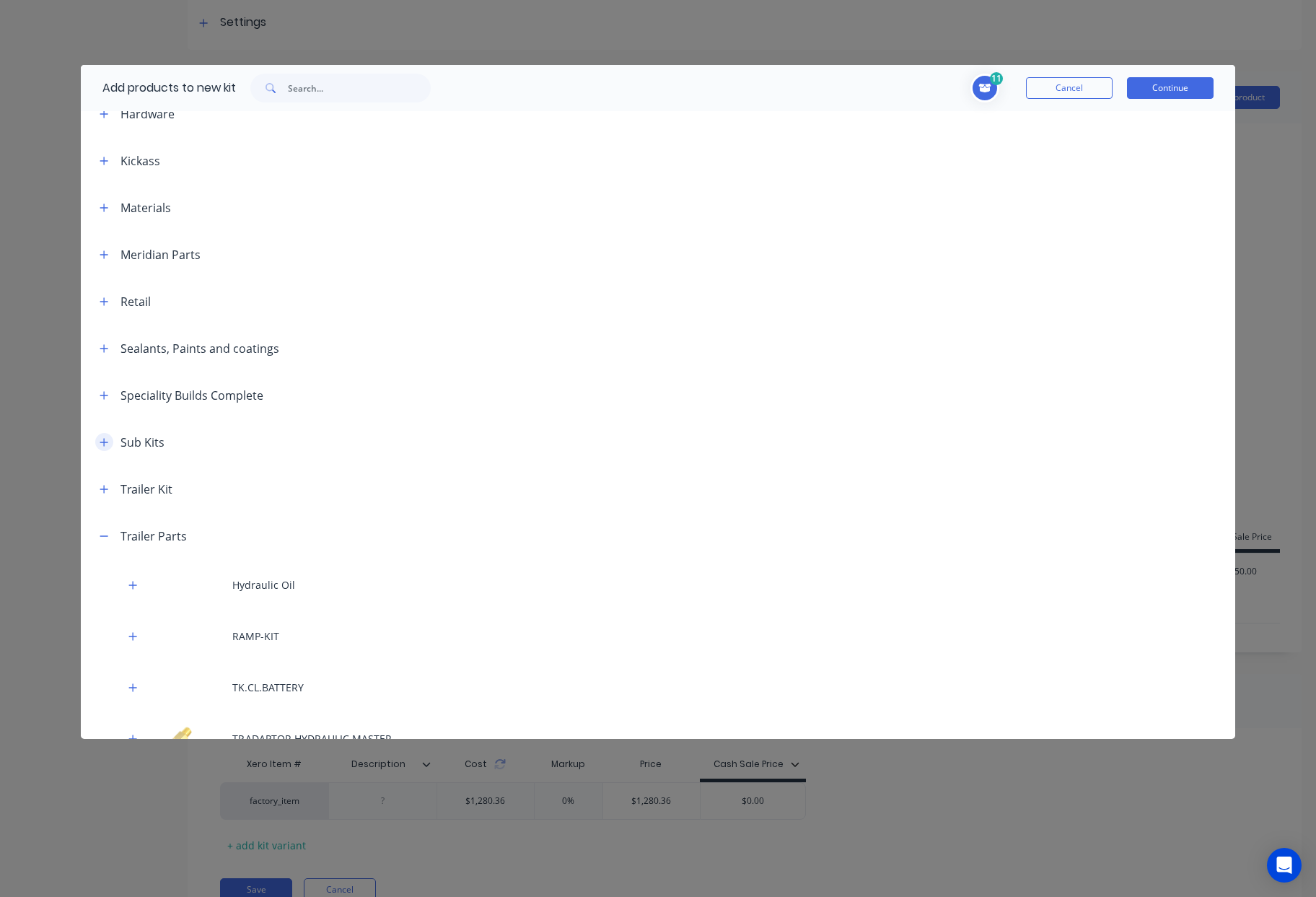
click at [104, 435] on button "button" at bounding box center [104, 441] width 18 height 18
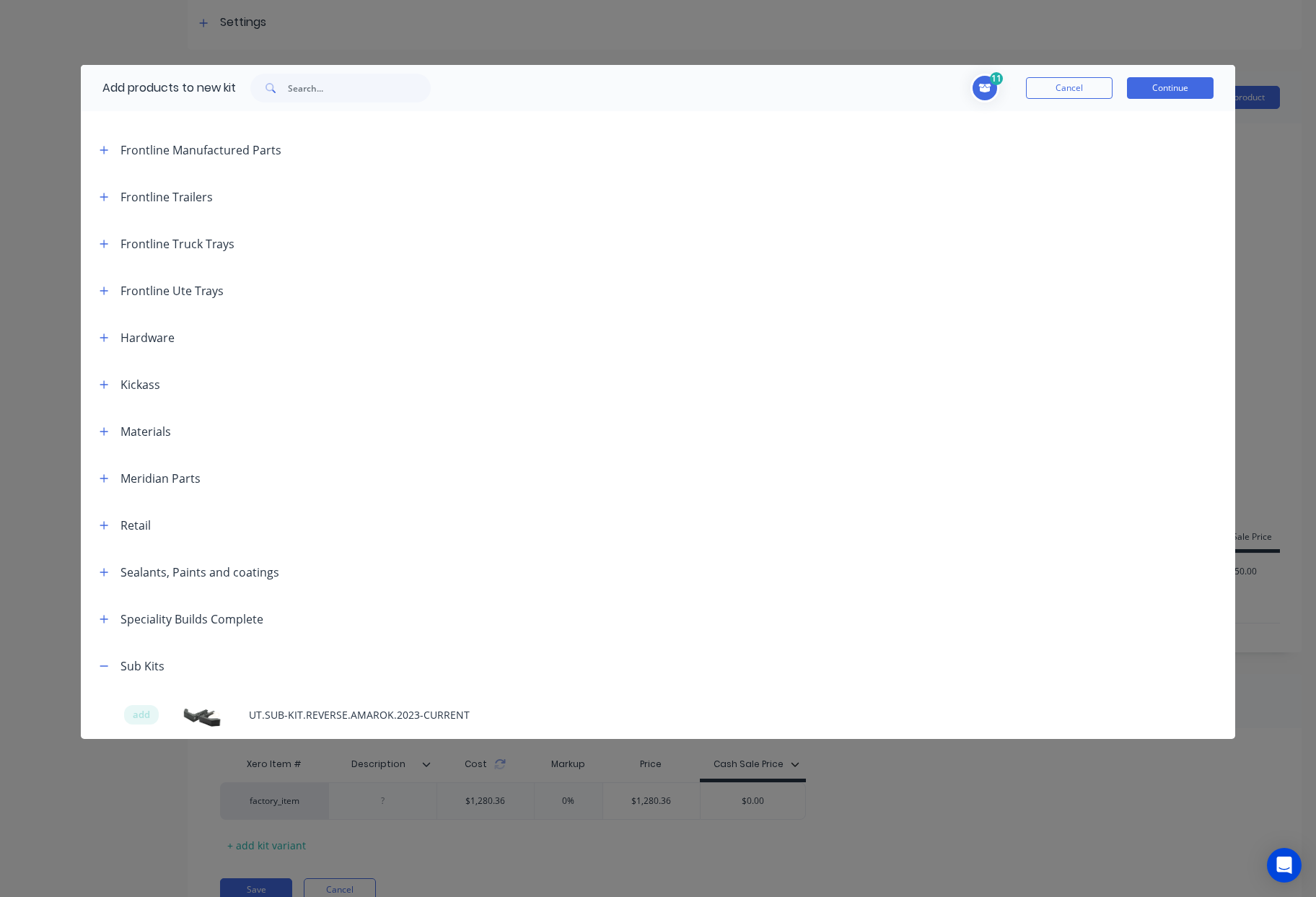
scroll to position [306, 0]
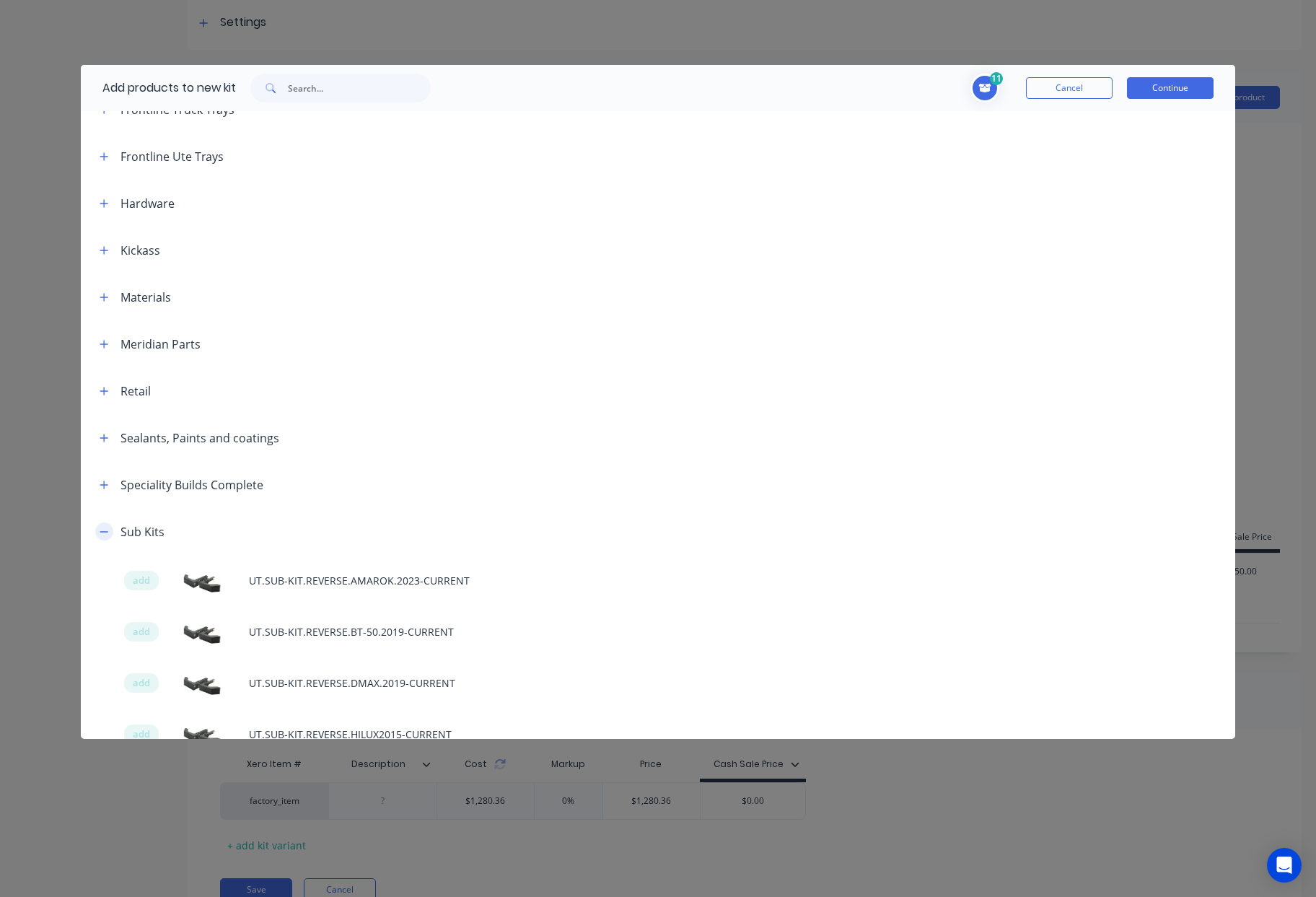
click at [106, 534] on icon "button" at bounding box center [103, 531] width 9 height 10
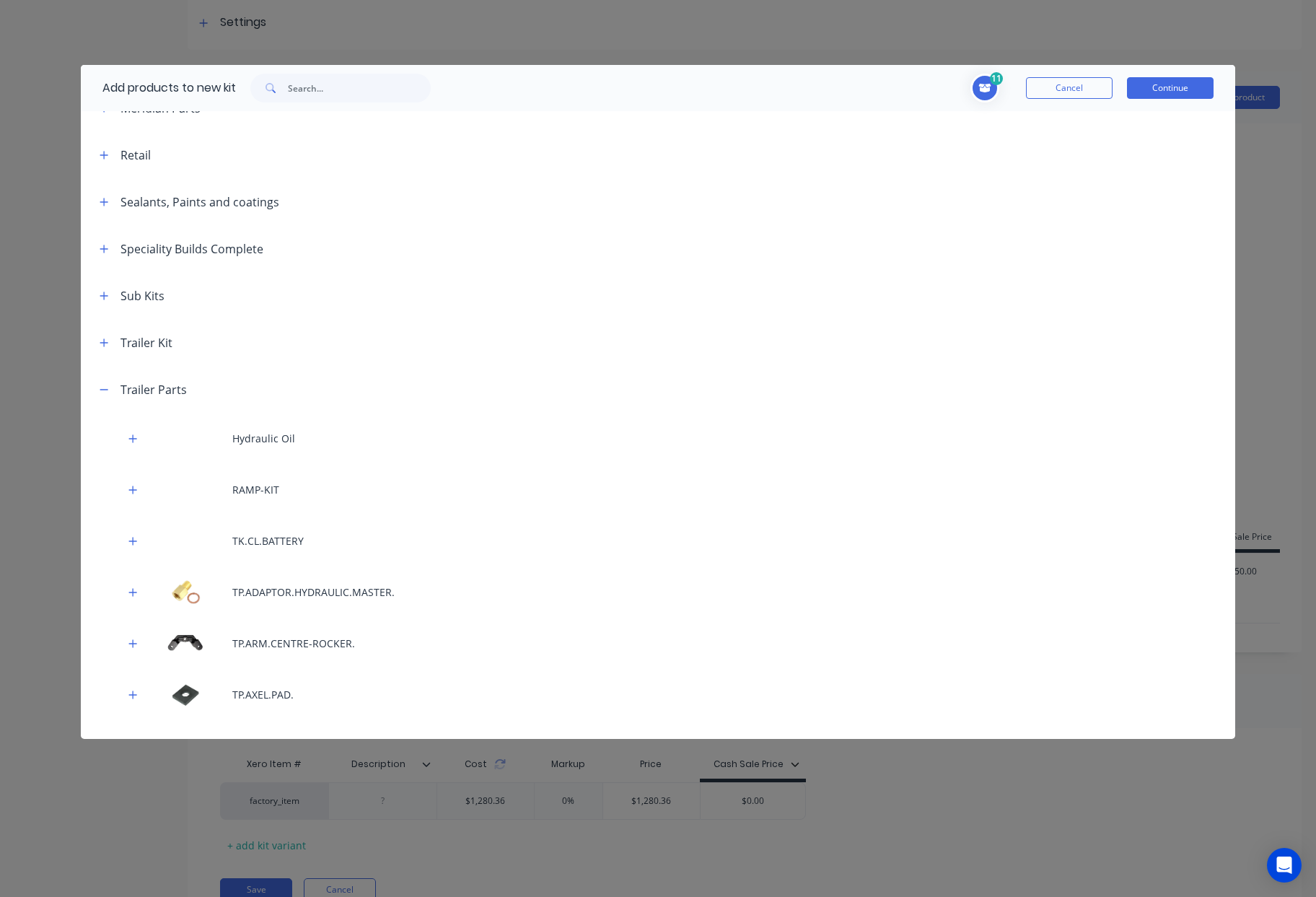
scroll to position [542, 0]
click at [102, 393] on icon "button" at bounding box center [103, 390] width 9 height 10
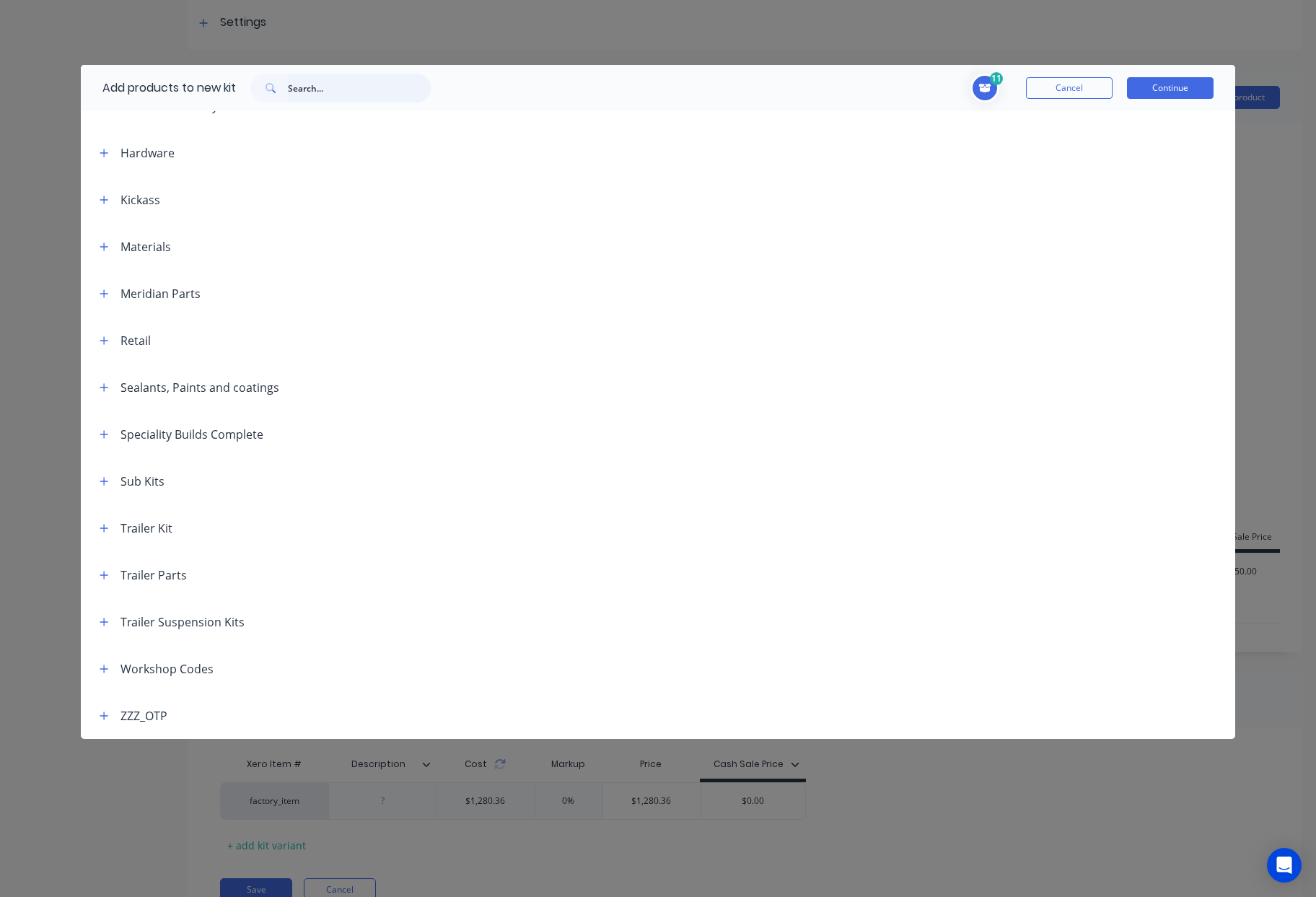
drag, startPoint x: 345, startPoint y: 79, endPoint x: 340, endPoint y: 74, distance: 7.1
click at [345, 79] on input "text" at bounding box center [360, 88] width 143 height 29
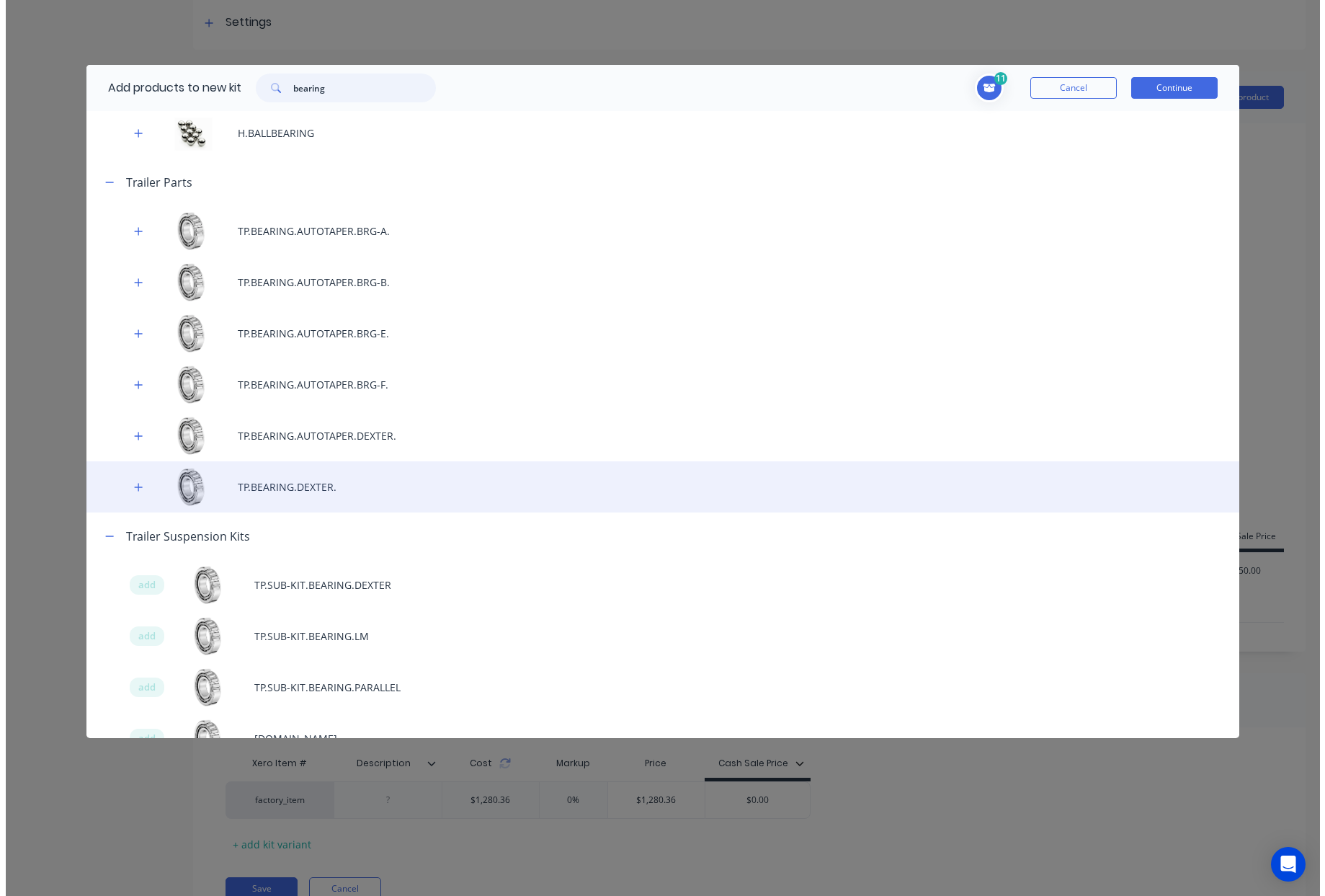
scroll to position [76, 0]
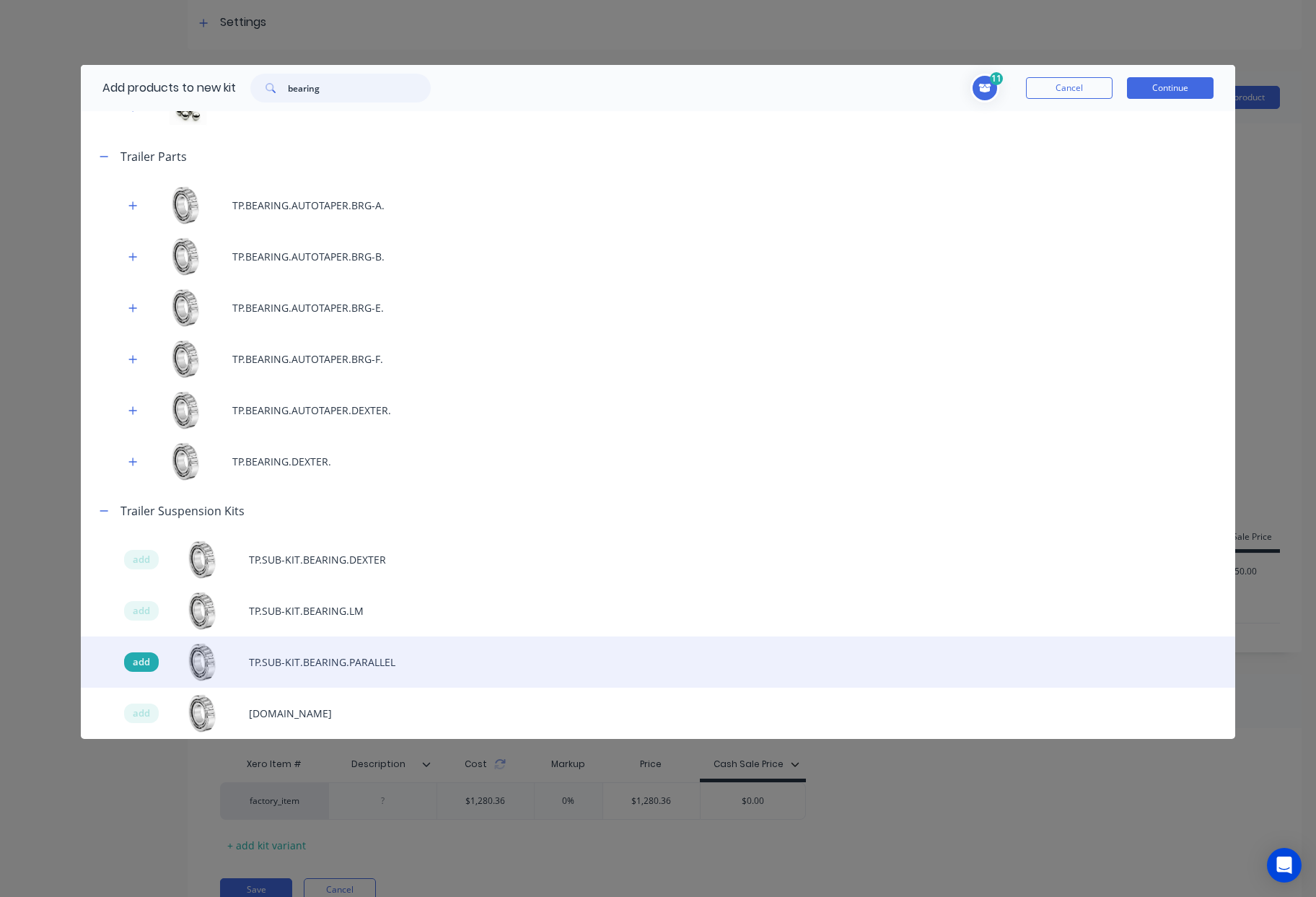
type input "bearing"
click at [140, 662] on span "add" at bounding box center [141, 662] width 17 height 14
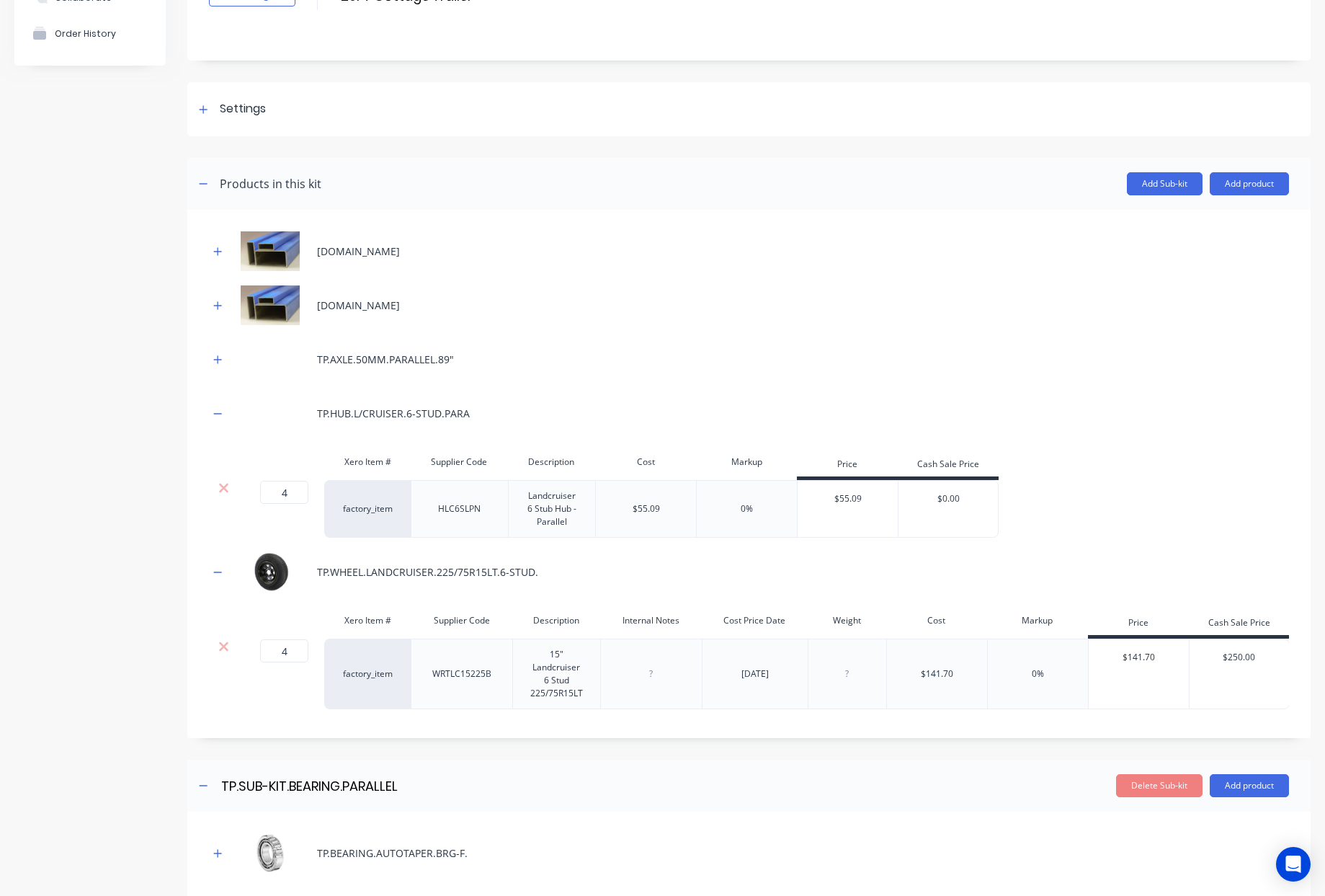
scroll to position [557, 0]
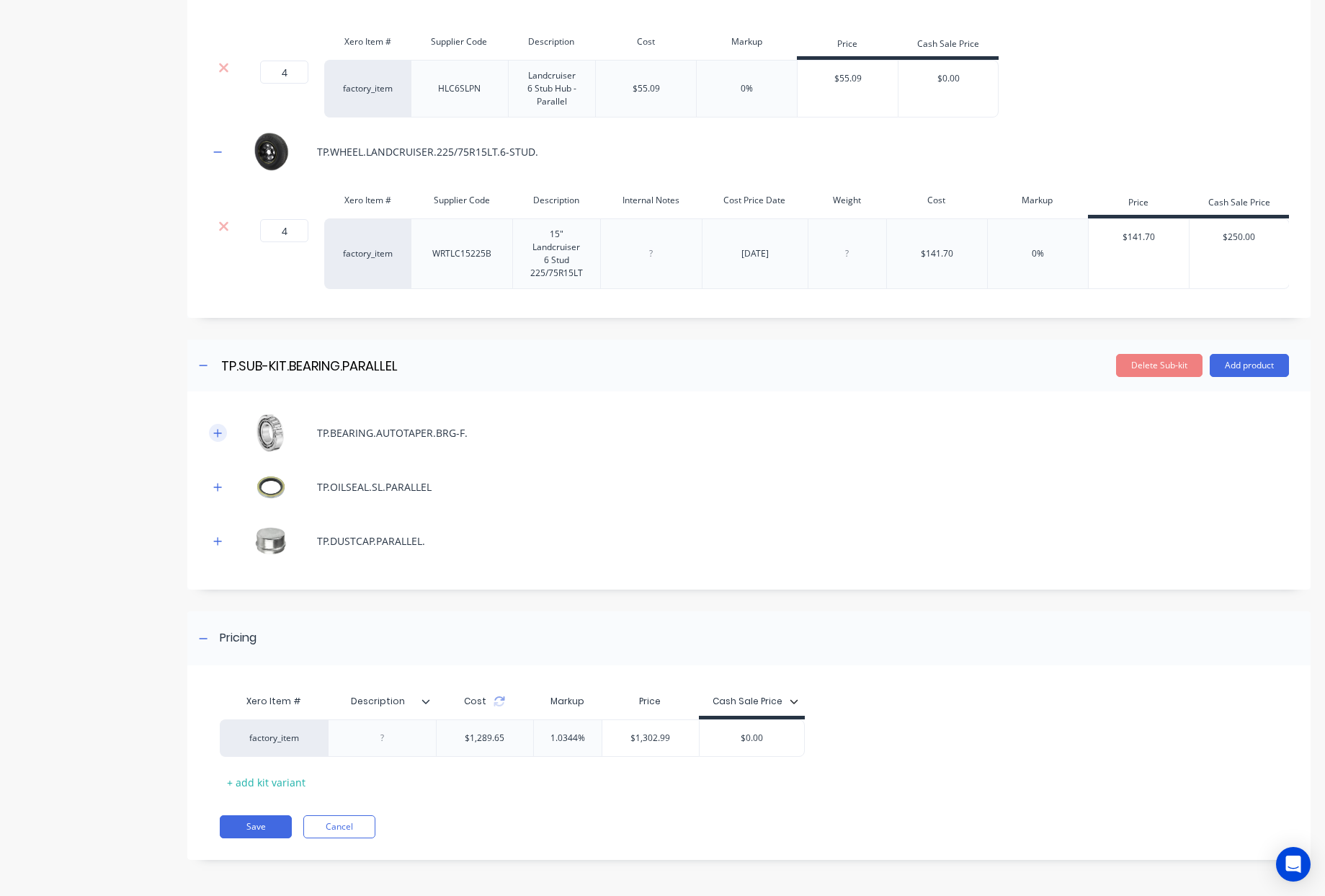
click at [215, 436] on icon "button" at bounding box center [217, 433] width 9 height 10
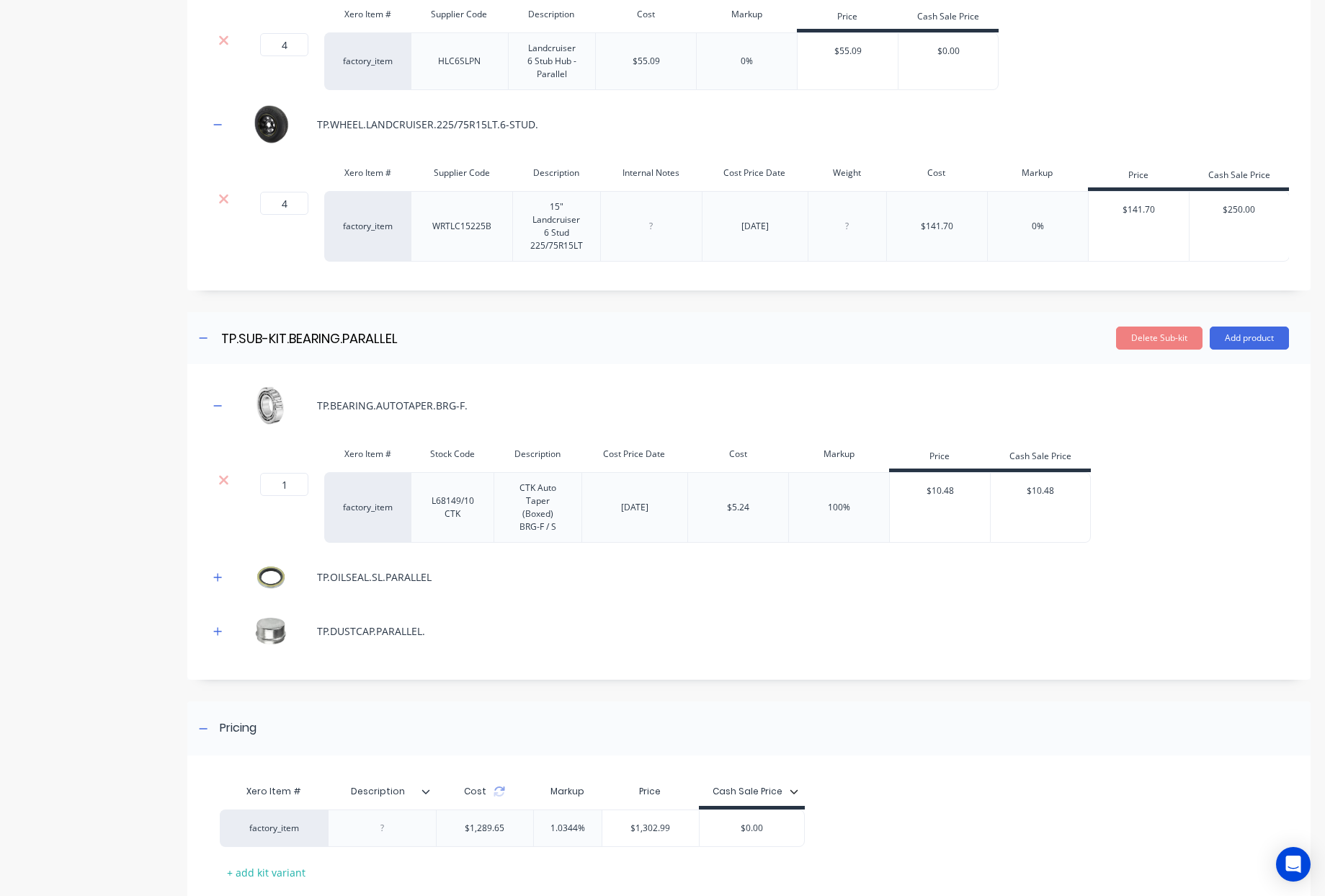
scroll to position [676, 0]
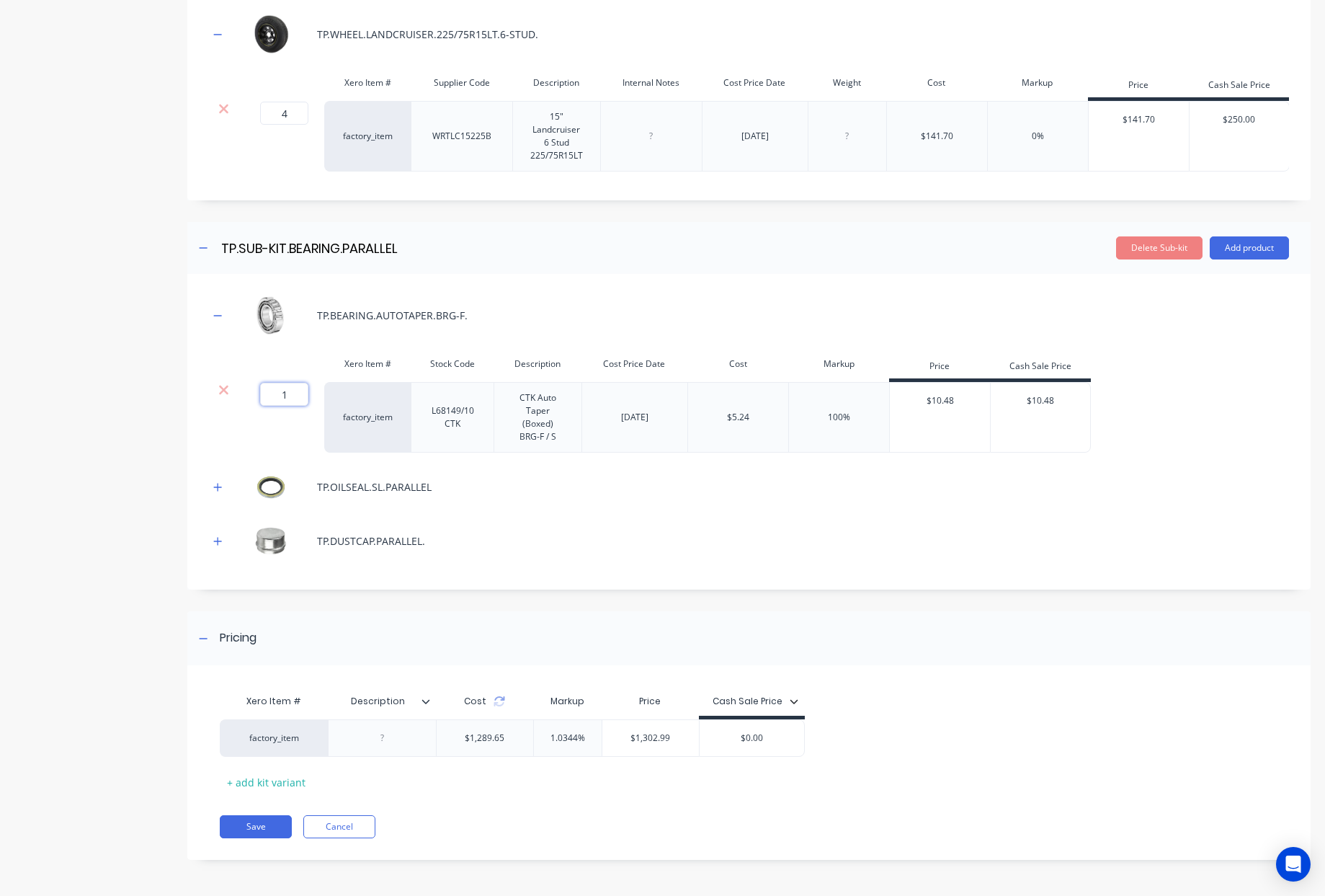
drag, startPoint x: 289, startPoint y: 397, endPoint x: 125, endPoint y: 414, distance: 164.9
click at [269, 400] on input "1" at bounding box center [284, 394] width 48 height 23
type input "4"
click at [219, 486] on icon "button" at bounding box center [218, 487] width 8 height 8
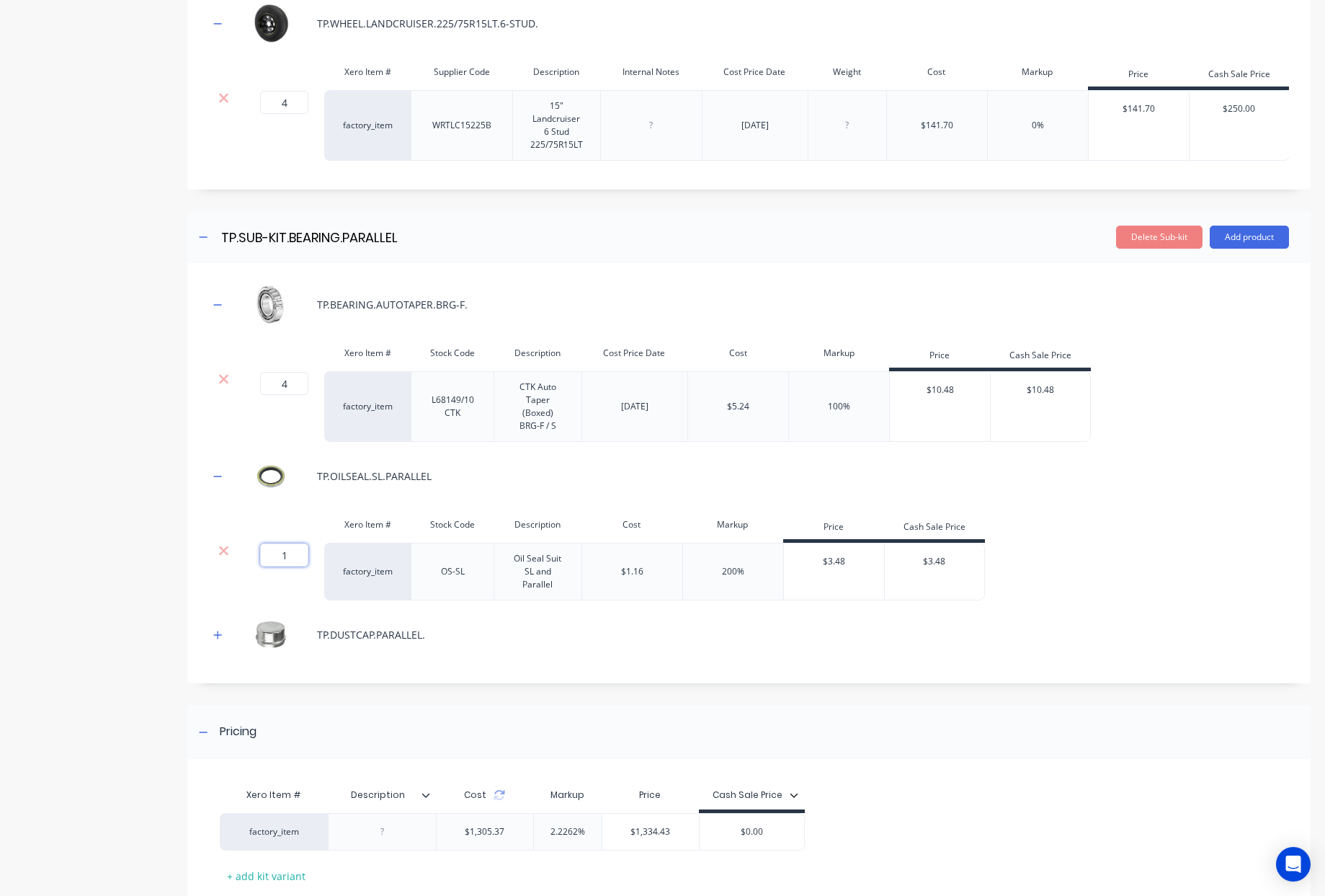
drag, startPoint x: 297, startPoint y: 570, endPoint x: 161, endPoint y: 580, distance: 136.4
click at [181, 577] on div "Product details Collaborate Order History Add image 20FT Cottage Trailer 20FT C…" at bounding box center [662, 178] width 1296 height 1593
drag, startPoint x: 293, startPoint y: 564, endPoint x: 123, endPoint y: 553, distance: 170.4
click at [124, 553] on div "Product details Collaborate Order History Add image 20FT Cottage Trailer 20FT C…" at bounding box center [662, 178] width 1296 height 1593
type input "4"
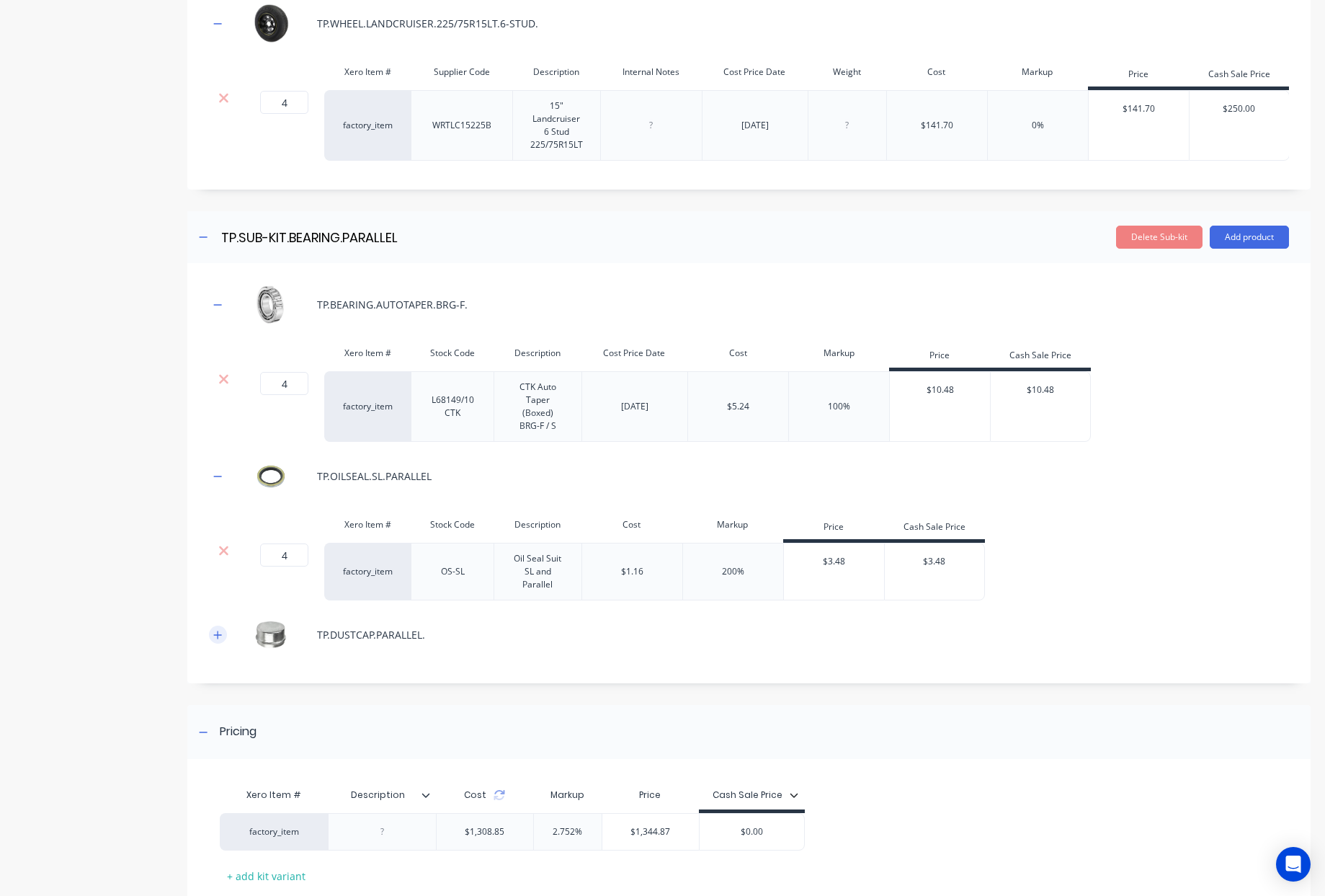
click at [216, 640] on icon "button" at bounding box center [217, 634] width 9 height 10
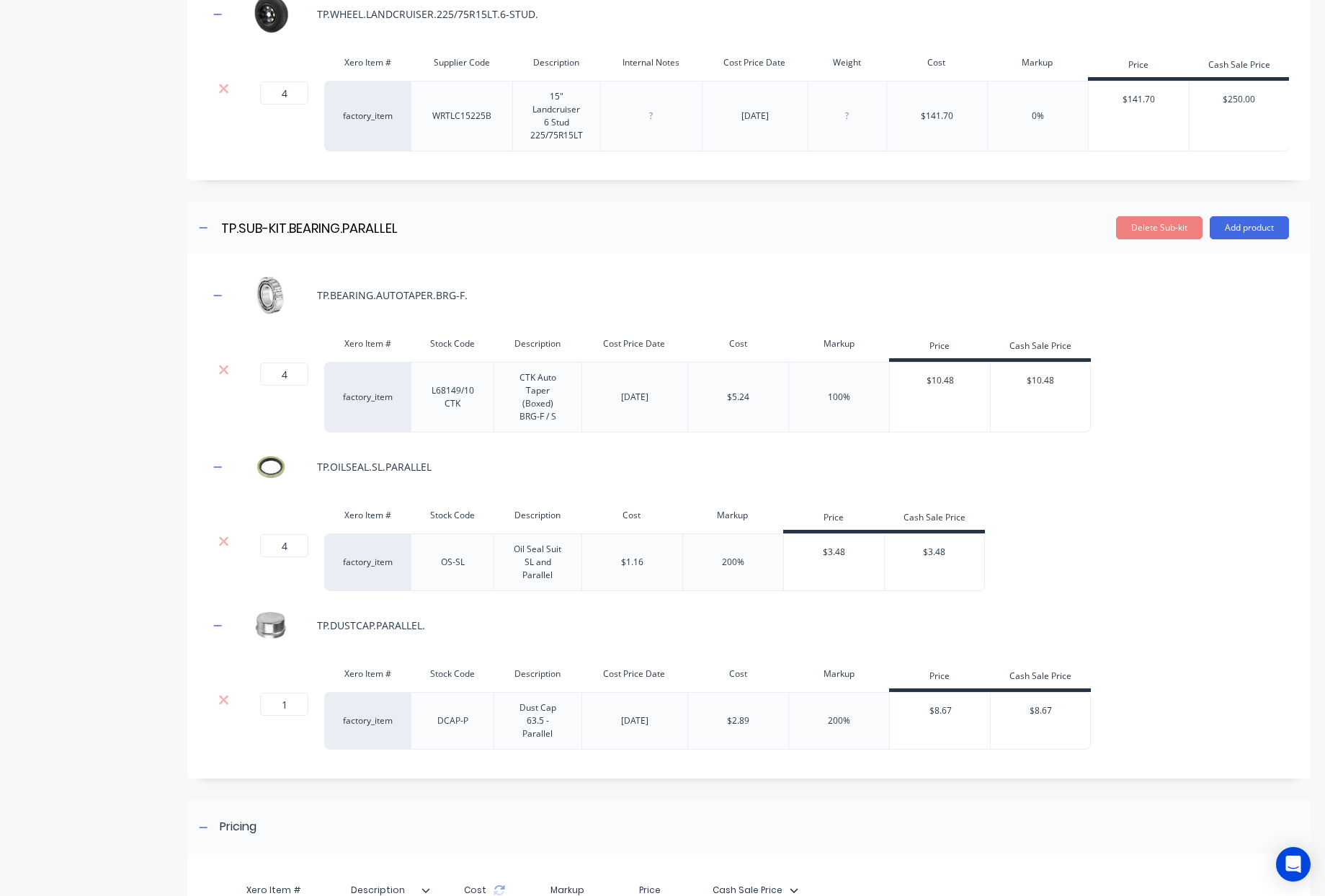
scroll to position [715, 0]
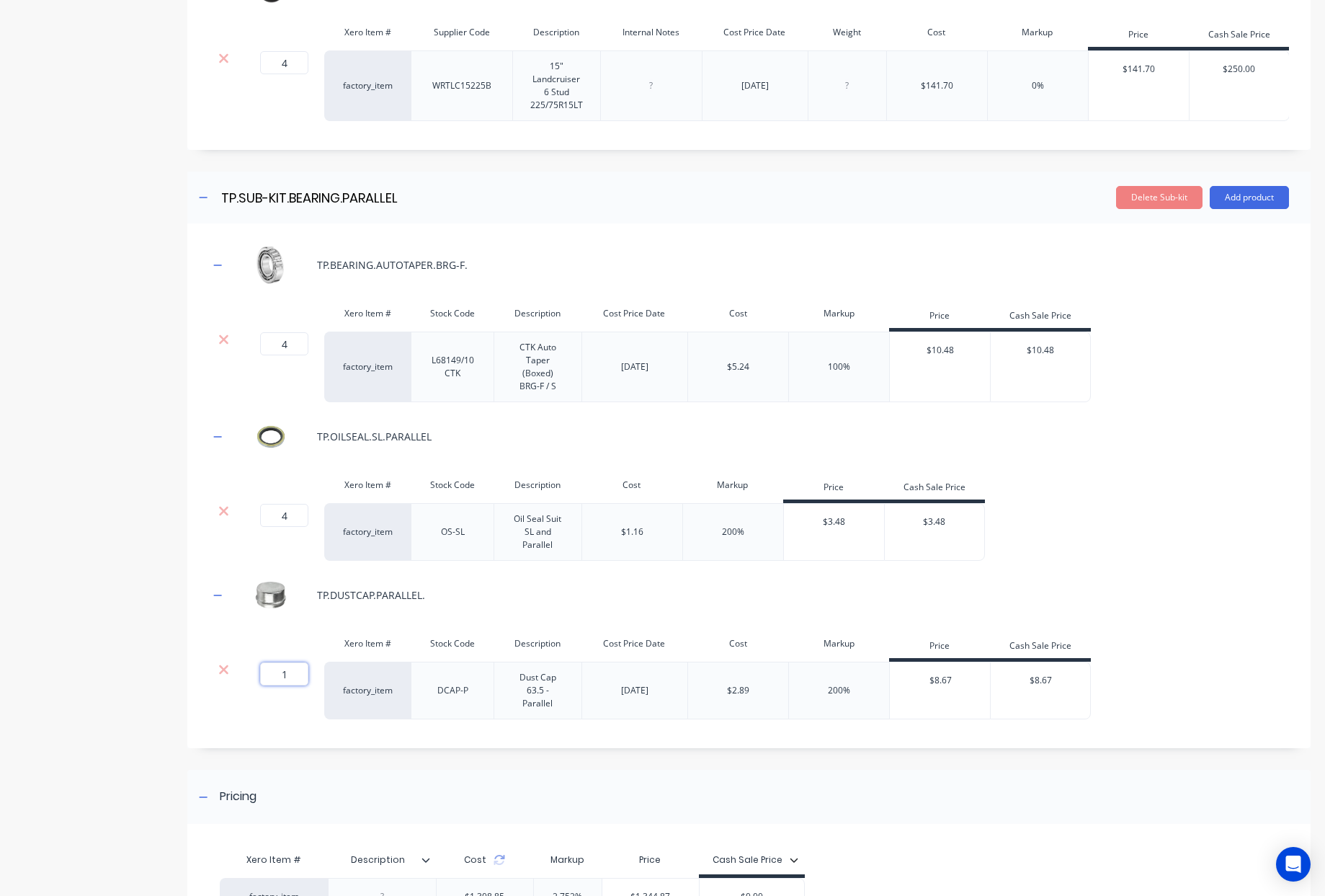
drag, startPoint x: 292, startPoint y: 687, endPoint x: 138, endPoint y: 687, distance: 154.0
click at [178, 687] on div "Product details Collaborate Order History Add image 20FT Cottage Trailer 20FT C…" at bounding box center [662, 191] width 1296 height 1697
type input "4"
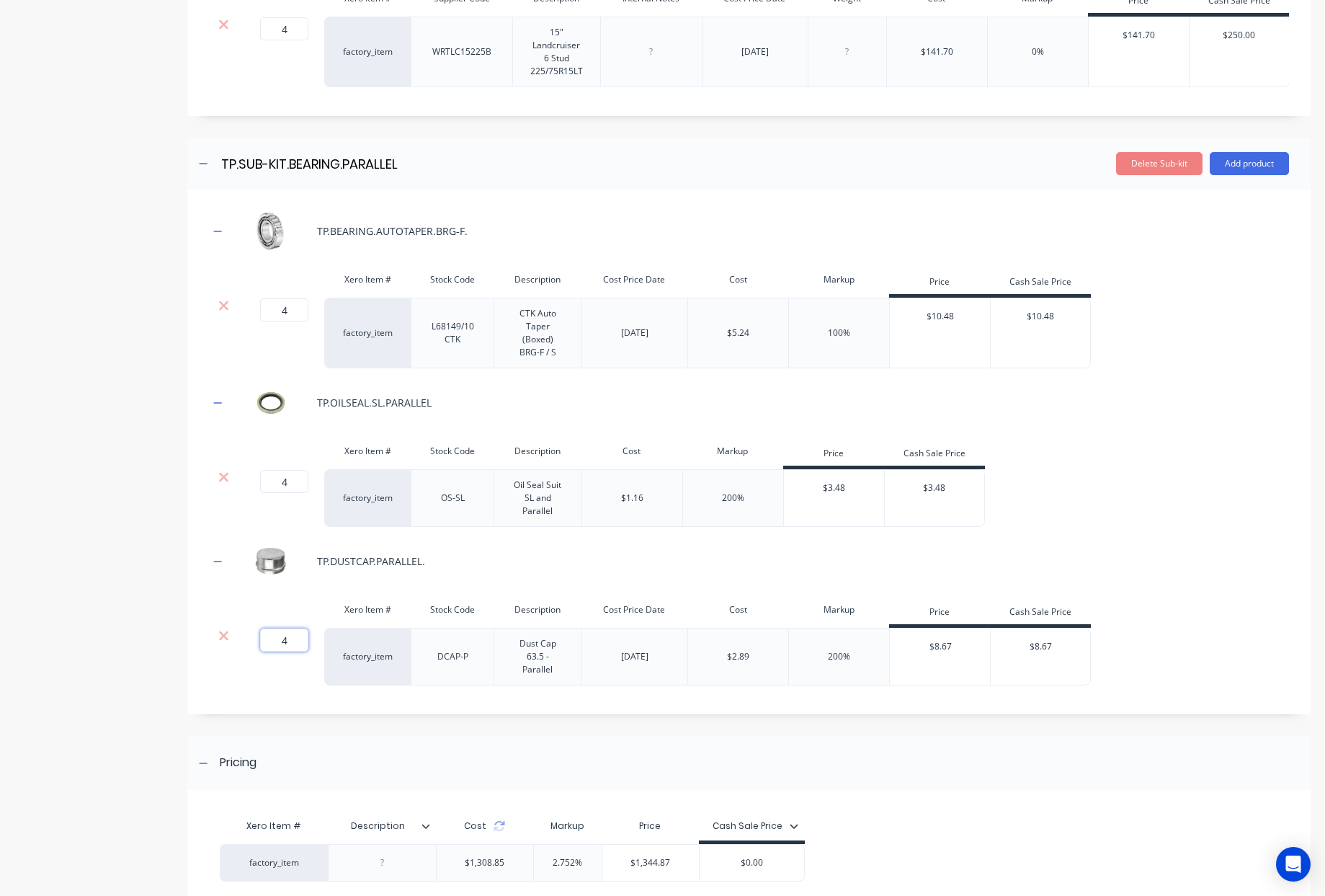
scroll to position [682, 0]
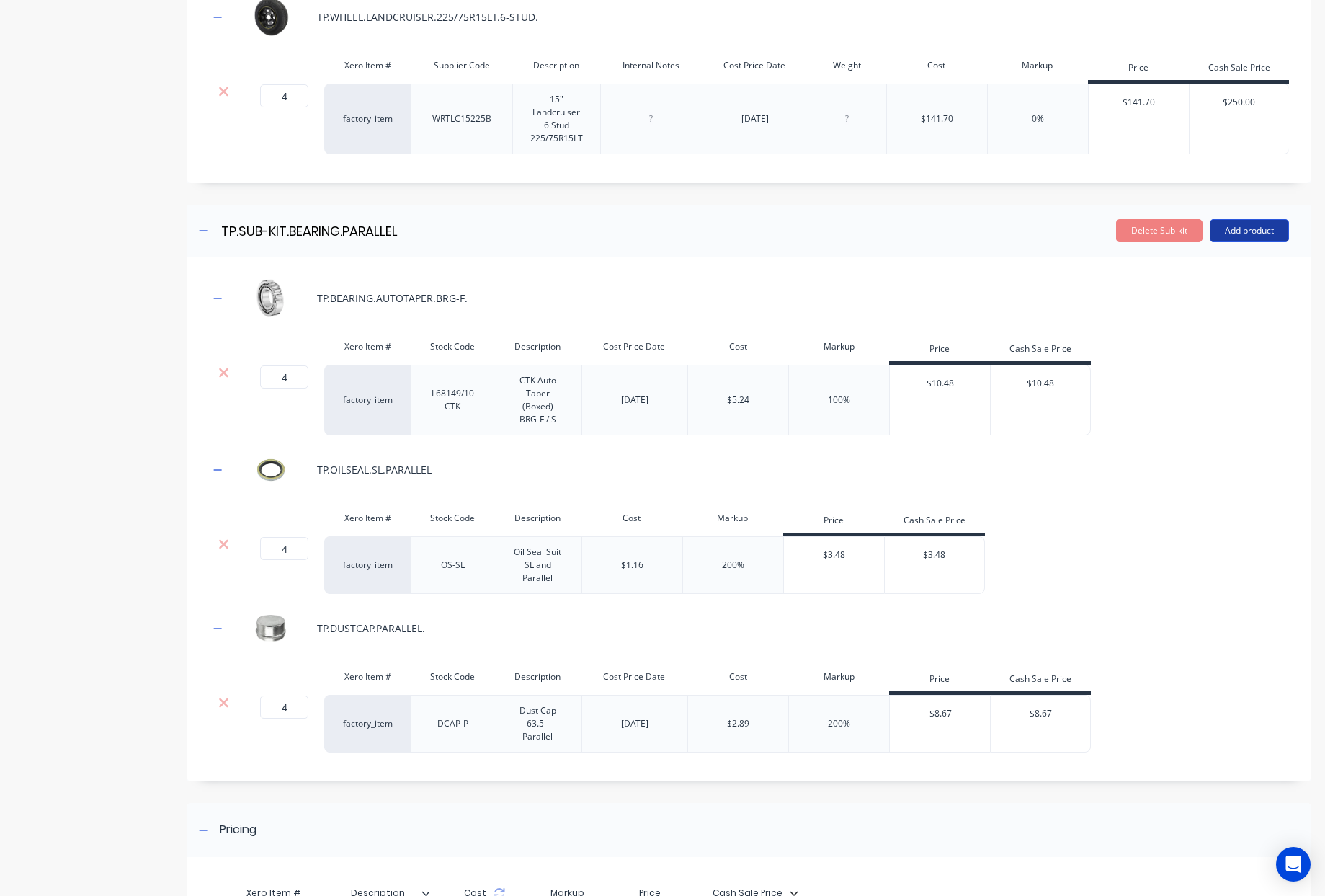
click at [1258, 239] on button "Add product" at bounding box center [1250, 230] width 79 height 23
click at [971, 242] on div "Delete Sub-kit Add product" at bounding box center [882, 230] width 814 height 23
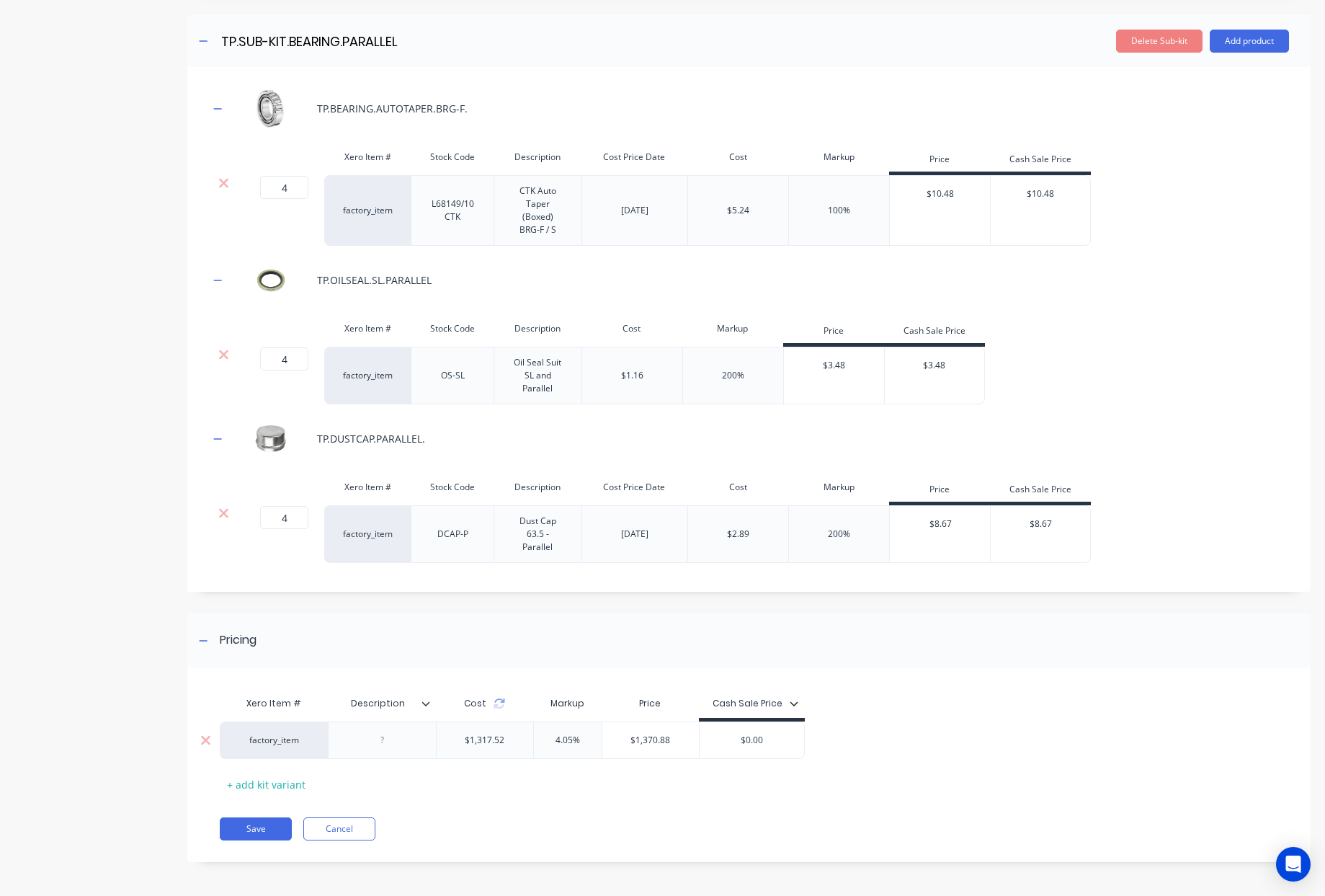
scroll to position [884, 0]
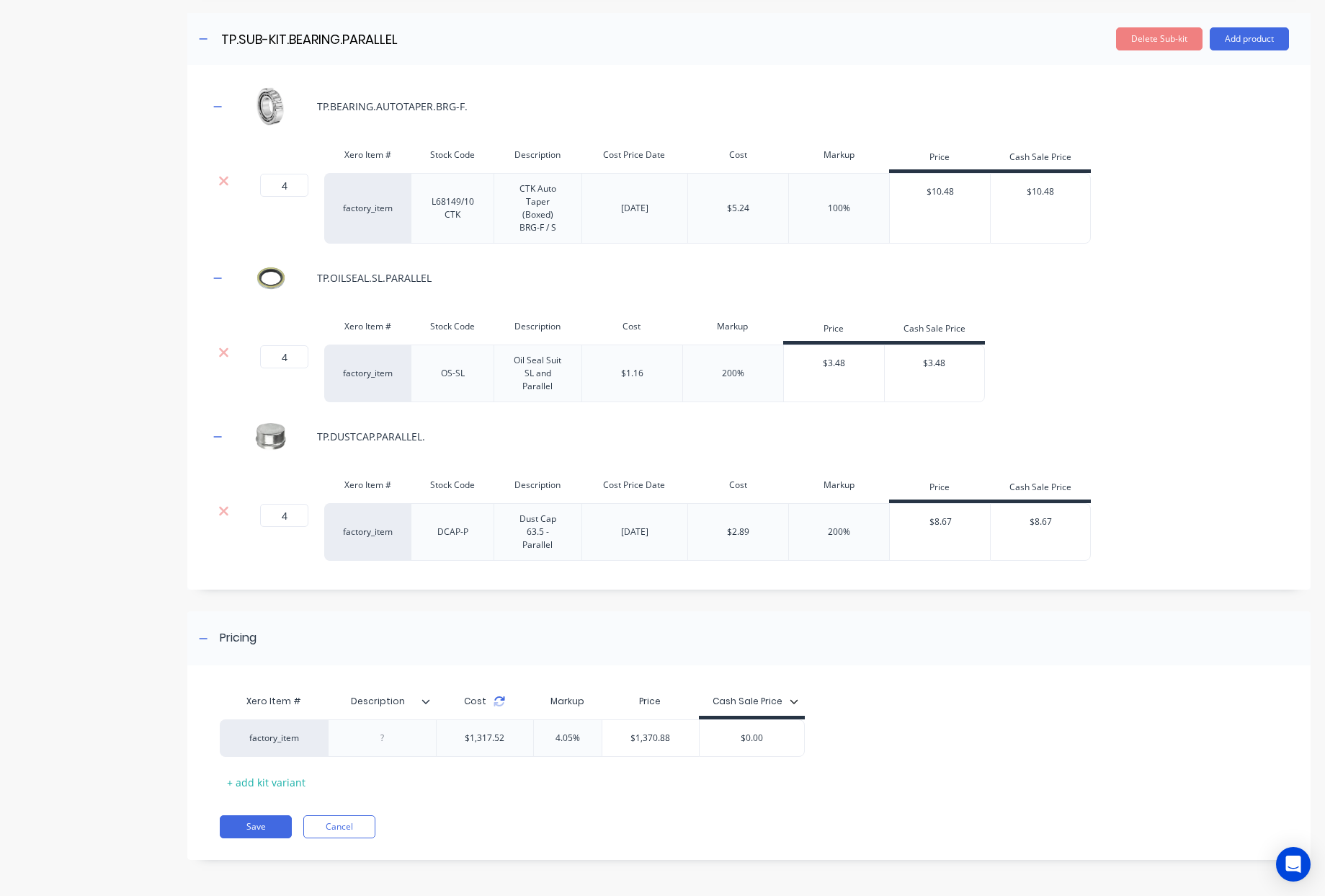
click at [498, 701] on icon at bounding box center [500, 701] width 12 height 12
click at [497, 696] on icon at bounding box center [499, 698] width 10 height 4
click at [1057, 613] on div "Pricing" at bounding box center [749, 638] width 1124 height 54
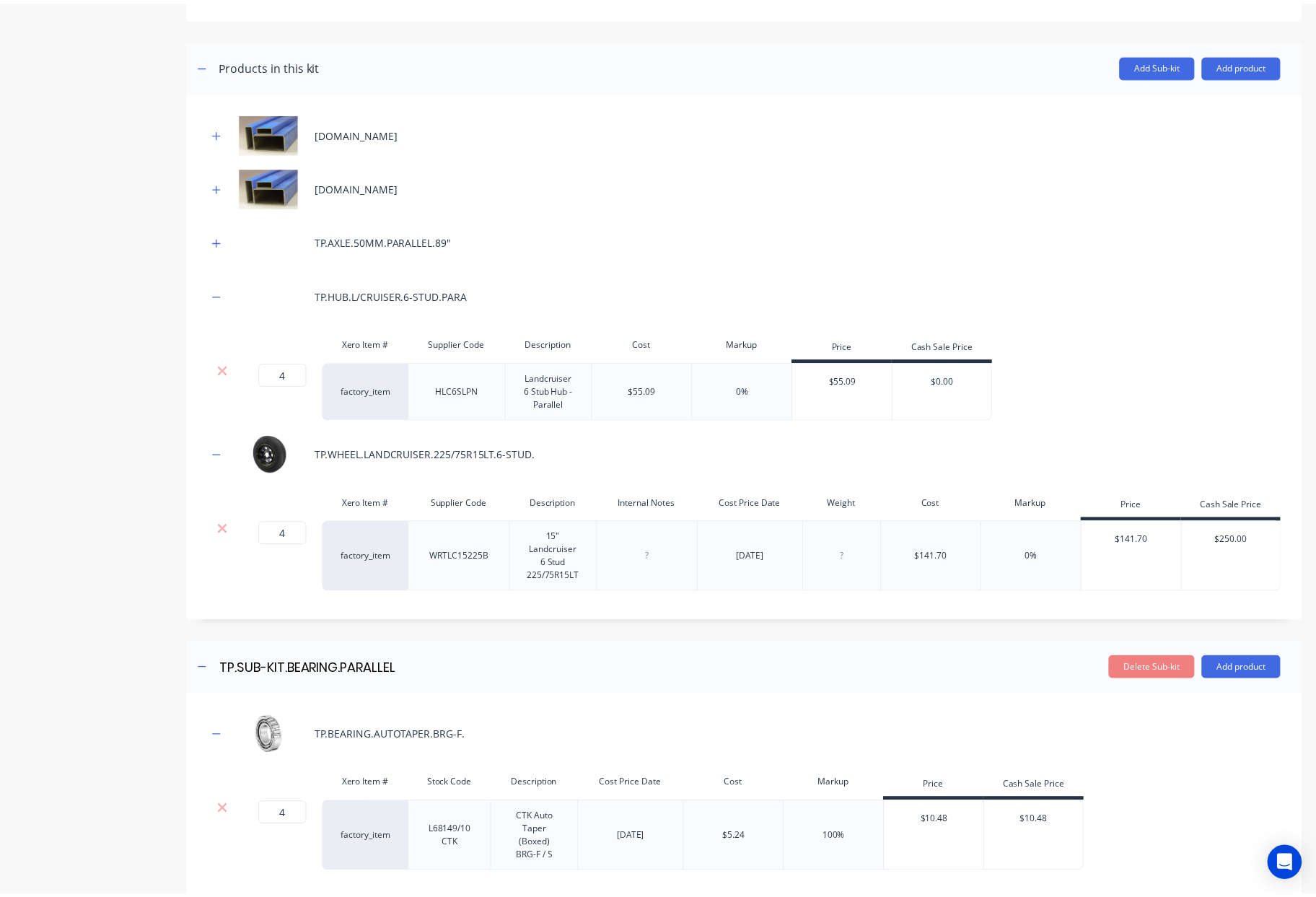
scroll to position [0, 0]
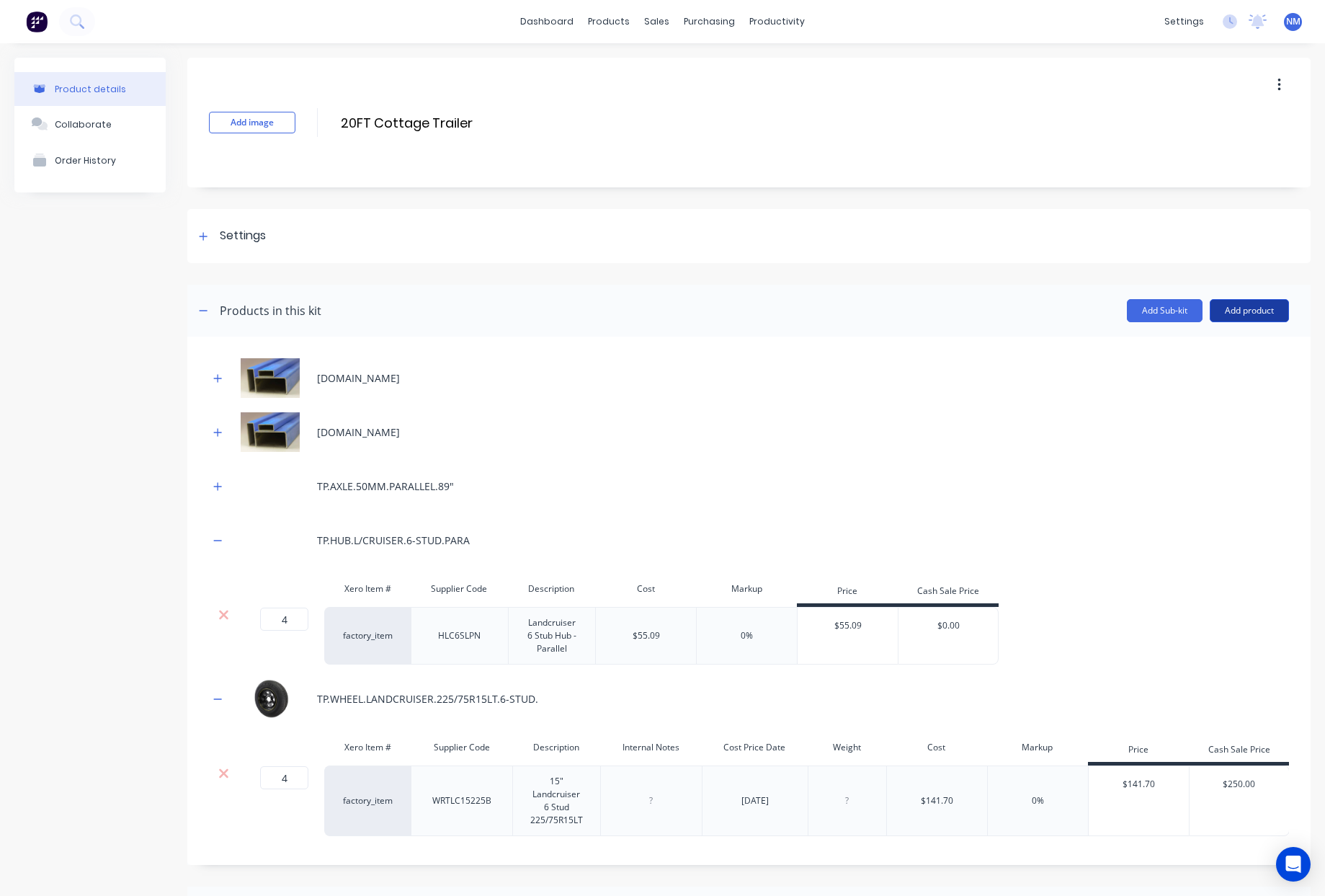
click at [1237, 312] on button "Add product" at bounding box center [1250, 310] width 79 height 23
click at [1209, 348] on div "Product catalogue" at bounding box center [1221, 347] width 111 height 21
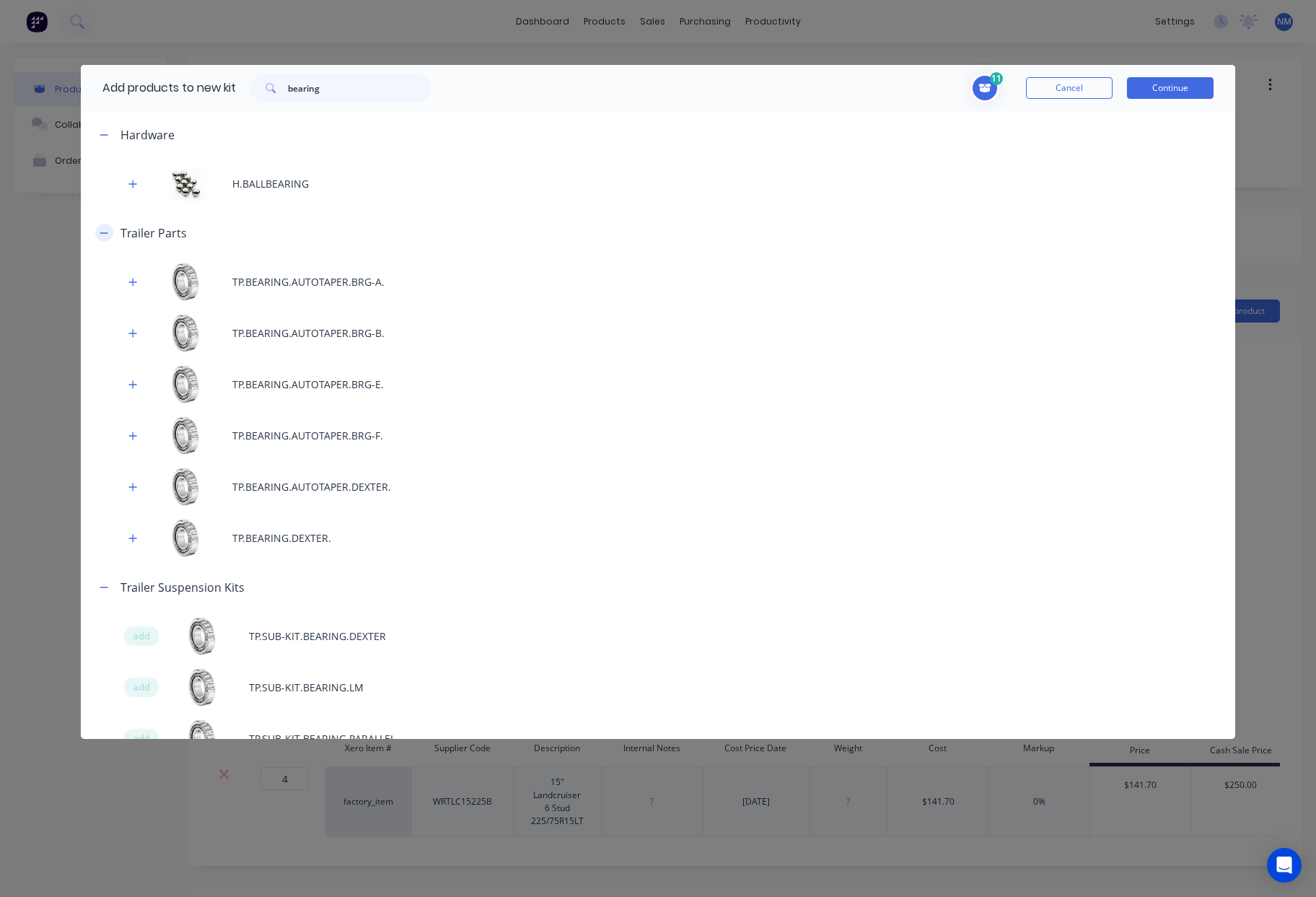
click at [102, 233] on icon "button" at bounding box center [103, 233] width 9 height 10
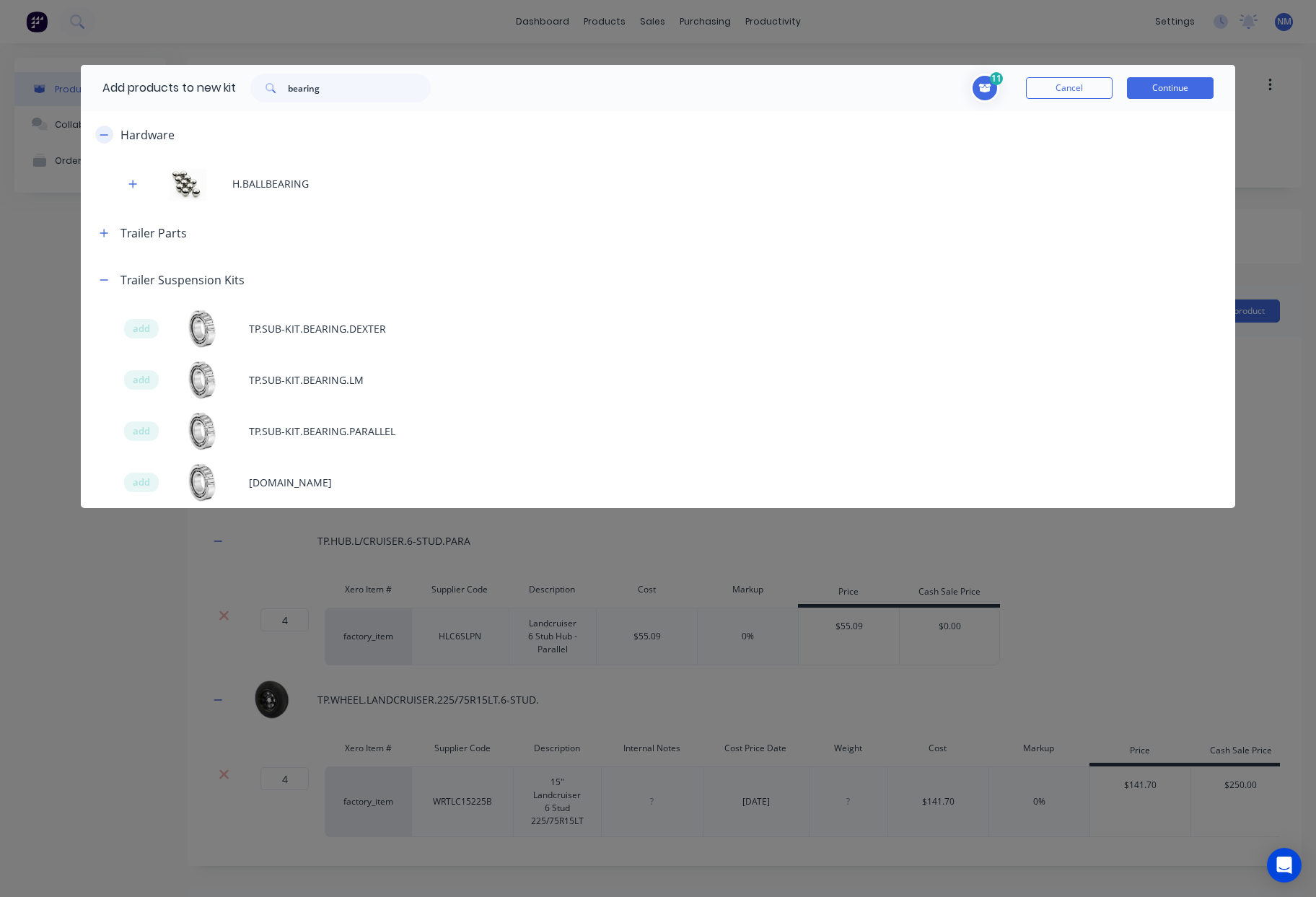
click at [104, 133] on icon "button" at bounding box center [103, 135] width 9 height 10
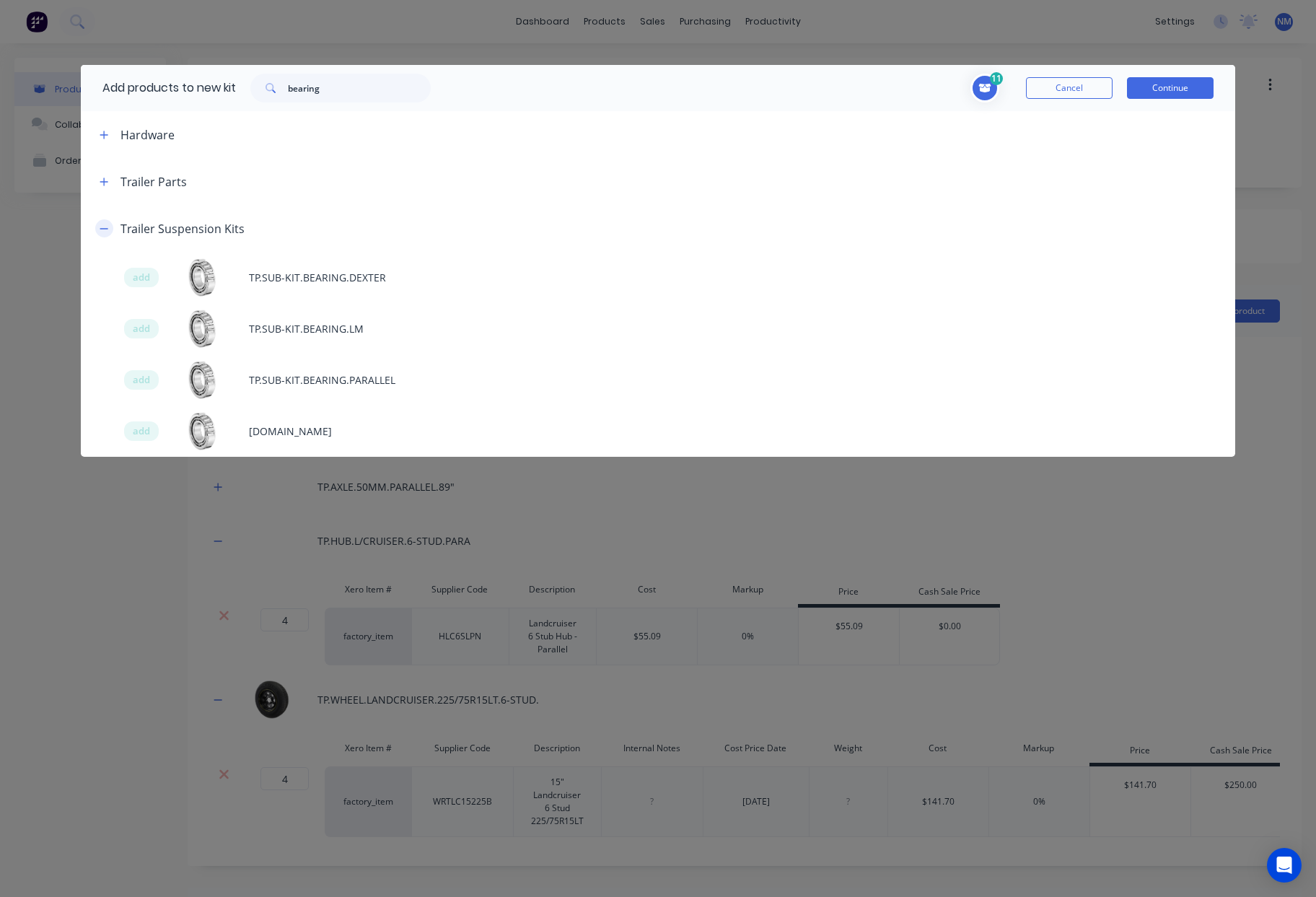
click at [106, 229] on icon "button" at bounding box center [103, 229] width 9 height 10
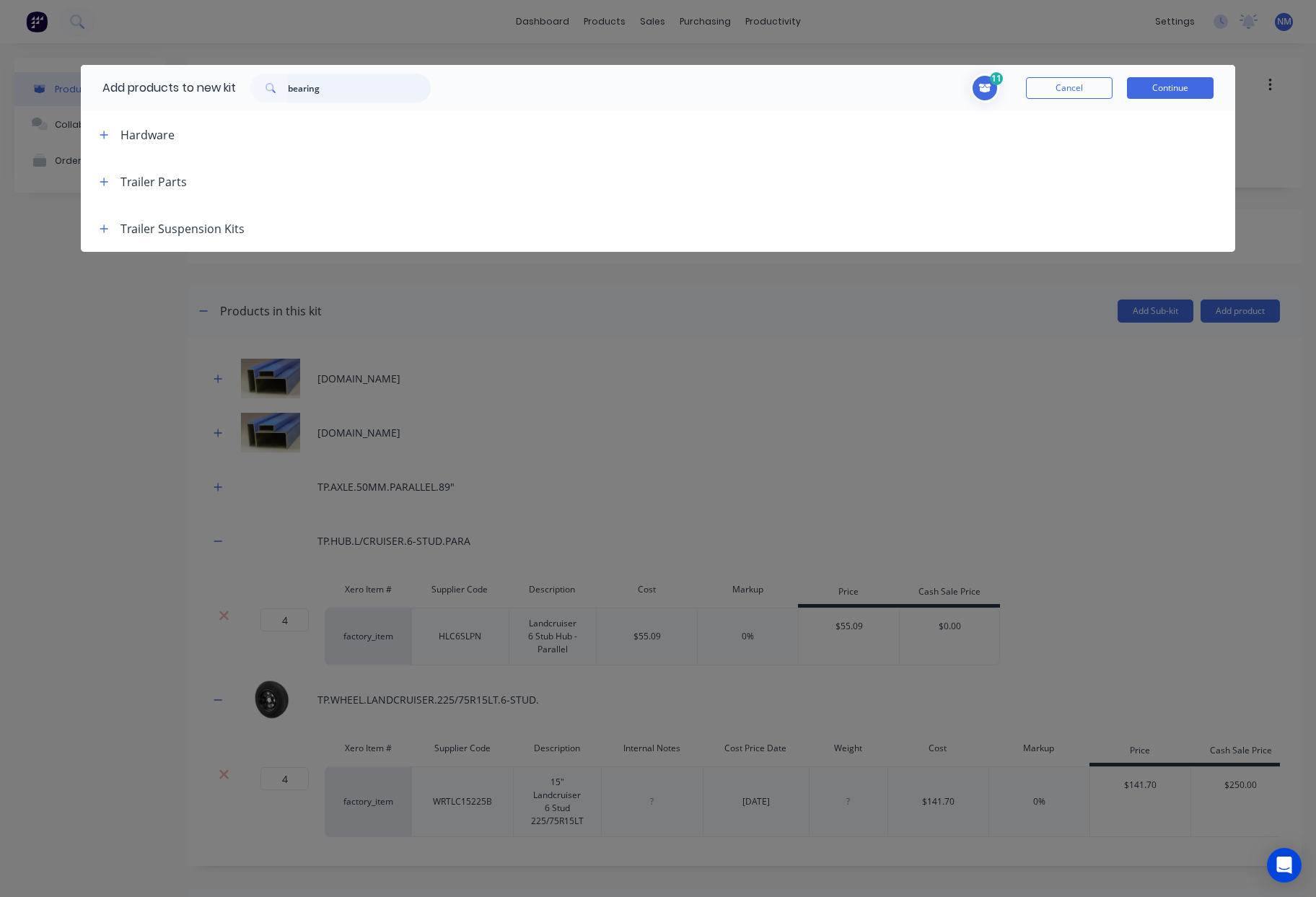
drag, startPoint x: 342, startPoint y: 90, endPoint x: 0, endPoint y: 76, distance: 342.3
click at [0, 79] on div "Add products to new kit bearing 11 1 1 ? [DOMAIN_NAME] Supplier Code 102352 Des…" at bounding box center [658, 448] width 1316 height 897
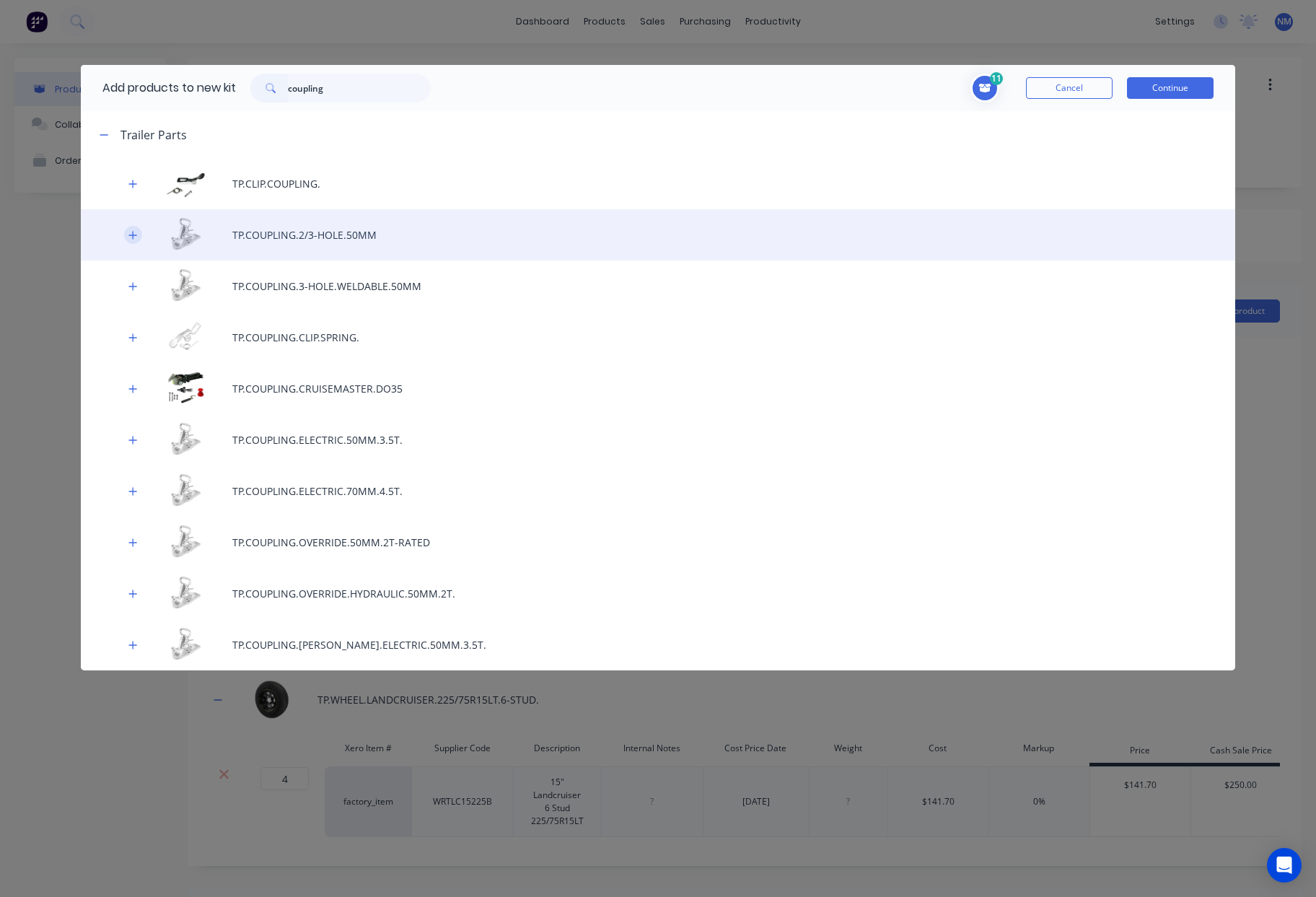
click at [133, 238] on icon "button" at bounding box center [133, 235] width 9 height 10
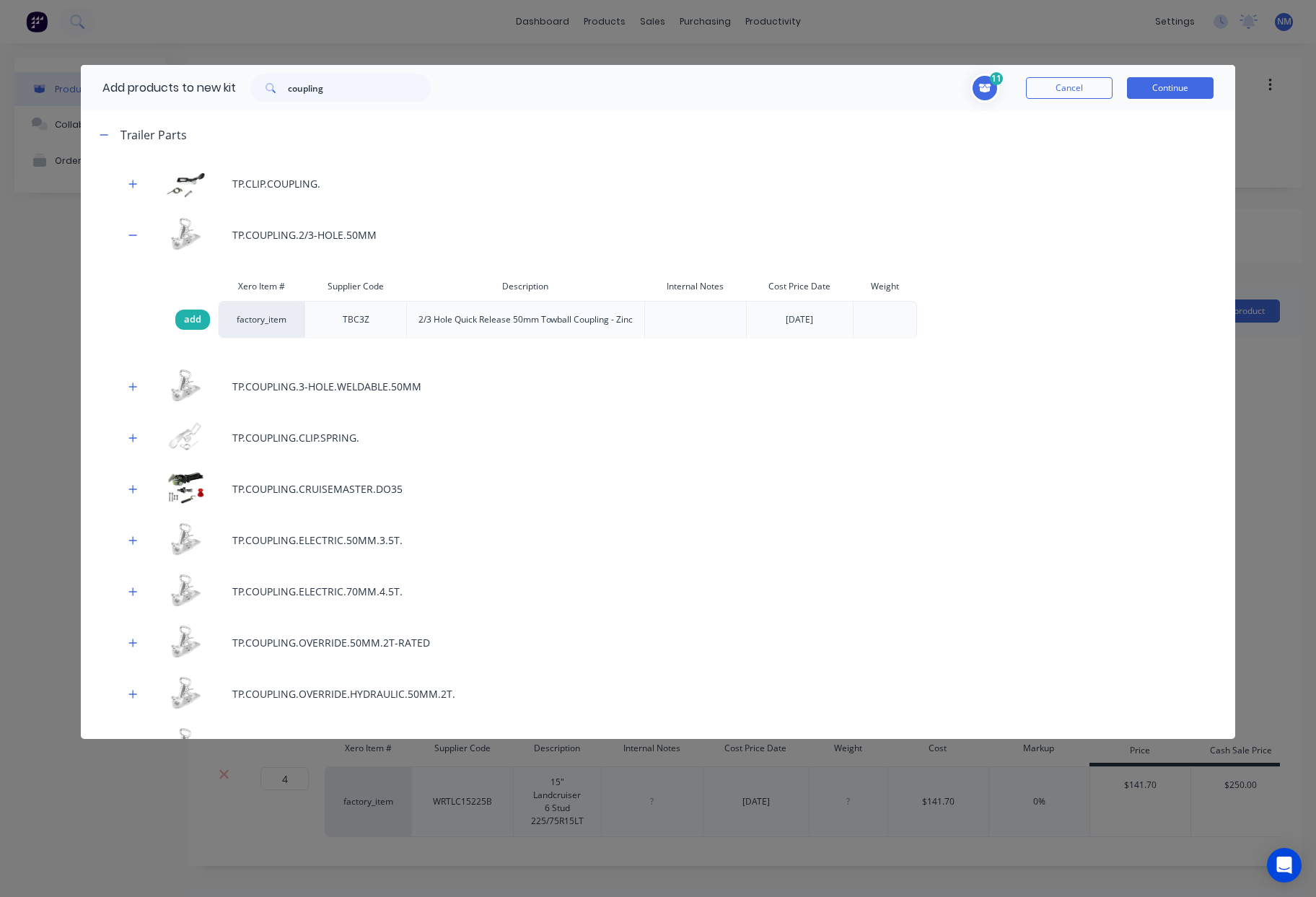
click at [187, 327] on span "add" at bounding box center [193, 320] width 17 height 14
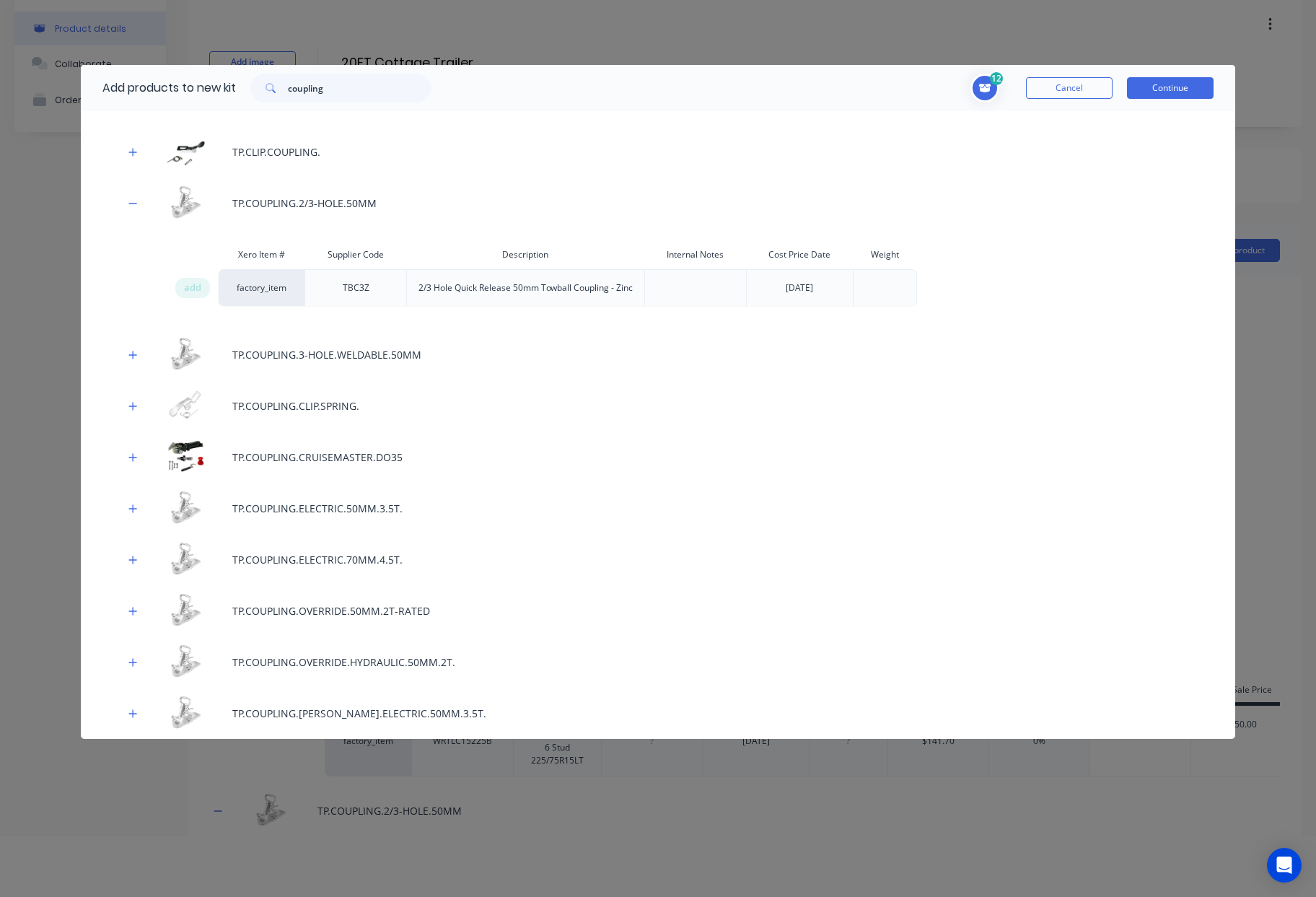
scroll to position [72, 0]
drag, startPoint x: 364, startPoint y: 89, endPoint x: 361, endPoint y: 96, distance: 7.6
click at [362, 95] on input "coupling" at bounding box center [360, 88] width 143 height 29
drag, startPoint x: 352, startPoint y: 96, endPoint x: 114, endPoint y: 83, distance: 238.4
click at [114, 83] on div "Add products to new kit coupling" at bounding box center [263, 88] width 364 height 46
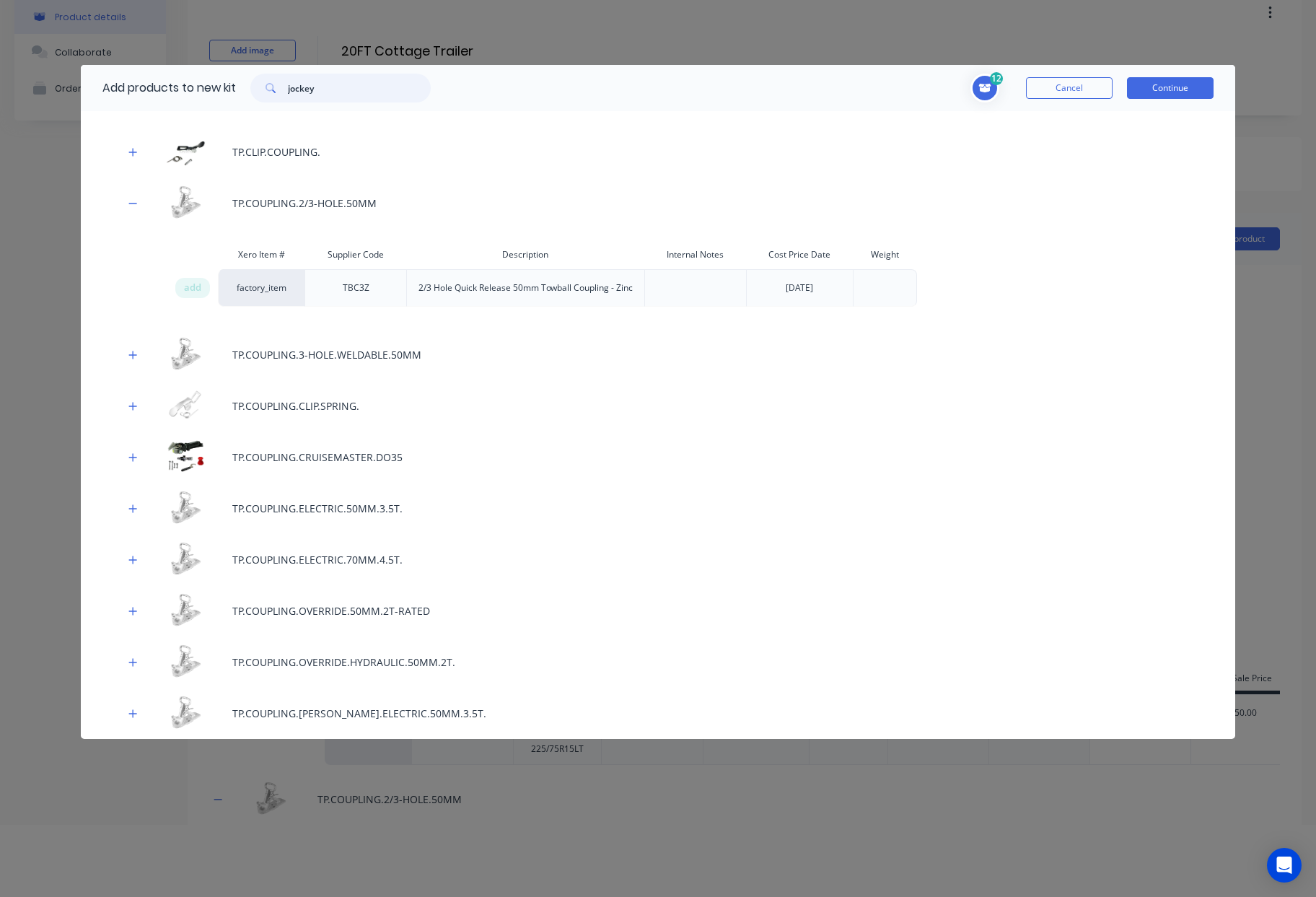
scroll to position [0, 0]
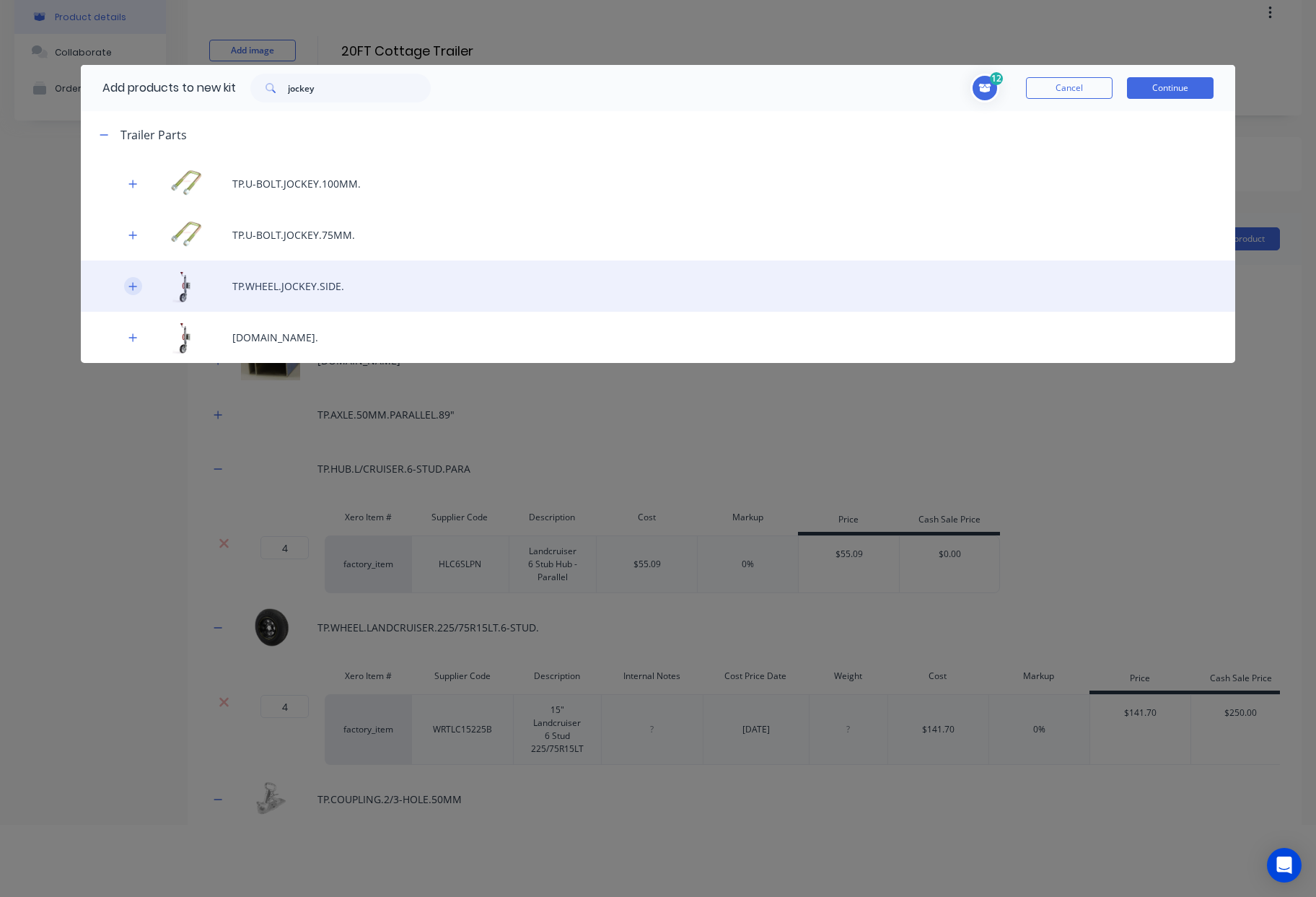
click at [133, 288] on icon "button" at bounding box center [133, 286] width 9 height 10
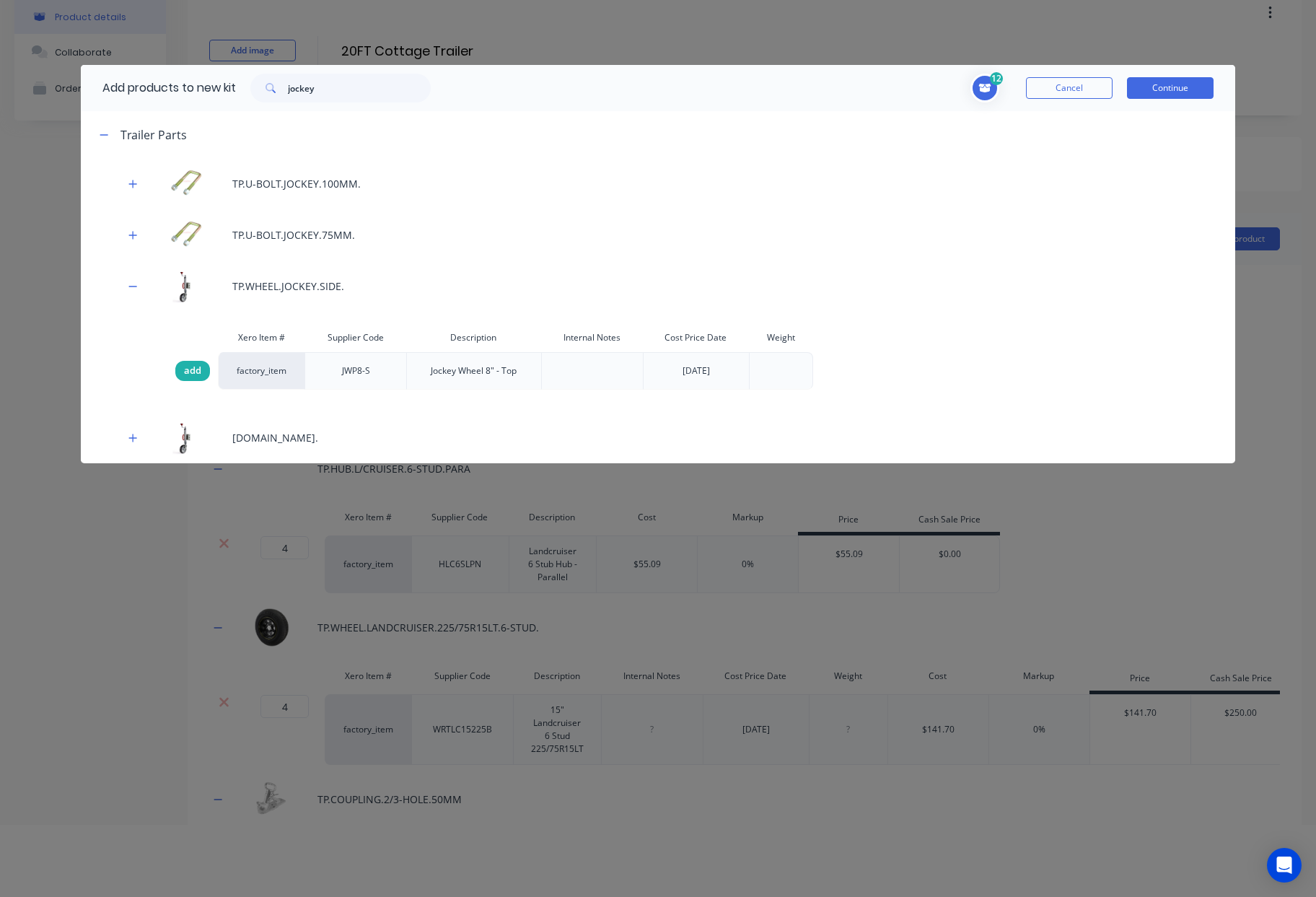
drag, startPoint x: 202, startPoint y: 372, endPoint x: 194, endPoint y: 368, distance: 8.9
click at [202, 372] on div "add" at bounding box center [193, 370] width 35 height 20
drag, startPoint x: 63, startPoint y: 77, endPoint x: 0, endPoint y: 75, distance: 63.0
click at [37, 77] on div "Add products to new kit jockey 13 1 1 ? [DOMAIN_NAME] Supplier Code 102352 Desc…" at bounding box center [658, 448] width 1316 height 897
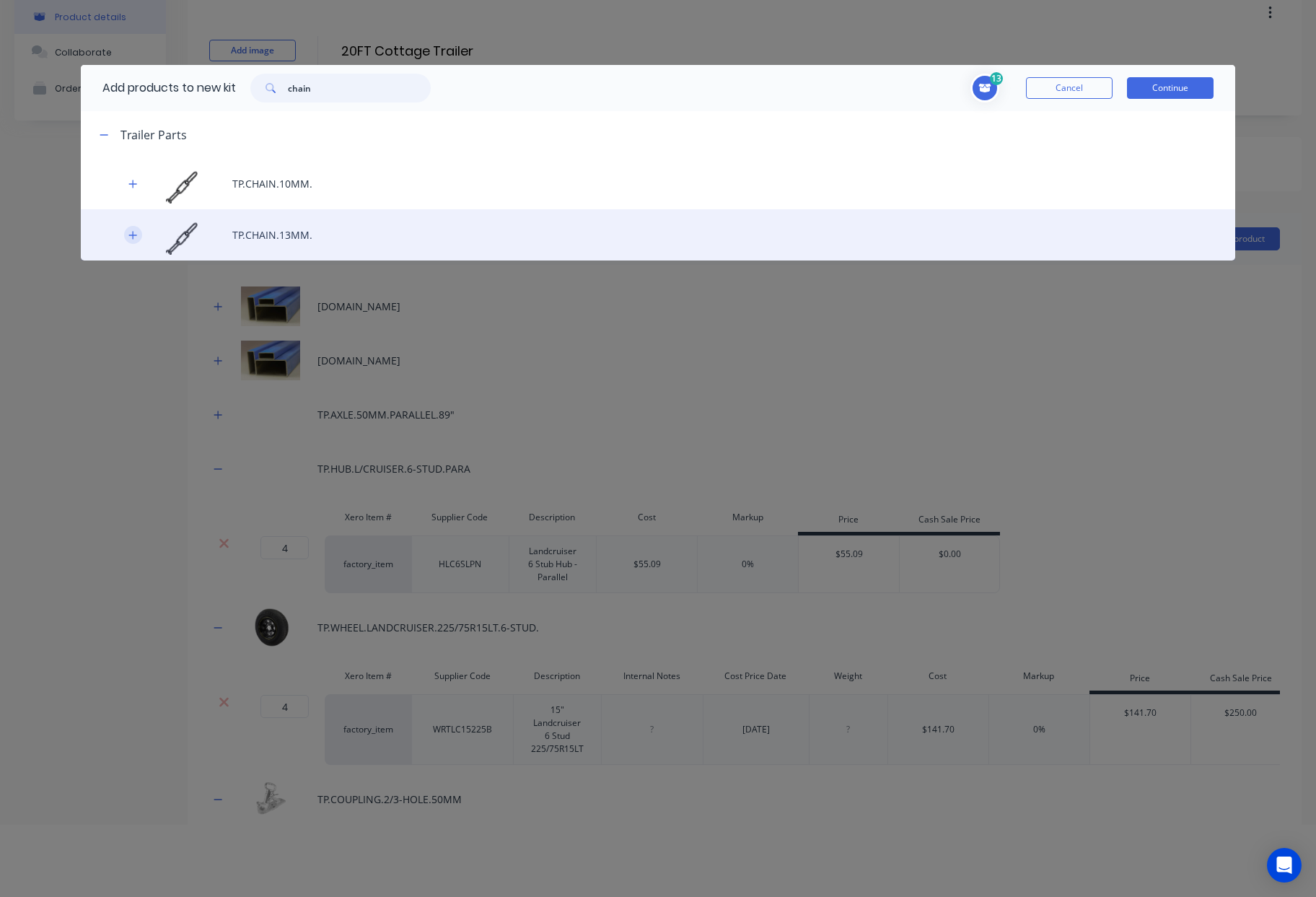
type input "chain"
click at [130, 233] on icon "button" at bounding box center [133, 235] width 9 height 10
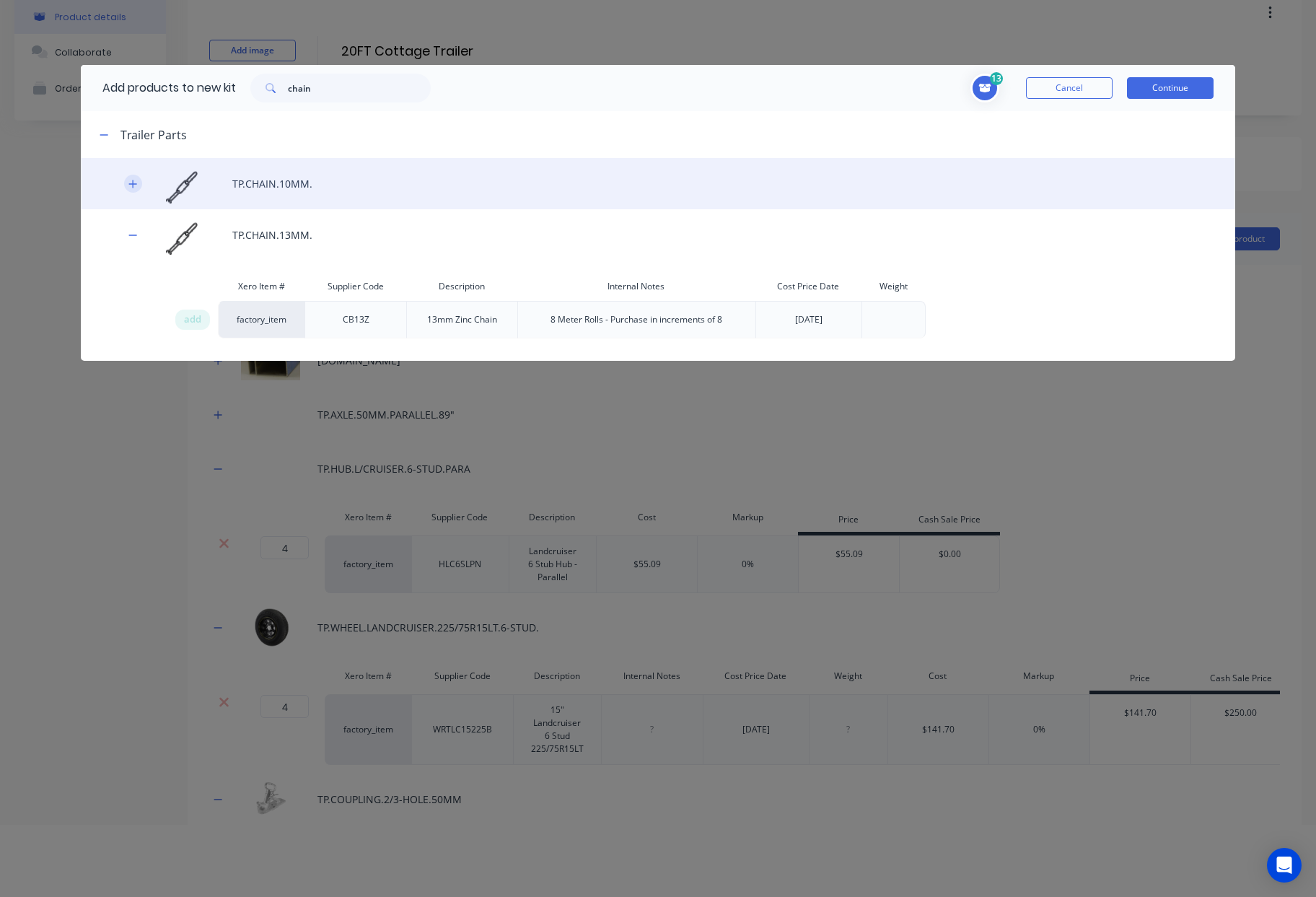
drag, startPoint x: 138, startPoint y: 191, endPoint x: 131, endPoint y: 184, distance: 9.9
click at [138, 190] on div "TP.CHAIN.10MM." at bounding box center [658, 183] width 1154 height 52
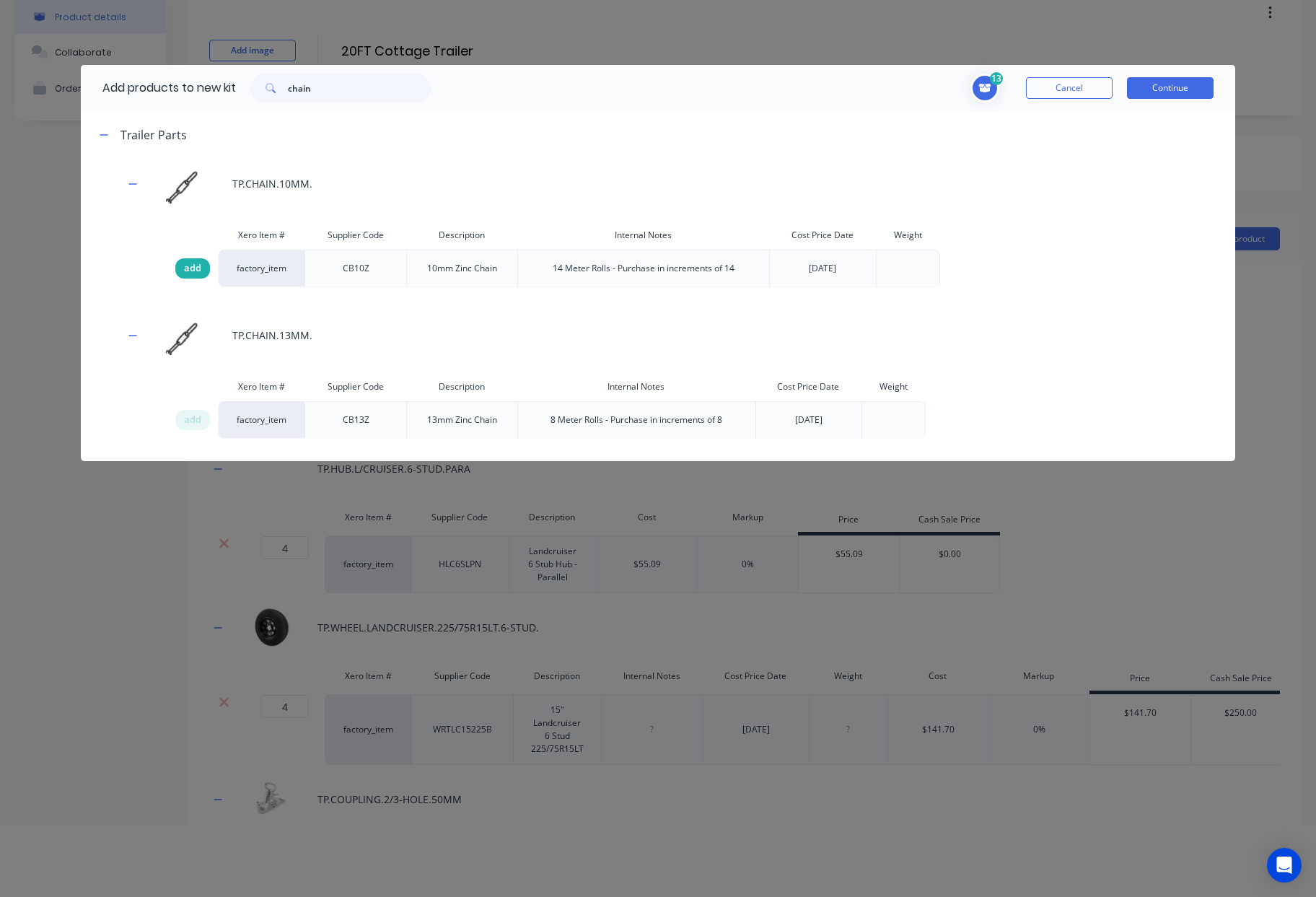
click at [194, 271] on span "add" at bounding box center [193, 268] width 17 height 14
click at [1157, 90] on button "Continue" at bounding box center [1170, 87] width 87 height 21
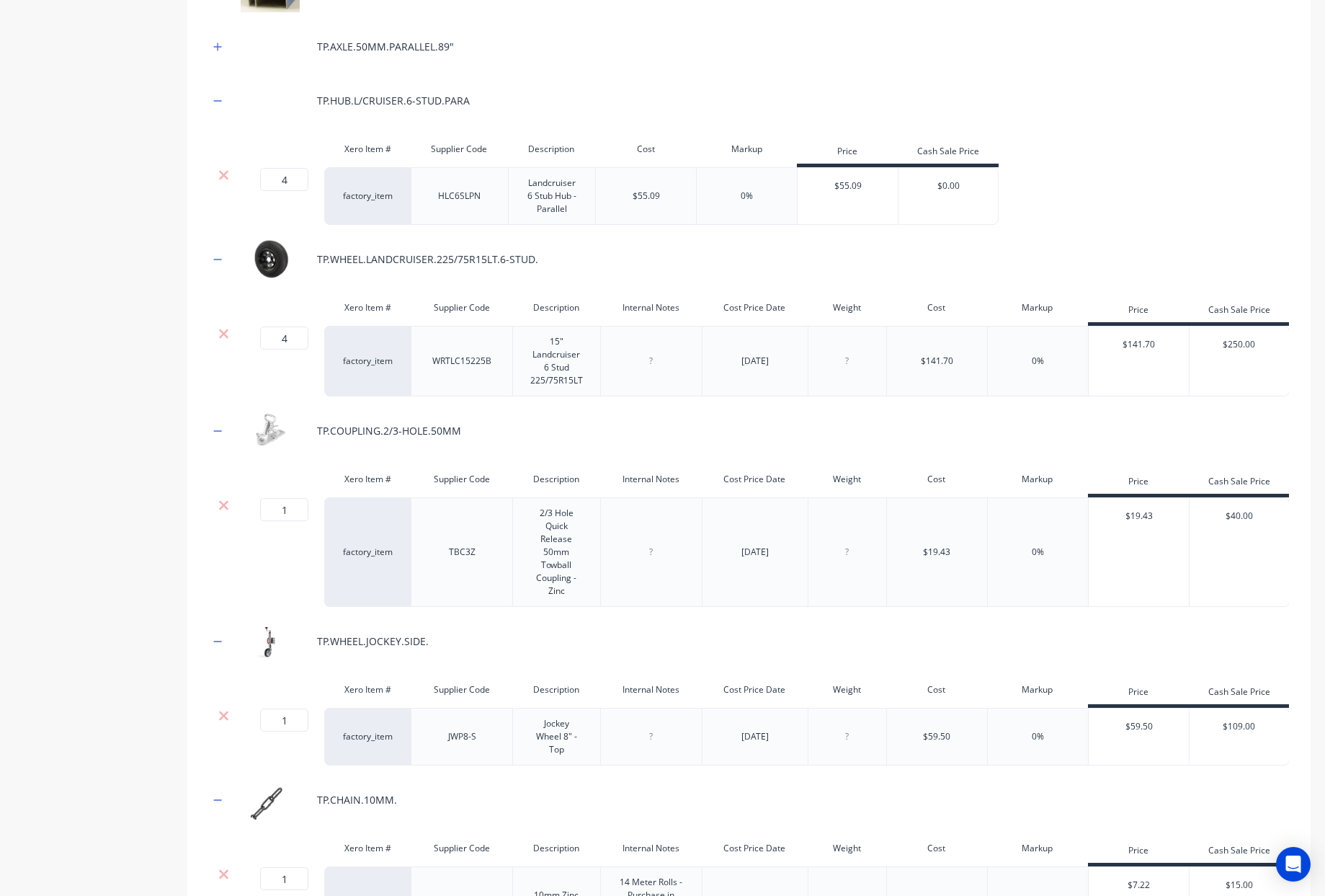
scroll to position [187, 0]
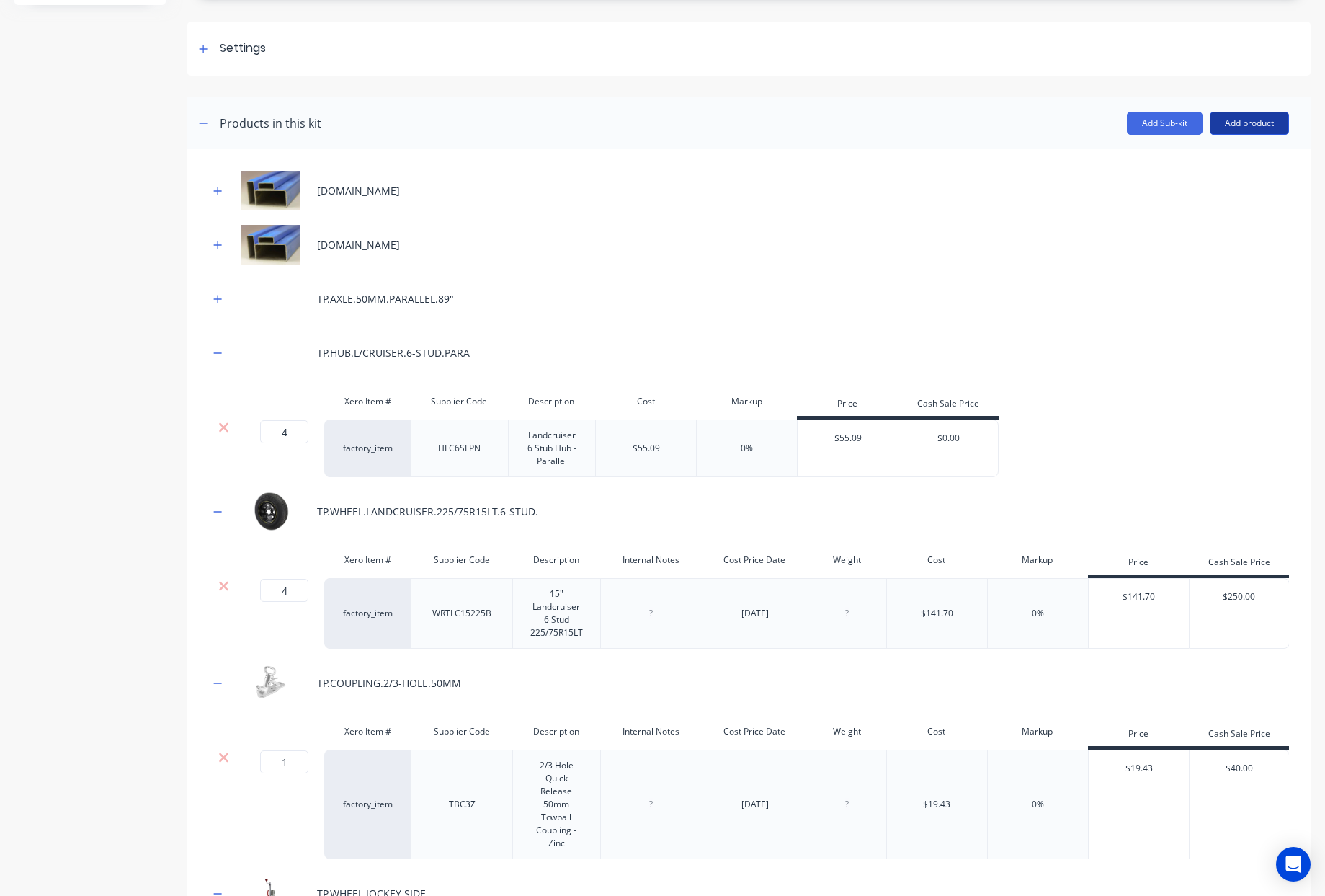
click at [1261, 122] on button "Add product" at bounding box center [1250, 123] width 79 height 23
click at [1191, 155] on div "Product catalogue" at bounding box center [1221, 160] width 111 height 21
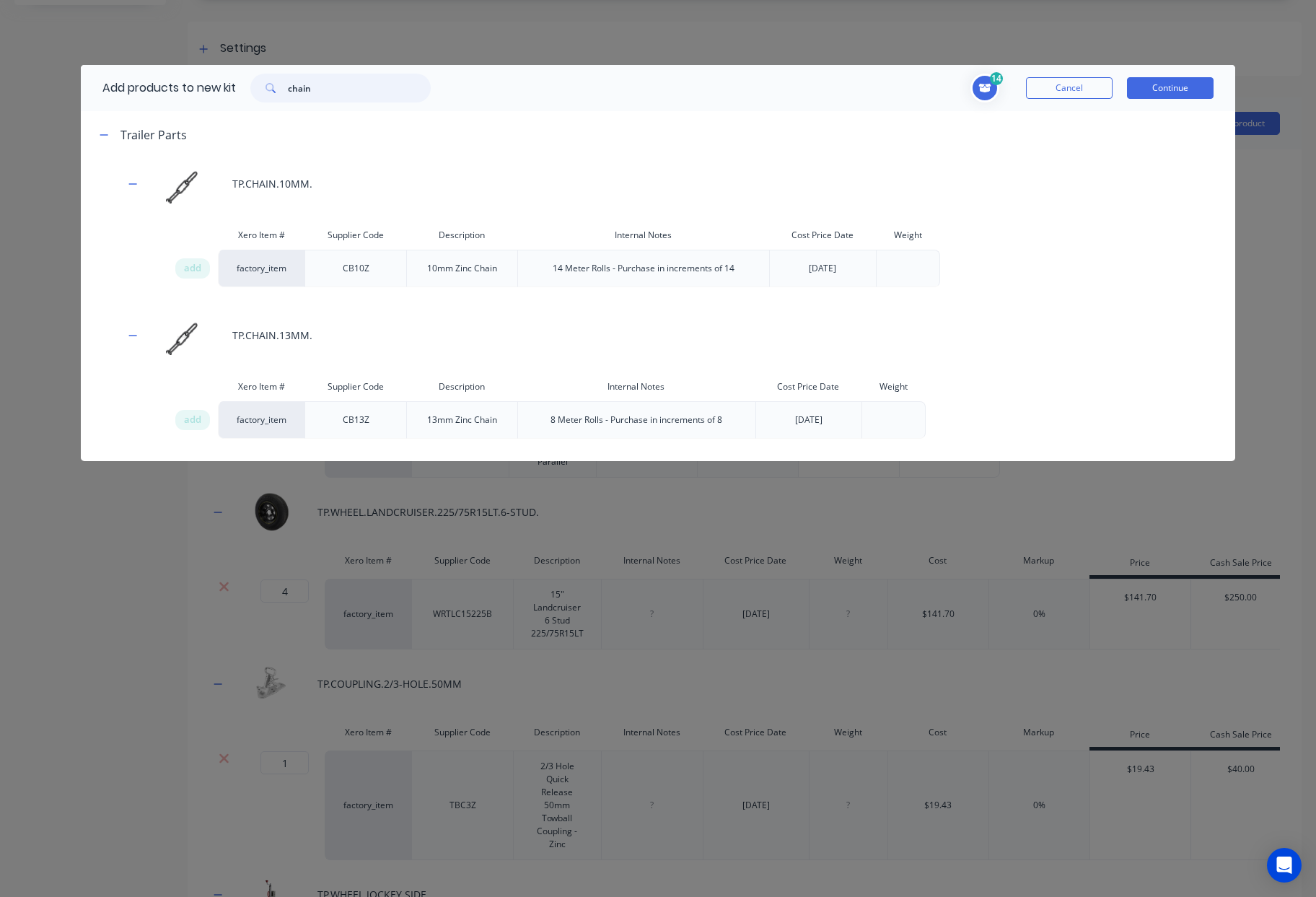
drag, startPoint x: 360, startPoint y: 89, endPoint x: 0, endPoint y: 70, distance: 360.5
click at [0, 73] on div "Add products to new kit chain 14 1 1 ? [DOMAIN_NAME] Supplier Code 102352 Descr…" at bounding box center [658, 448] width 1316 height 897
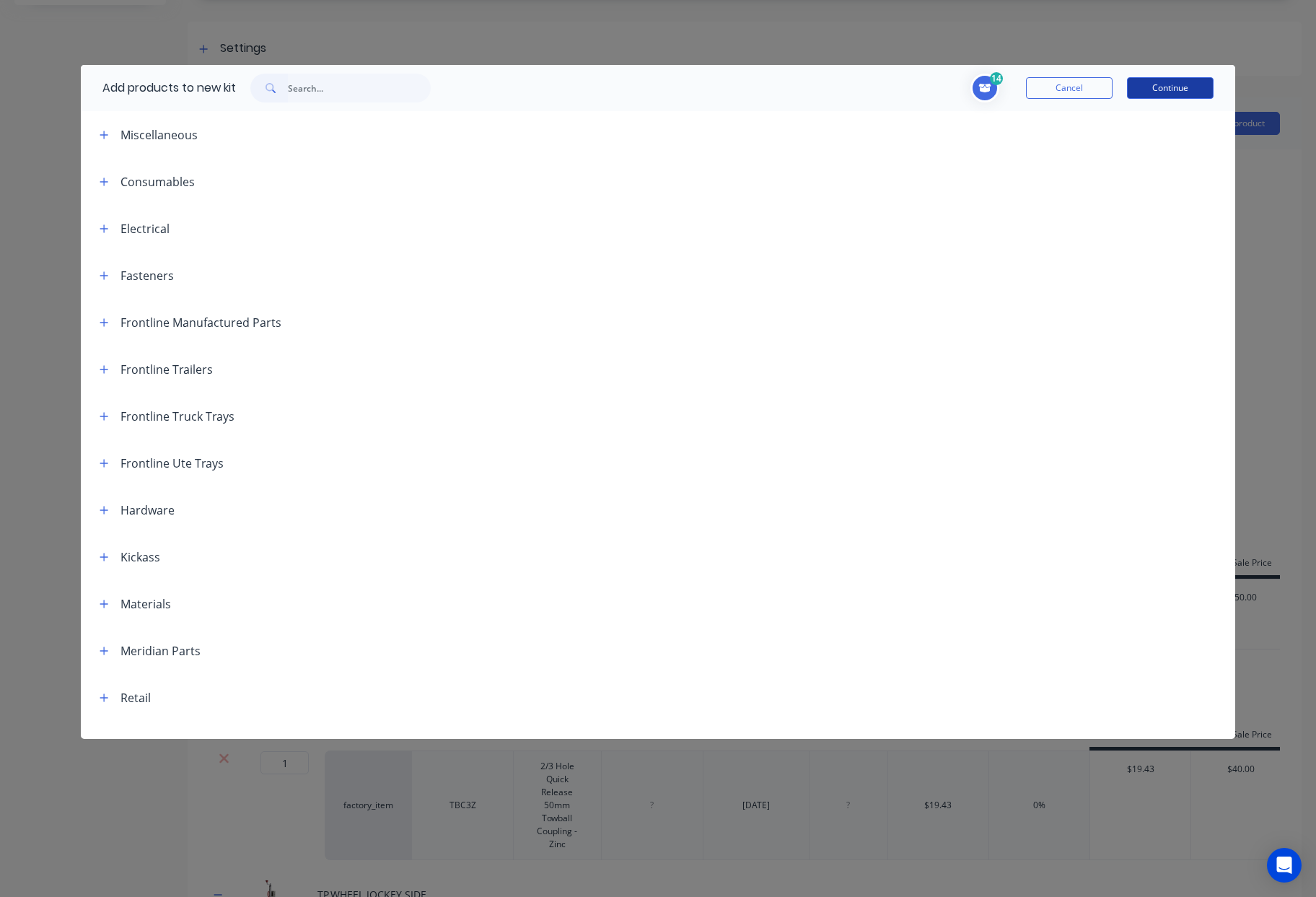
click at [1152, 85] on button "Continue" at bounding box center [1170, 87] width 87 height 21
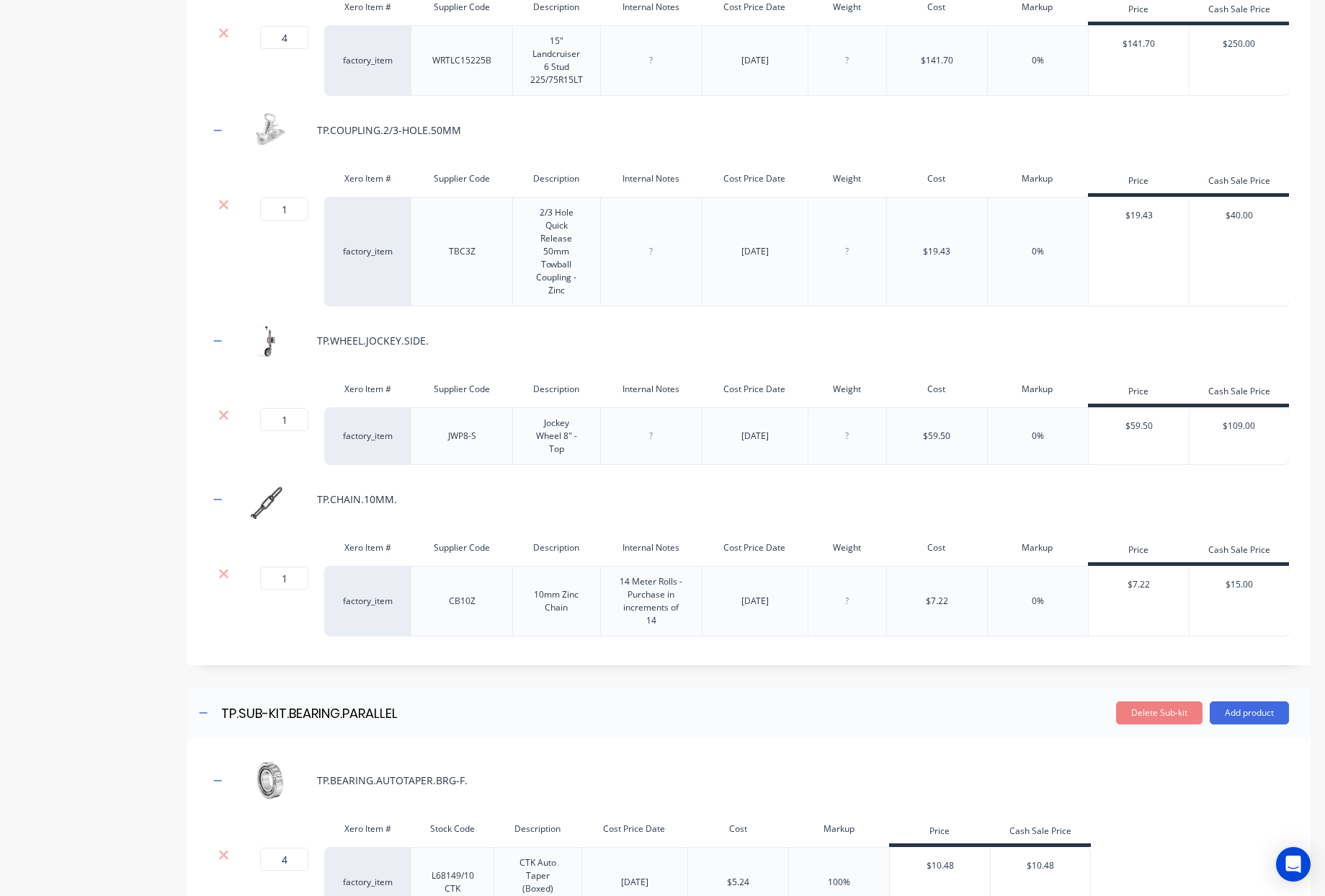
scroll to position [0, 0]
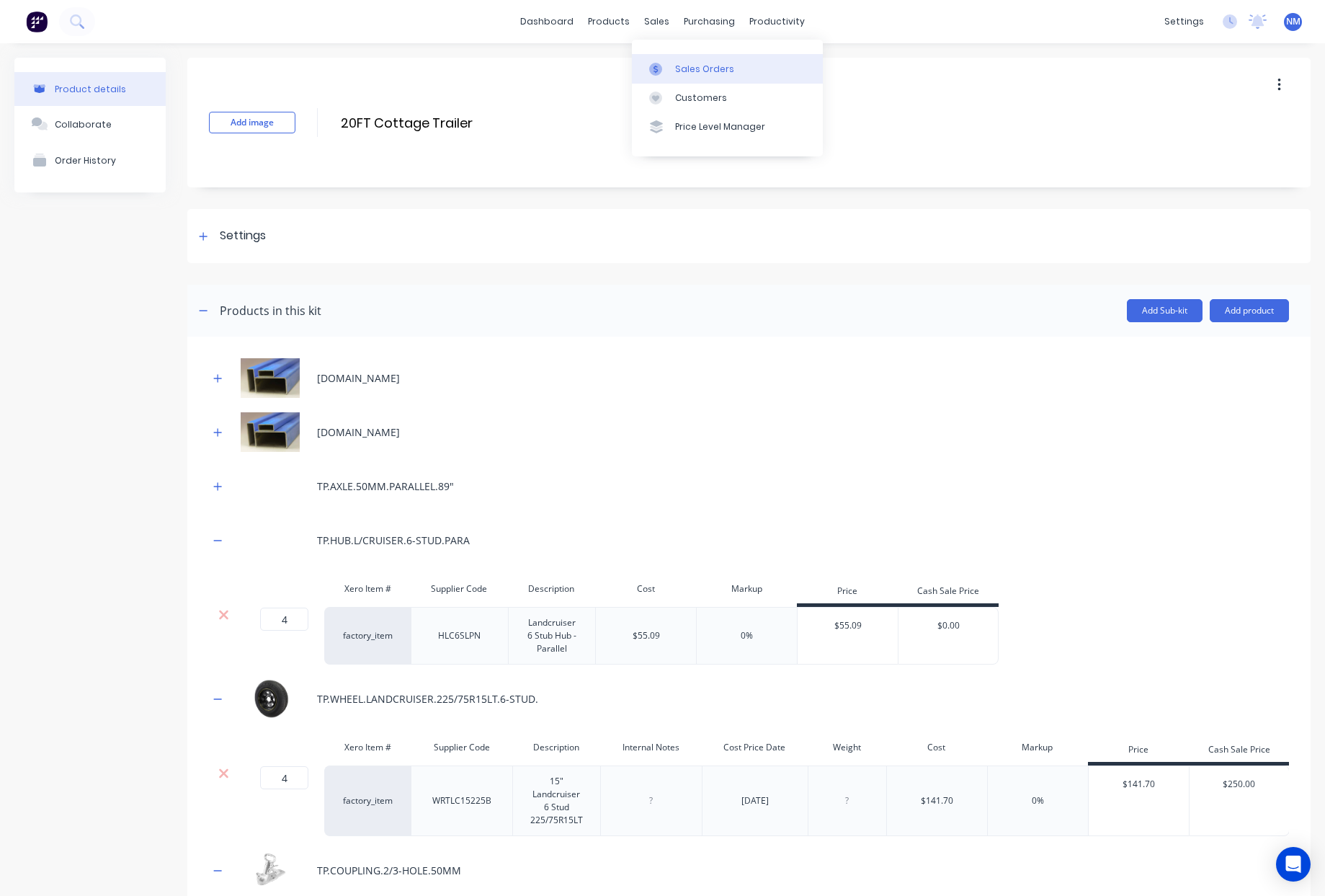
click at [722, 81] on link "Sales Orders" at bounding box center [727, 68] width 191 height 29
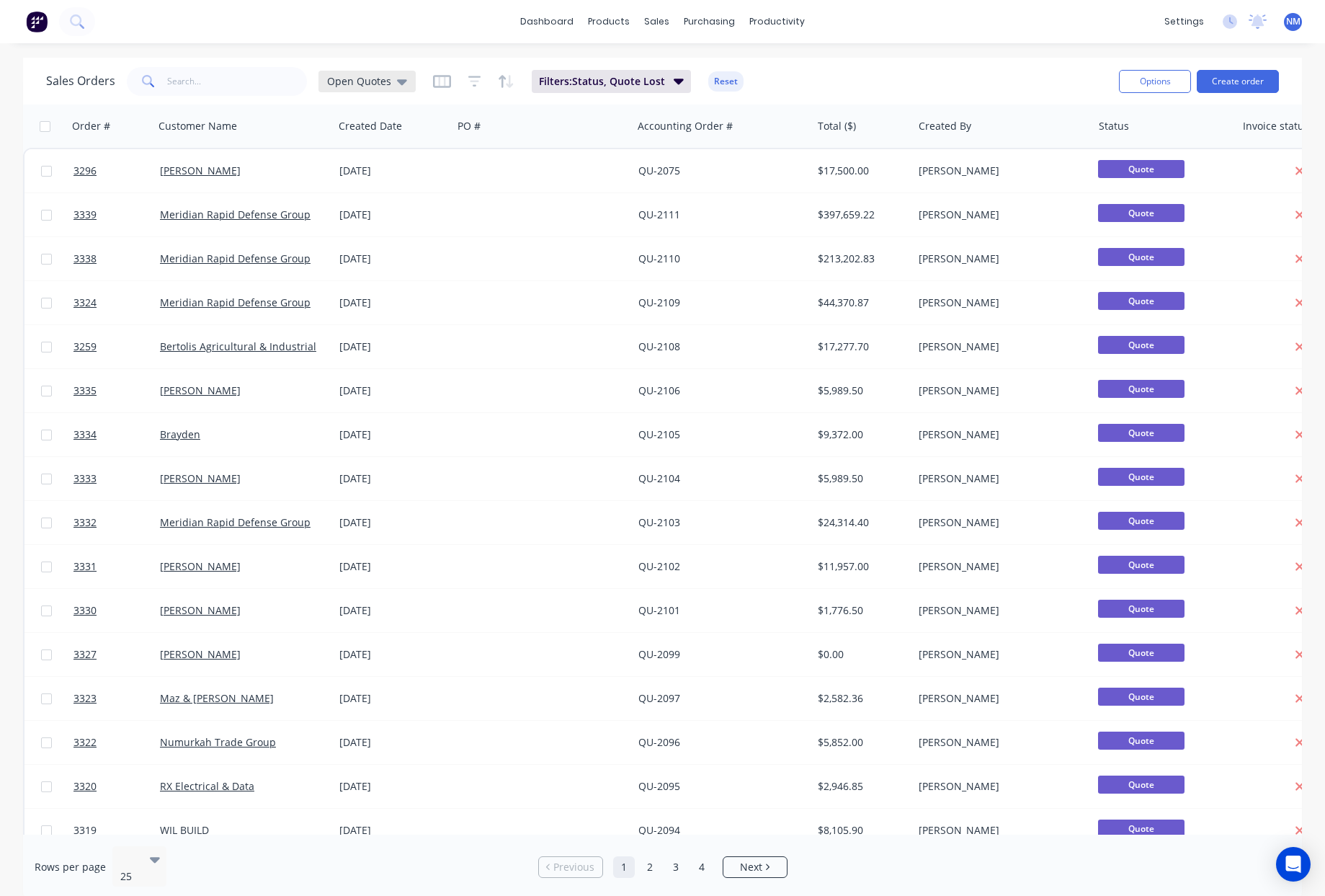
click at [377, 75] on span "Open Quotes" at bounding box center [359, 81] width 64 height 15
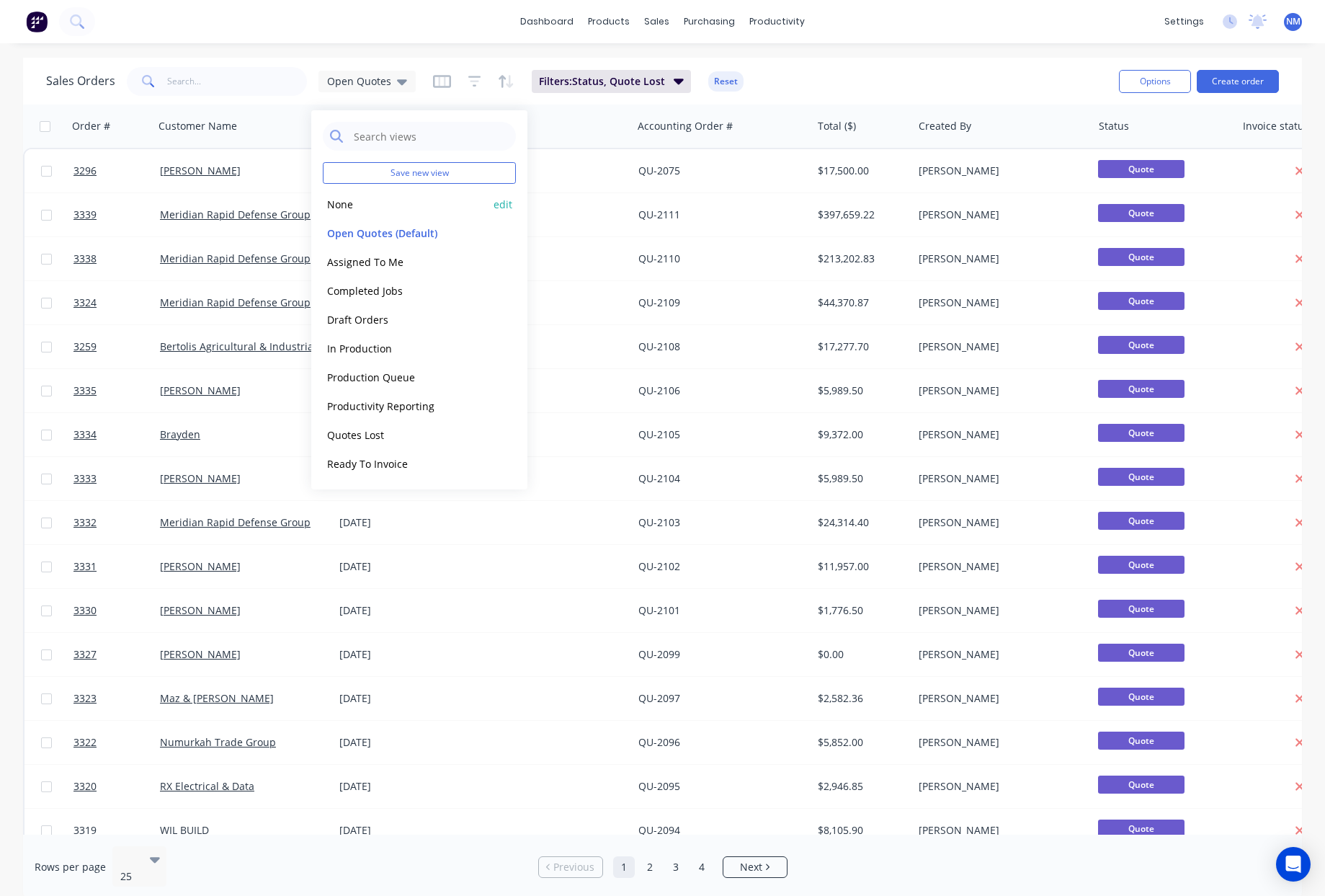
click at [358, 214] on div "None edit" at bounding box center [419, 204] width 193 height 29
click at [347, 206] on button "None" at bounding box center [404, 204] width 164 height 17
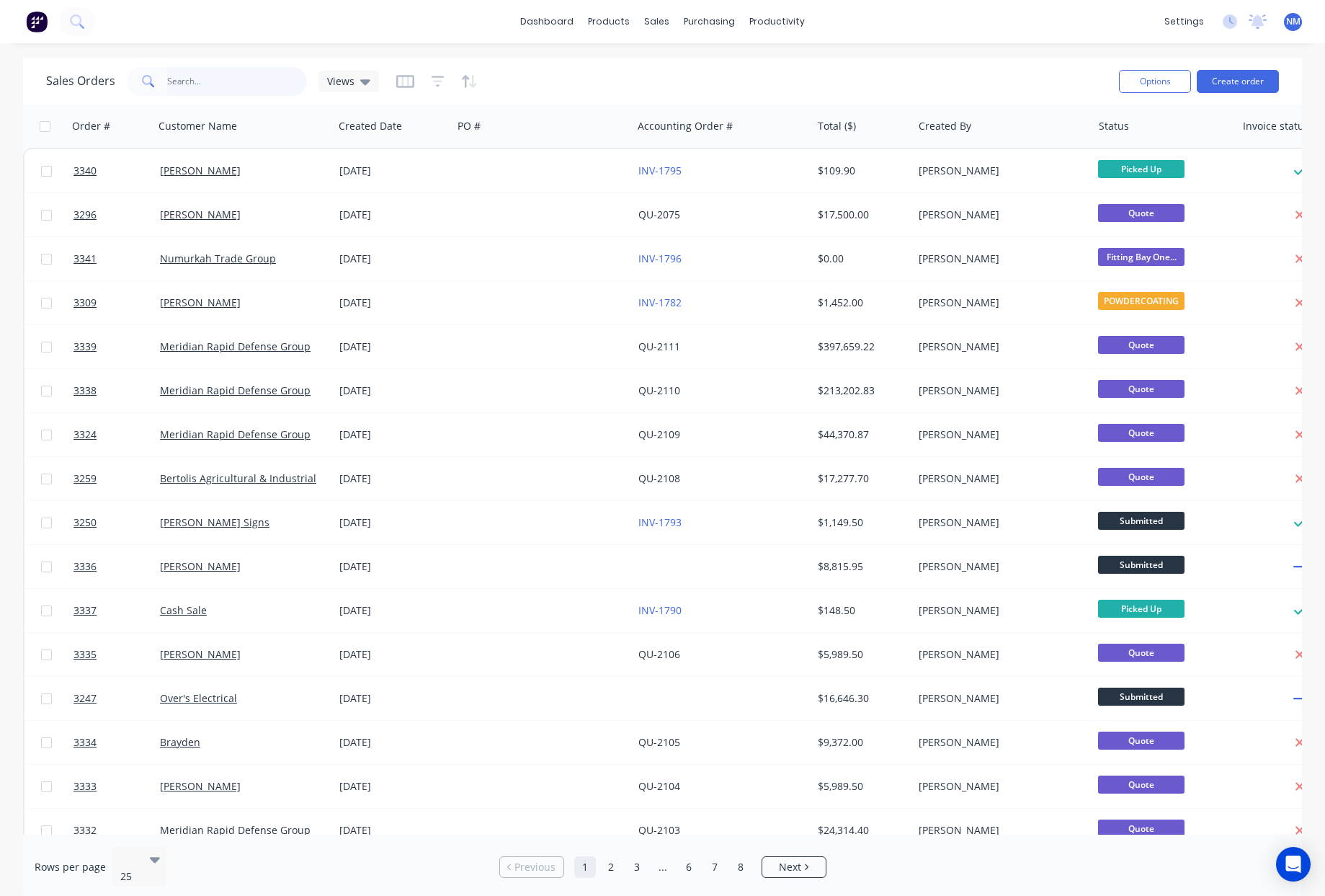
click at [202, 77] on input "text" at bounding box center [237, 82] width 140 height 29
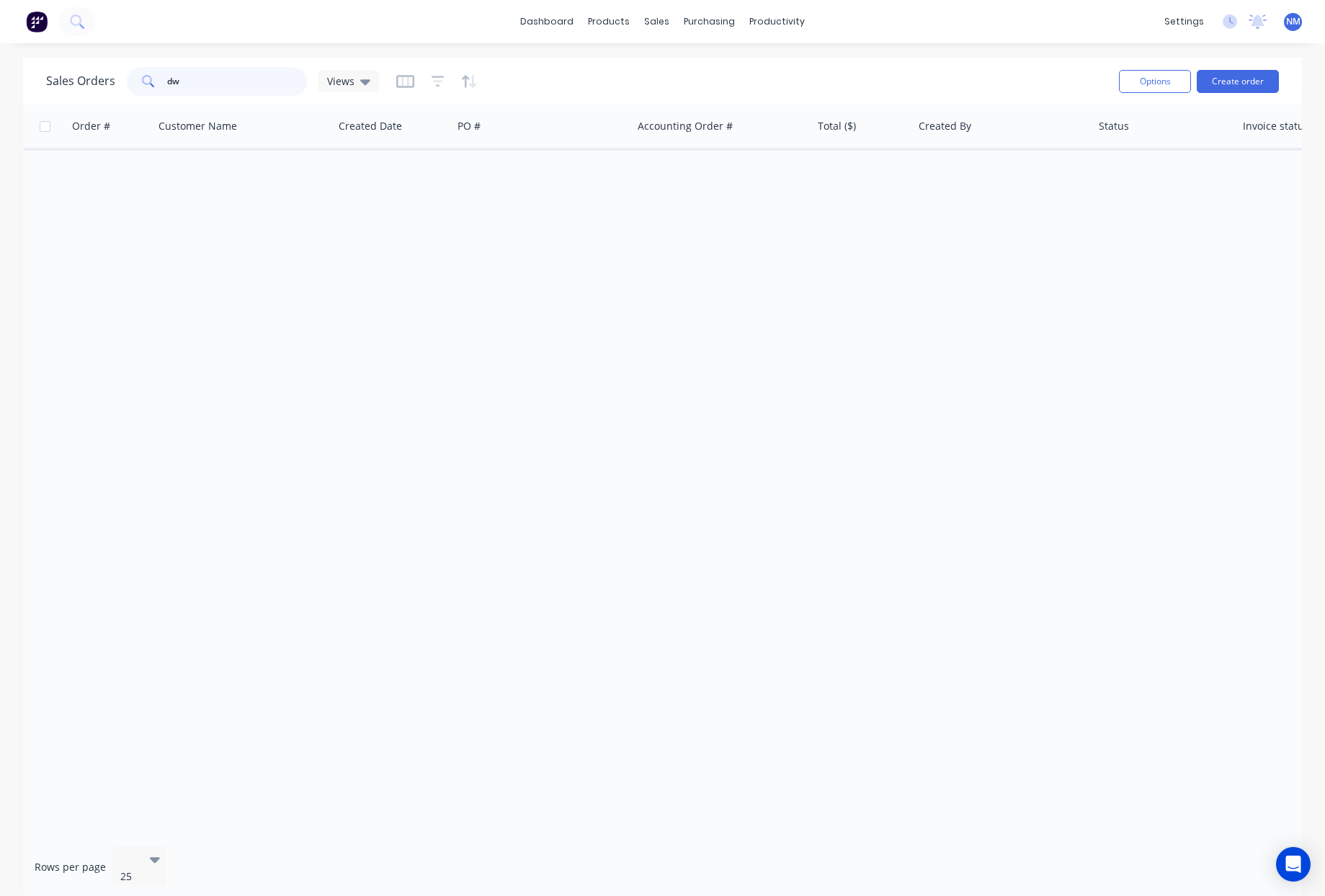
type input "d"
type input "e"
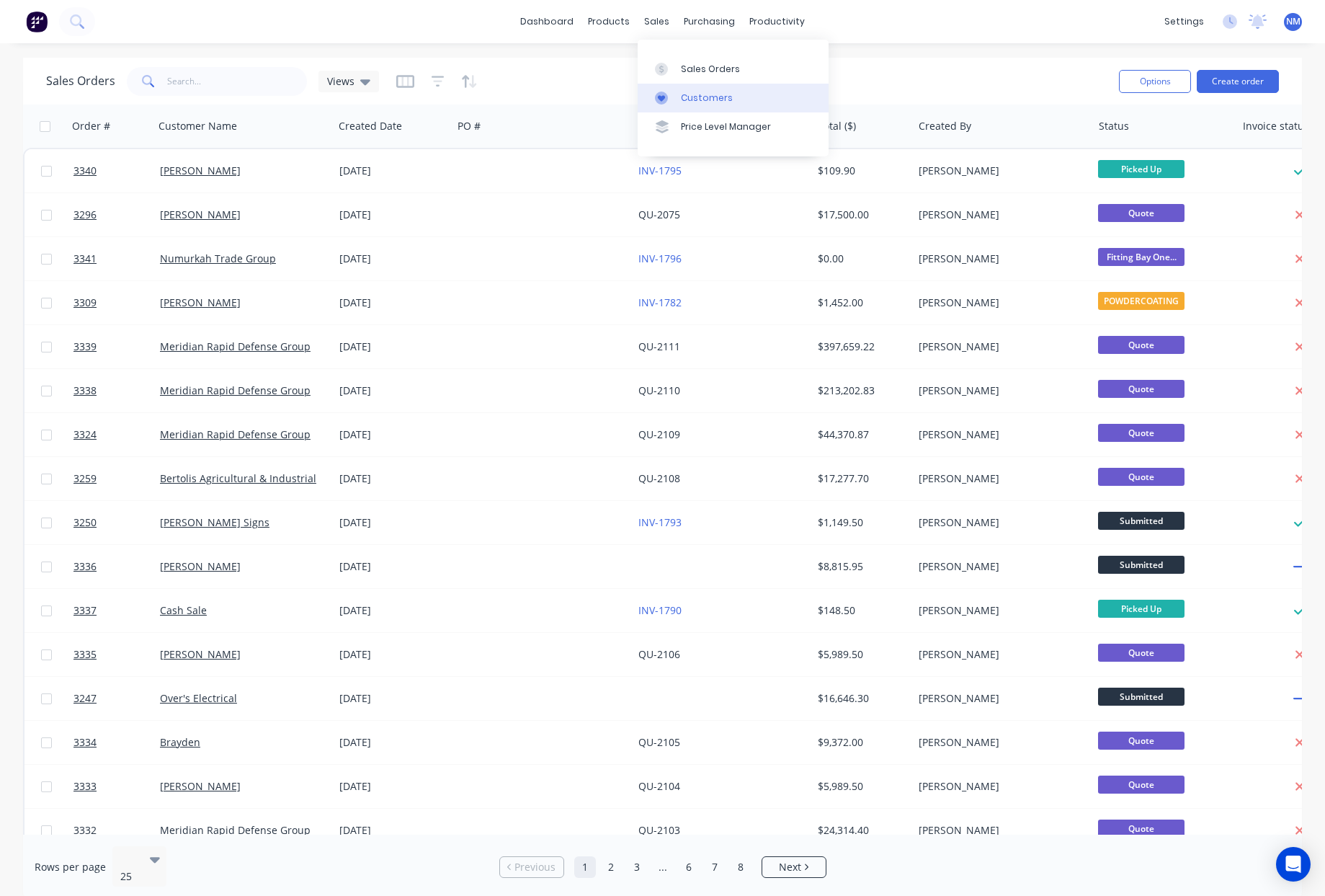
click at [723, 101] on div "Customers" at bounding box center [707, 98] width 52 height 13
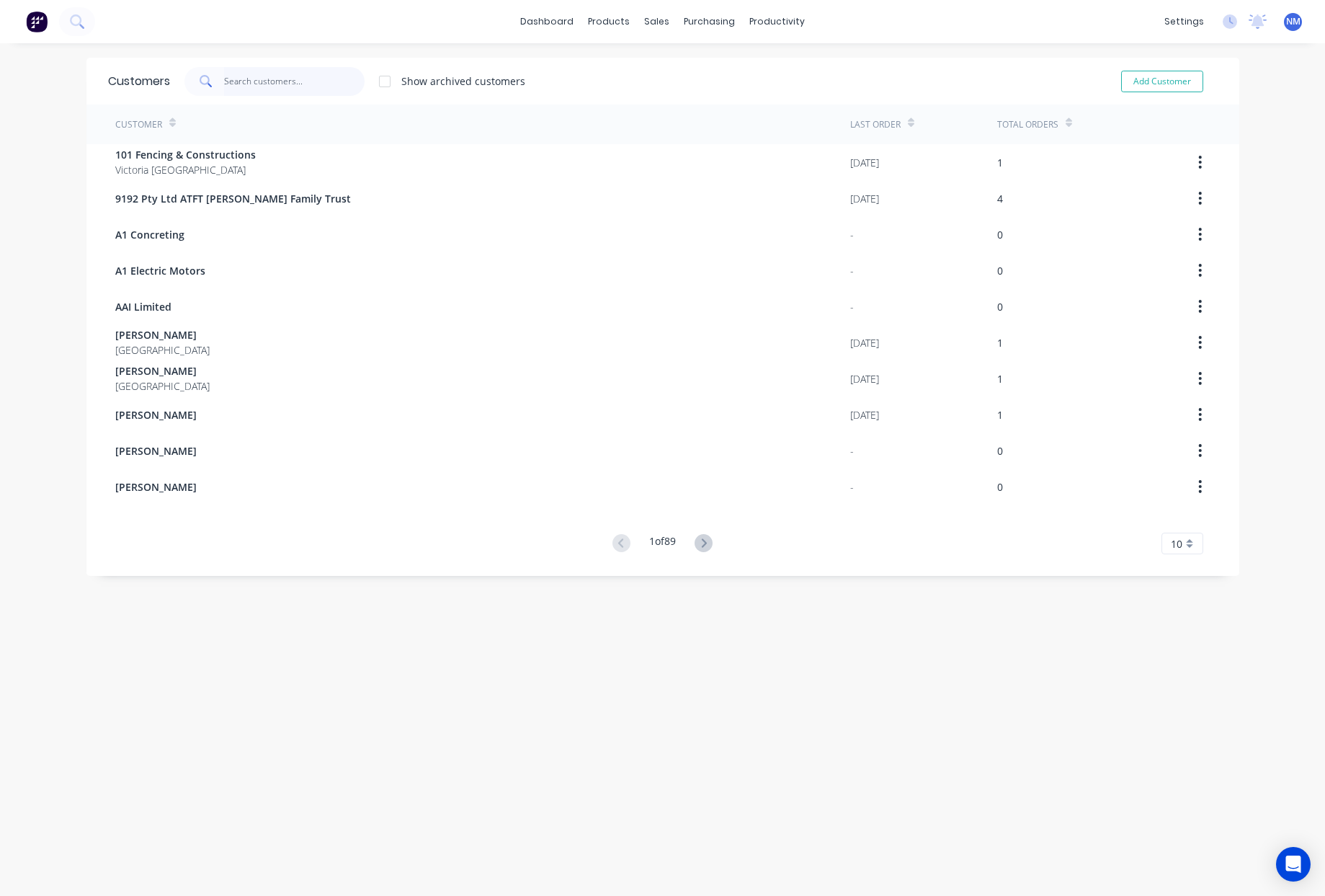
click at [317, 86] on input "text" at bounding box center [294, 82] width 140 height 29
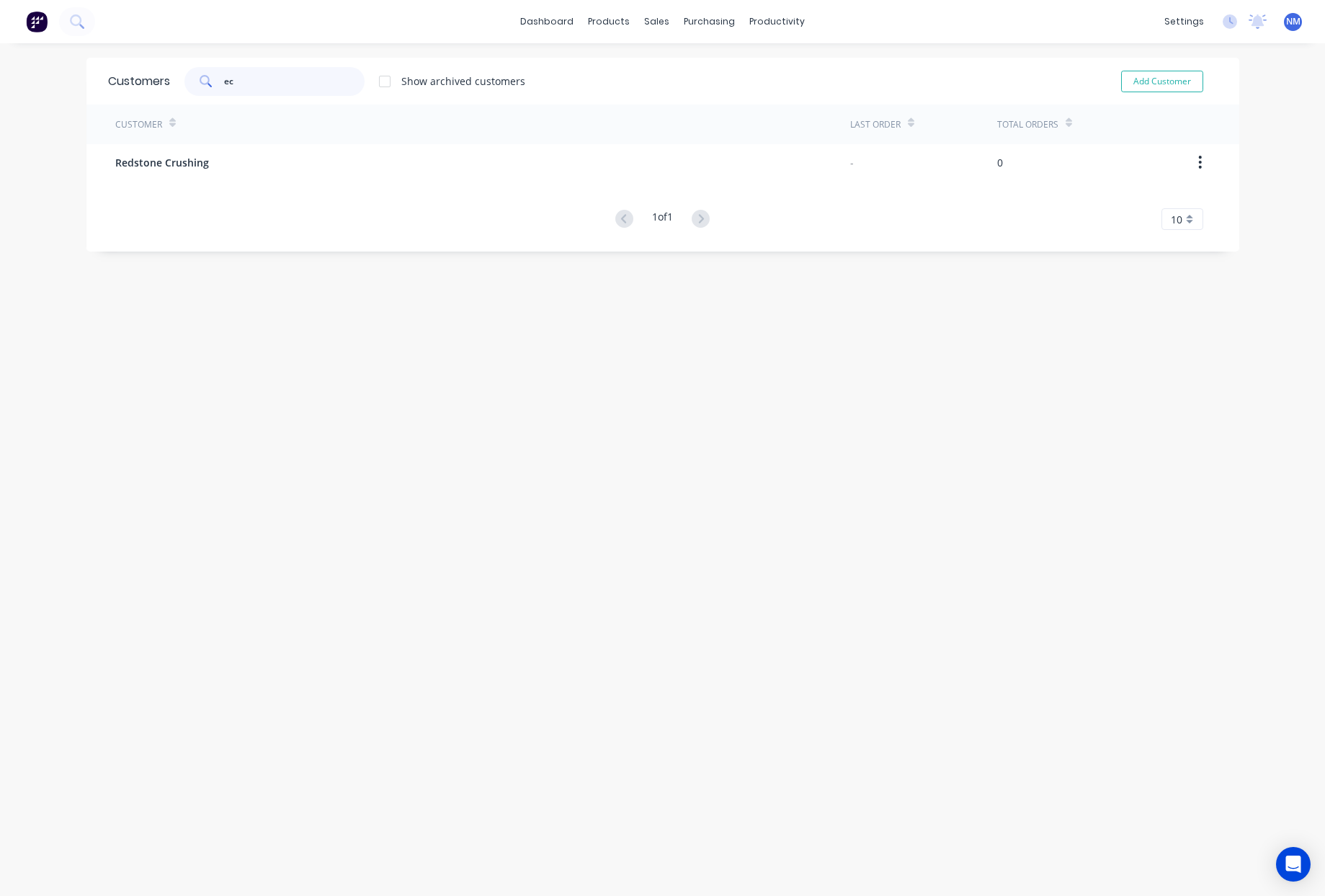
type input "e"
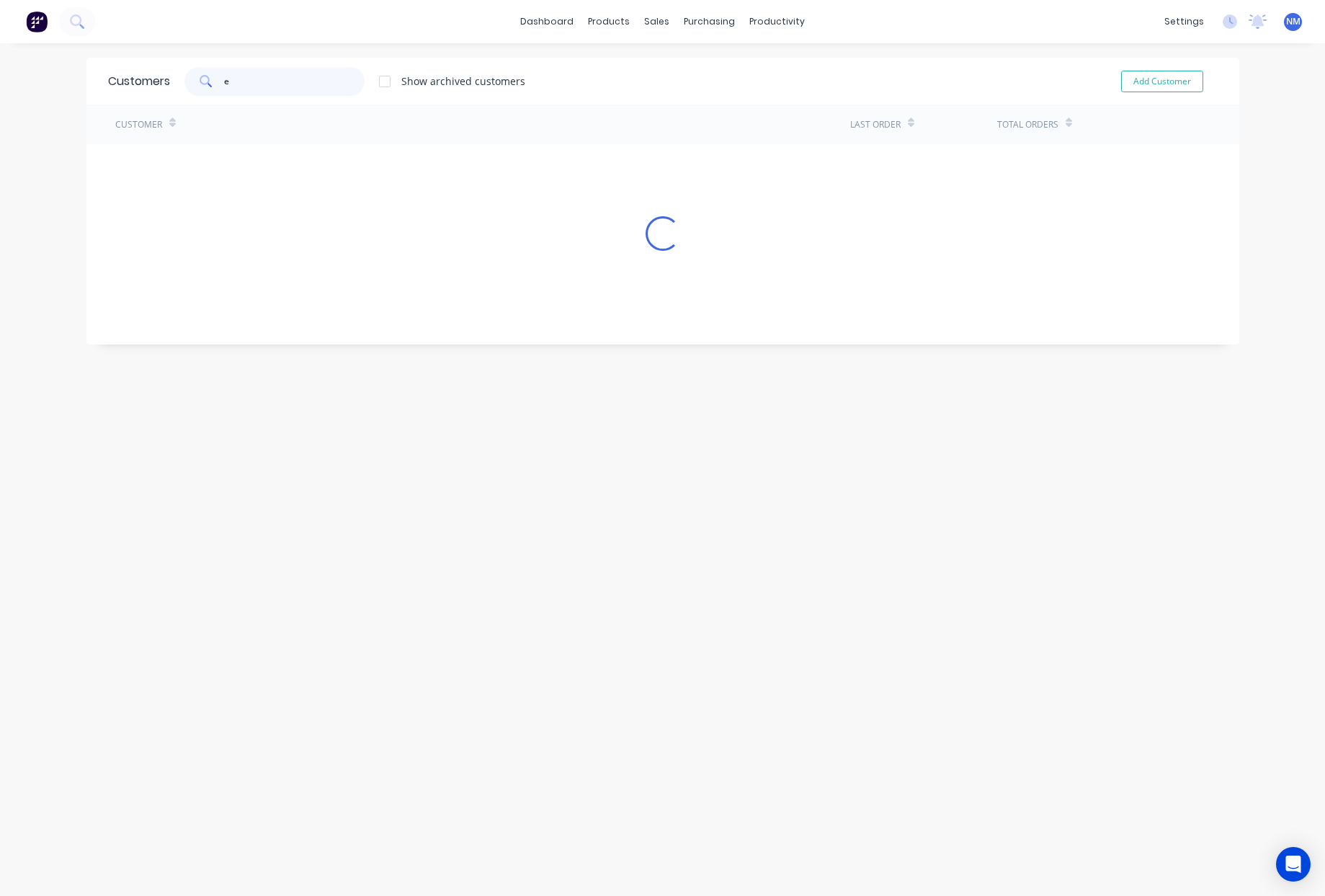
type input "e"
type input "d"
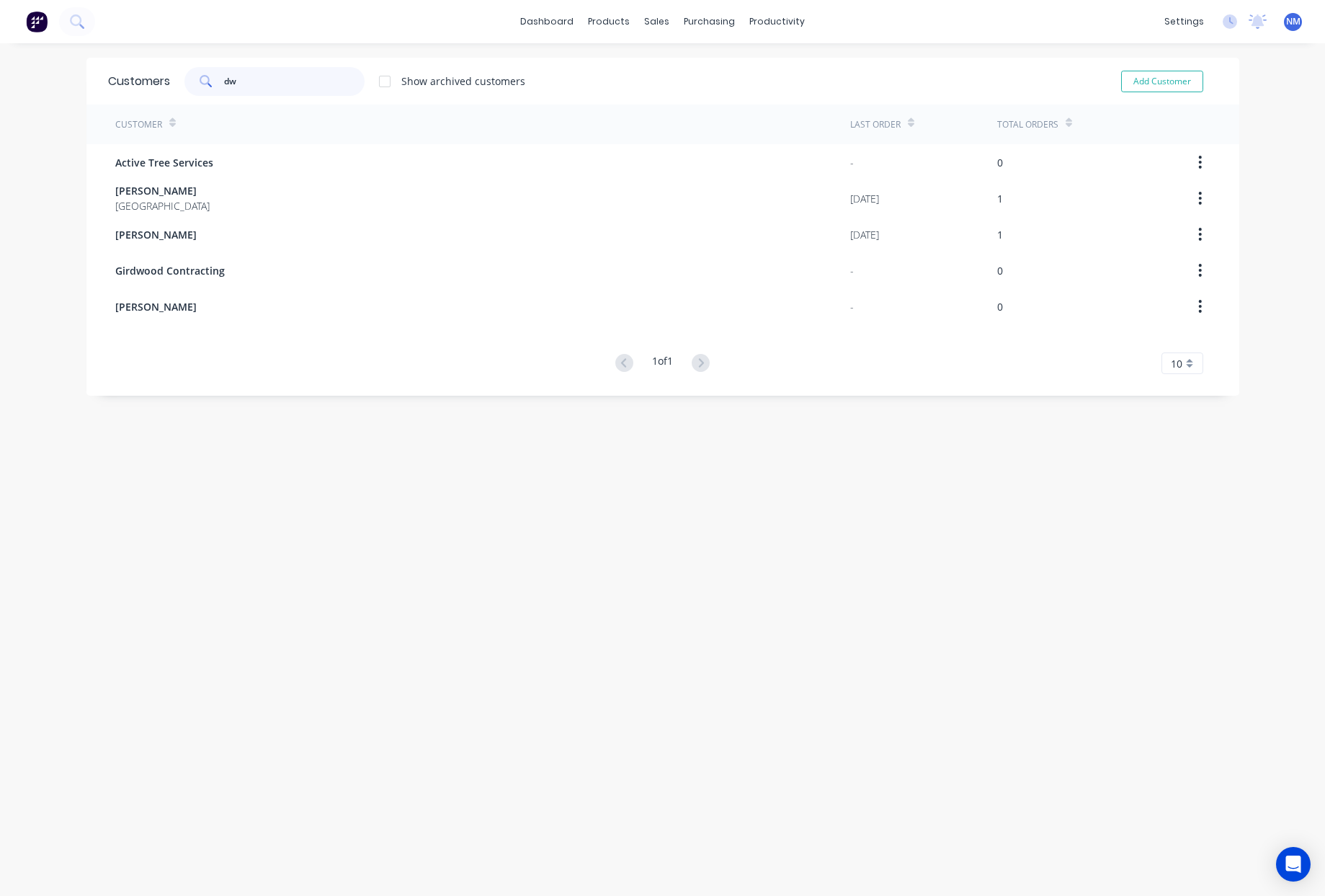
type input "d"
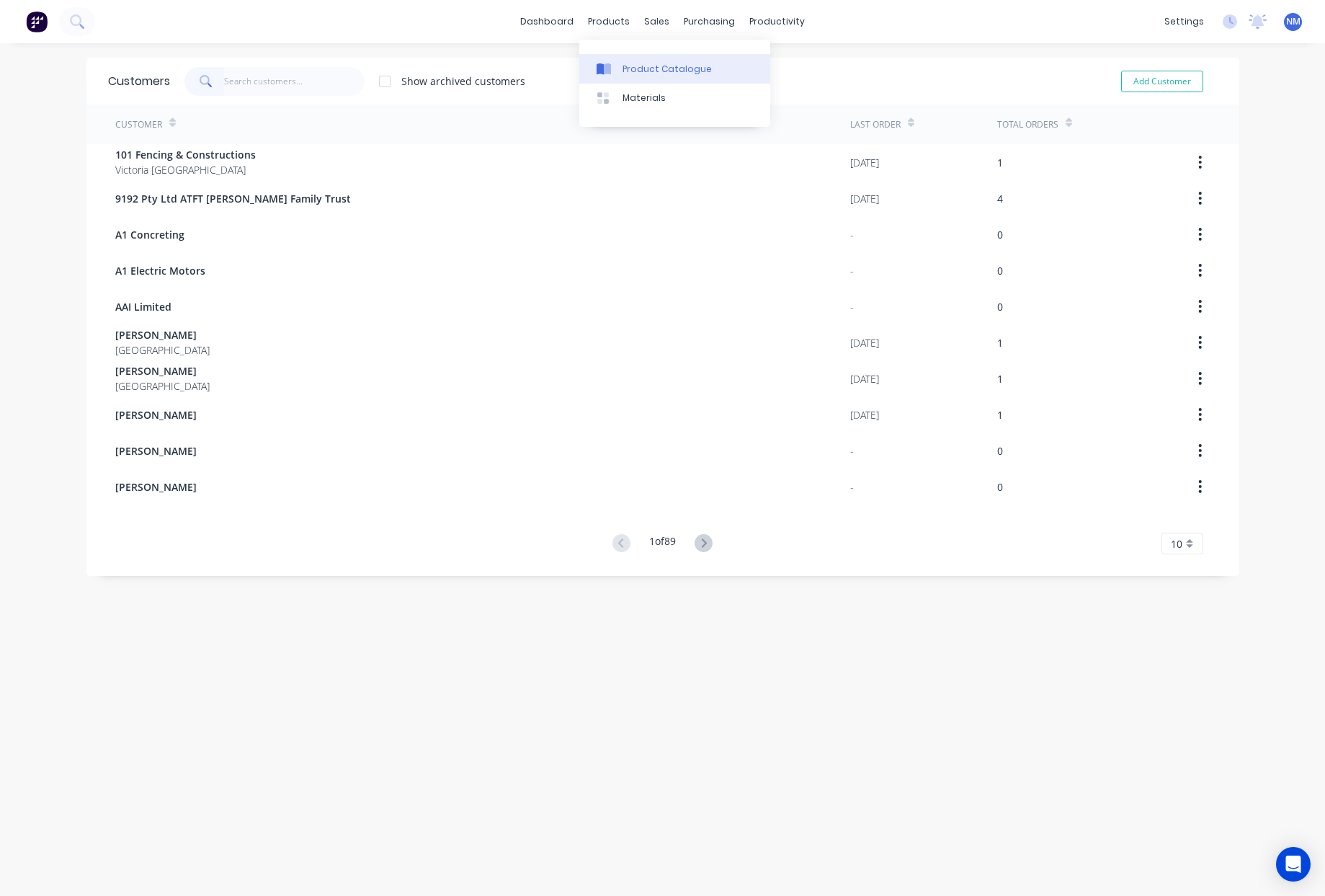
click at [646, 76] on link "Product Catalogue" at bounding box center [675, 68] width 191 height 29
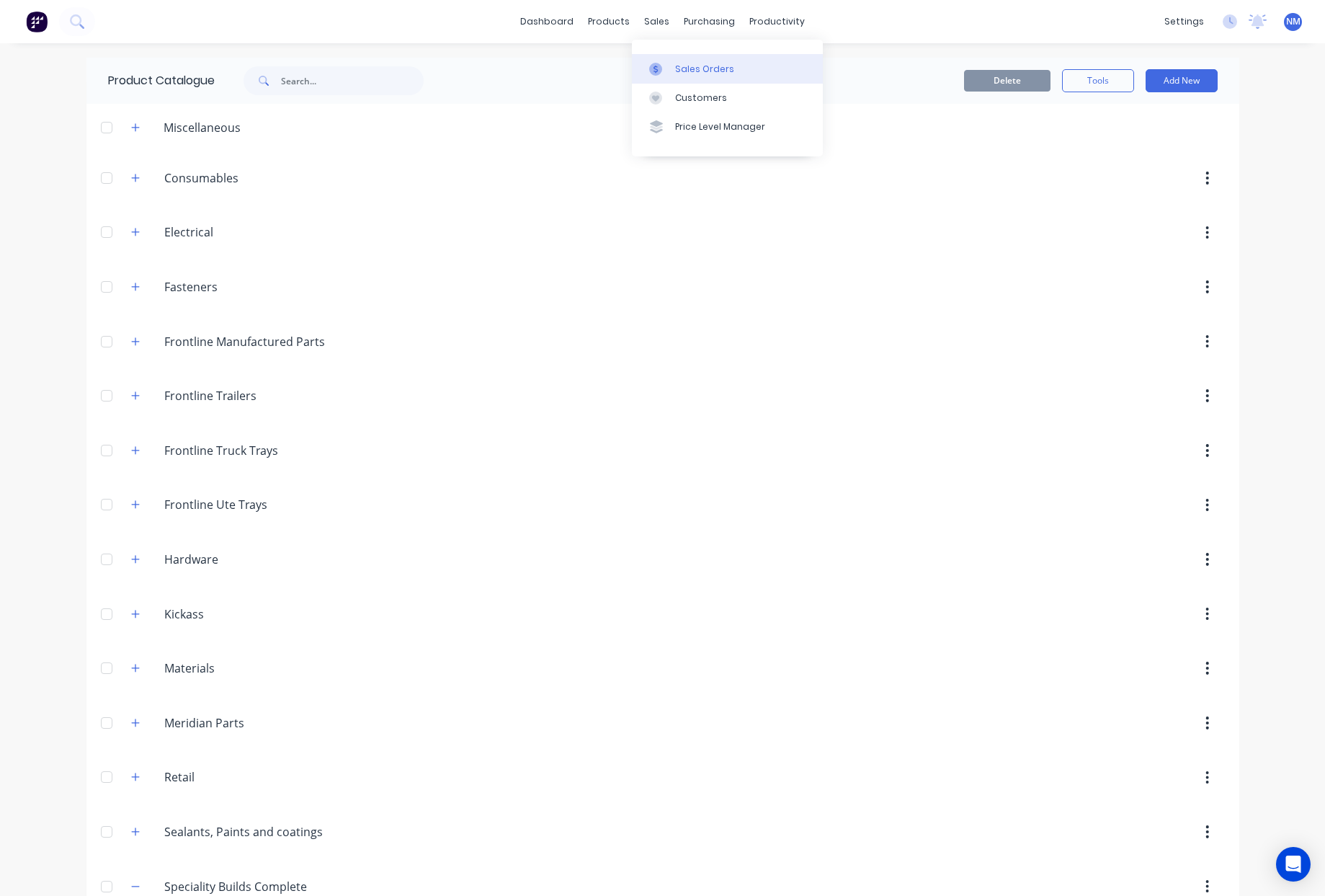
click at [704, 81] on link "Sales Orders" at bounding box center [727, 68] width 191 height 29
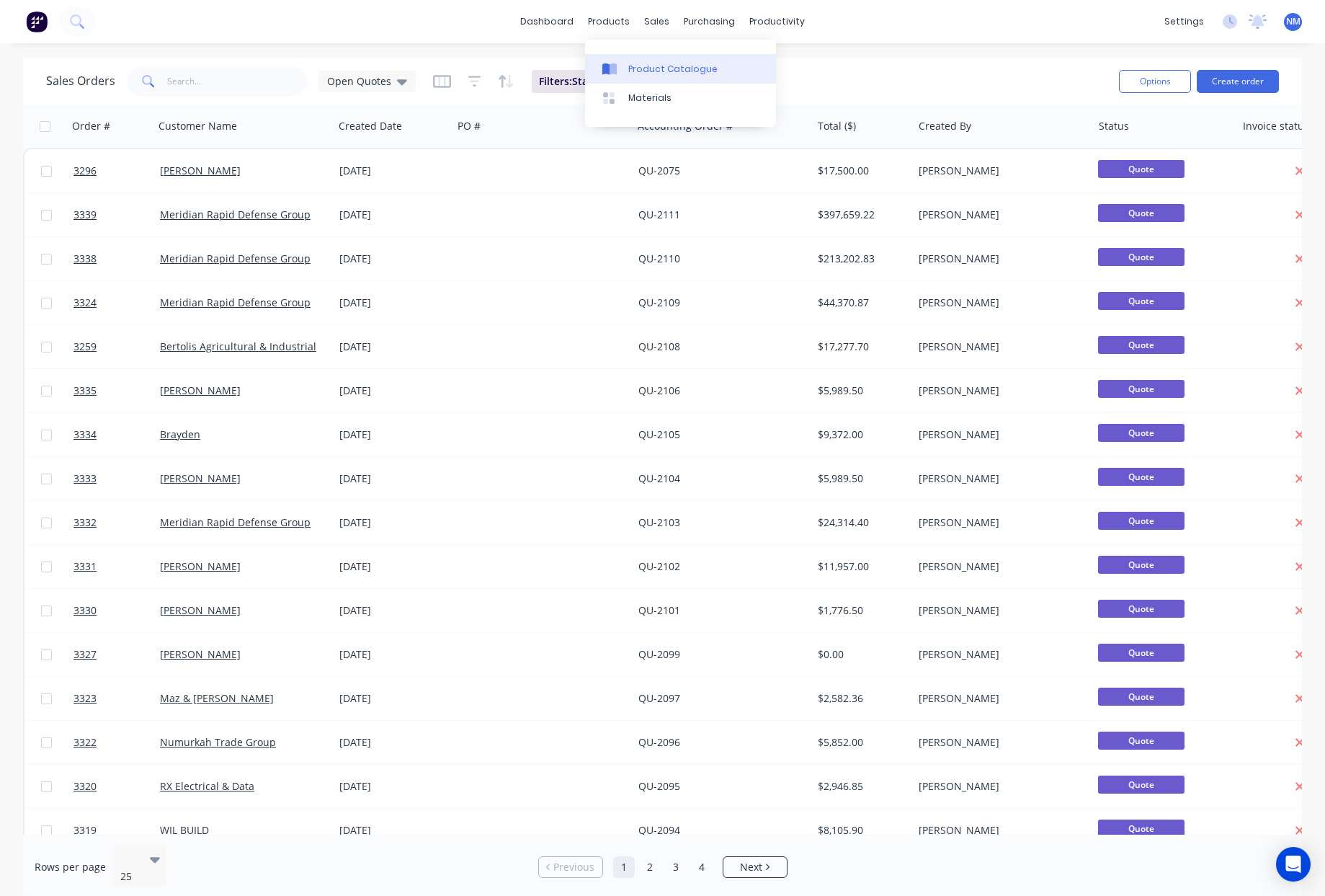
click at [630, 69] on div "Product Catalogue" at bounding box center [673, 69] width 90 height 13
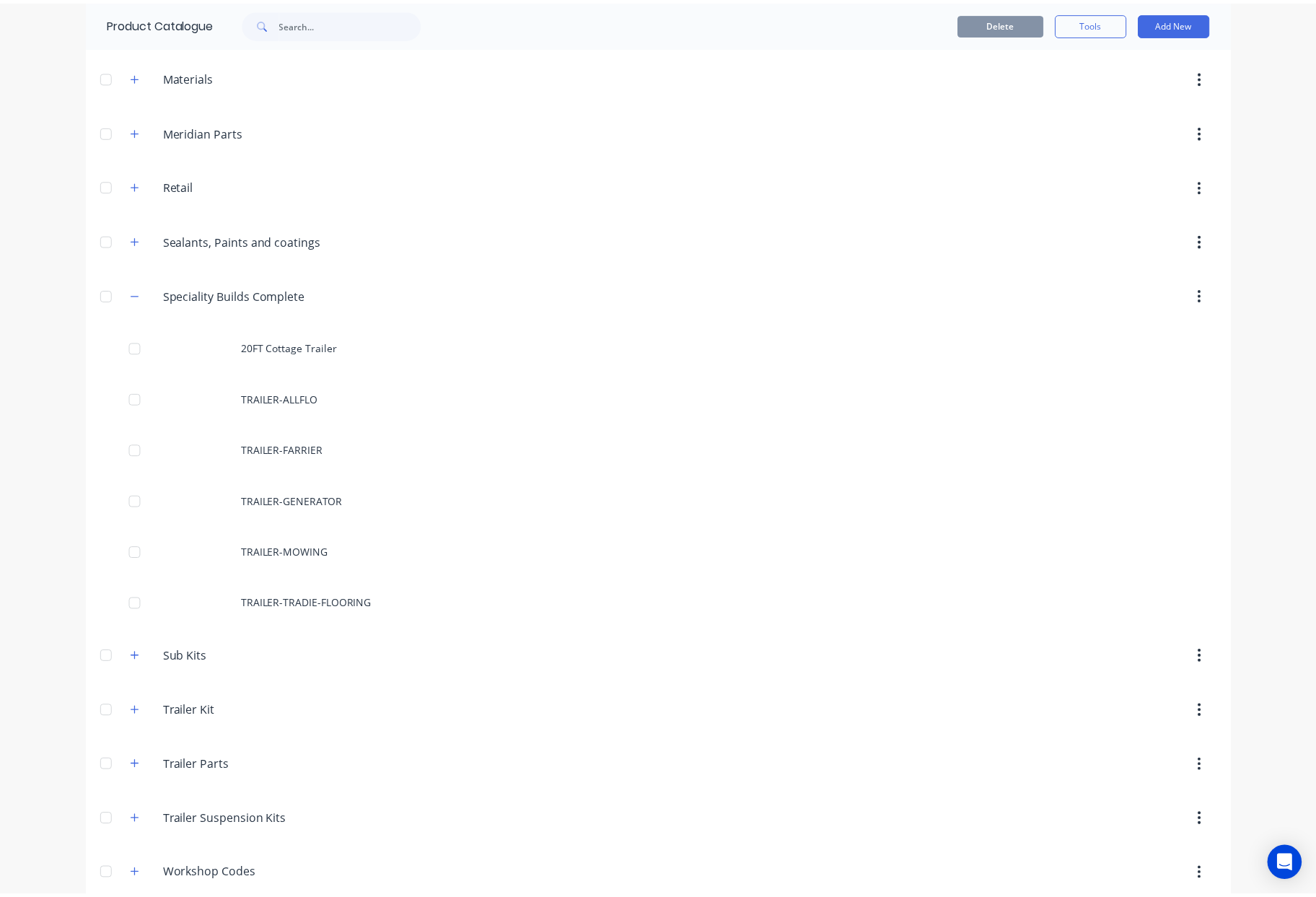
scroll to position [667, 0]
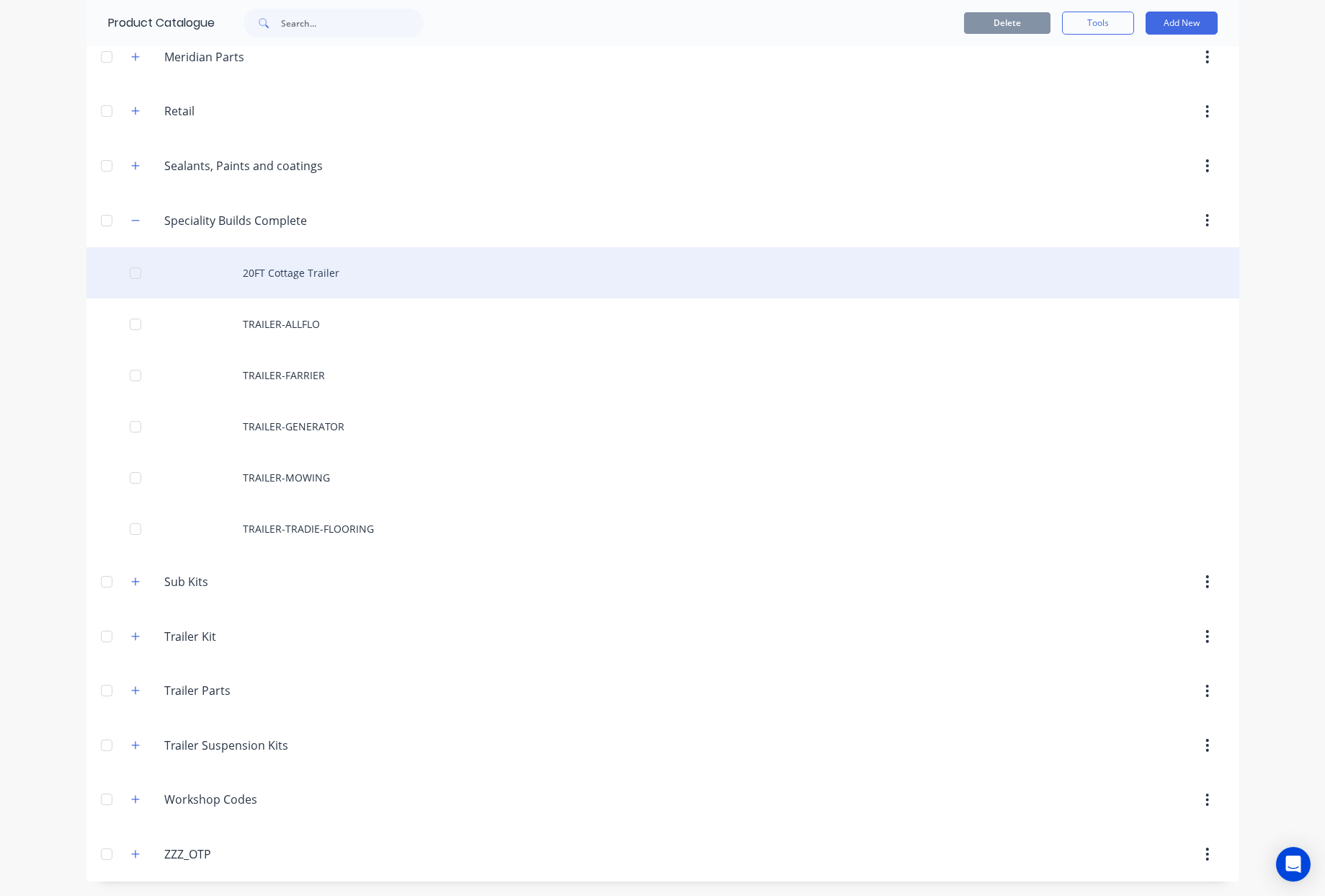
click at [285, 270] on div "20FT Cottage Trailer" at bounding box center [663, 273] width 1153 height 52
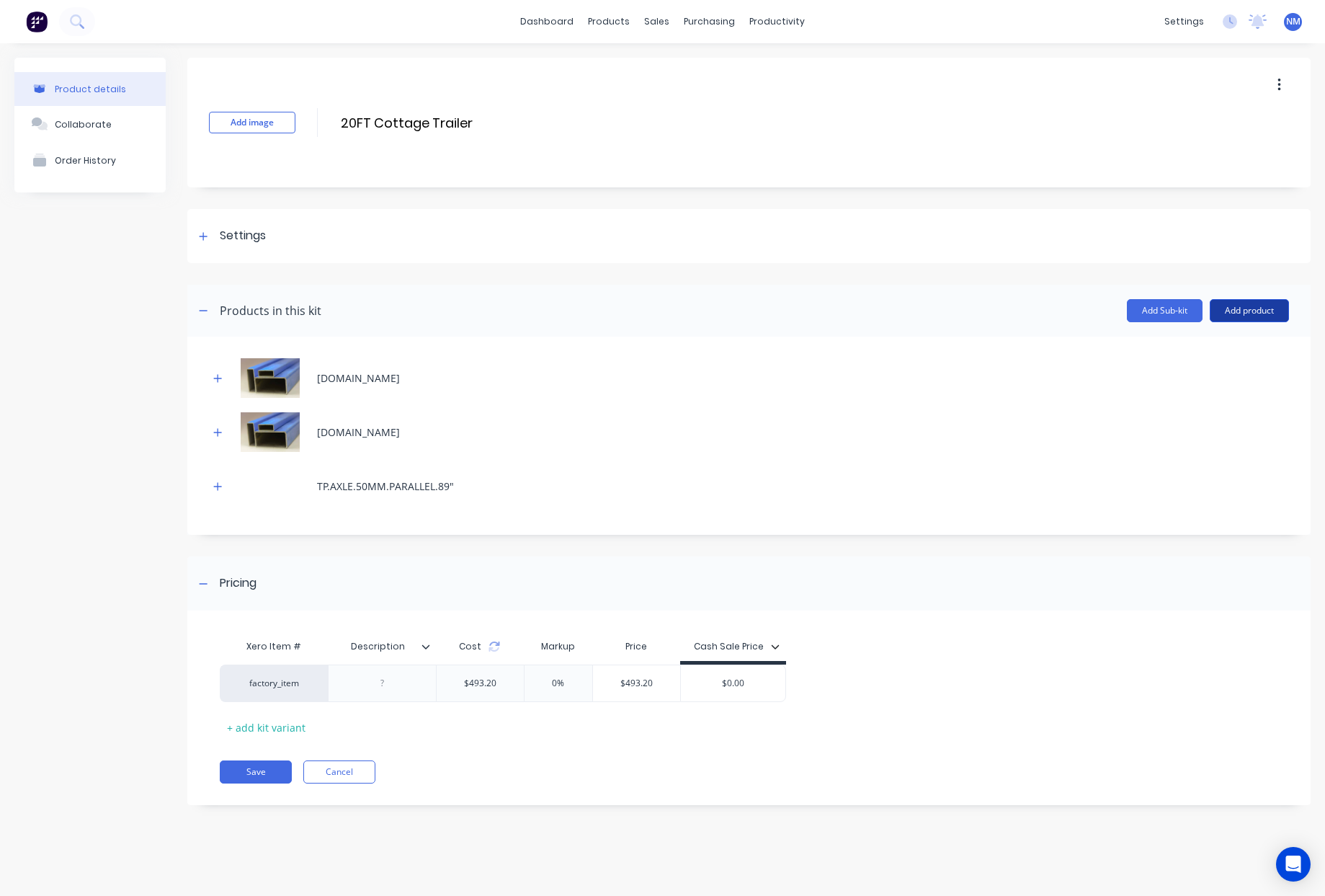
click at [1258, 312] on button "Add product" at bounding box center [1250, 310] width 79 height 23
click at [1237, 341] on div "Product catalogue" at bounding box center [1221, 347] width 111 height 21
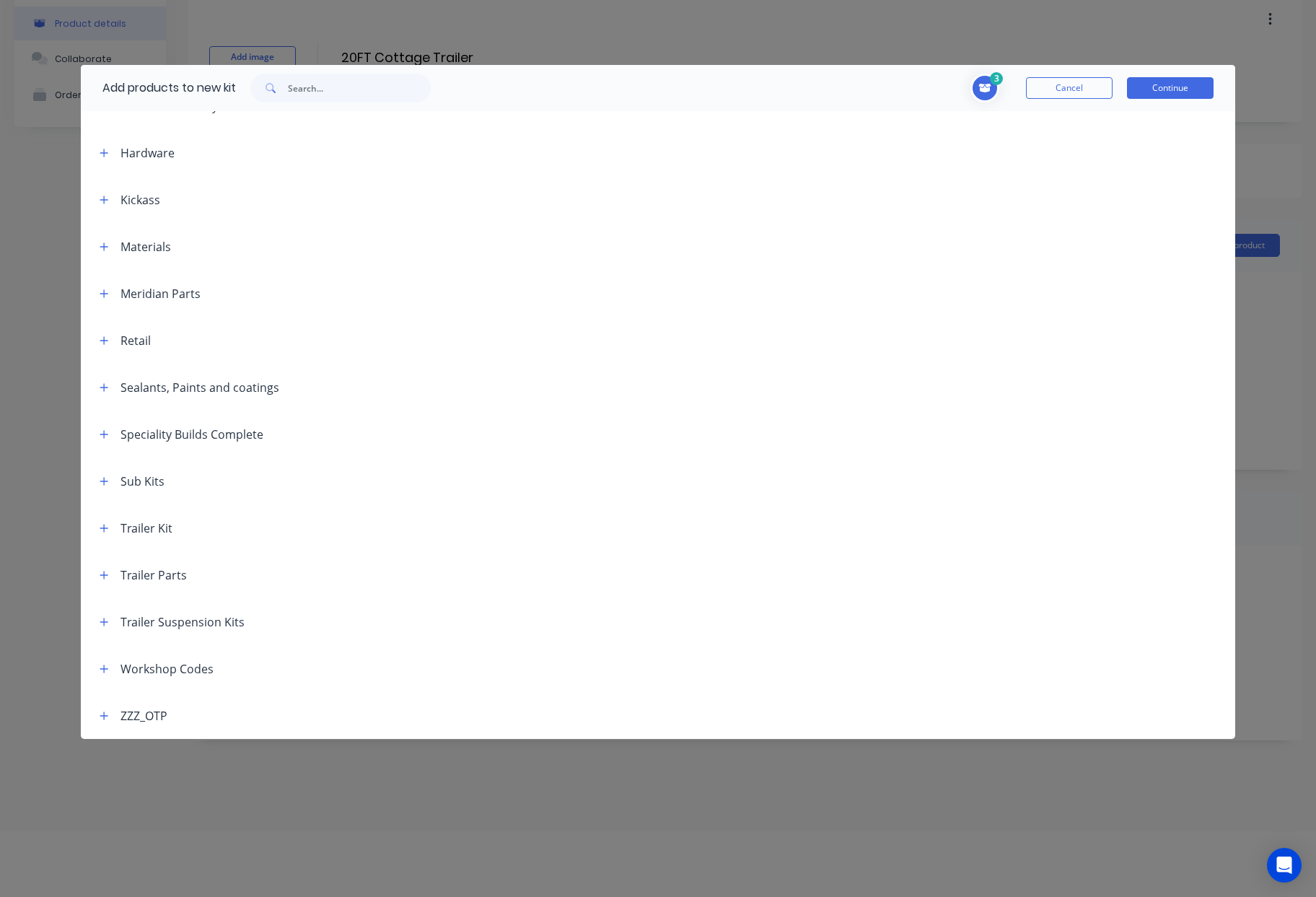
scroll to position [72, 0]
click at [103, 575] on icon "button" at bounding box center [104, 575] width 8 height 8
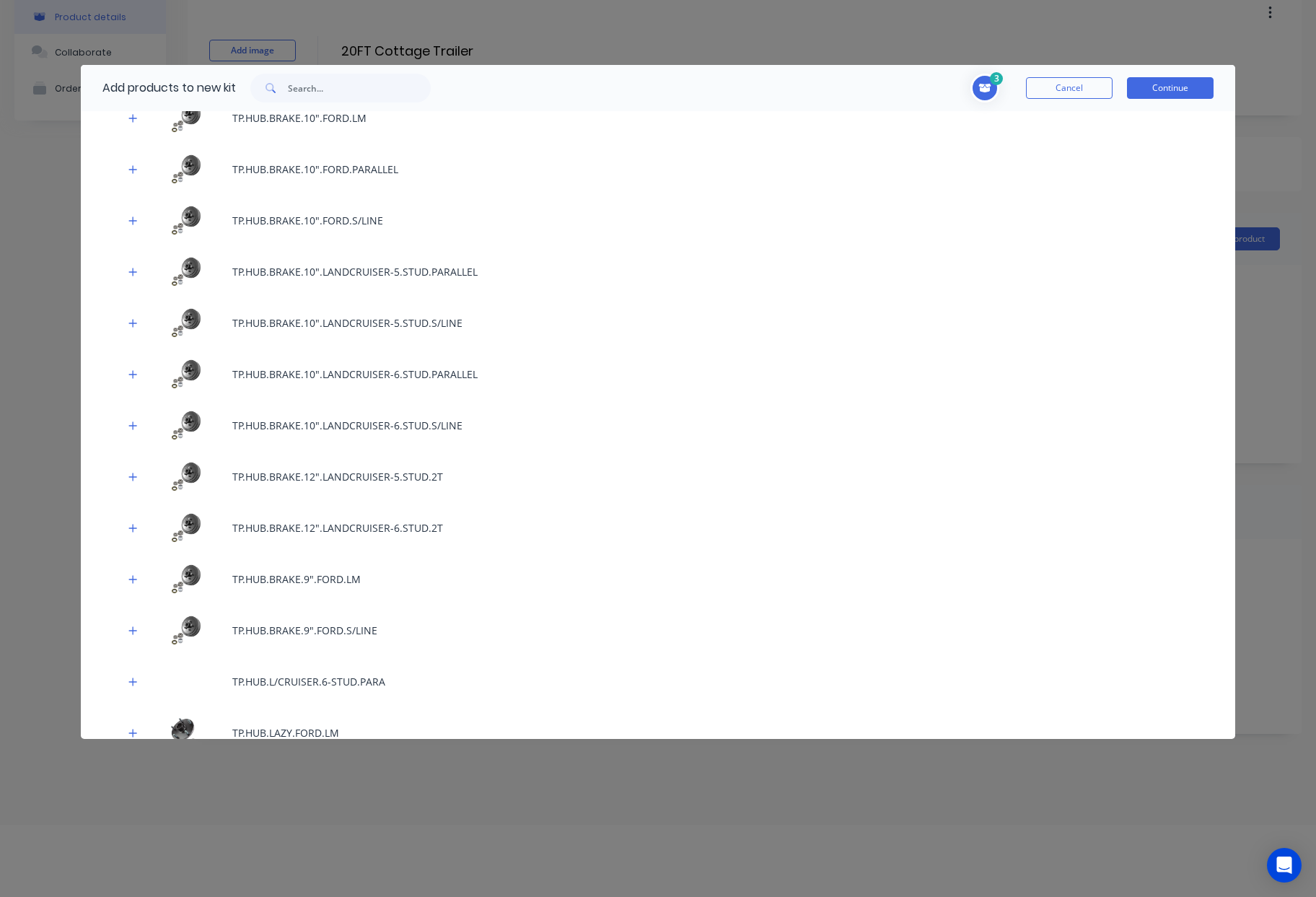
scroll to position [5679, 0]
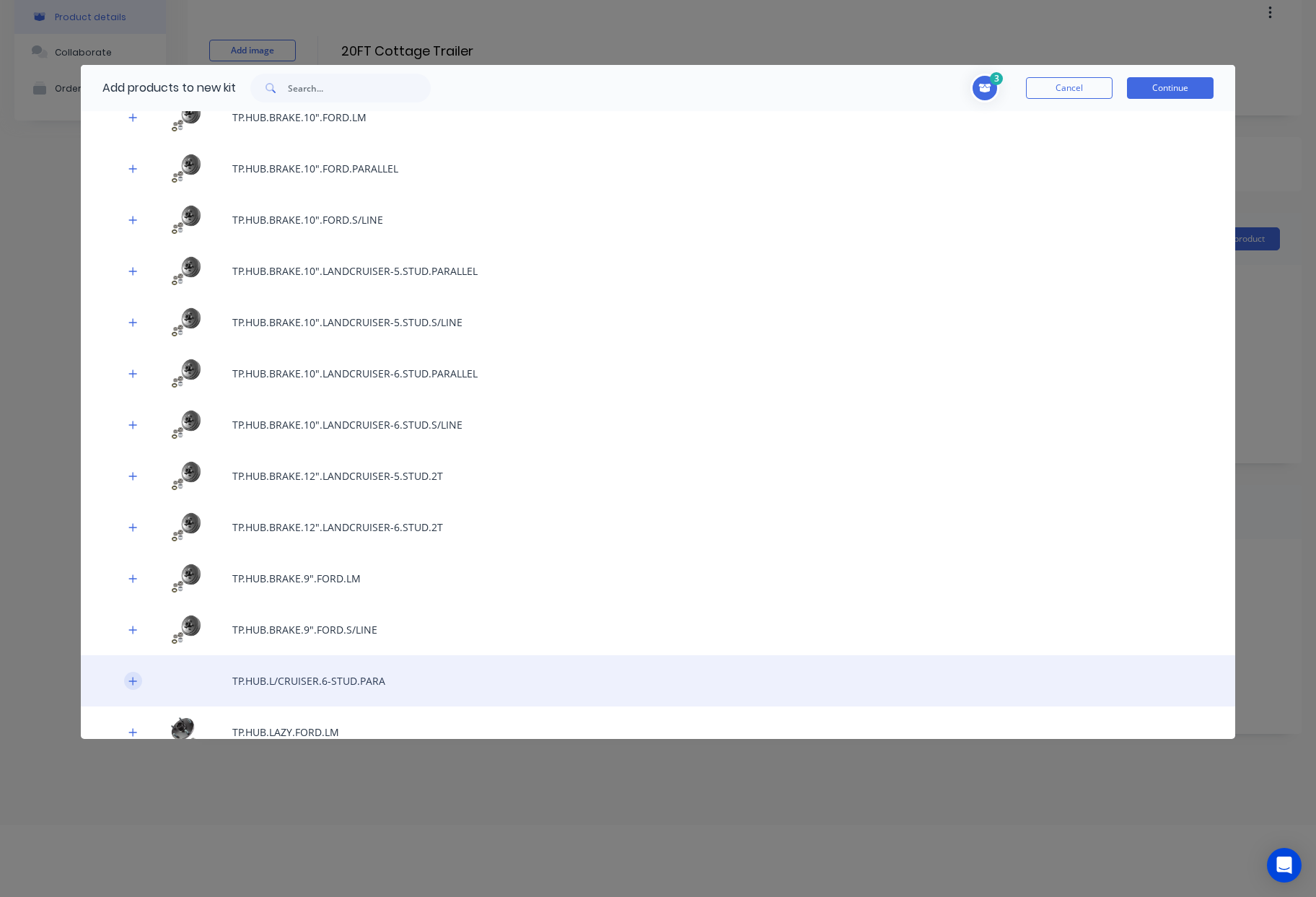
click at [131, 682] on icon "button" at bounding box center [133, 681] width 9 height 10
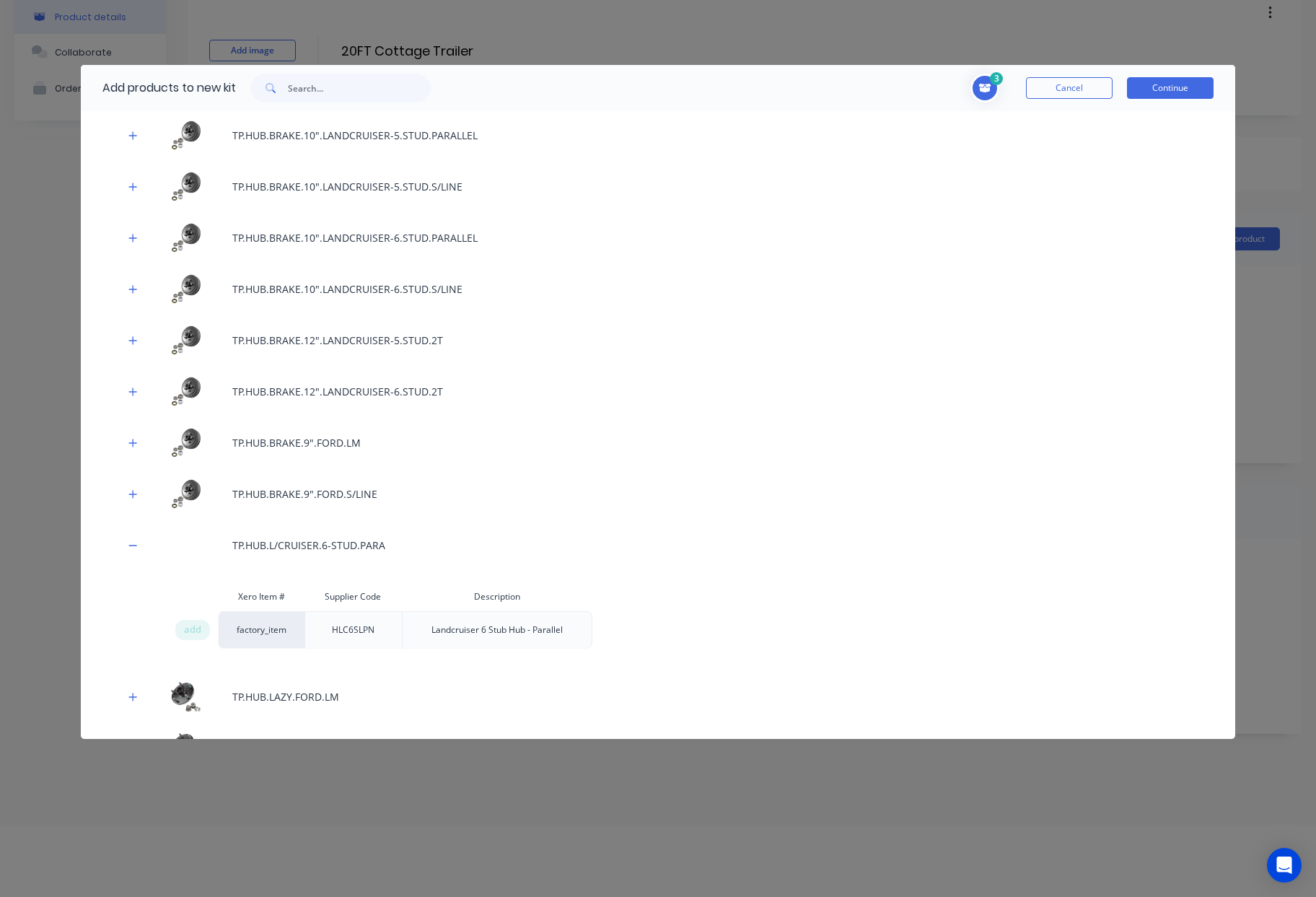
scroll to position [5819, 0]
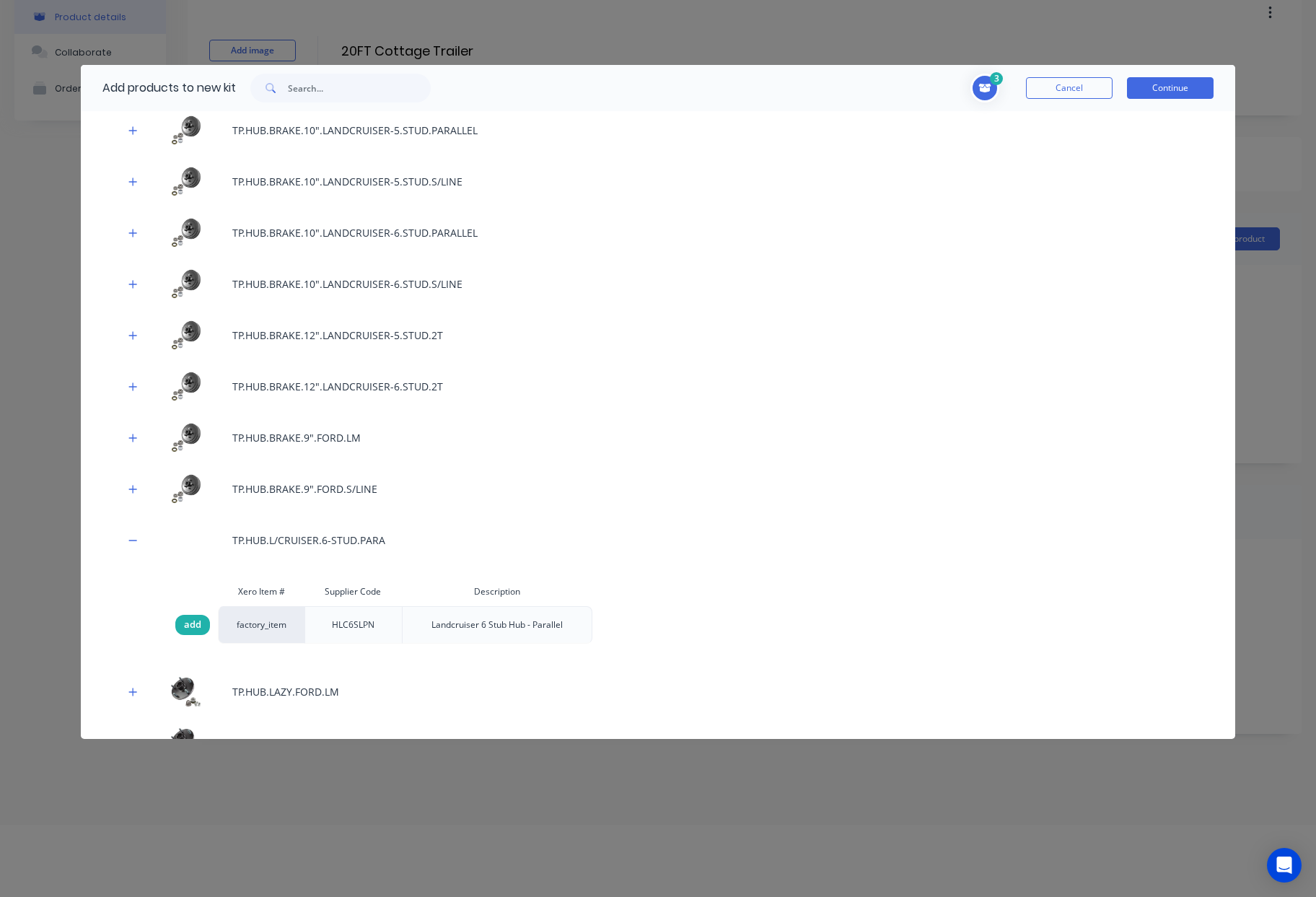
click at [190, 626] on span "add" at bounding box center [193, 625] width 17 height 14
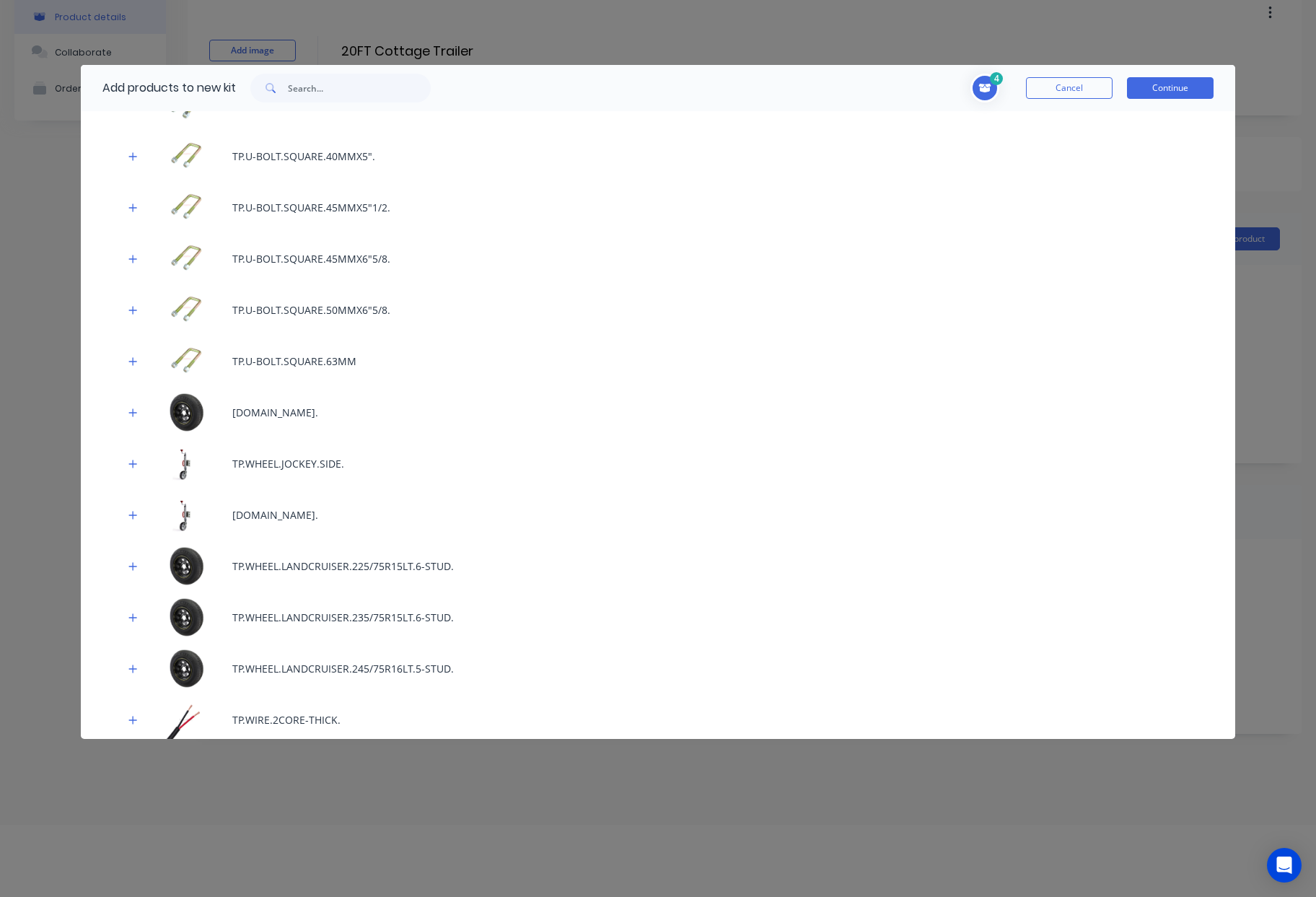
scroll to position [9762, 0]
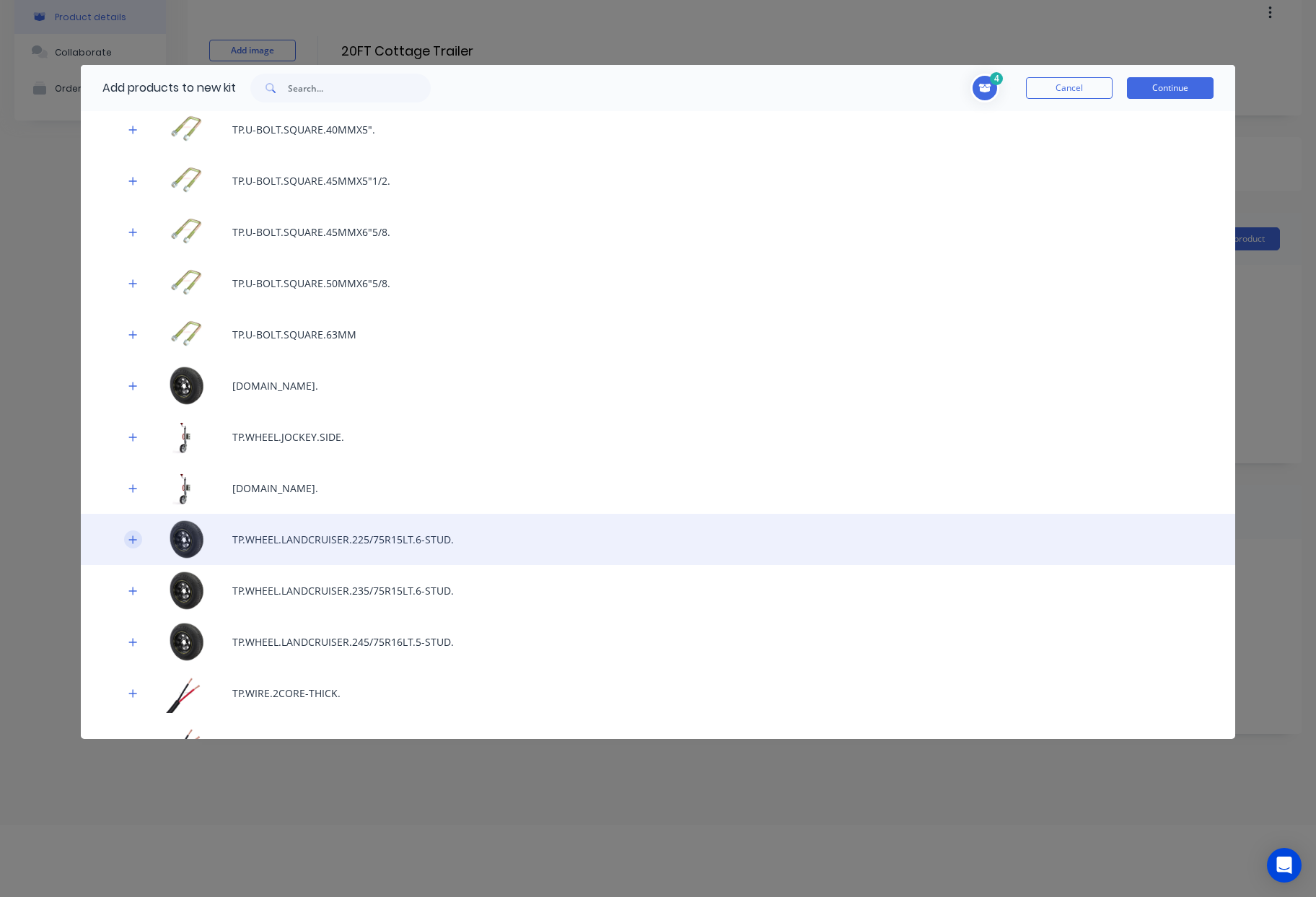
click at [134, 538] on icon "button" at bounding box center [133, 539] width 9 height 10
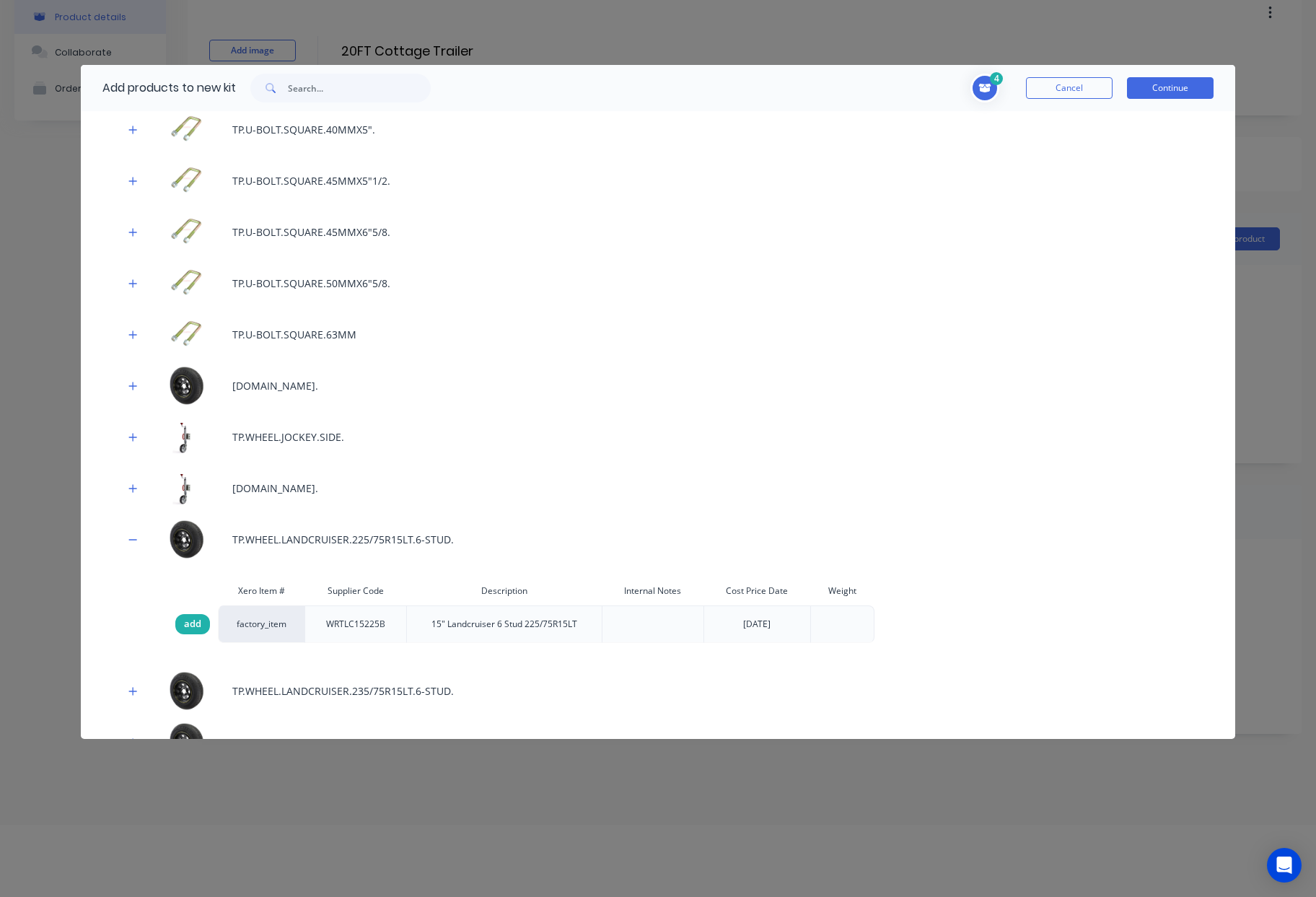
click at [190, 627] on span "add" at bounding box center [193, 624] width 17 height 14
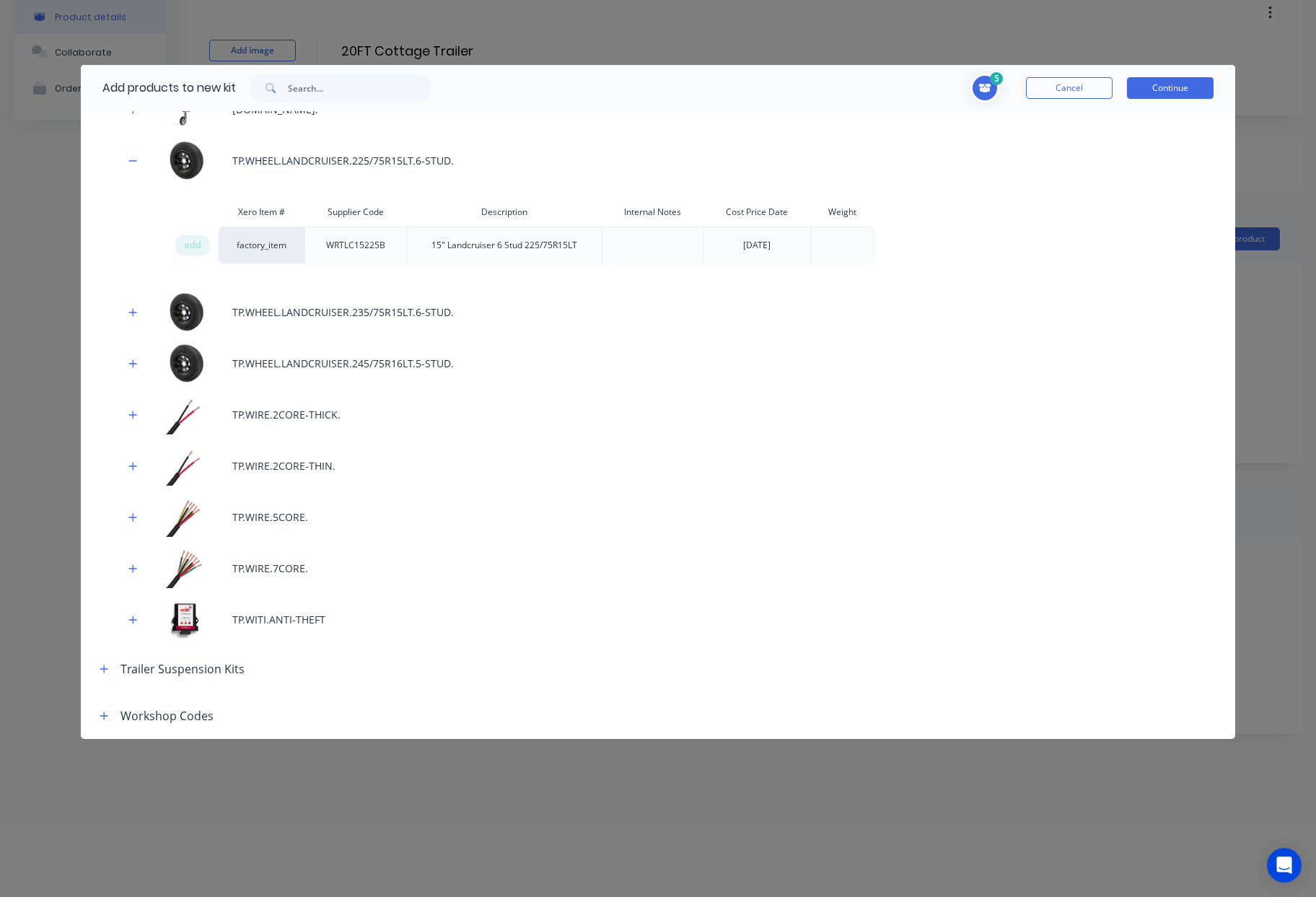
scroll to position [10188, 0]
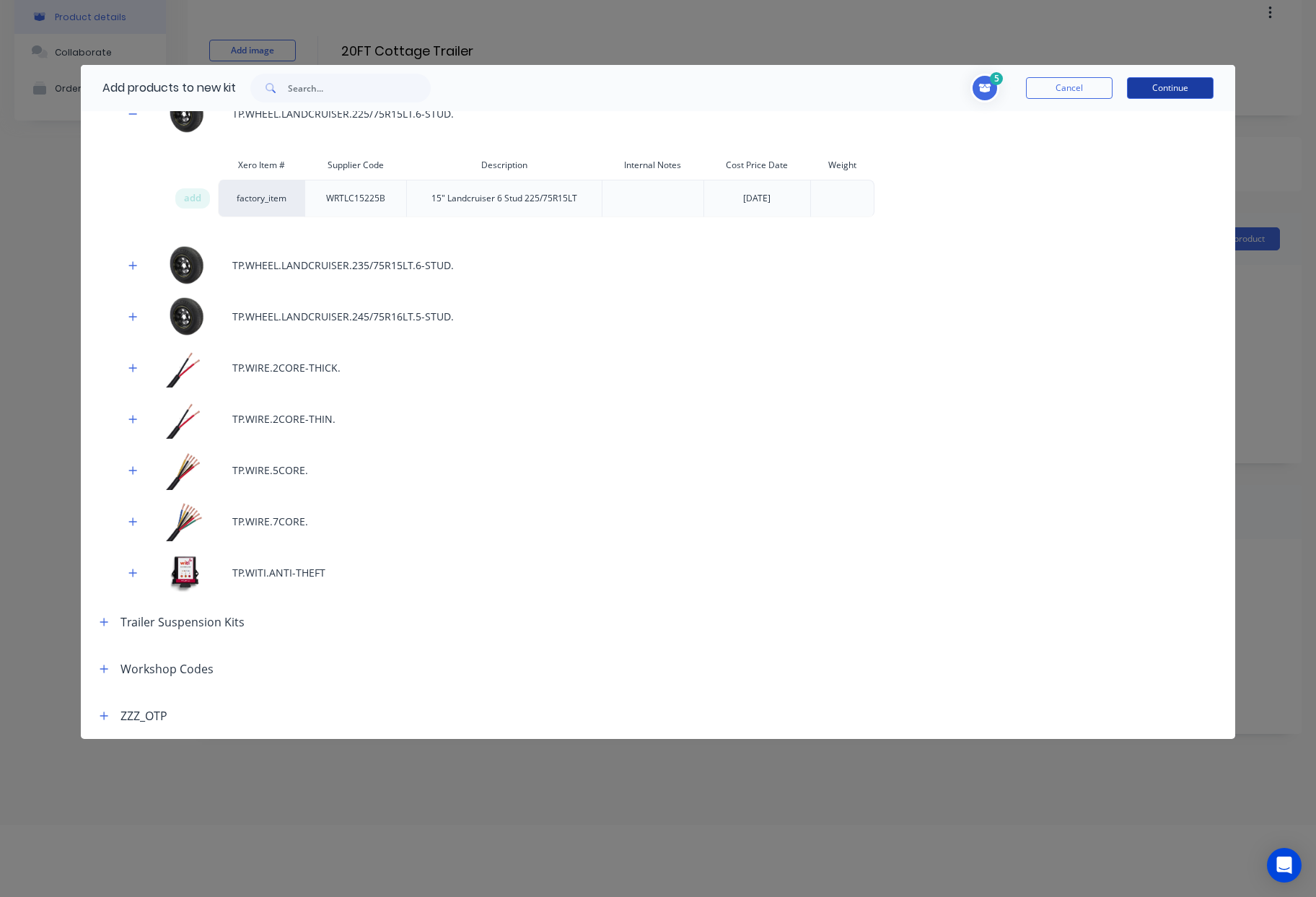
click at [1198, 83] on button "Continue" at bounding box center [1170, 87] width 87 height 21
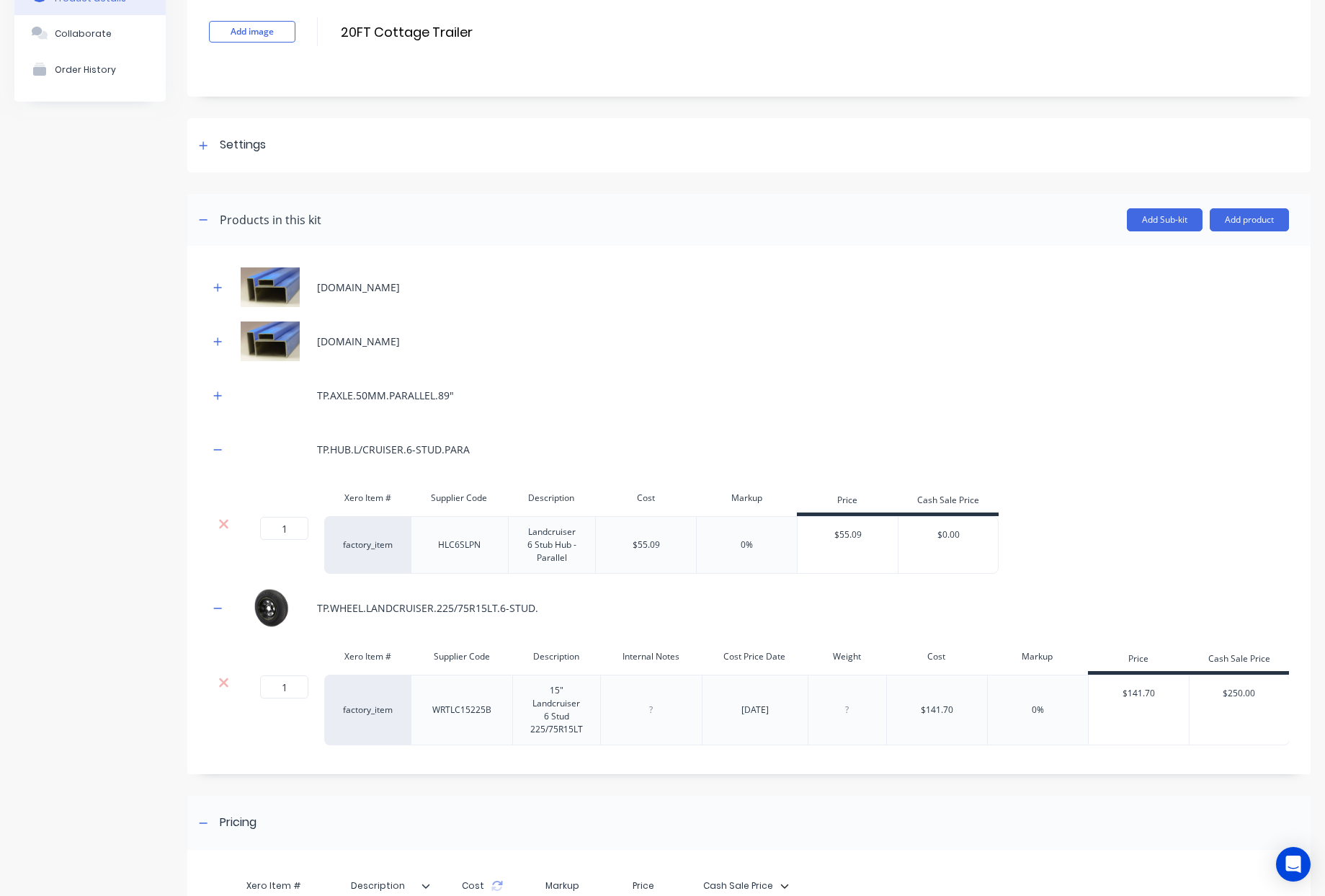
scroll to position [128, 0]
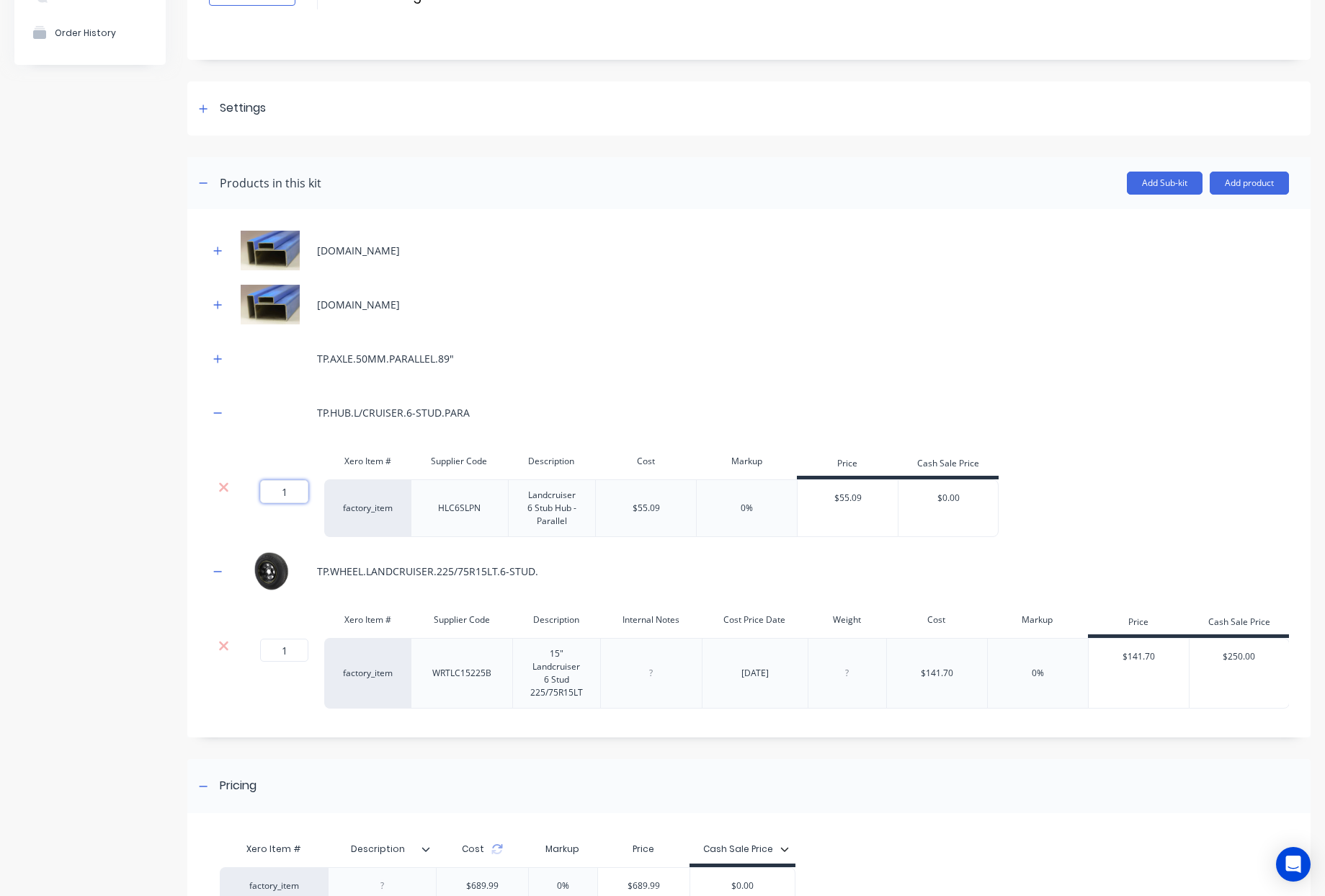
drag, startPoint x: 307, startPoint y: 489, endPoint x: 177, endPoint y: 489, distance: 130.0
click at [182, 489] on div "Product details Collaborate Order History Add image 20FT Cottage Trailer 20FT C…" at bounding box center [662, 480] width 1296 height 1099
type input "4"
drag, startPoint x: 297, startPoint y: 655, endPoint x: 157, endPoint y: 637, distance: 141.2
type input "4"
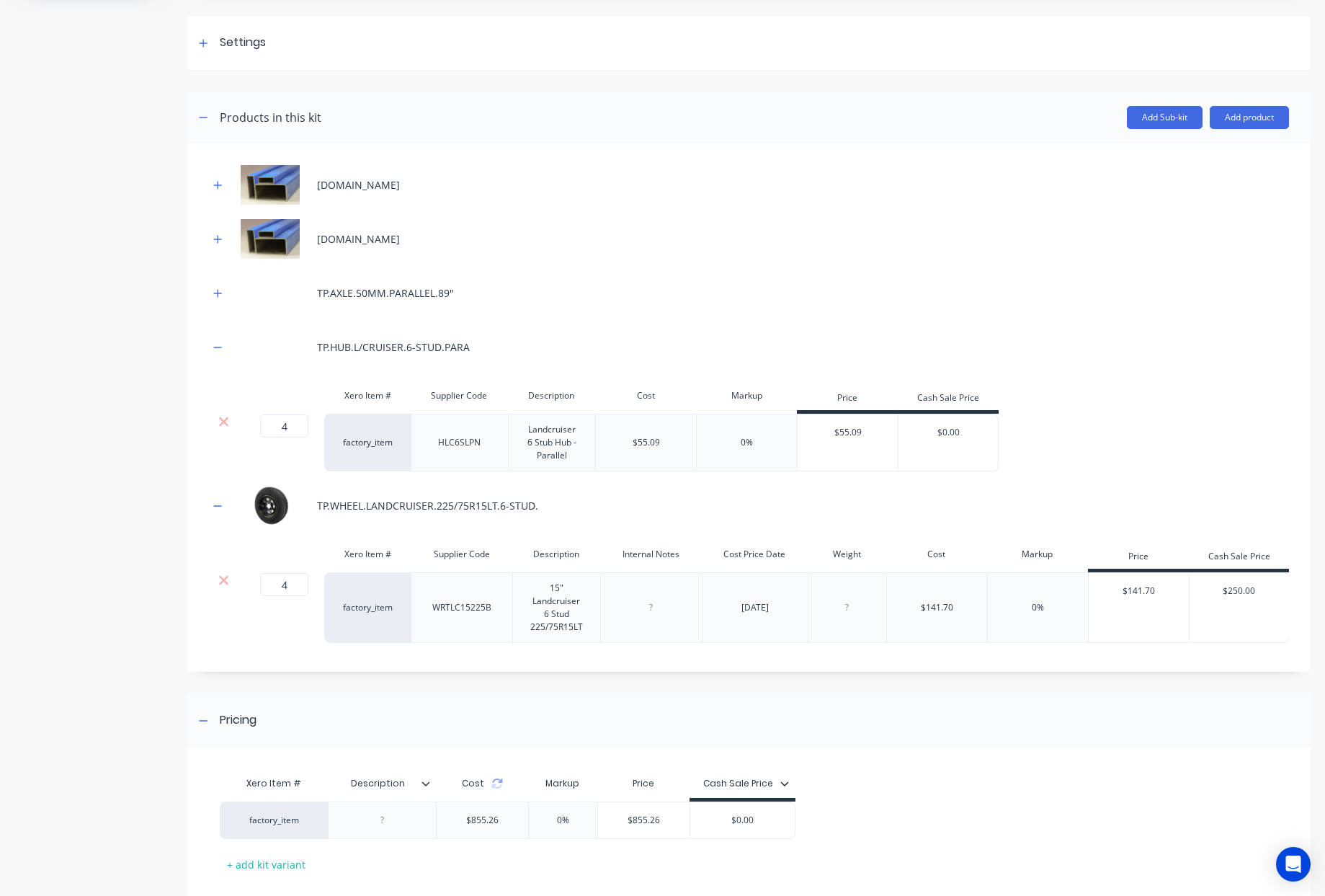
scroll to position [286, 0]
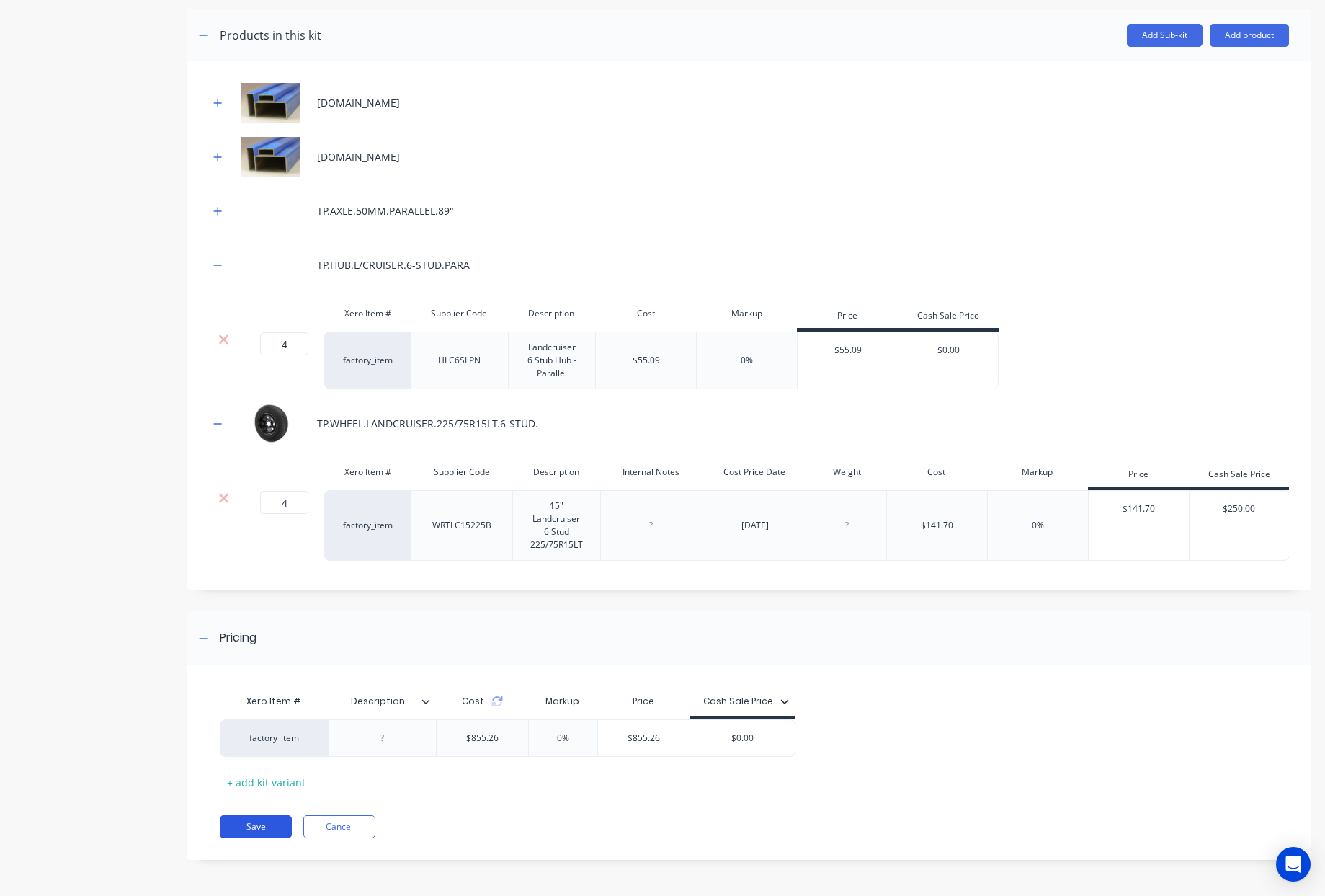
click at [250, 826] on button "Save" at bounding box center [255, 826] width 72 height 23
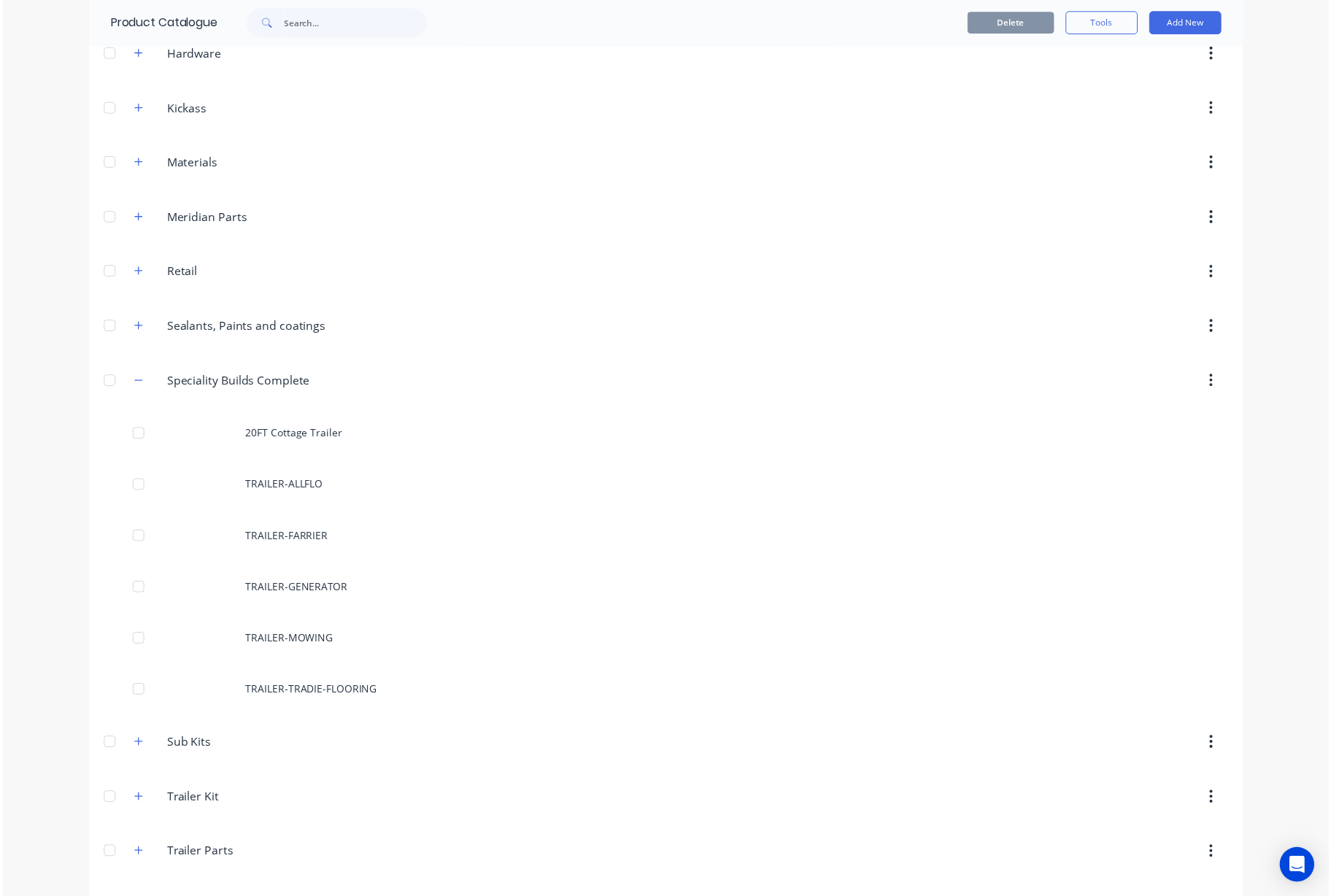
scroll to position [514, 0]
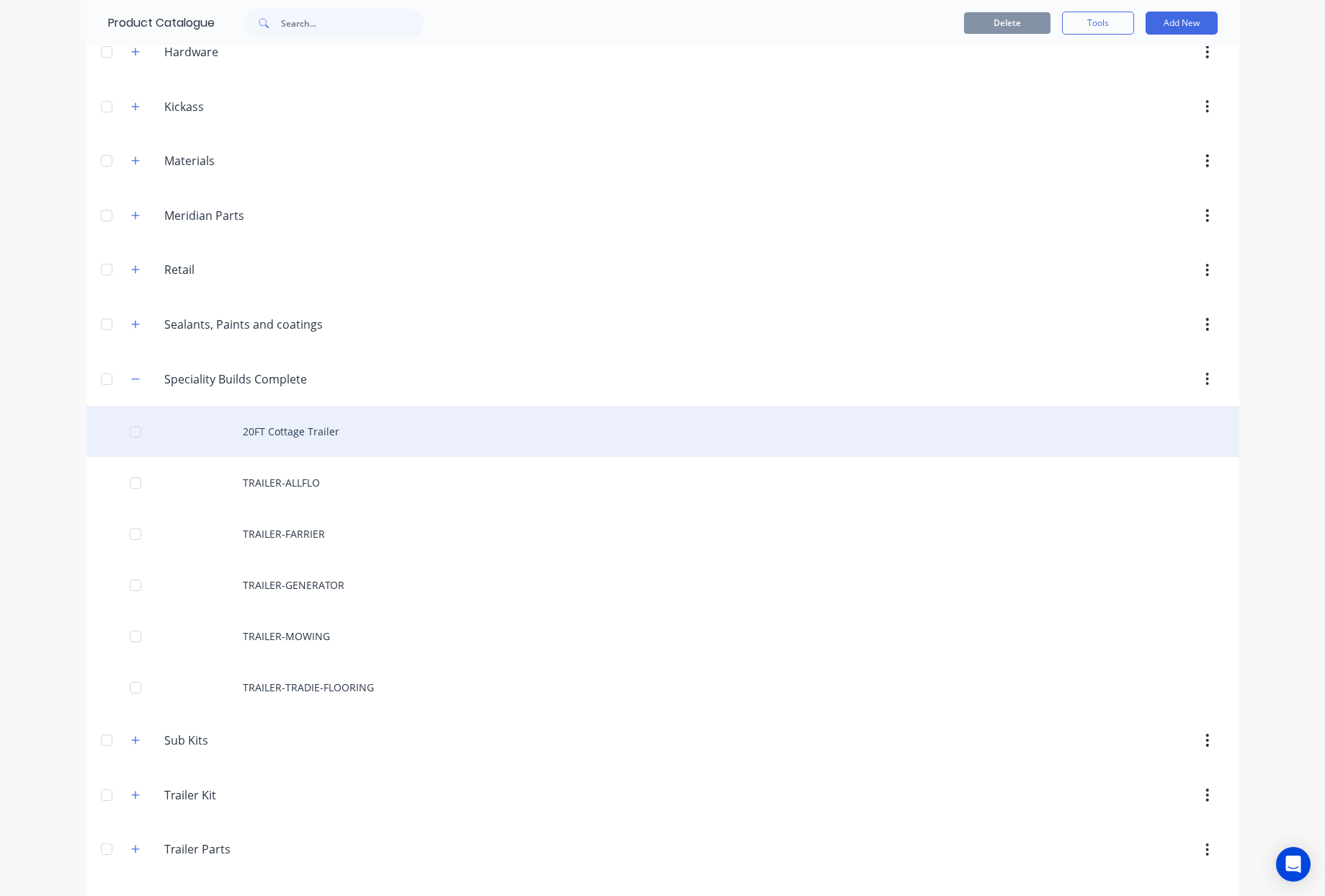
click at [301, 427] on div "20FT Cottage Trailer" at bounding box center [663, 431] width 1153 height 52
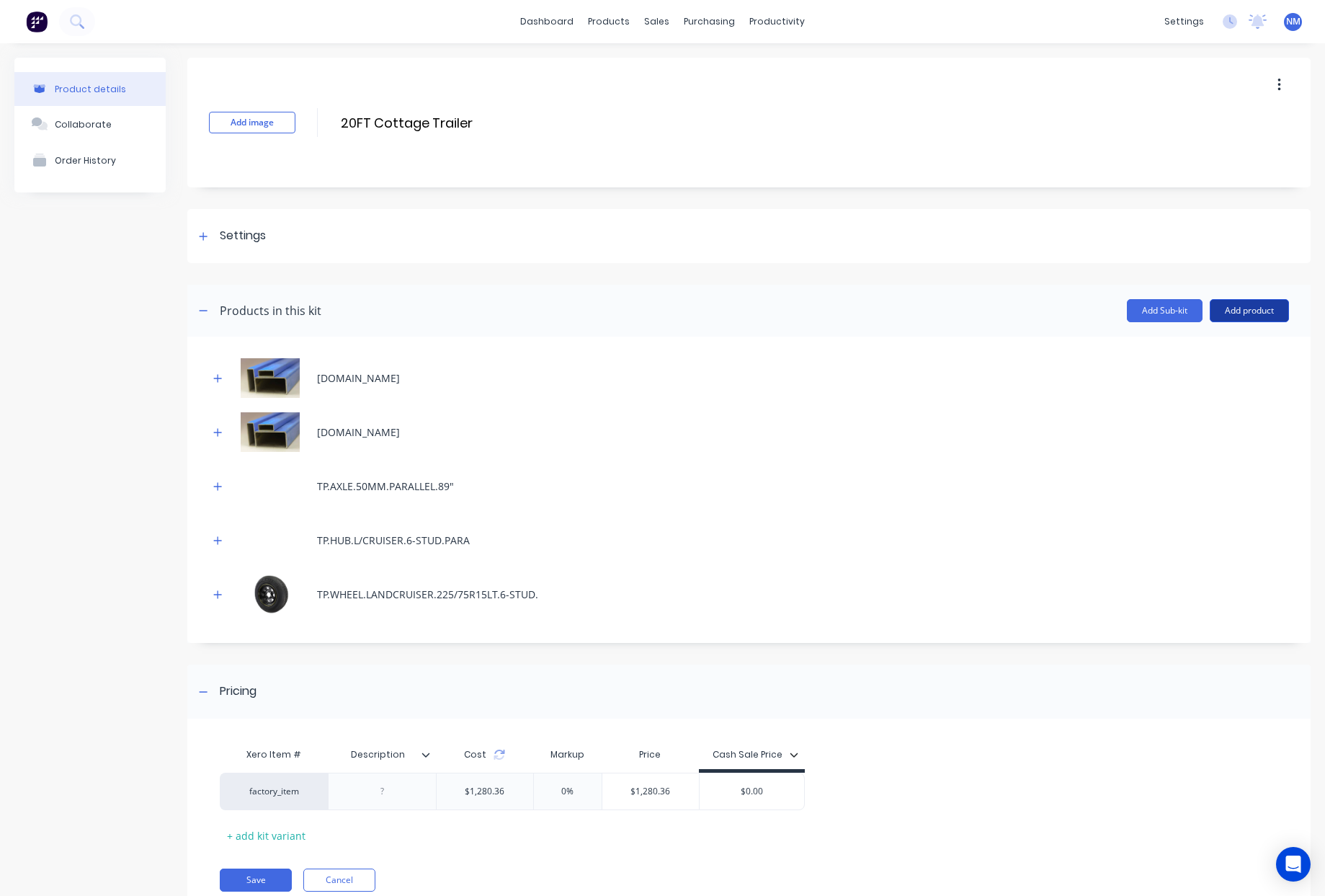
click at [1259, 318] on button "Add product" at bounding box center [1250, 310] width 79 height 23
click at [1189, 349] on div "Product catalogue" at bounding box center [1221, 347] width 111 height 21
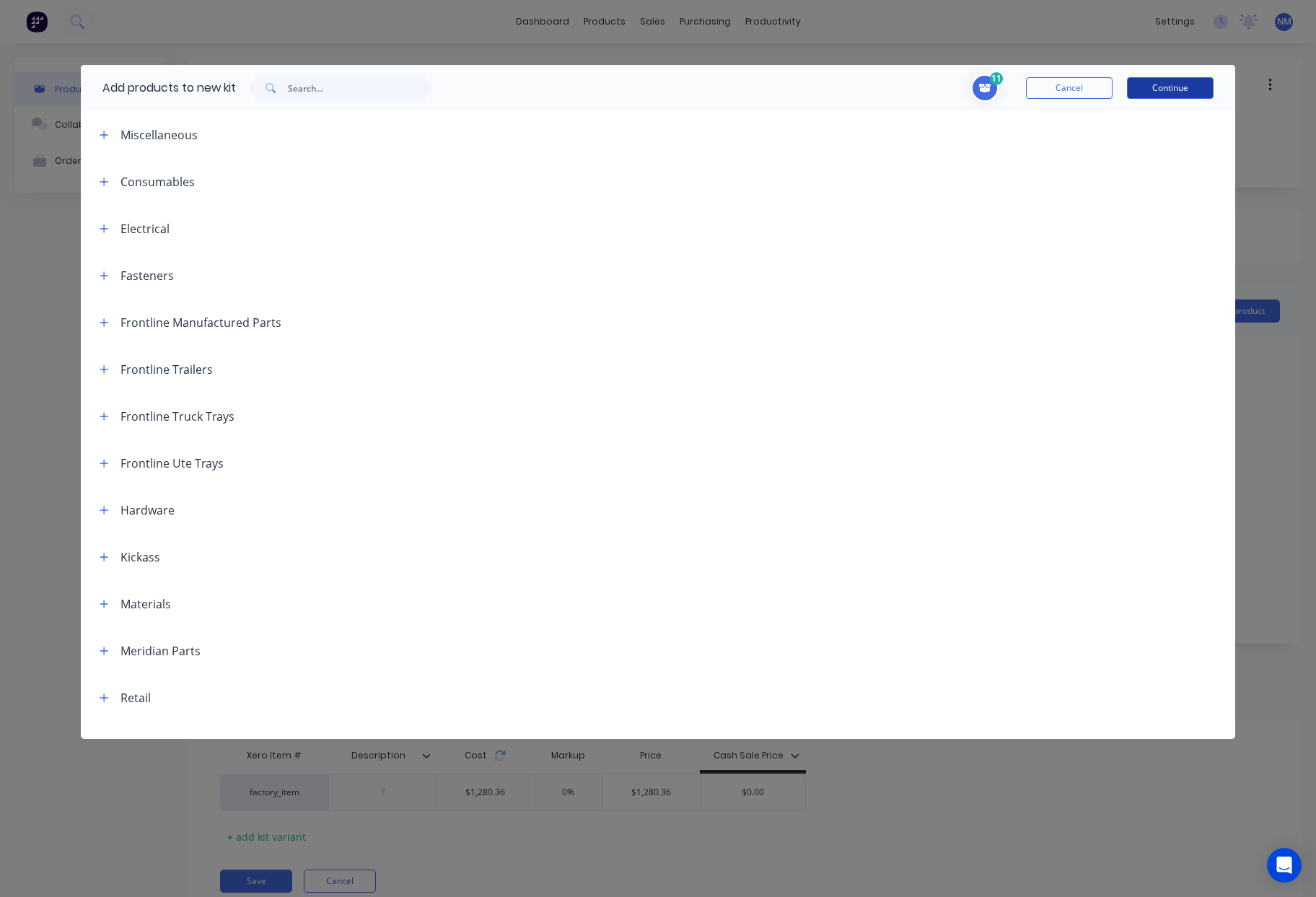
click at [1183, 84] on button "Continue" at bounding box center [1170, 87] width 87 height 21
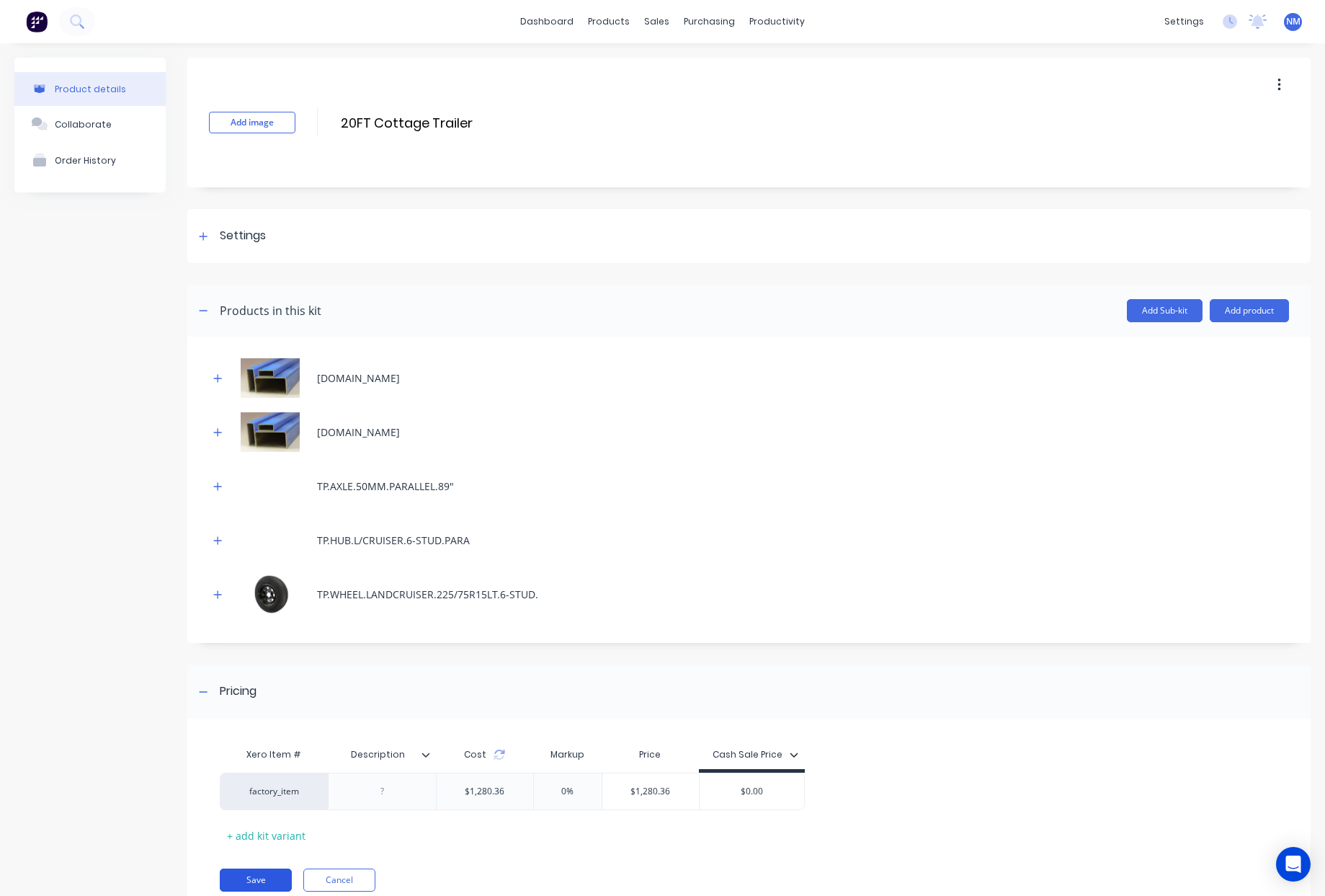
click at [262, 880] on button "Save" at bounding box center [255, 879] width 72 height 23
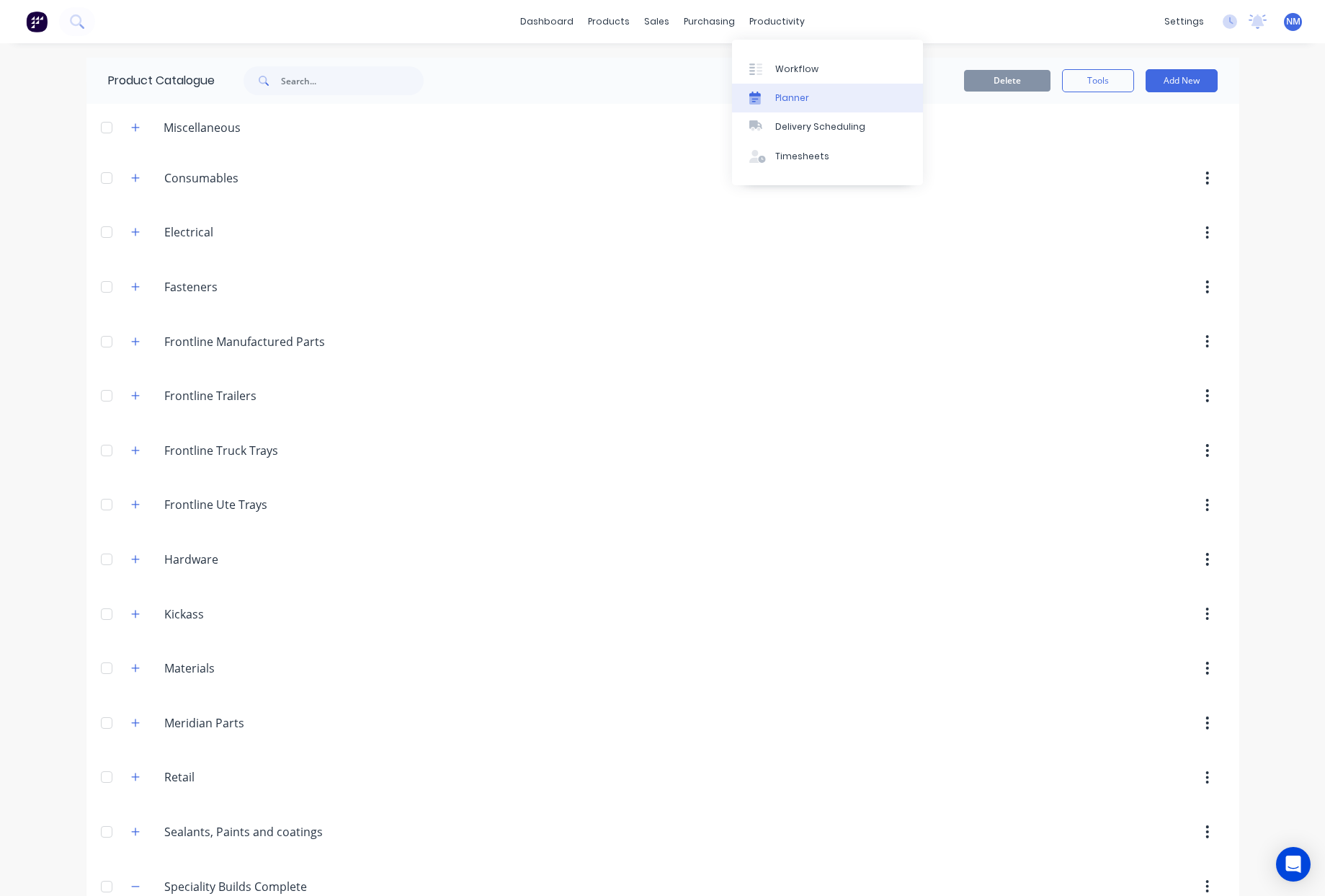
click at [819, 100] on link "Planner" at bounding box center [827, 98] width 191 height 29
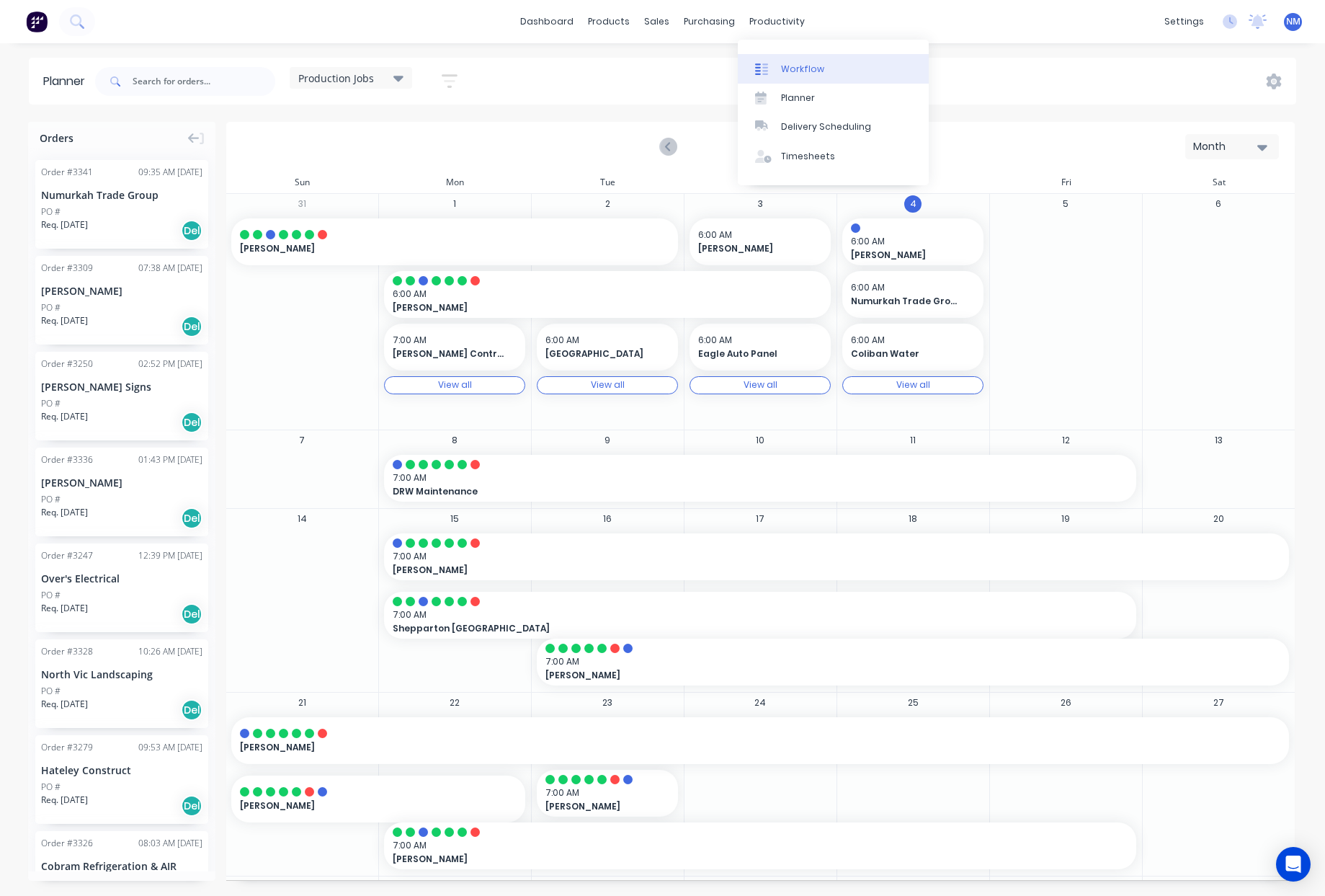
click at [820, 71] on link "Workflow" at bounding box center [833, 68] width 191 height 29
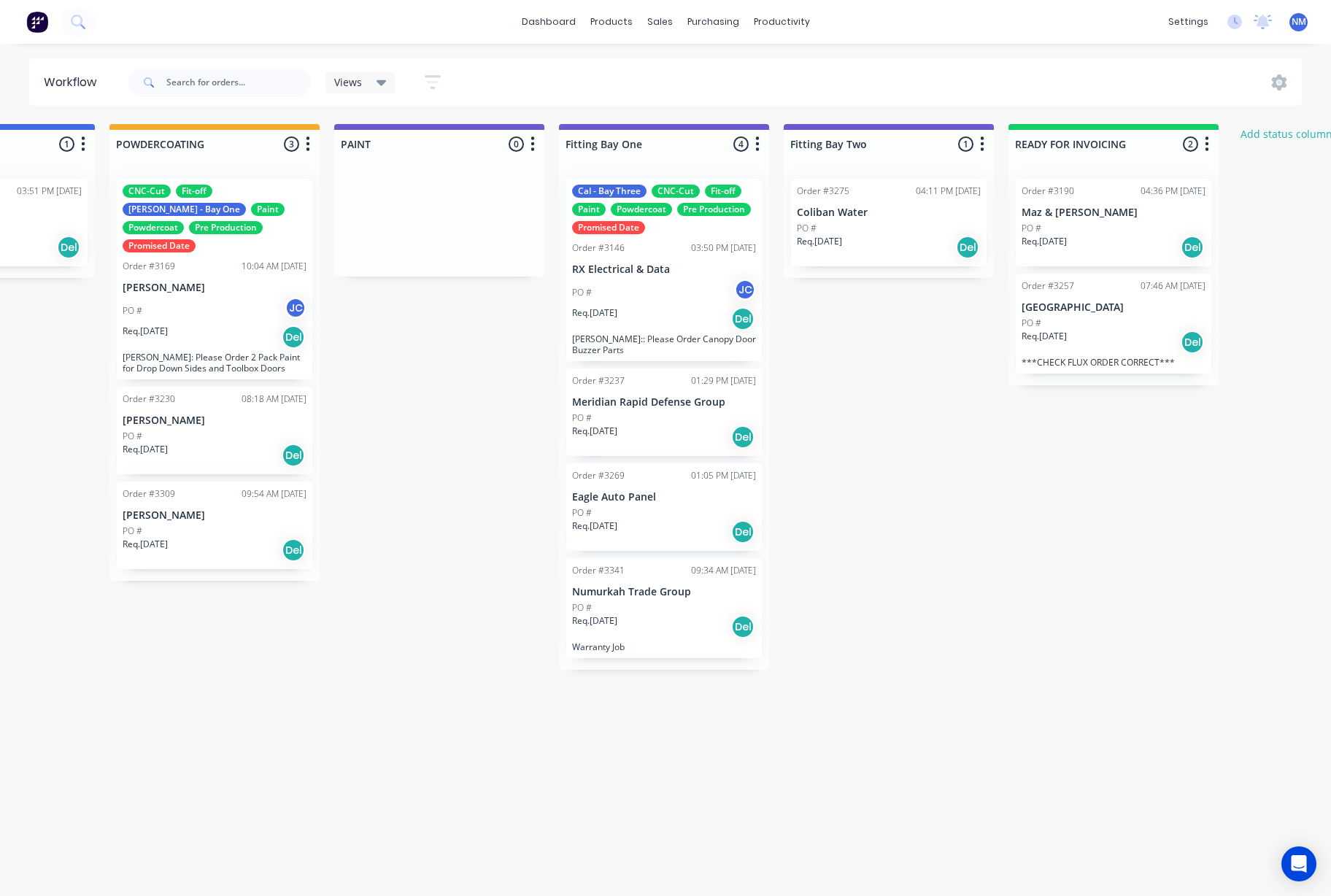
scroll to position [0, 3218]
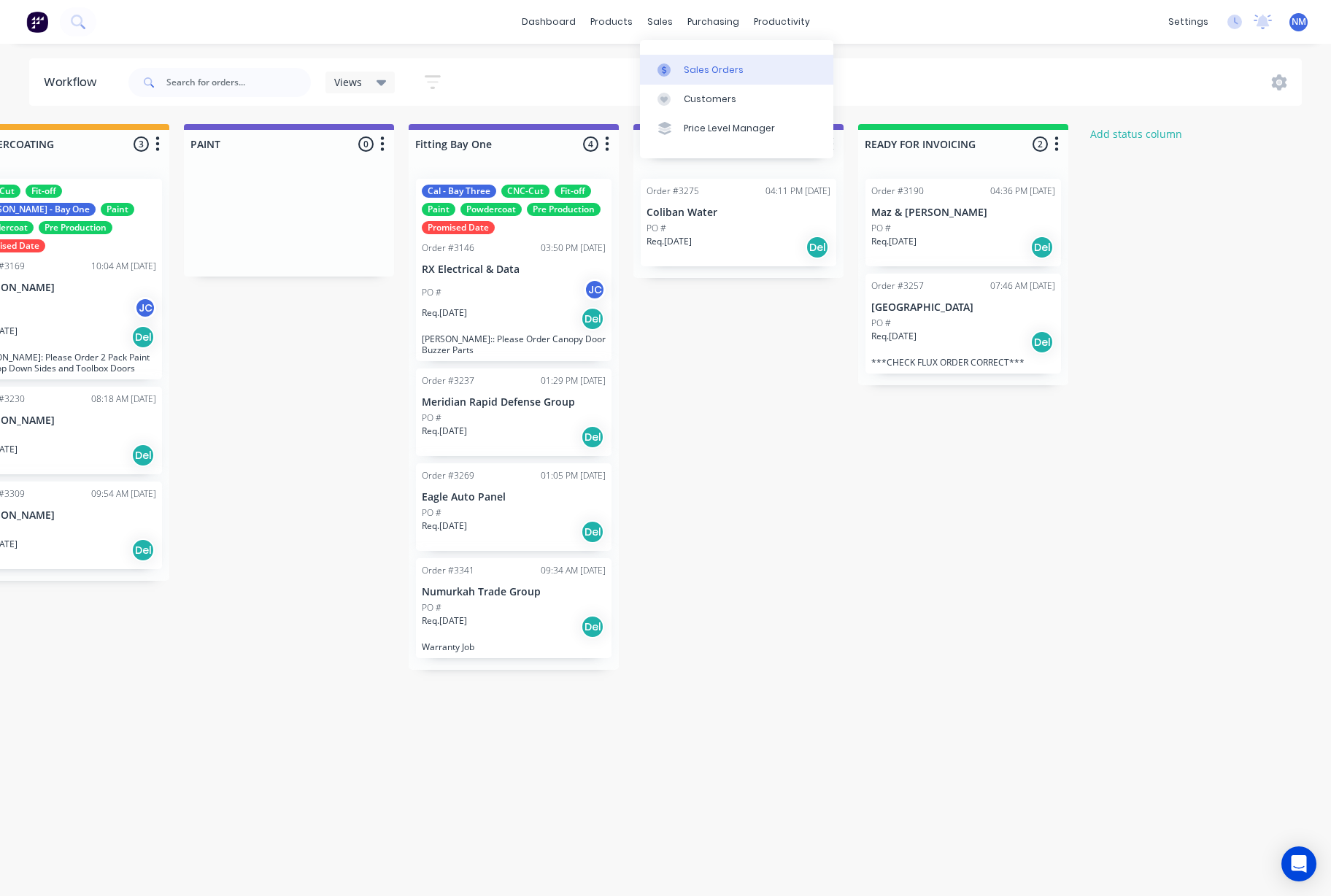
click at [727, 71] on div "Sales Orders" at bounding box center [714, 70] width 60 height 13
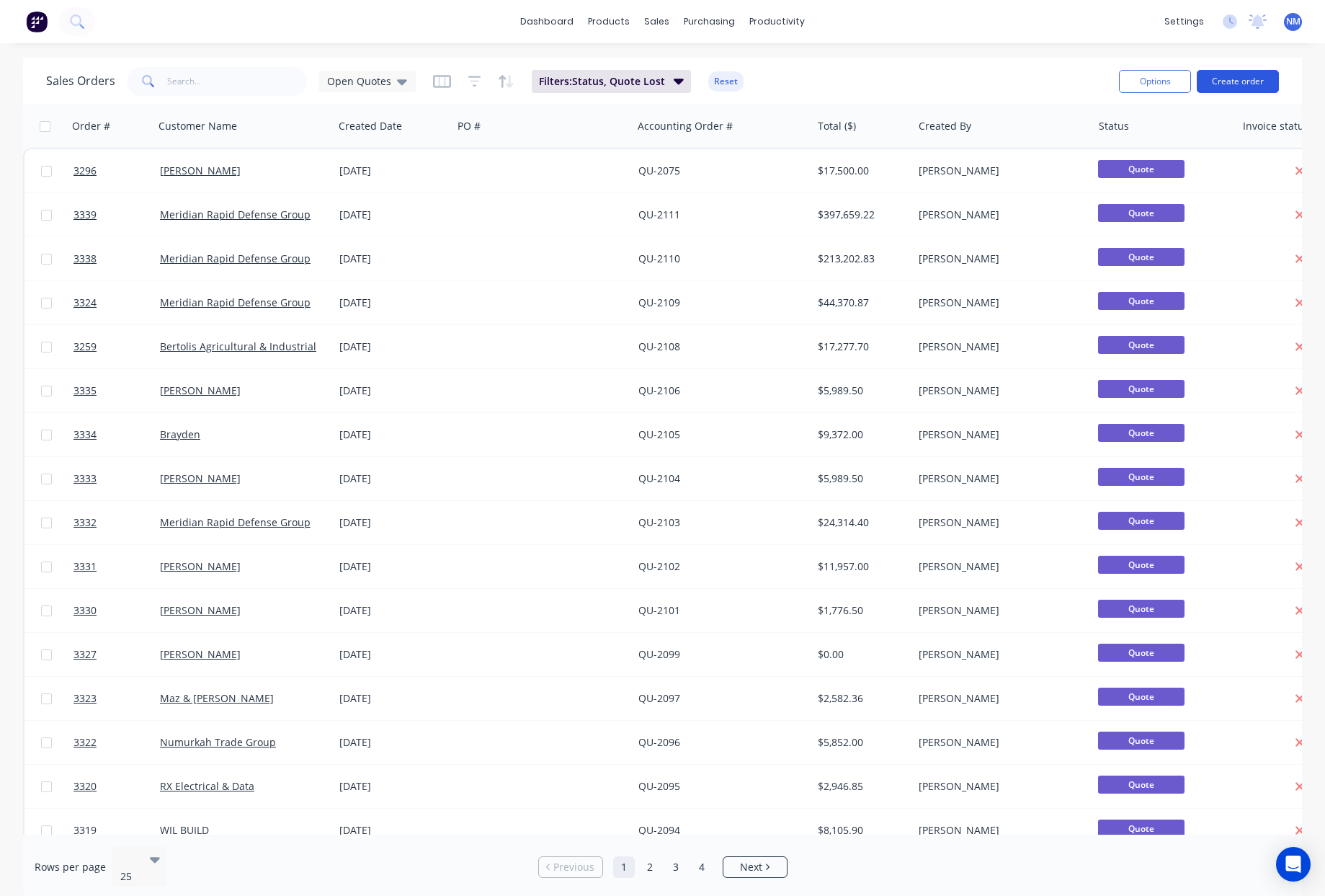
click at [1258, 84] on button "Create order" at bounding box center [1239, 81] width 82 height 23
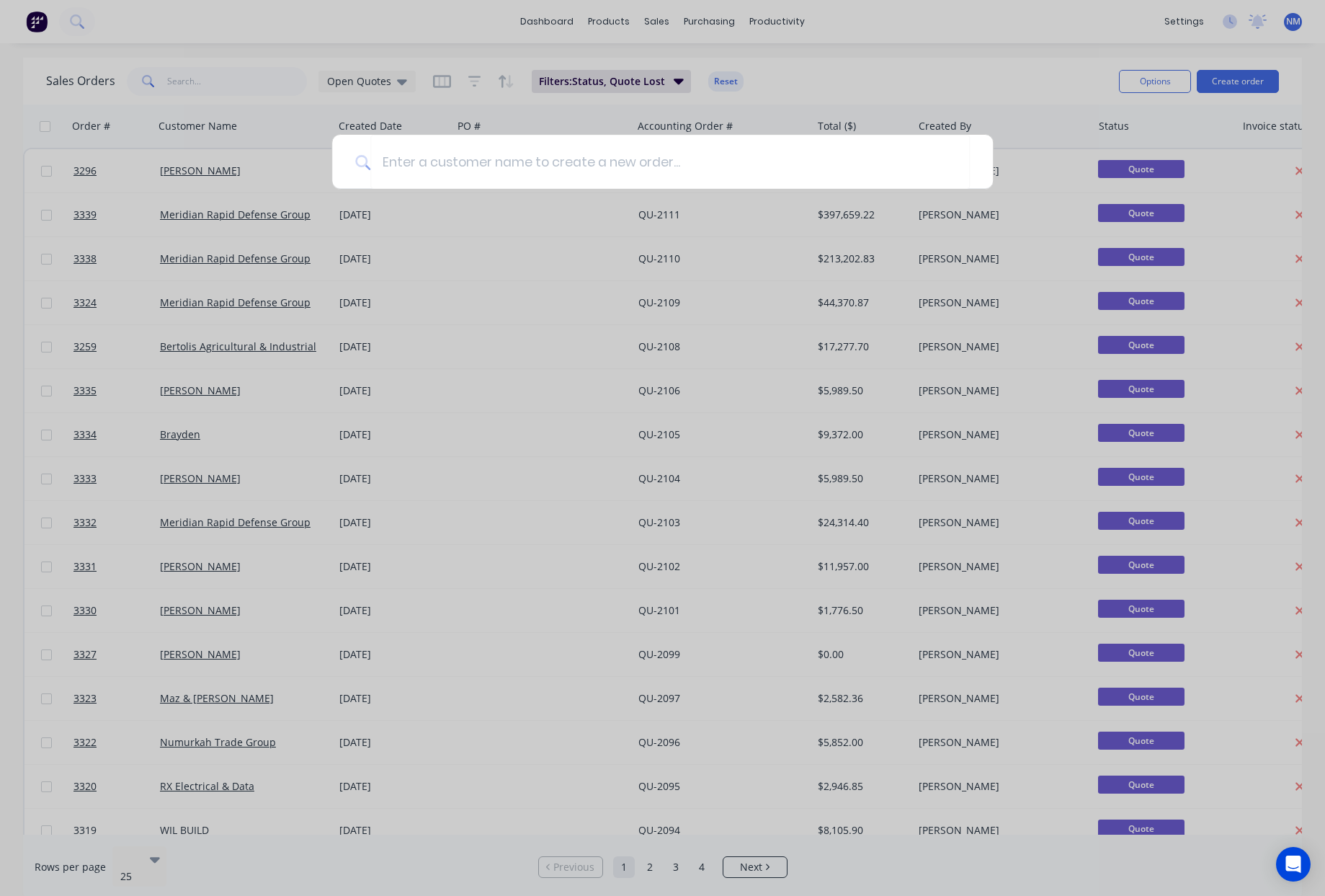
click at [959, 75] on div at bounding box center [662, 448] width 1325 height 896
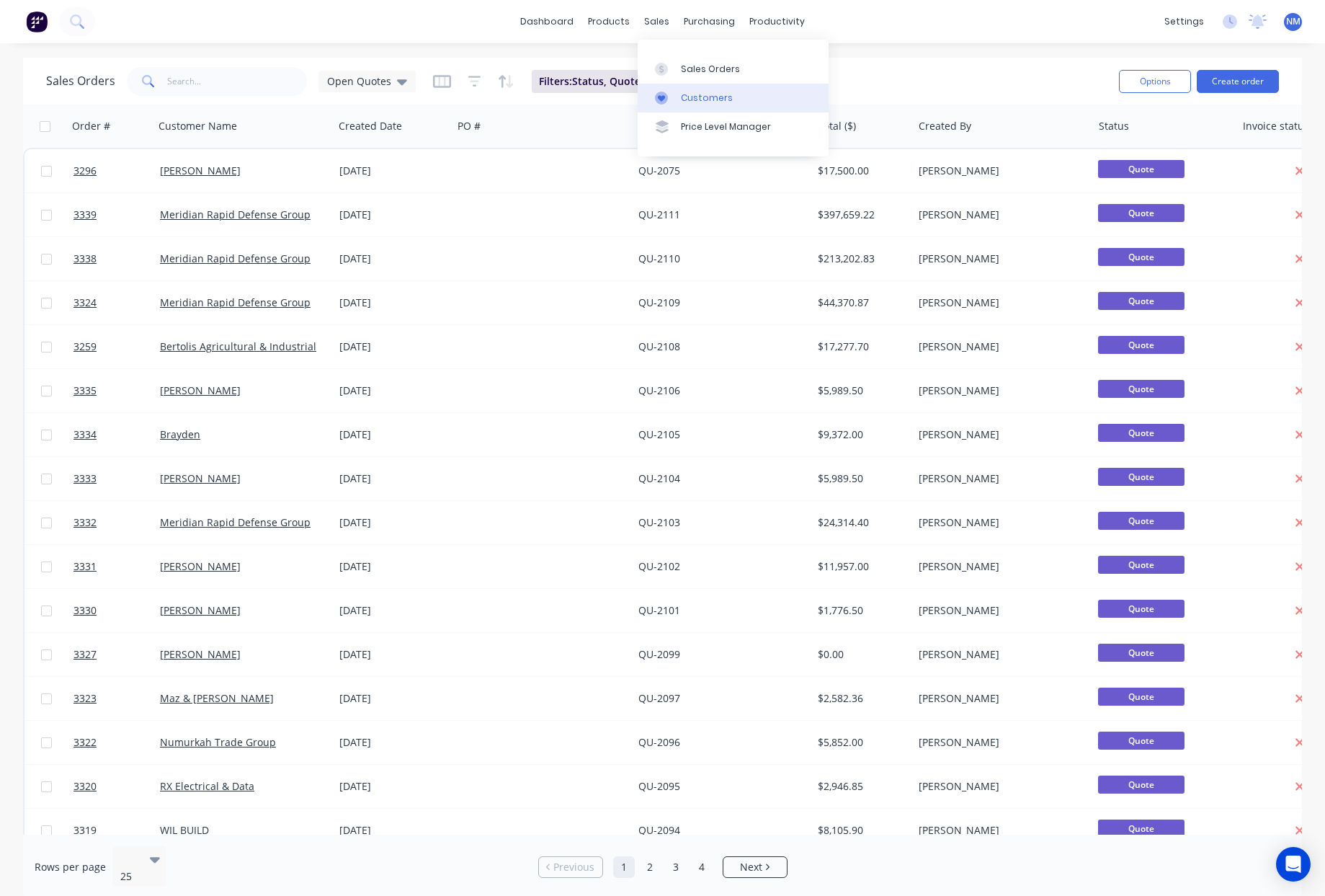
click at [702, 91] on div "Customers" at bounding box center [707, 98] width 52 height 13
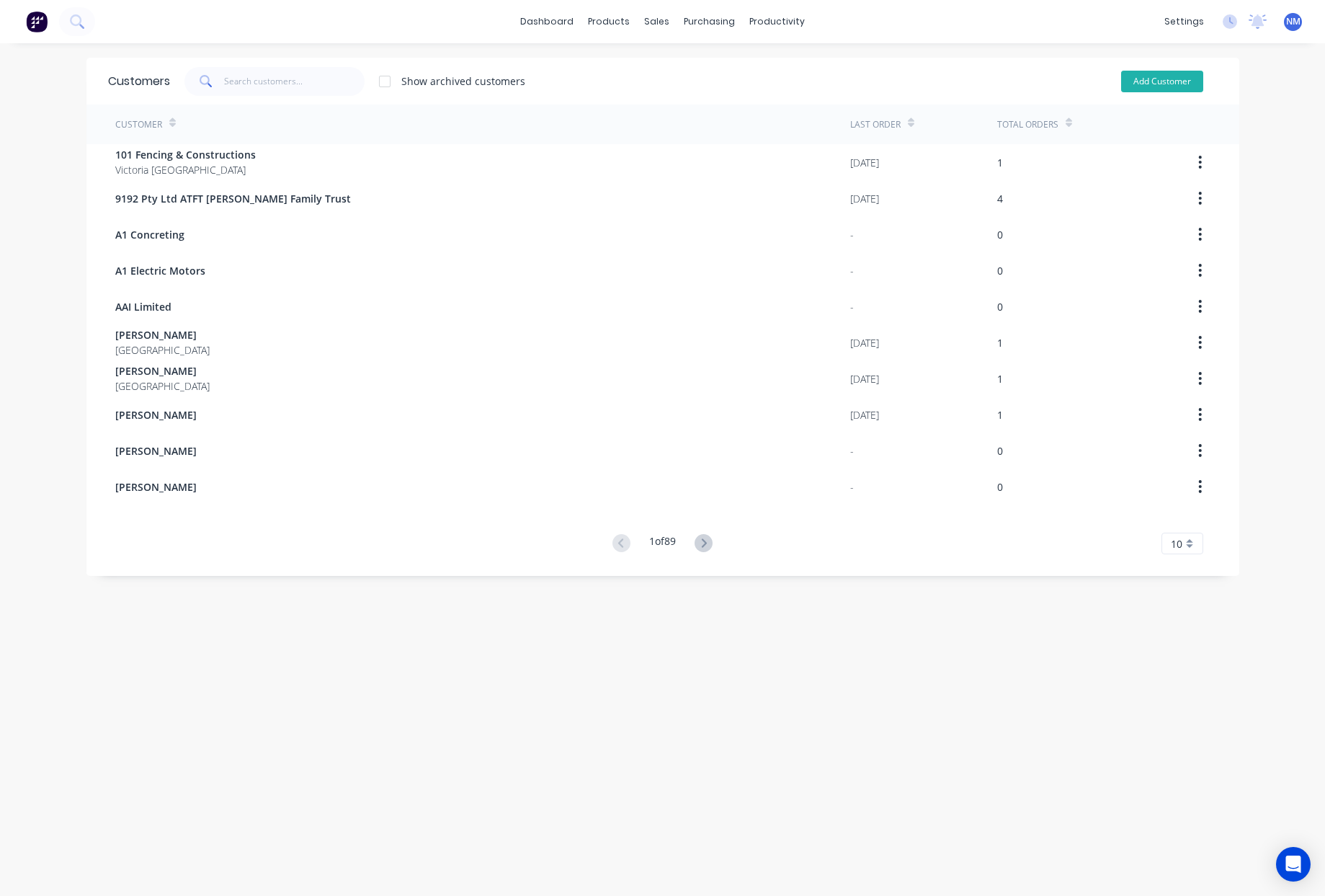
click at [1160, 77] on button "Add Customer" at bounding box center [1162, 81] width 82 height 21
select select "AU"
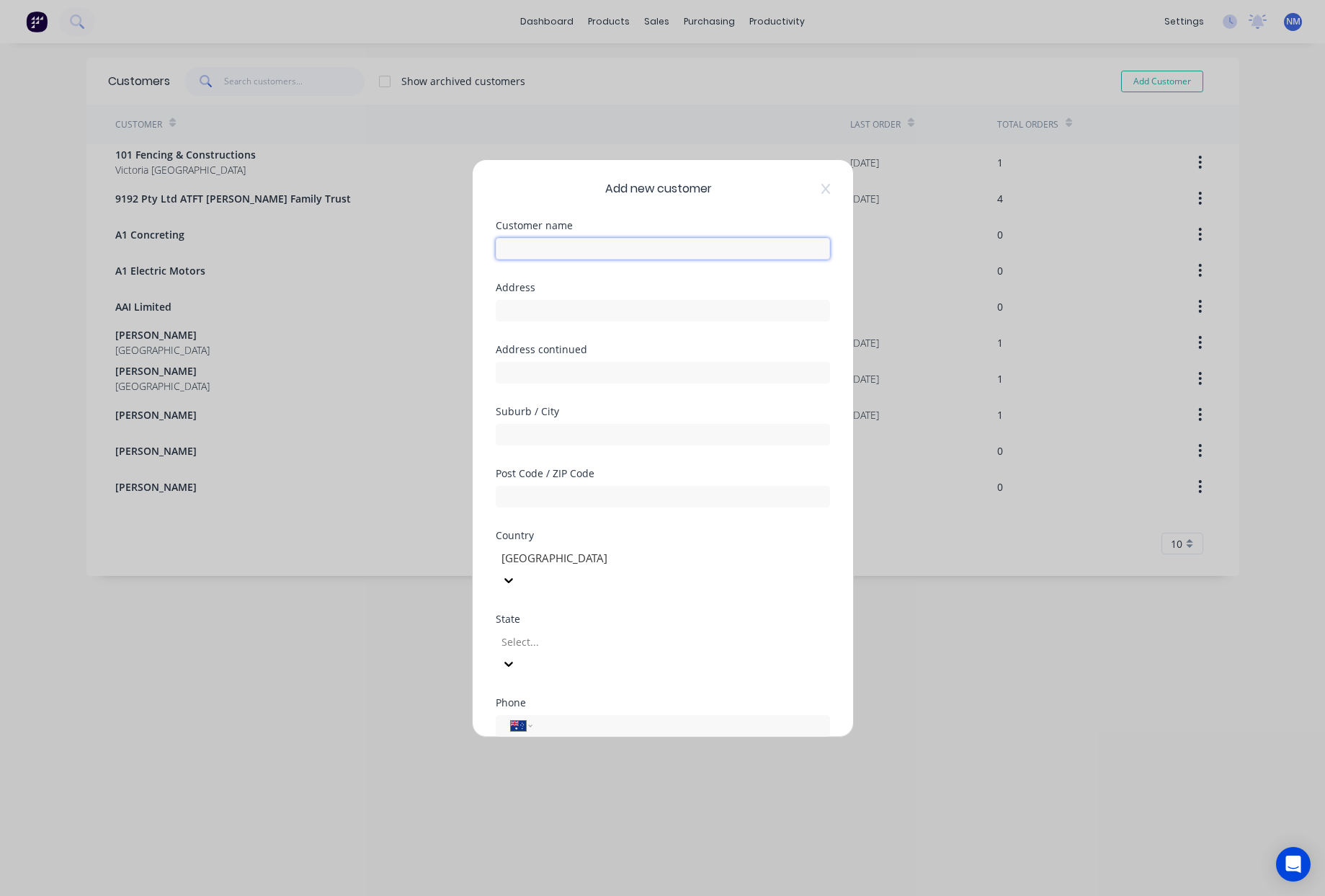
click at [619, 253] on input "text" at bounding box center [663, 248] width 335 height 21
click at [821, 191] on icon at bounding box center [825, 188] width 9 height 10
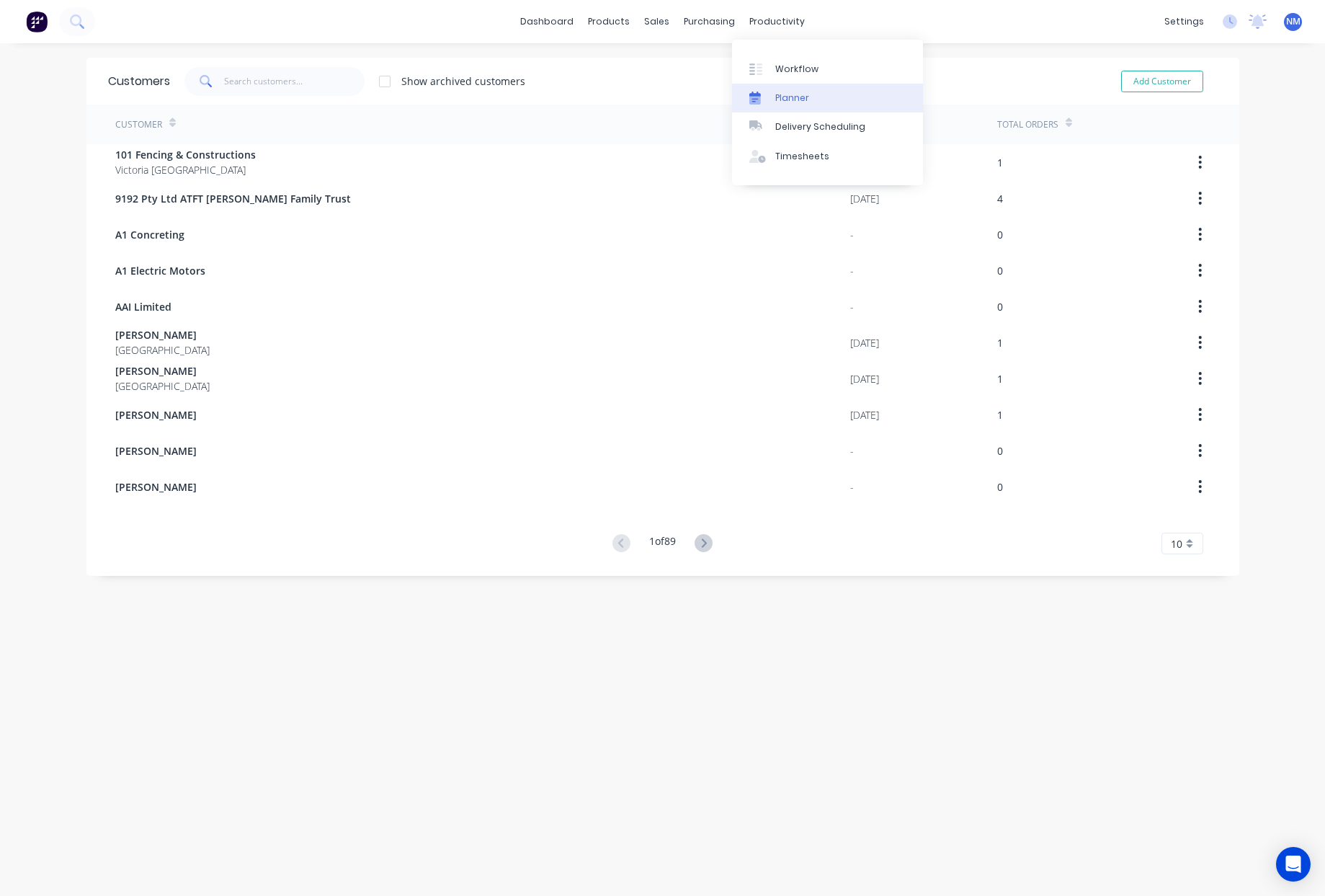
click at [806, 99] on div "Planner" at bounding box center [792, 98] width 34 height 13
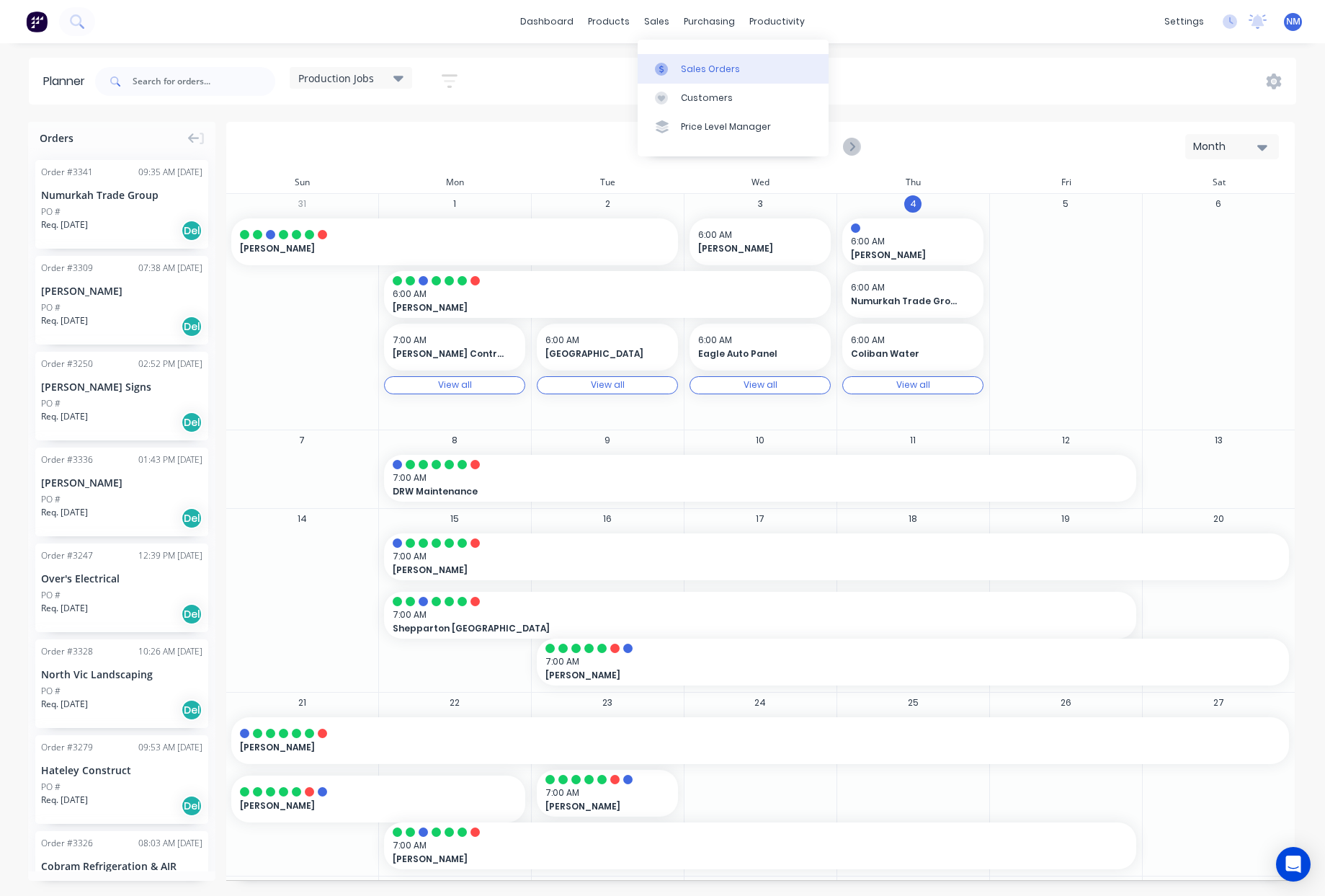
click at [703, 64] on div "Sales Orders" at bounding box center [710, 69] width 59 height 13
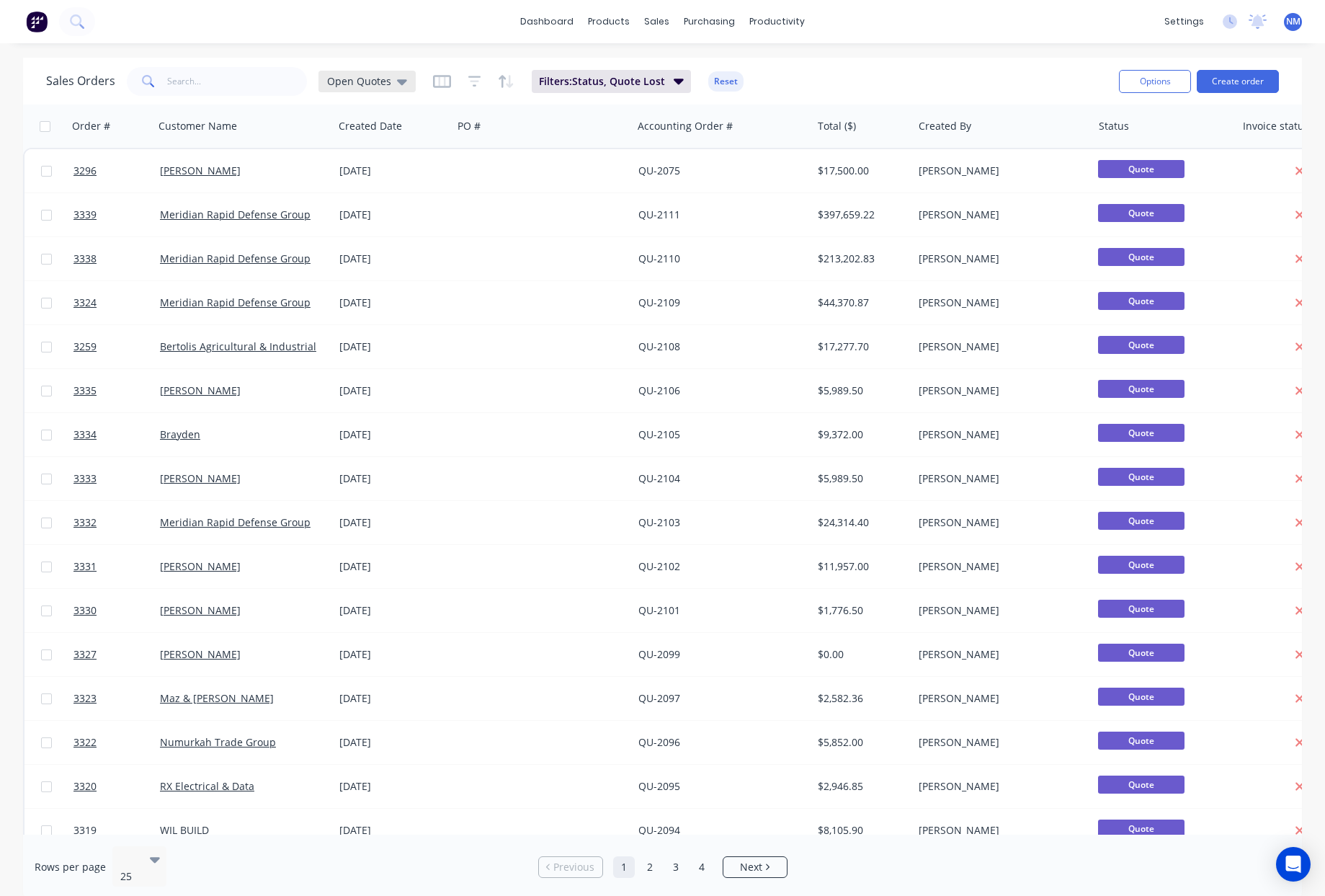
click at [384, 75] on span "Open Quotes" at bounding box center [359, 81] width 64 height 15
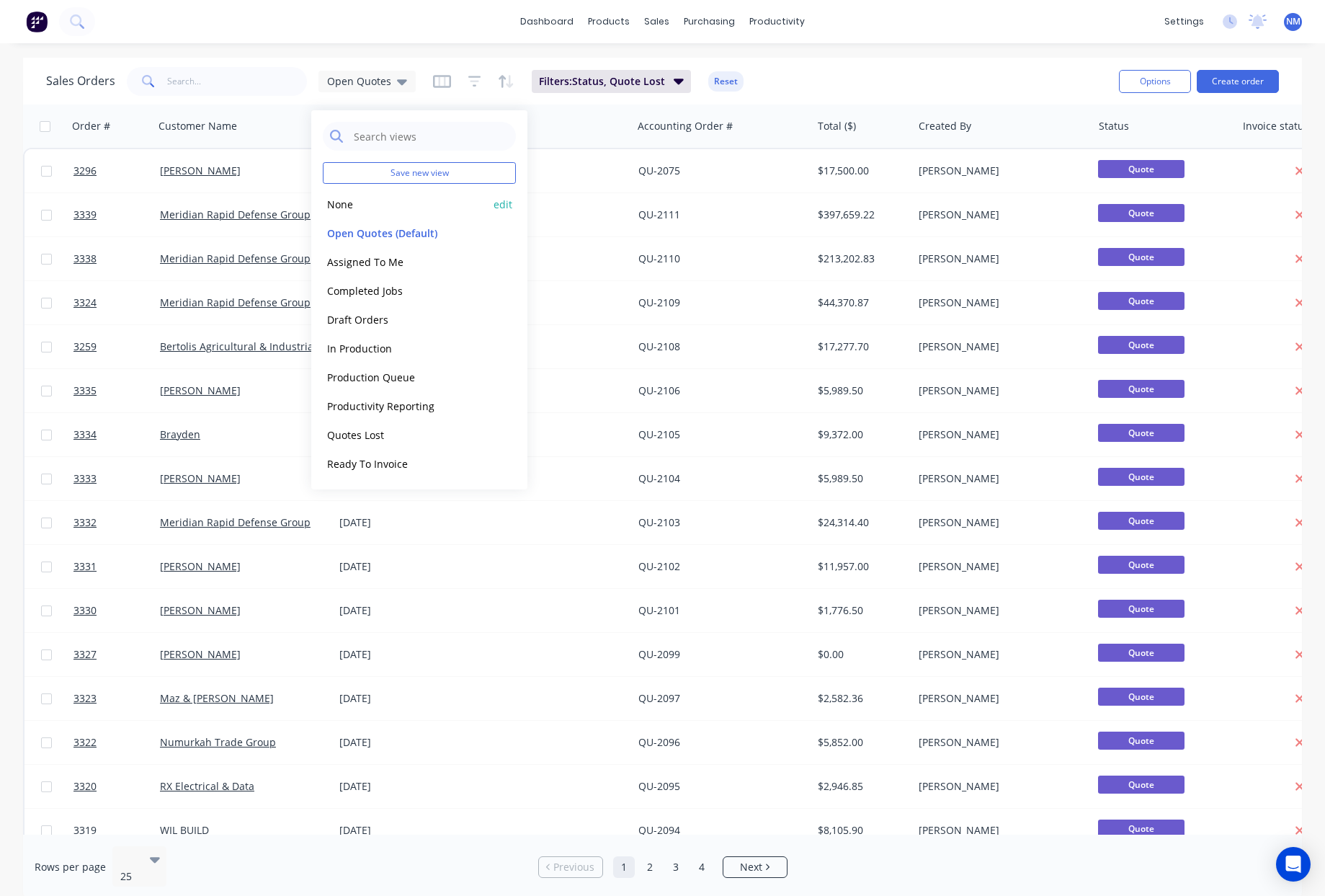
click at [373, 201] on button "None" at bounding box center [404, 204] width 164 height 17
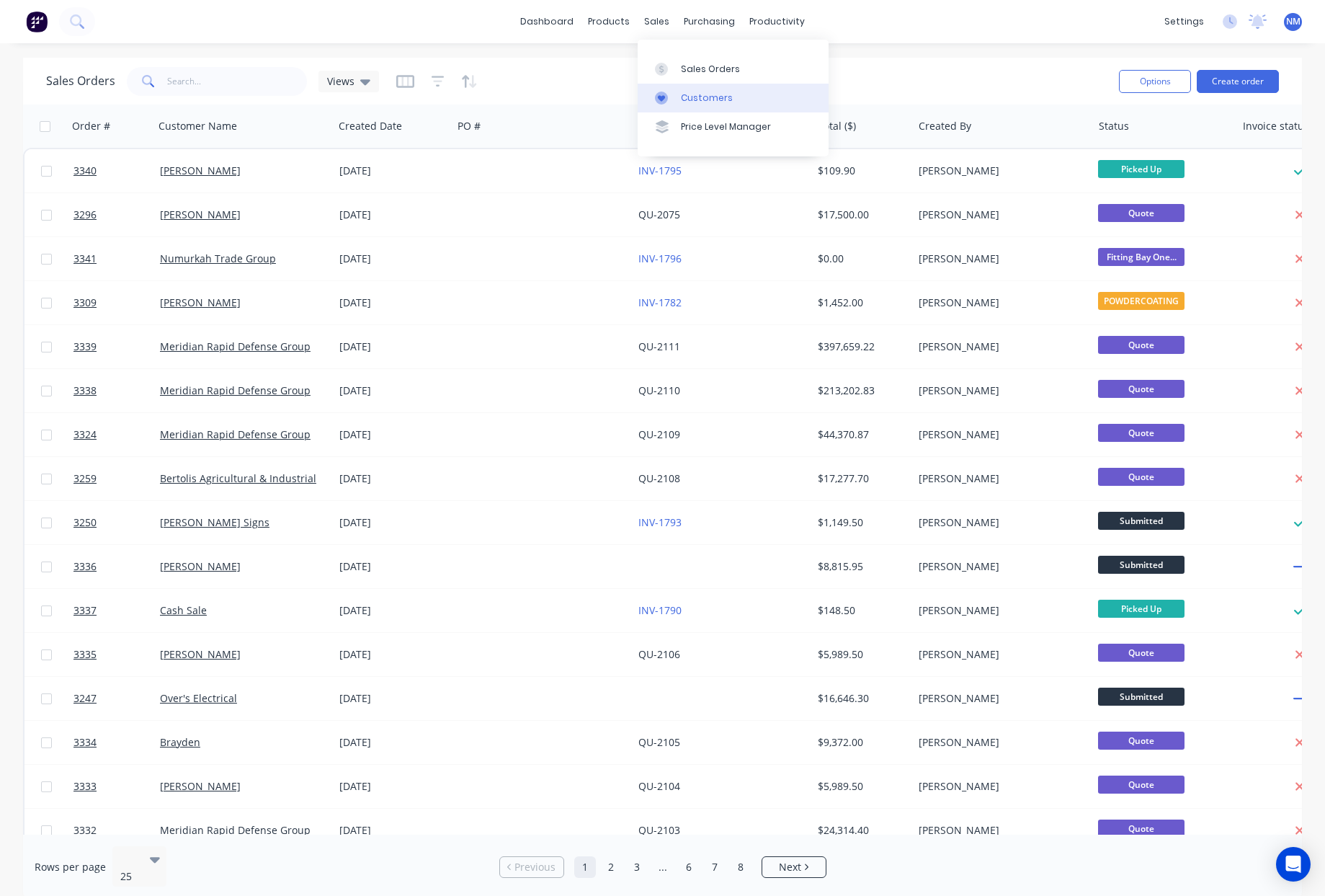
click at [698, 91] on div "Customers" at bounding box center [707, 98] width 52 height 13
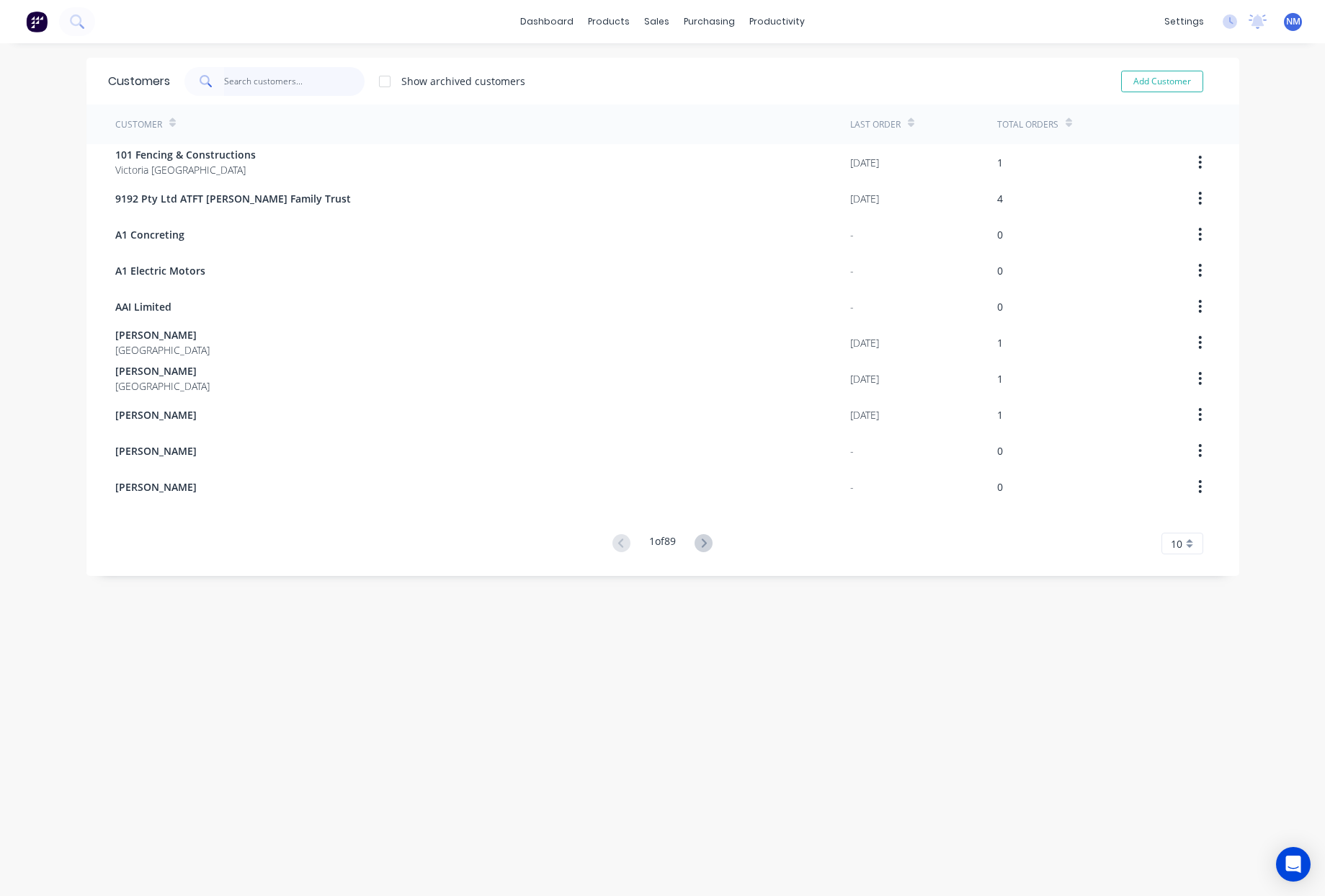
click at [257, 82] on input "text" at bounding box center [294, 82] width 140 height 29
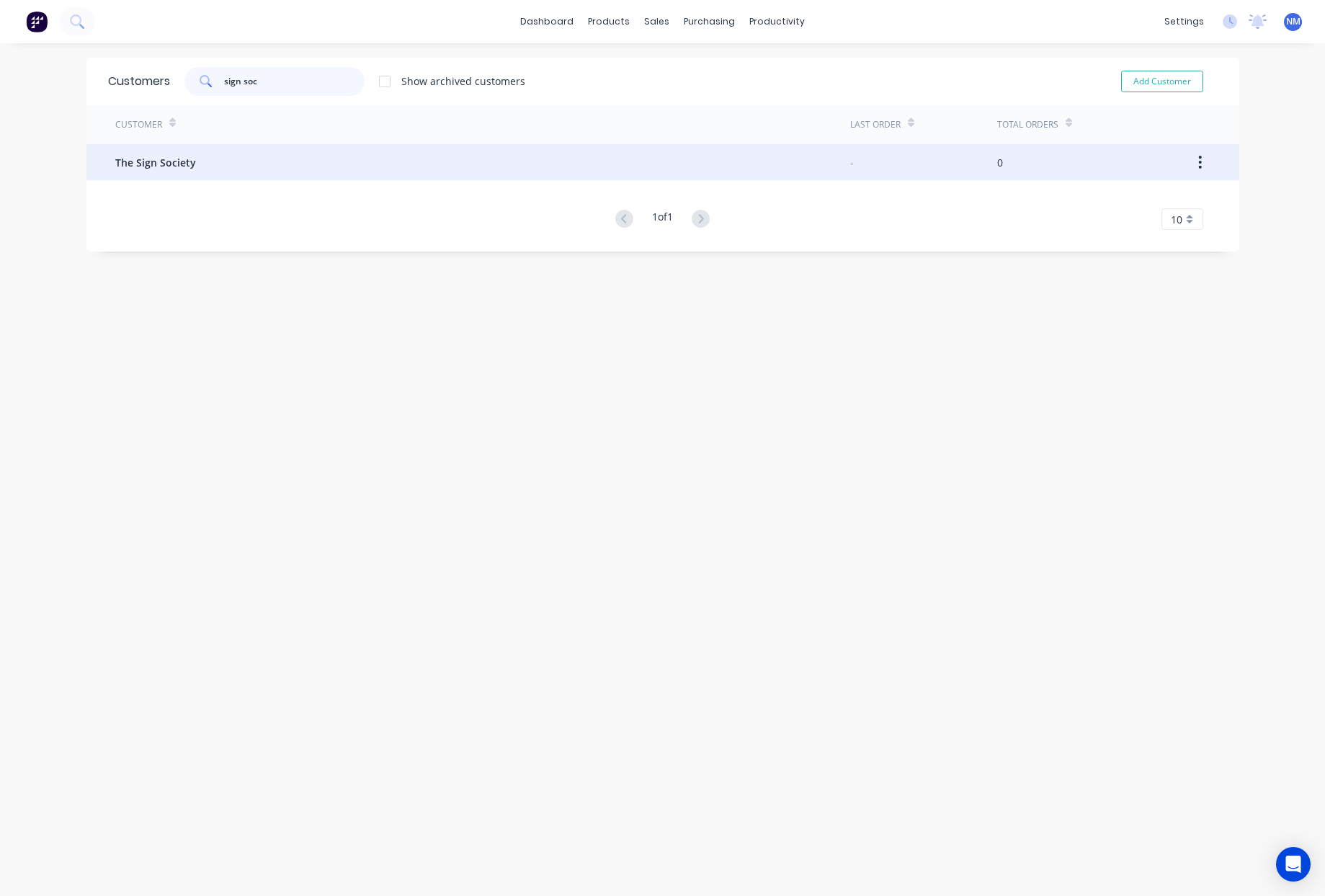
type input "sign soc"
click at [124, 170] on div "The Sign Society" at bounding box center [482, 162] width 735 height 36
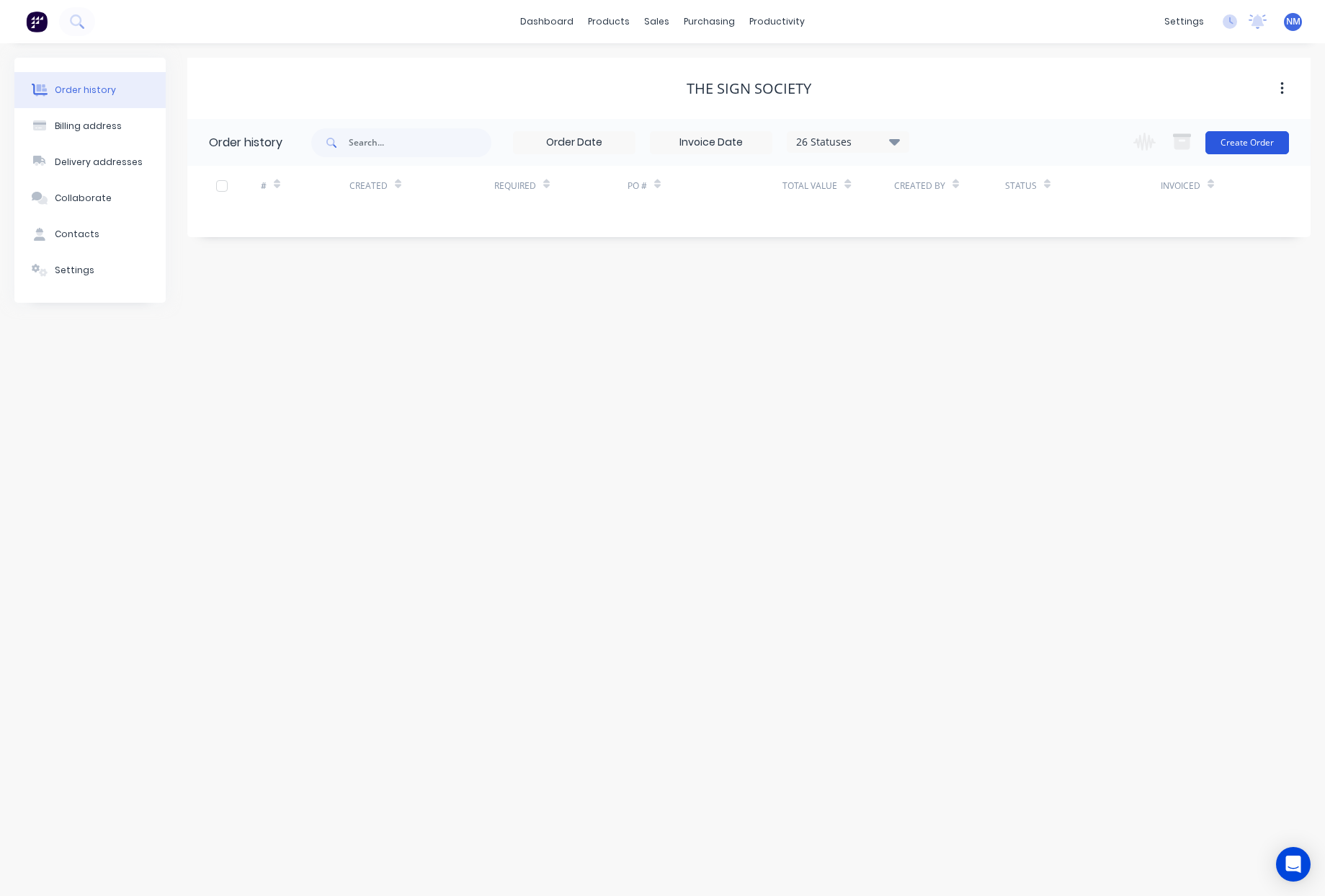
click at [1257, 144] on button "Create Order" at bounding box center [1247, 142] width 83 height 23
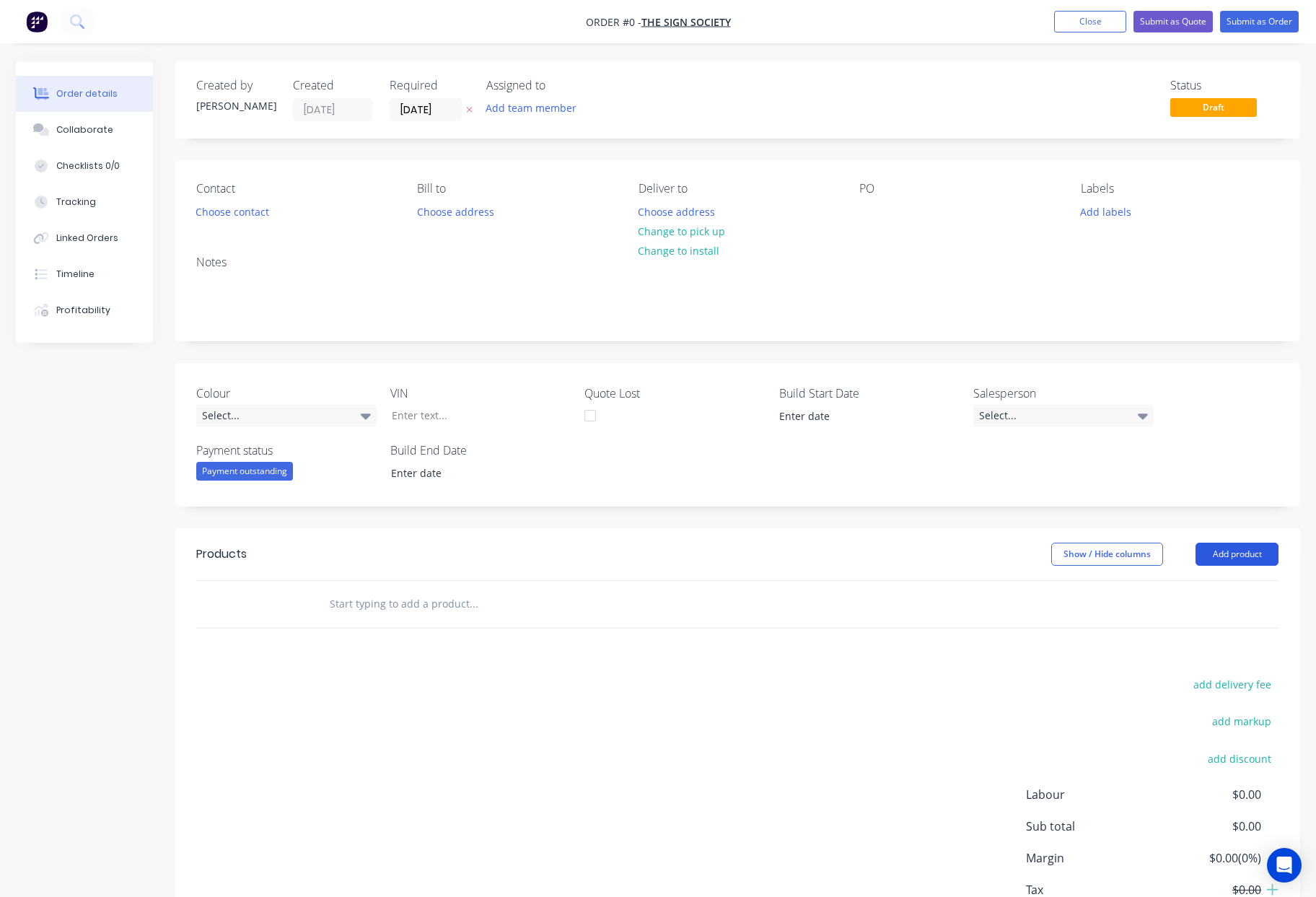
click at [1240, 557] on button "Add product" at bounding box center [1237, 553] width 83 height 23
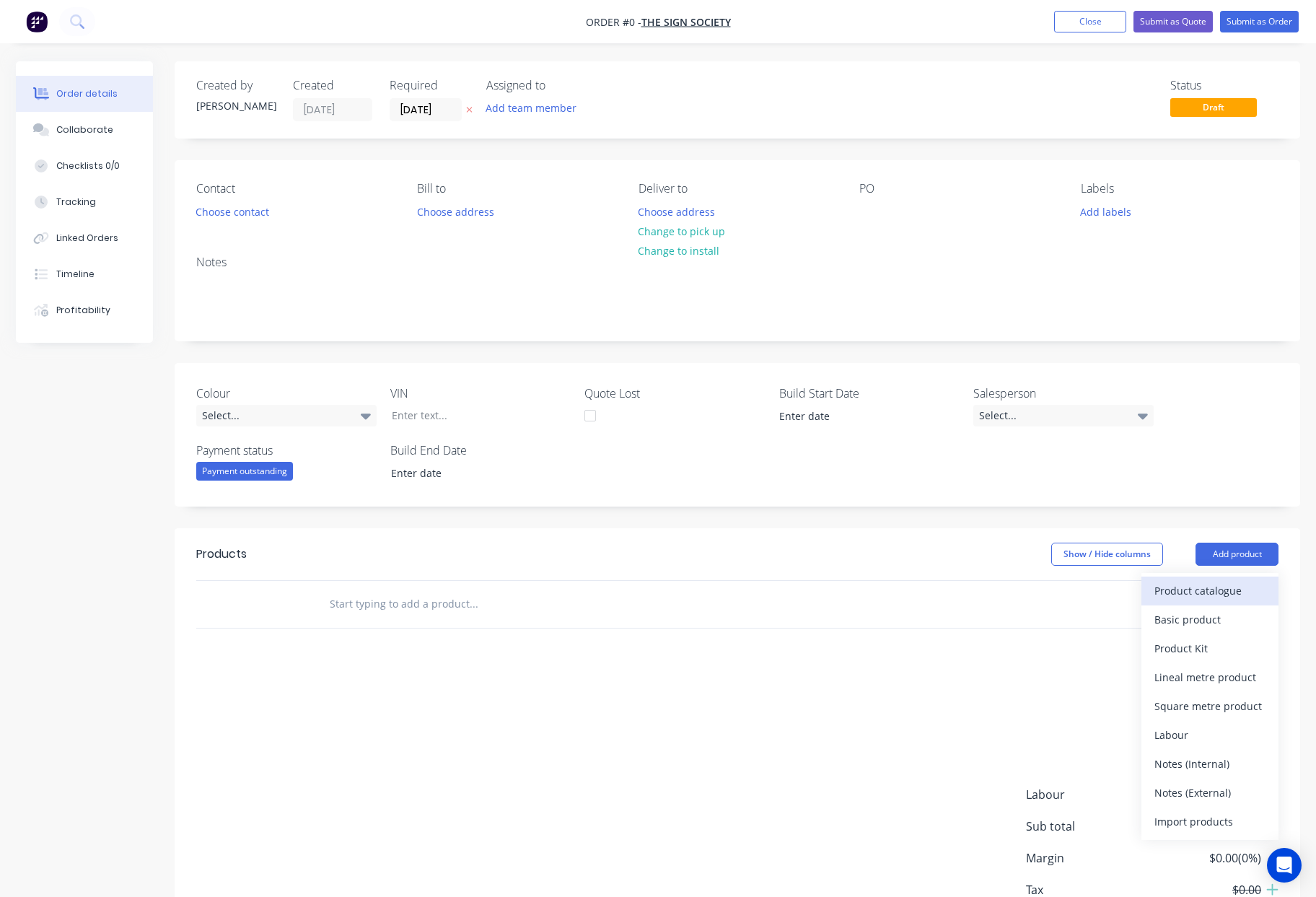
click at [1227, 595] on div "Product catalogue" at bounding box center [1210, 591] width 111 height 21
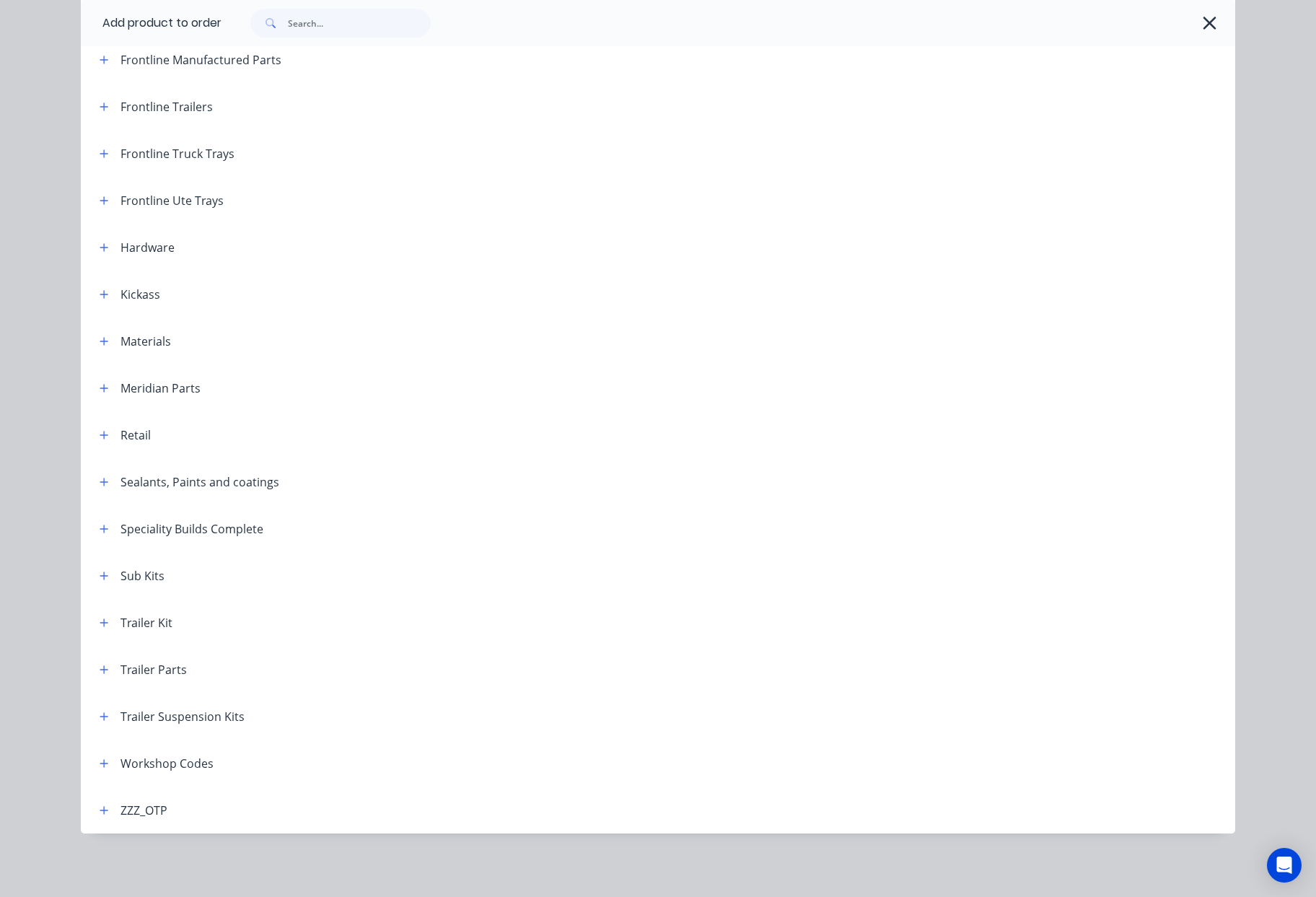
scroll to position [121, 0]
click at [103, 764] on button "button" at bounding box center [104, 763] width 18 height 18
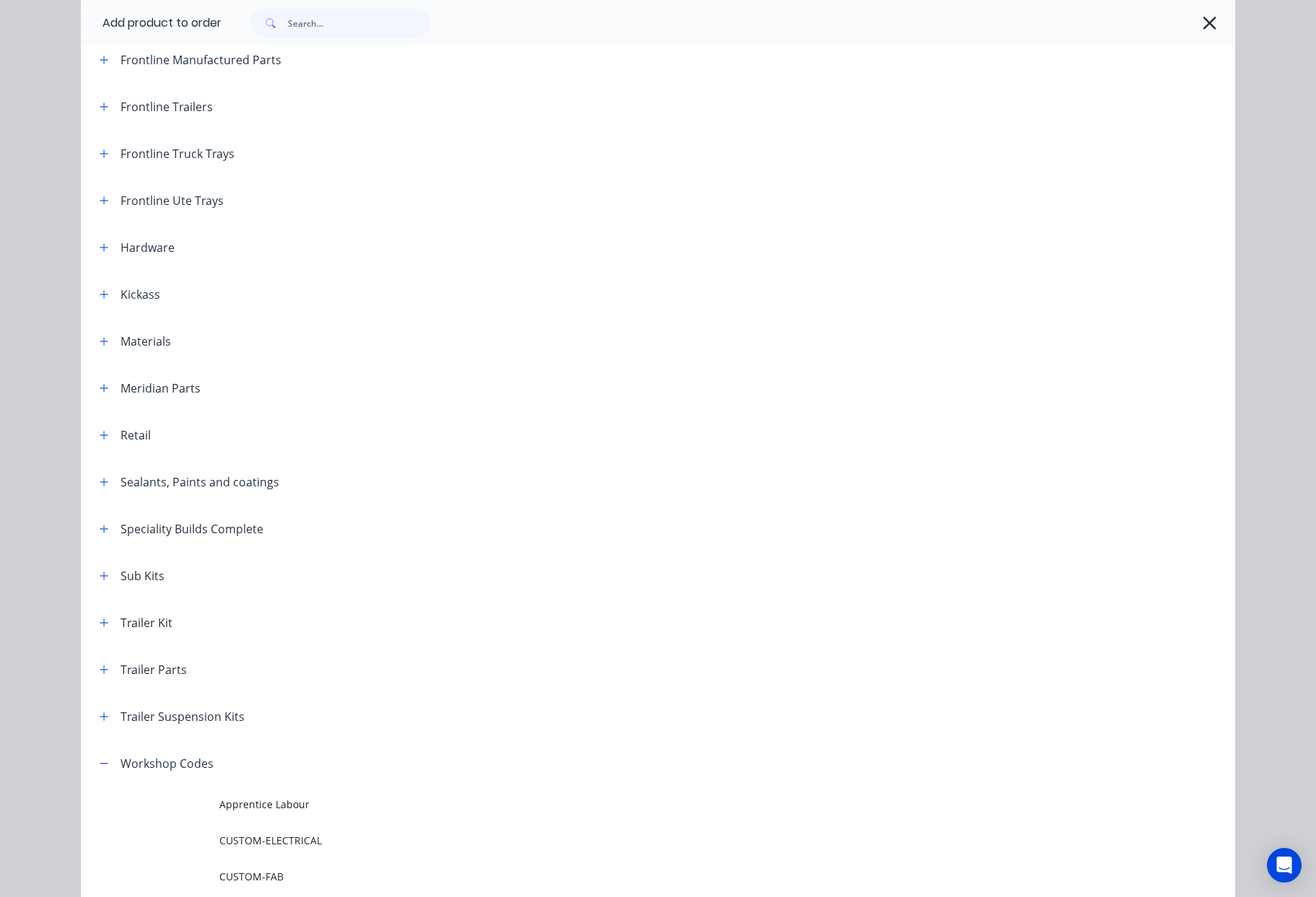
scroll to position [802, 0]
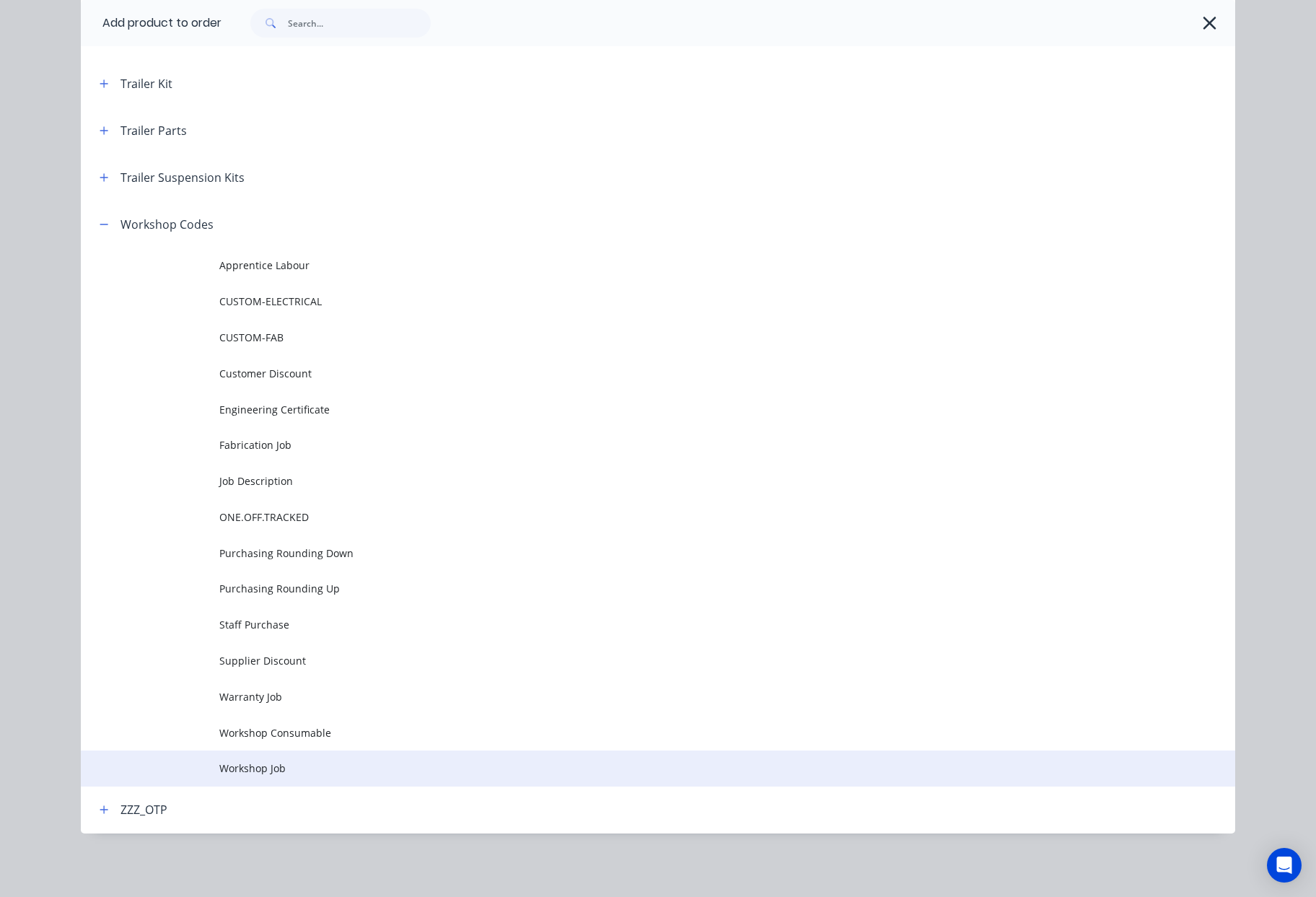
click at [296, 777] on td "Workshop Job" at bounding box center [727, 768] width 1016 height 36
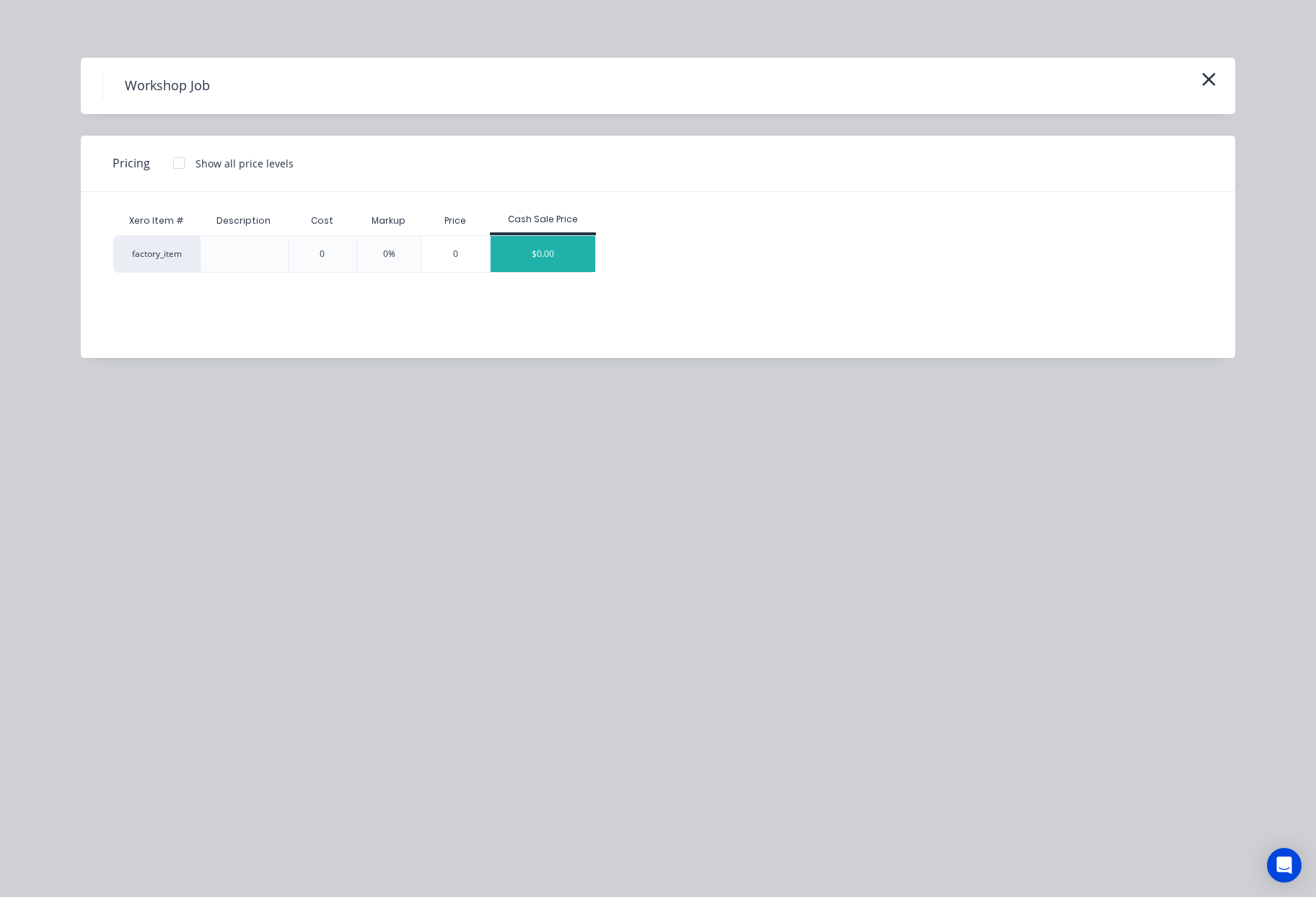
click at [534, 260] on div "$0.00" at bounding box center [543, 253] width 106 height 36
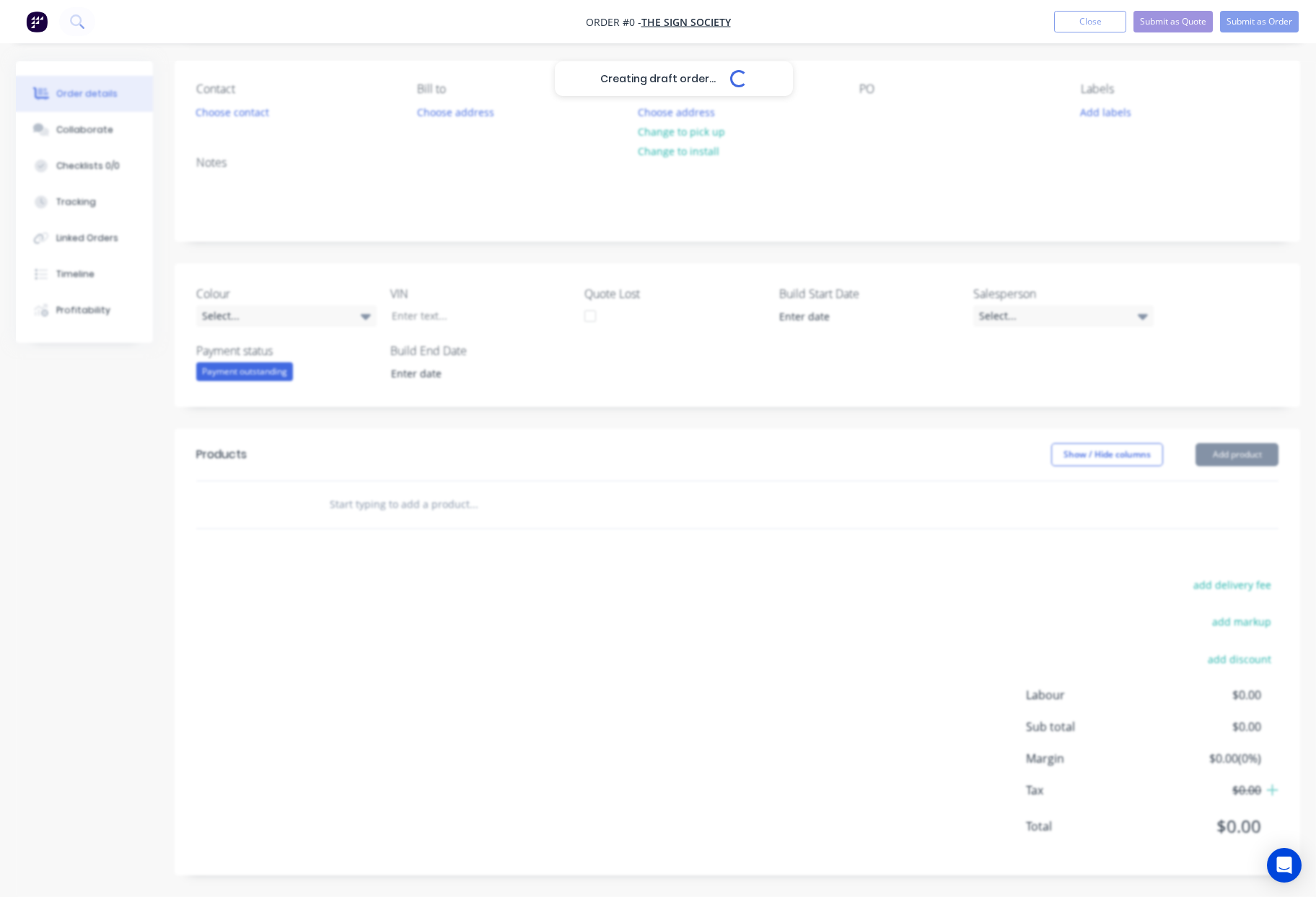
scroll to position [99, 0]
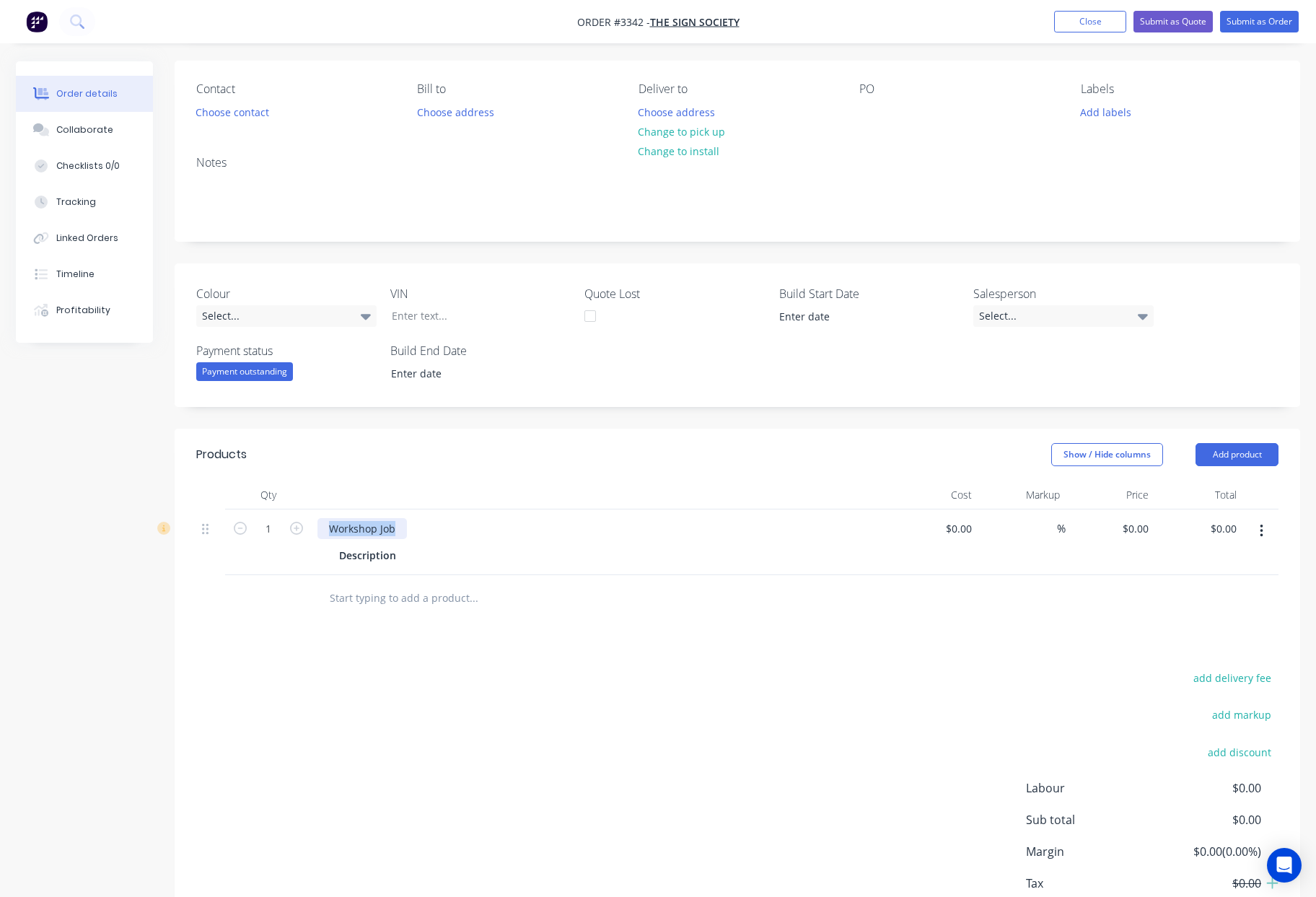
drag, startPoint x: 401, startPoint y: 530, endPoint x: 67, endPoint y: 523, distance: 334.1
click at [67, 523] on div "Created by [PERSON_NAME] Created [DATE] Required [DATE] Assigned to Add team me…" at bounding box center [658, 475] width 1284 height 1028
click at [391, 552] on div "Description" at bounding box center [367, 555] width 68 height 21
drag, startPoint x: 396, startPoint y: 556, endPoint x: 884, endPoint y: 582, distance: 488.7
click at [396, 556] on div "Description" at bounding box center [367, 555] width 68 height 21
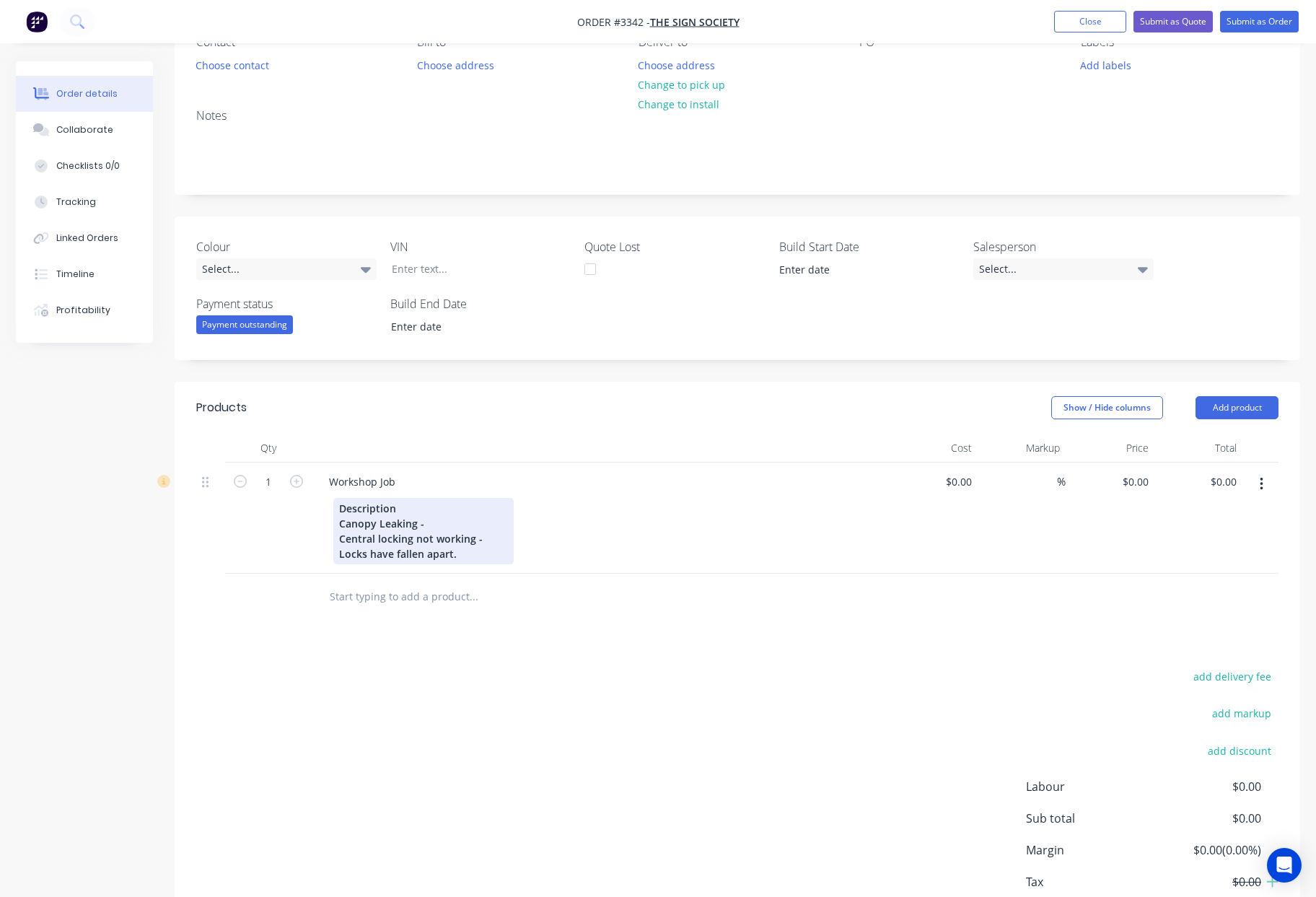
scroll to position [156, 0]
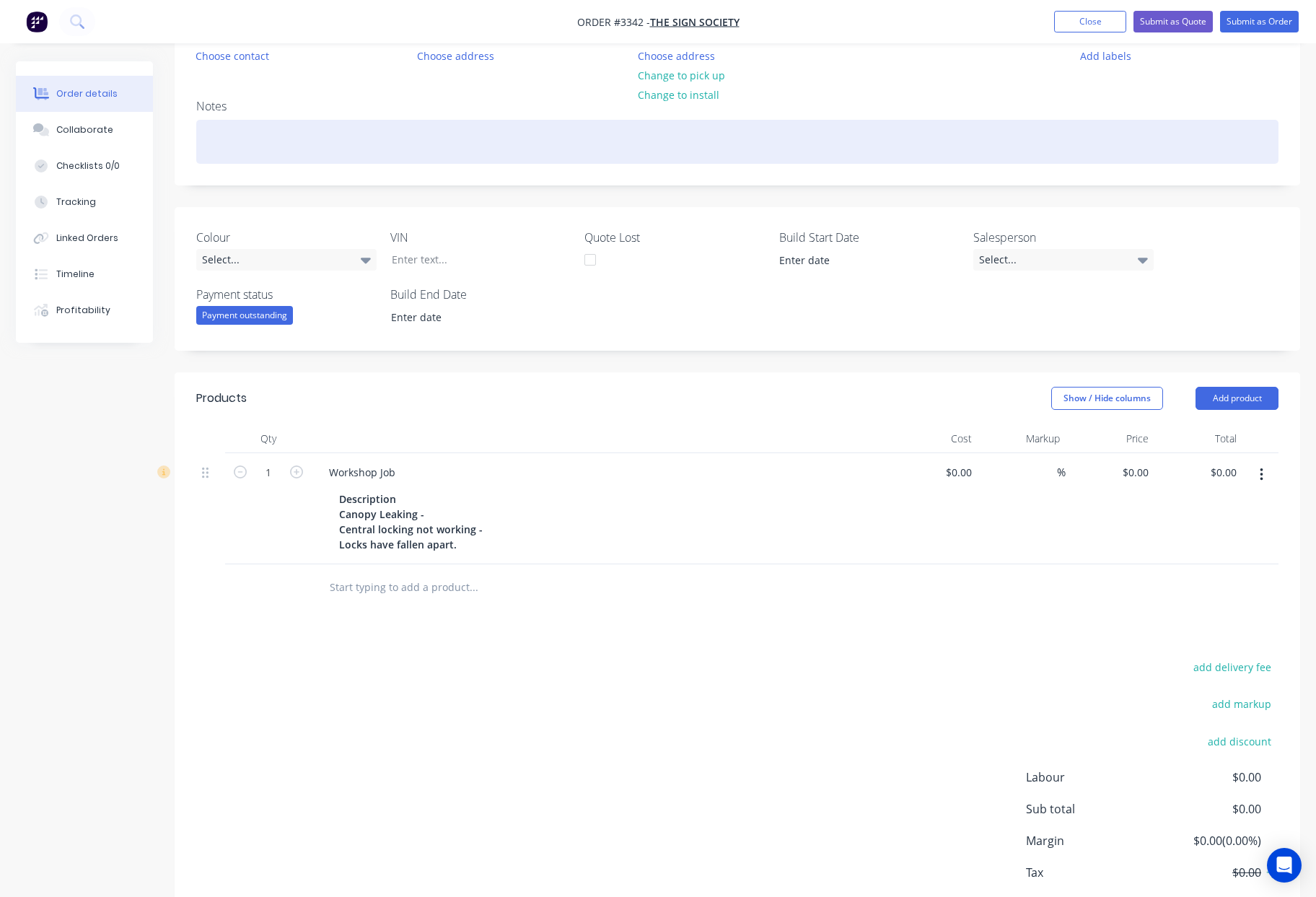
click at [265, 154] on div at bounding box center [737, 141] width 1082 height 44
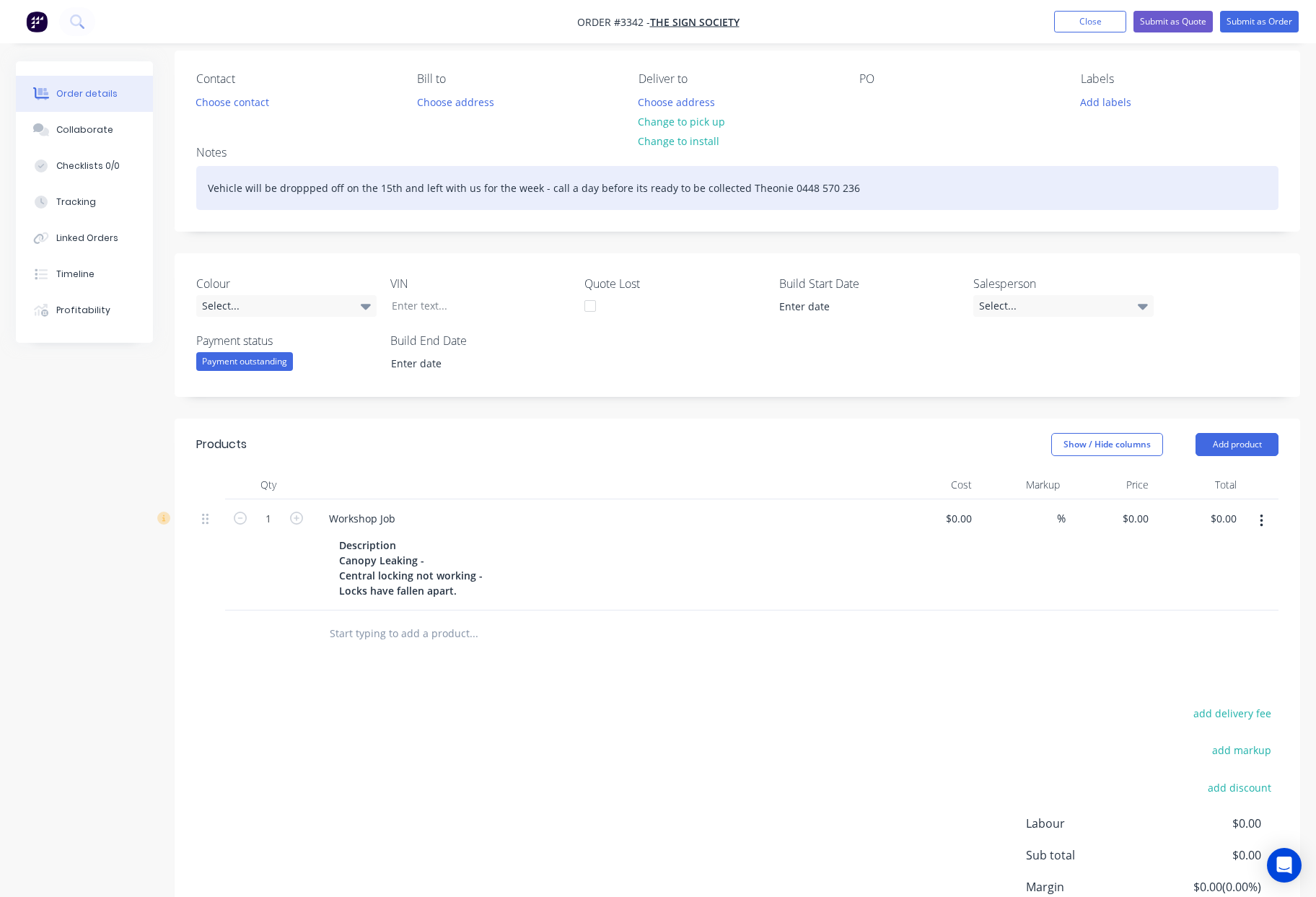
scroll to position [0, 0]
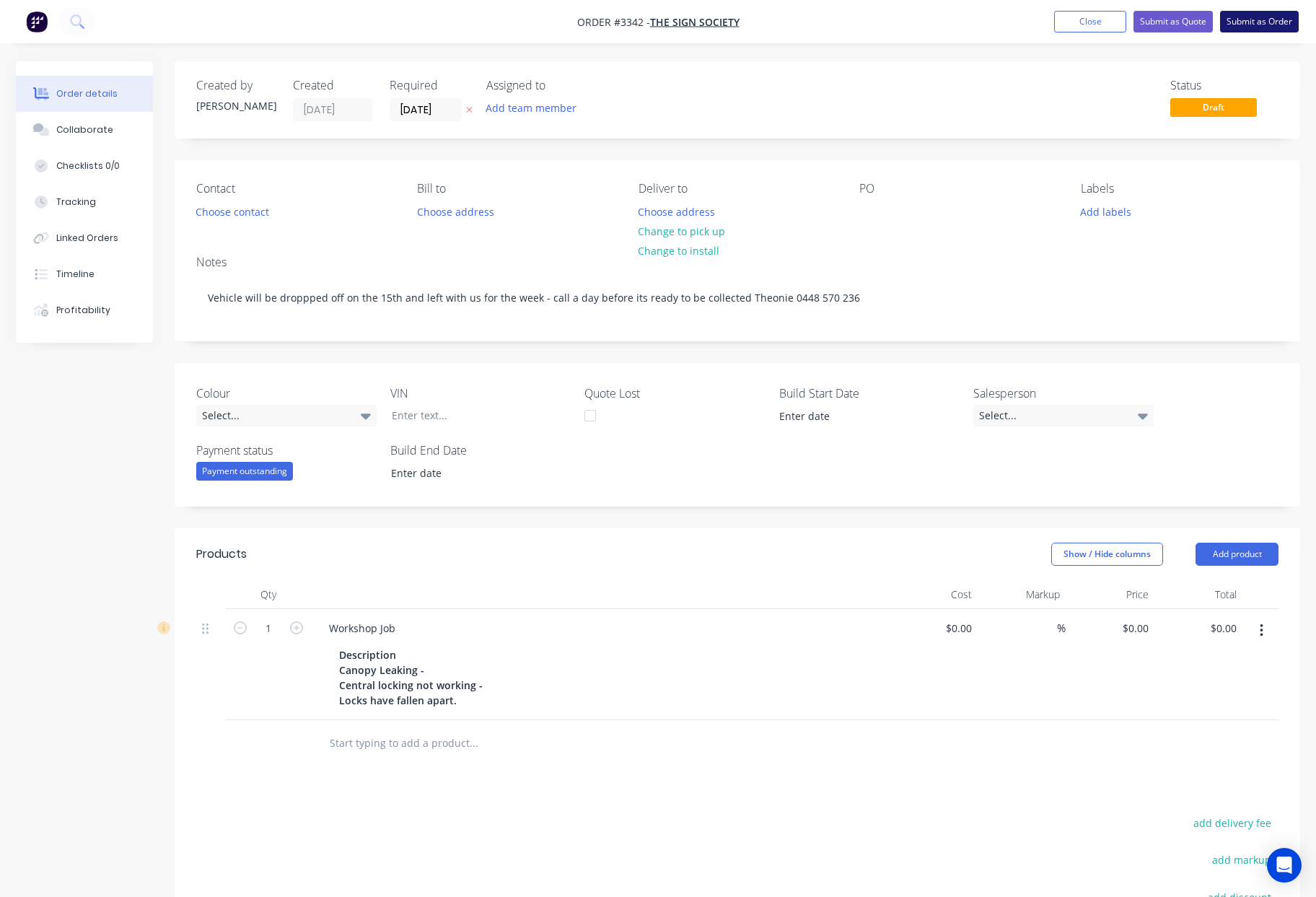
click at [1263, 25] on button "Submit as Order" at bounding box center [1259, 21] width 79 height 21
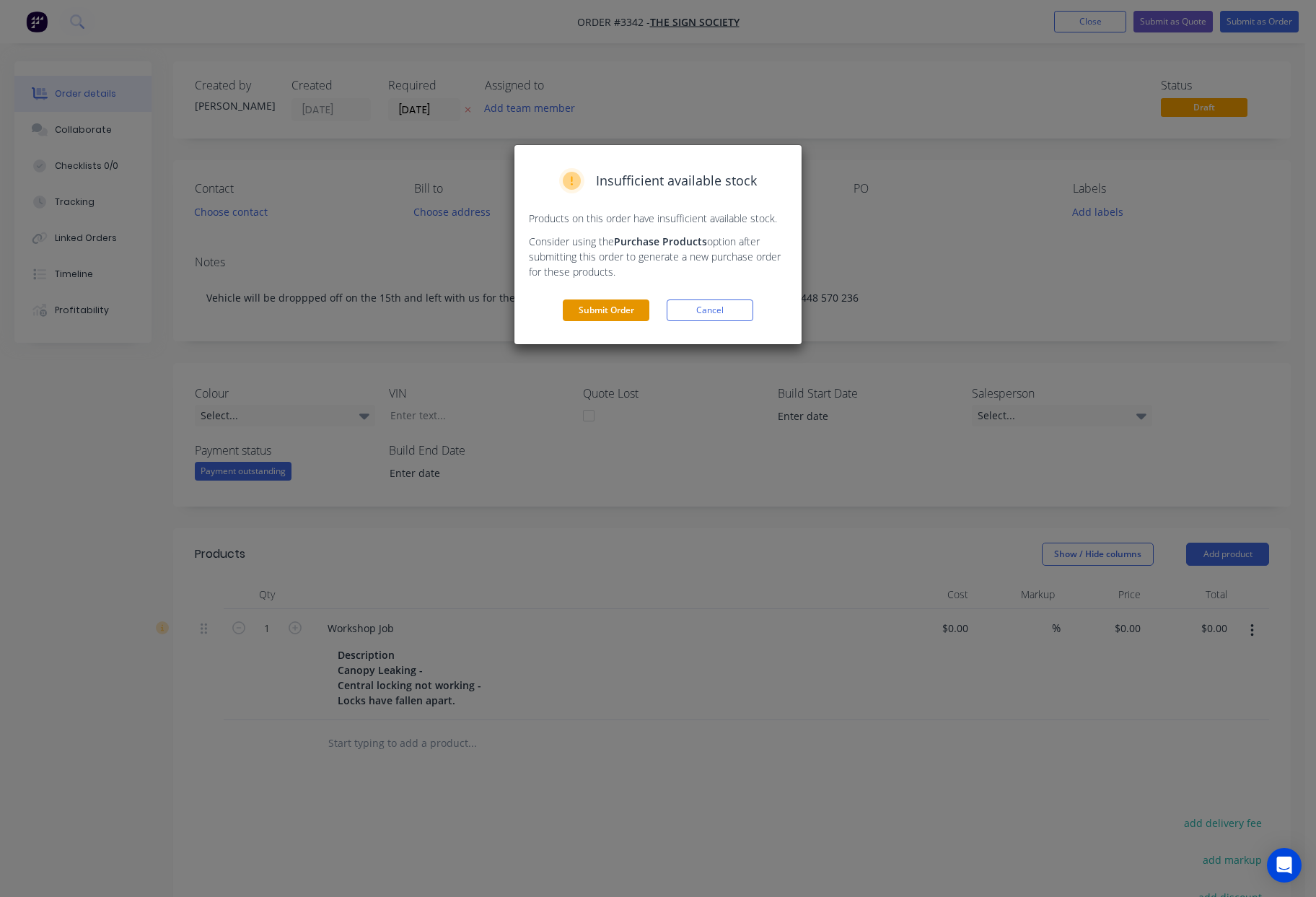
click at [617, 313] on button "Submit Order" at bounding box center [606, 310] width 87 height 21
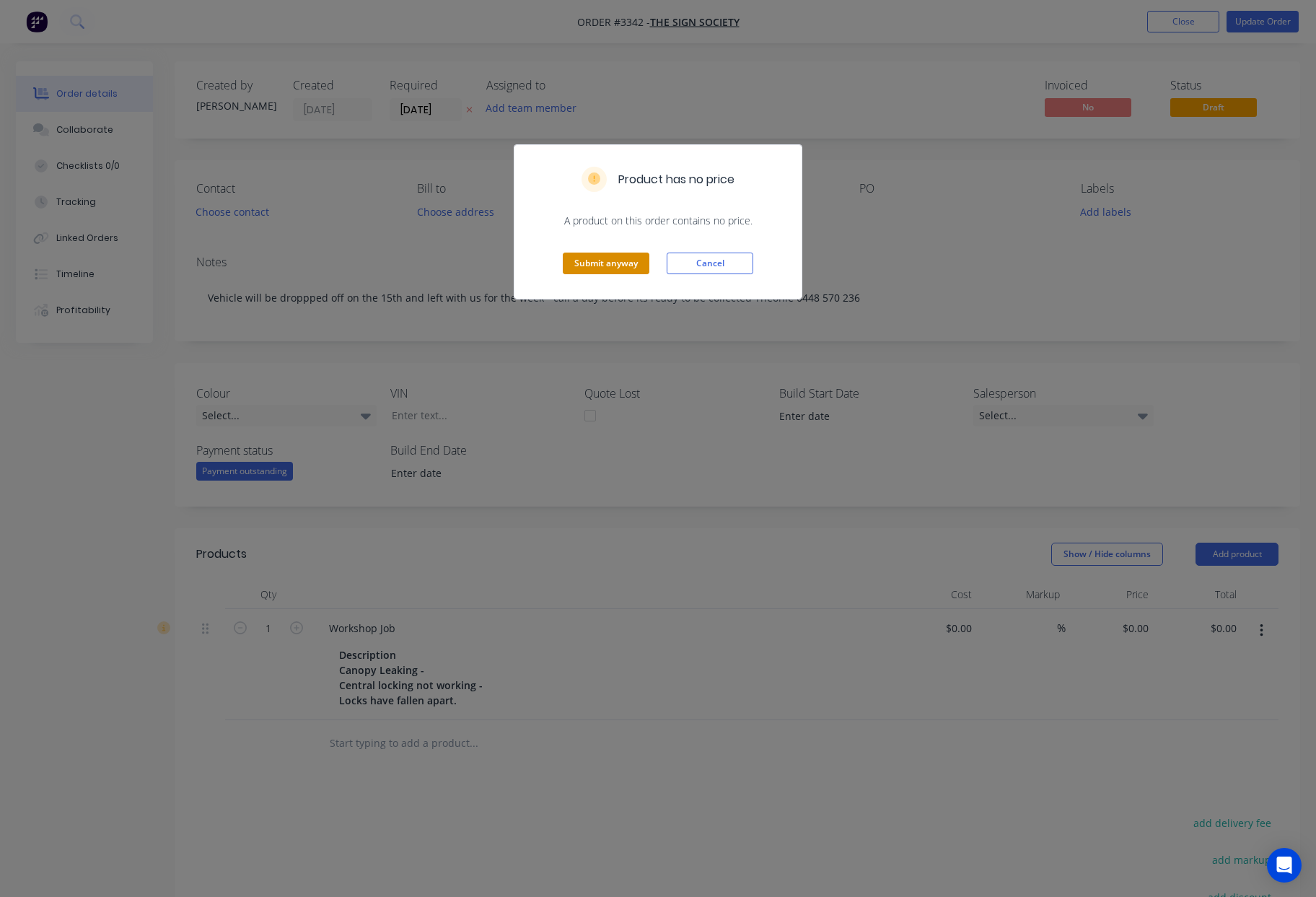
click at [621, 262] on button "Submit anyway" at bounding box center [606, 263] width 87 height 21
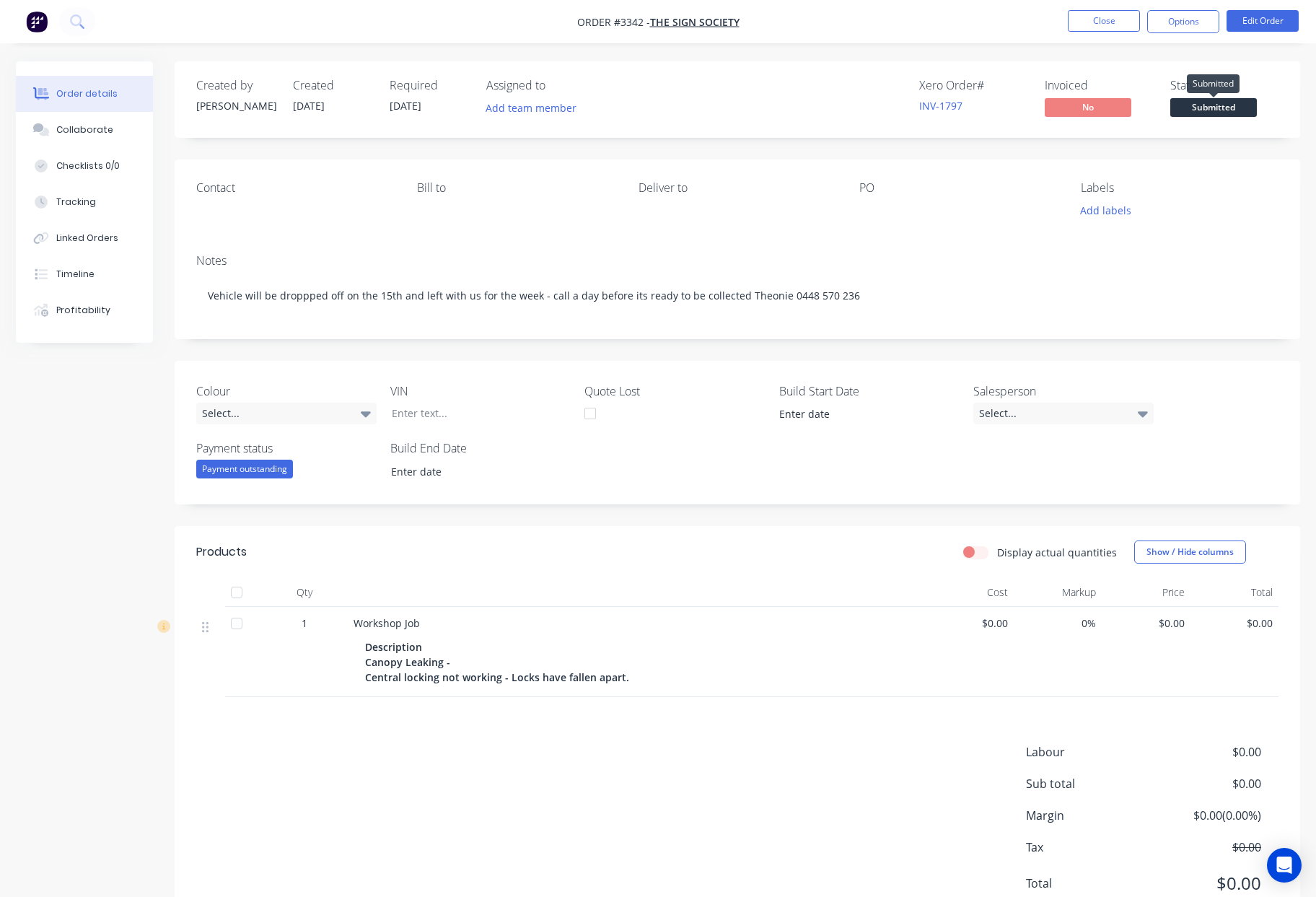
click at [1224, 113] on span "Submitted" at bounding box center [1213, 107] width 87 height 18
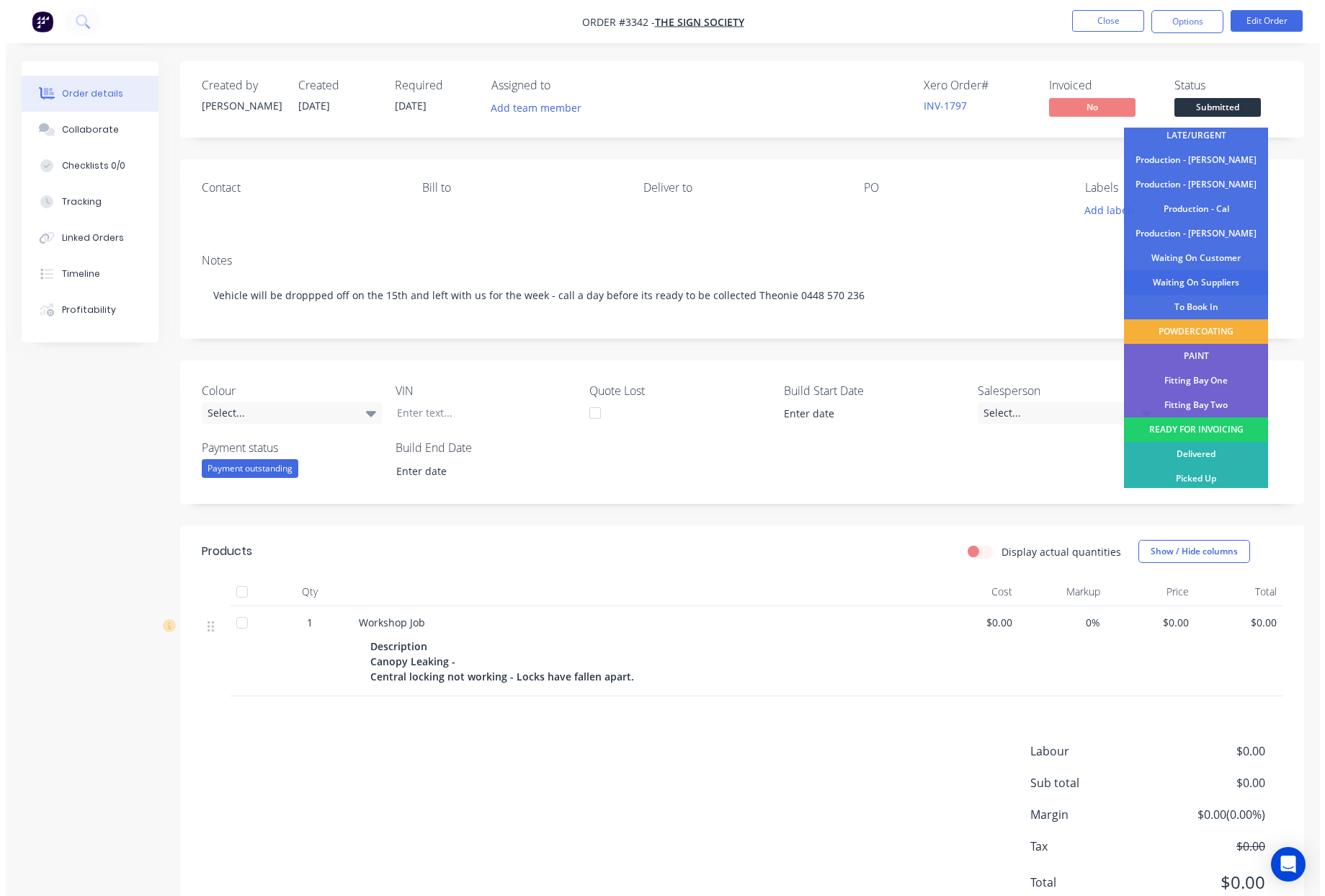
scroll to position [130, 0]
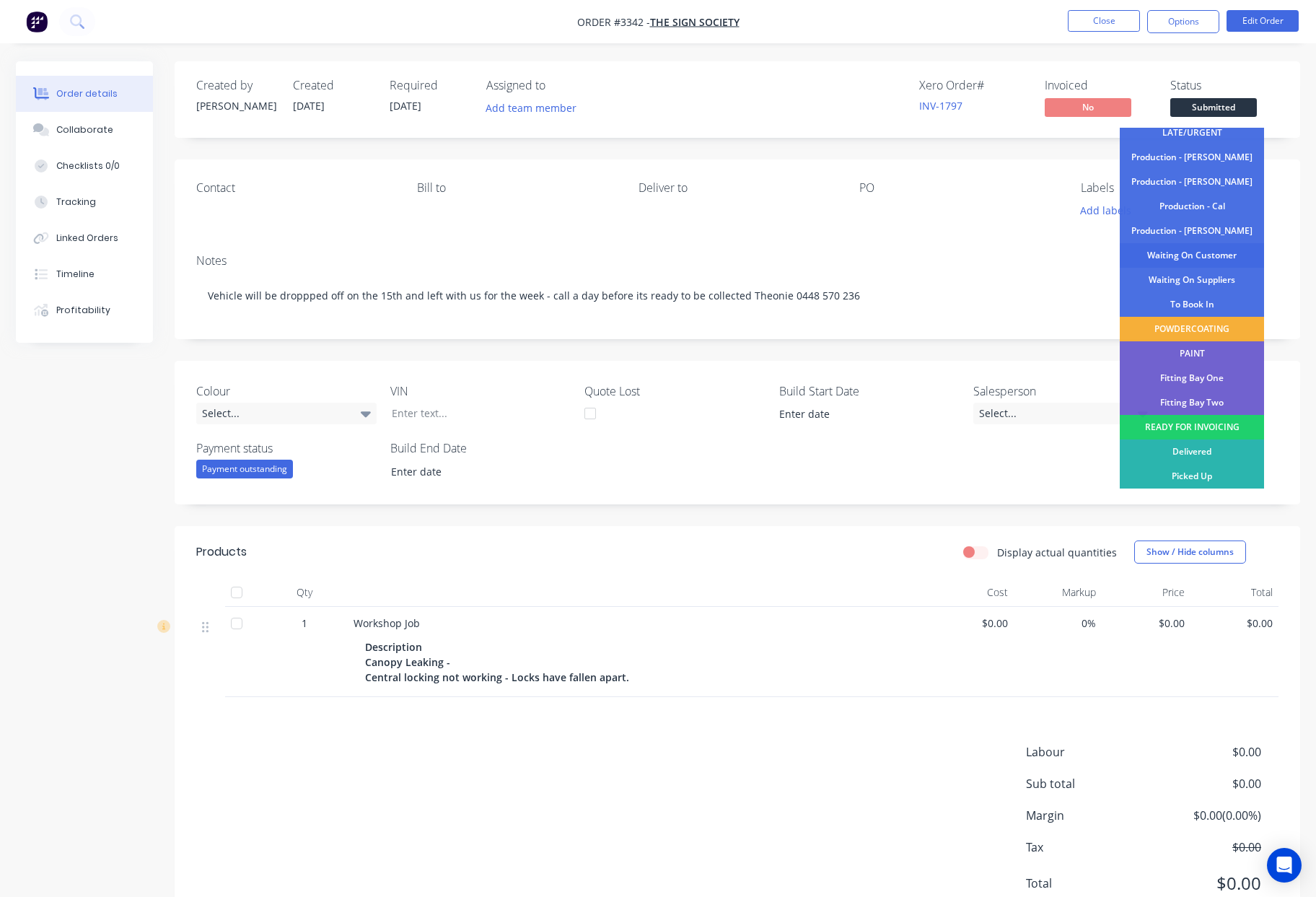
click at [1185, 251] on div "Waiting On Customer" at bounding box center [1192, 255] width 144 height 25
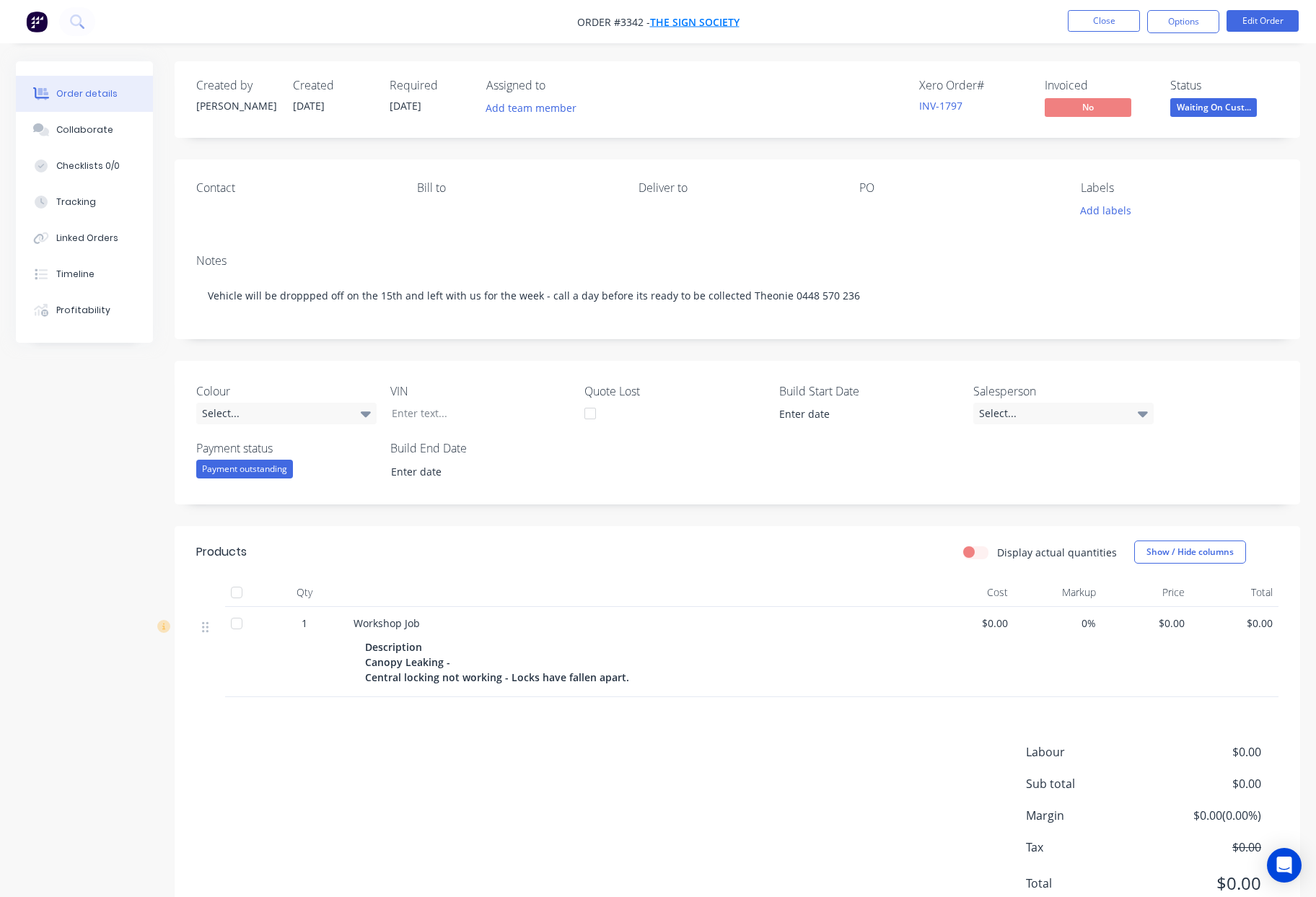
click at [707, 21] on span "The Sign Society" at bounding box center [695, 21] width 90 height 13
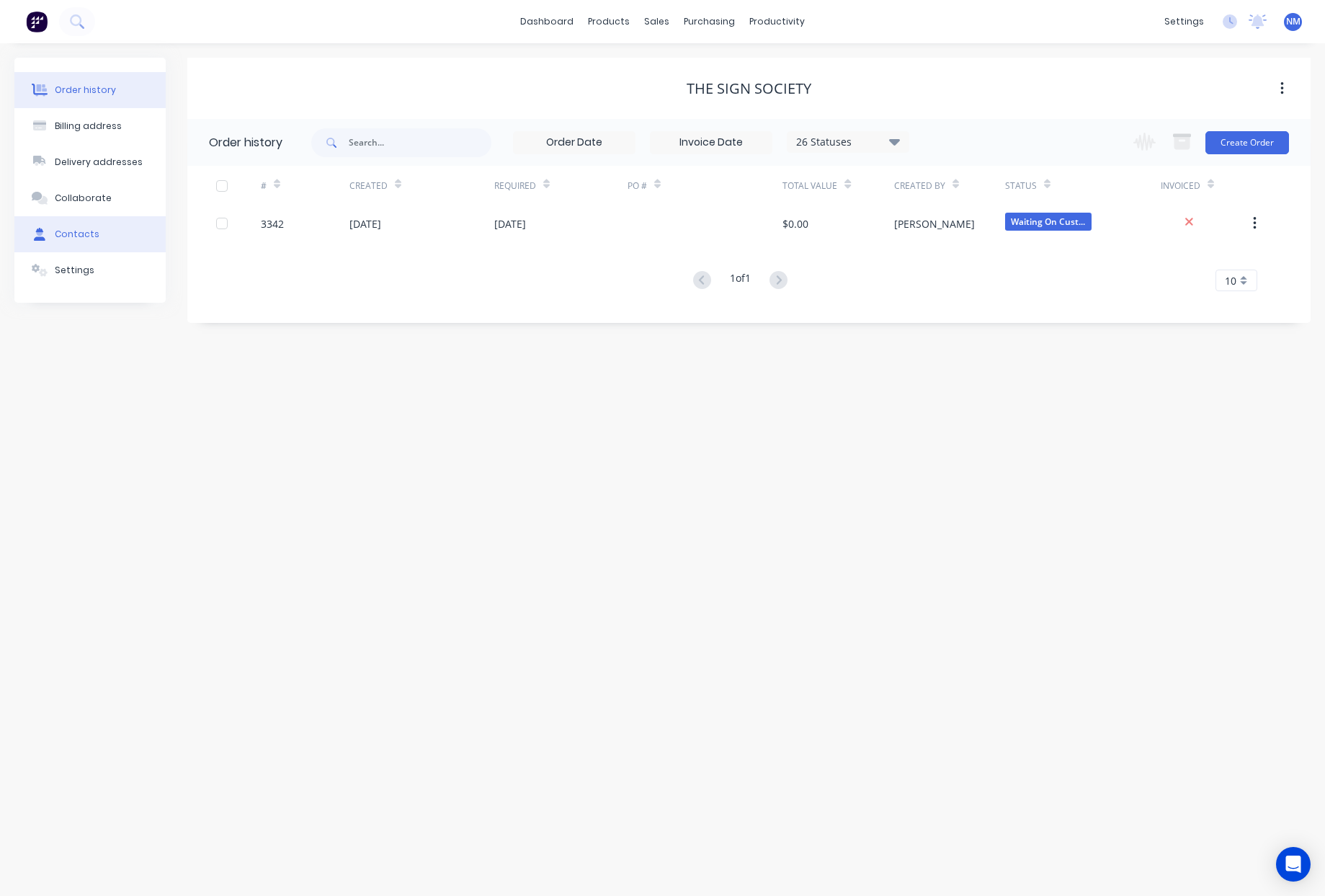
click at [93, 232] on div "Contacts" at bounding box center [77, 234] width 44 height 13
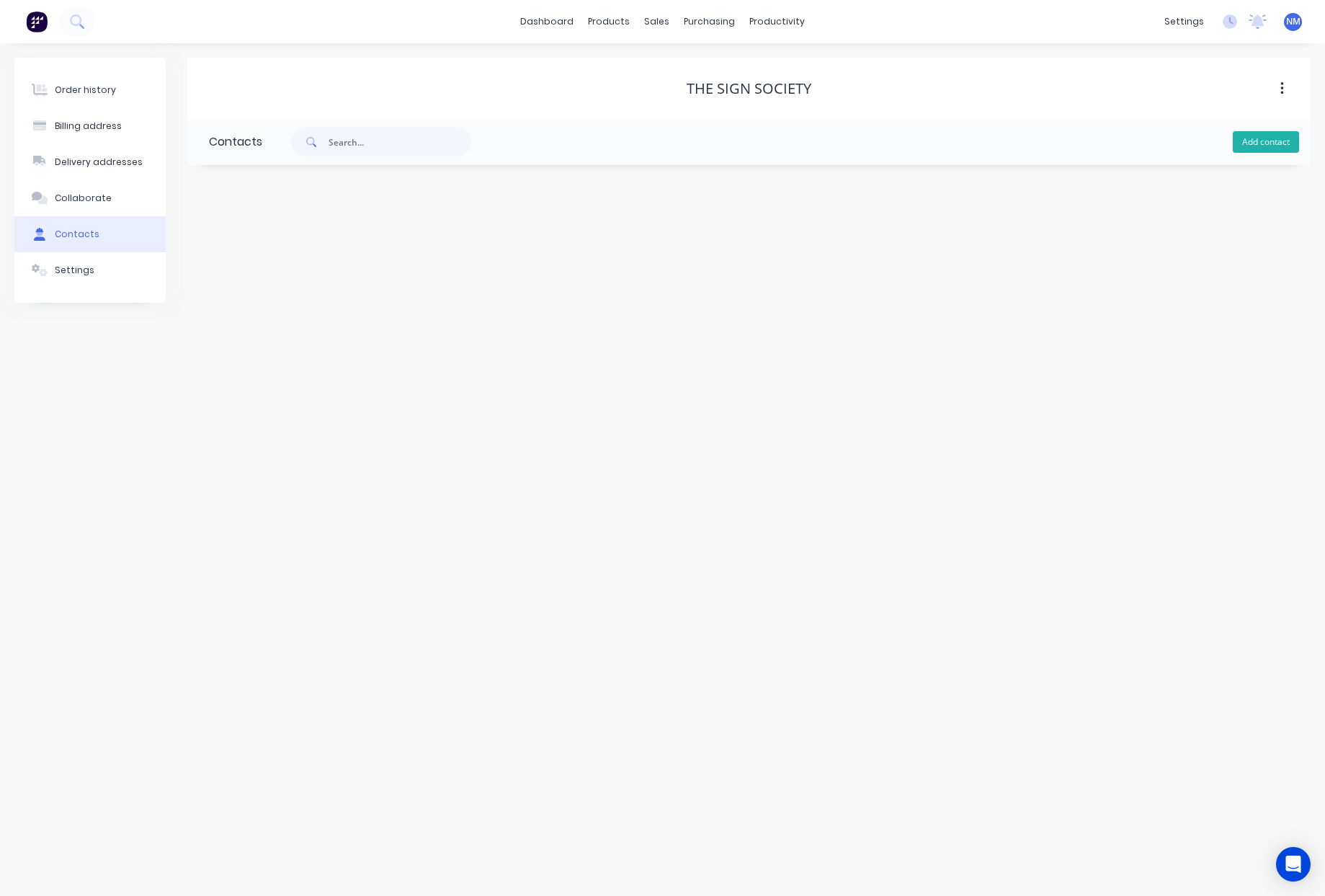
click at [1275, 147] on button "Add contact" at bounding box center [1266, 141] width 67 height 21
select select "AU"
click at [313, 243] on input "text" at bounding box center [327, 247] width 236 height 21
type input "Theonie"
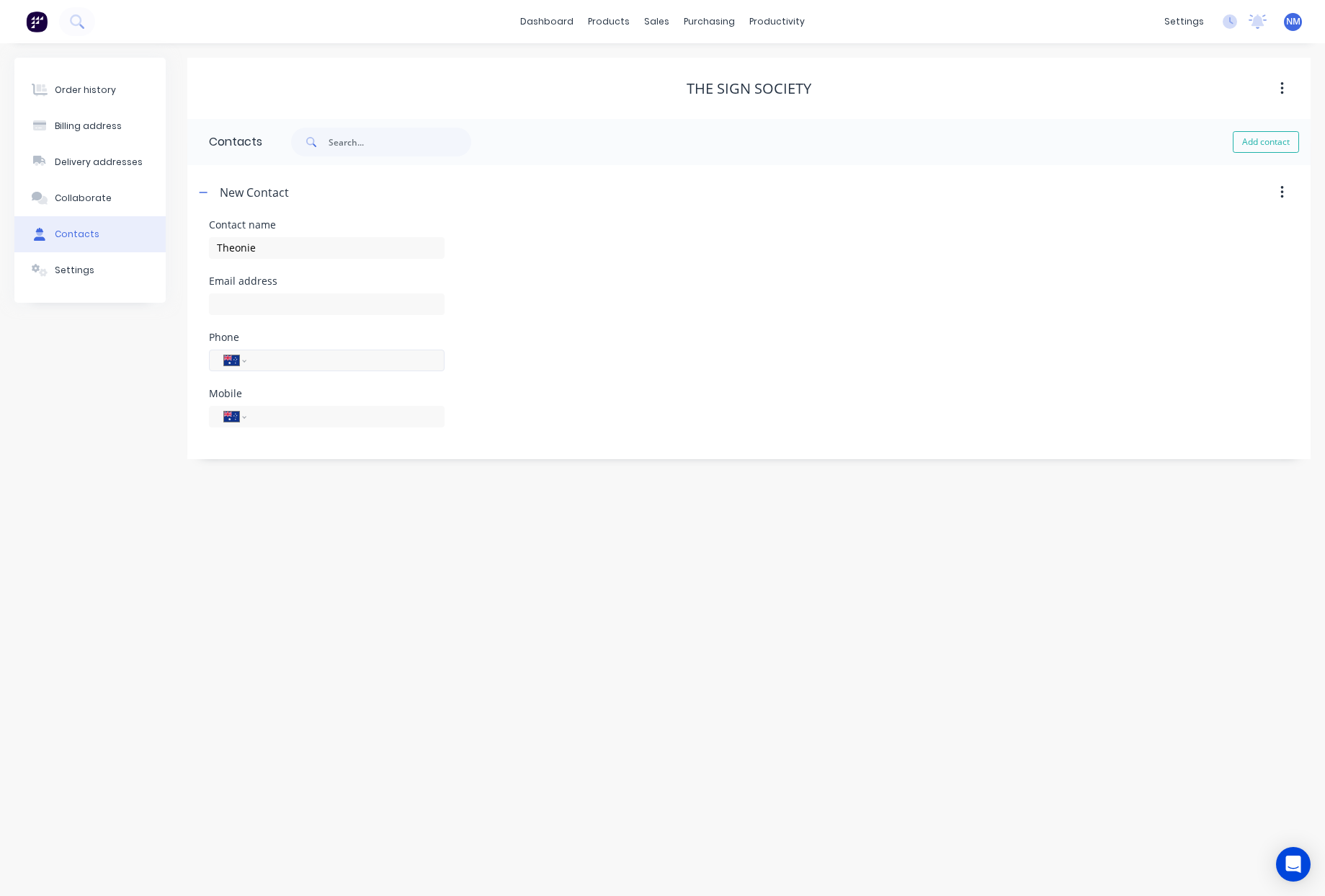
click at [328, 369] on div "International [GEOGRAPHIC_DATA] [GEOGRAPHIC_DATA] [GEOGRAPHIC_DATA] [GEOGRAPHIC…" at bounding box center [327, 360] width 236 height 21
select select "AU"
click at [339, 359] on input "tel" at bounding box center [343, 360] width 173 height 17
type input "0448 570 236"
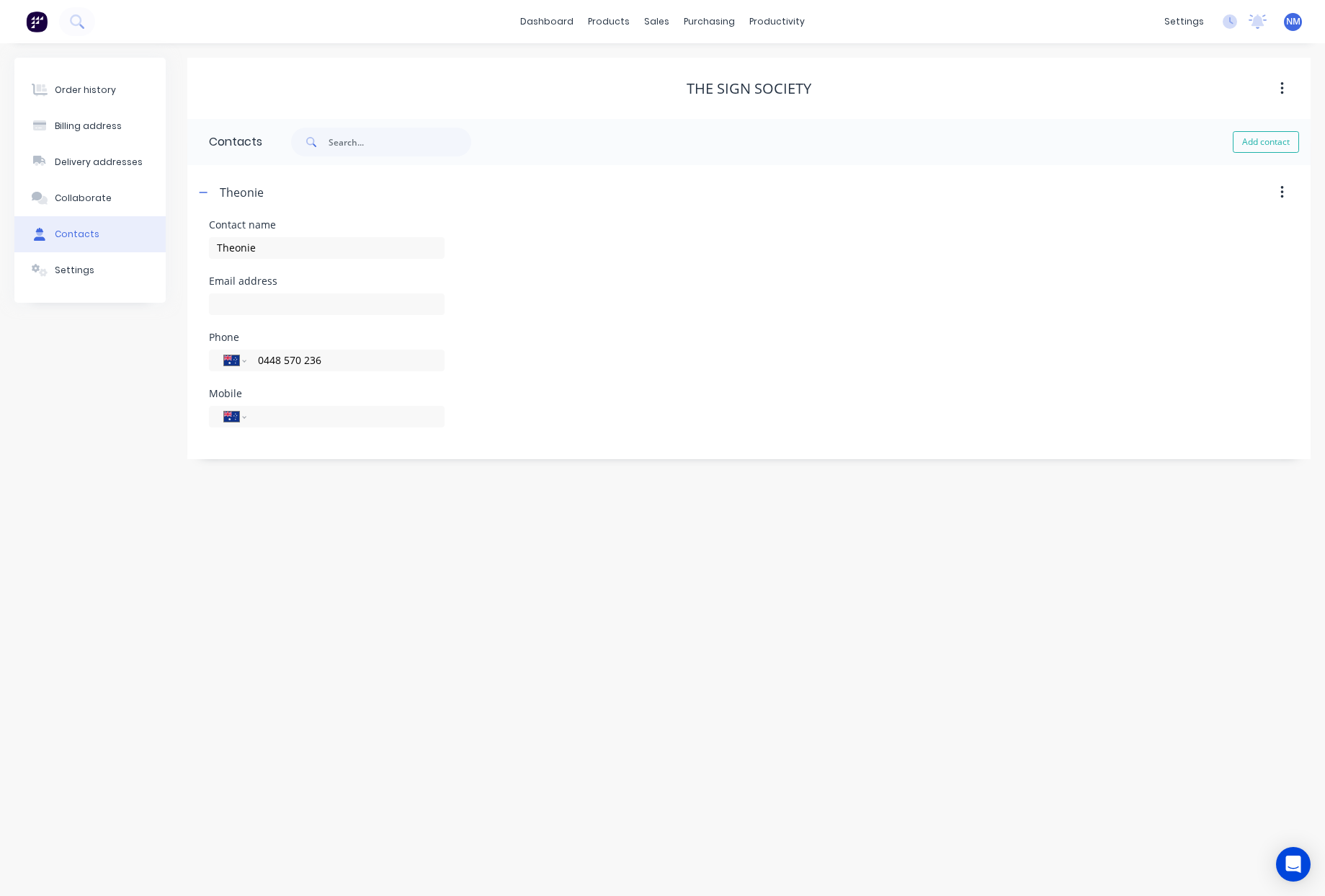
click at [1037, 299] on div "Email address" at bounding box center [749, 304] width 1080 height 56
click at [75, 200] on div "Collaborate" at bounding box center [83, 198] width 57 height 13
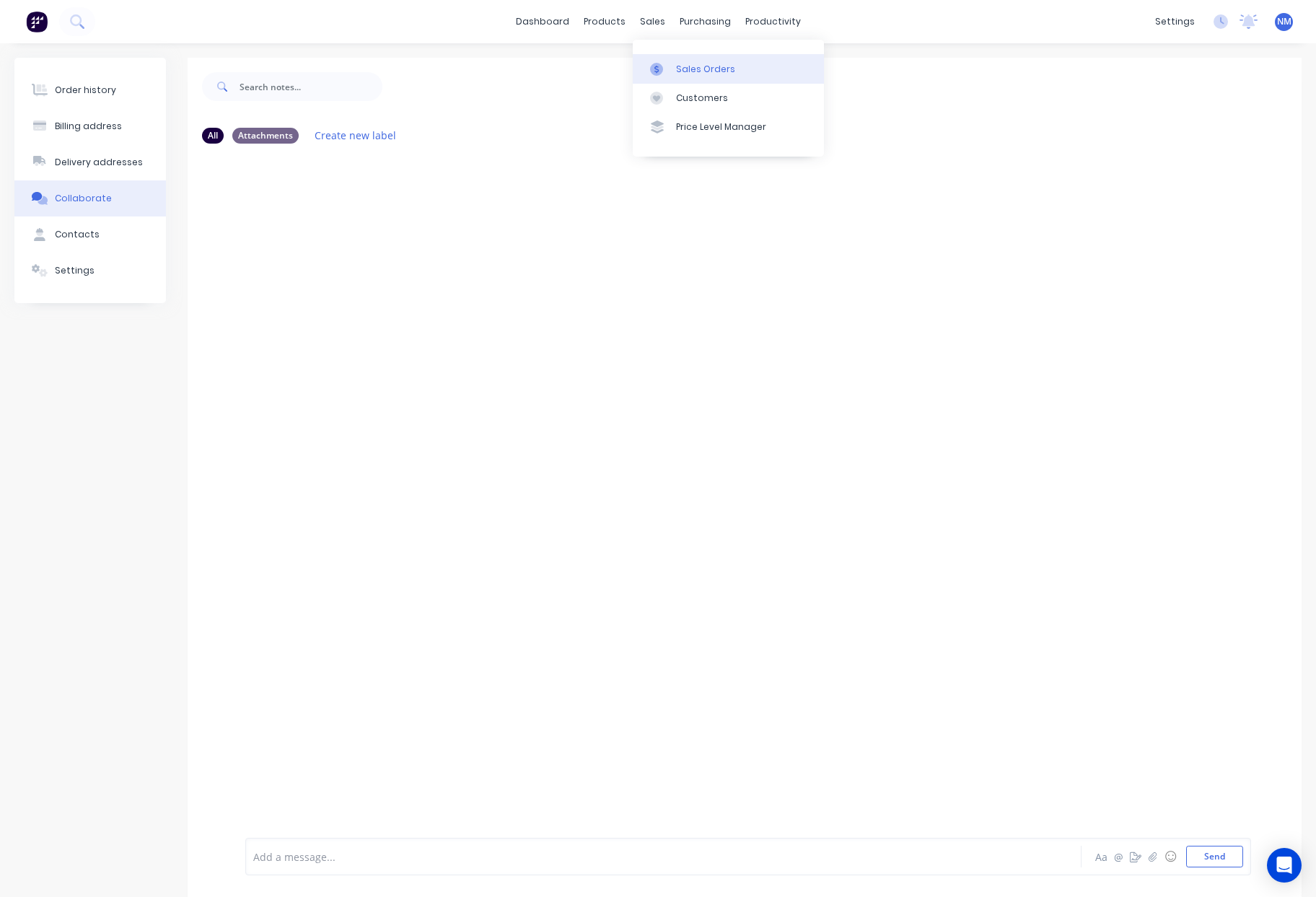
click at [748, 64] on link "Sales Orders" at bounding box center [728, 68] width 191 height 29
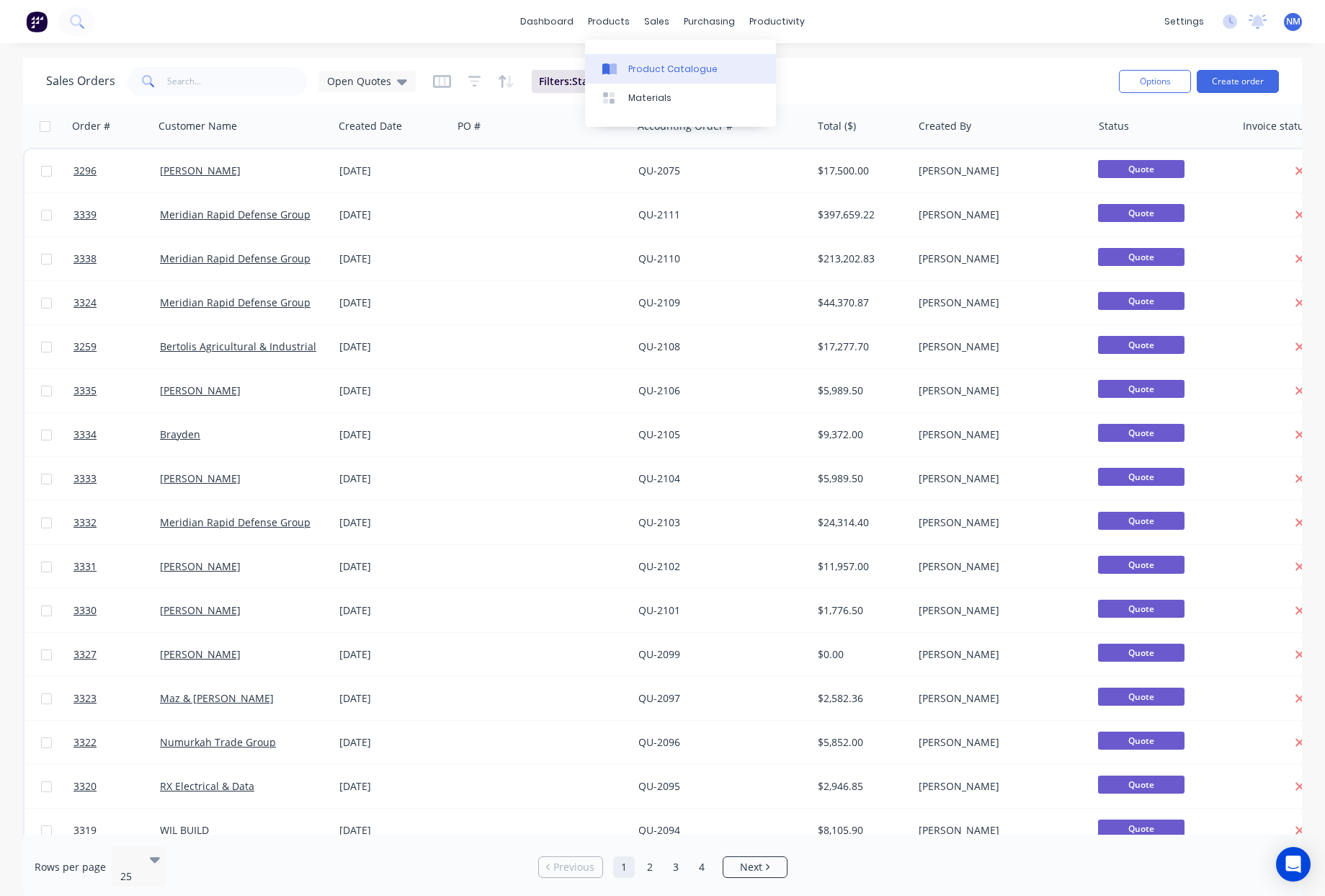
click at [640, 71] on div "Product Catalogue" at bounding box center [673, 69] width 90 height 13
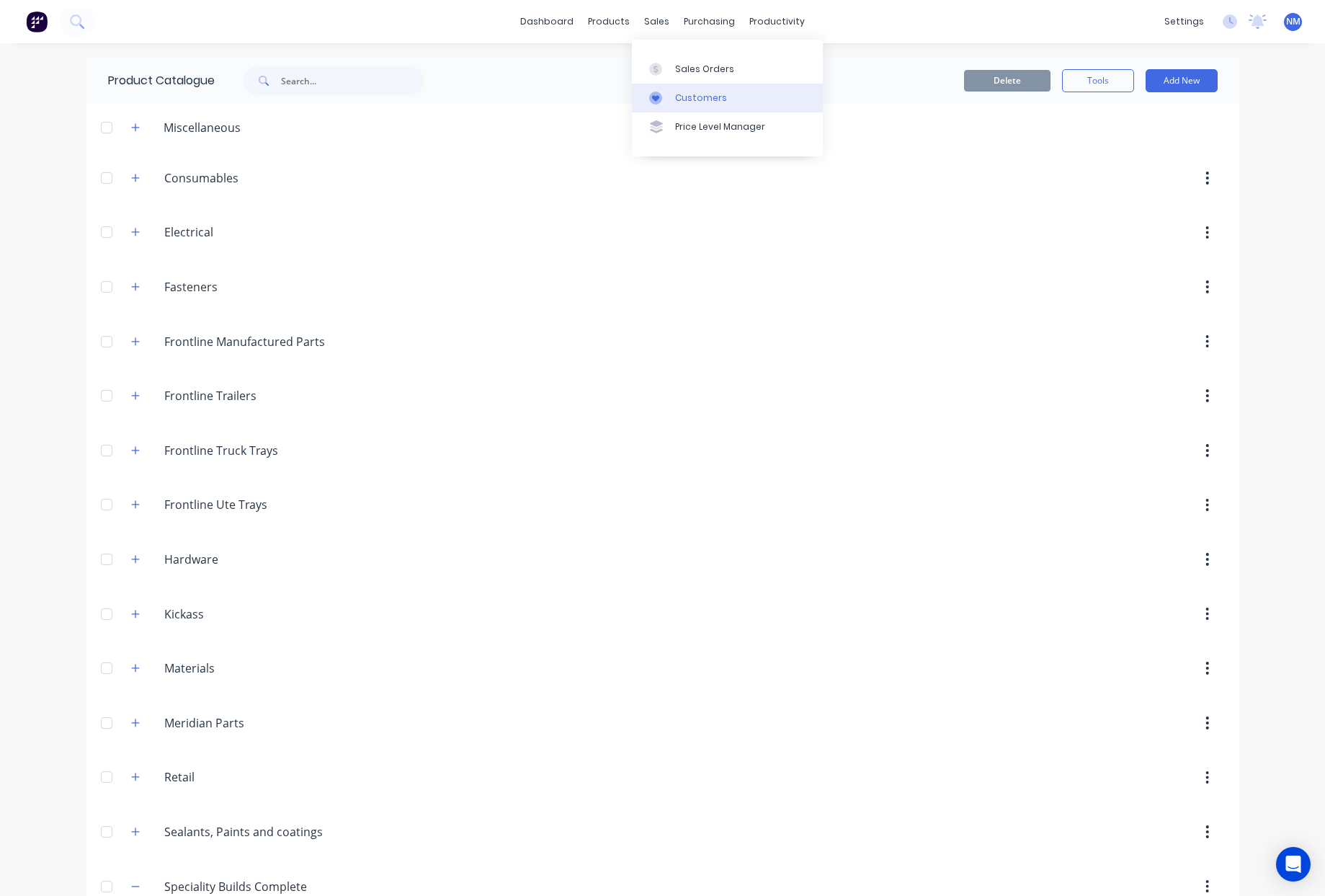
click at [683, 99] on div "Customers" at bounding box center [701, 98] width 52 height 13
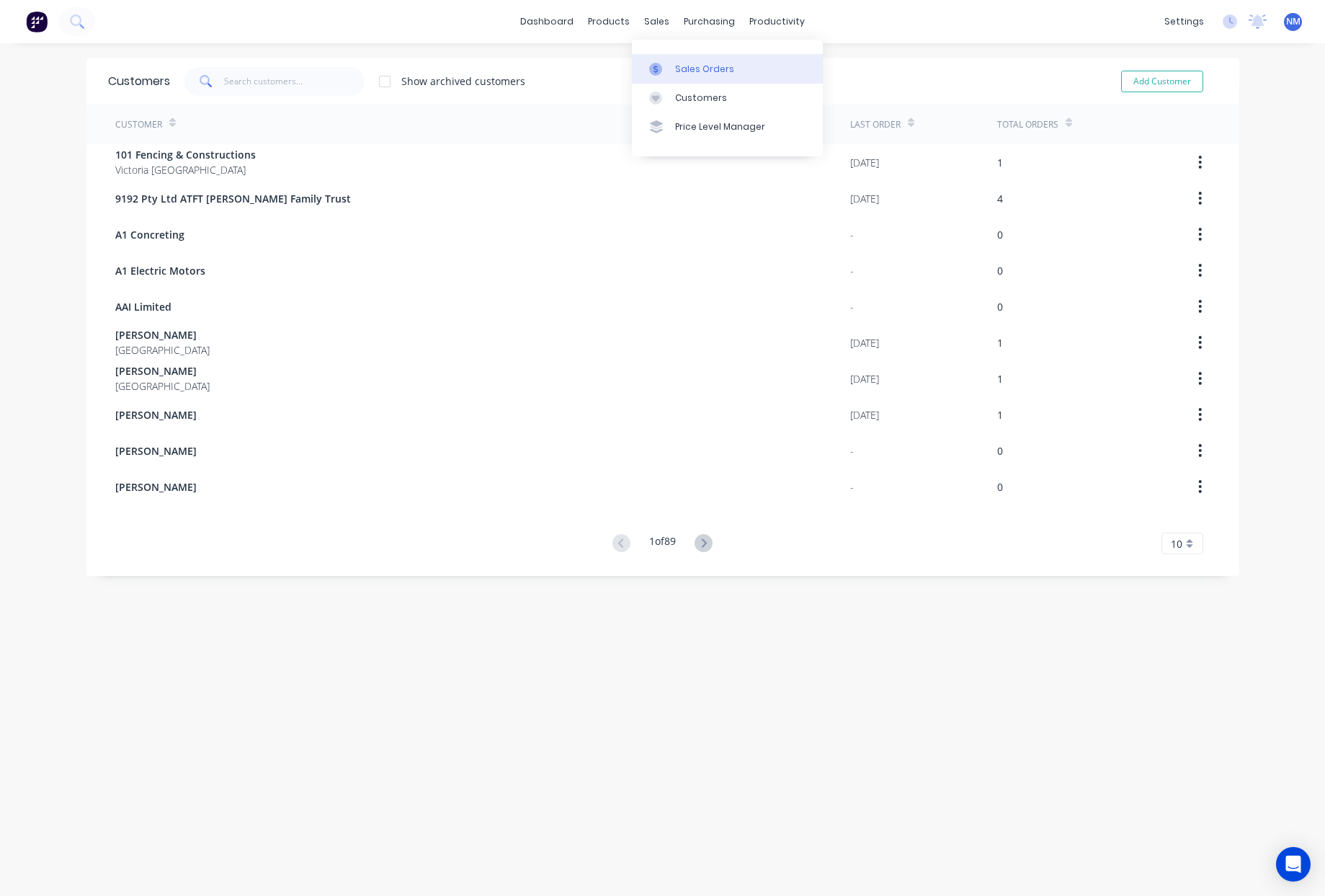
click at [695, 66] on div "Sales Orders" at bounding box center [705, 69] width 59 height 13
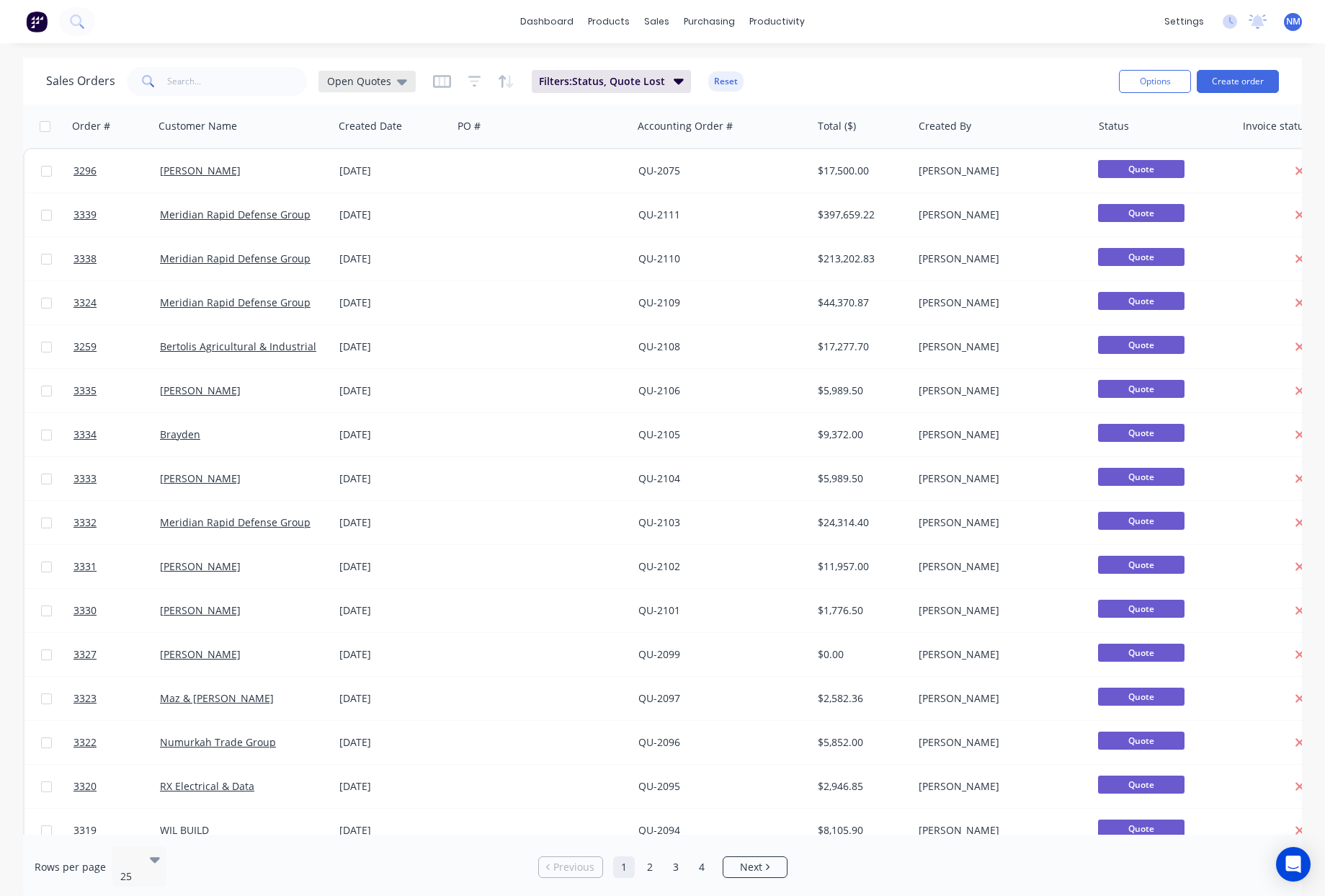
click at [397, 86] on icon at bounding box center [402, 82] width 10 height 16
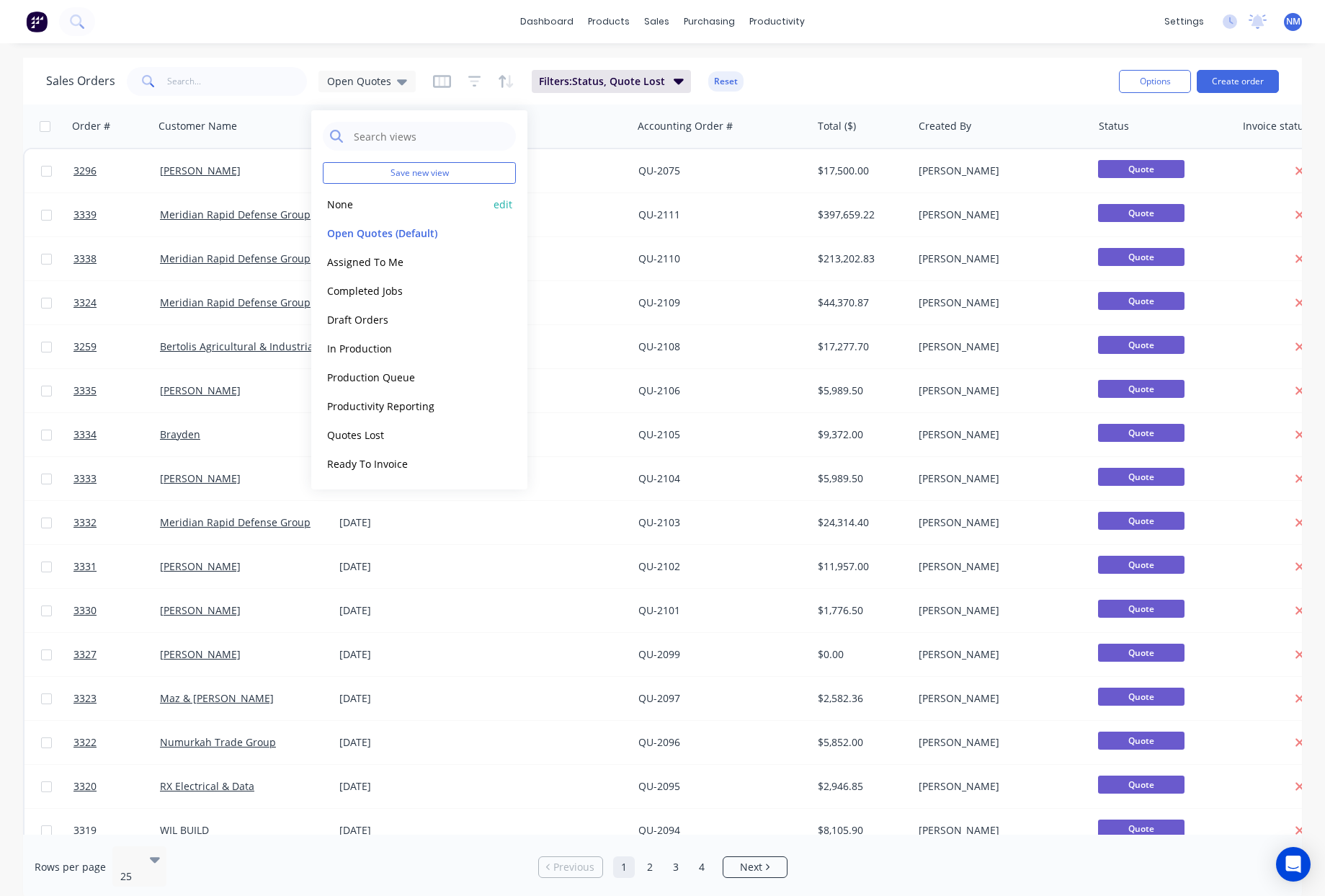
click at [367, 209] on button "None" at bounding box center [404, 204] width 164 height 17
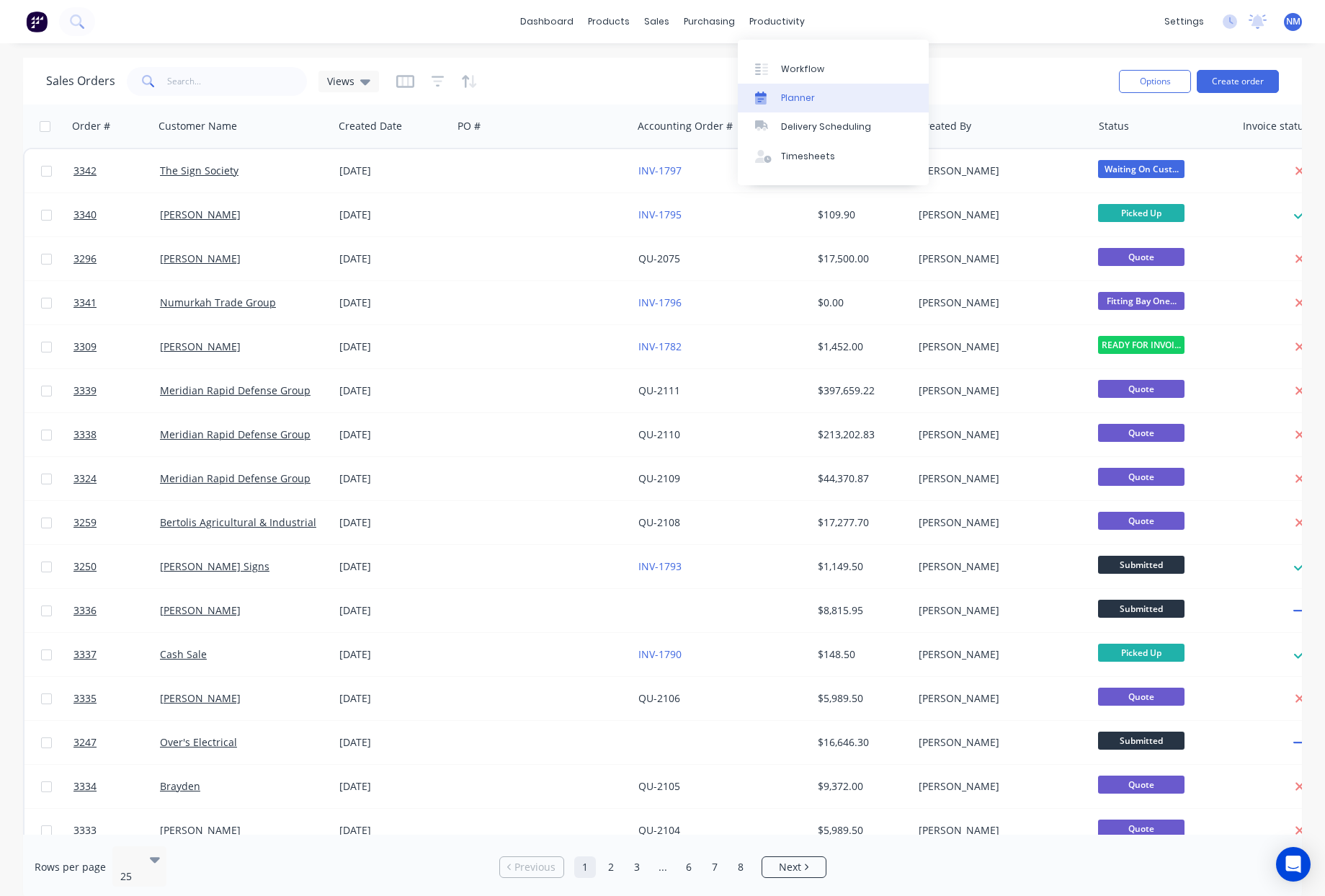
click at [826, 105] on link "Planner" at bounding box center [833, 98] width 191 height 29
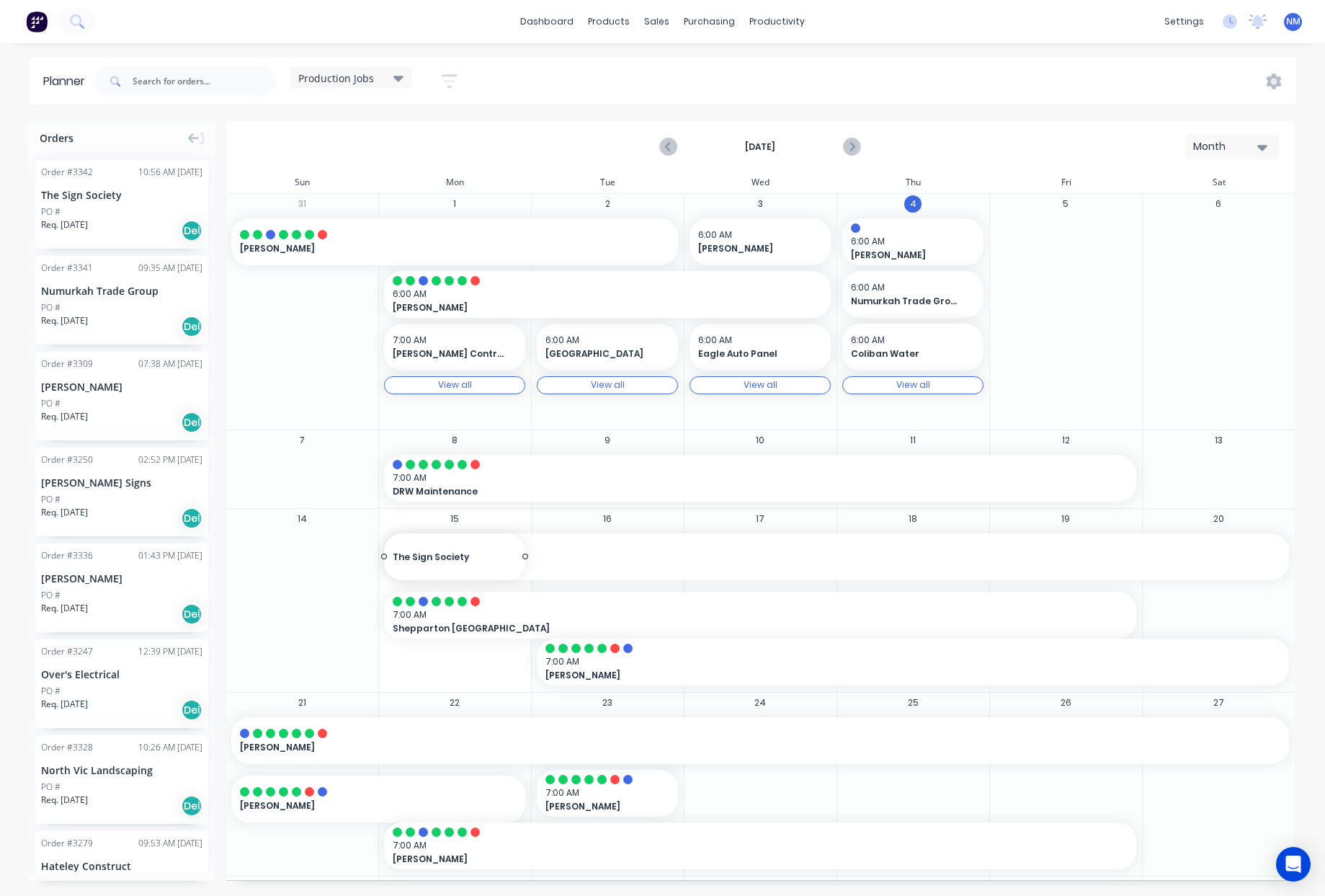
drag, startPoint x: 104, startPoint y: 201, endPoint x: 456, endPoint y: 553, distance: 497.8
drag, startPoint x: 524, startPoint y: 555, endPoint x: 1062, endPoint y: 557, distance: 538.0
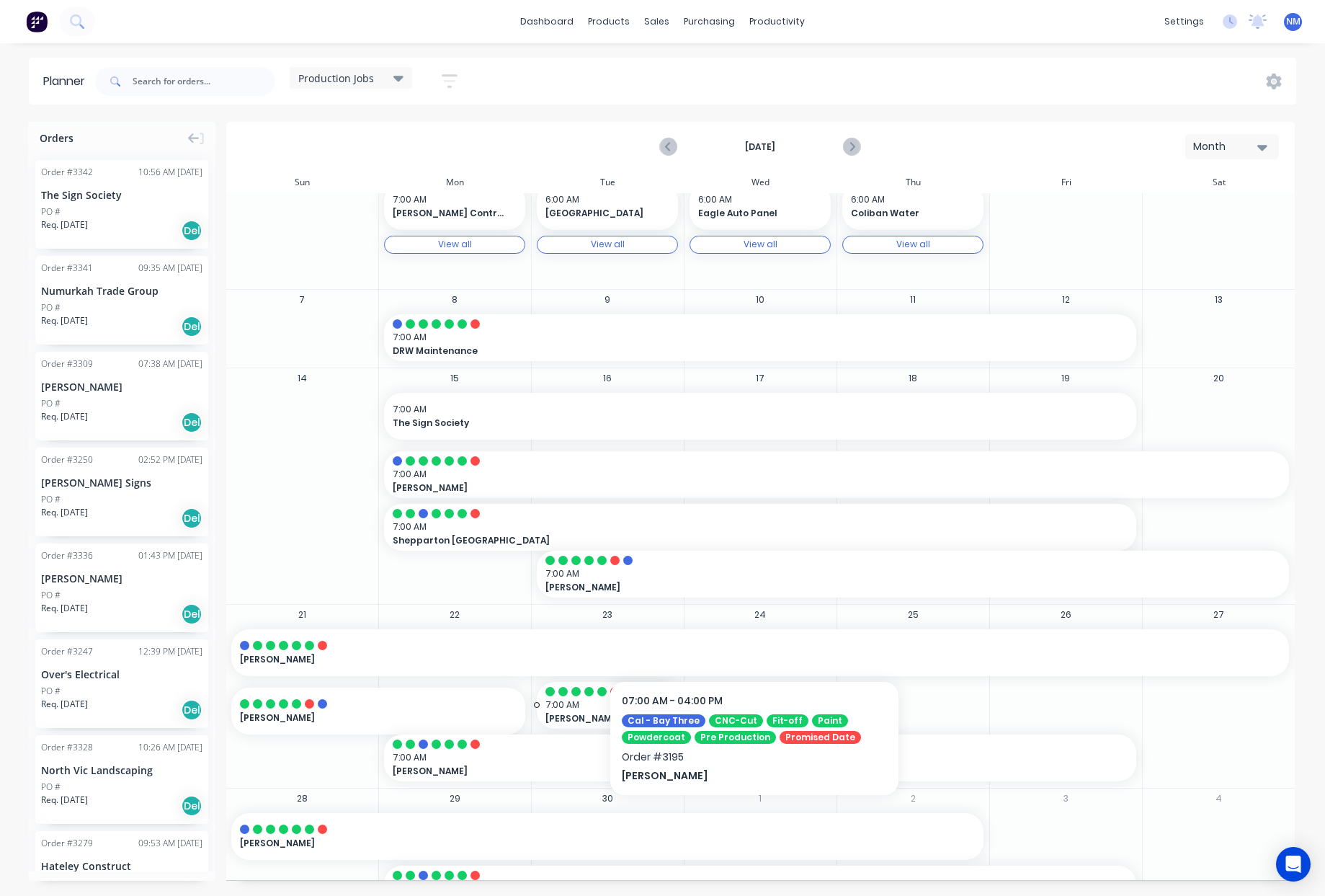
scroll to position [138, 0]
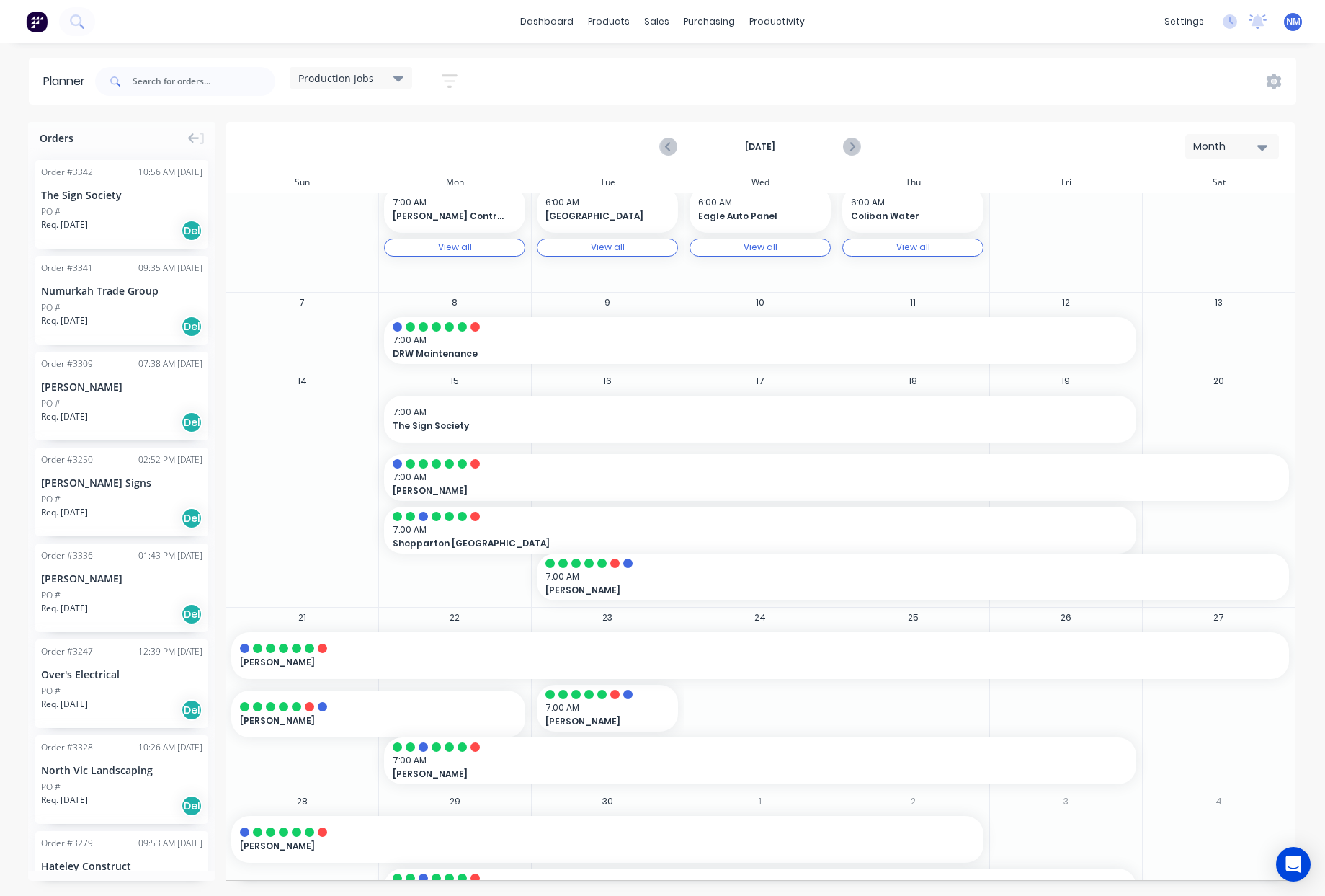
click at [371, 75] on span "Production Jobs" at bounding box center [335, 78] width 75 height 15
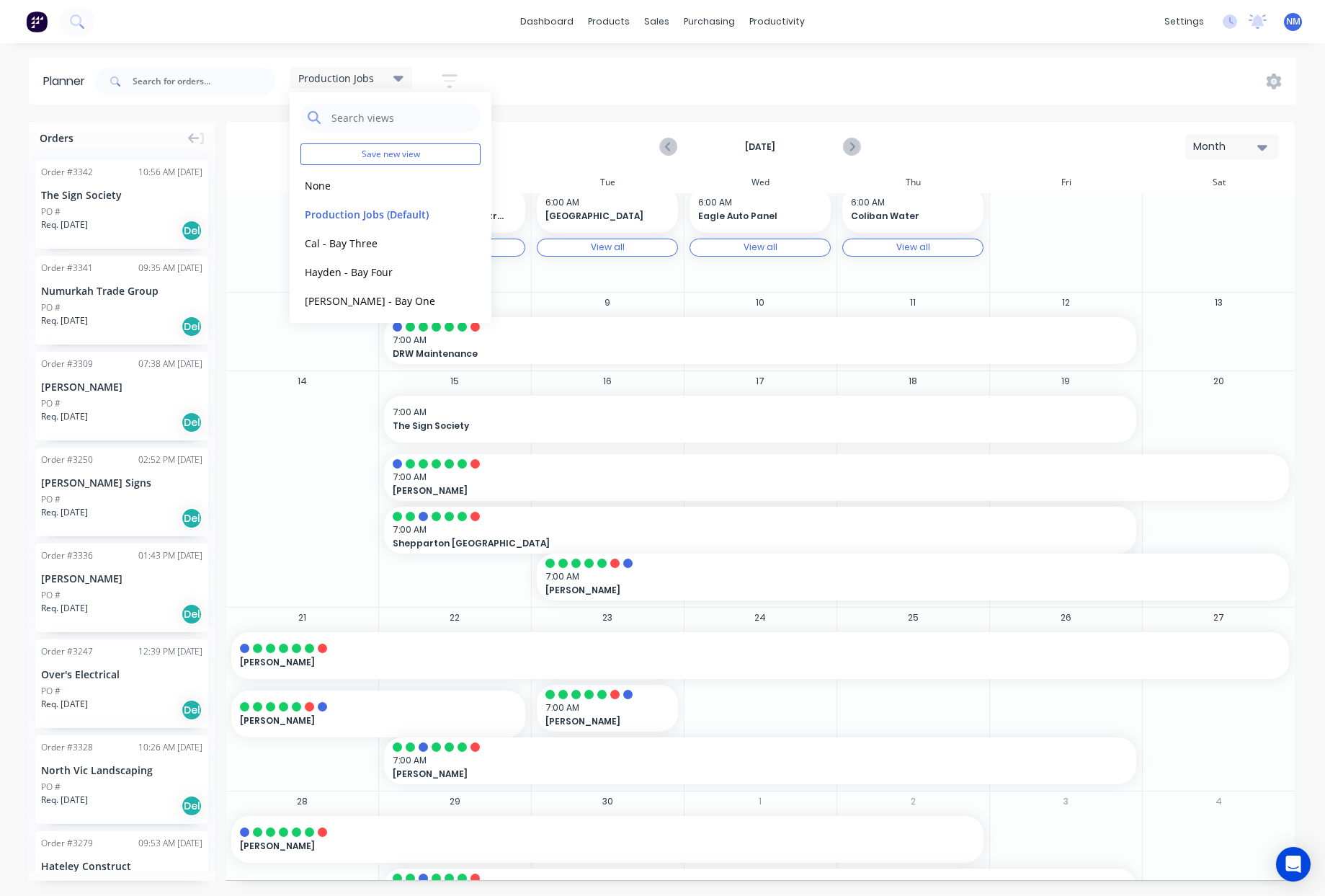
click at [758, 83] on div "Production Jobs Save new view None edit Production Jobs (Default) edit Cal - Ba…" at bounding box center [694, 81] width 1204 height 44
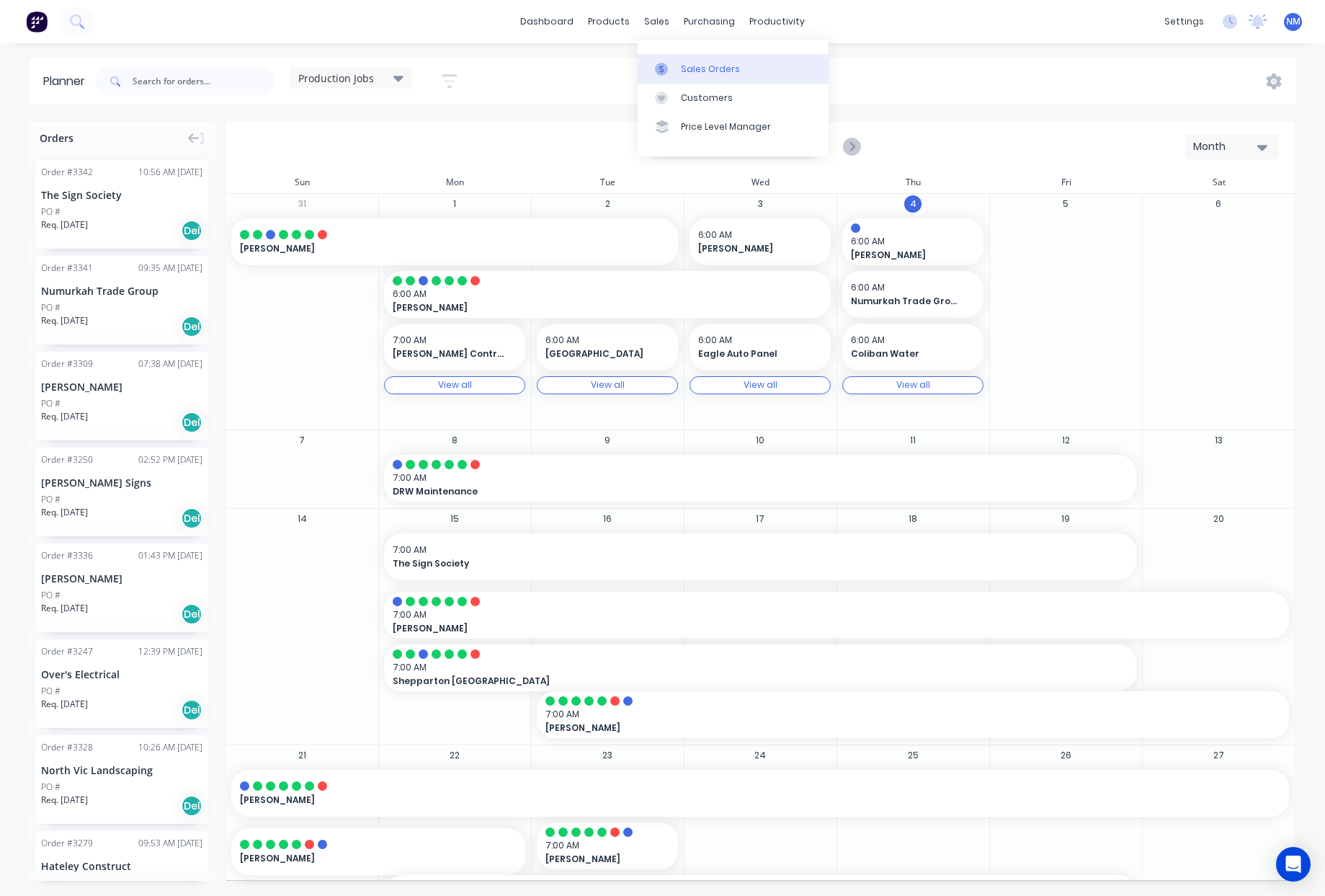
click at [699, 67] on div "Sales Orders" at bounding box center [710, 69] width 59 height 13
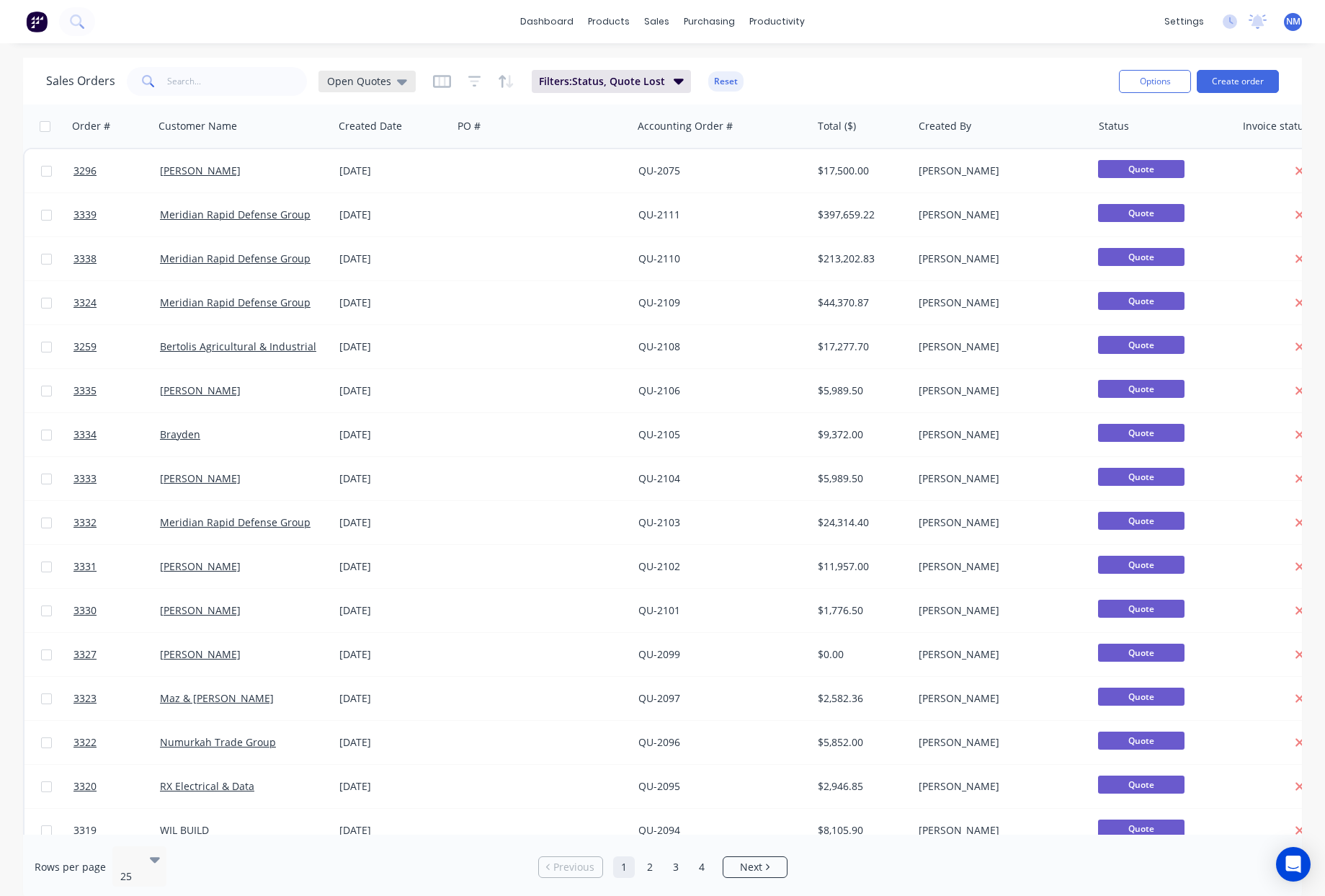
click at [392, 89] on div "Open Quotes" at bounding box center [367, 81] width 98 height 21
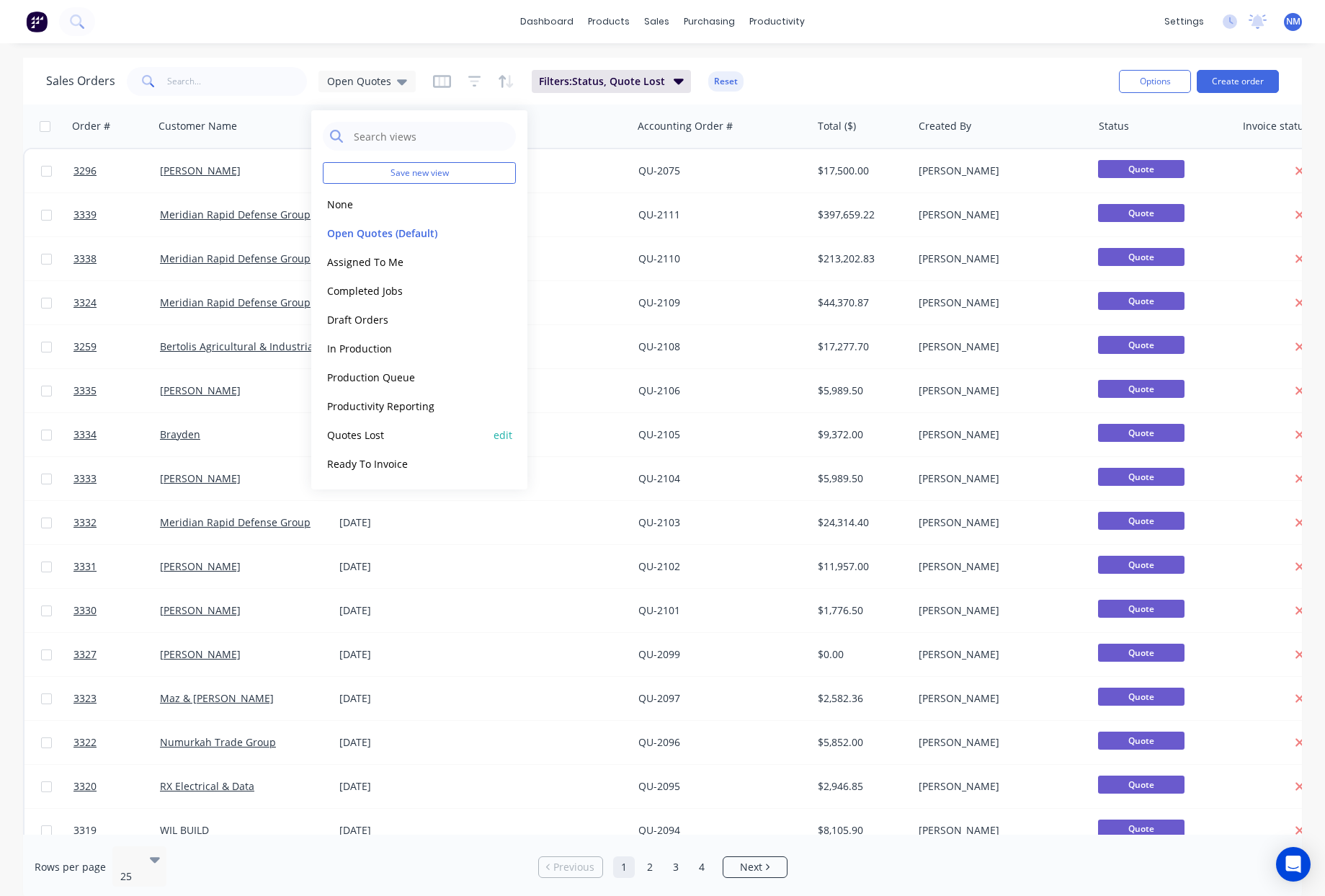
click at [401, 439] on button "Quotes Lost" at bounding box center [404, 435] width 164 height 17
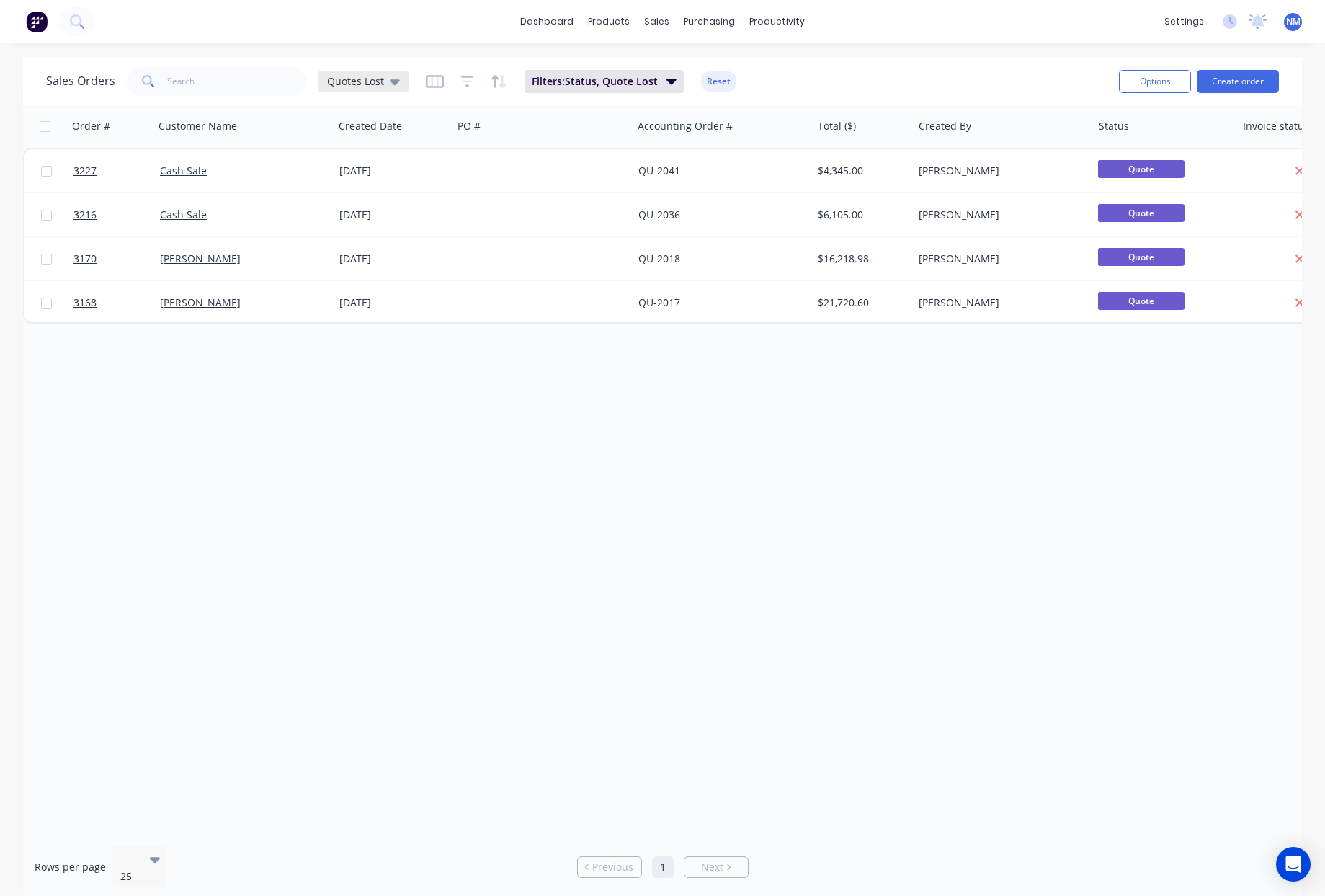
click at [368, 83] on span "Quotes Lost" at bounding box center [356, 81] width 57 height 15
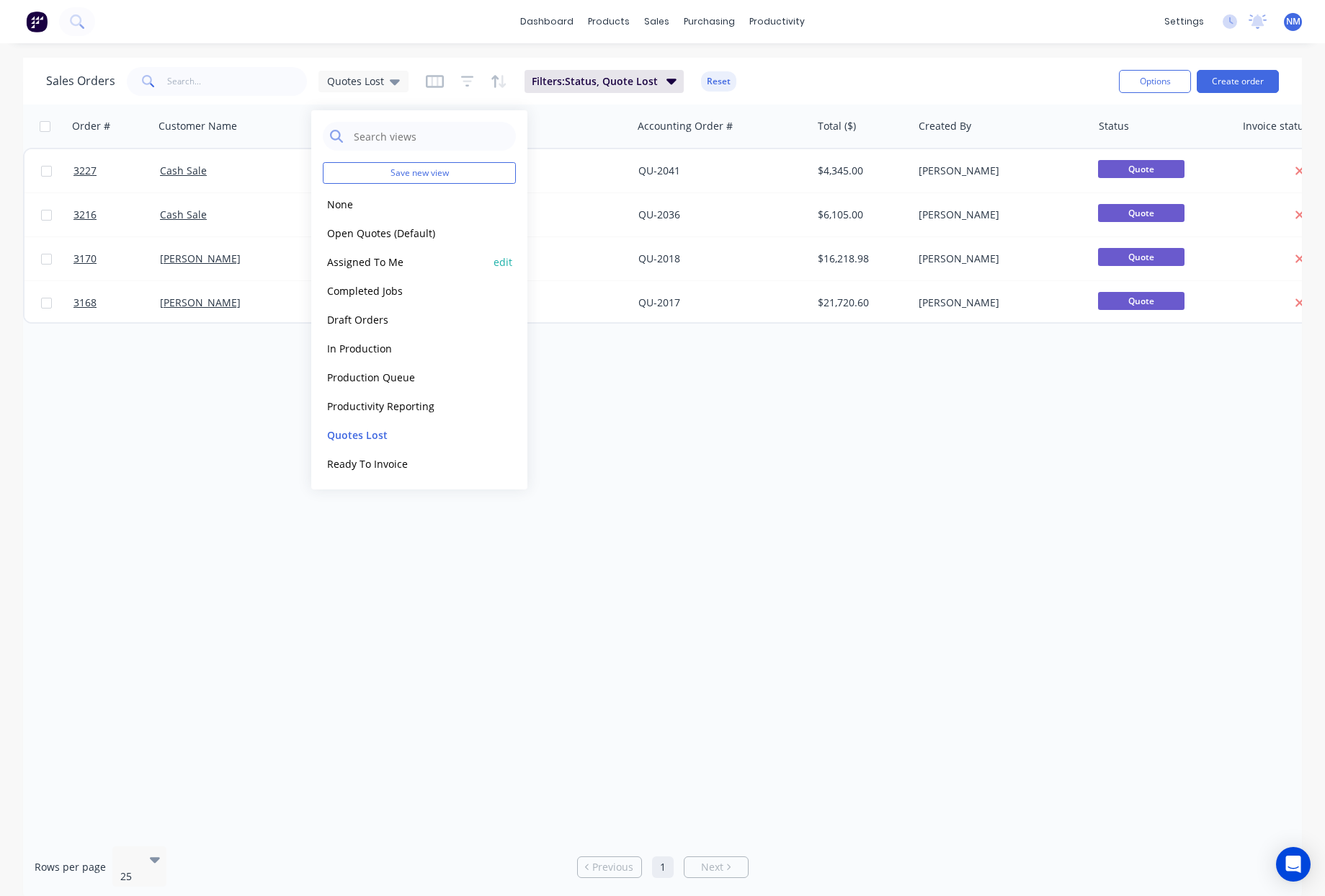
click at [397, 257] on button "Assigned To Me" at bounding box center [404, 262] width 164 height 17
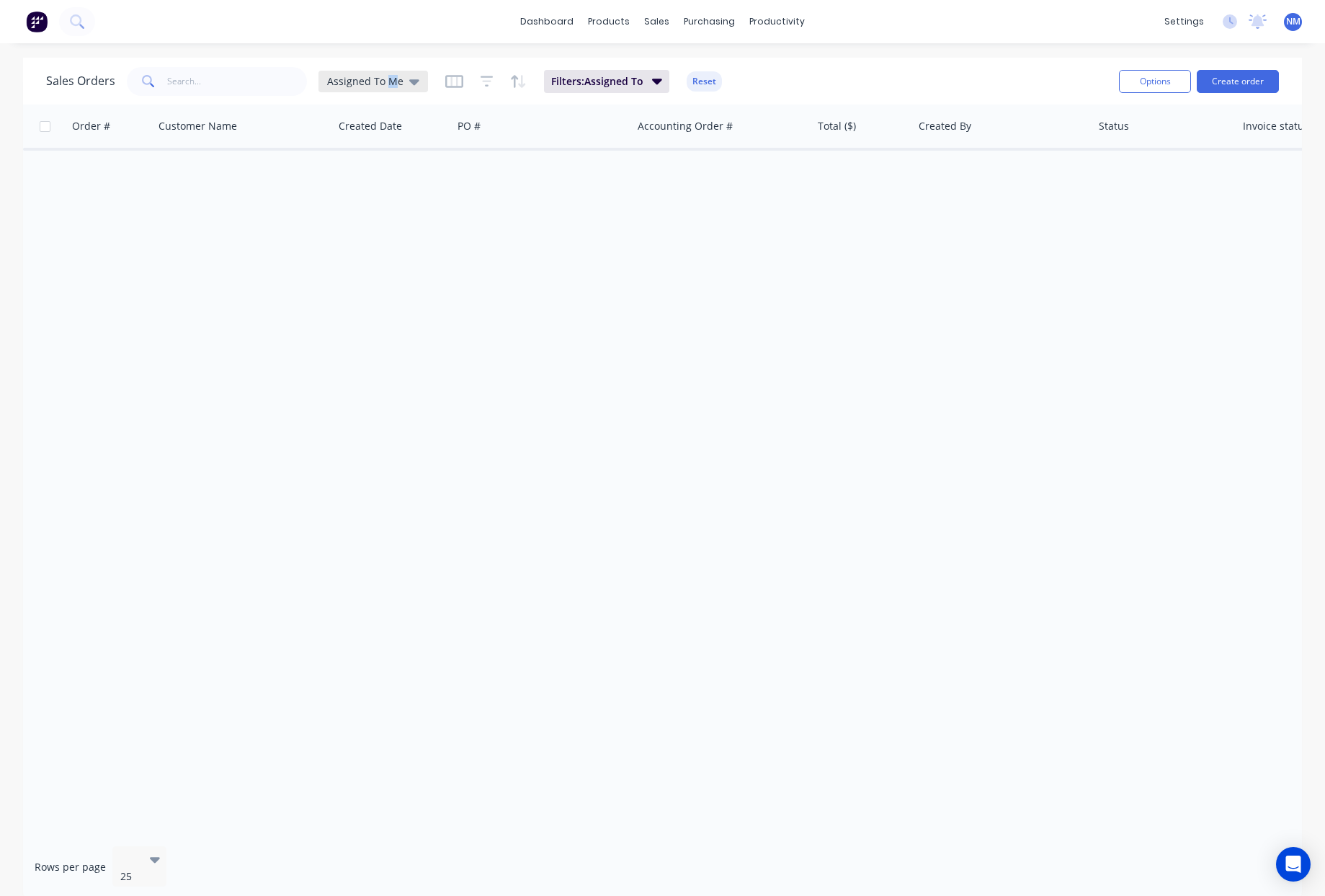
click at [389, 84] on span "Assigned To Me" at bounding box center [366, 81] width 76 height 15
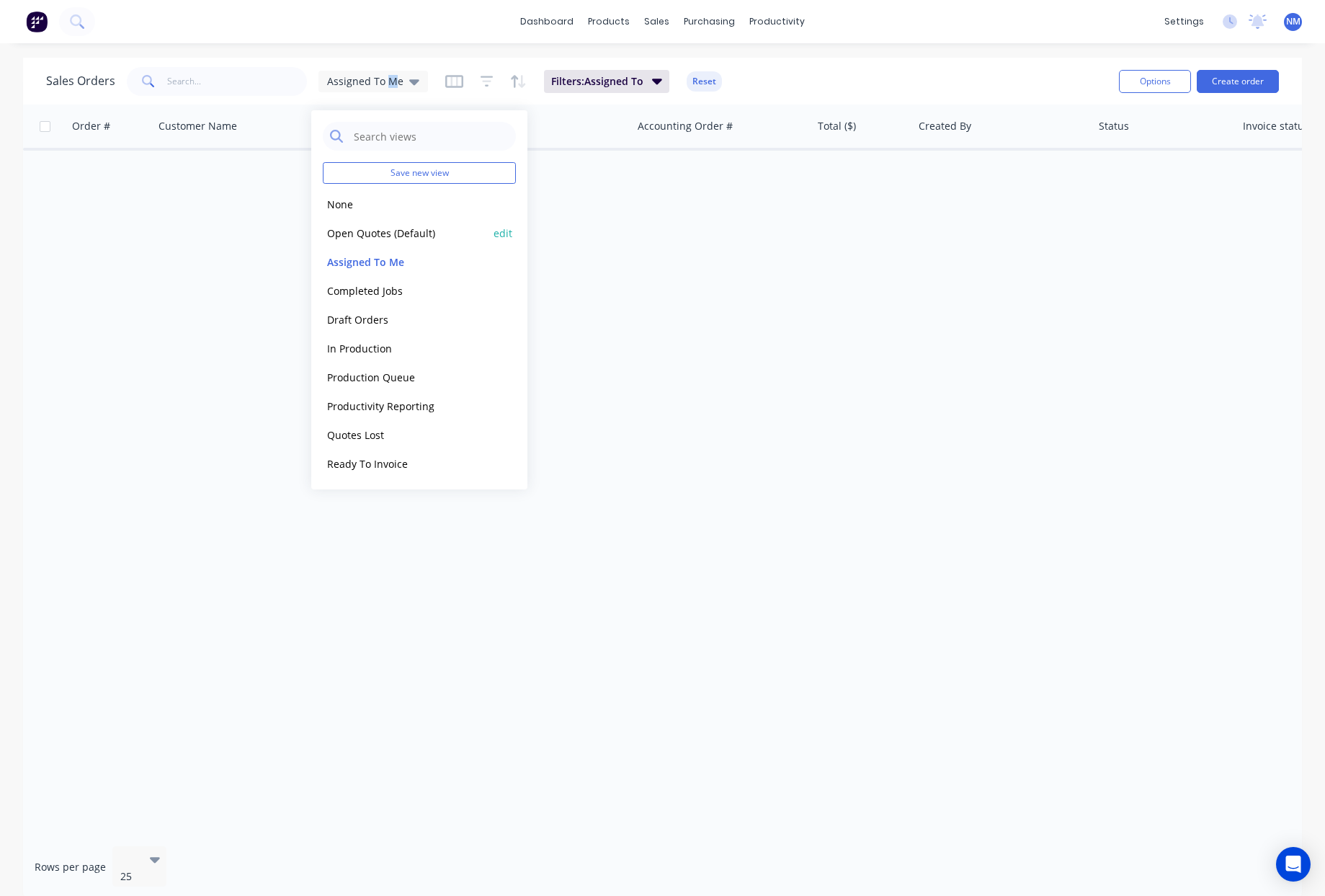
click at [392, 232] on button "Open Quotes (Default)" at bounding box center [404, 233] width 164 height 17
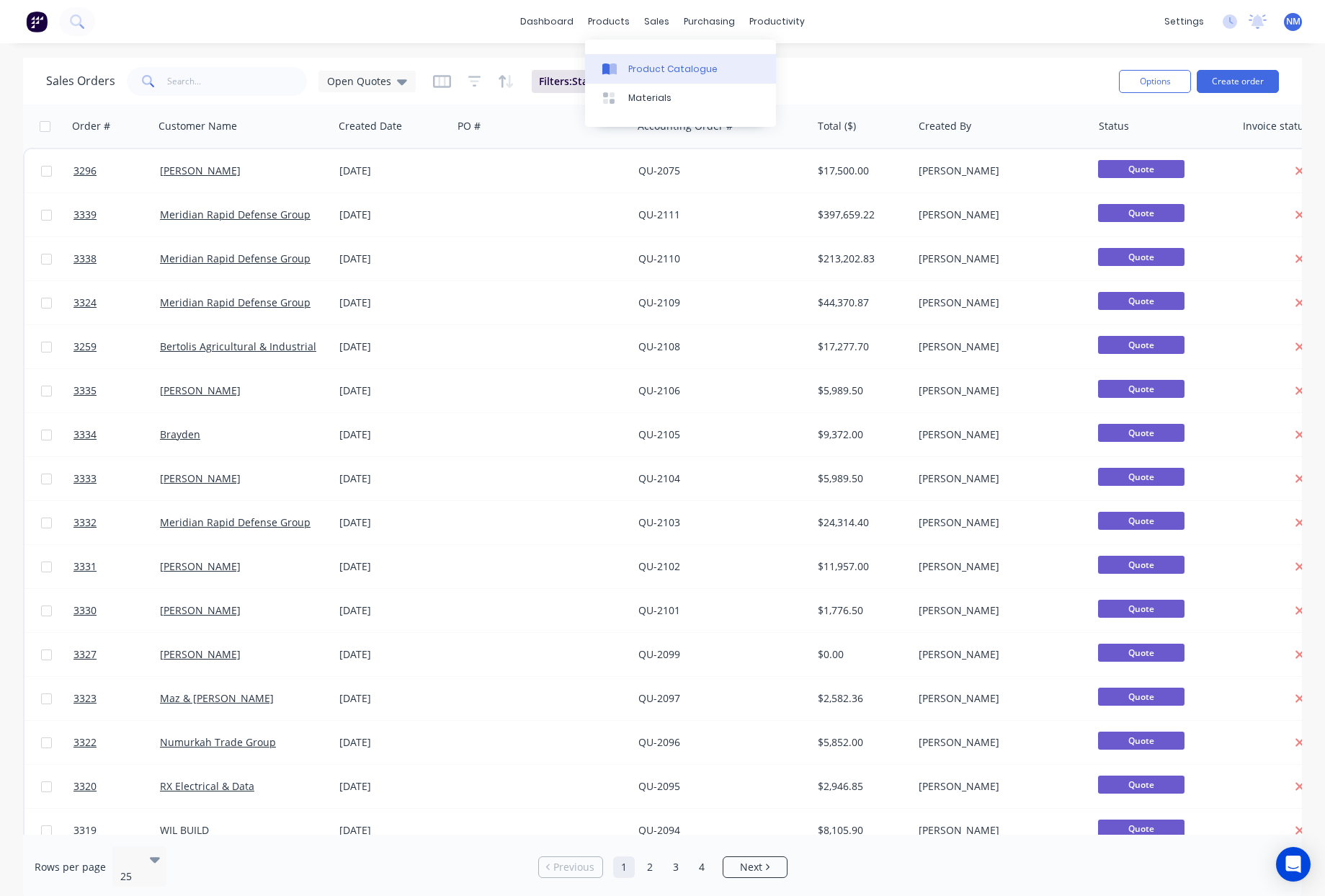
click at [658, 76] on link "Product Catalogue" at bounding box center [680, 68] width 191 height 29
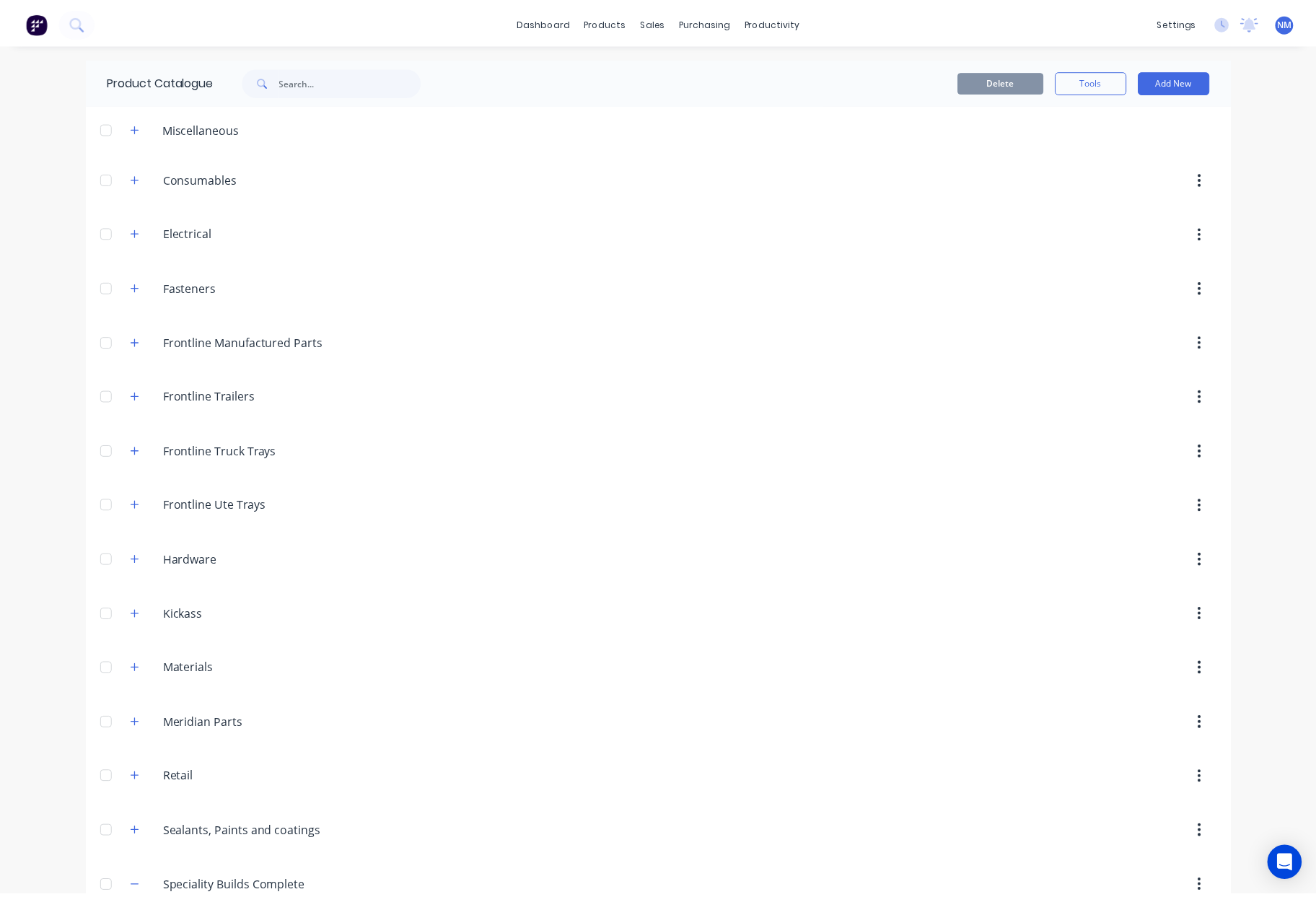
scroll to position [667, 0]
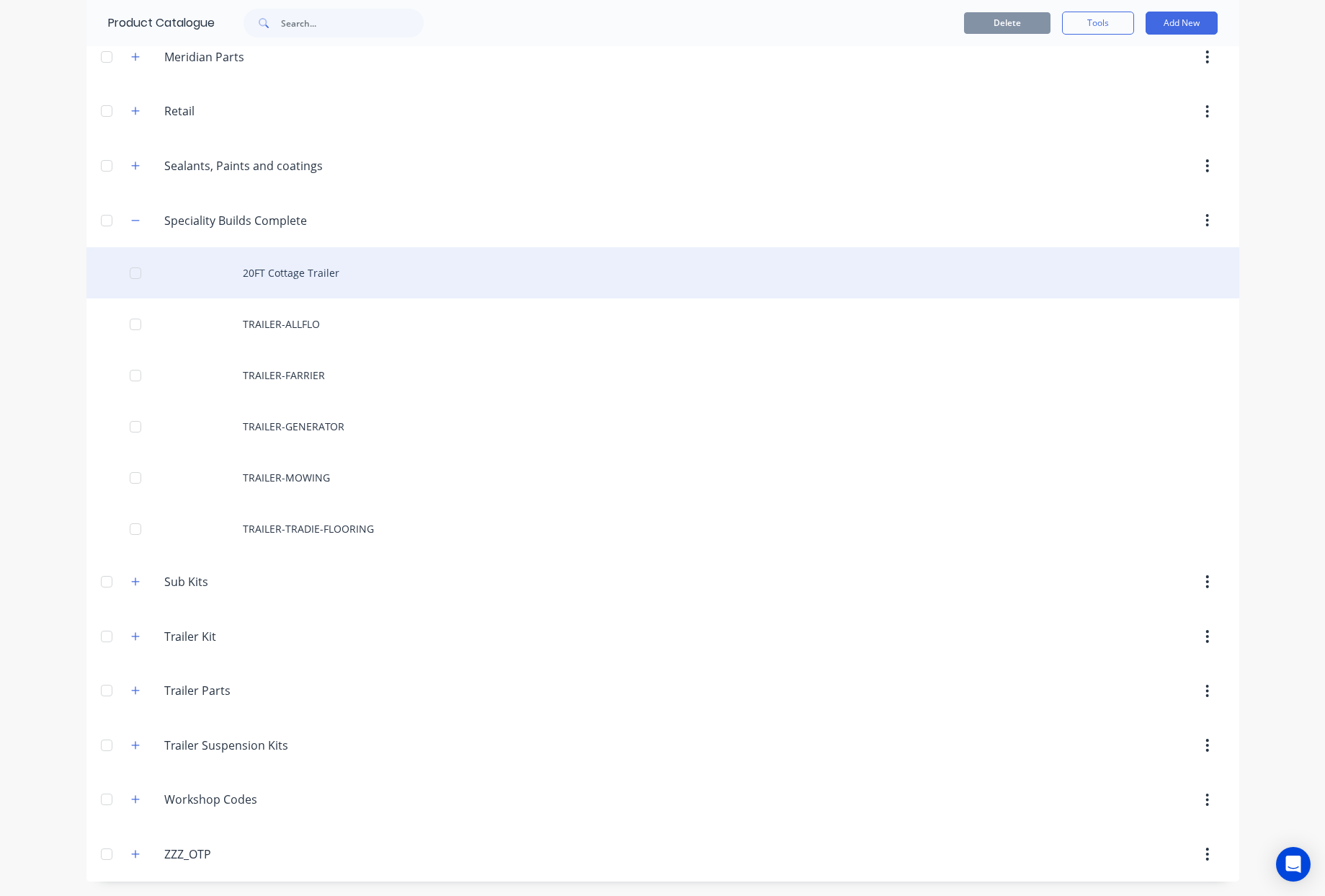
click at [317, 274] on div "20FT Cottage Trailer" at bounding box center [663, 273] width 1153 height 52
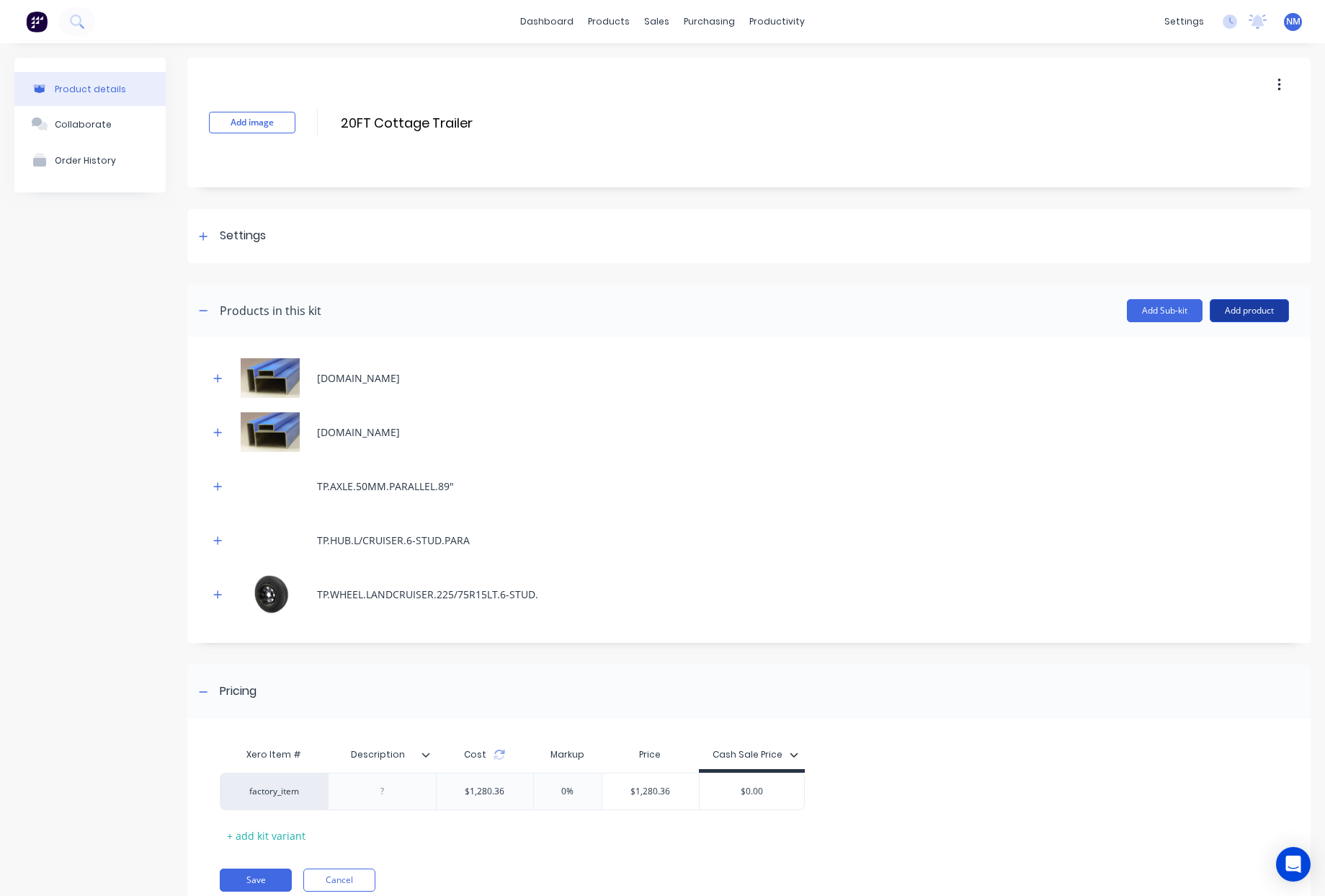
click at [1222, 305] on button "Add product" at bounding box center [1250, 310] width 79 height 23
click at [1214, 350] on div "Product catalogue" at bounding box center [1221, 347] width 111 height 21
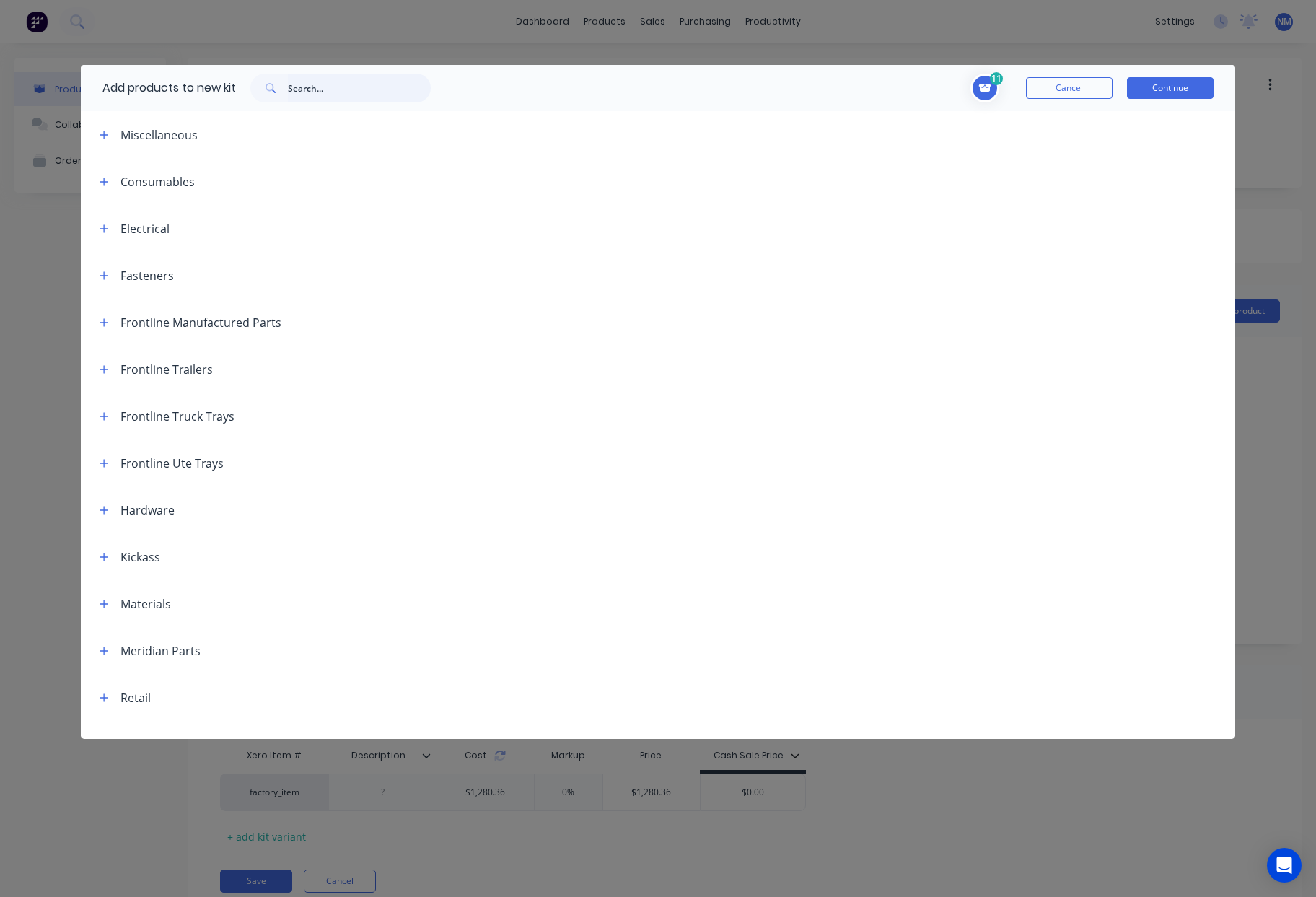
click at [346, 96] on input "text" at bounding box center [360, 88] width 143 height 29
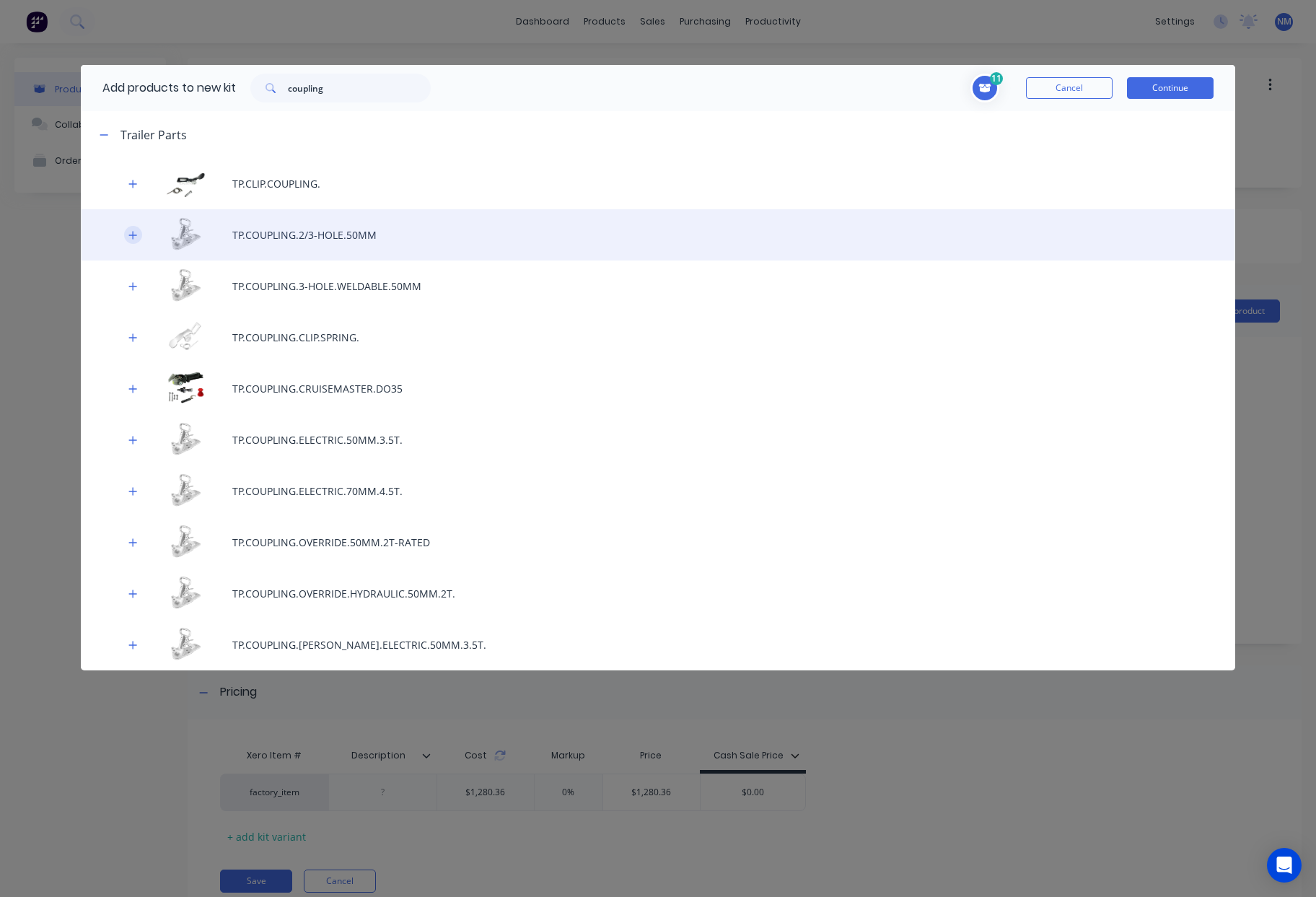
click at [130, 233] on icon "button" at bounding box center [133, 235] width 9 height 10
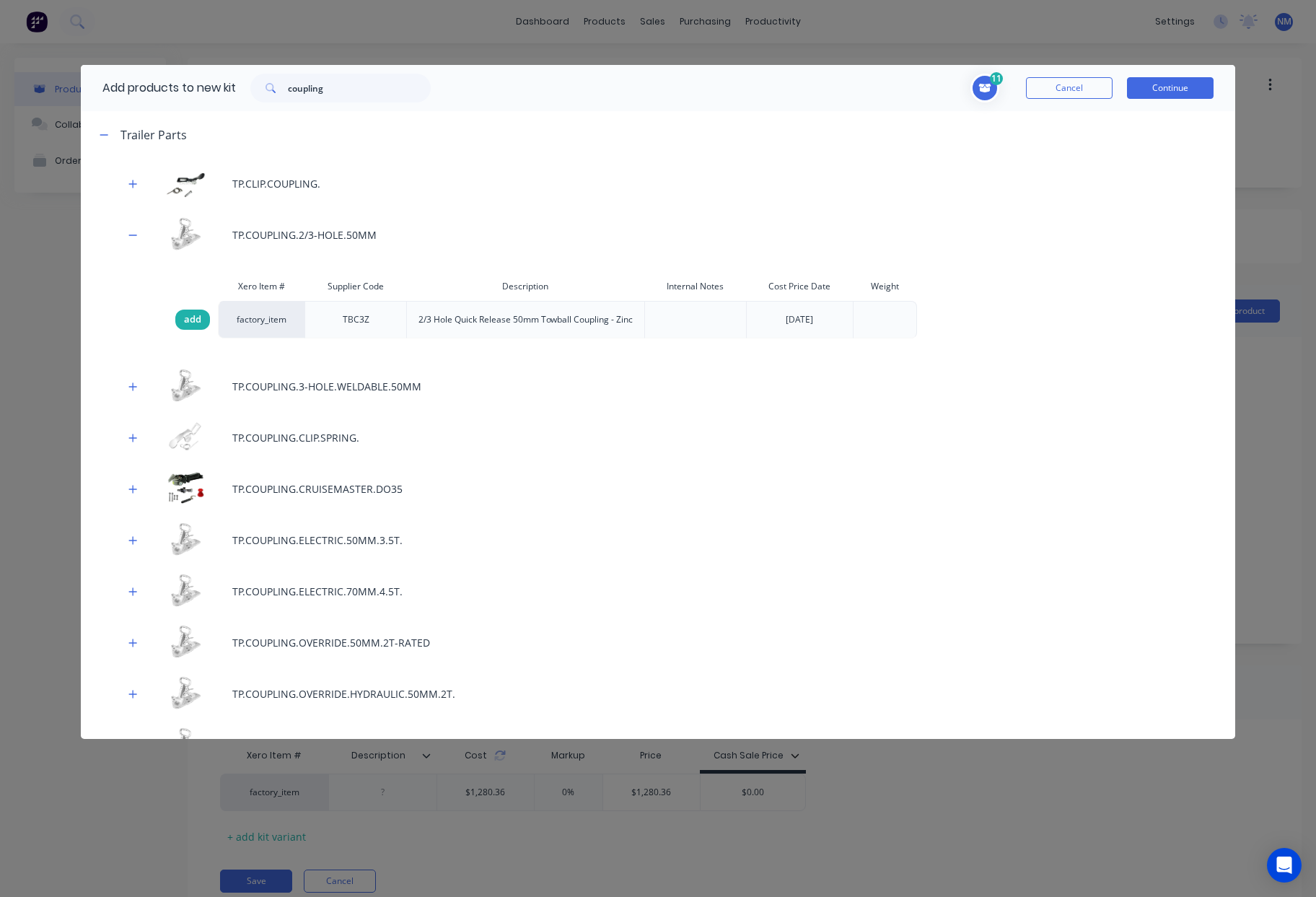
click at [194, 327] on span "add" at bounding box center [193, 320] width 17 height 14
drag, startPoint x: 345, startPoint y: 94, endPoint x: 104, endPoint y: 87, distance: 241.1
click at [136, 92] on div "Add products to new kit coupling" at bounding box center [263, 88] width 364 height 46
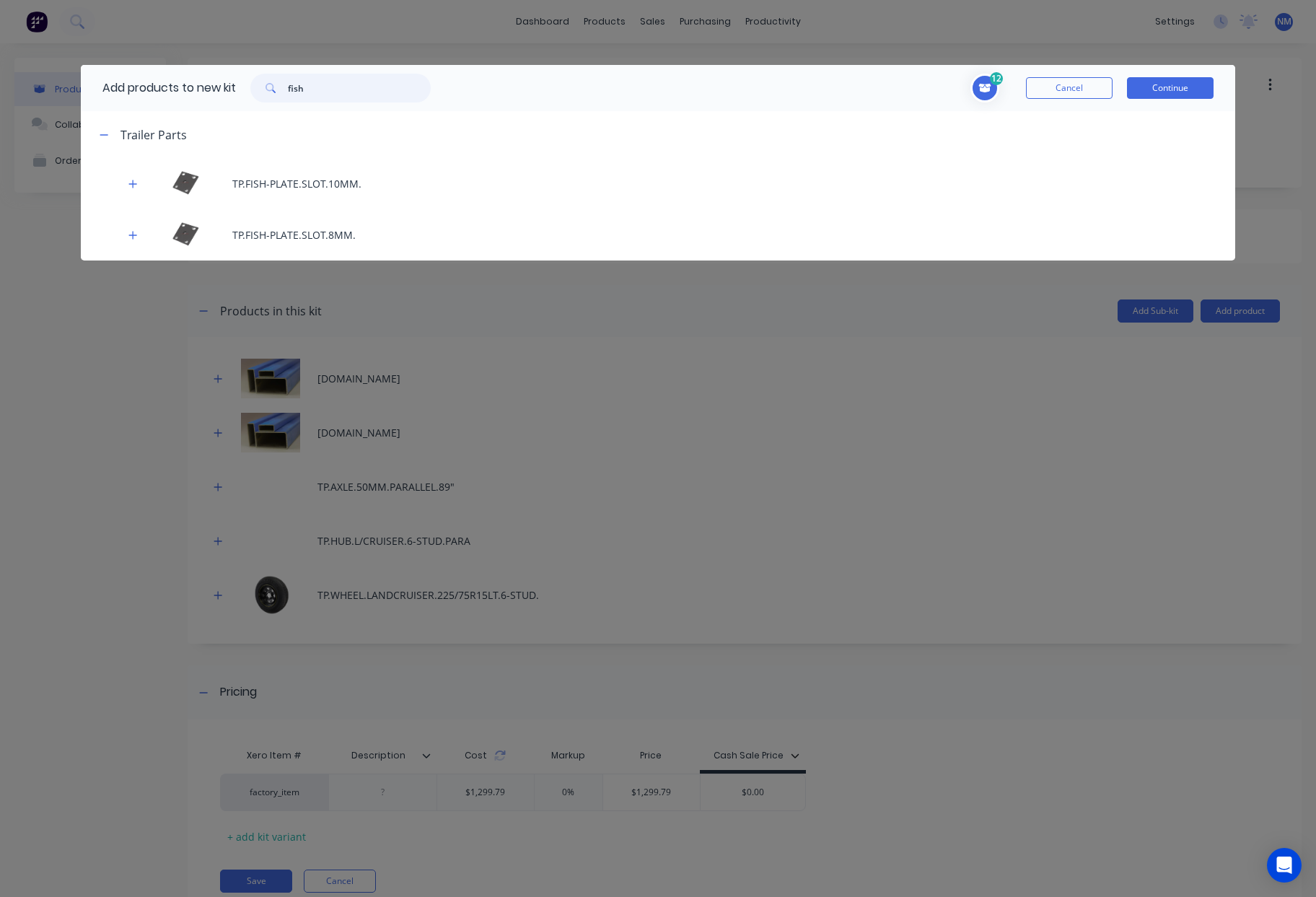
drag, startPoint x: 317, startPoint y: 87, endPoint x: 214, endPoint y: 87, distance: 103.0
click at [214, 87] on div "Add products to new kit fish" at bounding box center [263, 88] width 364 height 46
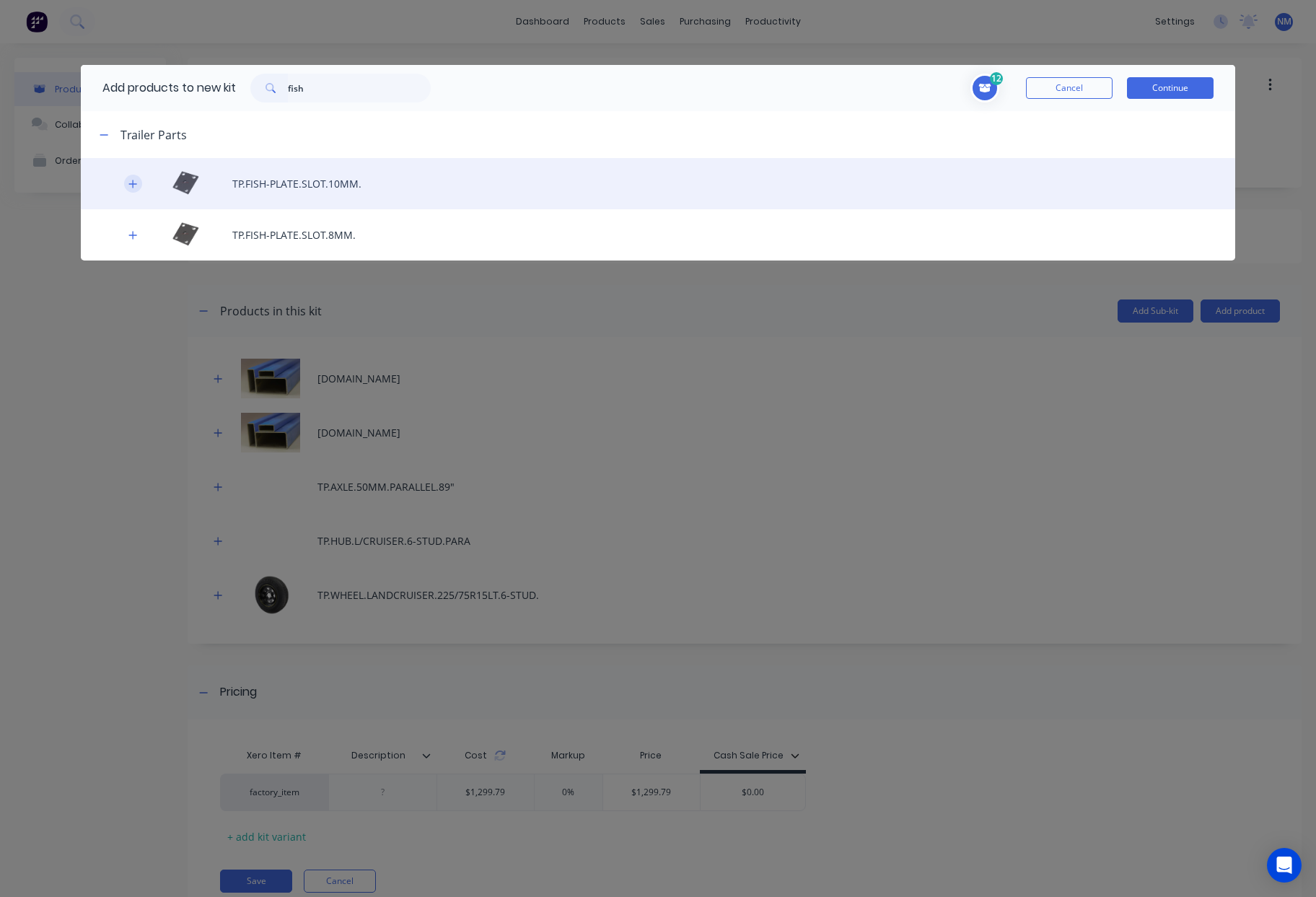
click at [126, 179] on button "button" at bounding box center [133, 183] width 18 height 18
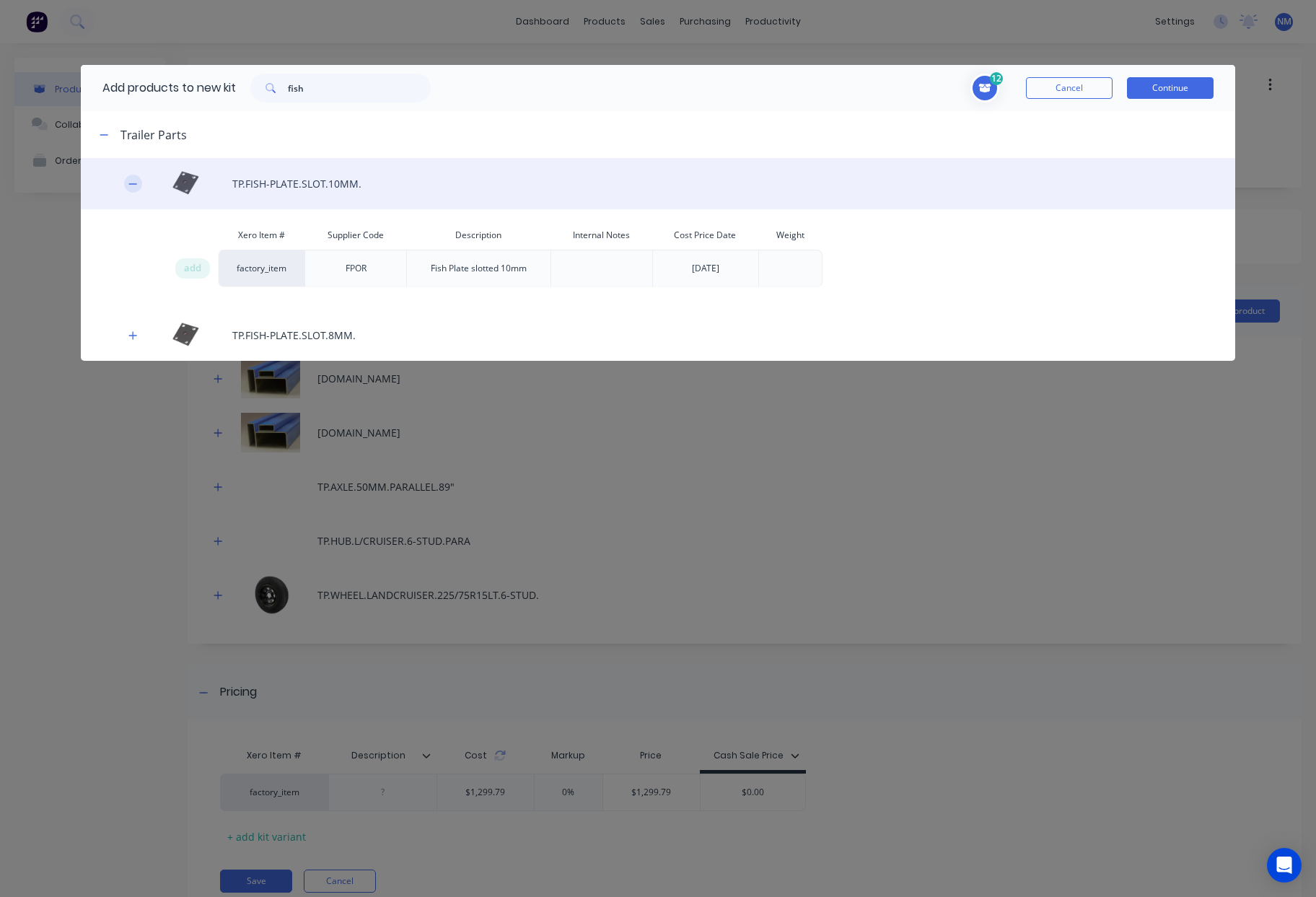
click at [131, 180] on icon "button" at bounding box center [133, 183] width 9 height 10
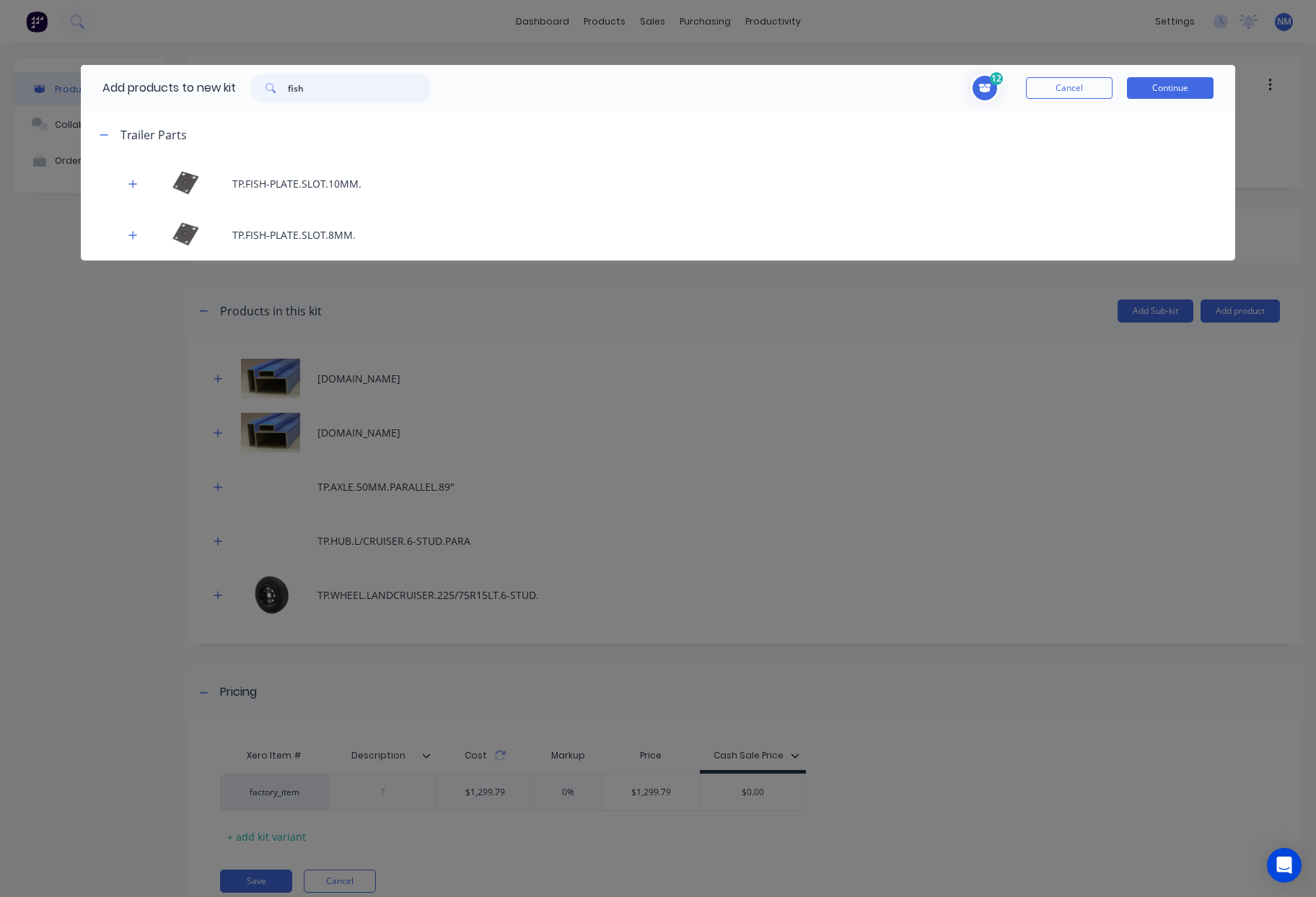
drag, startPoint x: 317, startPoint y: 86, endPoint x: 156, endPoint y: 90, distance: 161.0
click at [156, 90] on div "Add products to new kit fish" at bounding box center [263, 88] width 364 height 46
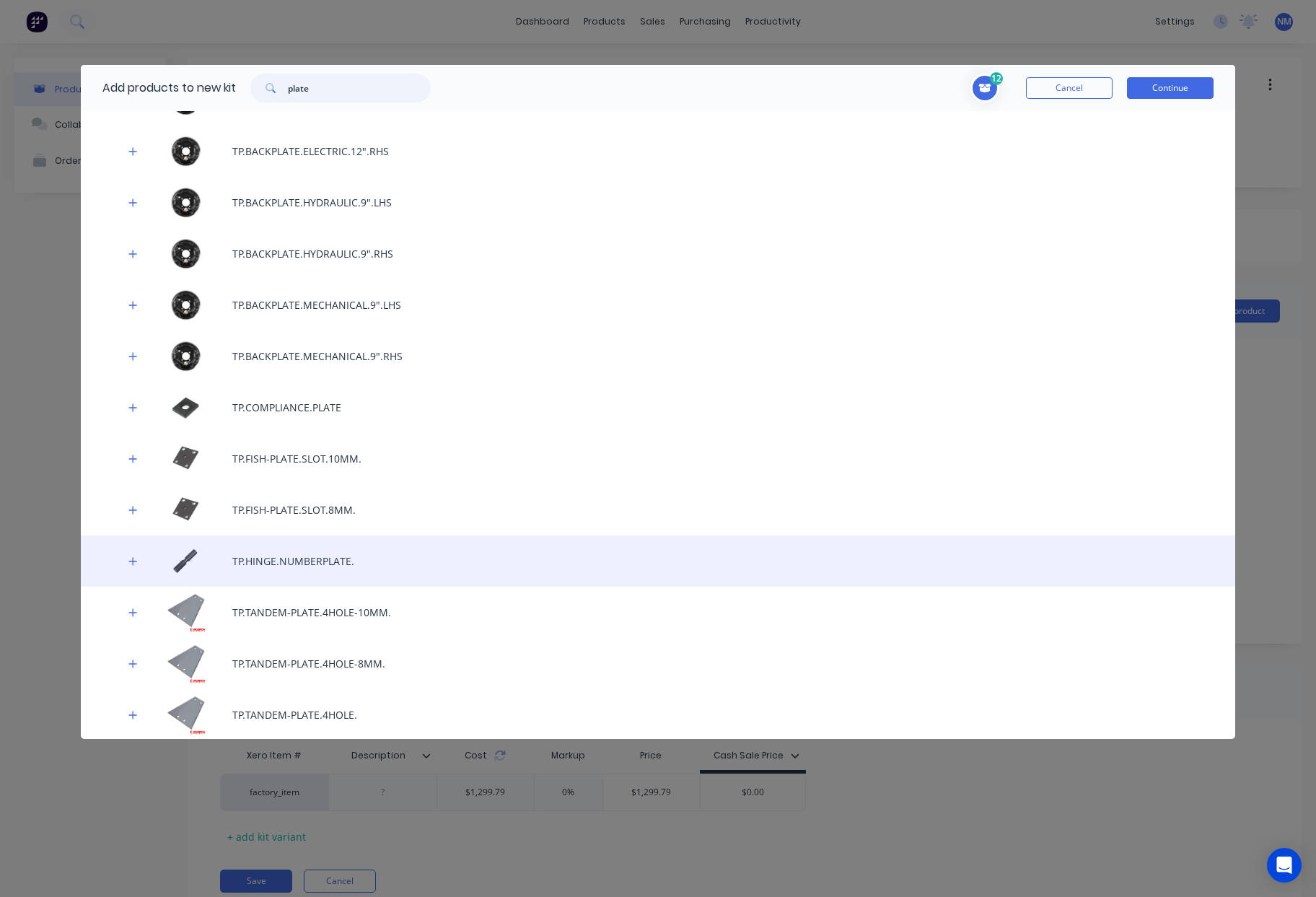
scroll to position [1199, 0]
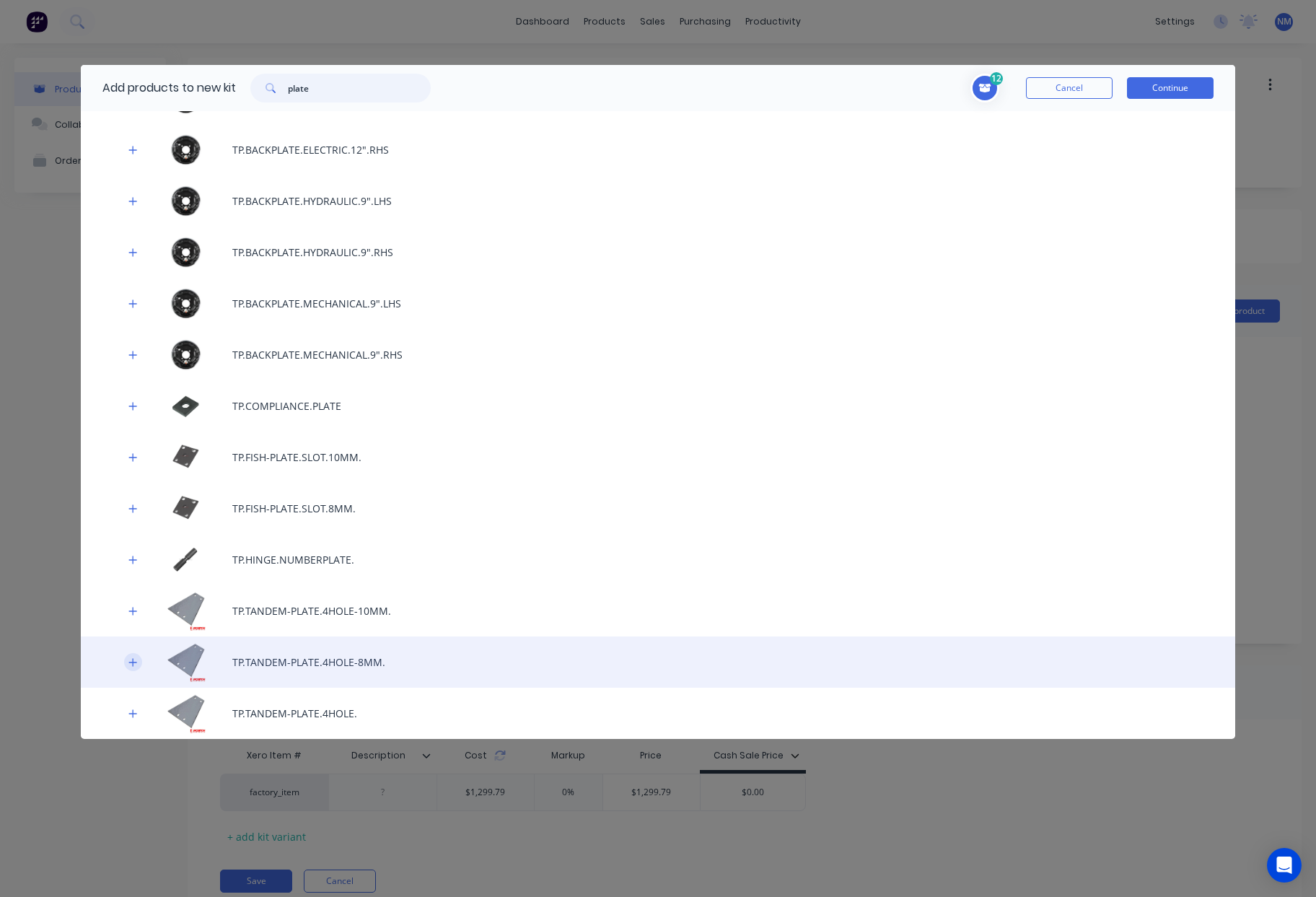
type input "plate"
click at [133, 667] on icon "button" at bounding box center [133, 662] width 9 height 10
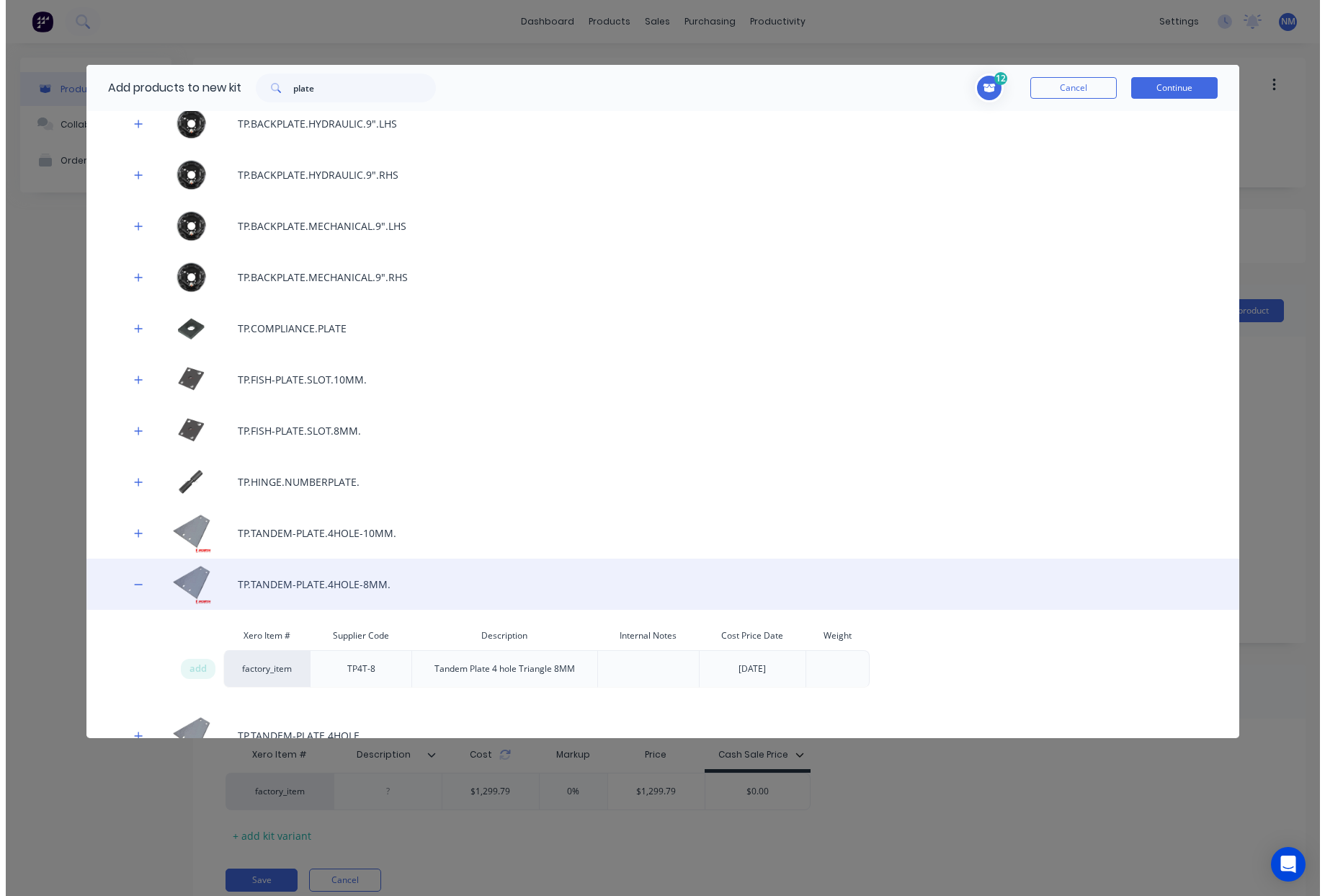
scroll to position [1298, 0]
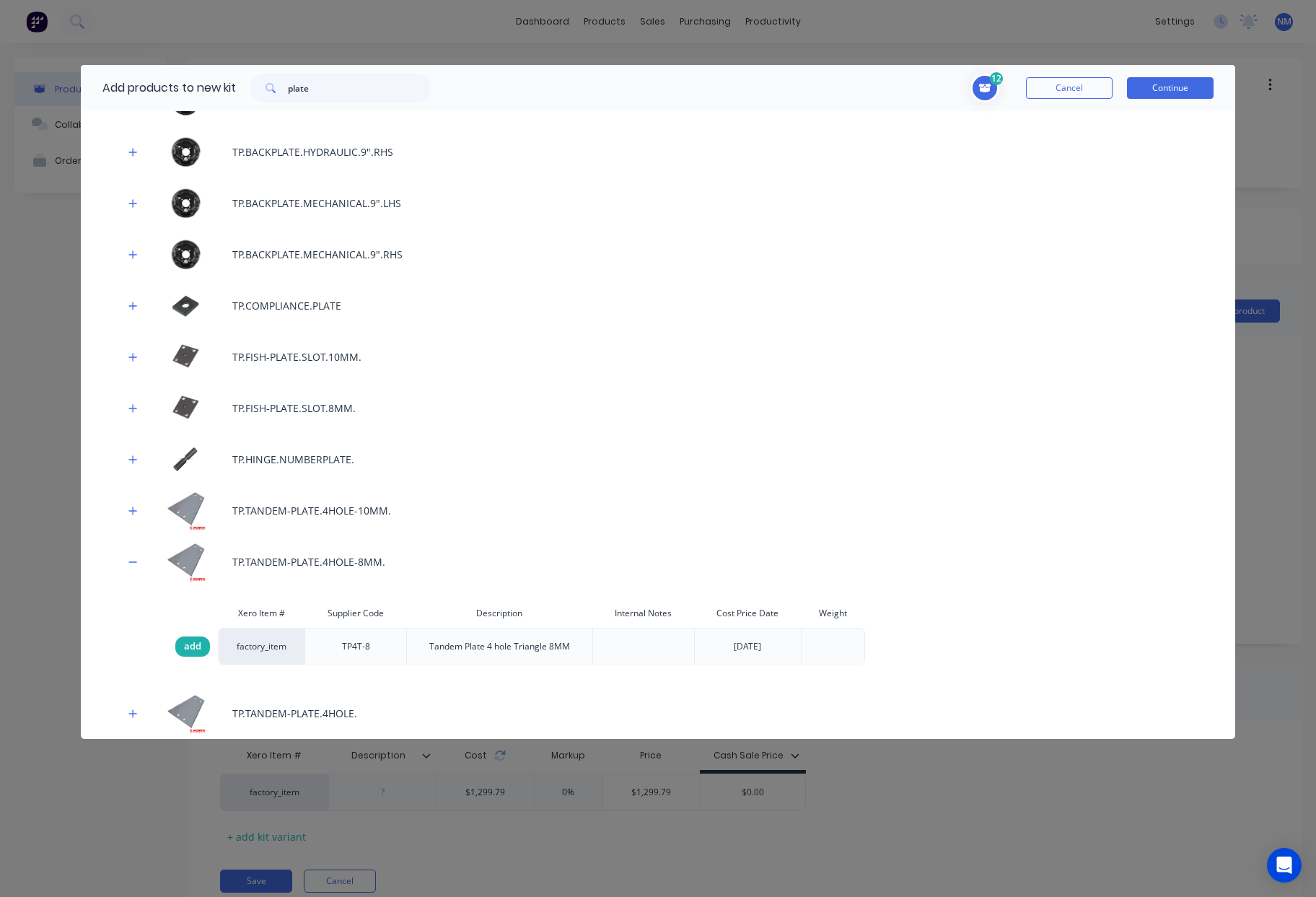
click at [185, 645] on span "add" at bounding box center [193, 646] width 17 height 14
click at [1195, 81] on button "Continue" at bounding box center [1170, 87] width 87 height 21
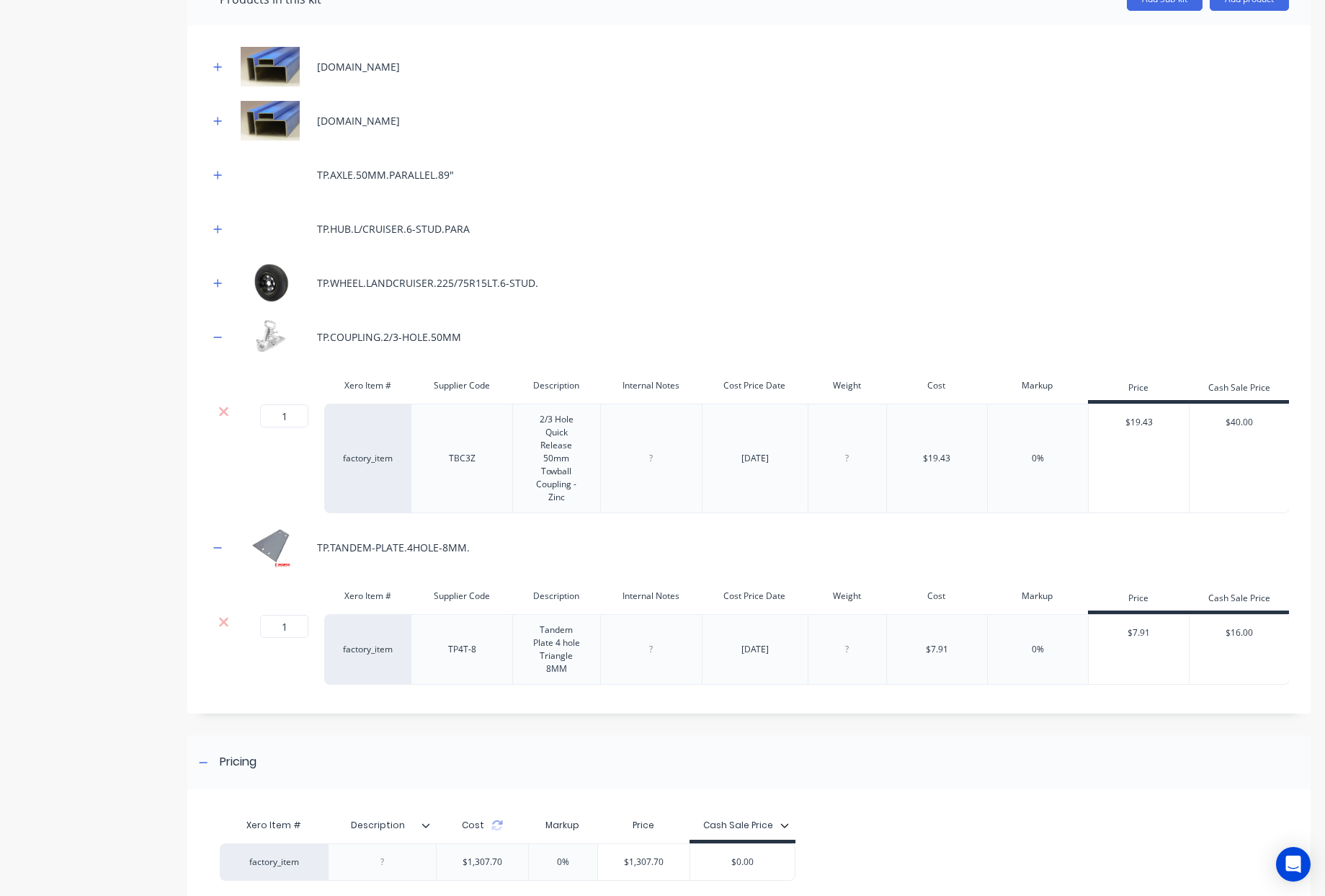
scroll to position [0, 0]
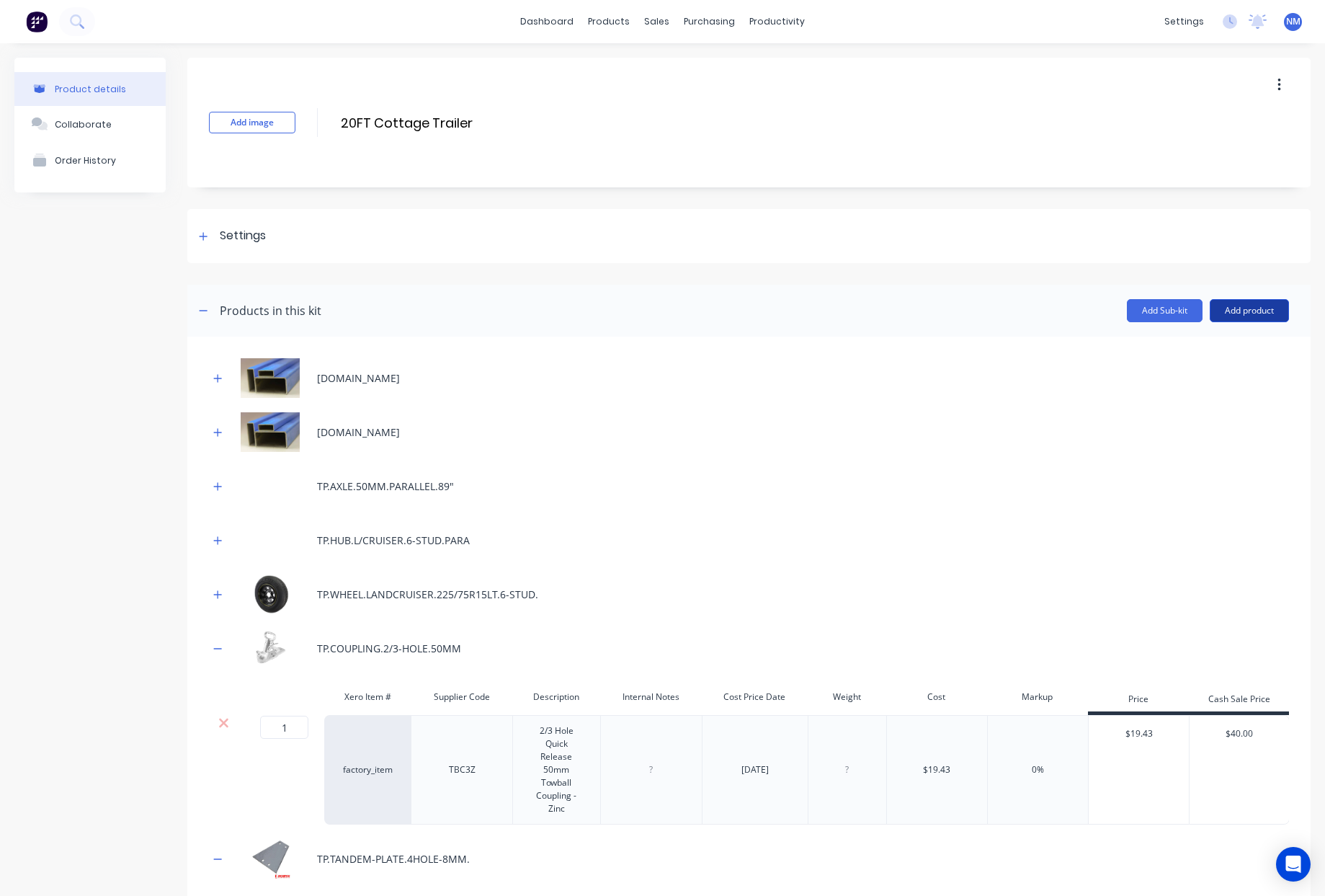
click at [1260, 309] on button "Add product" at bounding box center [1250, 310] width 79 height 23
click at [1184, 337] on div "Product catalogue" at bounding box center [1221, 347] width 111 height 21
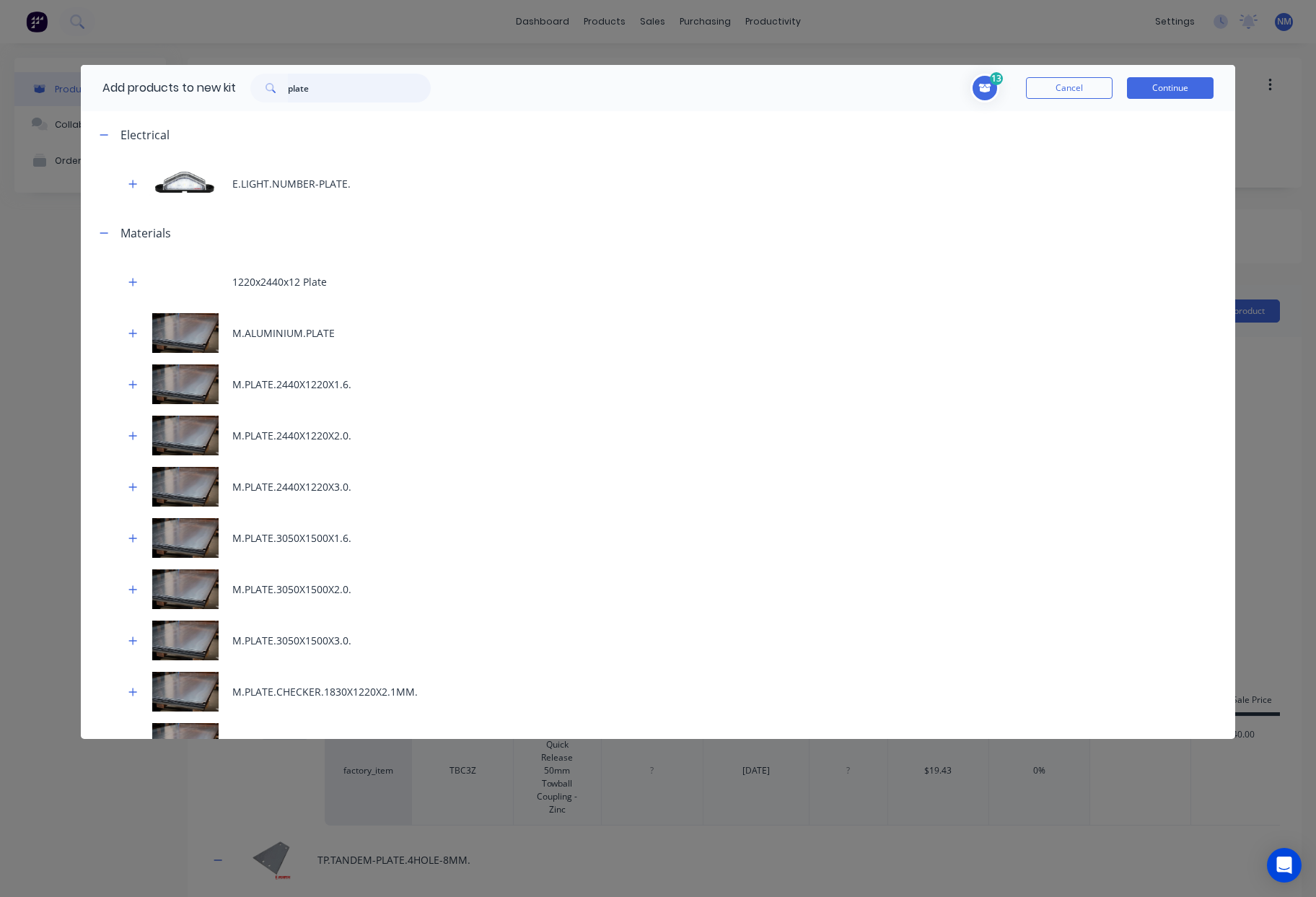
drag, startPoint x: 339, startPoint y: 87, endPoint x: 57, endPoint y: 77, distance: 282.2
click at [60, 78] on div "Add products to new kit plate 13 1 1 ? [DOMAIN_NAME] Supplier Code 102352 Descr…" at bounding box center [658, 448] width 1316 height 897
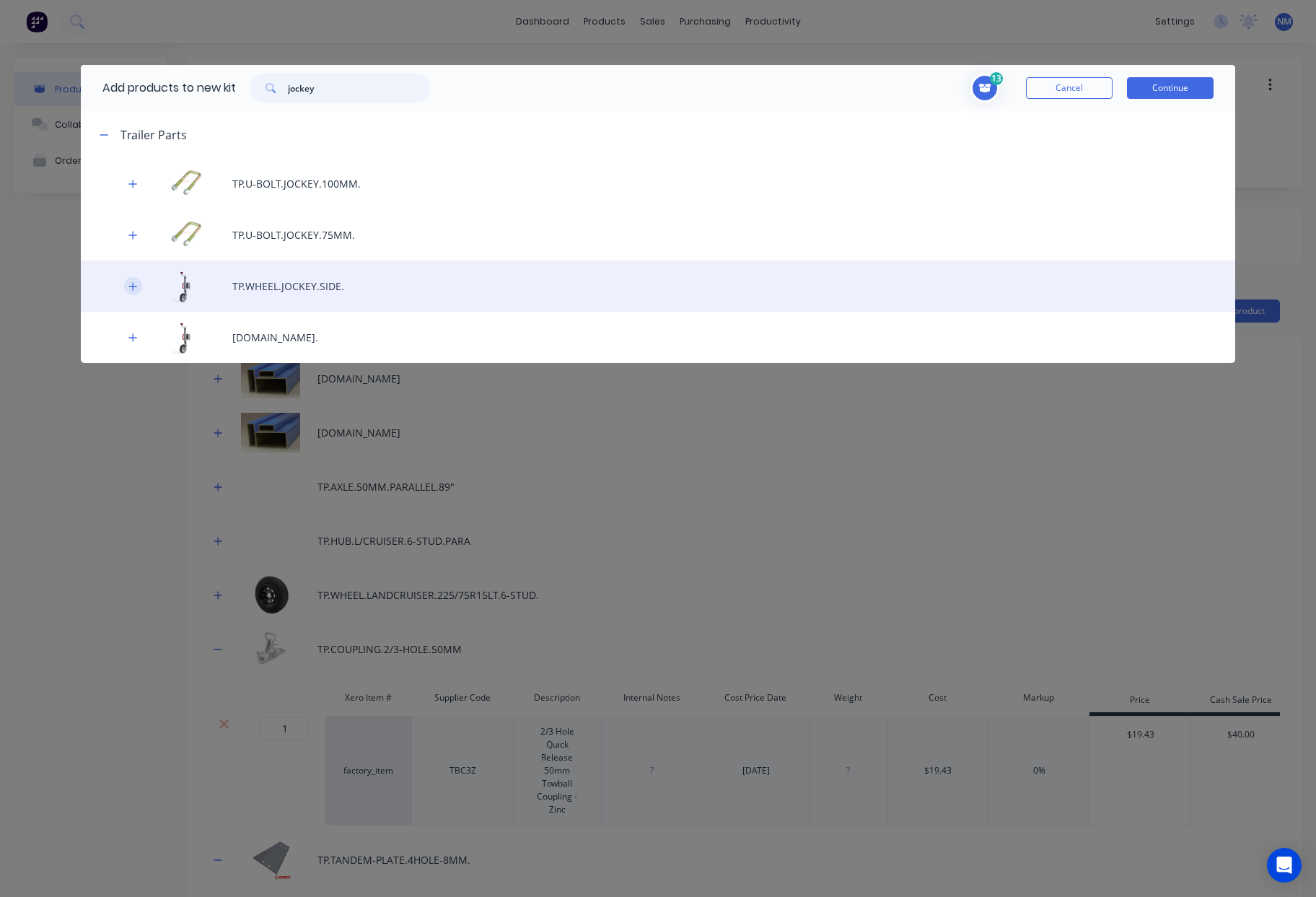
type input "jockey"
click at [127, 281] on button "button" at bounding box center [133, 286] width 18 height 18
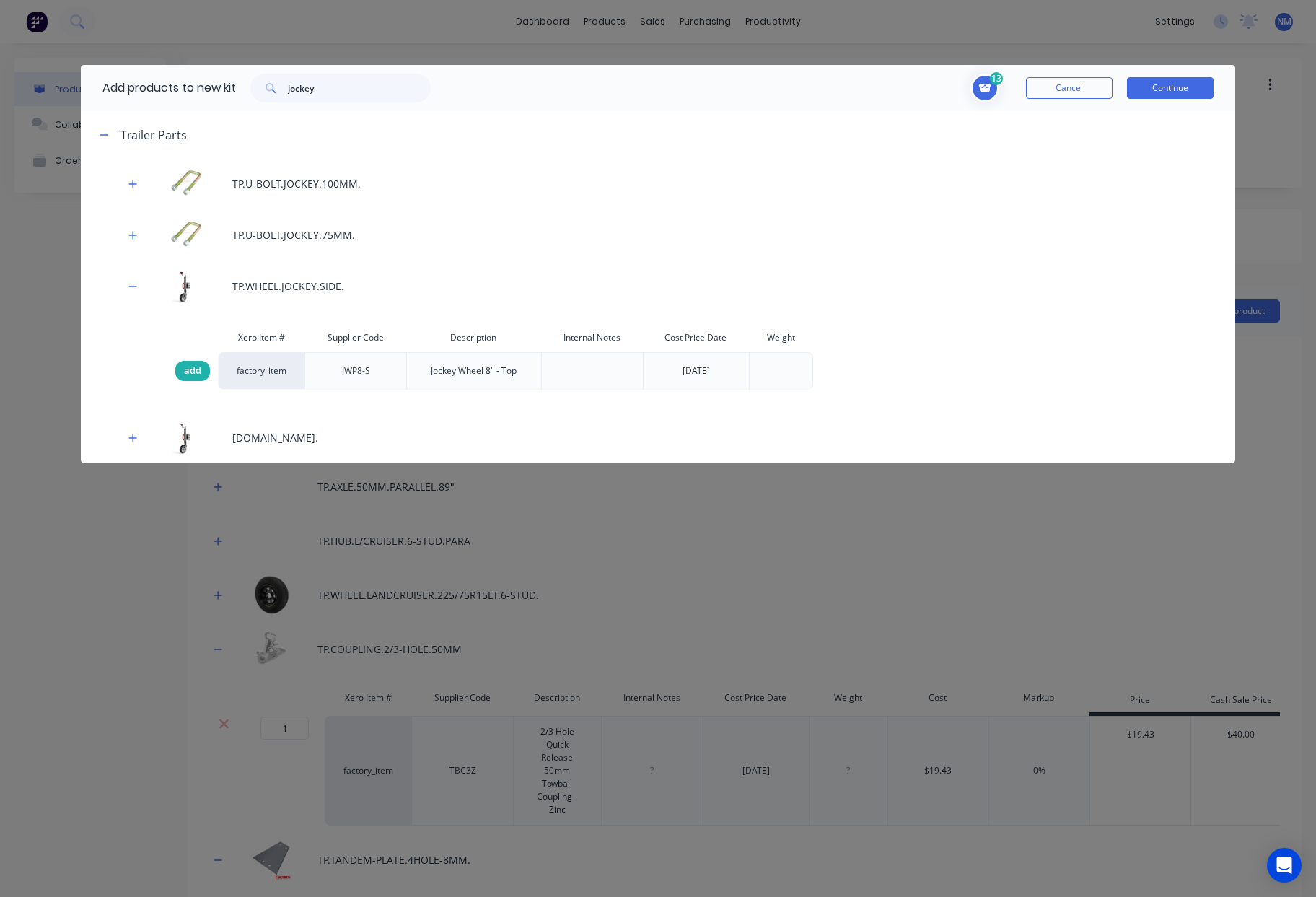
click at [189, 368] on span "add" at bounding box center [193, 371] width 17 height 14
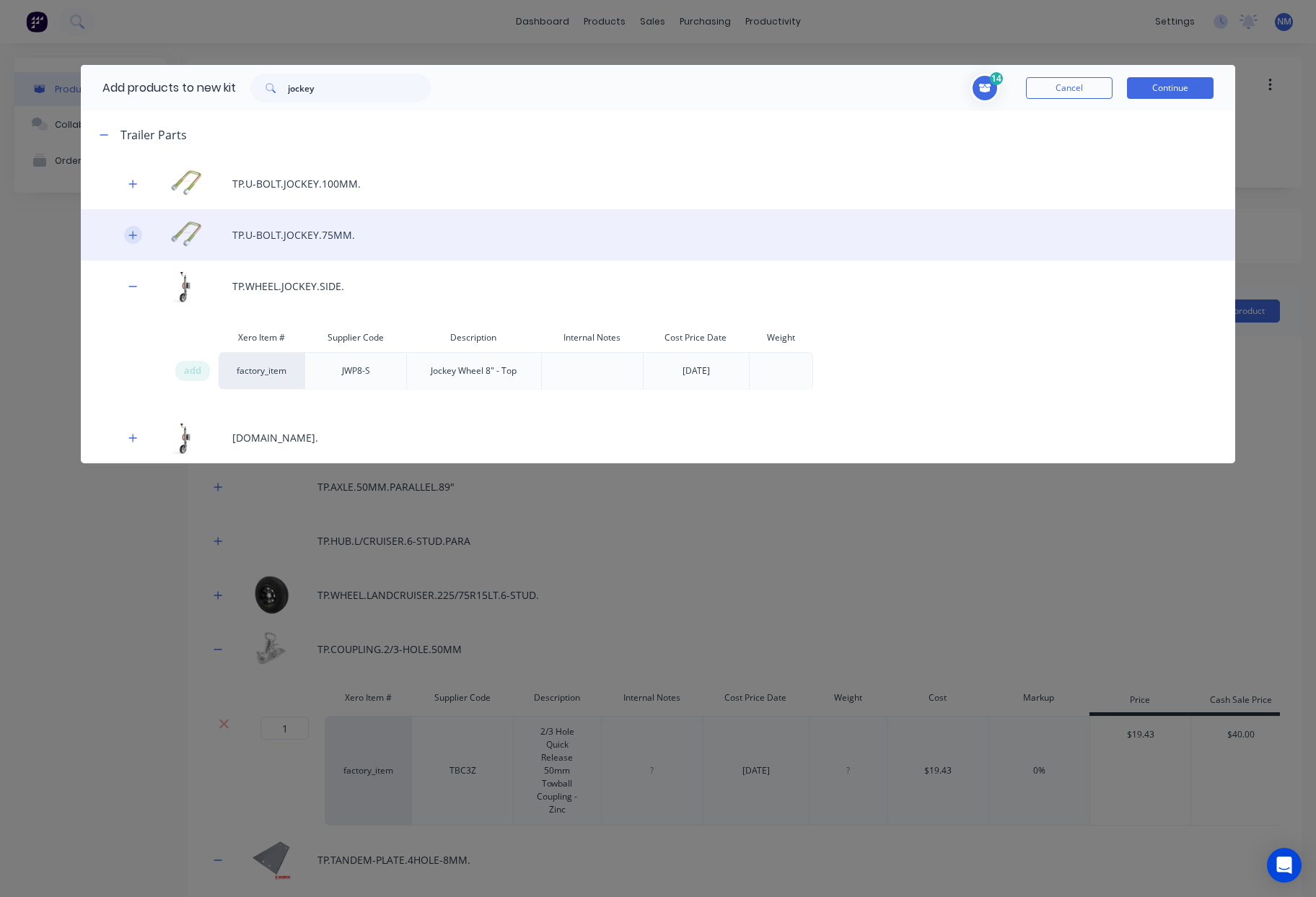
click at [138, 236] on button "button" at bounding box center [133, 234] width 18 height 18
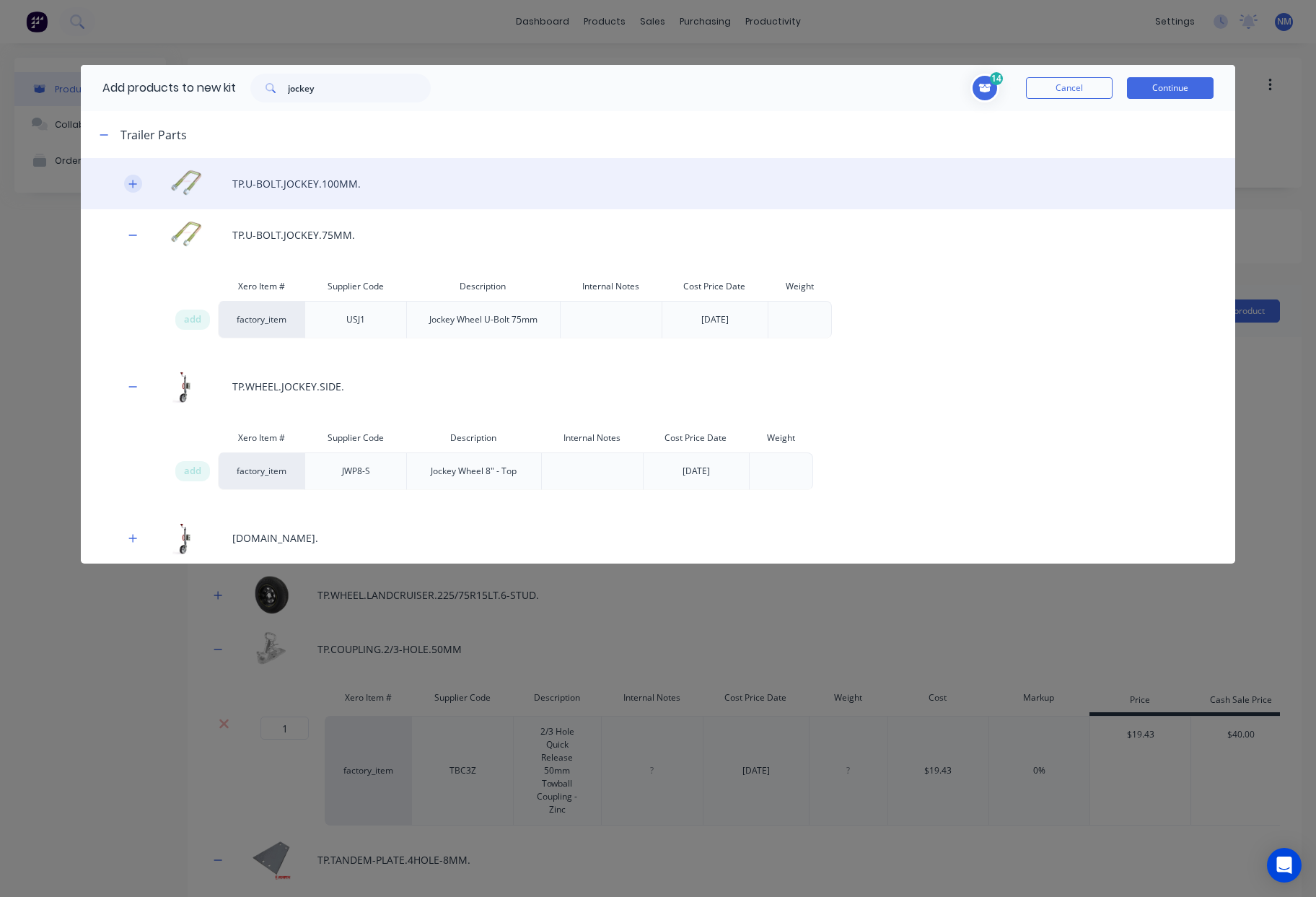
click at [134, 185] on icon "button" at bounding box center [133, 183] width 9 height 10
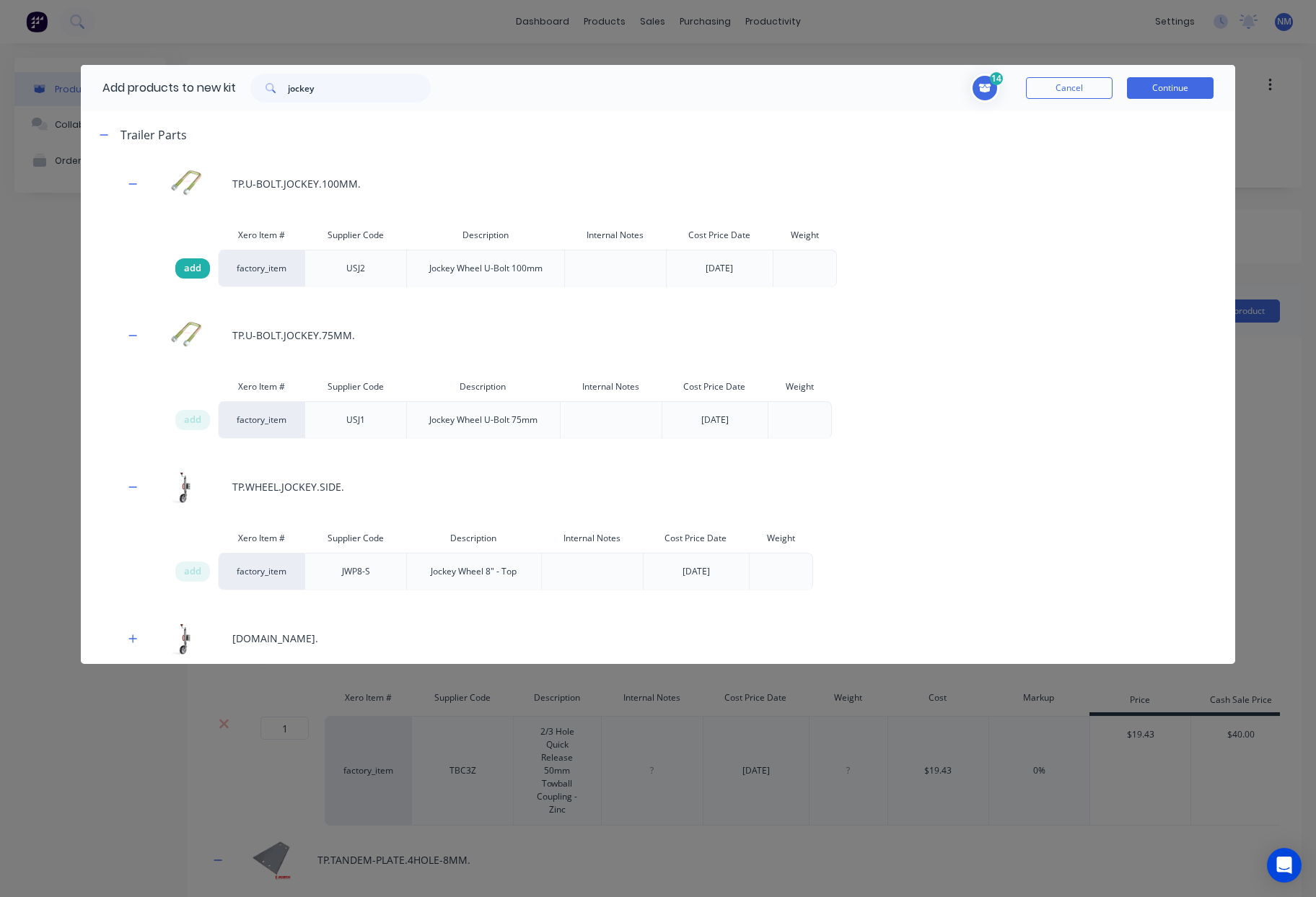
click at [198, 267] on span "add" at bounding box center [193, 268] width 17 height 14
click at [1179, 90] on button "Continue" at bounding box center [1170, 87] width 87 height 21
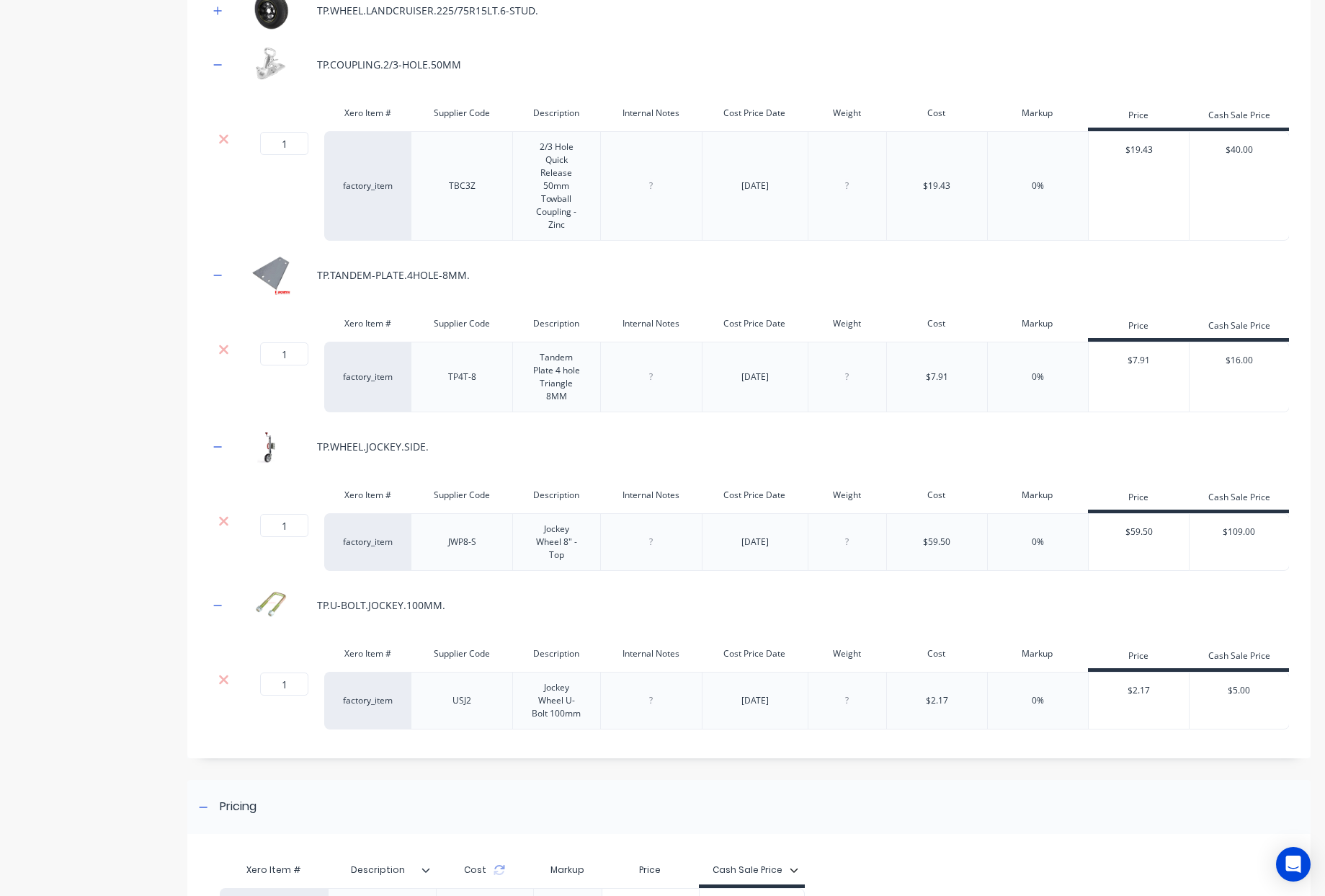
scroll to position [617, 0]
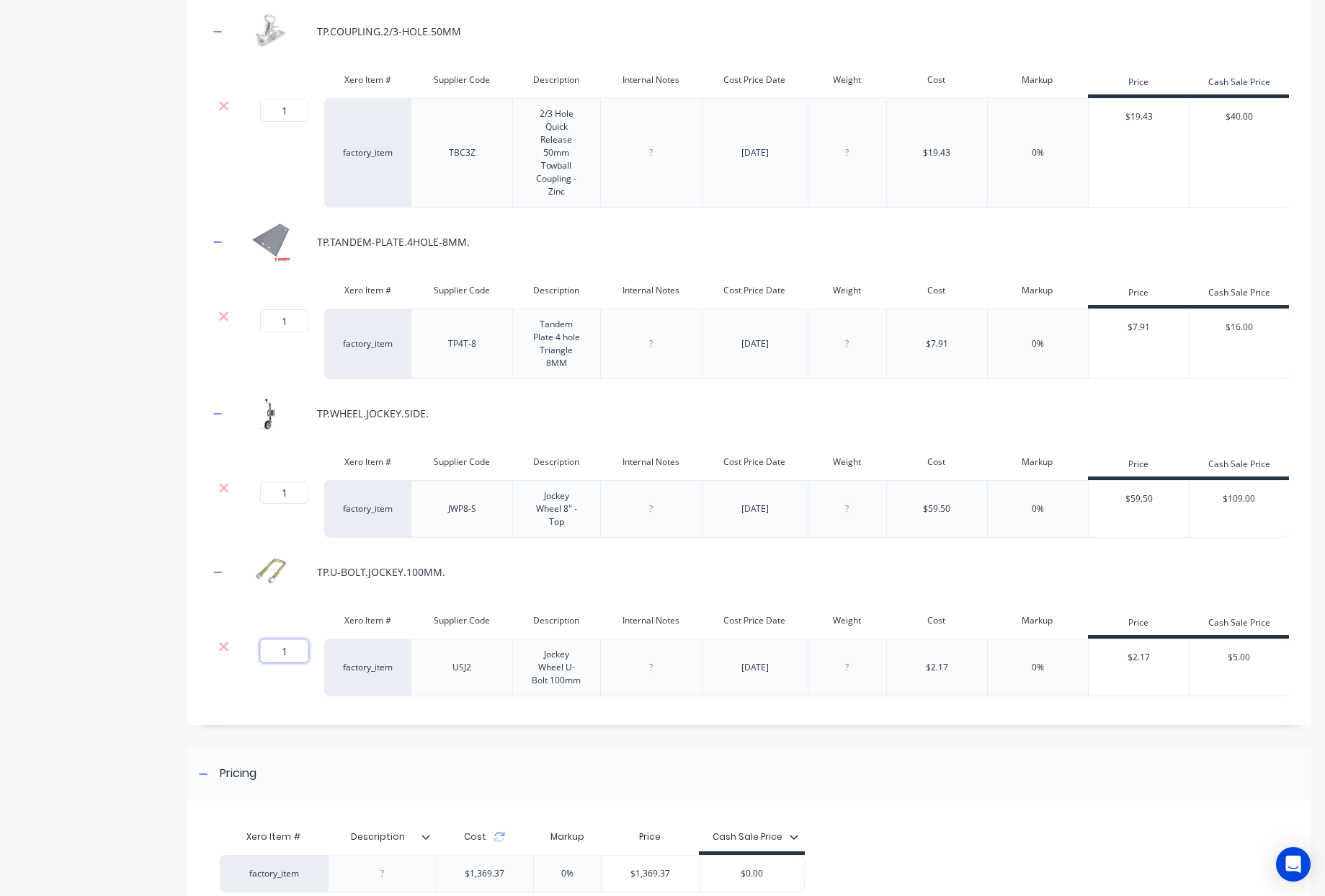
drag, startPoint x: 293, startPoint y: 685, endPoint x: 160, endPoint y: 684, distance: 133.0
click at [163, 685] on div "Product details Collaborate Order History Add image 20FT Cottage Trailer 20FT C…" at bounding box center [662, 229] width 1296 height 1576
type input "2"
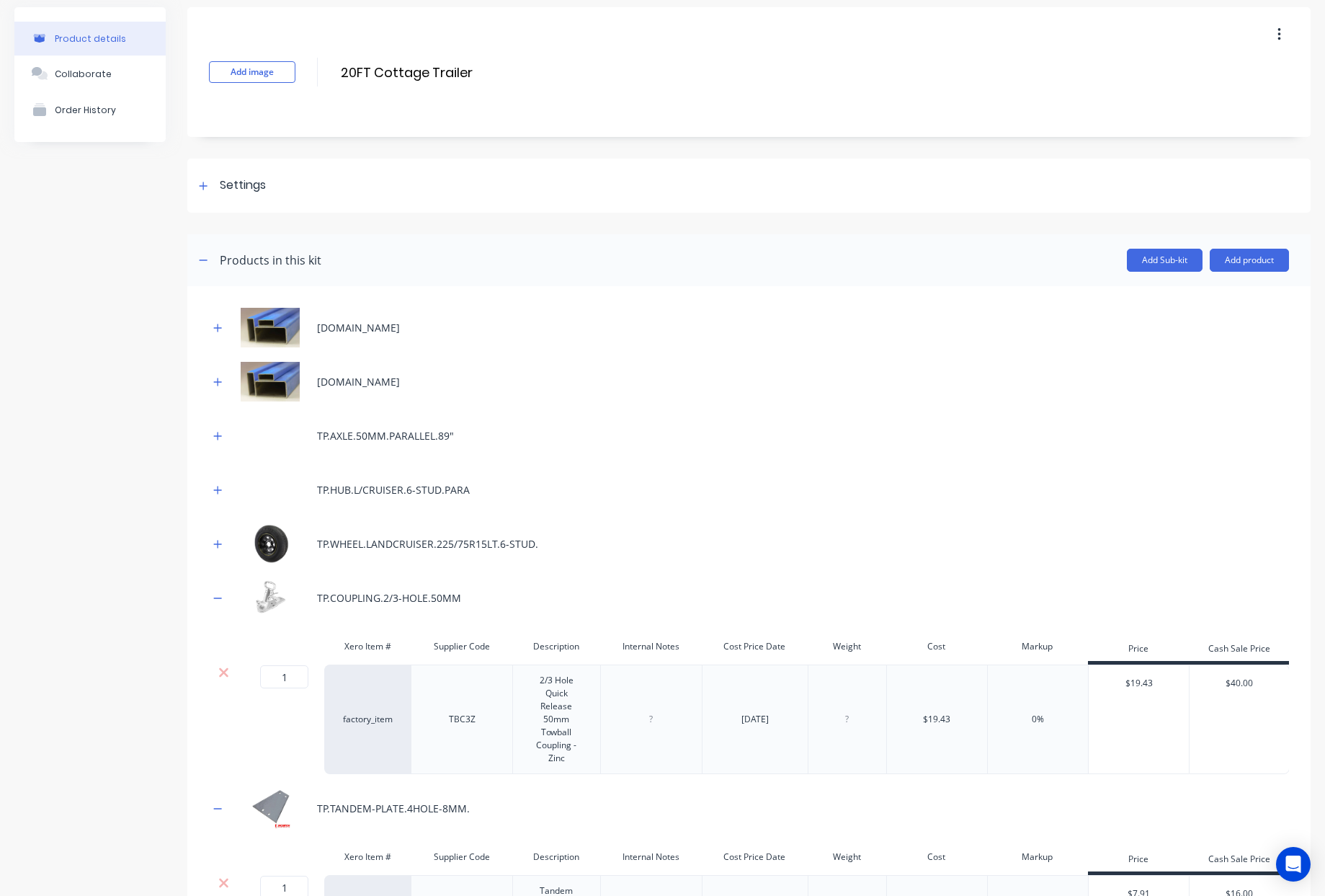
scroll to position [48, 0]
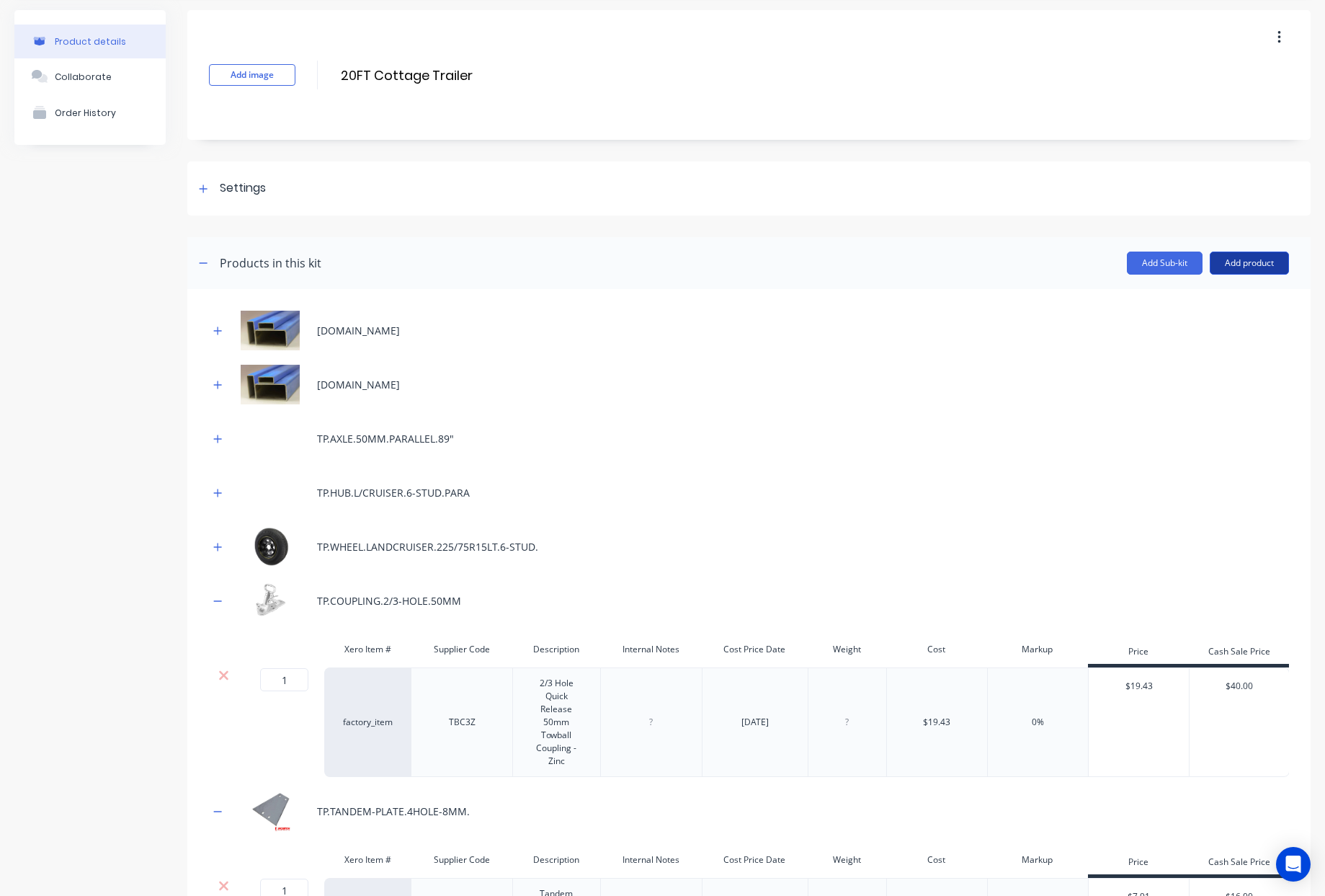
click at [1247, 265] on button "Add product" at bounding box center [1250, 262] width 79 height 23
click at [1178, 293] on div "Product catalogue" at bounding box center [1221, 300] width 111 height 21
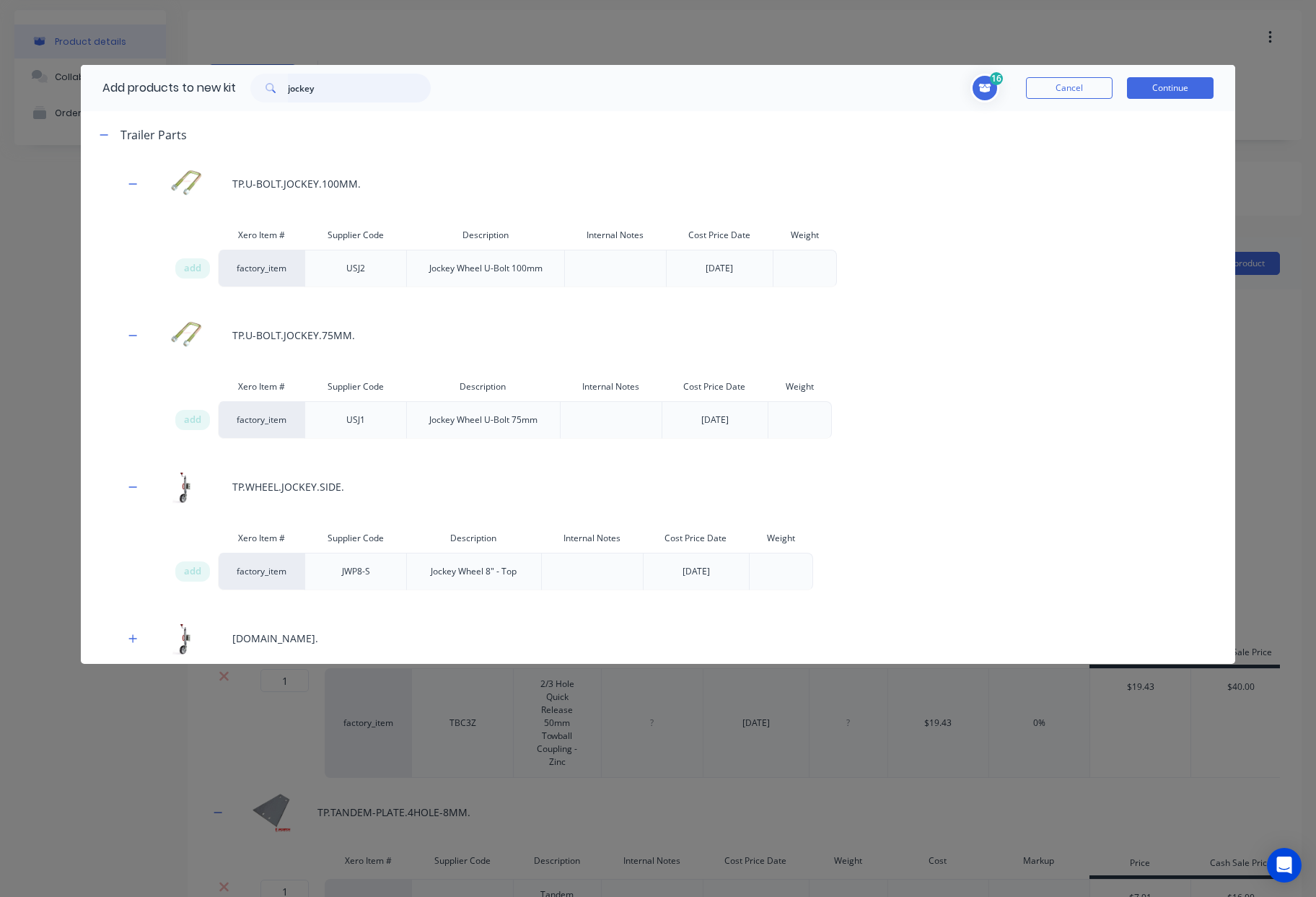
drag, startPoint x: 93, startPoint y: 62, endPoint x: 17, endPoint y: 54, distance: 76.4
click at [20, 55] on div "Add products to new kit jockey 16 1 1 ? [DOMAIN_NAME] Supplier Code 102352 Desc…" at bounding box center [658, 448] width 1316 height 897
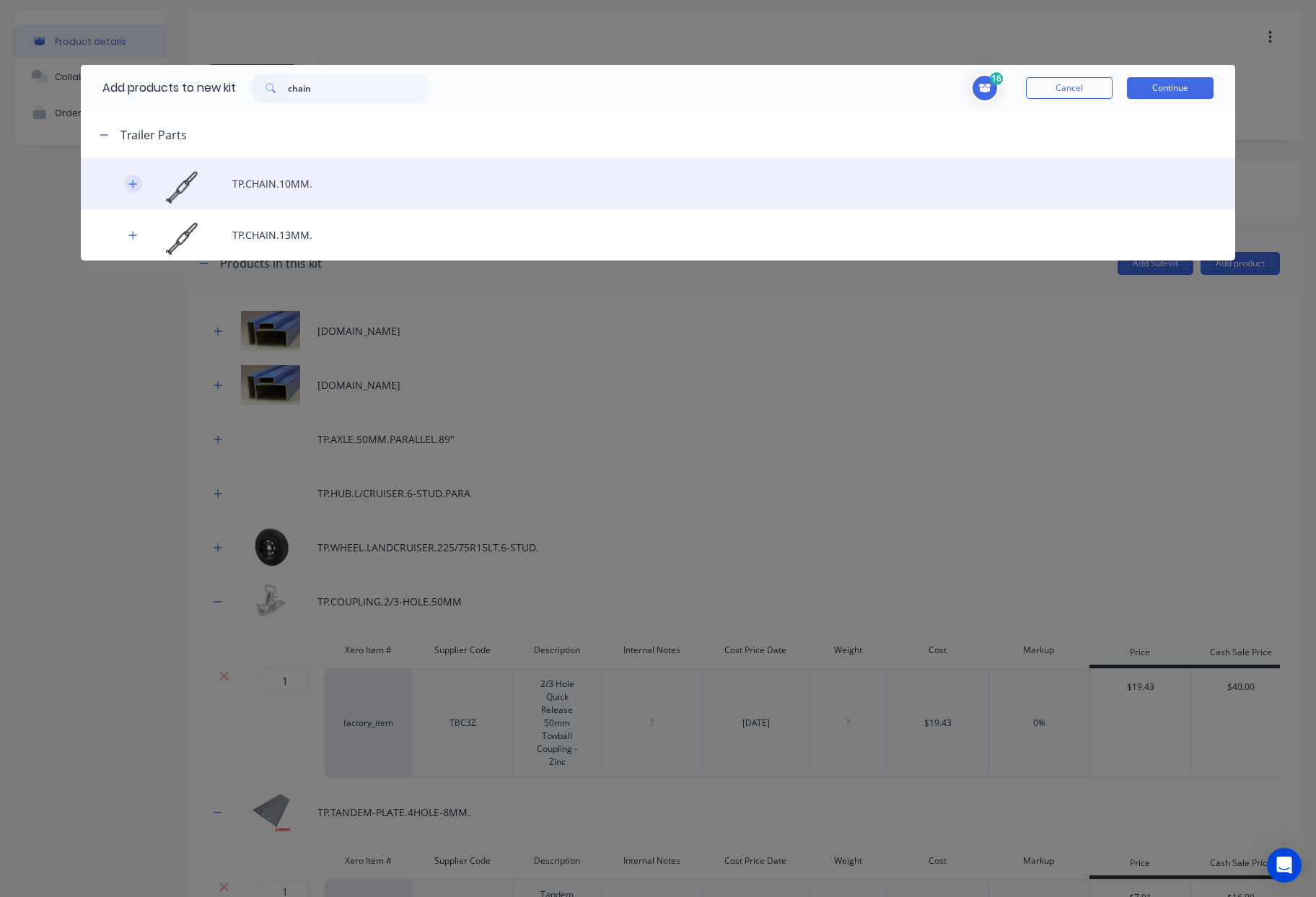
click at [127, 186] on button "button" at bounding box center [133, 183] width 18 height 18
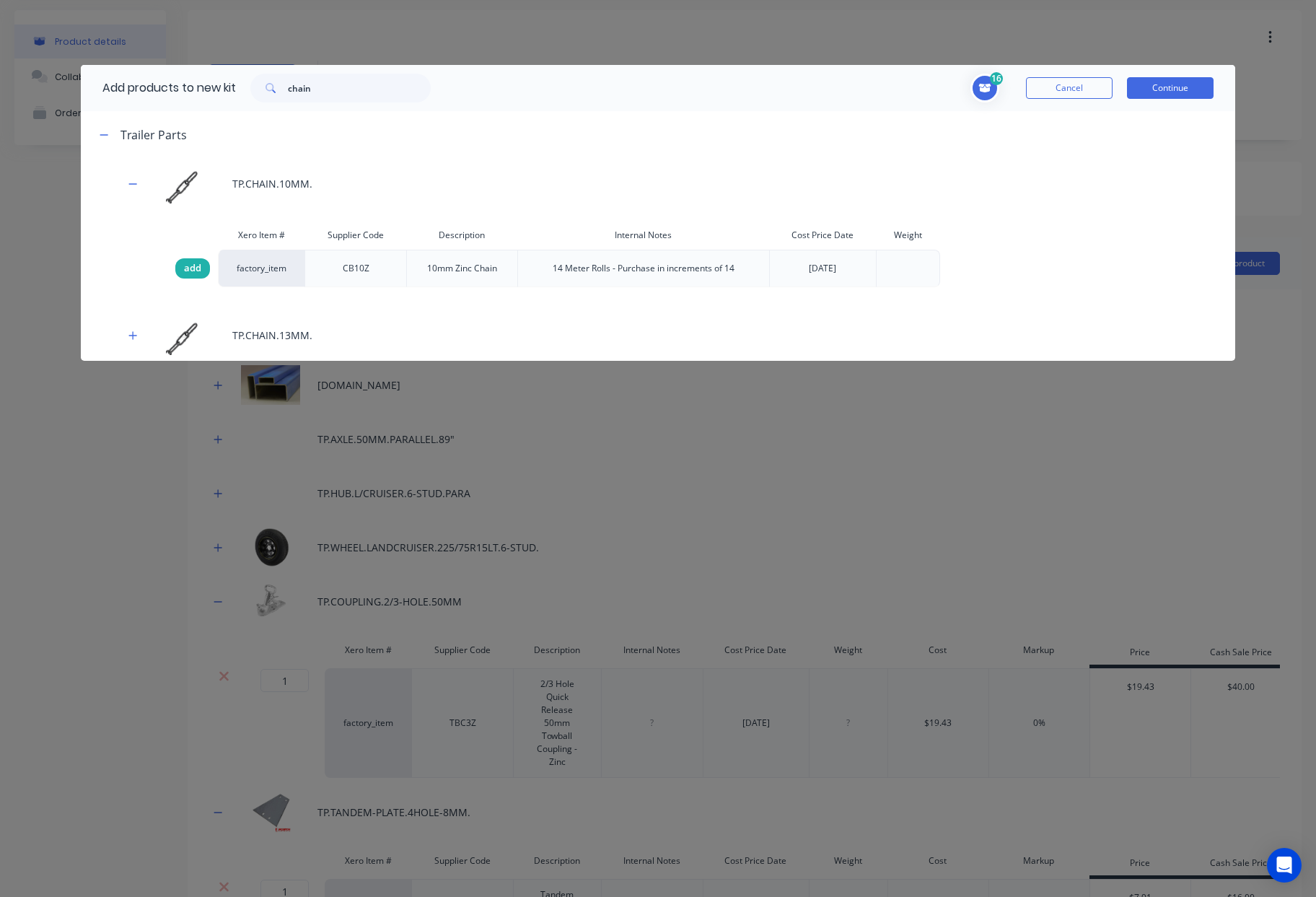
click at [190, 263] on span "add" at bounding box center [193, 268] width 17 height 14
drag, startPoint x: 319, startPoint y: 88, endPoint x: 76, endPoint y: 75, distance: 243.3
click at [183, 80] on div "Add products to new kit chain" at bounding box center [263, 88] width 364 height 46
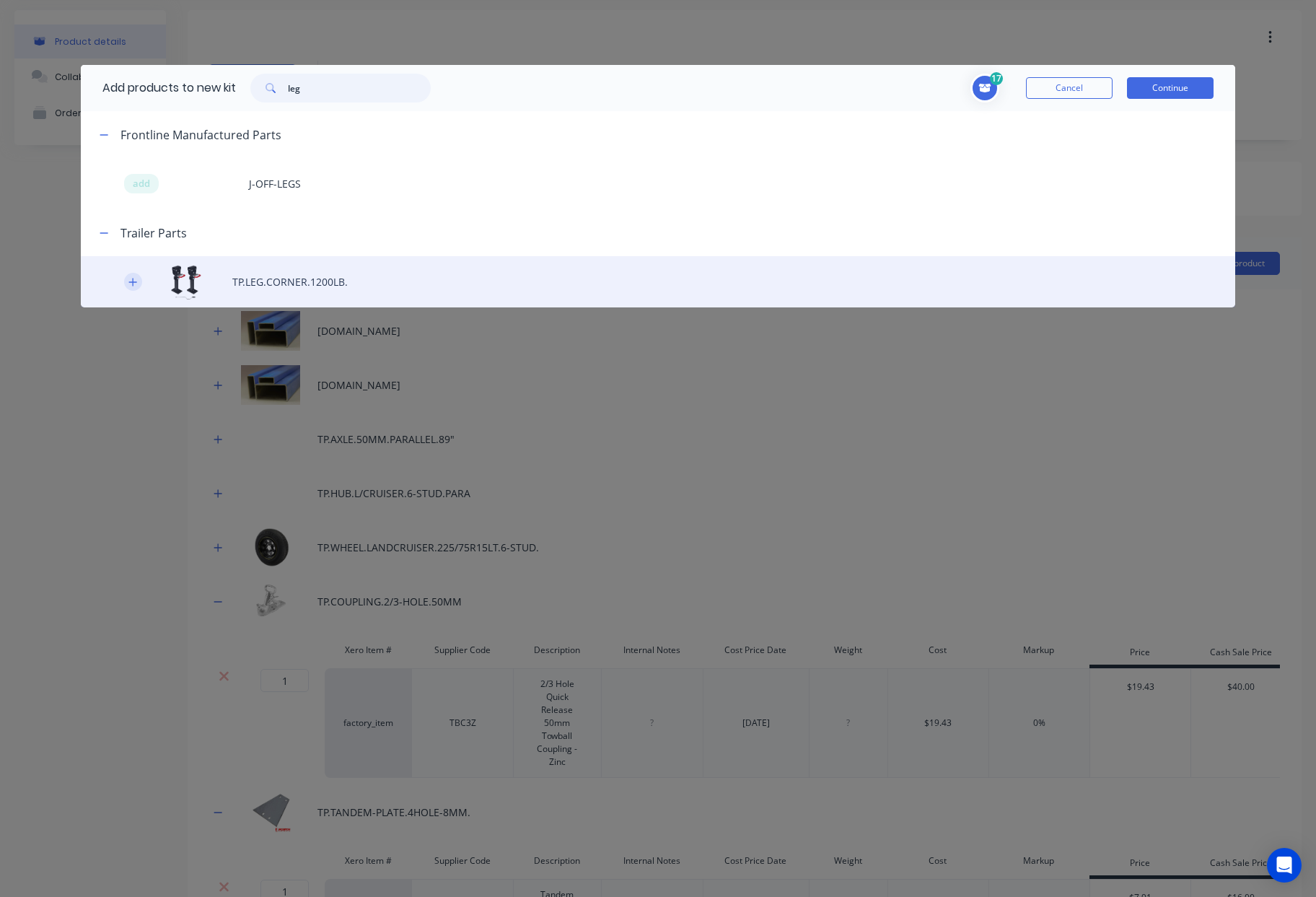
type input "leg"
click at [128, 282] on button "button" at bounding box center [133, 282] width 18 height 18
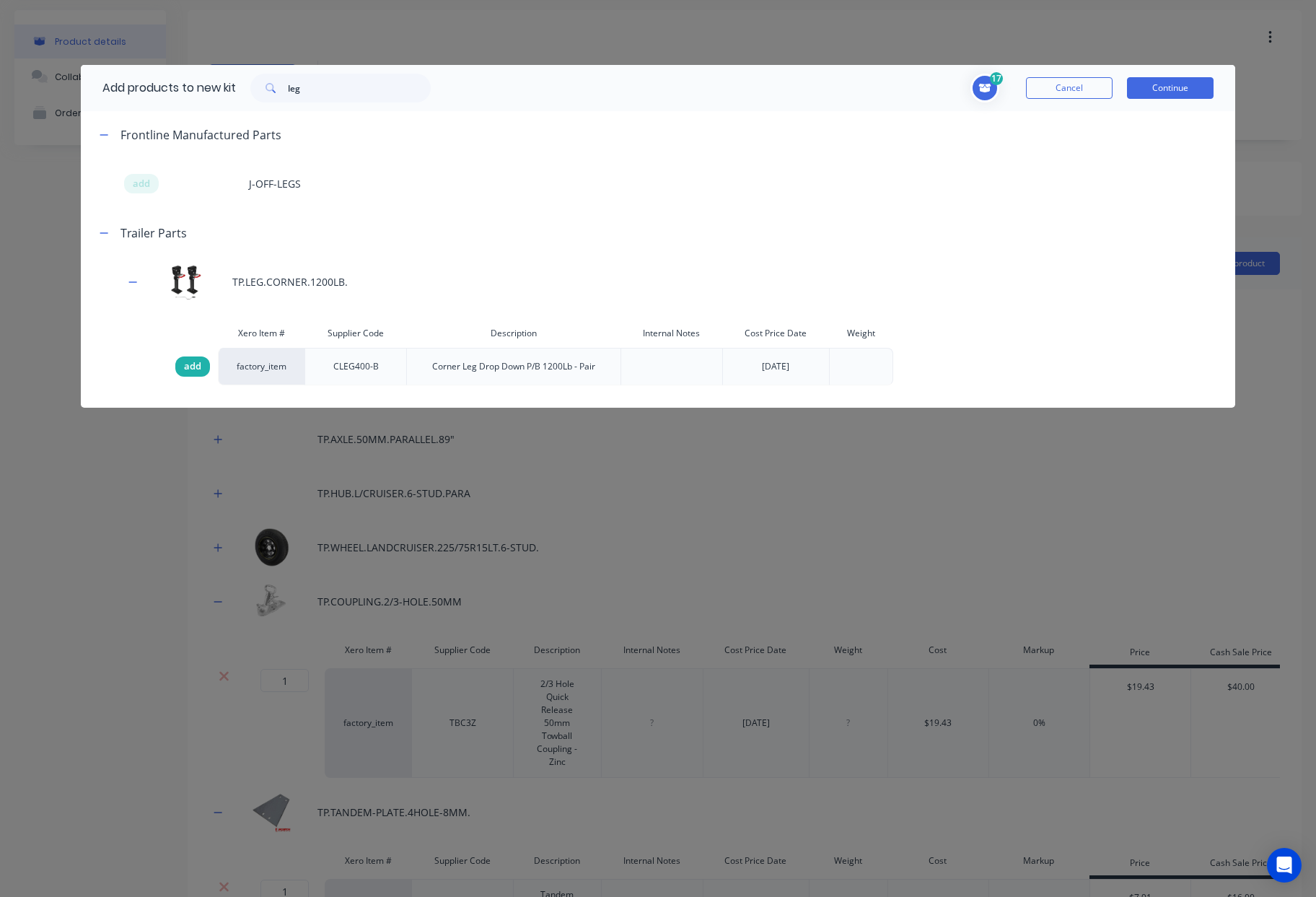
click at [198, 365] on span "add" at bounding box center [193, 367] width 17 height 14
click at [1175, 90] on button "Continue" at bounding box center [1170, 87] width 87 height 21
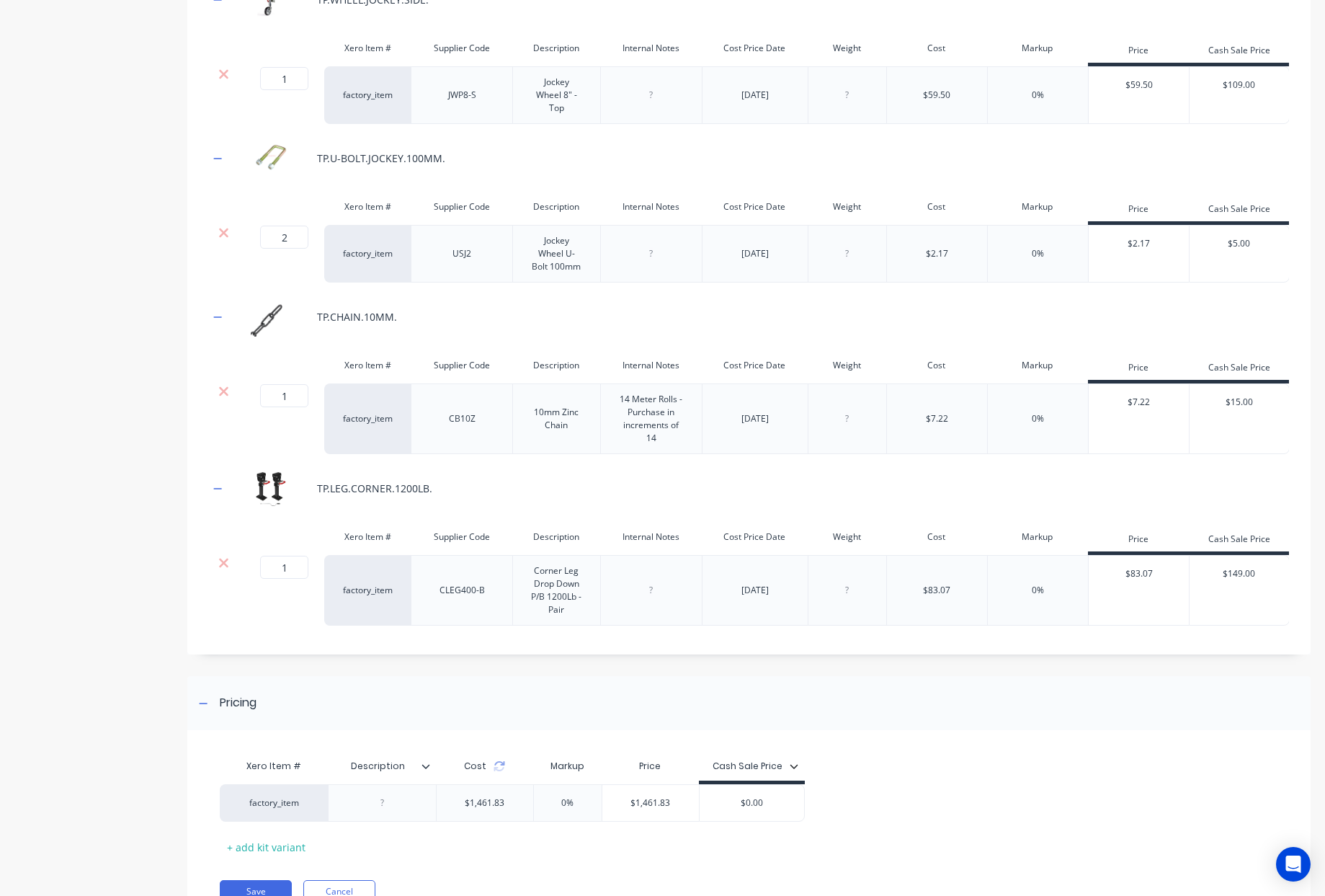
scroll to position [1049, 0]
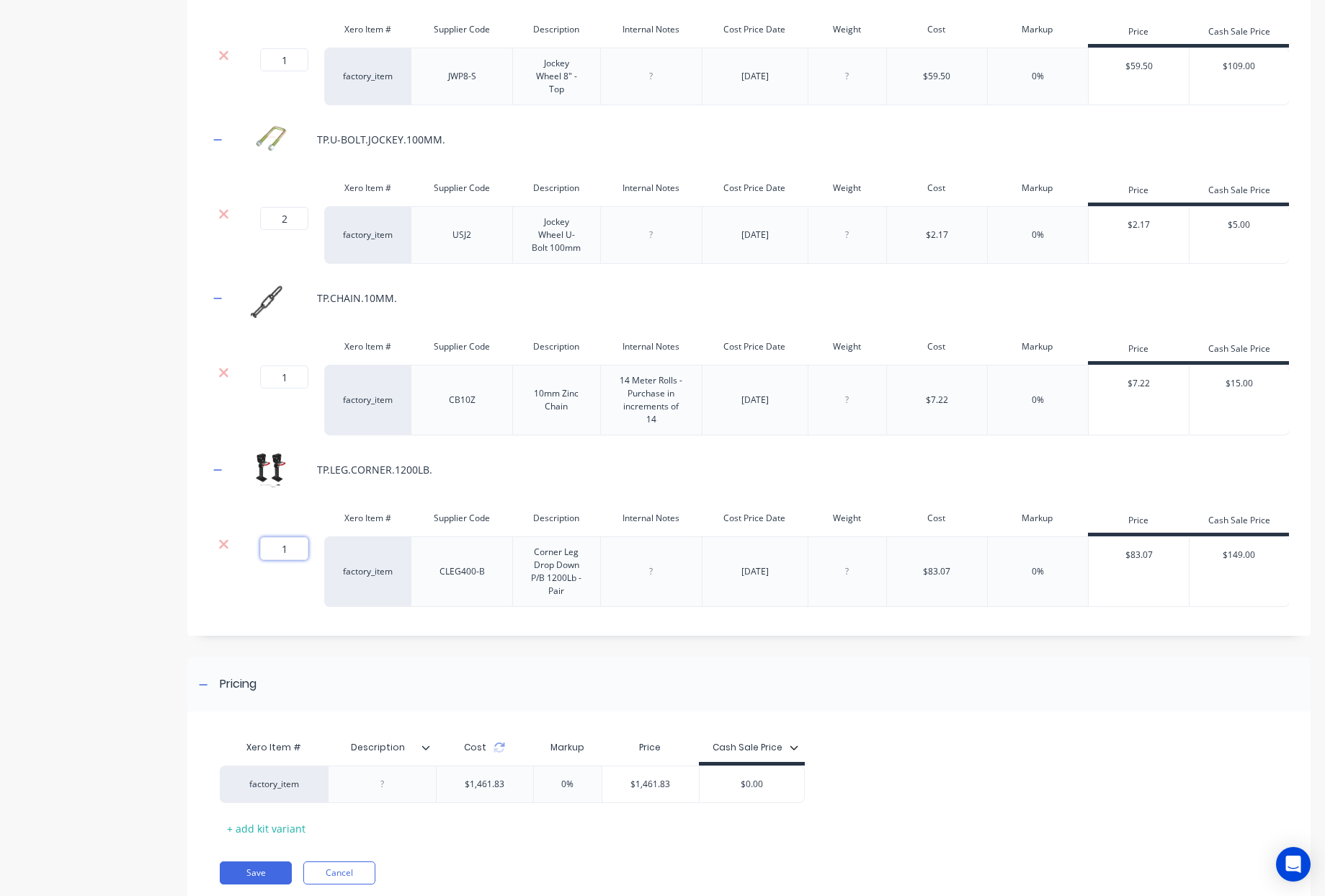
drag, startPoint x: 285, startPoint y: 603, endPoint x: 99, endPoint y: 606, distance: 186.0
type input "2"
click at [497, 752] on icon at bounding box center [499, 749] width 10 height 4
click at [500, 753] on icon at bounding box center [500, 747] width 12 height 12
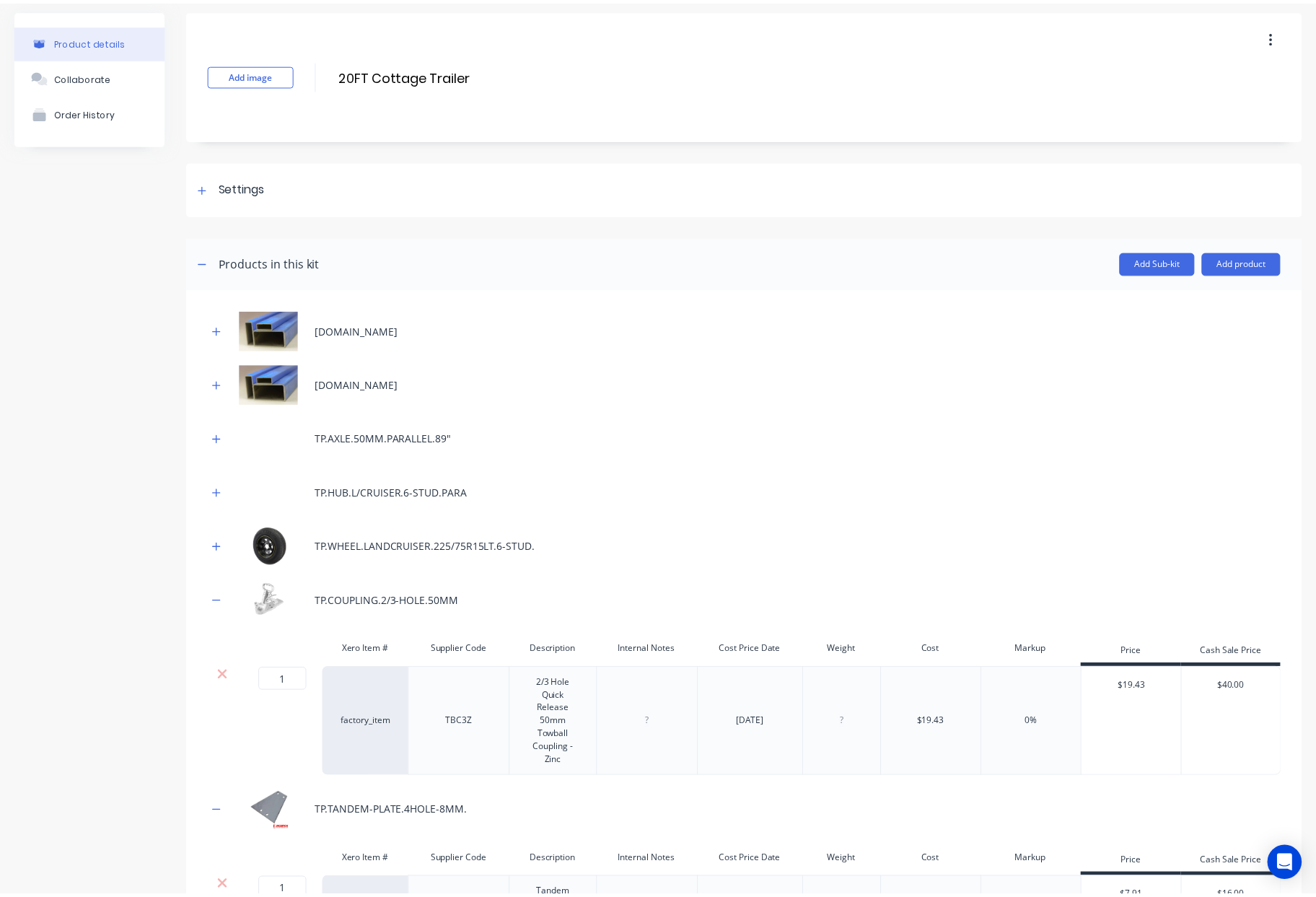
scroll to position [50, 0]
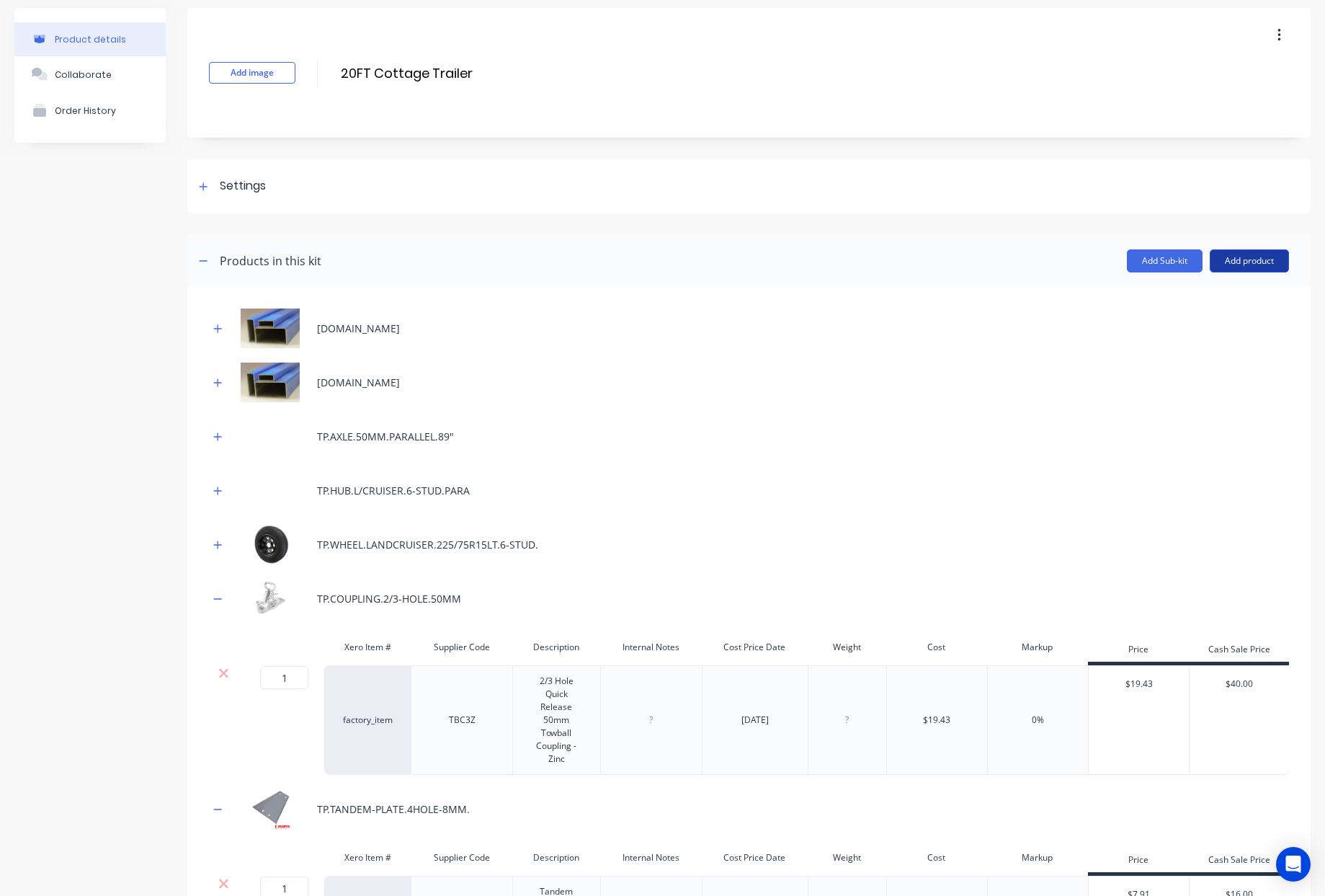
click at [1249, 263] on button "Add product" at bounding box center [1250, 260] width 79 height 23
click at [1231, 296] on div "Product catalogue" at bounding box center [1221, 298] width 111 height 21
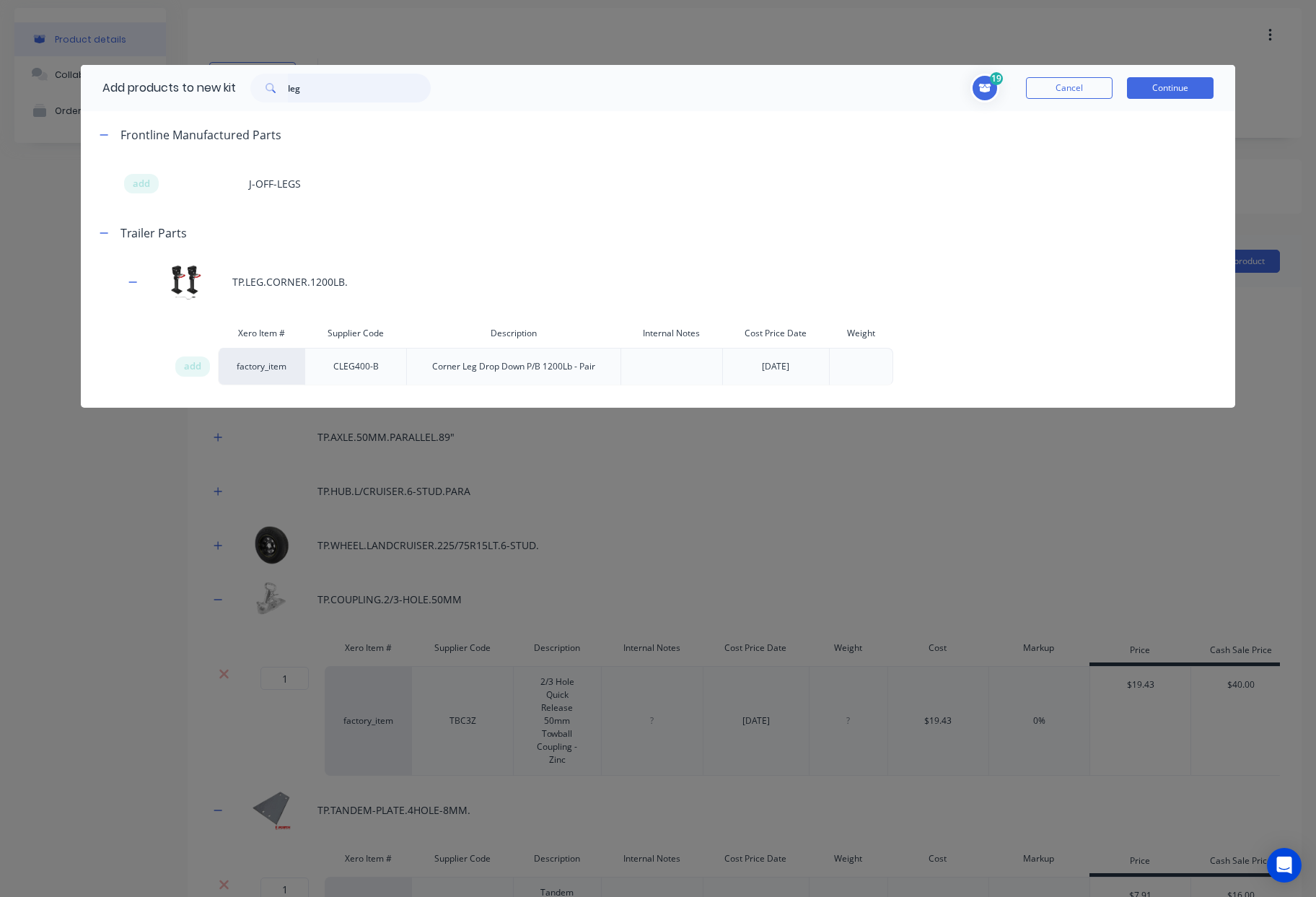
drag, startPoint x: 331, startPoint y: 85, endPoint x: 0, endPoint y: 23, distance: 336.8
click at [132, 52] on div "Add products to new kit leg 19 1 1 ? [DOMAIN_NAME] Supplier Code 102352 Descrip…" at bounding box center [658, 448] width 1316 height 897
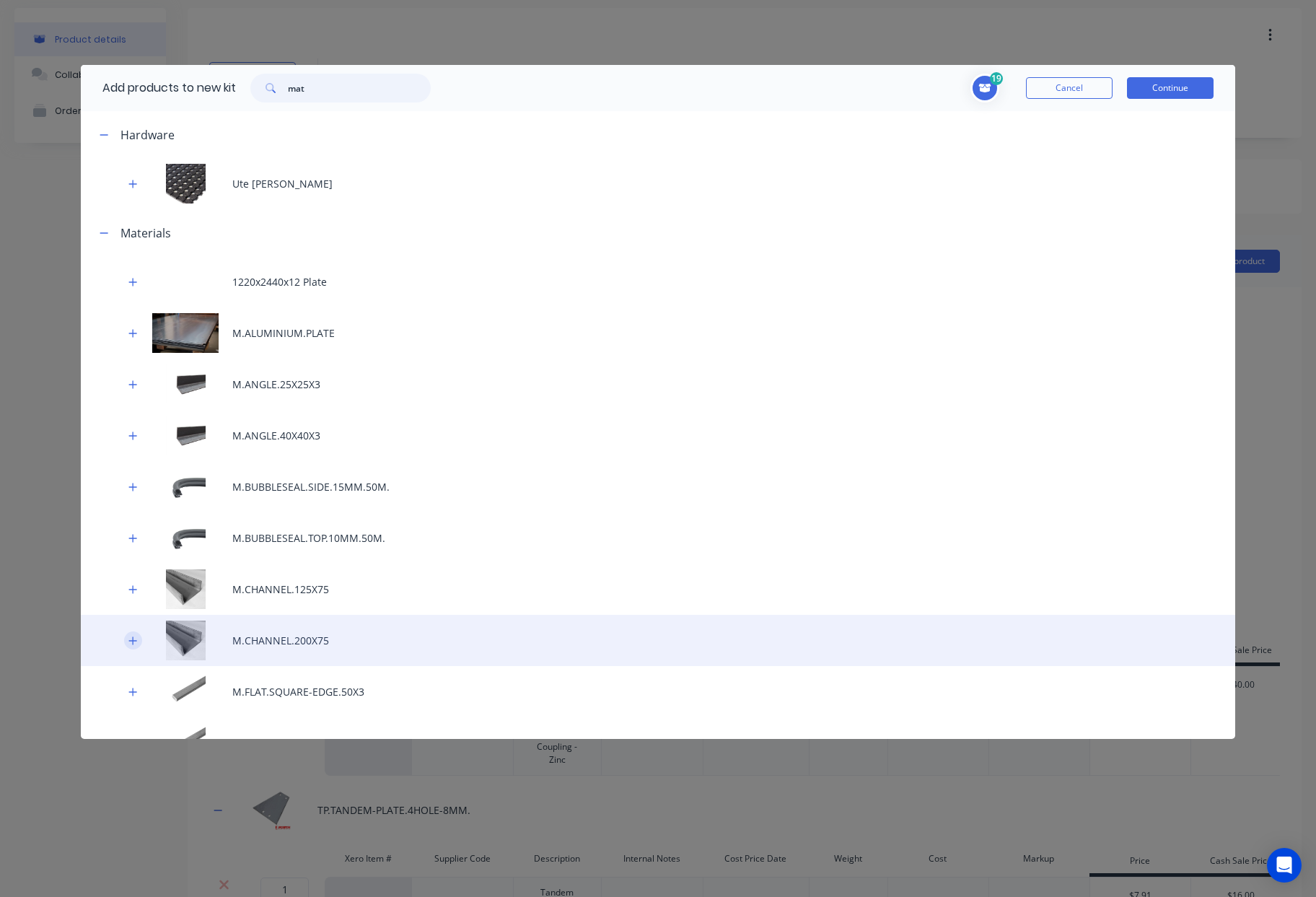
type input "mat"
drag, startPoint x: 131, startPoint y: 643, endPoint x: 158, endPoint y: 640, distance: 27.2
click at [131, 643] on icon "button" at bounding box center [133, 641] width 9 height 10
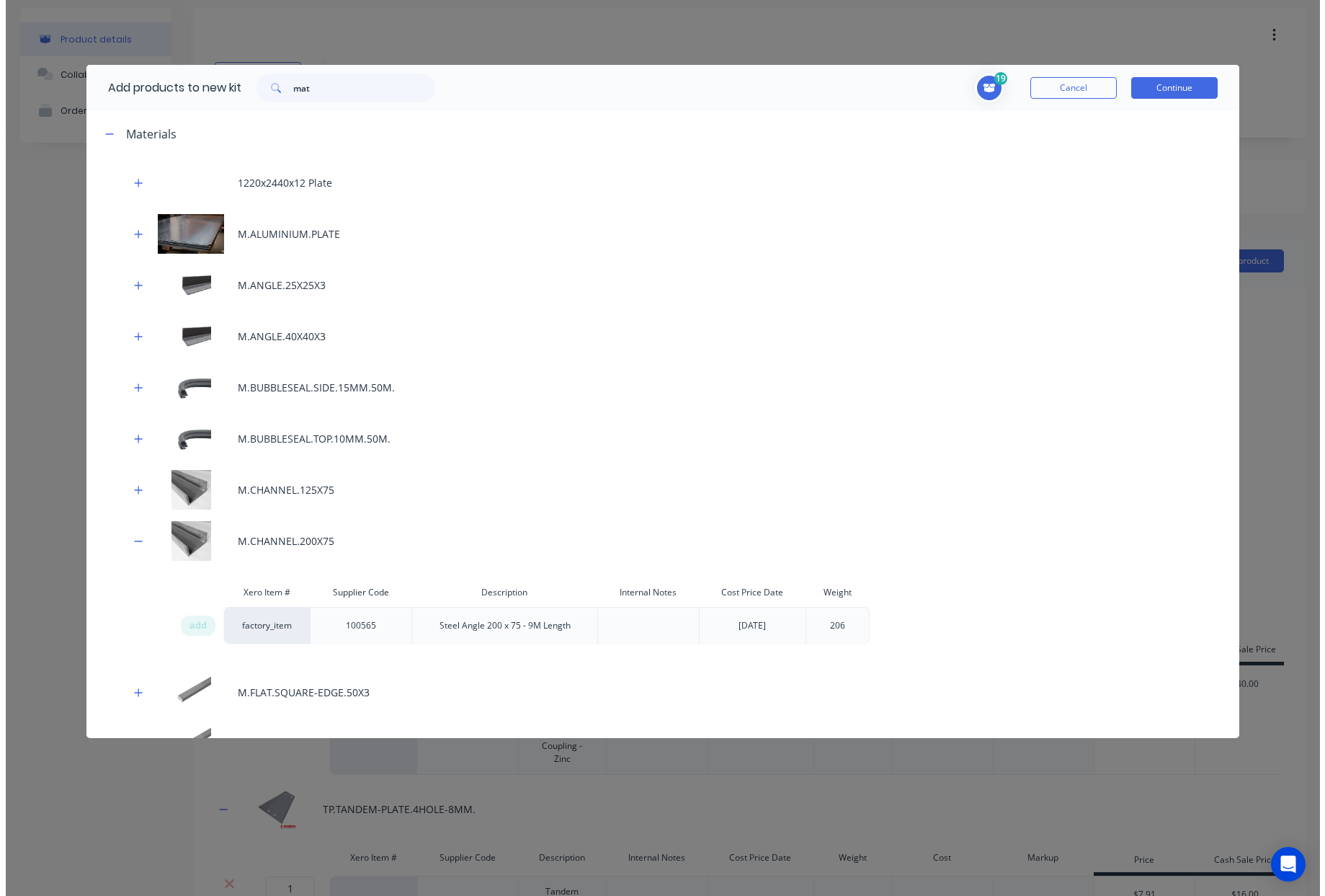
scroll to position [101, 0]
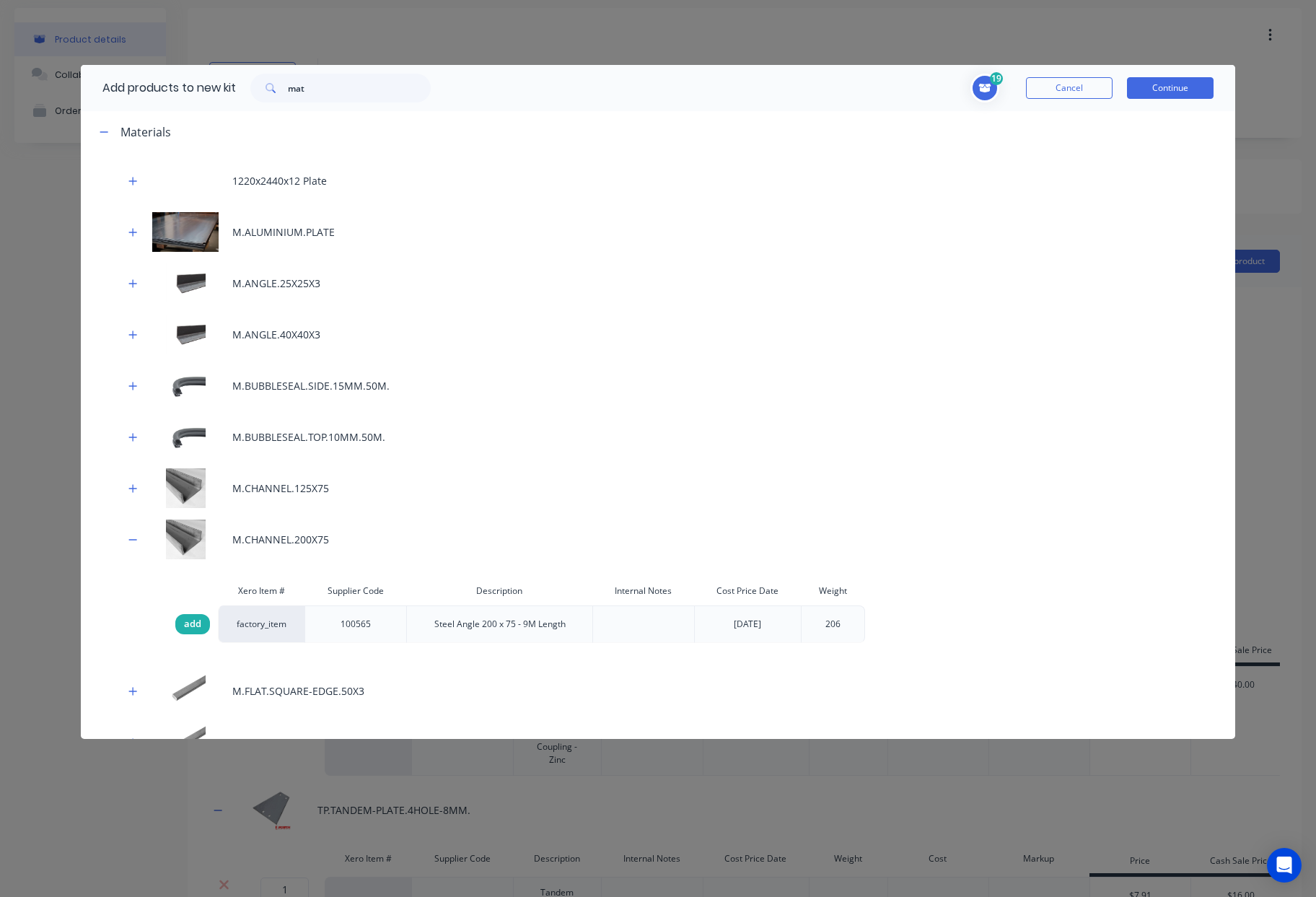
click at [186, 626] on span "add" at bounding box center [193, 624] width 17 height 14
click at [1190, 84] on button "Continue" at bounding box center [1170, 87] width 87 height 21
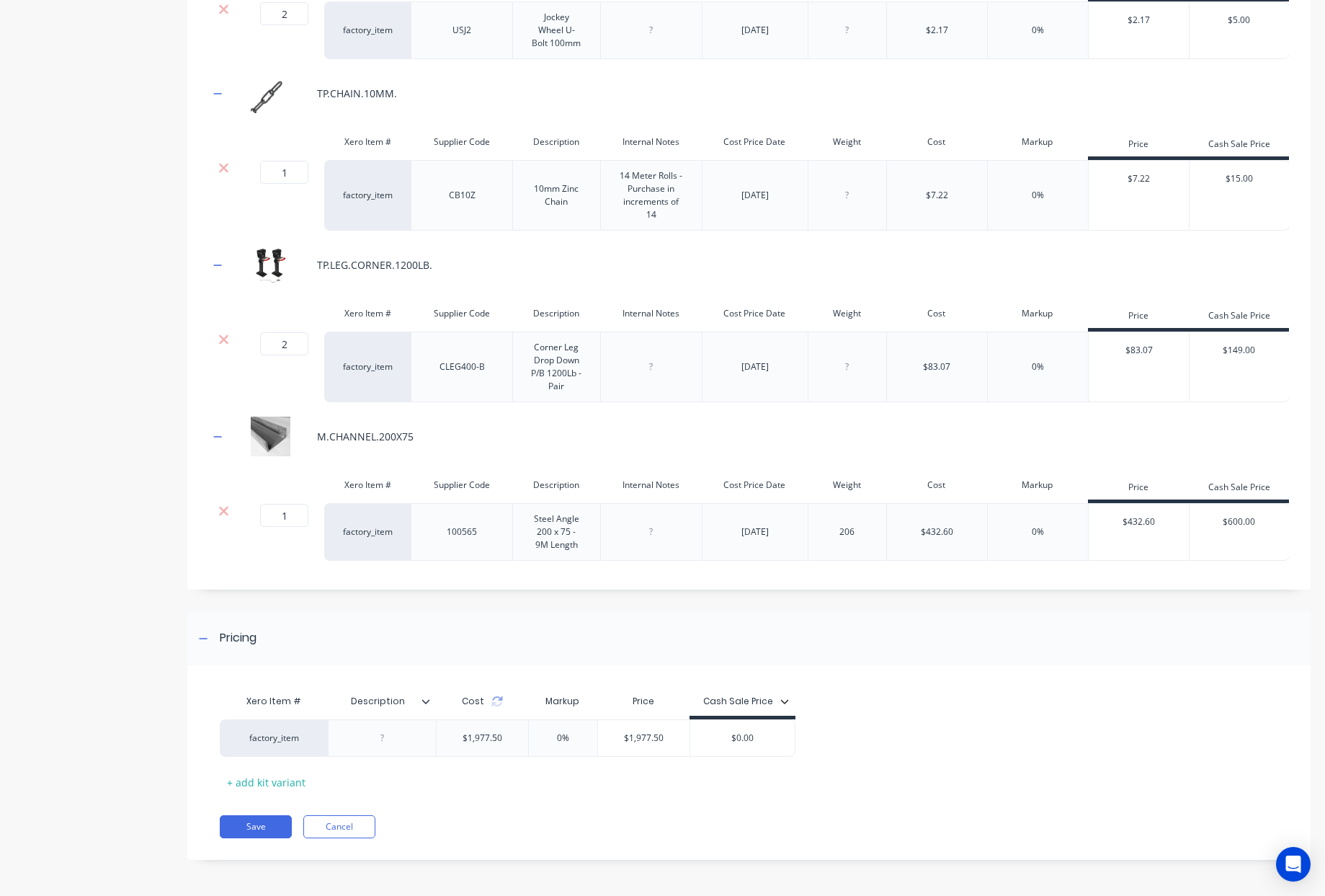
scroll to position [1261, 0]
drag, startPoint x: 294, startPoint y: 573, endPoint x: 92, endPoint y: 549, distance: 203.4
type input ".5"
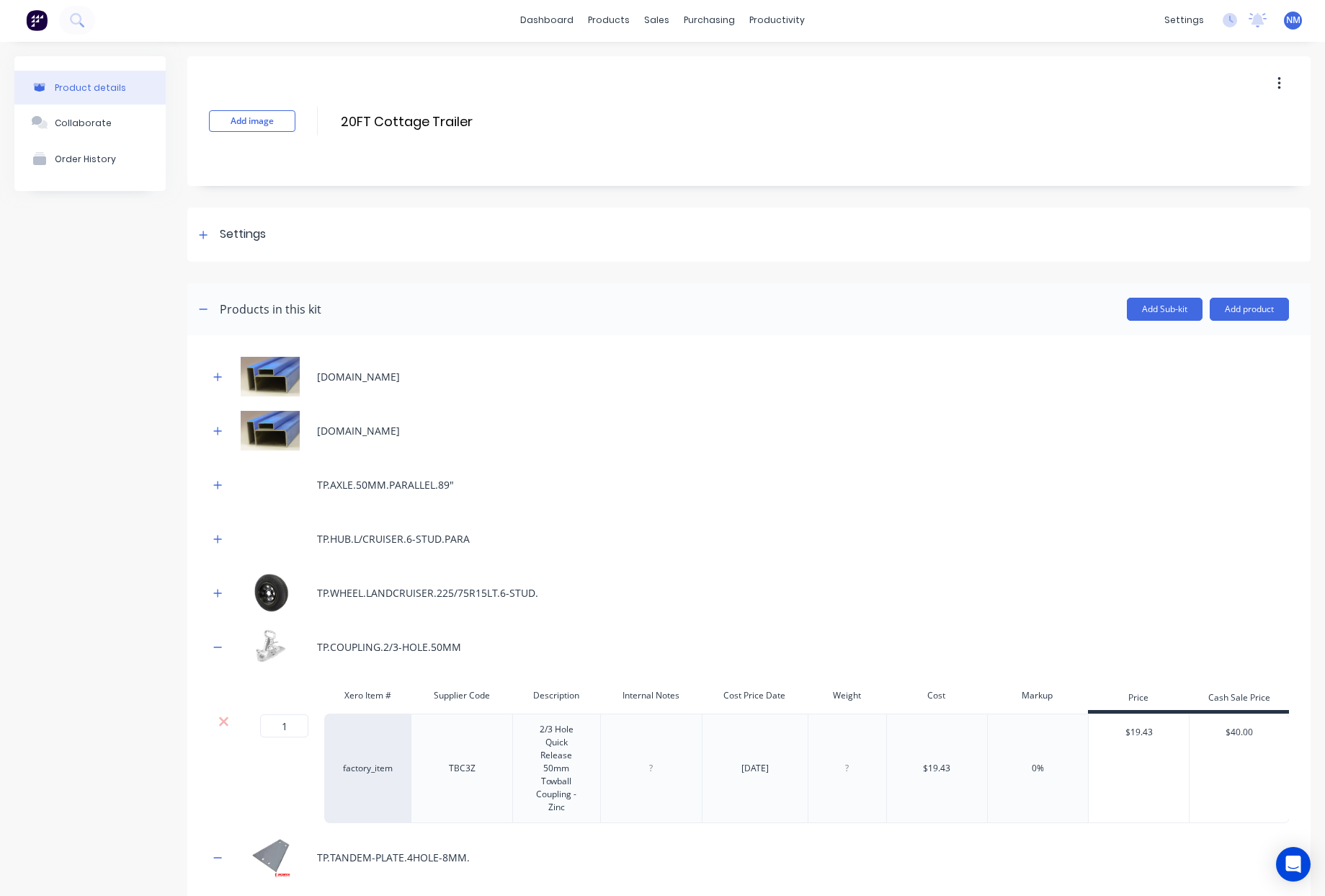
scroll to position [0, 0]
click at [216, 380] on icon "button" at bounding box center [217, 378] width 9 height 10
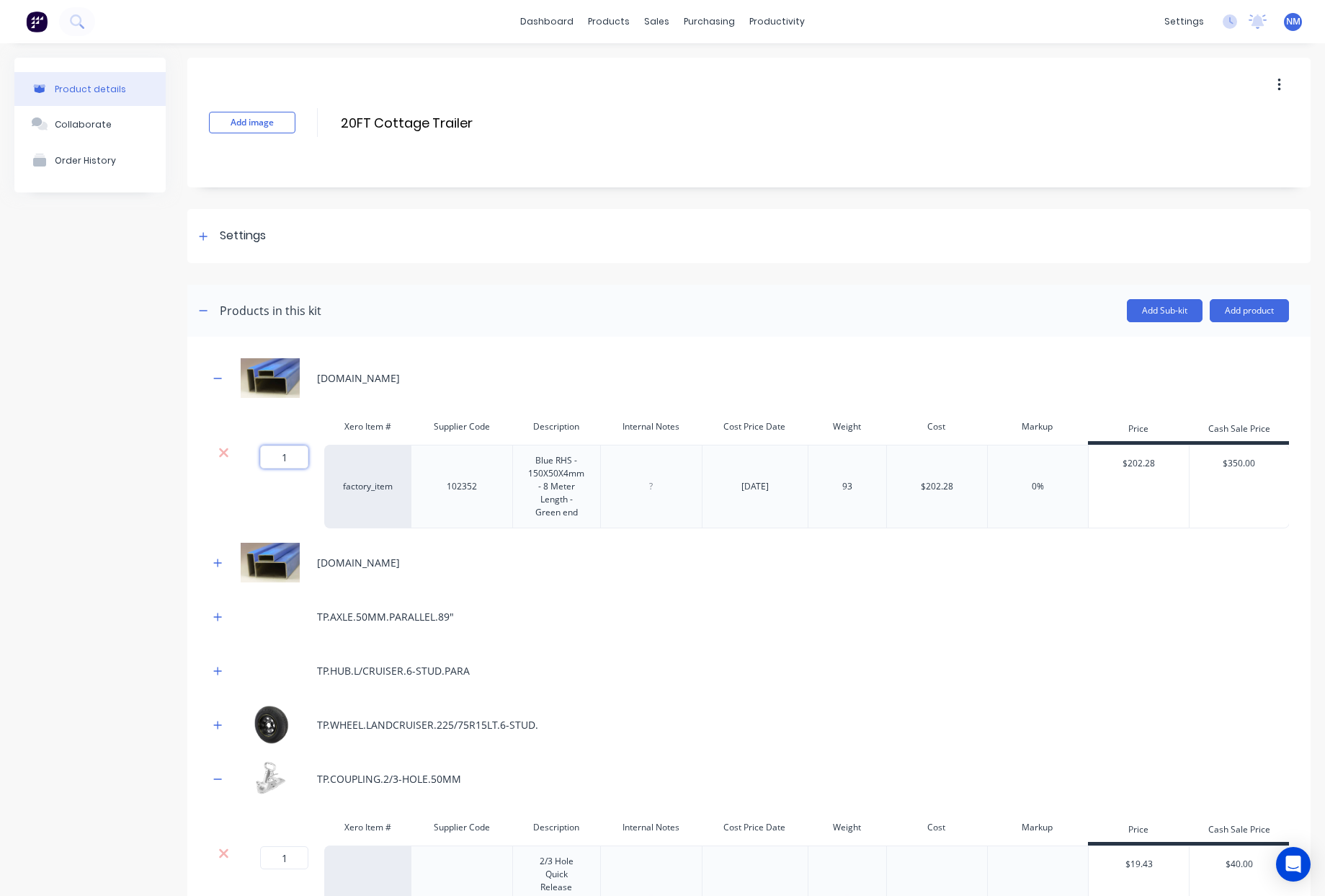
drag, startPoint x: 296, startPoint y: 458, endPoint x: 138, endPoint y: 456, distance: 158.0
type input "4"
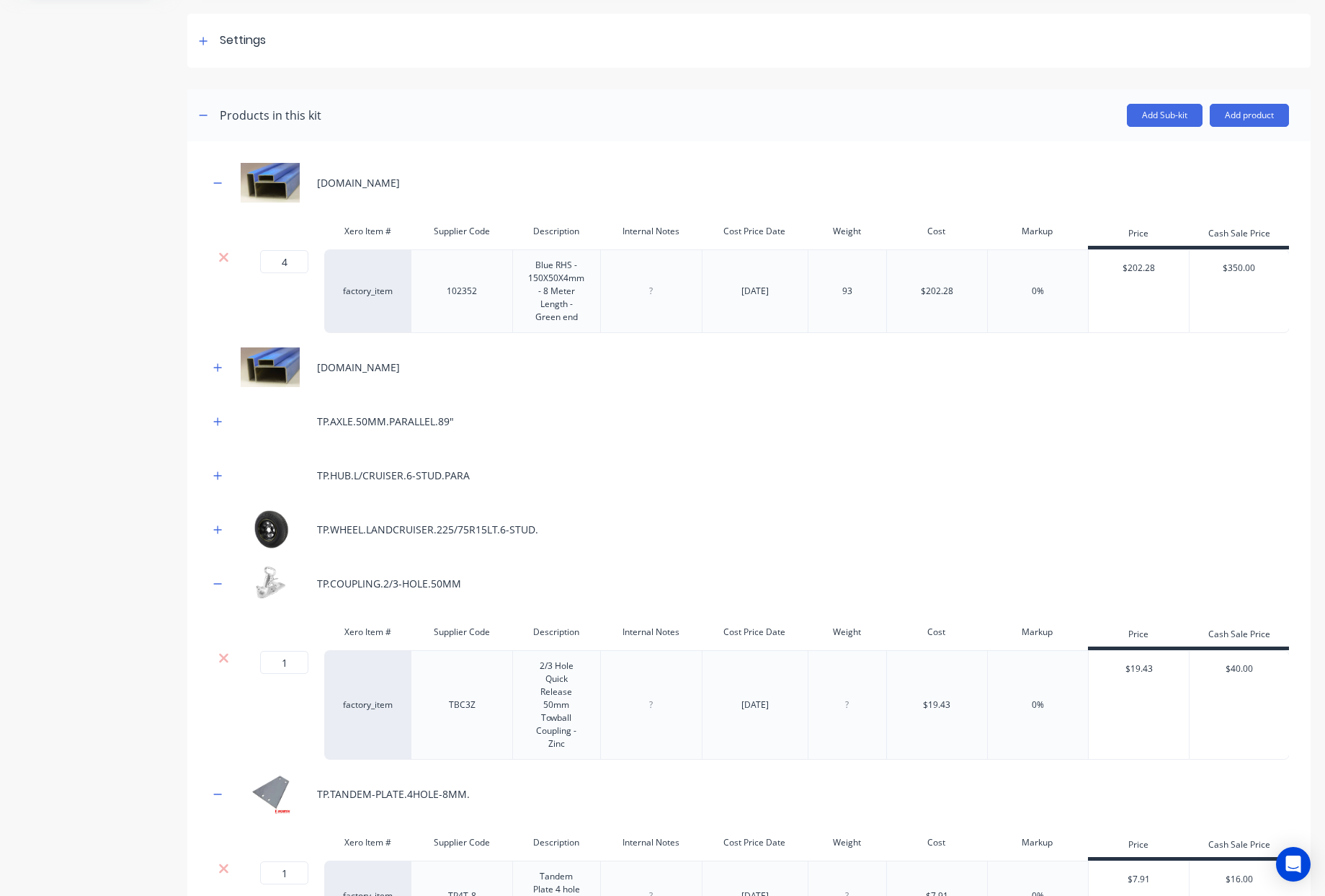
scroll to position [197, 0]
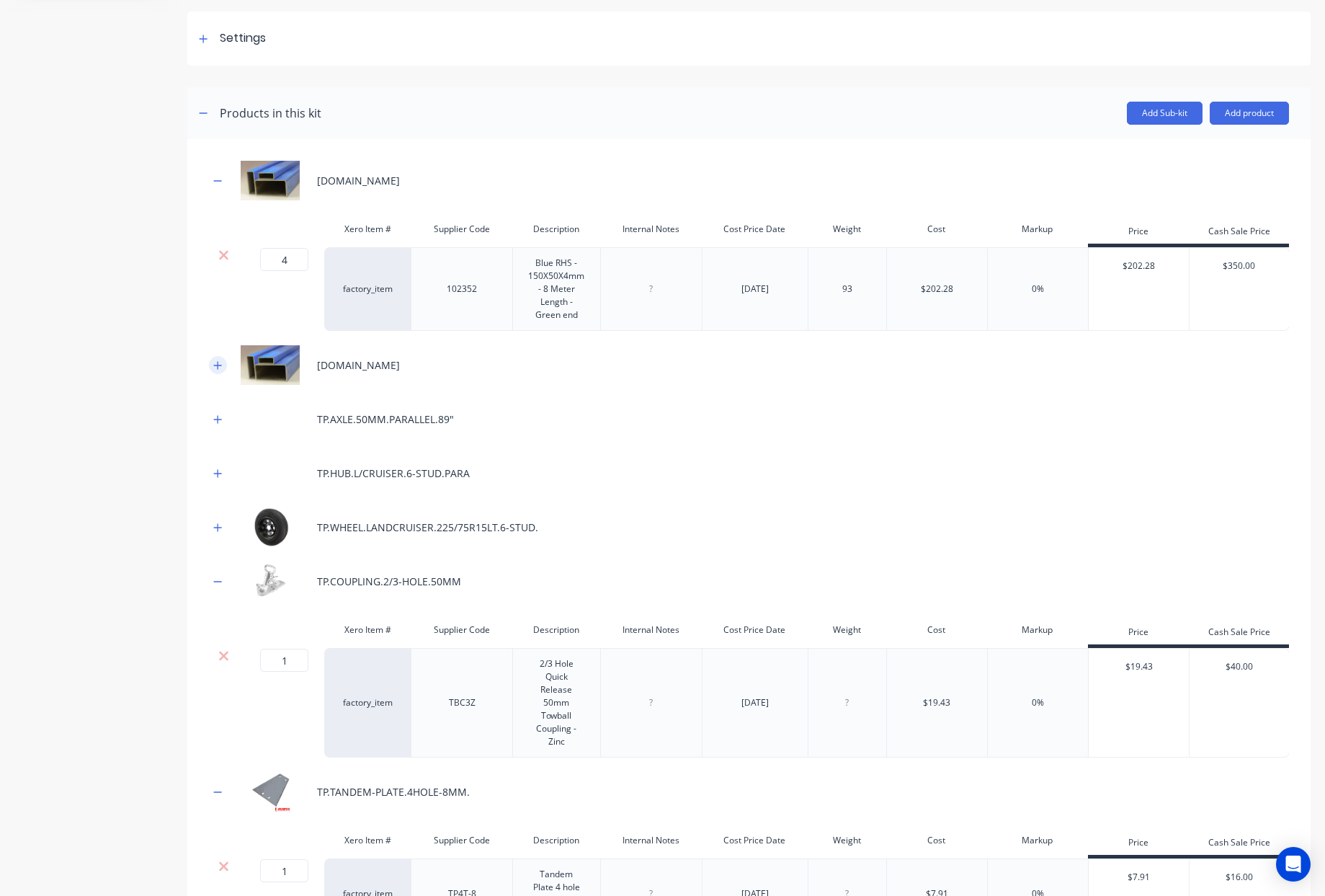
click at [220, 369] on icon "button" at bounding box center [218, 365] width 8 height 8
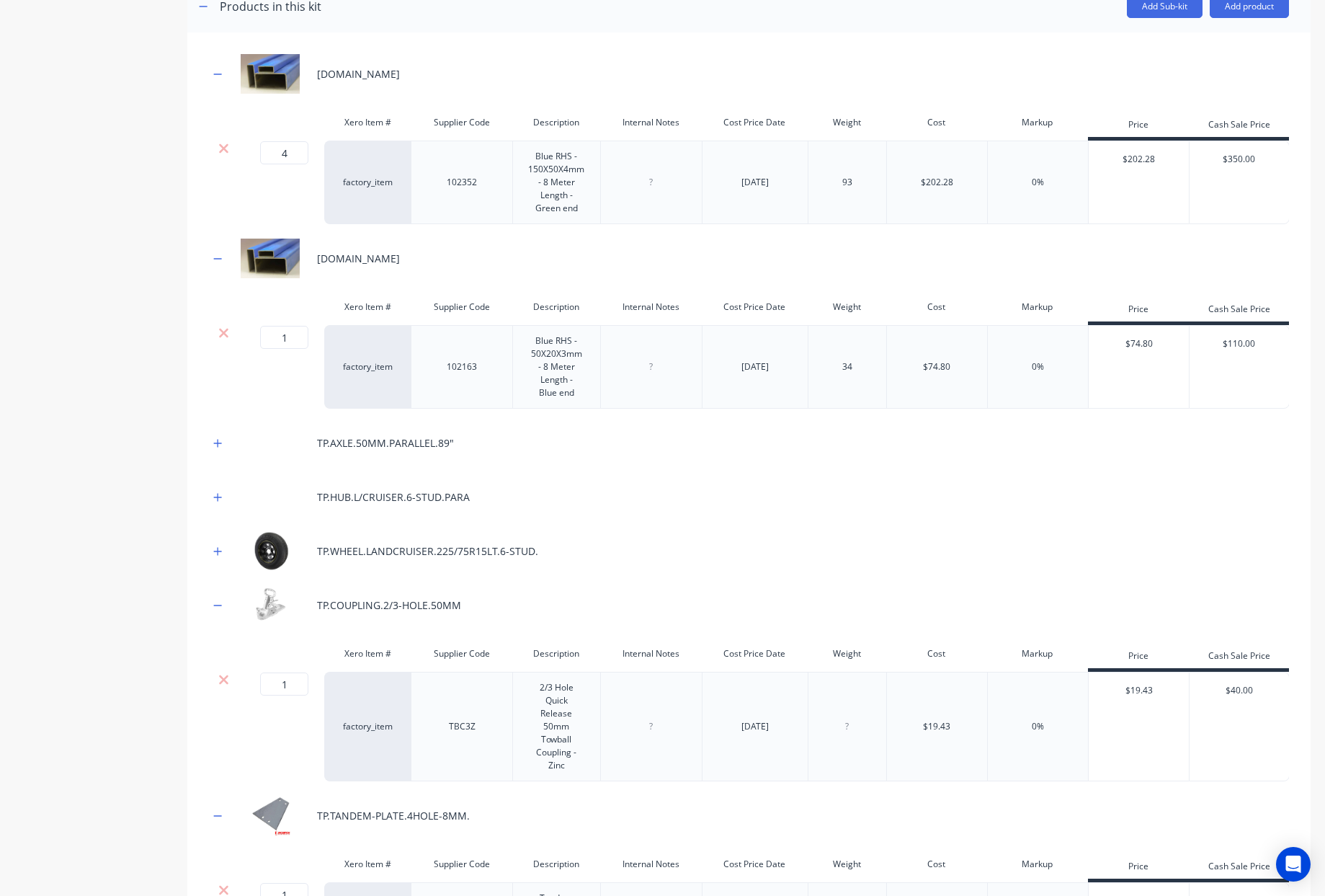
scroll to position [327, 0]
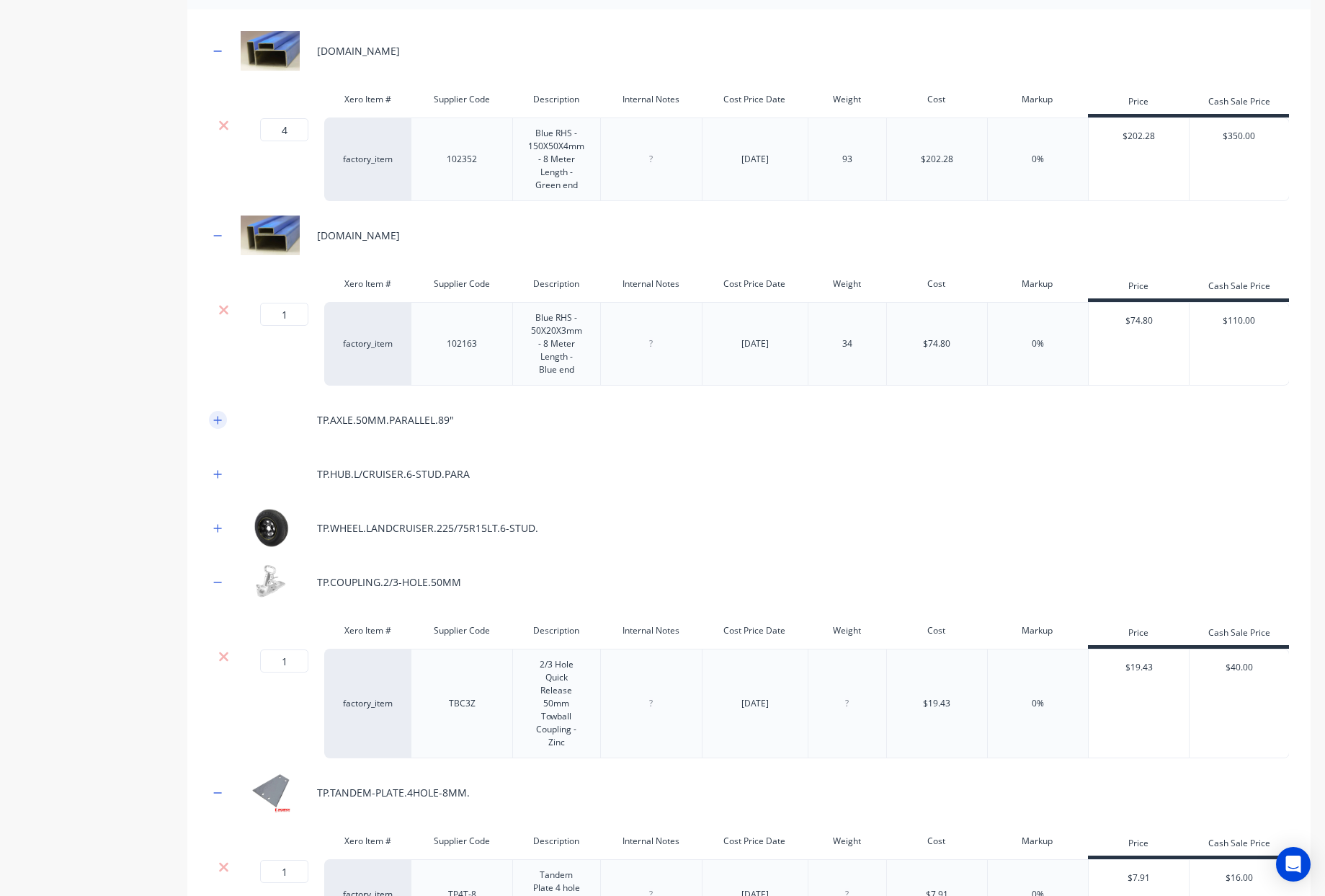
click at [224, 429] on button "button" at bounding box center [218, 419] width 18 height 18
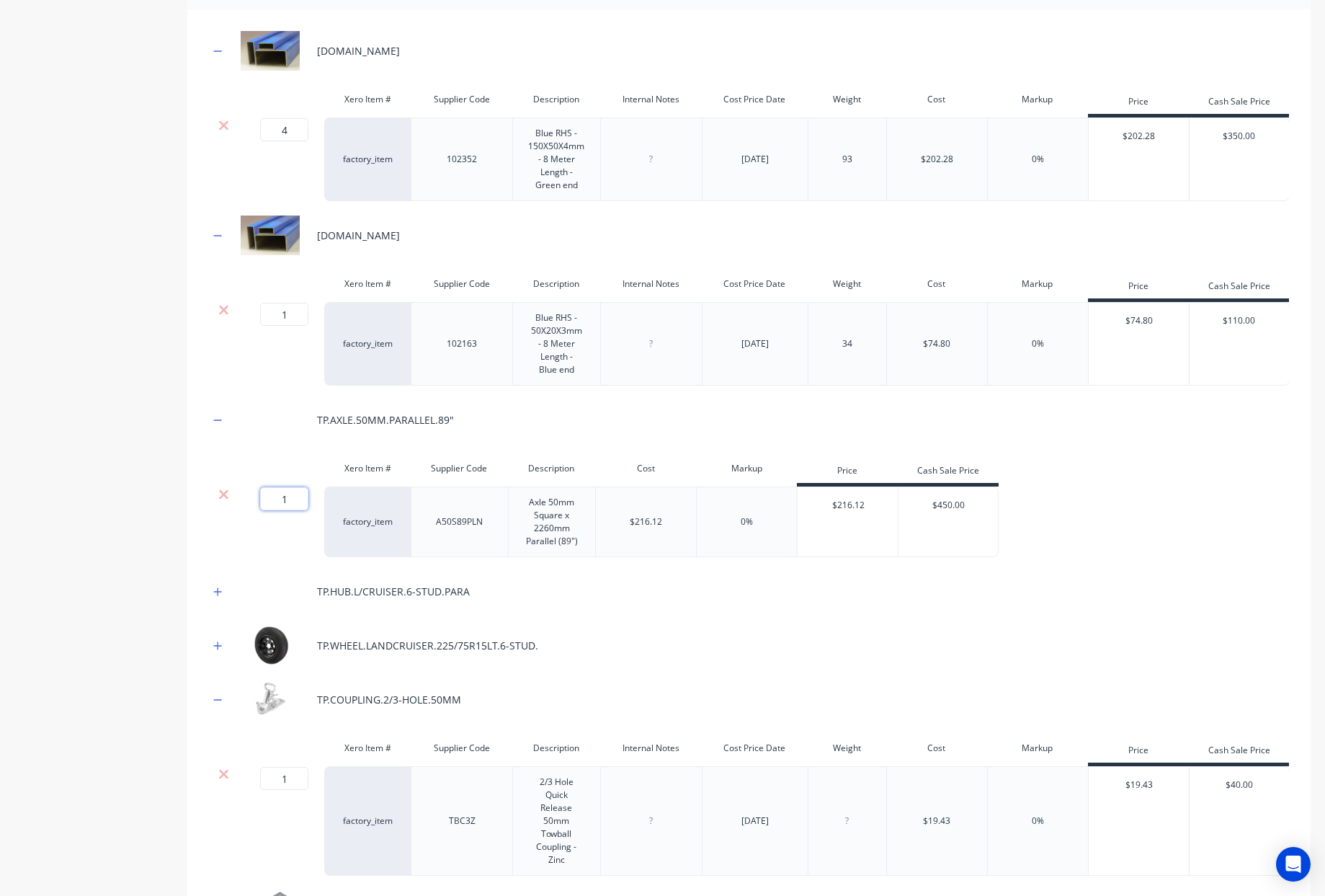
drag, startPoint x: 301, startPoint y: 519, endPoint x: 150, endPoint y: 523, distance: 151.1
type input "2"
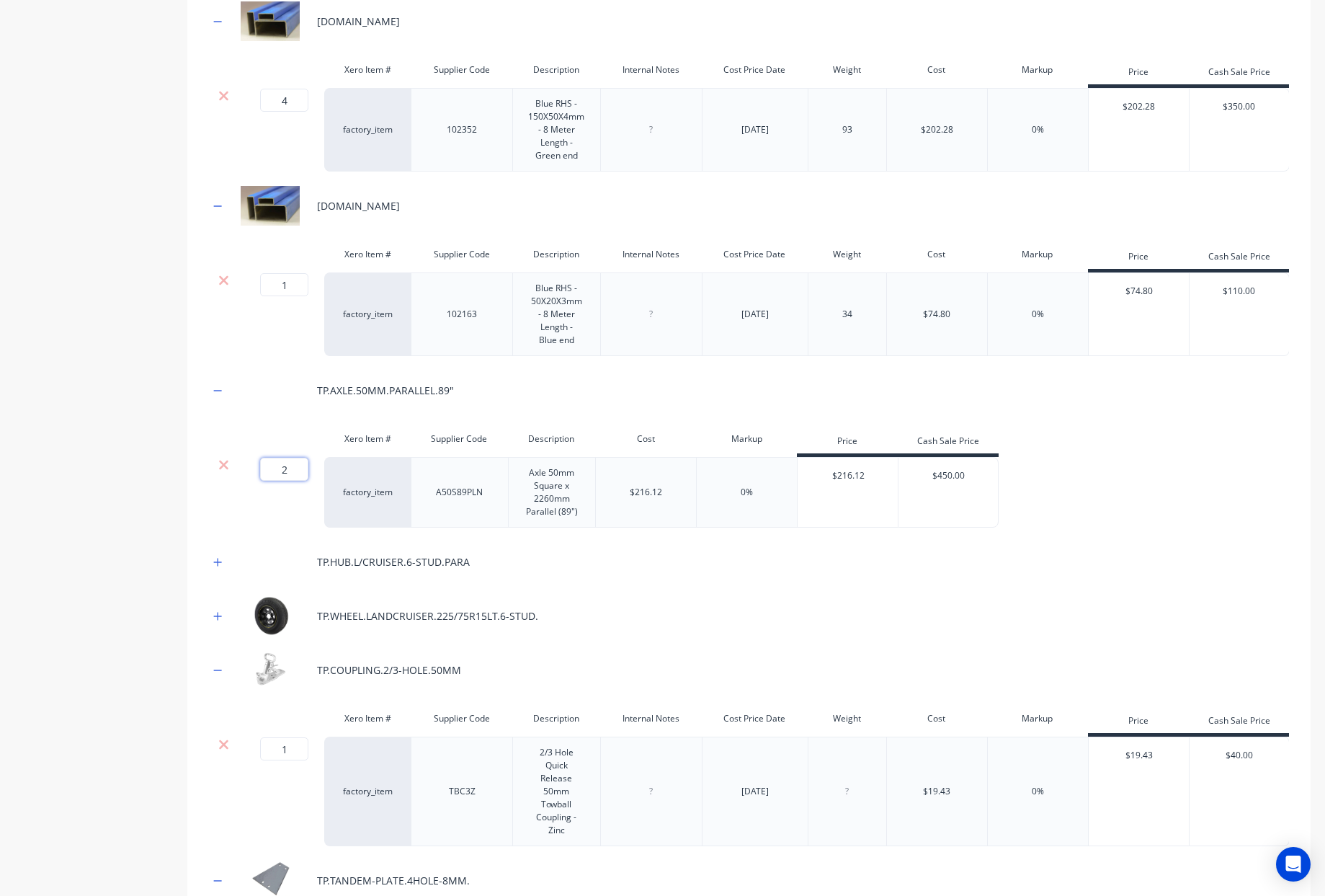
scroll to position [399, 0]
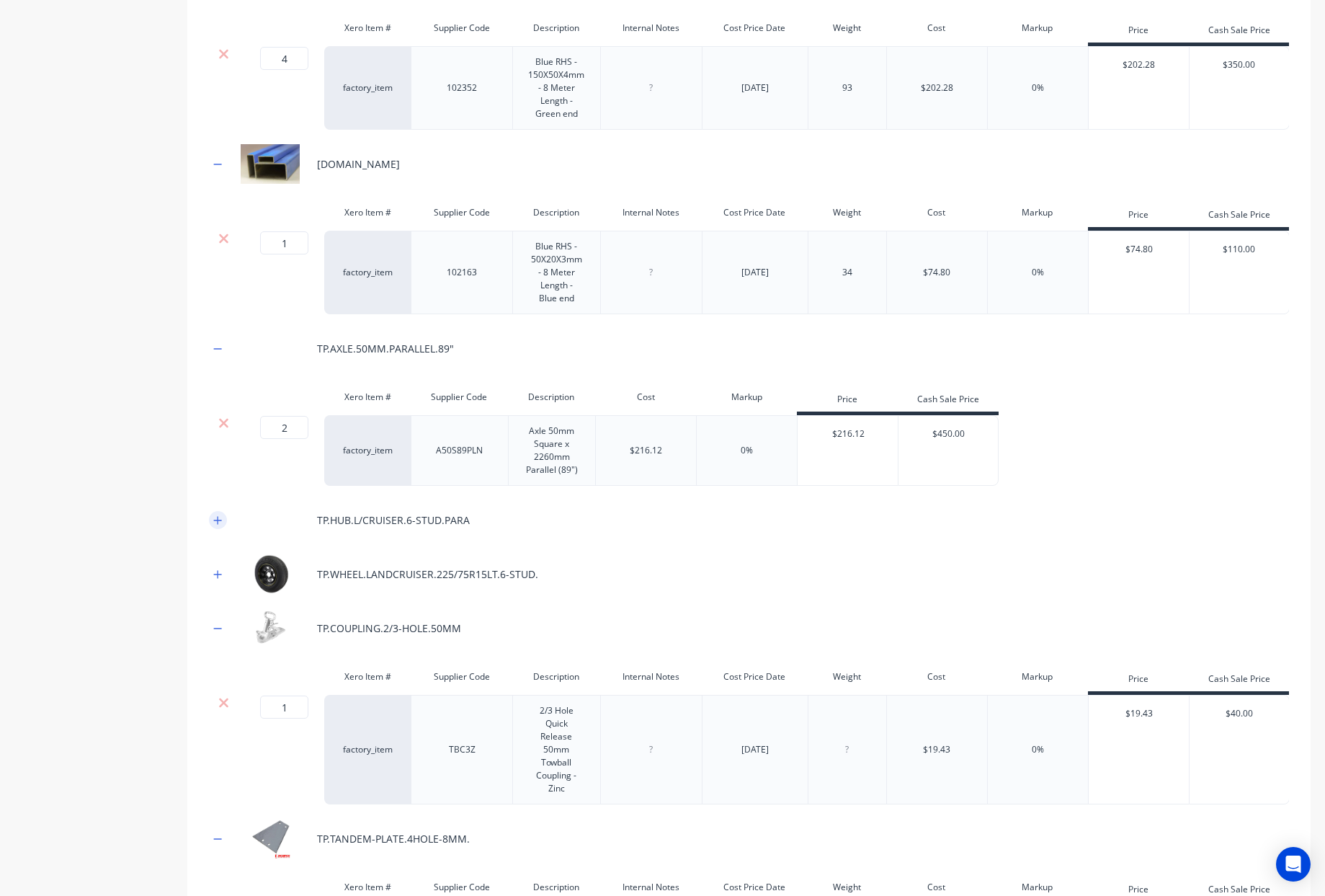
click at [213, 526] on icon "button" at bounding box center [217, 520] width 9 height 10
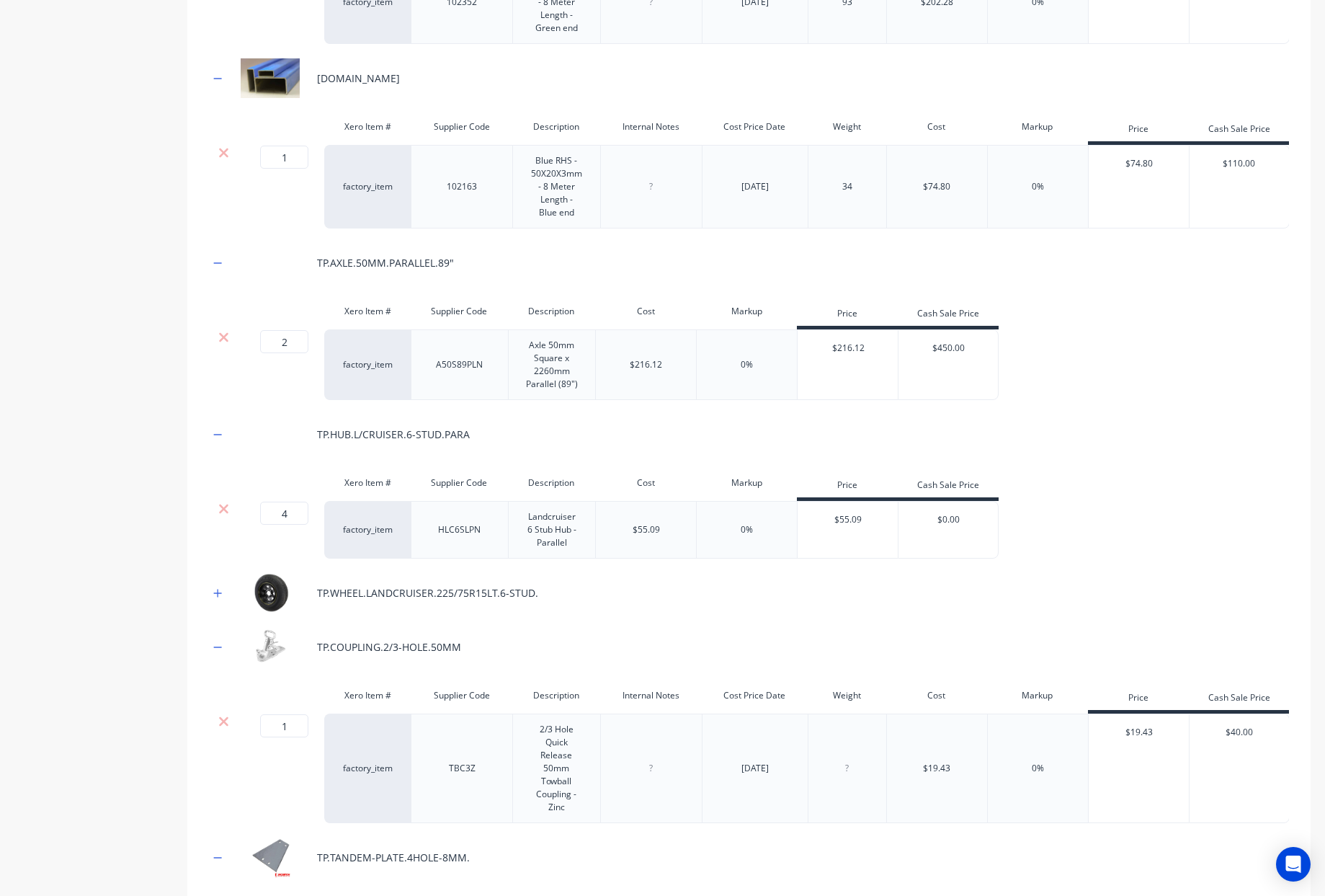
scroll to position [490, 0]
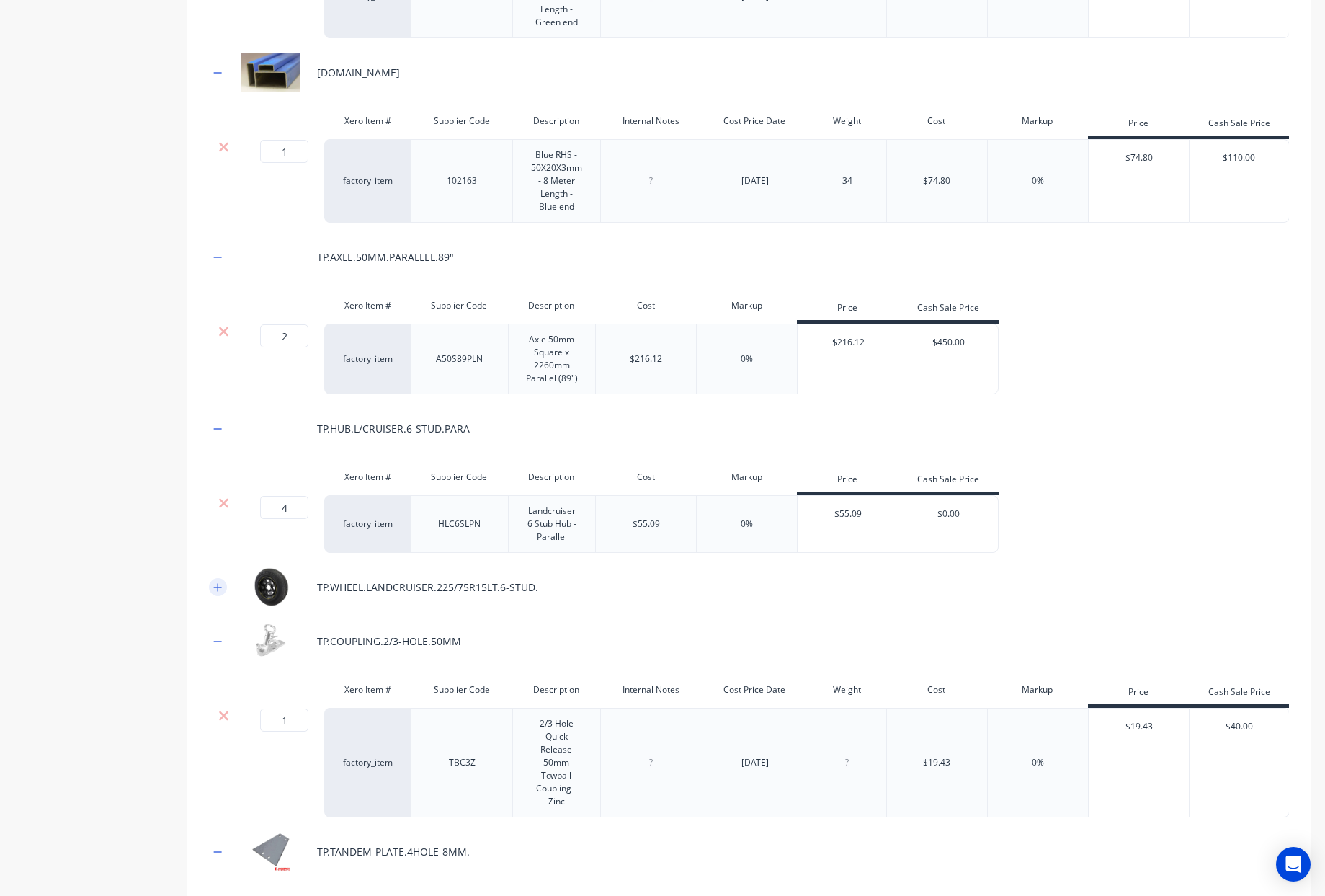
click at [214, 592] on icon "button" at bounding box center [217, 587] width 9 height 10
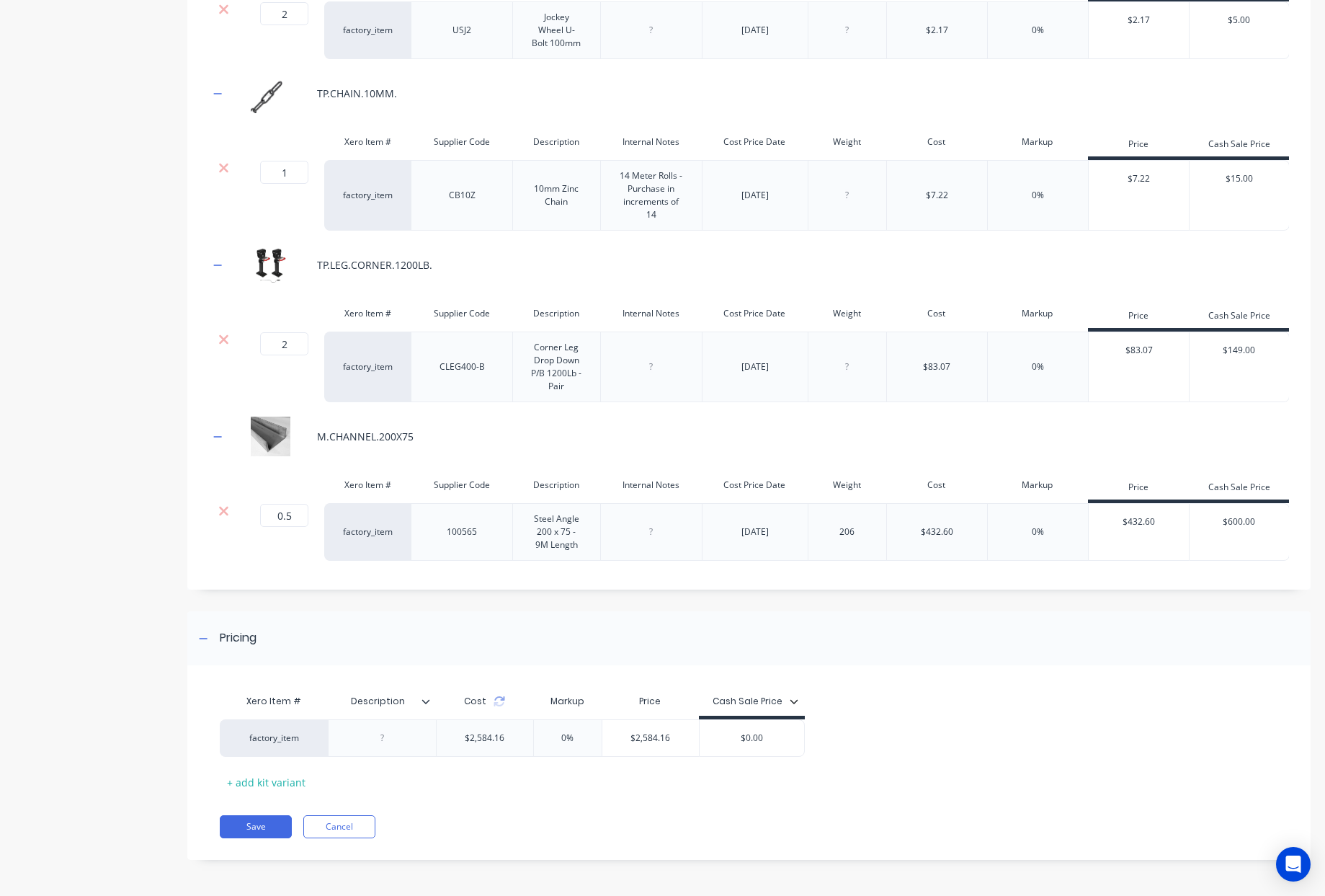
scroll to position [1962, 0]
click at [257, 832] on button "Save" at bounding box center [255, 826] width 72 height 23
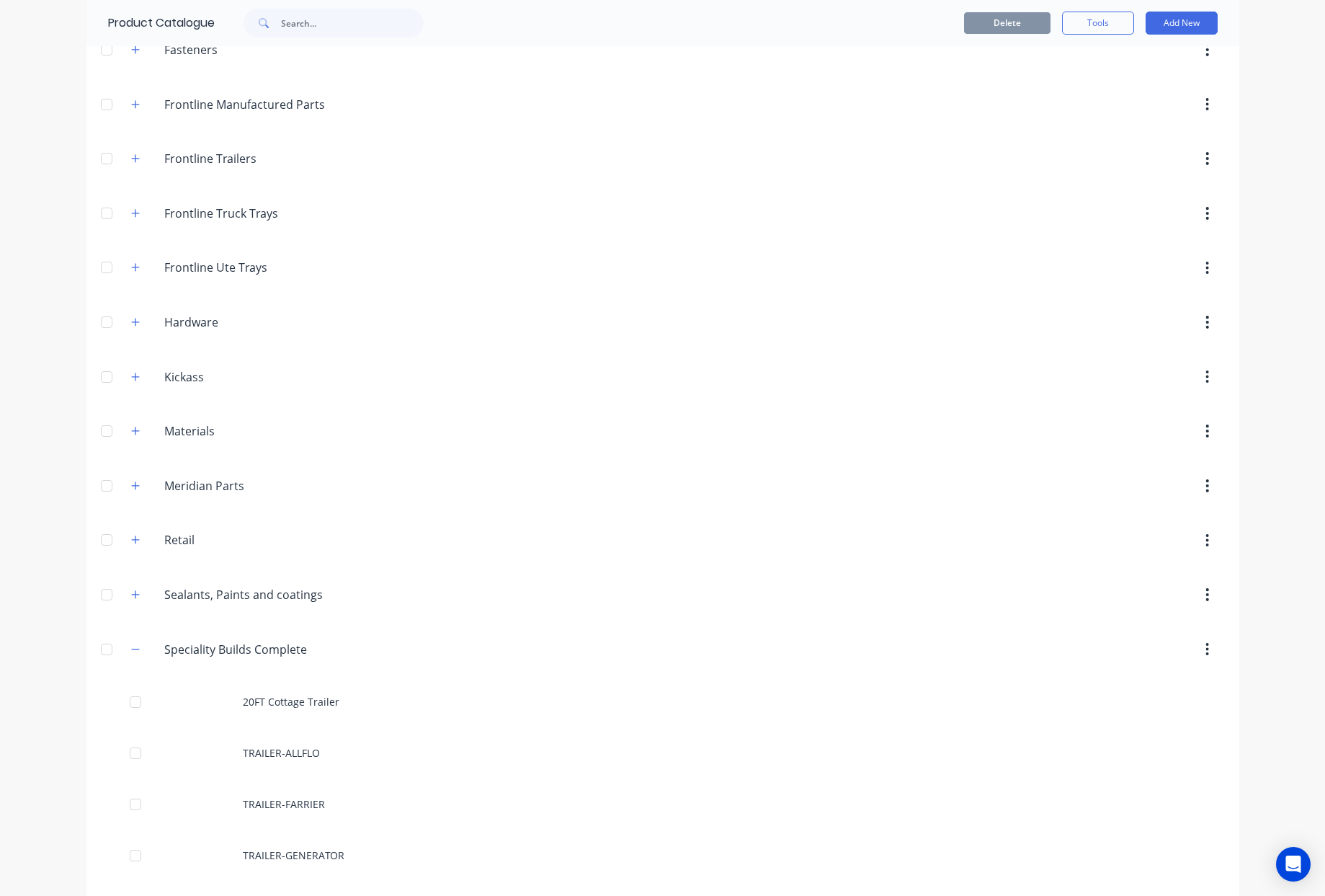
scroll to position [238, 0]
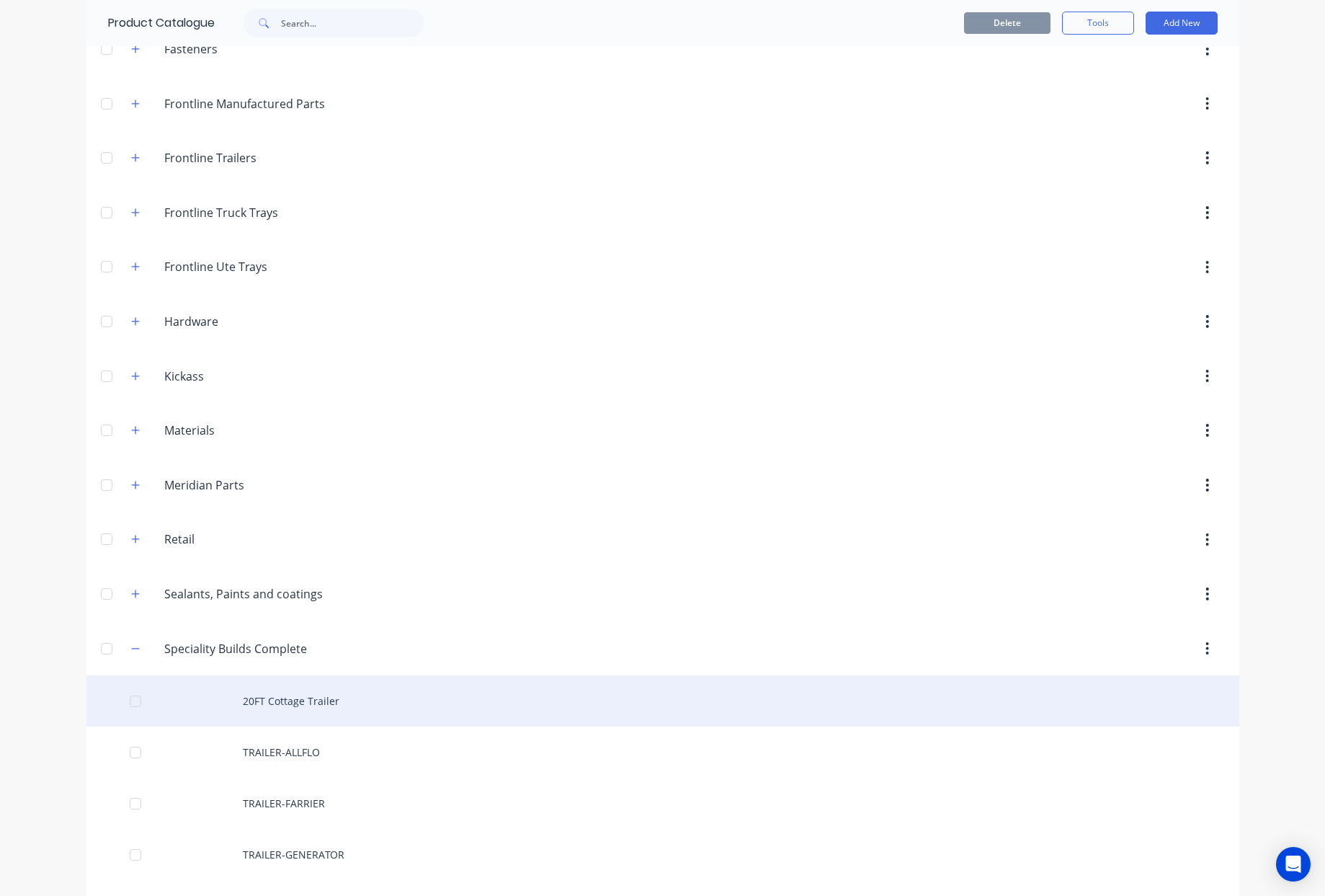
click at [303, 710] on div "20FT Cottage Trailer" at bounding box center [663, 701] width 1153 height 52
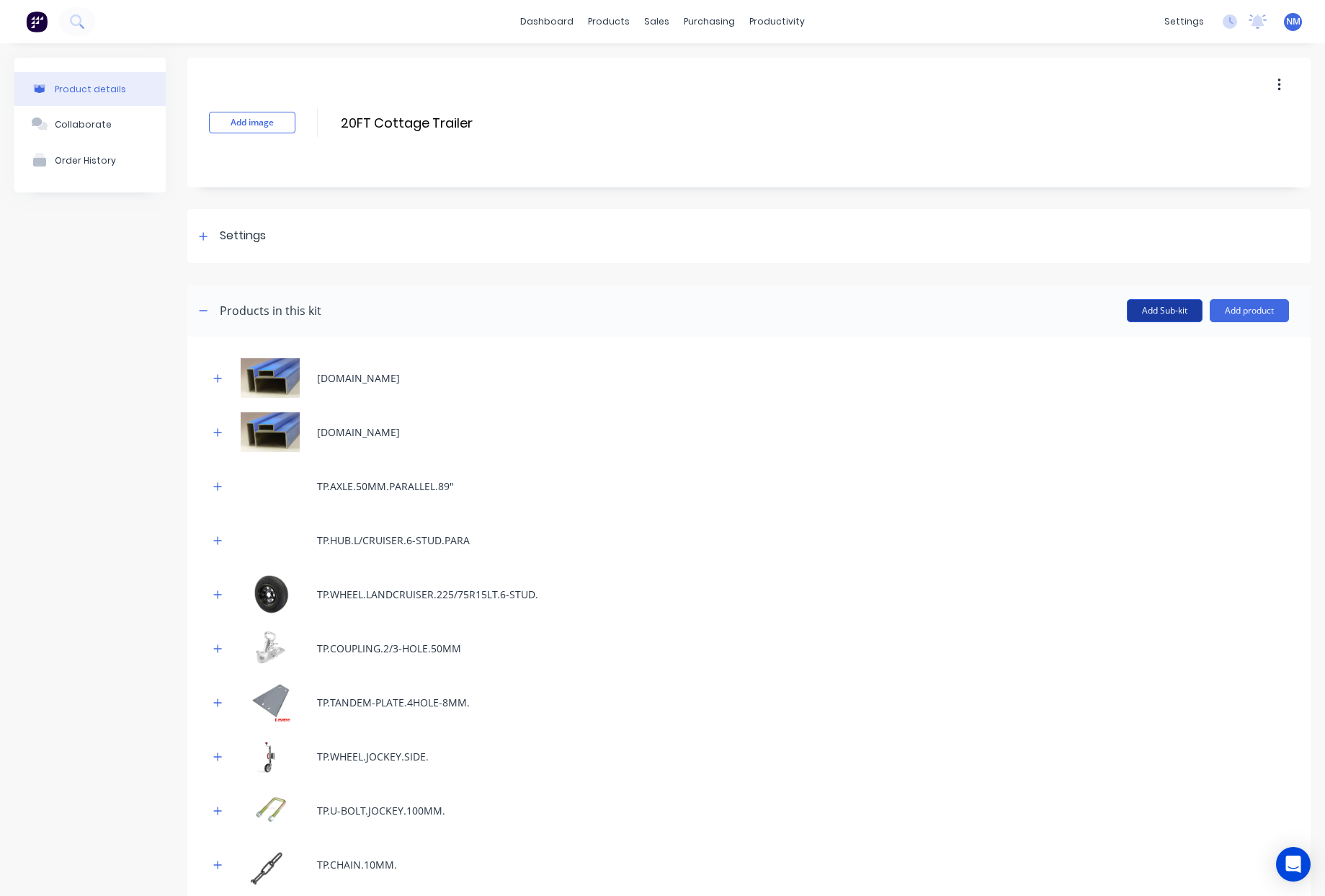
click at [1152, 311] on button "Add Sub-kit" at bounding box center [1164, 310] width 75 height 23
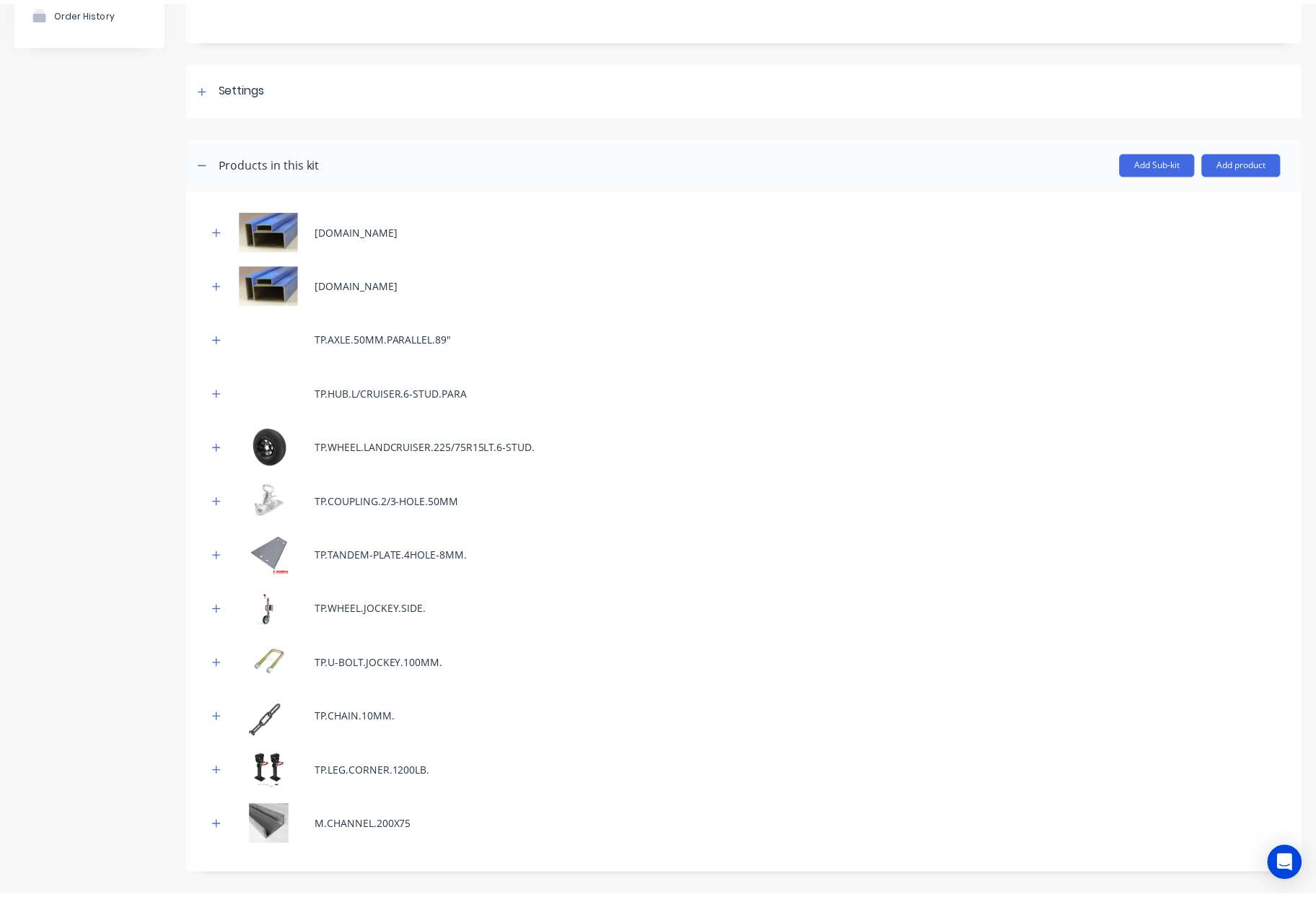
scroll to position [542, 0]
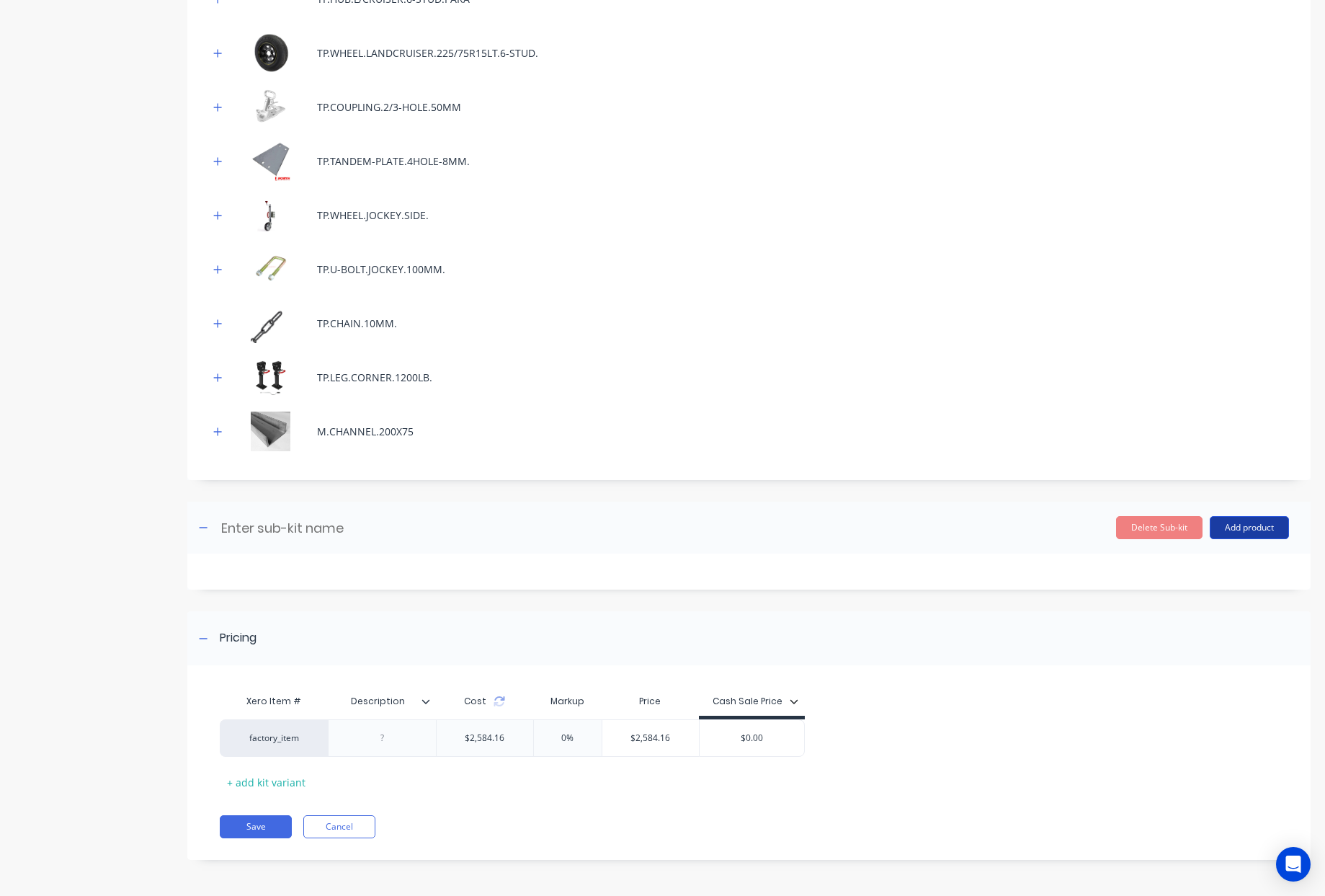
click at [1253, 526] on button "Add product" at bounding box center [1250, 527] width 79 height 23
click at [1233, 561] on div "Product catalogue" at bounding box center [1221, 565] width 111 height 21
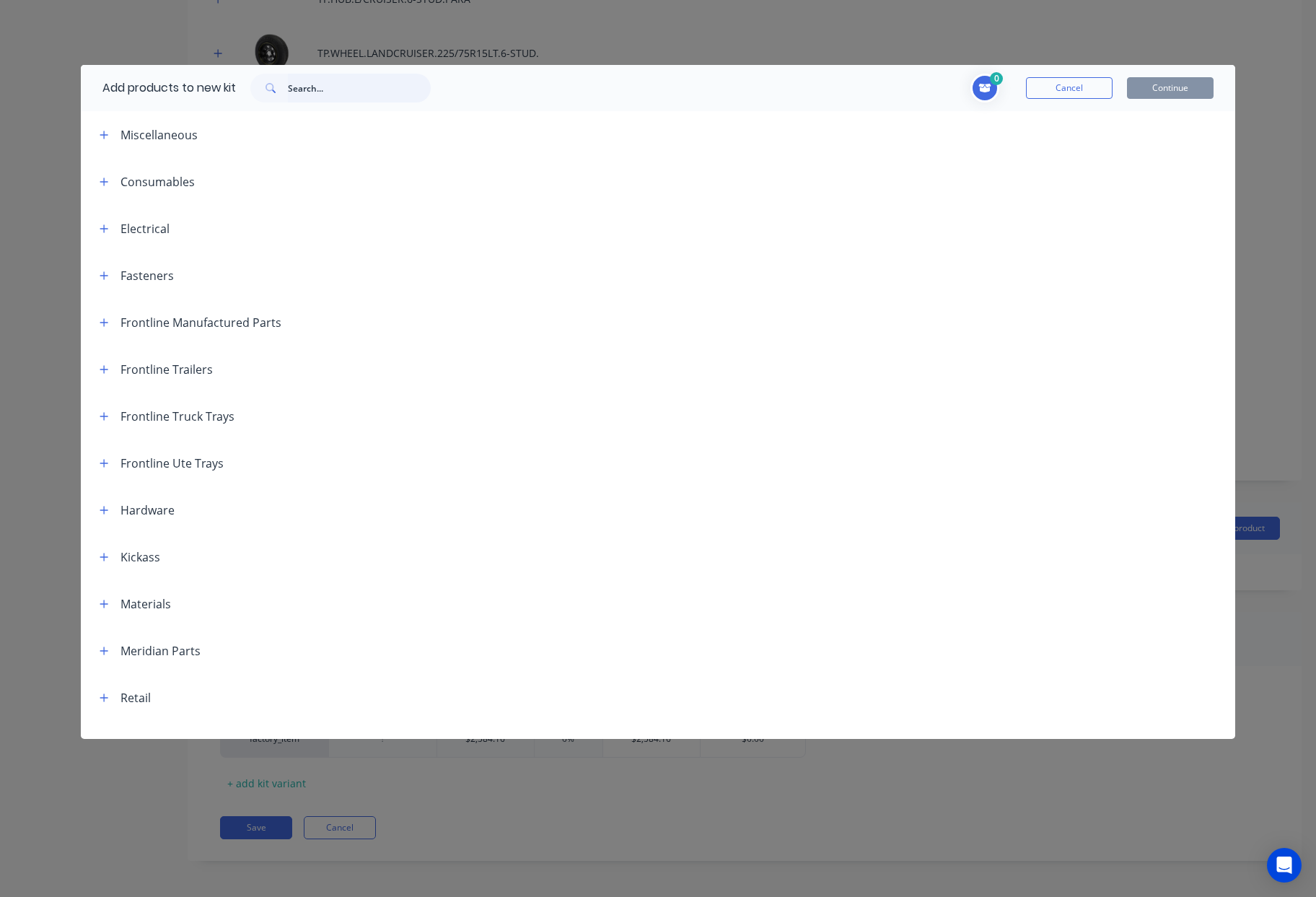
click at [346, 95] on input "text" at bounding box center [360, 88] width 143 height 29
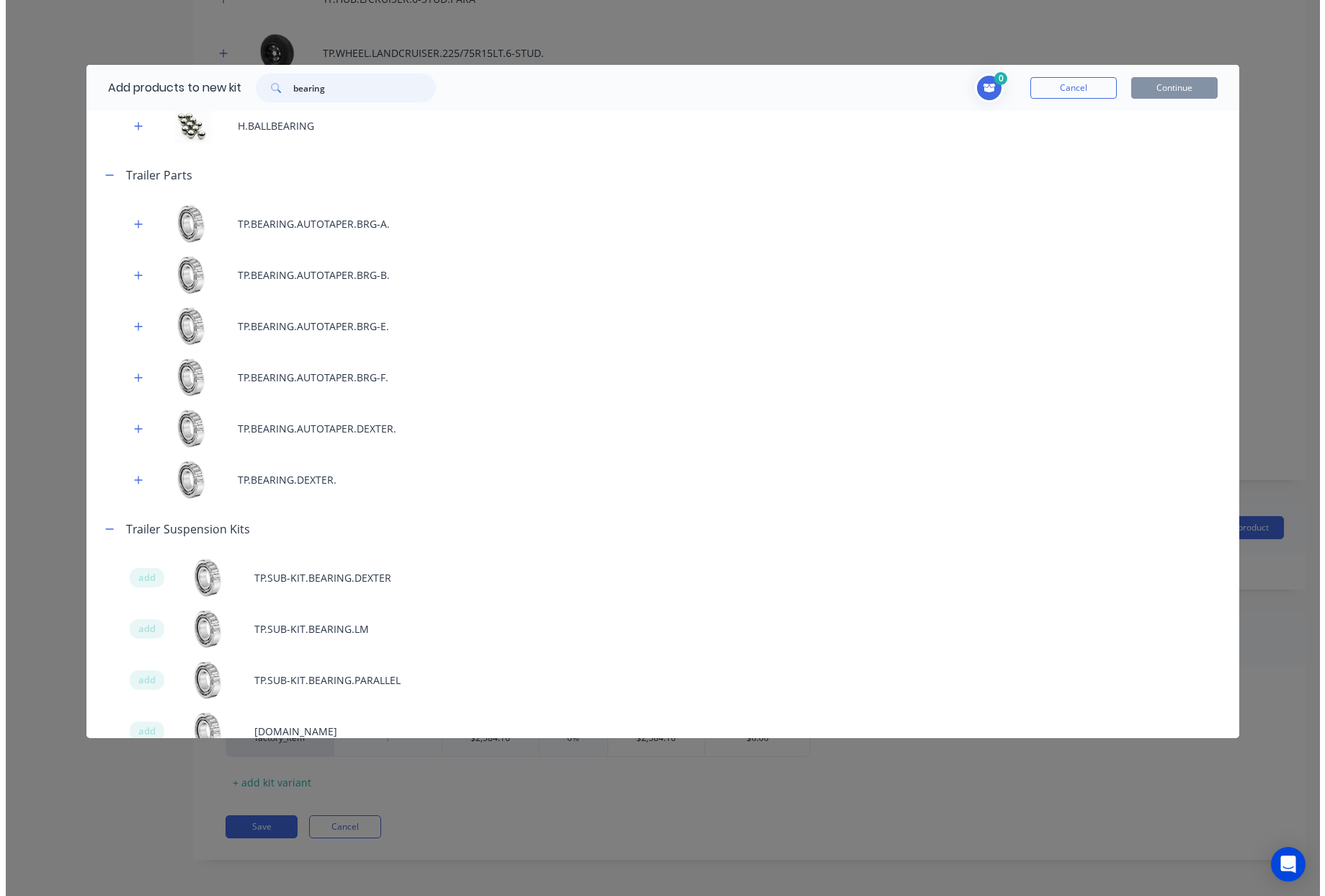
scroll to position [76, 0]
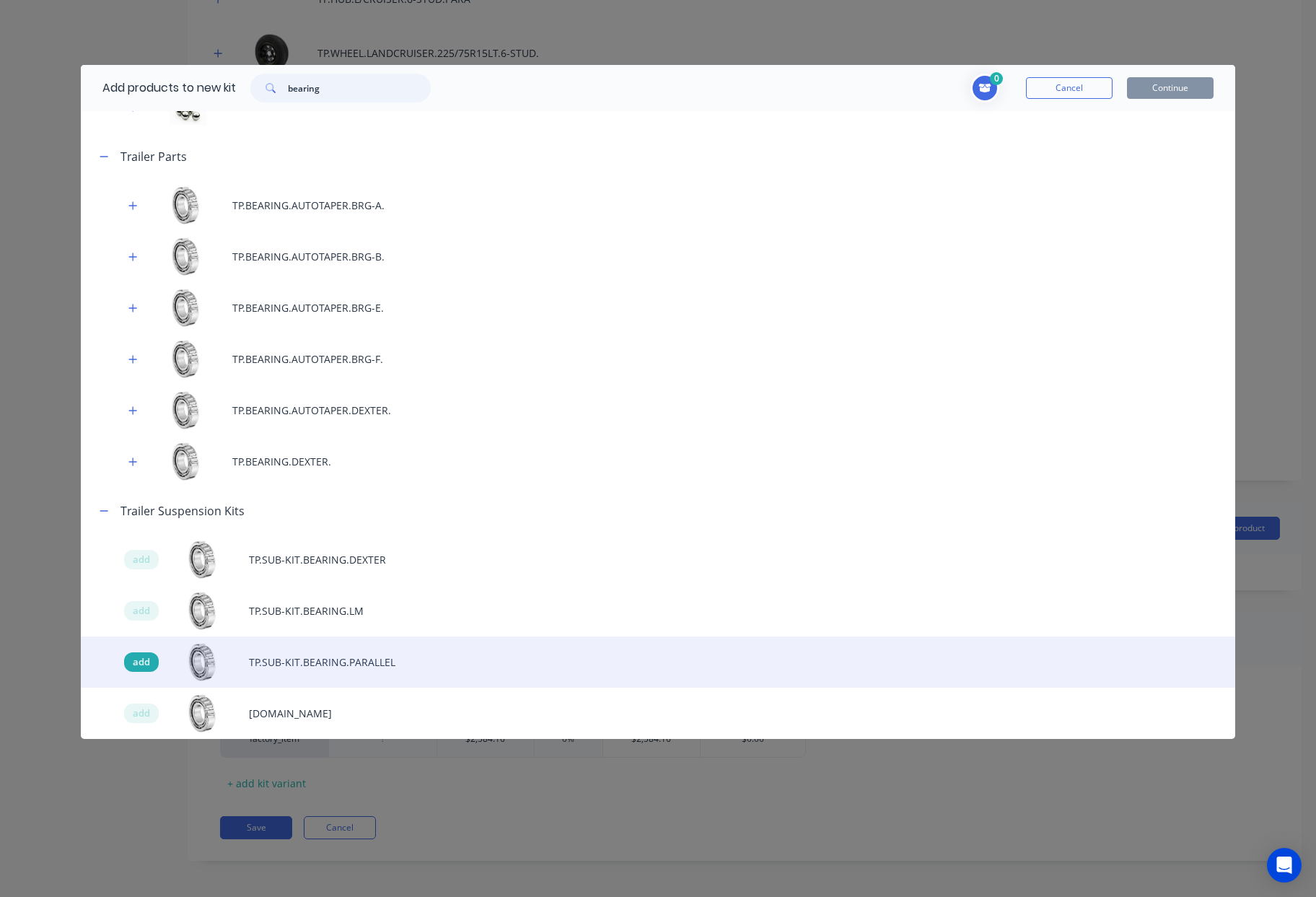
type input "bearing"
click at [144, 661] on span "add" at bounding box center [141, 662] width 17 height 14
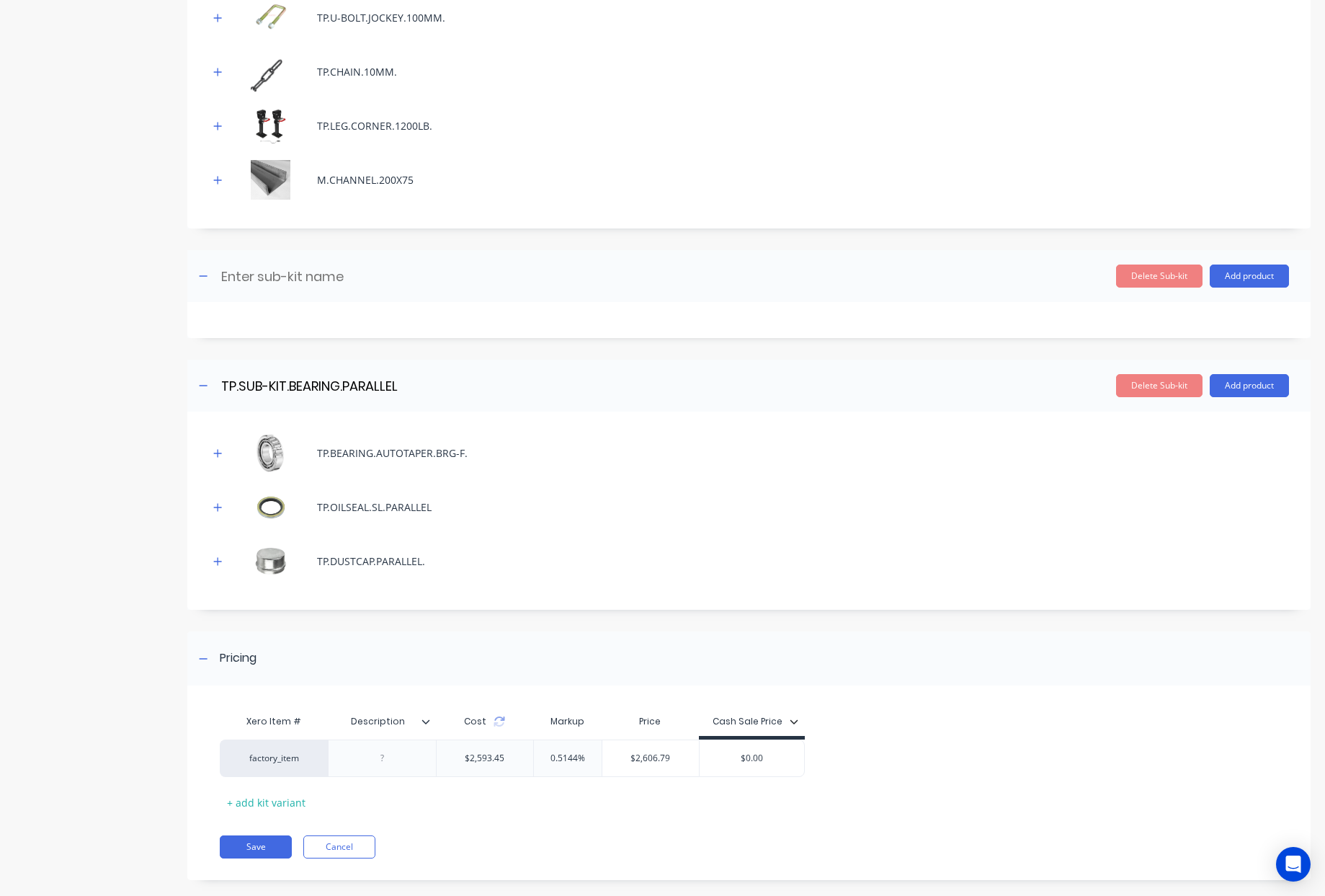
scroll to position [813, 0]
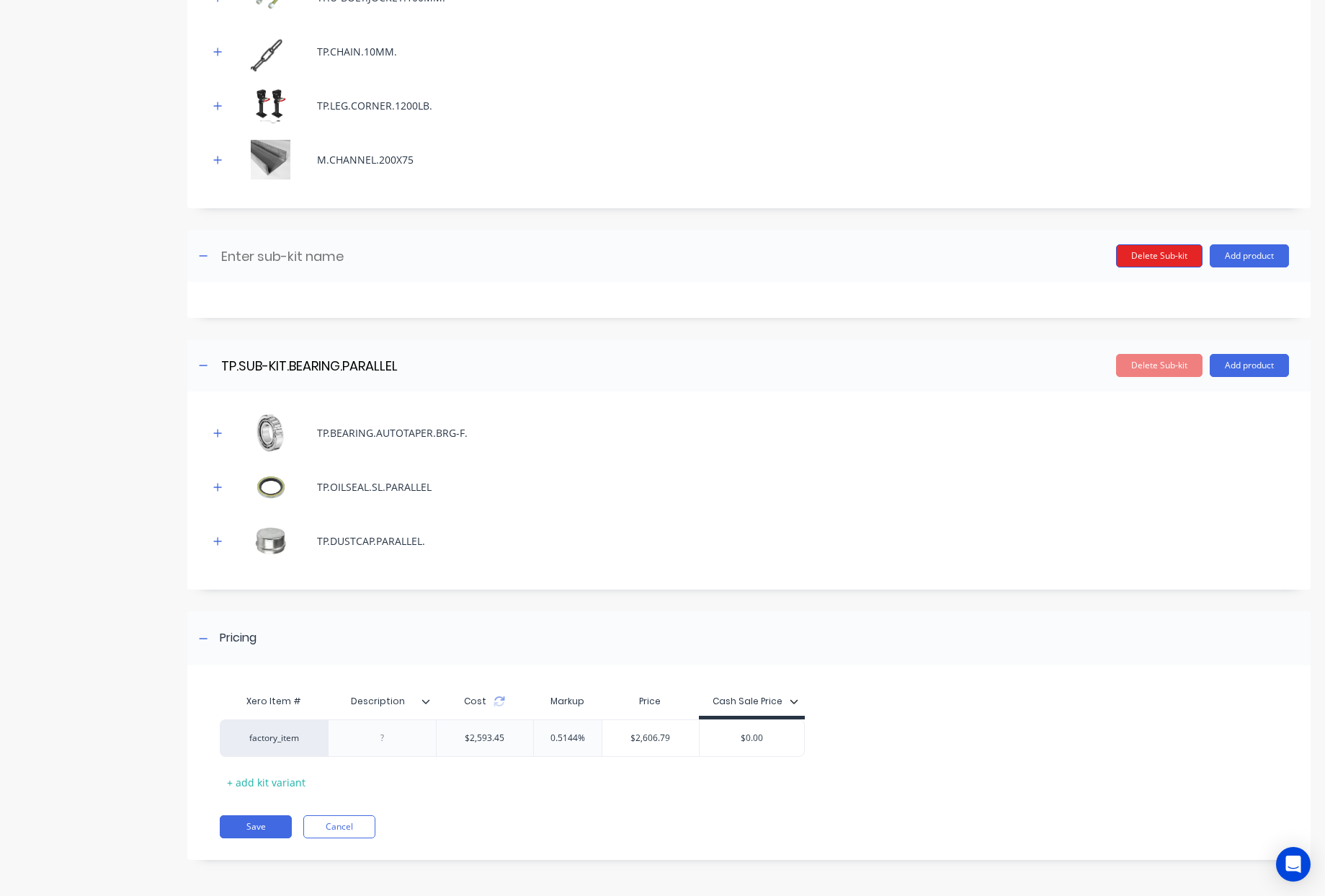
click at [1120, 250] on button "Delete Sub-kit" at bounding box center [1159, 255] width 86 height 23
type input "TP.SUB-KIT.BEARING.PARALLEL"
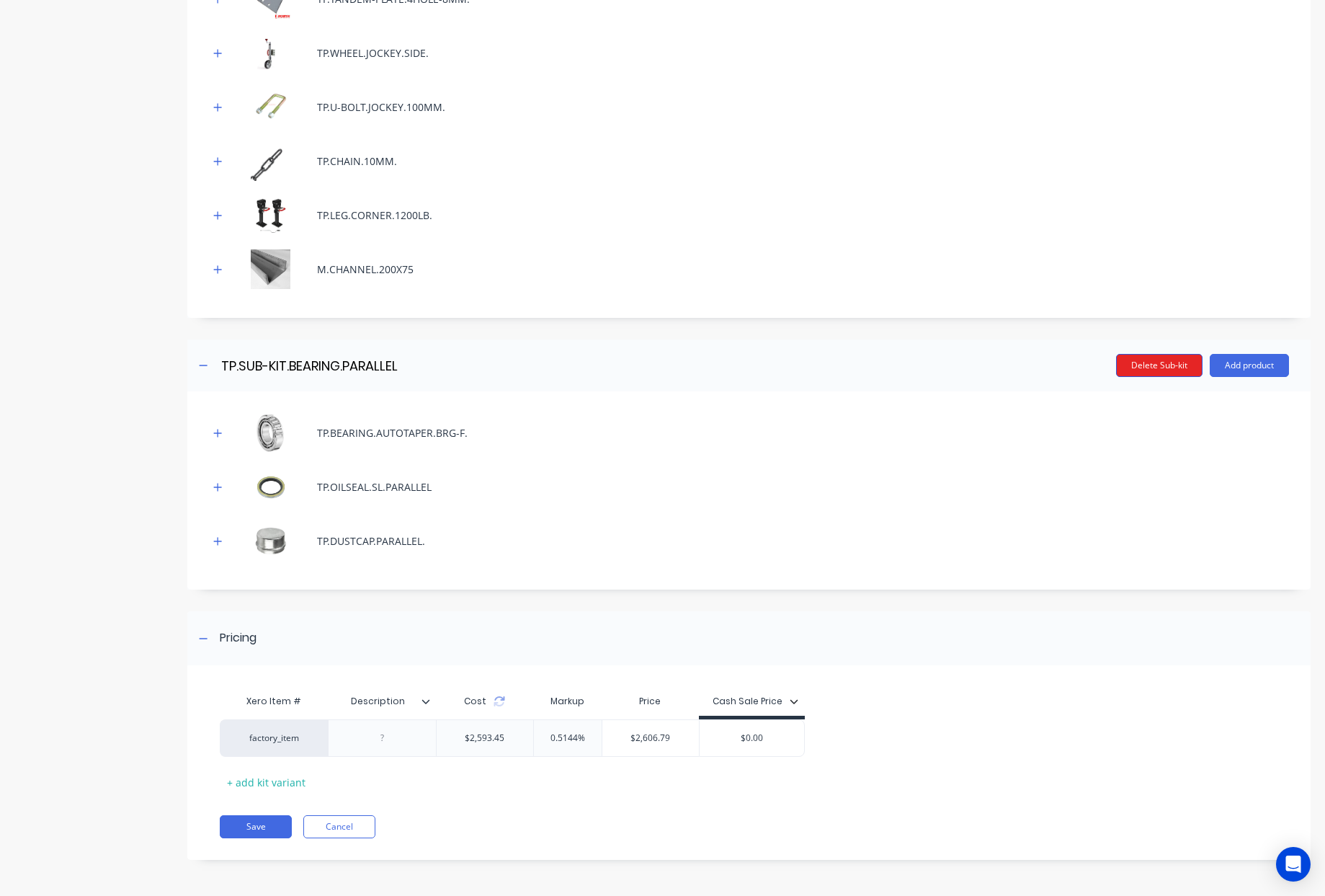
scroll to position [703, 0]
click at [216, 428] on icon "button" at bounding box center [217, 433] width 9 height 10
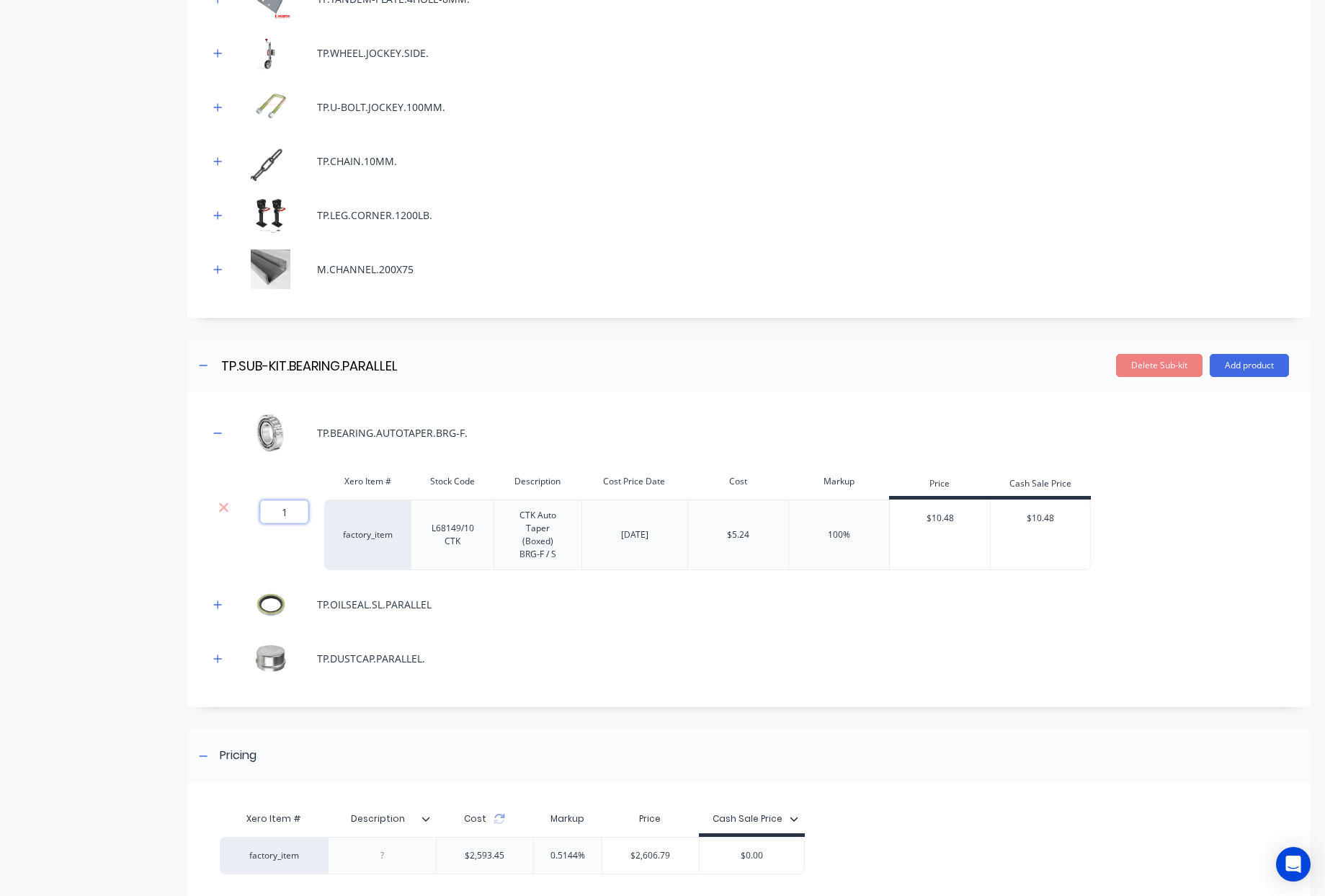
drag, startPoint x: 297, startPoint y: 511, endPoint x: 22, endPoint y: 480, distance: 276.7
click at [76, 488] on div "Product details Collaborate Order History Add image 20FT Cottage Trailer 20FT C…" at bounding box center [662, 177] width 1296 height 1645
type input "4"
click at [215, 601] on icon "button" at bounding box center [217, 604] width 9 height 10
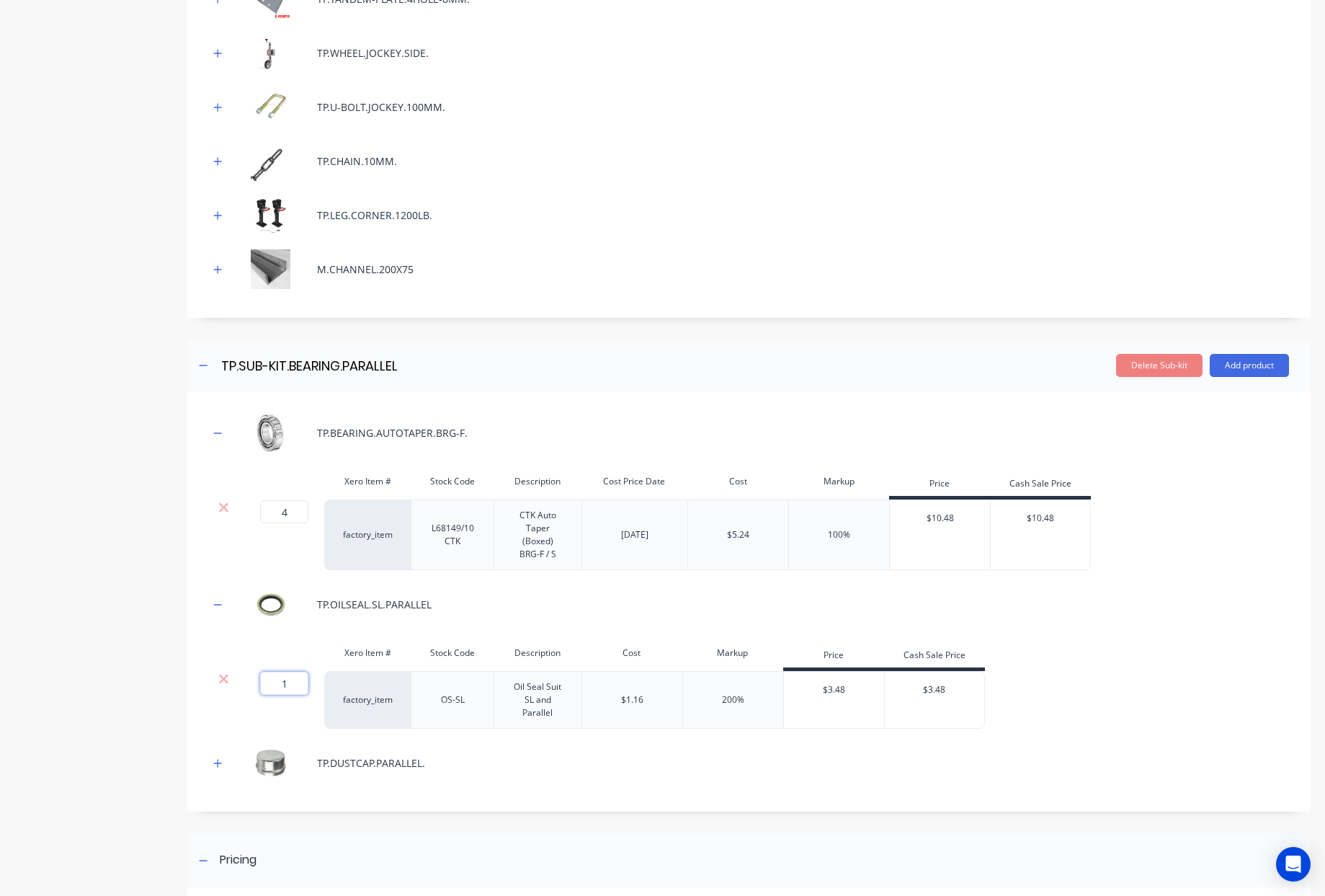
drag, startPoint x: 297, startPoint y: 683, endPoint x: 173, endPoint y: 670, distance: 124.7
click at [191, 671] on div "TP.BEARING.AUTOTAPER.BRG-F. Xero Item # Stock Code Description Cost Price Date …" at bounding box center [749, 602] width 1124 height 420
type input "4"
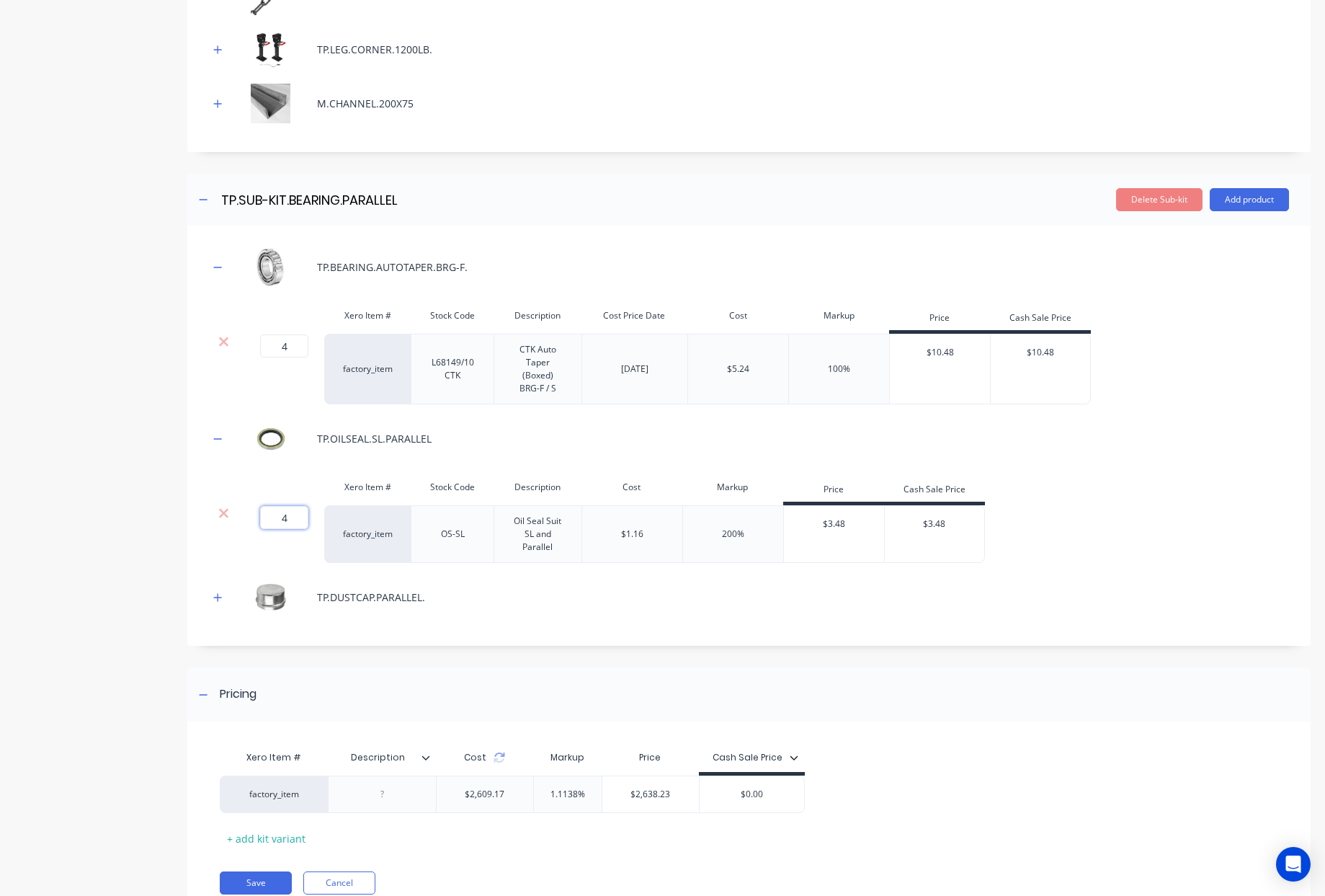
scroll to position [925, 0]
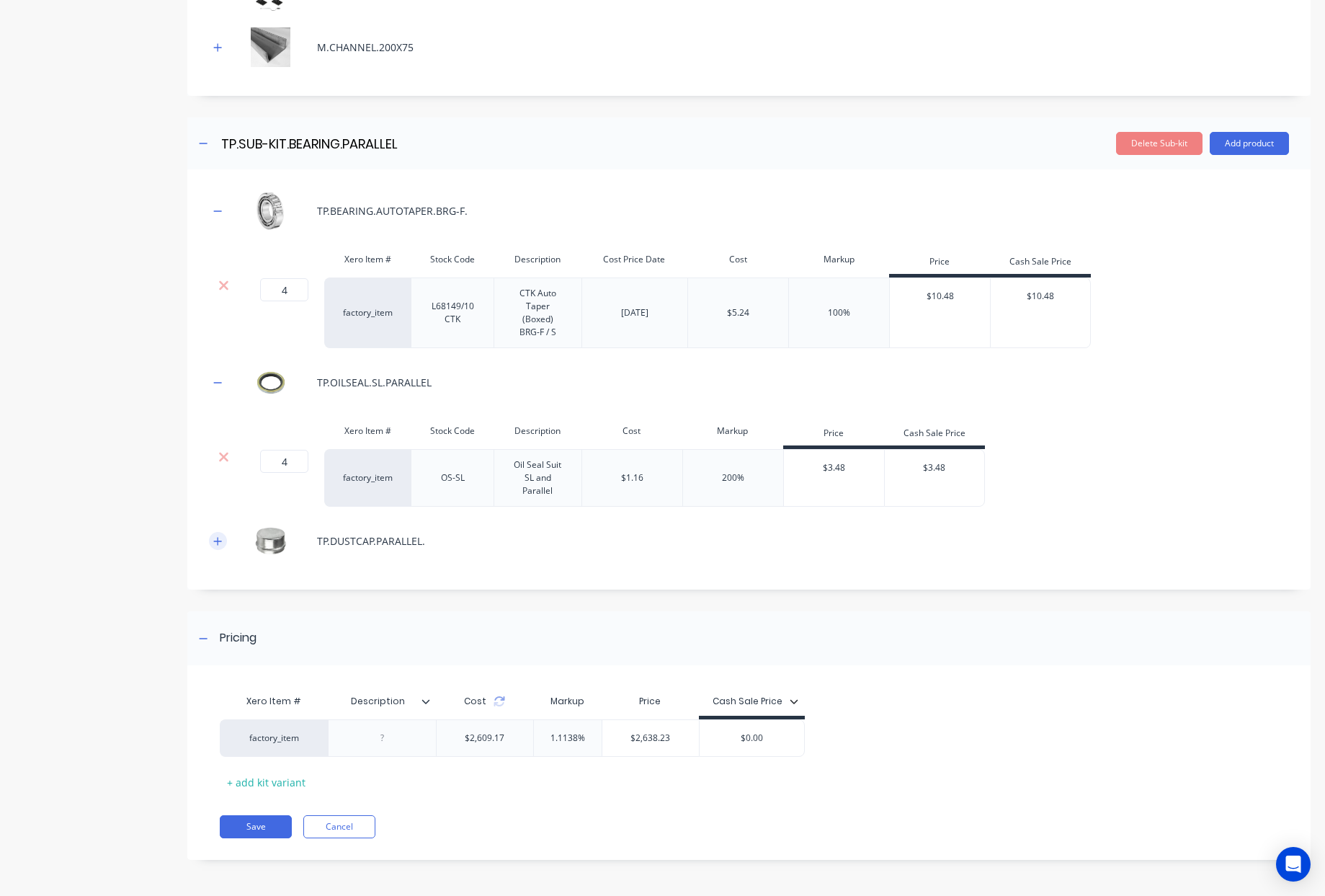
click at [220, 544] on icon "button" at bounding box center [217, 541] width 9 height 10
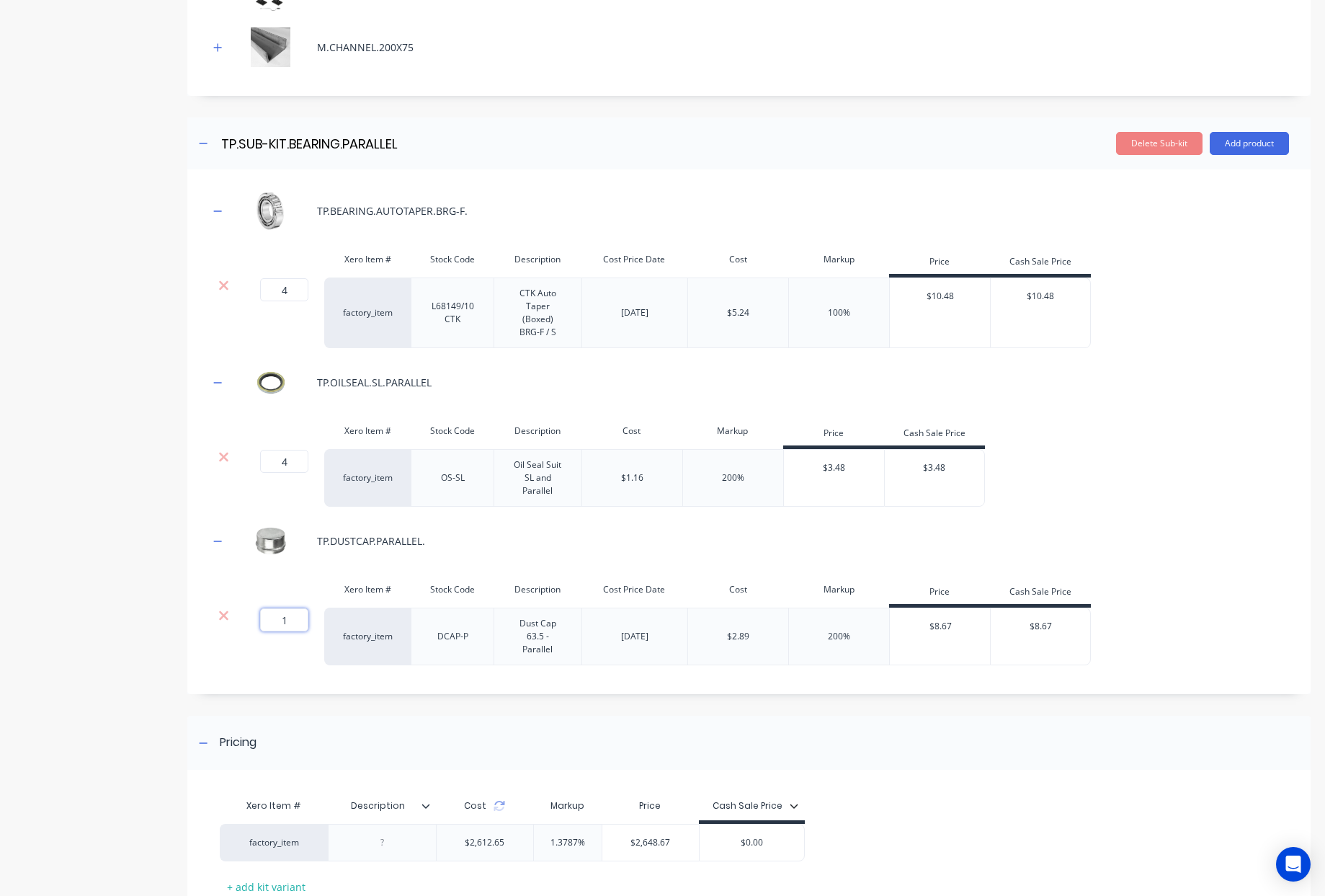
drag, startPoint x: 294, startPoint y: 621, endPoint x: 90, endPoint y: 583, distance: 207.5
click at [145, 595] on div "Product details Collaborate Order History Add image 20FT Cottage Trailer 20FT C…" at bounding box center [662, 59] width 1296 height 1854
type input "4"
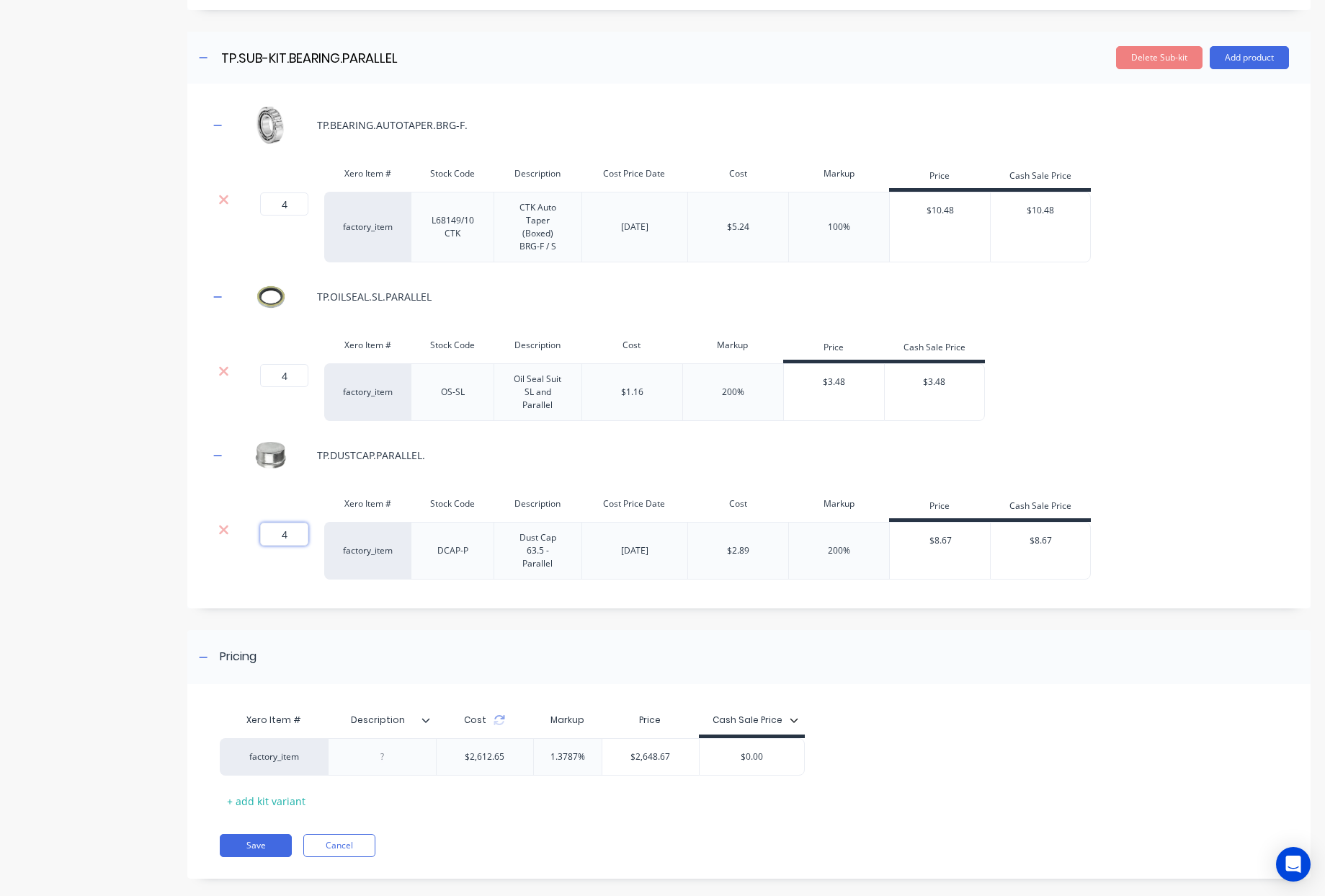
scroll to position [1030, 0]
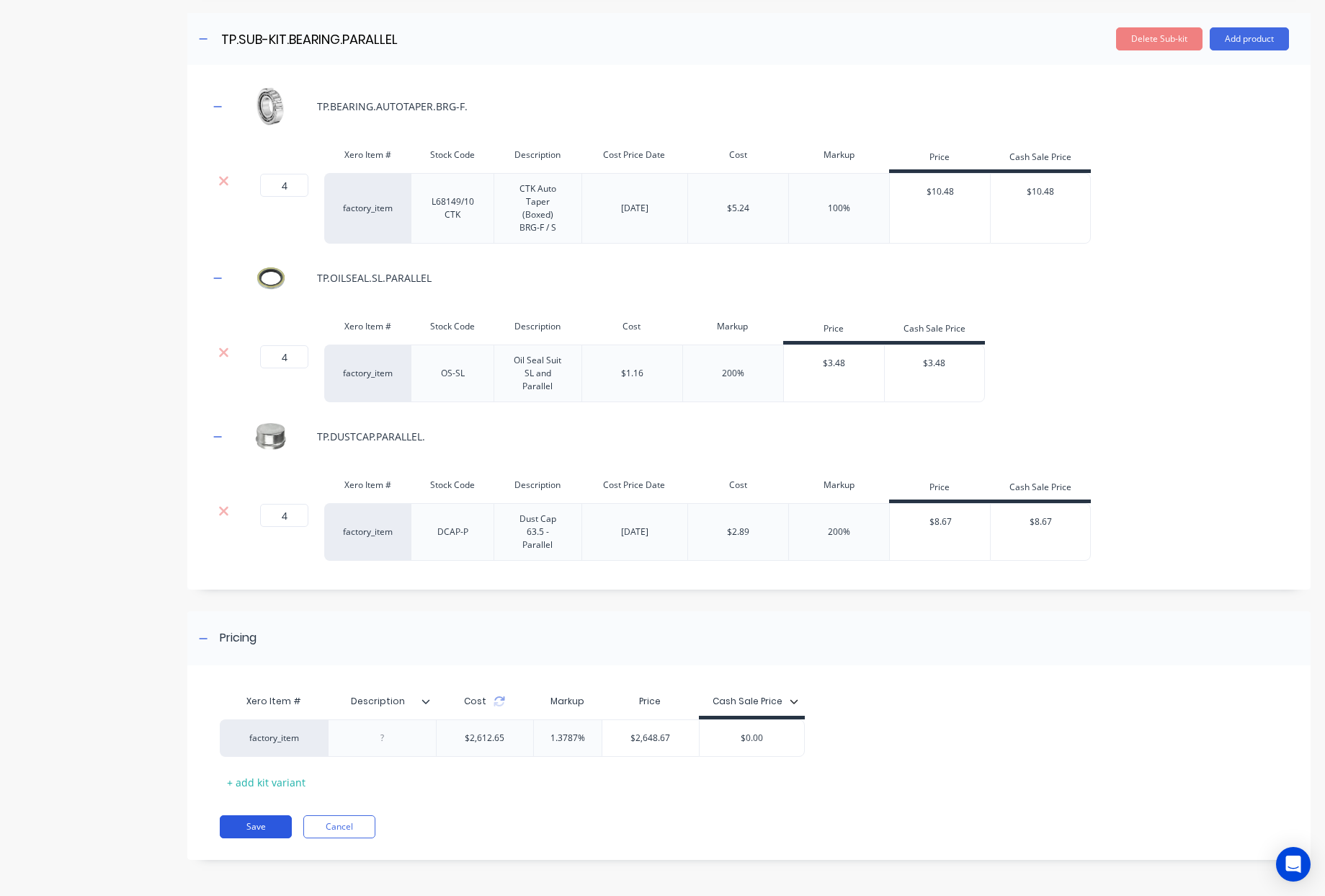
click at [257, 826] on button "Save" at bounding box center [255, 826] width 72 height 23
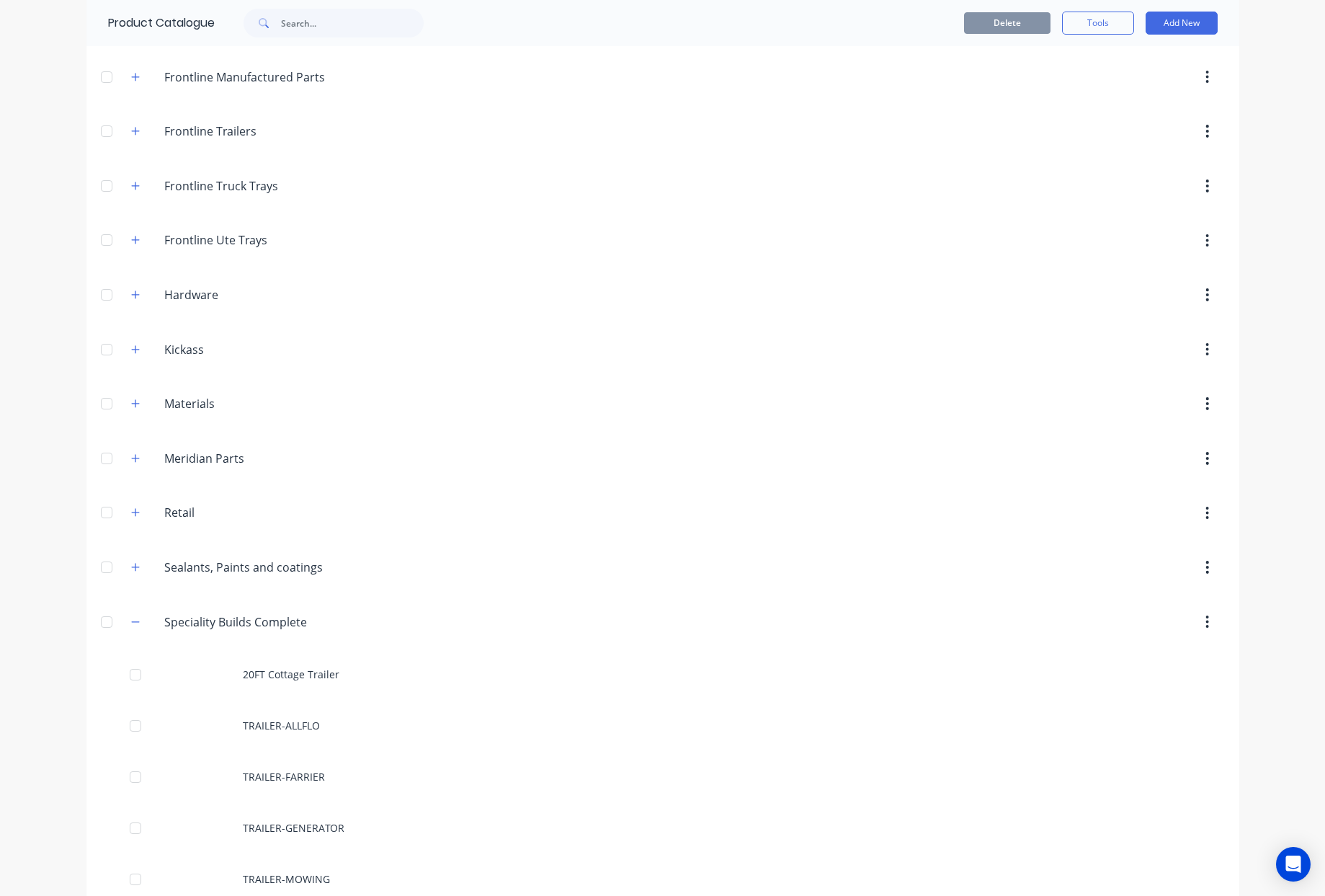
scroll to position [666, 0]
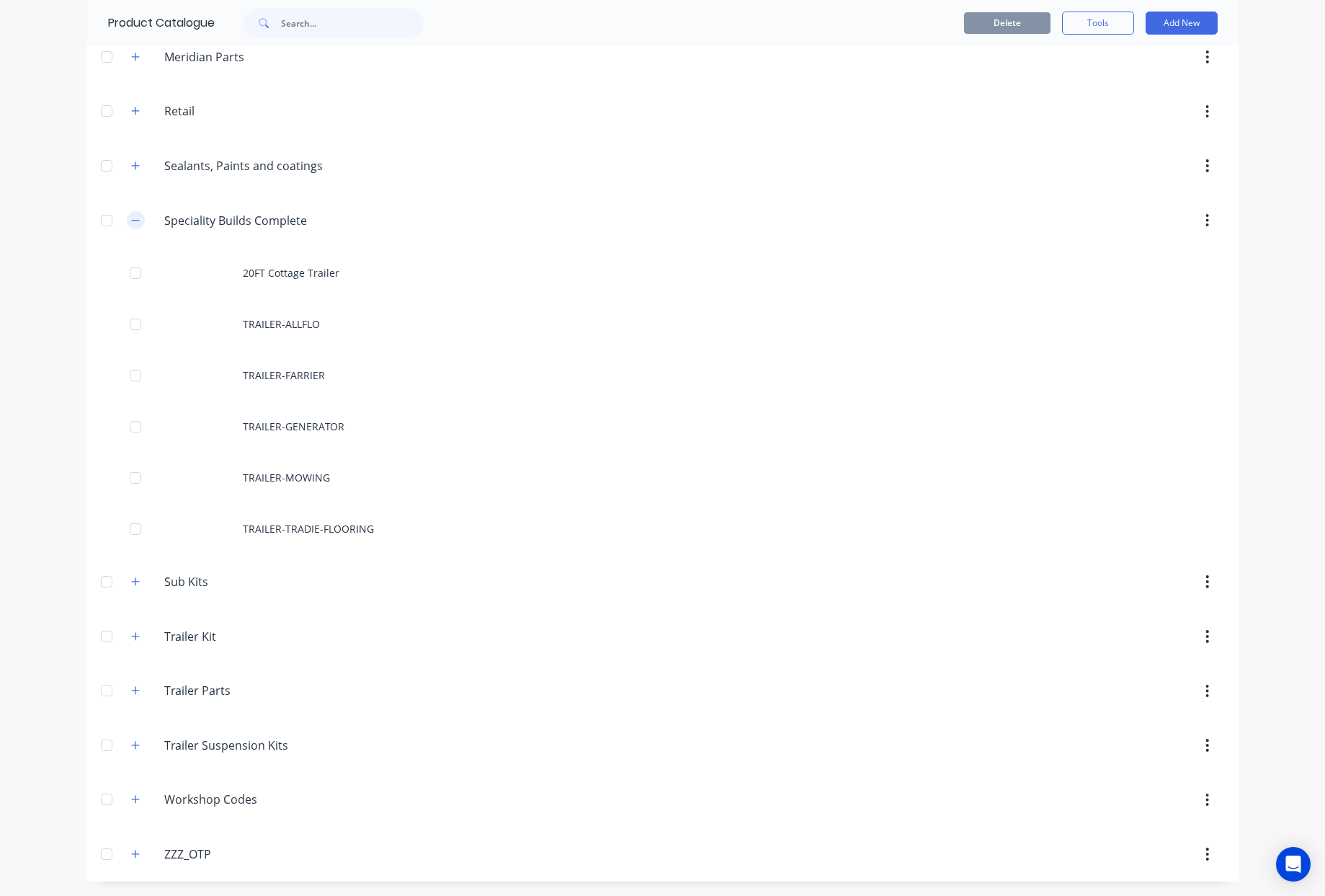
click at [132, 220] on icon "button" at bounding box center [135, 220] width 8 height 1
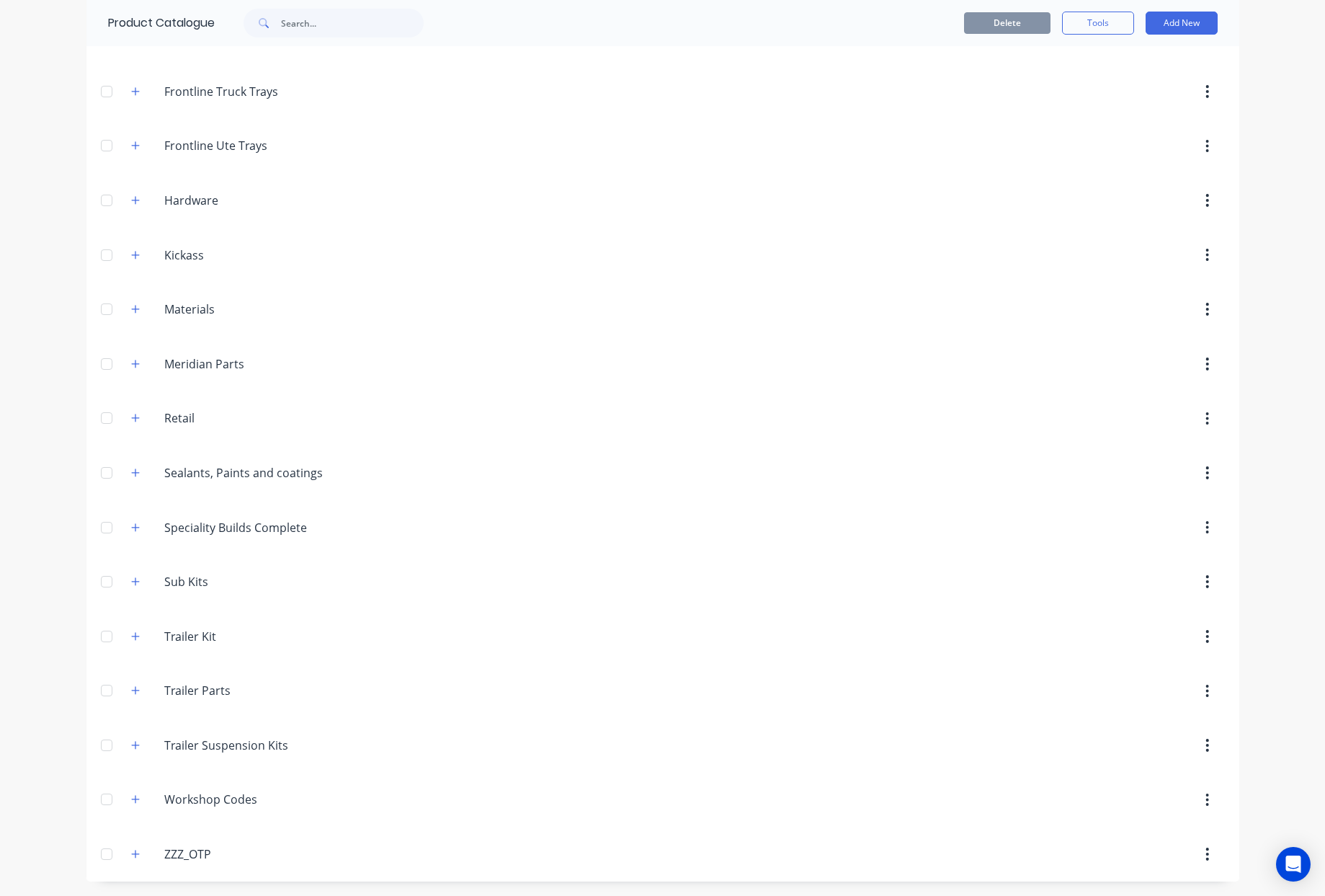
scroll to position [359, 0]
click at [136, 800] on button "button" at bounding box center [136, 799] width 18 height 18
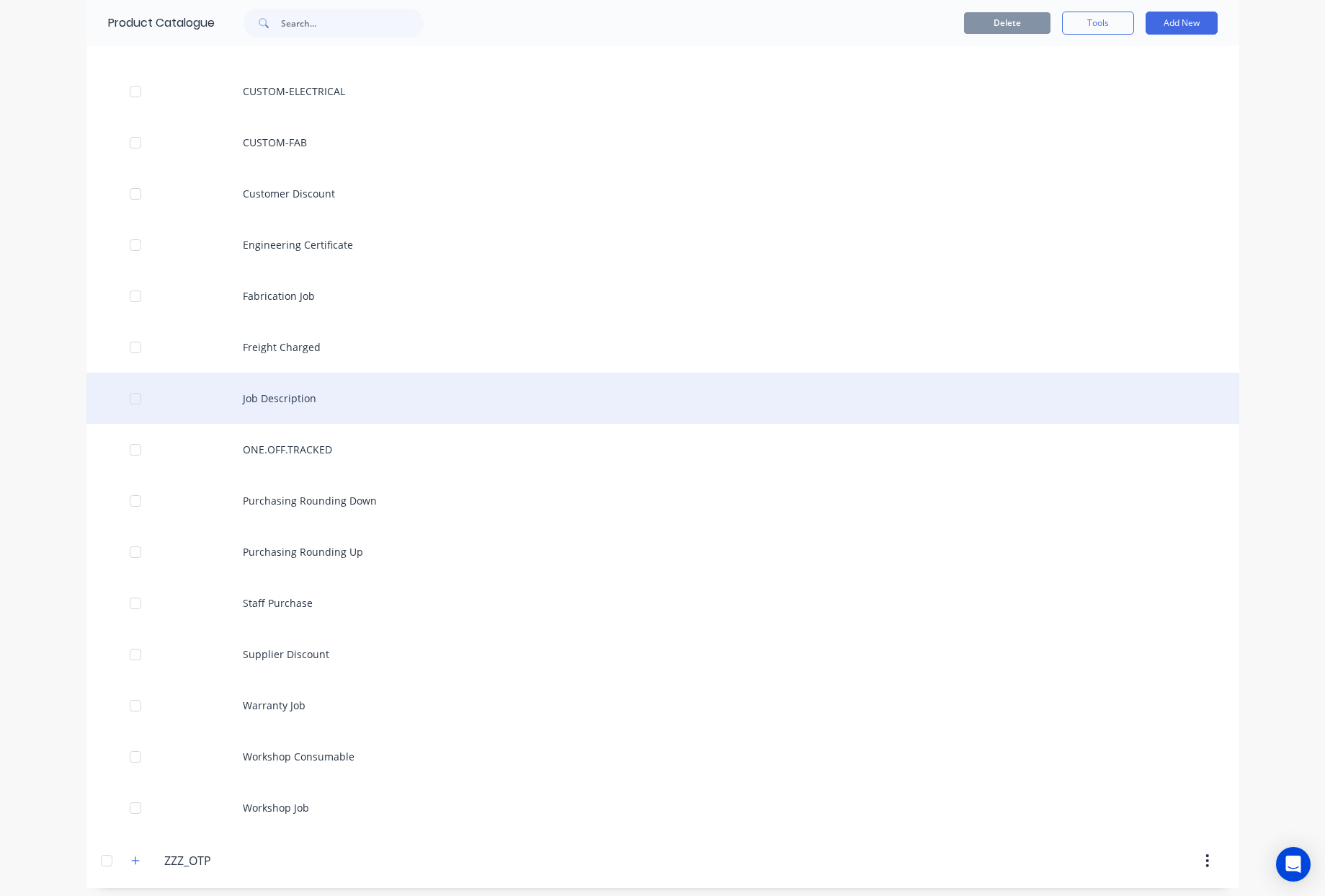
scroll to position [1177, 0]
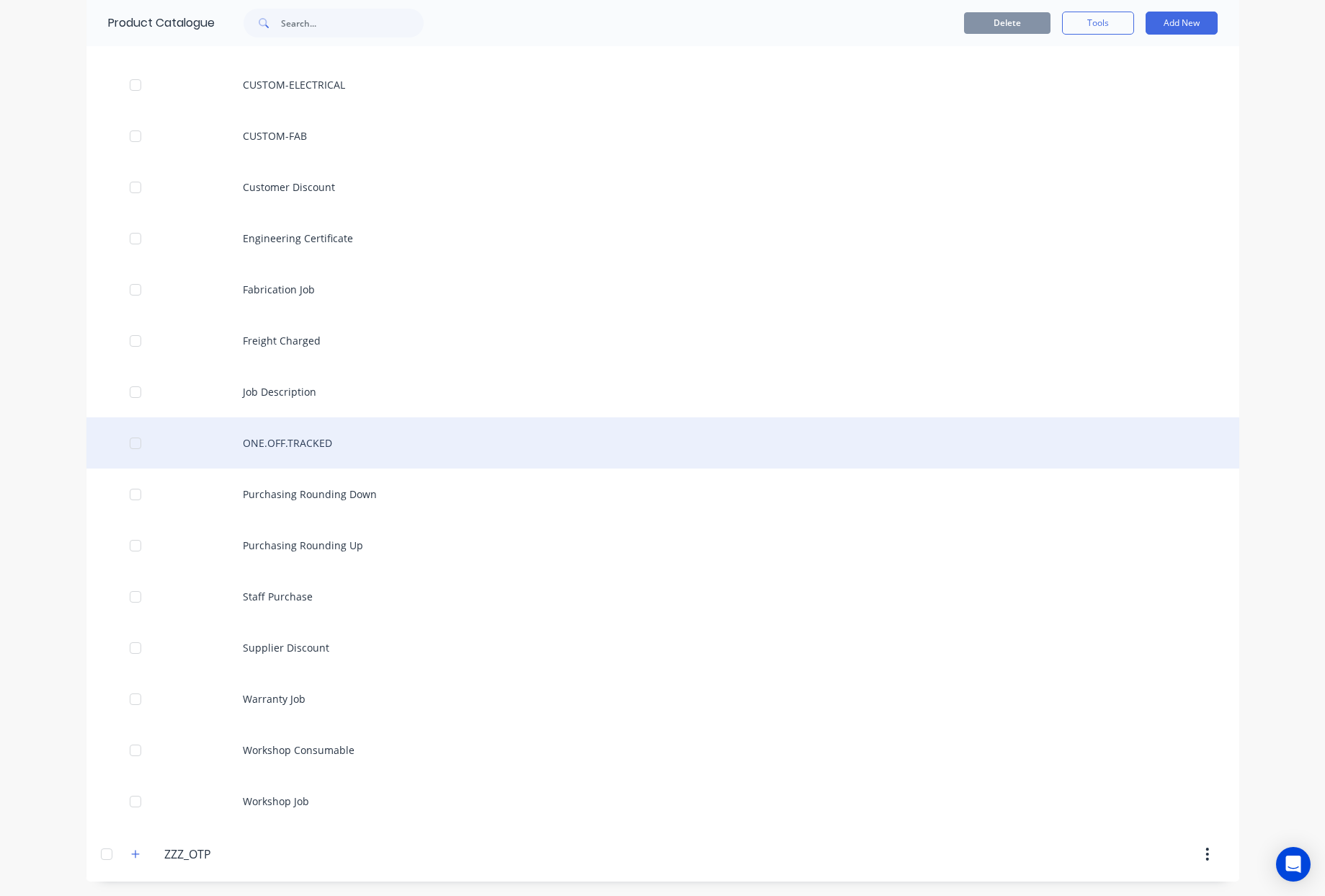
click at [283, 446] on div "ONE.OFF.TRACKED" at bounding box center [663, 442] width 1153 height 52
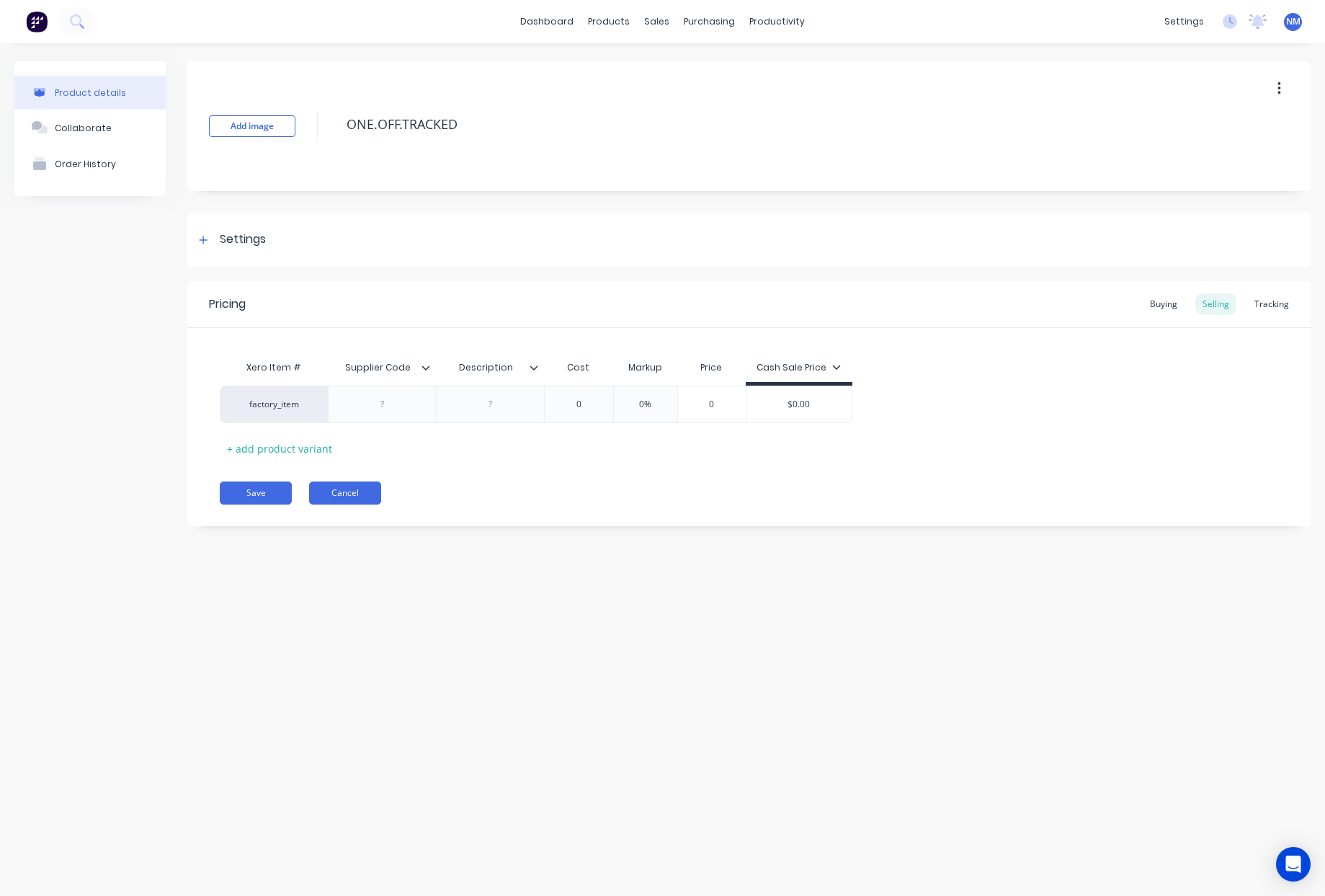
click at [368, 494] on button "Cancel" at bounding box center [345, 492] width 72 height 23
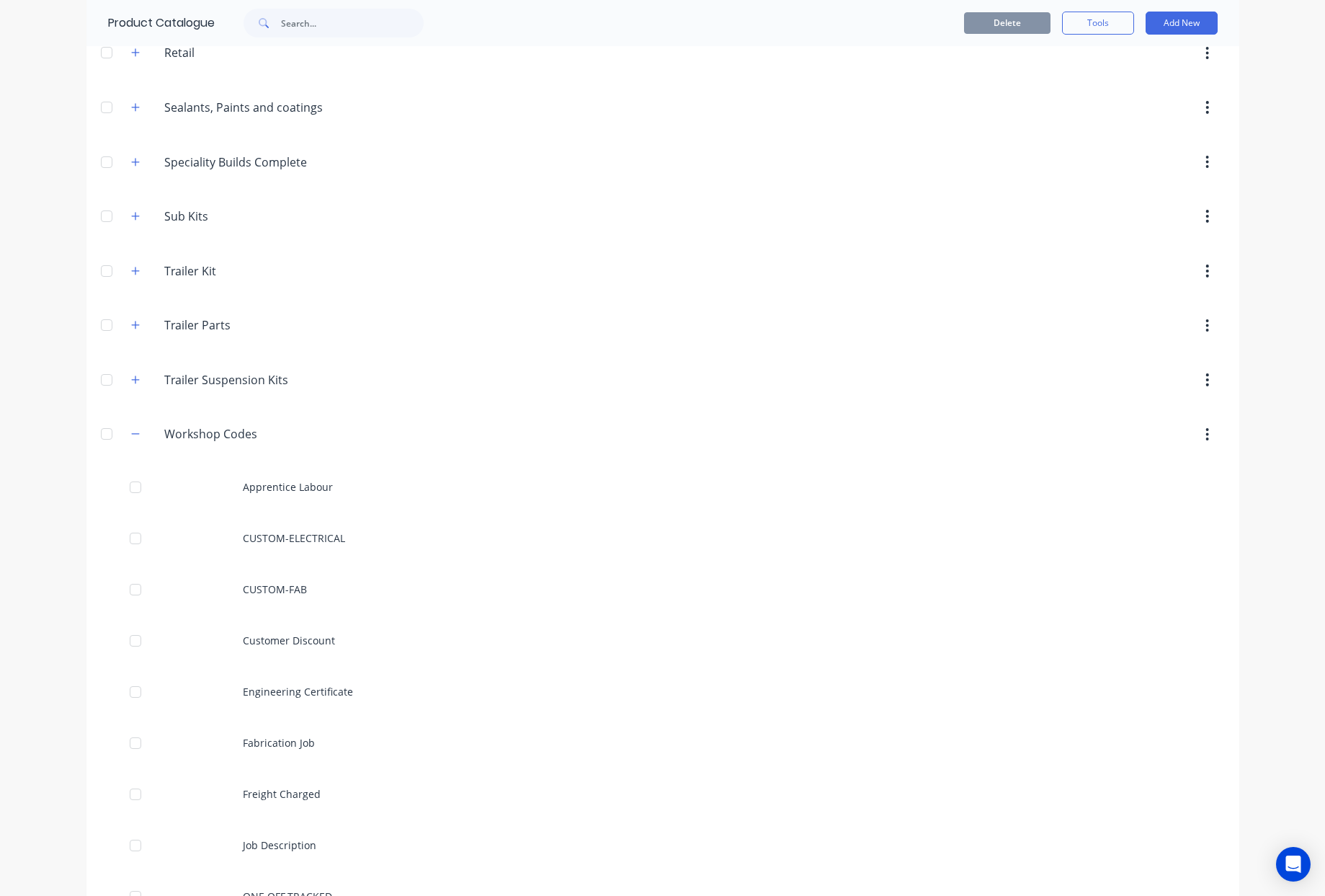
scroll to position [711, 0]
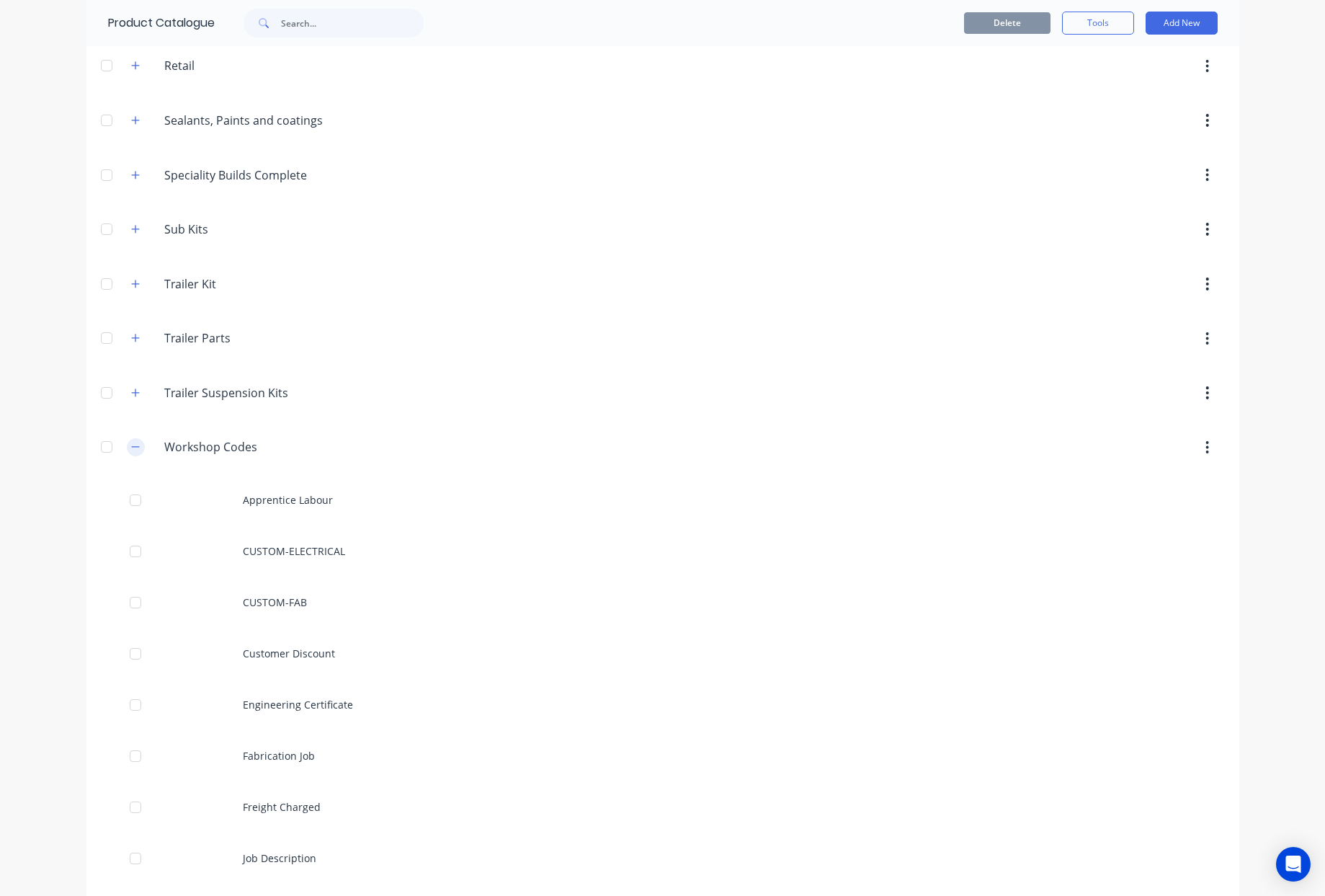
click at [134, 447] on button "button" at bounding box center [136, 447] width 18 height 18
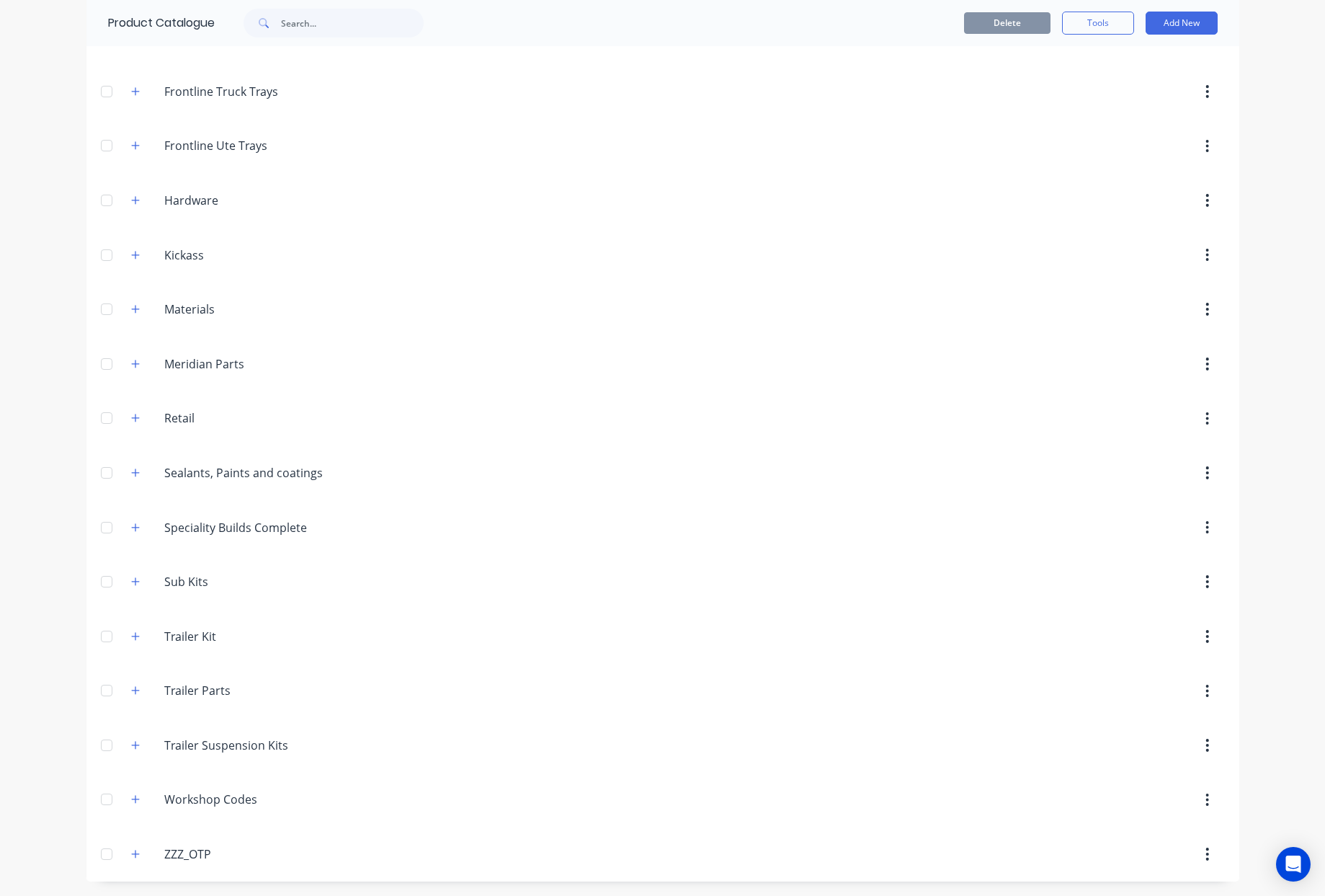
scroll to position [0, 0]
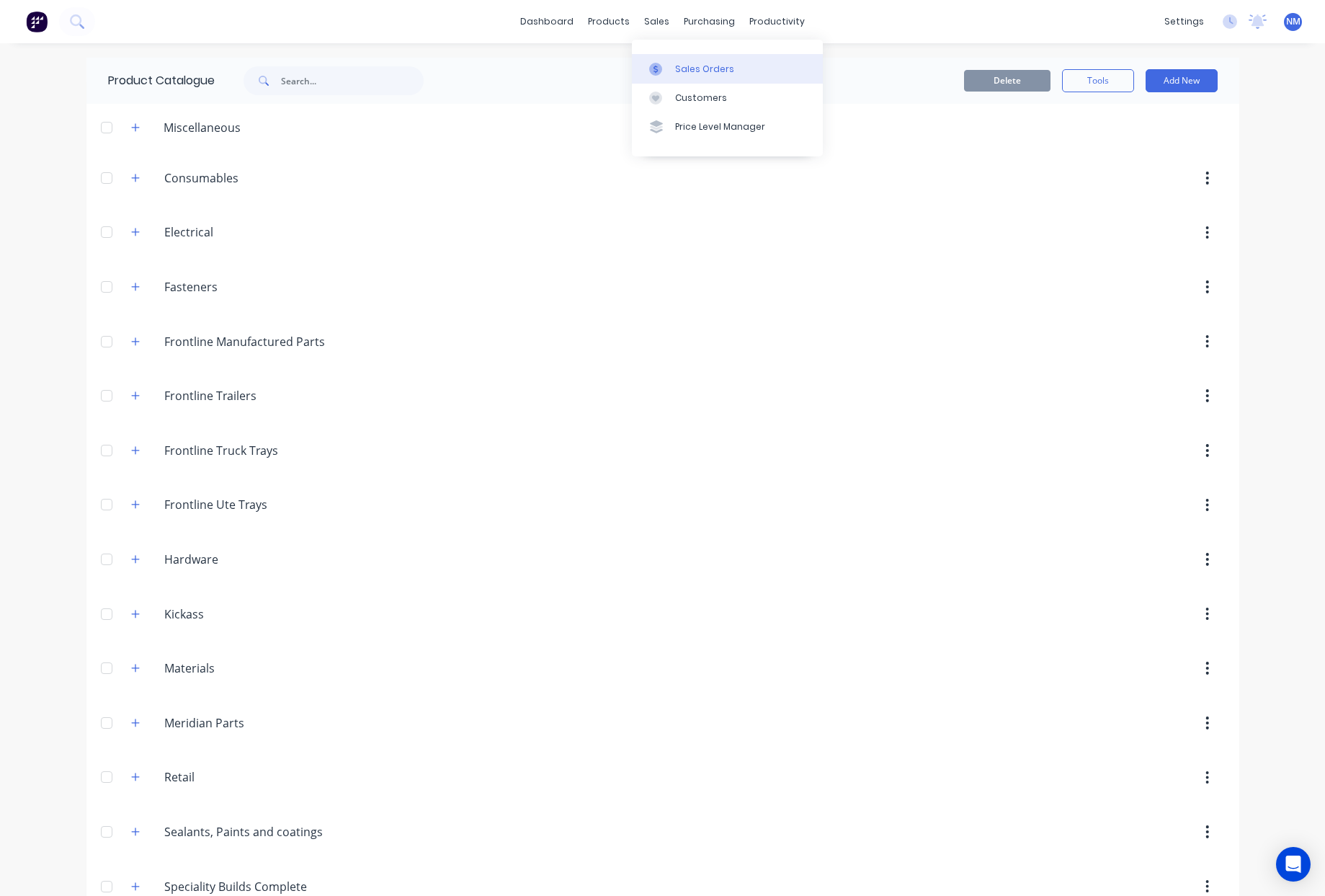
click at [703, 74] on div "Sales Orders" at bounding box center [705, 69] width 59 height 13
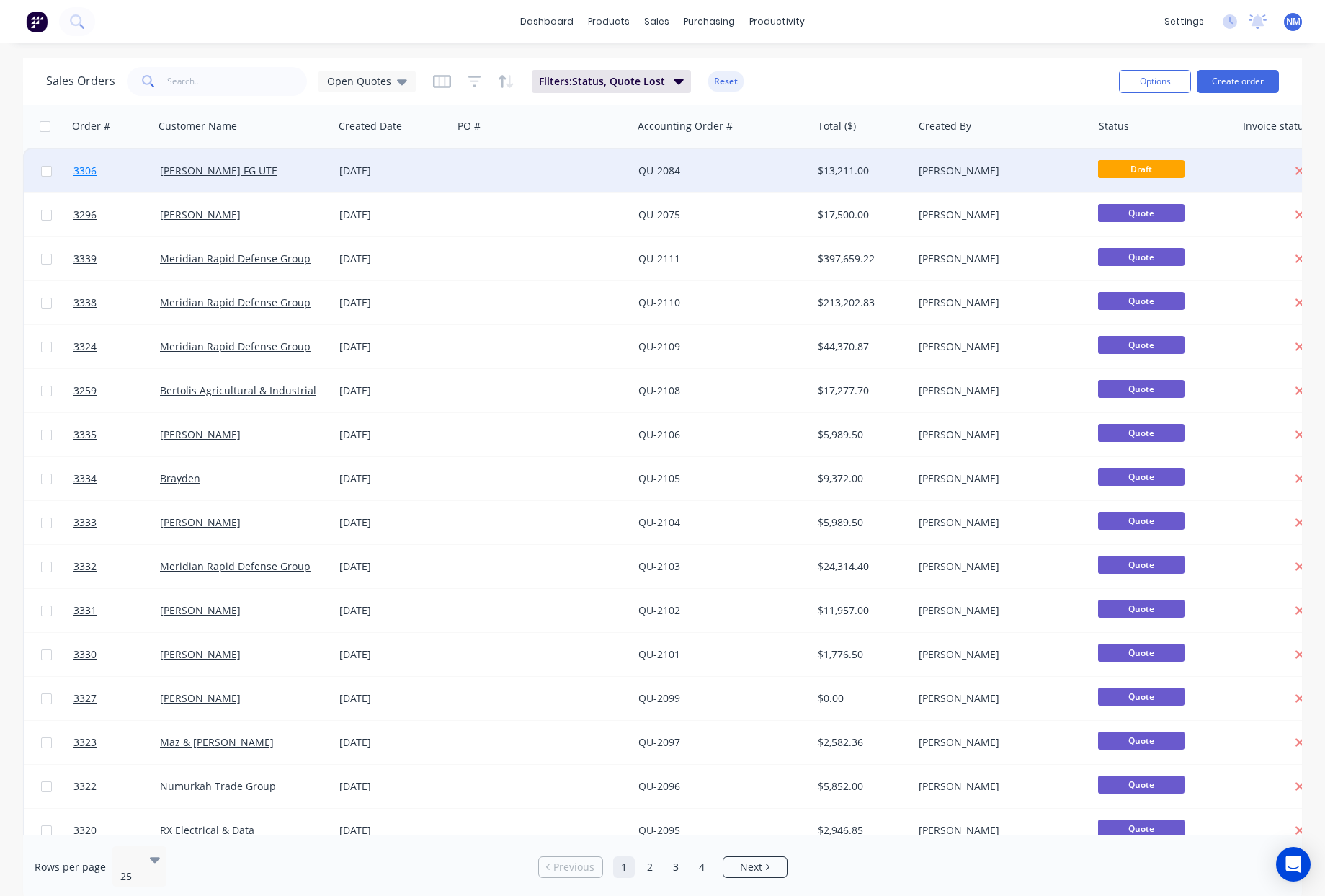
click at [89, 170] on span "3306" at bounding box center [85, 170] width 23 height 14
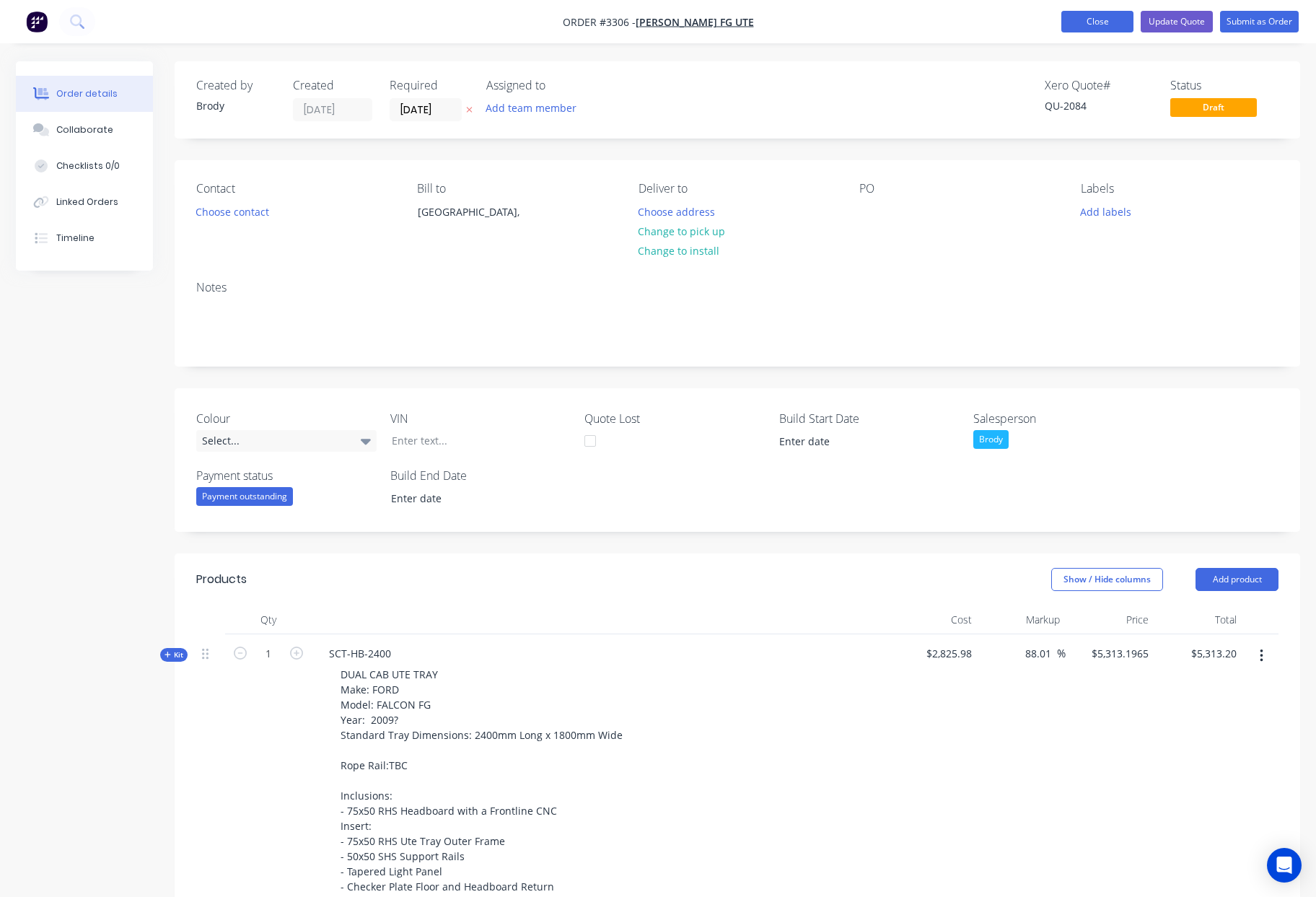
click at [1102, 18] on button "Close" at bounding box center [1097, 21] width 72 height 21
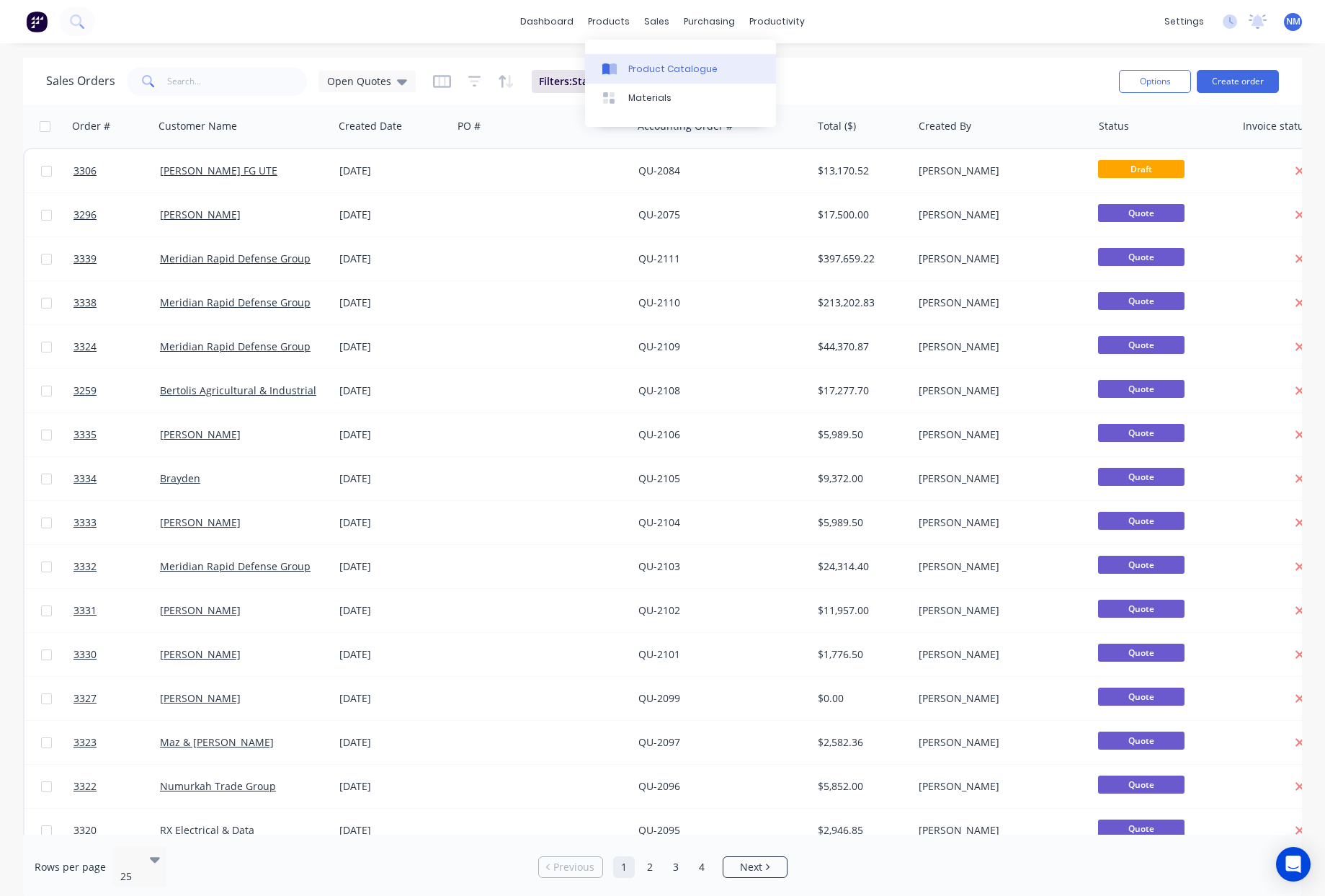
click at [672, 74] on div "Product Catalogue" at bounding box center [673, 69] width 90 height 13
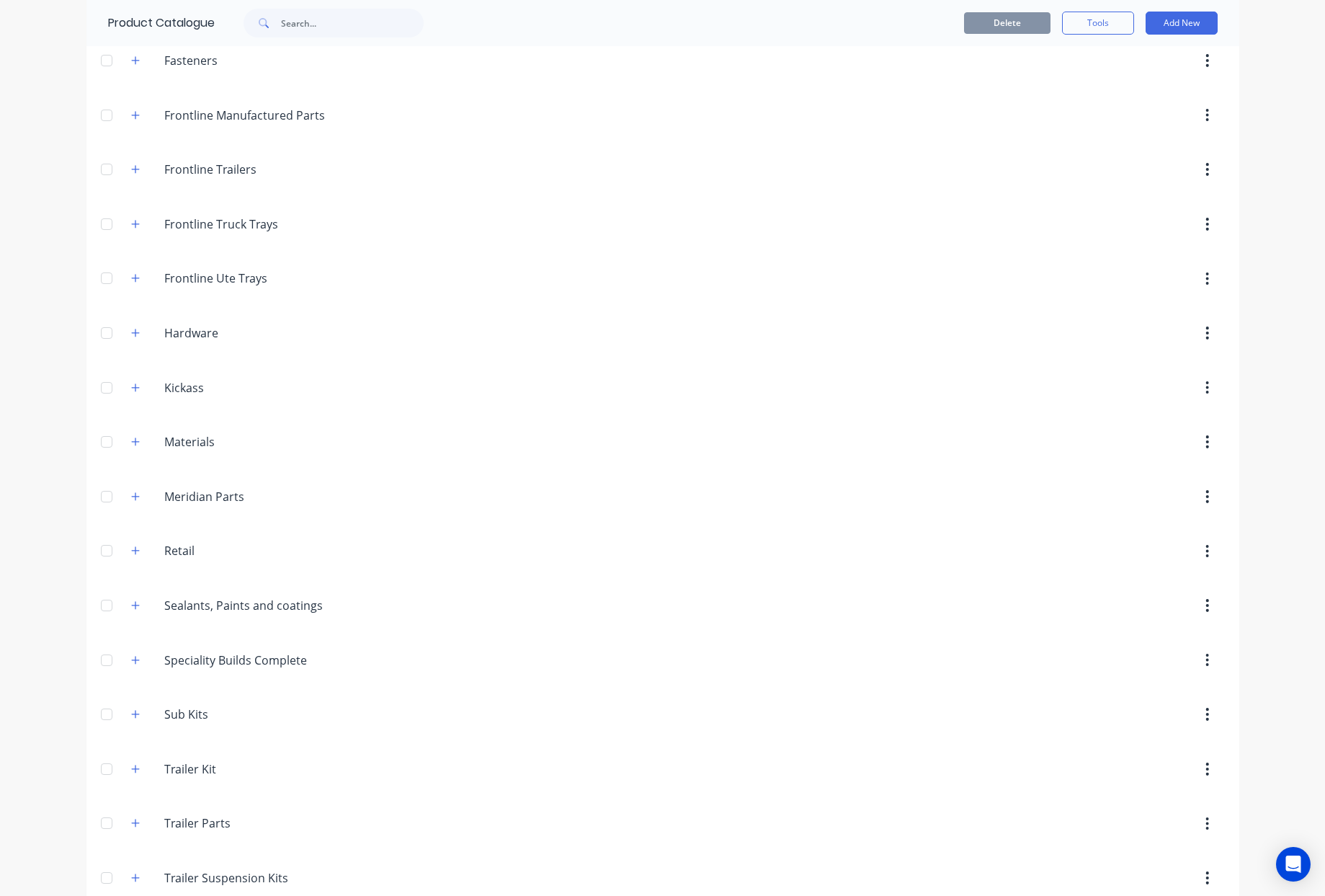
scroll to position [359, 0]
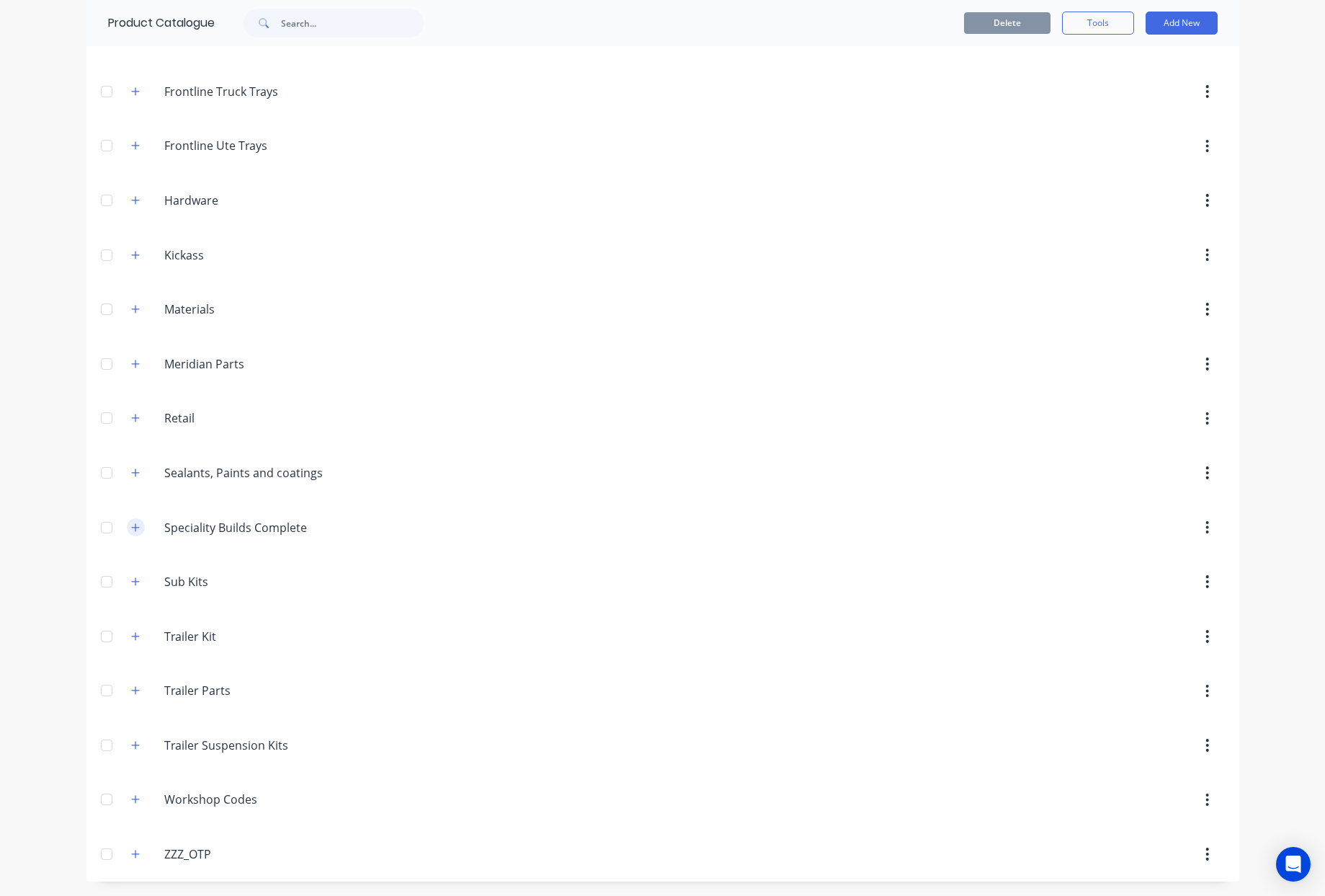
click at [131, 526] on icon "button" at bounding box center [135, 527] width 8 height 8
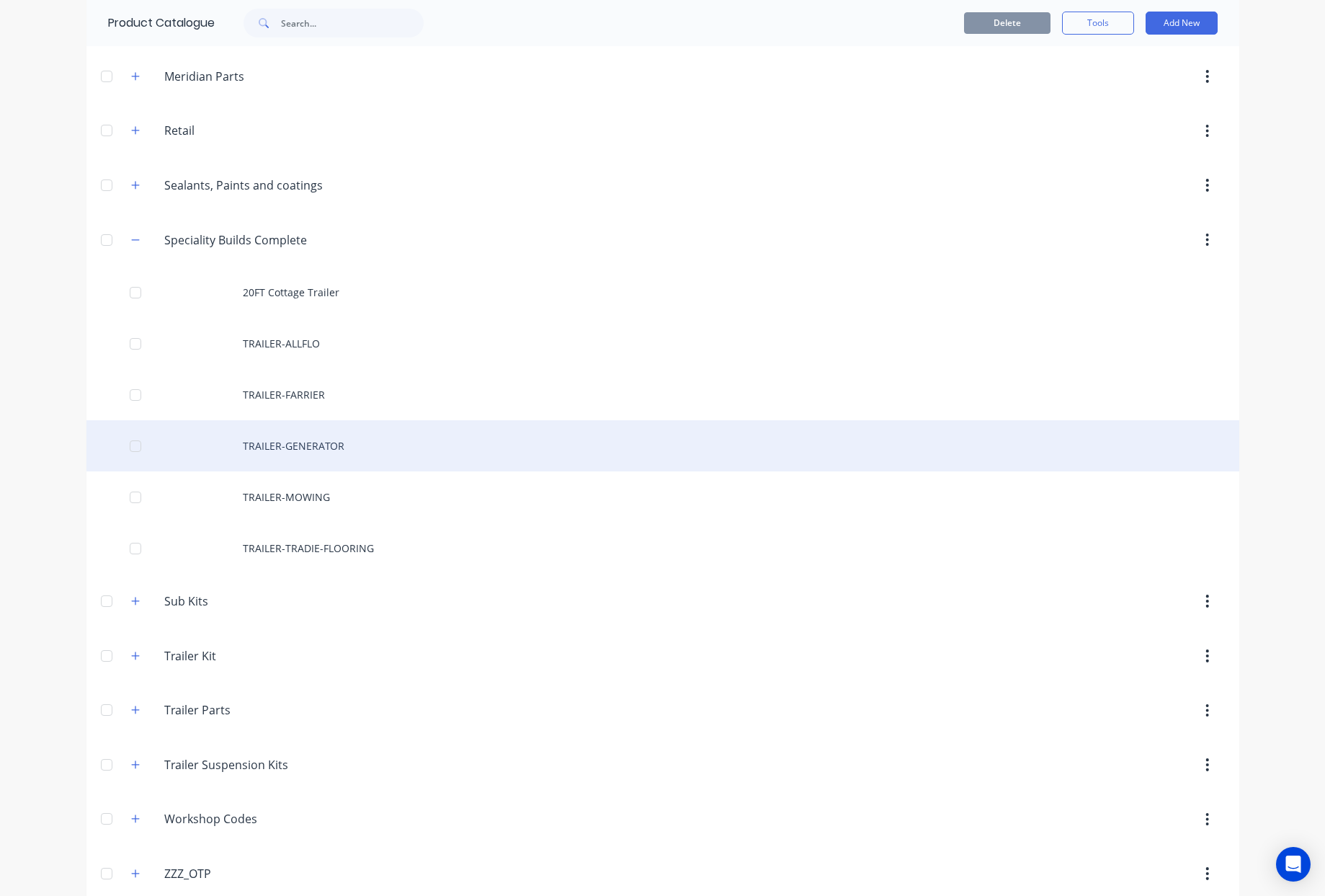
scroll to position [666, 0]
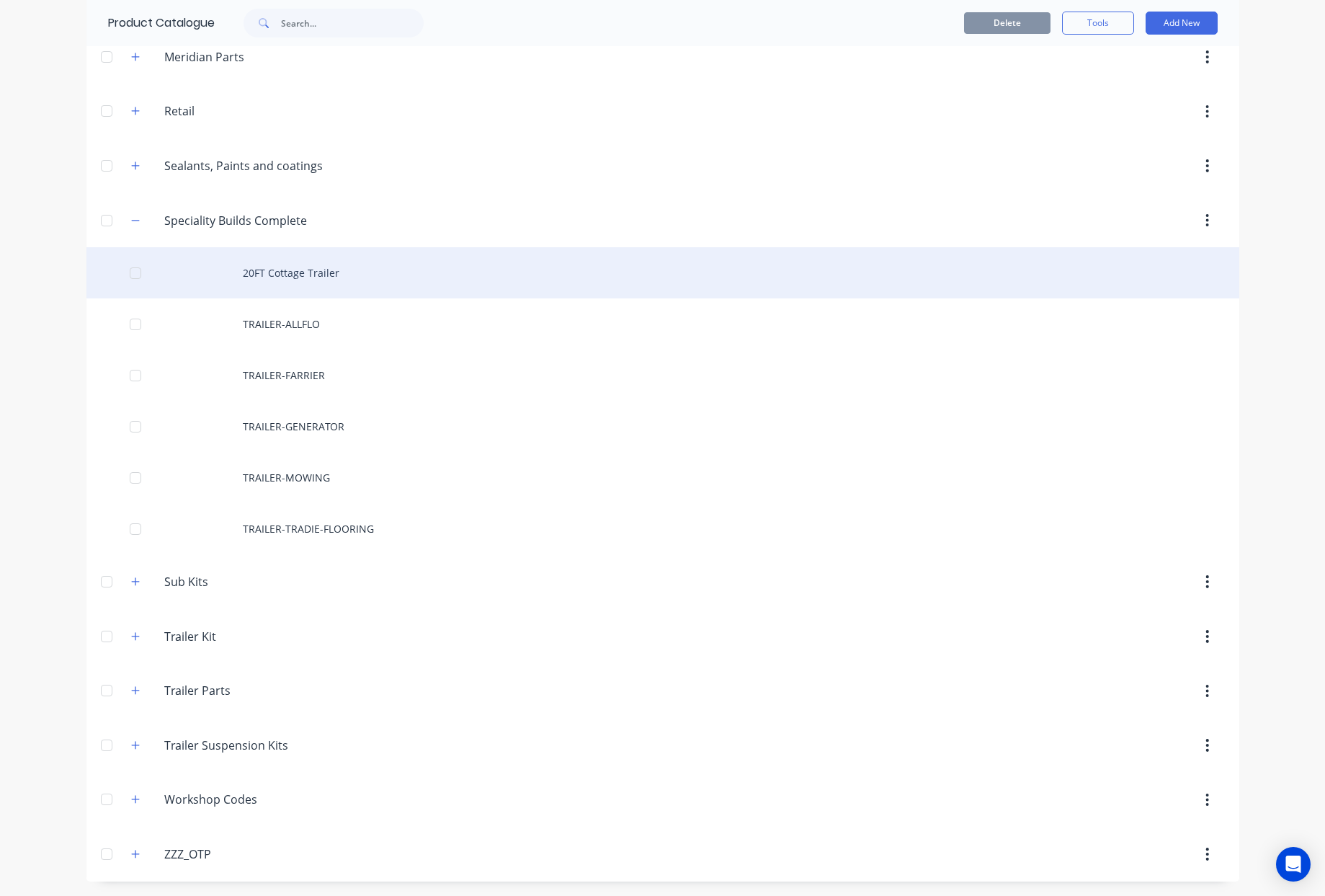
click at [317, 271] on div "20FT Cottage Trailer" at bounding box center [663, 273] width 1153 height 52
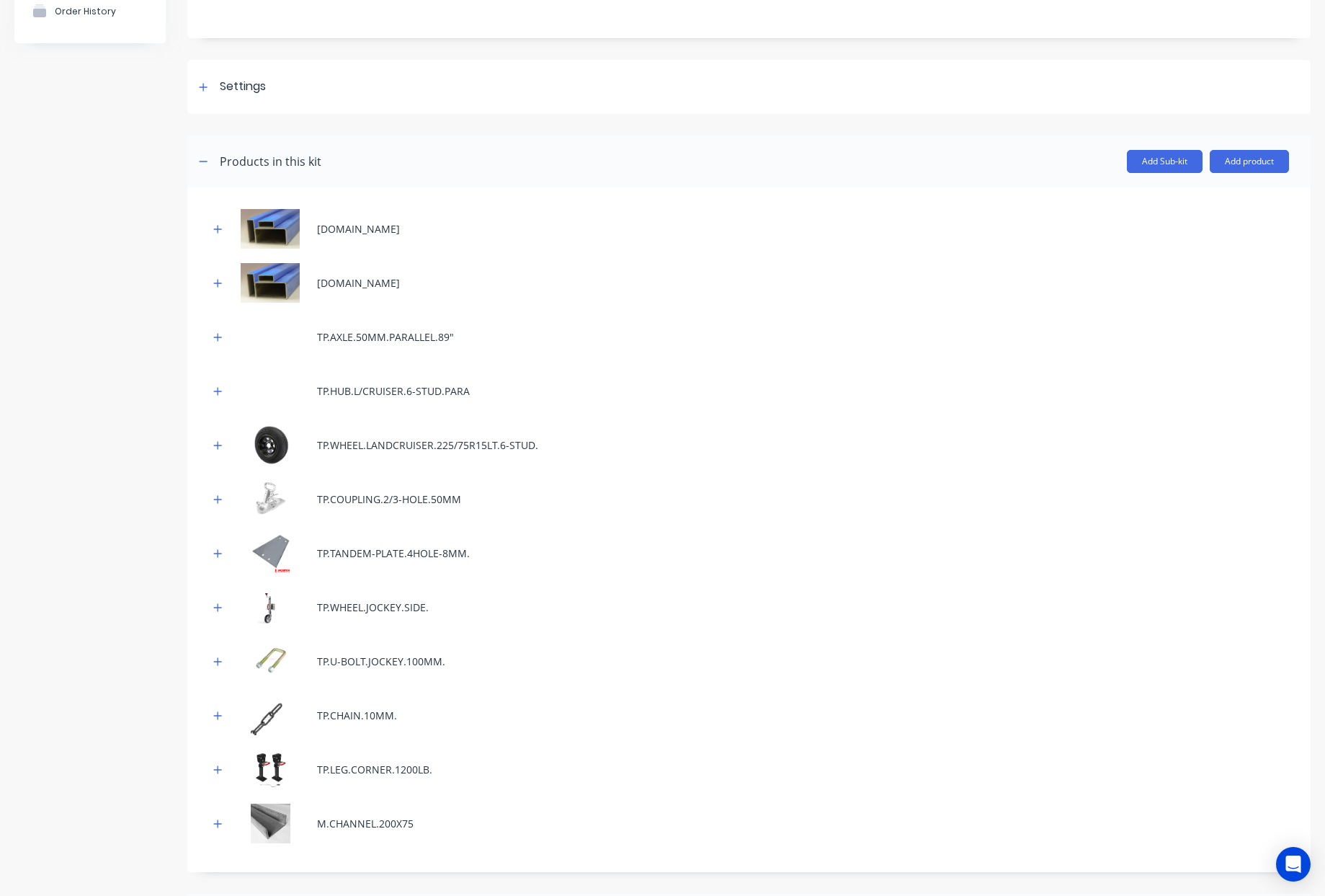
scroll to position [258, 0]
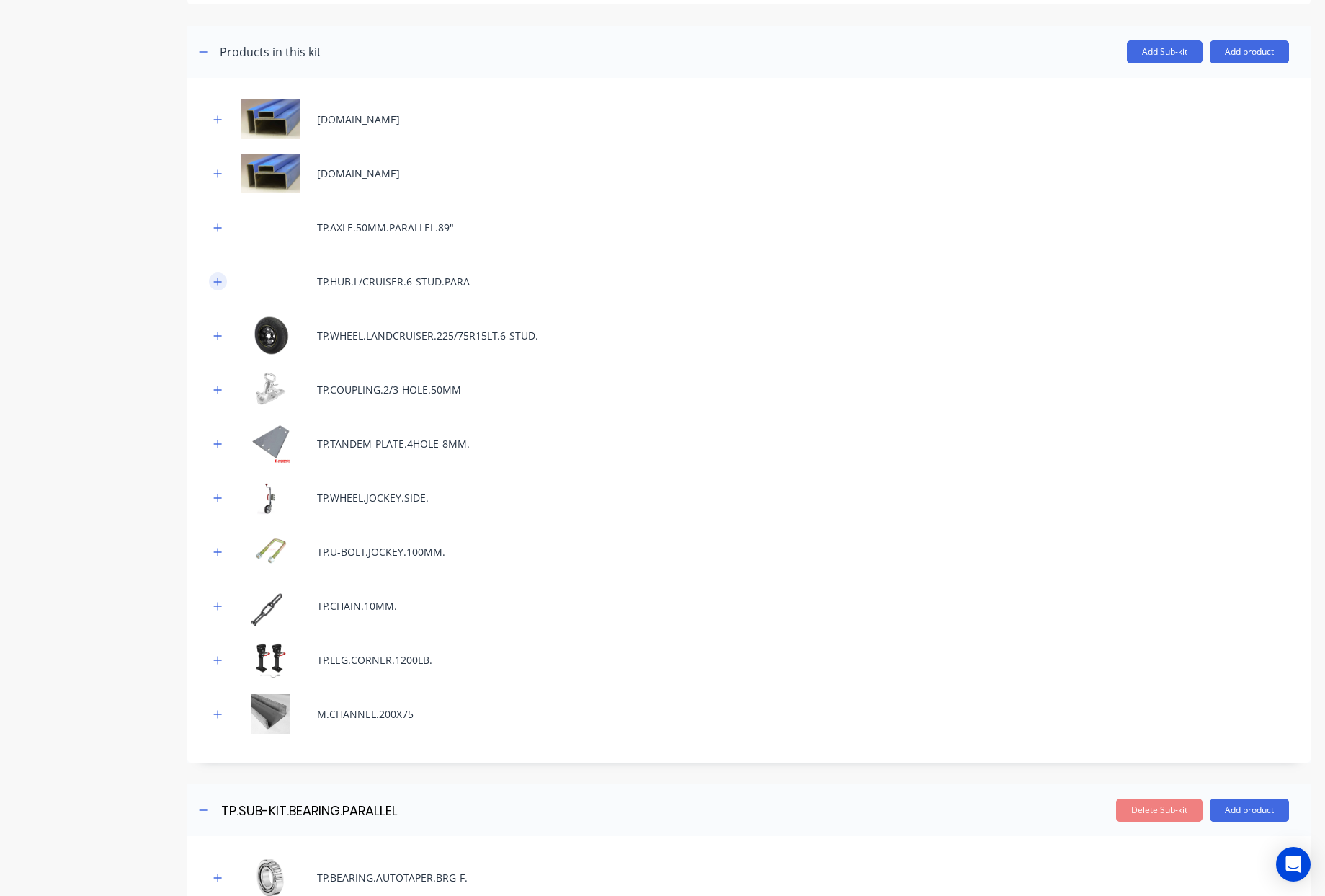
click at [214, 281] on icon "button" at bounding box center [217, 281] width 9 height 10
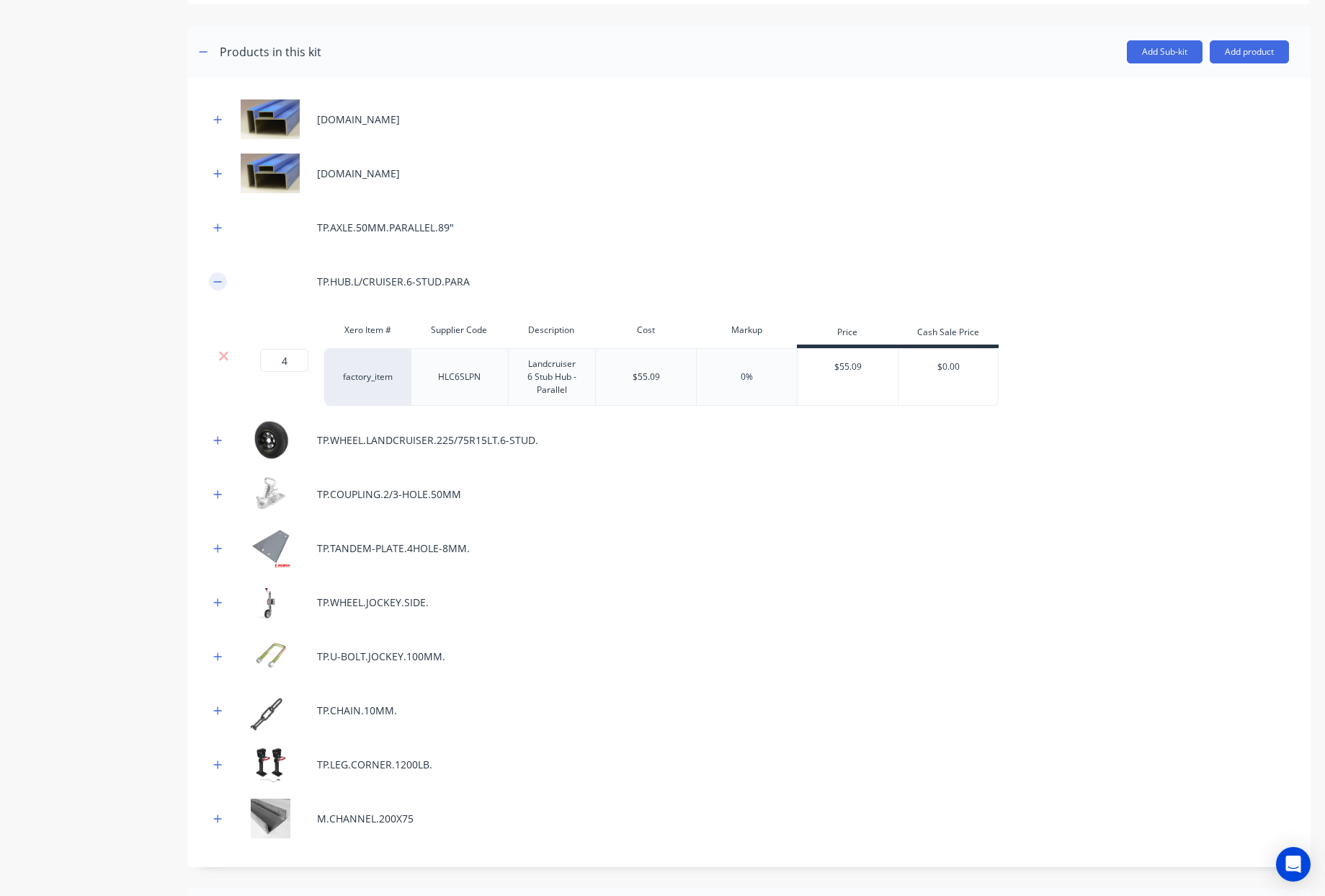
click at [214, 281] on icon "button" at bounding box center [217, 281] width 9 height 10
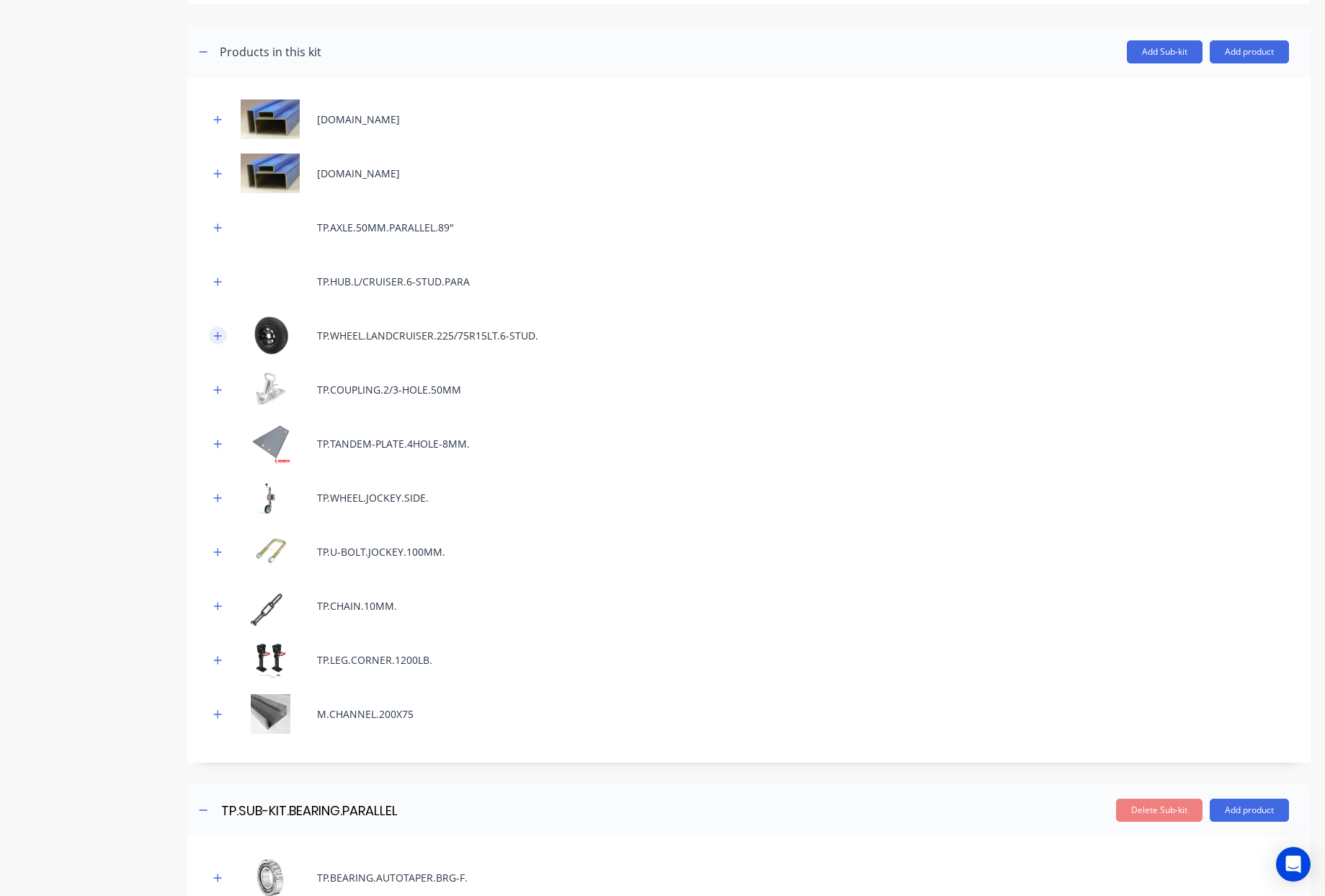
click at [215, 331] on icon "button" at bounding box center [217, 335] width 9 height 10
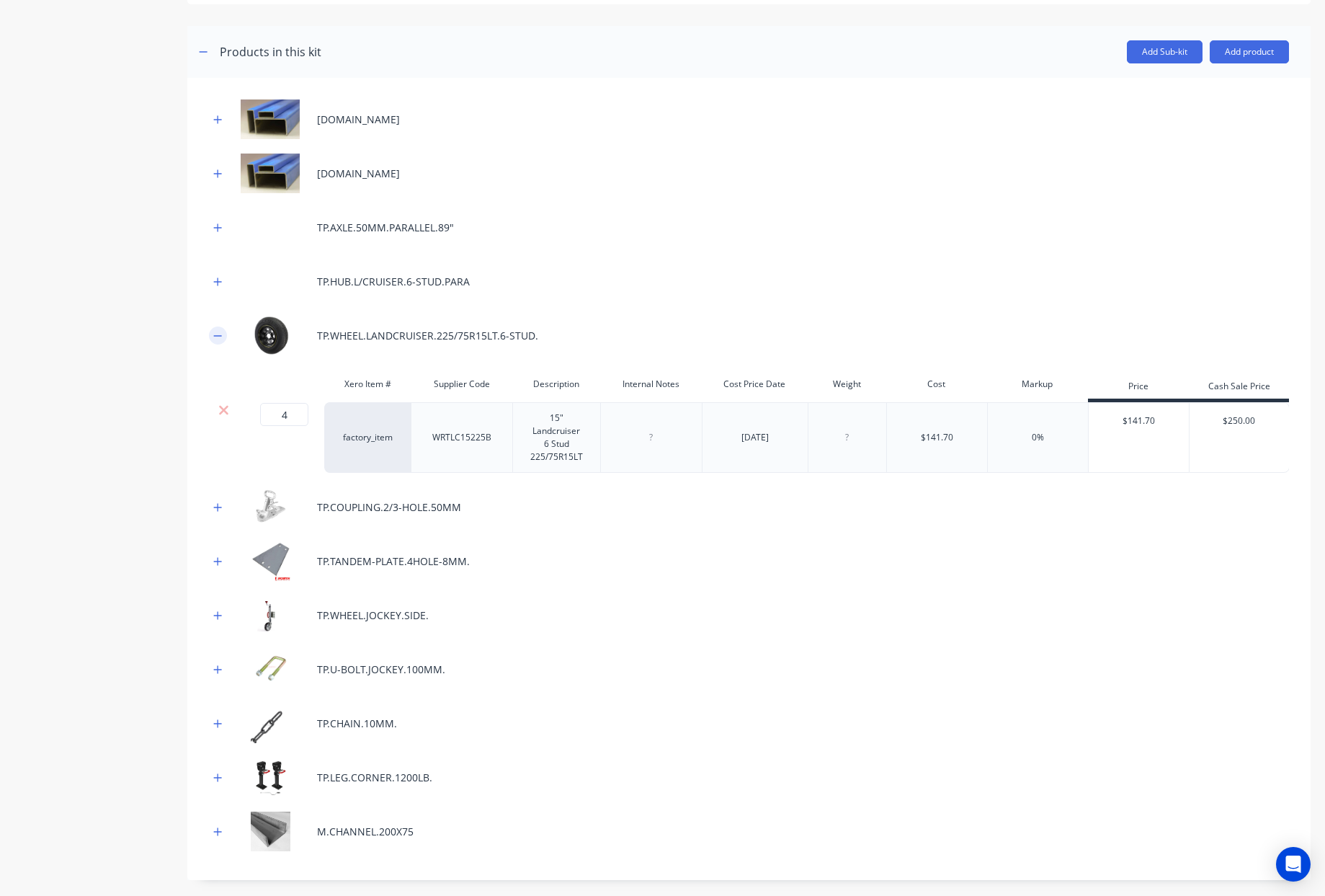
click at [214, 331] on icon "button" at bounding box center [217, 335] width 9 height 10
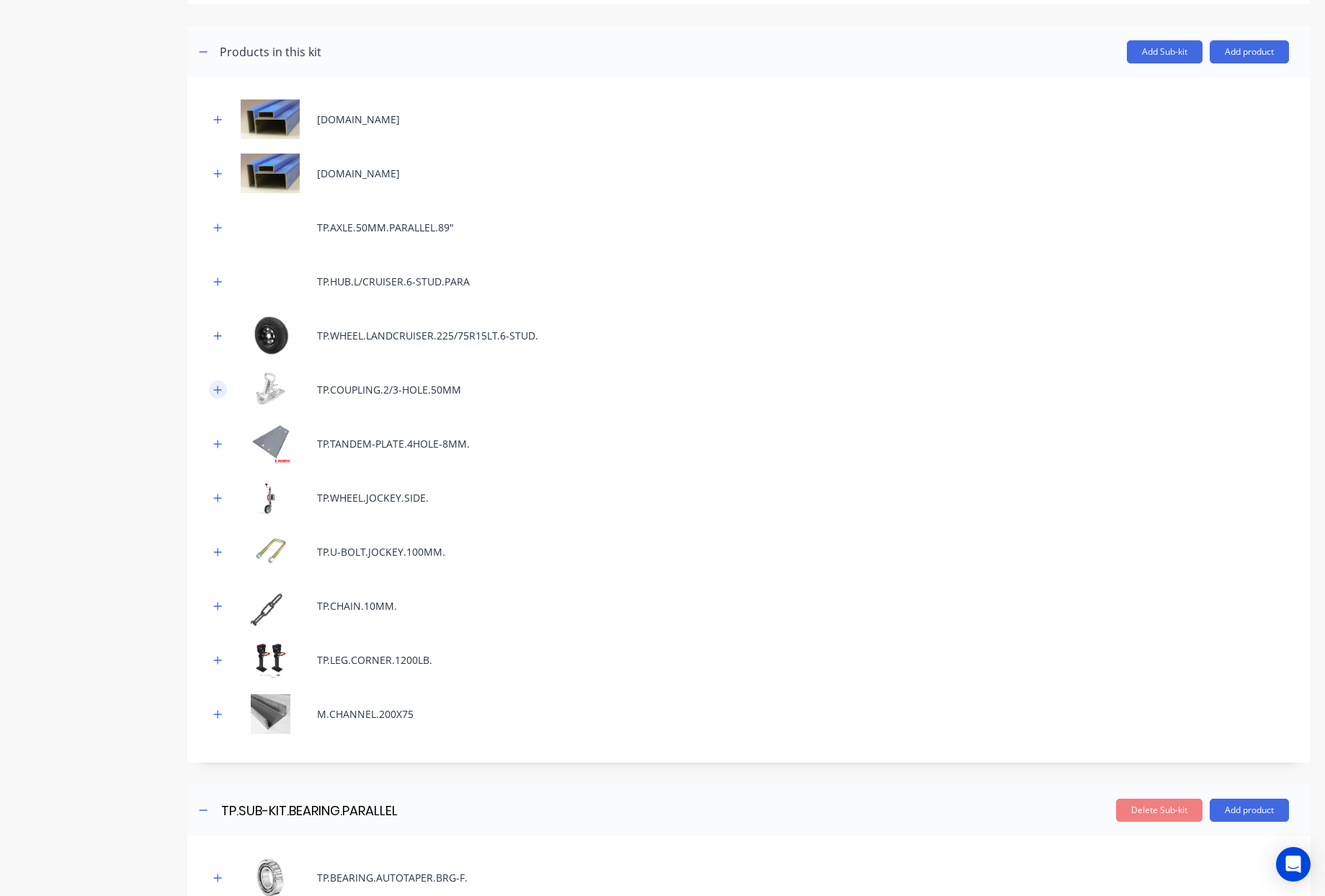
click at [219, 390] on icon "button" at bounding box center [218, 389] width 8 height 8
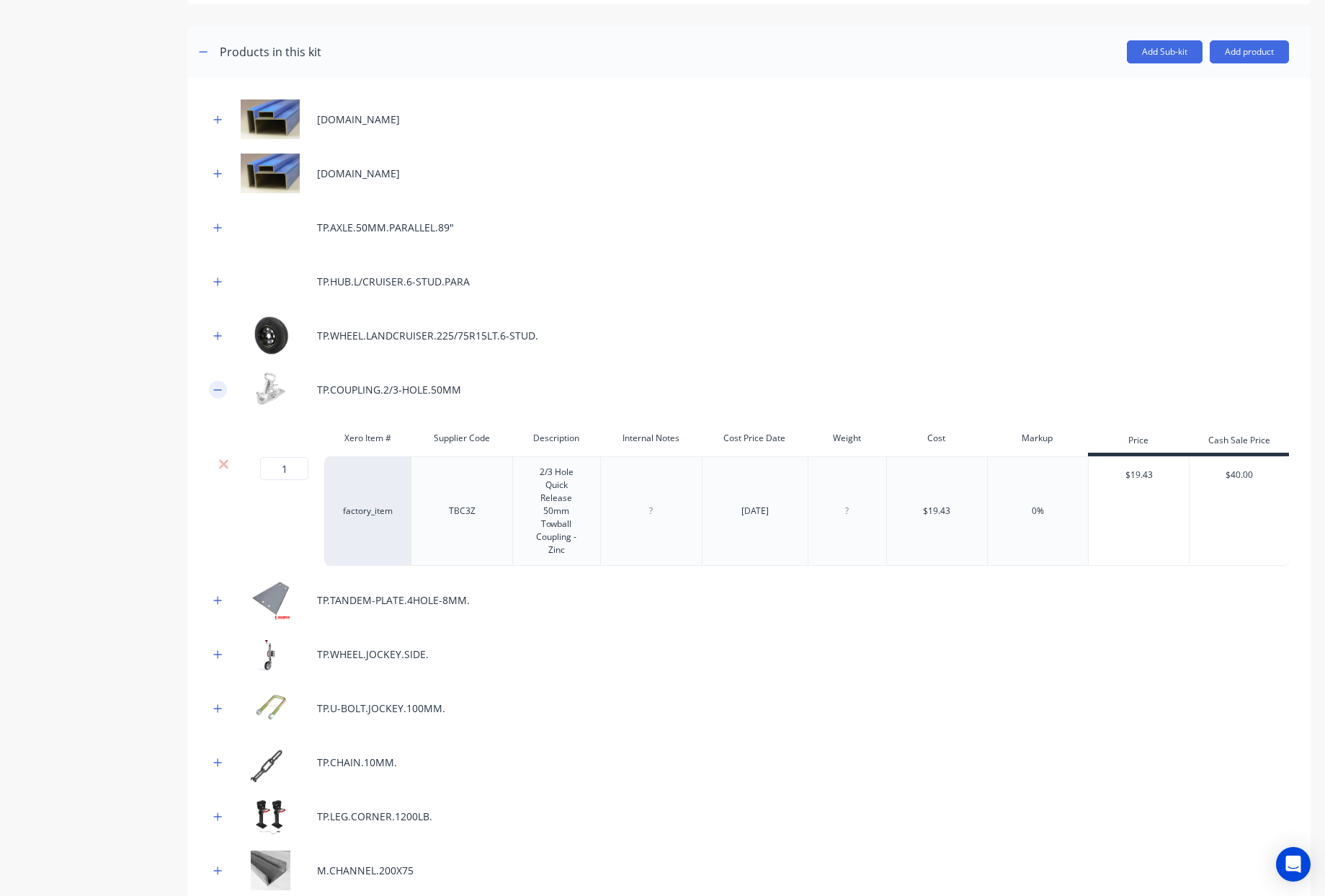
click at [219, 390] on icon "button" at bounding box center [218, 389] width 8 height 1
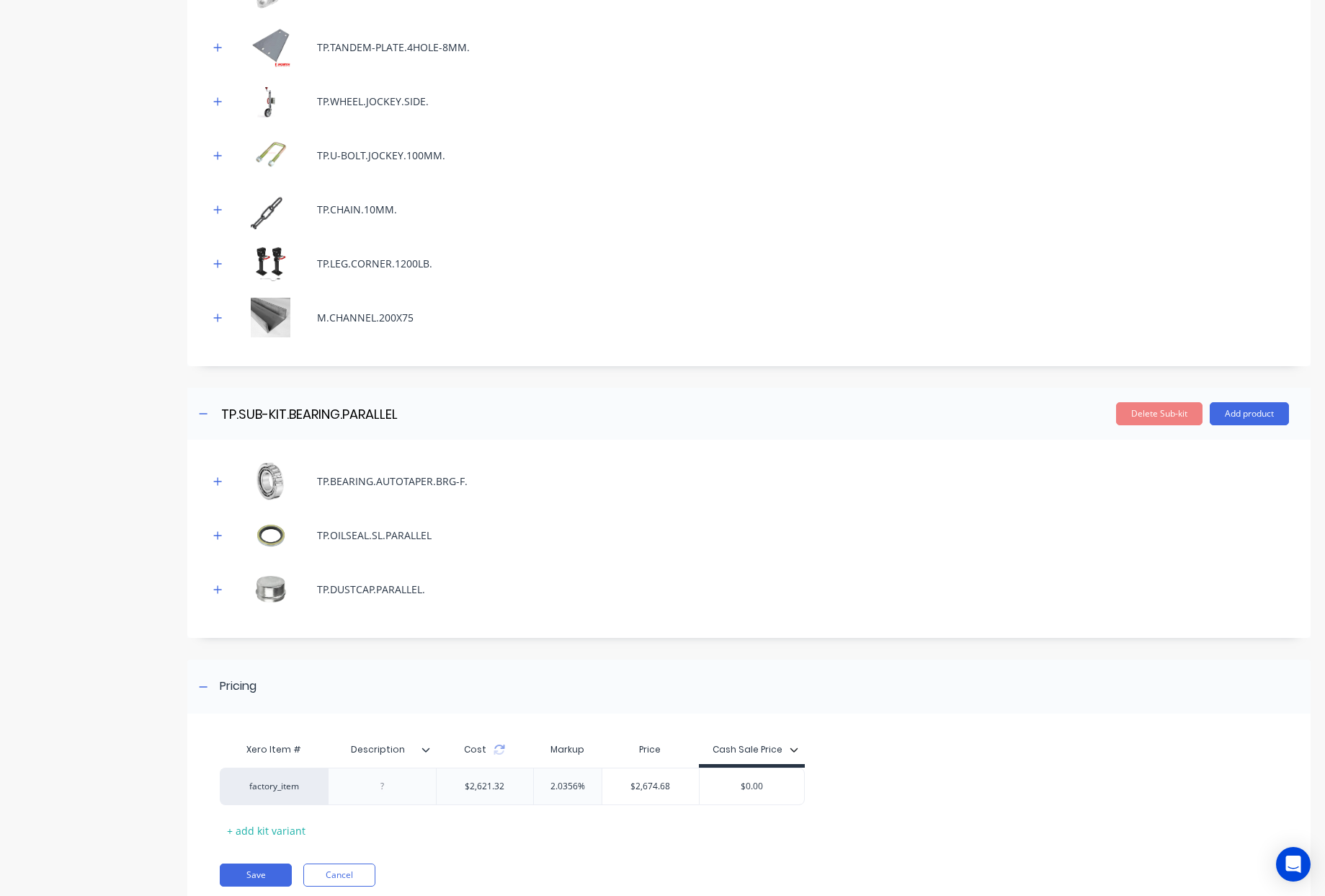
scroll to position [703, 0]
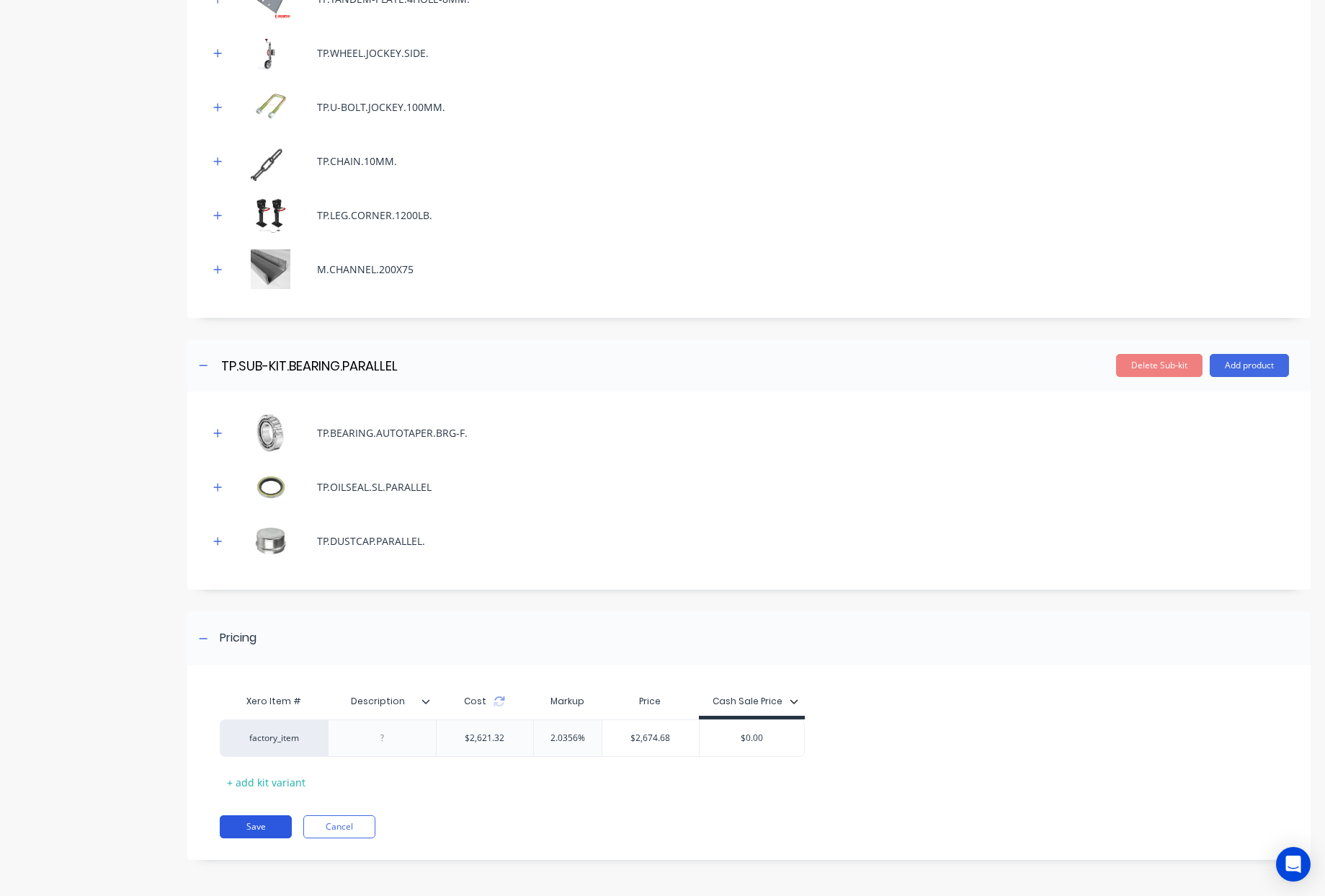
click at [249, 821] on button "Save" at bounding box center [255, 826] width 72 height 23
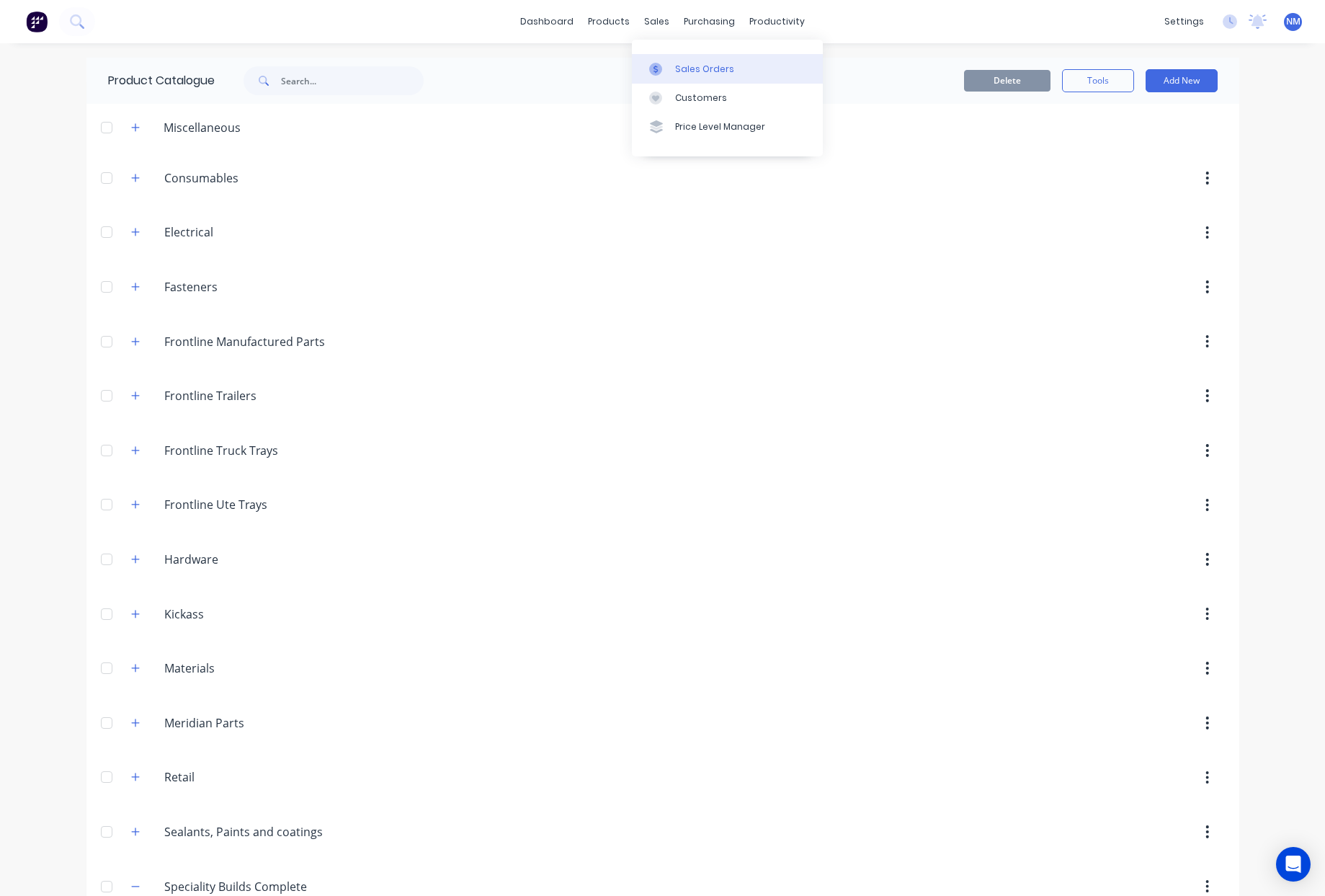
click at [691, 67] on div "Sales Orders" at bounding box center [705, 69] width 59 height 13
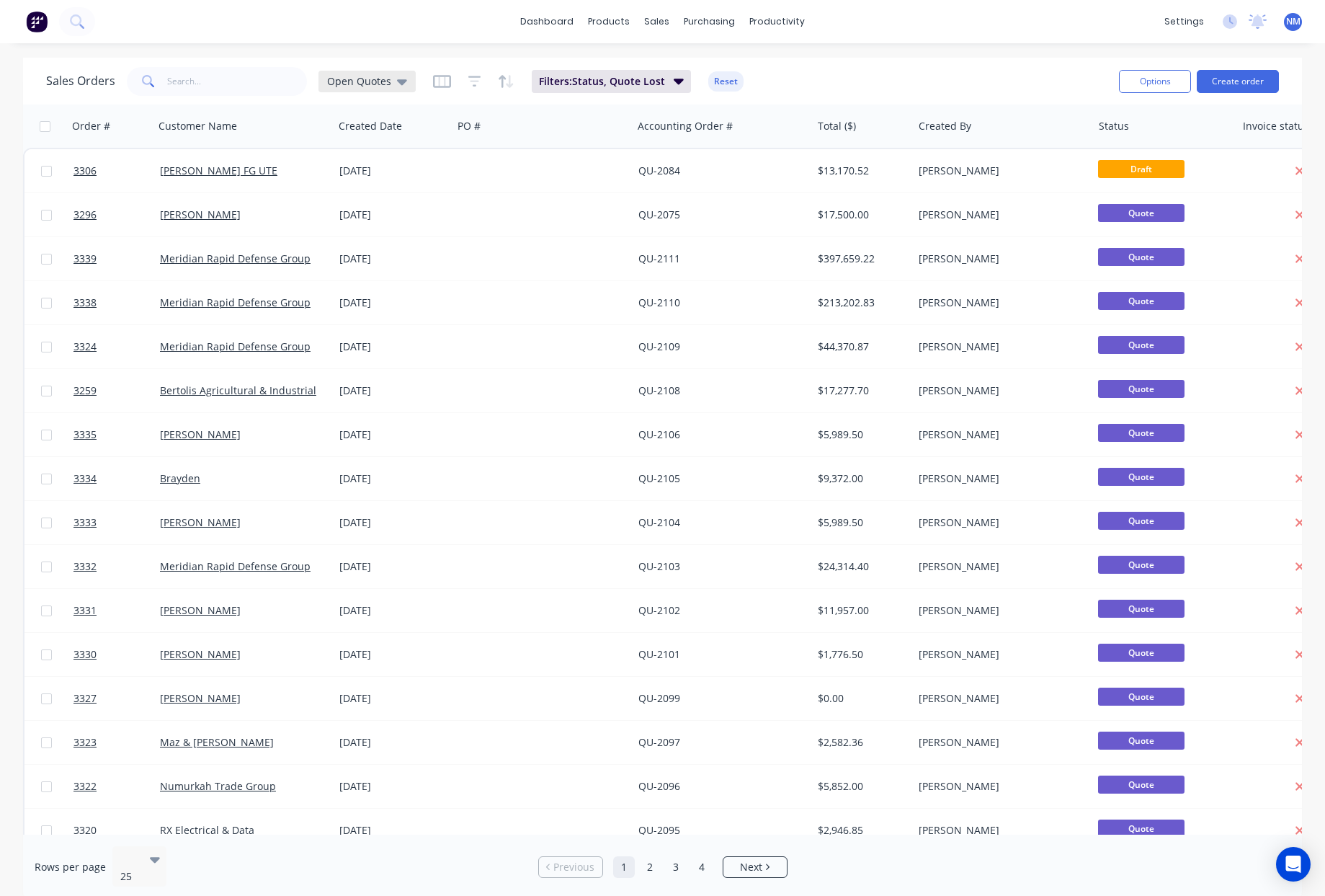
click at [384, 86] on span "Open Quotes" at bounding box center [359, 81] width 64 height 15
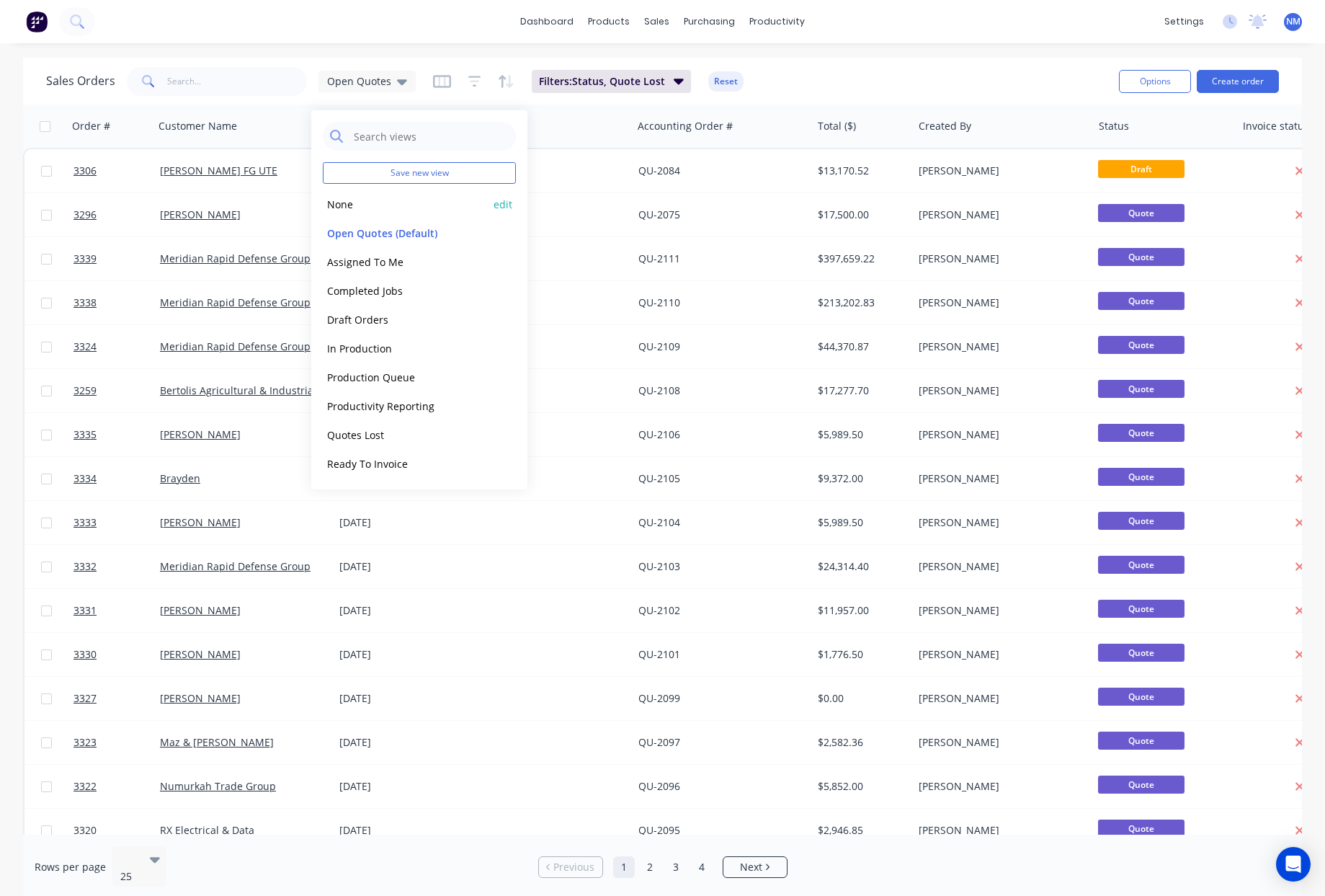
click at [354, 201] on button "None" at bounding box center [404, 204] width 164 height 17
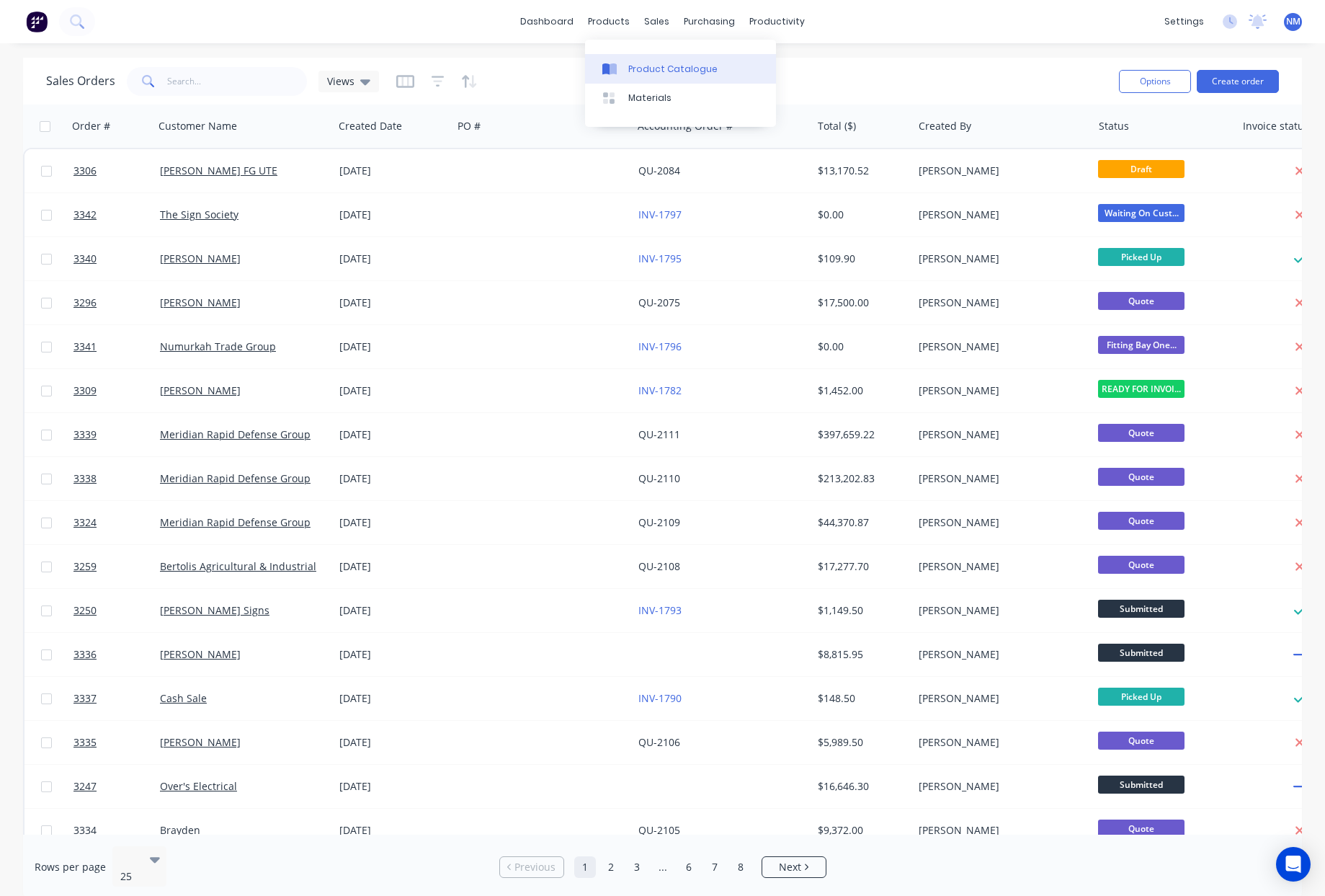
click at [661, 78] on link "Product Catalogue" at bounding box center [680, 68] width 191 height 29
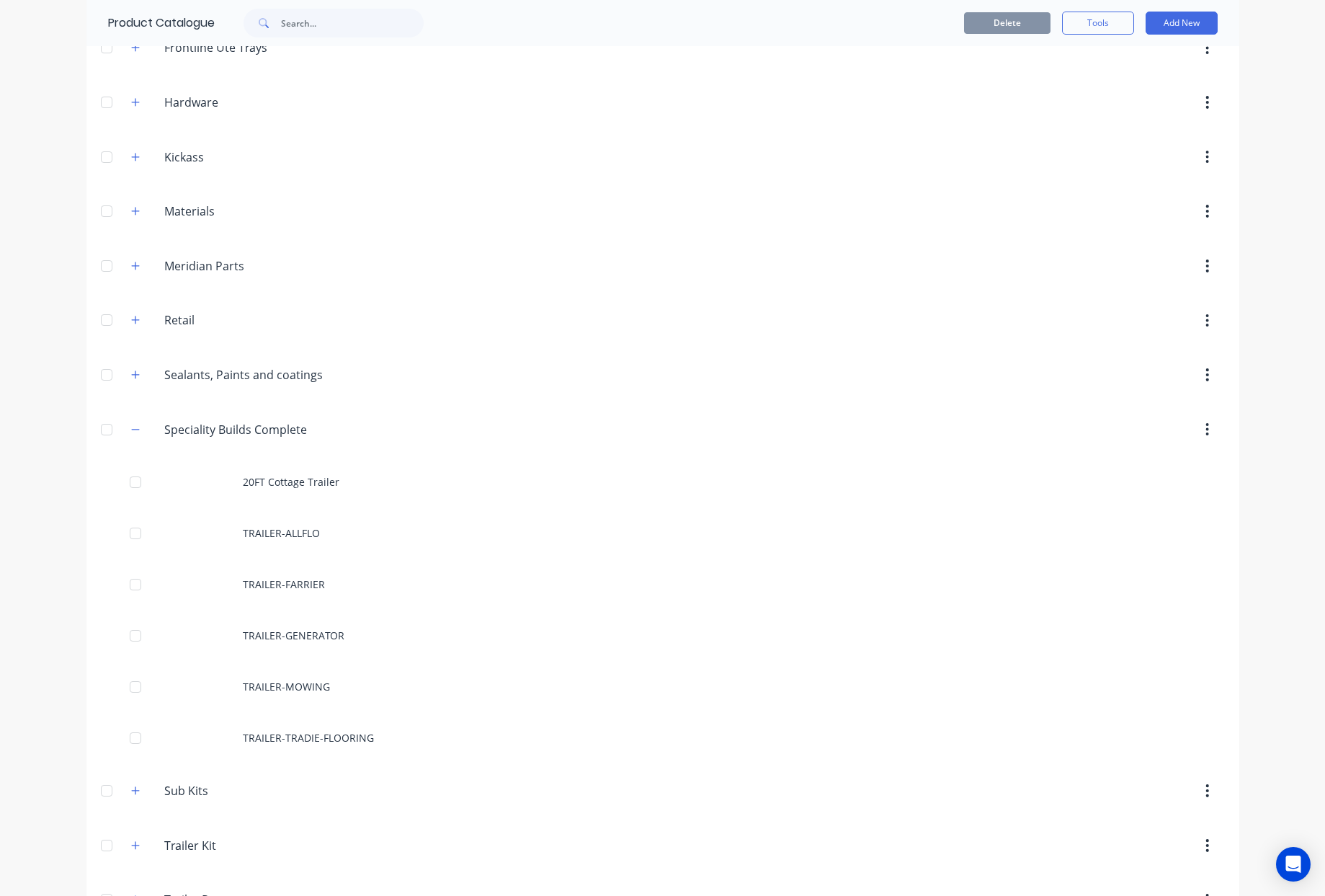
scroll to position [569, 0]
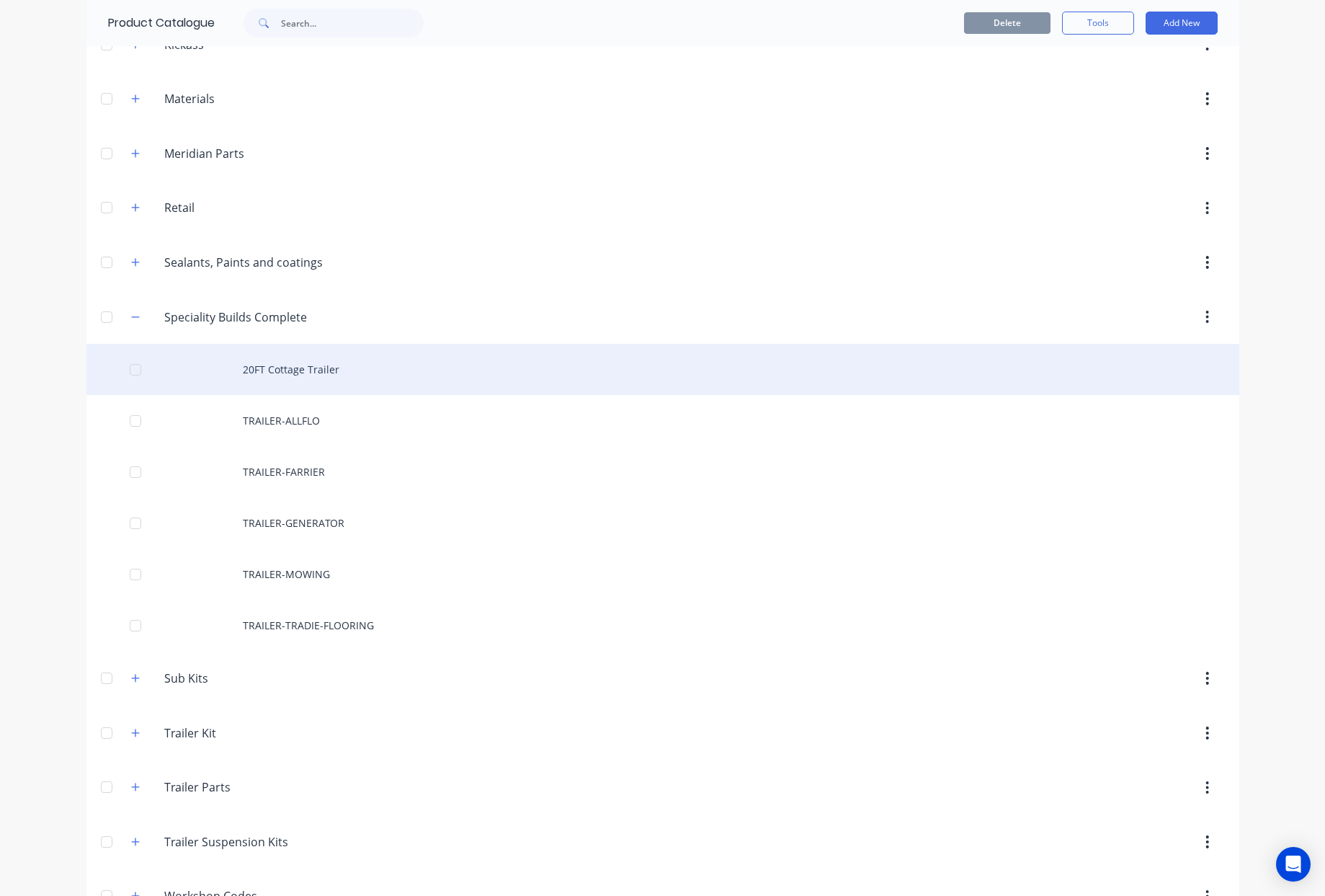
click at [319, 370] on div "20FT Cottage Trailer" at bounding box center [663, 370] width 1153 height 52
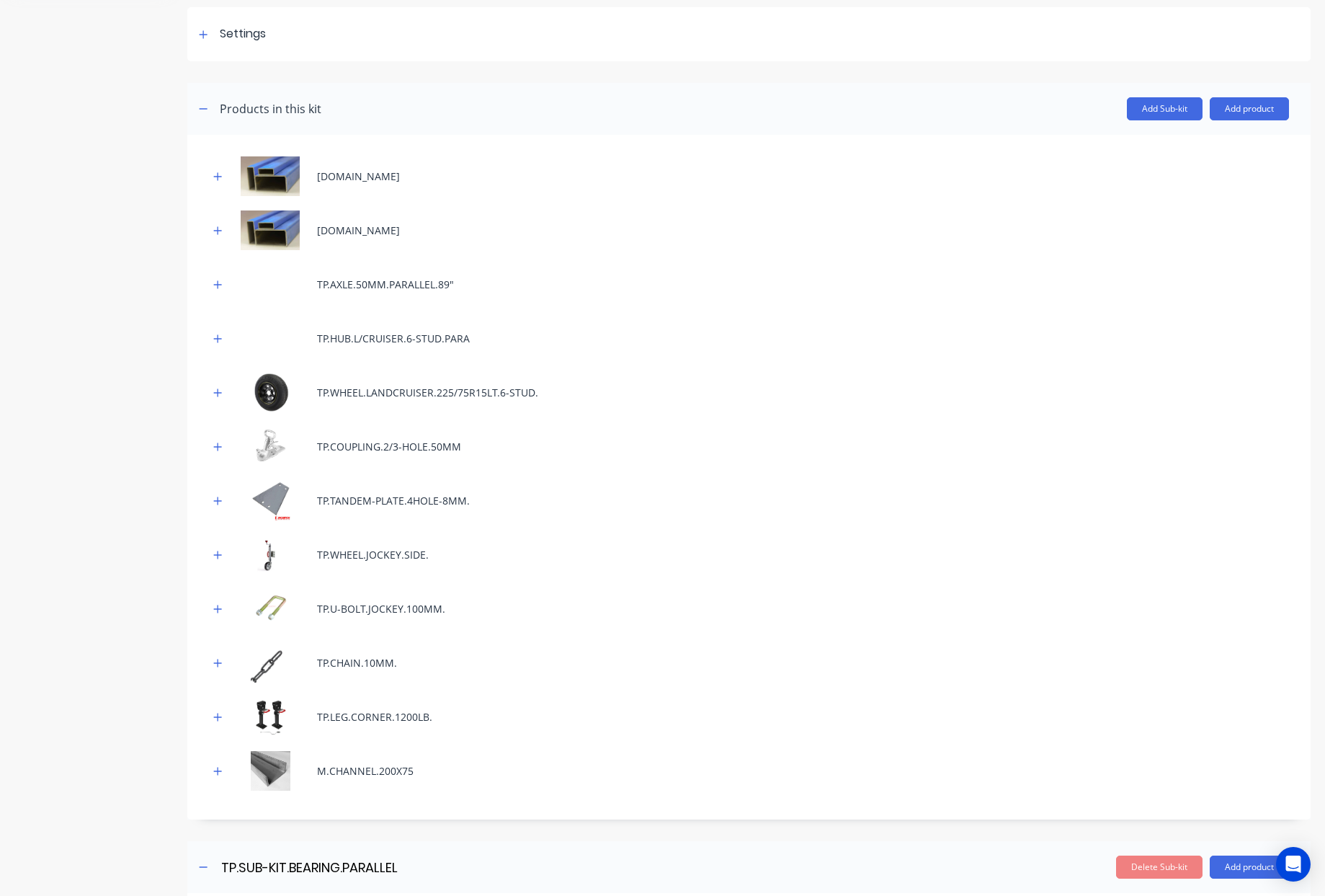
scroll to position [152, 0]
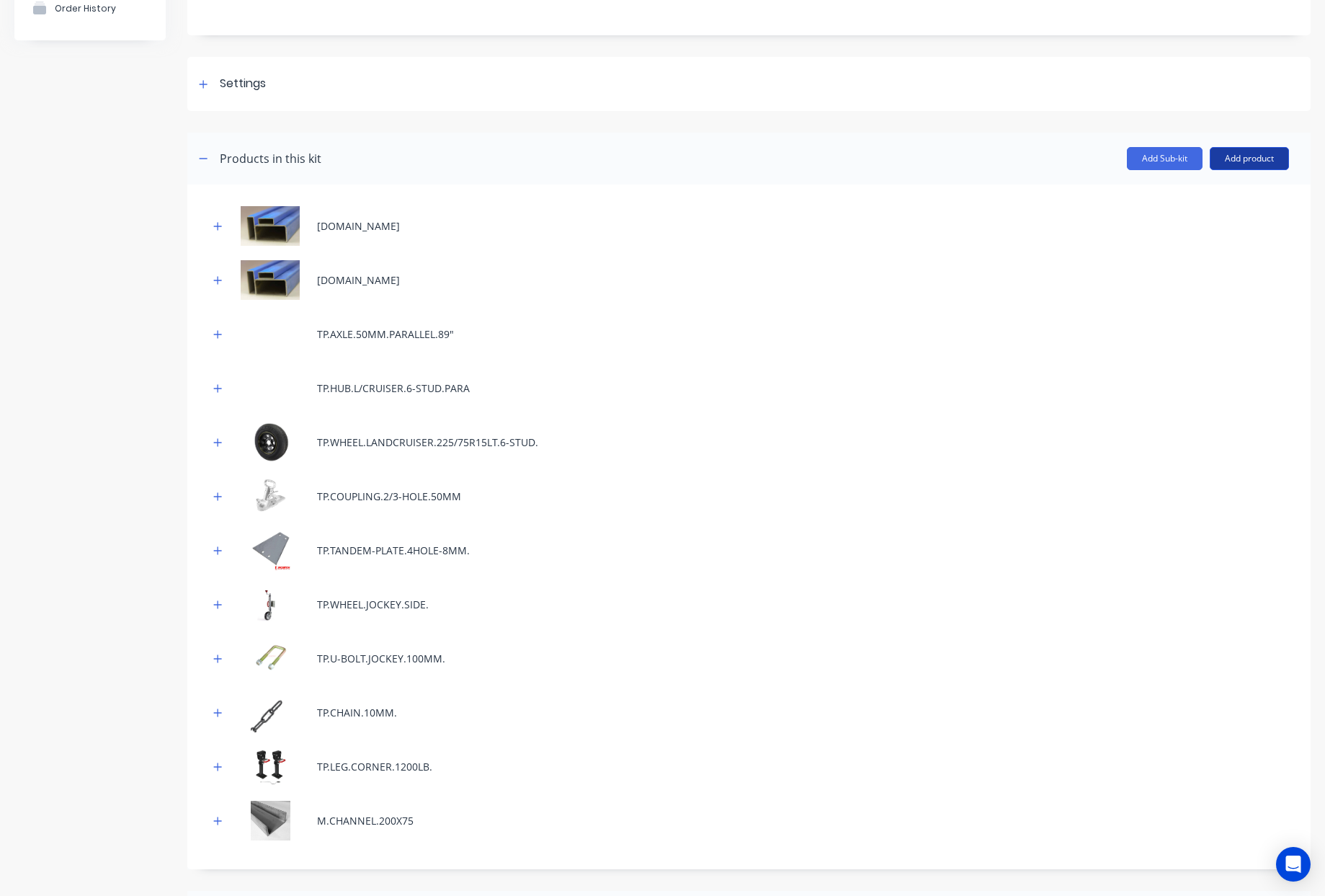
click at [1253, 149] on button "Add product" at bounding box center [1250, 158] width 79 height 23
click at [1204, 217] on div "Labour" at bounding box center [1221, 224] width 111 height 21
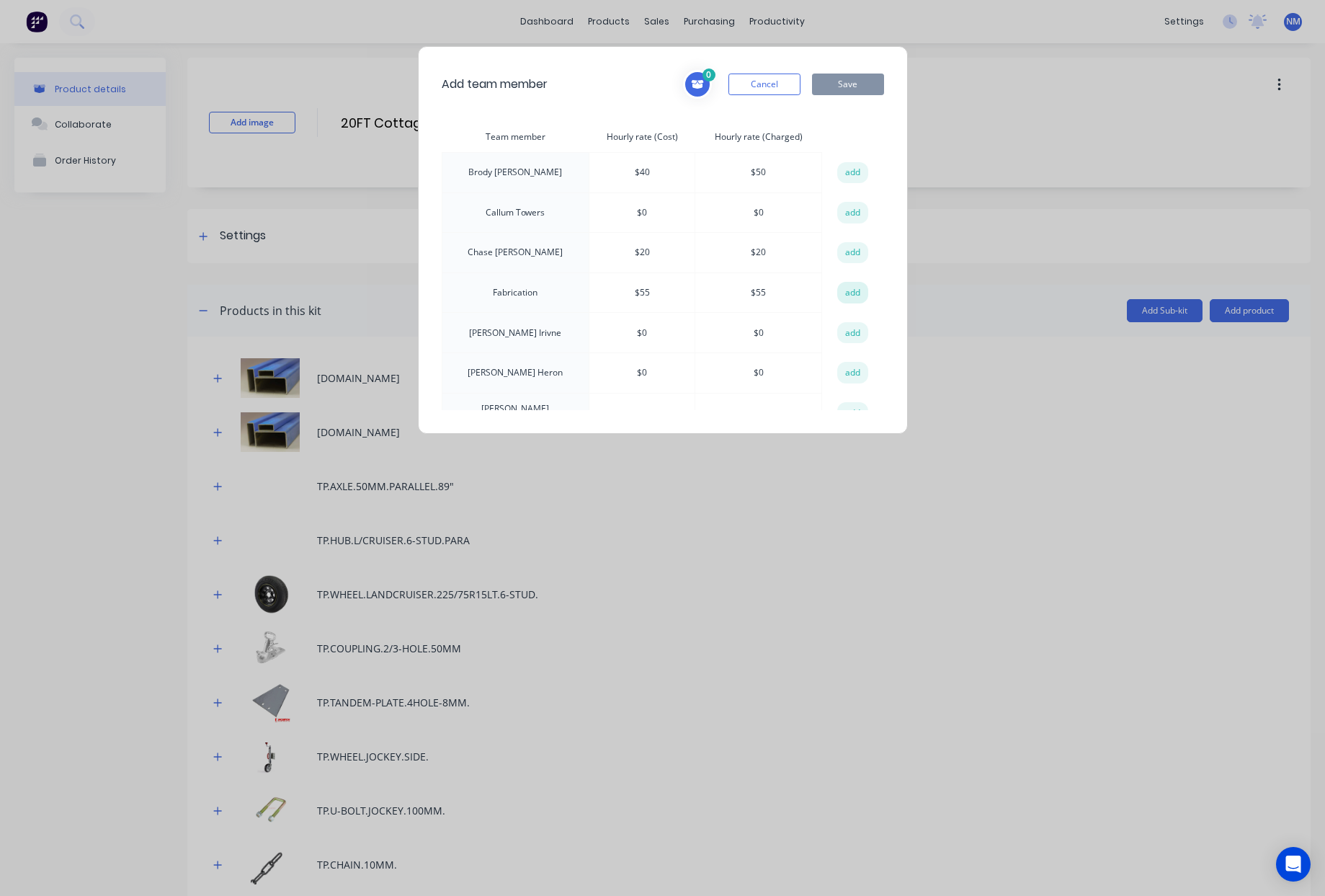
scroll to position [152, 0]
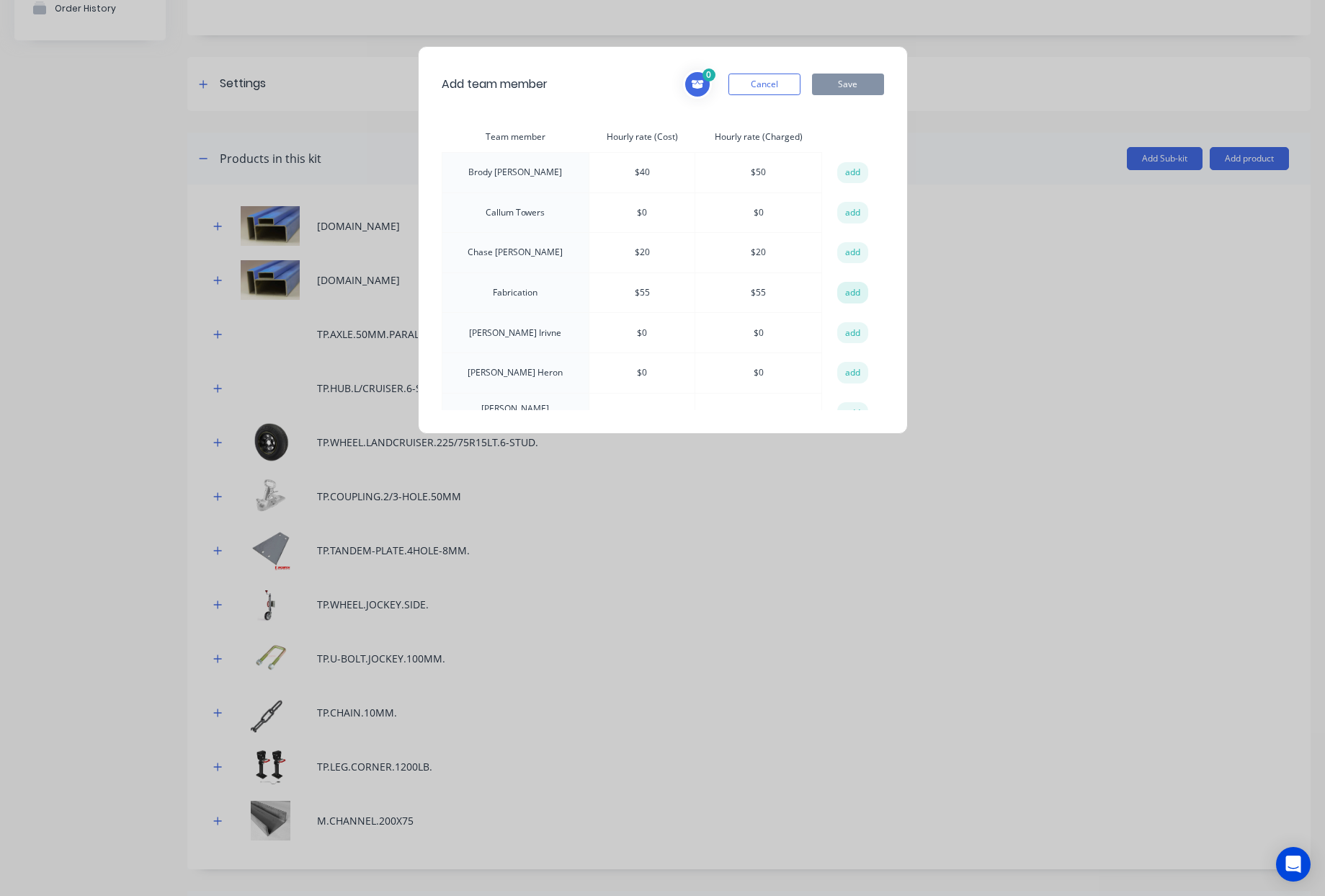
click at [851, 294] on button "add" at bounding box center [853, 292] width 32 height 21
click at [856, 83] on button "Save" at bounding box center [848, 84] width 72 height 21
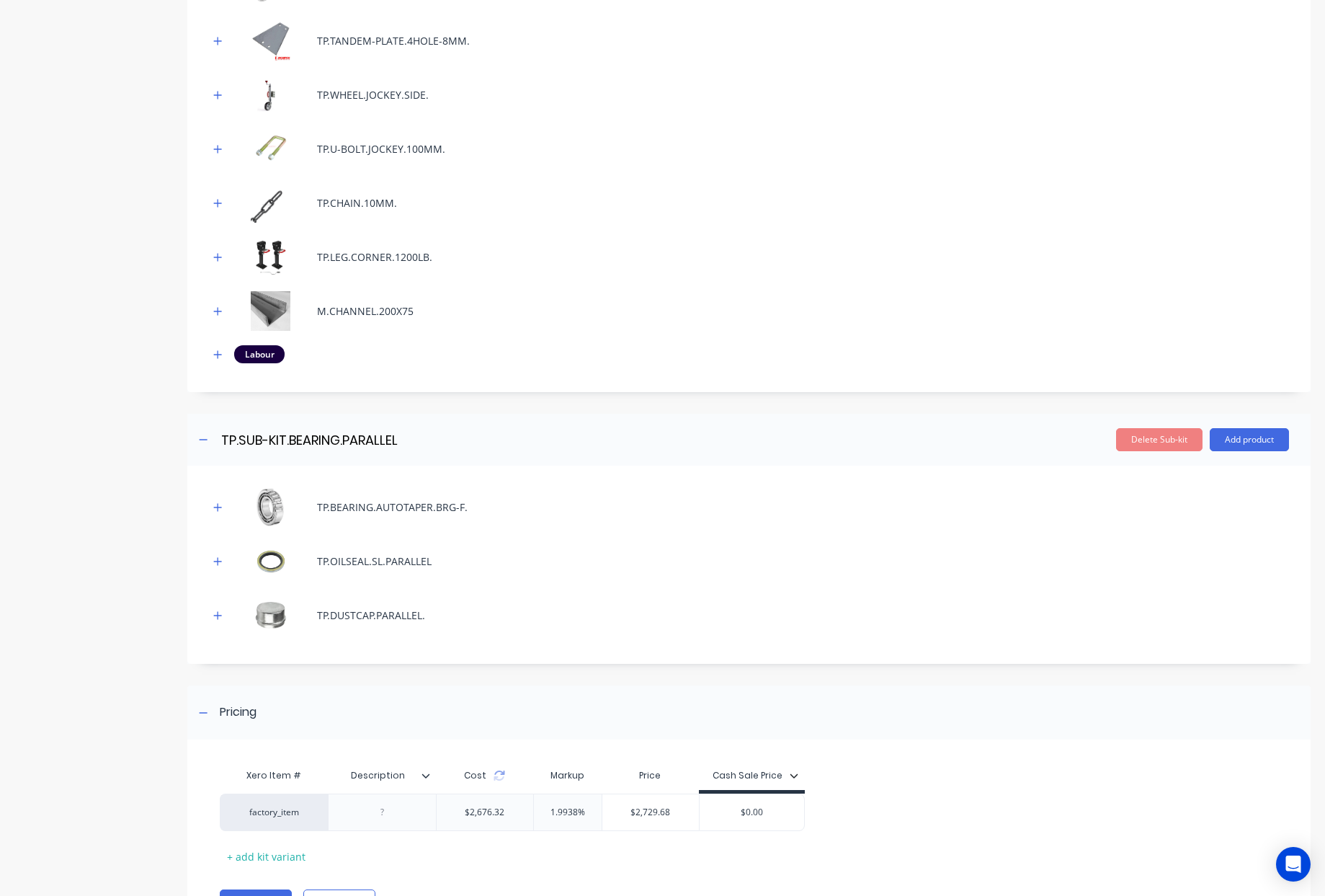
scroll to position [736, 0]
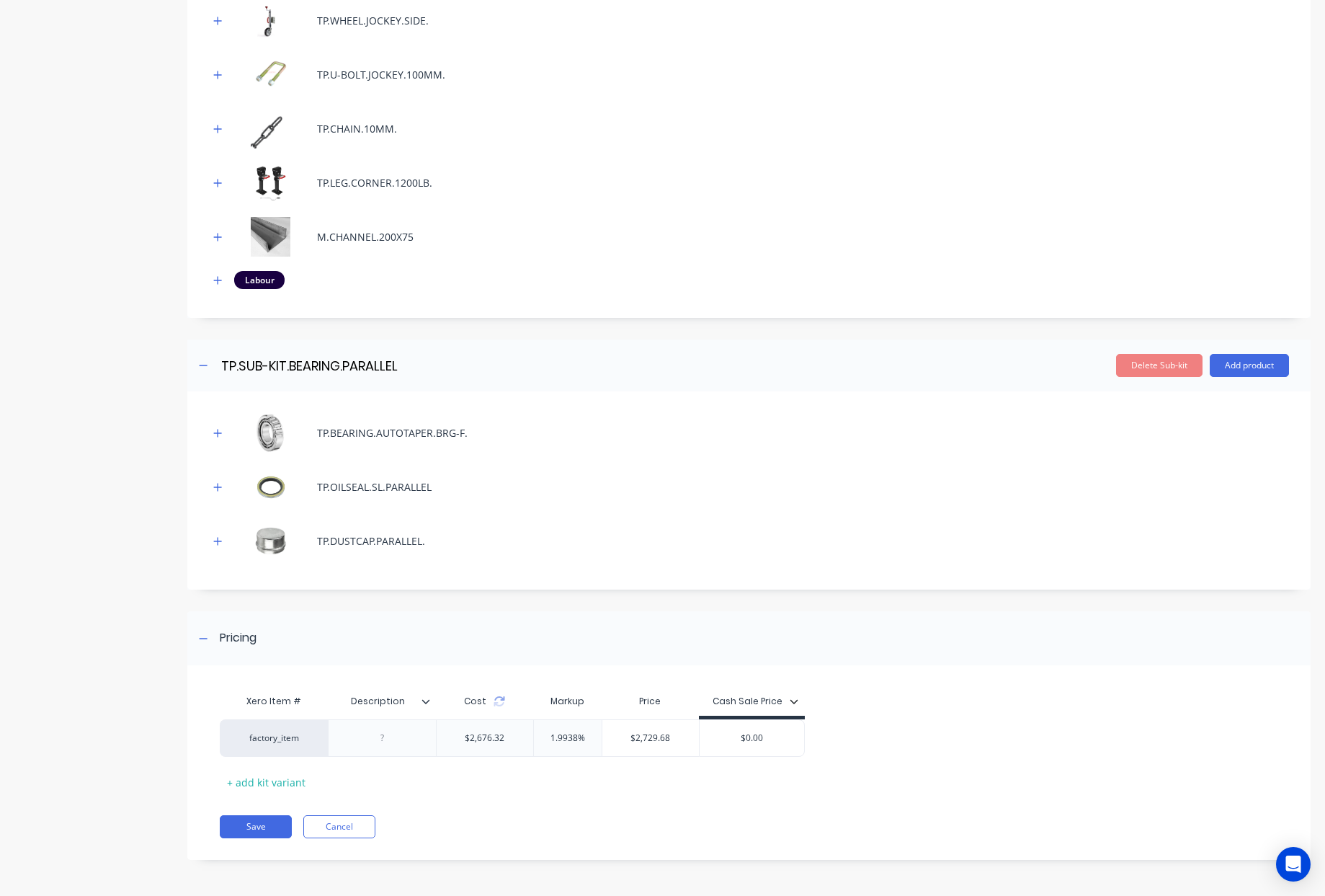
drag, startPoint x: 590, startPoint y: 739, endPoint x: 415, endPoint y: 708, distance: 177.7
click at [416, 708] on div "Xero Item # Description Cost Markup Price Cash Sale Price factory_item $2,676.3…" at bounding box center [743, 740] width 1047 height 107
type input "0"
click at [1120, 827] on div "Save Cancel" at bounding box center [765, 826] width 1091 height 23
click at [497, 701] on icon at bounding box center [500, 701] width 12 height 12
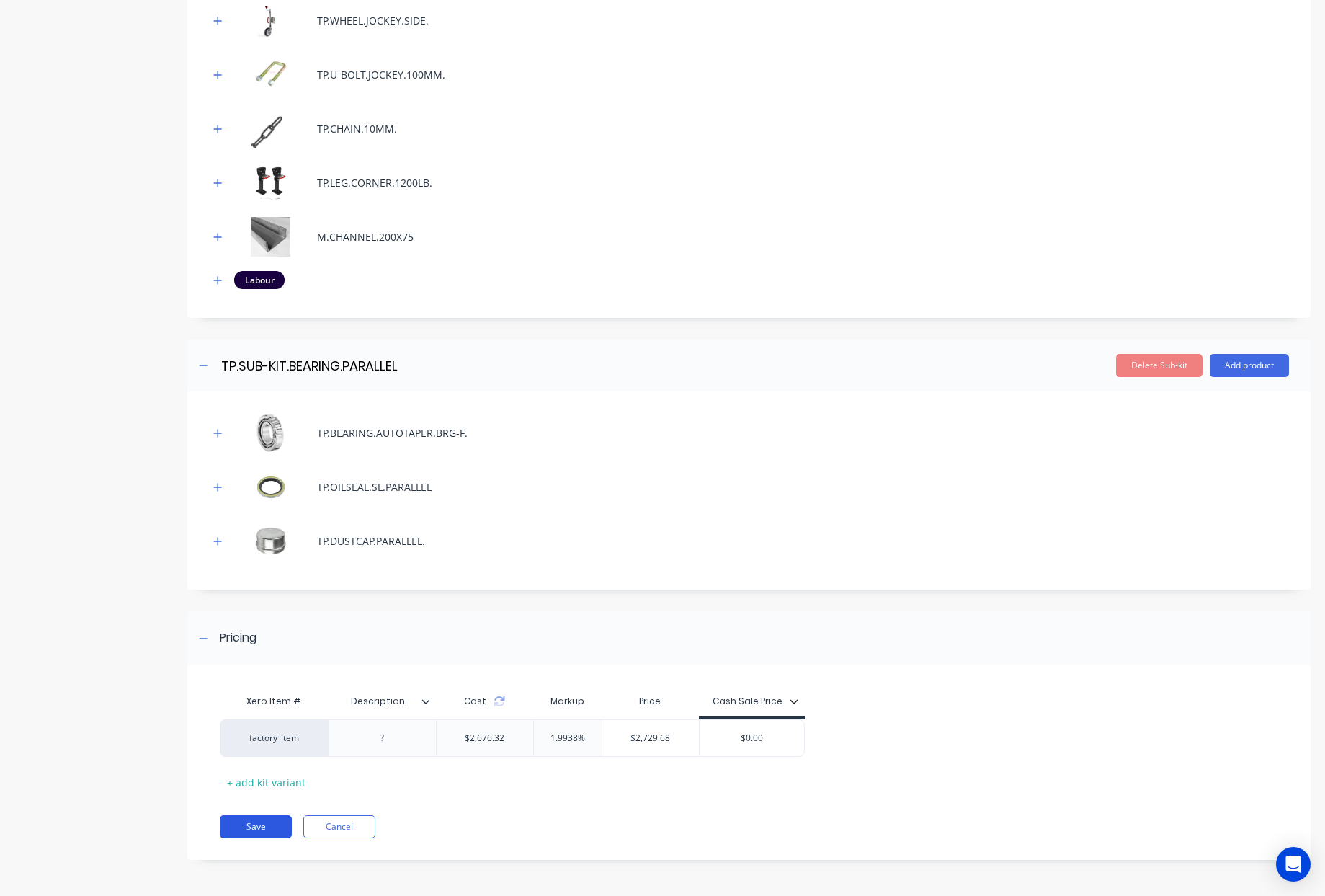
click at [271, 824] on button "Save" at bounding box center [255, 826] width 72 height 23
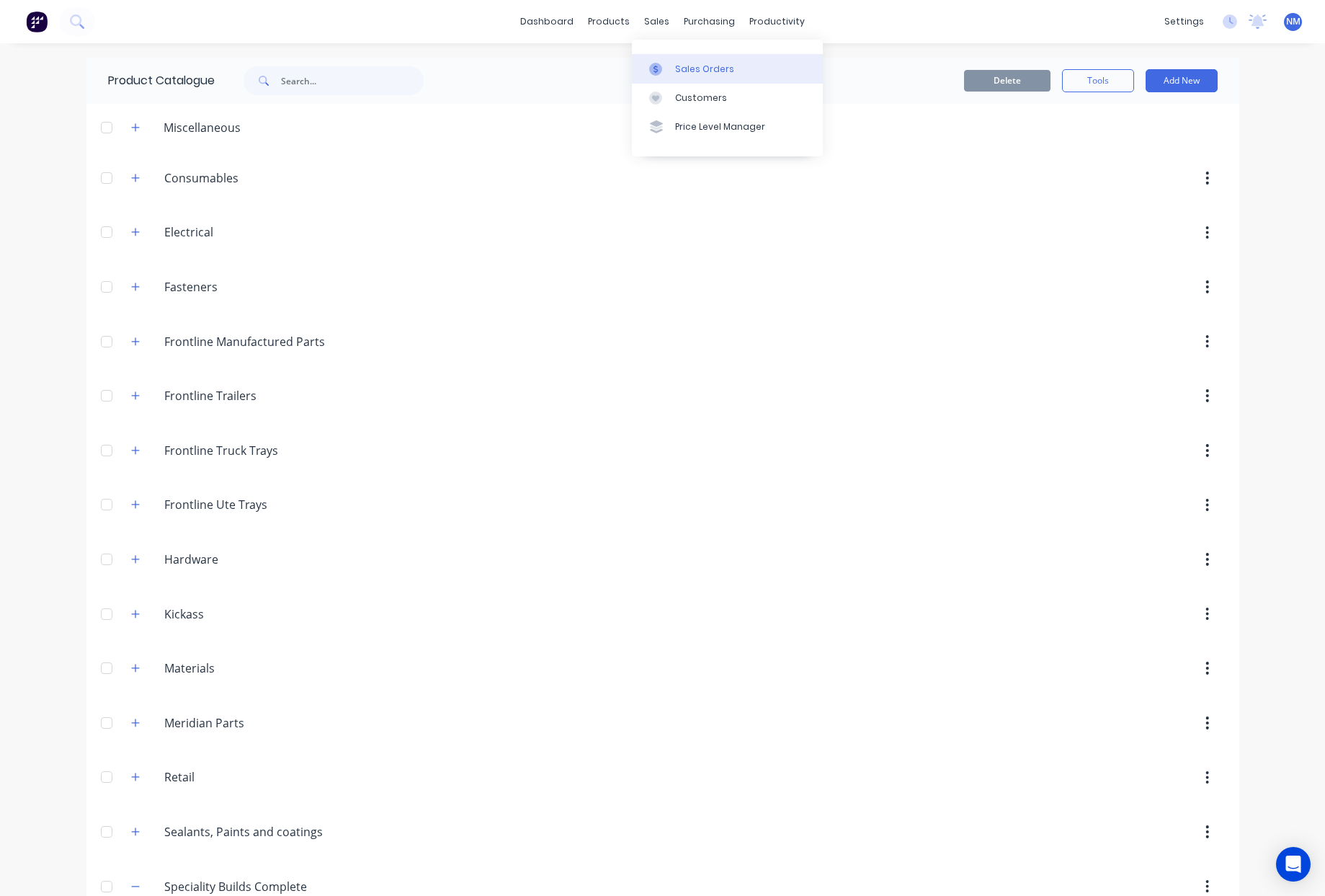
click at [683, 64] on div "Sales Orders" at bounding box center [705, 69] width 59 height 13
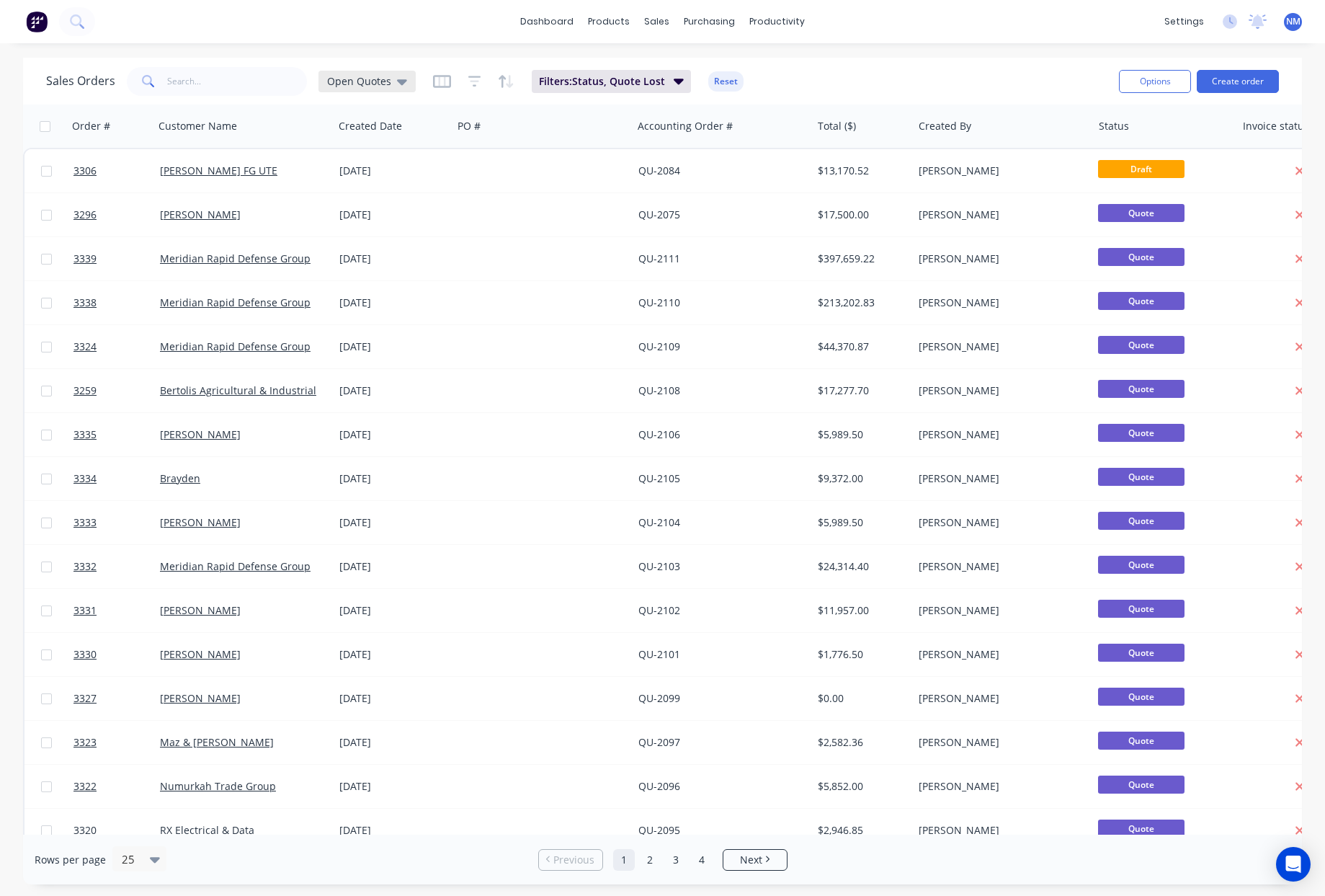
click at [371, 84] on span "Open Quotes" at bounding box center [359, 81] width 64 height 15
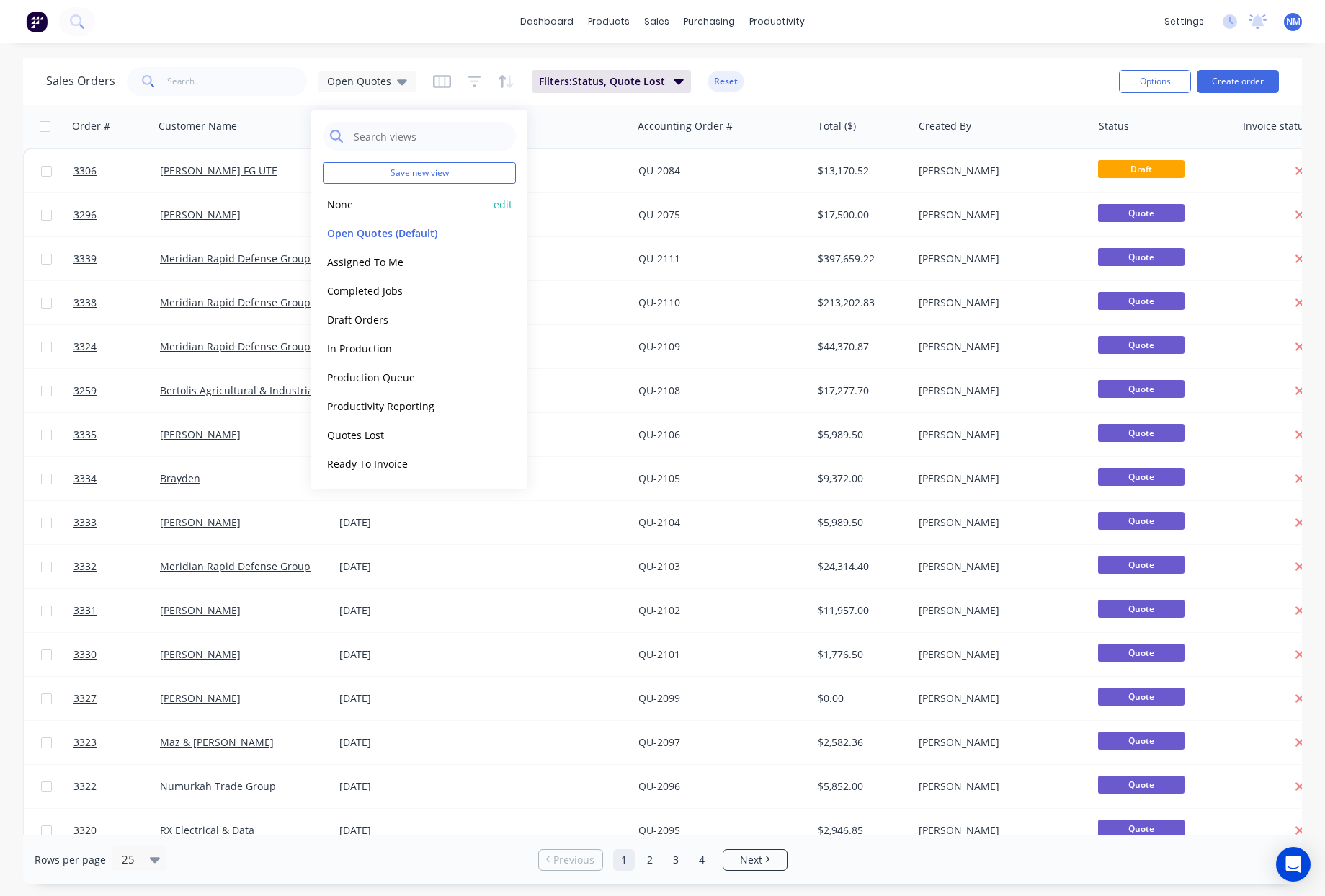
click at [352, 205] on button "None" at bounding box center [404, 204] width 164 height 17
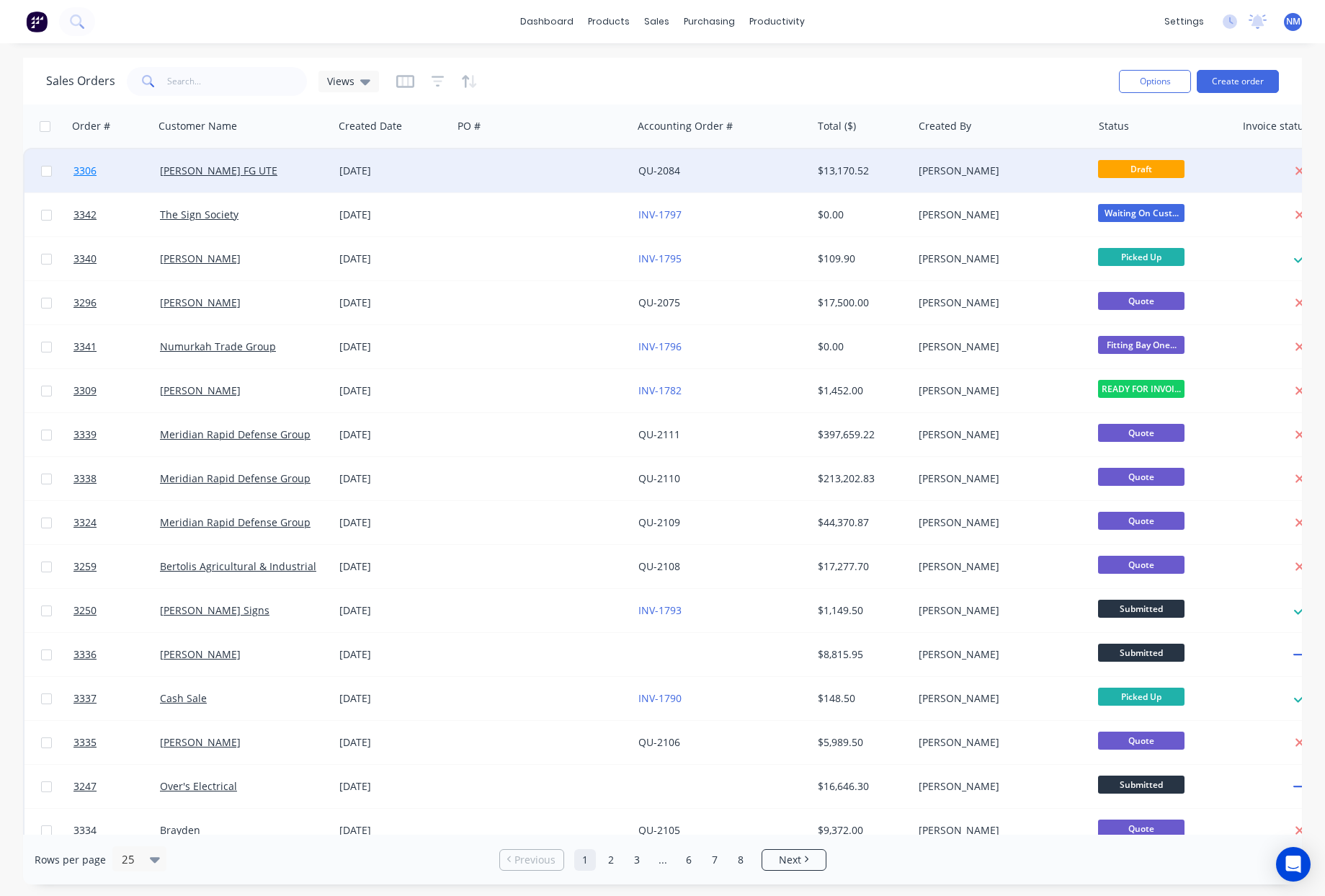
click at [87, 174] on span "3306" at bounding box center [85, 170] width 23 height 14
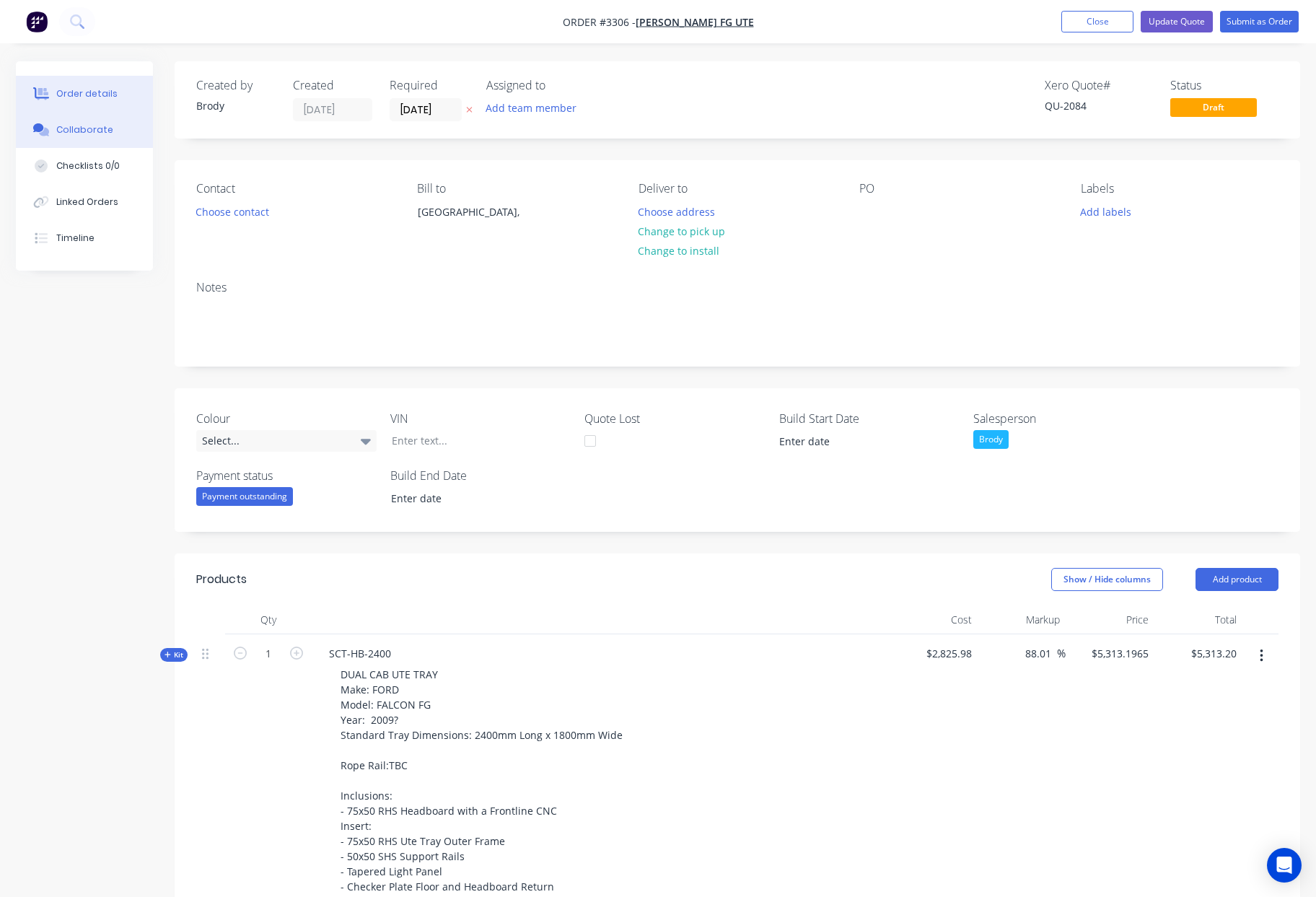
click at [87, 125] on div "Collaborate" at bounding box center [85, 129] width 57 height 13
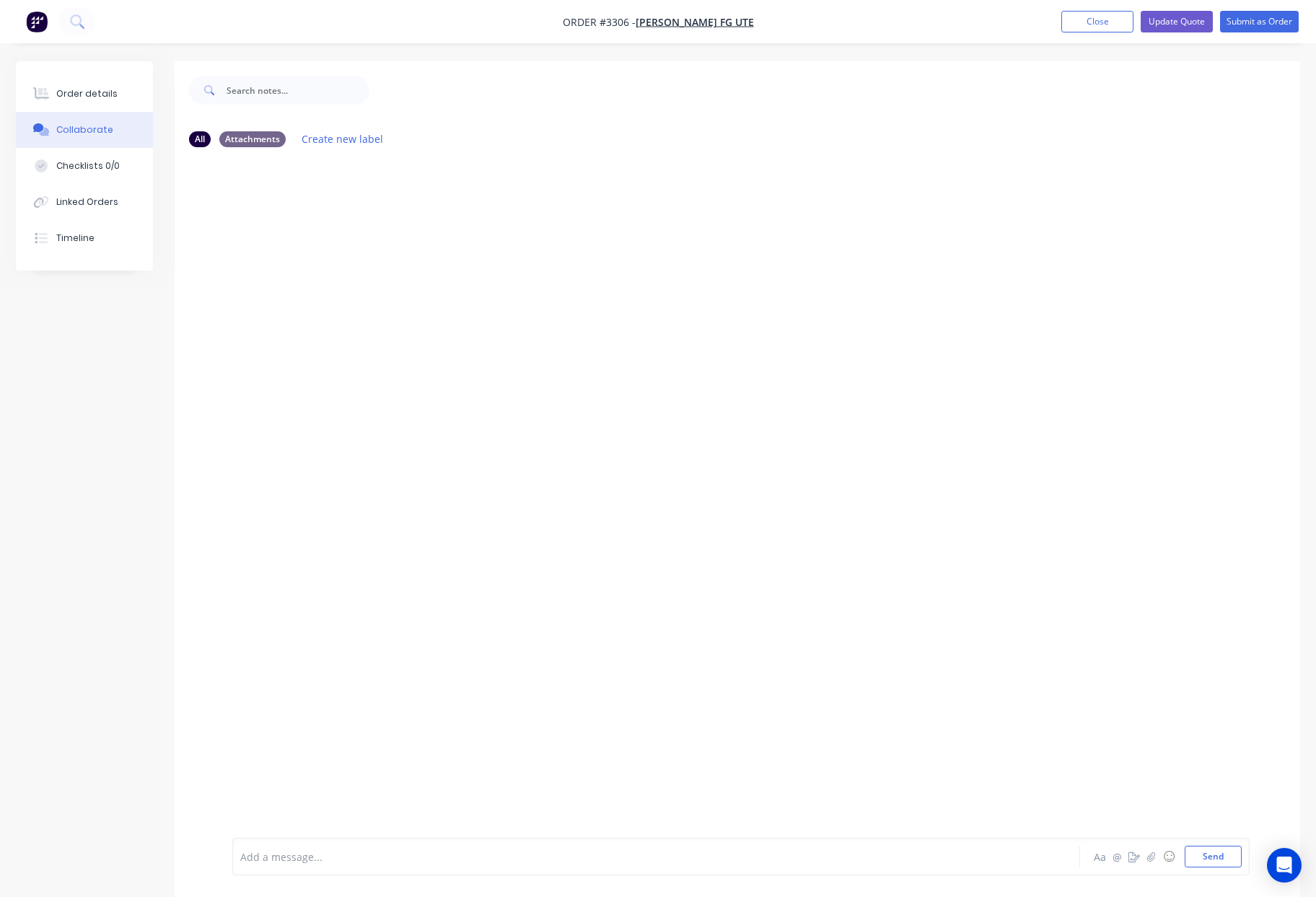
click at [367, 856] on div at bounding box center [616, 857] width 750 height 15
click at [60, 105] on button "Order details" at bounding box center [84, 93] width 137 height 36
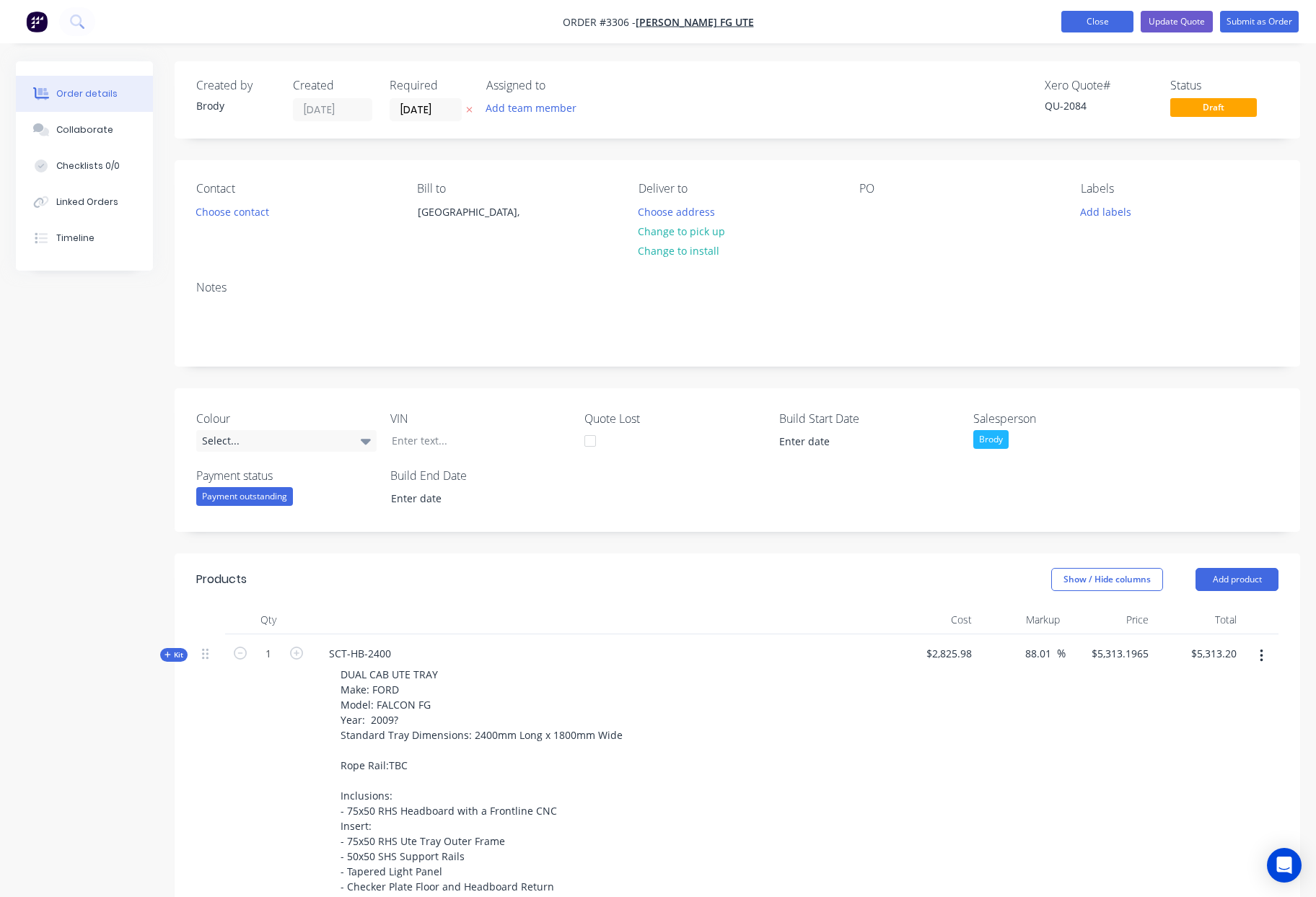
click at [1112, 23] on button "Close" at bounding box center [1097, 21] width 72 height 21
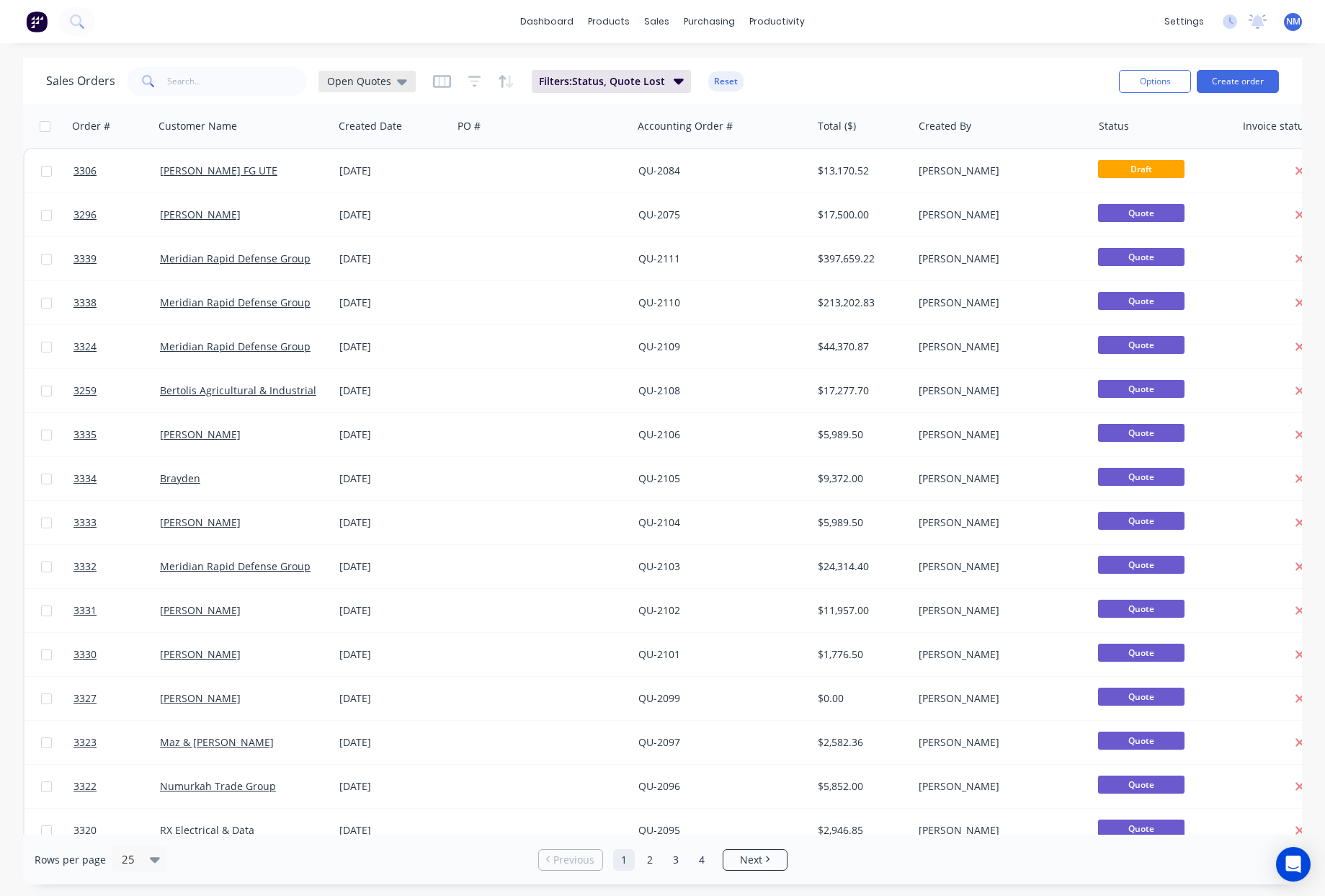
click at [397, 83] on icon at bounding box center [402, 82] width 10 height 16
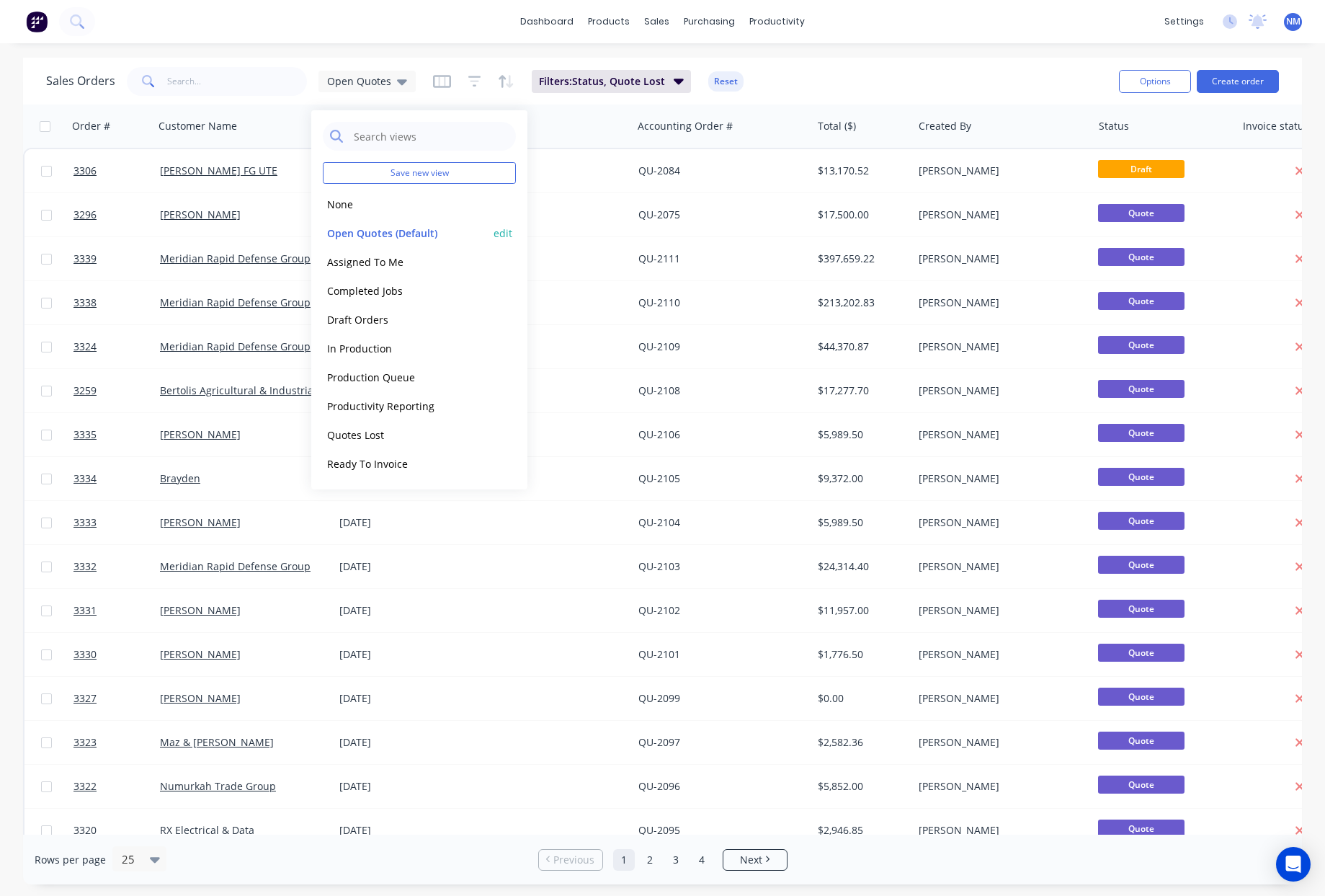
click at [404, 239] on button "Open Quotes (Default)" at bounding box center [404, 233] width 164 height 17
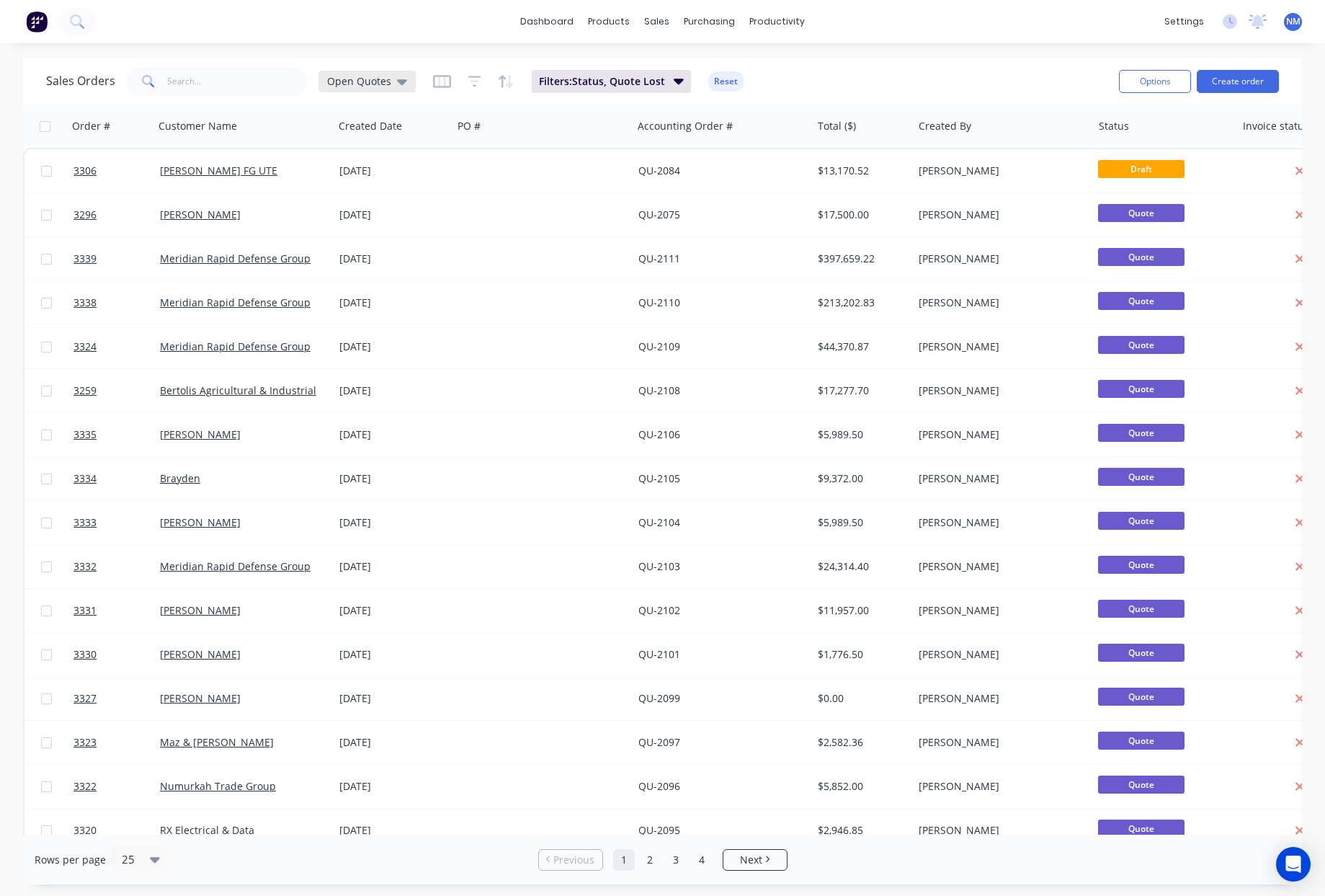
click at [382, 89] on div "Open Quotes" at bounding box center [367, 81] width 98 height 21
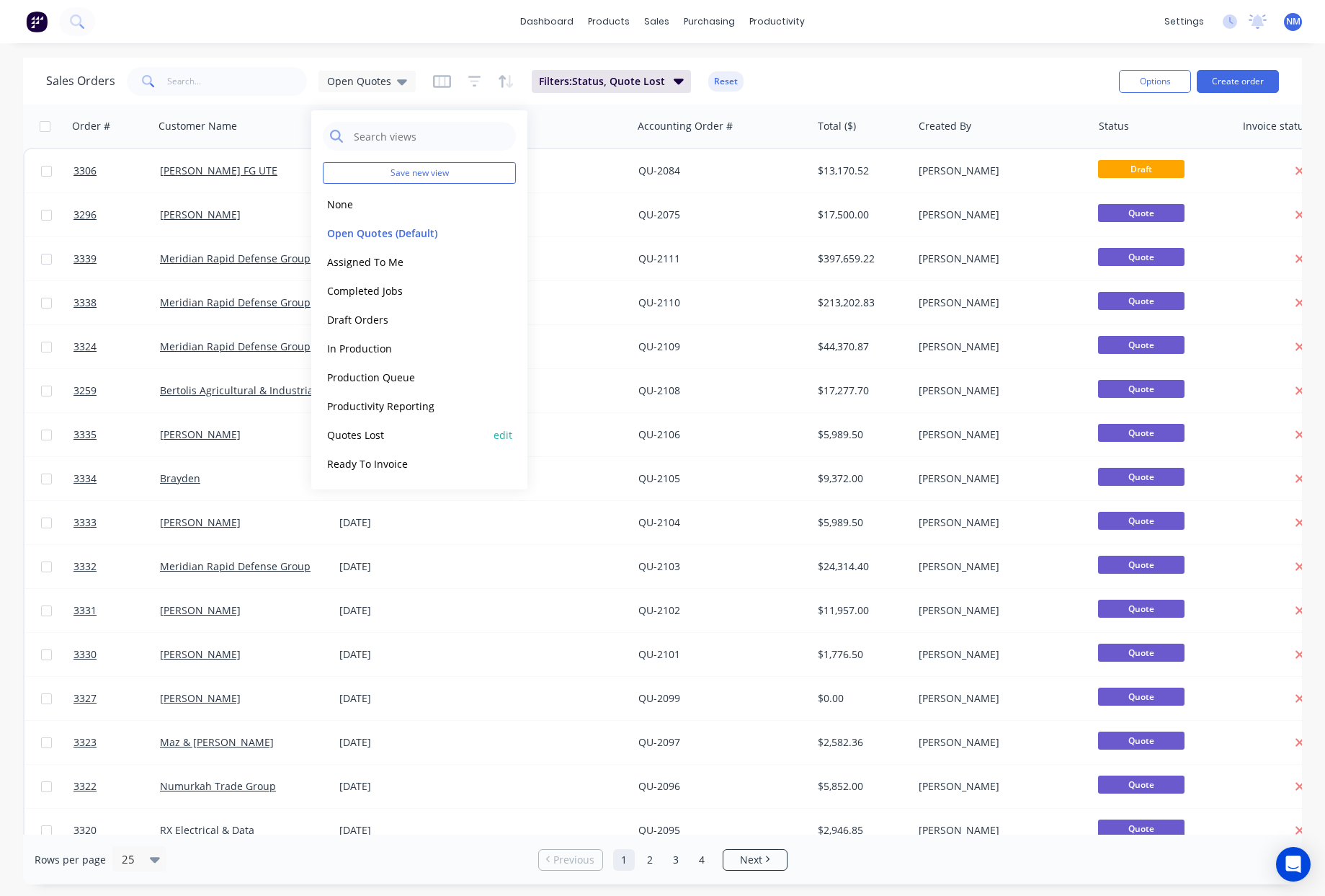
click at [401, 445] on div "Quotes Lost edit" at bounding box center [419, 435] width 193 height 29
click at [368, 438] on button "Quotes Lost" at bounding box center [404, 435] width 164 height 17
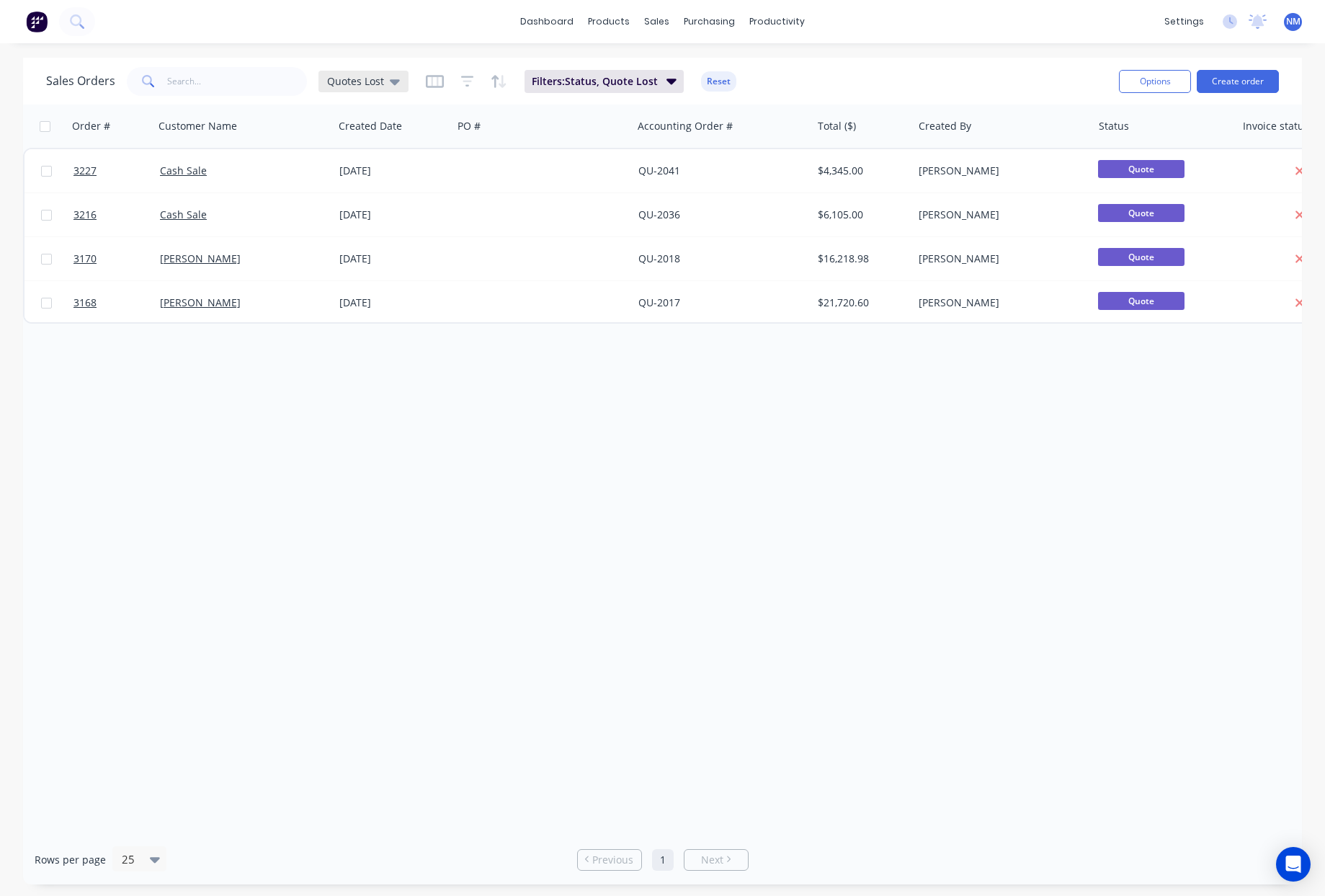
click at [400, 85] on div "Quotes Lost" at bounding box center [364, 81] width 90 height 21
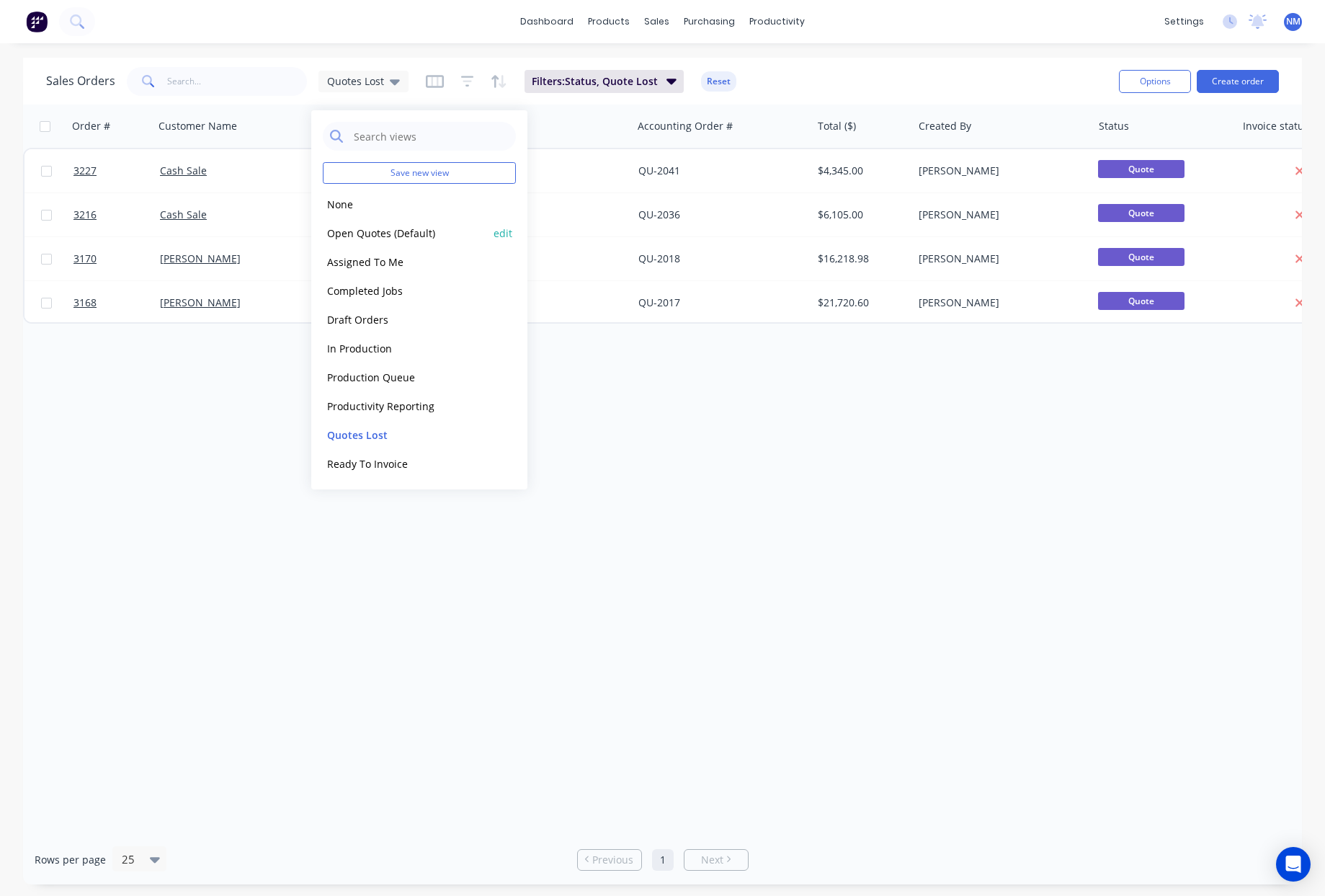
click at [378, 234] on button "Open Quotes (Default)" at bounding box center [404, 233] width 164 height 17
